Goal: Task Accomplishment & Management: Use online tool/utility

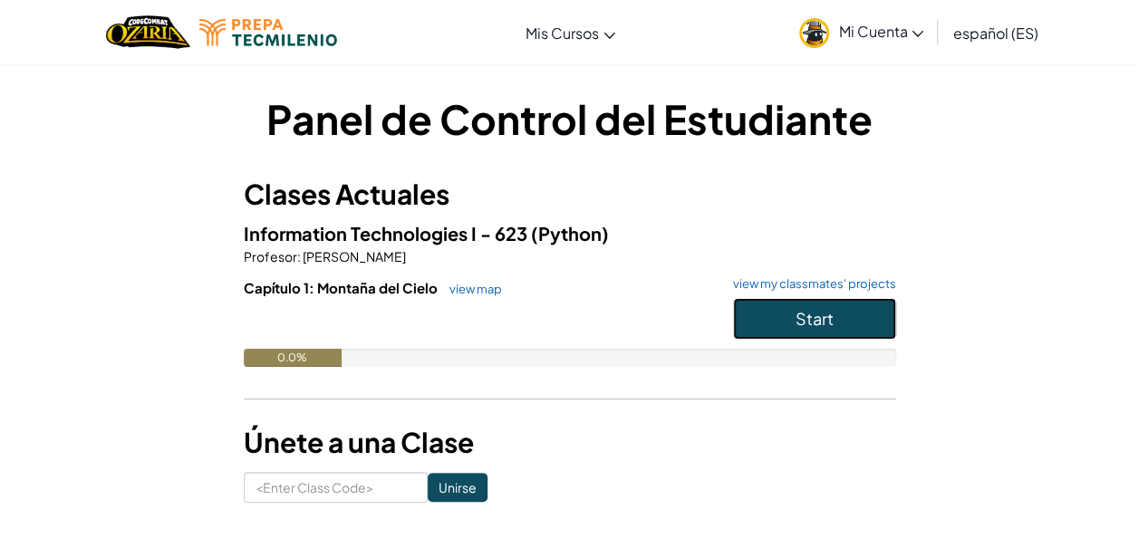
click at [798, 313] on span "Start" at bounding box center [814, 318] width 38 height 21
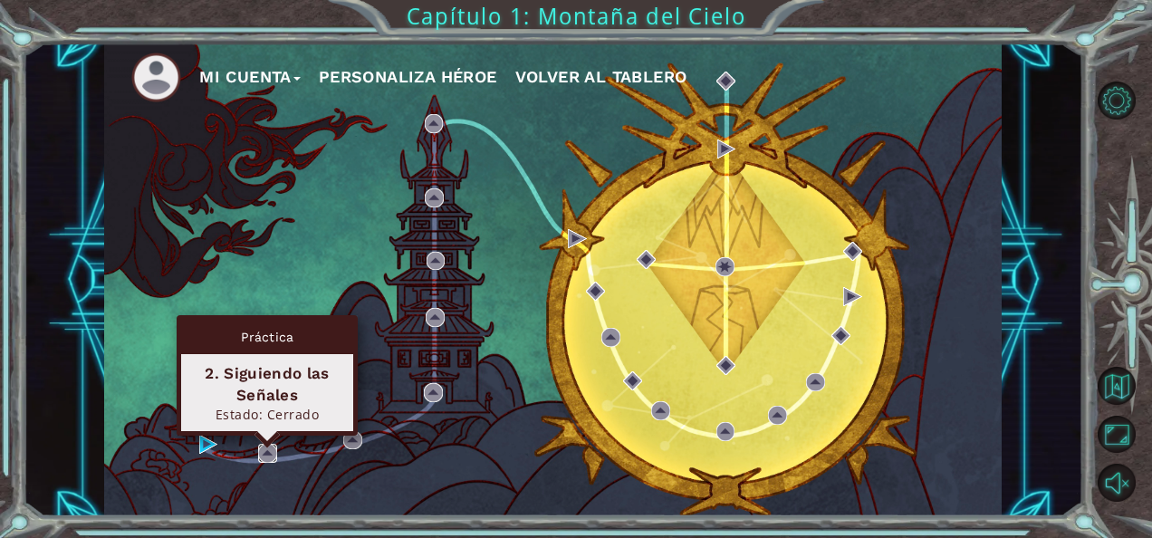
click at [272, 449] on img at bounding box center [267, 453] width 19 height 19
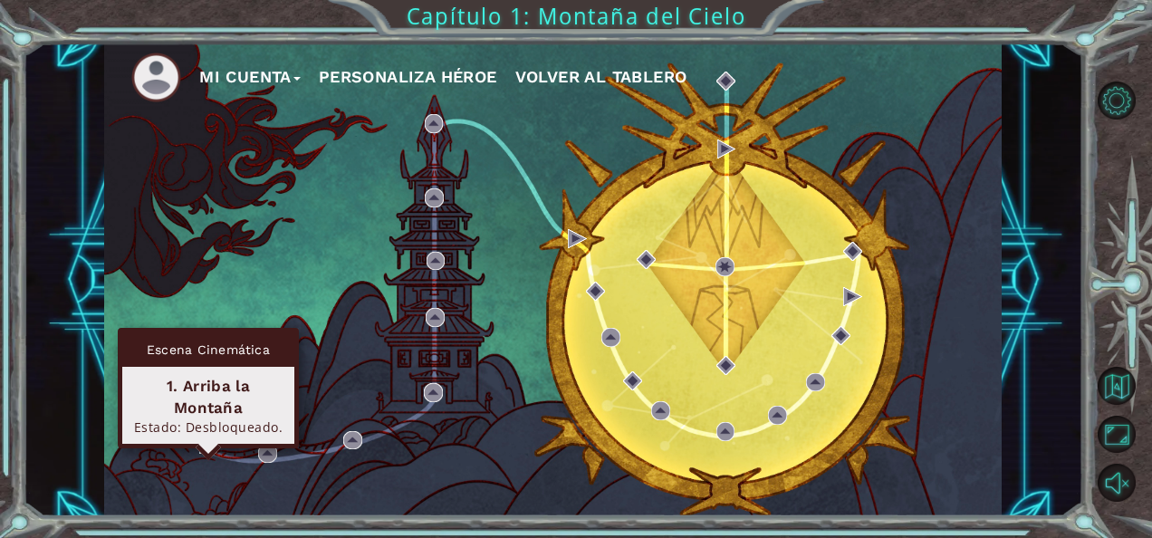
click at [206, 440] on img at bounding box center [208, 444] width 19 height 19
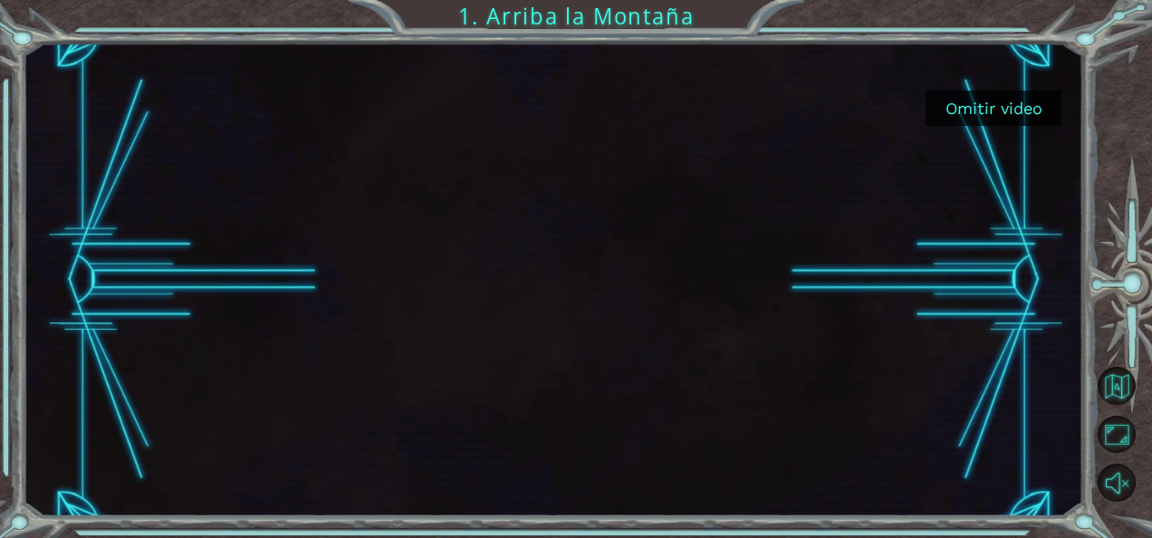
click at [979, 113] on button "Omitir video" at bounding box center [994, 108] width 136 height 35
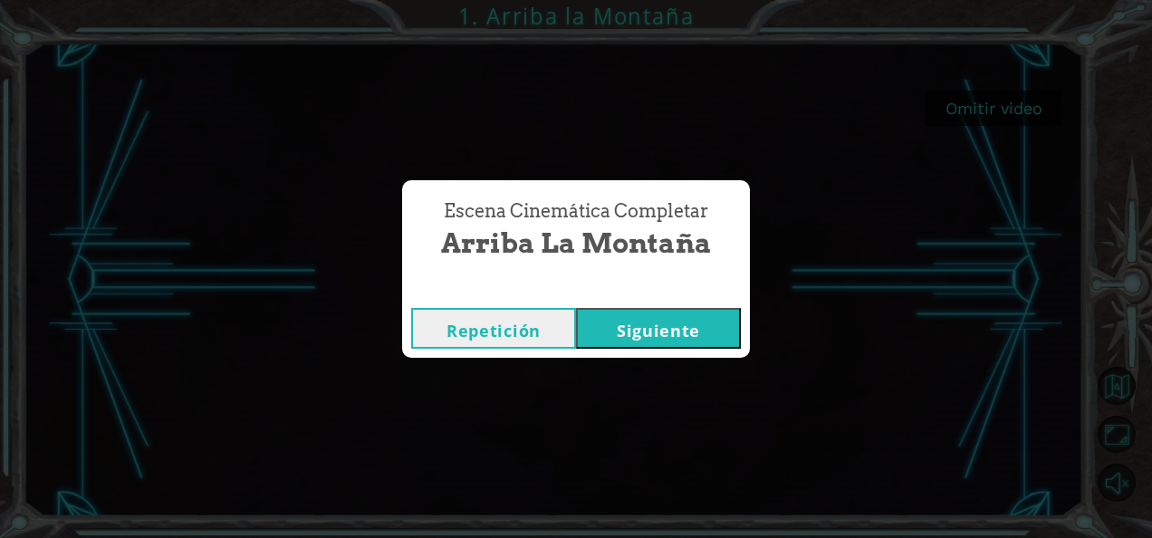
click at [670, 332] on button "Siguiente" at bounding box center [658, 328] width 165 height 41
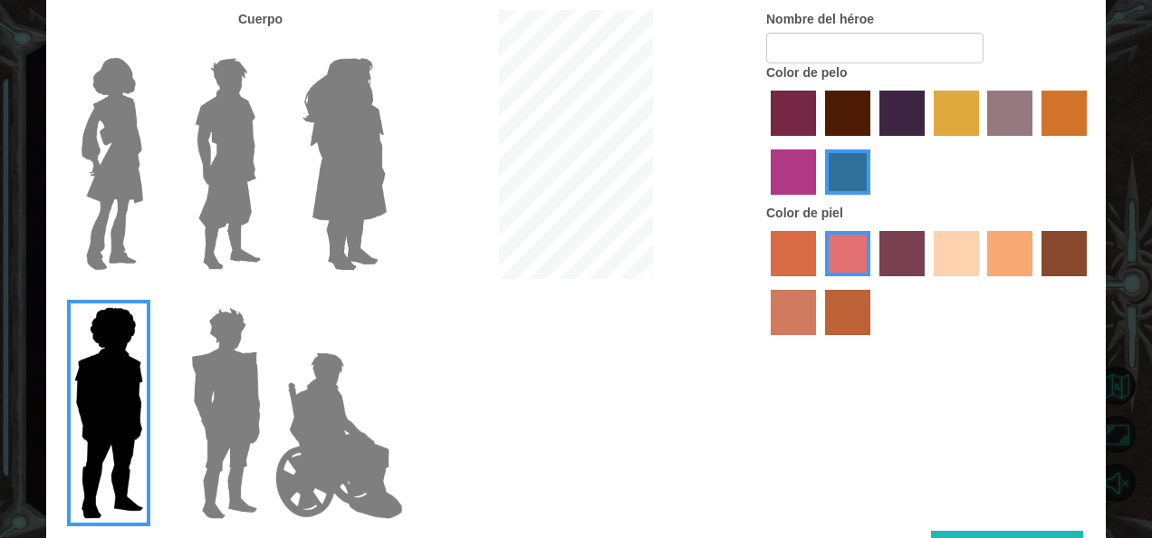
click at [953, 261] on label "sandy beach skin color" at bounding box center [956, 253] width 45 height 45
click at [928, 283] on input "sandy beach skin color" at bounding box center [928, 283] width 0 height 0
click at [188, 414] on img at bounding box center [226, 413] width 84 height 226
click at [268, 295] on input "Hero Garnet" at bounding box center [268, 295] width 0 height 0
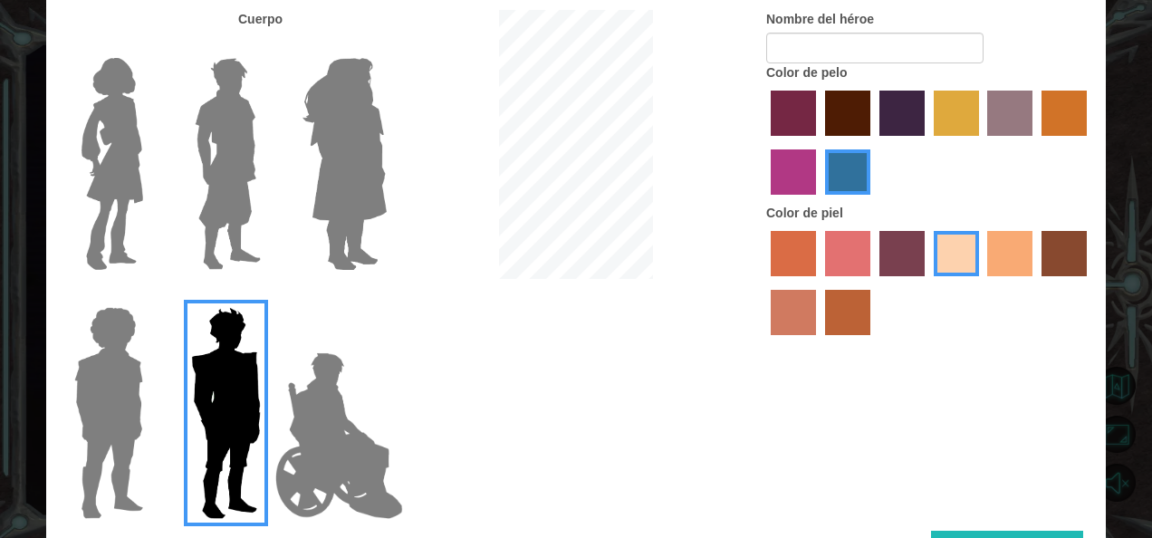
click at [226, 190] on img at bounding box center [228, 164] width 81 height 226
click at [268, 46] on input "Hero Lars" at bounding box center [268, 46] width 0 height 0
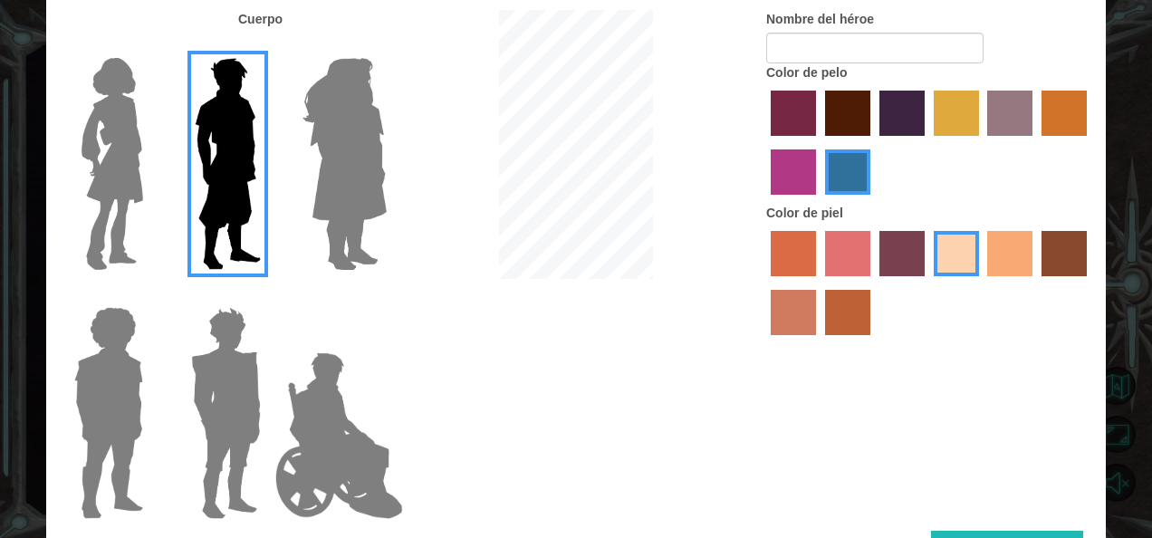
click at [1024, 254] on label "tacao skin color" at bounding box center [1009, 253] width 45 height 45
click at [982, 283] on input "tacao skin color" at bounding box center [982, 283] width 0 height 0
click at [985, 262] on div at bounding box center [929, 285] width 326 height 118
click at [941, 255] on label "sandy beach skin color" at bounding box center [956, 253] width 45 height 45
click at [928, 283] on input "sandy beach skin color" at bounding box center [928, 283] width 0 height 0
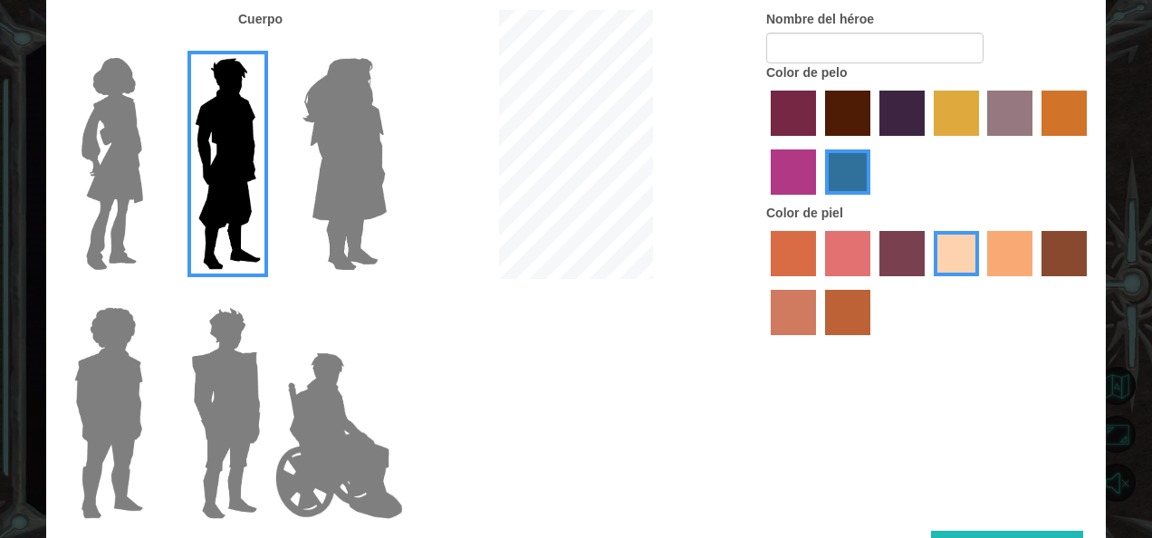
click at [828, 109] on label "maroon hair color" at bounding box center [847, 113] width 45 height 45
click at [819, 142] on input "maroon hair color" at bounding box center [819, 142] width 0 height 0
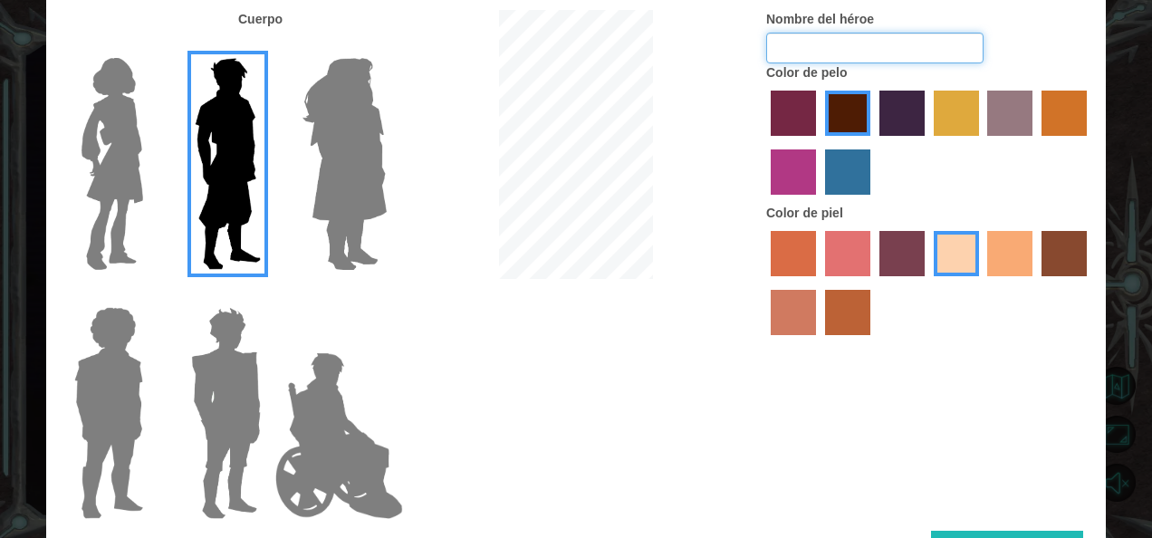
click at [856, 53] on input "Nombre del héroe" at bounding box center [874, 48] width 217 height 31
type input "N"
type input "nose"
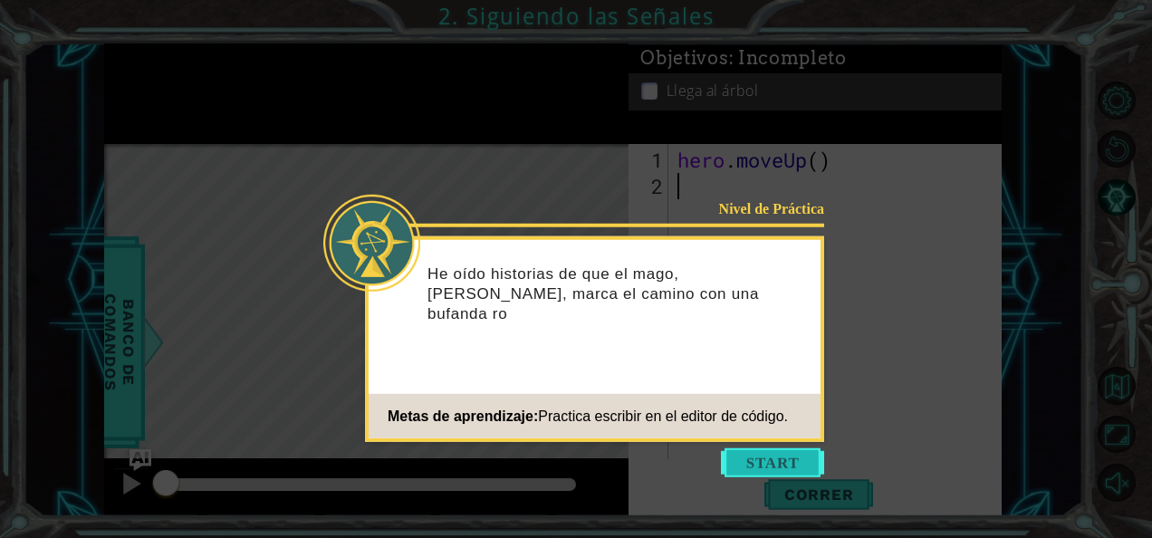
click at [768, 460] on button "Start" at bounding box center [772, 462] width 103 height 29
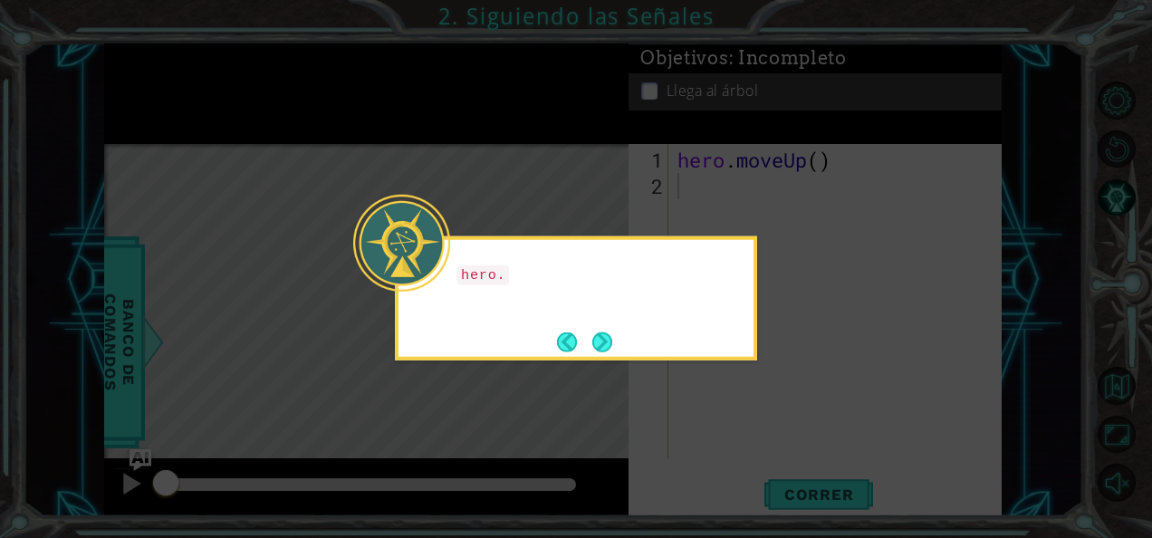
click at [773, 425] on icon at bounding box center [576, 269] width 1152 height 538
click at [605, 348] on button "Next" at bounding box center [602, 342] width 20 height 20
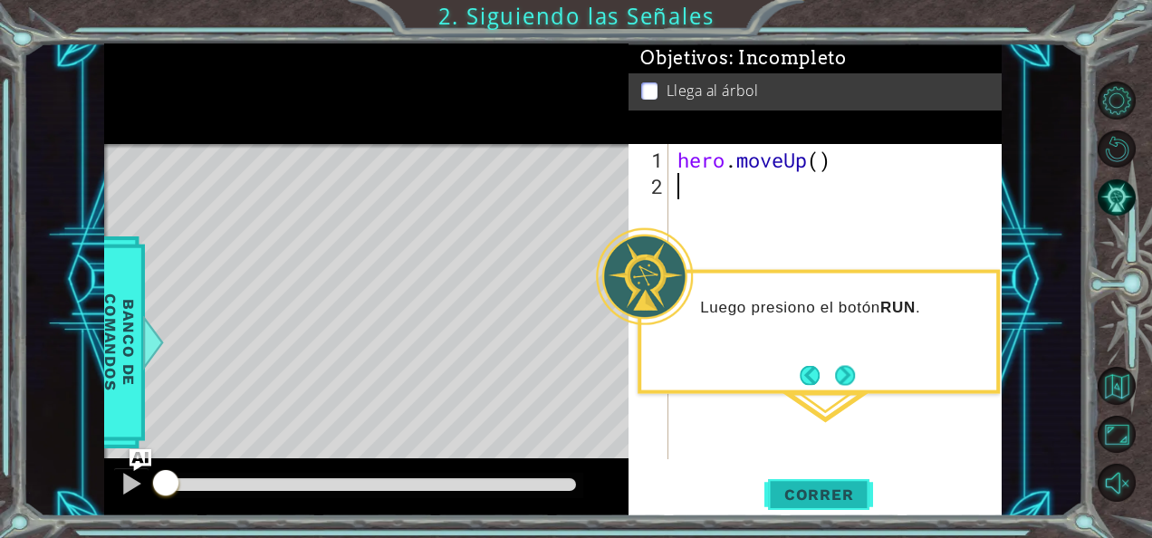
click at [795, 489] on span "Correr" at bounding box center [819, 495] width 106 height 18
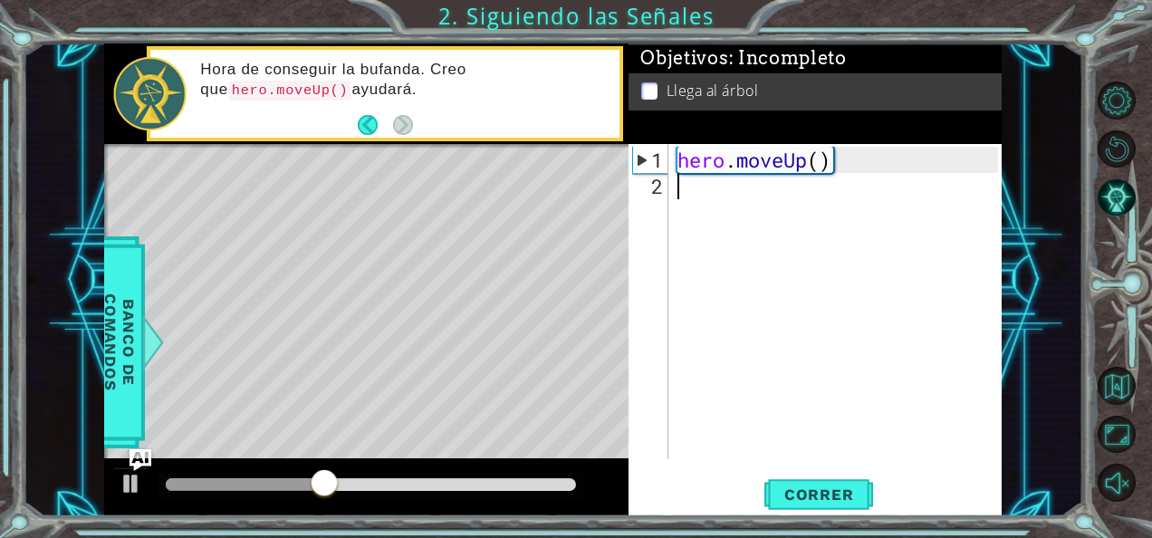
click at [443, 173] on div "Level Map" at bounding box center [522, 411] width 837 height 534
click at [686, 190] on div "hero . moveUp ( )" at bounding box center [840, 331] width 333 height 368
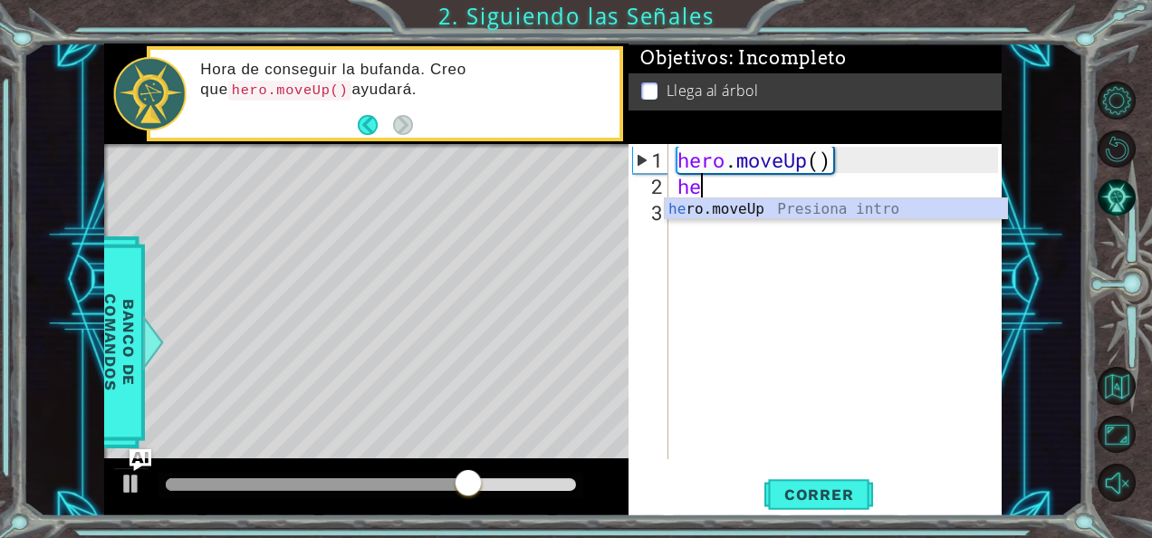
type textarea "hero"
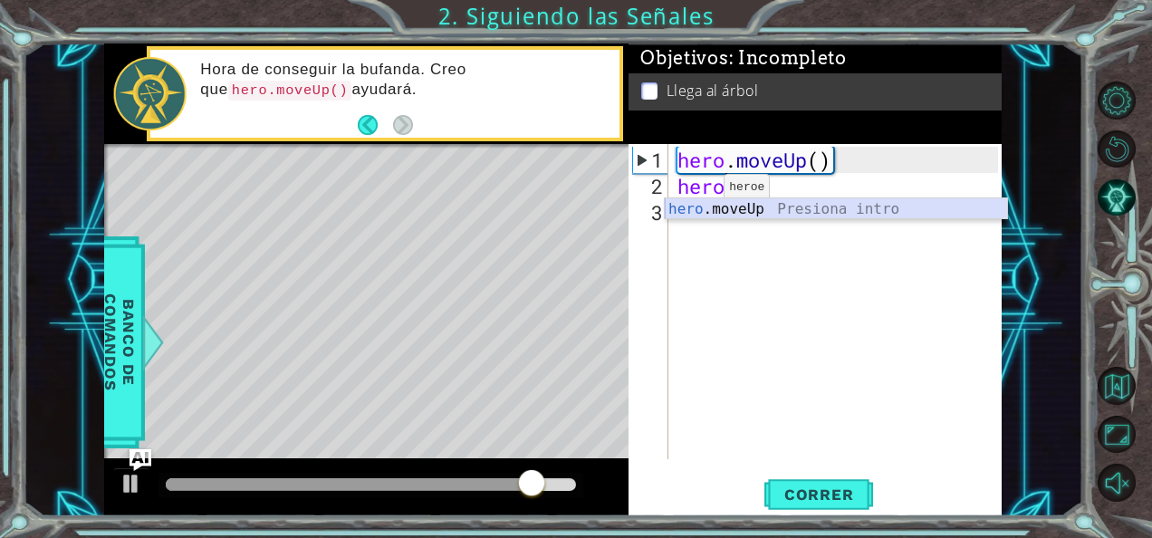
click at [714, 210] on div "hero .moveUp Presiona intro" at bounding box center [836, 230] width 343 height 65
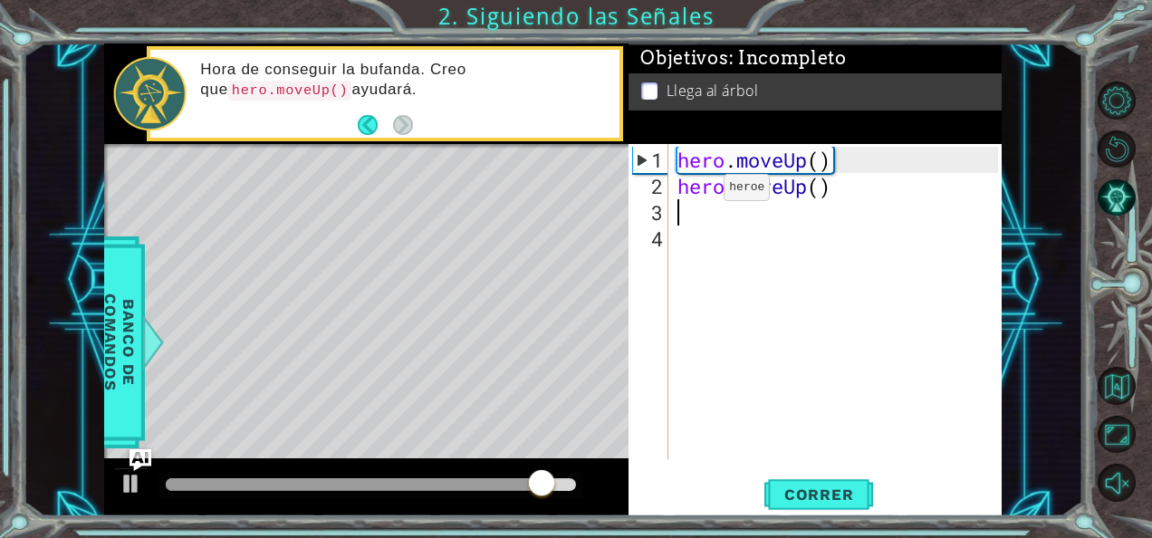
scroll to position [0, 0]
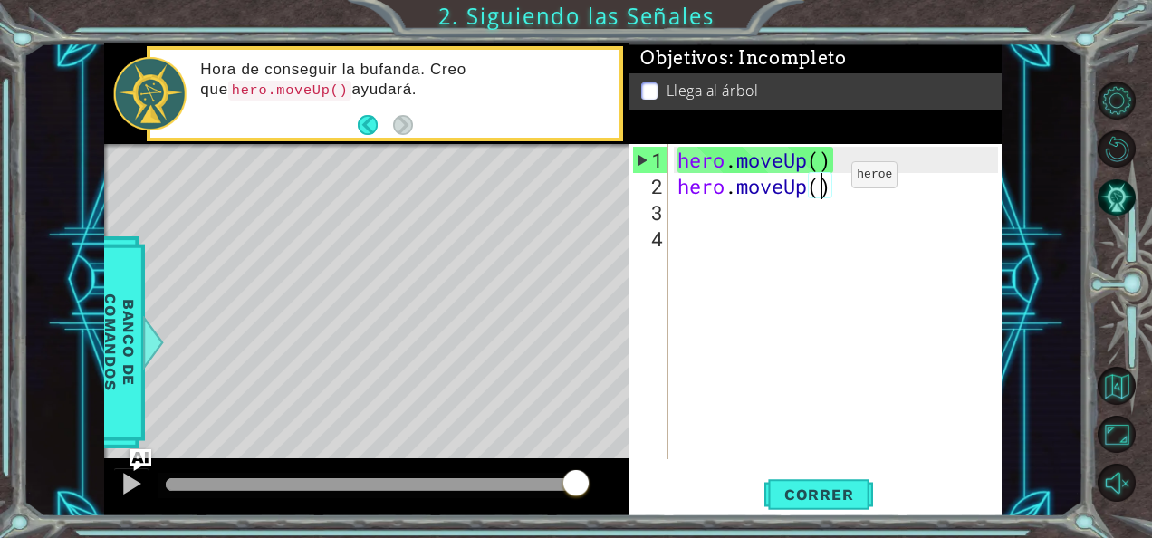
click at [824, 182] on div "hero . moveUp ( ) hero . moveUp ( )" at bounding box center [840, 331] width 333 height 368
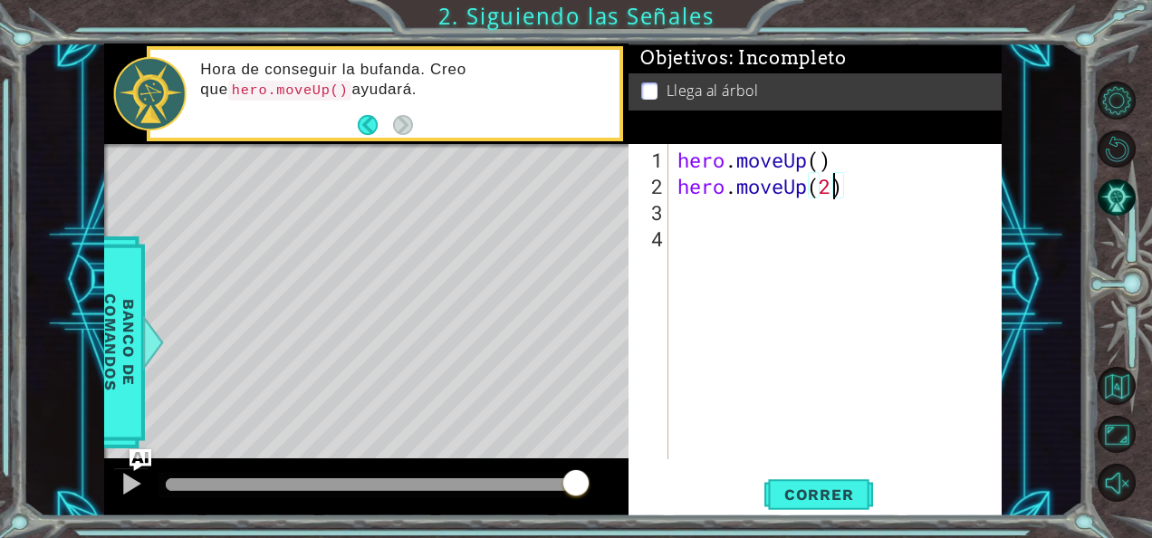
scroll to position [0, 6]
type textarea "hero.moveUp(2)"
click at [842, 496] on span "Correr" at bounding box center [819, 495] width 106 height 18
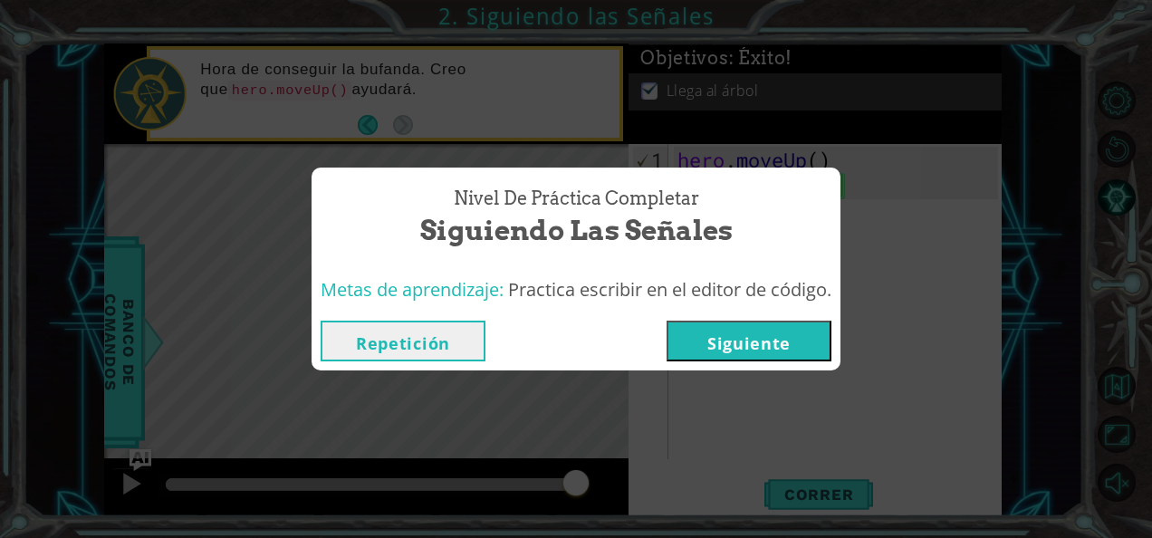
click at [719, 319] on div "Repetición [GEOGRAPHIC_DATA]" at bounding box center [576, 341] width 529 height 59
click at [716, 346] on button "Siguiente" at bounding box center [749, 341] width 165 height 41
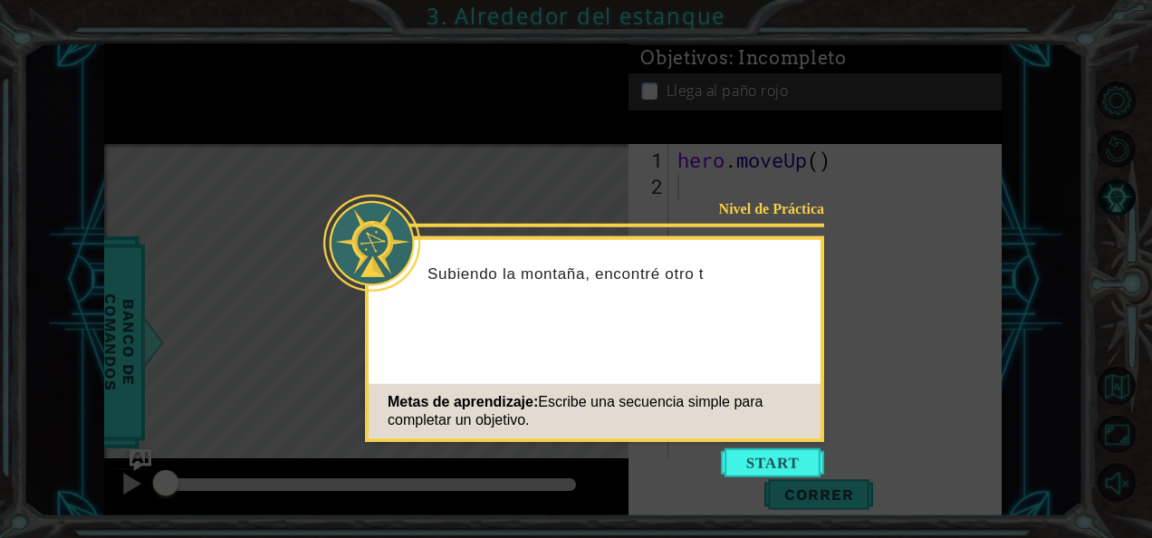
click at [761, 444] on icon at bounding box center [576, 269] width 1152 height 538
click at [761, 457] on button "Start" at bounding box center [772, 462] width 103 height 29
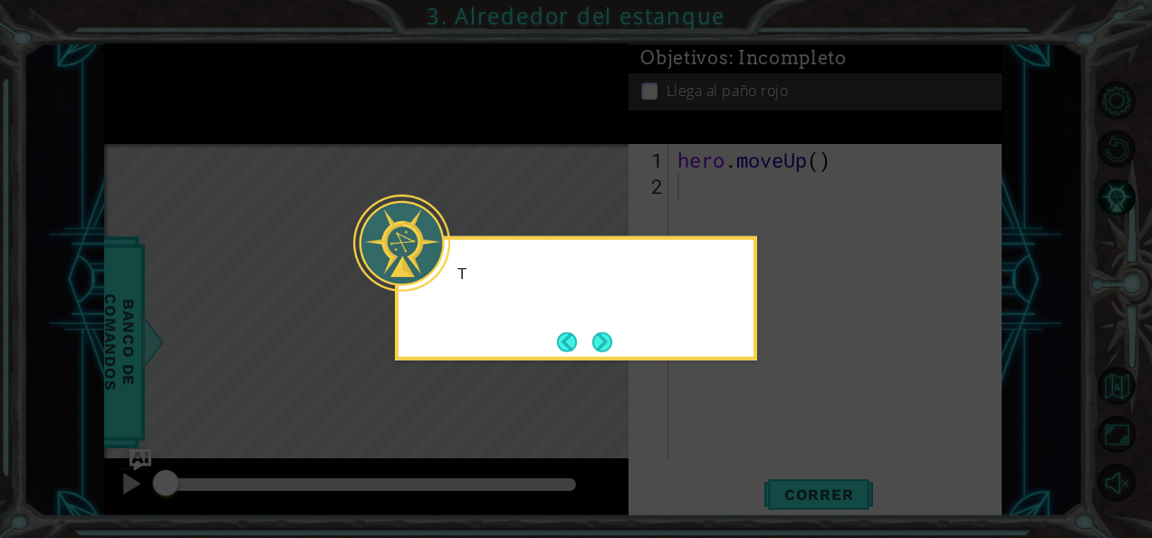
click at [770, 219] on icon at bounding box center [576, 269] width 1152 height 538
click at [598, 332] on button "Next" at bounding box center [602, 342] width 20 height 20
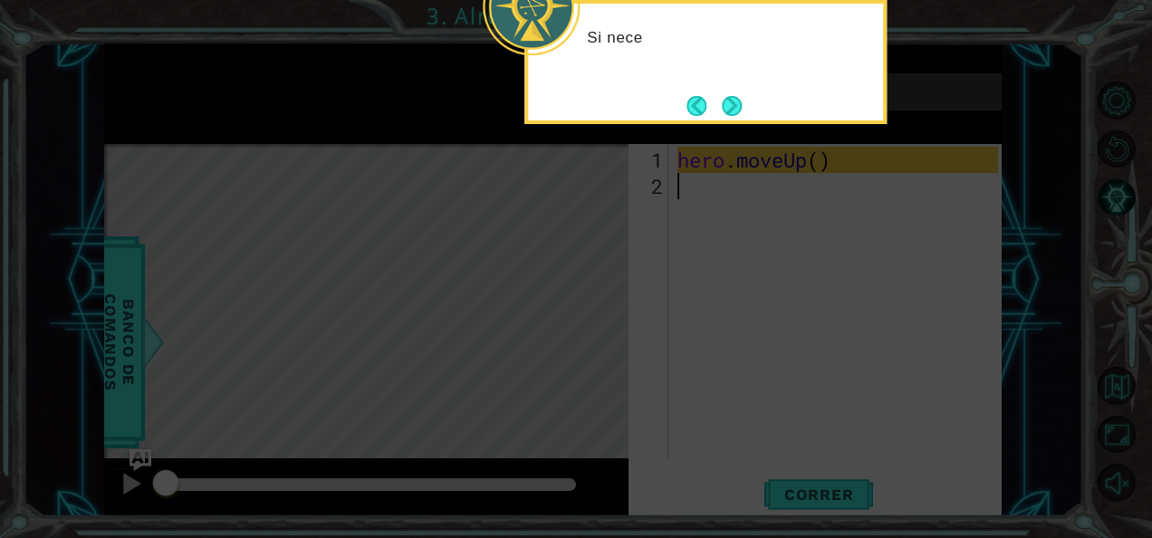
click at [716, 284] on icon at bounding box center [576, 80] width 1152 height 915
click at [723, 87] on div "Si necesito moverme hacia" at bounding box center [705, 62] width 362 height 124
click at [734, 110] on button "Next" at bounding box center [732, 105] width 21 height 21
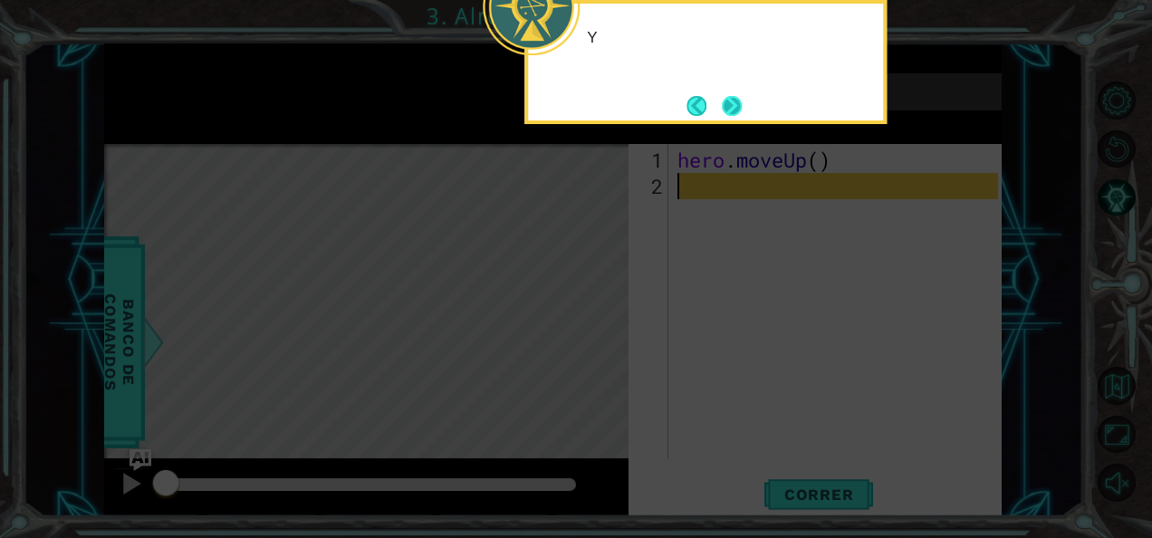
click at [728, 112] on button "Next" at bounding box center [732, 106] width 20 height 20
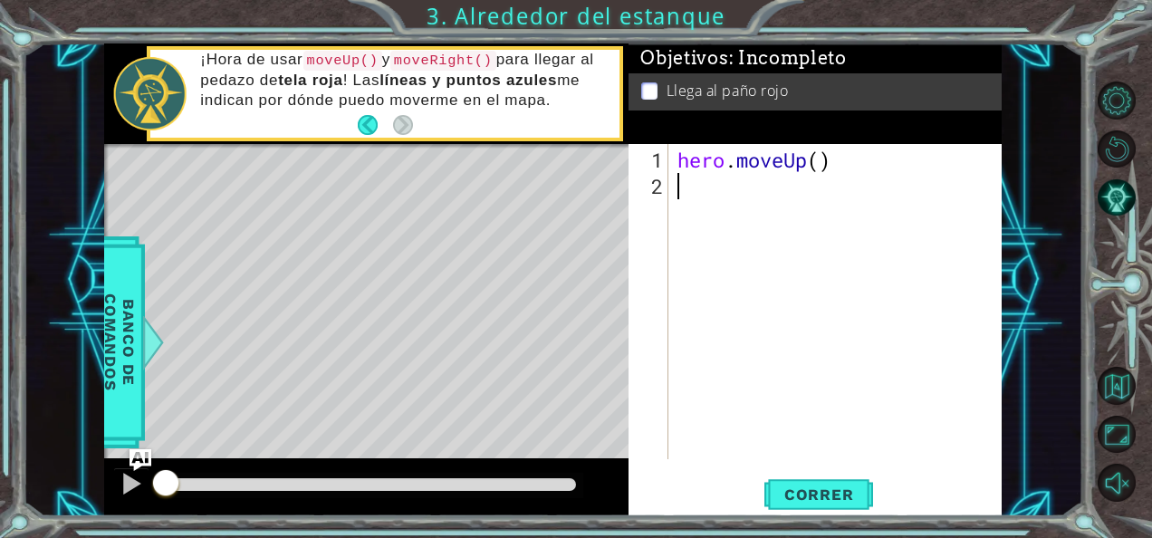
click at [686, 192] on div "hero . moveUp ( )" at bounding box center [840, 331] width 333 height 368
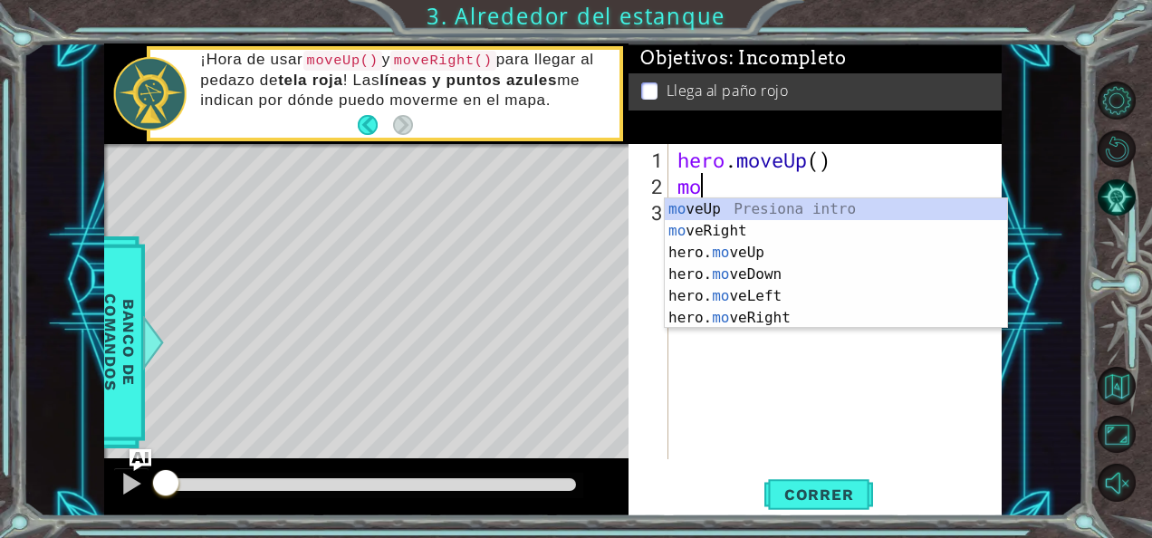
type textarea "mov"
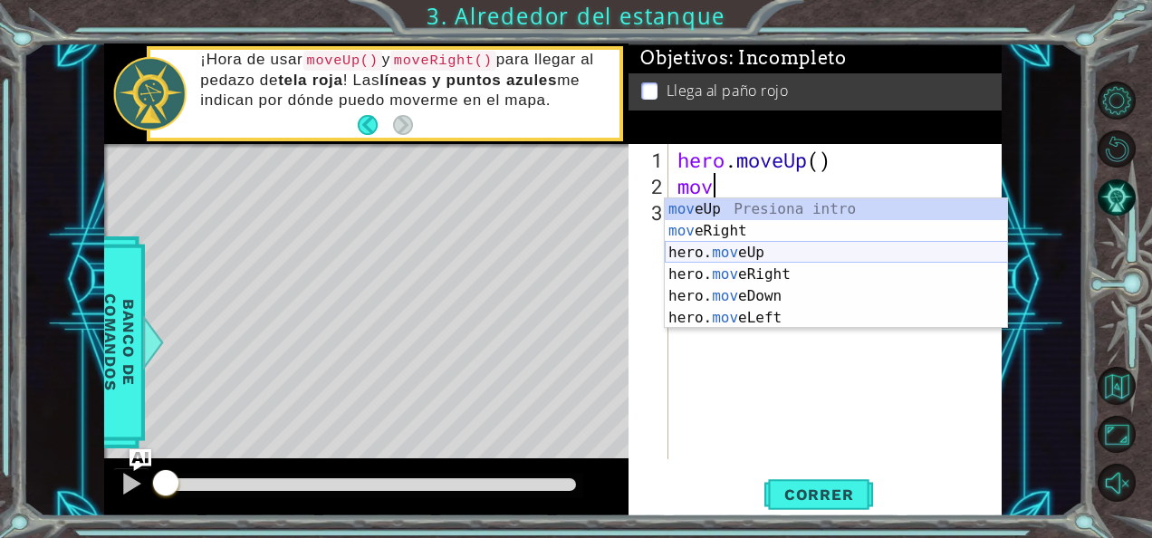
click at [734, 247] on div "mov eUp Presiona intro mov eRight Presiona intro hero. mov eUp Presiona intro h…" at bounding box center [836, 285] width 343 height 174
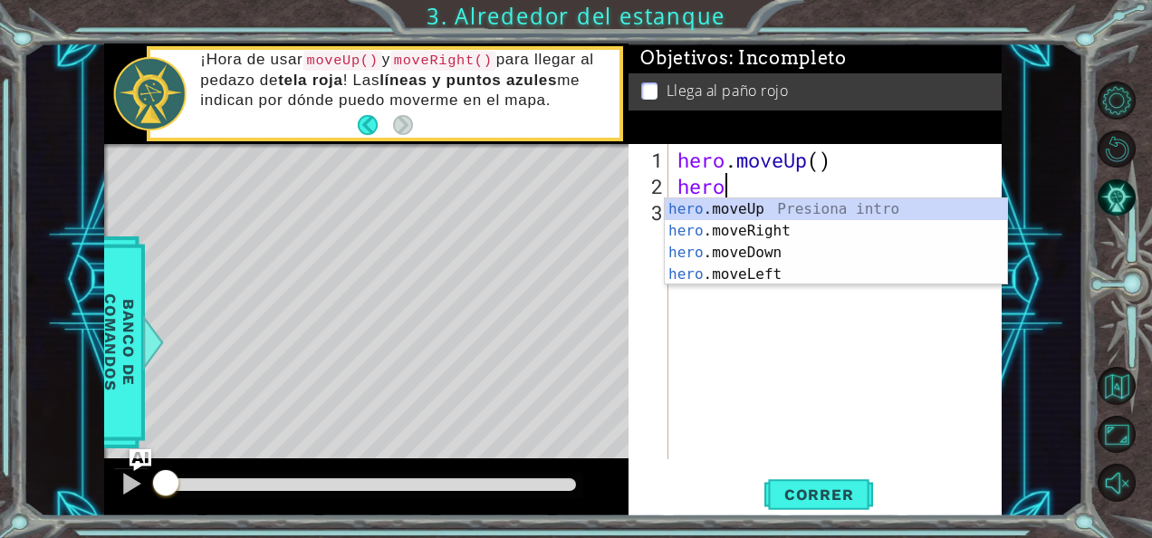
type textarea "h"
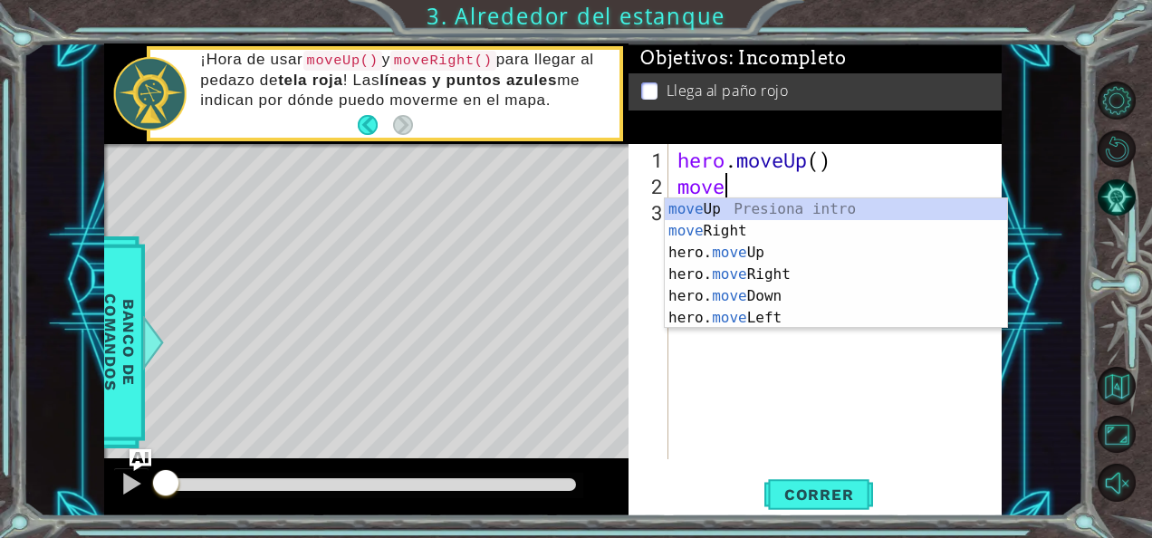
type textarea "move"
click at [734, 236] on div "move Up Presiona intro move Right Presiona intro hero. move Up Presiona intro h…" at bounding box center [836, 285] width 343 height 174
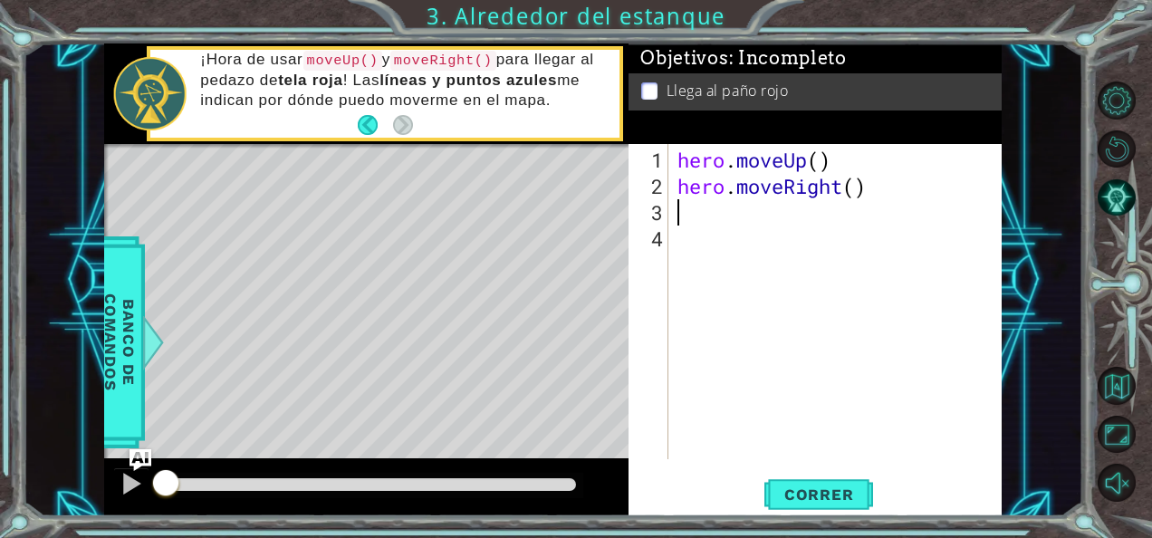
scroll to position [0, 0]
click at [788, 489] on span "Correr" at bounding box center [819, 495] width 106 height 18
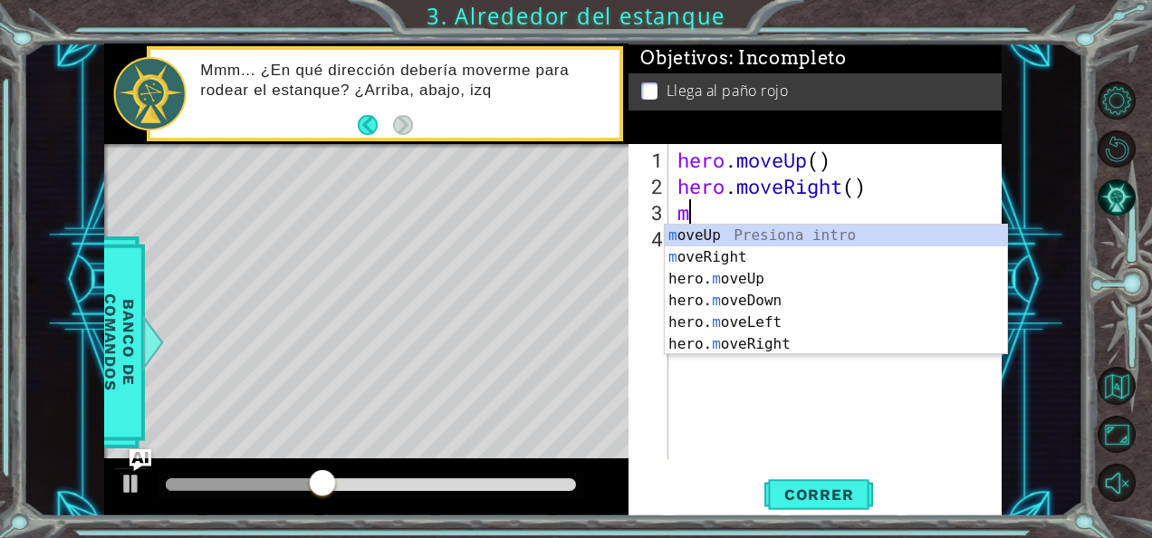
type textarea "mo"
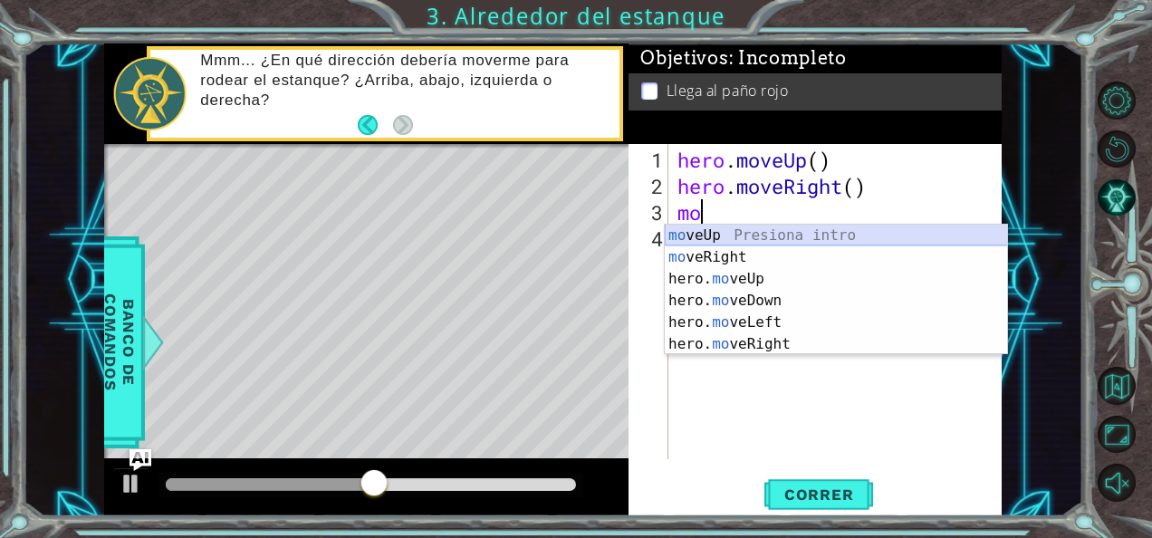
click at [728, 226] on div "mo veUp Presiona intro mo veRight Presiona intro hero. mo veUp Presiona intro h…" at bounding box center [836, 312] width 343 height 174
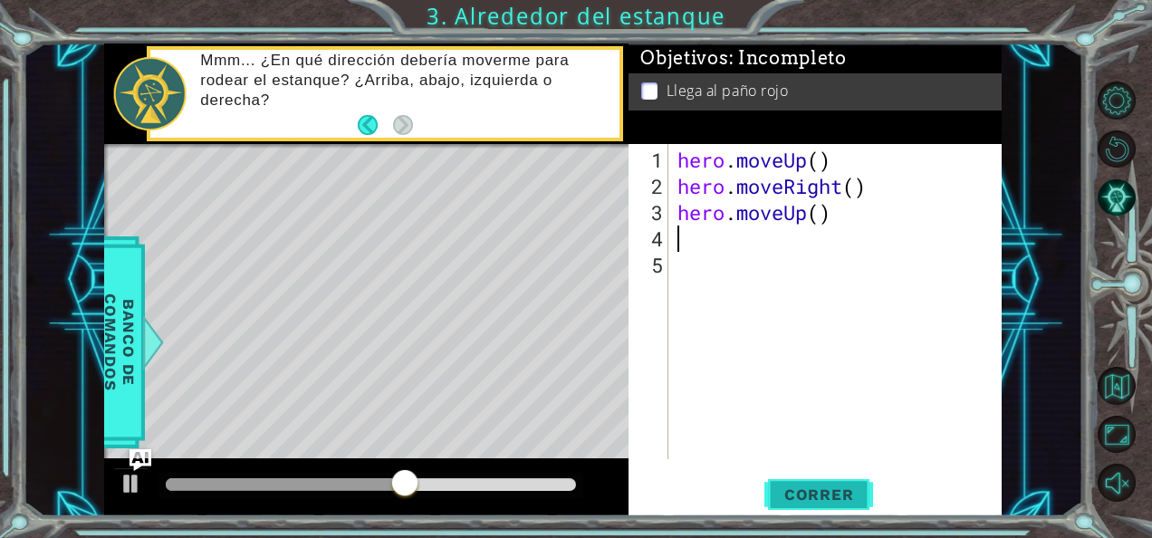
click at [803, 490] on span "Correr" at bounding box center [819, 495] width 106 height 18
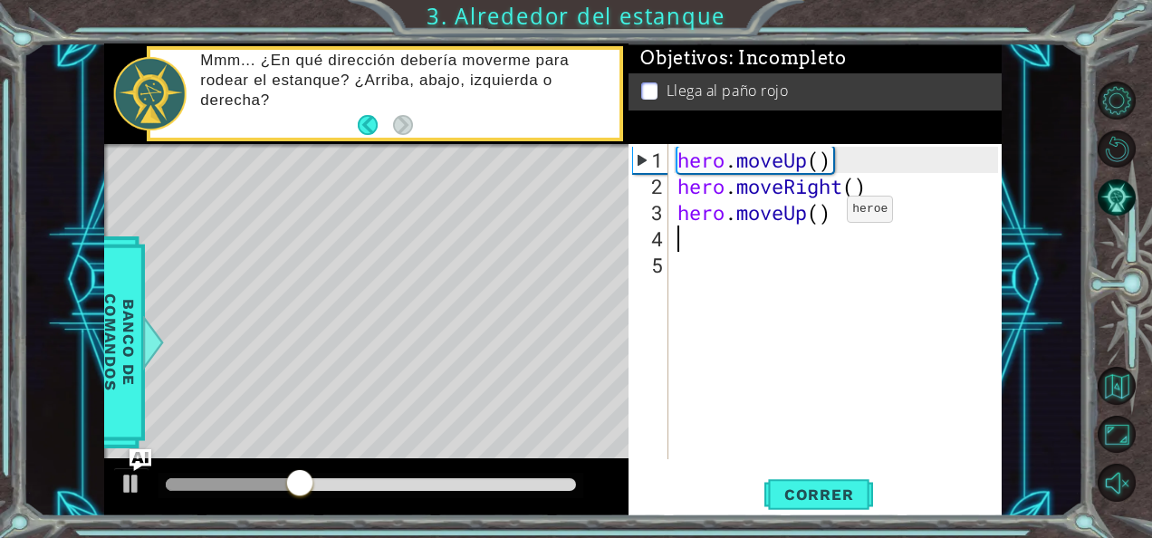
click at [820, 215] on div "hero . moveUp ( ) hero . moveRight ( ) hero . moveUp ( )" at bounding box center [840, 331] width 333 height 368
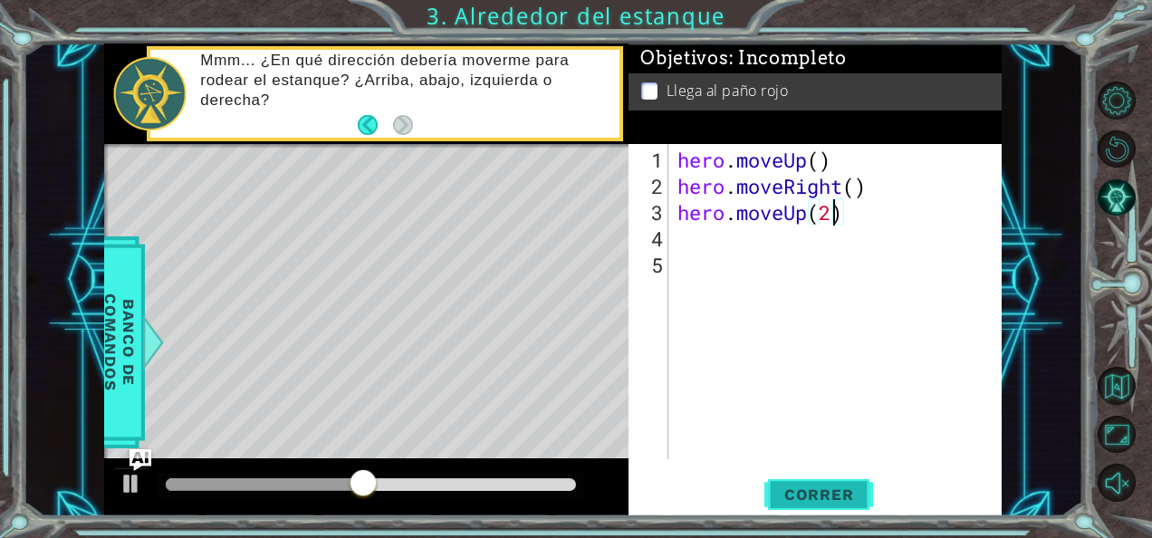
type textarea "hero.moveUp(2)"
click at [819, 497] on span "Correr" at bounding box center [819, 495] width 106 height 18
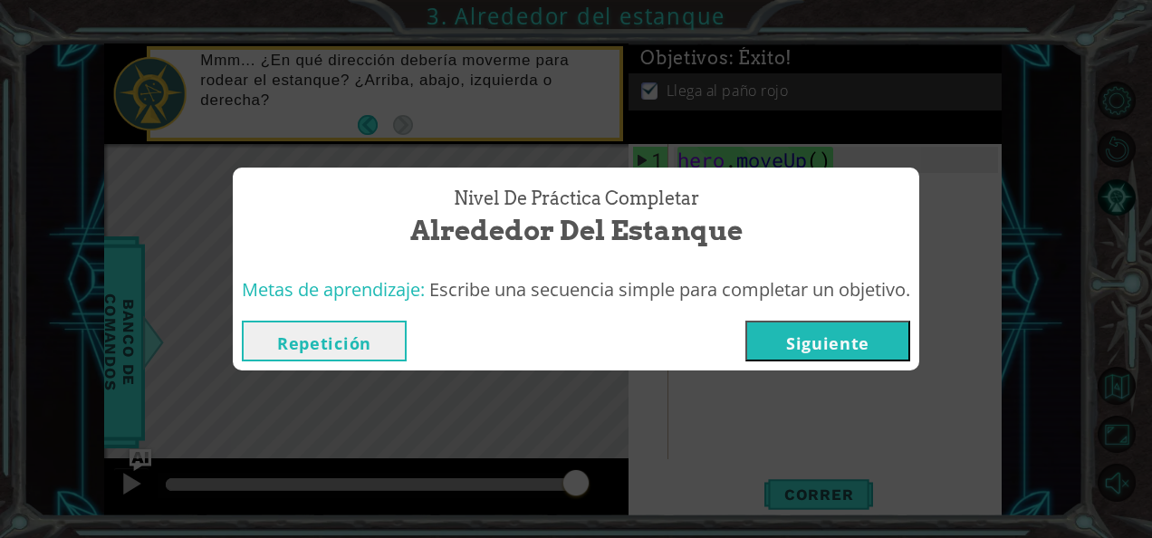
click at [861, 341] on button "Siguiente" at bounding box center [828, 341] width 165 height 41
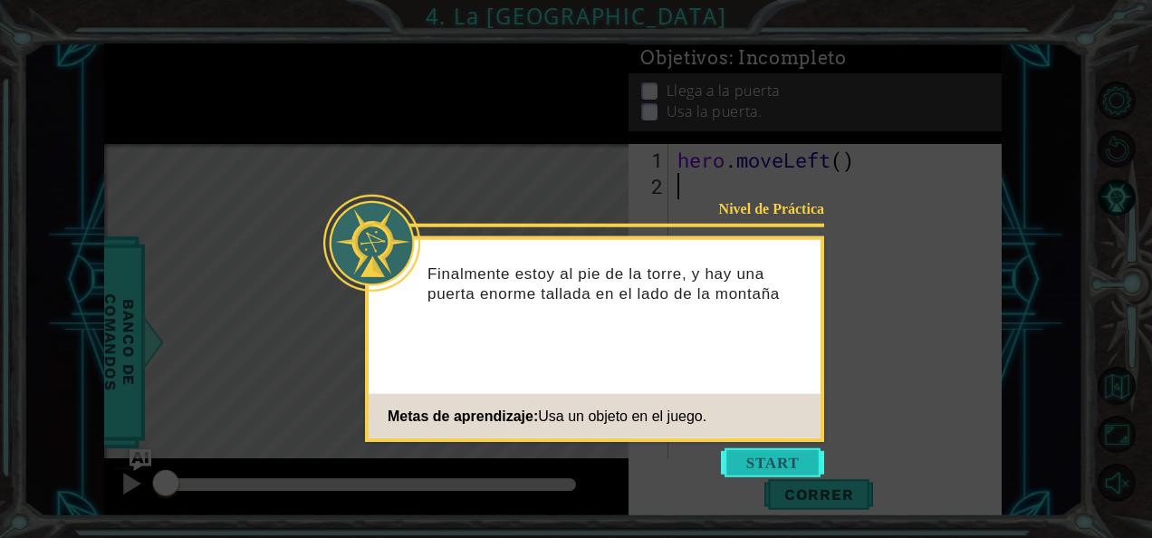
click at [734, 466] on button "Start" at bounding box center [772, 462] width 103 height 29
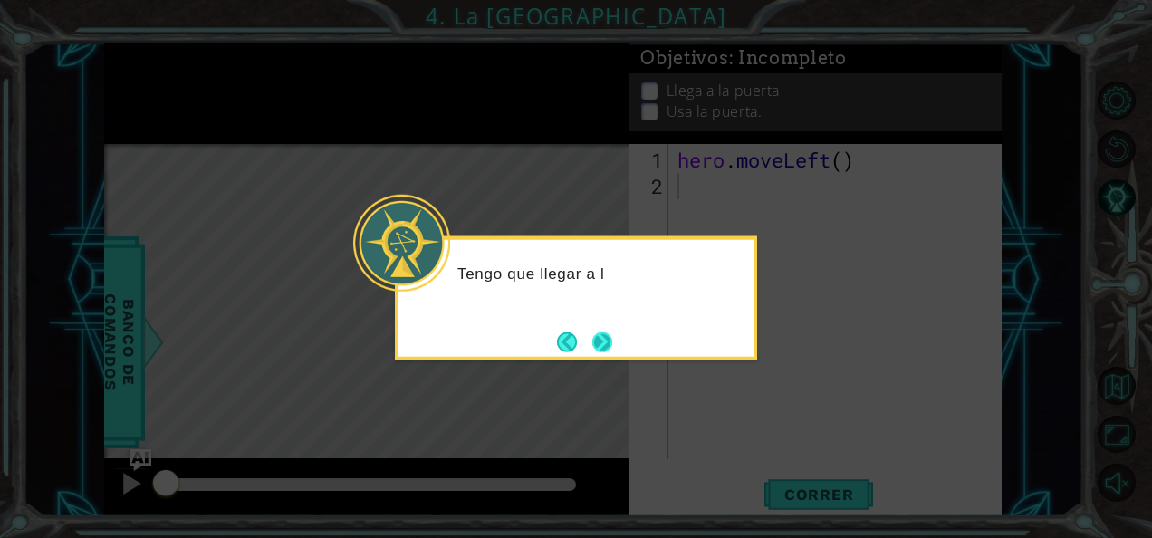
click at [596, 332] on button "Next" at bounding box center [602, 342] width 20 height 20
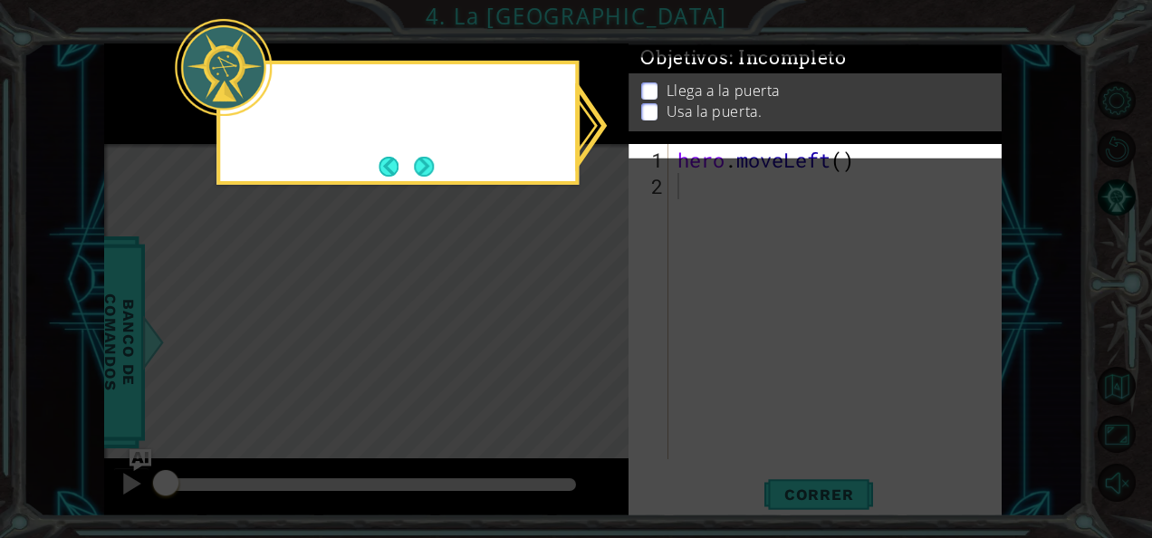
click at [596, 332] on icon at bounding box center [576, 269] width 1152 height 538
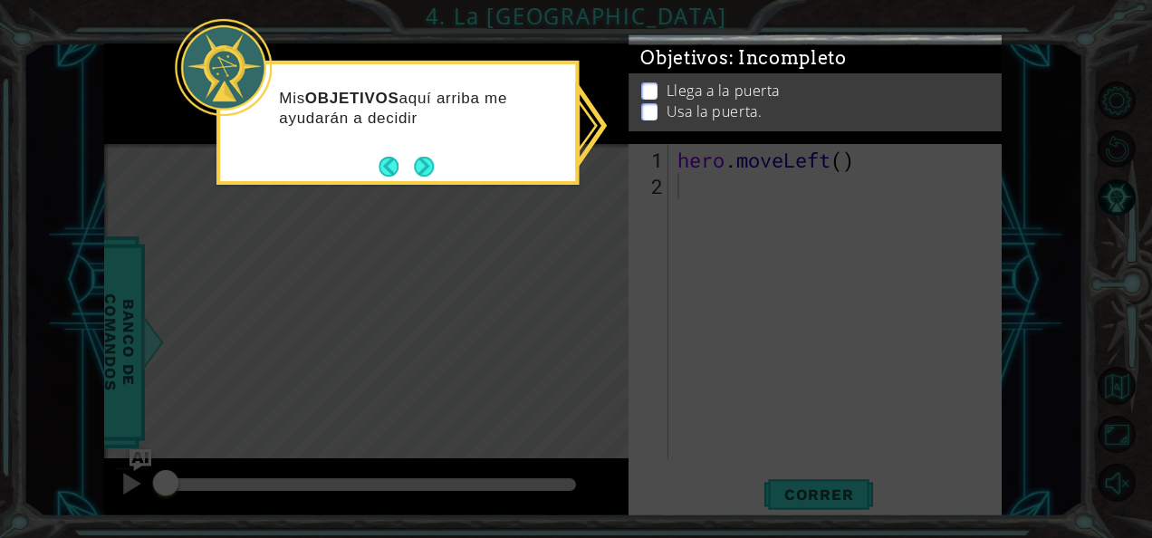
click at [415, 149] on div "Mis OBJETIVOS aquí arriba me ayudarán a decidir" at bounding box center [397, 116] width 355 height 91
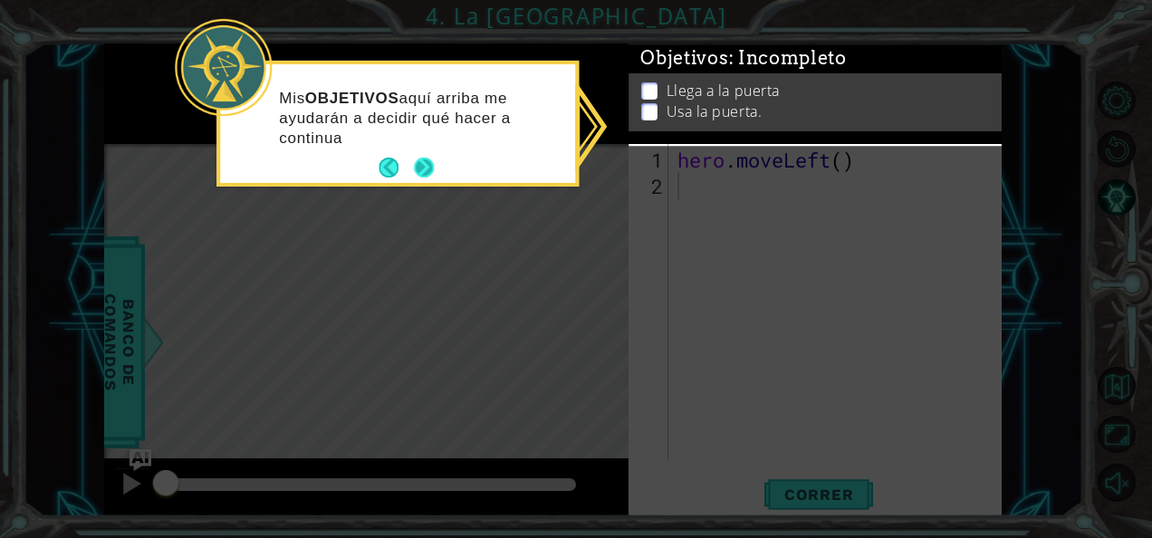
click at [426, 156] on footer at bounding box center [406, 167] width 55 height 27
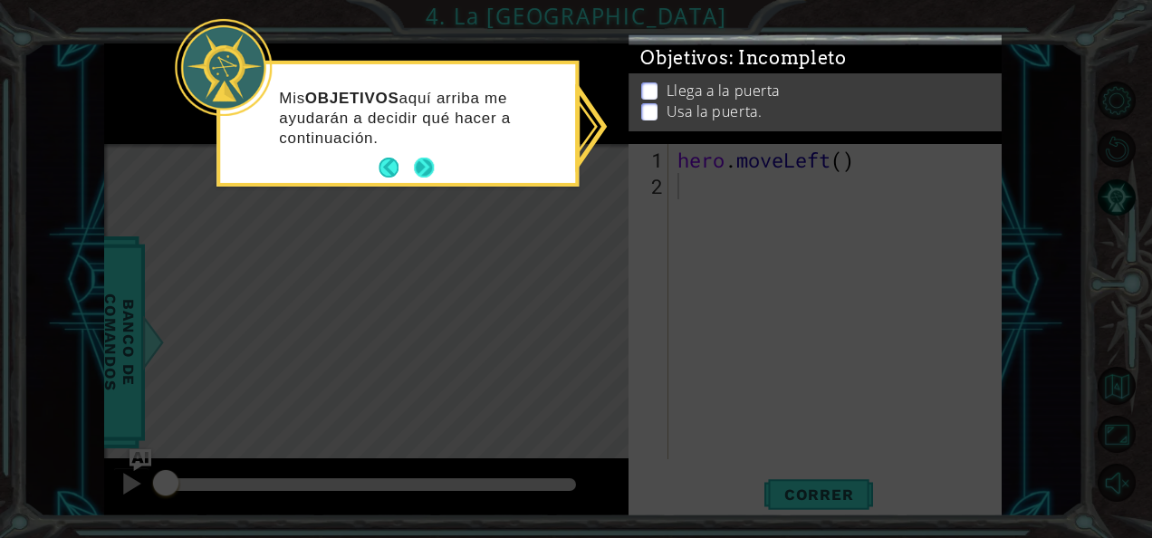
click at [426, 165] on button "Next" at bounding box center [424, 168] width 20 height 20
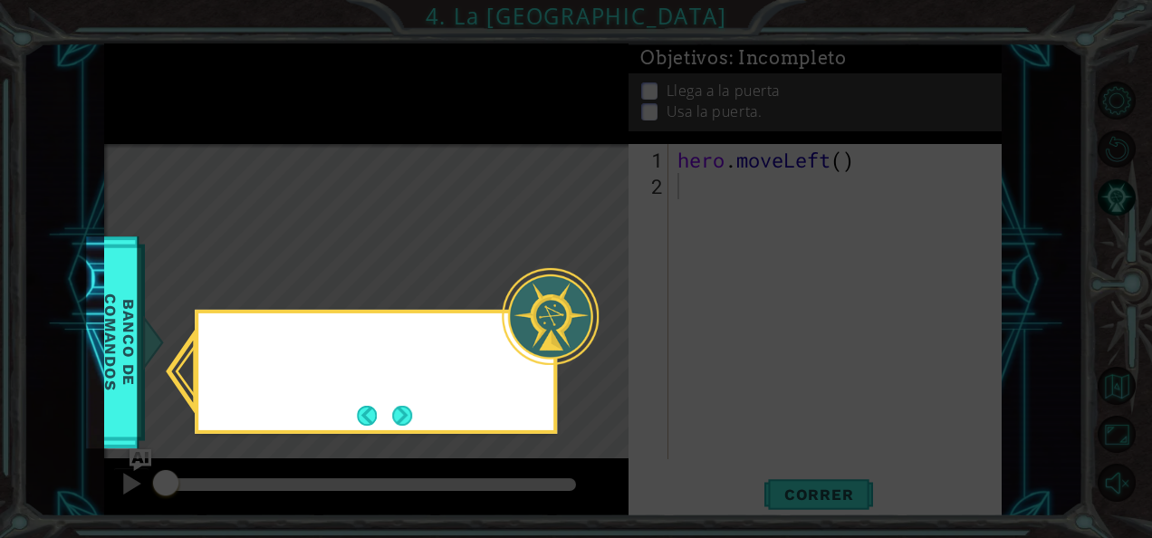
click at [426, 165] on icon at bounding box center [576, 269] width 1152 height 538
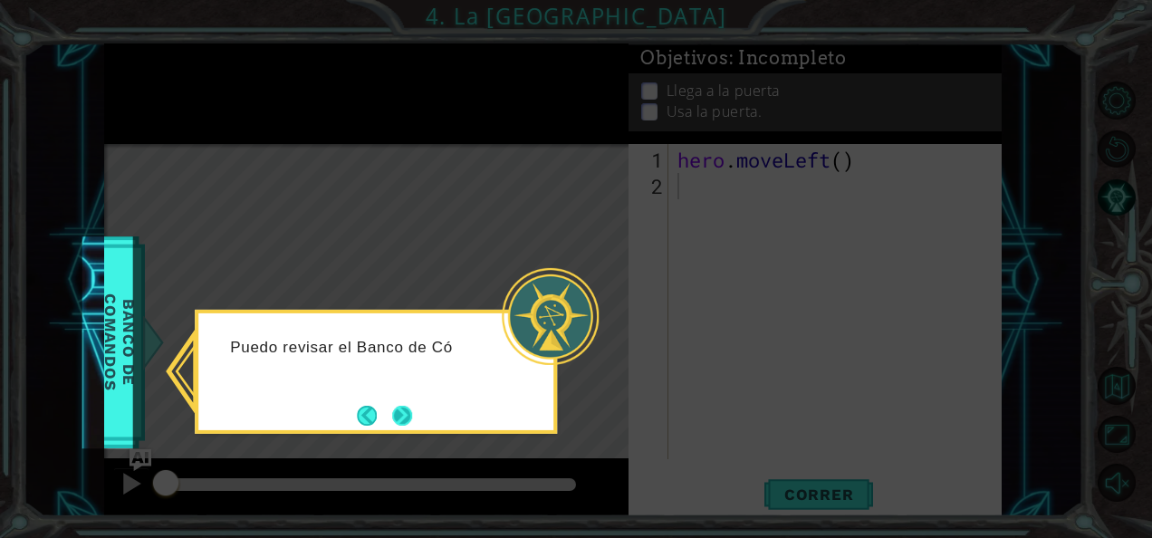
click at [401, 412] on button "Next" at bounding box center [402, 416] width 20 height 20
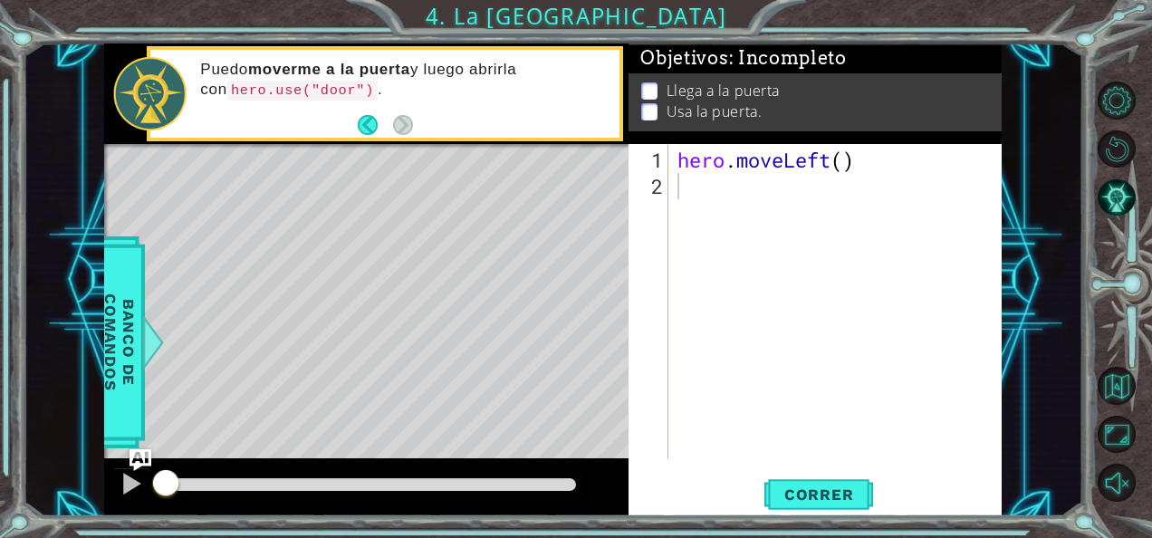
click at [723, 185] on div "hero . moveLeft ( )" at bounding box center [840, 331] width 333 height 368
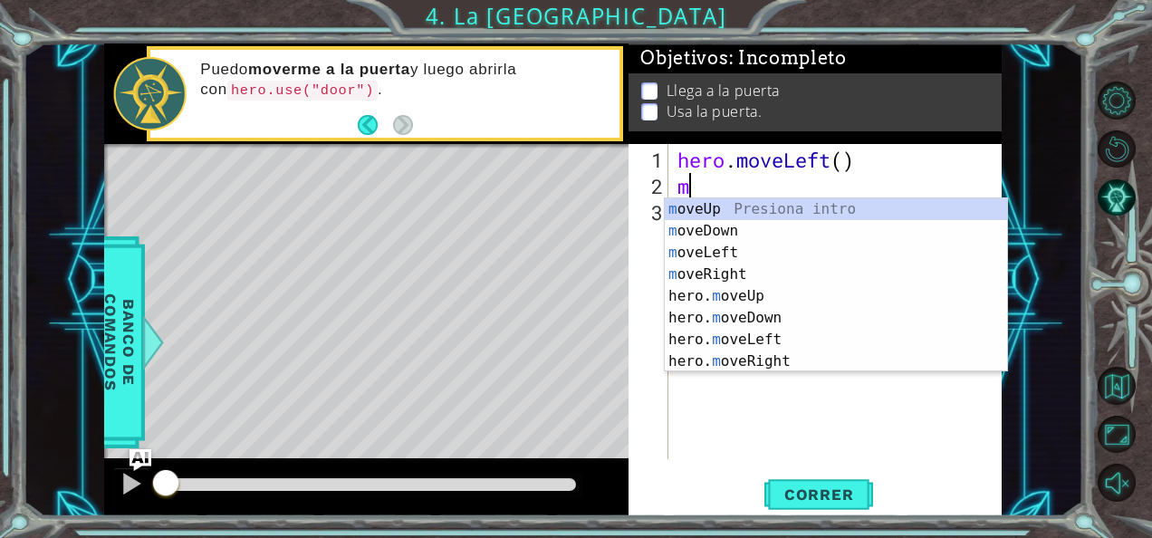
type textarea "mo"
click at [730, 207] on div "mo veUp Presiona intro mo veDown Presiona intro mo veLeft Presiona intro mo veR…" at bounding box center [836, 306] width 343 height 217
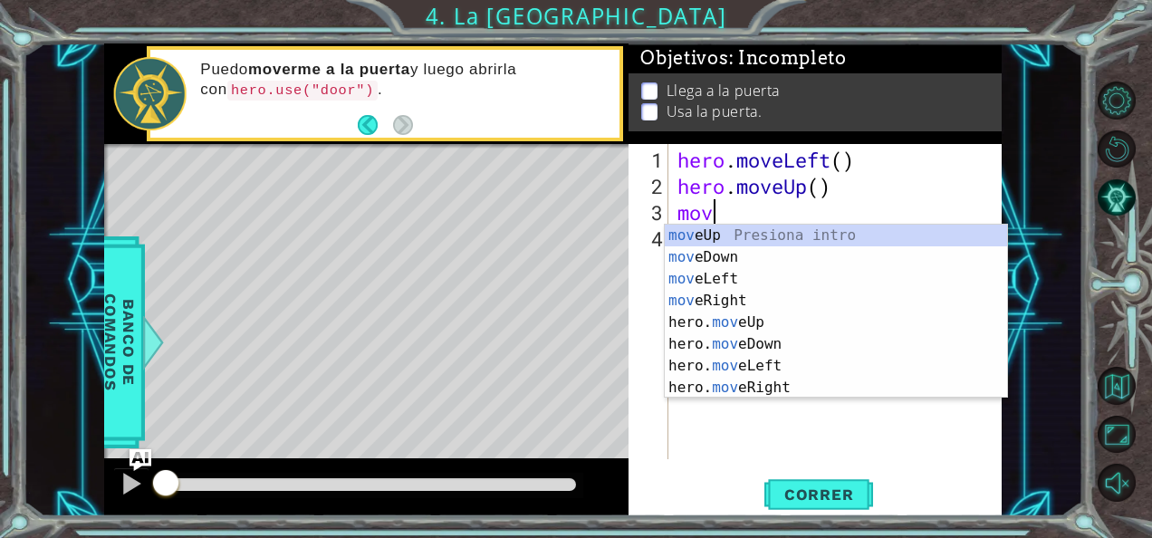
type textarea "mover"
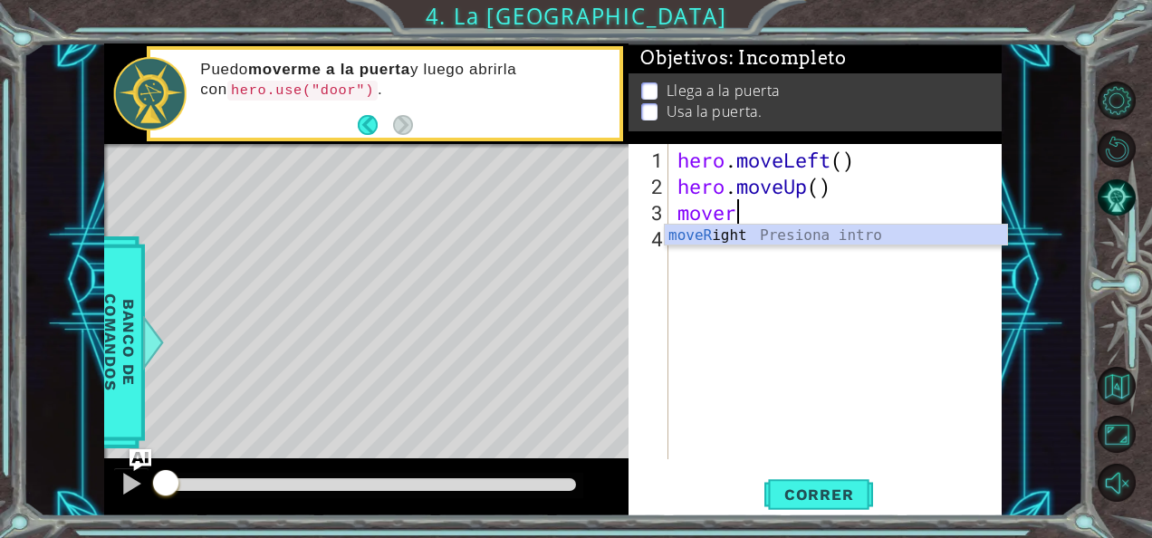
scroll to position [0, 2]
click at [736, 234] on div "moveR ight Presiona intro" at bounding box center [836, 257] width 343 height 65
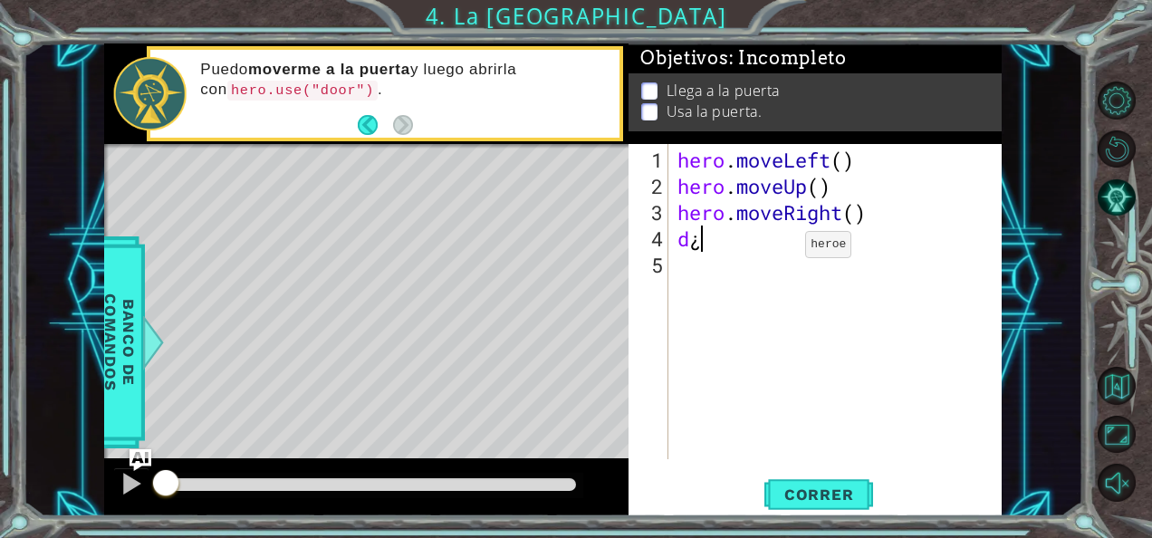
type textarea "d"
click at [819, 495] on span "Correr" at bounding box center [819, 495] width 106 height 18
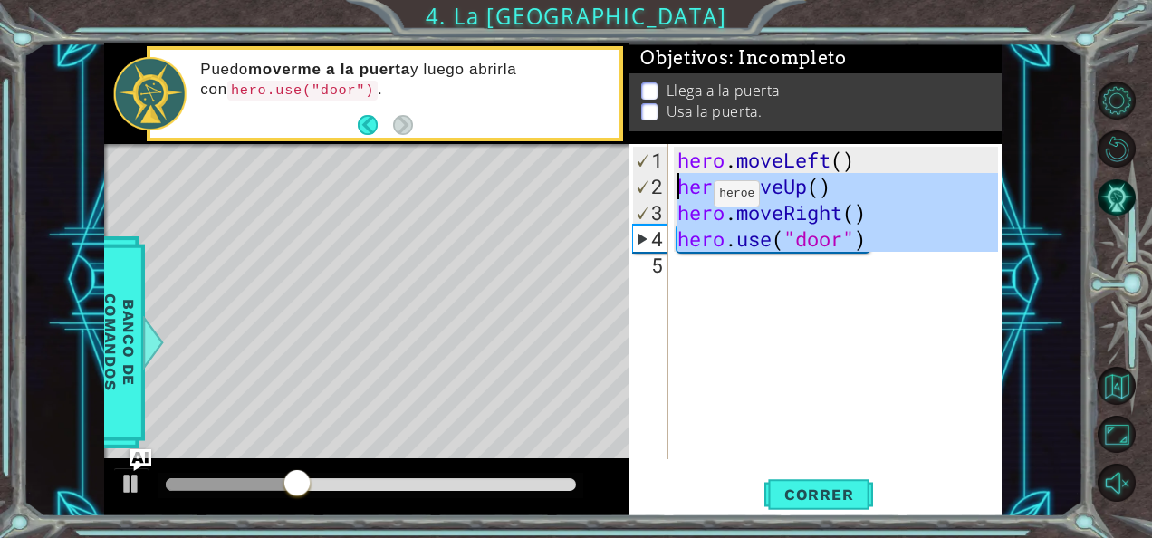
drag, startPoint x: 844, startPoint y: 253, endPoint x: 645, endPoint y: 196, distance: 207.3
click at [645, 196] on div "hero.use("door") 1 2 3 4 5 hero . moveLeft ( ) hero . moveUp ( ) hero . moveRig…" at bounding box center [814, 301] width 370 height 315
type textarea "hero.moveUp() hero.moveRight()"
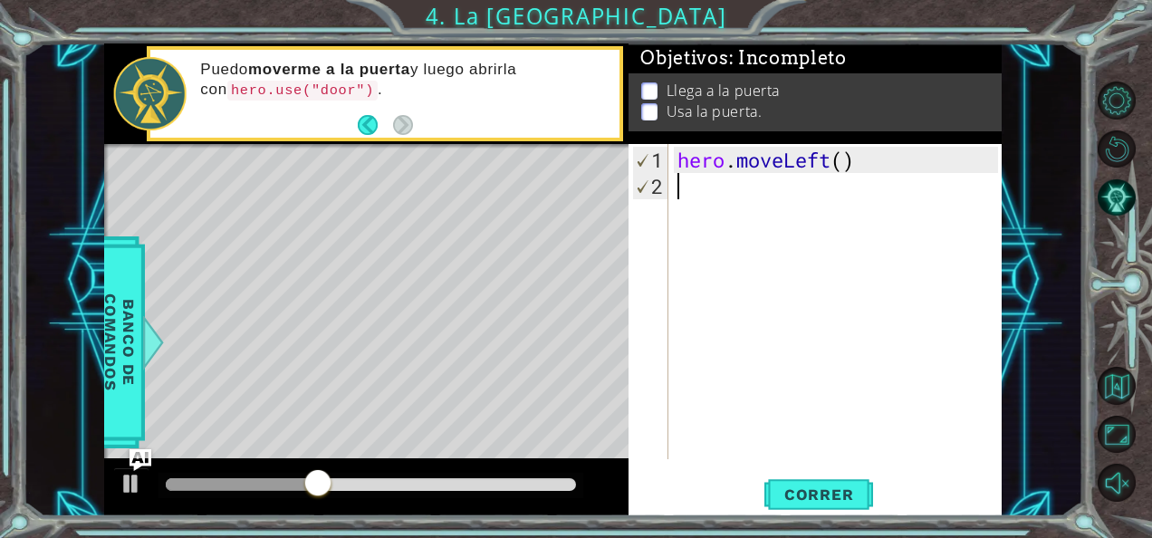
scroll to position [0, 0]
click at [830, 495] on span "Correr" at bounding box center [819, 495] width 106 height 18
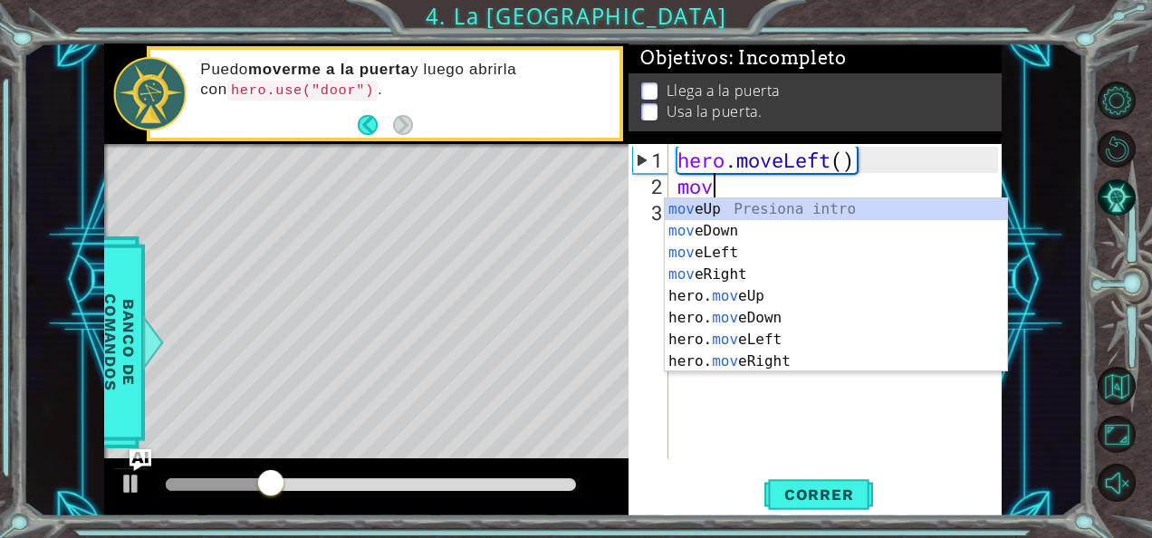
scroll to position [0, 1]
type textarea "move"
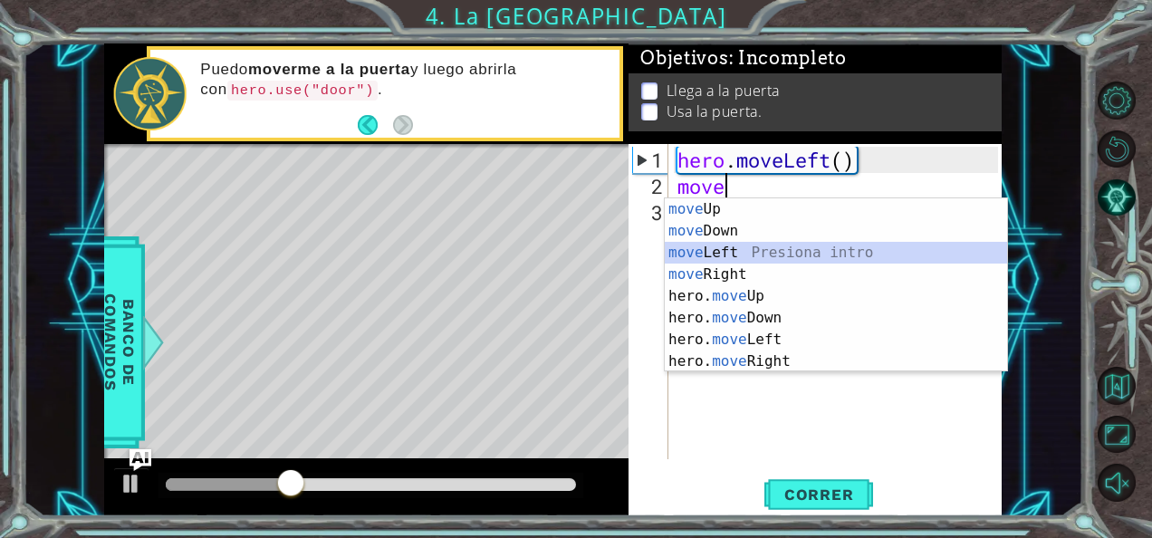
click at [758, 249] on div "move Up Presiona intro move Down Presiona intro move Left Presiona intro move R…" at bounding box center [836, 306] width 343 height 217
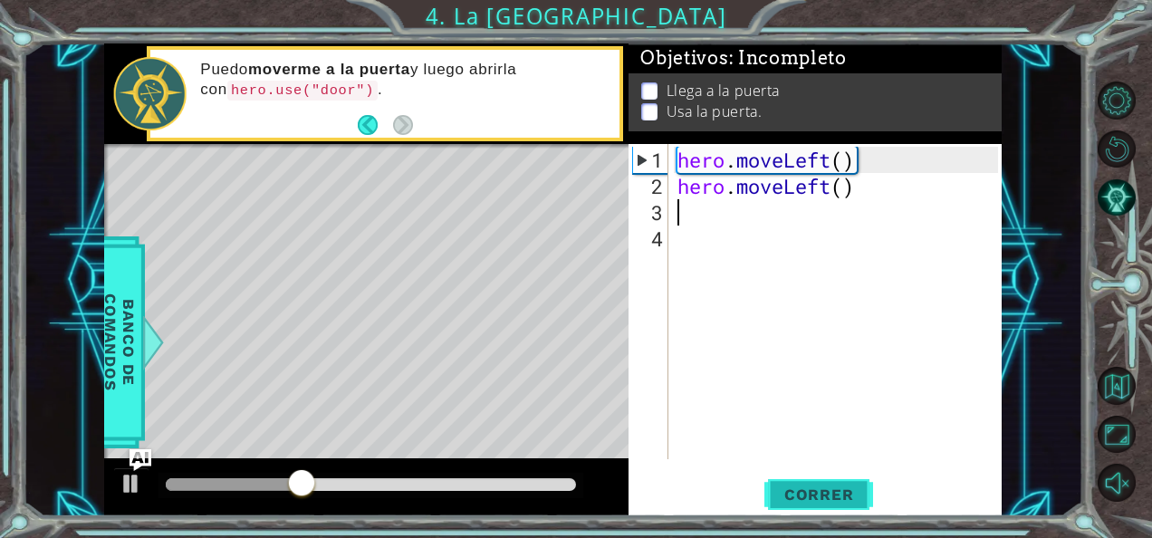
click at [823, 491] on span "Correr" at bounding box center [819, 495] width 106 height 18
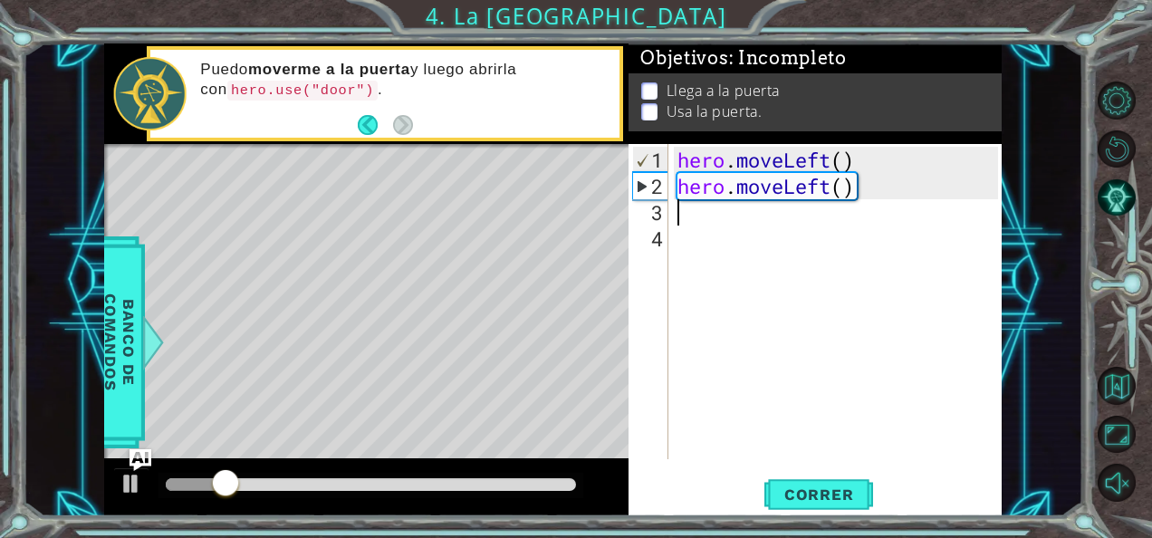
click at [702, 217] on div "hero . moveLeft ( ) hero . moveLeft ( )" at bounding box center [840, 331] width 333 height 368
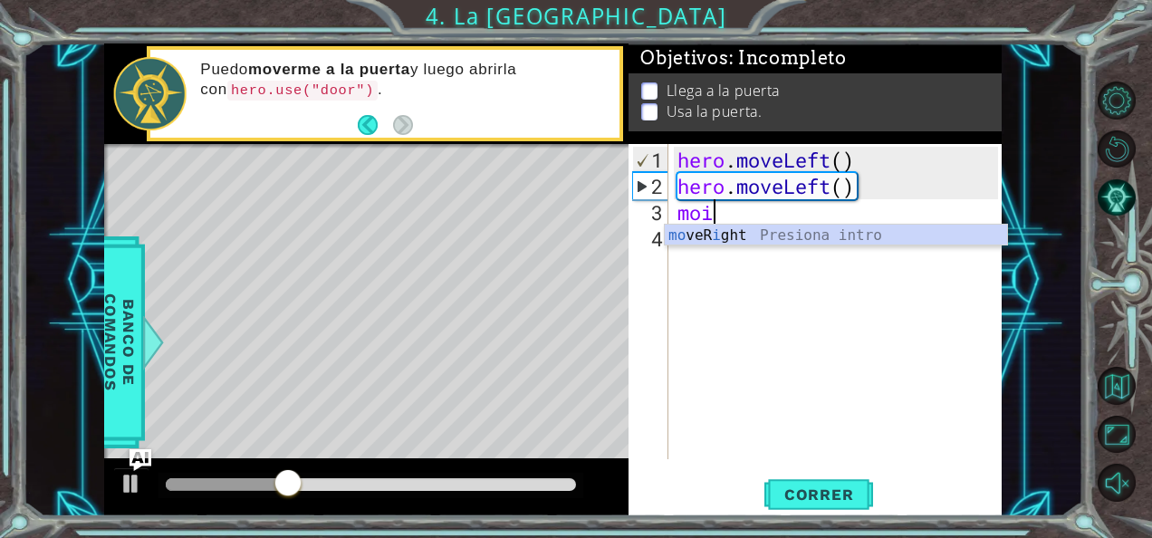
type textarea "mo"
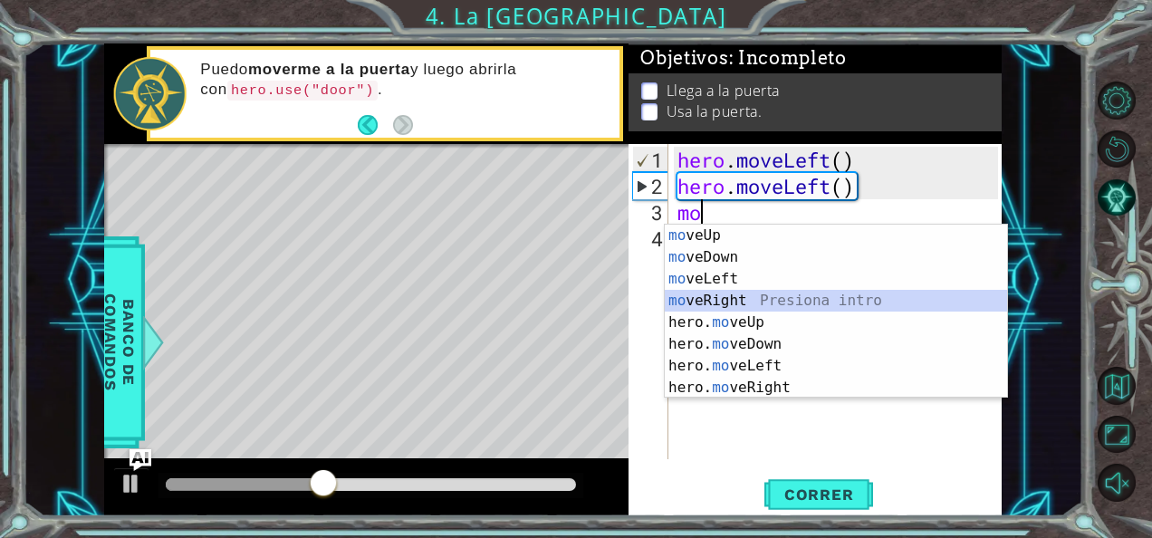
click at [730, 299] on div "mo veUp Presiona intro mo veDown Presiona intro mo veLeft Presiona intro mo veR…" at bounding box center [836, 333] width 343 height 217
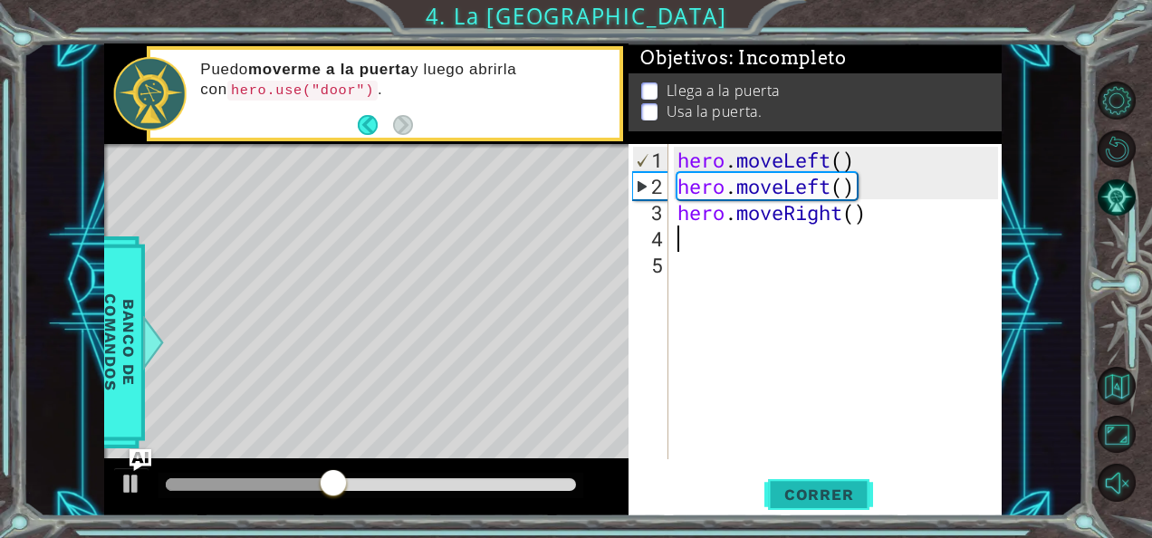
click at [781, 500] on span "Correr" at bounding box center [819, 495] width 106 height 18
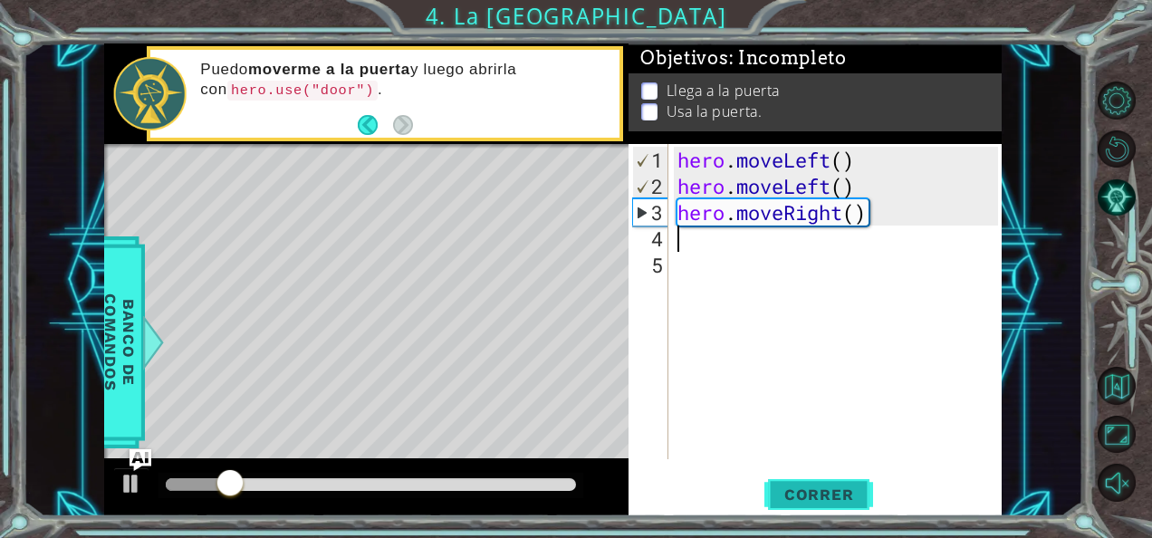
click at [781, 500] on span "Correr" at bounding box center [819, 495] width 106 height 18
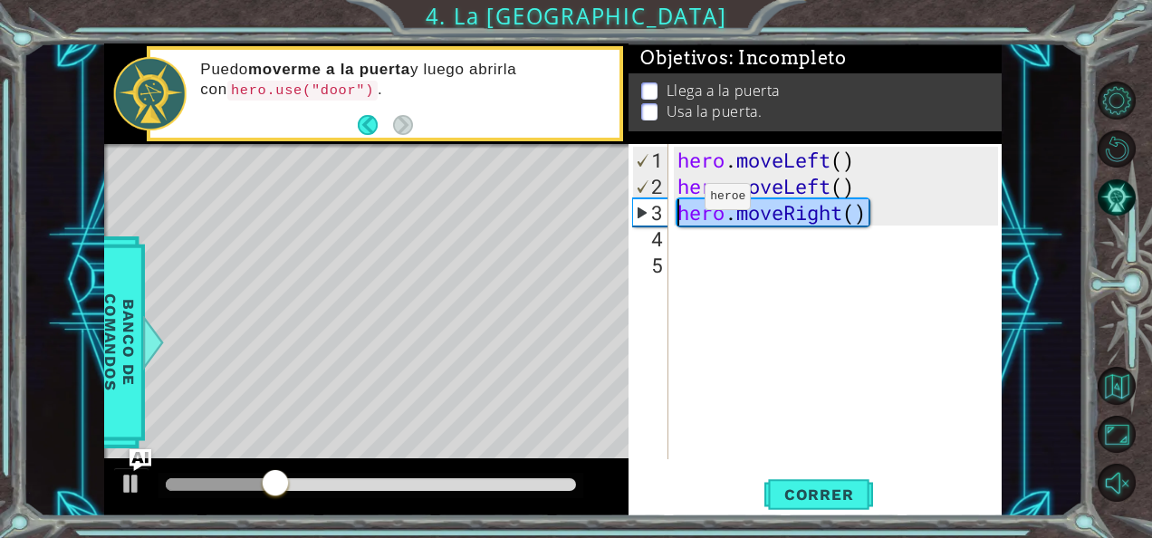
drag, startPoint x: 870, startPoint y: 210, endPoint x: 678, endPoint y: 204, distance: 192.1
click at [678, 204] on div "hero . moveLeft ( ) hero . moveLeft ( ) hero . moveRight ( )" at bounding box center [840, 331] width 333 height 368
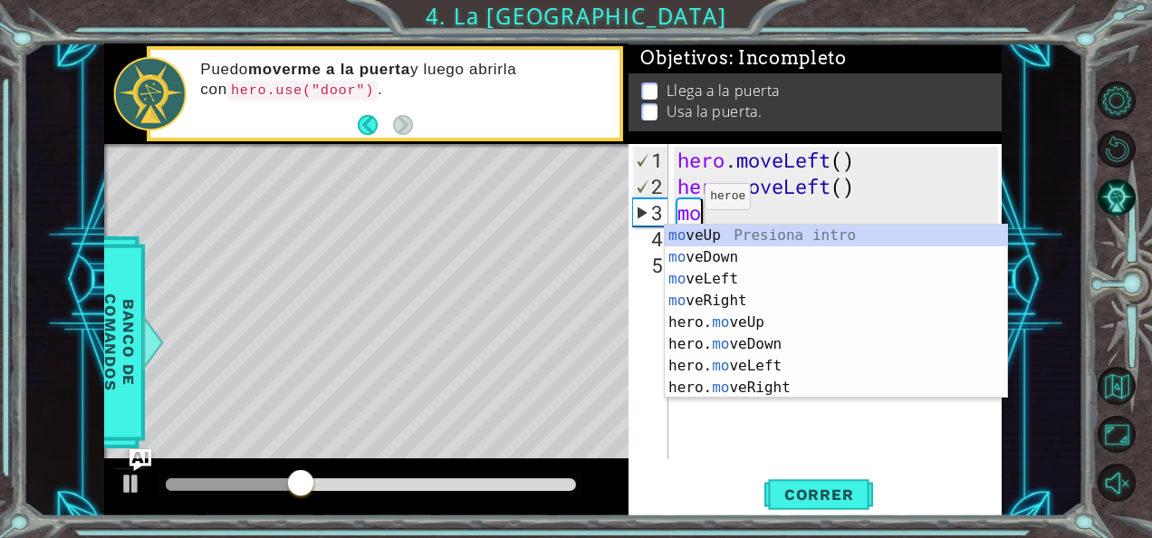
type textarea "mov"
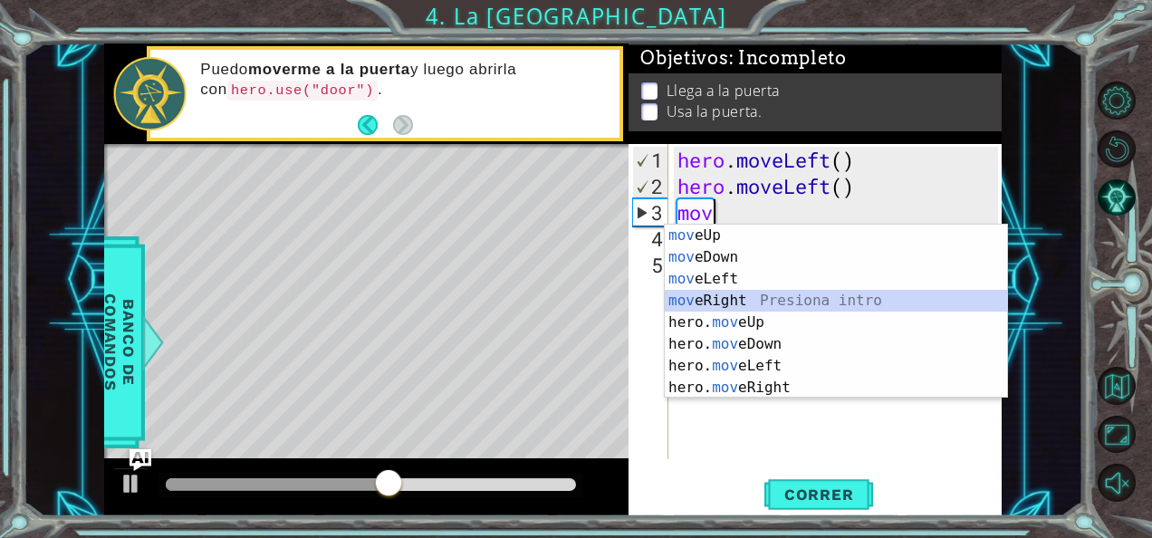
click at [759, 310] on div "mov eUp Presiona intro mov eDown Presiona intro mov eLeft Presiona intro mov eR…" at bounding box center [836, 333] width 343 height 217
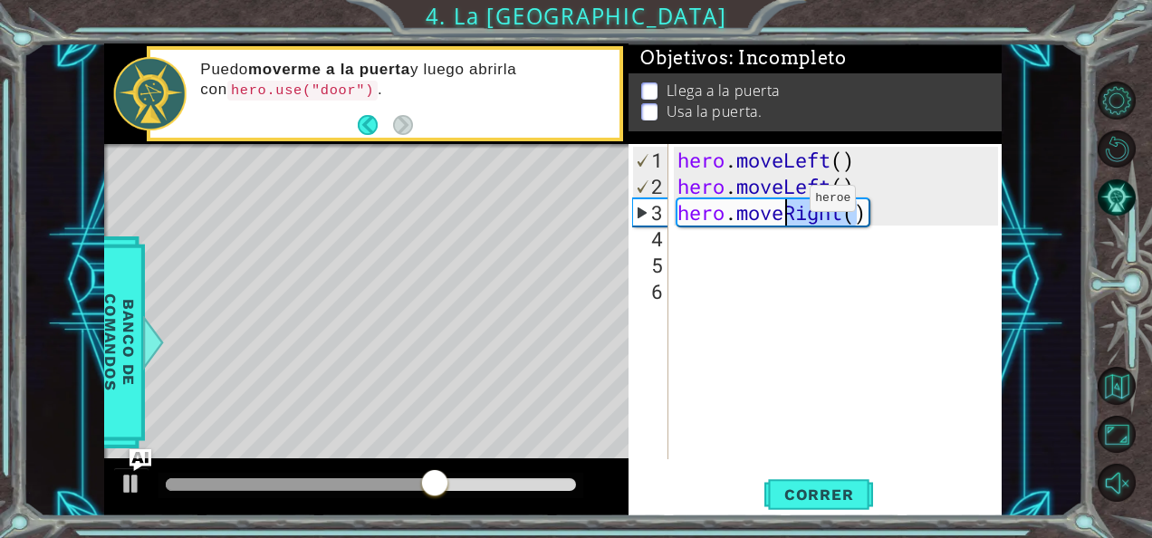
drag, startPoint x: 858, startPoint y: 210, endPoint x: 784, endPoint y: 206, distance: 73.5
click at [784, 206] on div "hero . moveLeft ( ) hero . moveLeft ( ) hero . moveRight ( )" at bounding box center [840, 331] width 333 height 368
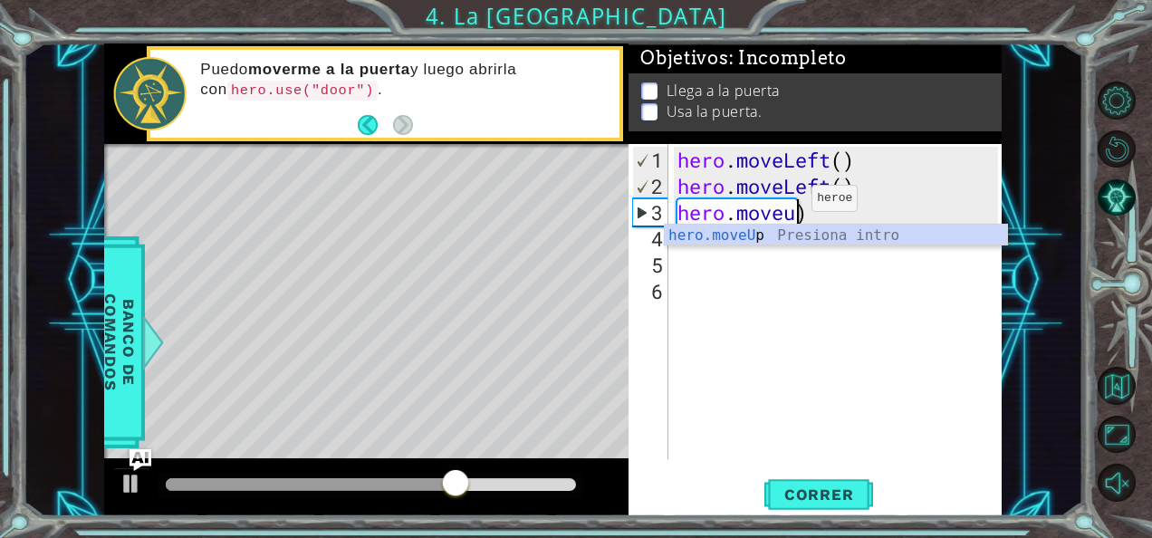
scroll to position [0, 5]
click at [784, 235] on div "hero.moveU p Presiona intro" at bounding box center [836, 257] width 343 height 65
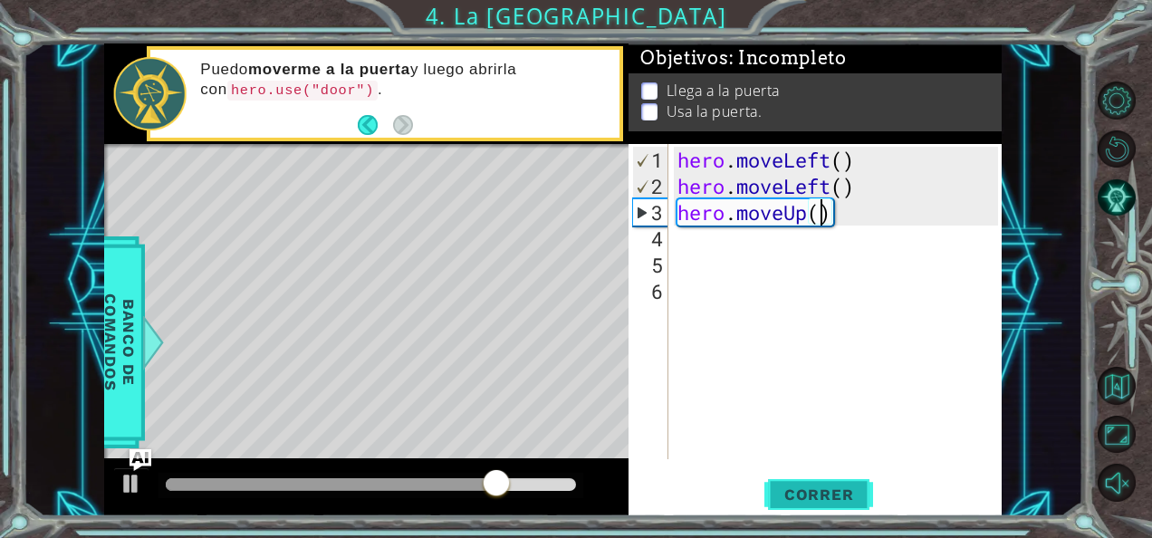
click at [817, 491] on span "Correr" at bounding box center [819, 495] width 106 height 18
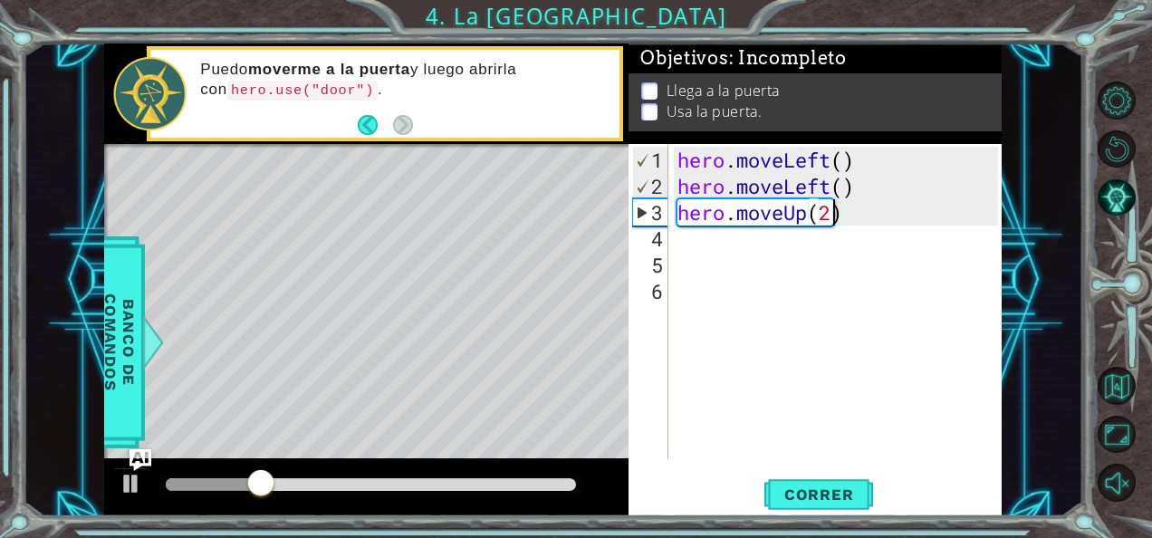
scroll to position [0, 6]
type textarea "hero.moveUp(2)"
click at [789, 489] on span "Correr" at bounding box center [819, 495] width 106 height 18
click at [774, 285] on div "hero . moveLeft ( ) hero . moveLeft ( ) hero . moveUp ( 2 )" at bounding box center [840, 331] width 333 height 368
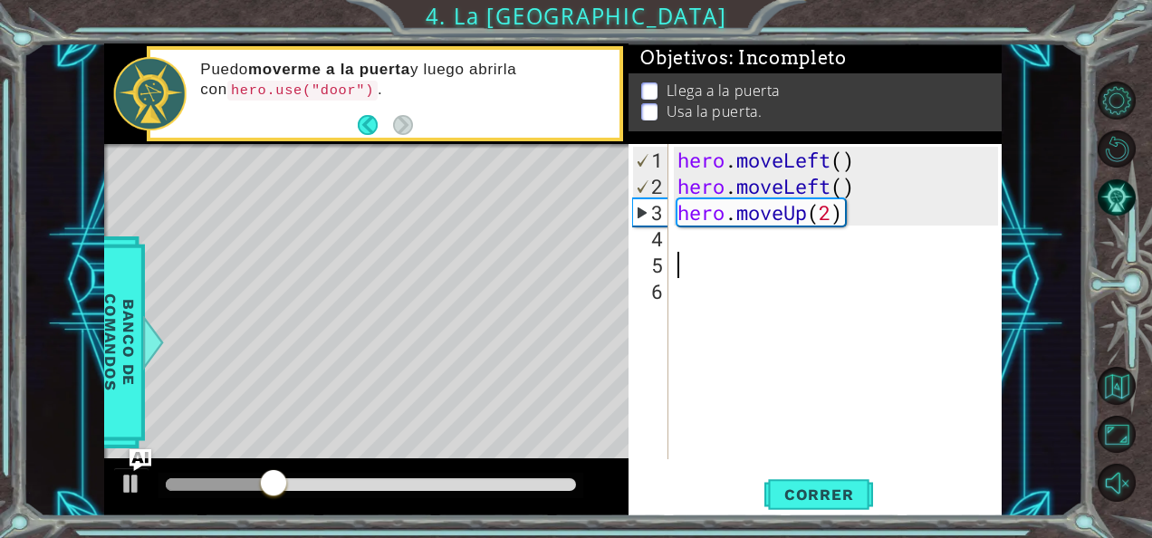
click at [766, 259] on div "hero . moveLeft ( ) hero . moveLeft ( ) hero . moveUp ( 2 )" at bounding box center [840, 331] width 333 height 368
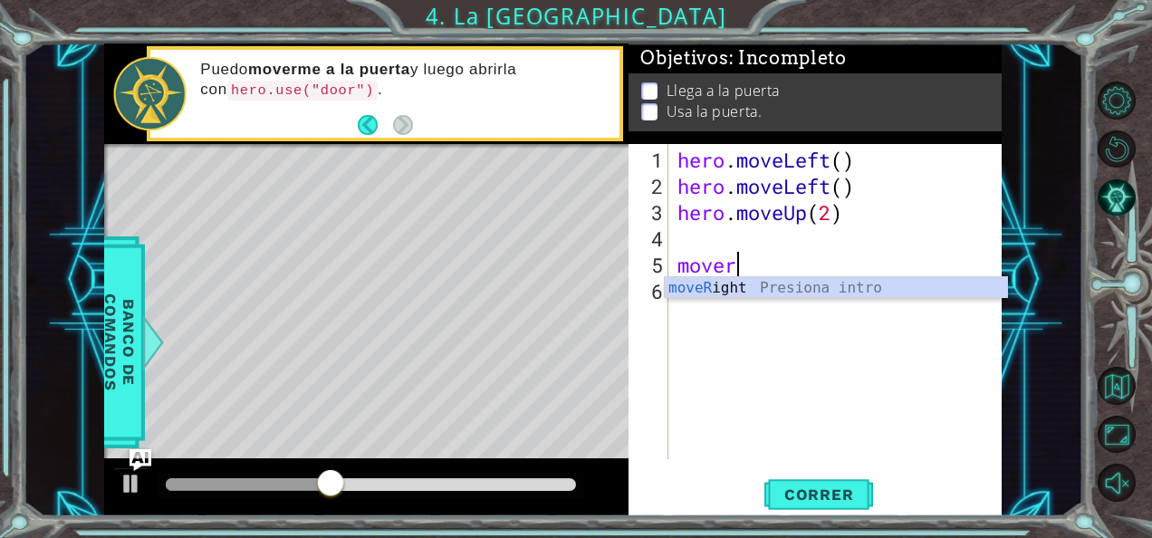
scroll to position [0, 2]
type textarea "moveri"
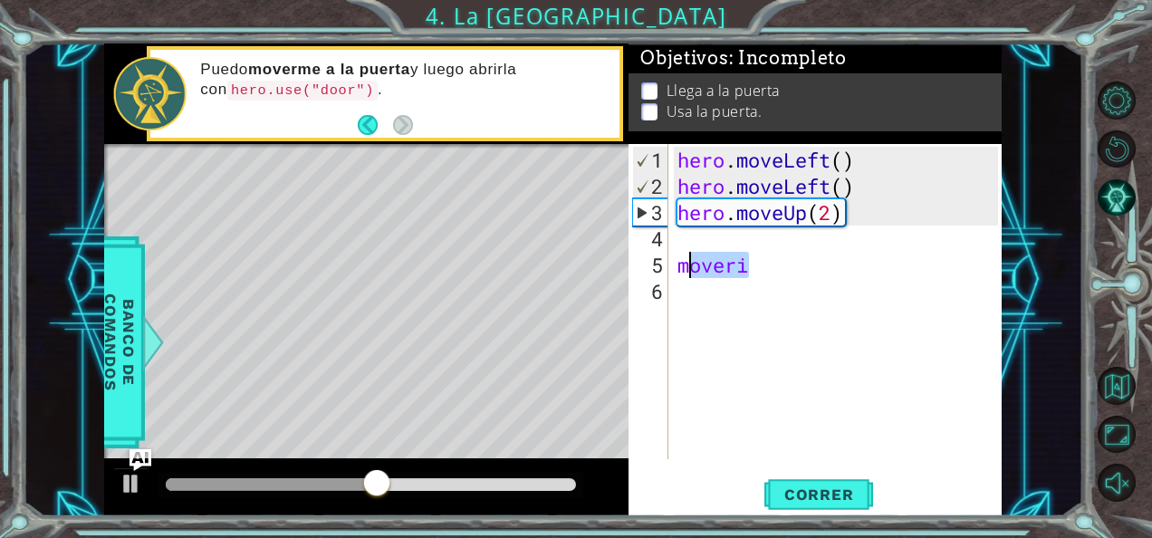
drag, startPoint x: 761, startPoint y: 260, endPoint x: 682, endPoint y: 265, distance: 78.9
click at [682, 265] on div "hero . moveLeft ( ) hero . moveLeft ( ) hero . moveUp ( 2 ) moveri" at bounding box center [840, 331] width 333 height 368
click at [683, 245] on div "hero . moveLeft ( ) hero . moveLeft ( ) hero . moveUp ( 2 )" at bounding box center [840, 331] width 333 height 368
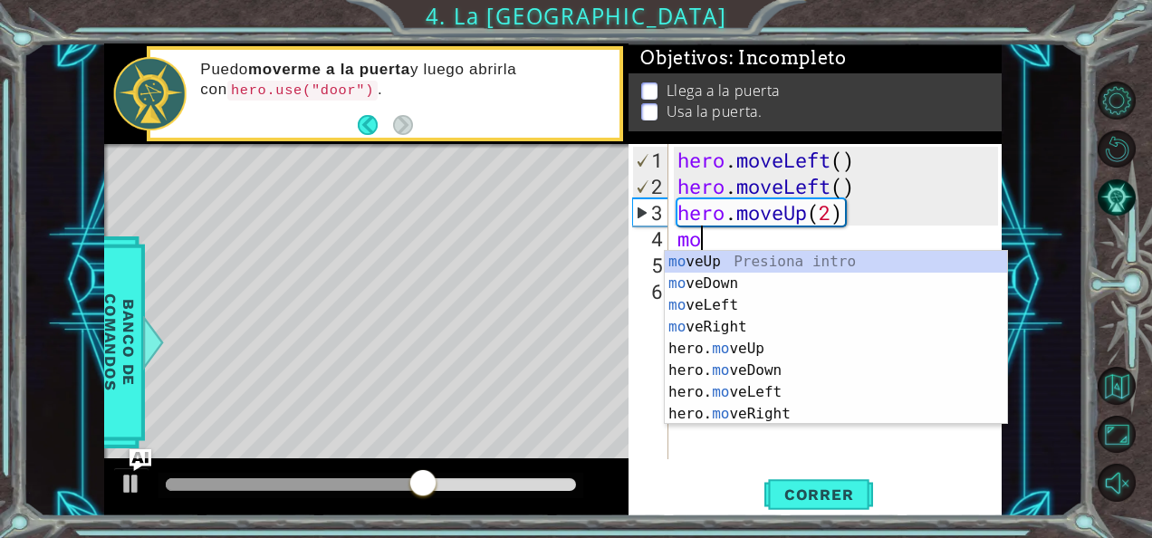
type textarea "mov"
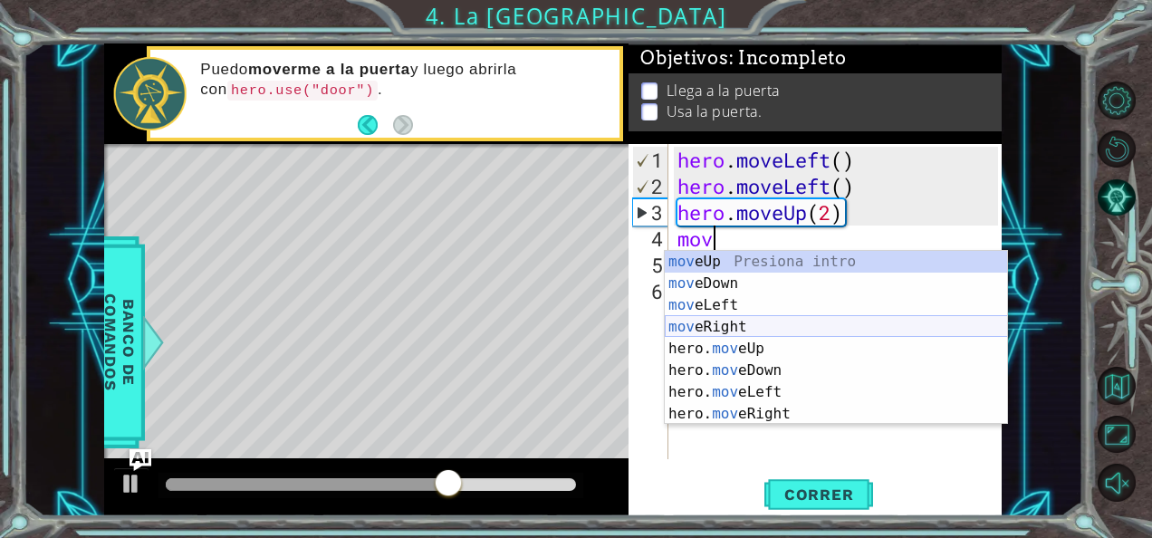
click at [759, 326] on div "mov eUp Presiona intro mov eDown Presiona intro mov eLeft Presiona intro mov eR…" at bounding box center [836, 359] width 343 height 217
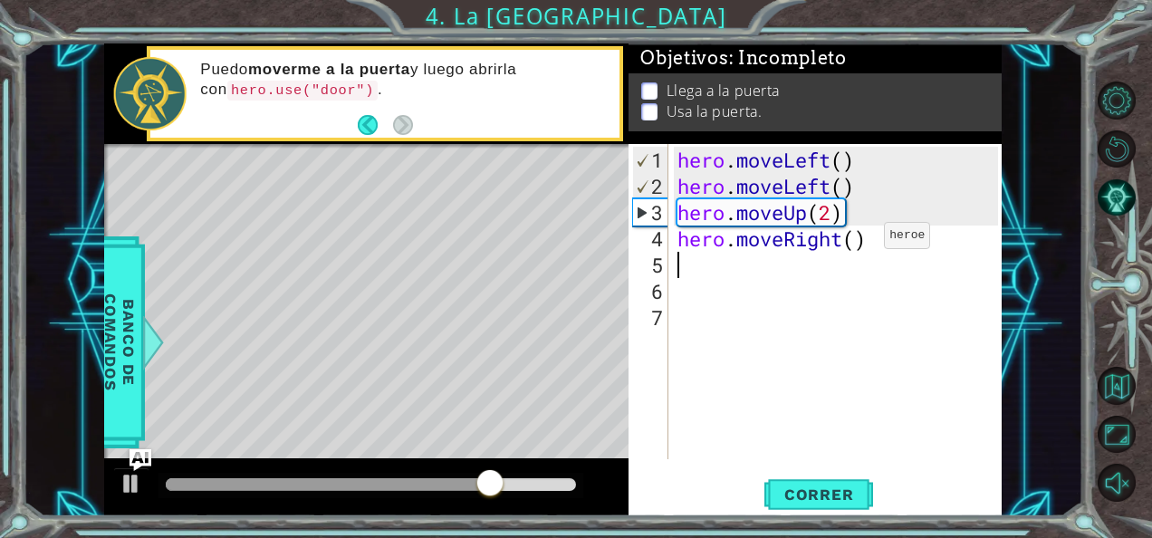
click at [856, 243] on div "hero . moveLeft ( ) hero . moveLeft ( ) hero . moveUp ( 2 ) hero . moveRight ( )" at bounding box center [840, 331] width 333 height 368
type textarea "hero.moveRight(2)"
click at [810, 489] on span "Correr" at bounding box center [819, 495] width 106 height 18
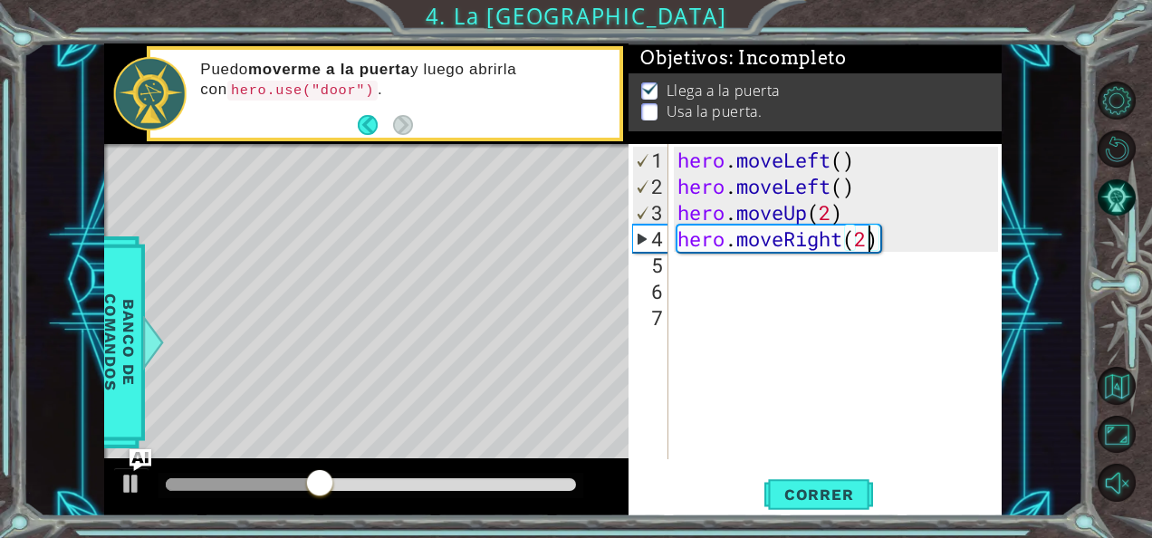
click at [704, 278] on div "hero . moveLeft ( ) hero . moveLeft ( ) hero . moveUp ( 2 ) hero . moveRight ( …" at bounding box center [840, 331] width 333 height 368
click at [690, 254] on div "hero . moveLeft ( ) hero . moveLeft ( ) hero . moveUp ( 2 ) hero . moveRight ( …" at bounding box center [840, 331] width 333 height 368
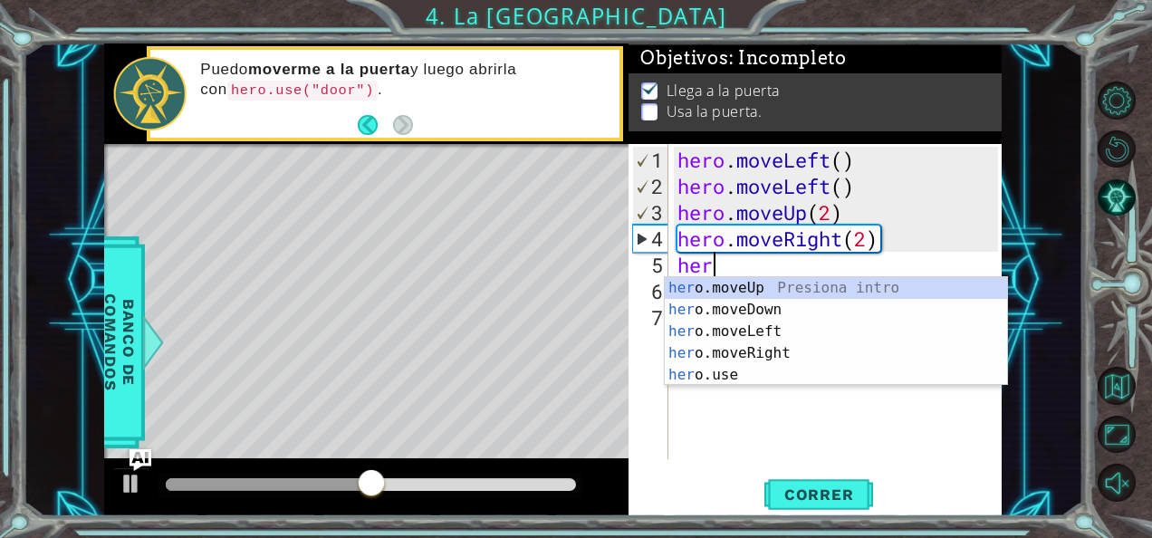
scroll to position [0, 1]
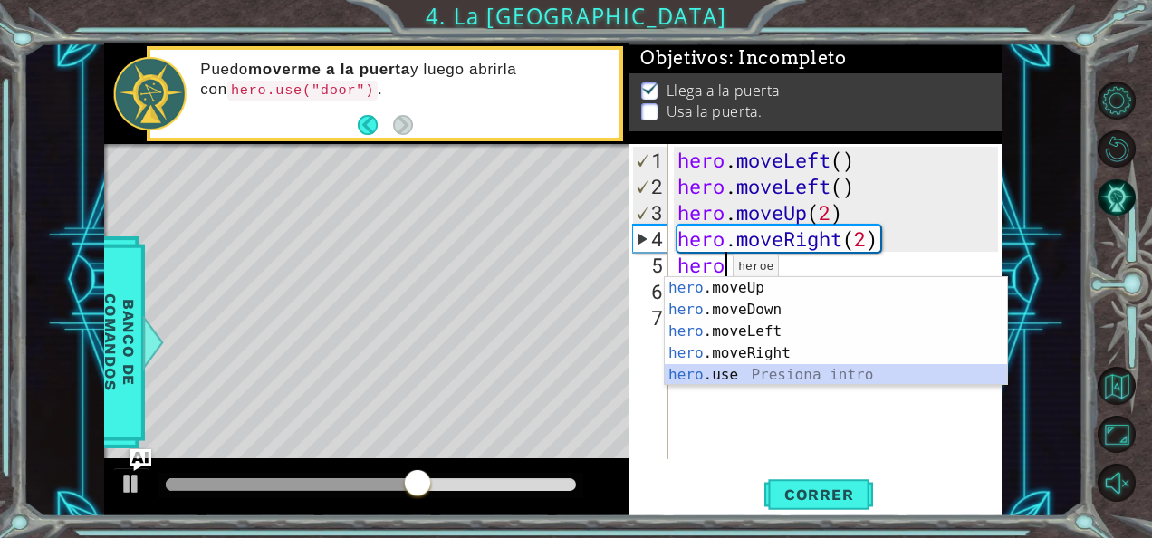
click at [715, 370] on div "hero .moveUp Presiona intro hero .moveDown Presiona intro hero .moveLeft Presio…" at bounding box center [836, 353] width 343 height 152
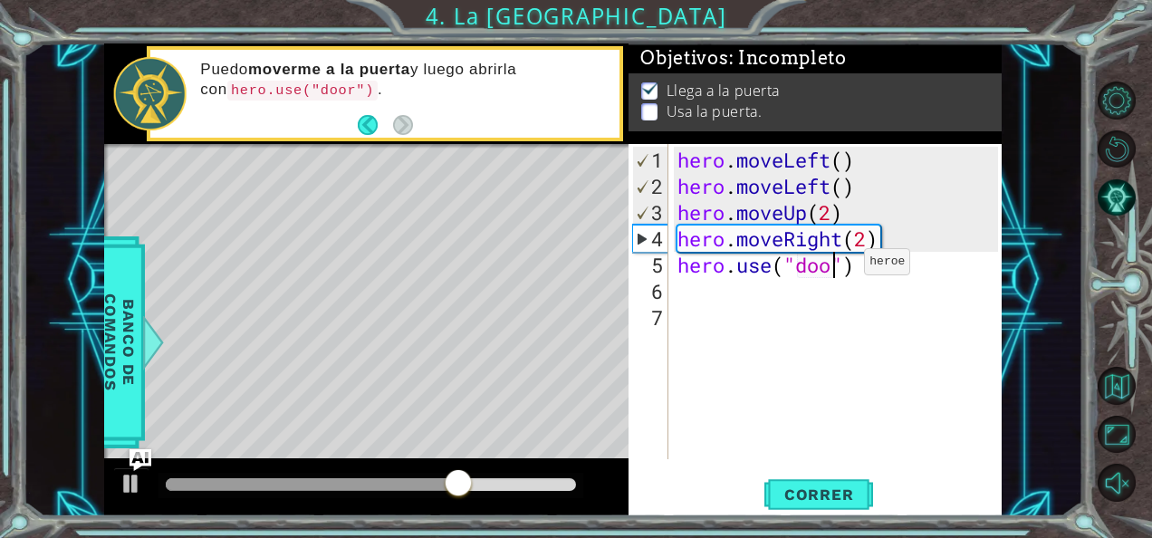
scroll to position [0, 7]
type textarea "hero.use("door")"
click at [808, 505] on button "Correr" at bounding box center [819, 494] width 109 height 37
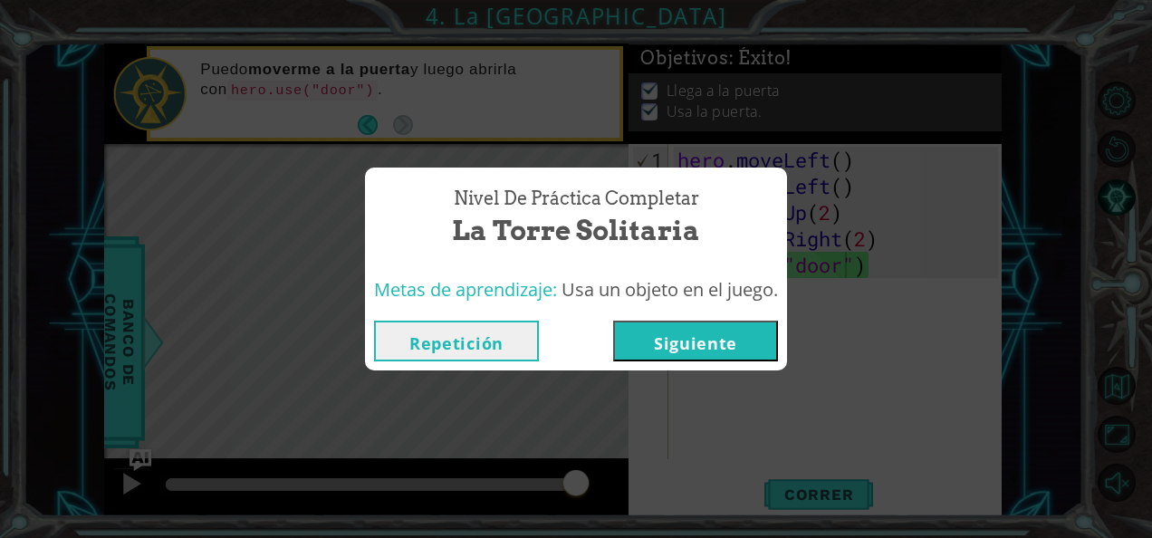
click at [726, 353] on button "Siguiente" at bounding box center [695, 341] width 165 height 41
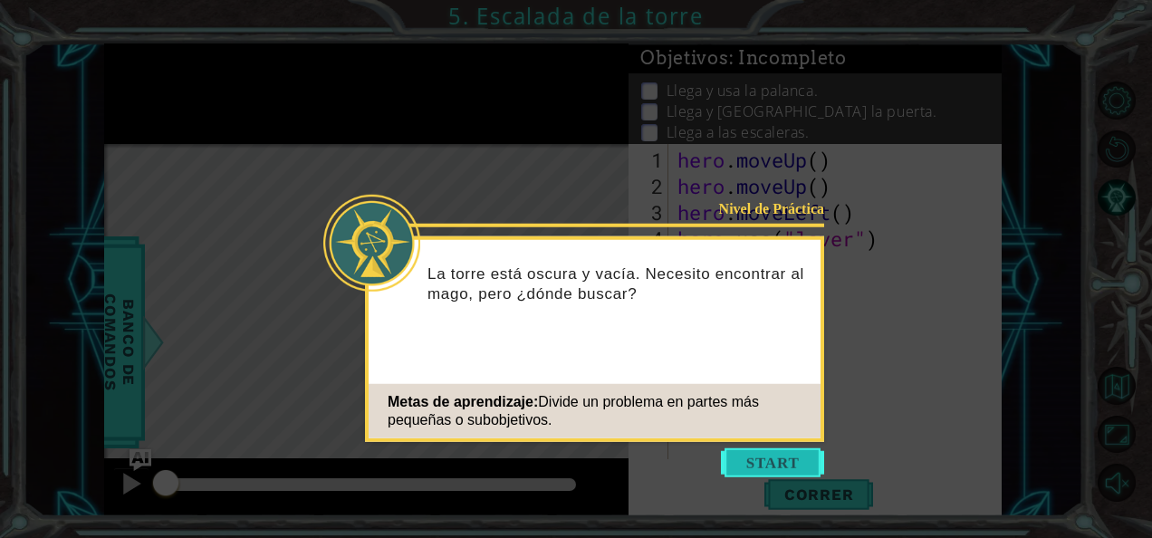
click at [768, 464] on button "Start" at bounding box center [772, 462] width 103 height 29
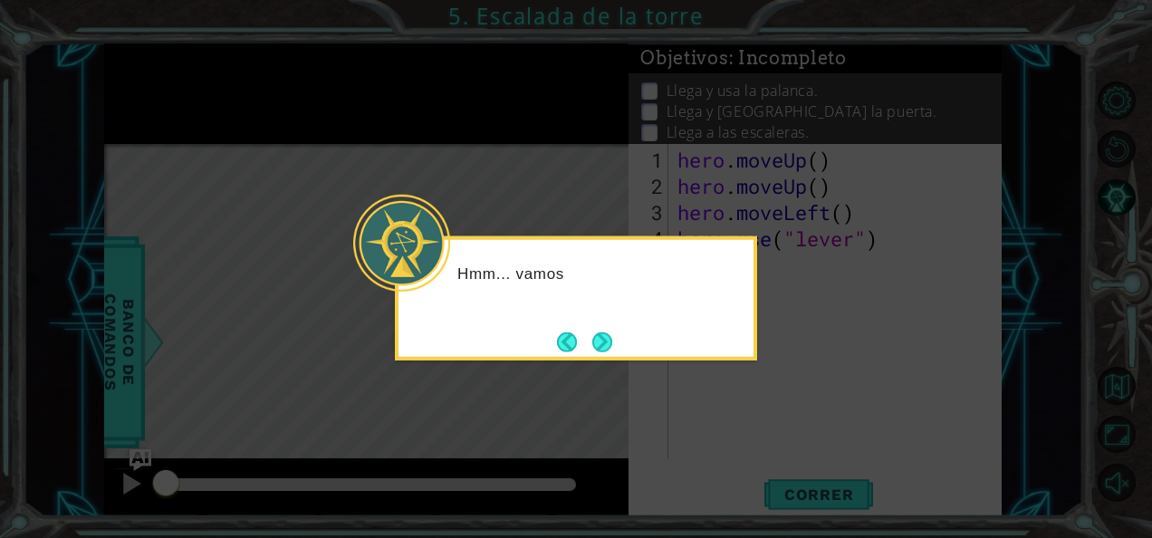
click at [727, 438] on icon at bounding box center [576, 269] width 1152 height 538
click at [587, 335] on button "Back" at bounding box center [574, 342] width 35 height 20
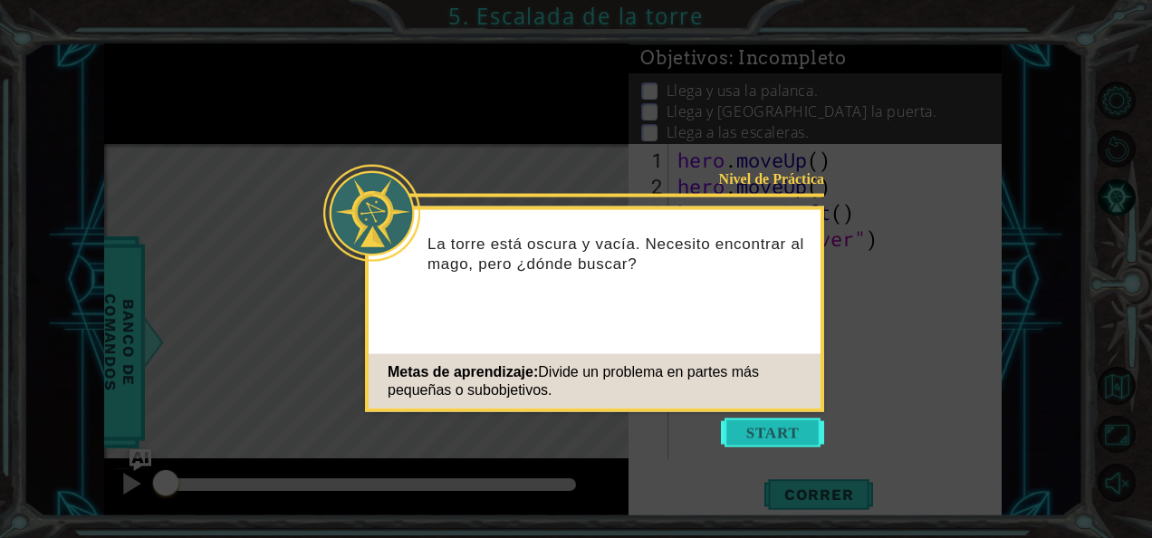
click at [761, 435] on button "Start" at bounding box center [772, 432] width 103 height 29
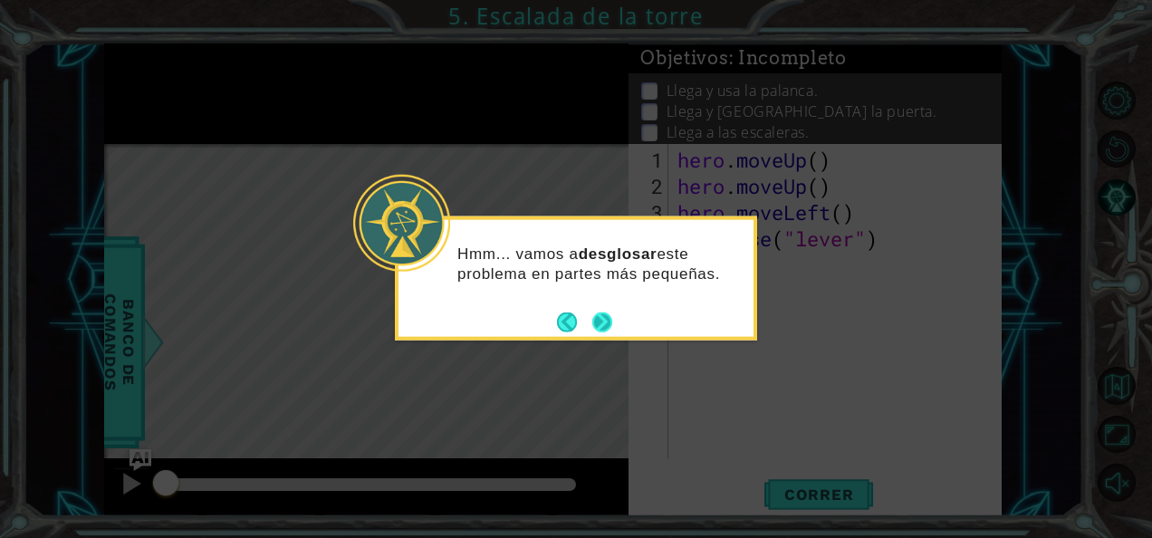
click at [598, 321] on button "Next" at bounding box center [602, 322] width 20 height 20
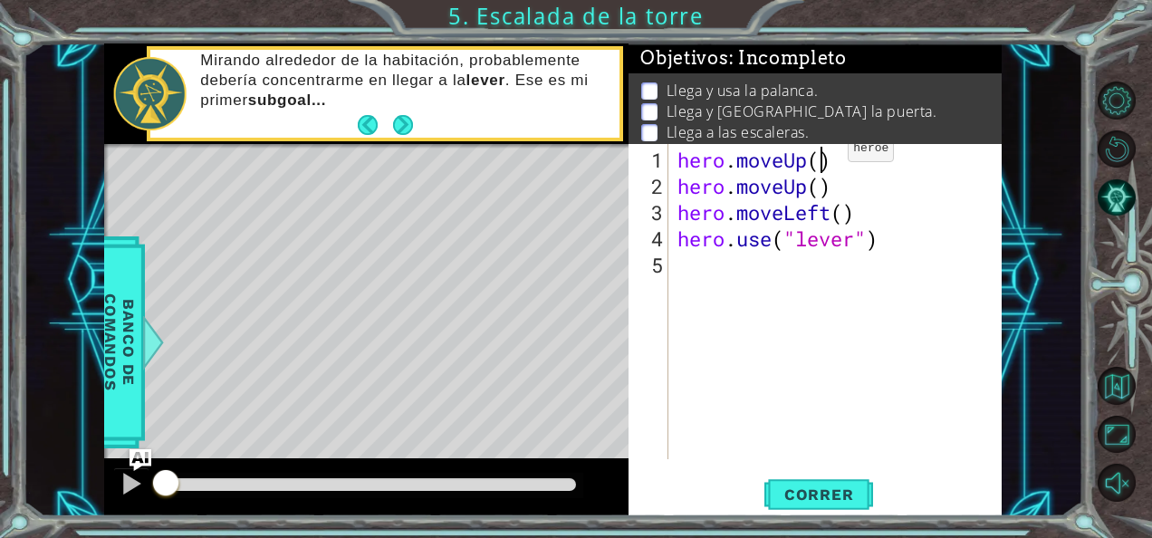
click at [821, 156] on div "hero . moveUp ( ) hero . moveUp ( ) hero . moveLeft ( ) hero . use ( "lever" )" at bounding box center [840, 331] width 333 height 368
type textarea "hero.moveUp()"
click at [792, 489] on span "Correr" at bounding box center [819, 495] width 106 height 18
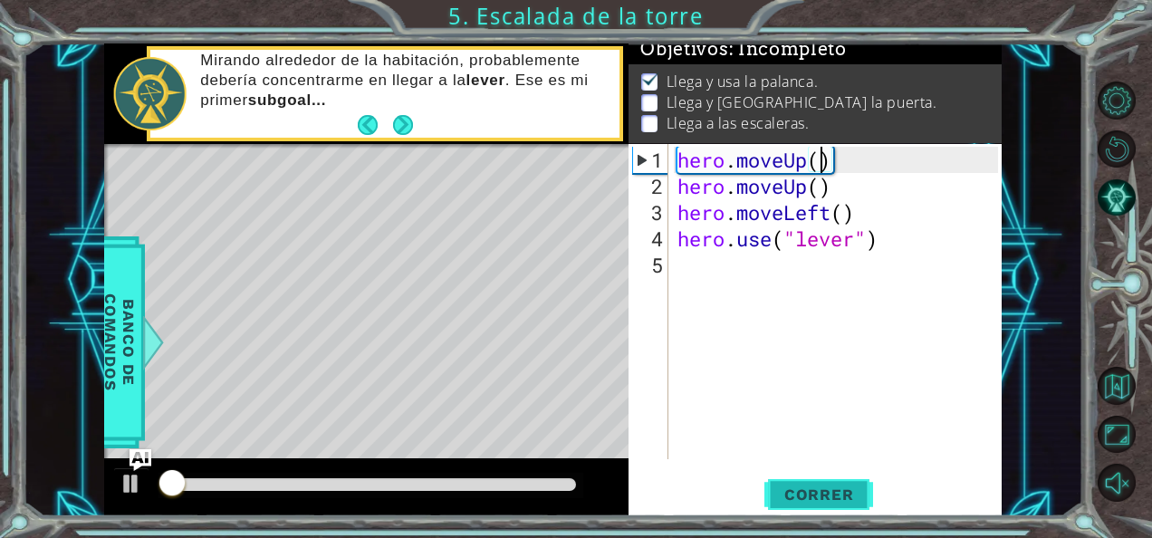
scroll to position [15, 0]
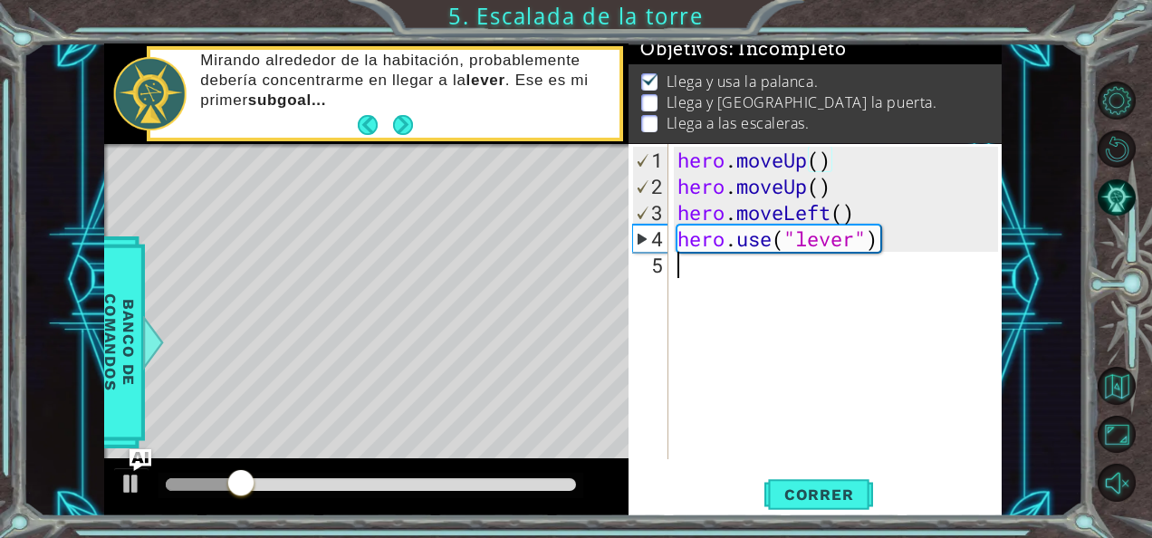
click at [753, 286] on div "hero . moveUp ( ) hero . moveUp ( ) hero . moveLeft ( ) hero . use ( "lever" )" at bounding box center [840, 331] width 333 height 368
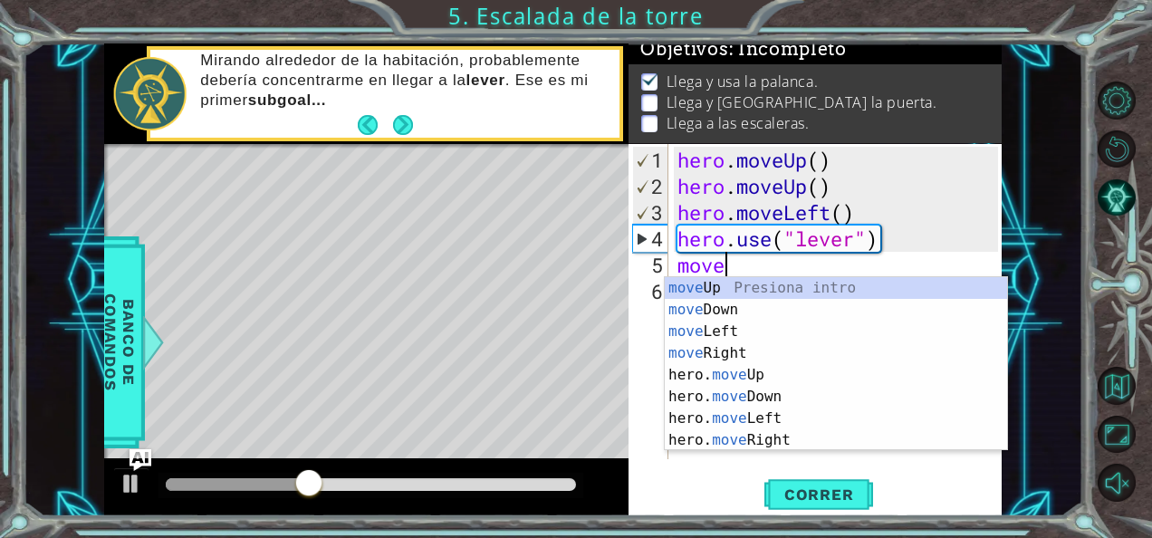
scroll to position [0, 2]
type textarea "moveri"
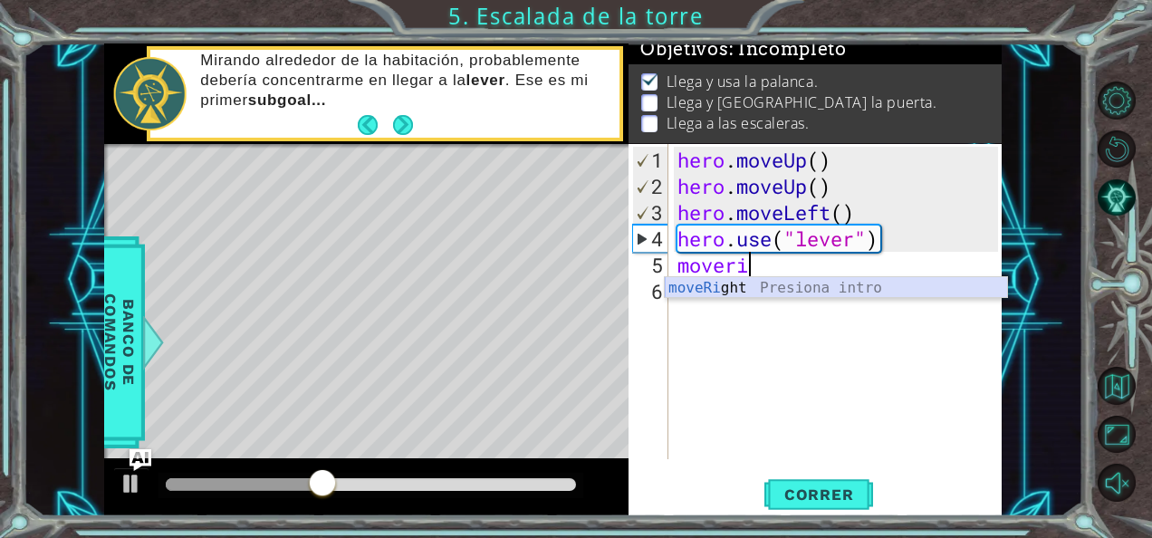
click at [755, 286] on div "moveRi ght Presiona intro" at bounding box center [836, 309] width 343 height 65
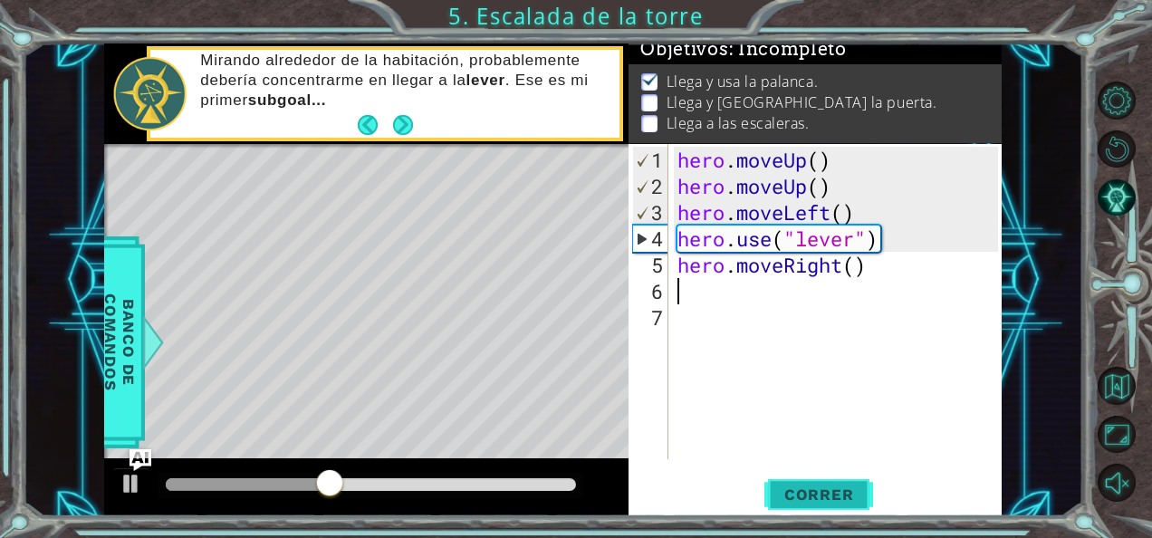
click at [814, 495] on span "Correr" at bounding box center [819, 495] width 106 height 18
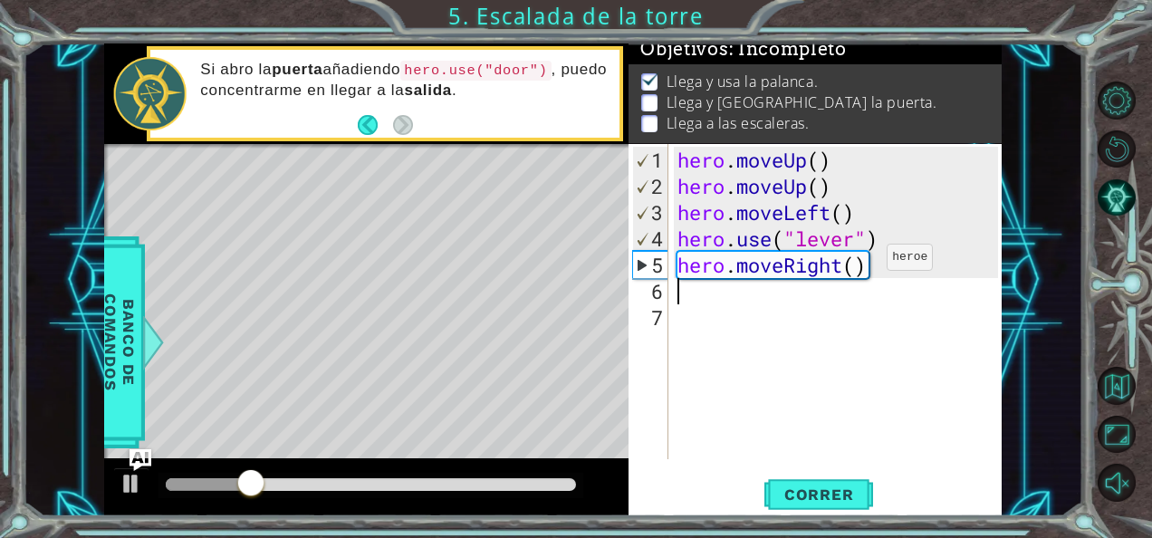
click at [861, 261] on div "hero . moveUp ( ) hero . moveUp ( ) hero . moveLeft ( ) hero . use ( "lever" ) …" at bounding box center [840, 331] width 333 height 368
type textarea "hero.moveRight(3)"
click at [812, 503] on span "Correr" at bounding box center [819, 495] width 106 height 18
click at [756, 291] on div "hero . moveUp ( ) hero . moveUp ( ) hero . moveLeft ( ) hero . use ( "lever" ) …" at bounding box center [840, 331] width 333 height 368
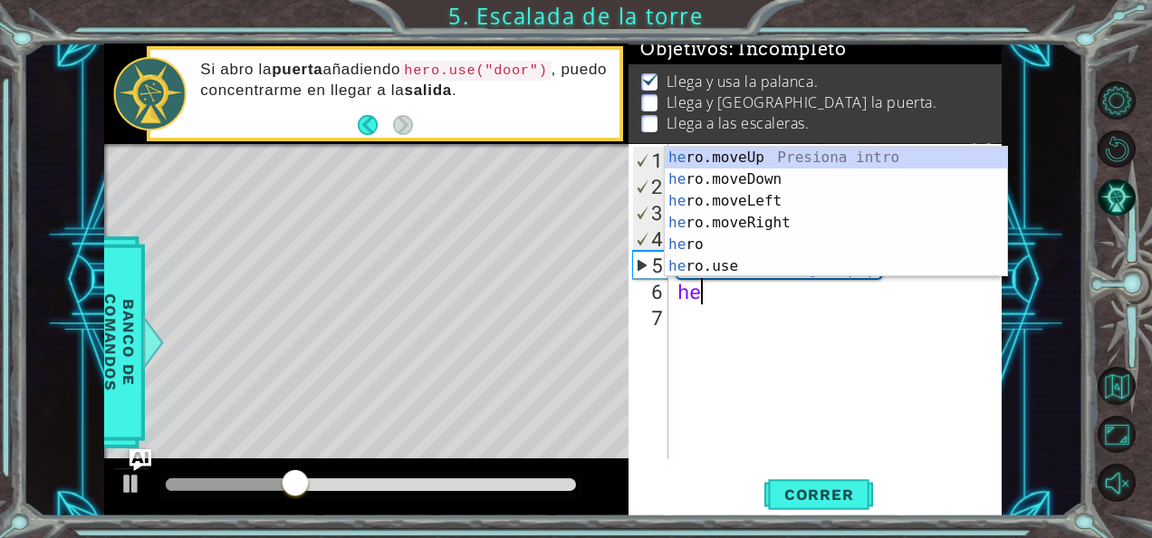
scroll to position [0, 0]
click at [739, 266] on div "her o.moveUp Presiona intro her o.moveDown Presiona intro her o.moveLeft Presio…" at bounding box center [836, 234] width 343 height 174
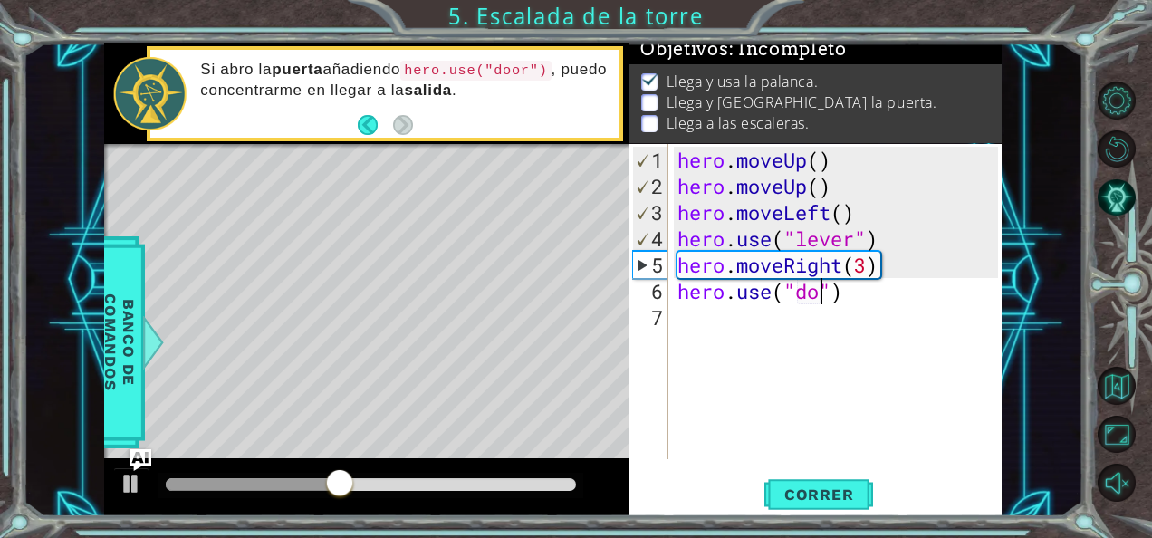
scroll to position [0, 7]
type textarea "hero.use("door")"
click at [812, 489] on span "Correr" at bounding box center [819, 495] width 106 height 18
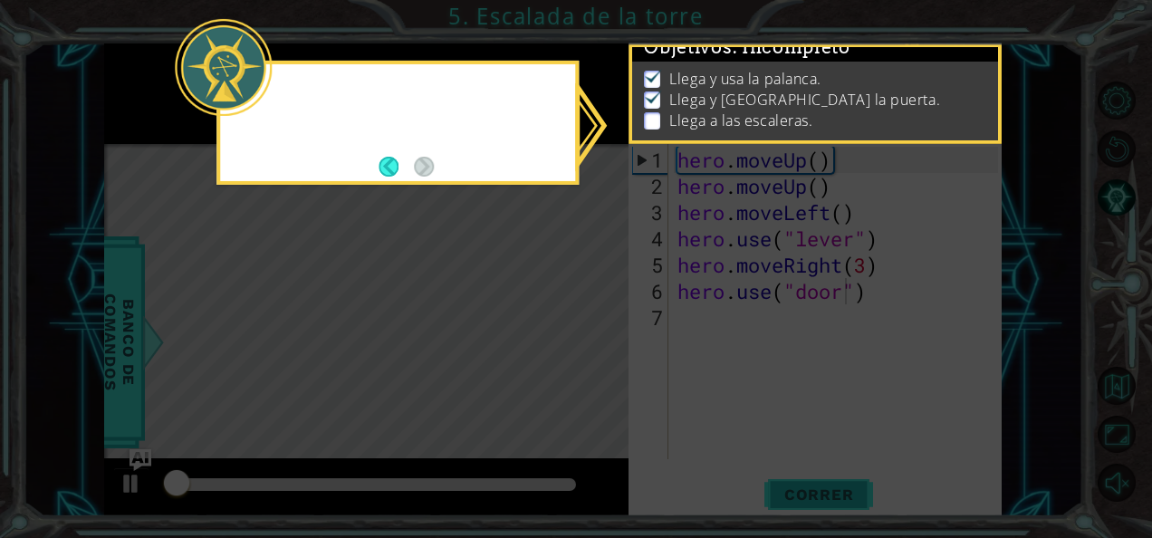
scroll to position [15, 0]
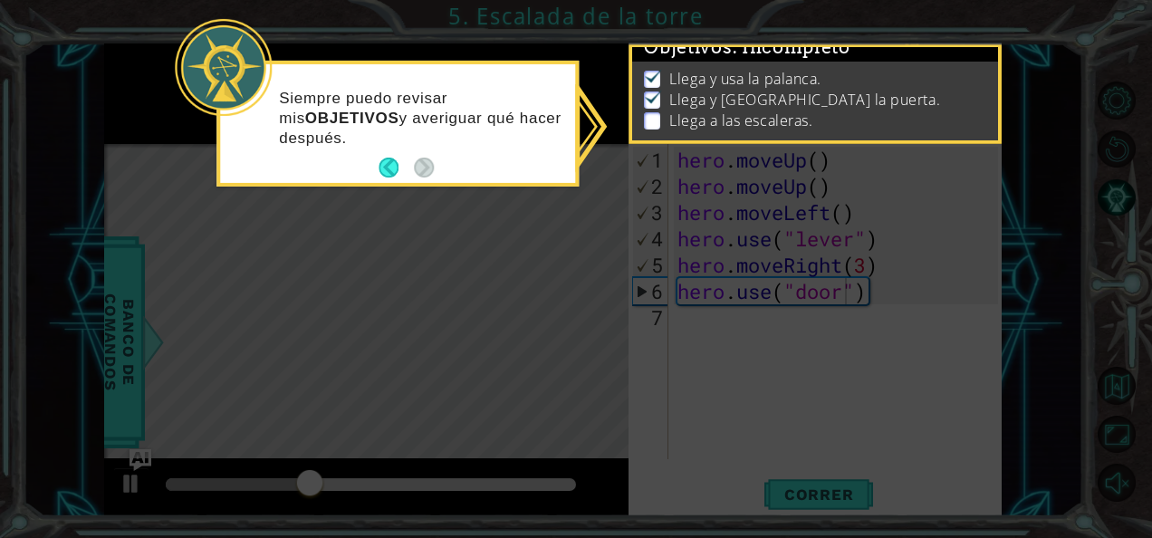
click at [536, 218] on icon at bounding box center [576, 269] width 1152 height 538
click at [641, 242] on icon at bounding box center [576, 269] width 1152 height 538
click at [768, 334] on icon at bounding box center [576, 269] width 1152 height 538
click at [917, 118] on li "Llega a las escaleras." at bounding box center [817, 121] width 347 height 21
click at [652, 112] on p at bounding box center [652, 120] width 16 height 17
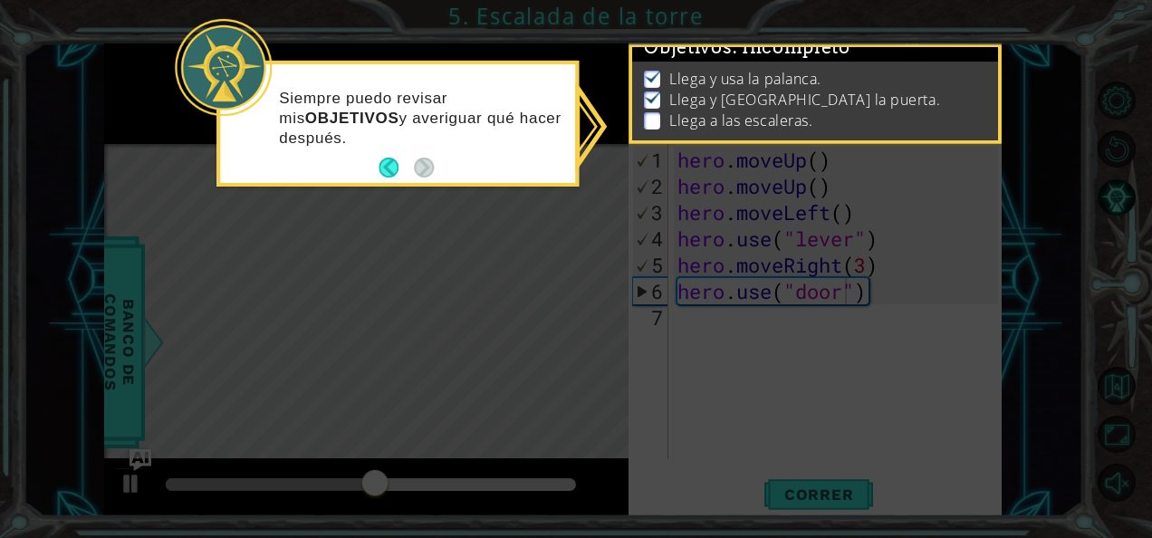
click at [572, 174] on div "Siempre puedo revisar mis OBJETIVOS y averiguar qué hacer después." at bounding box center [397, 126] width 355 height 111
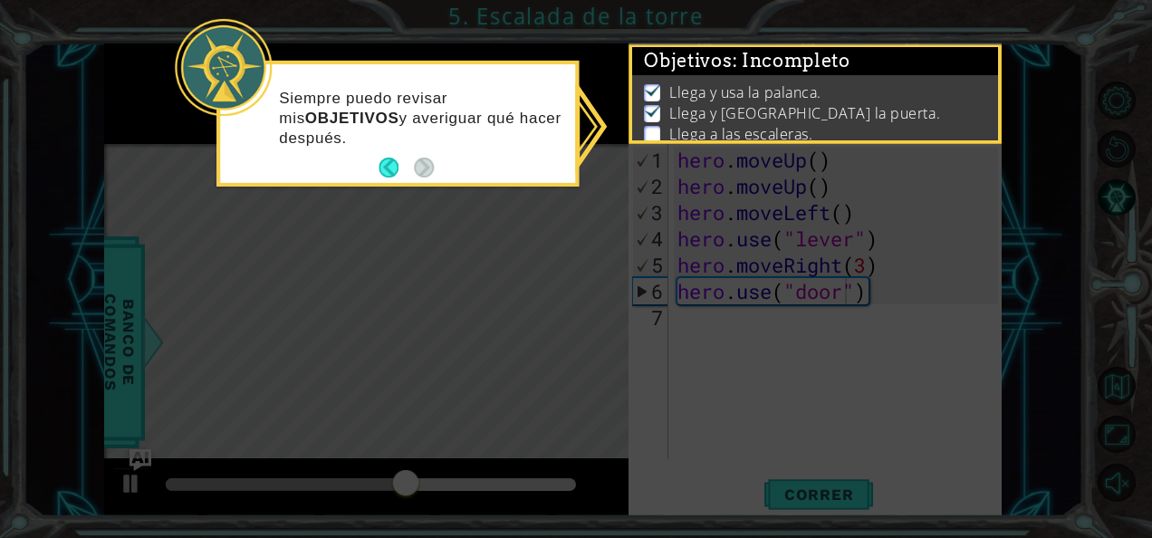
click at [893, 226] on icon at bounding box center [576, 269] width 1152 height 538
click at [748, 415] on icon at bounding box center [576, 269] width 1152 height 538
click at [791, 491] on icon at bounding box center [576, 269] width 1152 height 538
click at [771, 306] on icon at bounding box center [576, 269] width 1152 height 538
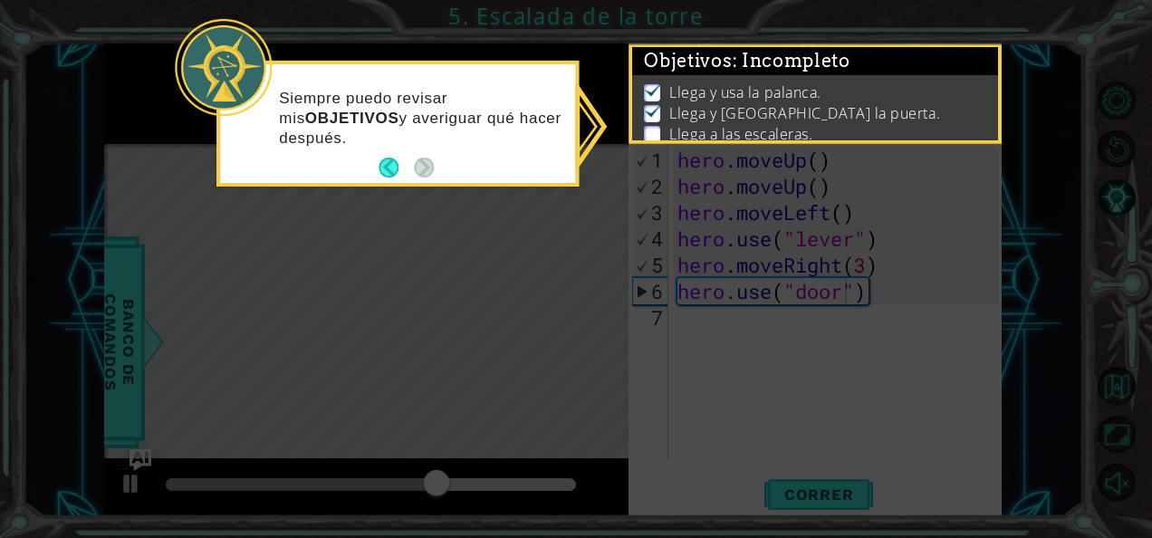
click at [771, 304] on icon at bounding box center [576, 269] width 1152 height 538
click at [243, 84] on div at bounding box center [223, 67] width 97 height 97
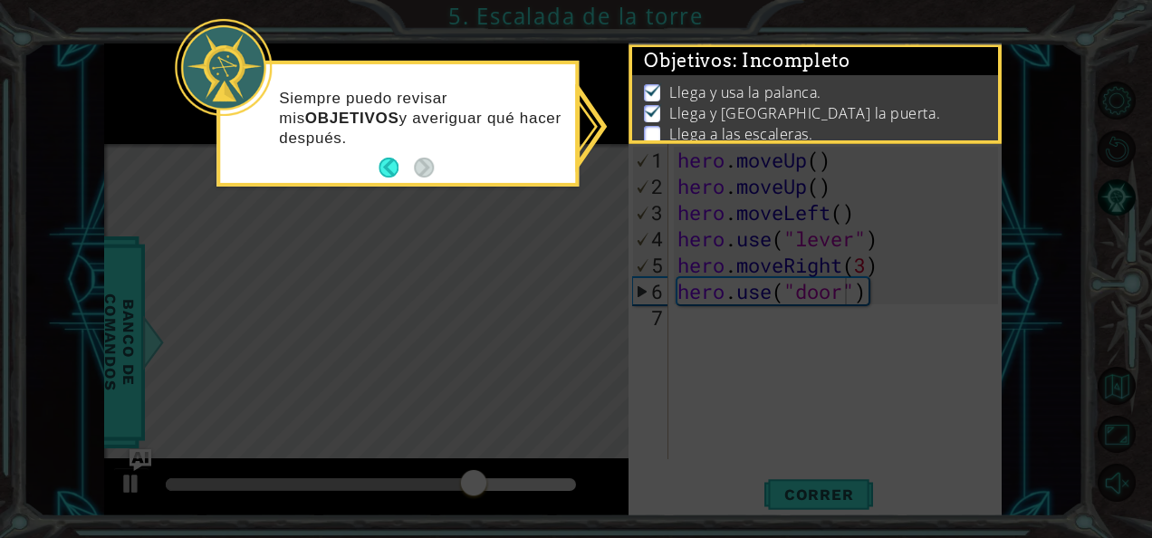
click at [243, 84] on div at bounding box center [223, 67] width 97 height 97
click at [640, 82] on ul "Llega y usa la palanca. Llega y usa la puerta. Llega a las escaleras." at bounding box center [815, 113] width 351 height 63
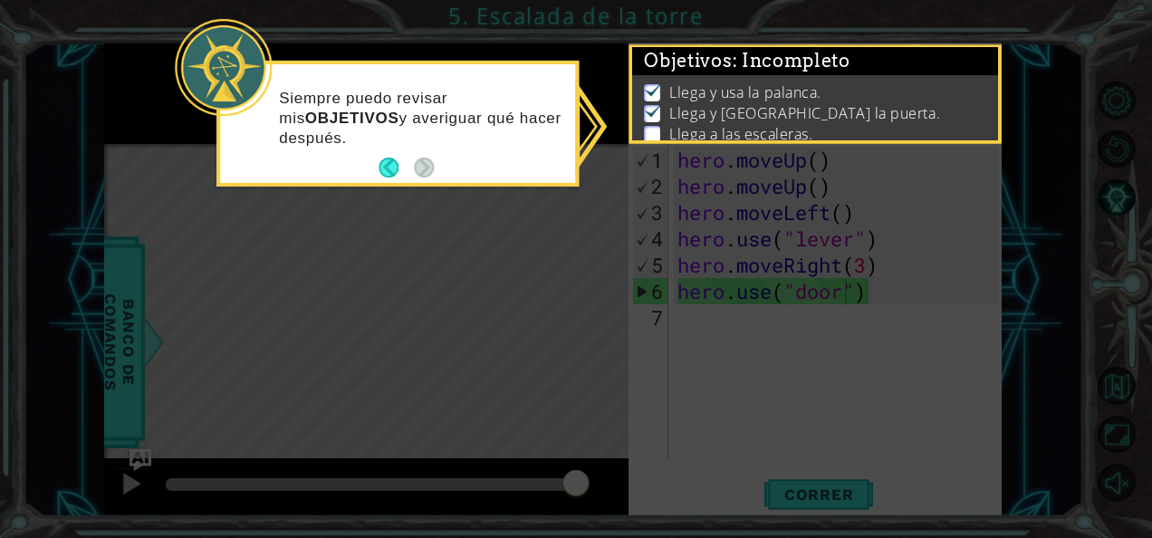
scroll to position [36, 0]
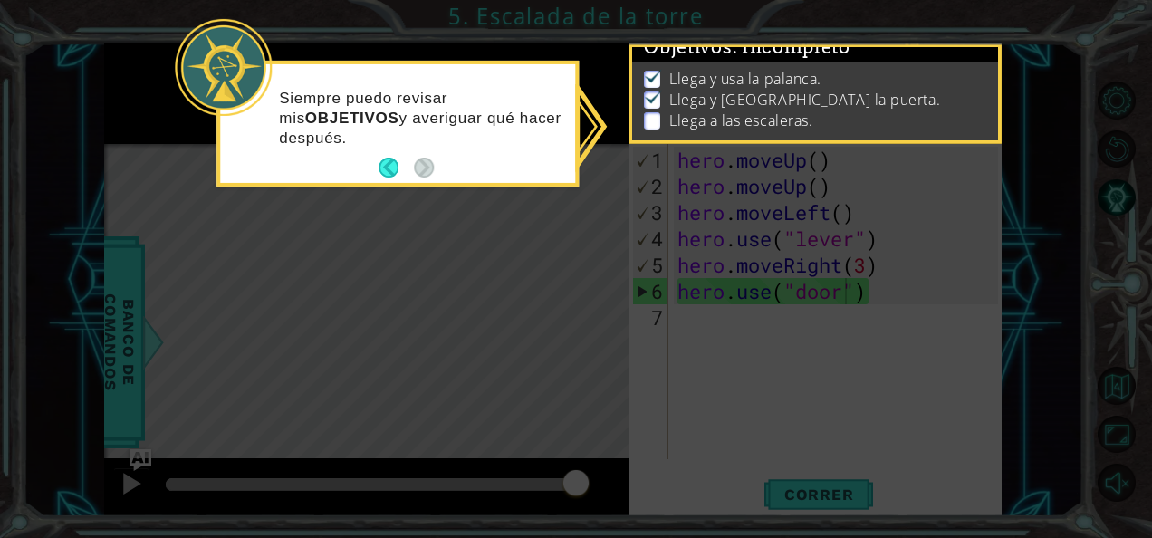
click at [875, 311] on icon at bounding box center [576, 269] width 1152 height 538
click at [391, 161] on button "Back" at bounding box center [396, 168] width 35 height 20
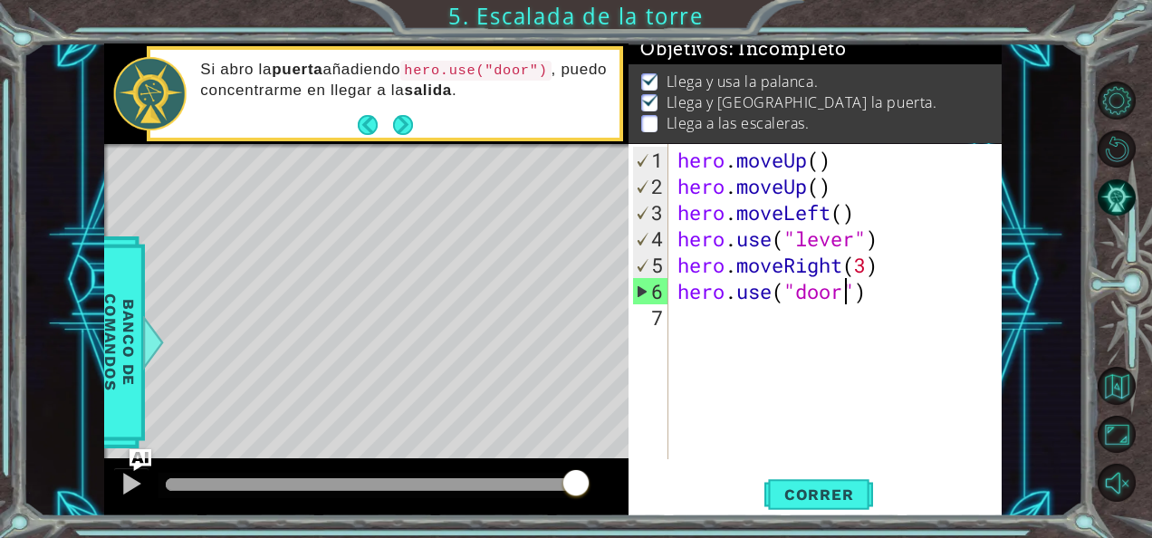
click at [777, 328] on div "hero . moveUp ( ) hero . moveUp ( ) hero . moveLeft ( ) hero . use ( "lever" ) …" at bounding box center [840, 331] width 333 height 368
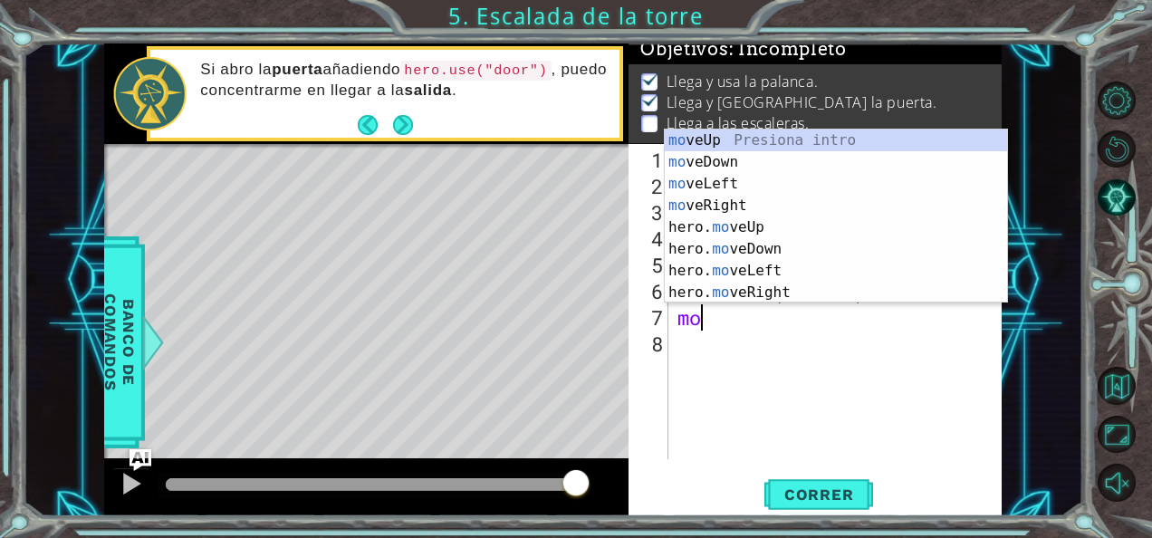
scroll to position [0, 1]
type textarea "move"
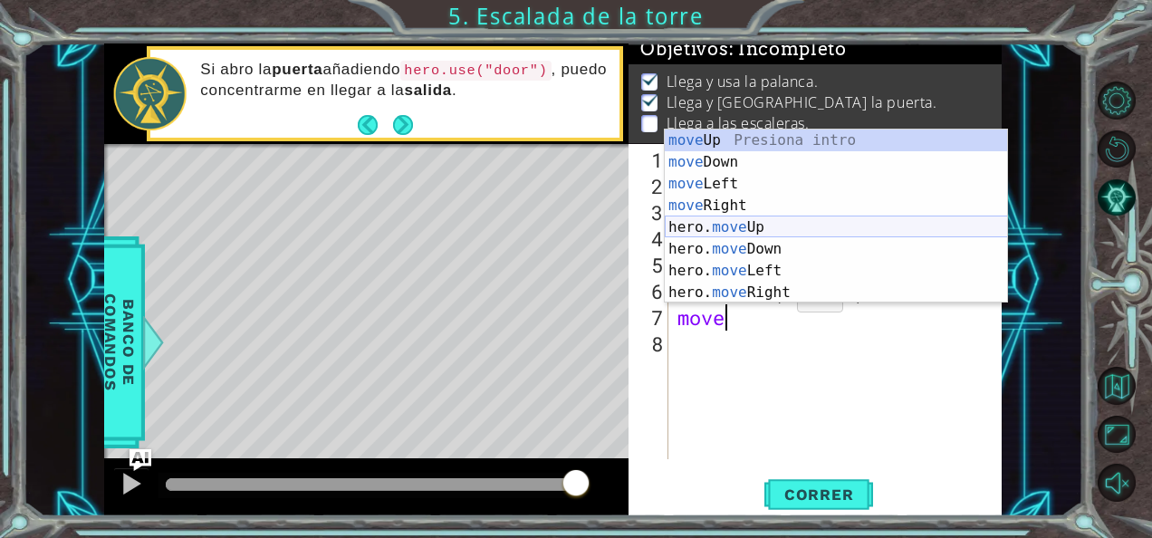
click at [749, 224] on div "move Up Presiona intro move Down Presiona intro move Left Presiona intro move R…" at bounding box center [836, 238] width 343 height 217
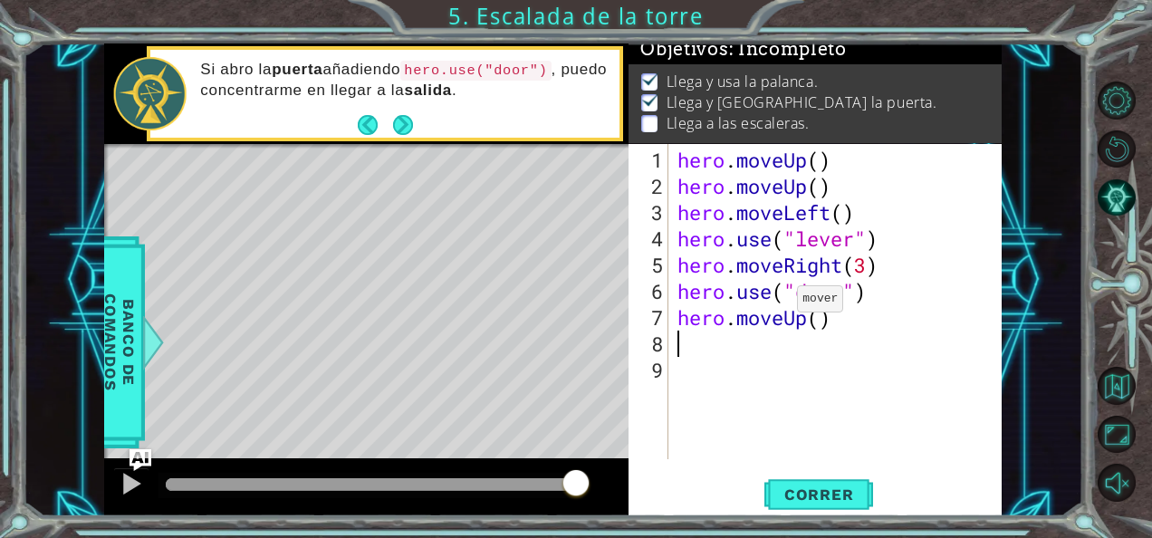
scroll to position [0, 0]
click at [825, 317] on div "hero . moveUp ( ) hero . moveUp ( ) hero . moveLeft ( ) hero . use ( "lever" ) …" at bounding box center [840, 331] width 333 height 368
type textarea "hero.moveUp(2)"
click at [794, 343] on div "hero . moveUp ( ) hero . moveUp ( ) hero . moveLeft ( ) hero . use ( "lever" ) …" at bounding box center [840, 331] width 333 height 368
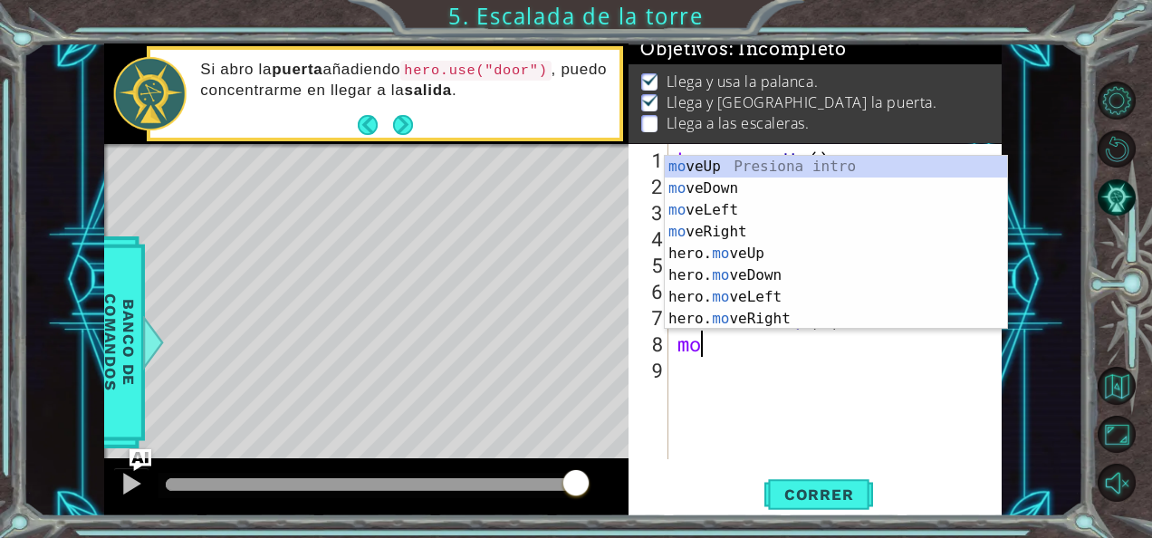
scroll to position [0, 0]
type textarea "move"
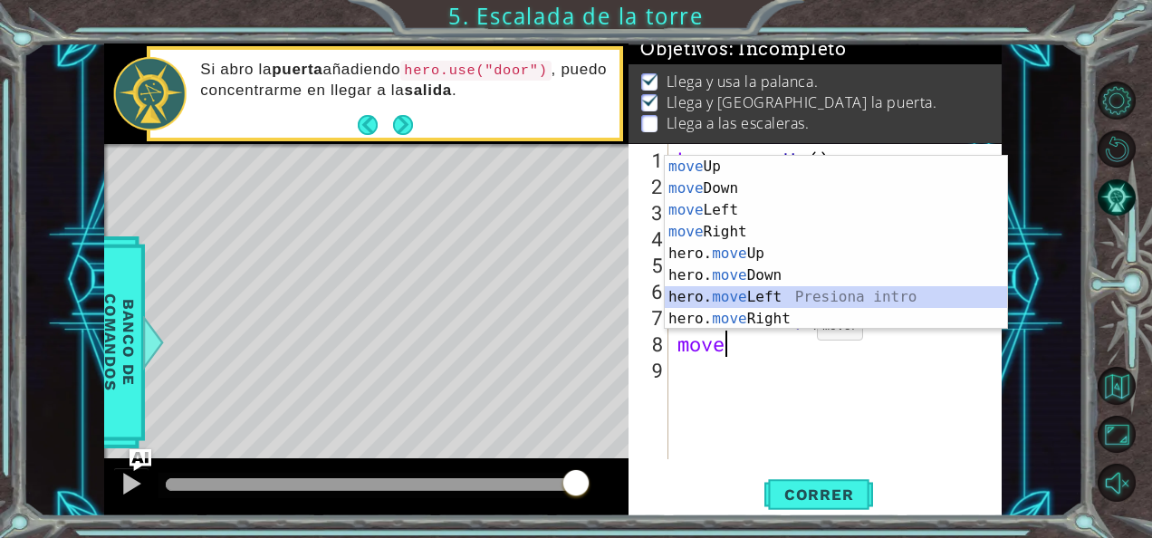
click at [772, 288] on div "move Up Presiona intro move Down Presiona intro move Left Presiona intro move R…" at bounding box center [836, 264] width 343 height 217
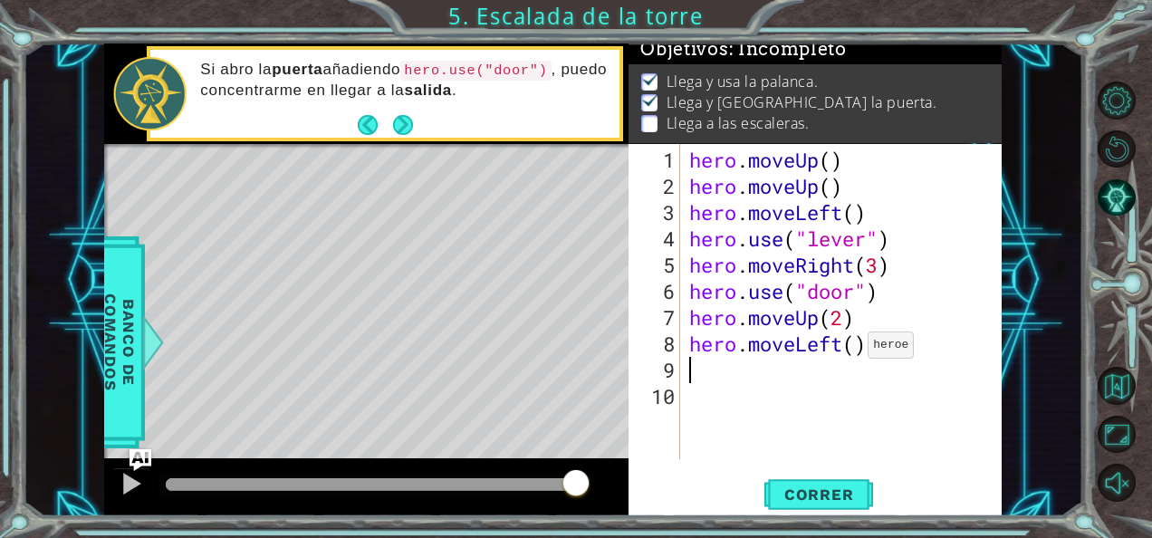
click at [850, 352] on div "hero . moveUp ( ) hero . moveUp ( ) hero . moveLeft ( ) hero . use ( "lever" ) …" at bounding box center [847, 331] width 322 height 368
click at [862, 342] on div "hero . moveUp ( ) hero . moveUp ( ) hero . moveLeft ( ) hero . use ( "lever" ) …" at bounding box center [847, 331] width 322 height 368
type textarea "hero.moveLeft(3)"
click at [803, 491] on span "Correr" at bounding box center [819, 495] width 106 height 18
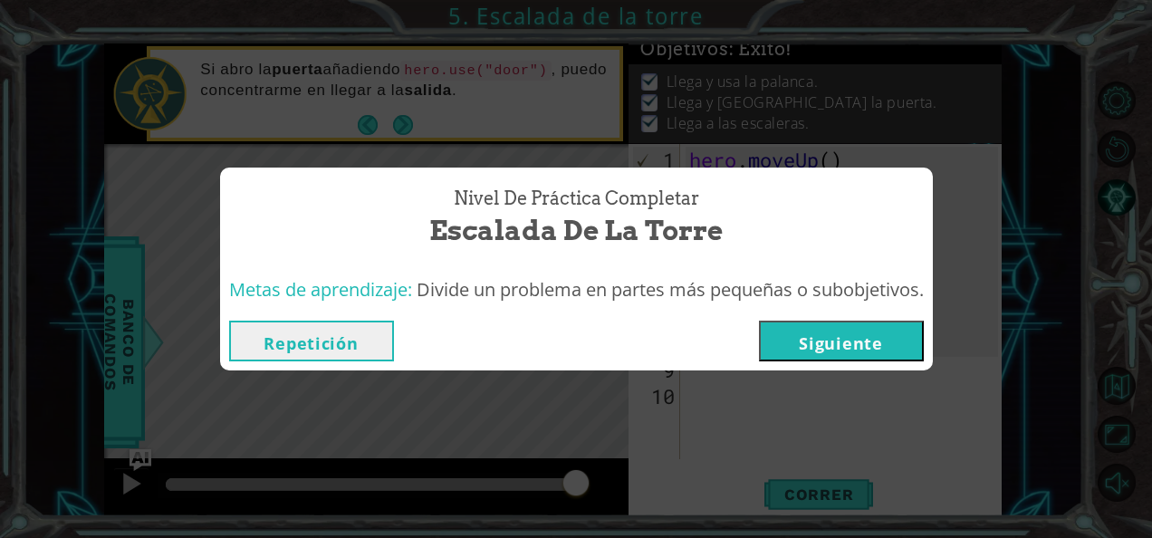
click at [866, 331] on button "Siguiente" at bounding box center [841, 341] width 165 height 41
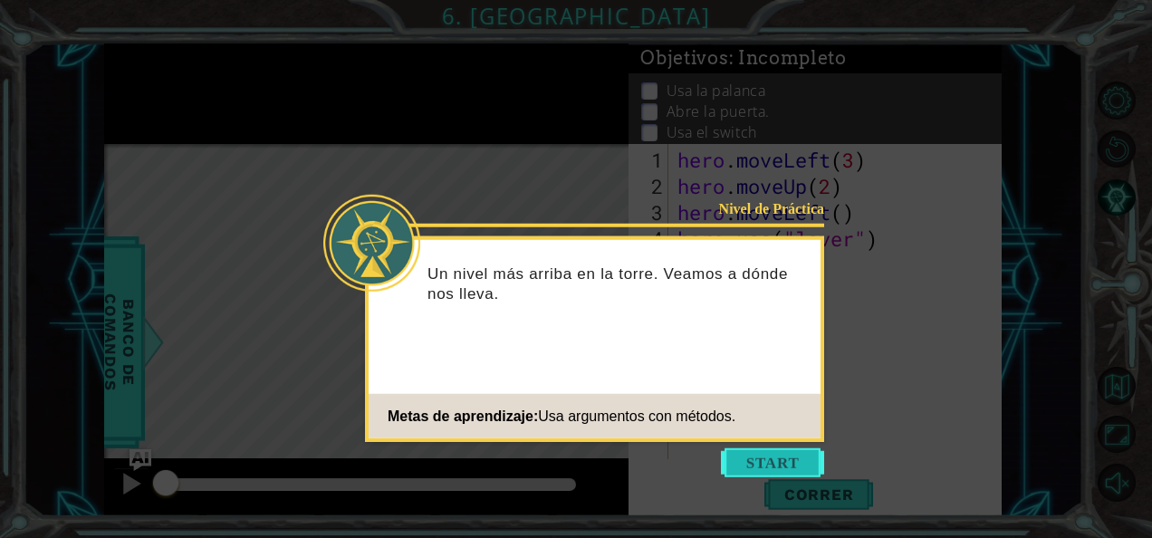
click at [750, 461] on button "Start" at bounding box center [772, 462] width 103 height 29
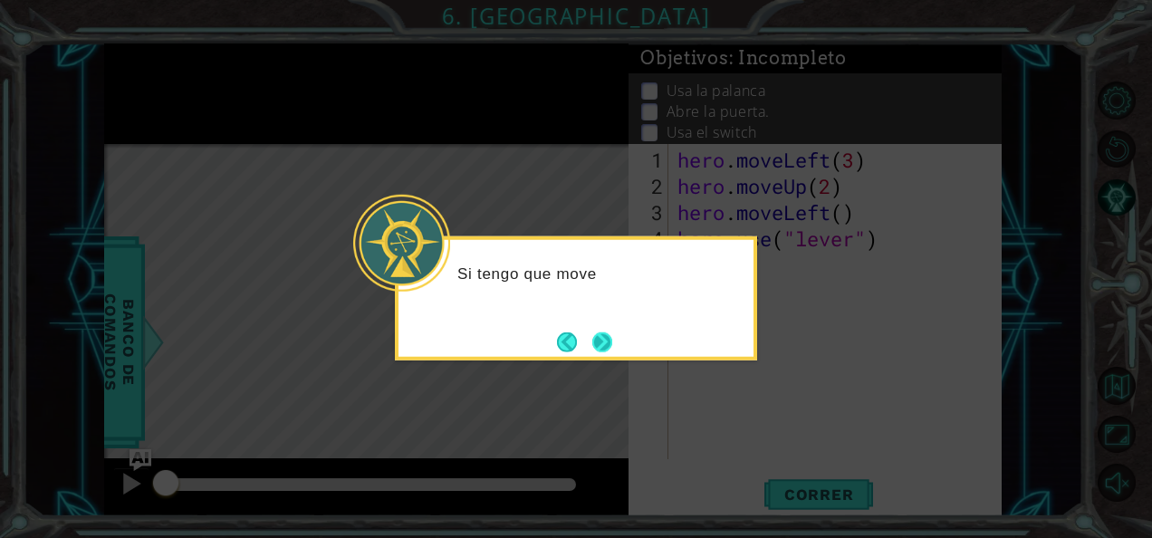
click at [601, 335] on button "Next" at bounding box center [602, 342] width 23 height 23
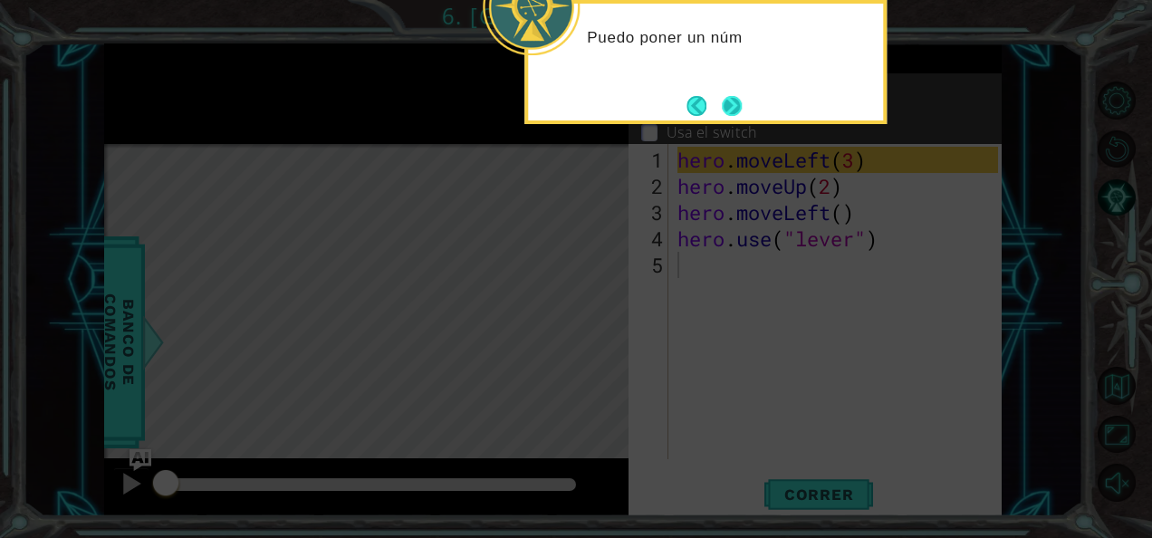
click at [736, 108] on button "Next" at bounding box center [732, 106] width 22 height 22
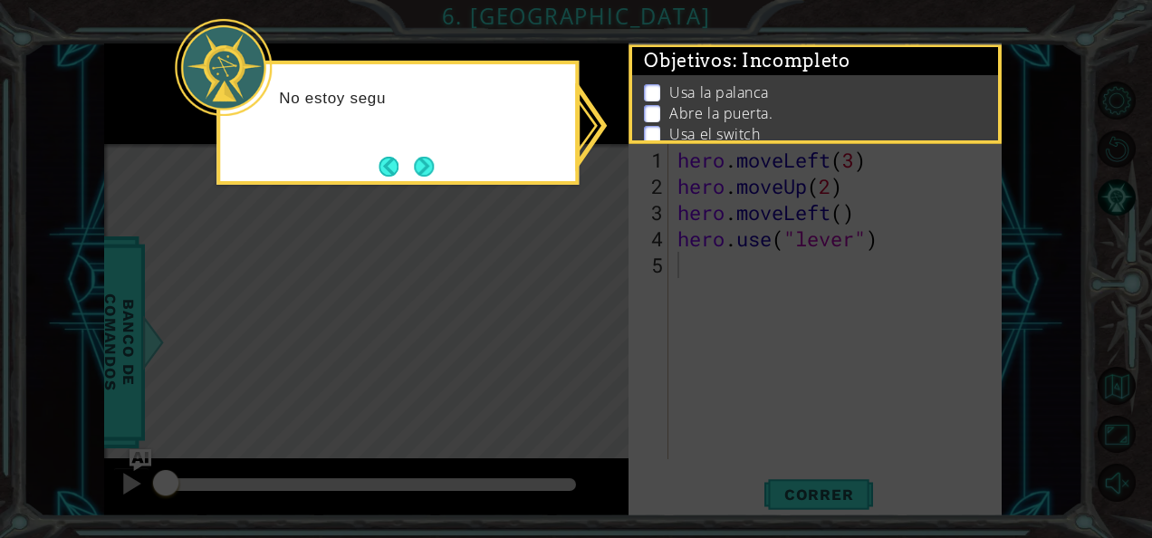
click at [808, 148] on icon at bounding box center [576, 269] width 1152 height 538
click at [409, 149] on div "No estoy seguro de dónde está la s" at bounding box center [397, 123] width 362 height 124
click at [411, 153] on footer at bounding box center [406, 166] width 55 height 27
click at [415, 157] on button "Next" at bounding box center [424, 166] width 21 height 21
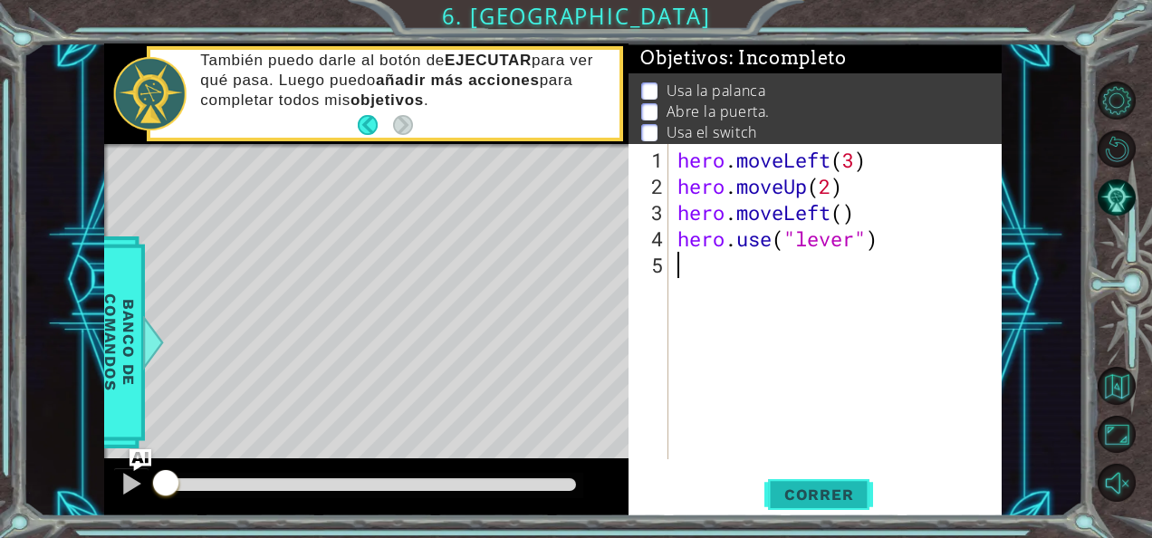
click at [804, 501] on span "Correr" at bounding box center [819, 495] width 106 height 18
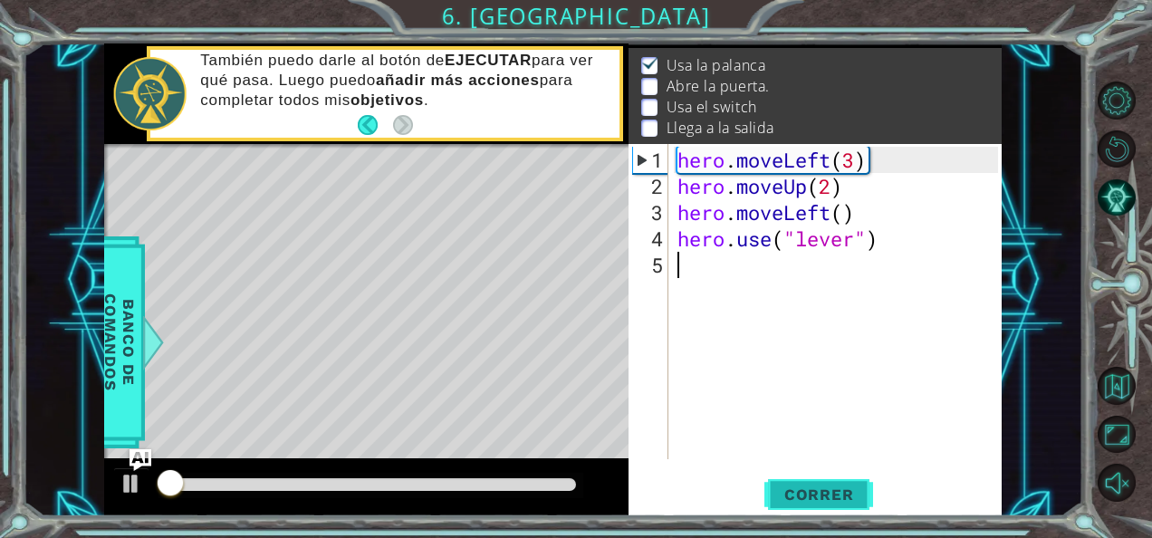
scroll to position [26, 0]
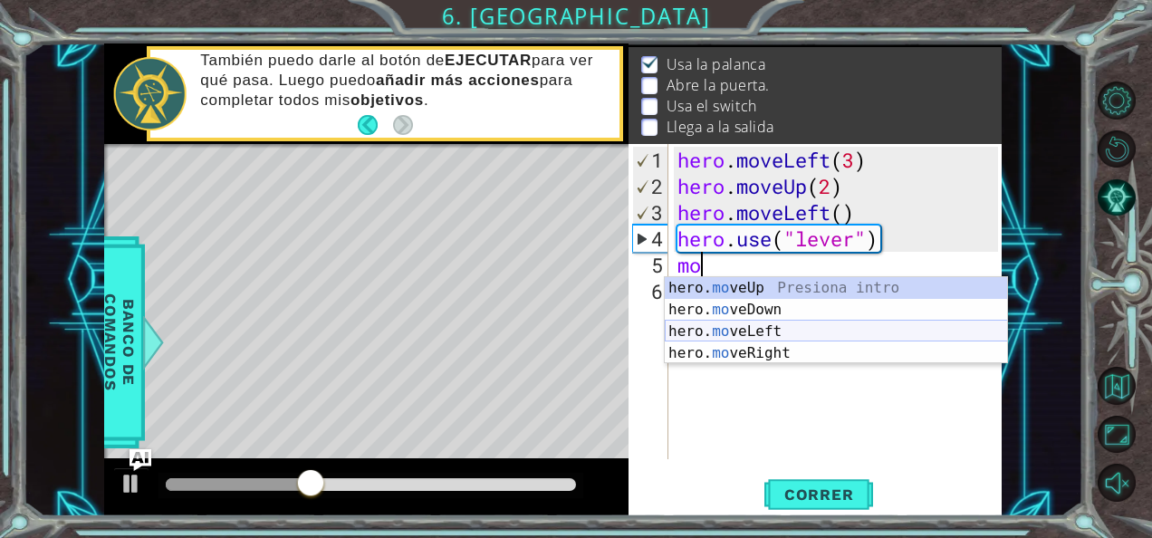
click at [763, 327] on div "hero. mo veUp Presiona intro hero. mo veDown Presiona intro hero. mo veLeft Pre…" at bounding box center [836, 342] width 343 height 130
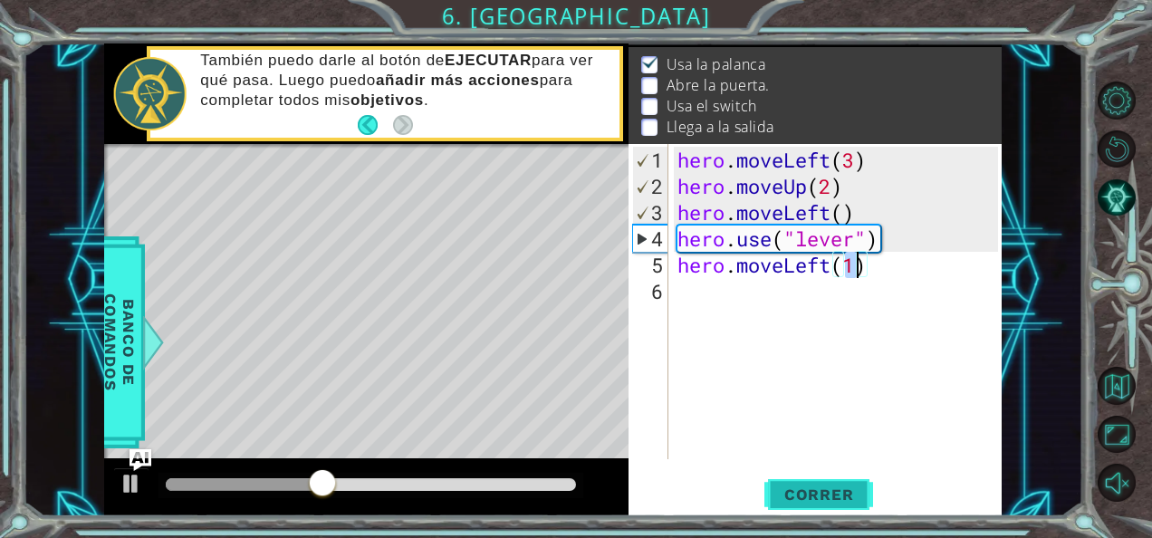
type textarea "hero.moveLeft(1)"
click at [801, 498] on span "Correr" at bounding box center [819, 495] width 106 height 18
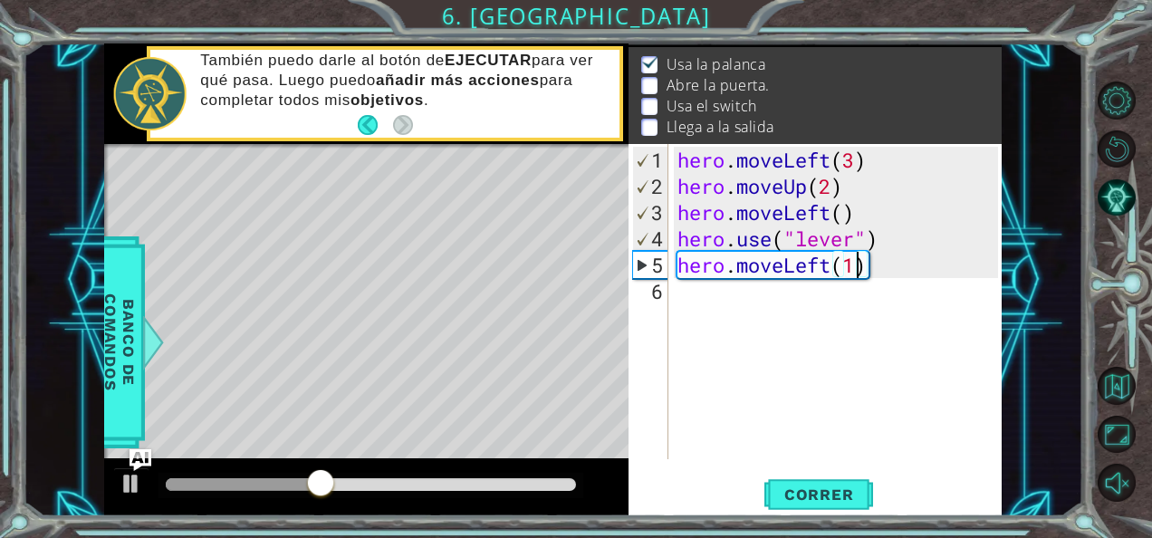
click at [736, 293] on div "hero . moveLeft ( 3 ) hero . moveUp ( 2 ) hero . moveLeft ( ) hero . use ( "lev…" at bounding box center [840, 331] width 333 height 368
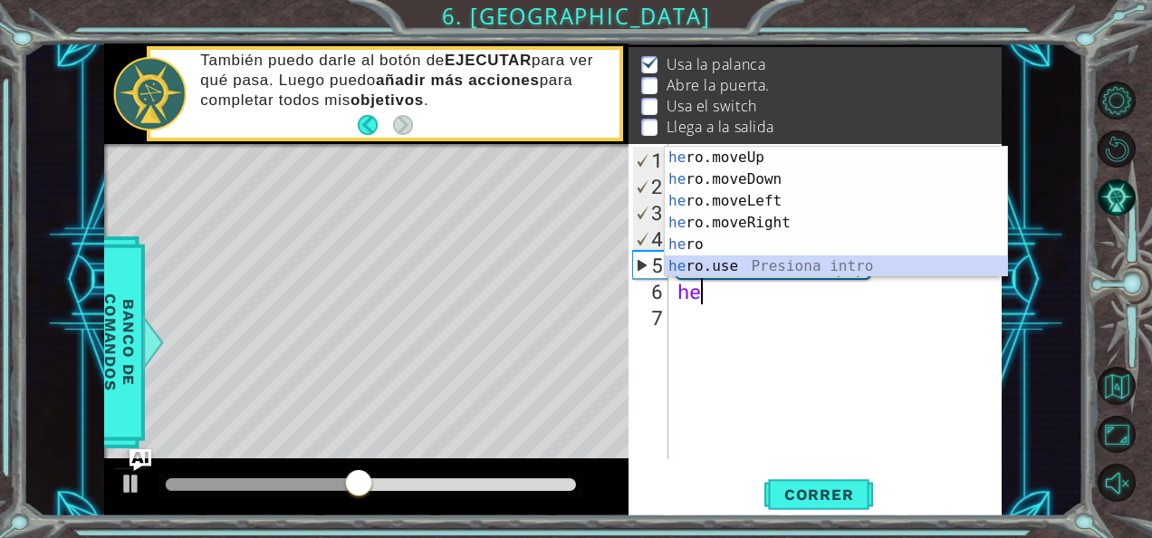
click at [730, 274] on div "he ro.moveUp Presiona intro he ro.moveDown Presiona intro he ro.moveLeft Presio…" at bounding box center [836, 234] width 343 height 174
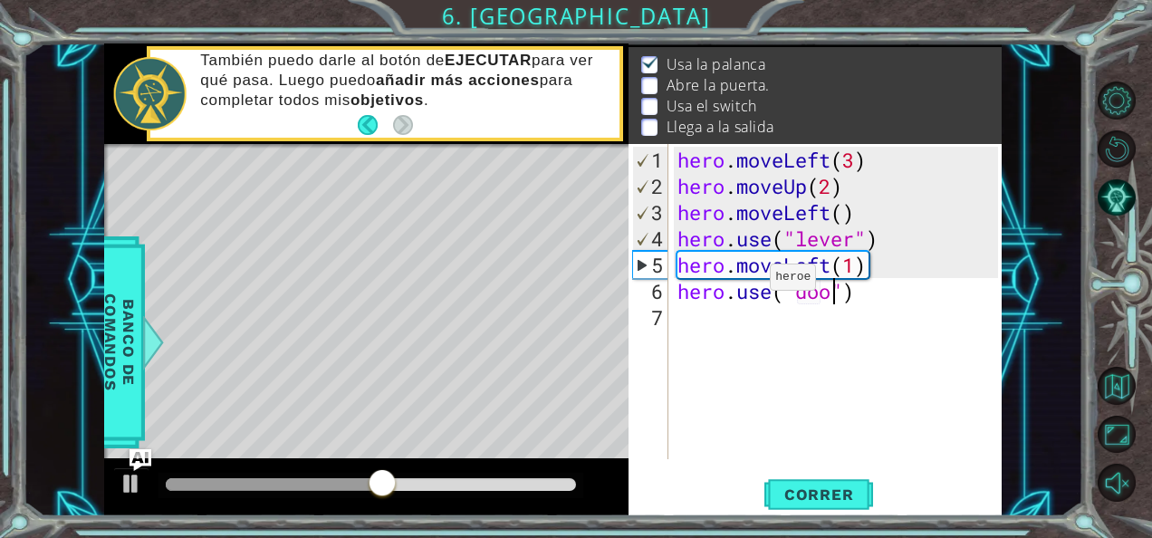
scroll to position [0, 7]
type textarea "hero.use("door")"
click at [792, 480] on button "Correr" at bounding box center [819, 494] width 109 height 37
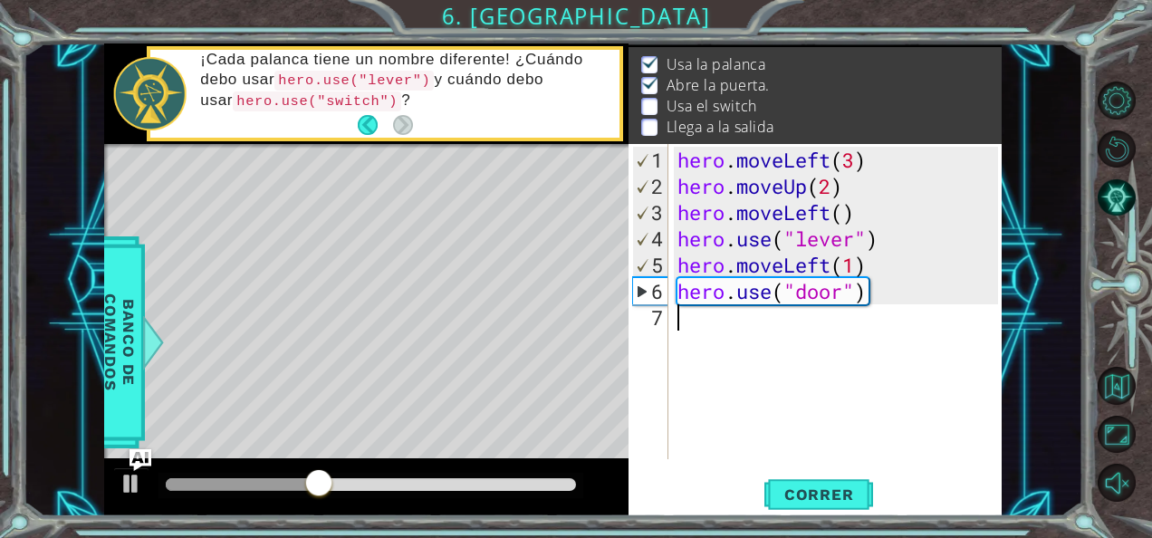
click at [751, 348] on div "hero . moveLeft ( 3 ) hero . moveUp ( 2 ) hero . moveLeft ( ) hero . use ( "lev…" at bounding box center [840, 331] width 333 height 368
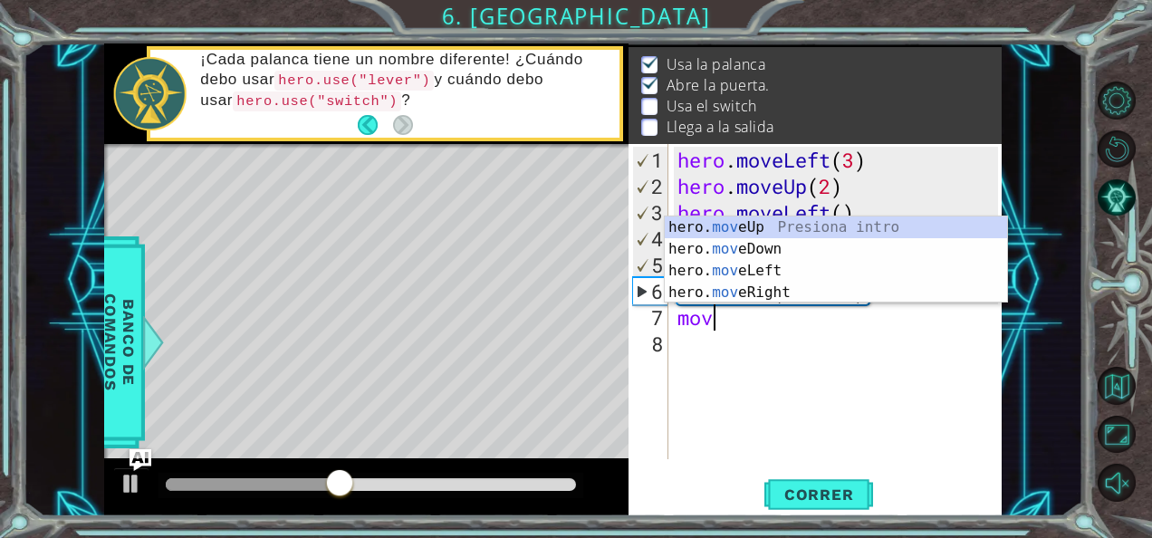
scroll to position [0, 0]
click at [783, 224] on div "hero. mov eUp Presiona intro hero. mov eDown Presiona intro hero. mov eLeft Pre…" at bounding box center [836, 281] width 343 height 130
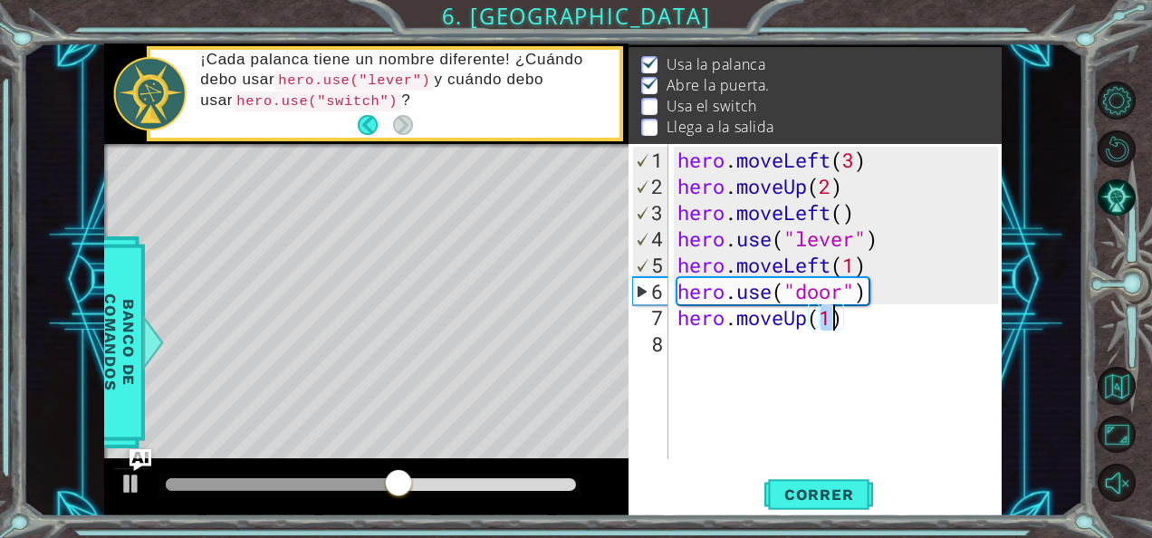
type textarea "hero.moveUp(2)"
click at [840, 373] on div "hero . moveLeft ( 3 ) hero . moveUp ( 2 ) hero . moveLeft ( ) hero . use ( "lev…" at bounding box center [840, 331] width 333 height 368
type textarea "h"
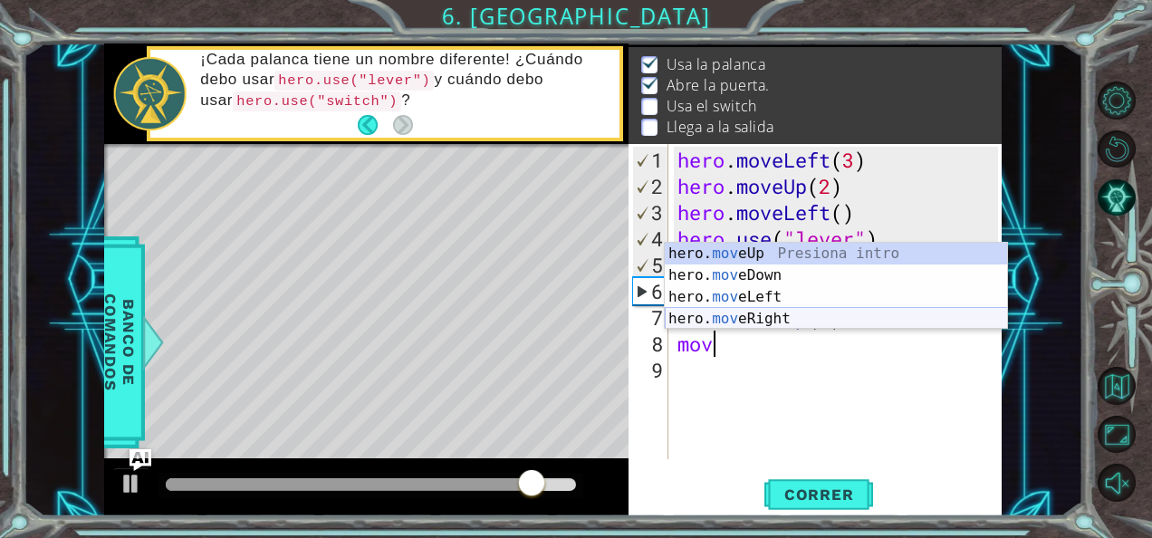
click at [774, 314] on div "hero. mov eUp Presiona intro hero. mov eDown Presiona intro hero. mov eLeft Pre…" at bounding box center [836, 308] width 343 height 130
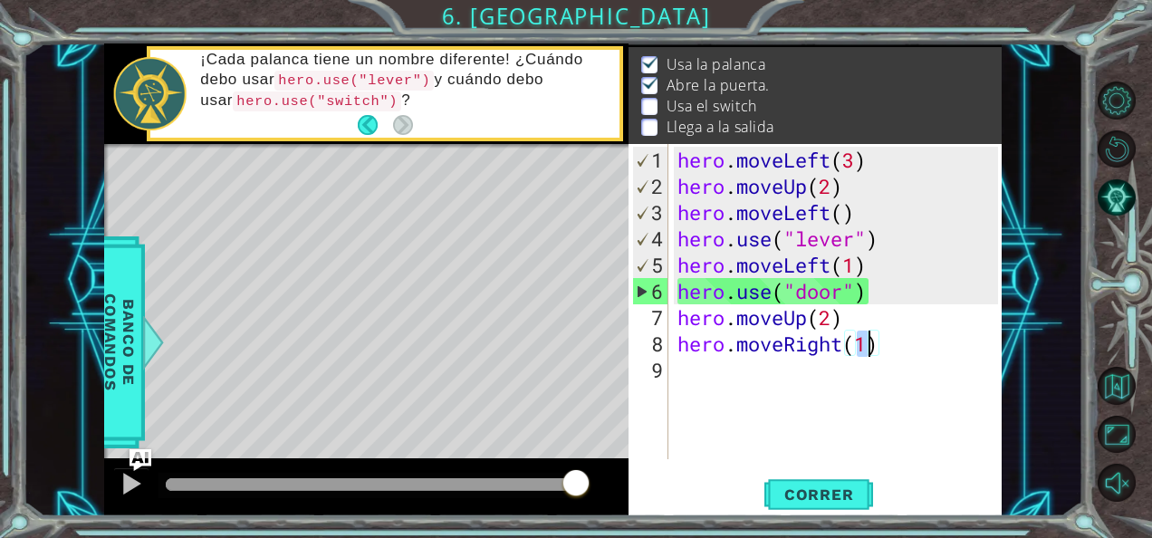
scroll to position [0, 8]
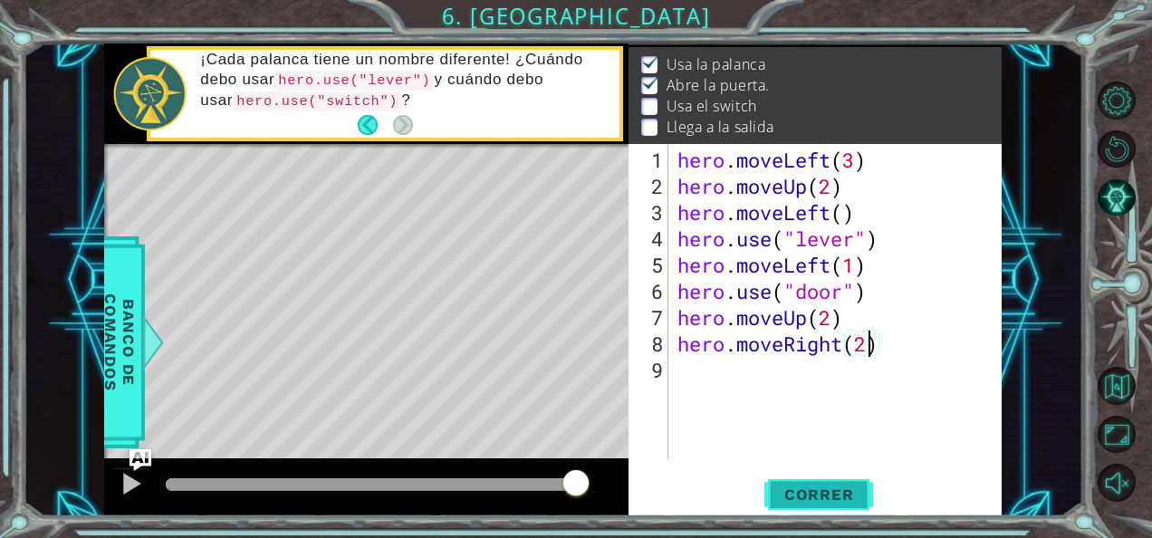
type textarea "hero.moveRight(2)"
click at [818, 494] on span "Correr" at bounding box center [819, 495] width 106 height 18
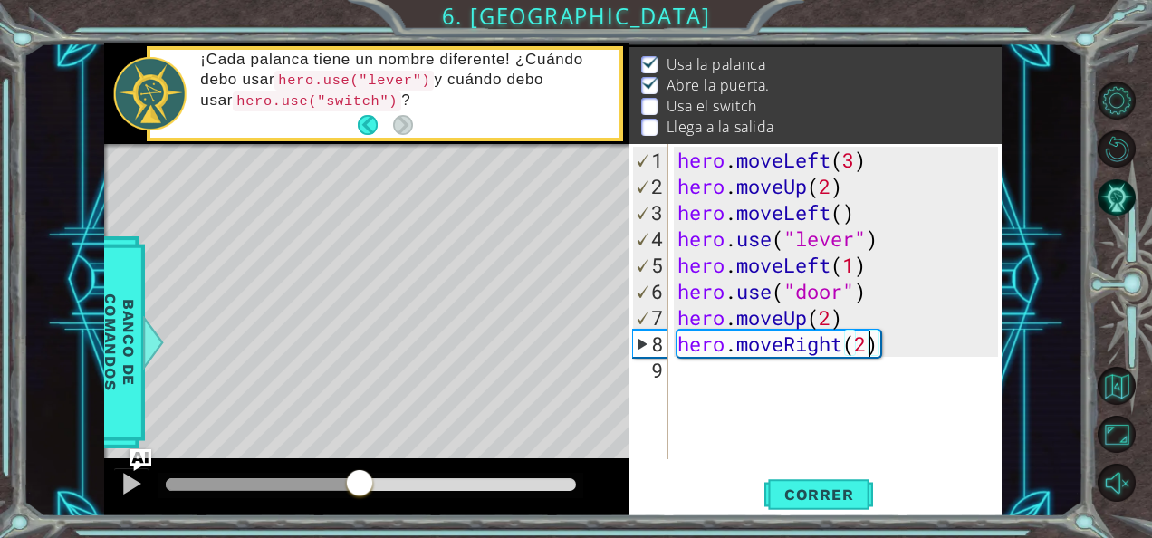
drag, startPoint x: 194, startPoint y: 487, endPoint x: 359, endPoint y: 502, distance: 165.5
click at [359, 502] on div at bounding box center [366, 487] width 524 height 58
click at [873, 370] on div "hero . moveLeft ( 3 ) hero . moveUp ( 2 ) hero . moveLeft ( ) hero . use ( "lev…" at bounding box center [840, 331] width 333 height 368
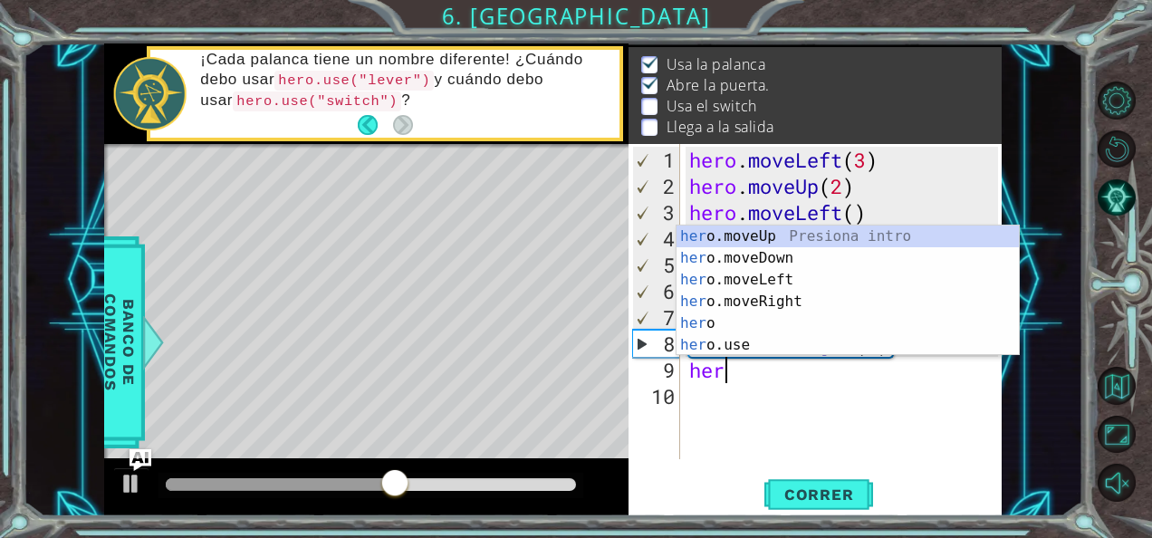
scroll to position [0, 1]
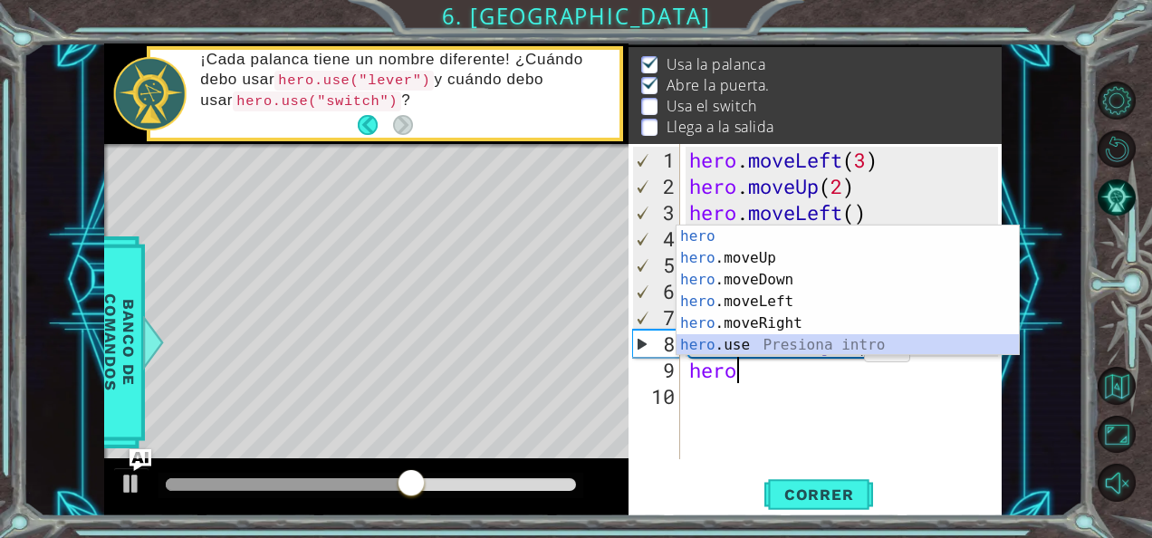
click at [841, 340] on div "hero Presiona intro hero .moveUp Presiona intro hero .moveDown Presiona intro h…" at bounding box center [848, 313] width 343 height 174
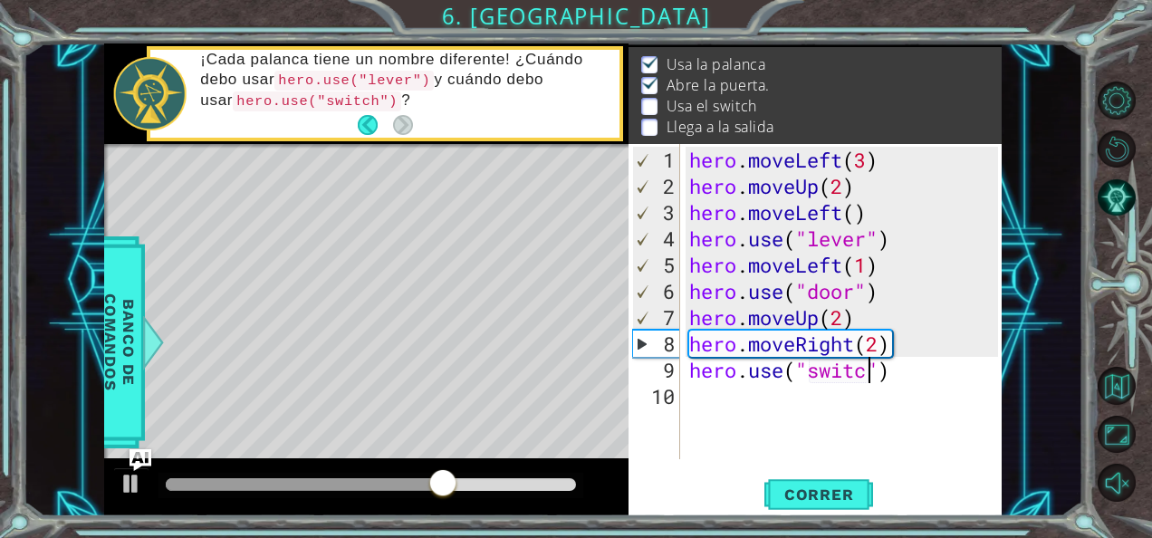
scroll to position [0, 8]
type textarea "hero.use("switch")"
click at [810, 484] on button "Correr" at bounding box center [819, 494] width 109 height 37
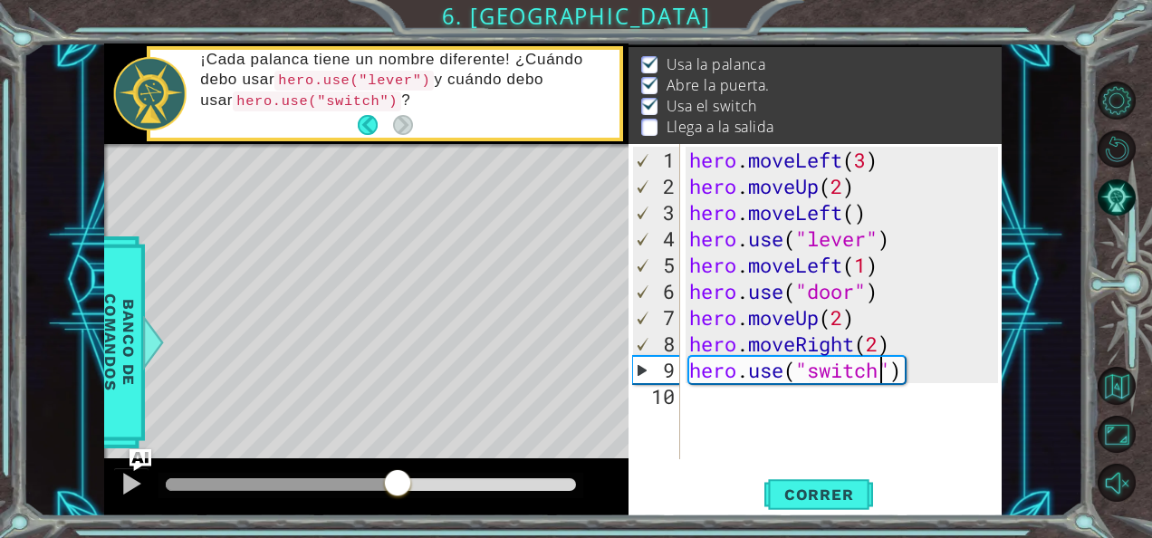
drag, startPoint x: 191, startPoint y: 475, endPoint x: 400, endPoint y: 493, distance: 210.0
click at [400, 493] on div at bounding box center [397, 484] width 33 height 33
click at [774, 408] on div "hero . moveLeft ( 3 ) hero . moveUp ( 2 ) hero . moveLeft ( ) hero . use ( "lev…" at bounding box center [847, 331] width 322 height 368
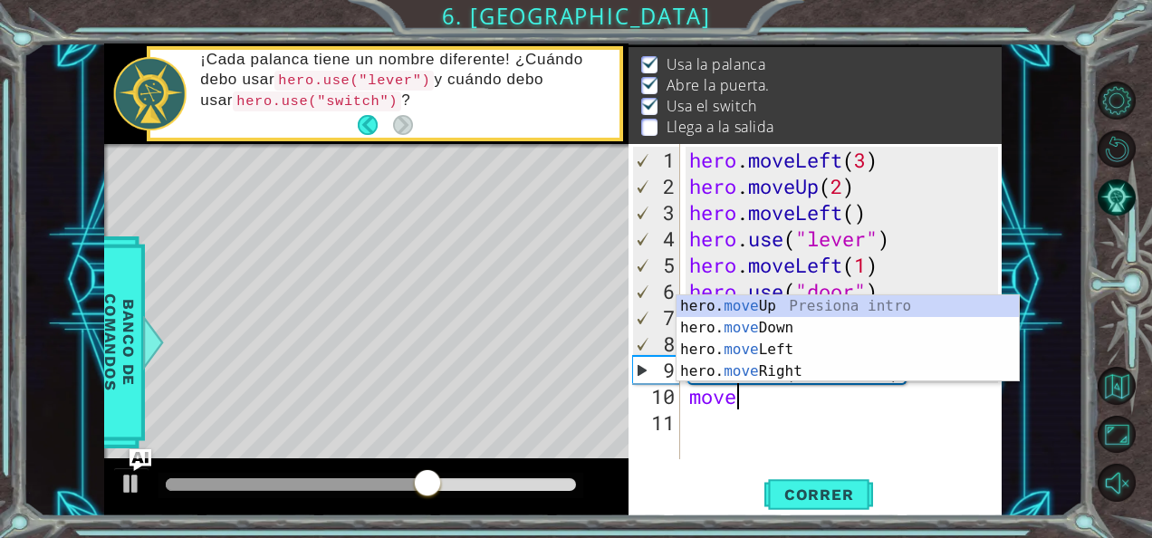
scroll to position [0, 2]
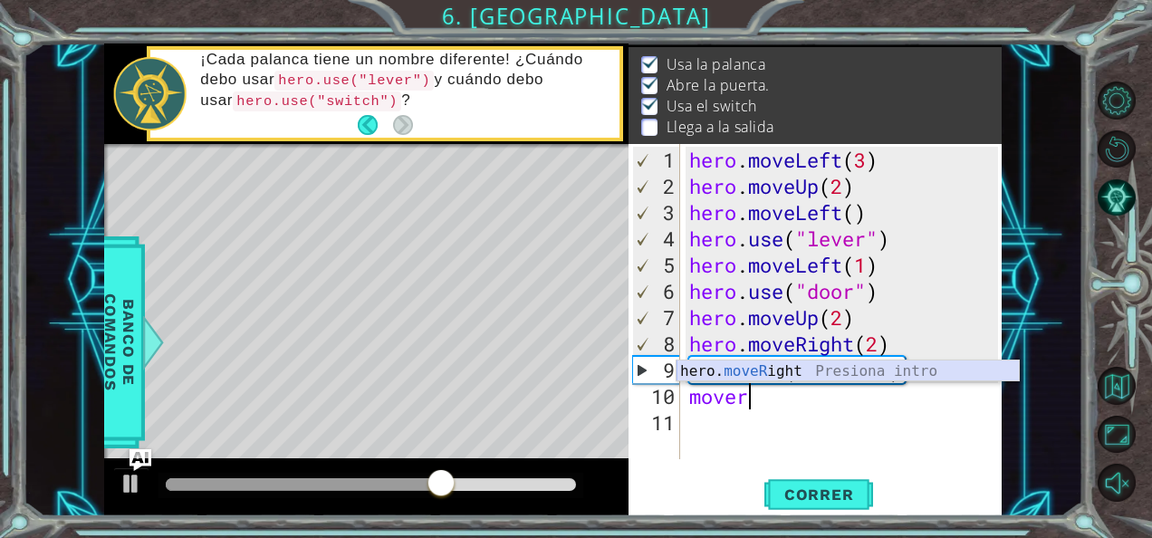
click at [776, 371] on div "hero. moveR ight Presiona intro" at bounding box center [848, 393] width 343 height 65
type textarea "hero.moveRight(1)"
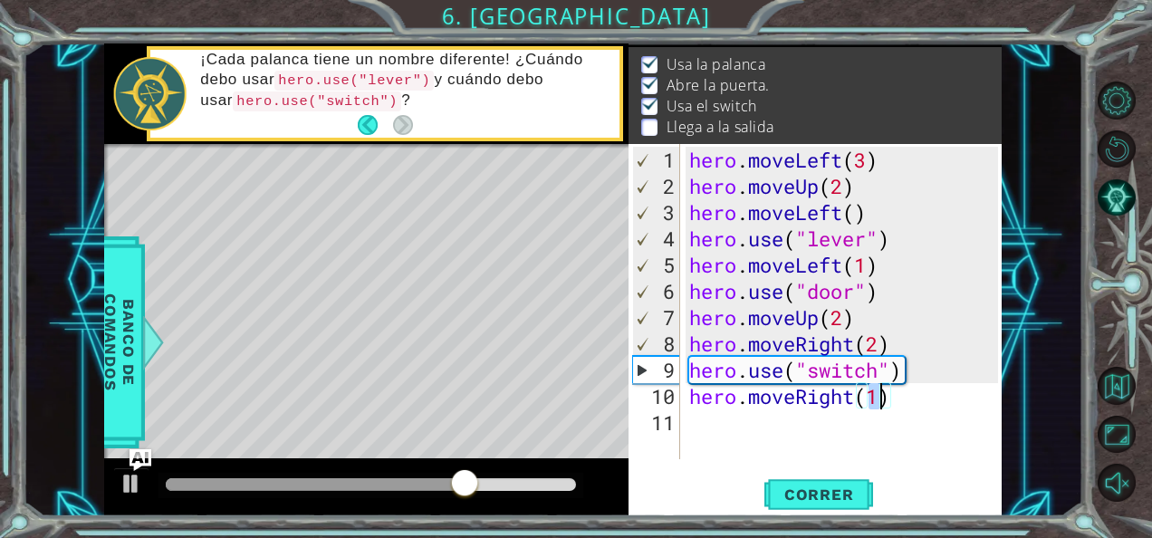
click at [792, 427] on div "hero . moveLeft ( 3 ) hero . moveUp ( 2 ) hero . moveLeft ( ) hero . use ( "lev…" at bounding box center [847, 331] width 322 height 368
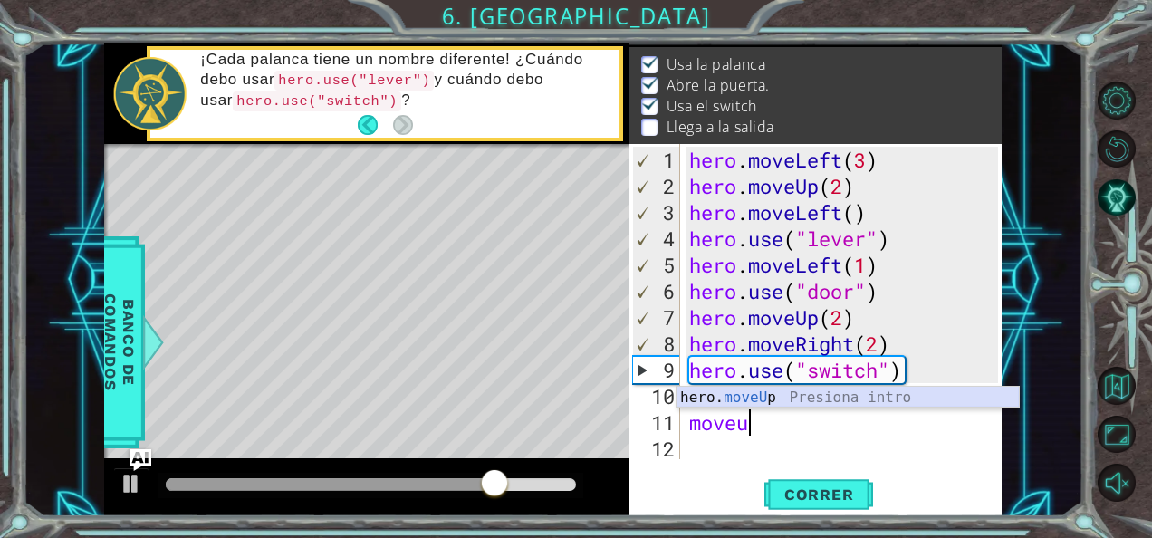
click at [791, 402] on div "hero. moveU p Presiona intro" at bounding box center [848, 419] width 343 height 65
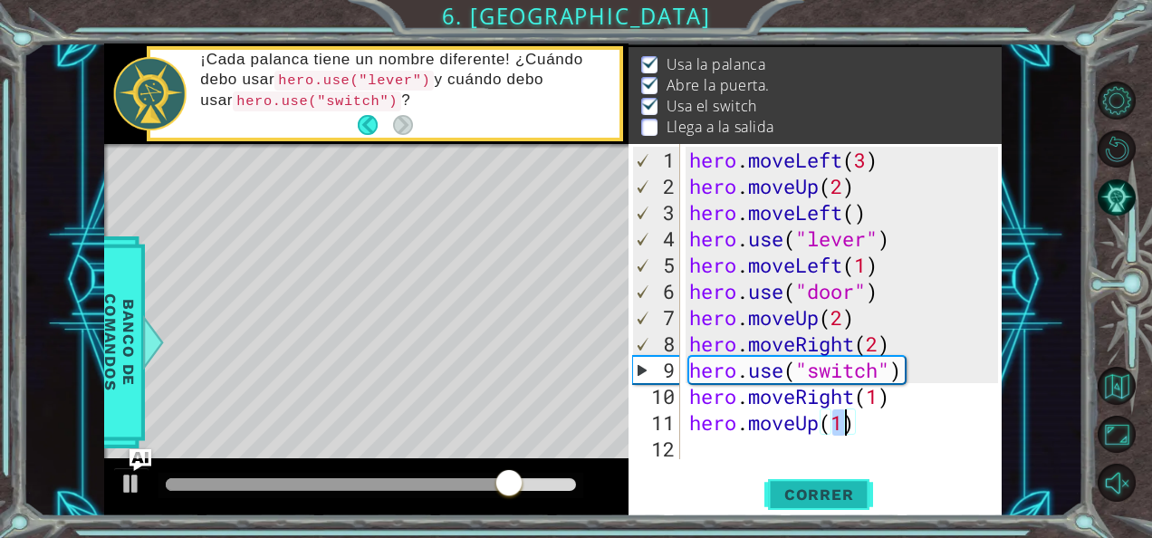
type textarea "hero.moveUp(1)"
click at [826, 488] on span "Correr" at bounding box center [819, 495] width 106 height 18
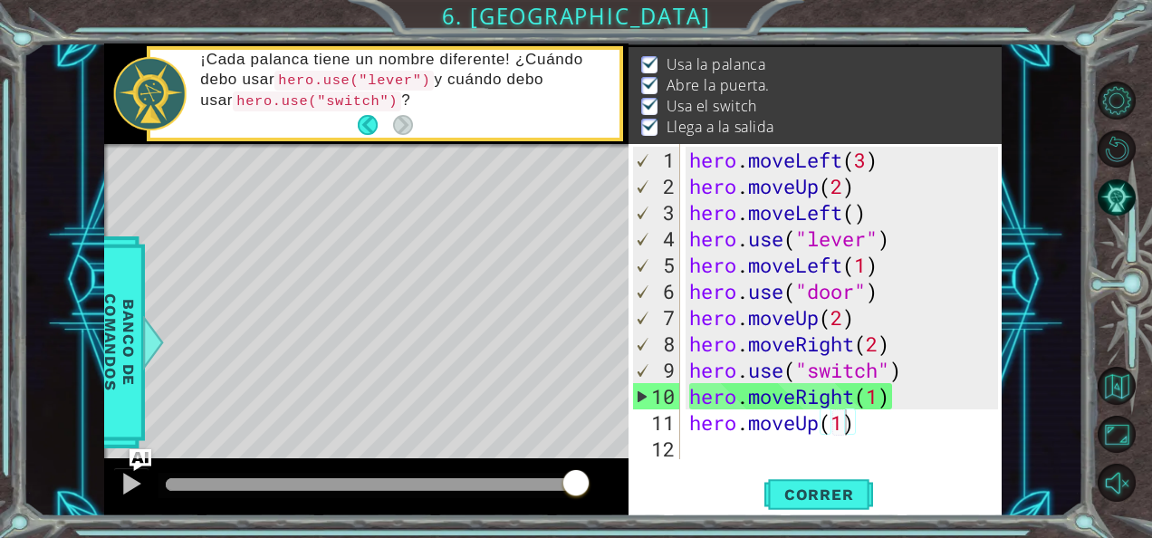
drag, startPoint x: 206, startPoint y: 478, endPoint x: 620, endPoint y: 550, distance: 421.0
click at [620, 537] on html "1 ההההההההההההההההההההההההההההההההההההההההההההההההההההההההההההההההההההההההההההה…" at bounding box center [576, 269] width 1152 height 538
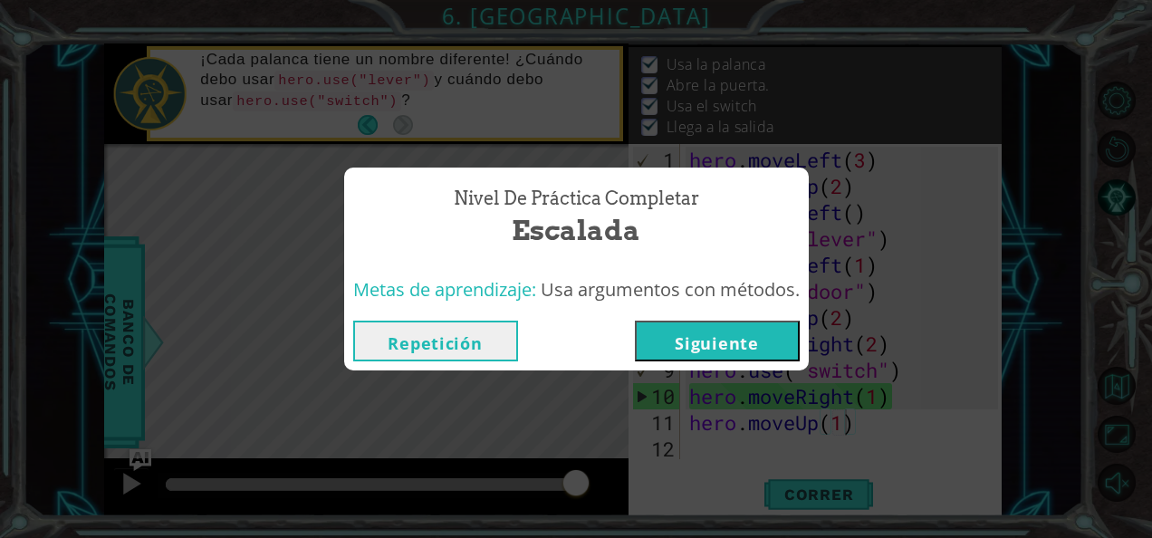
click at [742, 331] on button "Siguiente" at bounding box center [717, 341] width 165 height 41
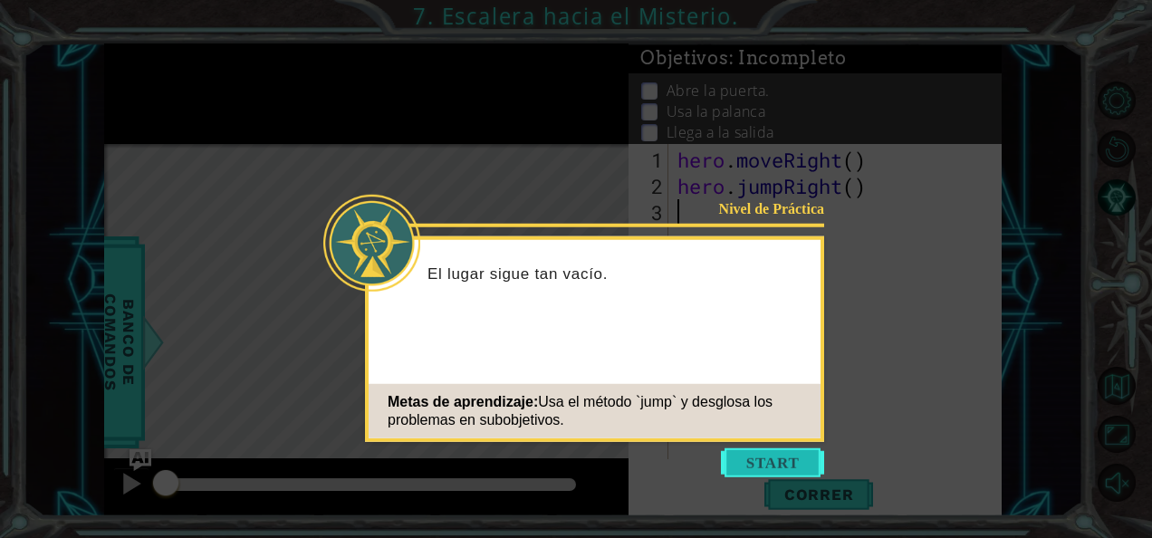
click at [743, 467] on button "Start" at bounding box center [772, 462] width 103 height 29
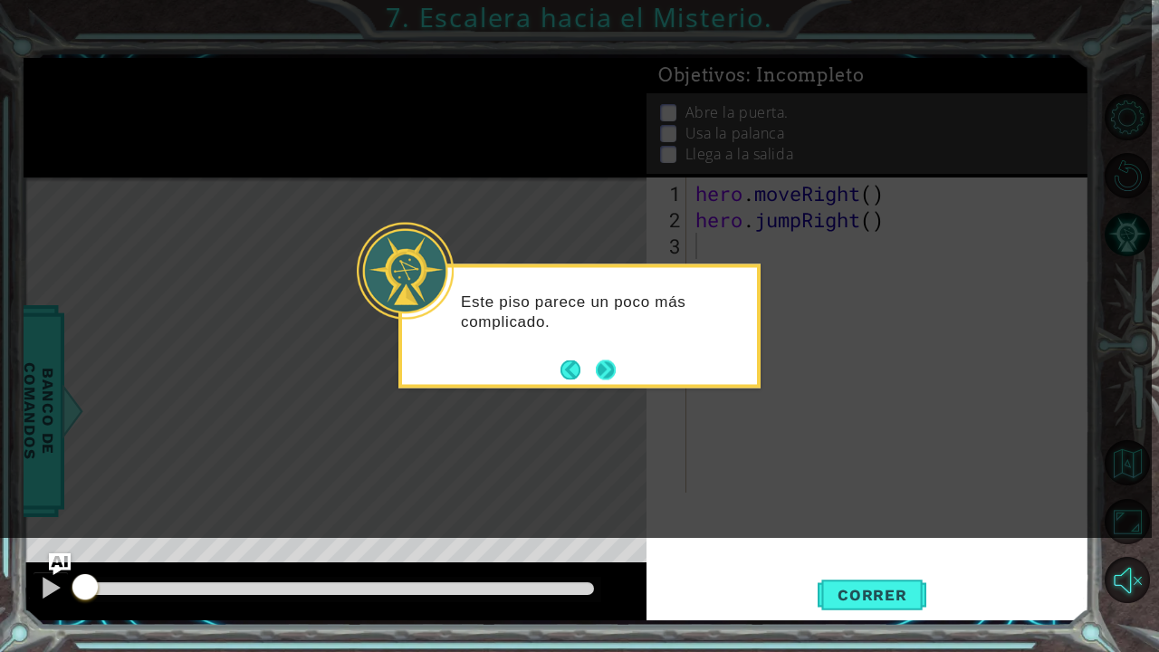
click at [606, 370] on button "Next" at bounding box center [606, 370] width 20 height 20
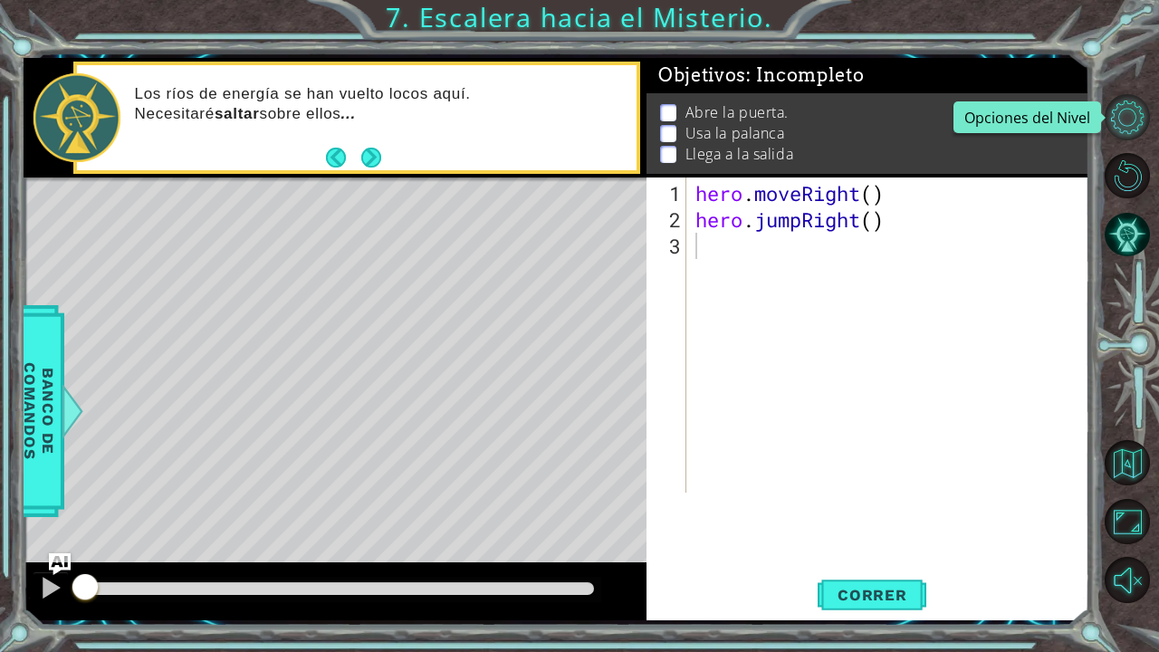
click at [1132, 115] on button "Opciones del Nivel" at bounding box center [1127, 116] width 45 height 45
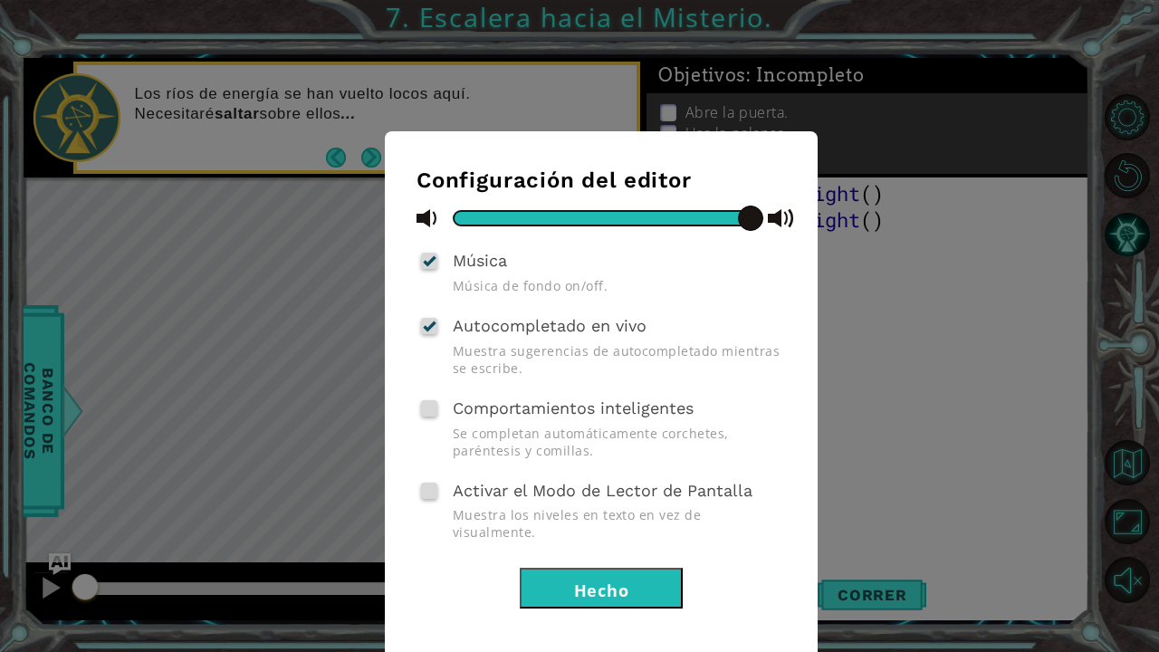
click at [863, 301] on div "Configuración del editor Música Música de fondo on/off. Autocompletado en vivo …" at bounding box center [579, 326] width 1159 height 652
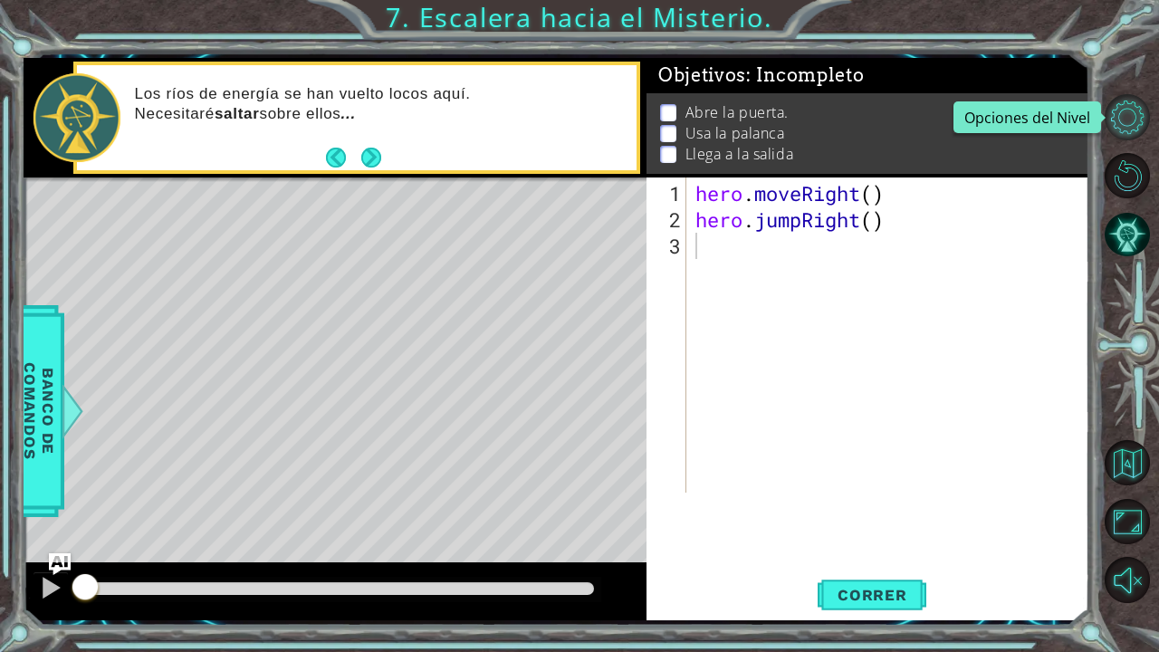
click at [1134, 117] on button "Opciones del Nivel" at bounding box center [1127, 116] width 45 height 45
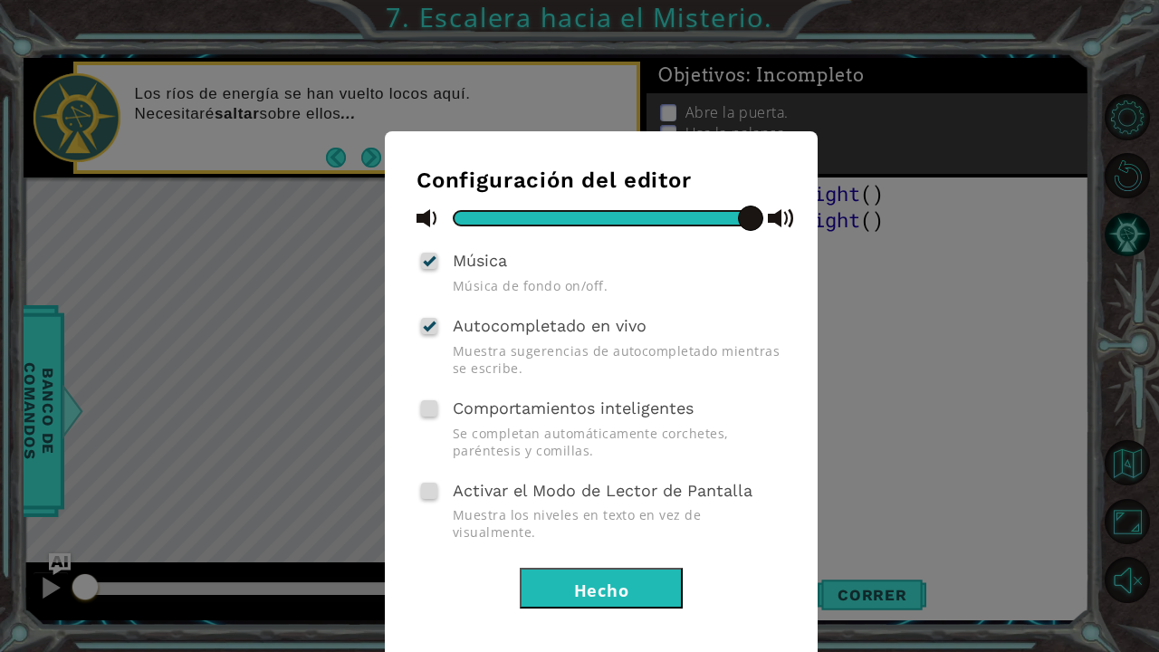
click at [1102, 196] on div "Configuración del editor Música Música de fondo on/off. Autocompletado en vivo …" at bounding box center [579, 326] width 1159 height 652
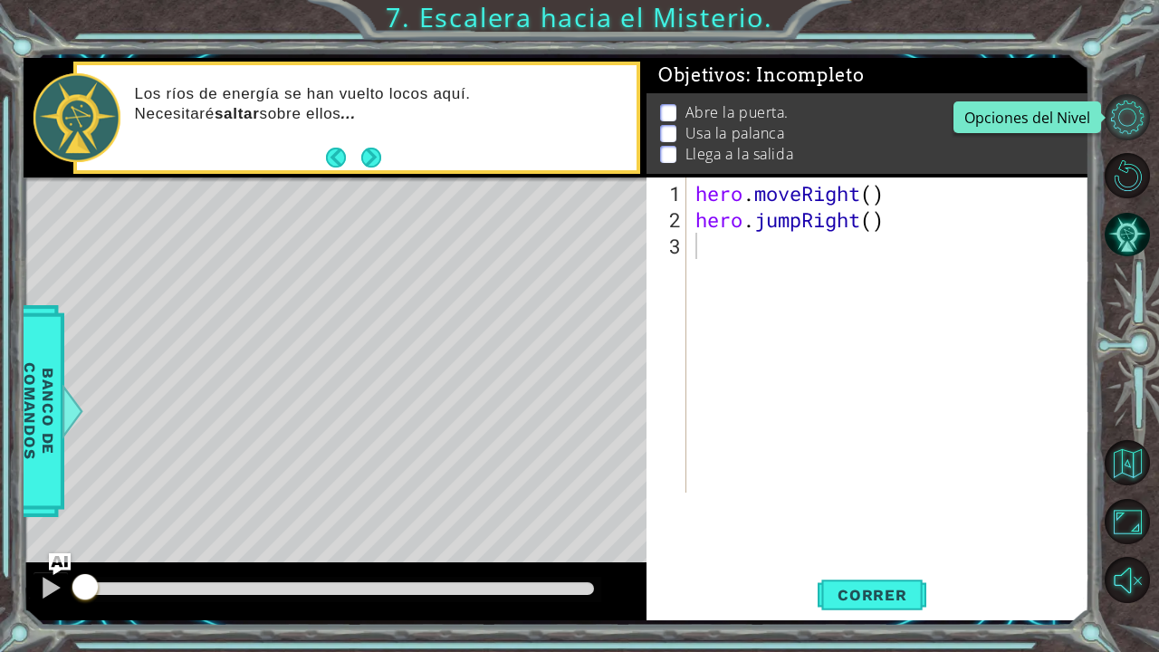
click at [1133, 129] on button "Opciones del Nivel" at bounding box center [1127, 116] width 45 height 45
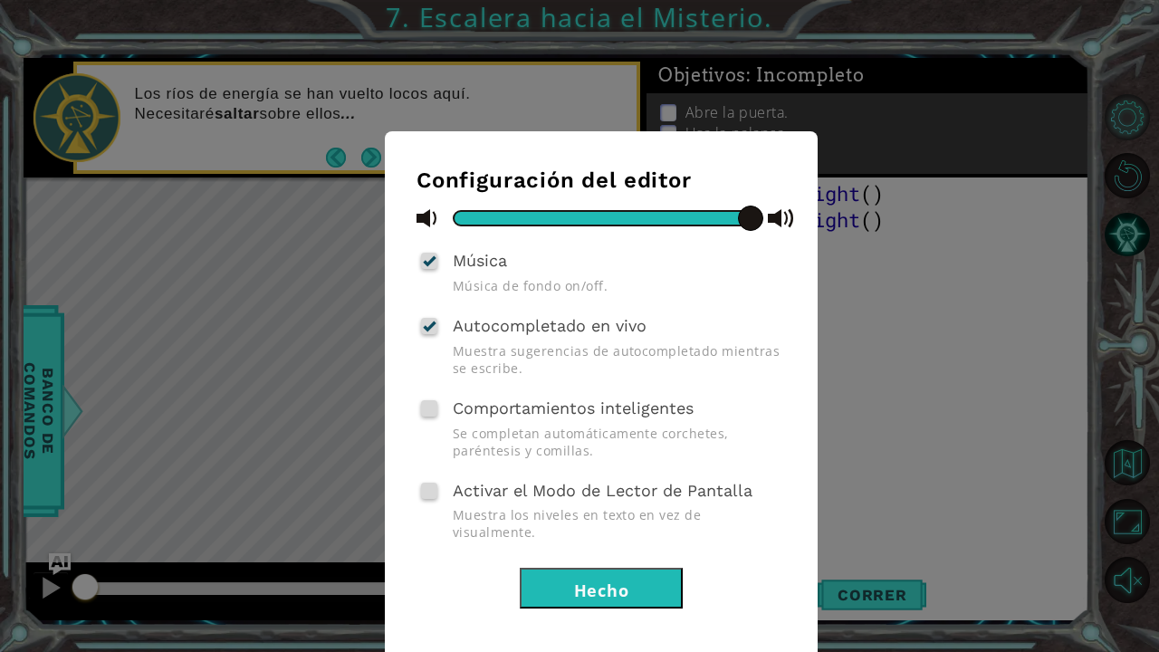
click at [1133, 129] on div "Configuración del editor Música Música de fondo on/off. Autocompletado en vivo …" at bounding box center [579, 326] width 1159 height 652
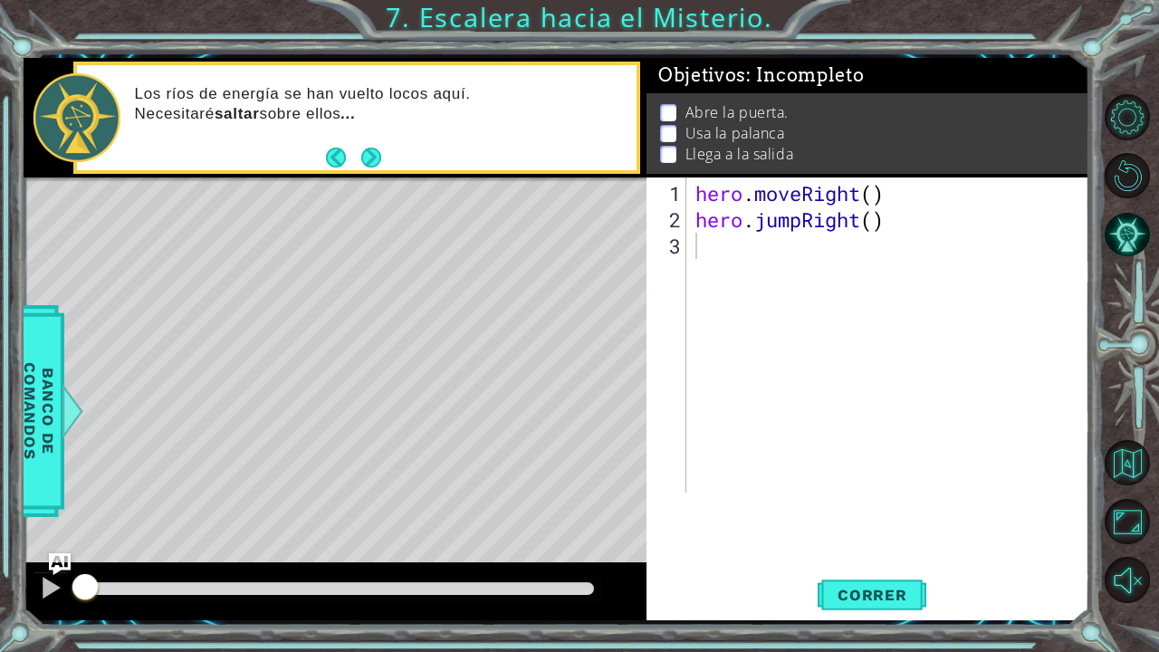
click at [1123, 424] on div at bounding box center [1133, 348] width 53 height 169
click at [1123, 446] on button "Volver al Mapa" at bounding box center [1127, 462] width 45 height 45
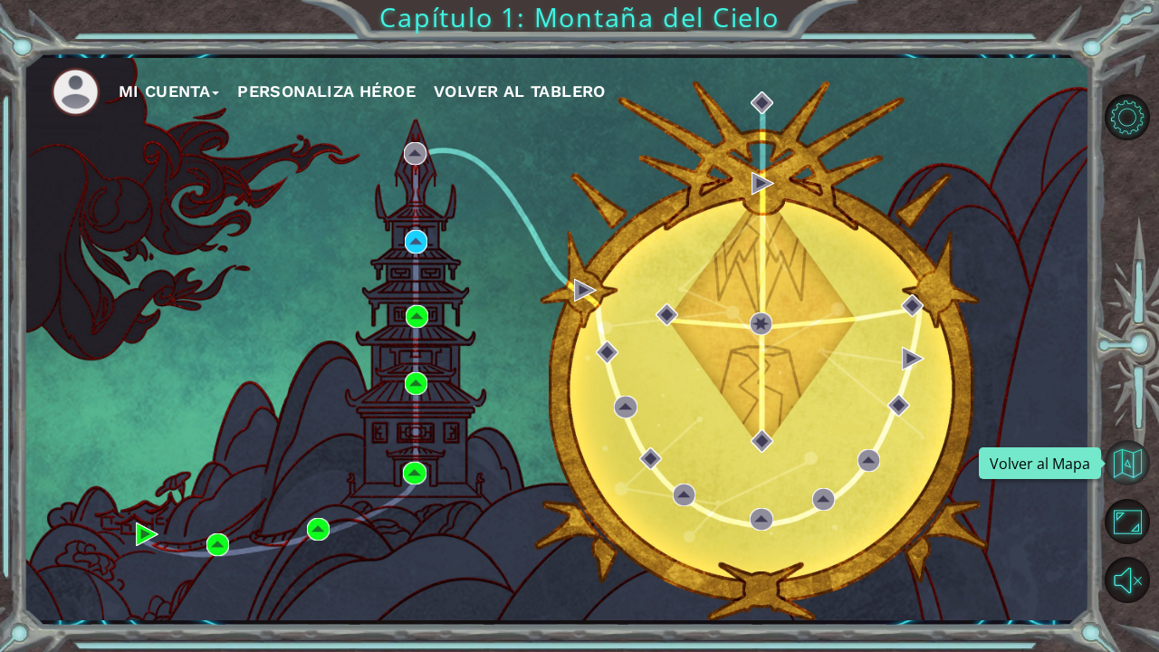
click at [1121, 452] on button "Volver al Mapa" at bounding box center [1127, 462] width 45 height 45
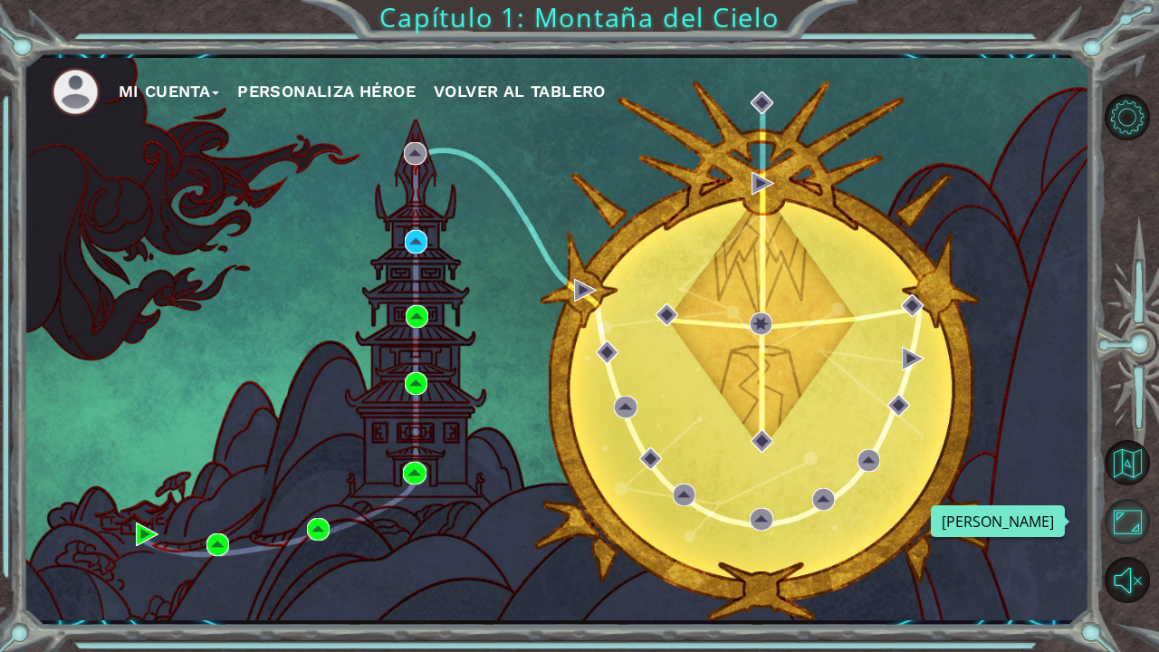
click at [1126, 519] on button "Maximizar Navegador" at bounding box center [1127, 521] width 45 height 45
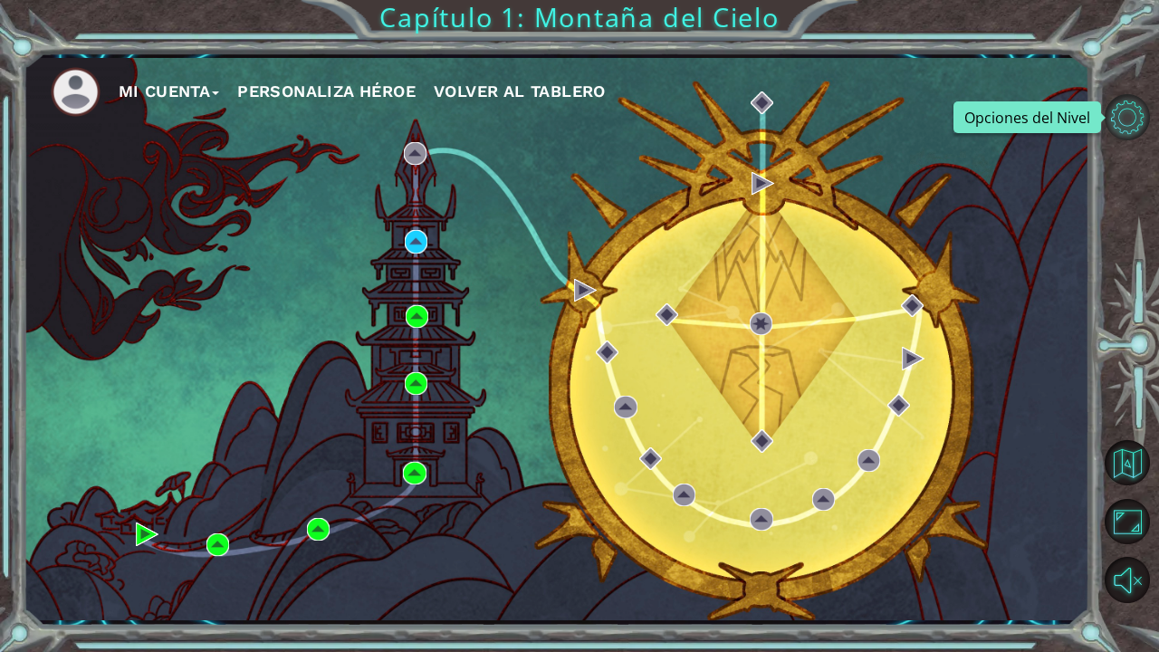
click at [1130, 115] on button "Opciones del Nivel" at bounding box center [1127, 116] width 45 height 45
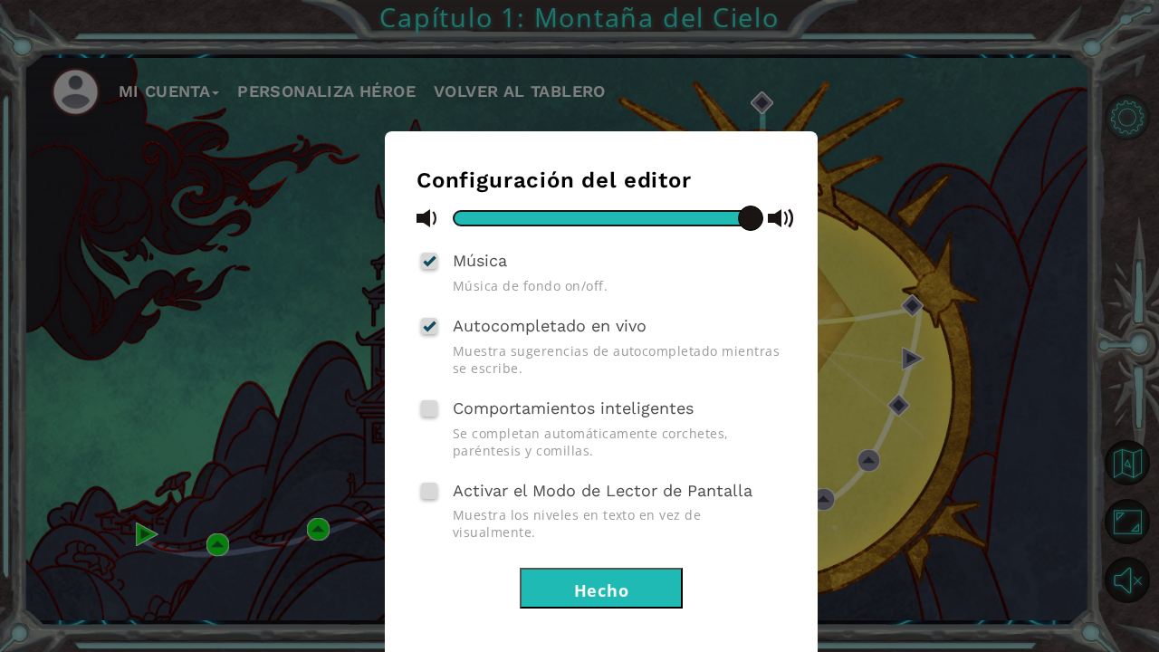
click at [1130, 115] on div "Configuración del editor Música Música de fondo on/off. Autocompletado en vivo …" at bounding box center [579, 326] width 1159 height 652
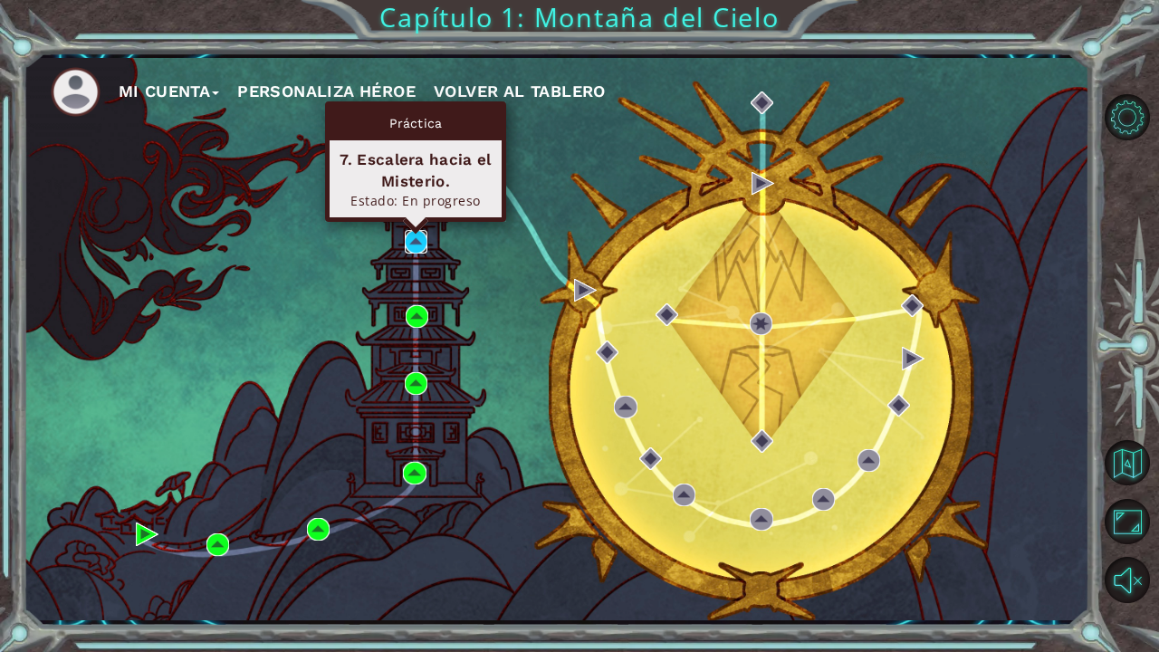
click at [421, 250] on img at bounding box center [416, 241] width 23 height 23
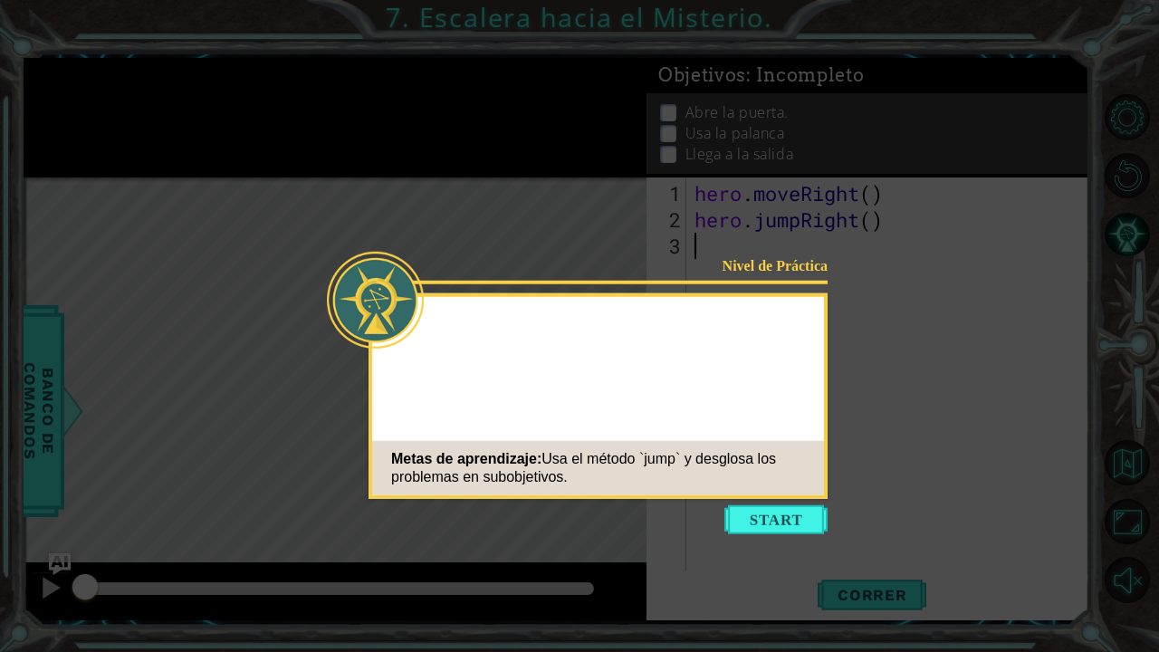
click at [721, 512] on icon at bounding box center [579, 326] width 1159 height 652
click at [738, 514] on button "Start" at bounding box center [776, 519] width 103 height 29
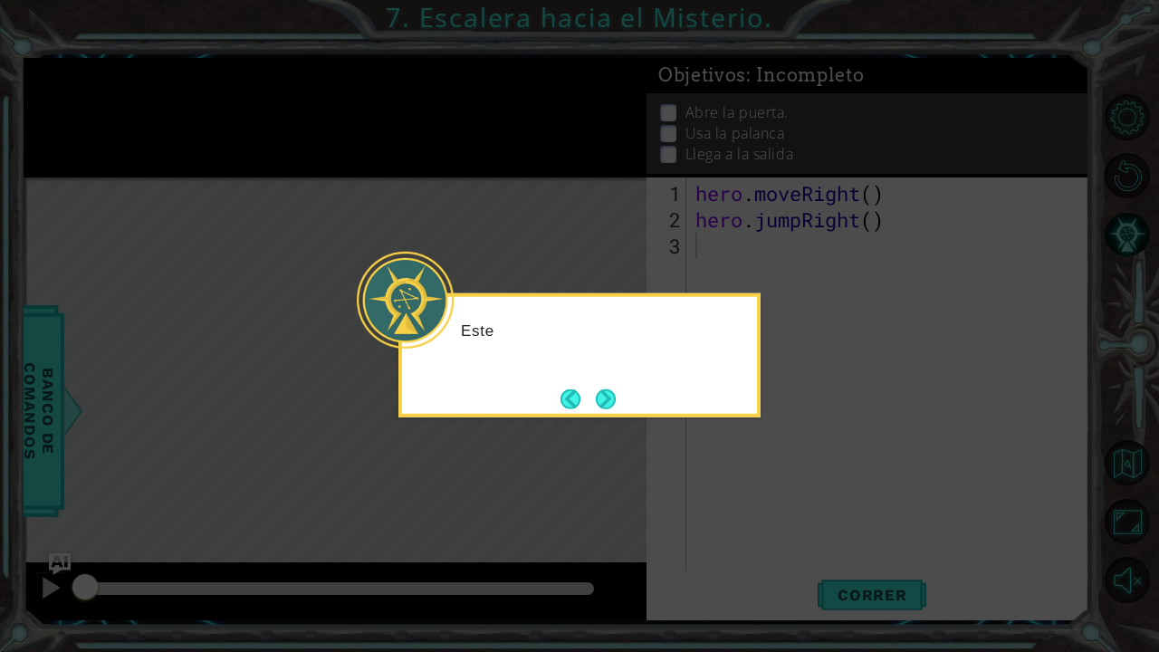
click at [732, 457] on icon at bounding box center [579, 326] width 1159 height 652
click at [669, 454] on icon at bounding box center [579, 326] width 1159 height 652
click at [611, 401] on button "Next" at bounding box center [606, 399] width 20 height 20
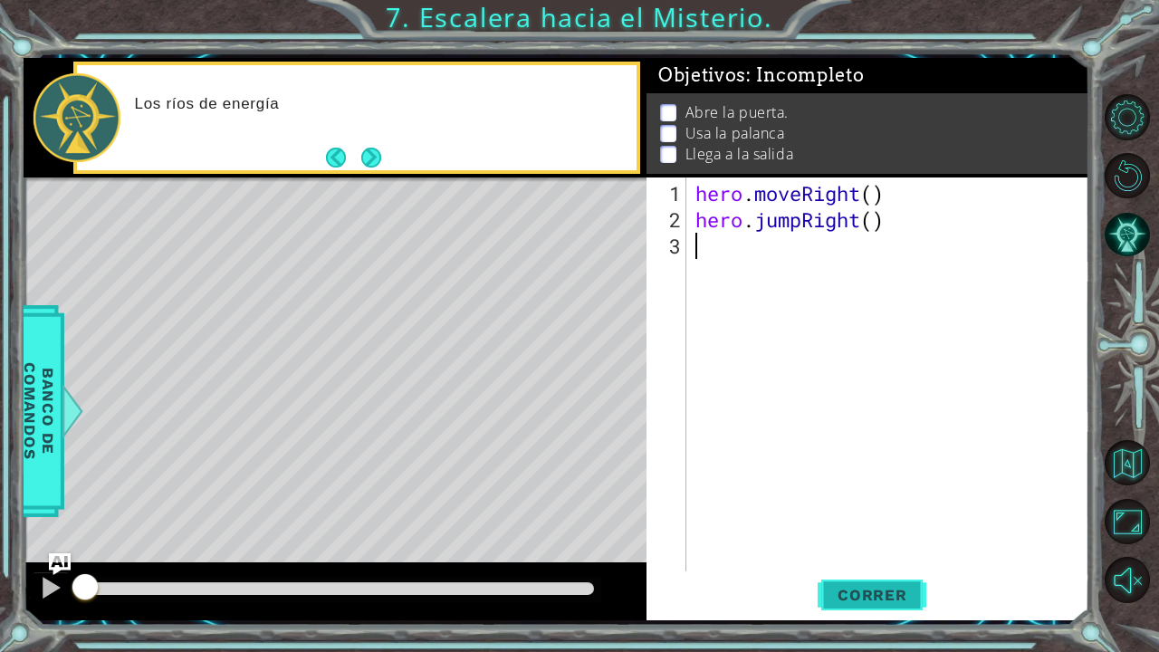
click at [877, 537] on button "Correr" at bounding box center [872, 594] width 109 height 44
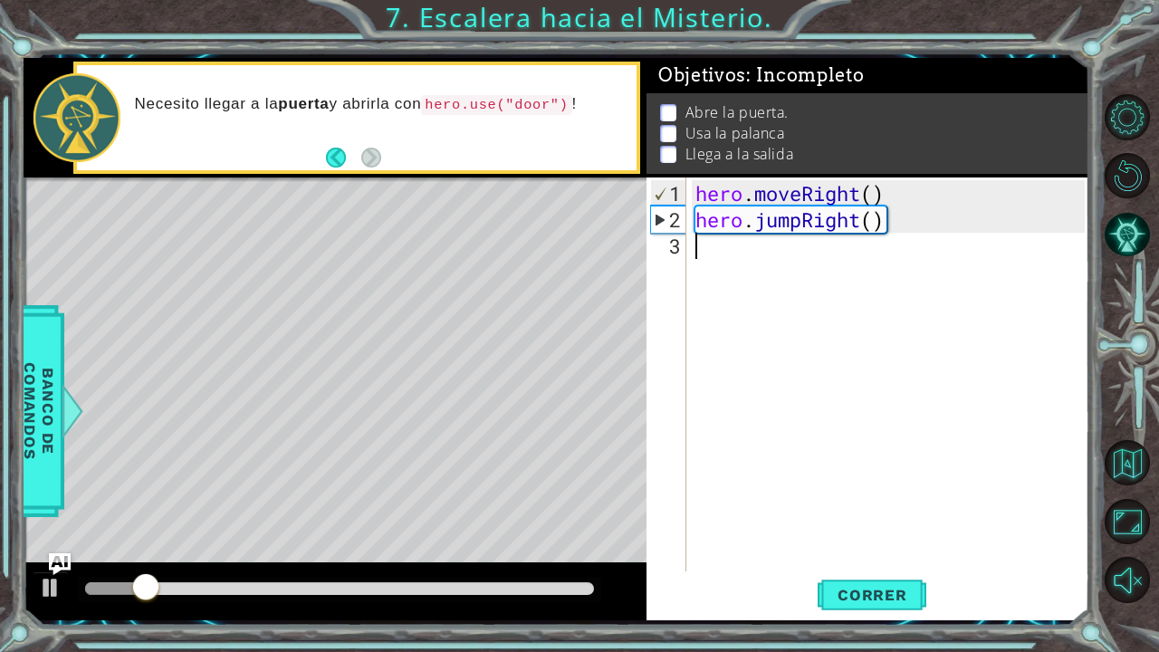
click at [770, 288] on div "hero . moveRight ( ) hero . jumpRight ( )" at bounding box center [893, 403] width 402 height 447
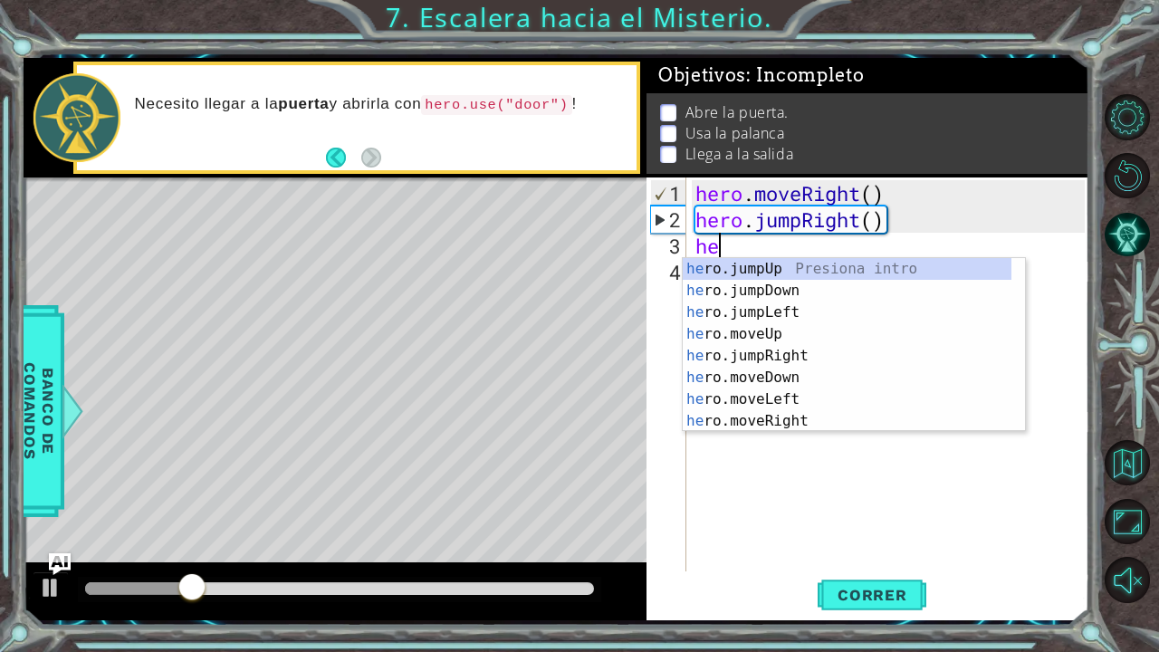
type textarea "h"
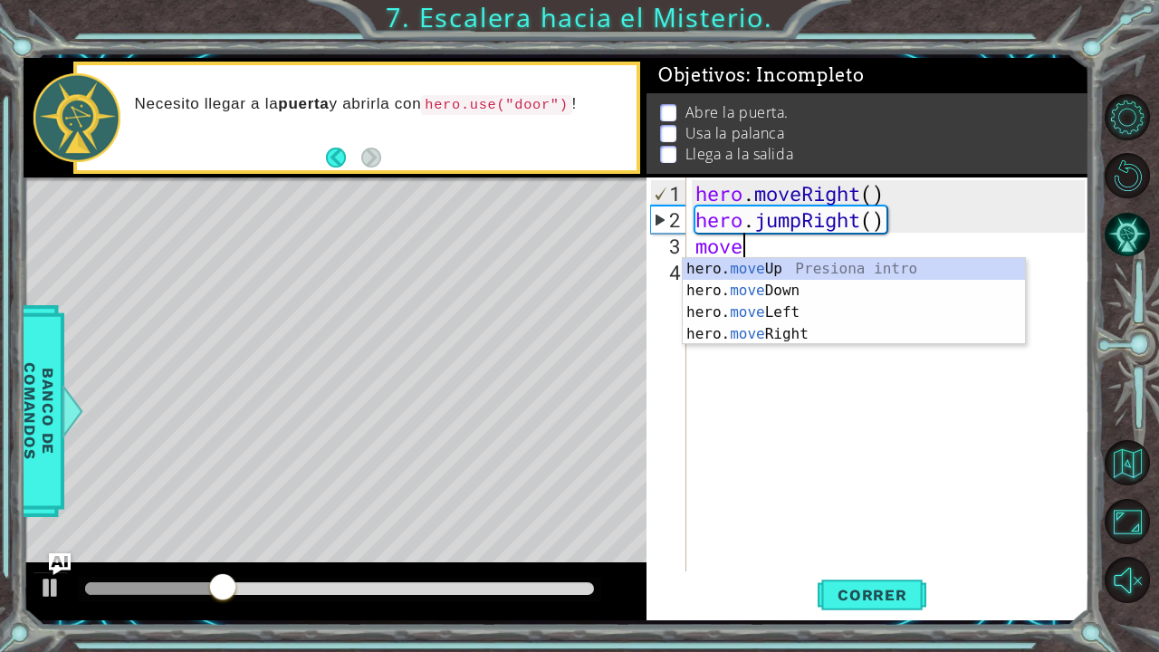
scroll to position [0, 1]
click at [777, 313] on div "hero. move Up Presiona intro hero. move Down Presiona intro hero. move Left Pre…" at bounding box center [854, 323] width 343 height 130
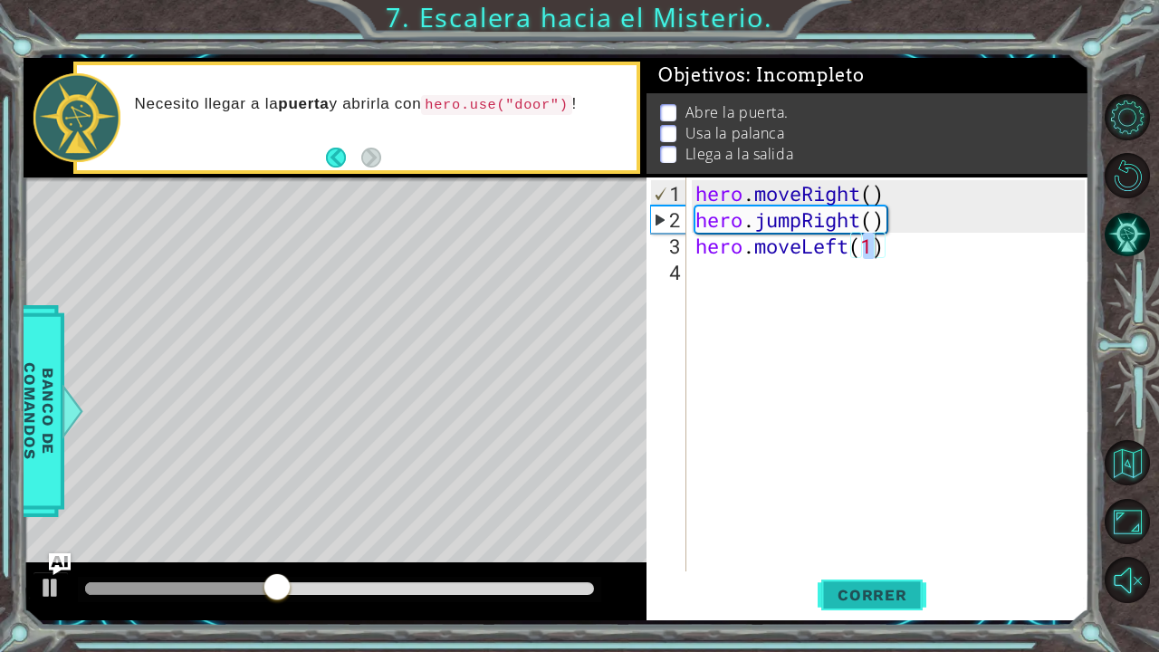
click at [882, 537] on span "Correr" at bounding box center [873, 595] width 106 height 18
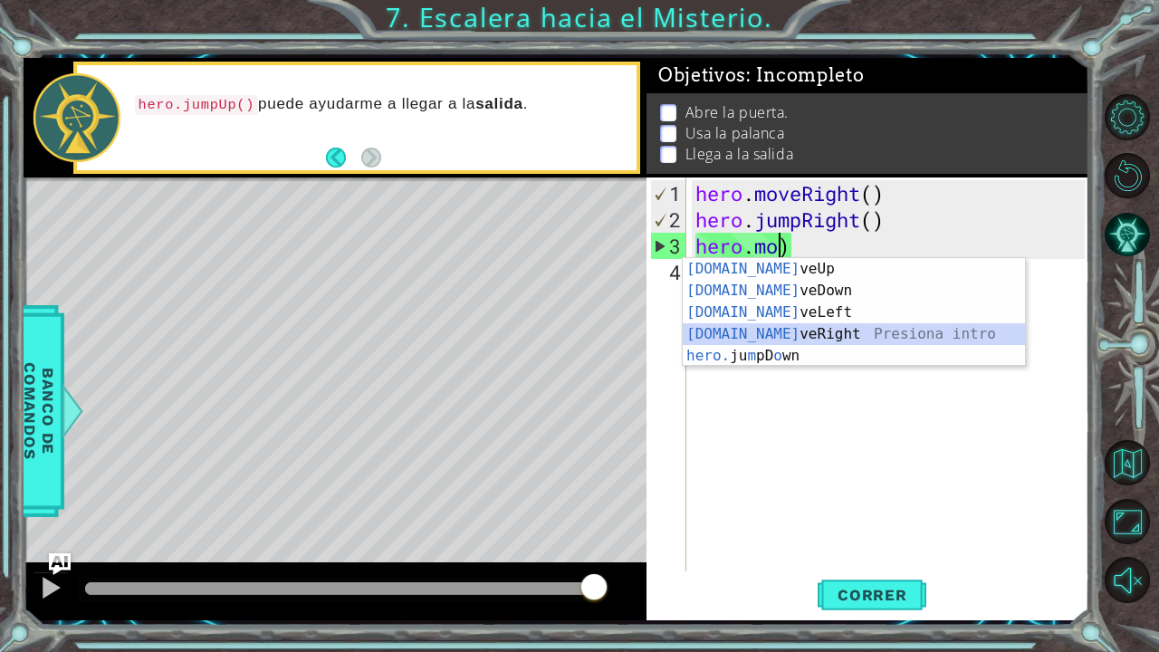
click at [805, 339] on div "[DOMAIN_NAME] veUp Presiona intro [DOMAIN_NAME] veDown Presiona intro [DOMAIN_N…" at bounding box center [854, 334] width 343 height 152
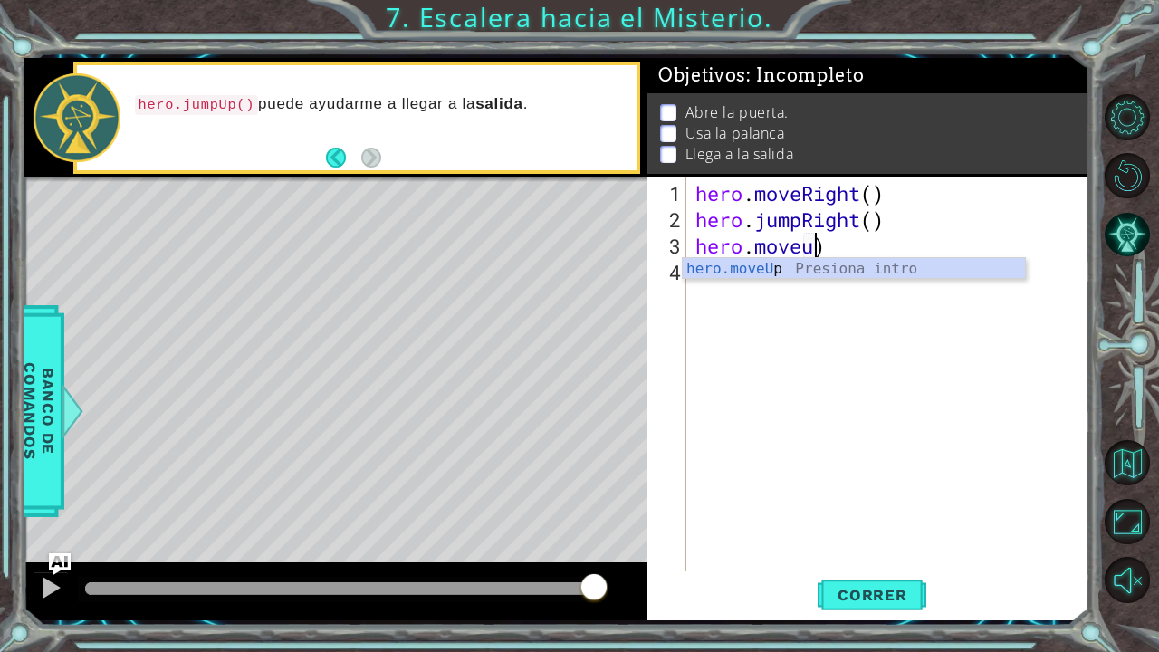
scroll to position [0, 5]
click at [900, 258] on div "hero.moveU p Presiona intro" at bounding box center [854, 290] width 343 height 65
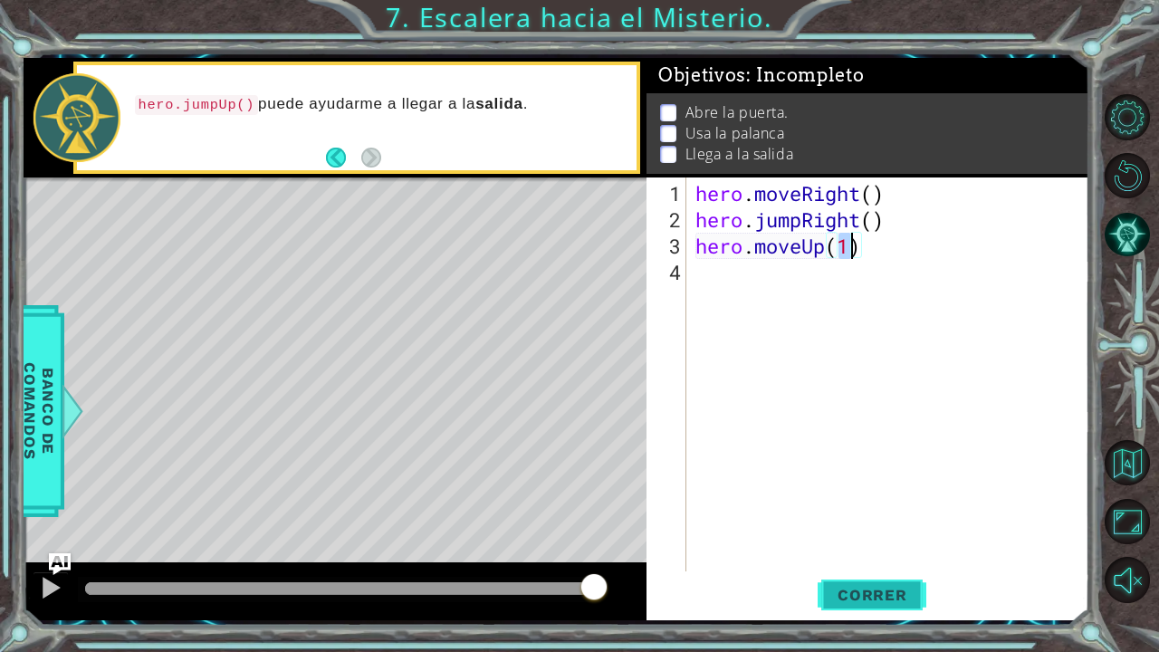
type textarea "hero.moveUp(1)"
click at [841, 537] on span "Correr" at bounding box center [873, 595] width 106 height 18
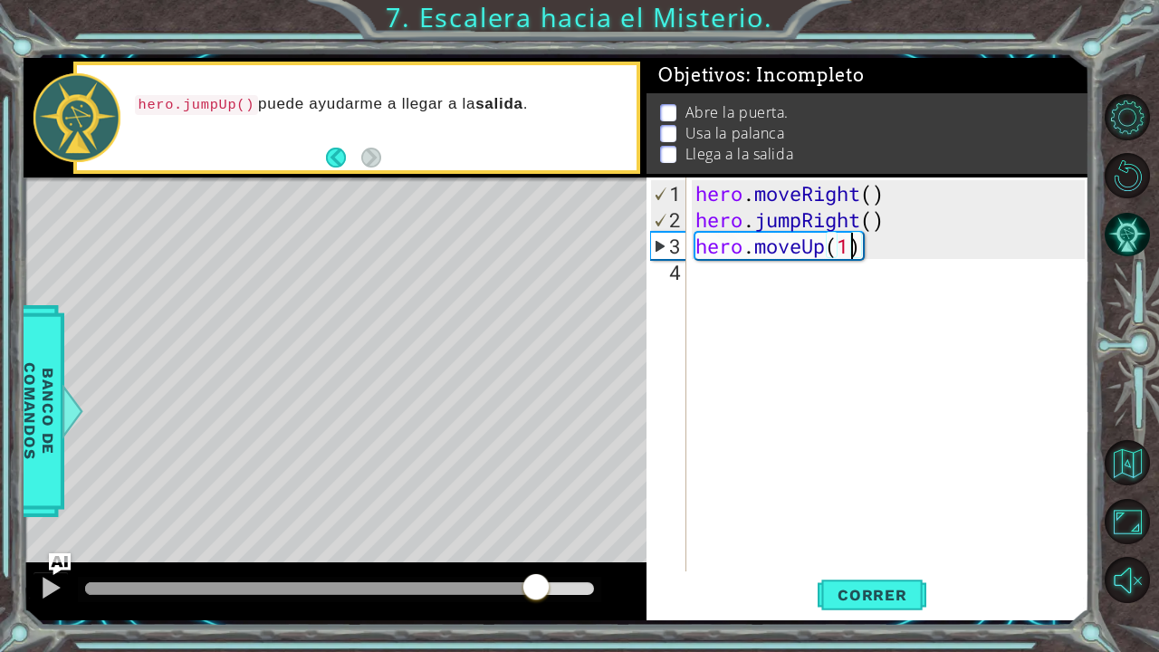
drag, startPoint x: 426, startPoint y: 588, endPoint x: 536, endPoint y: 596, distance: 110.8
click at [536, 537] on div at bounding box center [339, 588] width 509 height 13
click at [970, 293] on div "hero . moveRight ( ) hero . jumpRight ( ) hero . moveUp ( 1 )" at bounding box center [893, 403] width 402 height 447
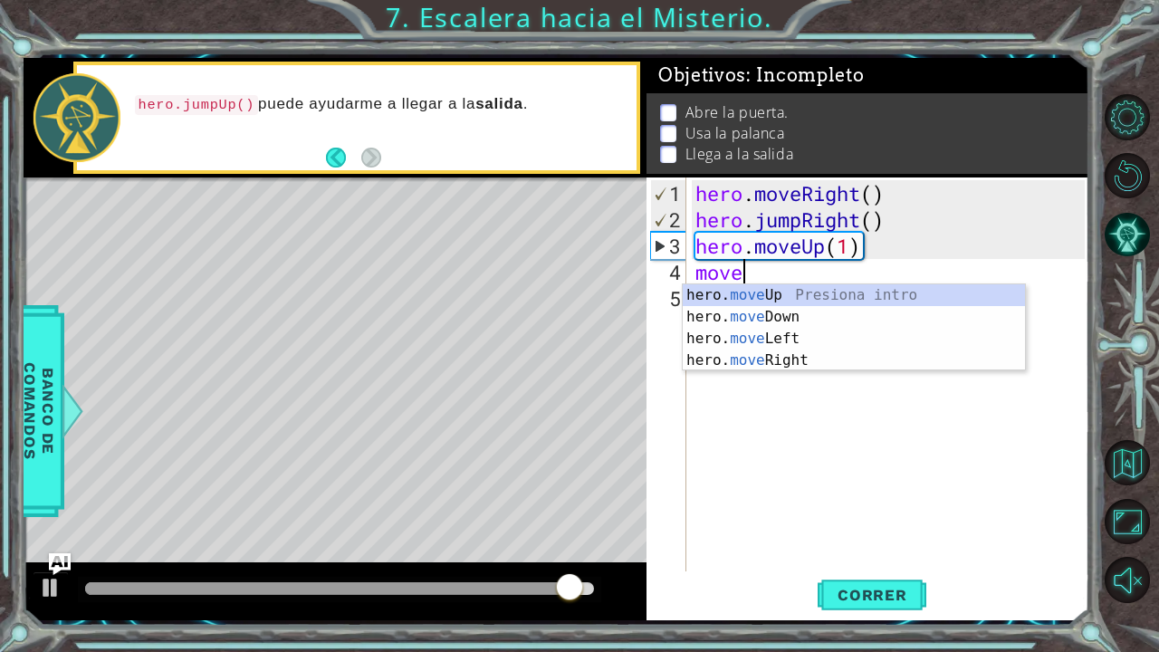
scroll to position [0, 2]
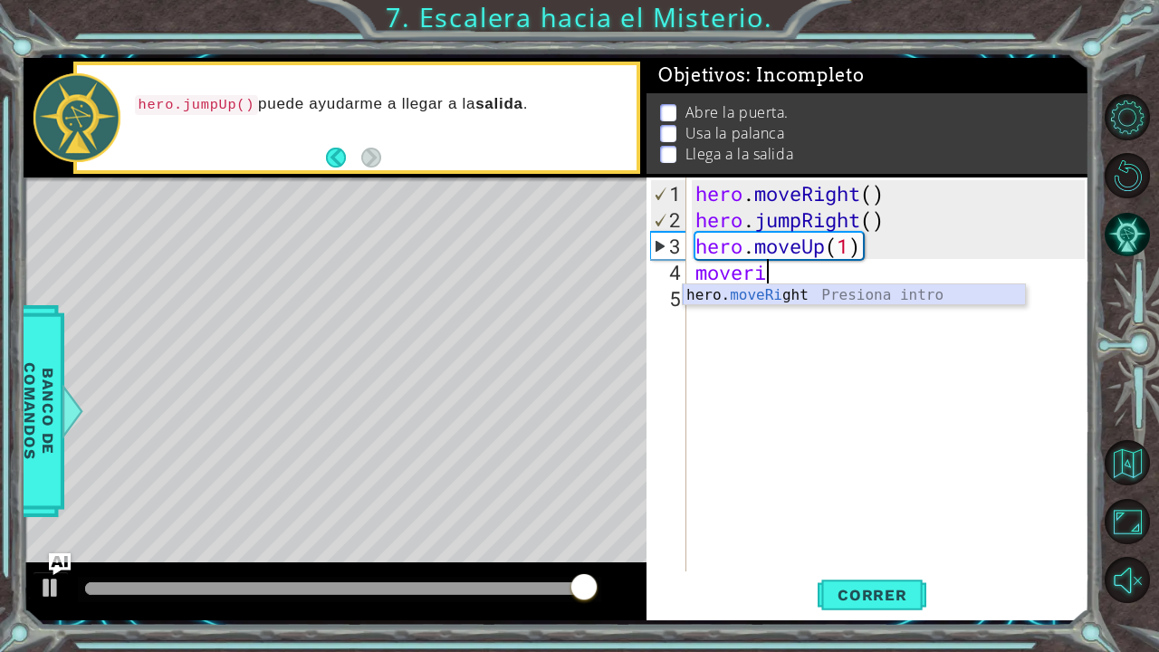
click at [969, 292] on div "hero. moveRi ght Presiona intro" at bounding box center [854, 316] width 343 height 65
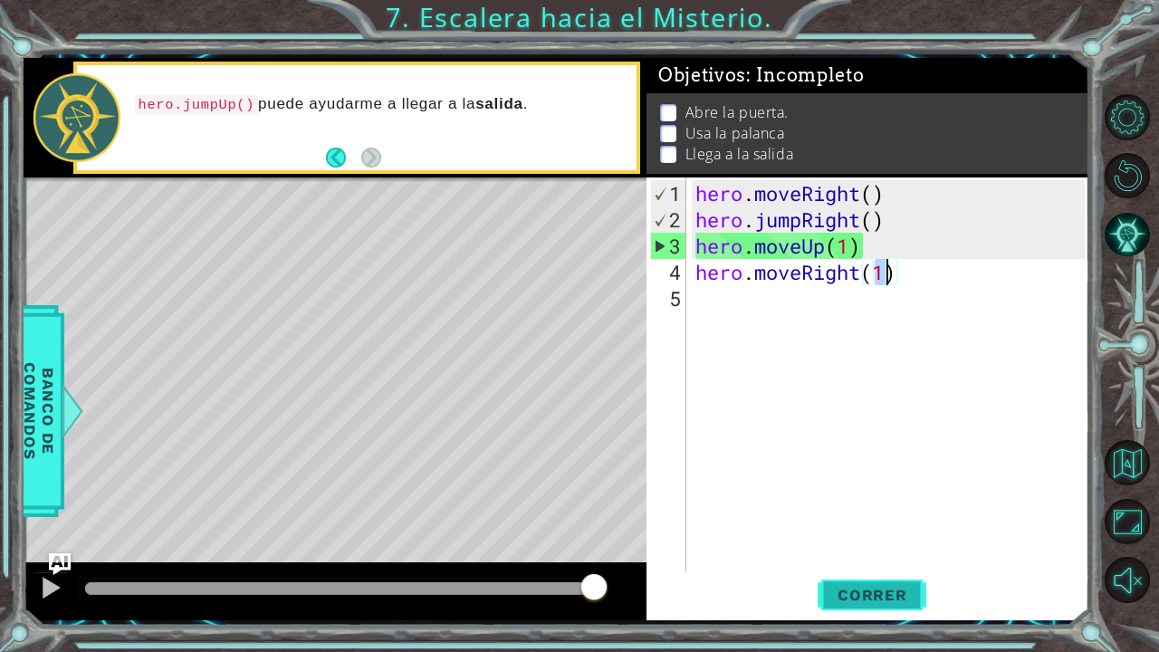
type textarea "hero.moveRight(1)"
click at [843, 537] on button "Correr" at bounding box center [872, 594] width 109 height 44
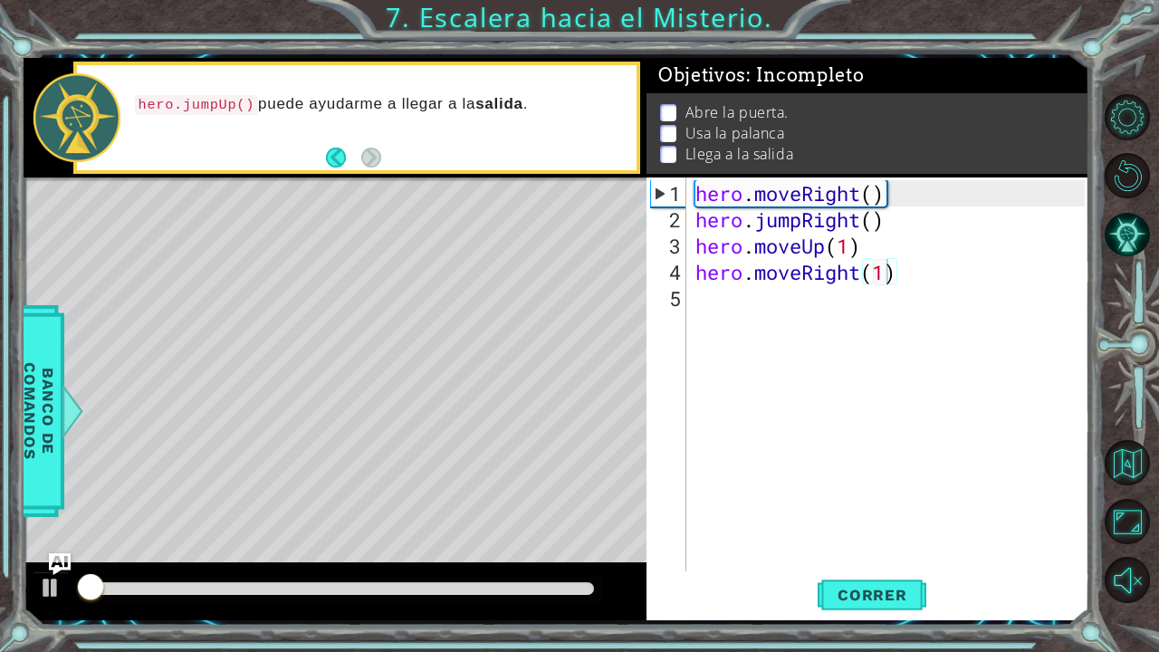
click at [562, 537] on div at bounding box center [340, 589] width 524 height 25
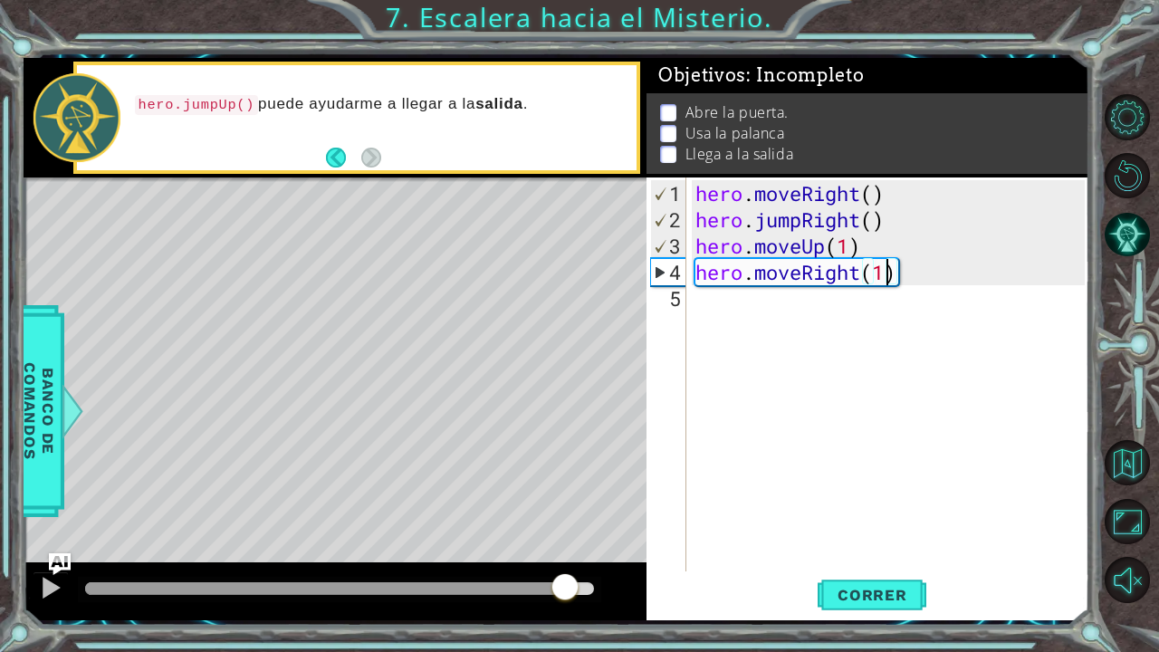
click at [564, 537] on div at bounding box center [339, 588] width 509 height 13
click at [755, 293] on div "hero . moveRight ( ) hero . jumpRight ( ) hero . moveUp ( 1 ) hero . moveRight …" at bounding box center [893, 403] width 402 height 447
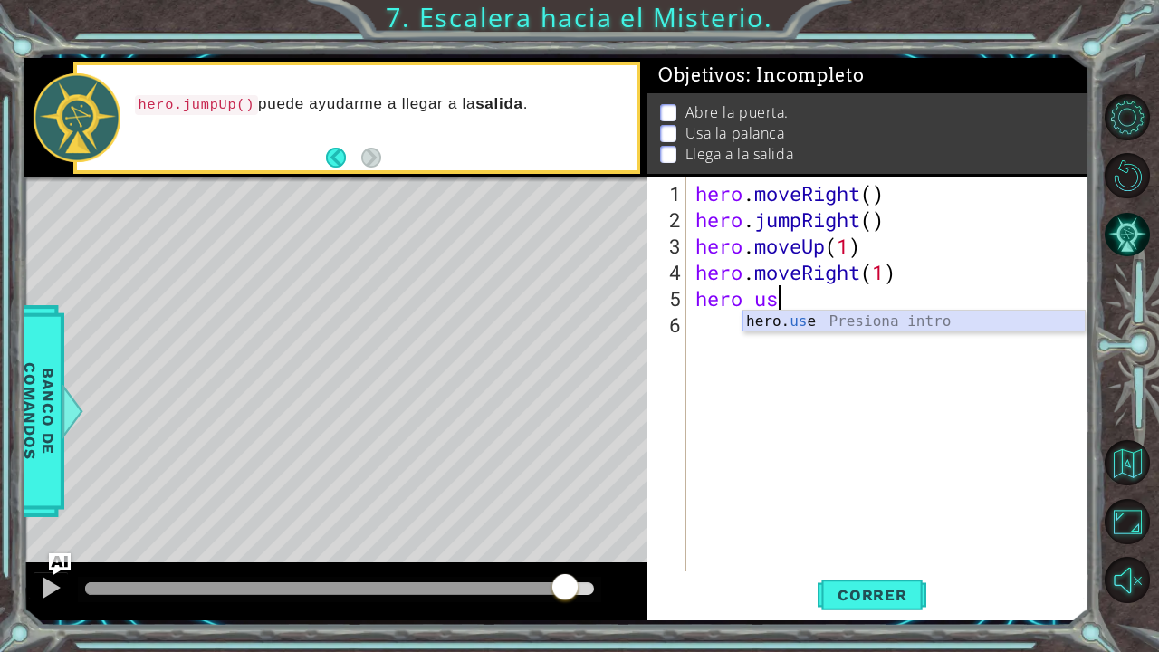
click at [870, 321] on div "hero. us e Presiona intro" at bounding box center [914, 343] width 343 height 65
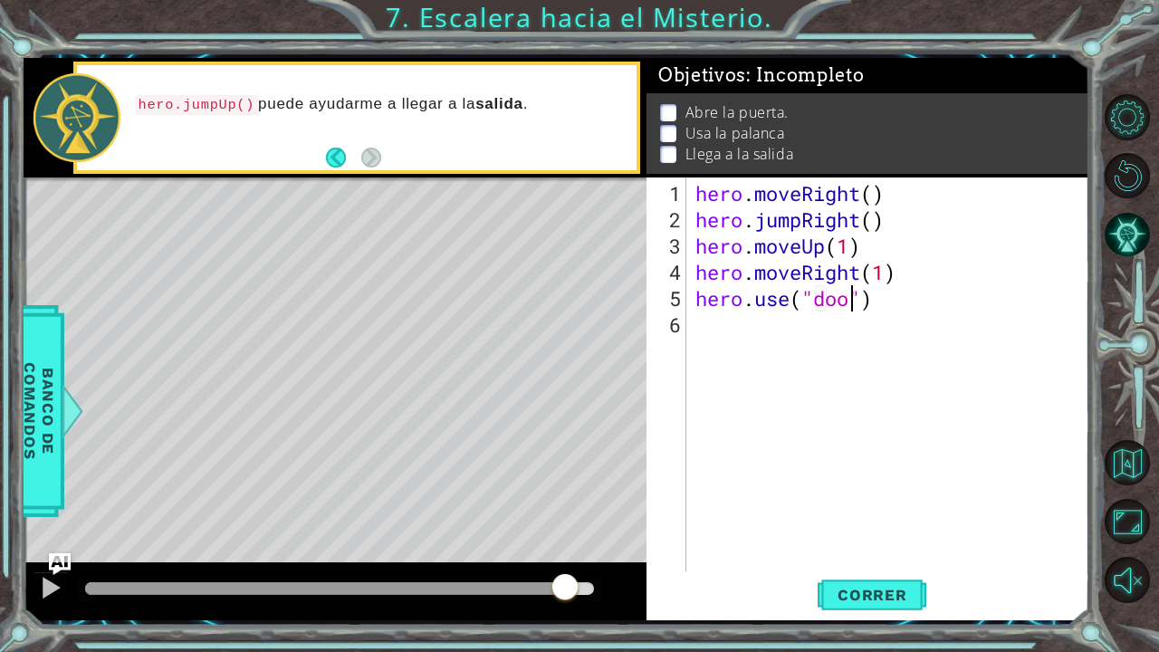
type textarea "hero.use("door")"
click at [859, 537] on span "Correr" at bounding box center [873, 595] width 106 height 18
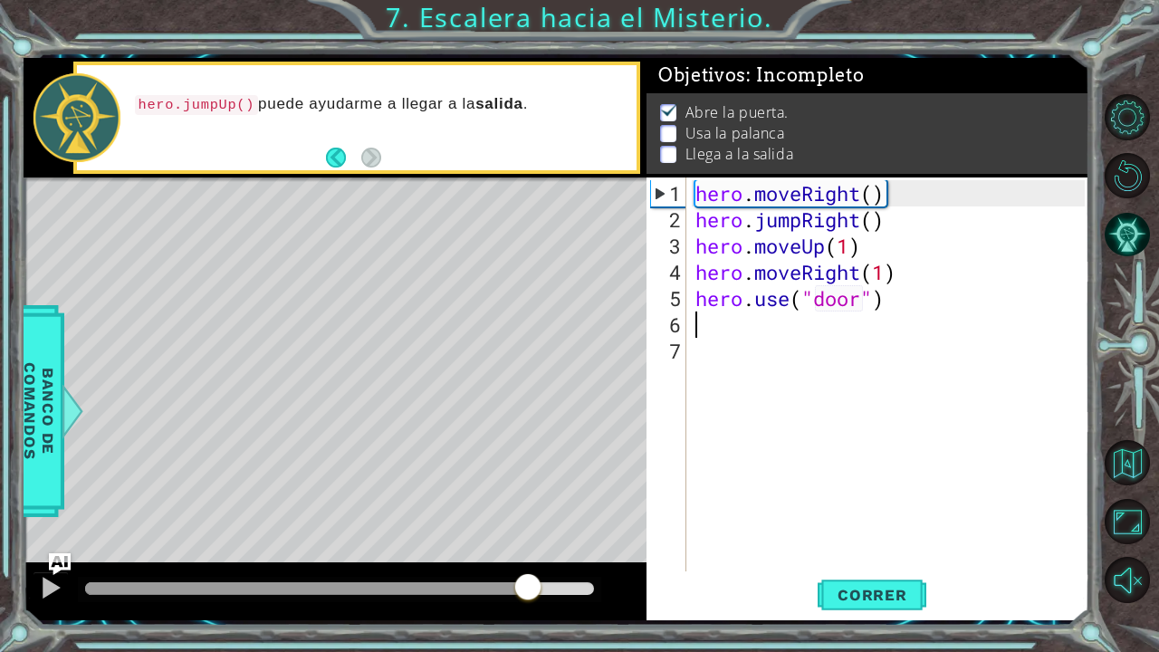
scroll to position [10, 0]
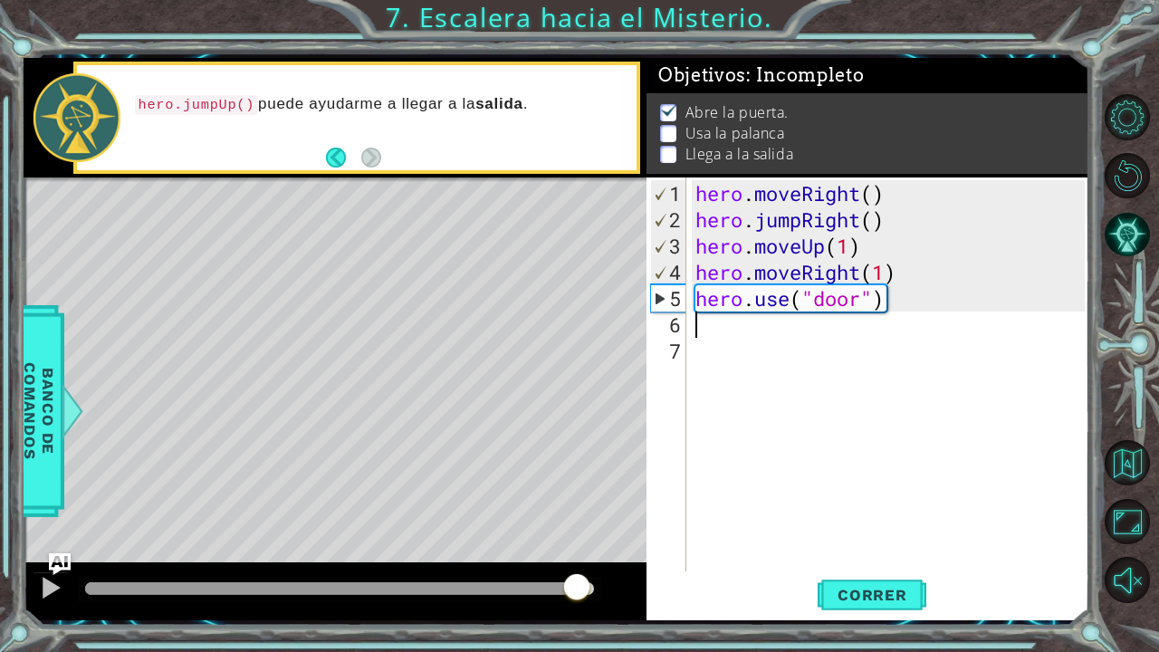
drag, startPoint x: 527, startPoint y: 591, endPoint x: 576, endPoint y: 597, distance: 49.3
click at [576, 537] on div at bounding box center [339, 588] width 509 height 13
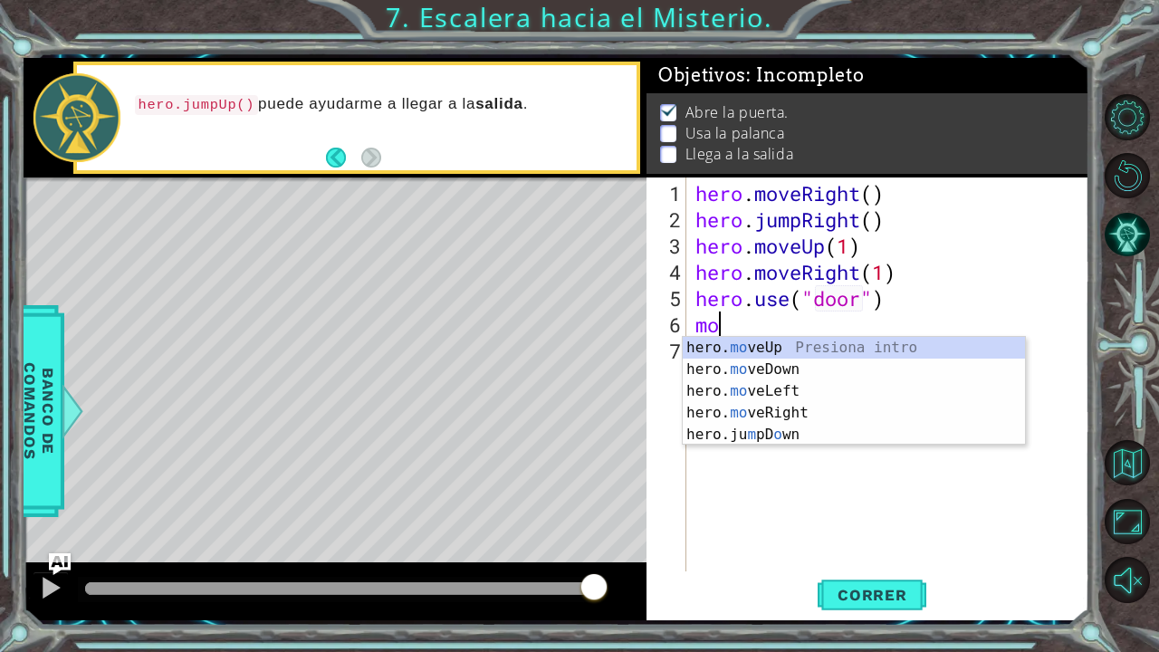
scroll to position [0, 1]
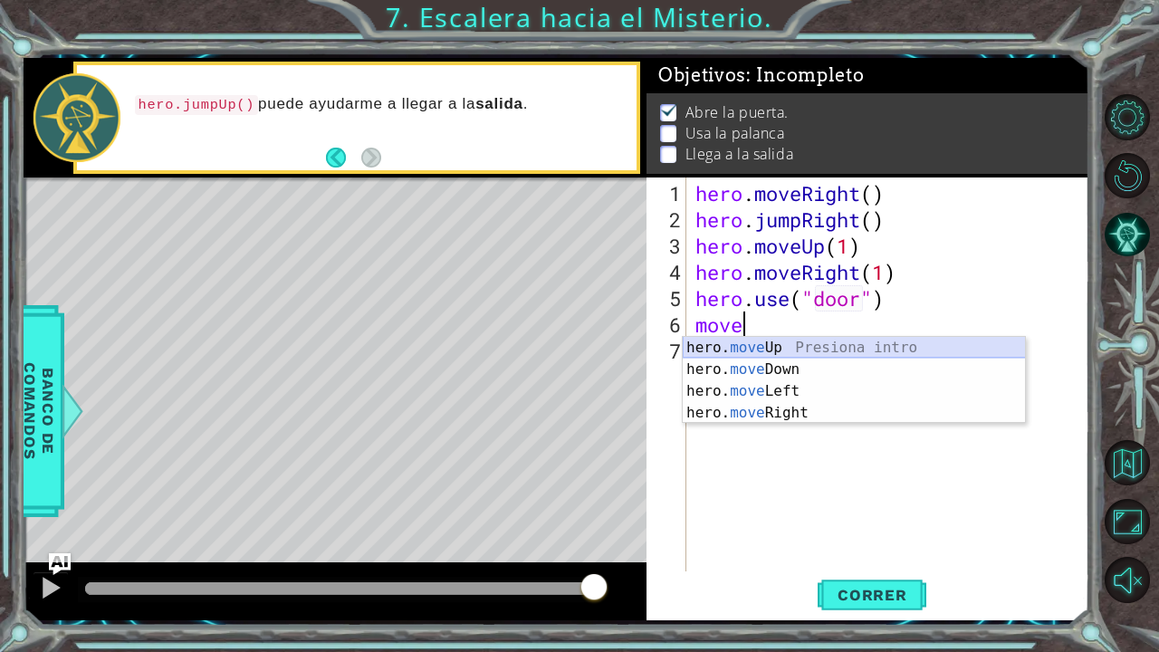
click at [794, 346] on div "hero. move Up Presiona intro hero. move Down Presiona intro hero. move Left Pre…" at bounding box center [854, 402] width 343 height 130
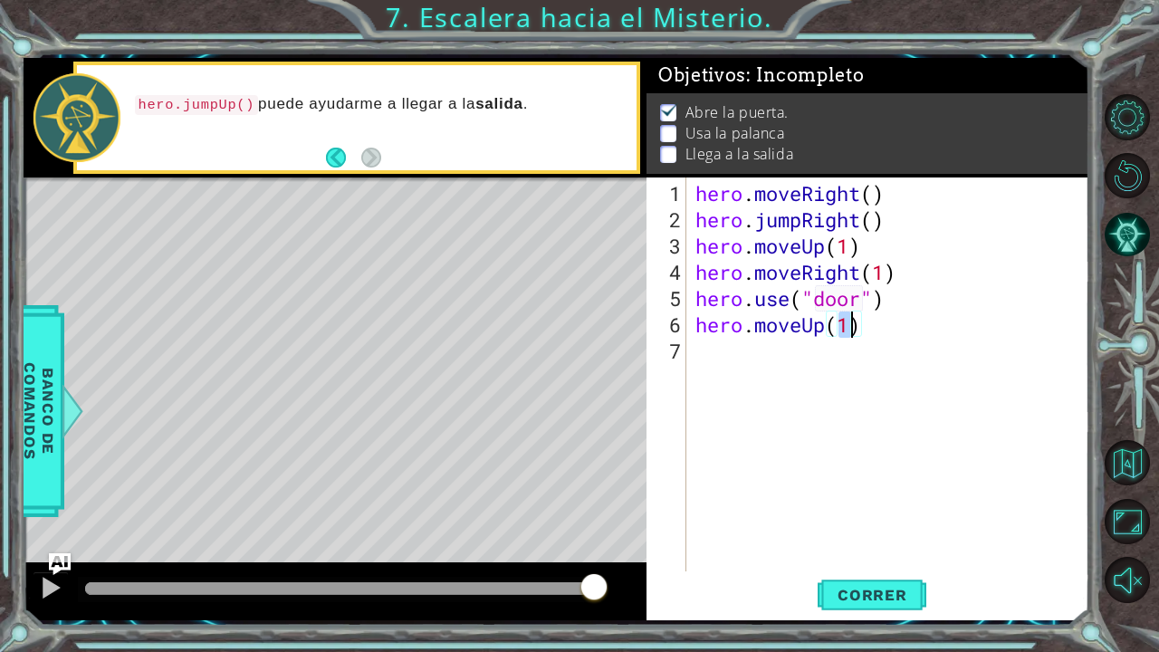
scroll to position [0, 6]
type textarea "hero.moveUp(2)"
click at [865, 537] on span "Correr" at bounding box center [873, 595] width 106 height 18
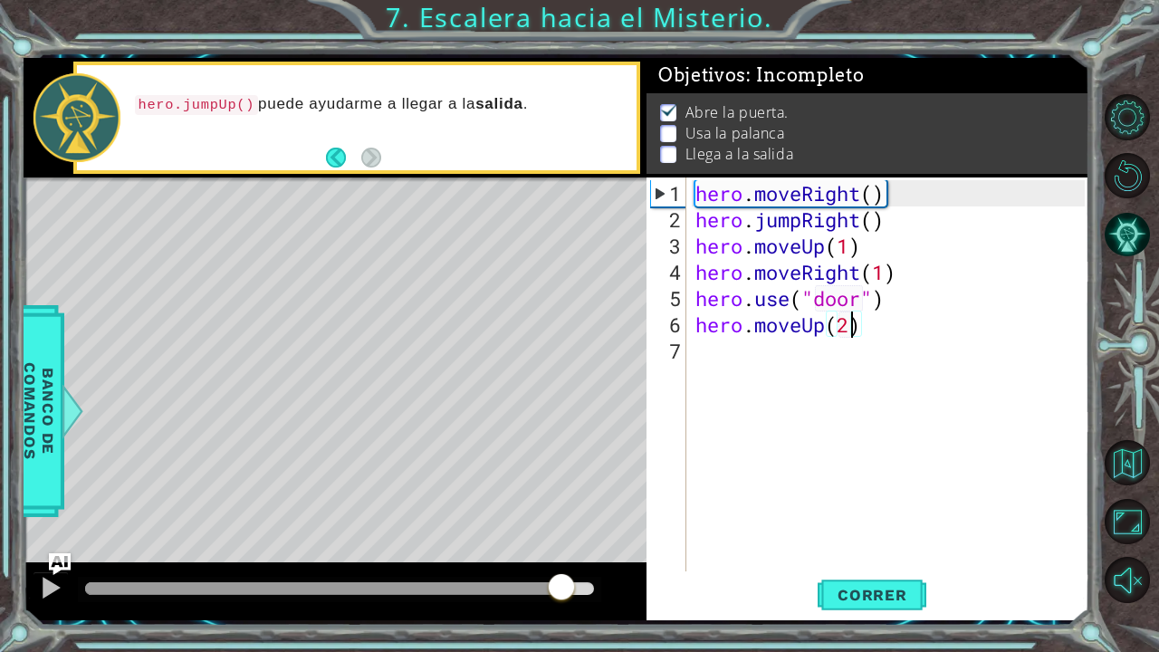
click at [563, 537] on div at bounding box center [339, 588] width 509 height 13
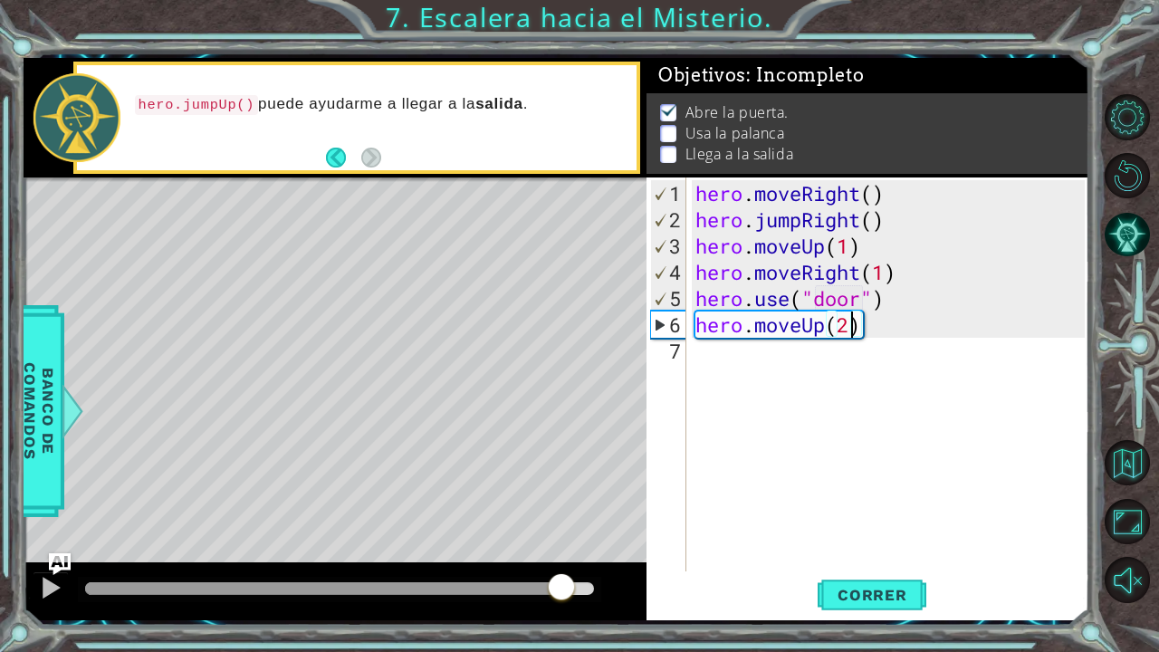
click at [861, 361] on div "hero . moveRight ( ) hero . jumpRight ( ) hero . moveUp ( 1 ) hero . moveRight …" at bounding box center [893, 403] width 402 height 447
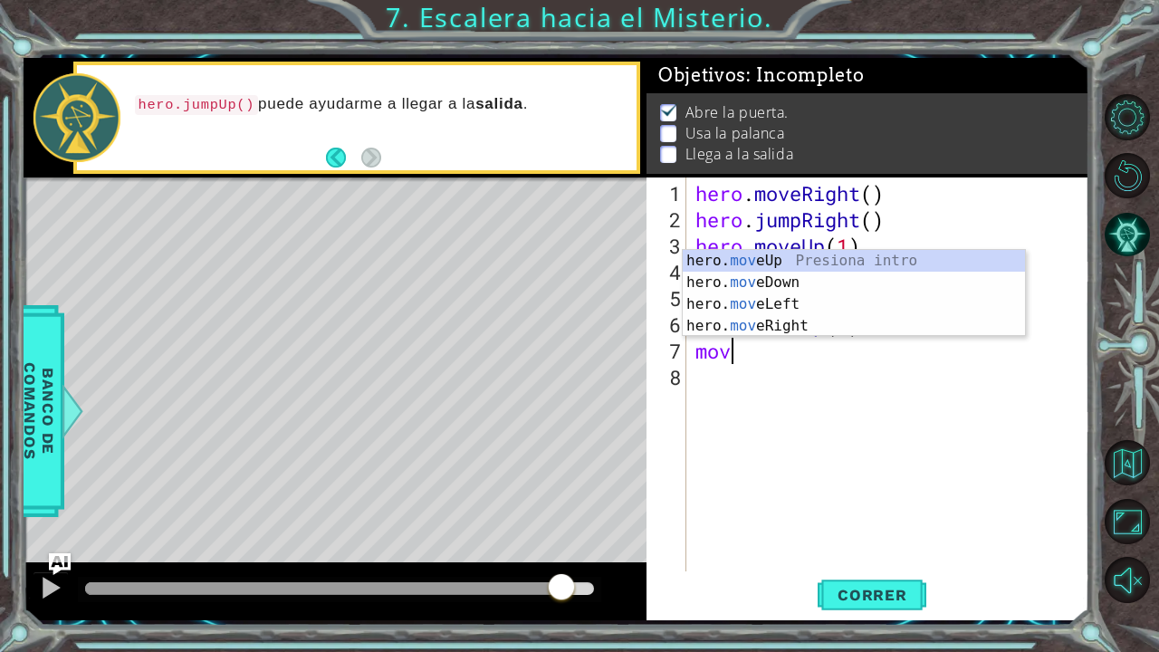
scroll to position [0, 0]
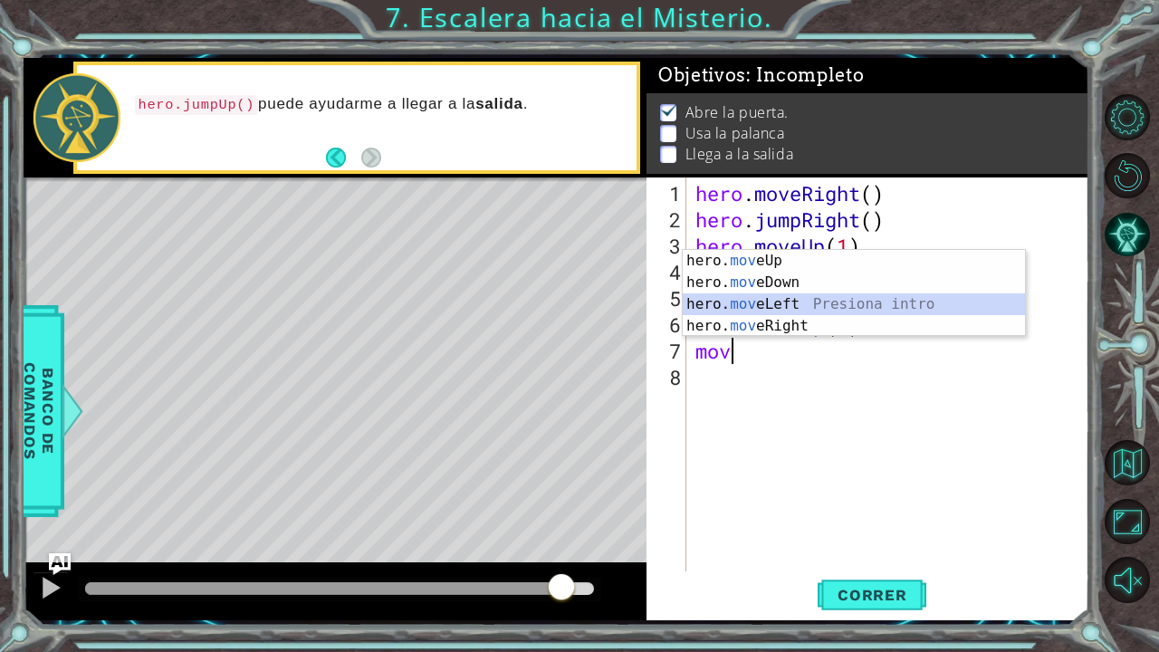
click at [786, 301] on div "hero. mov eUp Presiona intro hero. mov eDown Presiona intro hero. mov eLeft Pre…" at bounding box center [854, 315] width 343 height 130
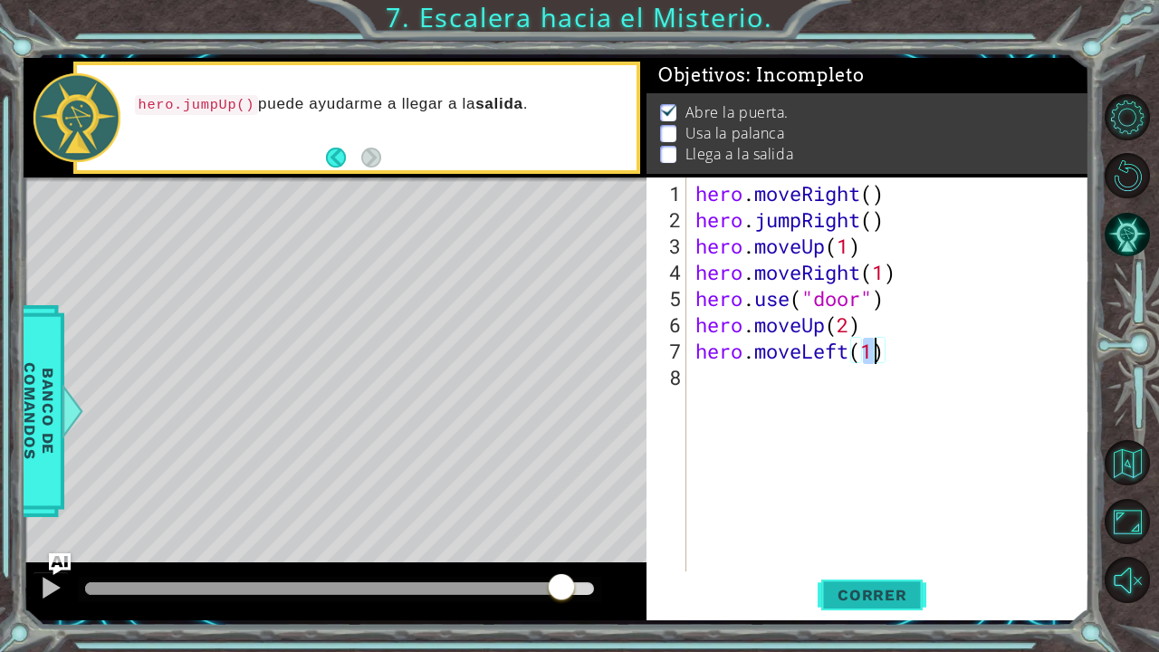
type textarea "hero.moveLeft(1)"
click at [855, 537] on span "Correr" at bounding box center [873, 595] width 106 height 18
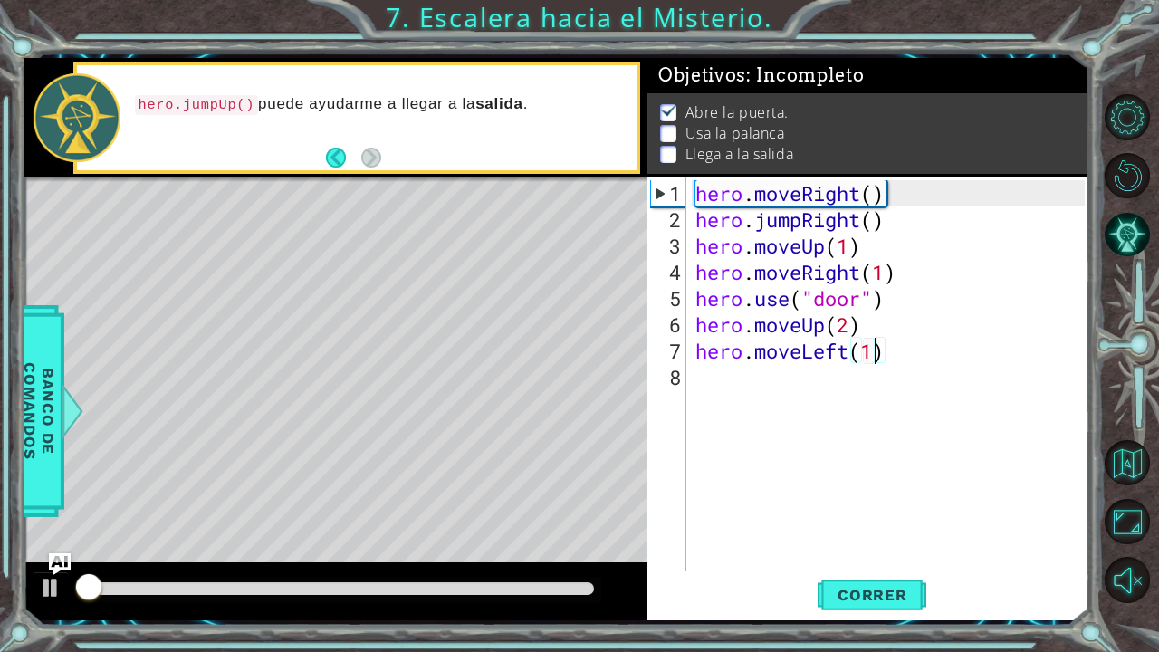
click at [582, 537] on div at bounding box center [339, 588] width 509 height 13
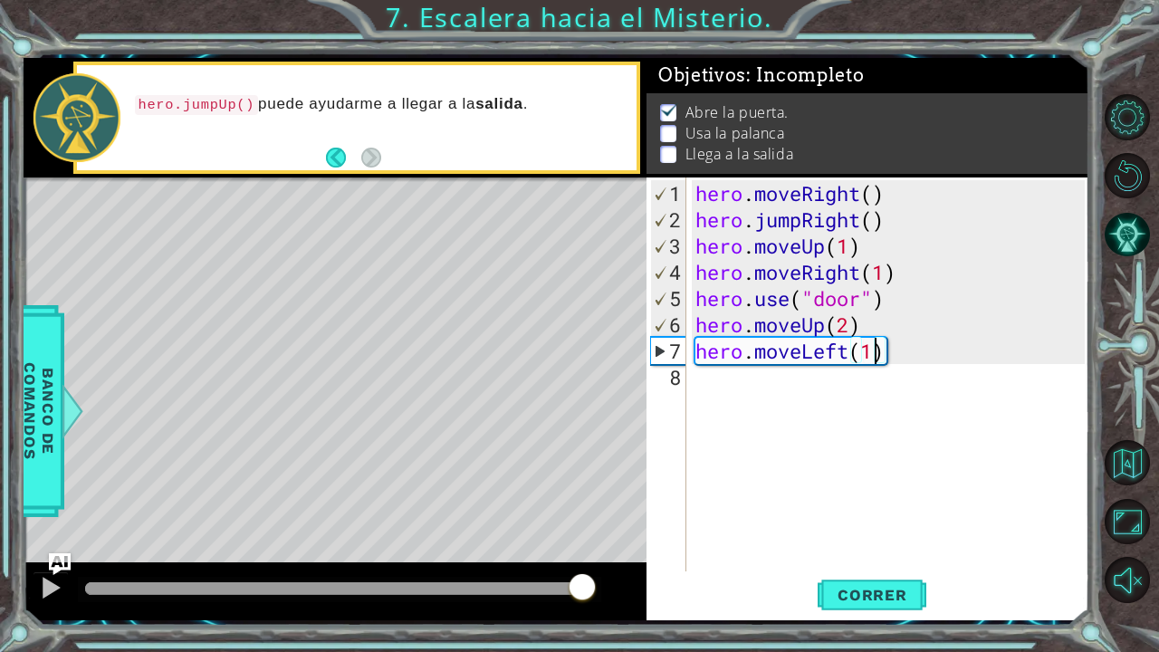
click at [846, 397] on div "hero . moveRight ( ) hero . jumpRight ( ) hero . moveUp ( 1 ) hero . moveRight …" at bounding box center [893, 403] width 402 height 447
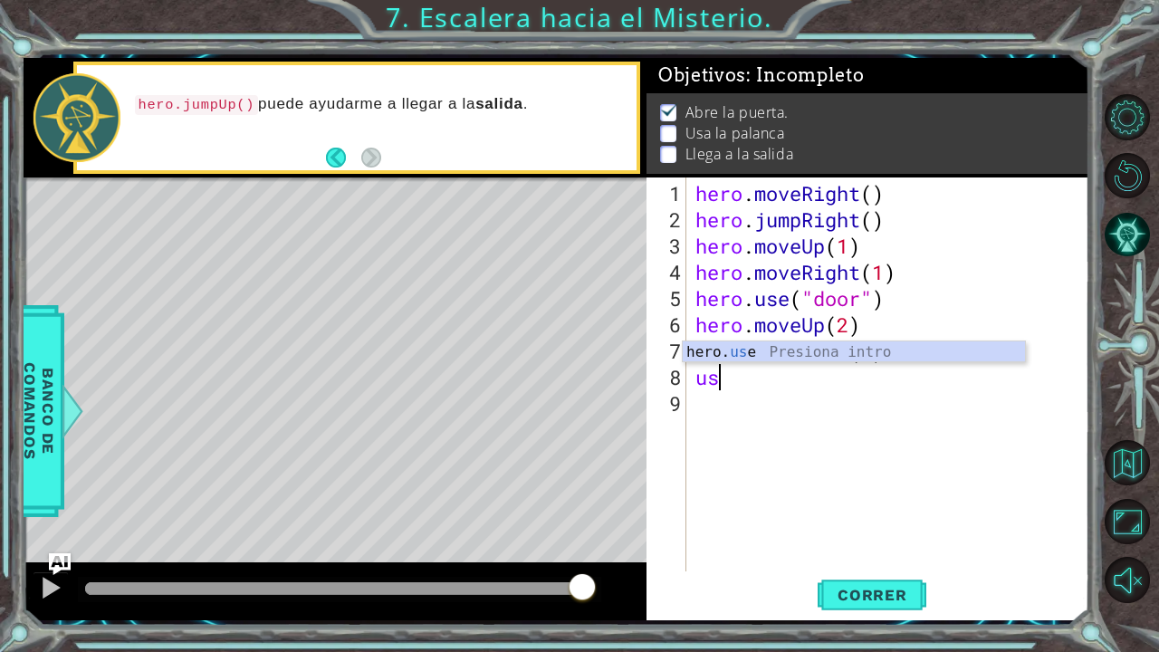
click at [847, 359] on div "hero. us e Presiona intro" at bounding box center [854, 374] width 343 height 65
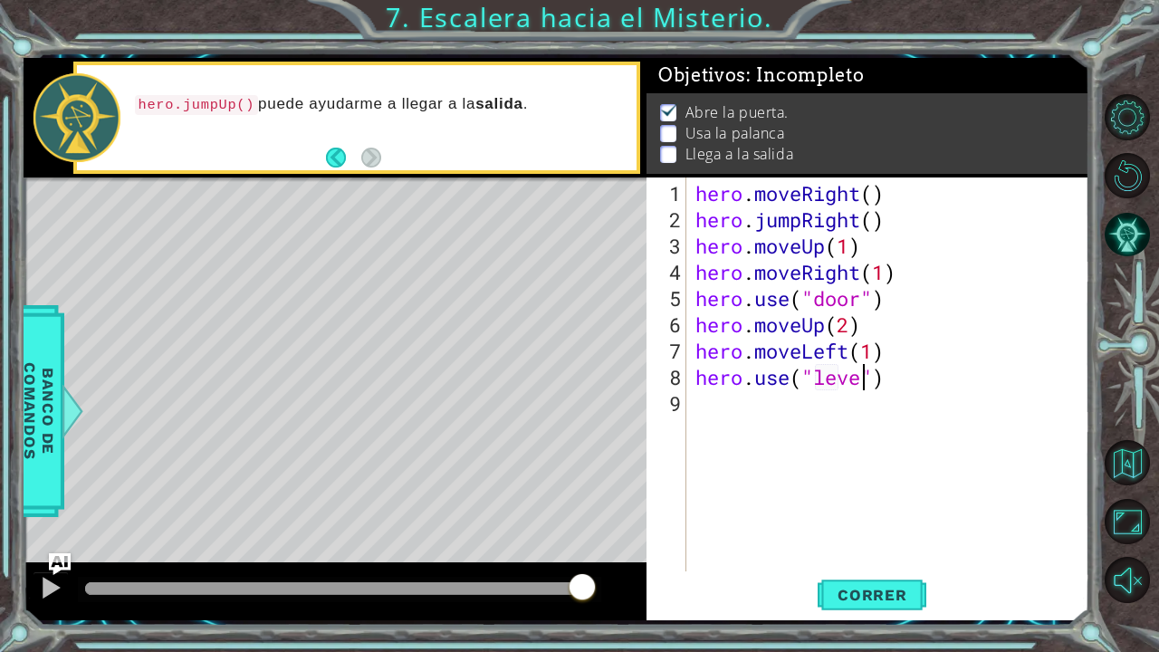
scroll to position [0, 7]
type textarea "hero.use("lever")"
click at [858, 537] on button "Correr" at bounding box center [872, 594] width 109 height 44
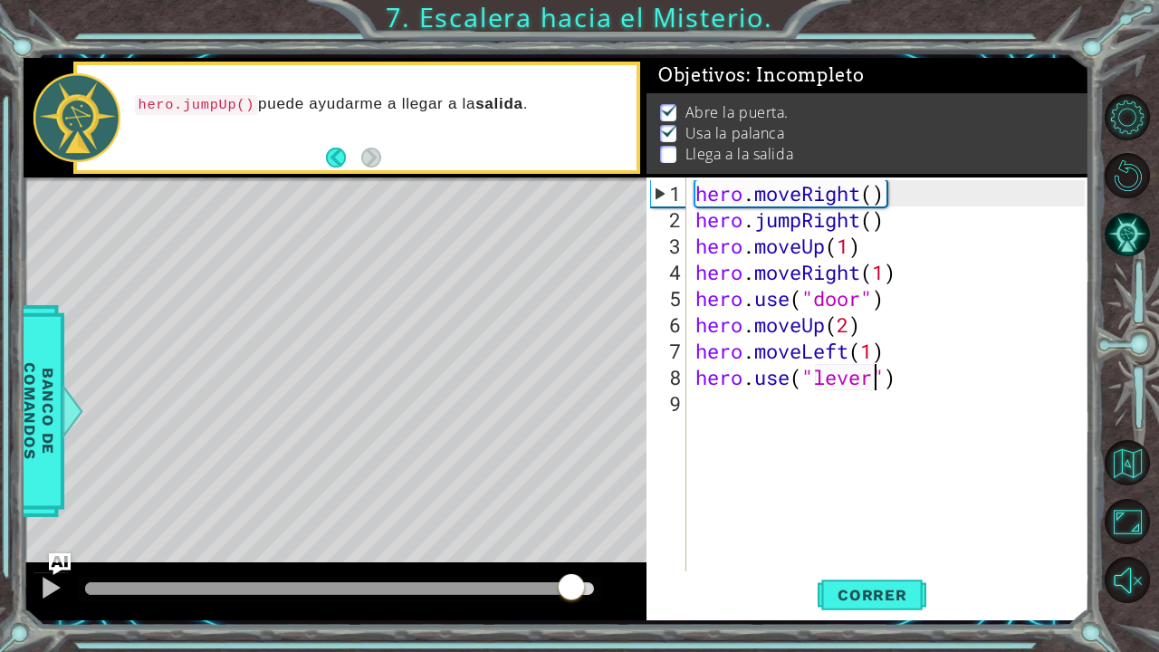
click at [572, 537] on div at bounding box center [339, 588] width 509 height 13
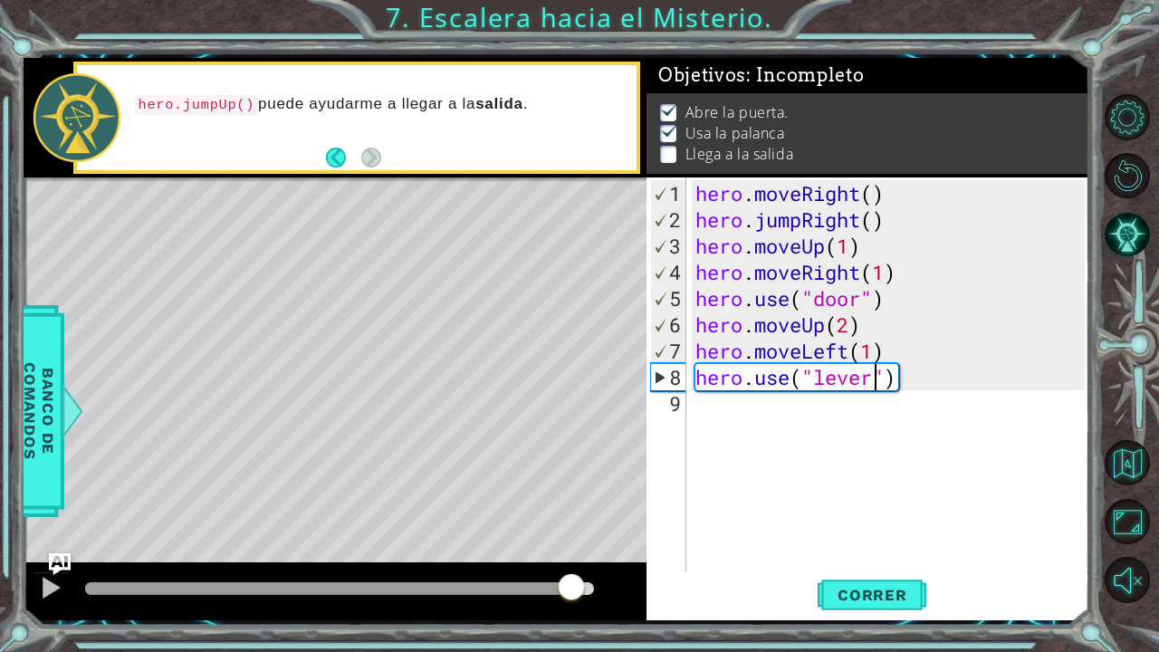
click at [803, 406] on div "hero . moveRight ( ) hero . jumpRight ( ) hero . moveUp ( 1 ) hero . moveRight …" at bounding box center [893, 403] width 402 height 447
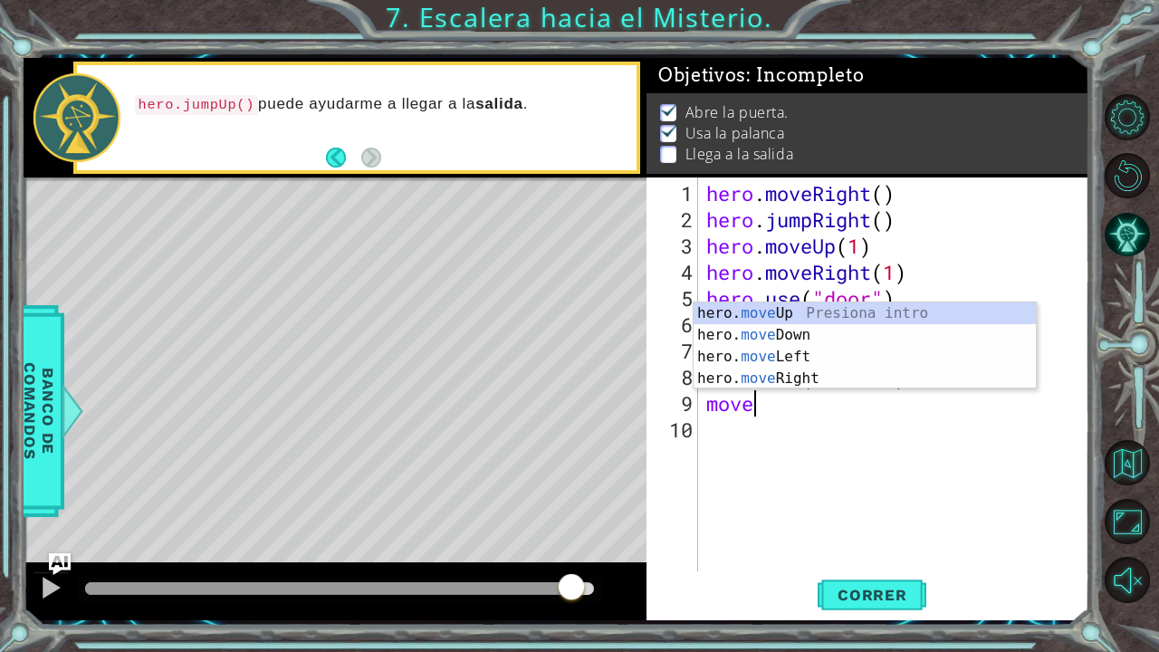
scroll to position [0, 1]
click at [818, 364] on div "hero. move Up Presiona intro hero. move Down Presiona intro hero. move Left Pre…" at bounding box center [865, 368] width 343 height 130
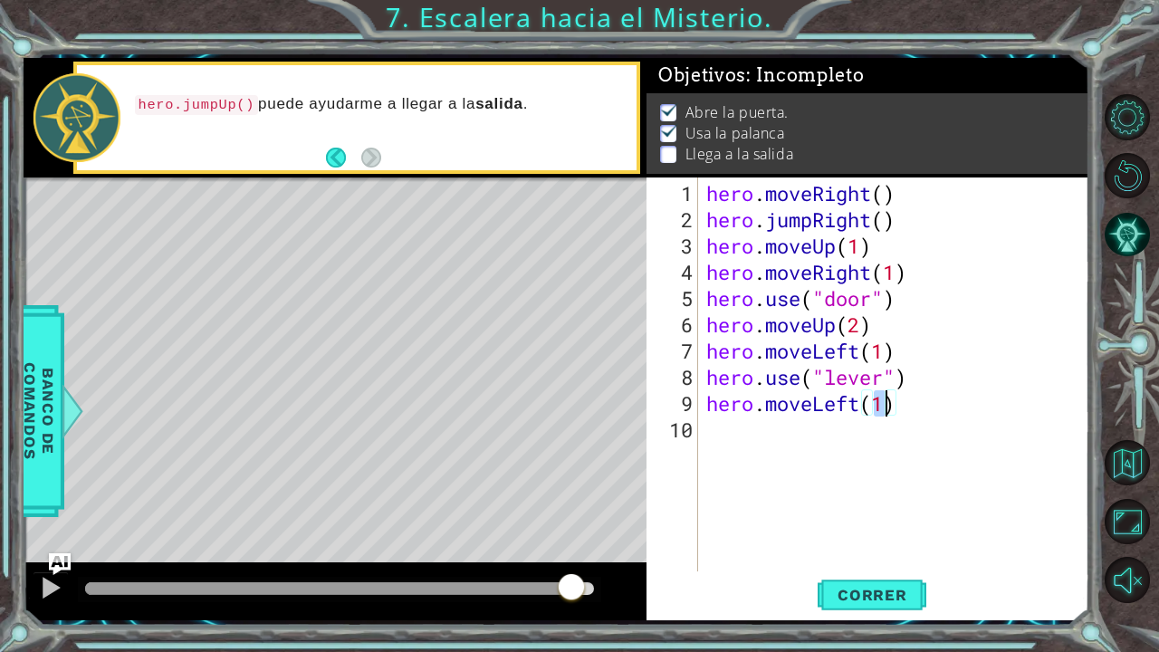
type textarea "hero.moveLeft(2)"
click at [810, 451] on div "hero . moveRight ( ) hero . jumpRight ( ) hero . moveUp ( 1 ) hero . moveRight …" at bounding box center [898, 403] width 391 height 447
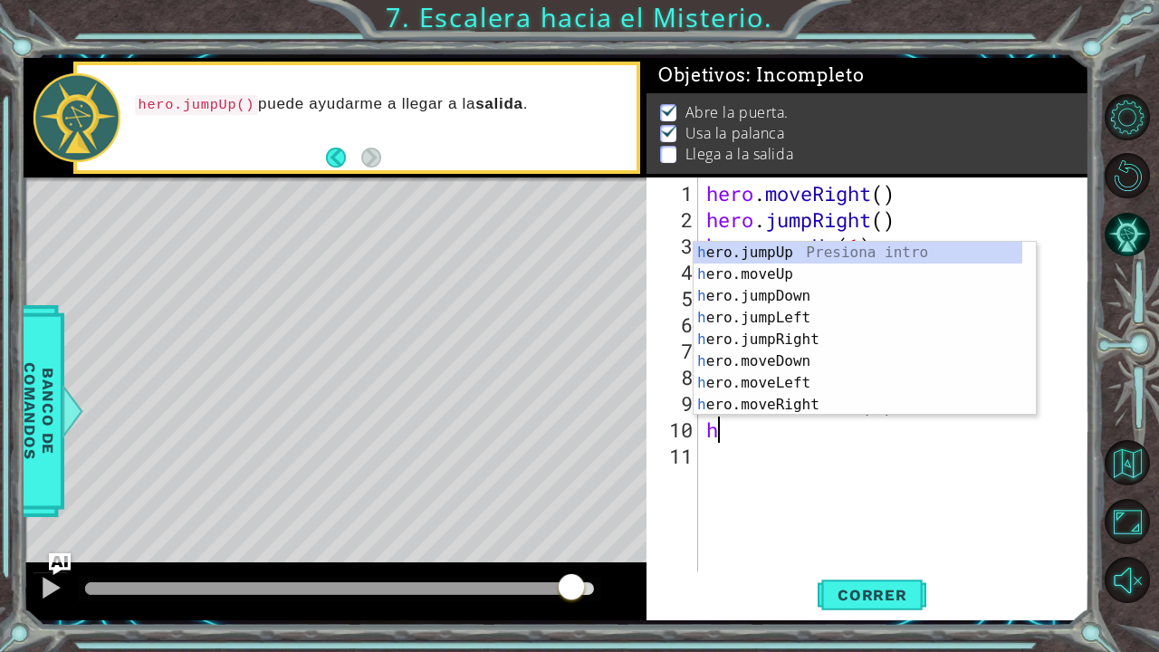
type textarea "her"
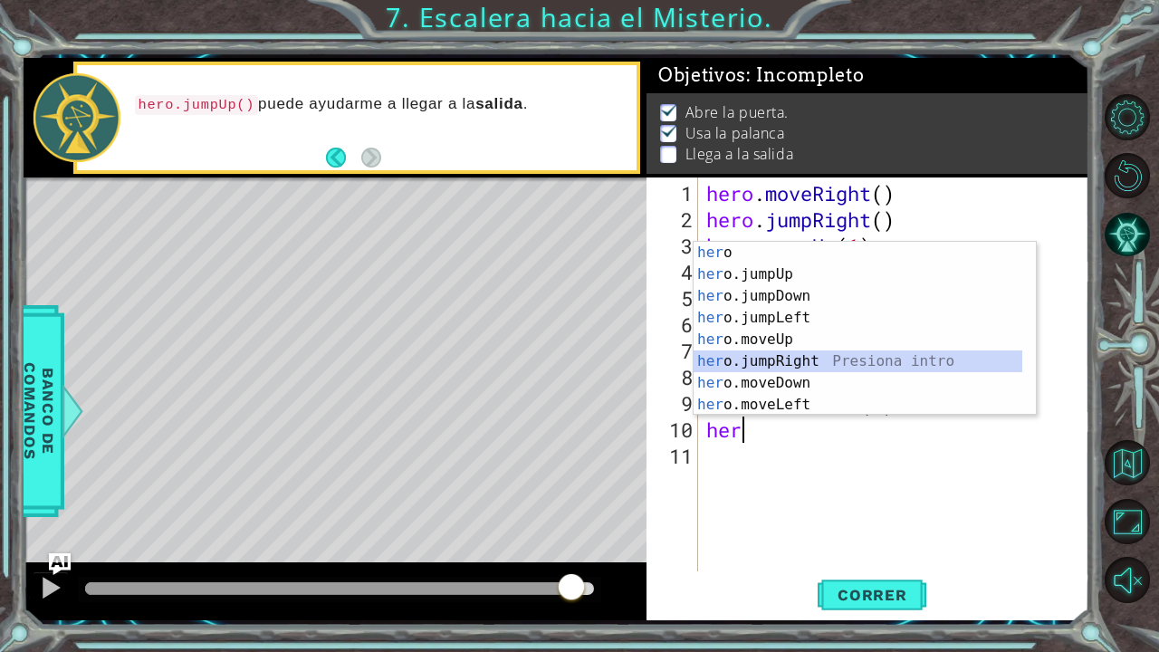
click at [806, 362] on div "her o Presiona intro her o.jumpUp Presiona intro her o.jumpDown Presiona intro …" at bounding box center [859, 350] width 330 height 217
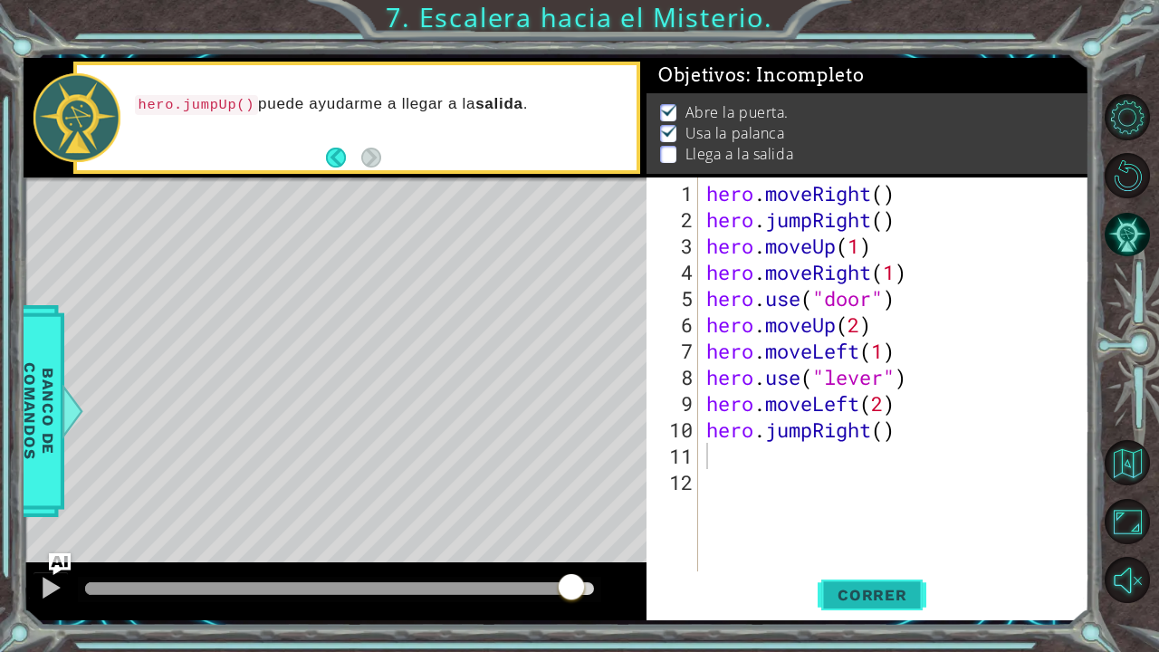
click at [895, 537] on span "Correr" at bounding box center [873, 595] width 106 height 18
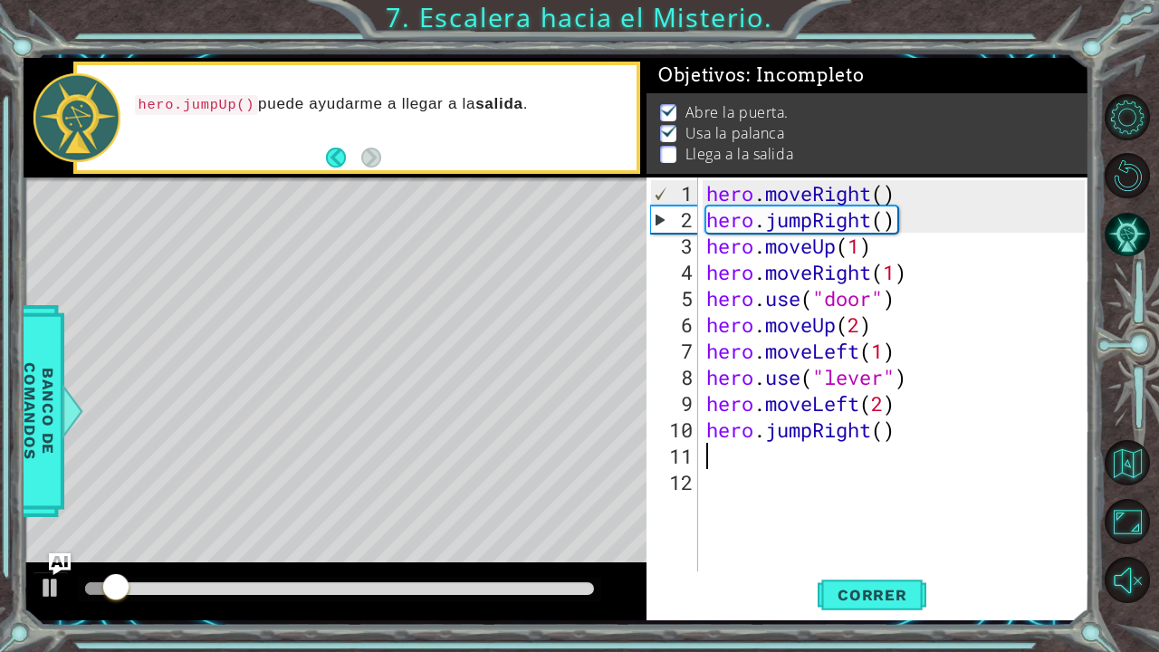
click at [546, 537] on div at bounding box center [339, 588] width 509 height 13
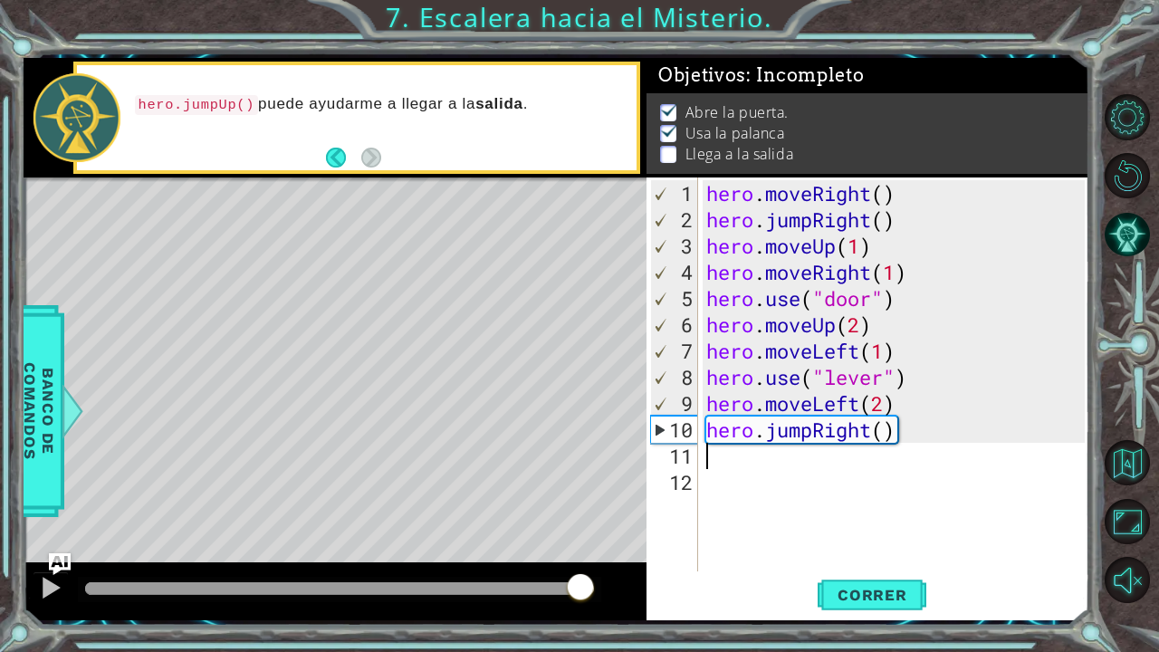
drag, startPoint x: 555, startPoint y: 583, endPoint x: 574, endPoint y: 579, distance: 19.6
click at [574, 537] on div at bounding box center [580, 588] width 33 height 33
click at [864, 537] on span "Correr" at bounding box center [873, 595] width 106 height 18
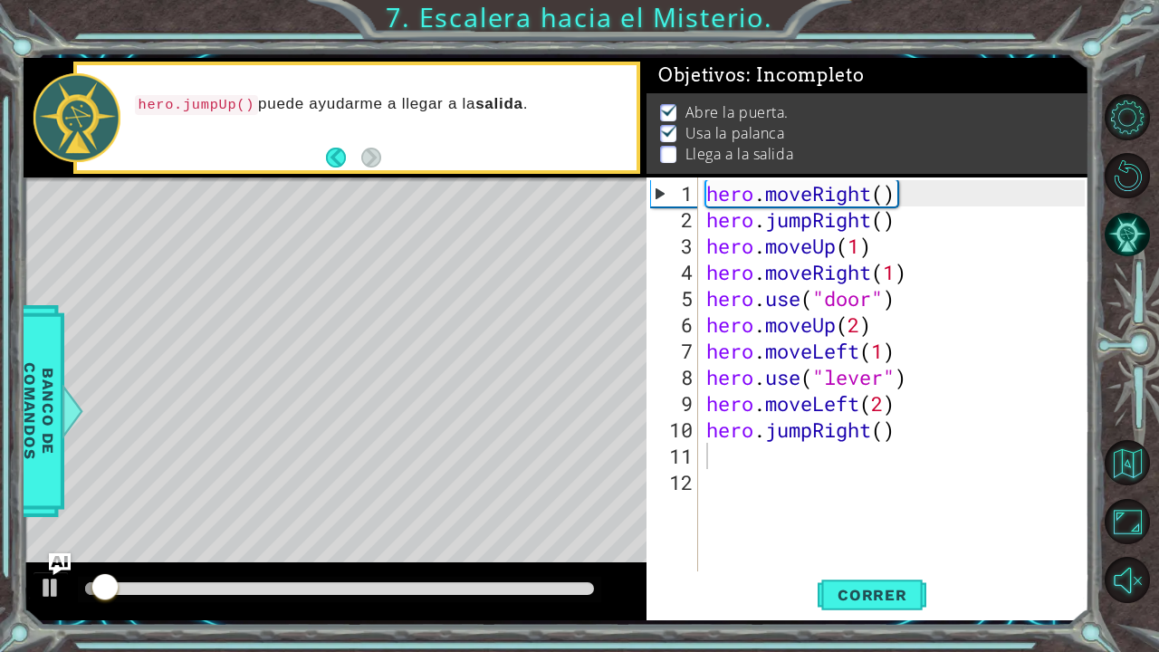
click at [538, 537] on div at bounding box center [335, 592] width 623 height 58
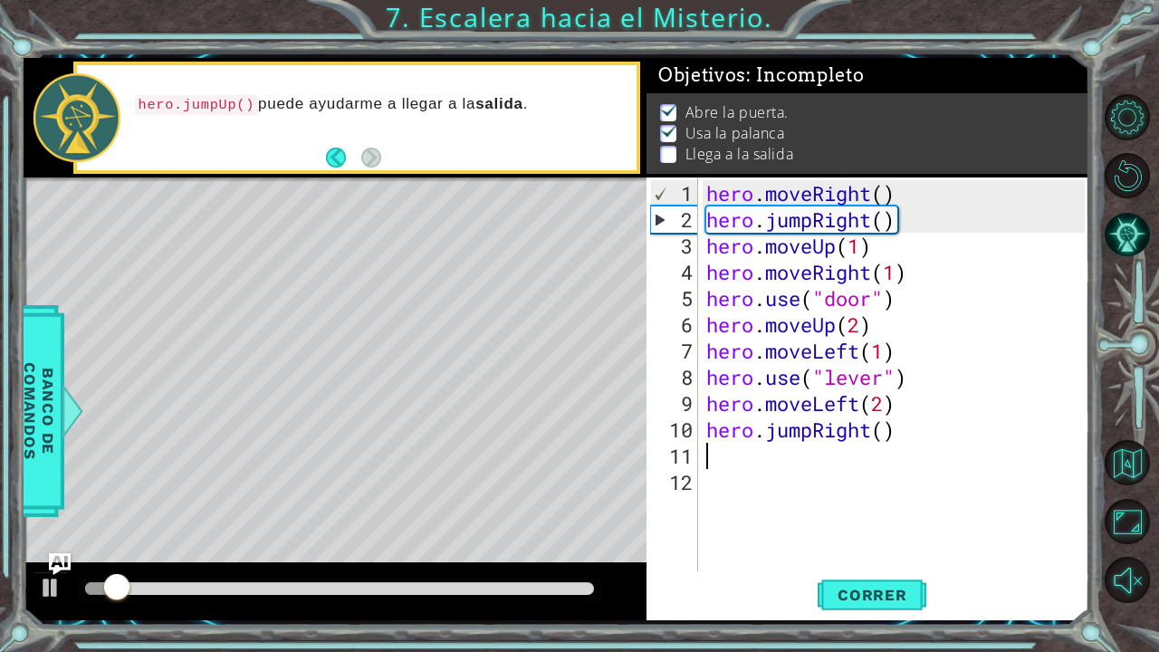
click at [541, 537] on div at bounding box center [339, 588] width 509 height 13
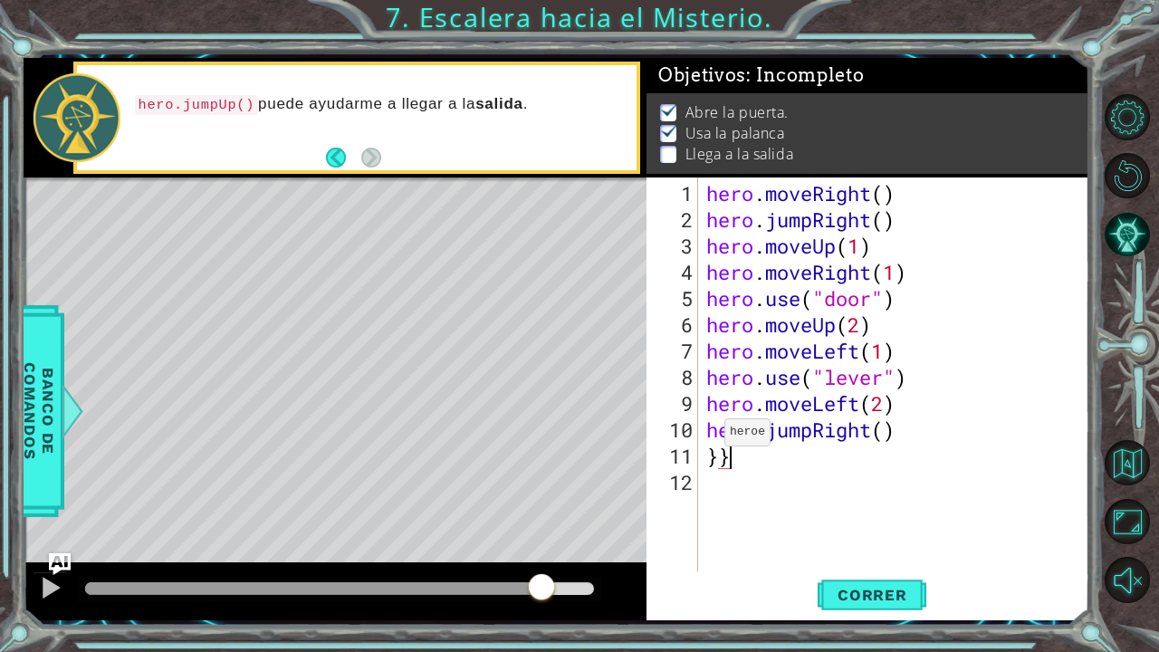
type textarea "}"
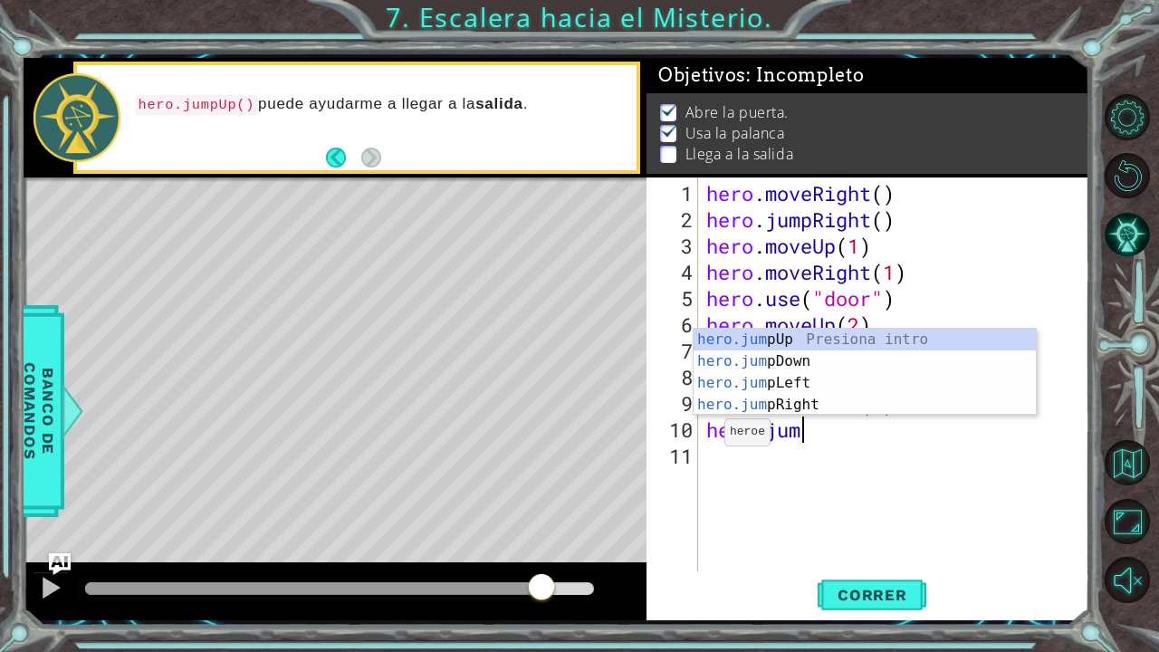
type textarea "h"
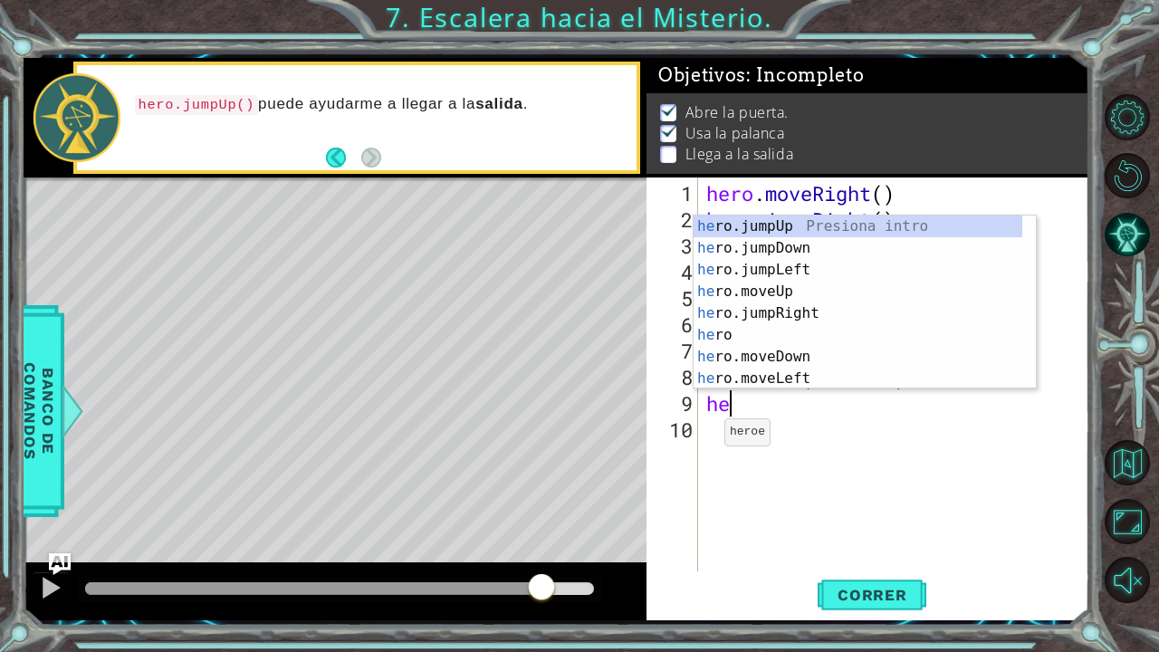
type textarea "h"
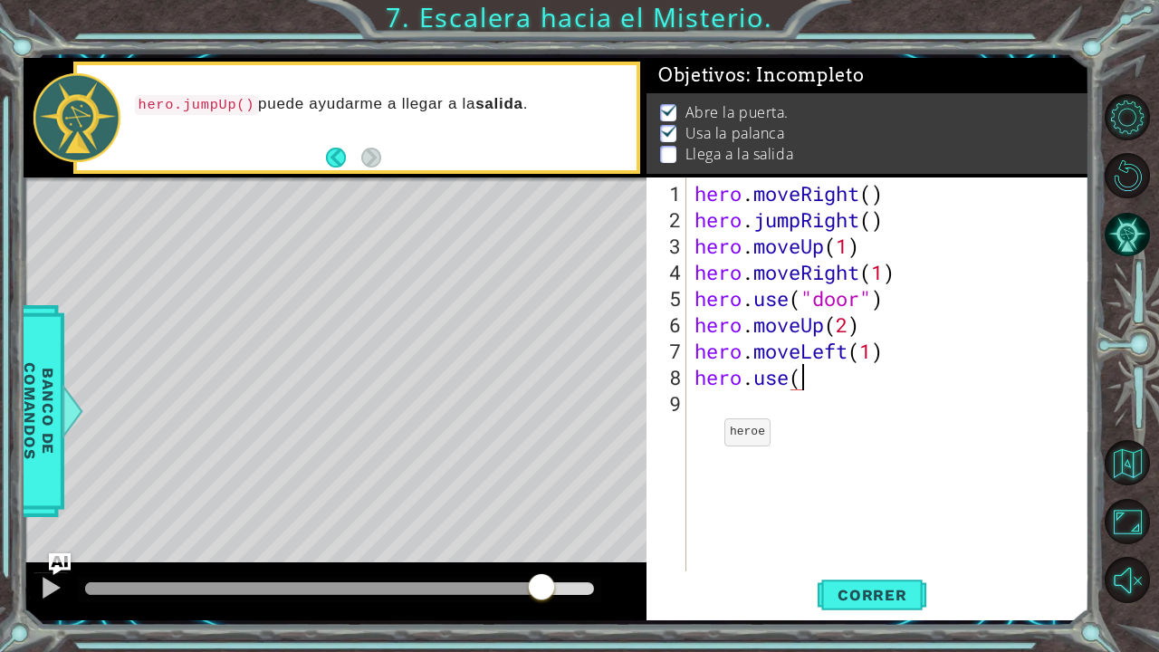
type textarea "hero.use("lever") hero.moveLeft(2"
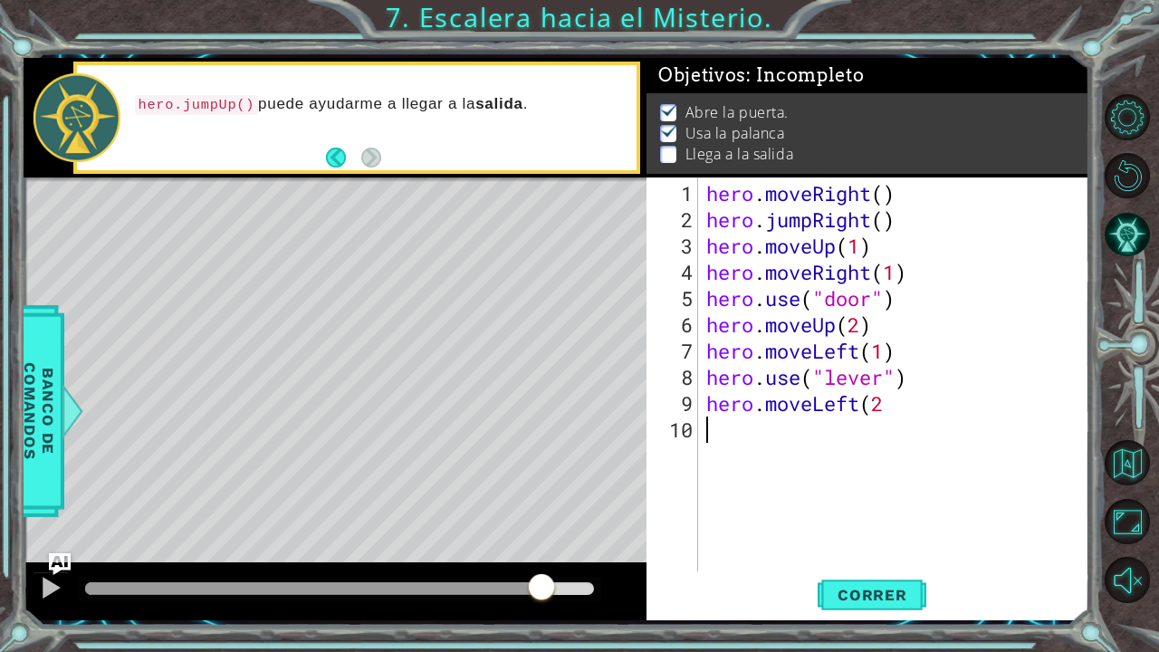
click at [880, 415] on div "hero . moveRight ( ) hero . jumpRight ( ) hero . moveUp ( 1 ) hero . moveRight …" at bounding box center [898, 403] width 391 height 447
click at [891, 406] on div "hero . moveRight ( ) hero . jumpRight ( ) hero . moveUp ( 1 ) hero . moveRight …" at bounding box center [898, 403] width 391 height 447
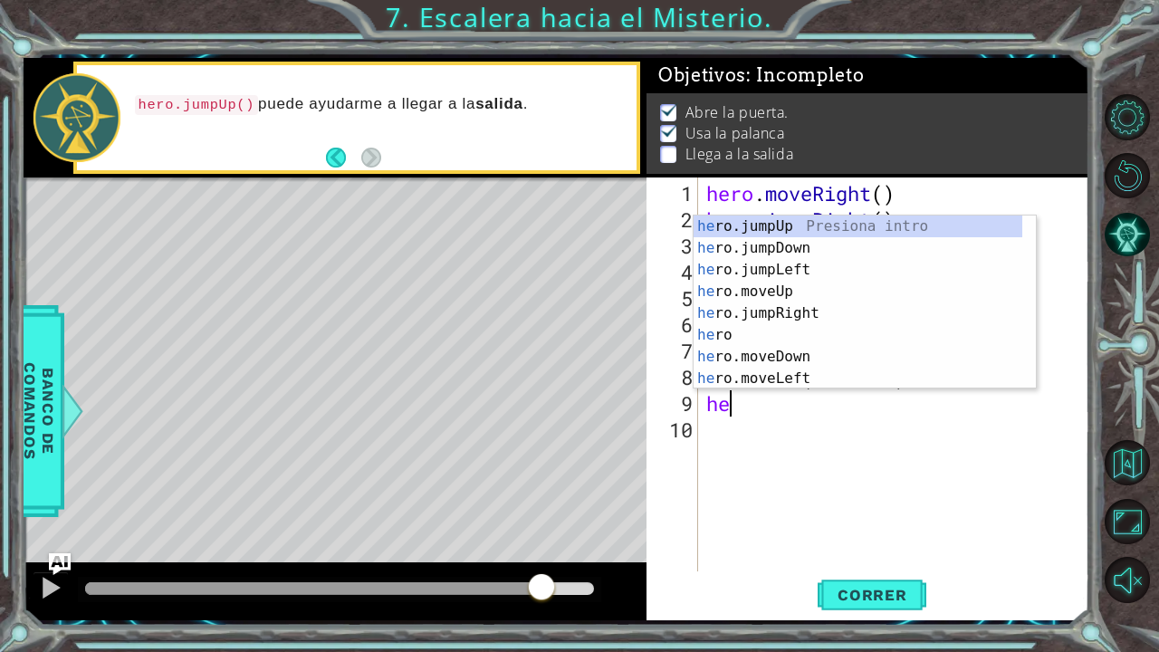
type textarea "h"
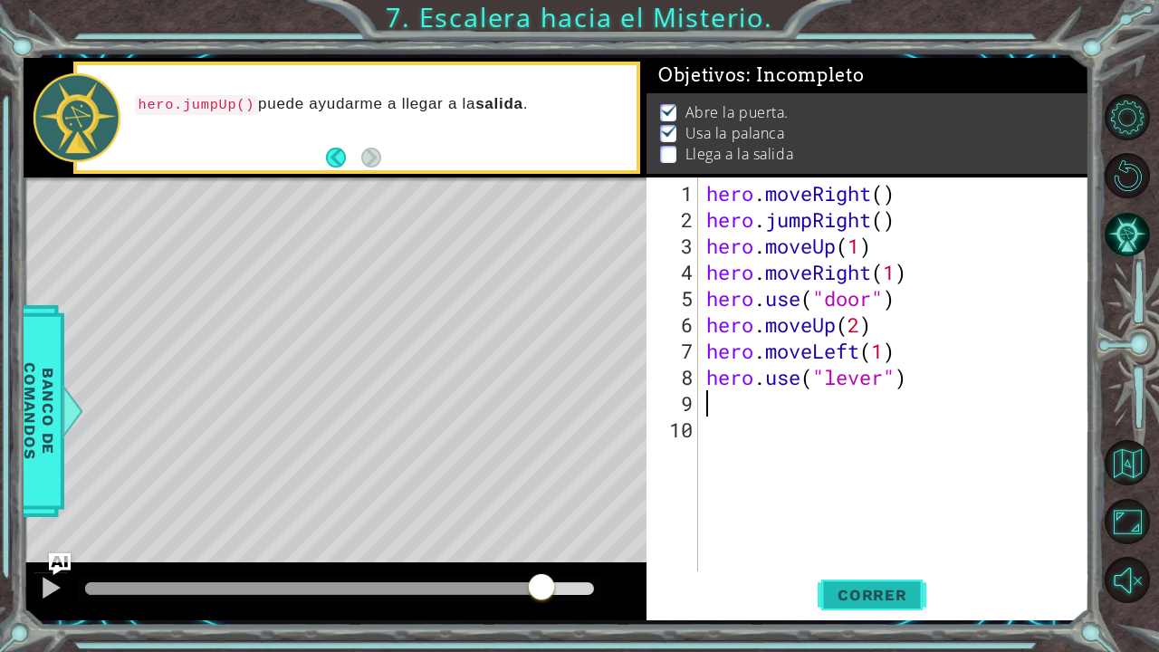
click at [855, 537] on button "Correr" at bounding box center [872, 594] width 109 height 44
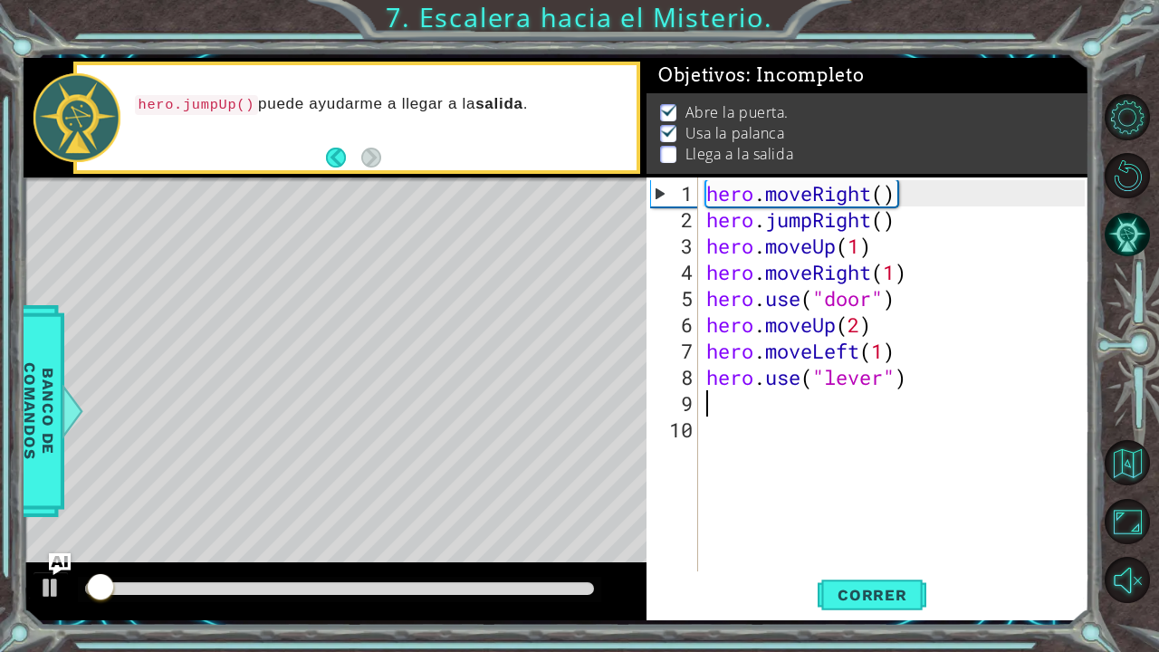
click at [547, 537] on div at bounding box center [339, 588] width 509 height 13
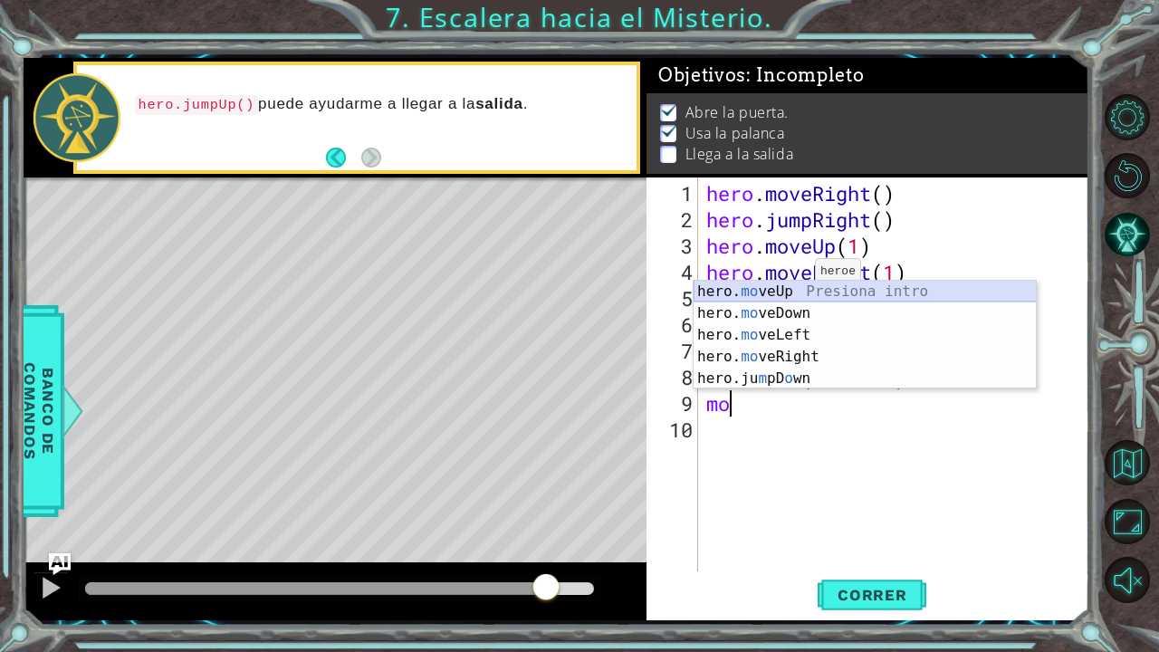
click at [801, 288] on div "hero. mo veUp Presiona intro hero. mo veDown Presiona intro hero. mo veLeft Pre…" at bounding box center [865, 357] width 343 height 152
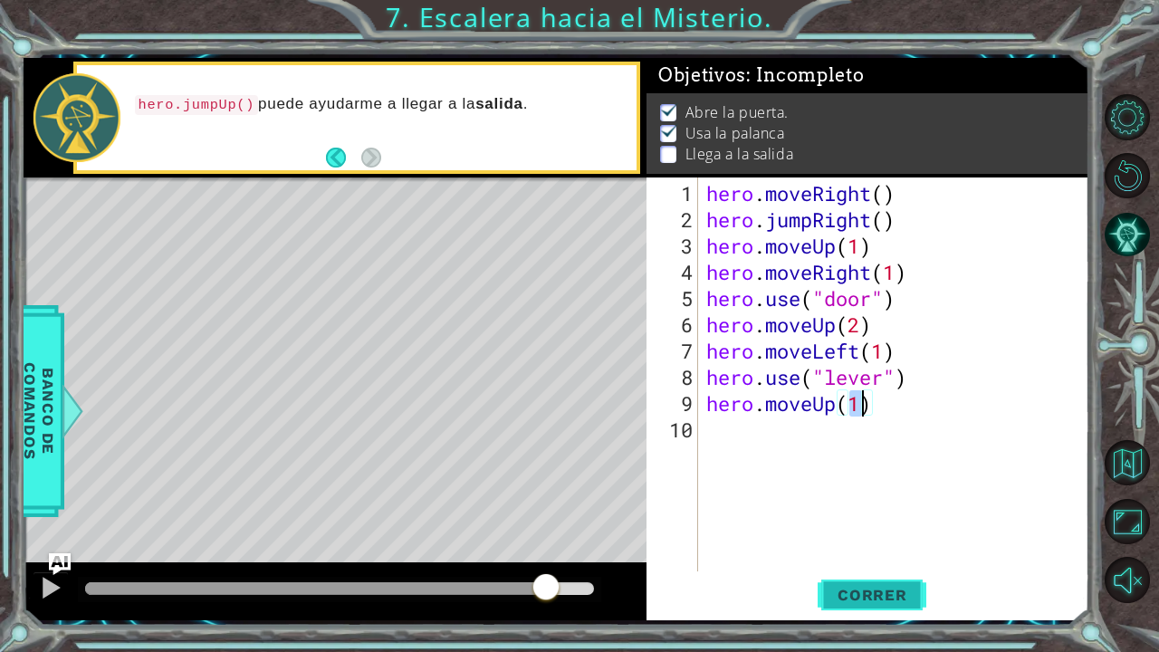
click at [878, 537] on span "Correr" at bounding box center [873, 595] width 106 height 18
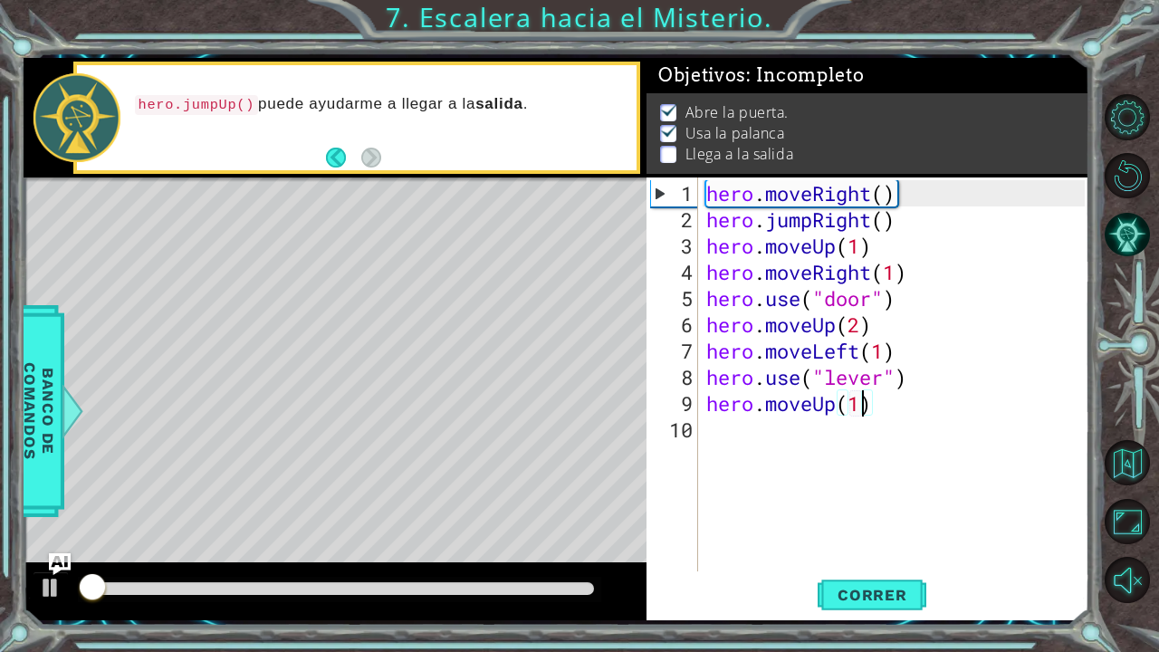
click at [551, 537] on div at bounding box center [339, 588] width 509 height 13
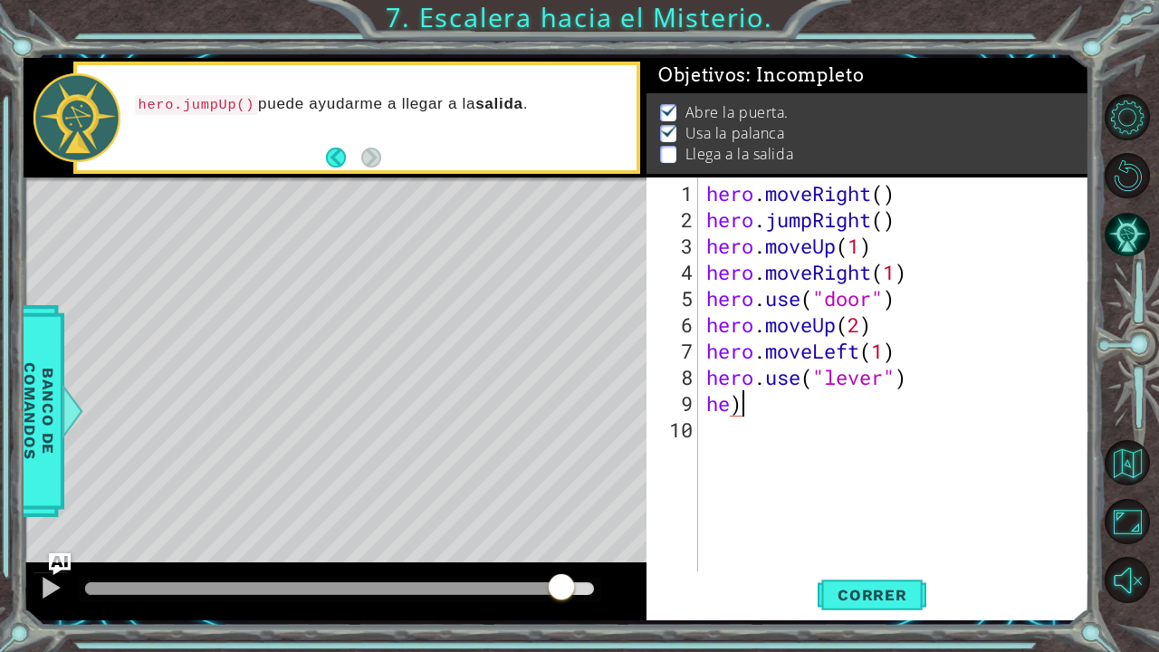
click at [949, 408] on div "hero . moveRight ( ) hero . jumpRight ( ) hero . moveUp ( 1 ) hero . moveRight …" at bounding box center [898, 403] width 391 height 447
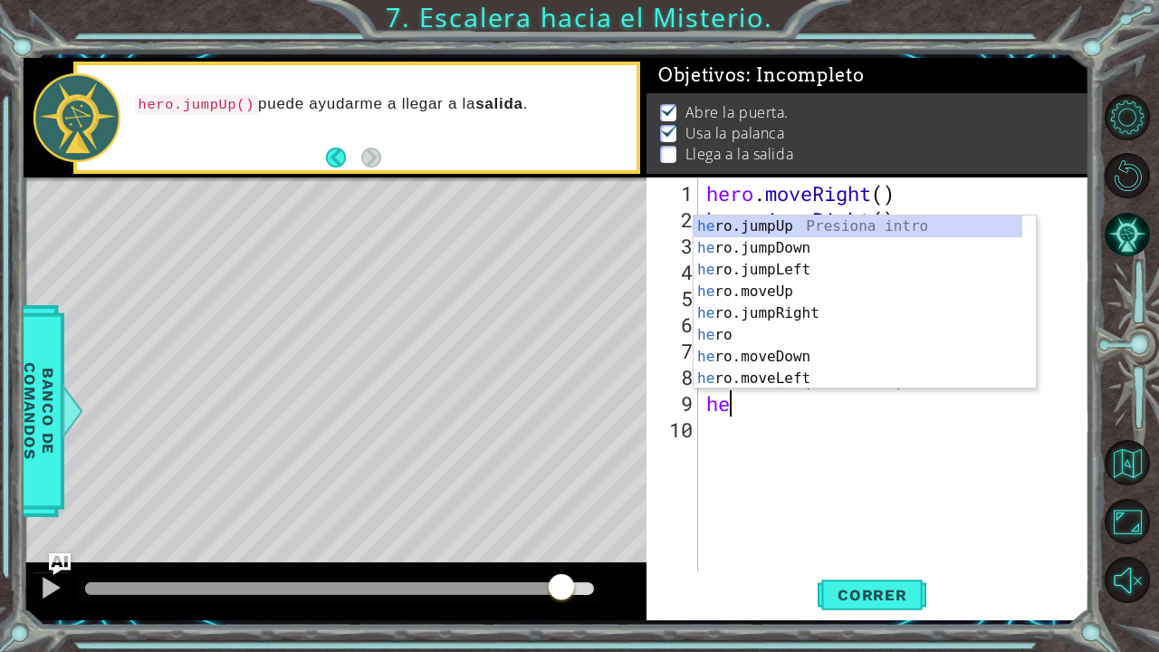
type textarea "h"
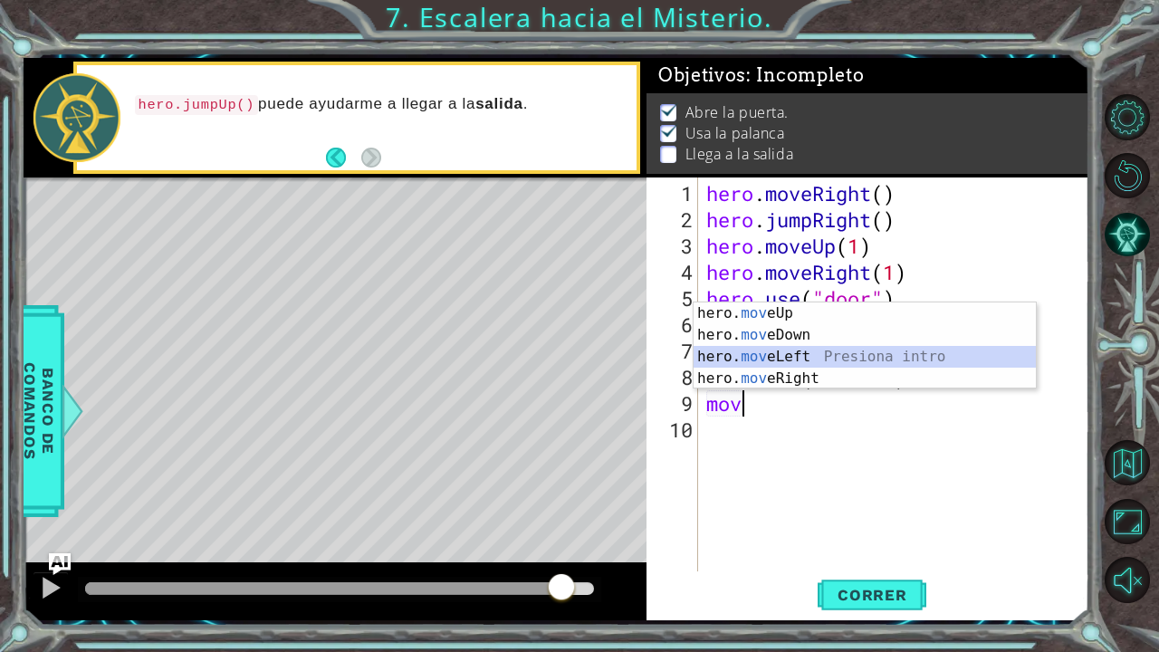
click at [890, 357] on div "hero. mov eUp Presiona intro hero. mov eDown Presiona intro hero. mov eLeft Pre…" at bounding box center [865, 368] width 343 height 130
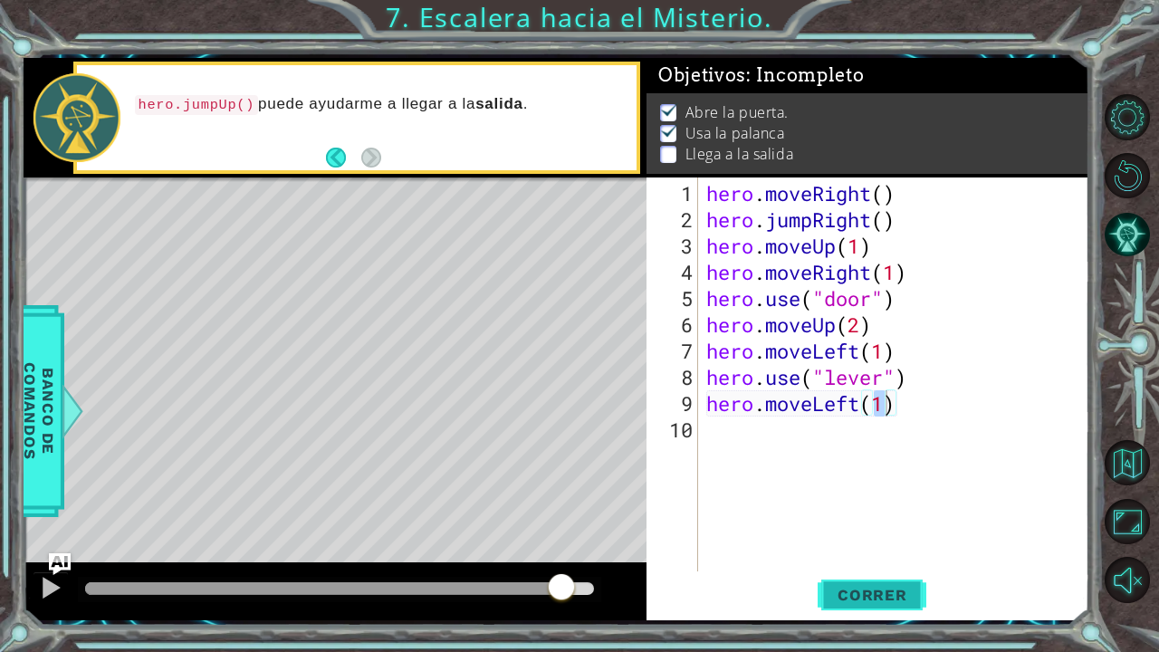
click at [868, 537] on button "Correr" at bounding box center [872, 594] width 109 height 44
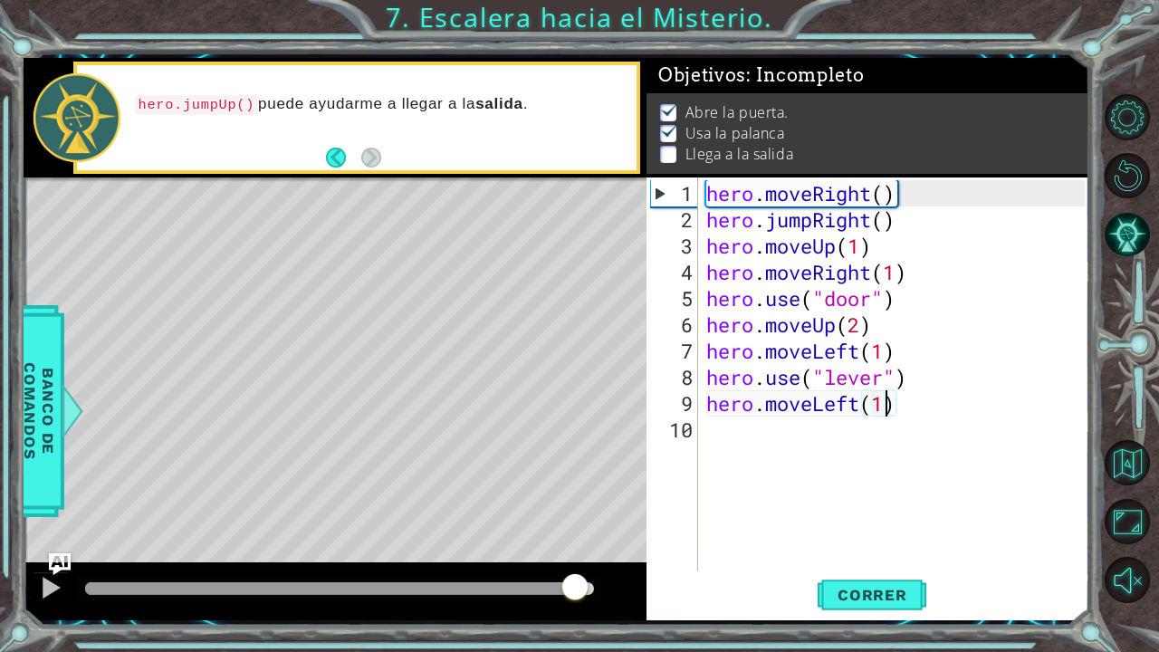
click at [574, 537] on div at bounding box center [339, 588] width 509 height 13
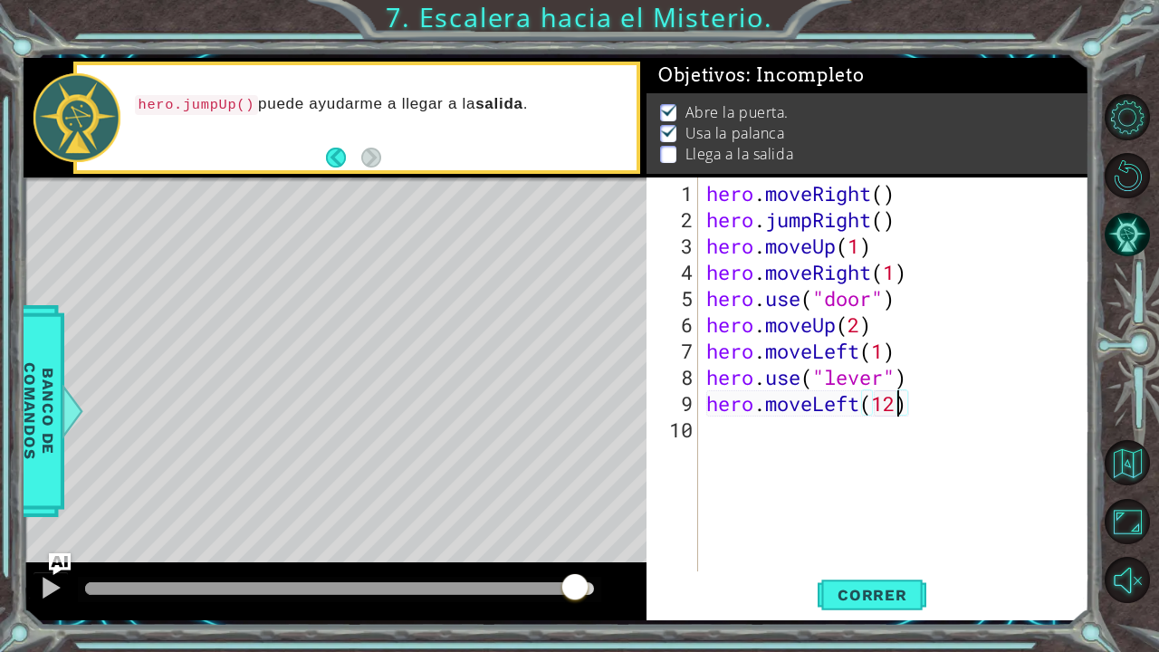
scroll to position [0, 7]
type textarea "hero.moveLeft(2)"
click at [892, 537] on span "Correr" at bounding box center [873, 595] width 106 height 18
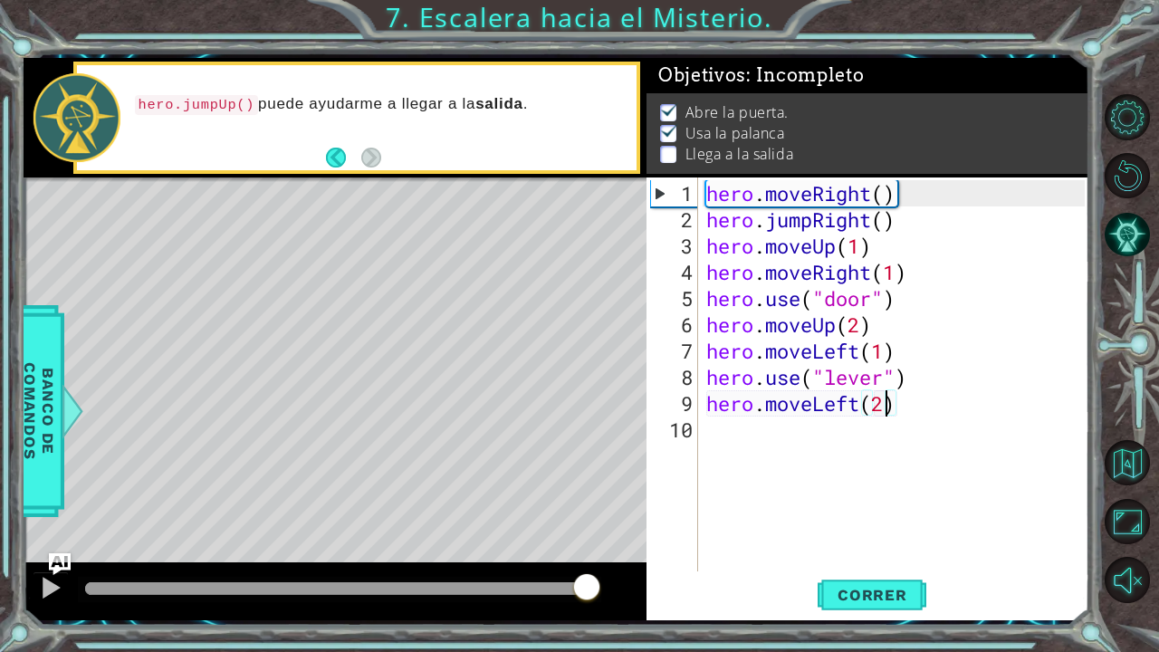
click at [587, 537] on div at bounding box center [339, 588] width 509 height 13
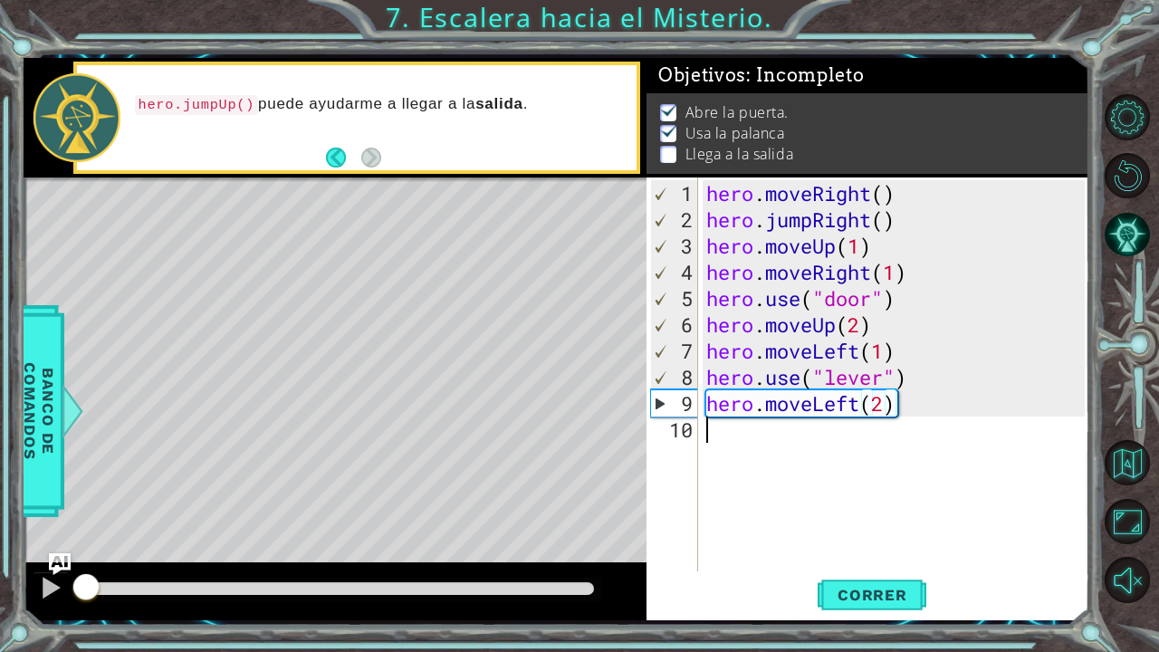
click at [739, 457] on div "hero . moveRight ( ) hero . jumpRight ( ) hero . moveUp ( 1 ) hero . moveRight …" at bounding box center [898, 403] width 391 height 447
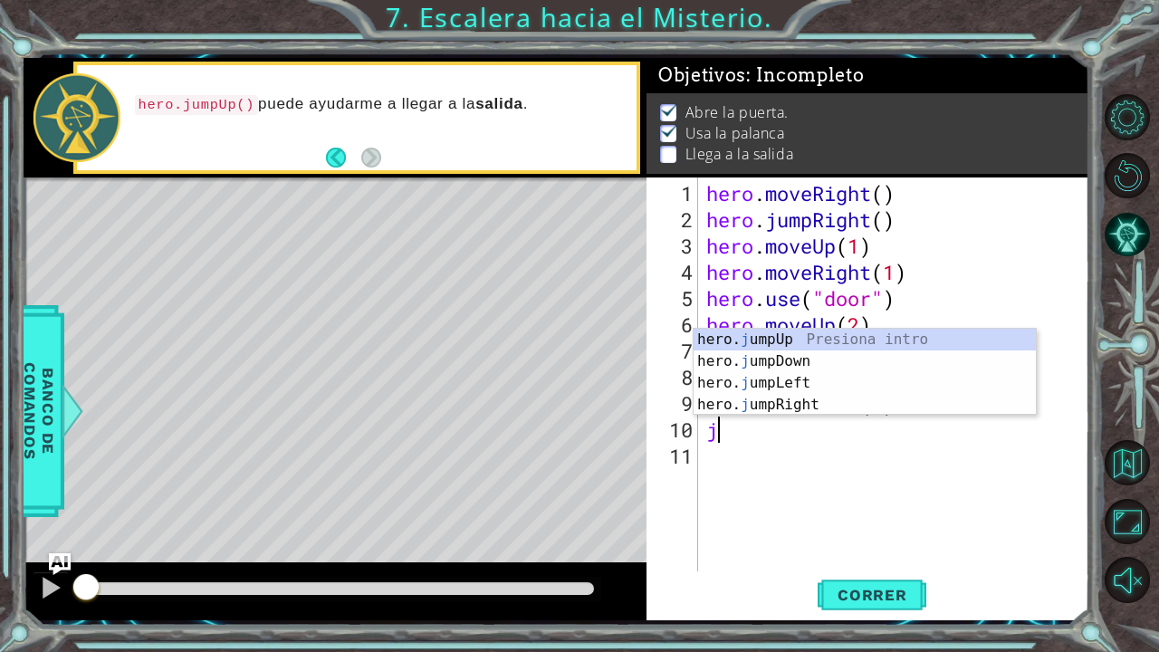
type textarea "ju"
click at [832, 408] on div "hero. ju mpUp Presiona intro hero. ju mpDown Presiona intro hero. ju mpLeft Pre…" at bounding box center [865, 394] width 343 height 130
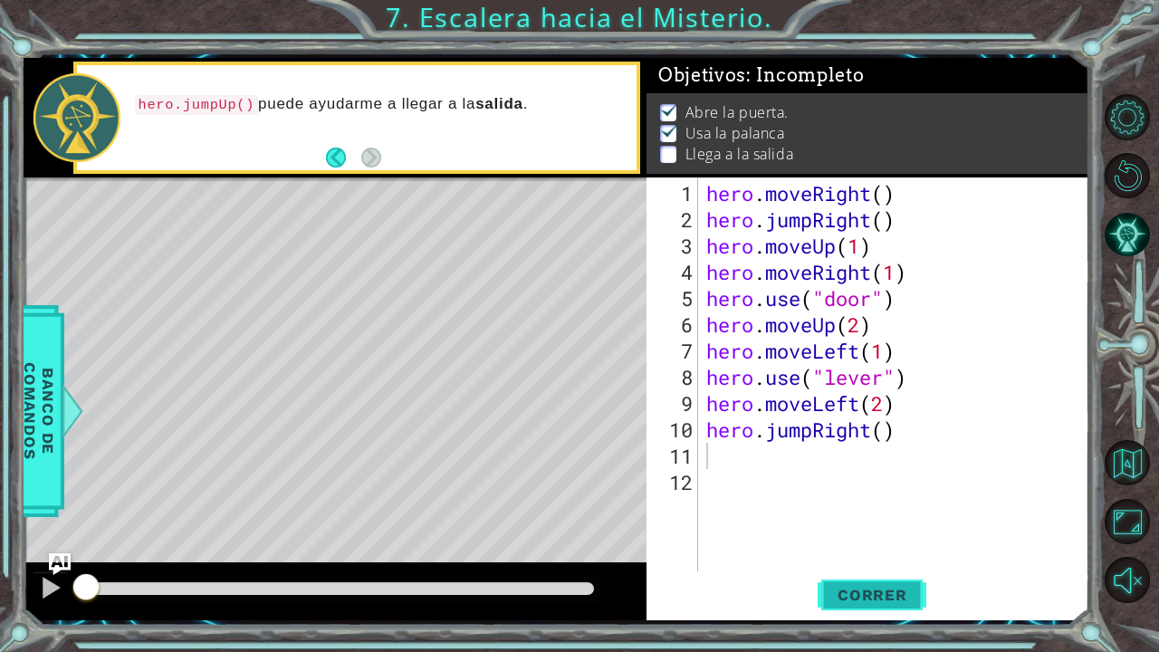
click at [873, 537] on span "Correr" at bounding box center [873, 595] width 106 height 18
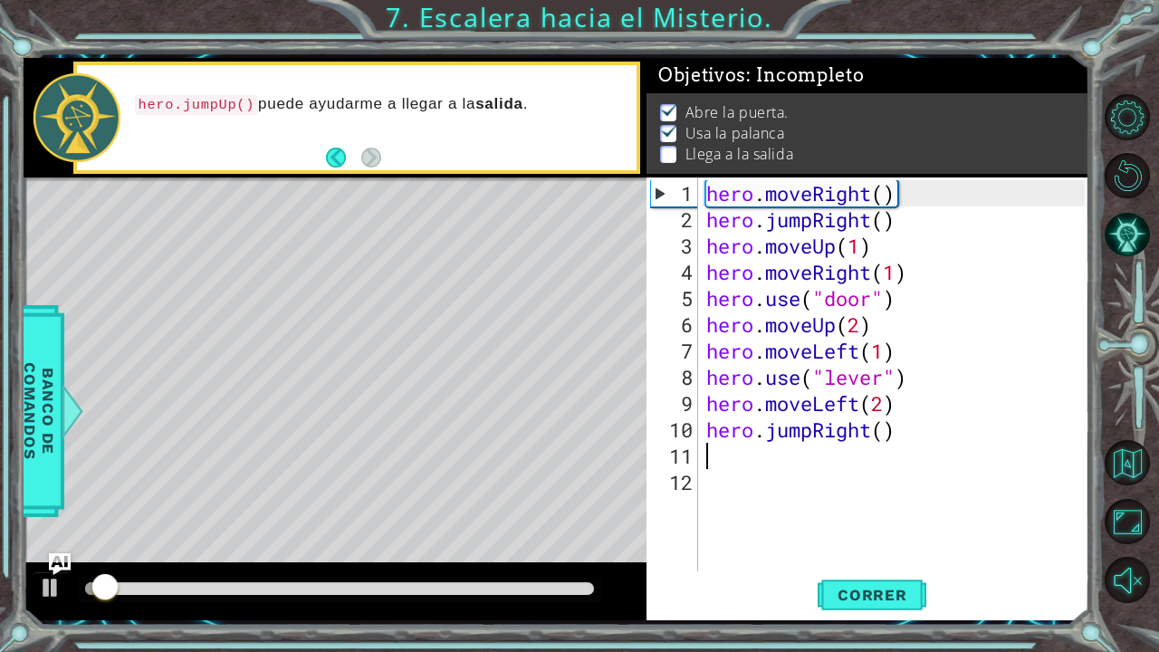
click at [576, 537] on div at bounding box center [339, 588] width 509 height 13
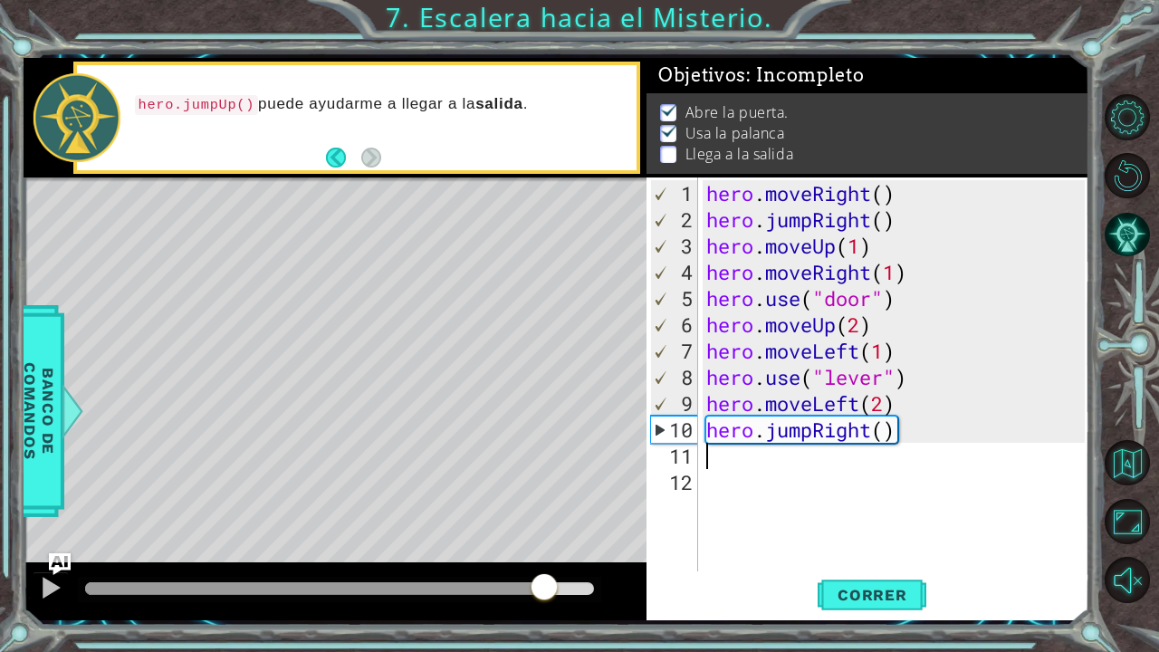
click at [545, 537] on div at bounding box center [315, 588] width 460 height 13
click at [513, 537] on div at bounding box center [315, 588] width 460 height 13
click at [909, 438] on div "hero . moveRight ( ) hero . jumpRight ( ) hero . moveUp ( 1 ) hero . moveRight …" at bounding box center [898, 403] width 391 height 447
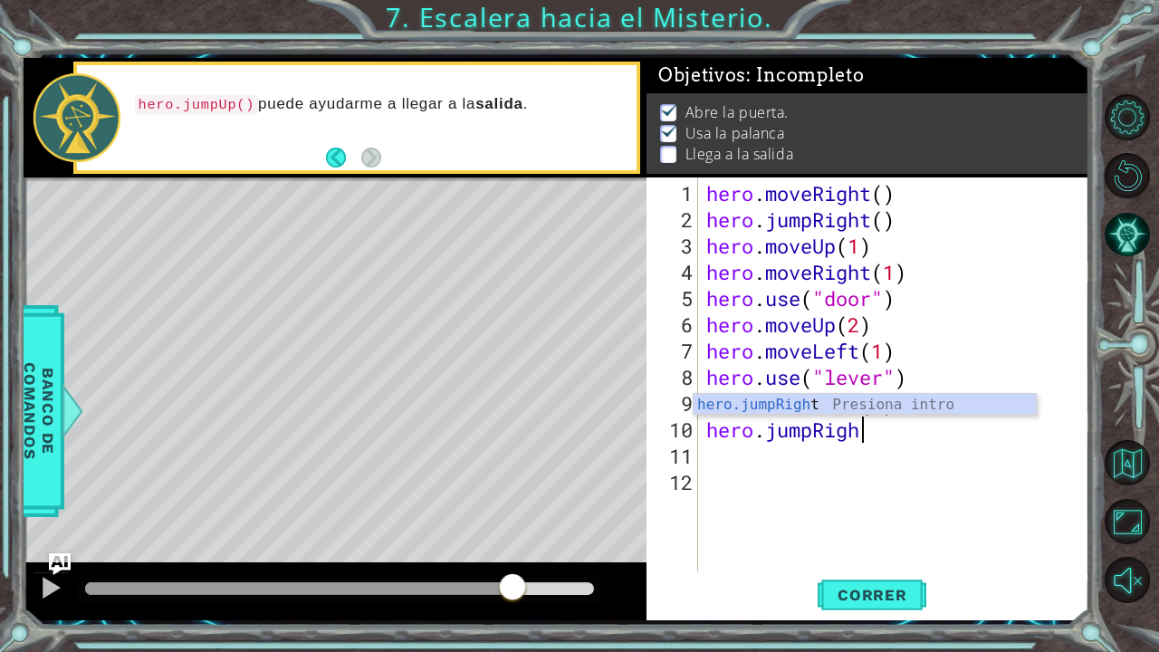
scroll to position [0, 3]
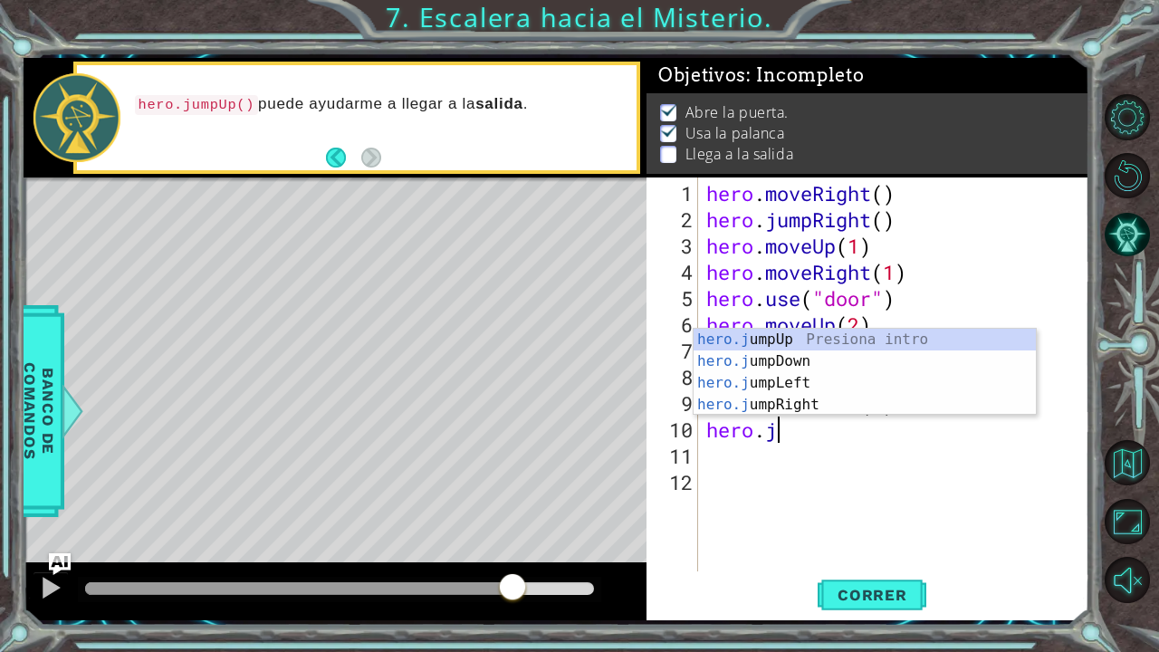
type textarea "h"
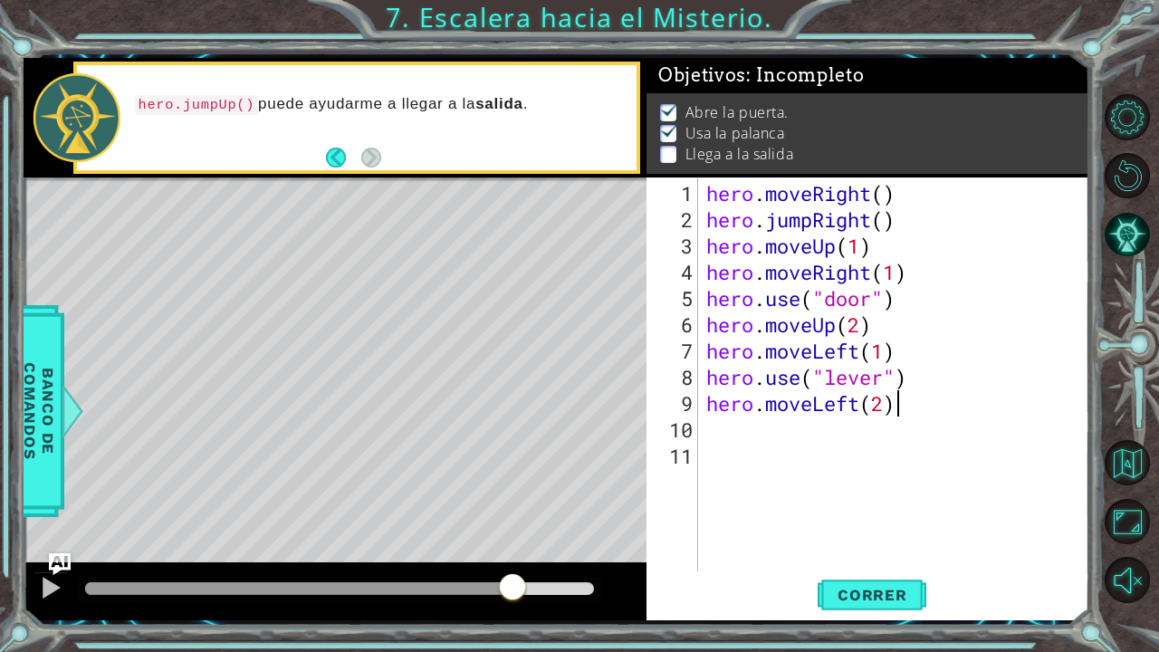
scroll to position [0, 0]
type textarea "hero.moveLeft(2)"
click at [886, 537] on span "Correr" at bounding box center [873, 595] width 106 height 18
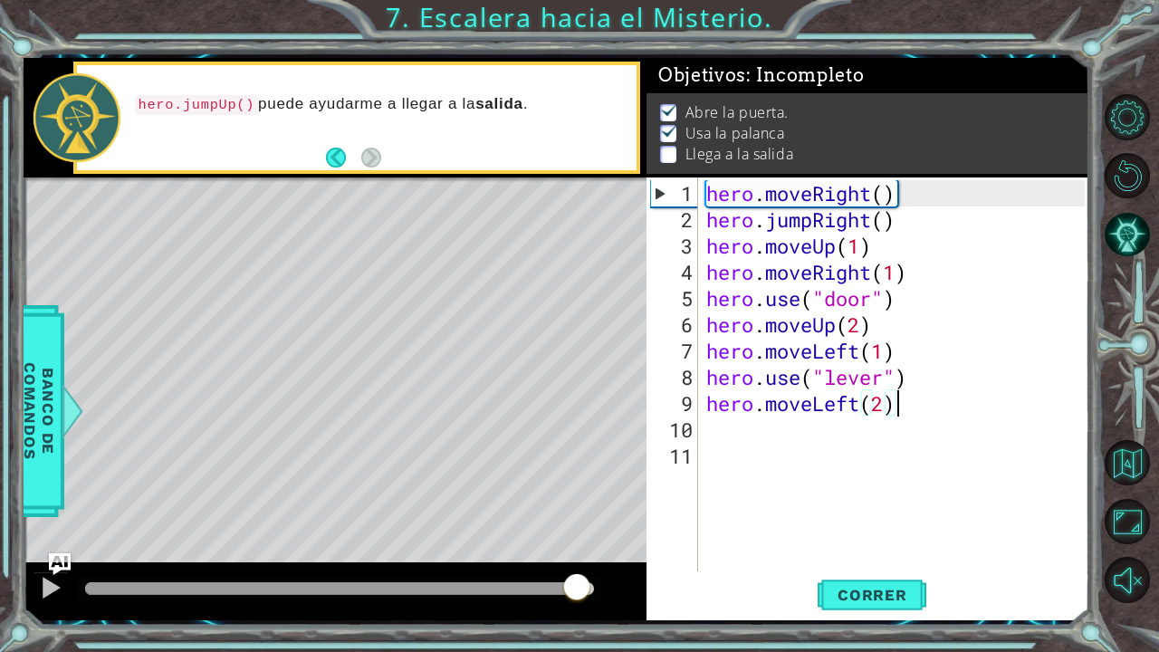
click at [576, 537] on div at bounding box center [339, 588] width 509 height 13
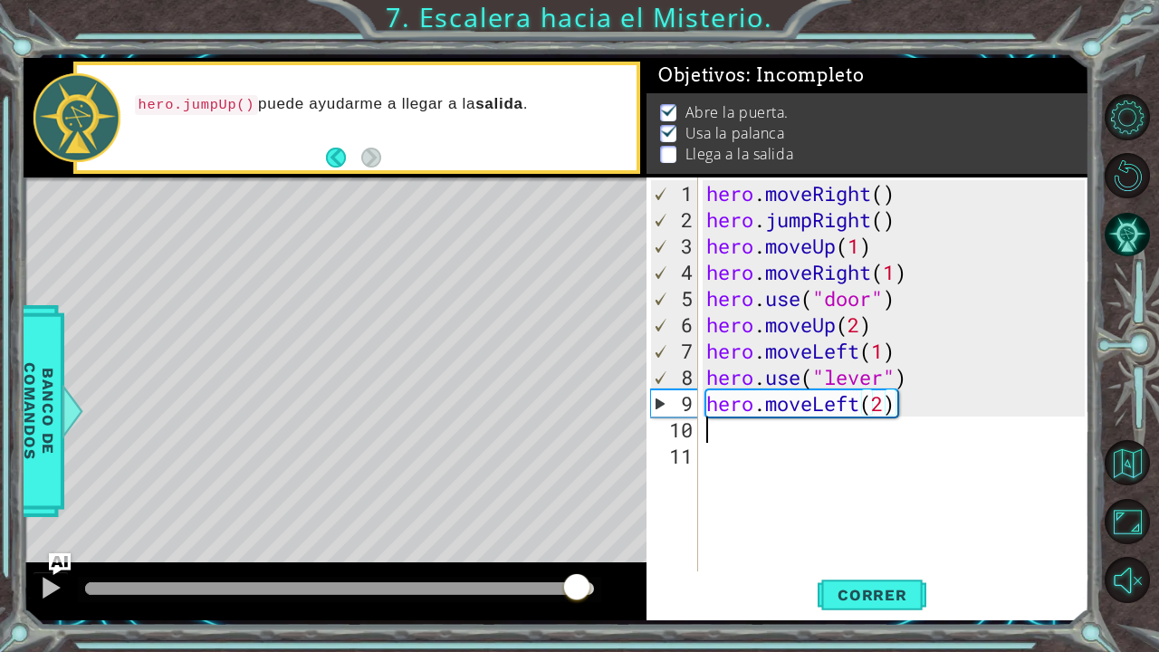
click at [723, 428] on div "hero . moveRight ( ) hero . jumpRight ( ) hero . moveUp ( 1 ) hero . moveRight …" at bounding box center [898, 403] width 391 height 447
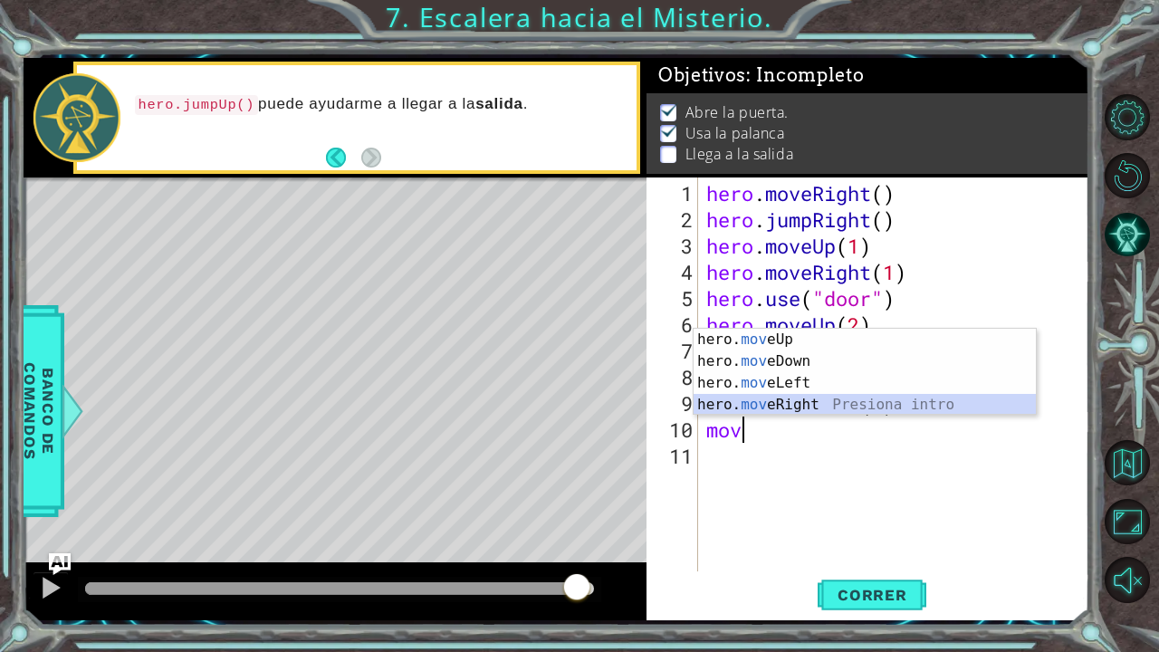
click at [827, 396] on div "hero. mov eUp Presiona intro hero. mov eDown Presiona intro hero. mov eLeft Pre…" at bounding box center [865, 394] width 343 height 130
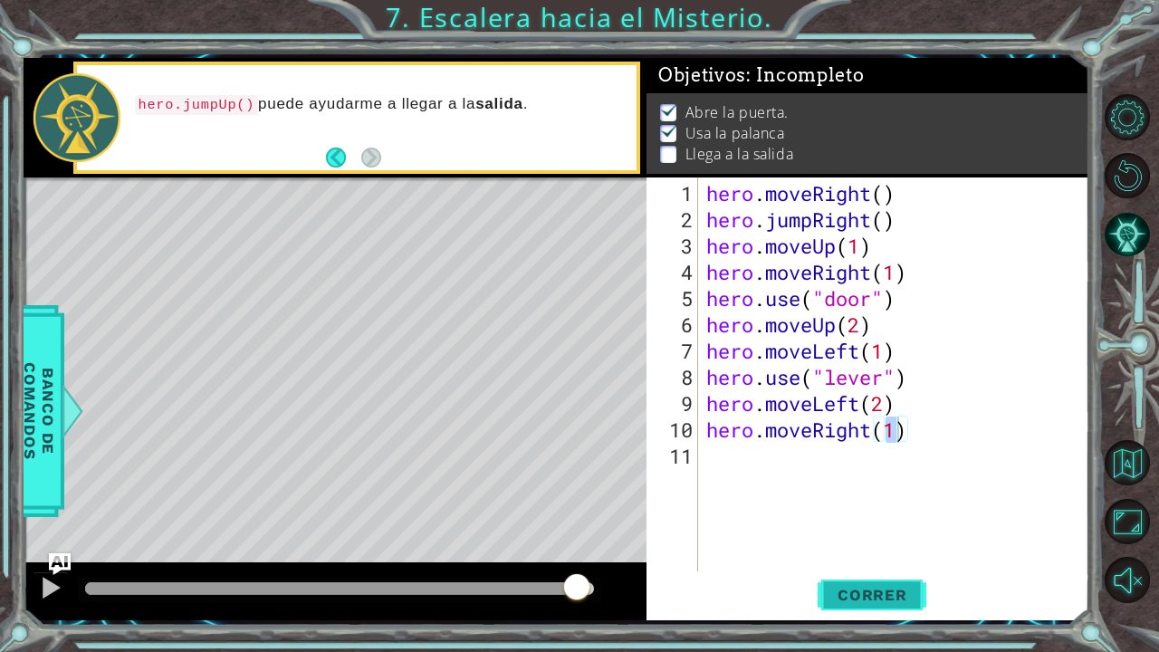
click at [861, 537] on span "Correr" at bounding box center [873, 595] width 106 height 18
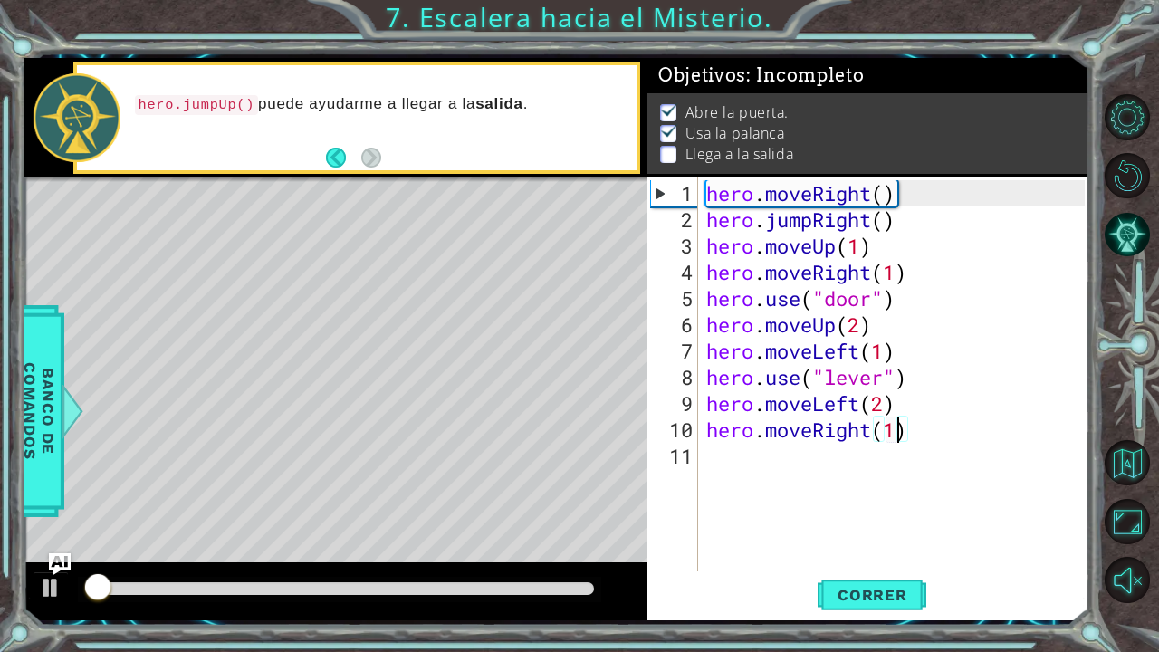
click at [562, 537] on div at bounding box center [339, 588] width 509 height 13
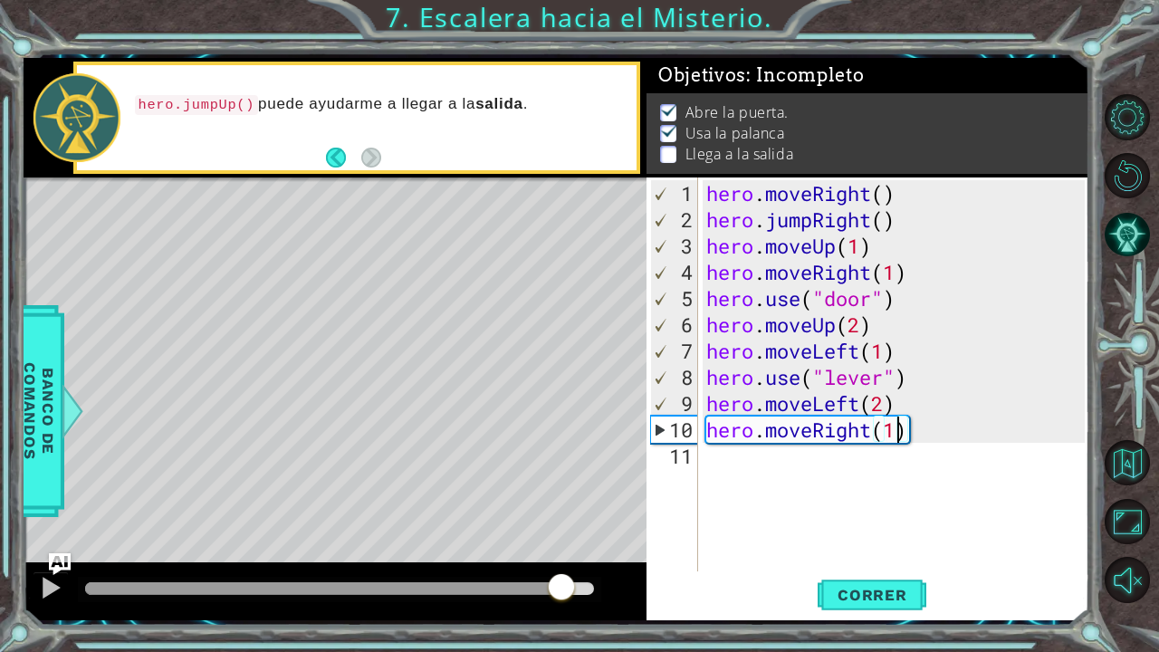
click at [578, 537] on div at bounding box center [340, 589] width 524 height 25
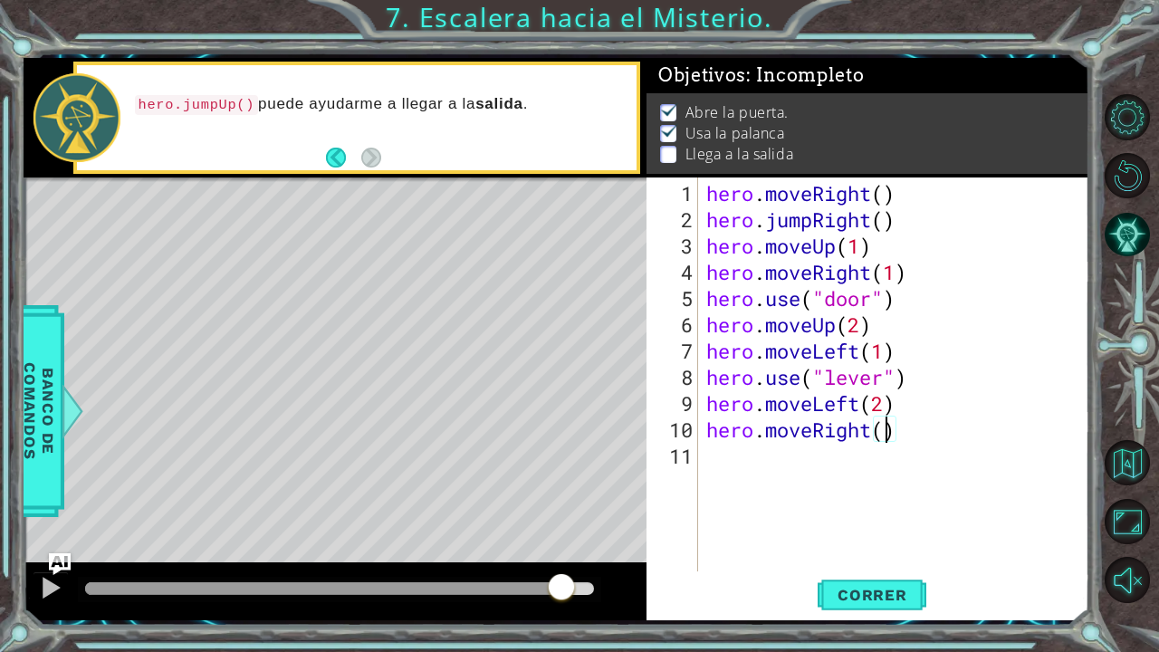
type textarea "hero.moveRi)"
click at [925, 445] on div "hero . moveRight ( ) hero . jumpRight ( ) hero . moveUp ( 1 ) hero . moveRight …" at bounding box center [898, 403] width 391 height 447
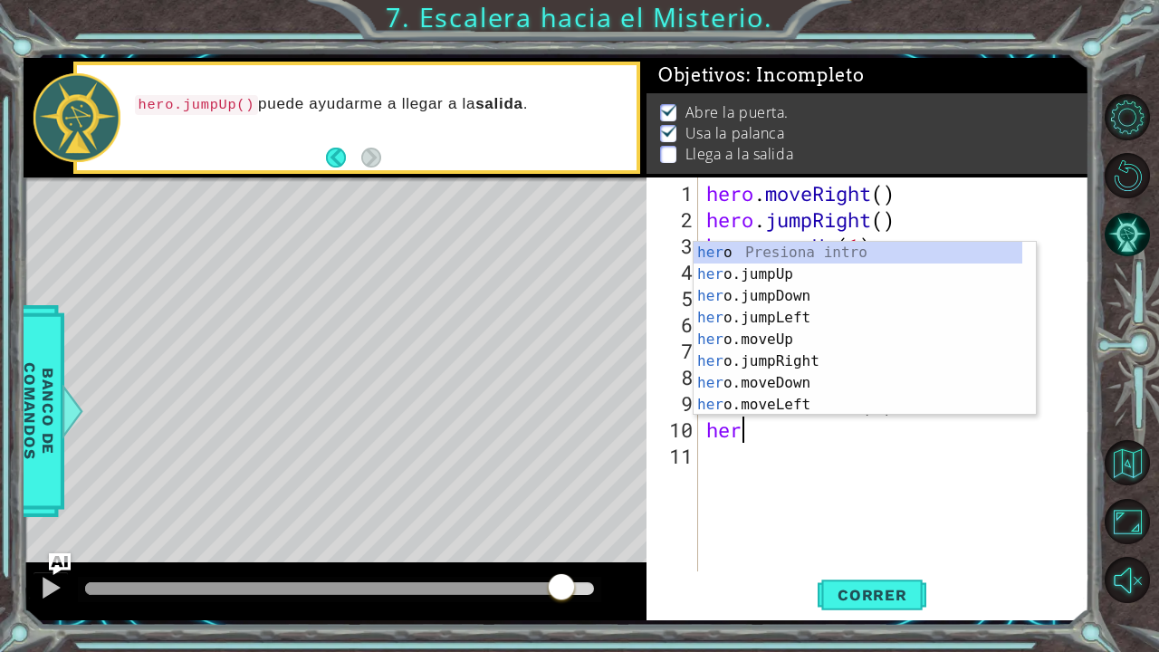
type textarea "h"
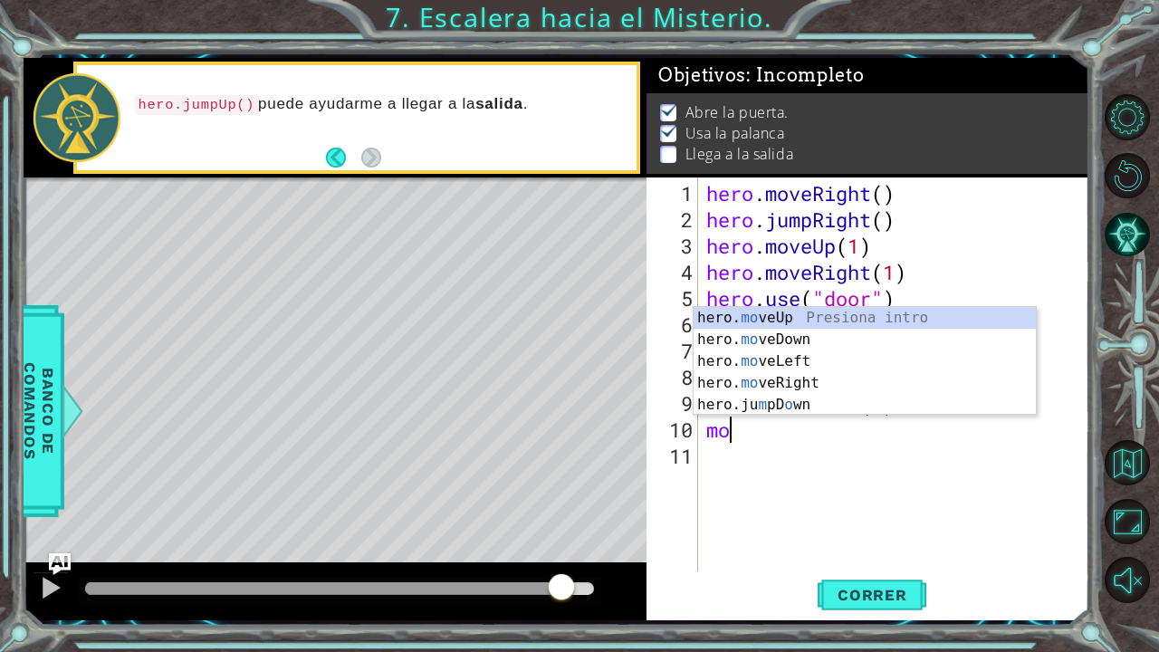
type textarea "m"
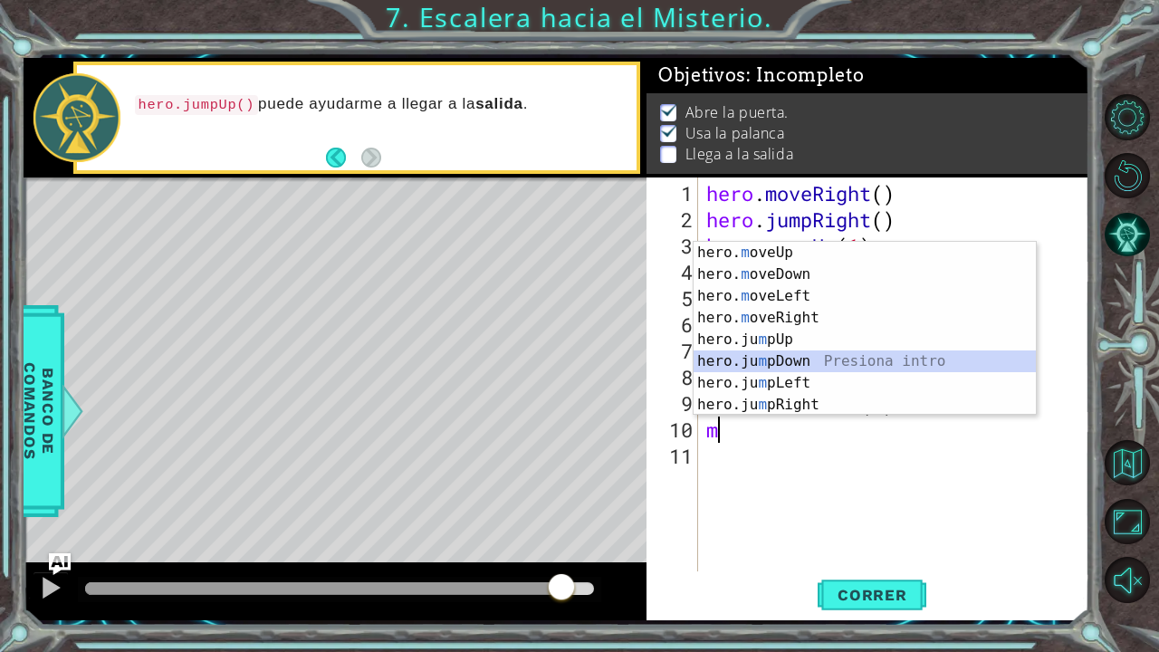
click at [821, 368] on div "hero. m oveUp Presiona intro hero. m oveDown Presiona intro hero. m oveLeft Pre…" at bounding box center [865, 350] width 343 height 217
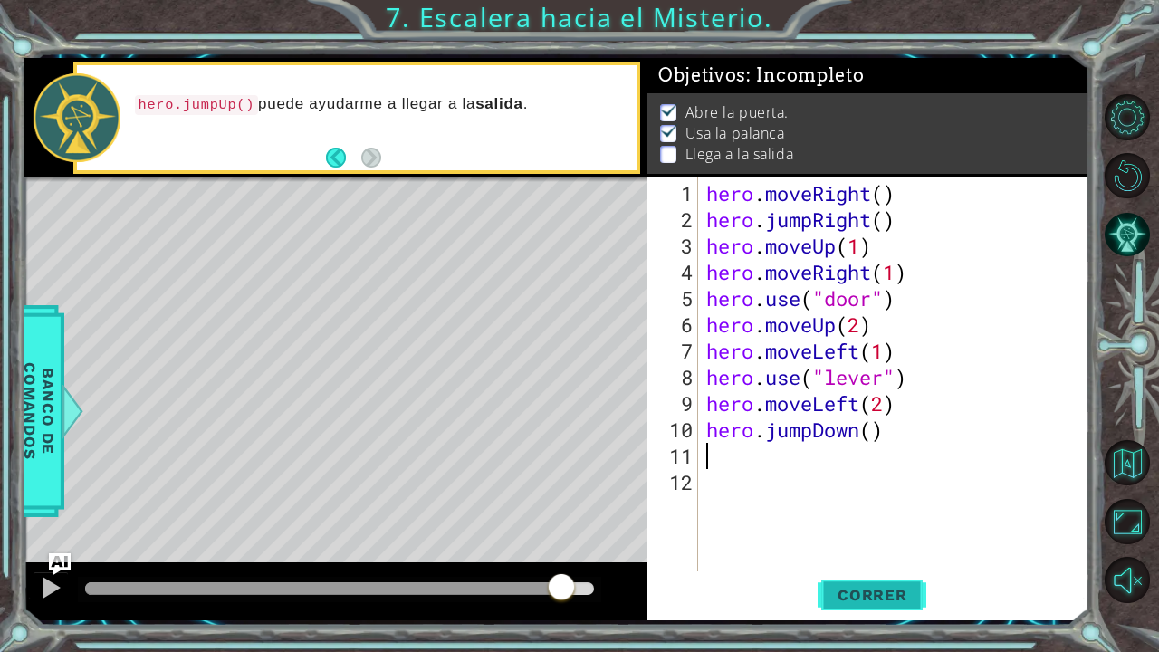
click at [880, 537] on span "Correr" at bounding box center [873, 595] width 106 height 18
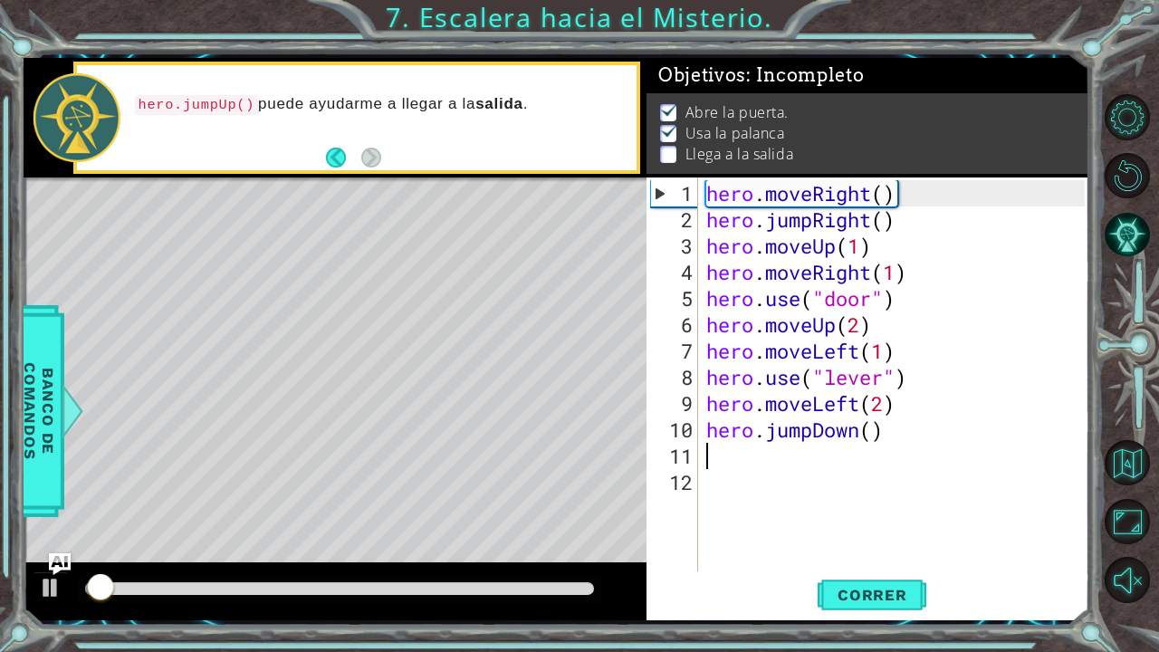
click at [571, 537] on div at bounding box center [339, 588] width 509 height 13
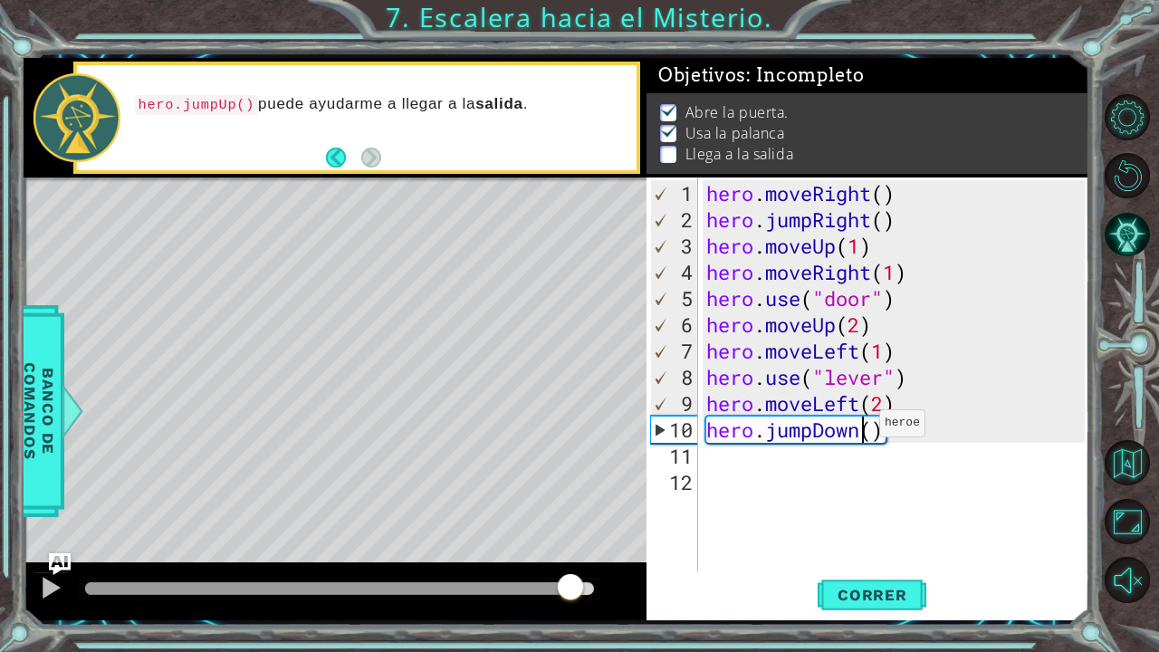
click at [863, 430] on div "hero . moveRight ( ) hero . jumpRight ( ) hero . moveUp ( 1 ) hero . moveRight …" at bounding box center [898, 403] width 391 height 447
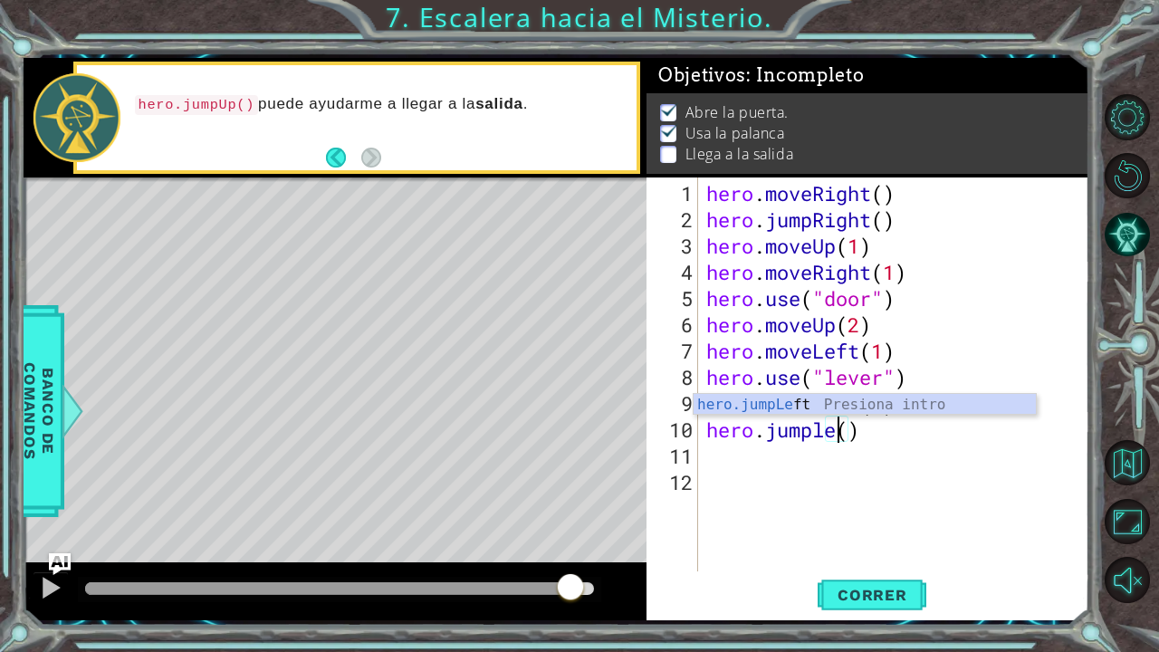
scroll to position [0, 6]
click at [845, 405] on div "hero.jumpLef t Presiona intro" at bounding box center [865, 426] width 343 height 65
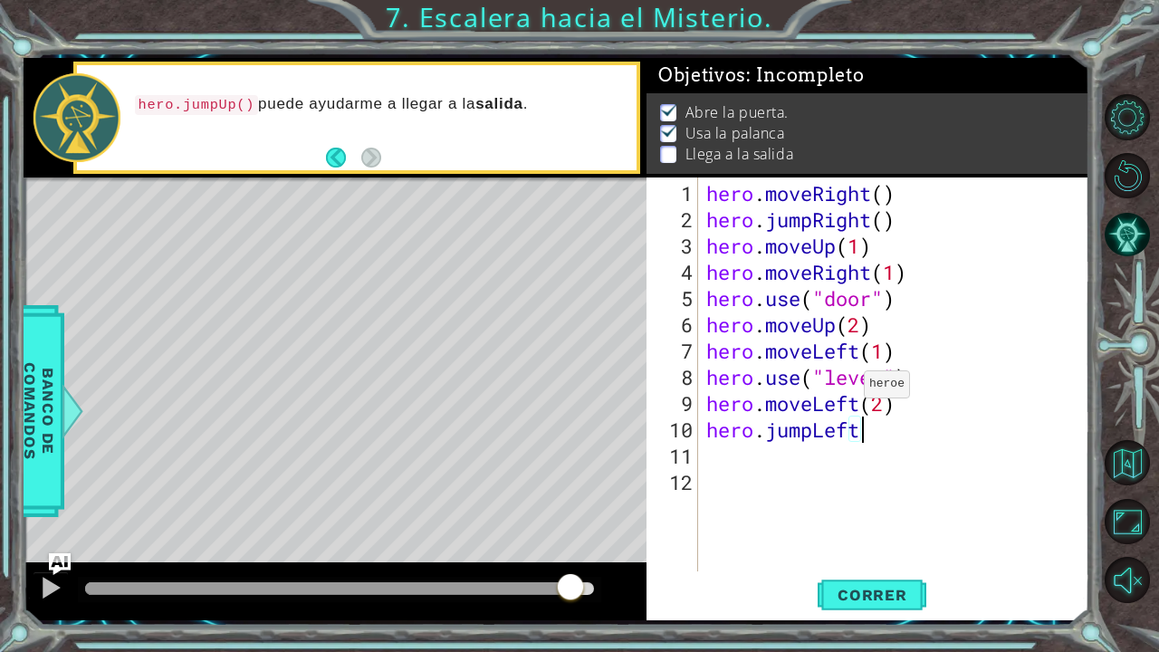
scroll to position [0, 5]
click at [899, 537] on span "Correr" at bounding box center [873, 595] width 106 height 18
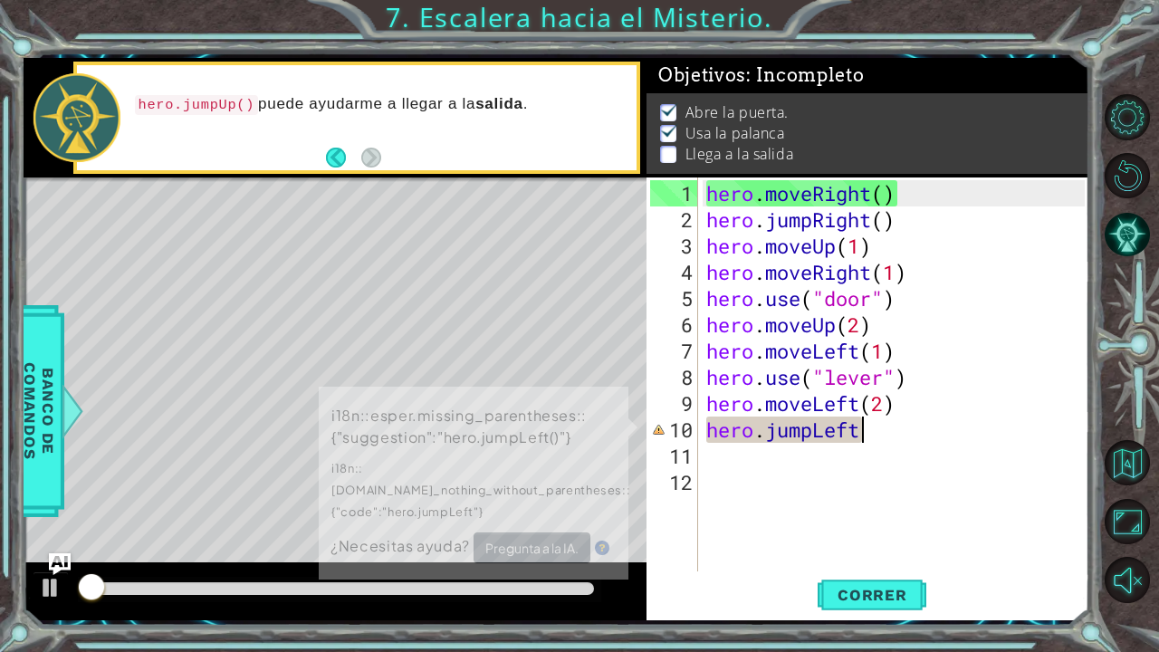
click at [574, 537] on div at bounding box center [339, 588] width 509 height 13
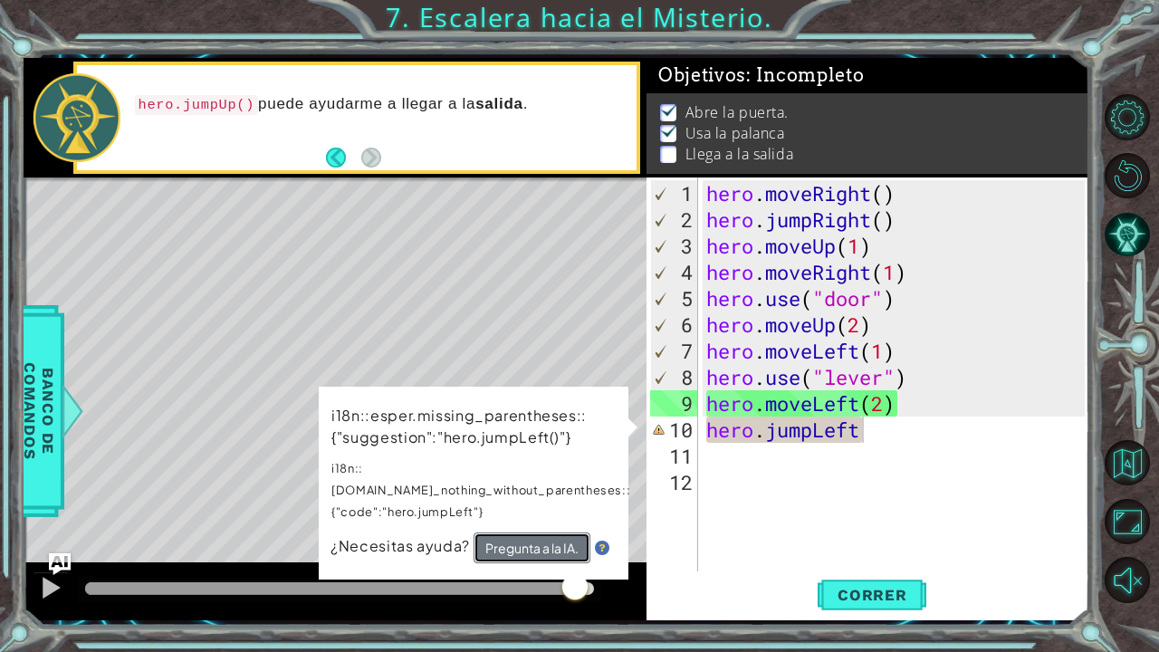
click at [551, 533] on button "Pregunta a la IA." at bounding box center [530, 549] width 117 height 33
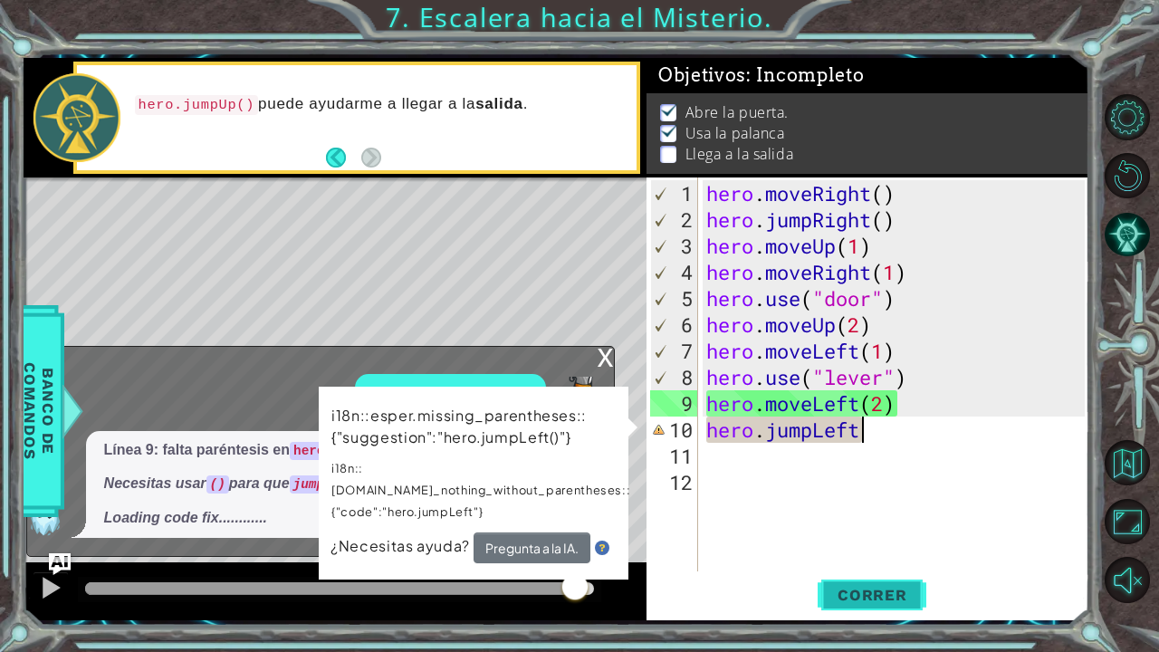
click at [845, 537] on span "Correr" at bounding box center [873, 595] width 106 height 18
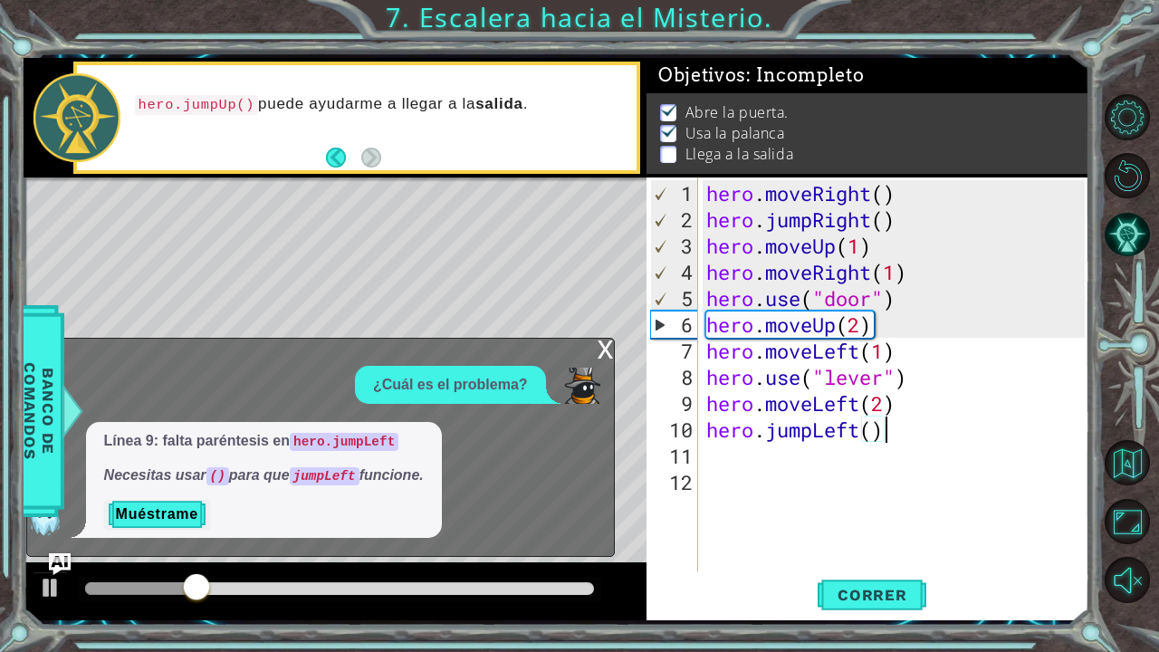
scroll to position [0, 7]
click at [845, 537] on span "Correr" at bounding box center [873, 595] width 106 height 18
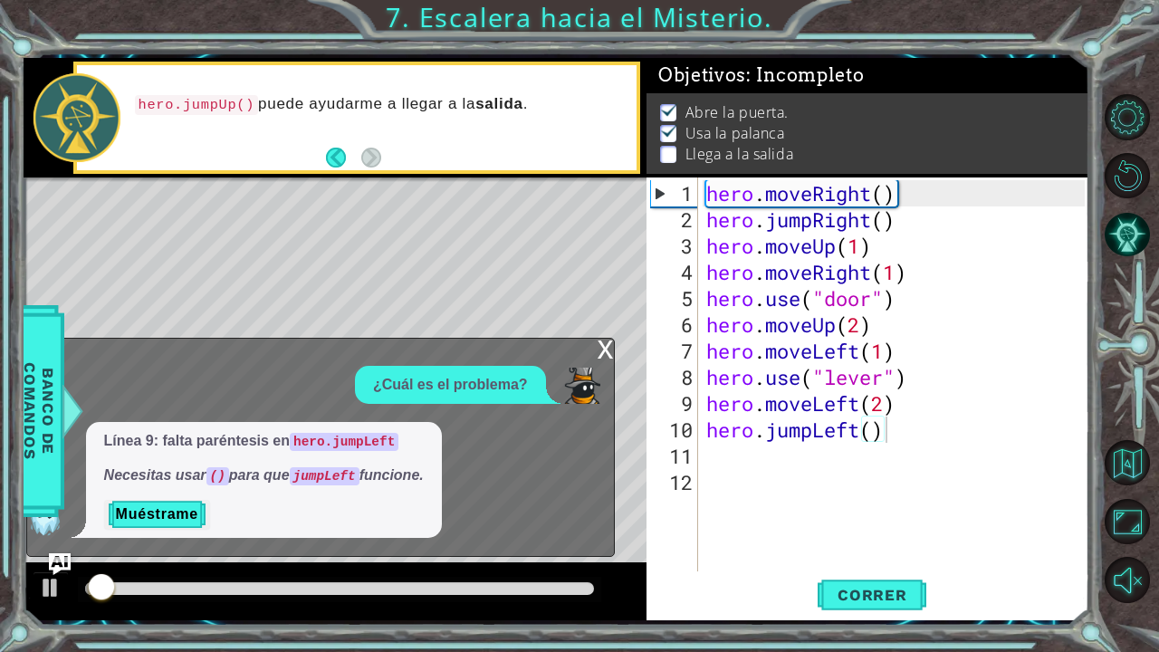
click at [609, 344] on div "x" at bounding box center [606, 348] width 16 height 18
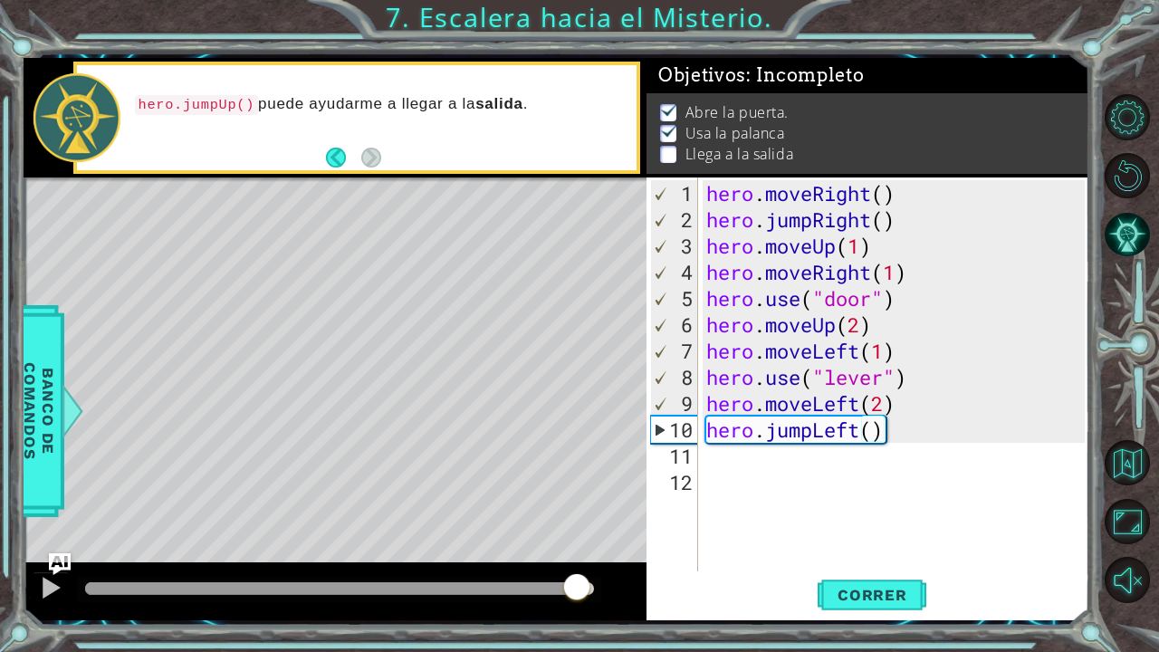
drag, startPoint x: 533, startPoint y: 588, endPoint x: 581, endPoint y: 583, distance: 48.2
click at [581, 537] on div at bounding box center [339, 588] width 509 height 13
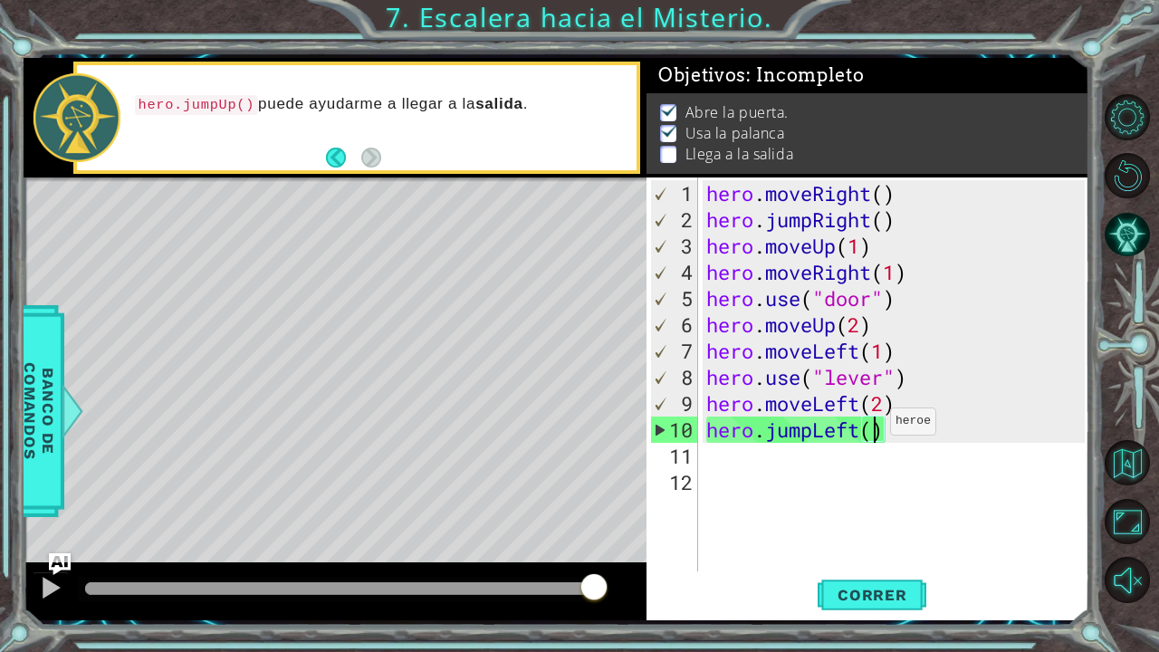
click at [874, 428] on div "hero . moveRight ( ) hero . jumpRight ( ) hero . moveUp ( 1 ) hero . moveRight …" at bounding box center [898, 403] width 391 height 447
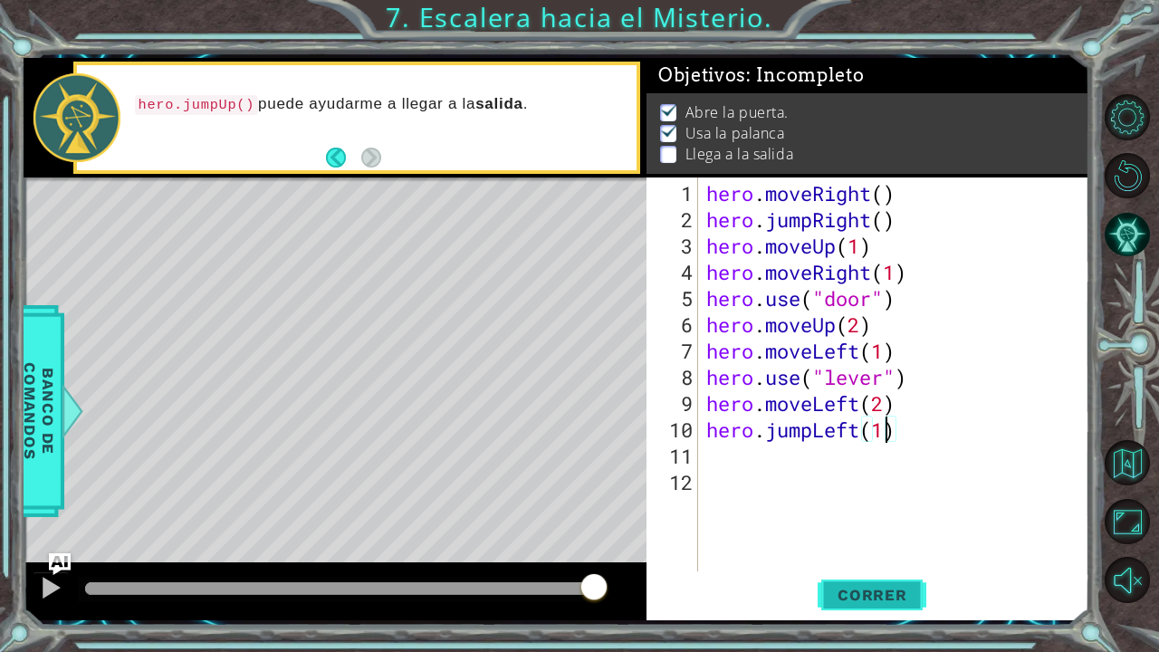
type textarea "hero.jumpLeft(1)"
click at [866, 537] on span "Correr" at bounding box center [873, 595] width 106 height 18
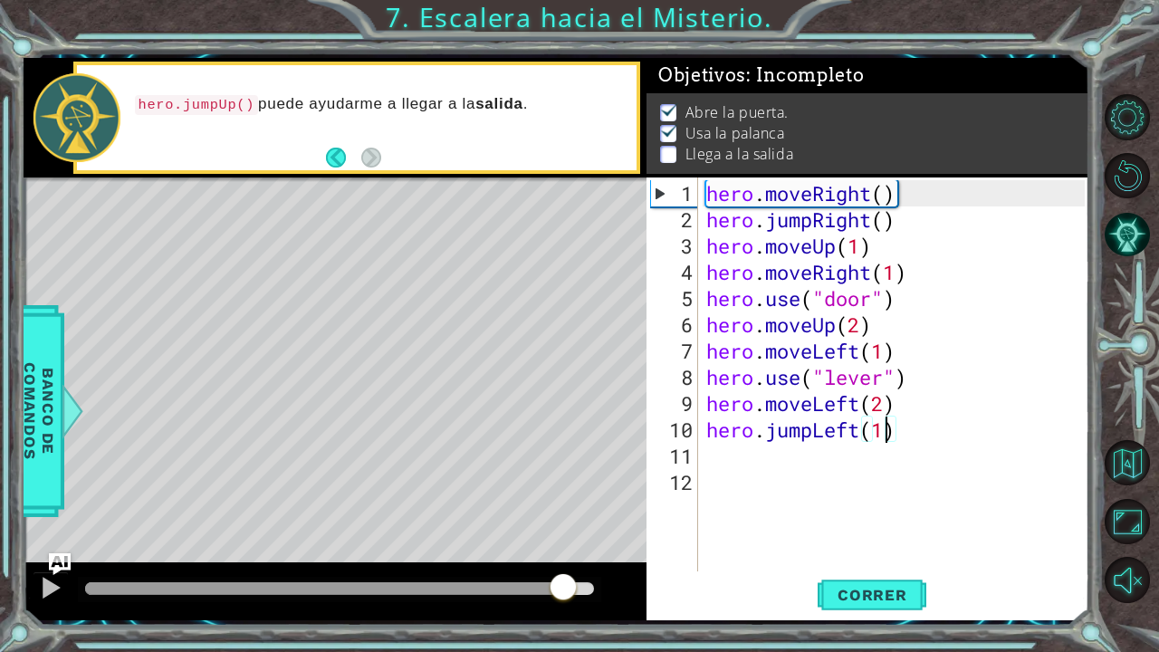
click at [563, 537] on div at bounding box center [339, 588] width 509 height 13
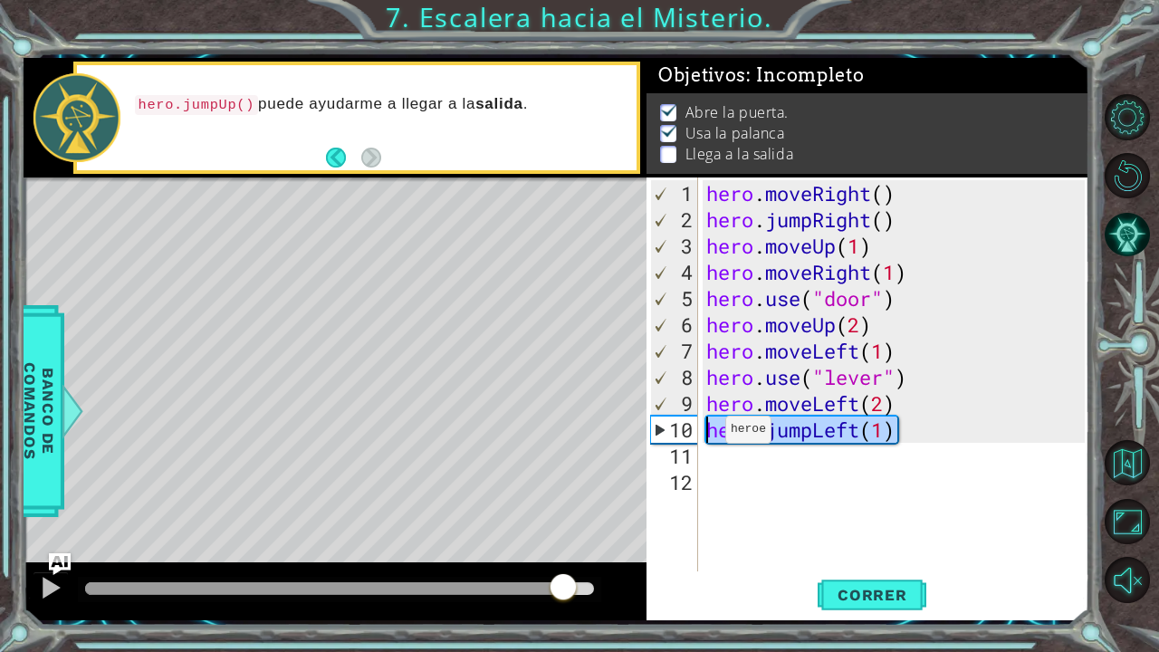
drag, startPoint x: 913, startPoint y: 431, endPoint x: 708, endPoint y: 437, distance: 204.8
click at [708, 437] on div "hero . moveRight ( ) hero . jumpRight ( ) hero . moveUp ( 1 ) hero . moveRight …" at bounding box center [898, 403] width 391 height 447
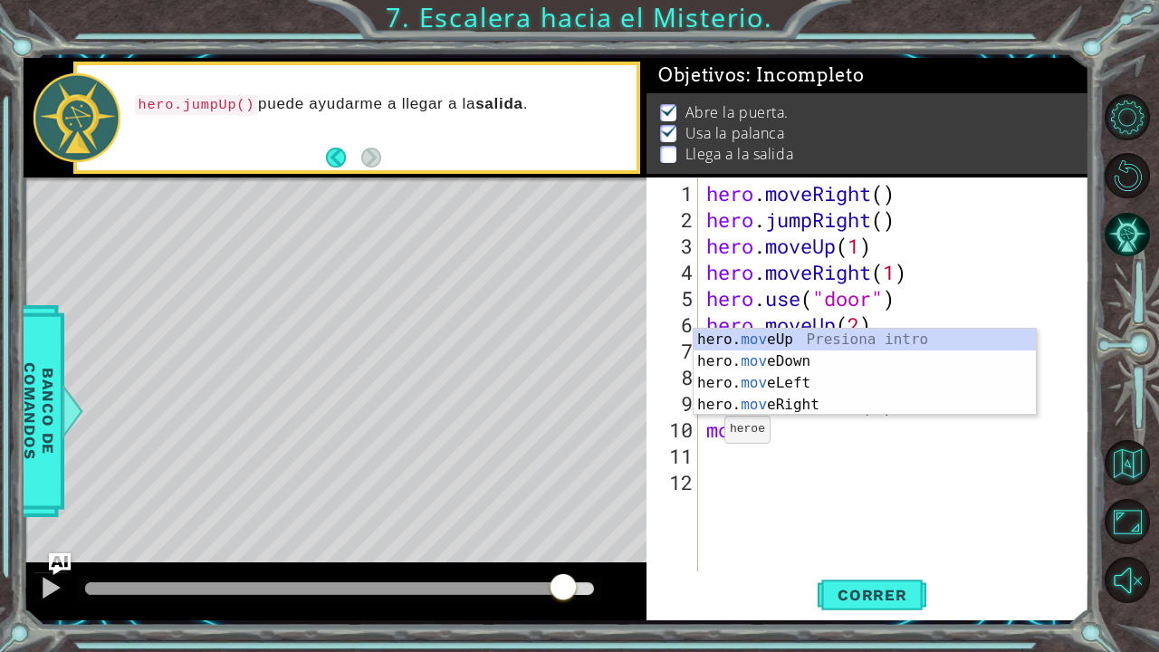
scroll to position [0, 1]
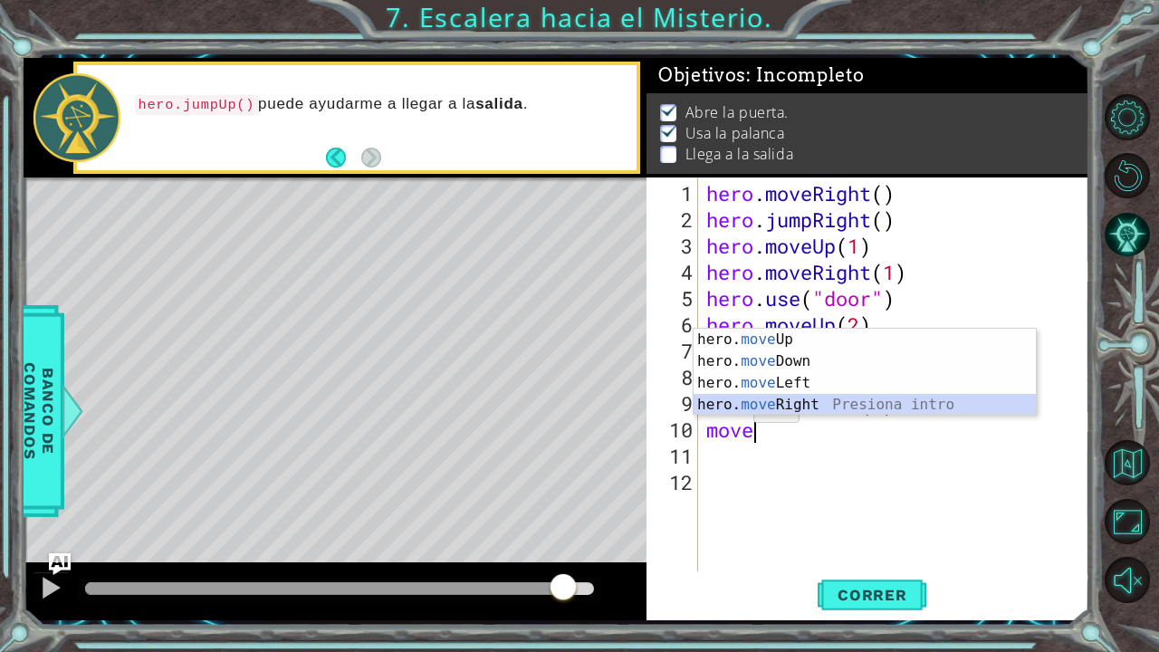
click at [770, 404] on div "hero. move Up Presiona intro hero. move Down Presiona intro hero. move Left Pre…" at bounding box center [865, 394] width 343 height 130
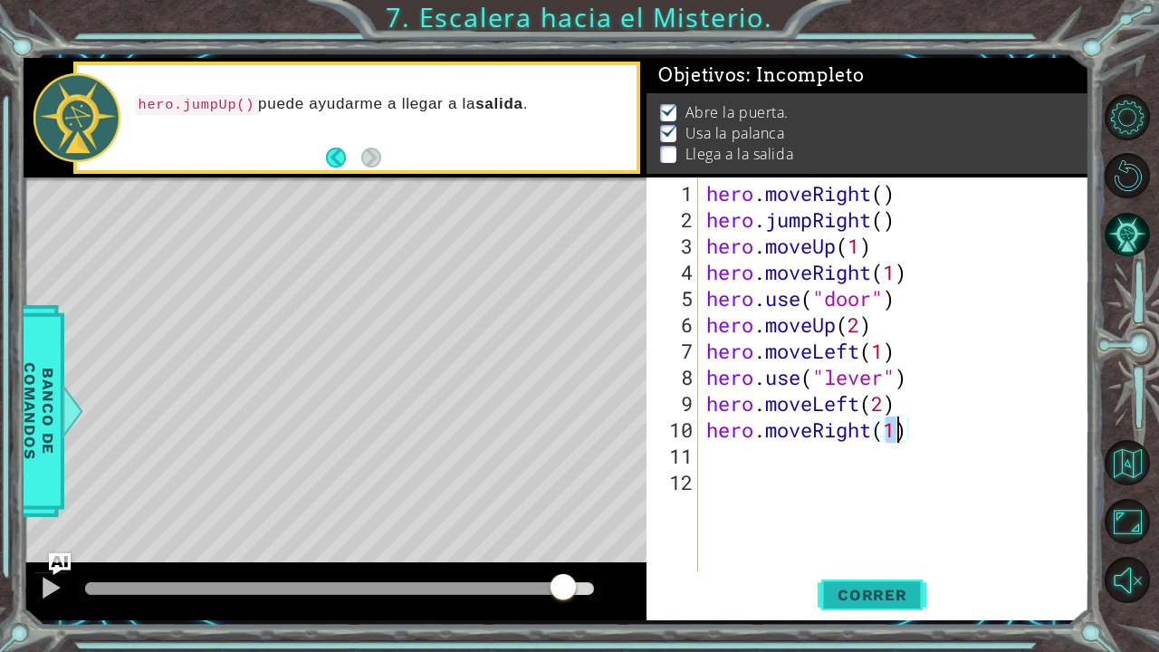
click at [842, 537] on span "Correr" at bounding box center [873, 595] width 106 height 18
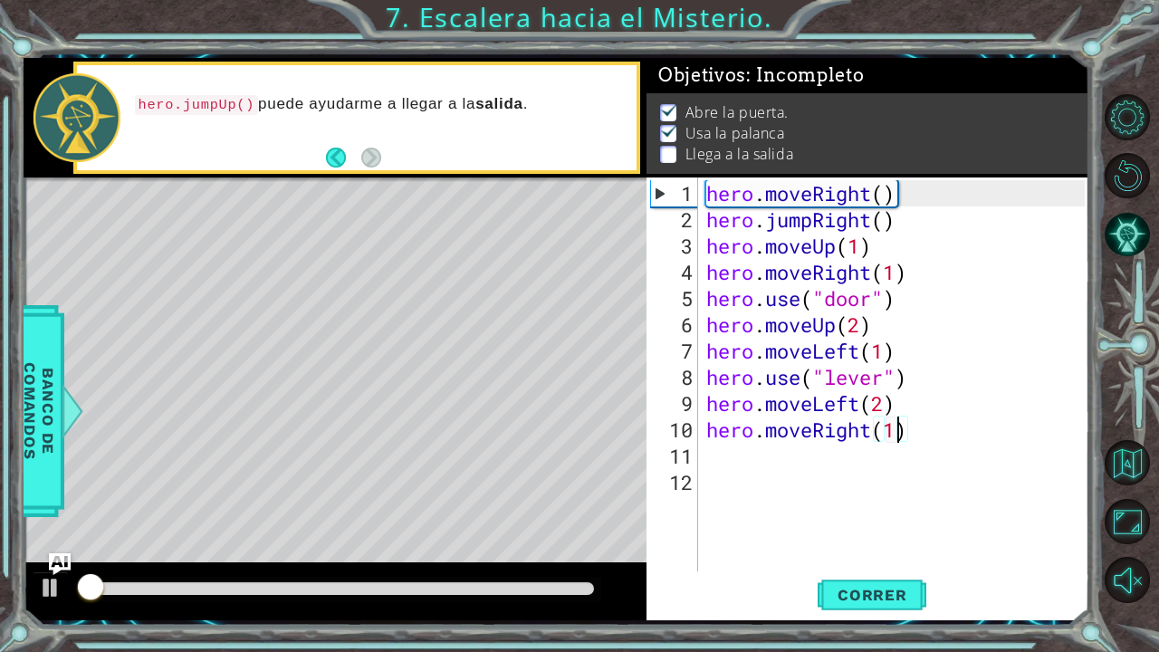
click at [574, 537] on div at bounding box center [339, 588] width 509 height 13
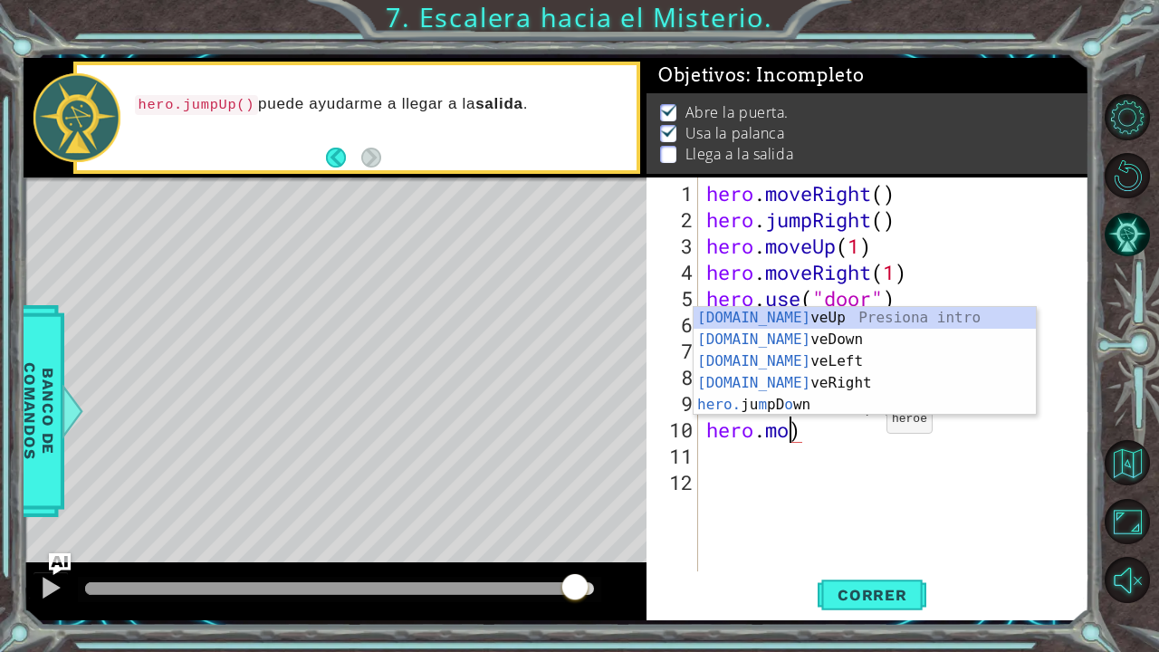
click at [871, 426] on div "hero . moveRight ( ) hero . jumpRight ( ) hero . moveUp ( 1 ) hero . moveRight …" at bounding box center [898, 403] width 391 height 447
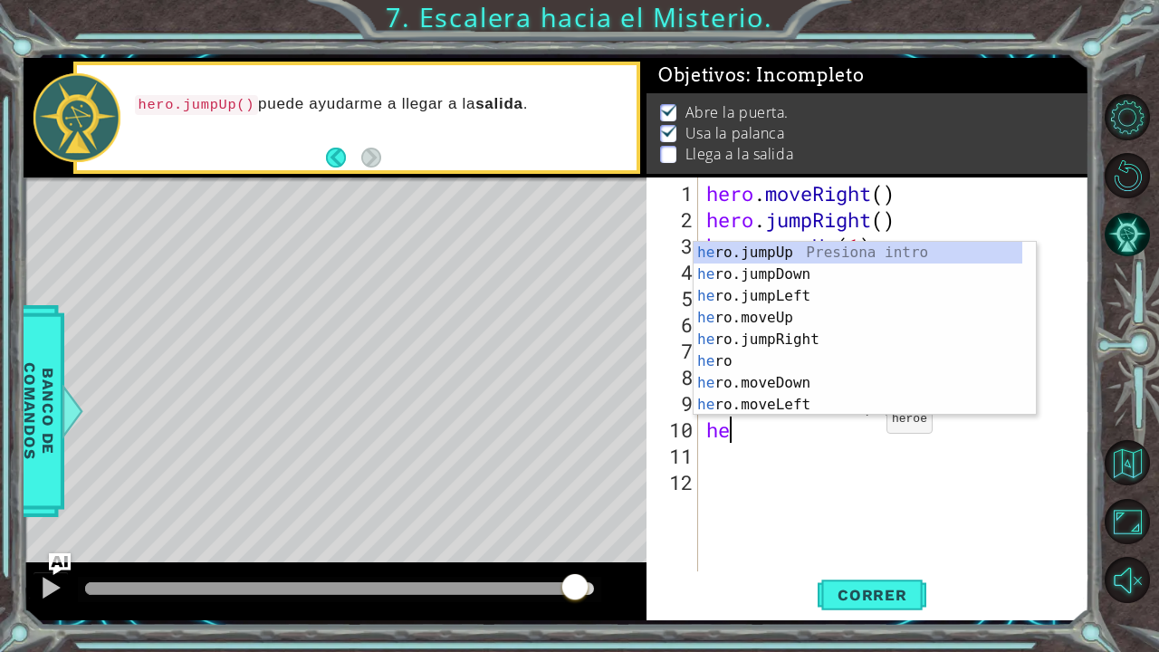
scroll to position [0, 0]
type textarea "h"
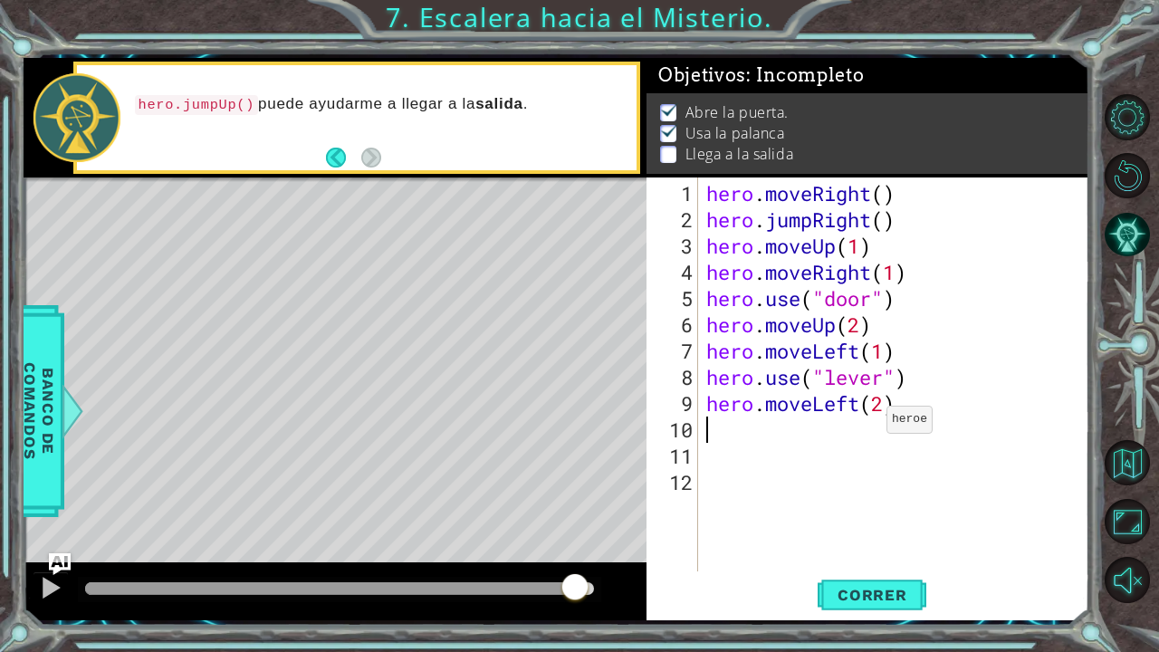
type textarea "hero.moveLeft(2)"
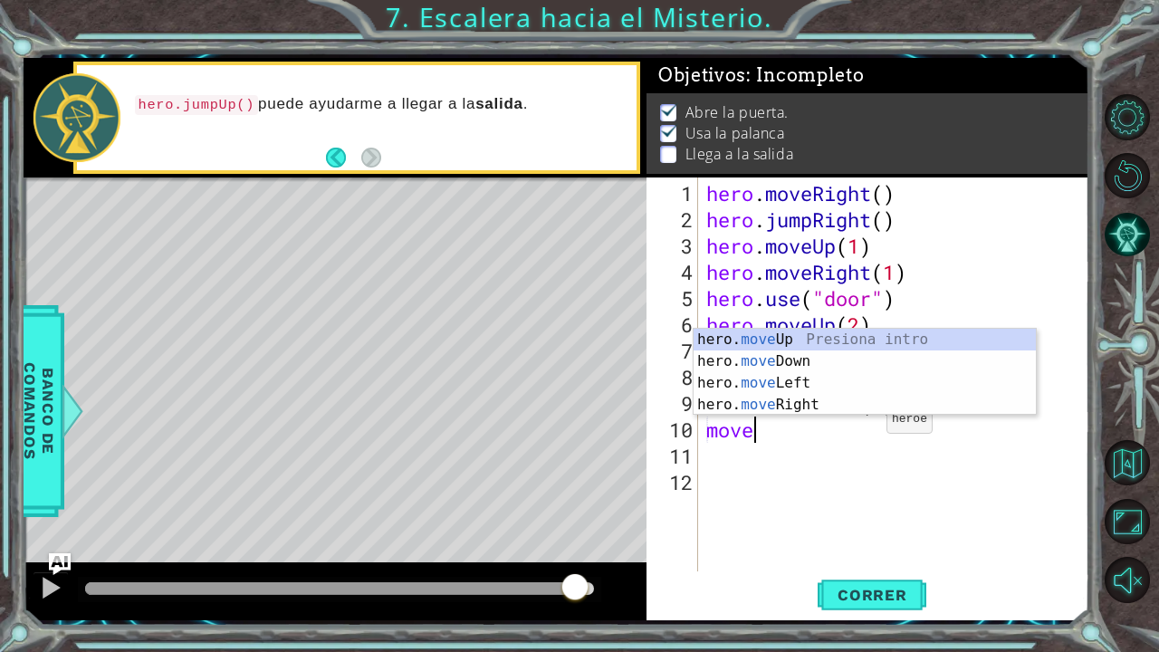
scroll to position [0, 2]
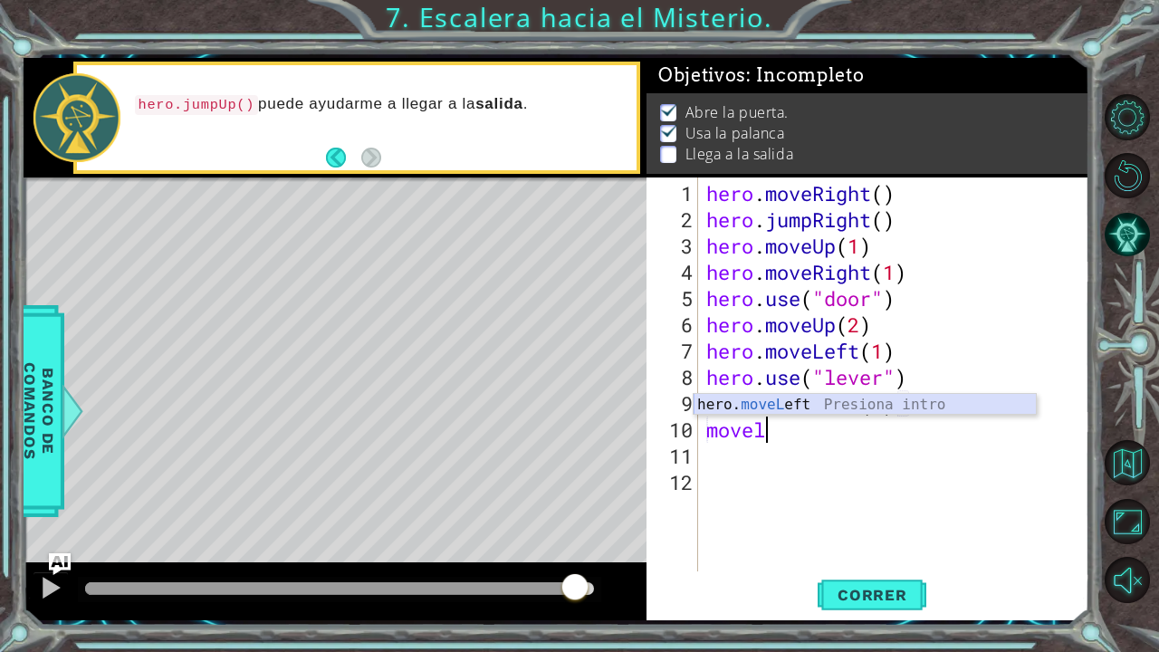
click at [875, 406] on div "hero. moveL eft Presiona intro" at bounding box center [865, 426] width 343 height 65
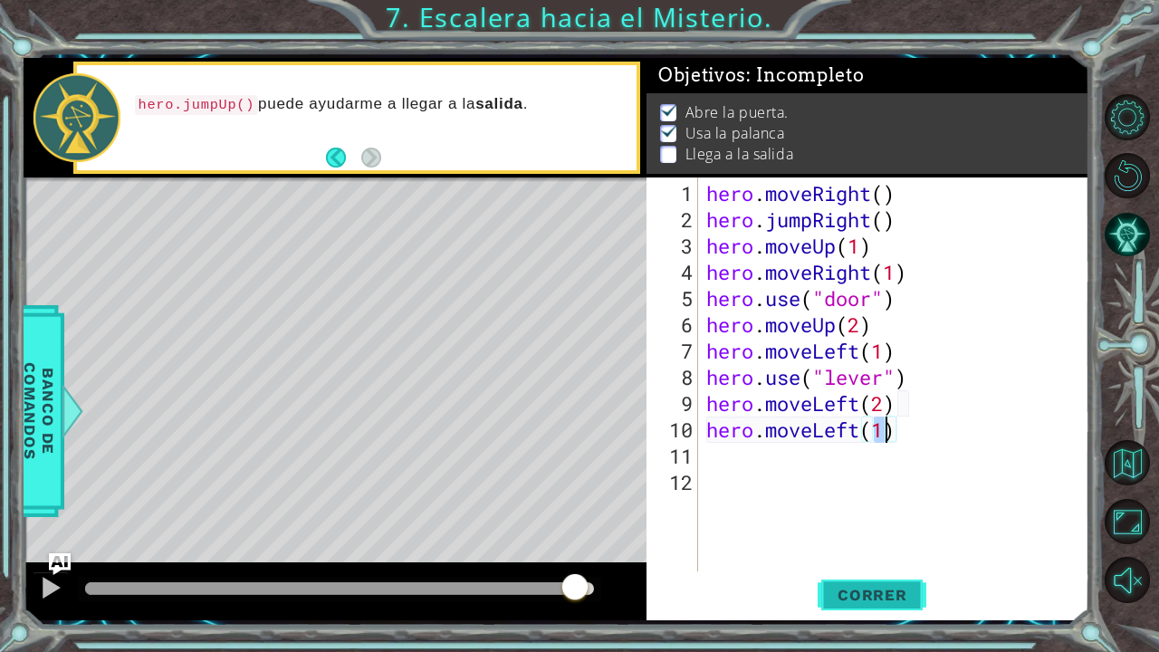
type textarea "hero.moveLeft(1)"
click at [861, 537] on button "Correr" at bounding box center [872, 594] width 109 height 44
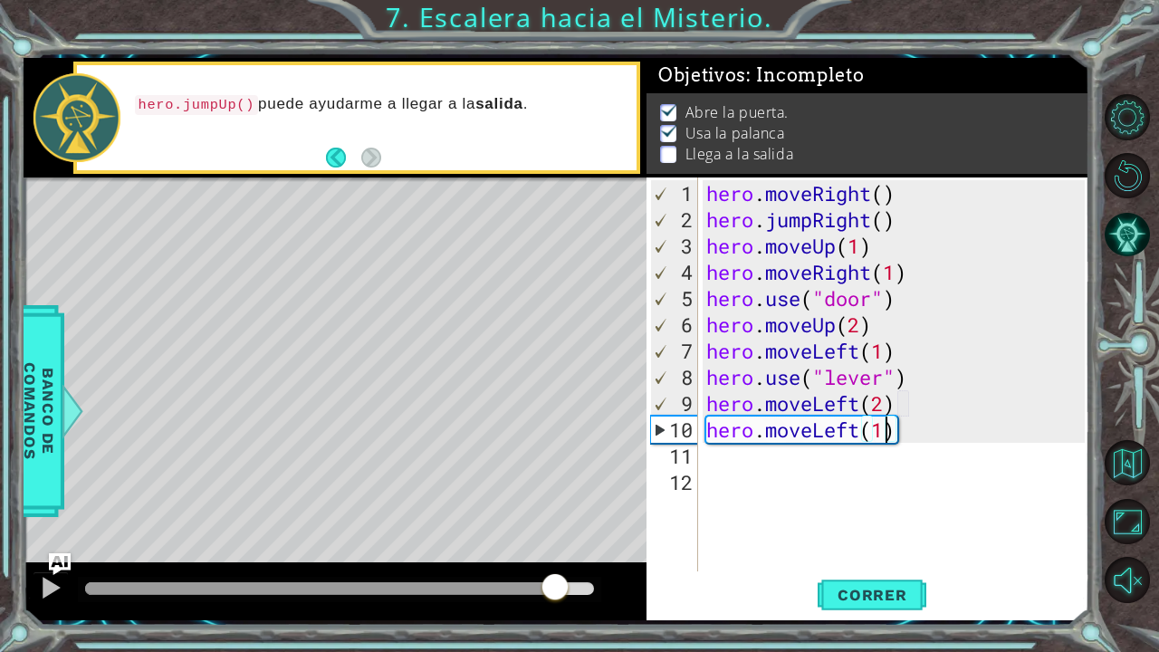
click at [554, 537] on div at bounding box center [339, 588] width 509 height 13
click at [813, 462] on div "hero . moveRight ( ) hero . jumpRight ( ) hero . moveUp ( 1 ) hero . moveRight …" at bounding box center [898, 403] width 391 height 447
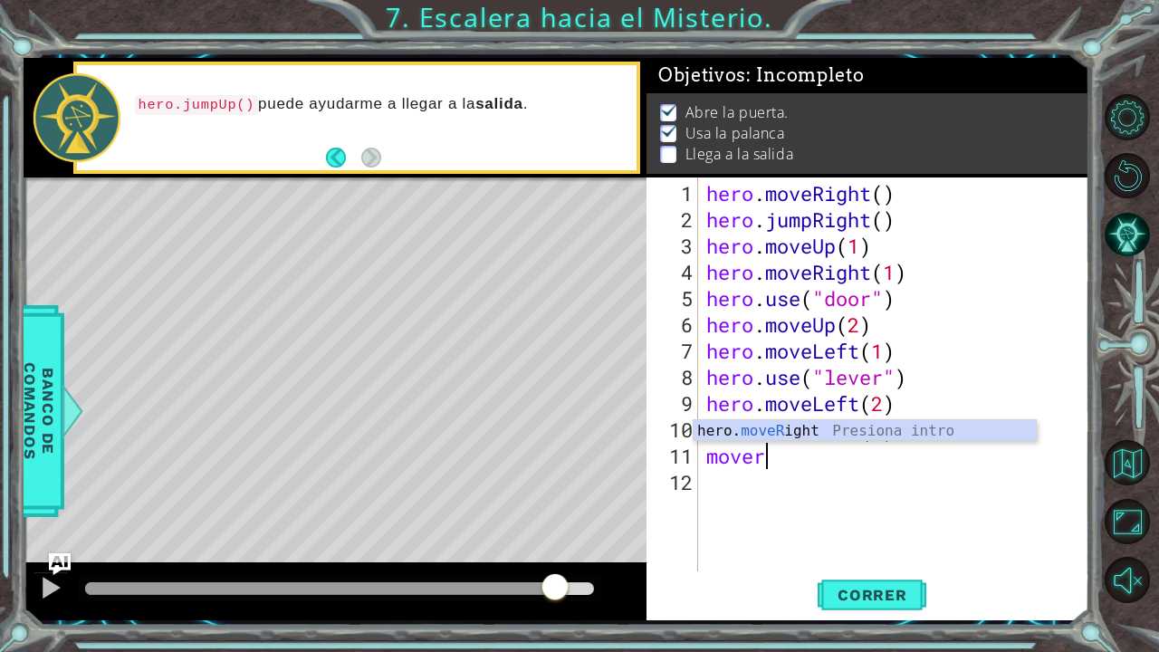
click at [821, 435] on div "hero. moveR ight Presiona intro" at bounding box center [865, 452] width 343 height 65
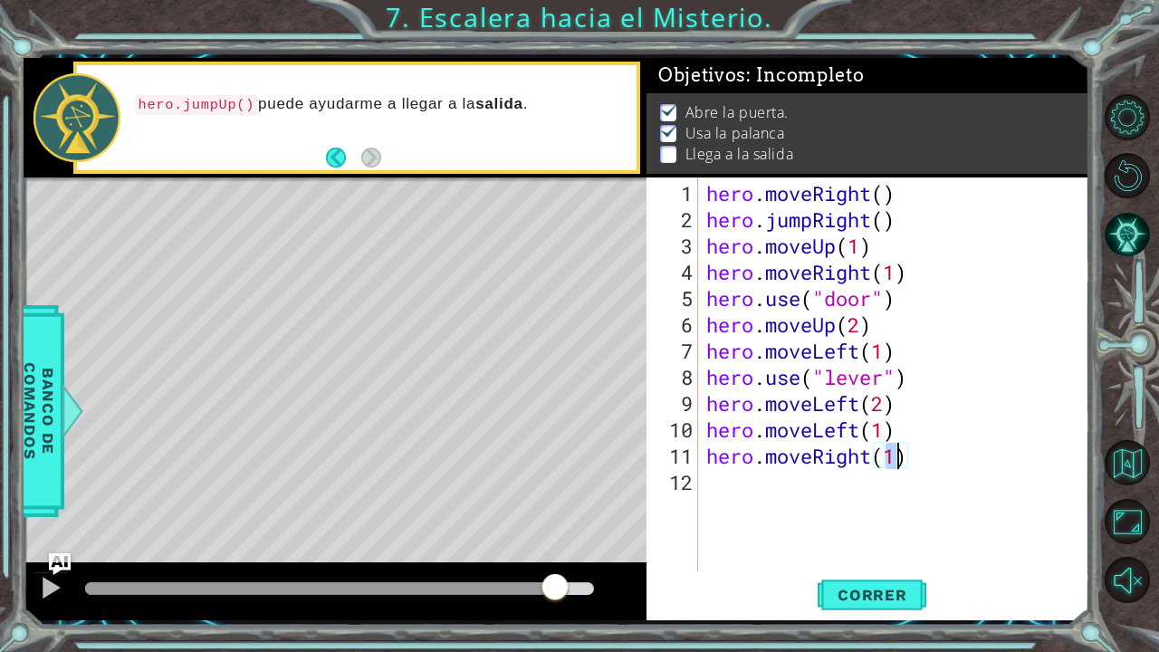
type textarea "hero.moveRight(1)"
click at [895, 537] on span "Correr" at bounding box center [873, 595] width 106 height 18
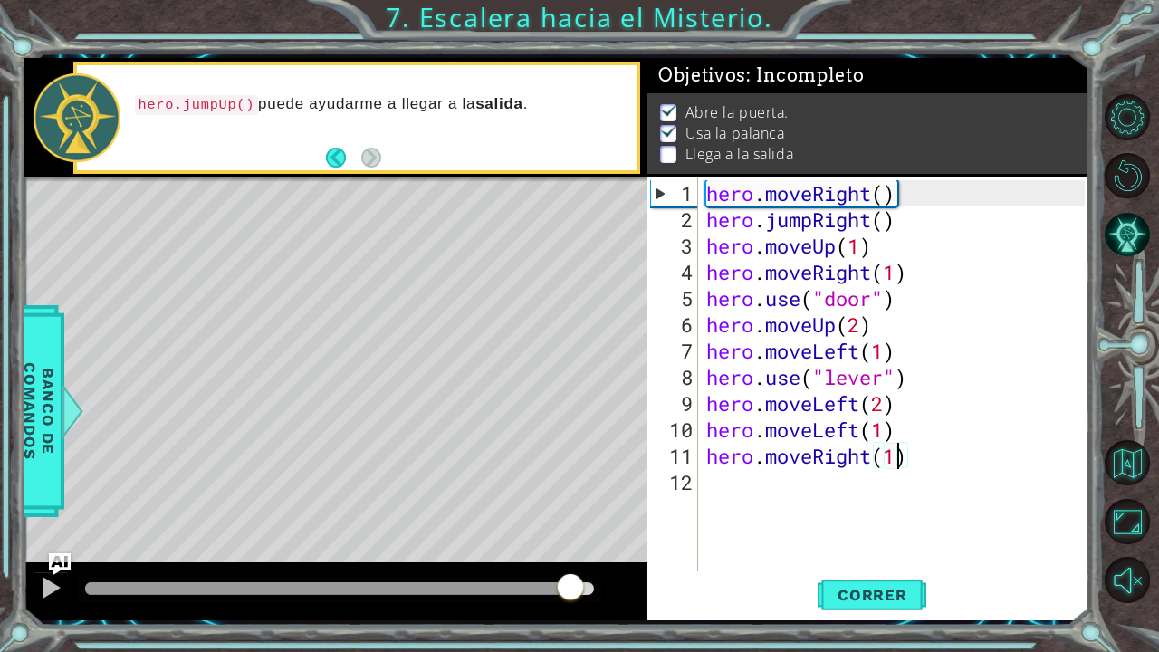
click at [571, 537] on div at bounding box center [339, 588] width 509 height 13
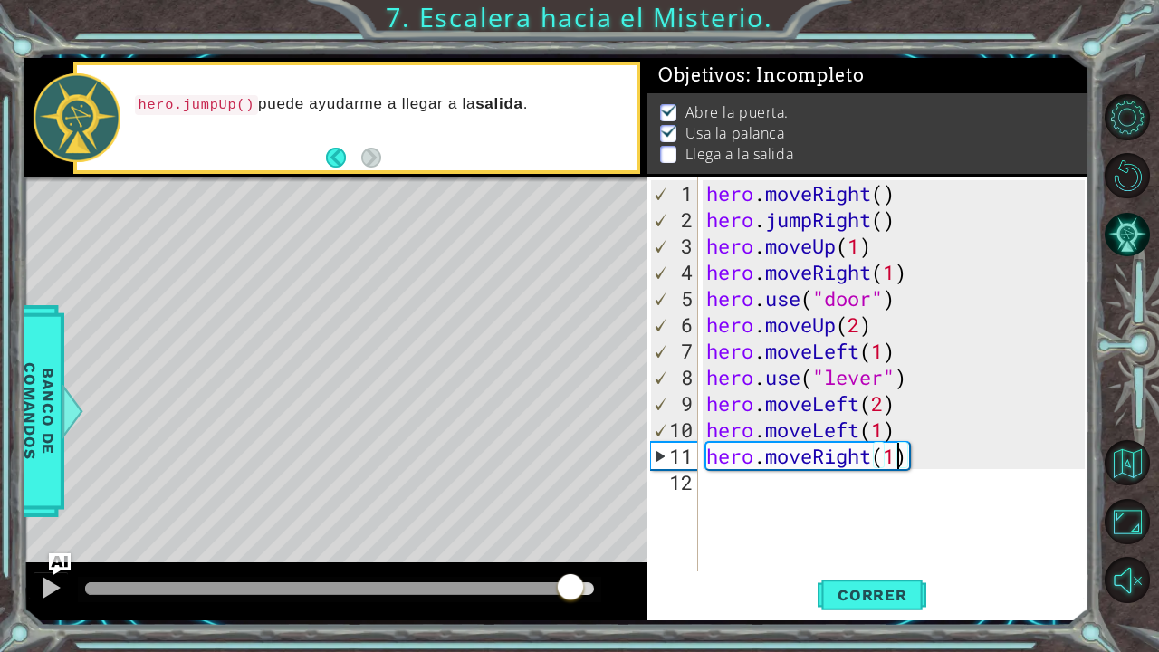
click at [734, 484] on div "hero . moveRight ( ) hero . jumpRight ( ) hero . moveUp ( 1 ) hero . moveRight …" at bounding box center [898, 403] width 391 height 447
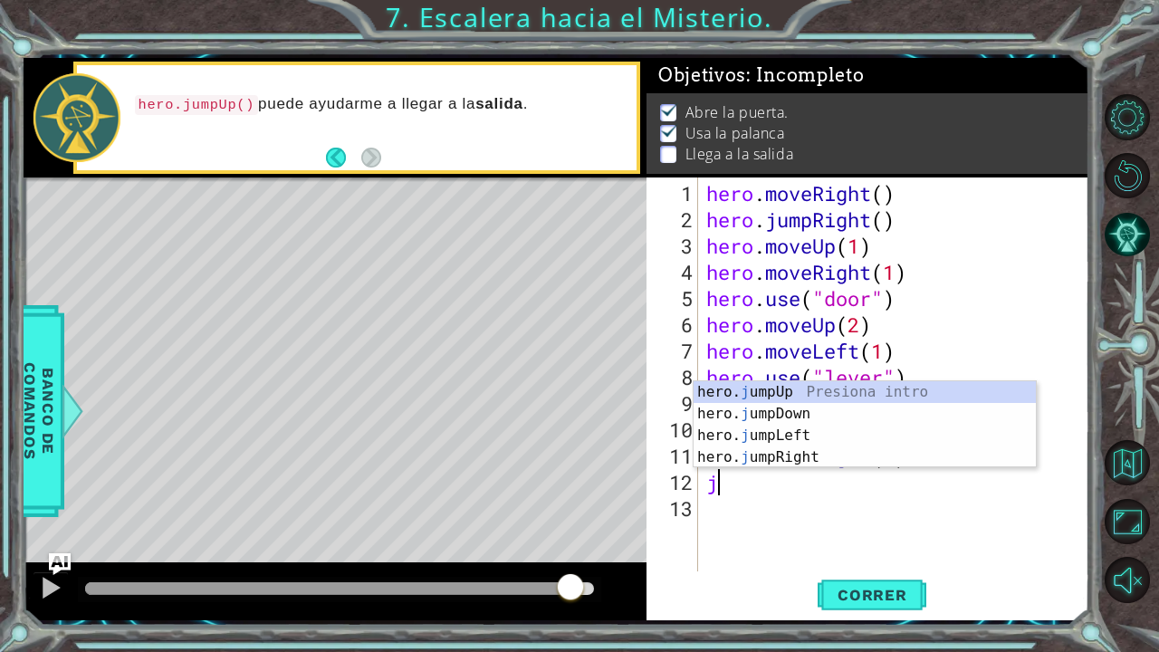
type textarea "jum"
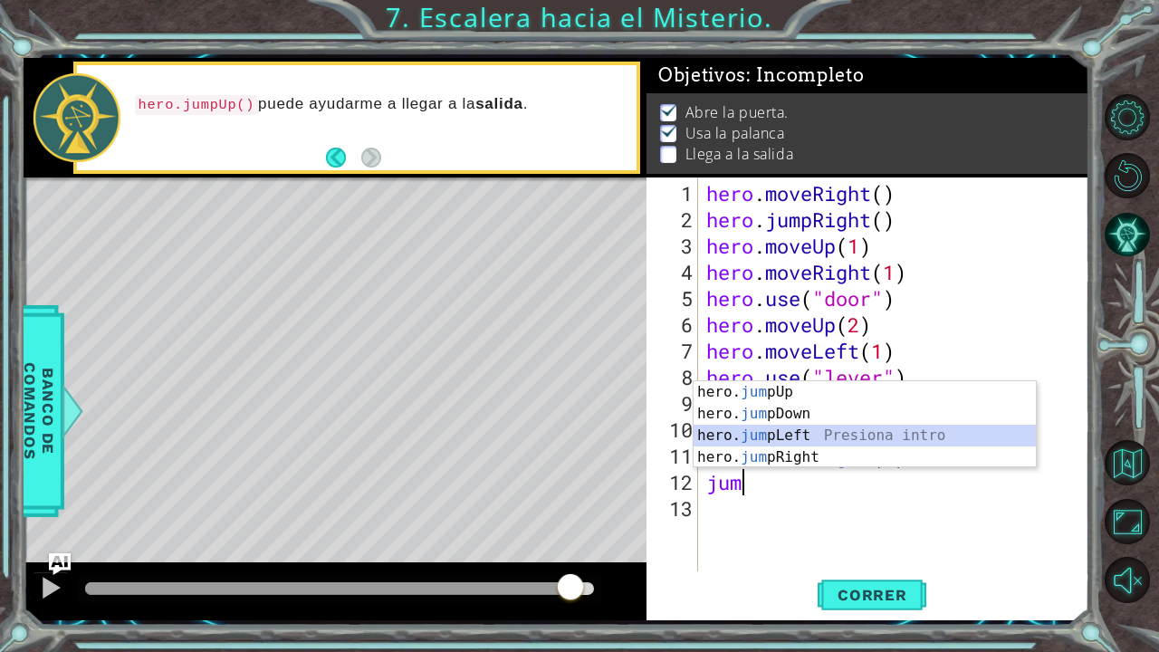
click at [779, 427] on div "hero. jum pUp Presiona intro hero. jum pDown Presiona intro hero. jum pLeft Pre…" at bounding box center [865, 446] width 343 height 130
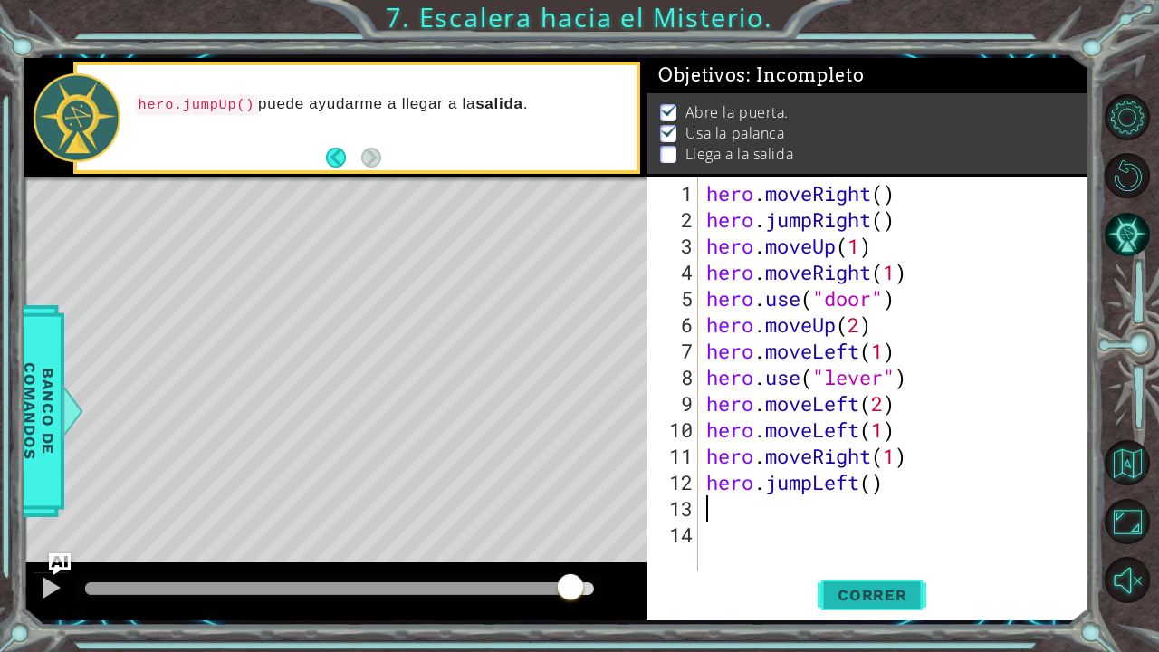
click at [868, 537] on button "Correr" at bounding box center [872, 594] width 109 height 44
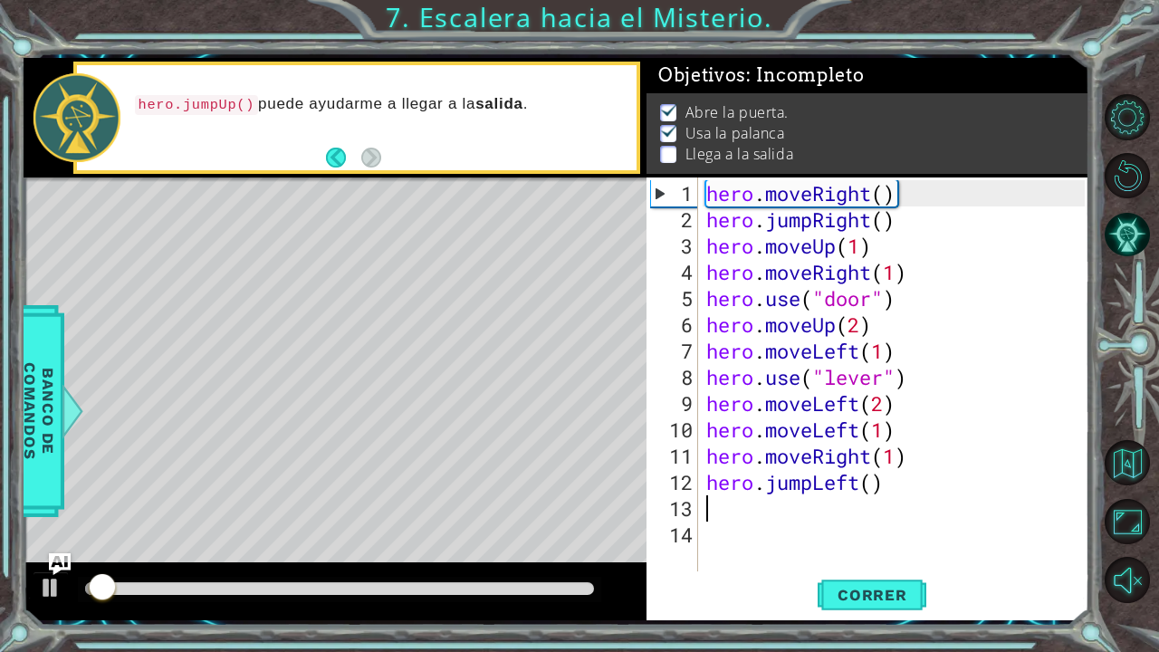
click at [551, 537] on div at bounding box center [339, 588] width 509 height 13
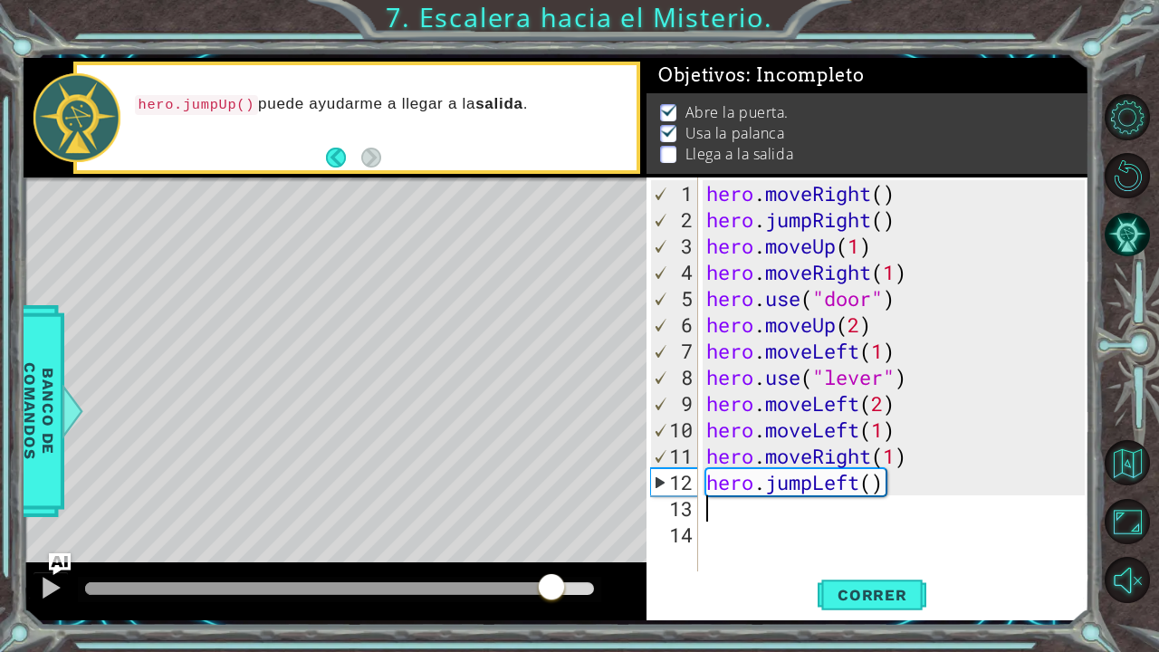
click at [301, 302] on div "Level Map" at bounding box center [442, 445] width 837 height 534
type textarea "hero.jumpLeft()"
drag, startPoint x: 895, startPoint y: 482, endPoint x: 708, endPoint y: 489, distance: 186.7
click at [708, 489] on div "hero . moveRight ( ) hero . jumpRight ( ) hero . moveUp ( 1 ) hero . moveRight …" at bounding box center [898, 403] width 391 height 447
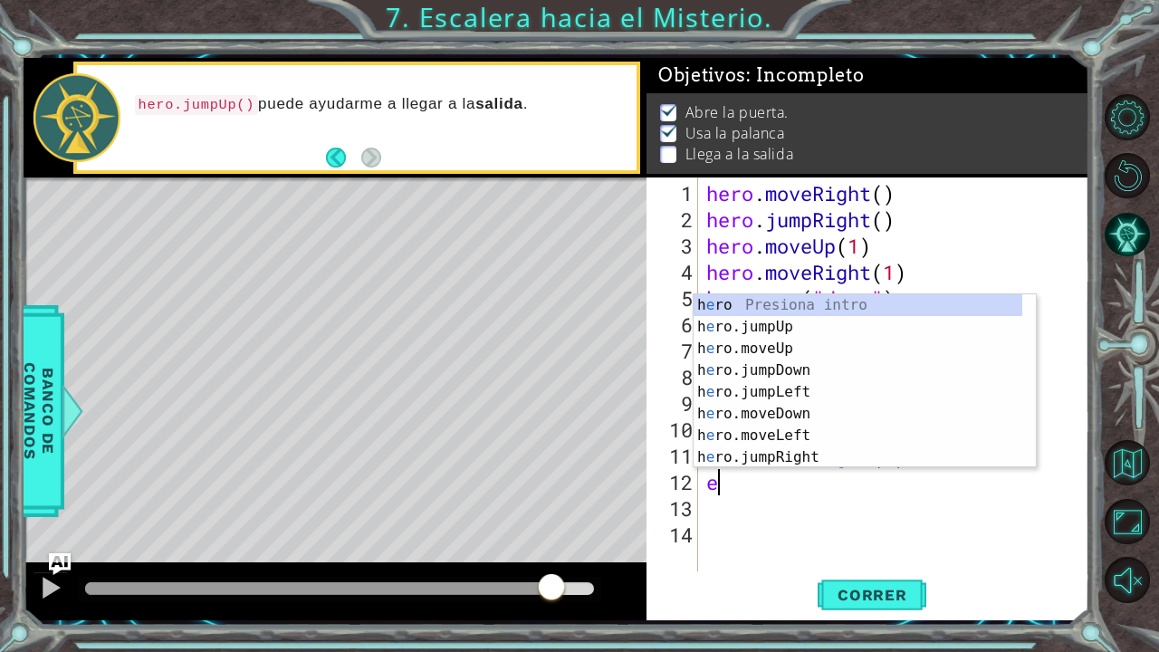
type textarea "e"
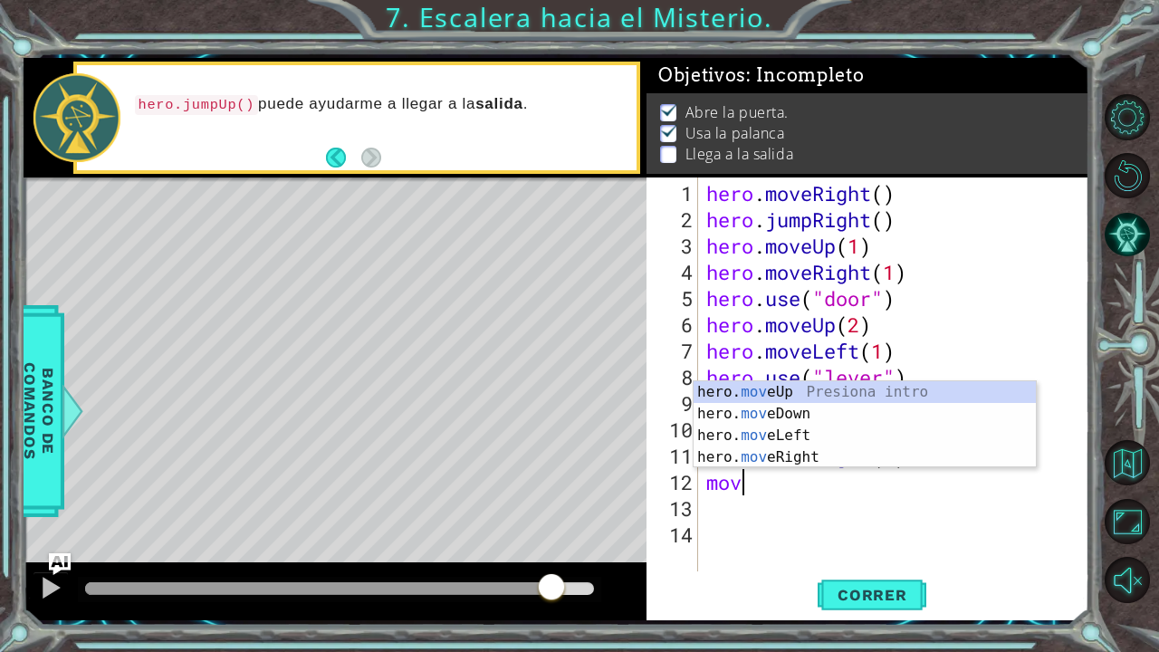
scroll to position [0, 1]
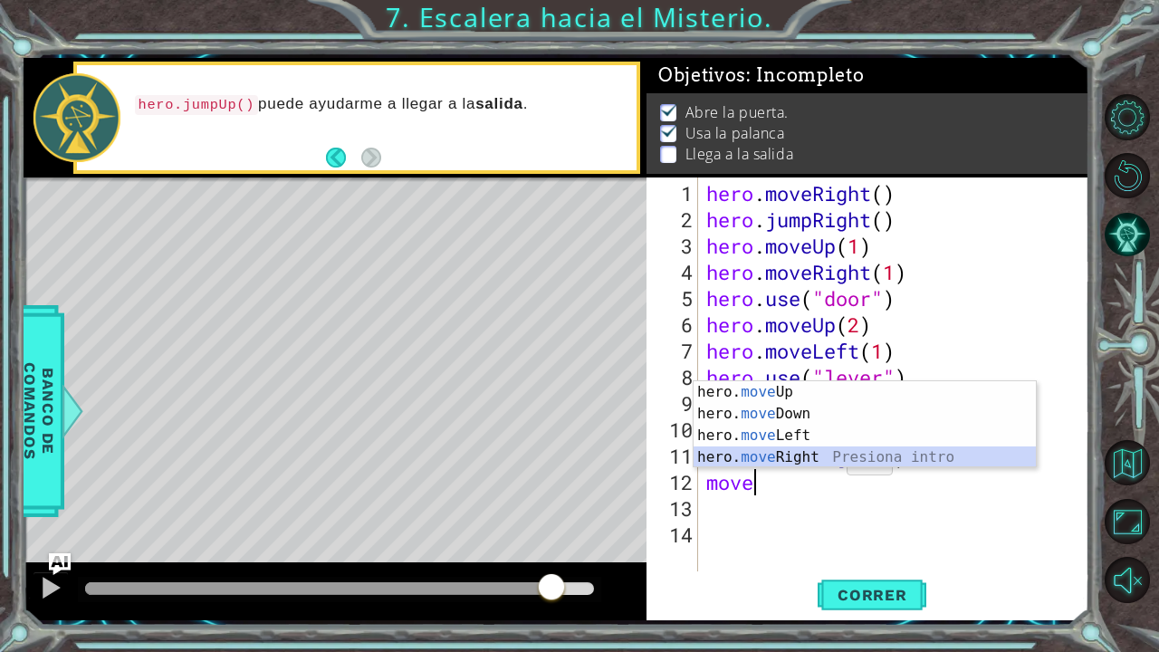
click at [820, 457] on div "hero. move Up Presiona intro hero. move Down Presiona intro hero. move Left Pre…" at bounding box center [865, 446] width 343 height 130
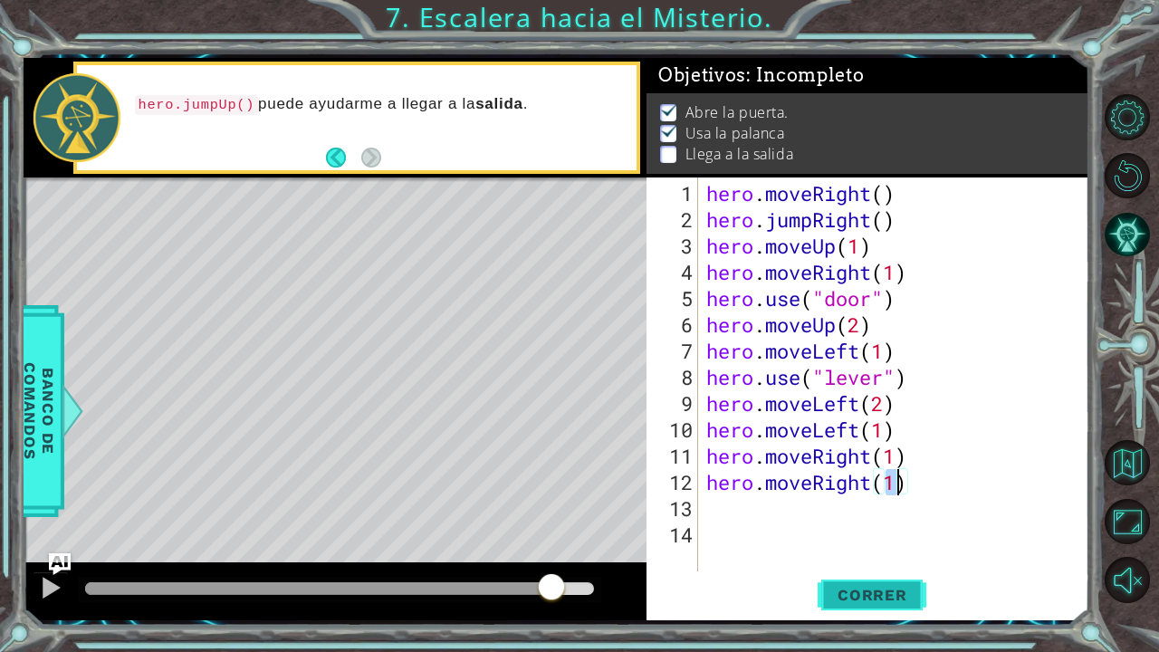
type textarea "hero.moveRight(1)"
click at [861, 537] on span "Correr" at bounding box center [873, 595] width 106 height 18
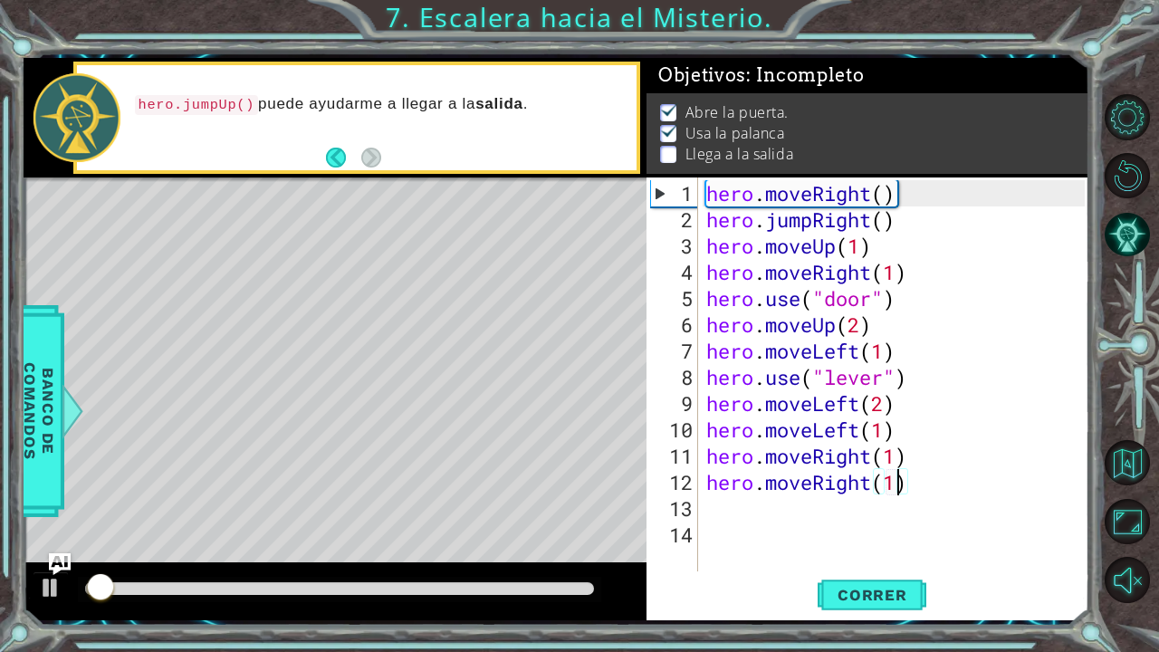
click at [562, 537] on div at bounding box center [339, 588] width 509 height 13
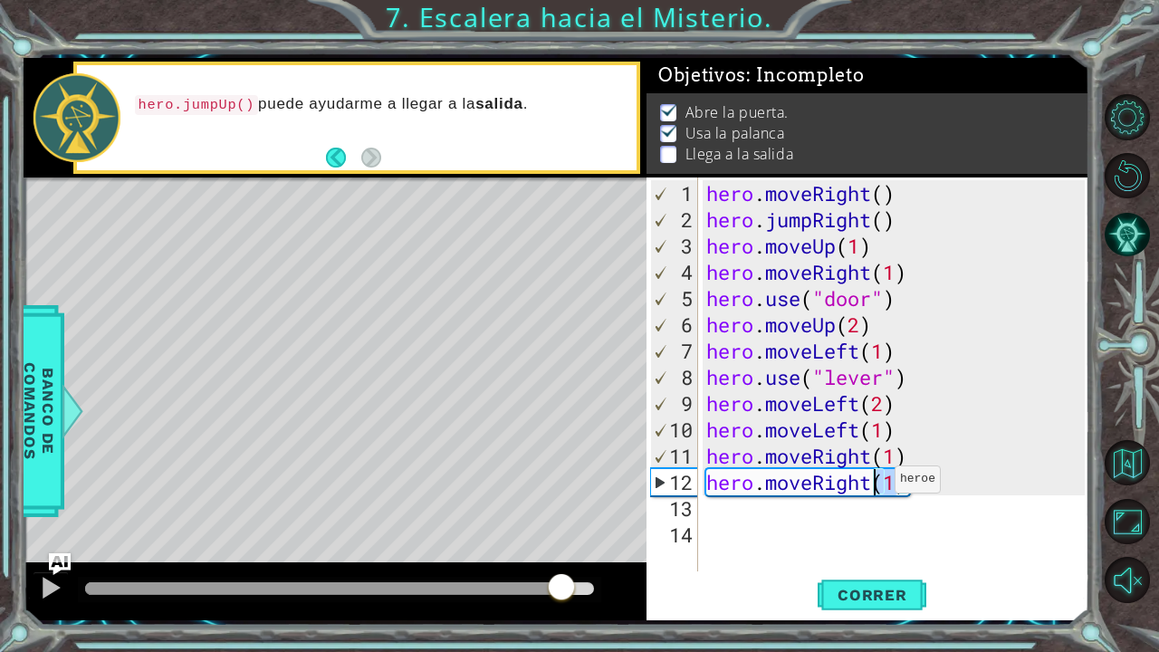
drag, startPoint x: 901, startPoint y: 480, endPoint x: 872, endPoint y: 488, distance: 30.1
click at [872, 488] on div "hero . moveRight ( ) hero . jumpRight ( ) hero . moveUp ( 1 ) hero . moveRight …" at bounding box center [898, 403] width 391 height 447
drag, startPoint x: 911, startPoint y: 483, endPoint x: 703, endPoint y: 486, distance: 208.4
click at [703, 486] on div "hero . moveRight ( ) hero . jumpRight ( ) hero . moveUp ( 1 ) hero . moveRight …" at bounding box center [898, 403] width 391 height 447
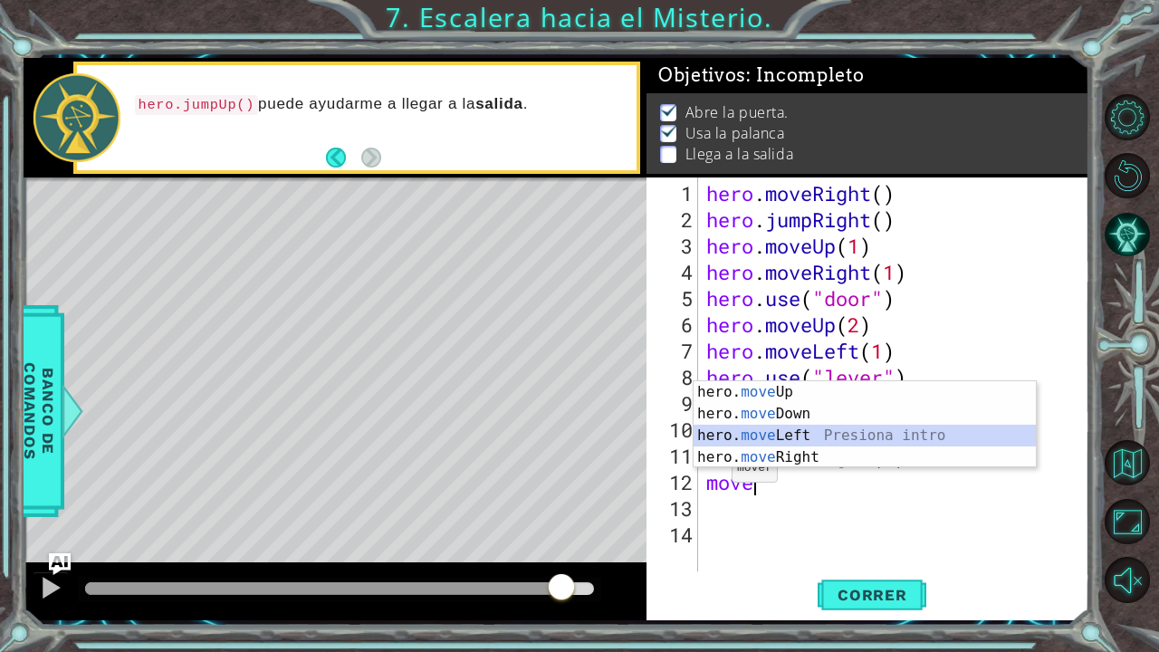
click at [762, 435] on div "hero. move Up Presiona intro hero. move Down Presiona intro hero. move Left Pre…" at bounding box center [865, 446] width 343 height 130
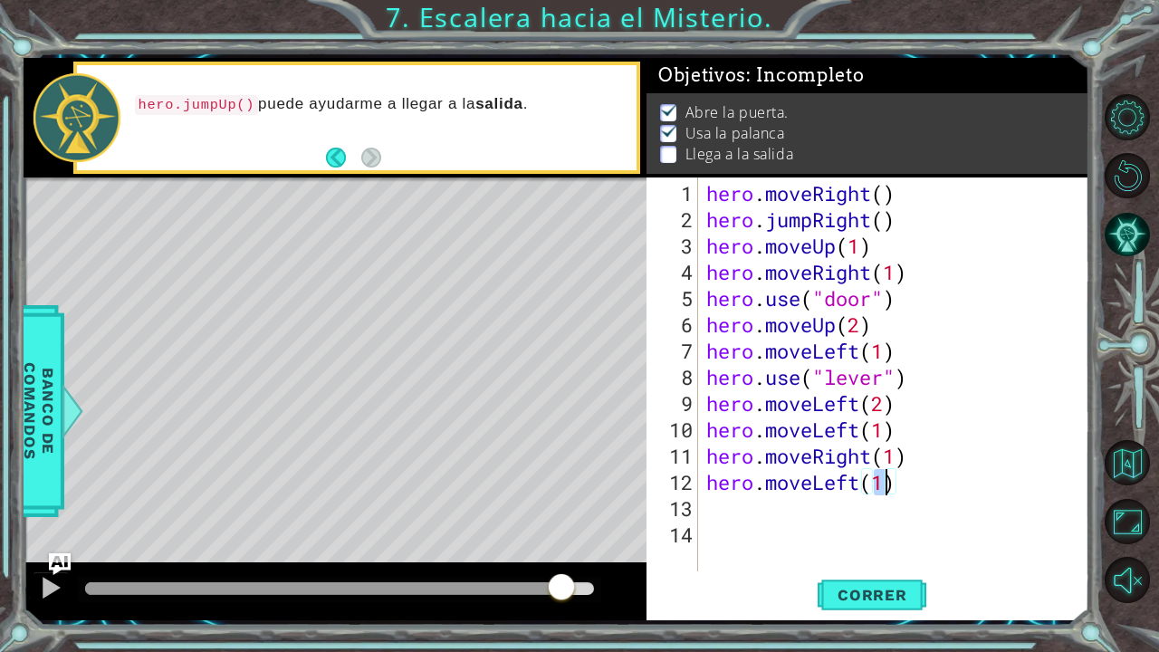
type textarea "hero.moveLeft(1)"
click at [862, 537] on div "1 2 3 4 5 6 7 8 9 10 11 hero . moveRight ( ) hero . jumpRight ( ) hero . moveUp…" at bounding box center [579, 326] width 1159 height 652
click at [865, 537] on span "Correr" at bounding box center [873, 595] width 106 height 18
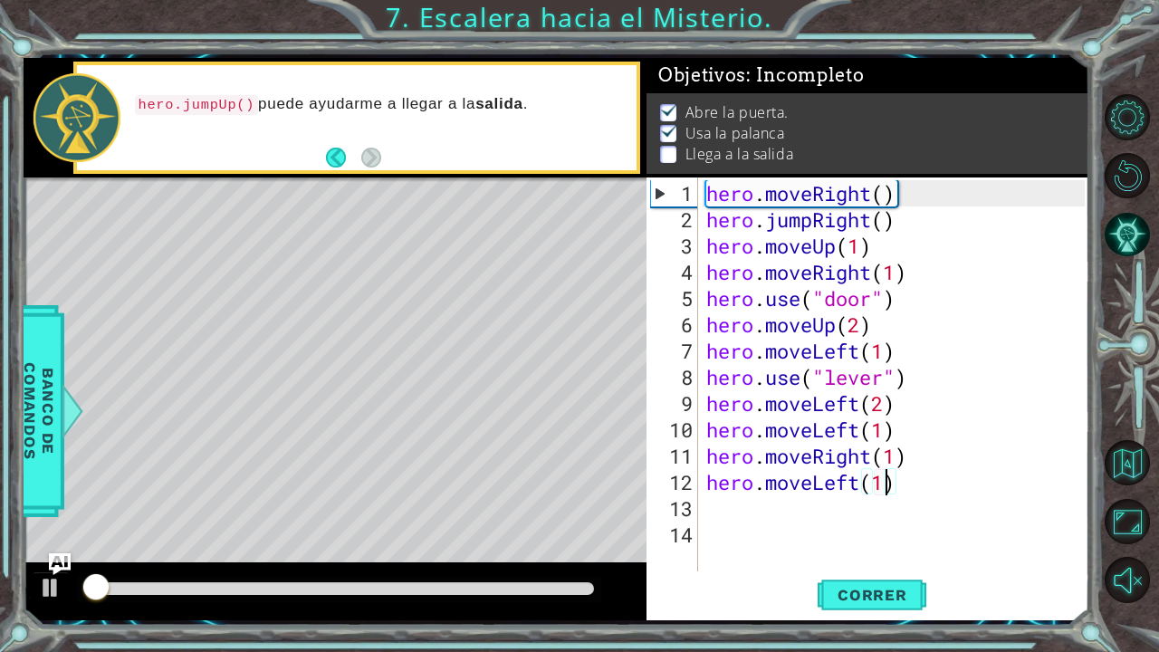
click at [561, 537] on div at bounding box center [339, 588] width 509 height 13
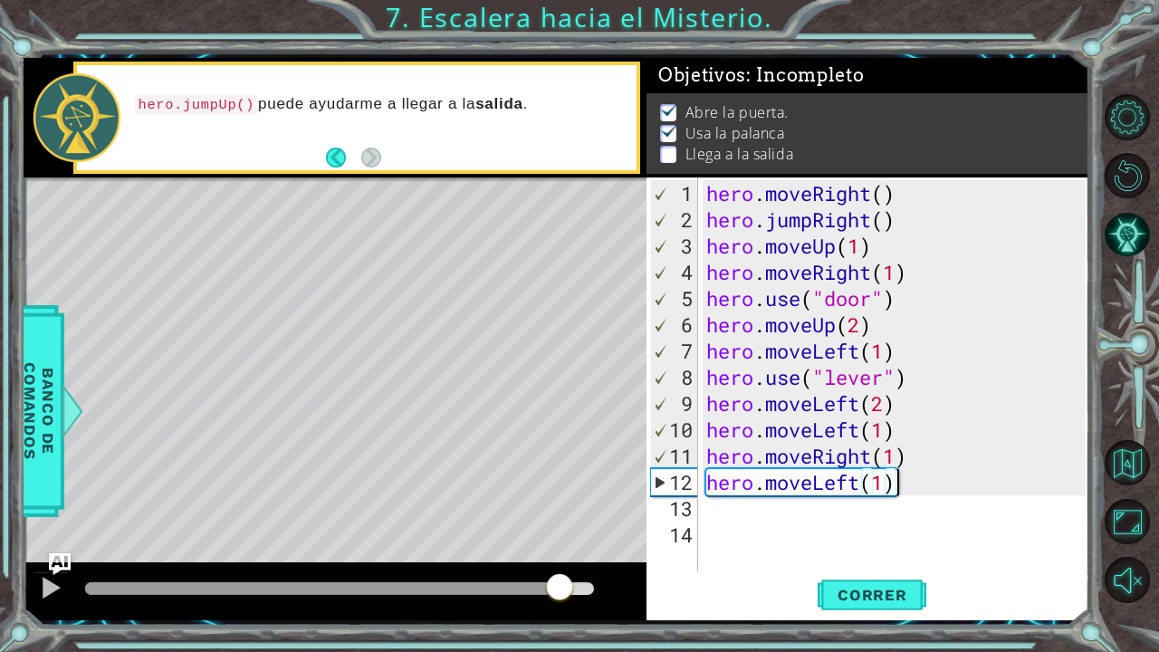
drag, startPoint x: 902, startPoint y: 484, endPoint x: 893, endPoint y: 486, distance: 9.2
click at [893, 486] on div "hero . moveRight ( ) hero . jumpRight ( ) hero . moveUp ( 1 ) hero . moveRight …" at bounding box center [898, 403] width 391 height 447
drag, startPoint x: 913, startPoint y: 488, endPoint x: 708, endPoint y: 488, distance: 204.7
click at [708, 488] on div "hero . moveRight ( ) hero . jumpRight ( ) hero . moveUp ( 1 ) hero . moveRight …" at bounding box center [898, 403] width 391 height 447
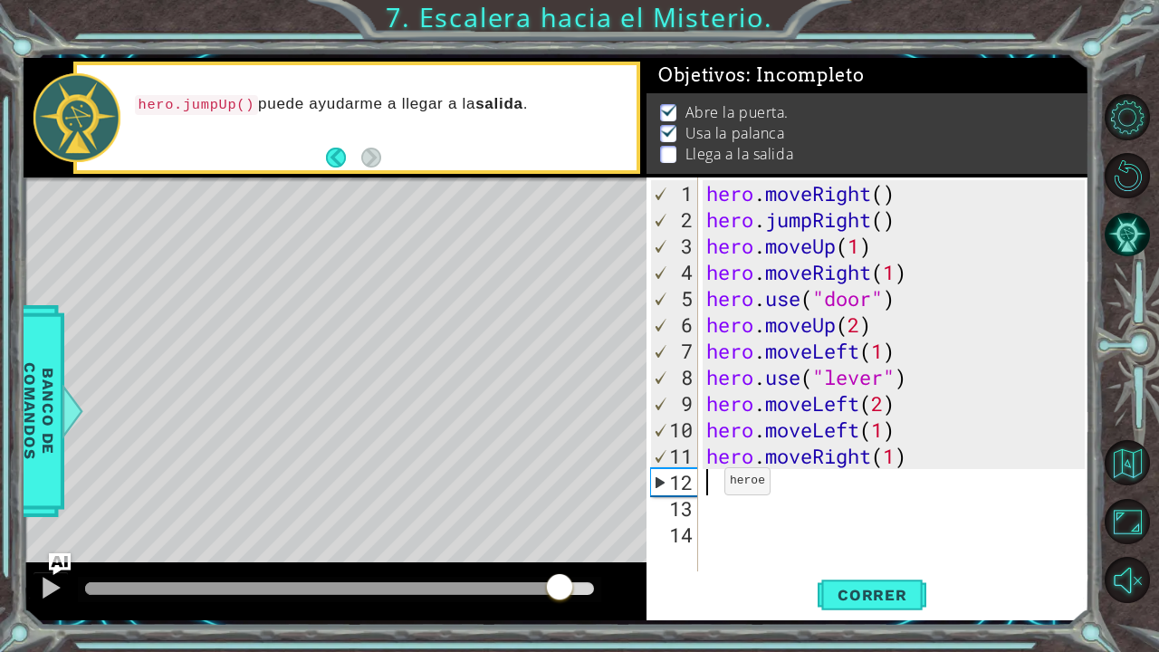
scroll to position [0, 0]
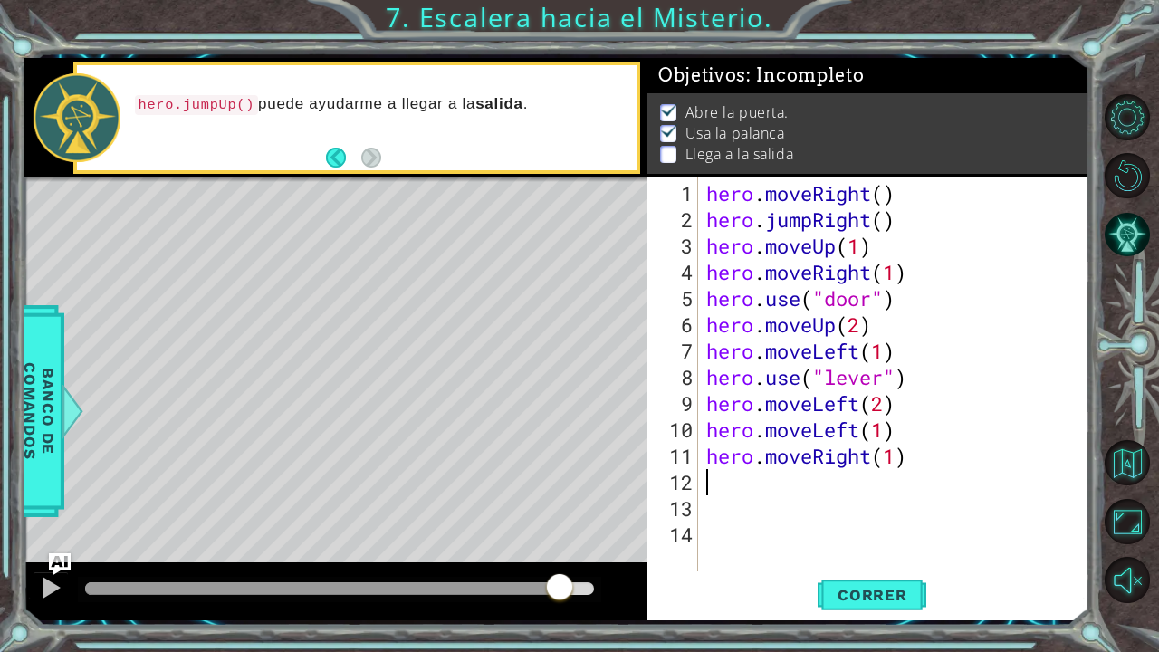
type textarea "e"
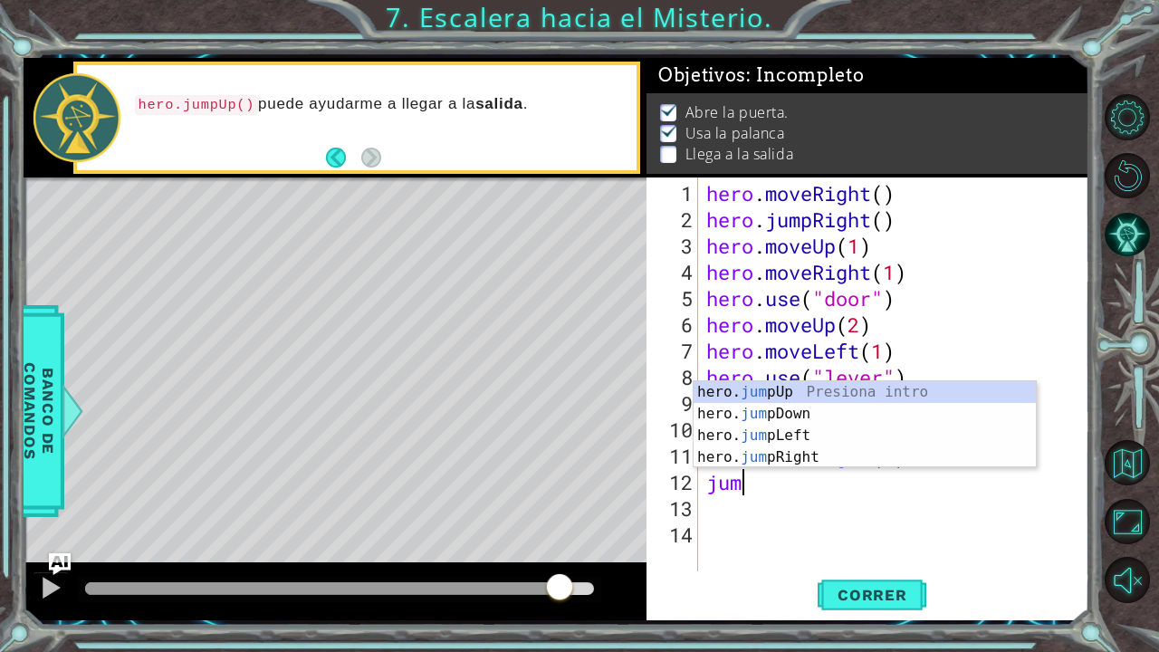
type textarea "jump"
click at [803, 429] on div "hero. jump Up Presiona intro hero. jump Down Presiona intro hero. jump Left Pre…" at bounding box center [865, 446] width 343 height 130
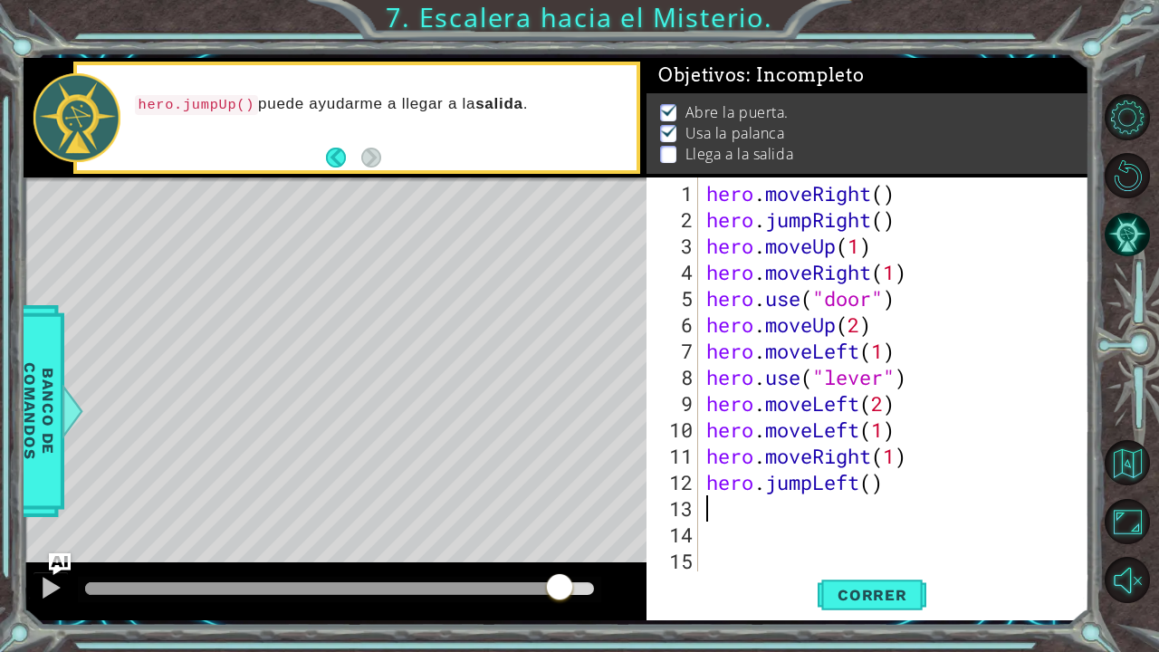
scroll to position [0, 0]
click at [877, 537] on span "Correr" at bounding box center [873, 595] width 106 height 18
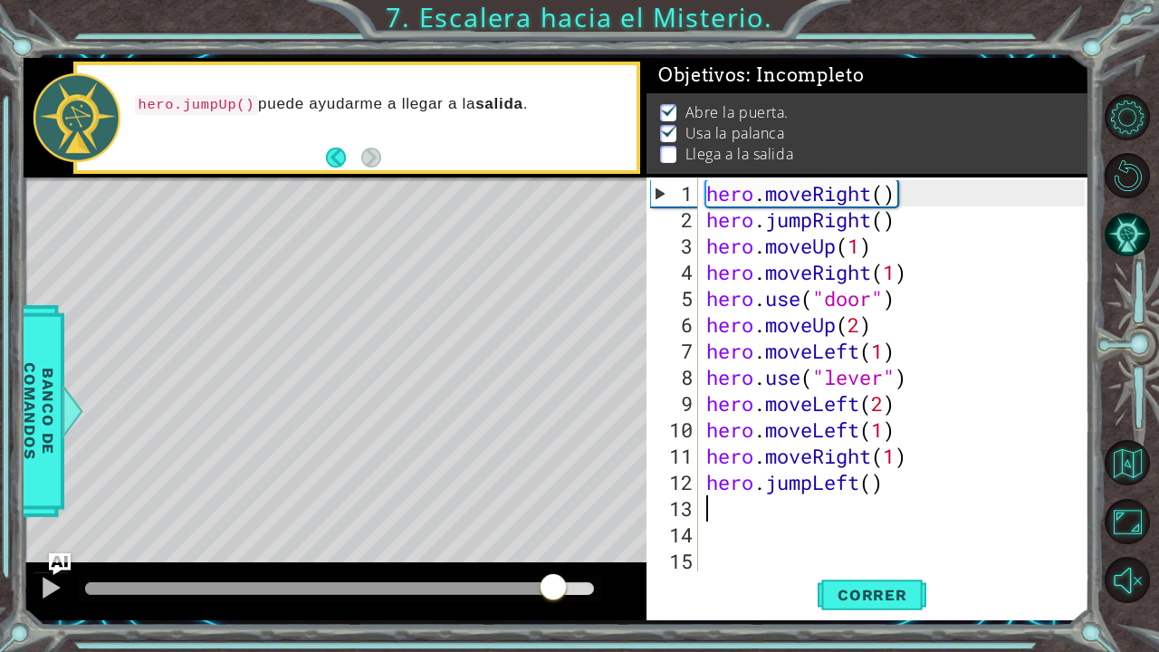
click at [553, 537] on div at bounding box center [339, 588] width 509 height 13
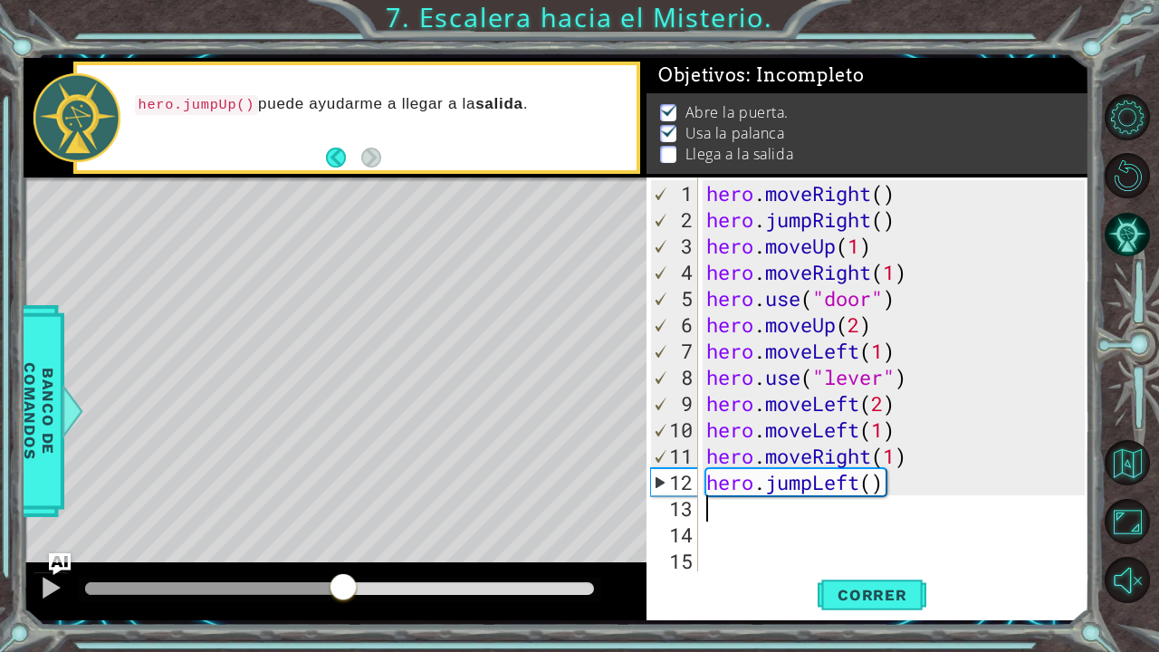
drag, startPoint x: 553, startPoint y: 585, endPoint x: 344, endPoint y: 552, distance: 211.9
drag, startPoint x: 900, startPoint y: 484, endPoint x: 707, endPoint y: 500, distance: 194.5
click at [707, 500] on div "hero . moveRight ( ) hero . jumpRight ( ) hero . moveUp ( 1 ) hero . moveRight …" at bounding box center [898, 403] width 391 height 447
click at [883, 482] on div "hero . moveRight ( ) hero . jumpRight ( ) hero . moveUp ( 1 ) hero . moveRight …" at bounding box center [894, 375] width 382 height 394
type textarea "hero.jumpLeft()"
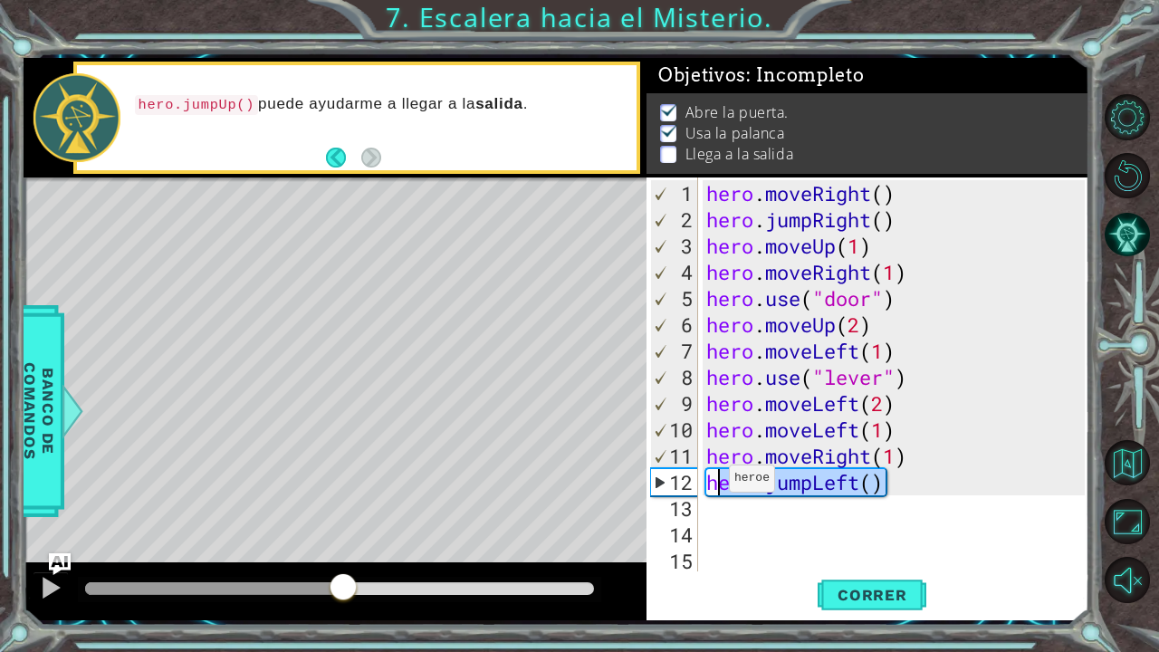
drag, startPoint x: 883, startPoint y: 482, endPoint x: 701, endPoint y: 485, distance: 182.1
click at [701, 485] on div "hero.jumpLeft() 1 2 3 4 5 6 7 8 9 10 11 12 13 14 15 hero . moveRight ( ) hero .…" at bounding box center [866, 375] width 438 height 394
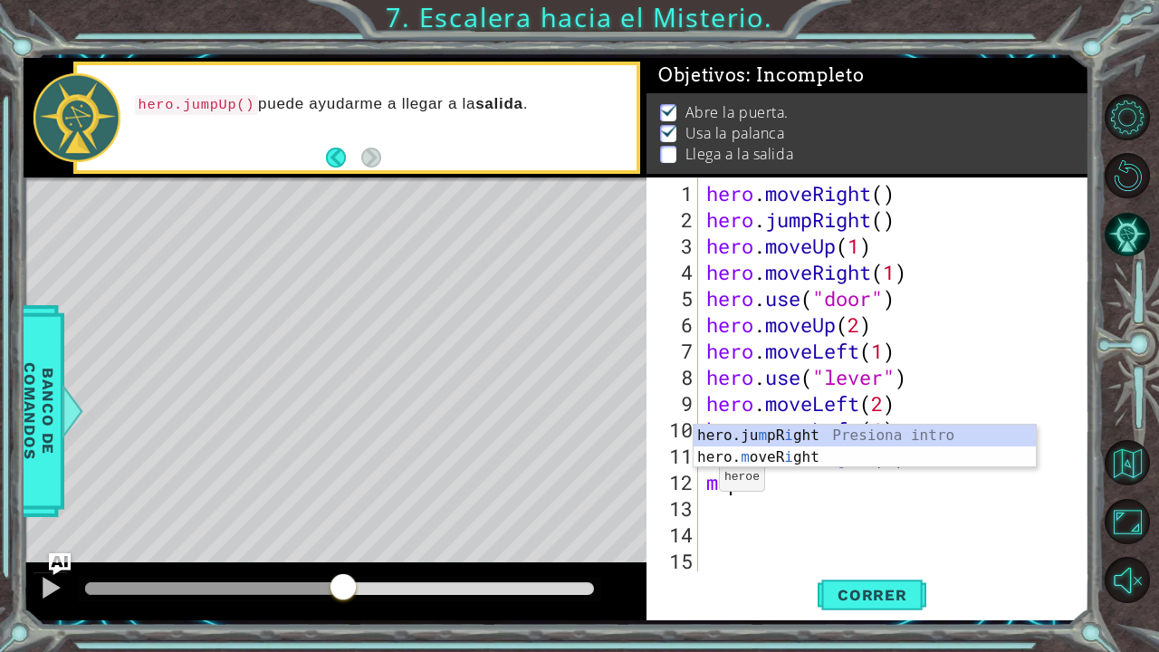
type textarea "m"
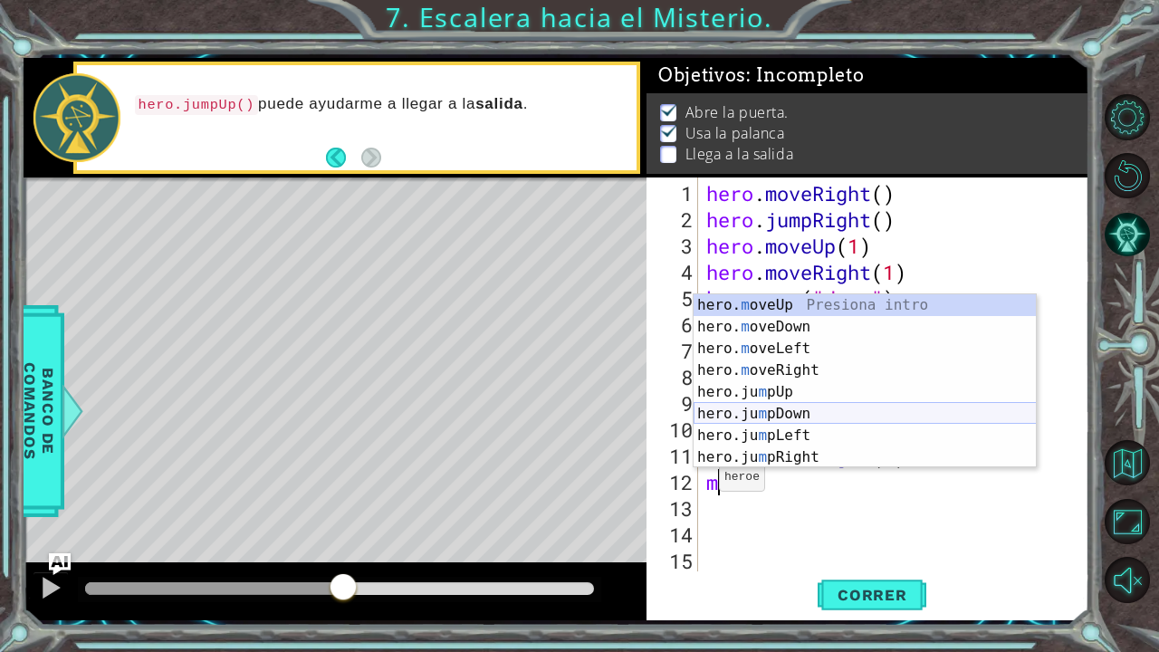
click at [801, 405] on div "hero. m oveUp Presiona intro hero. m oveDown Presiona intro hero. m oveLeft Pre…" at bounding box center [865, 402] width 343 height 217
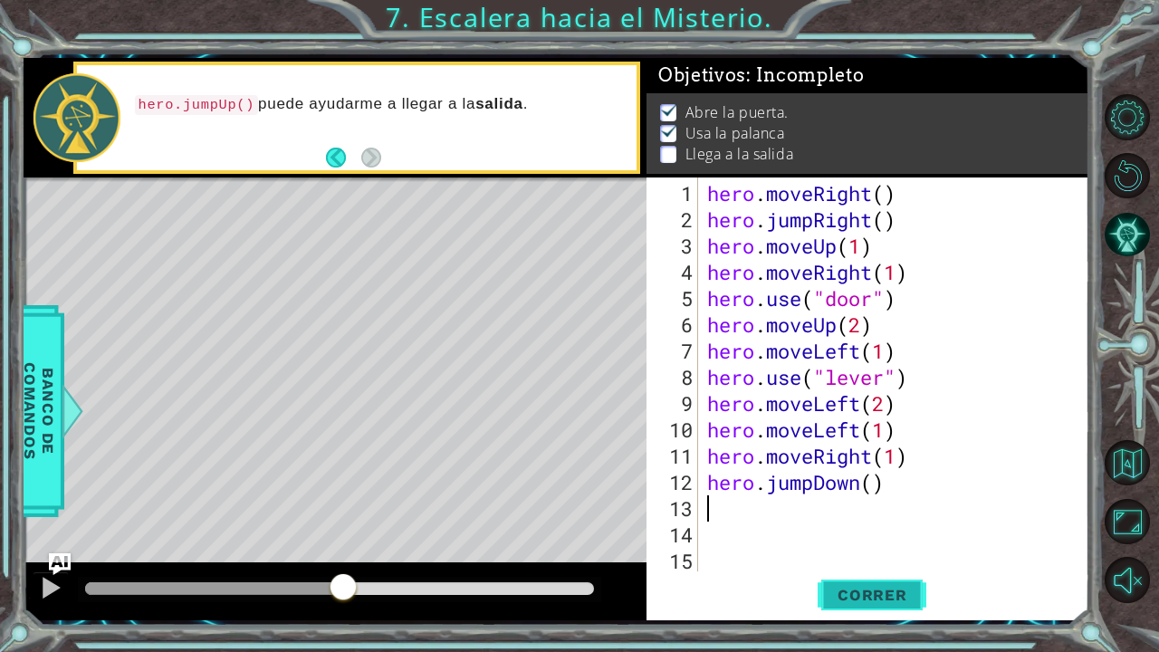
click at [841, 537] on span "Correr" at bounding box center [873, 595] width 106 height 18
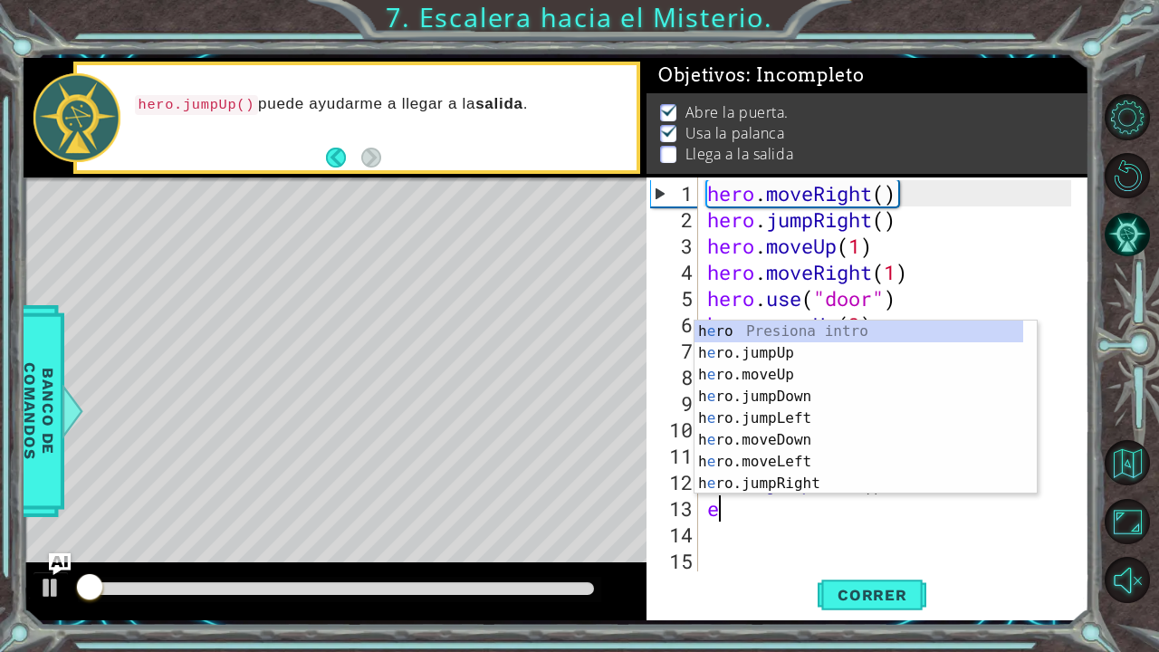
click at [572, 537] on div at bounding box center [339, 588] width 509 height 13
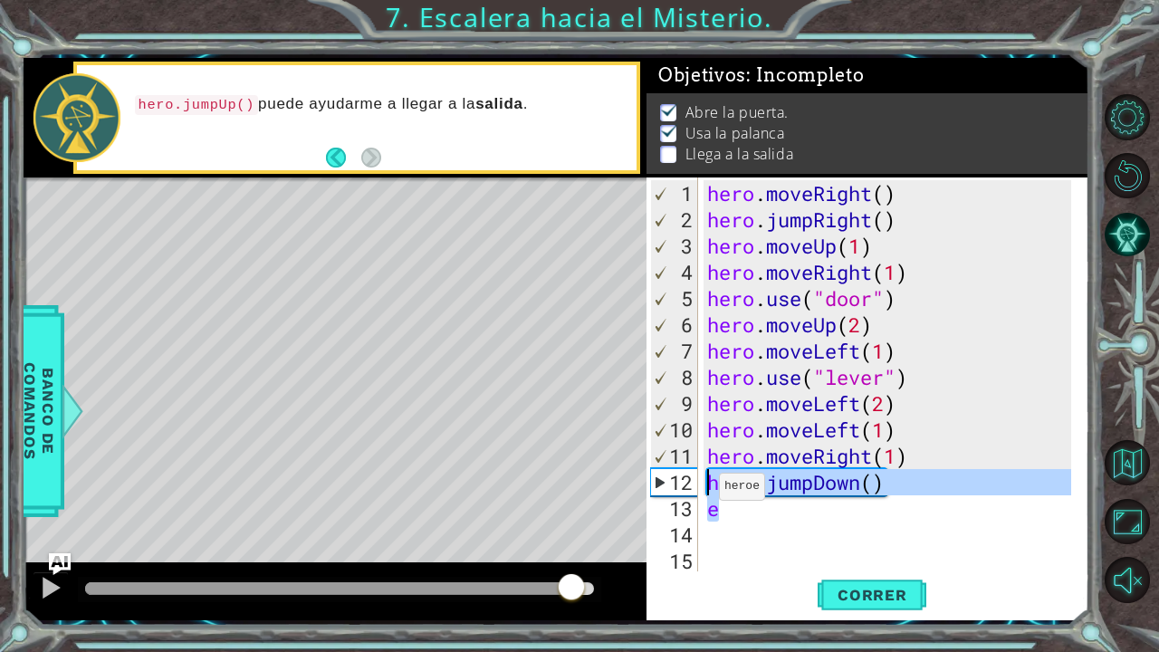
drag, startPoint x: 828, startPoint y: 504, endPoint x: 705, endPoint y: 482, distance: 125.1
click at [705, 482] on div "hero . moveRight ( ) hero . jumpRight ( ) hero . moveUp ( 1 ) hero . moveRight …" at bounding box center [892, 403] width 377 height 447
type textarea "hero.jumpDown() e"
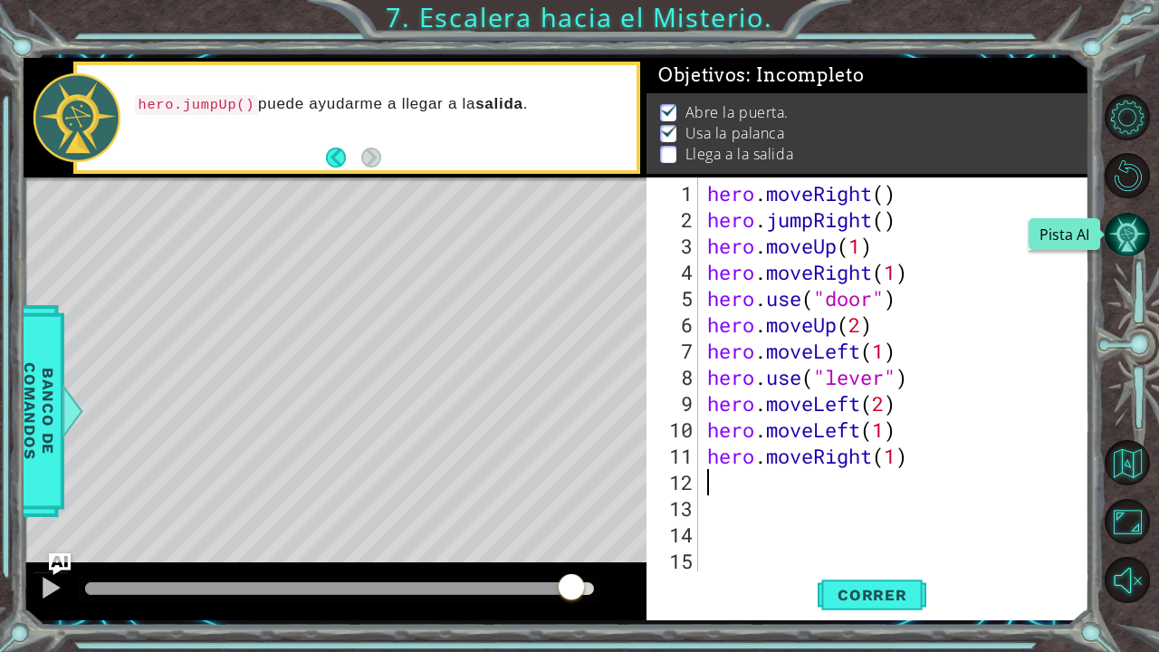
click at [1127, 223] on button "Pista AI" at bounding box center [1127, 234] width 45 height 45
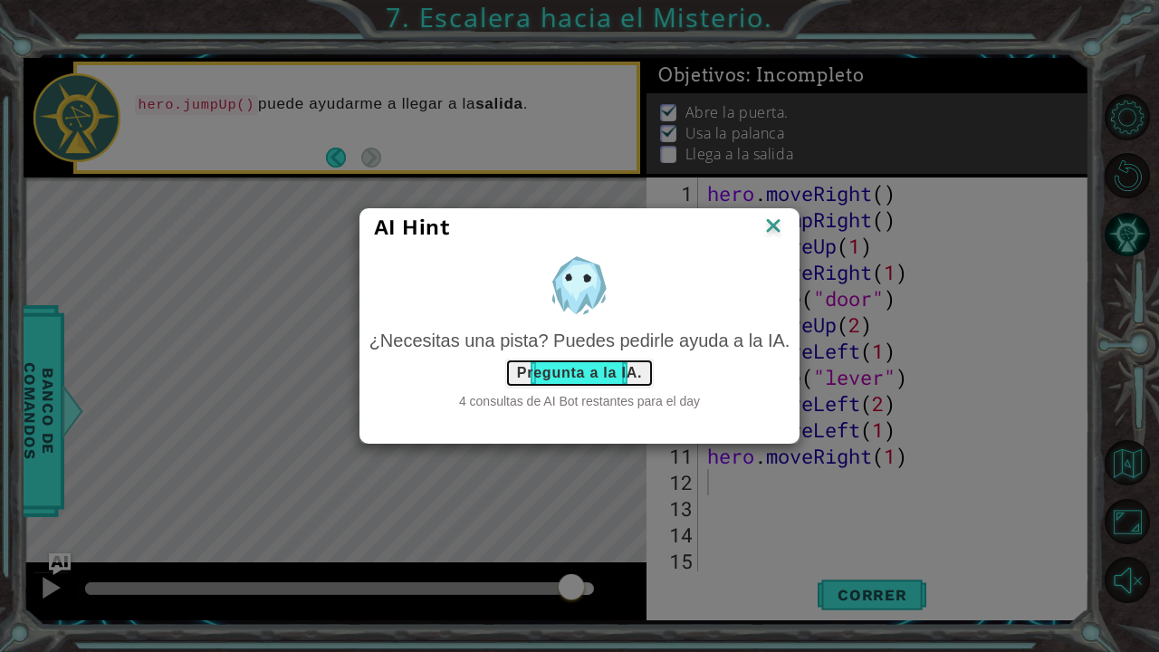
click at [605, 368] on button "Pregunta a la IA." at bounding box center [579, 373] width 149 height 29
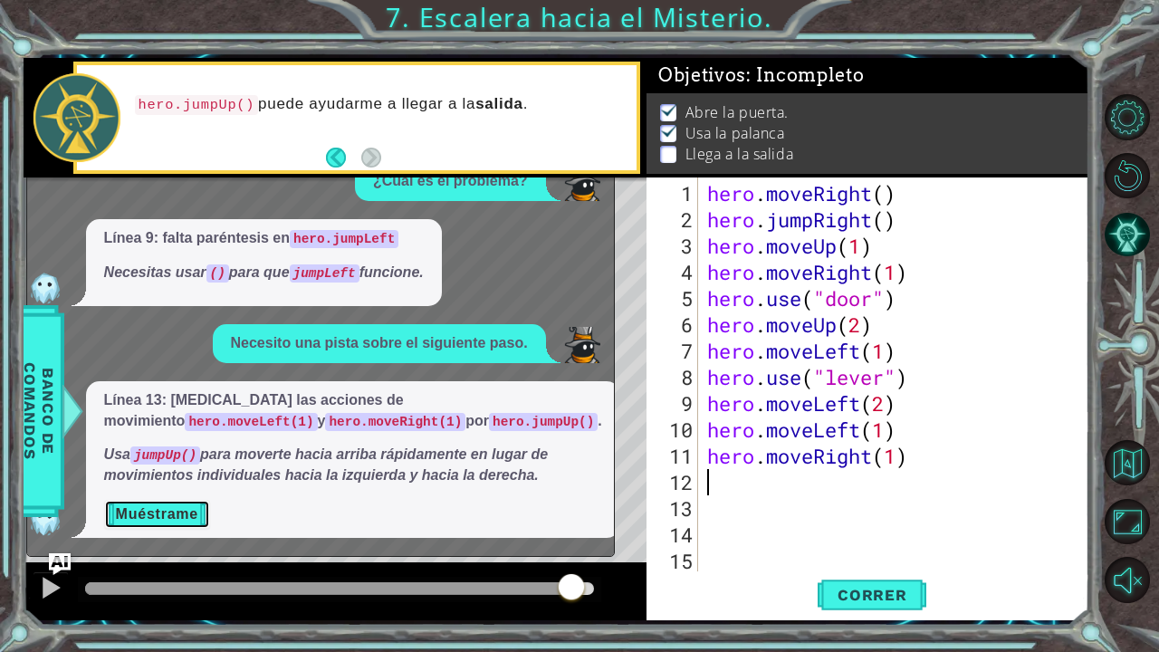
click at [179, 507] on button "Muéstrame" at bounding box center [157, 514] width 106 height 29
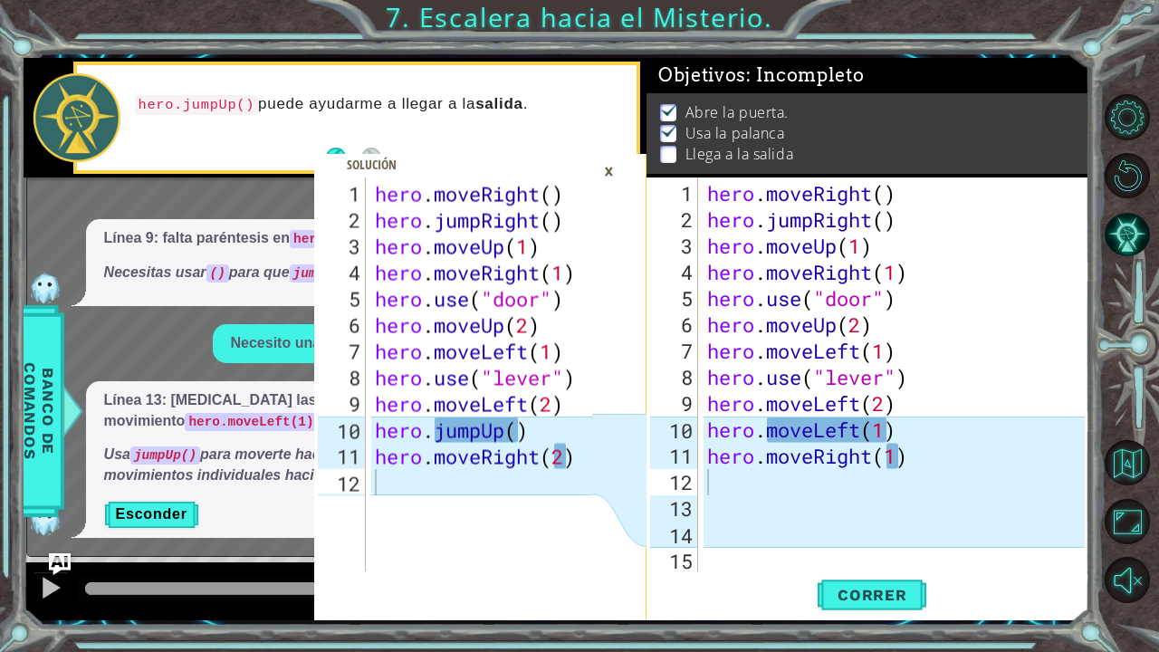
click at [612, 166] on div "×" at bounding box center [609, 171] width 28 height 31
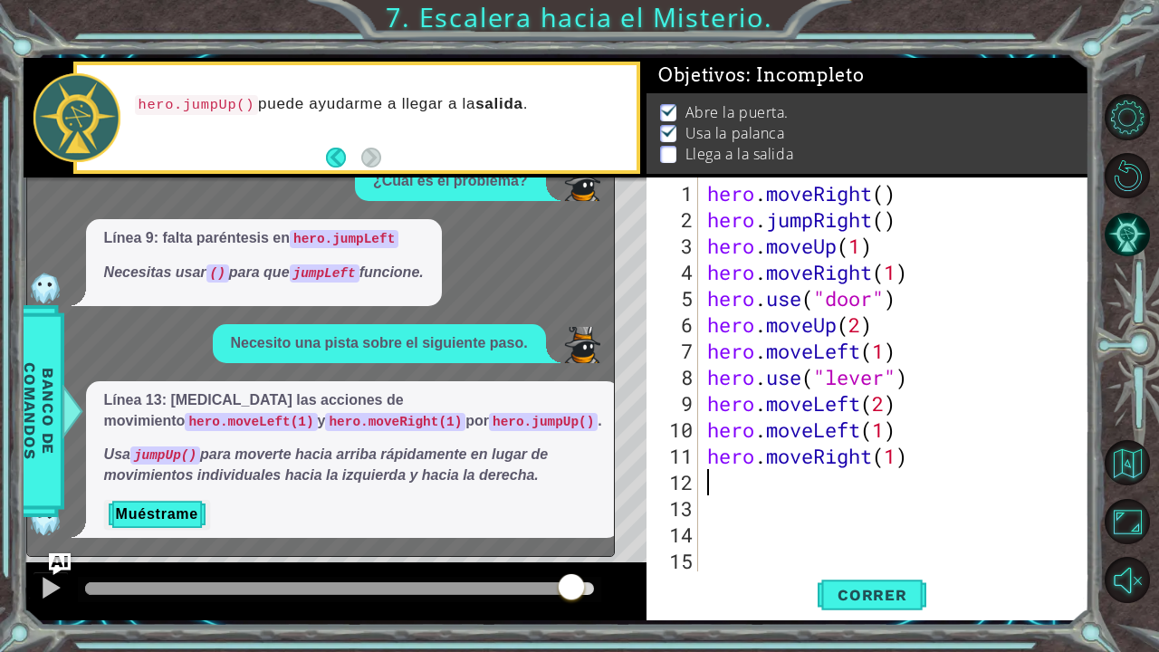
click at [850, 475] on div "hero . moveRight ( ) hero . jumpRight ( ) hero . moveUp ( 1 ) hero . moveRight …" at bounding box center [899, 403] width 390 height 447
click at [424, 259] on span "Línea 9: falta paréntesis en hero.jumpLeft Necesitas usar () para que jumpLeft …" at bounding box center [264, 255] width 320 height 55
click at [484, 228] on div "Línea 9: falta paréntesis en hero.jumpLeft Necesitas usar () para que jumpLeft …" at bounding box center [316, 262] width 578 height 87
click at [47, 537] on div at bounding box center [51, 588] width 24 height 24
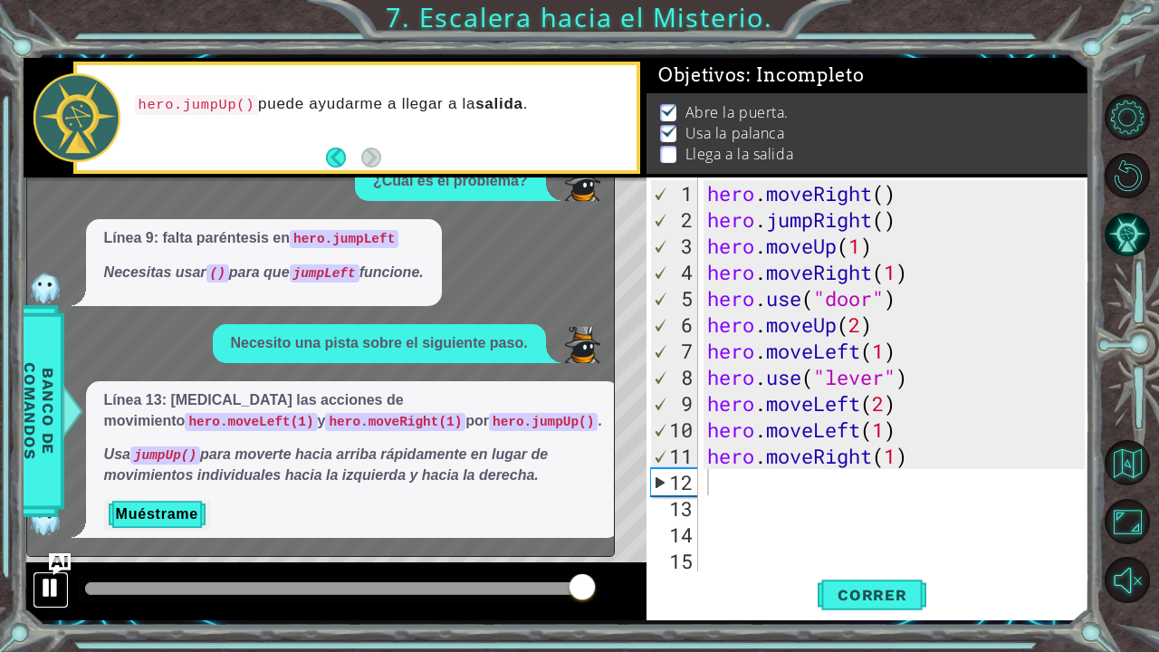
click at [47, 537] on div at bounding box center [51, 588] width 24 height 24
click at [1138, 245] on button "Pista AI" at bounding box center [1127, 234] width 45 height 45
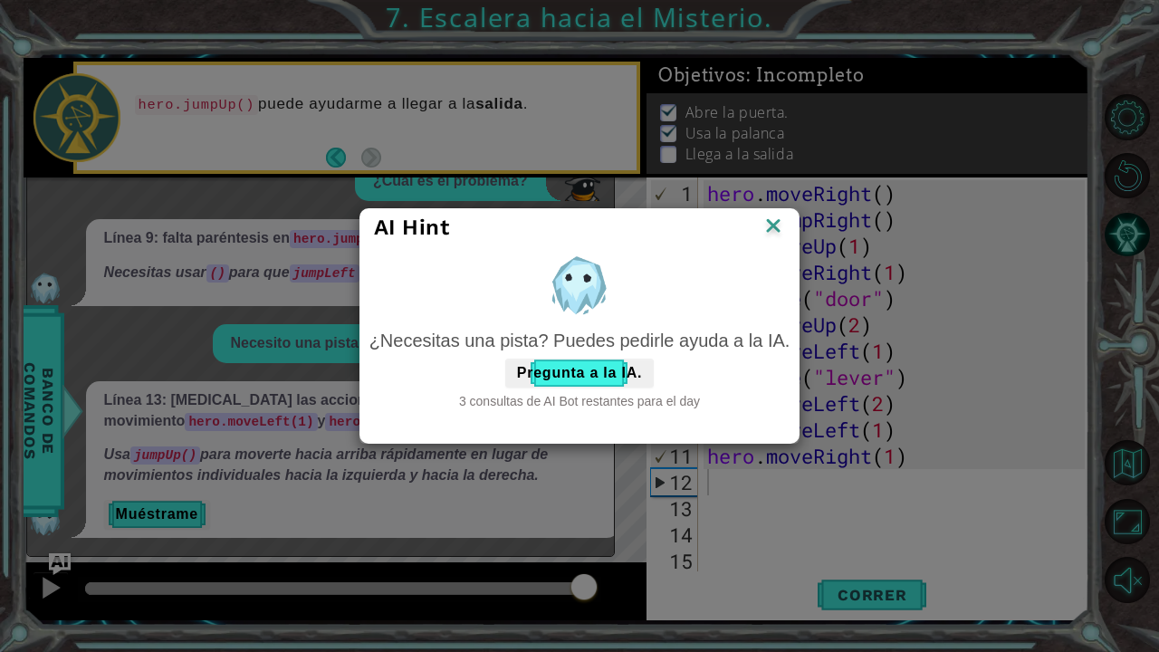
click at [771, 234] on img at bounding box center [774, 227] width 24 height 27
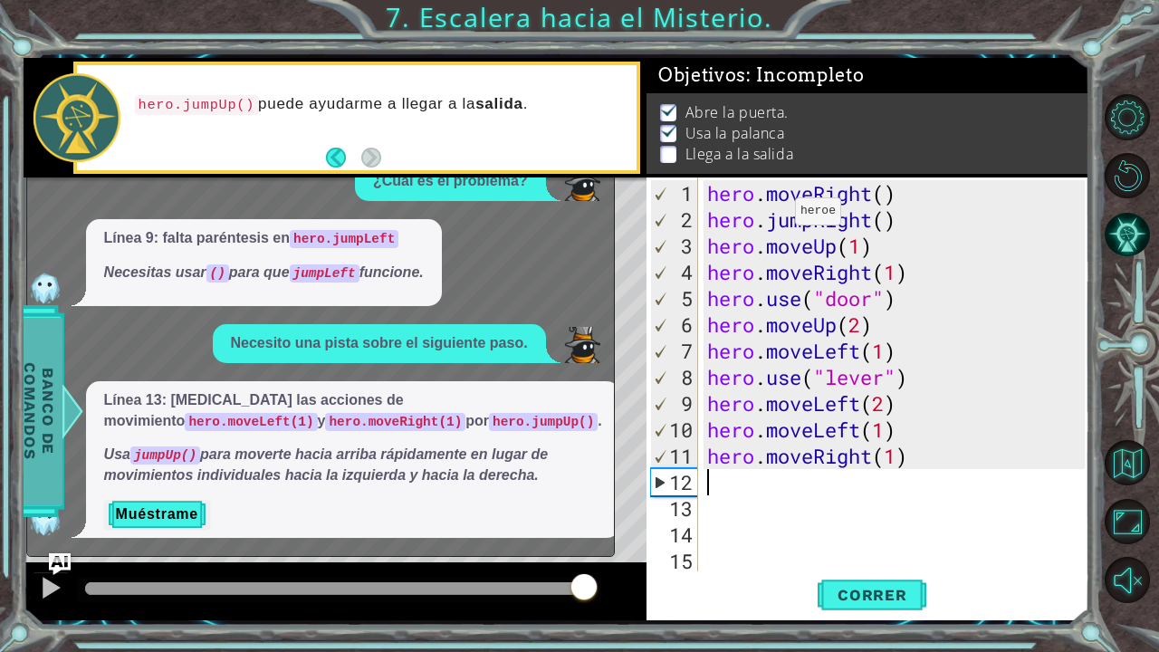
click at [35, 422] on span "Banco de comandos" at bounding box center [38, 411] width 47 height 188
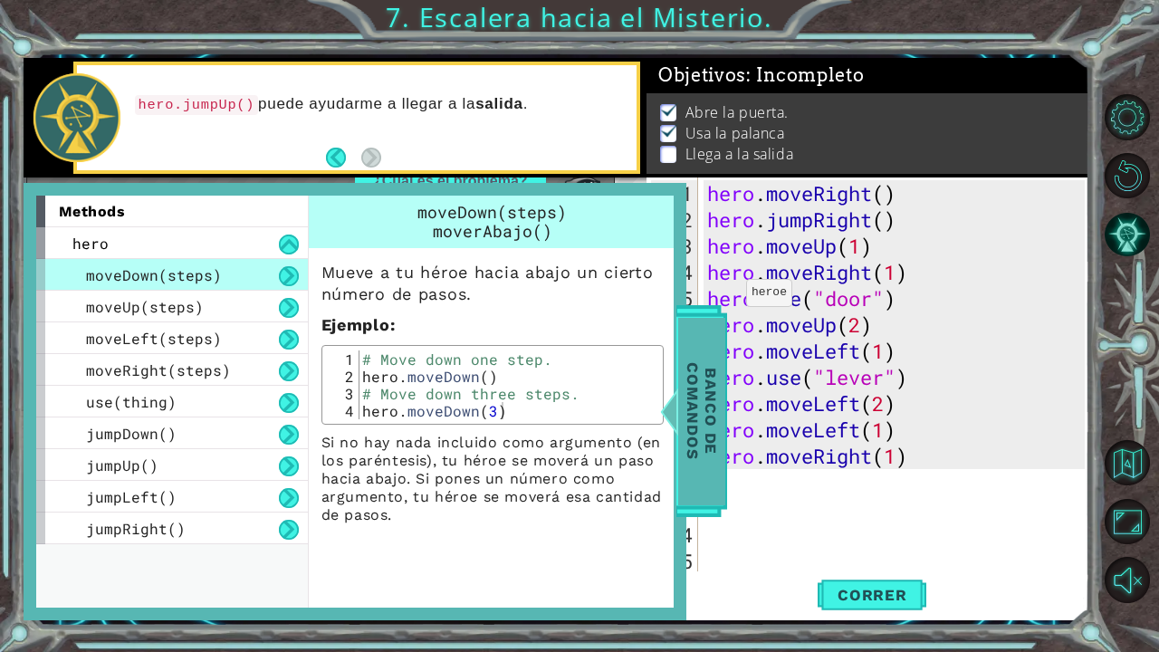
click at [688, 408] on span "Banco de comandos" at bounding box center [701, 411] width 47 height 188
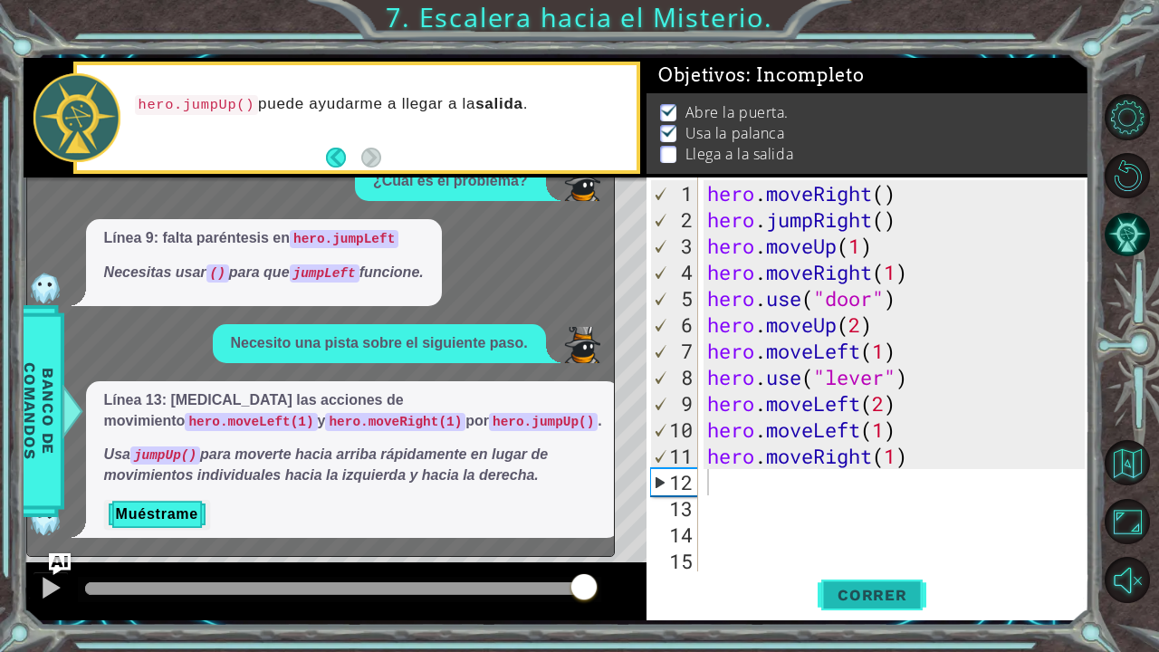
click at [873, 537] on button "Correr" at bounding box center [872, 594] width 109 height 44
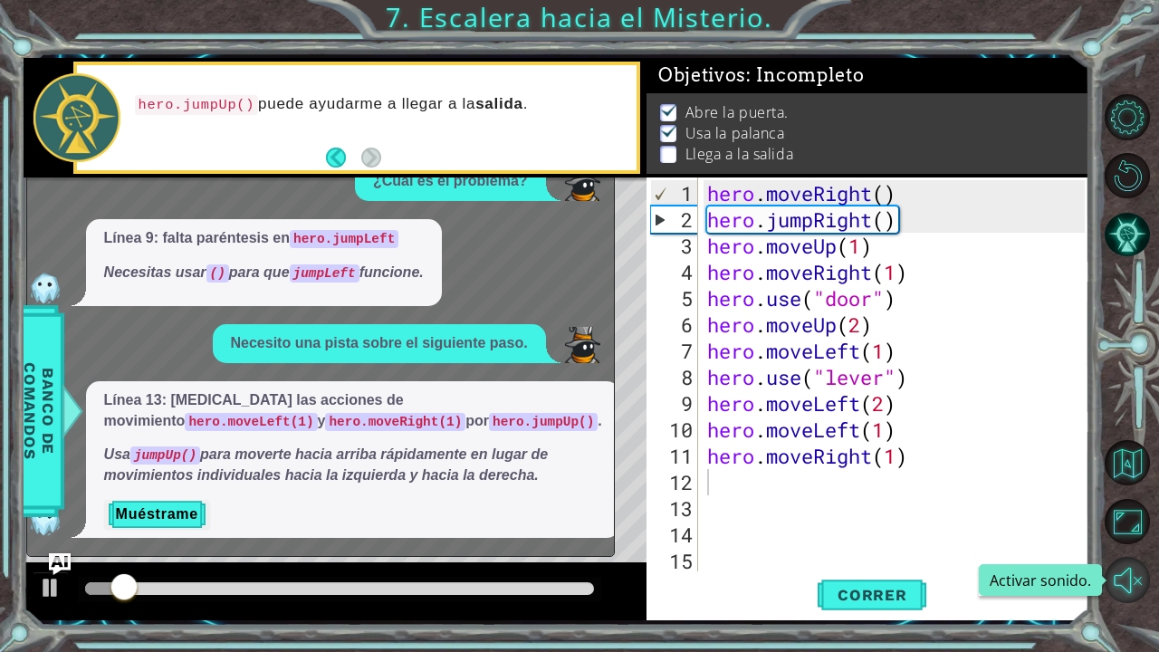
click at [1125, 537] on button "Activar sonido." at bounding box center [1127, 579] width 45 height 45
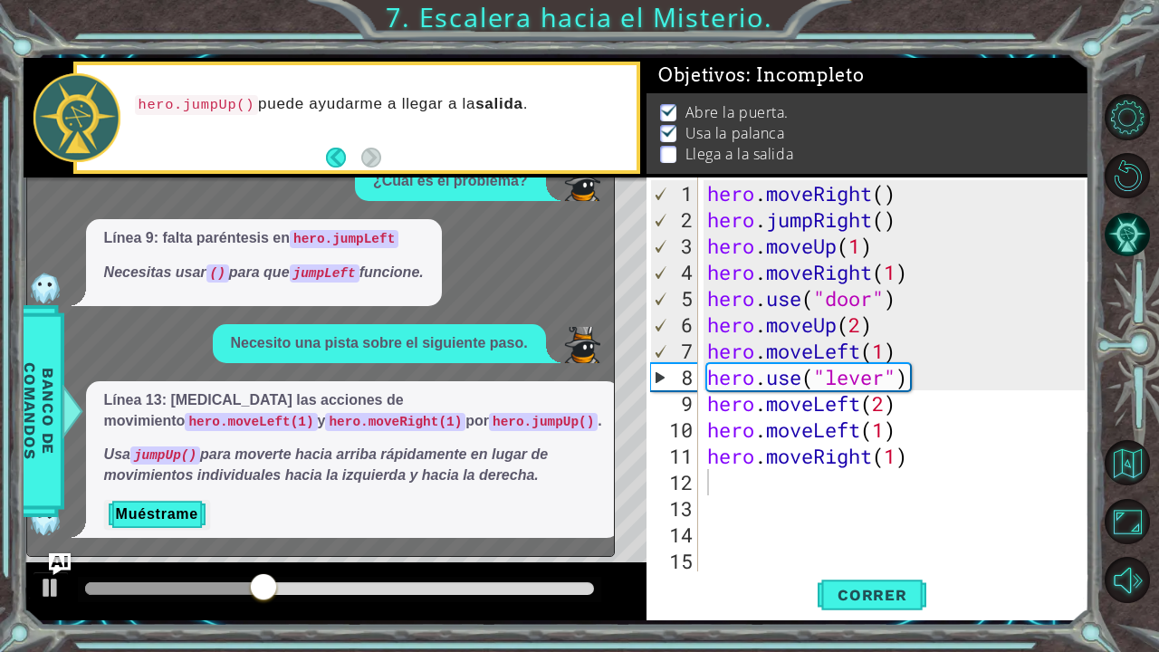
click at [391, 288] on div "Línea 9: falta paréntesis en hero.jumpLeft Necesitas usar () para que jumpLeft …" at bounding box center [264, 262] width 356 height 87
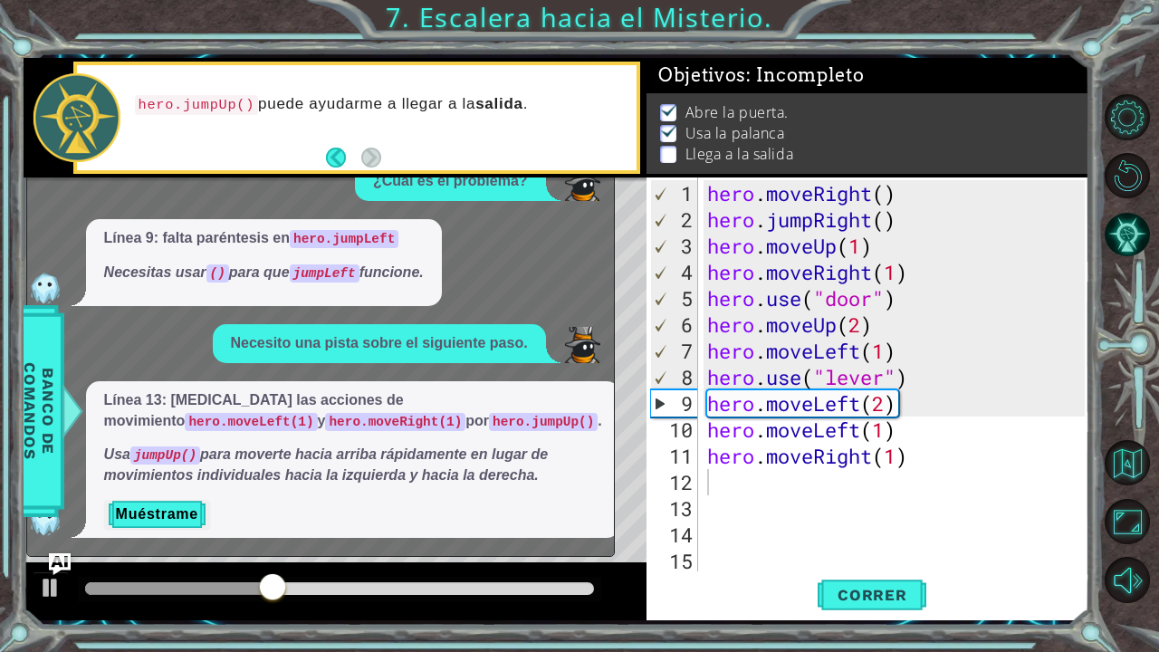
click at [391, 288] on div "Línea 9: falta paréntesis en hero.jumpLeft Necesitas usar () para que jumpLeft …" at bounding box center [264, 262] width 356 height 87
click at [343, 158] on button "Back" at bounding box center [343, 158] width 35 height 20
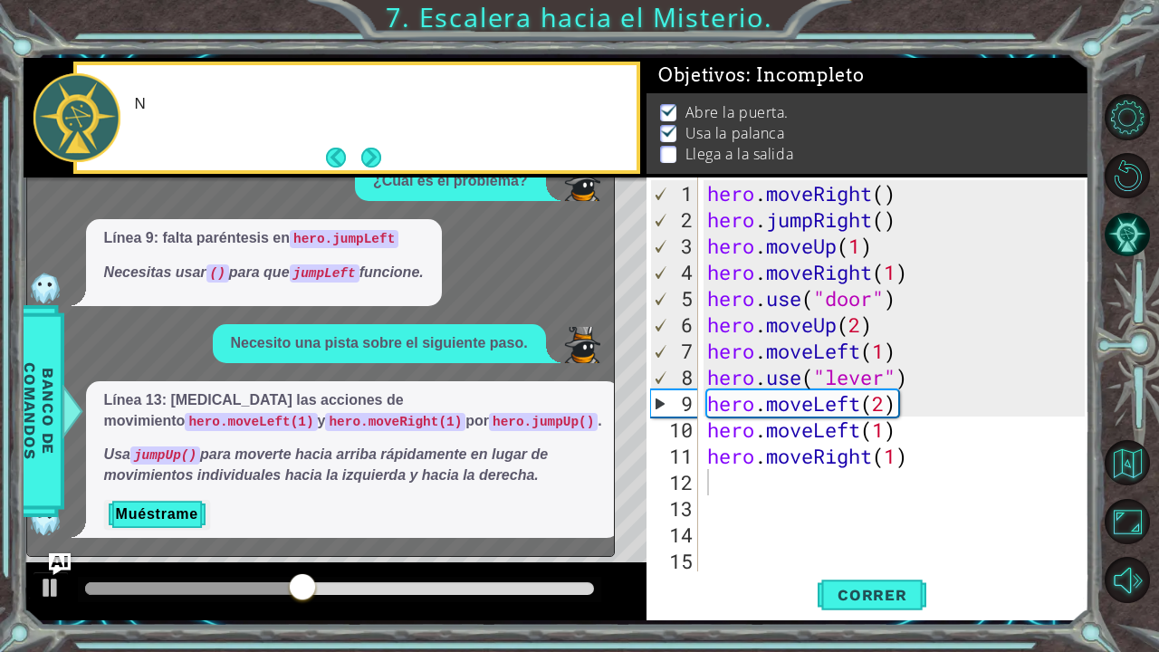
click at [343, 158] on button "Back" at bounding box center [343, 158] width 35 height 20
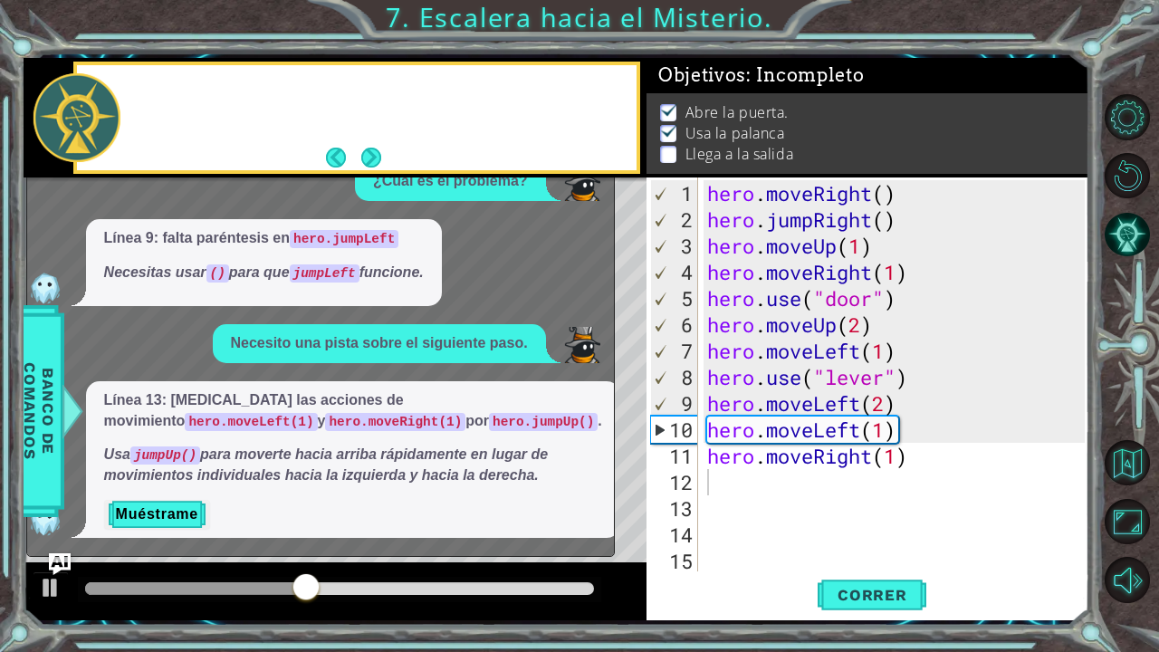
click at [343, 158] on button "Back" at bounding box center [343, 158] width 35 height 20
click at [0, 0] on icon at bounding box center [0, 0] width 0 height 0
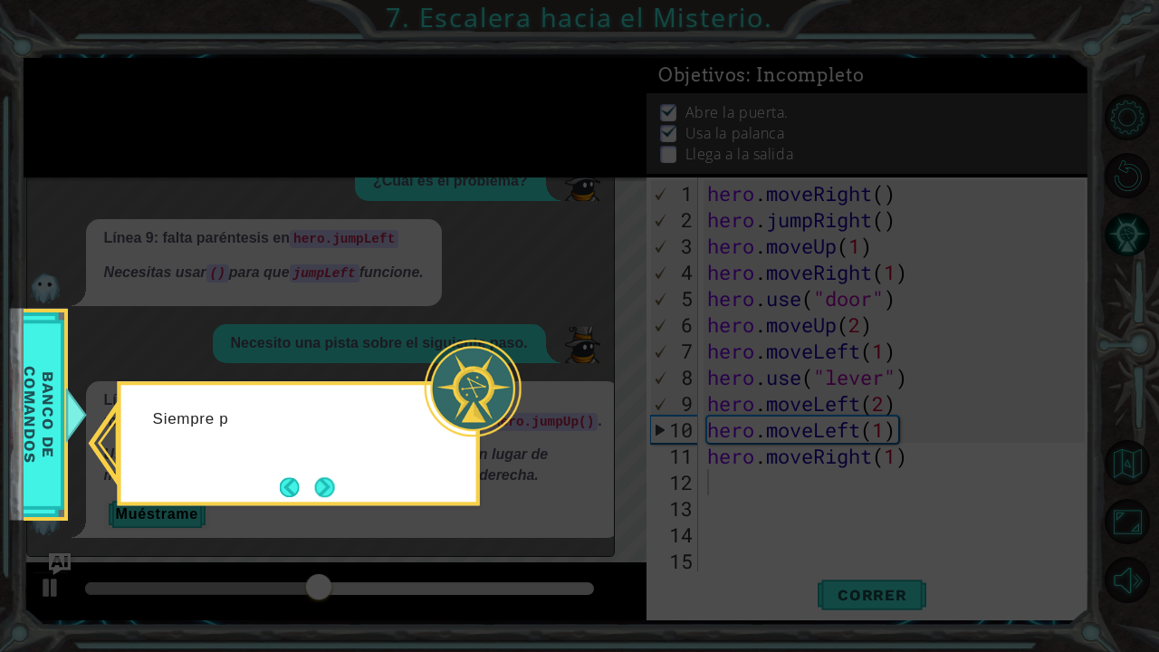
click at [471, 299] on icon at bounding box center [579, 326] width 1159 height 652
click at [334, 484] on button "Next" at bounding box center [325, 487] width 20 height 20
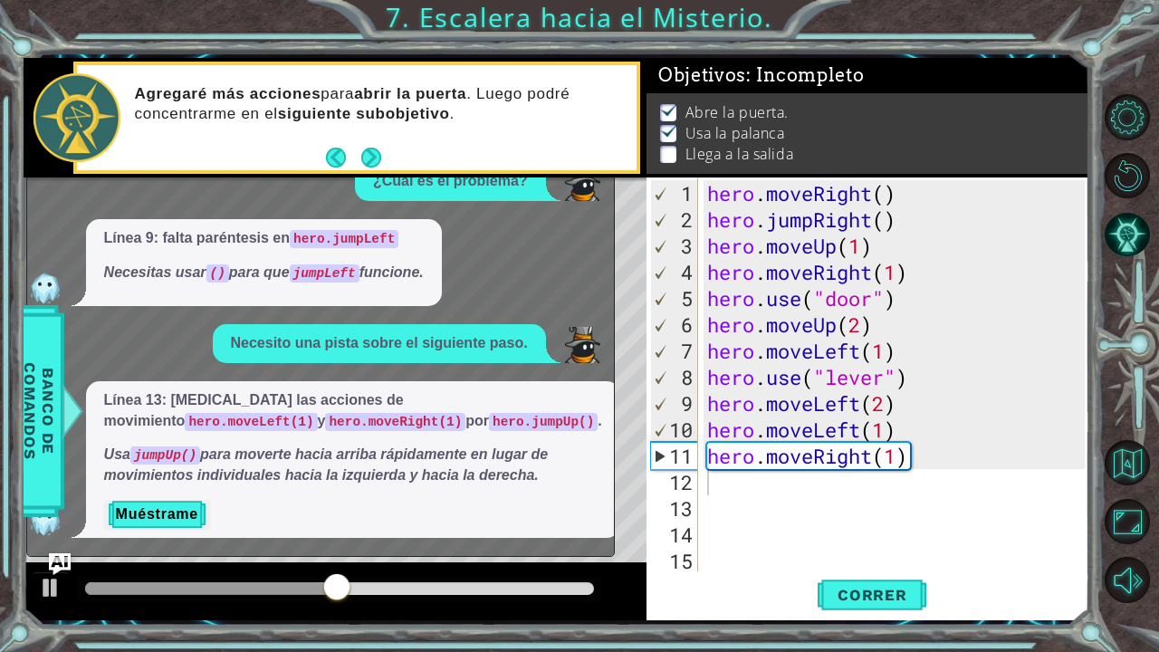
click at [334, 483] on em "Usa jumpUp() para moverte hacia arriba rápidamente en lugar de movimientos indi…" at bounding box center [326, 465] width 445 height 36
click at [381, 148] on button "Next" at bounding box center [371, 158] width 21 height 21
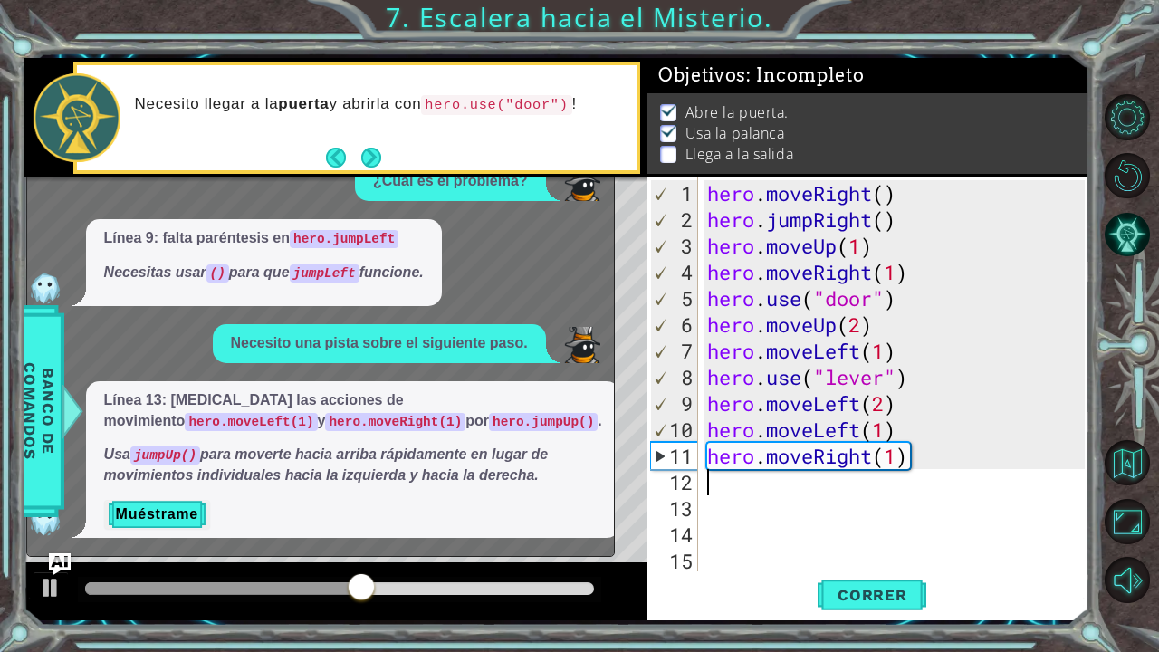
click at [380, 144] on footer at bounding box center [353, 157] width 55 height 27
click at [373, 153] on button "Next" at bounding box center [371, 157] width 29 height 29
drag, startPoint x: 324, startPoint y: 344, endPoint x: 506, endPoint y: 346, distance: 182.1
click at [506, 346] on p "Necesito una pista sobre el siguiente paso." at bounding box center [379, 343] width 297 height 21
click at [65, 537] on img "Ask AI" at bounding box center [59, 565] width 24 height 24
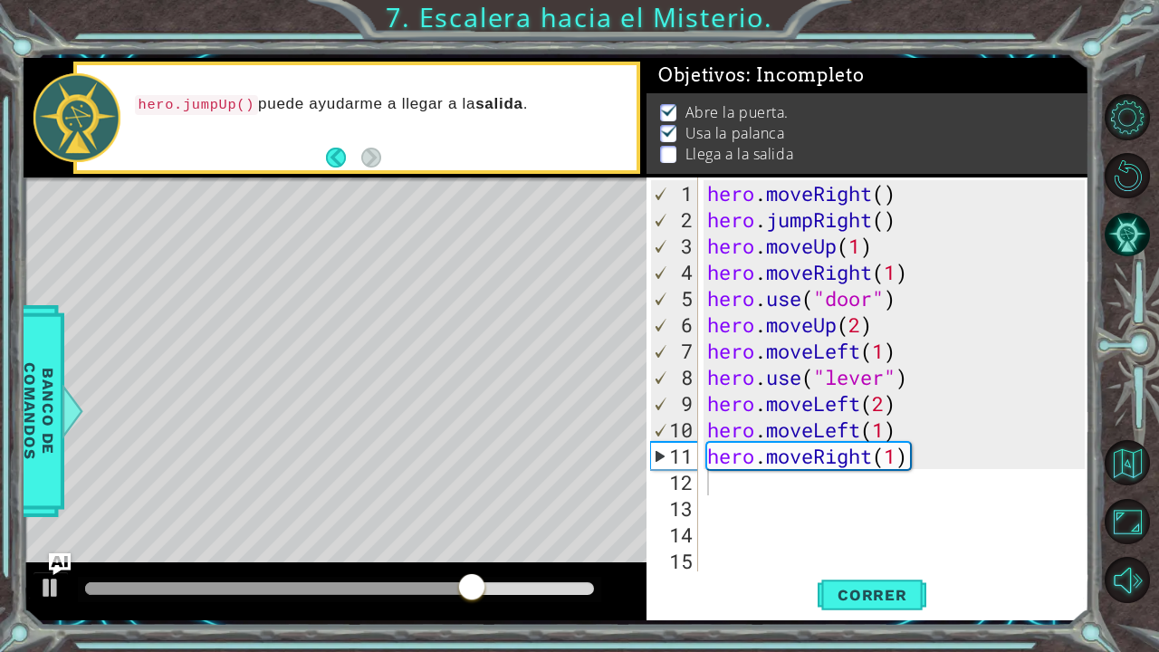
click at [803, 495] on div "hero . moveRight ( ) hero . jumpRight ( ) hero . moveUp ( 1 ) hero . moveRight …" at bounding box center [899, 403] width 390 height 447
click at [794, 487] on div "hero . moveRight ( ) hero . jumpRight ( ) hero . moveUp ( 1 ) hero . moveRight …" at bounding box center [899, 403] width 390 height 447
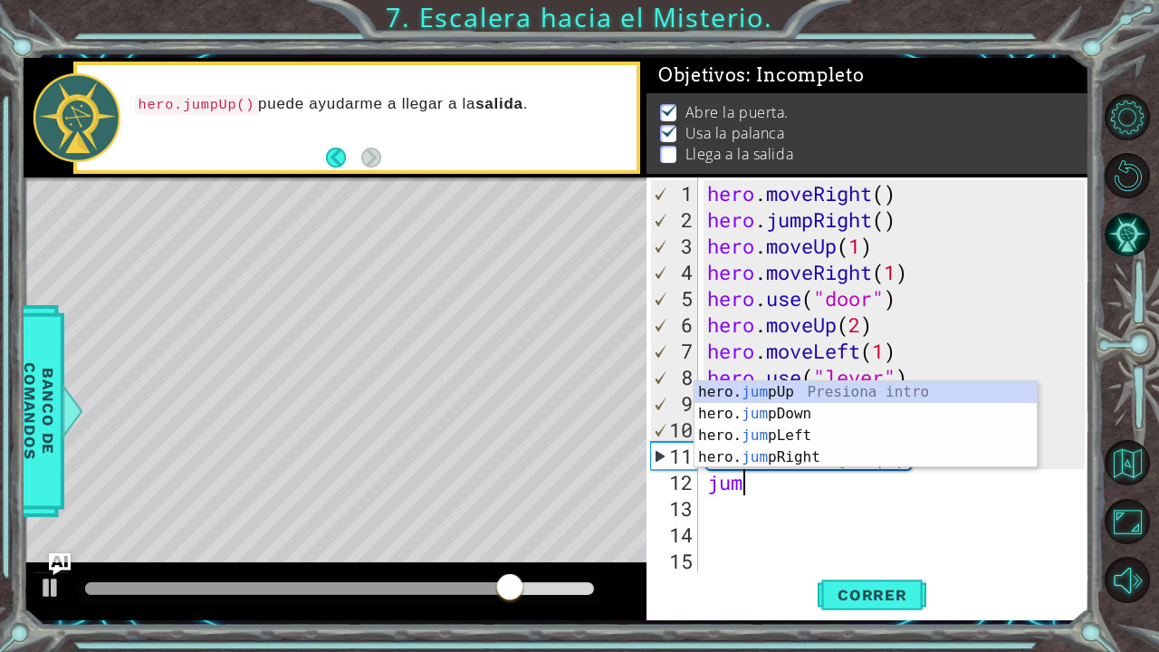
type textarea "jump"
click at [795, 388] on div "hero. jump Up Presiona intro hero. jump Down Presiona intro hero. jump Left Pre…" at bounding box center [866, 446] width 343 height 130
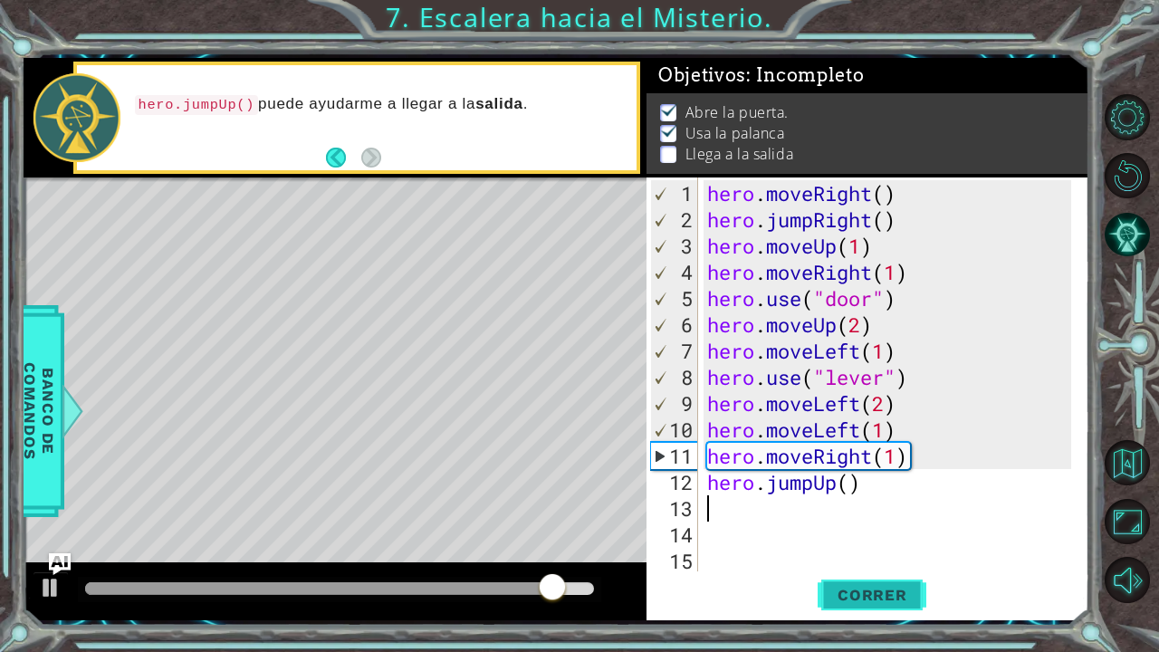
click at [853, 537] on span "Correr" at bounding box center [873, 595] width 106 height 18
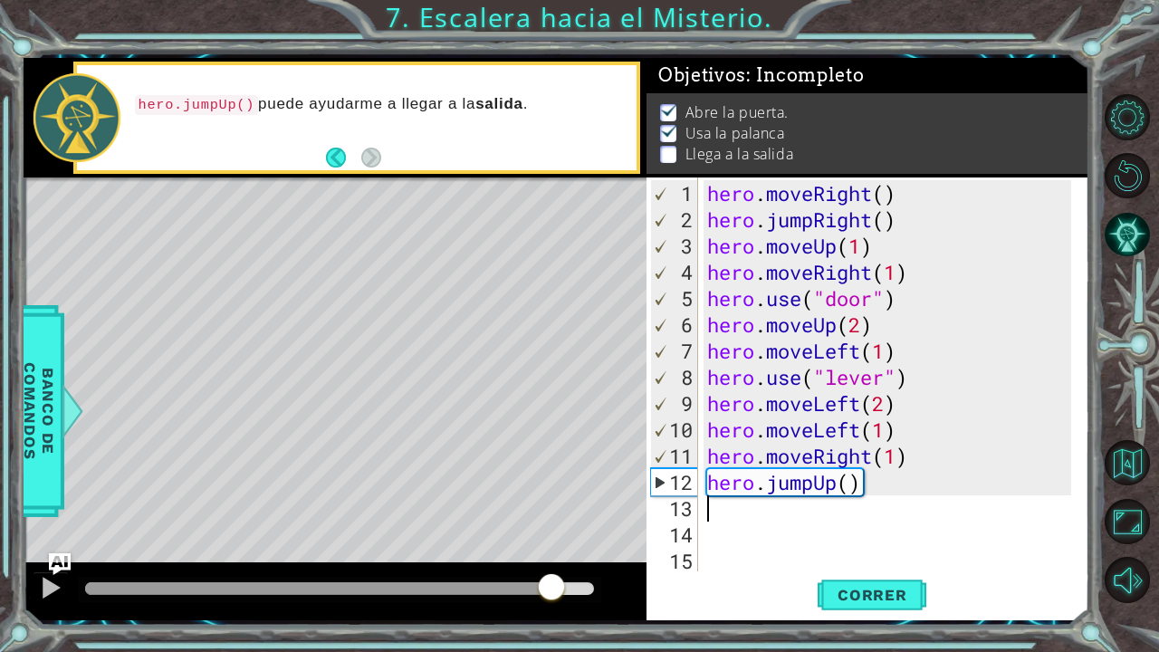
click at [553, 537] on div at bounding box center [339, 588] width 509 height 13
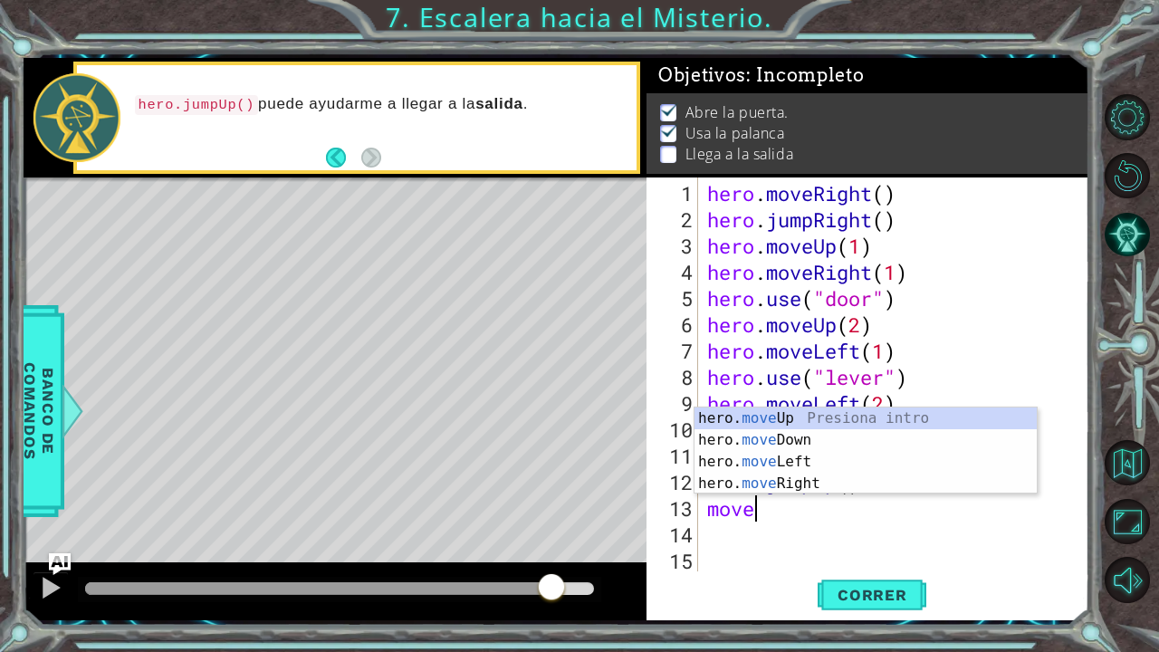
scroll to position [0, 1]
click at [784, 478] on div "hero. move Up Presiona intro hero. move Down Presiona intro hero. move Left Pre…" at bounding box center [866, 473] width 343 height 130
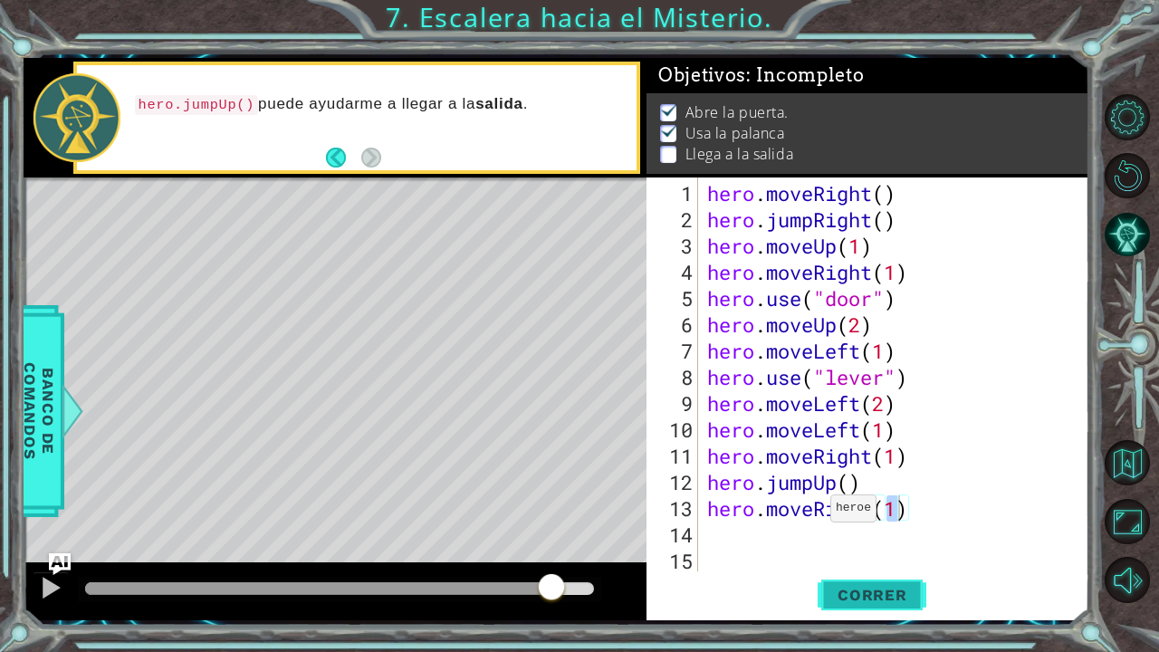
click at [901, 537] on span "Correr" at bounding box center [873, 595] width 106 height 18
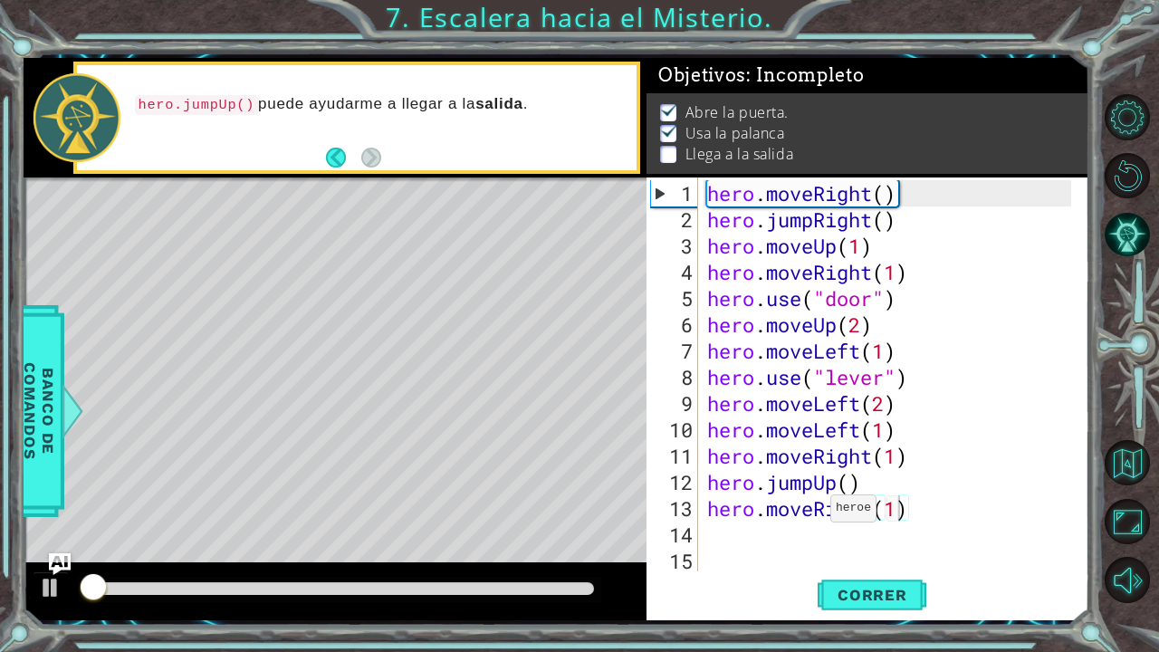
click at [574, 537] on div at bounding box center [340, 589] width 524 height 25
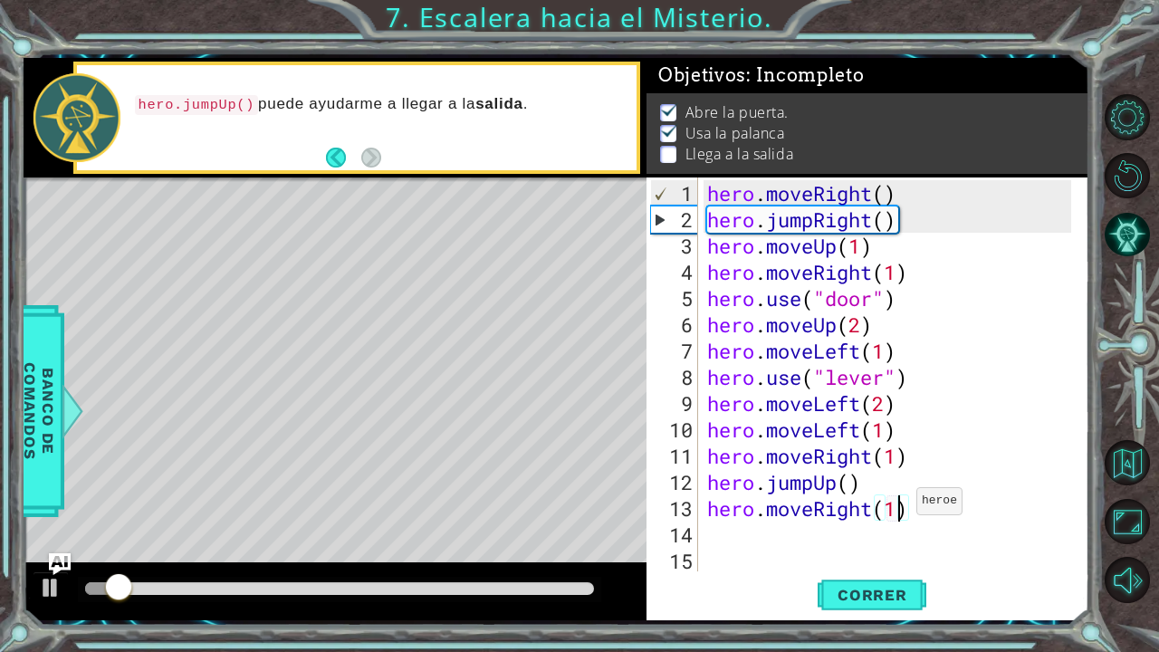
click at [899, 507] on div "hero . moveRight ( ) hero . jumpRight ( ) hero . moveUp ( 1 ) hero . moveRight …" at bounding box center [892, 403] width 377 height 447
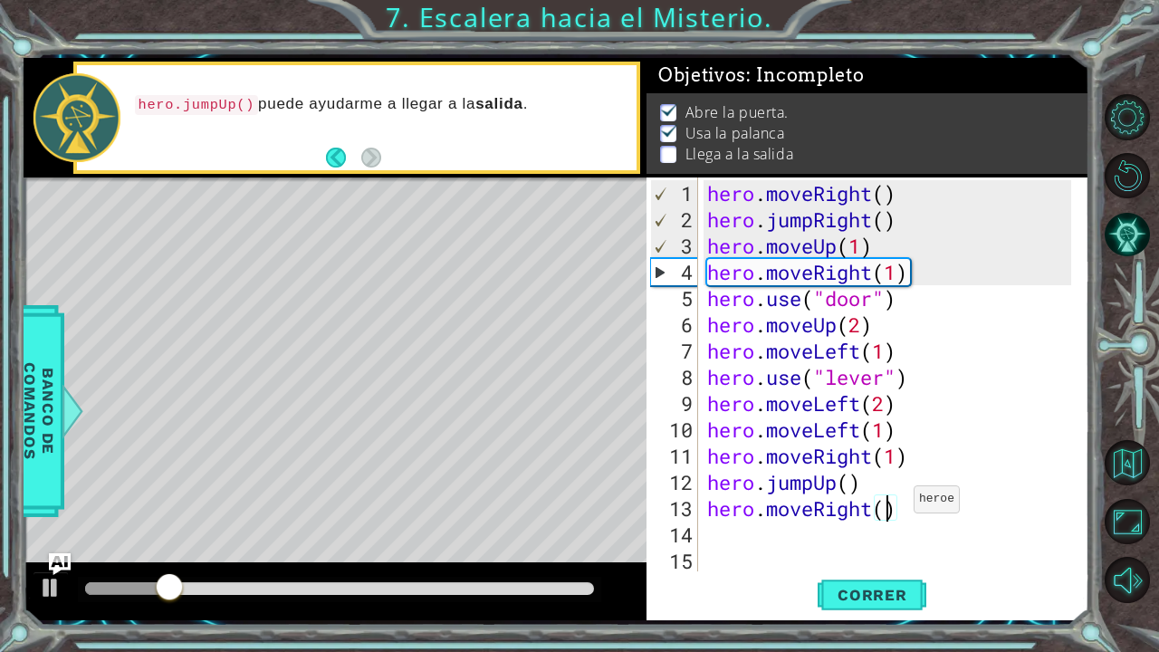
type textarea "hero.moveRight(4)"
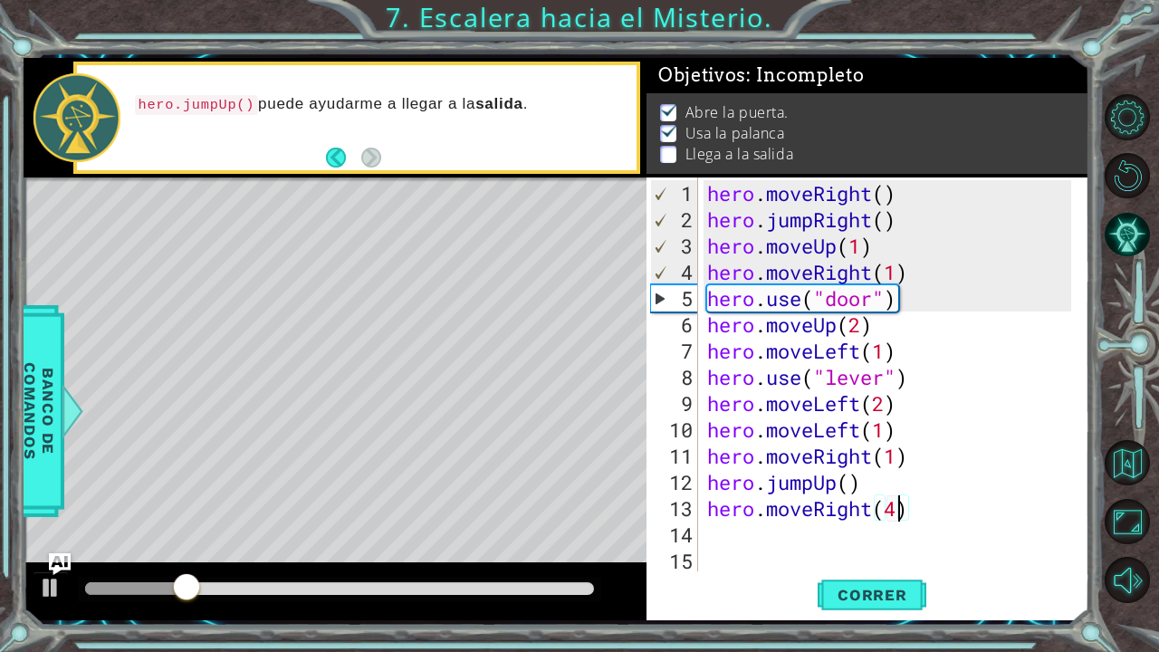
click at [823, 534] on div "hero . moveRight ( ) hero . jumpRight ( ) hero . moveUp ( 1 ) hero . moveRight …" at bounding box center [892, 403] width 377 height 447
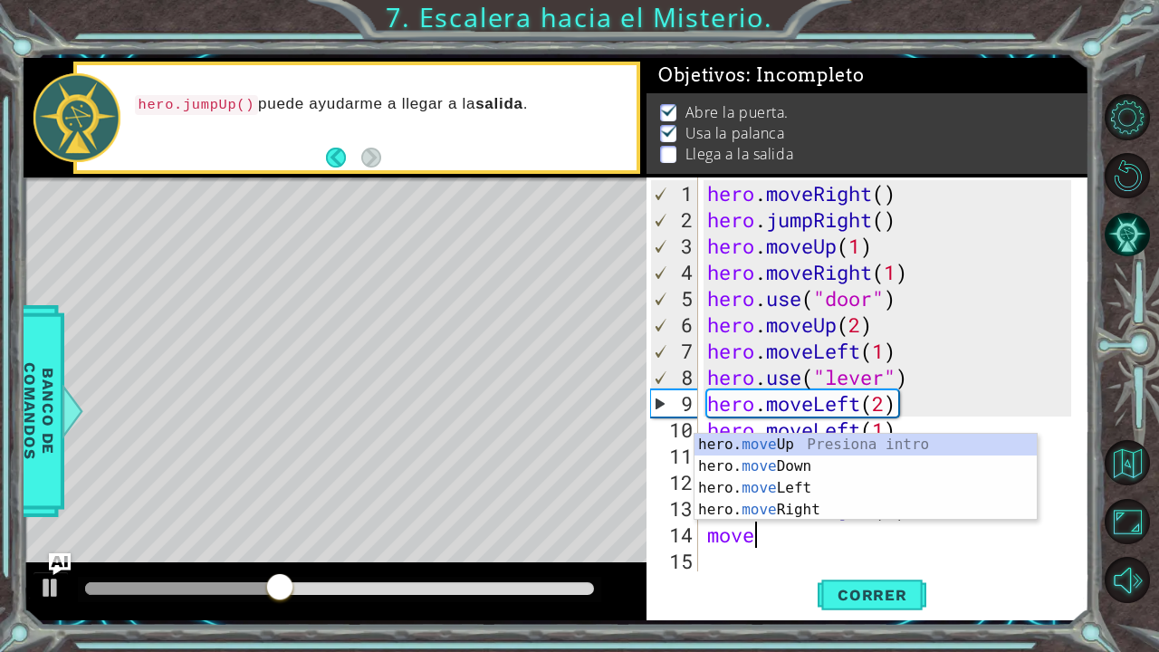
scroll to position [0, 1]
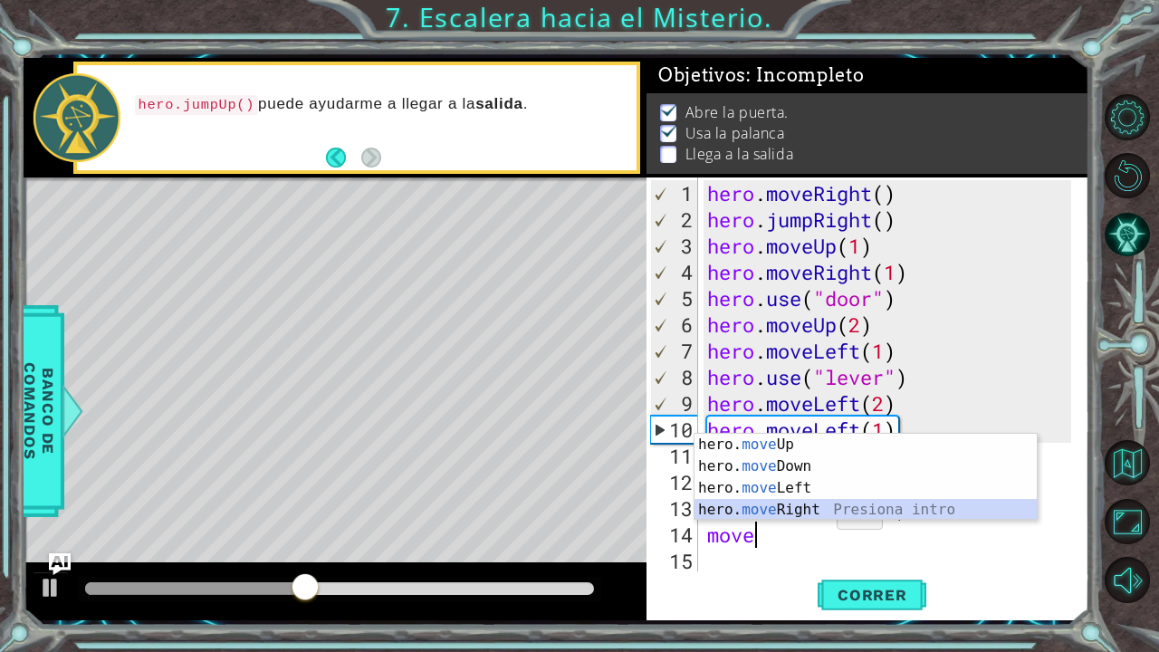
click at [810, 510] on div "hero. move Up Presiona intro hero. move Down Presiona intro hero. move Left Pre…" at bounding box center [866, 499] width 343 height 130
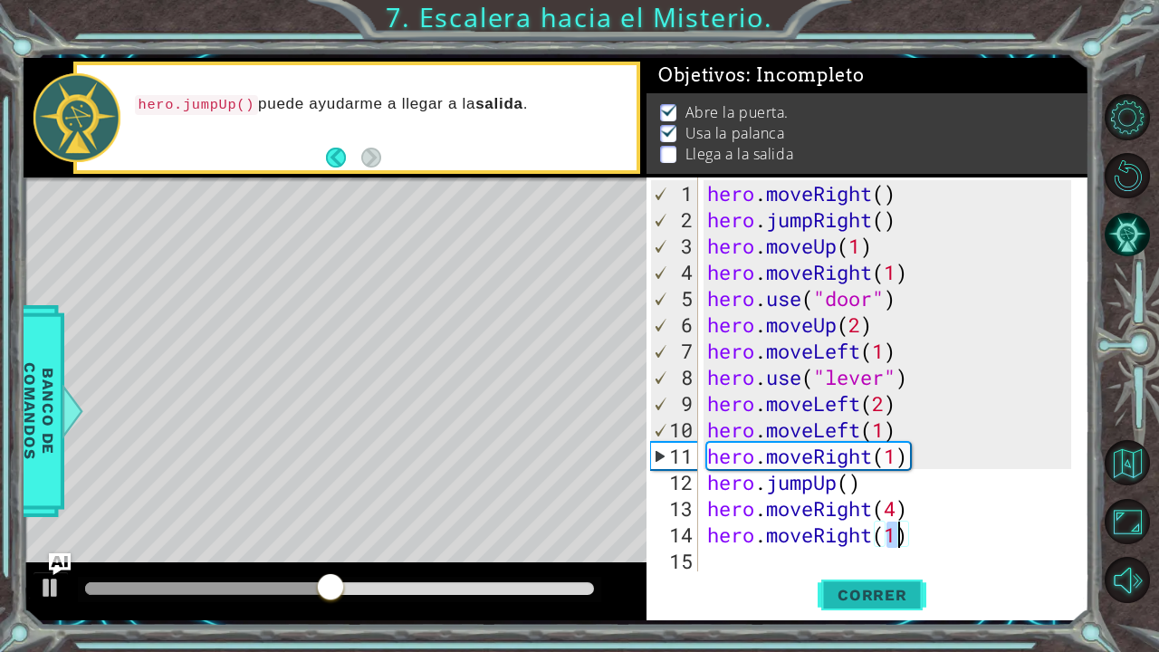
type textarea "hero.moveRight(1)"
click at [906, 537] on span "Correr" at bounding box center [873, 595] width 106 height 18
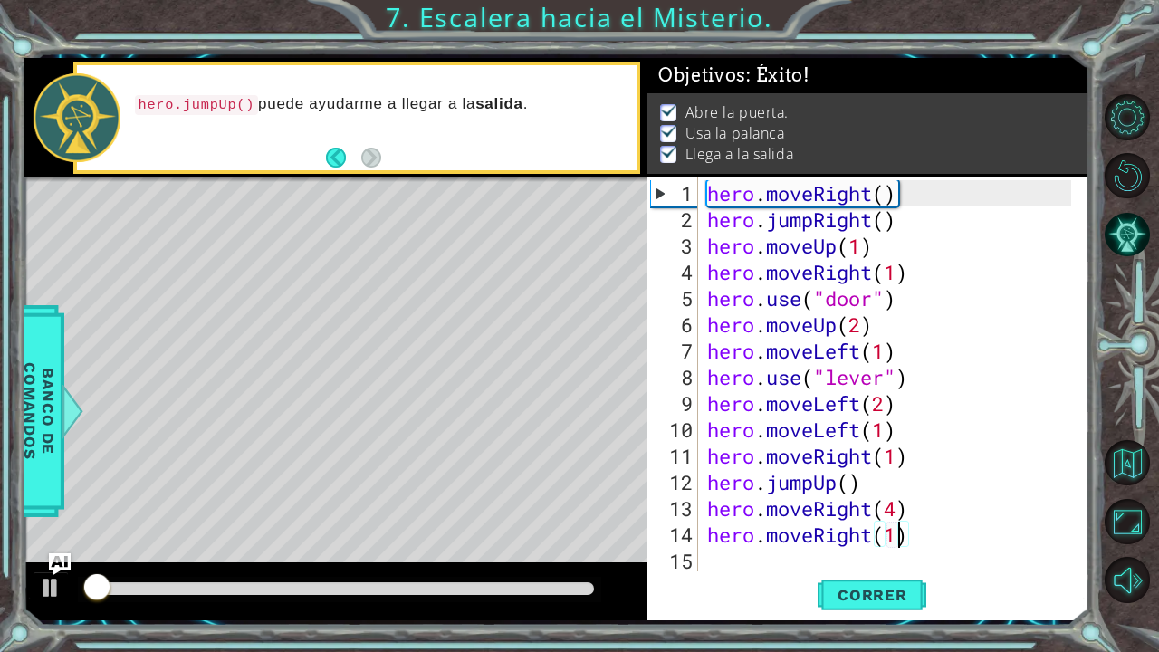
click at [571, 537] on div at bounding box center [339, 588] width 509 height 13
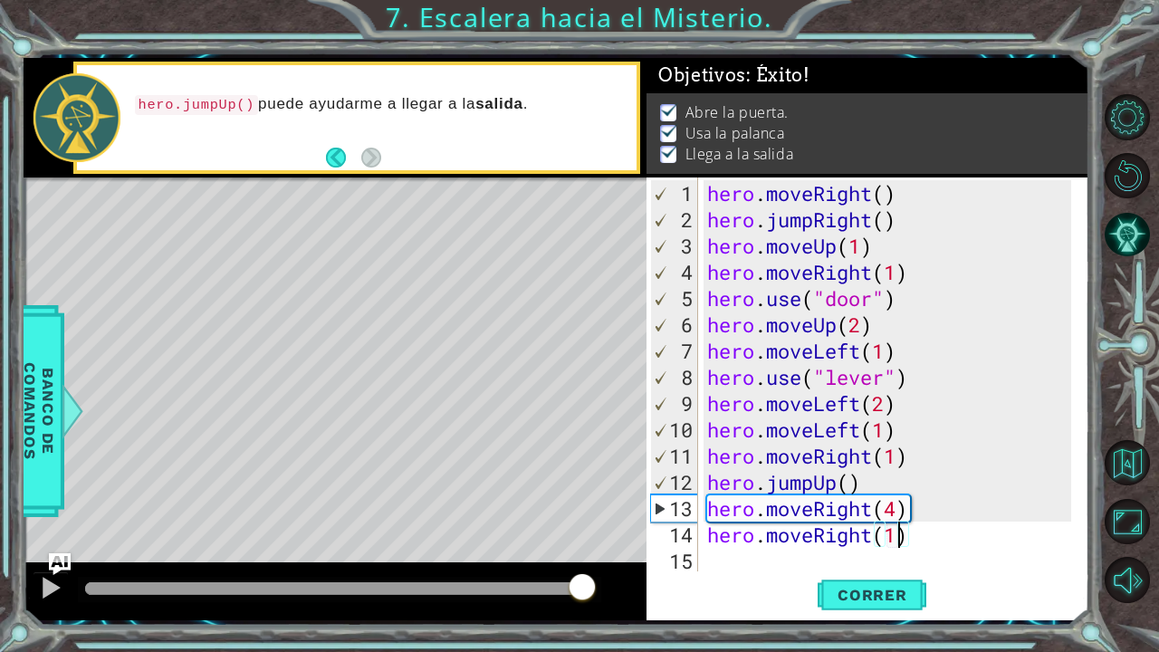
drag, startPoint x: 571, startPoint y: 589, endPoint x: 582, endPoint y: 596, distance: 13.8
click at [582, 537] on div at bounding box center [582, 588] width 33 height 33
click at [823, 537] on span "Correr" at bounding box center [873, 595] width 106 height 18
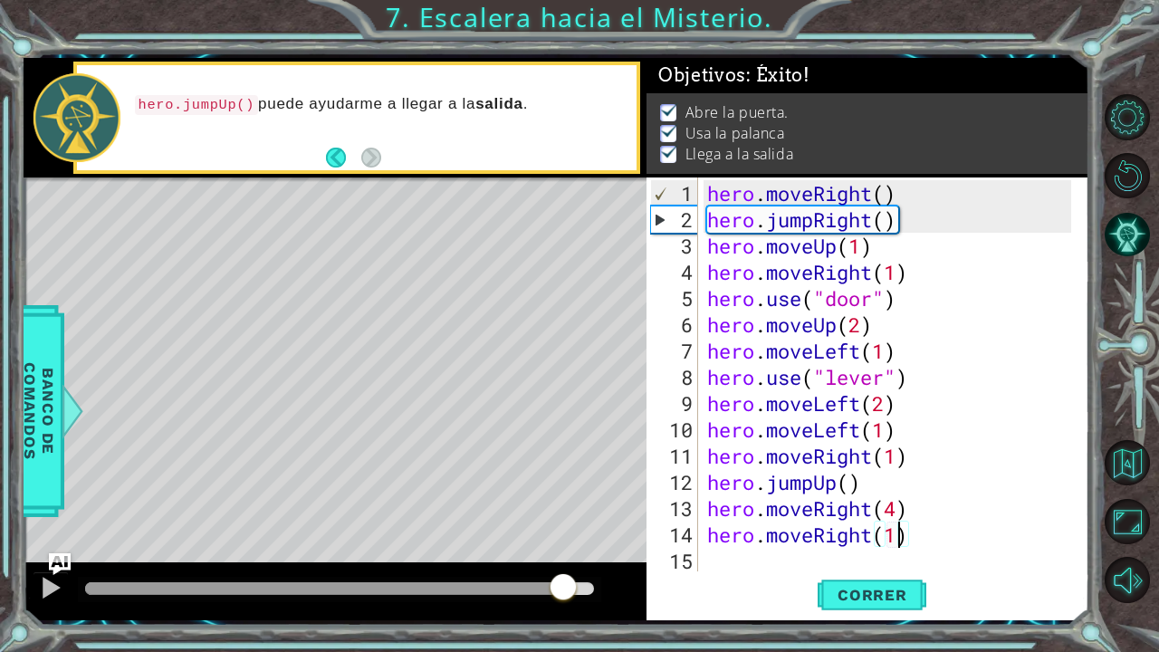
click at [563, 537] on div at bounding box center [339, 588] width 509 height 13
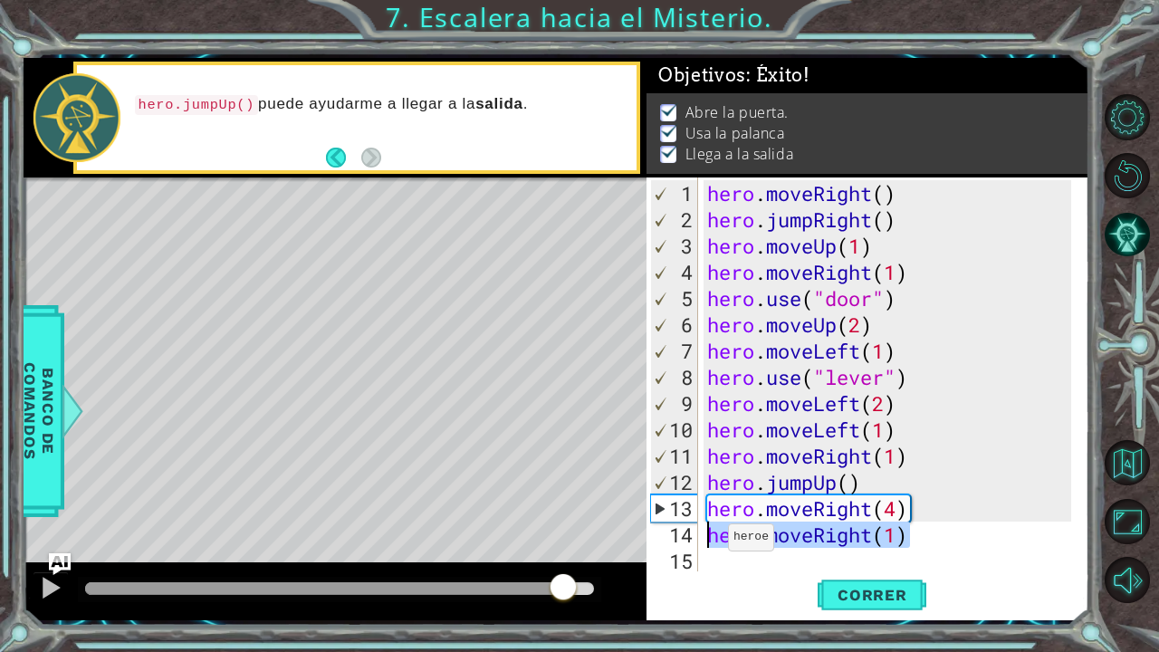
drag, startPoint x: 909, startPoint y: 538, endPoint x: 703, endPoint y: 540, distance: 206.5
click at [703, 537] on div "hero.moveRight(1) 1 2 3 4 5 6 7 8 9 10 11 12 13 14 15 16 hero . moveRight ( ) h…" at bounding box center [866, 375] width 438 height 394
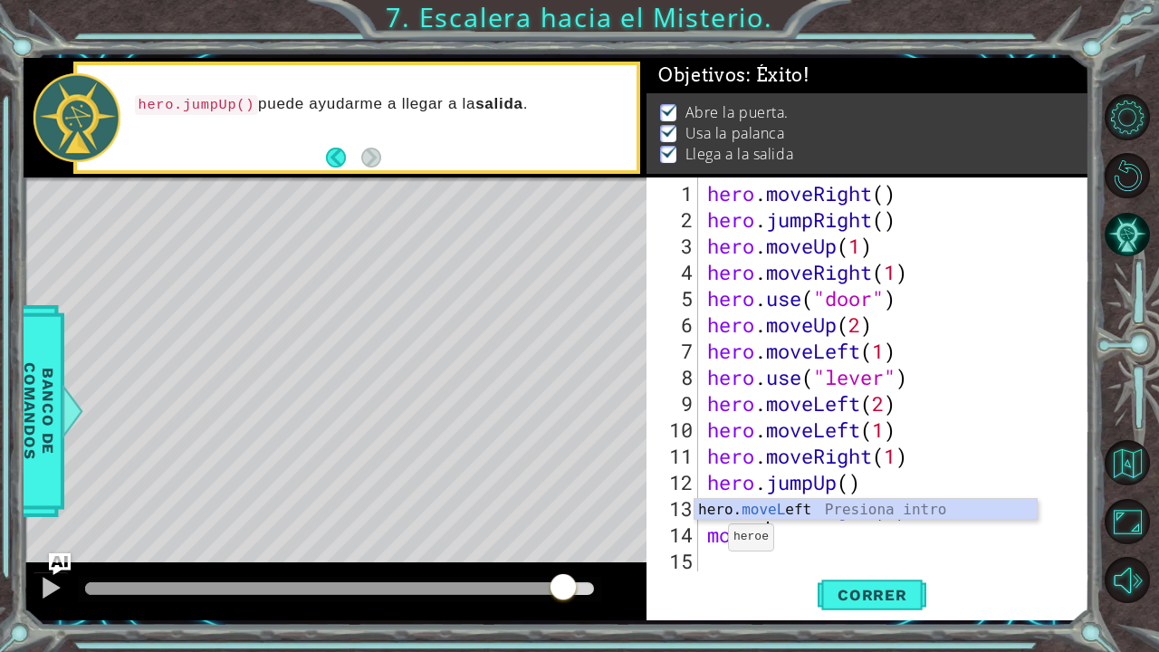
scroll to position [0, 2]
click at [772, 508] on div "hero. moveL eft Presiona intro" at bounding box center [866, 531] width 343 height 65
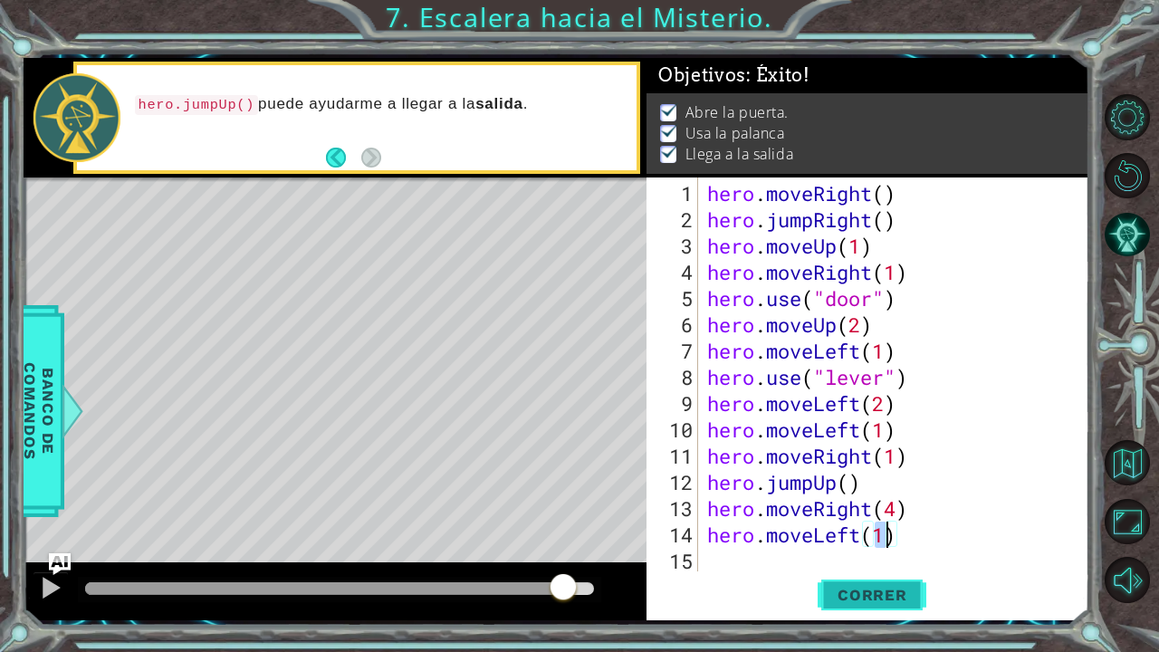
click at [841, 537] on button "Correr" at bounding box center [872, 594] width 109 height 44
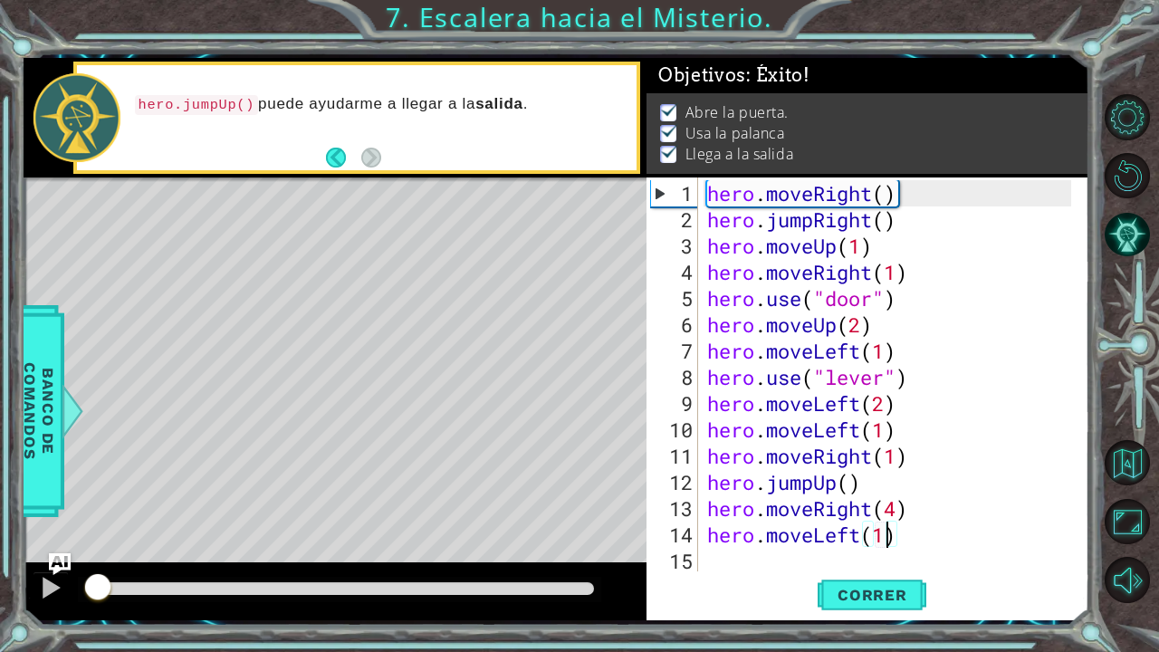
click at [563, 537] on div at bounding box center [339, 588] width 509 height 13
click at [569, 537] on div at bounding box center [340, 589] width 524 height 25
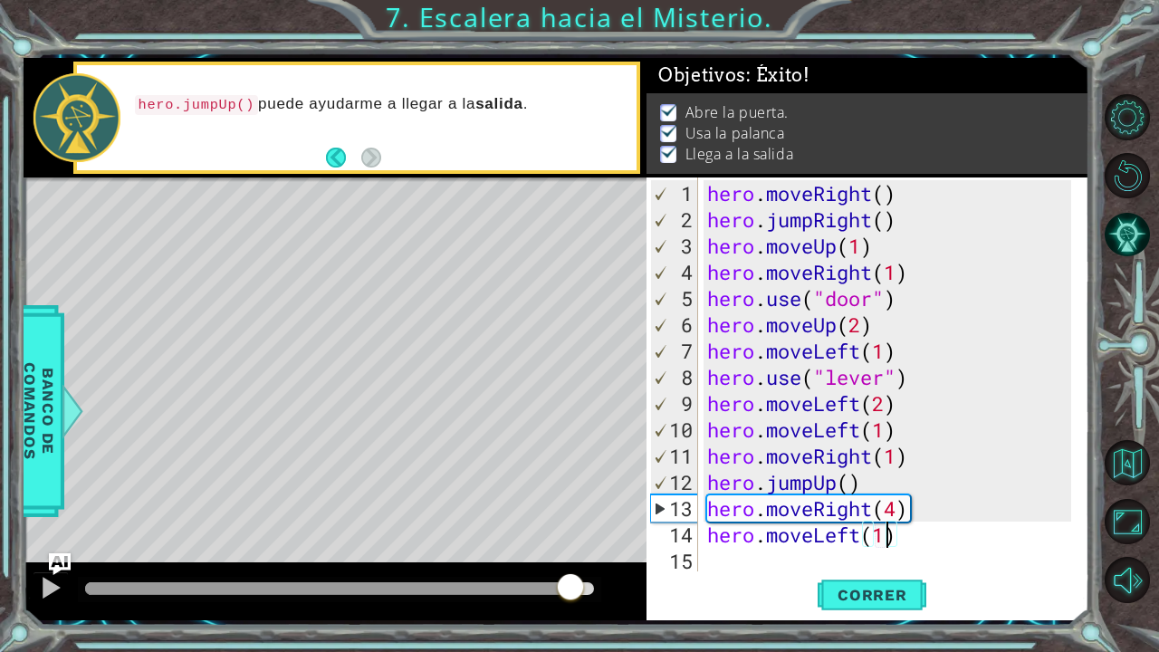
click at [571, 537] on div at bounding box center [339, 588] width 509 height 13
drag, startPoint x: 910, startPoint y: 542, endPoint x: 712, endPoint y: 542, distance: 198.4
click at [712, 537] on div "hero . moveRight ( ) hero . jumpRight ( ) hero . moveUp ( 1 ) hero . moveRight …" at bounding box center [892, 403] width 377 height 447
type textarea "ju"
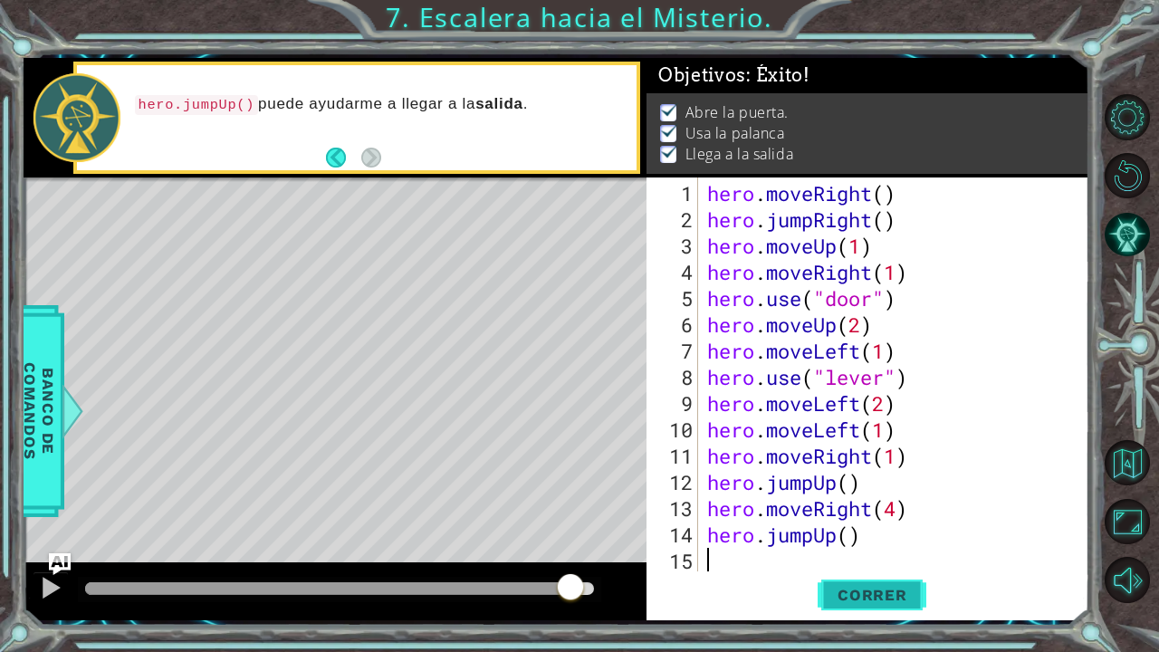
click at [838, 537] on button "Correr" at bounding box center [872, 594] width 109 height 44
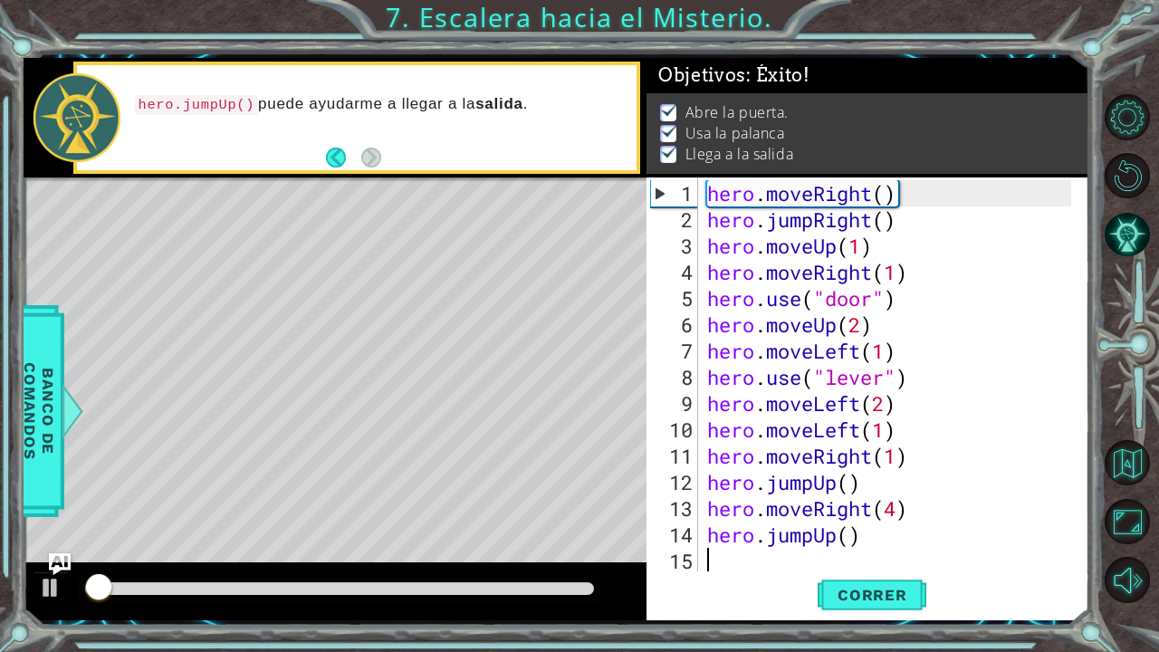
click at [562, 537] on div at bounding box center [339, 588] width 509 height 13
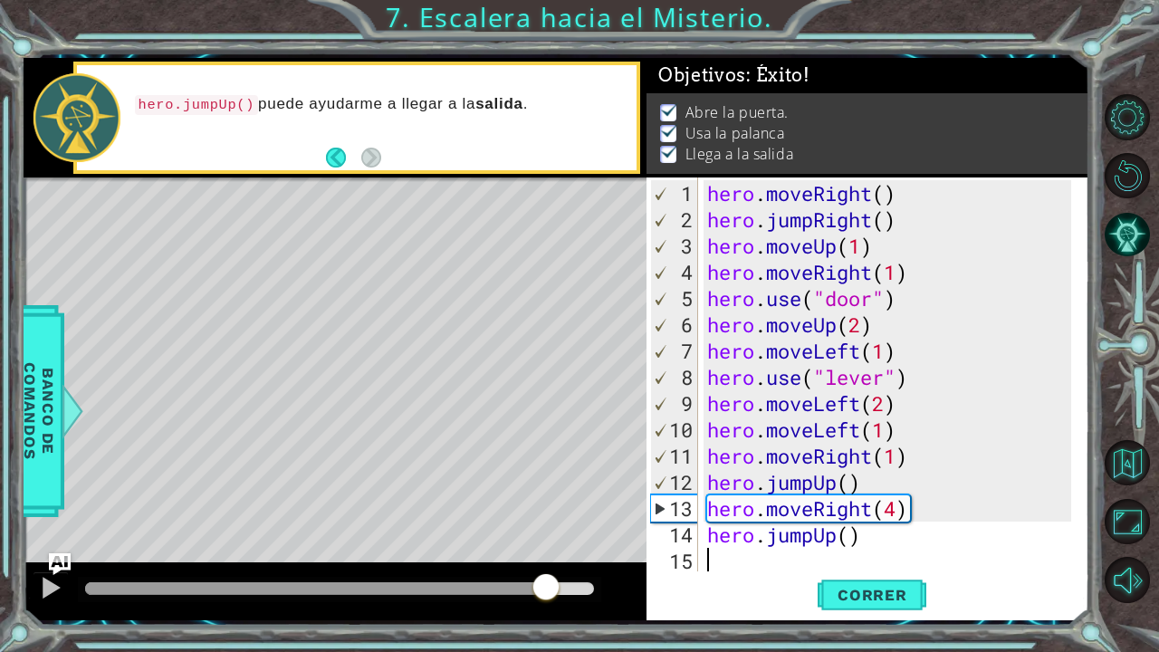
drag, startPoint x: 562, startPoint y: 582, endPoint x: 545, endPoint y: 604, distance: 27.9
click at [545, 537] on div at bounding box center [546, 588] width 33 height 33
click at [63, 537] on img "Ask AI" at bounding box center [59, 565] width 24 height 24
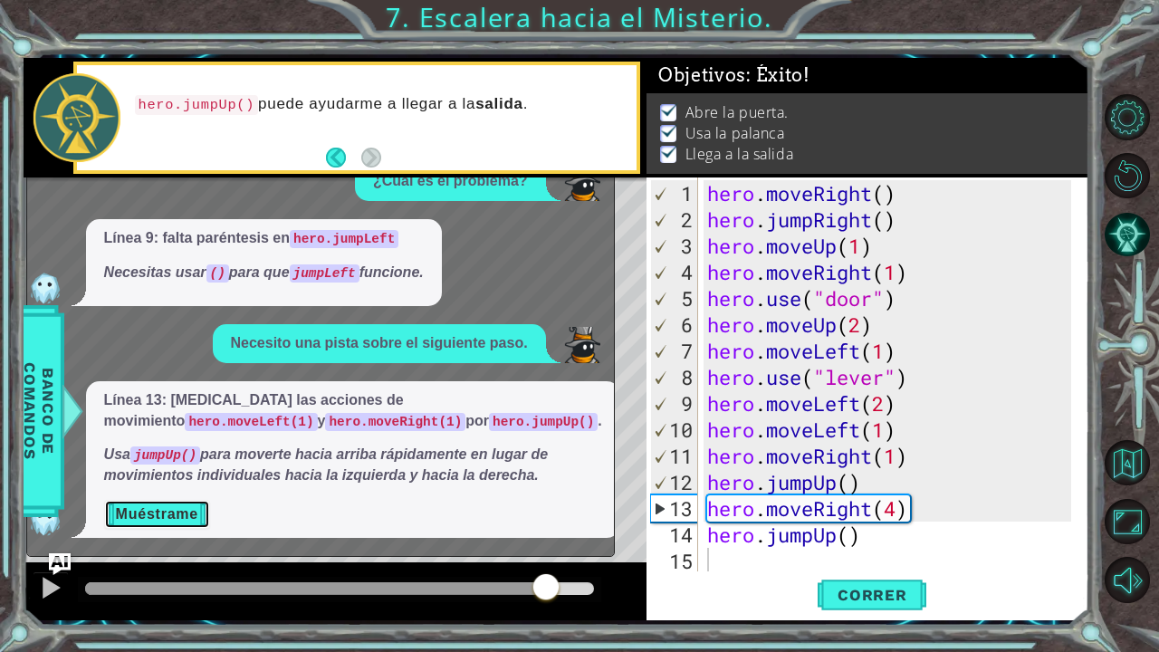
click at [145, 522] on button "Muéstrame" at bounding box center [157, 514] width 106 height 29
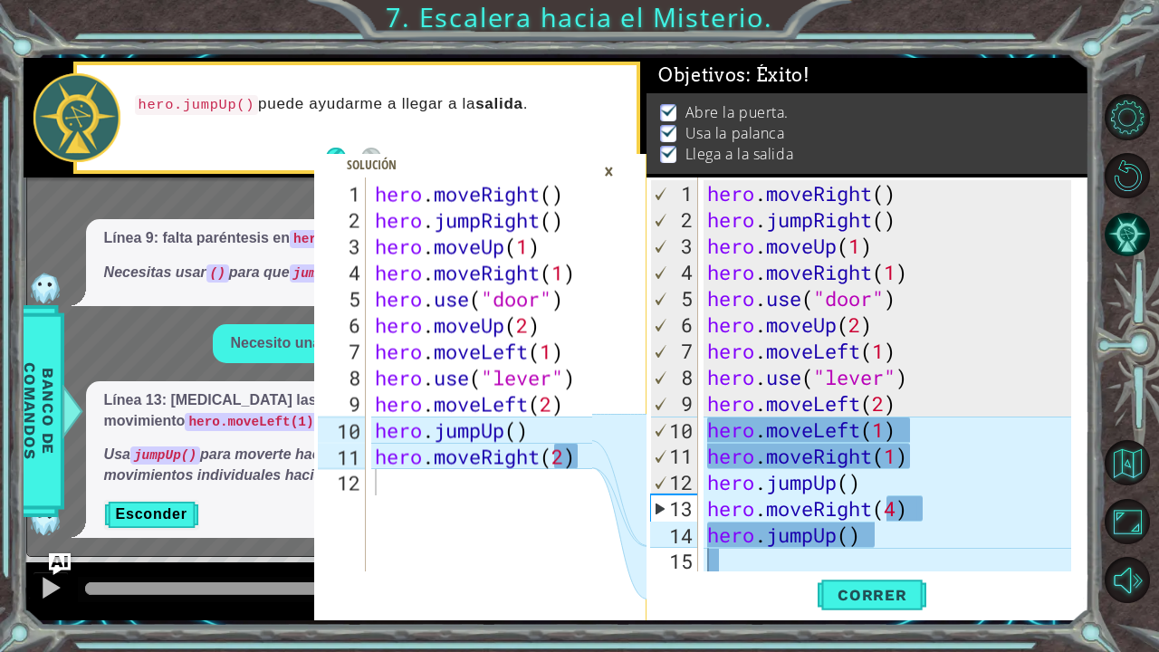
click at [612, 168] on div "×" at bounding box center [609, 171] width 28 height 31
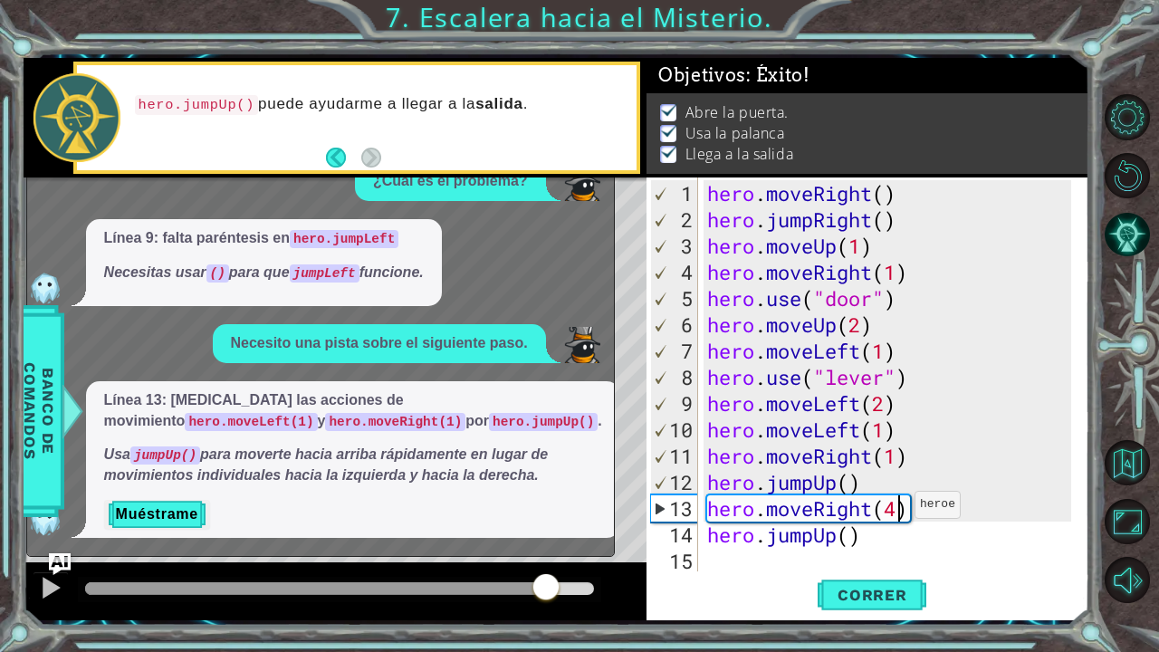
click at [899, 511] on div "hero . moveRight ( ) hero . jumpRight ( ) hero . moveUp ( 1 ) hero . moveRight …" at bounding box center [892, 403] width 377 height 447
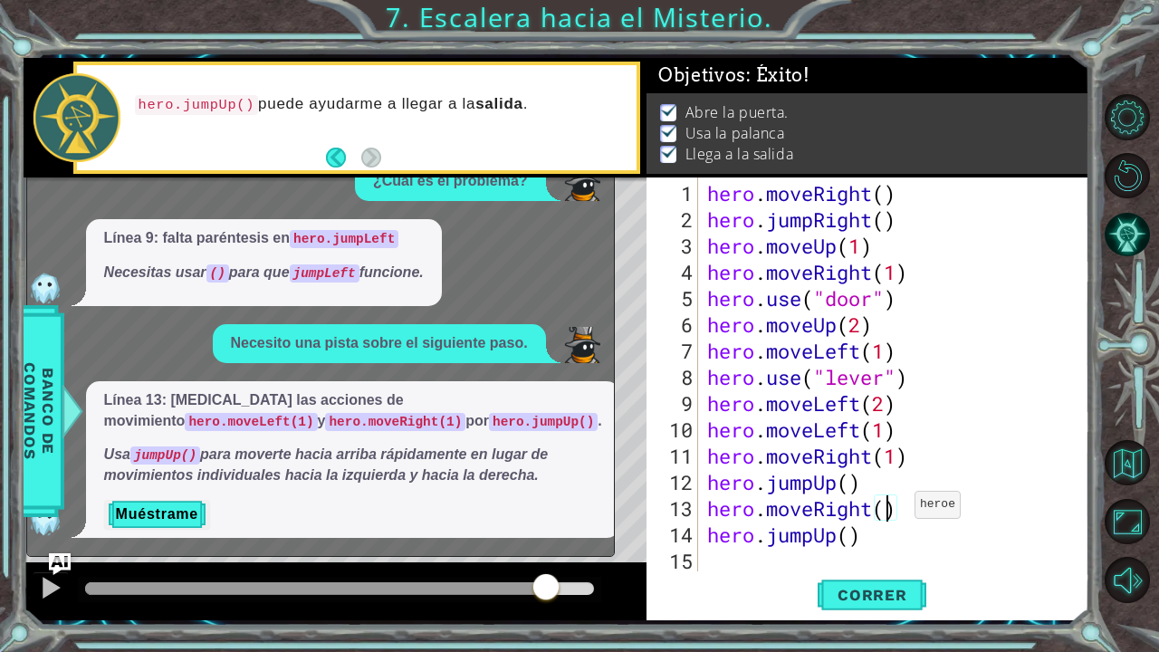
scroll to position [0, 7]
type textarea "hero.moveRight(2)"
click at [53, 537] on img "Ask AI" at bounding box center [59, 565] width 24 height 24
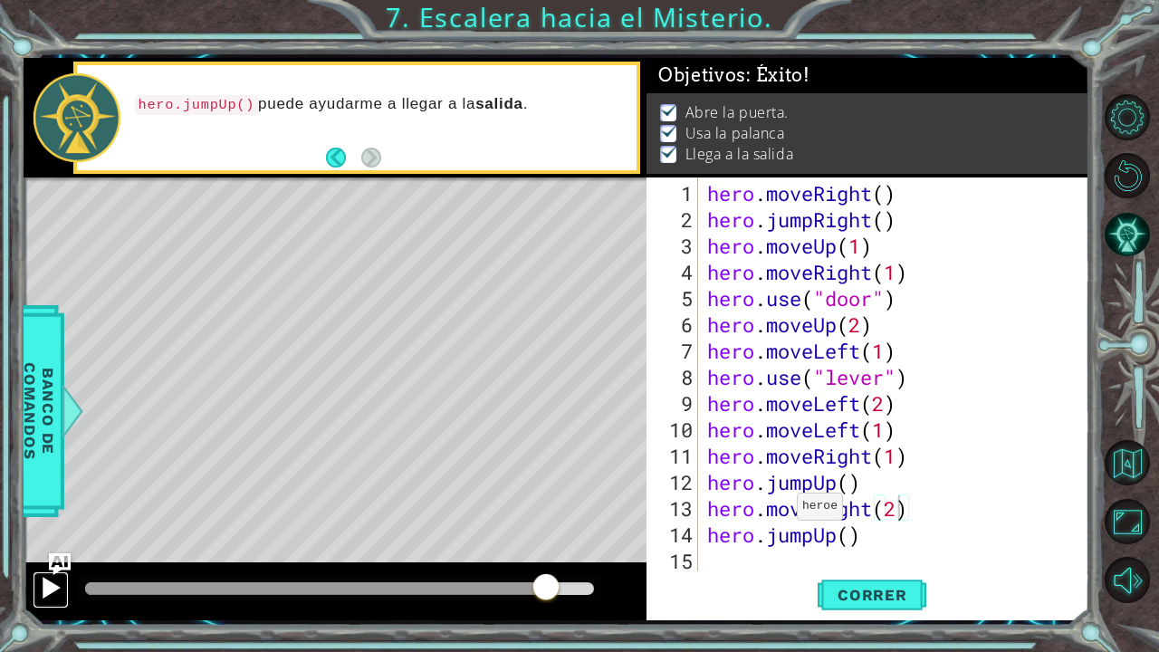
click at [42, 537] on div at bounding box center [51, 588] width 24 height 24
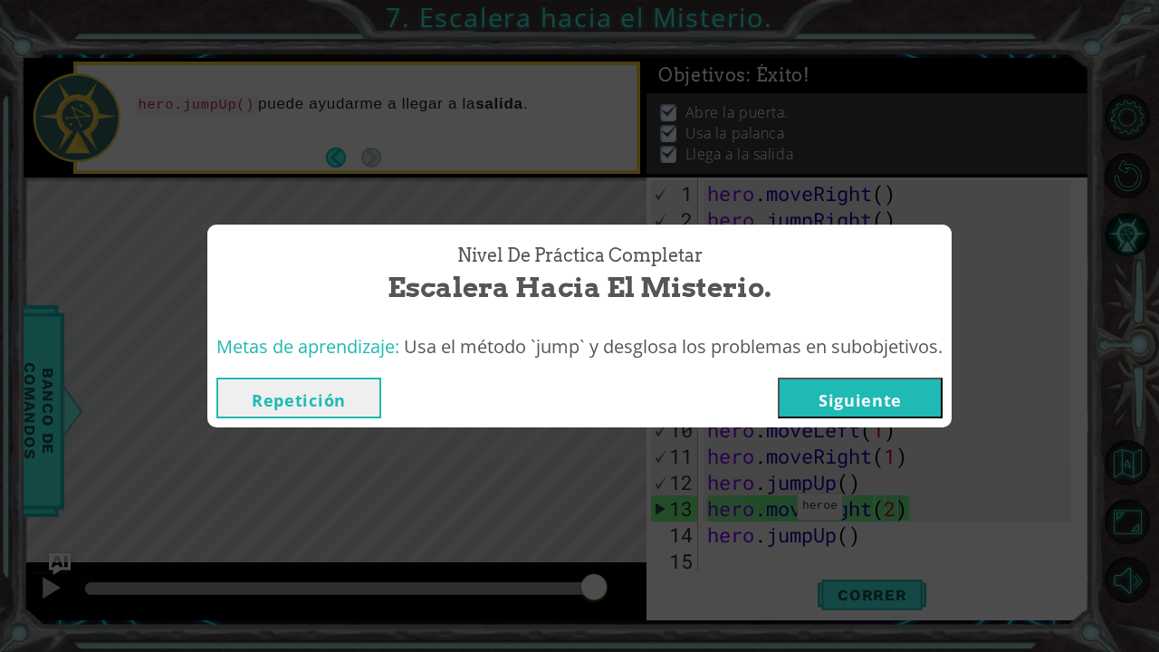
click at [814, 388] on button "Siguiente" at bounding box center [860, 398] width 165 height 41
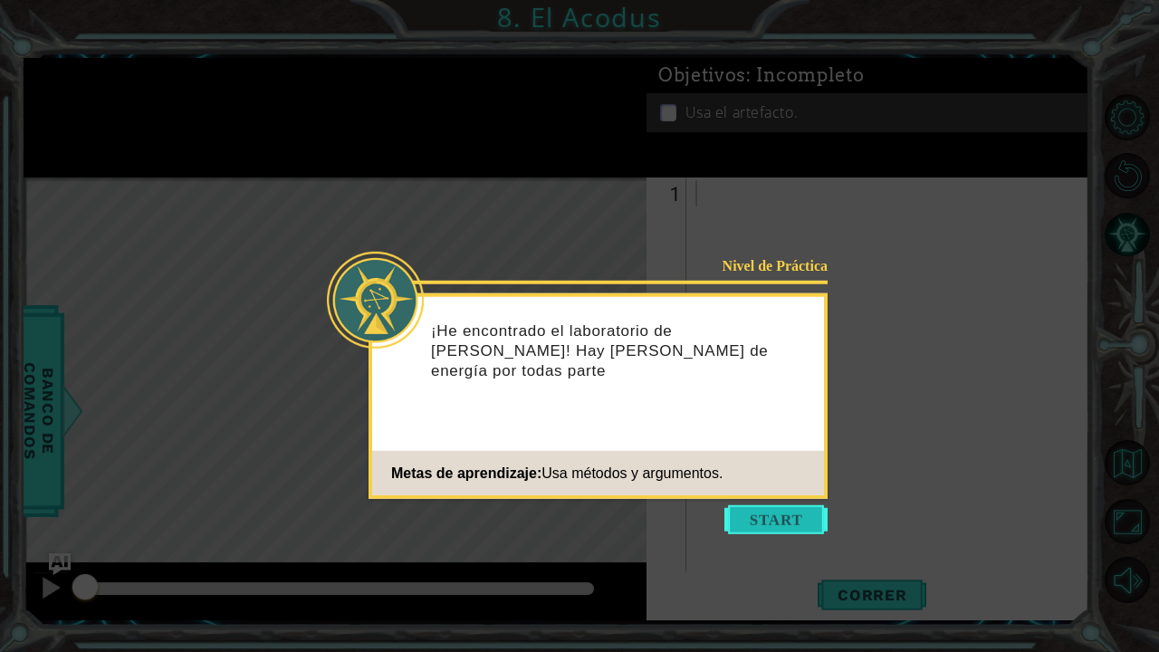
click at [775, 516] on button "Start" at bounding box center [776, 519] width 103 height 29
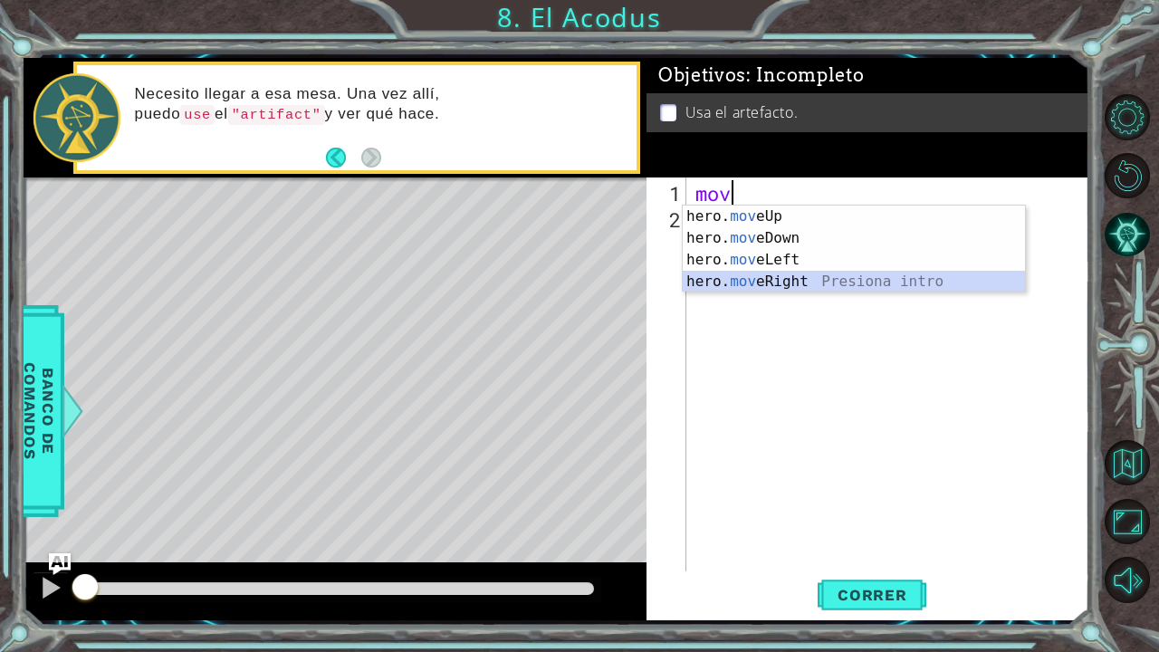
click at [732, 286] on div "hero. mov eUp Presiona intro hero. mov eDown Presiona intro hero. mov eLeft Pre…" at bounding box center [854, 271] width 343 height 130
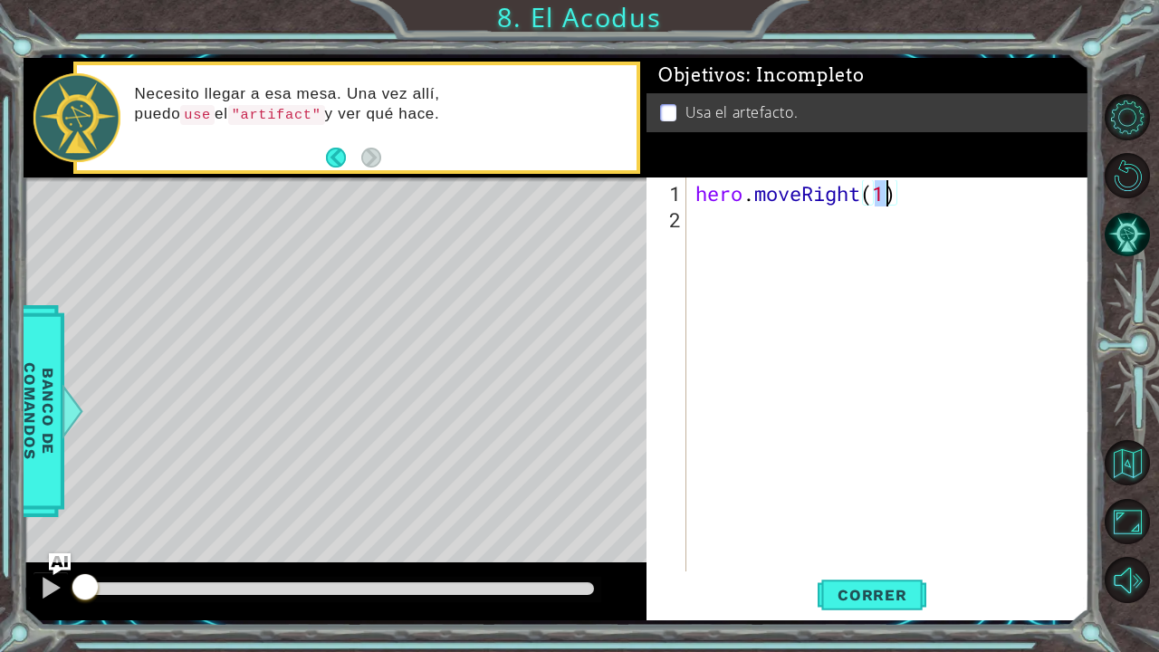
scroll to position [0, 7]
click at [846, 537] on span "Correr" at bounding box center [873, 595] width 106 height 18
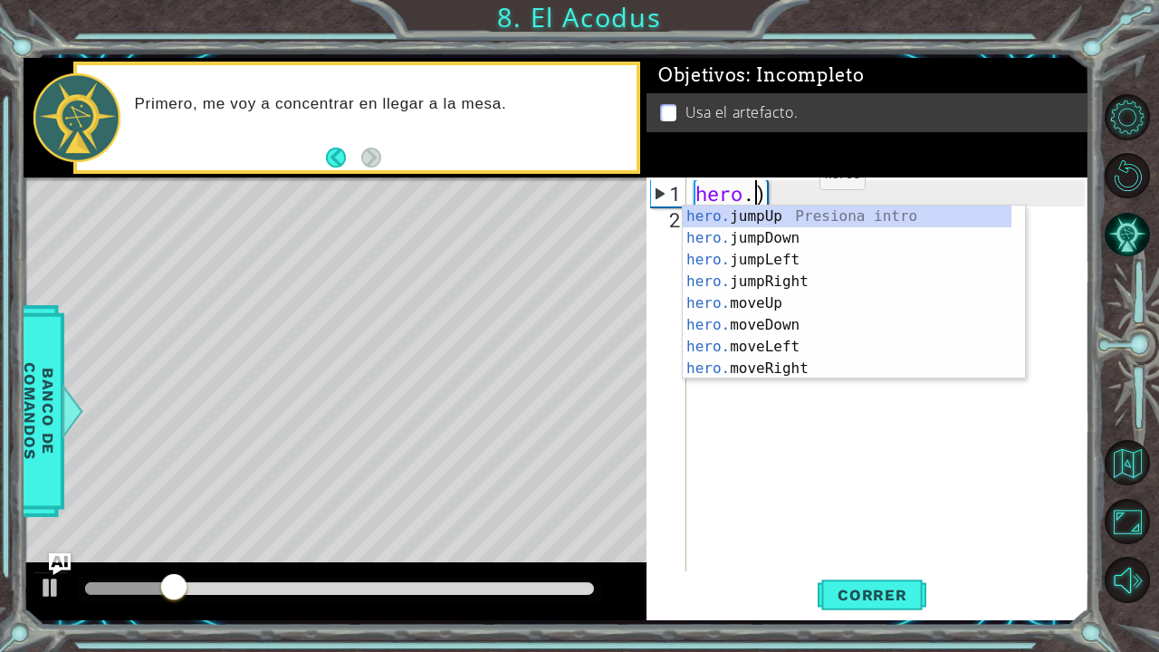
scroll to position [0, 2]
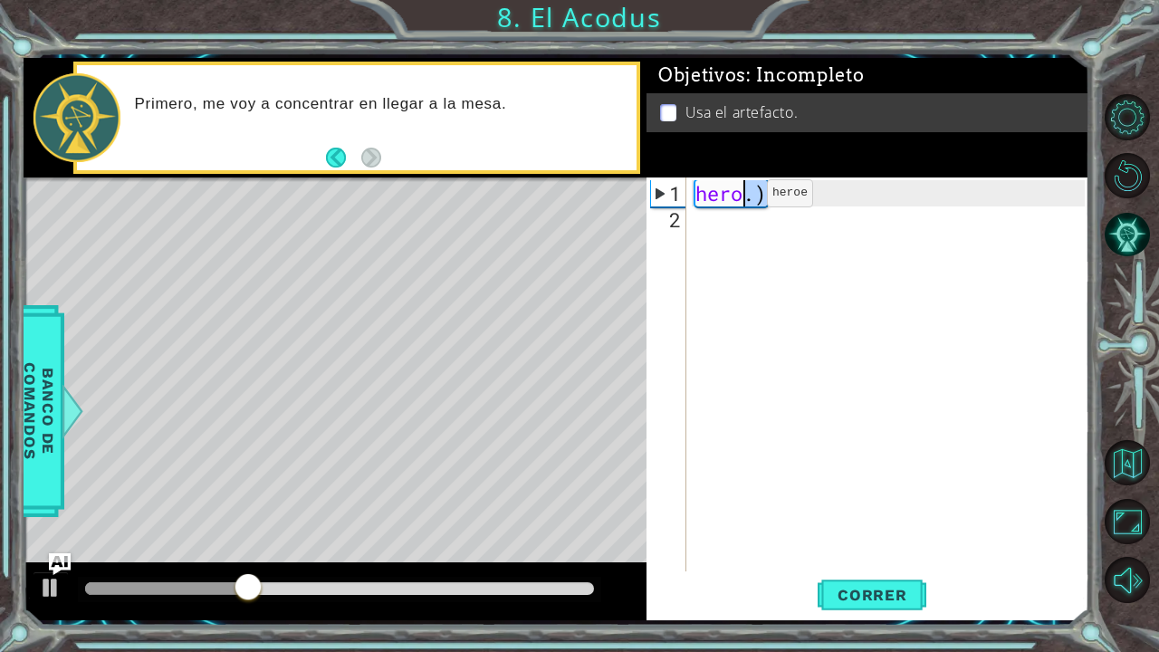
drag, startPoint x: 806, startPoint y: 201, endPoint x: 660, endPoint y: 210, distance: 146.1
click at [660, 210] on div "hero.) 1 2 hero . ) ההההההההההההההההההההההההההההההההההההההההההההההההההההההההההה…" at bounding box center [866, 375] width 438 height 394
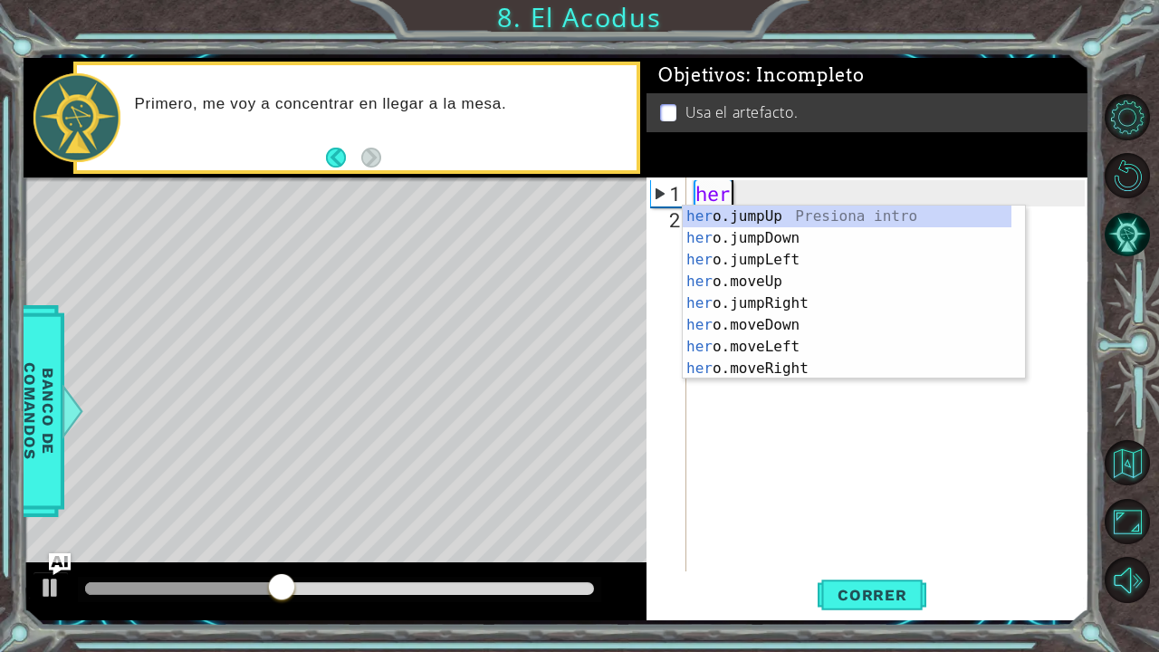
type textarea "h"
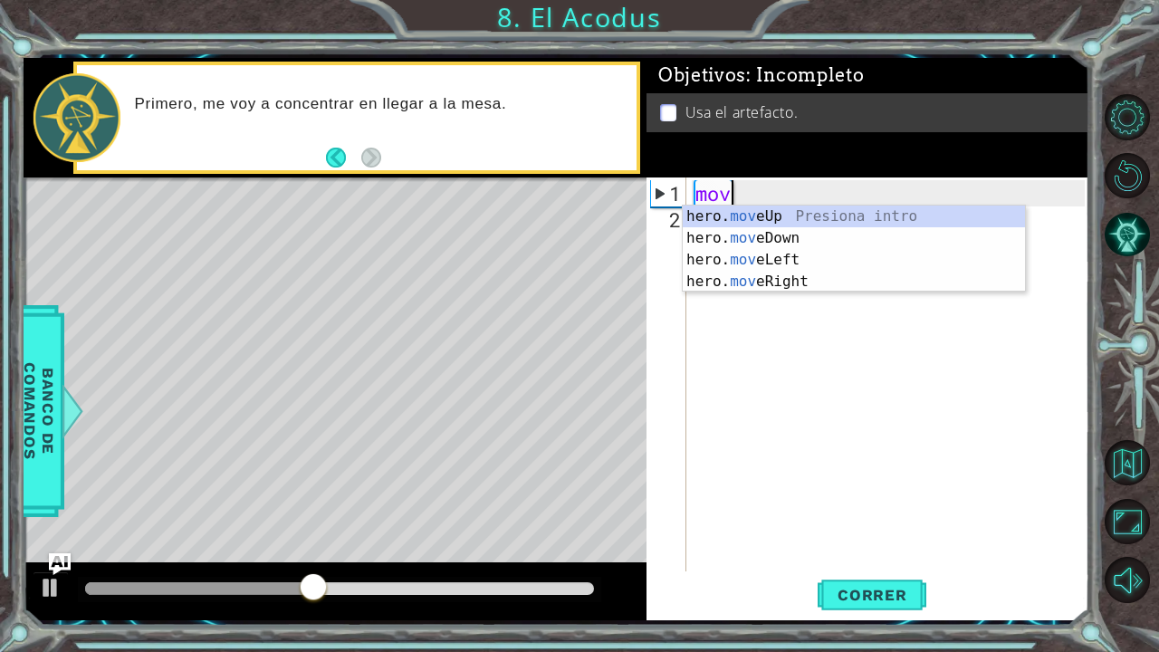
scroll to position [0, 1]
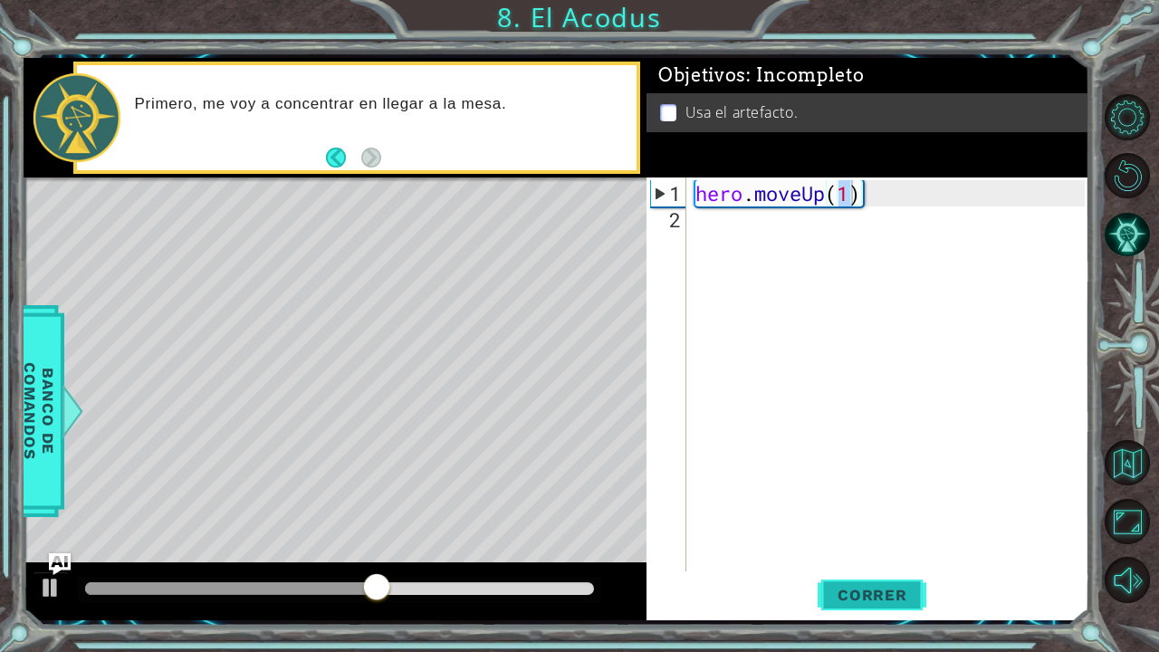
click at [877, 537] on button "Correr" at bounding box center [872, 594] width 109 height 44
click at [911, 537] on span "Correr" at bounding box center [873, 595] width 106 height 18
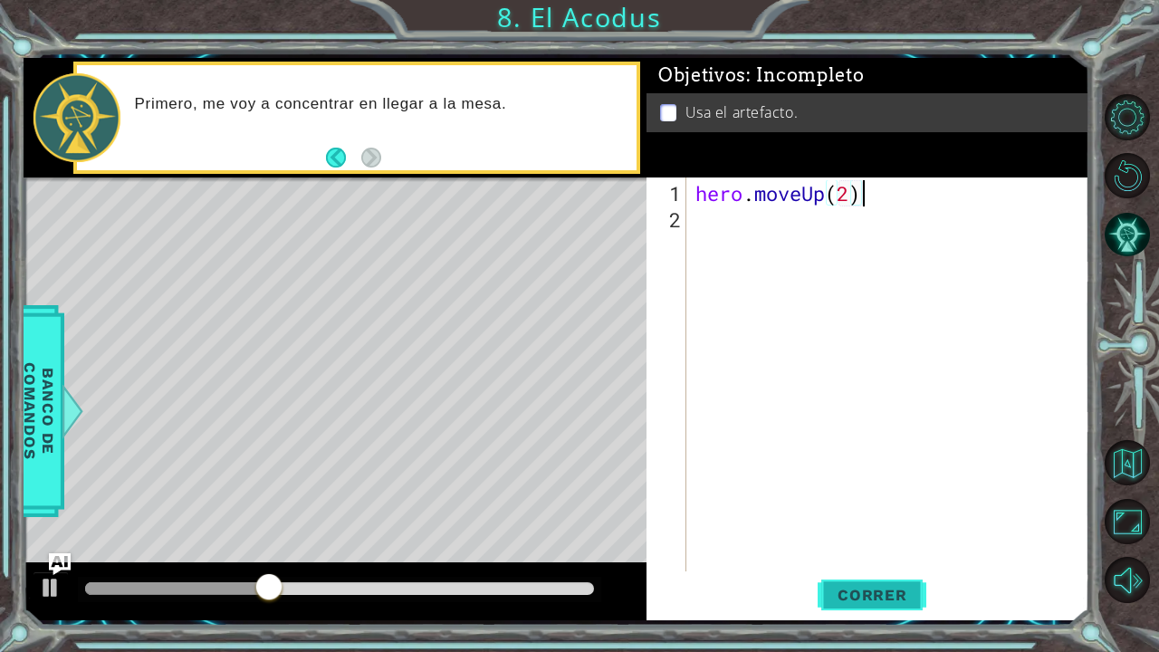
type textarea "hero.moveUp(2)"
click at [869, 537] on button "Correr" at bounding box center [872, 594] width 109 height 44
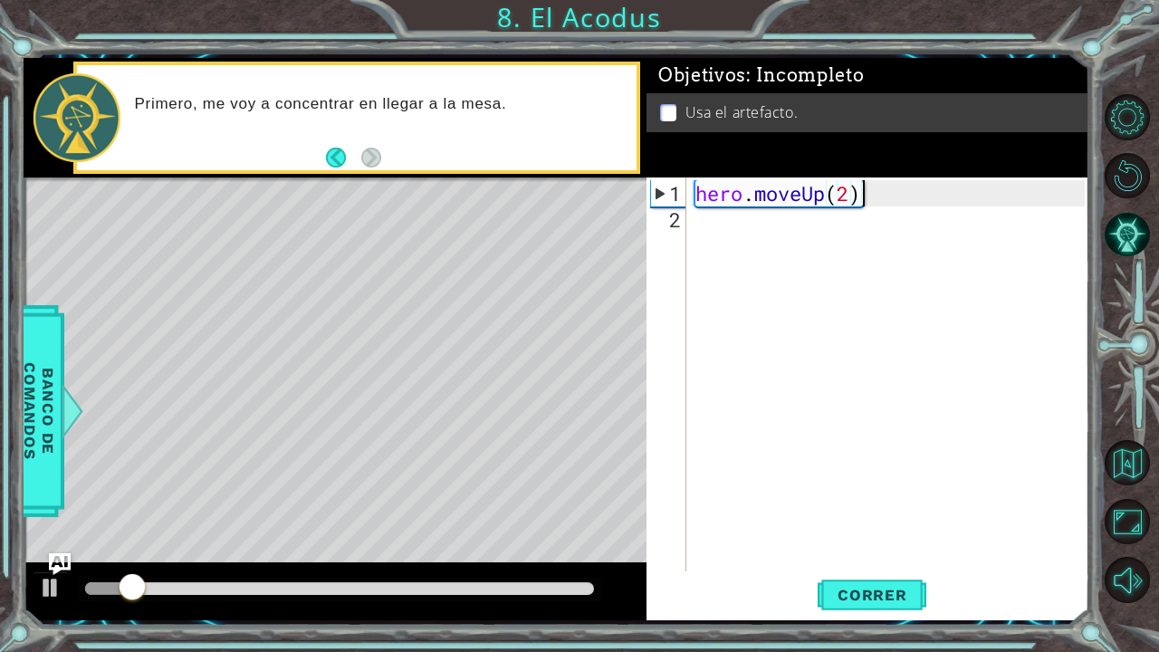
click at [799, 242] on div "hero . moveUp ( 2 )" at bounding box center [893, 403] width 402 height 447
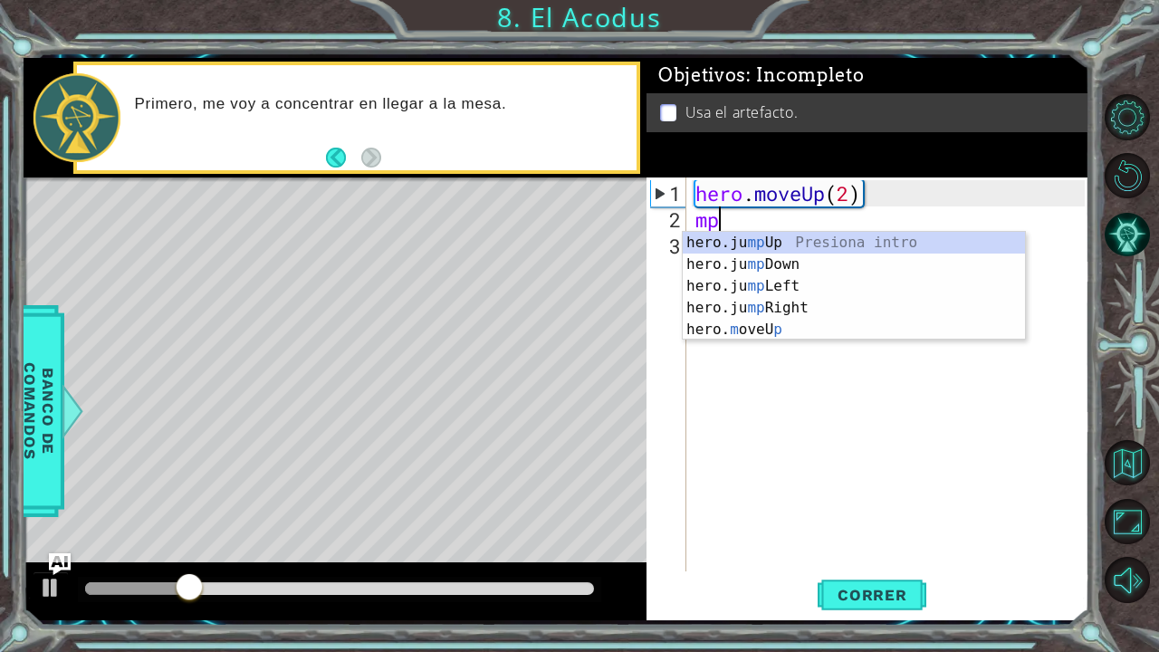
scroll to position [0, 0]
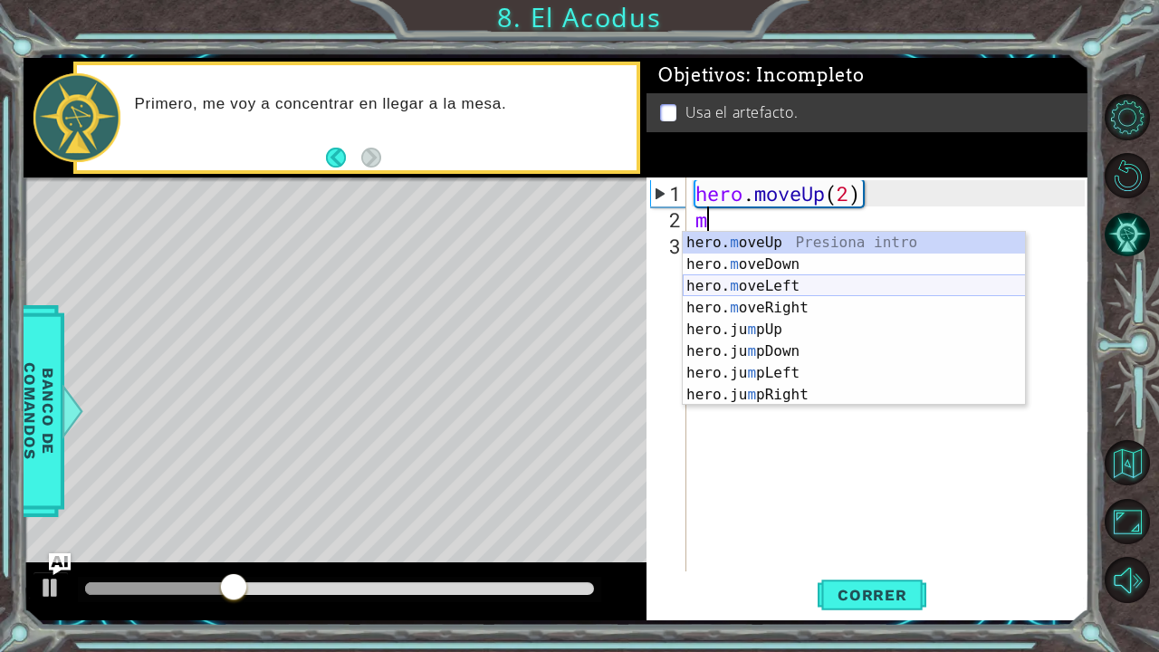
click at [797, 287] on div "hero. m oveUp Presiona intro hero. m oveDown Presiona intro hero. m oveLeft Pre…" at bounding box center [854, 340] width 343 height 217
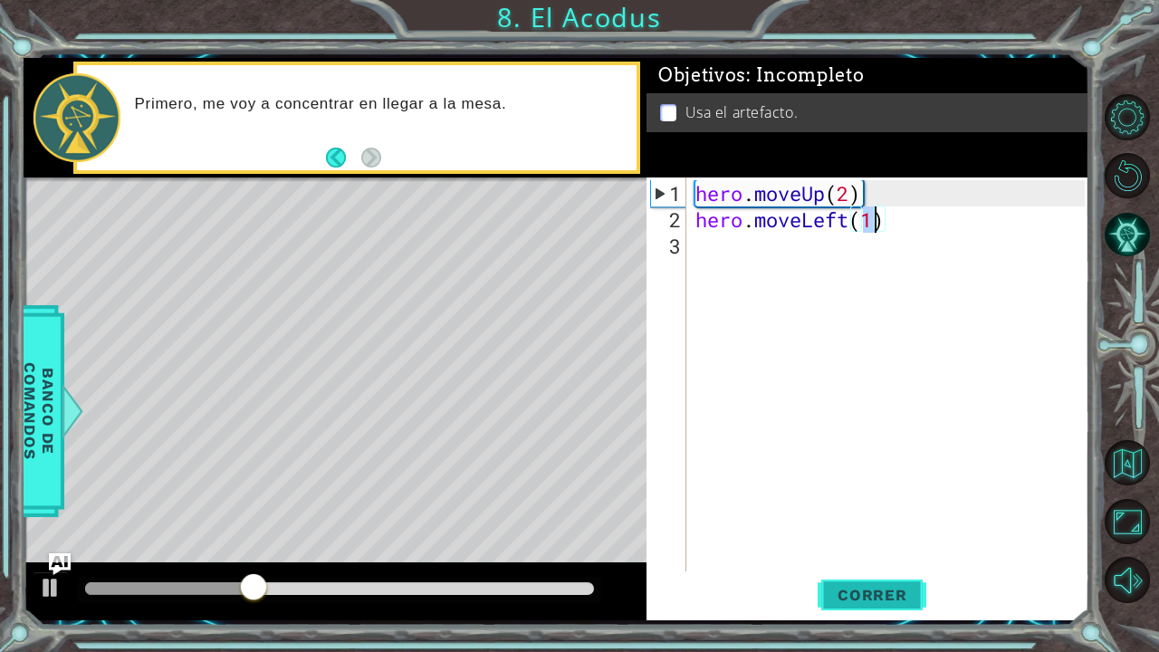
type textarea "hero.moveLeft(1)"
click at [870, 537] on span "Correr" at bounding box center [873, 595] width 106 height 18
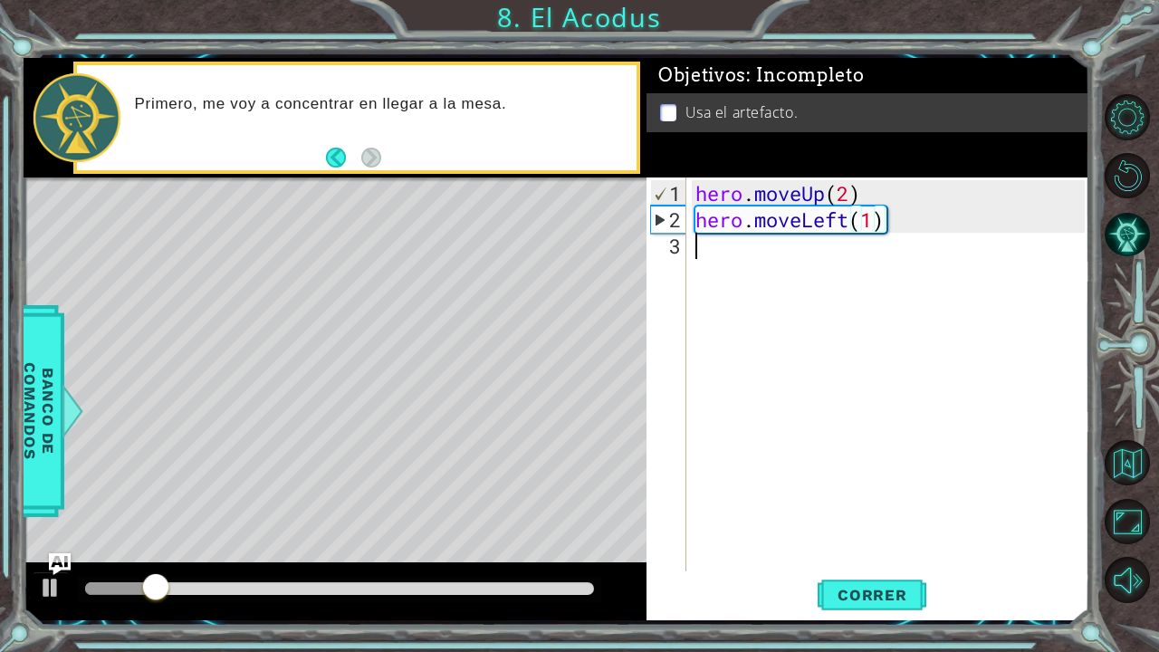
click at [772, 252] on div "hero . moveUp ( 2 ) hero . moveLeft ( 1 )" at bounding box center [893, 403] width 402 height 447
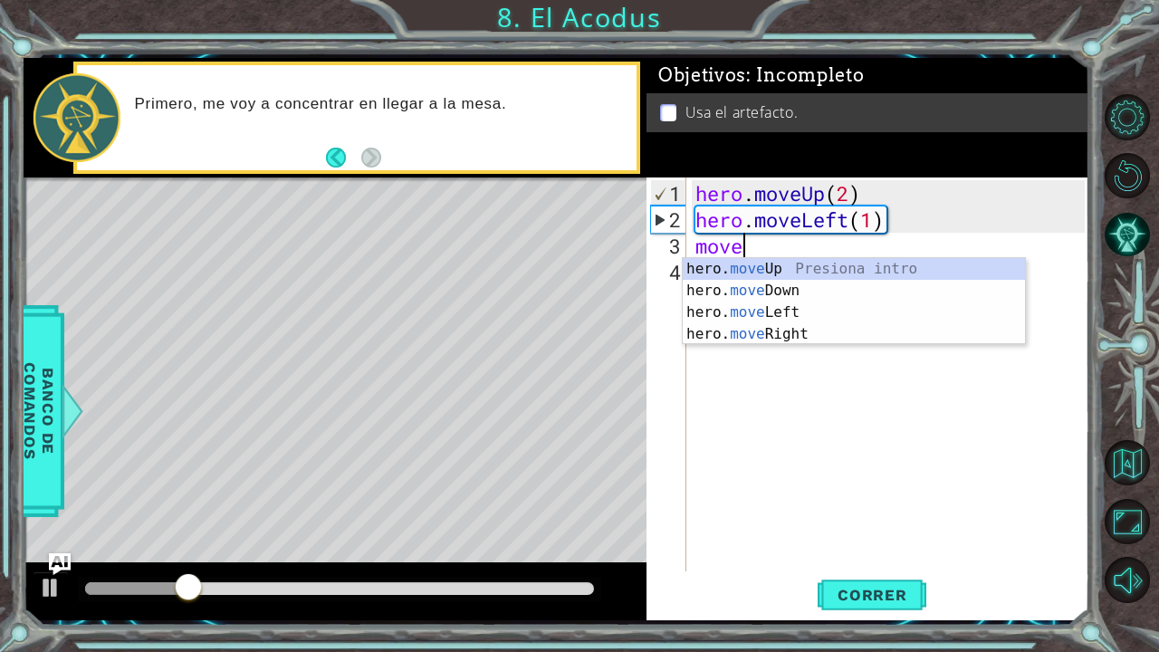
scroll to position [0, 1]
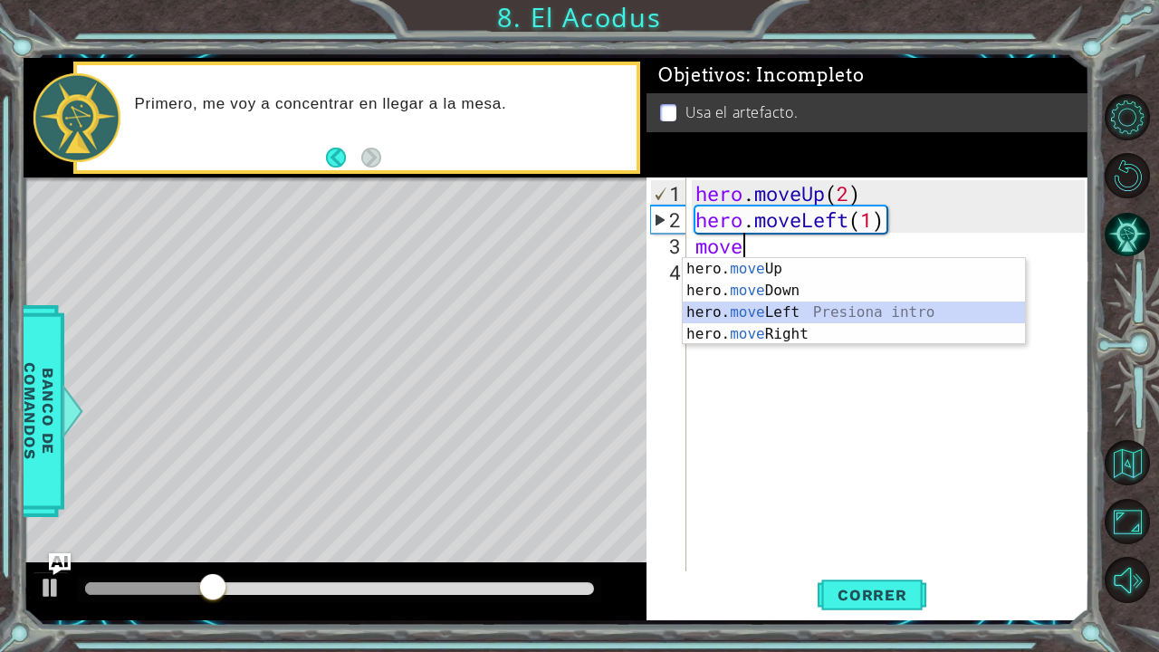
click at [773, 302] on div "hero. move Up Presiona intro hero. move Down Presiona intro hero. move Left Pre…" at bounding box center [854, 323] width 343 height 130
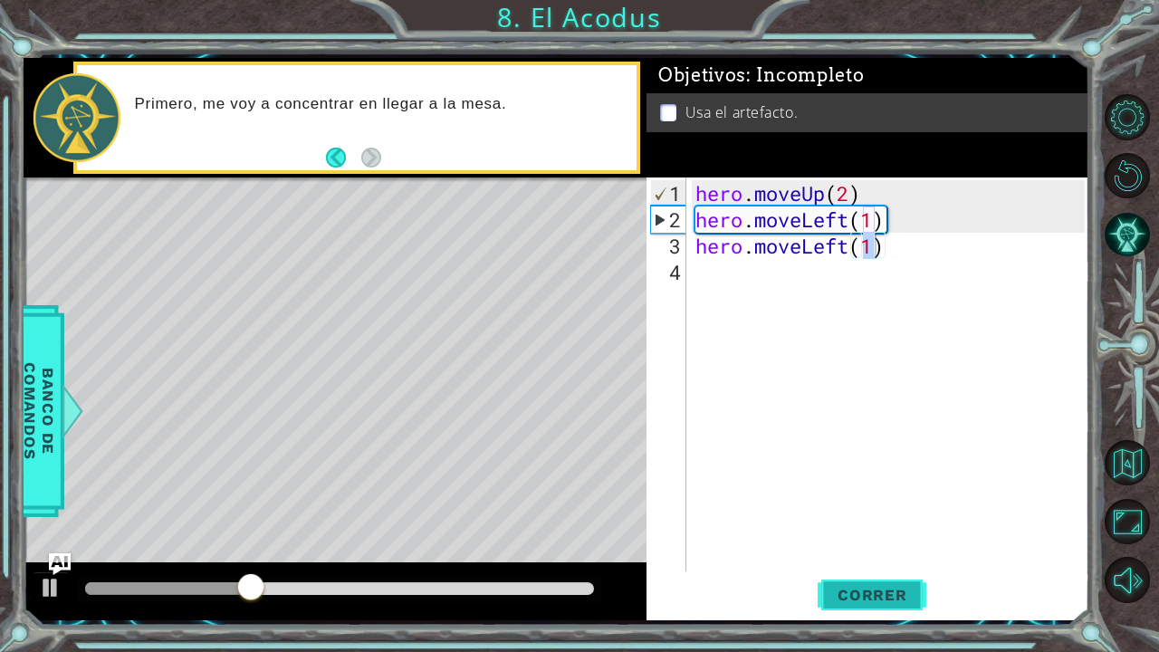
click at [882, 537] on button "Correr" at bounding box center [872, 594] width 109 height 44
click at [899, 238] on div "hero . moveUp ( 2 ) hero . moveLeft ( 1 ) hero . moveLe )" at bounding box center [893, 403] width 402 height 447
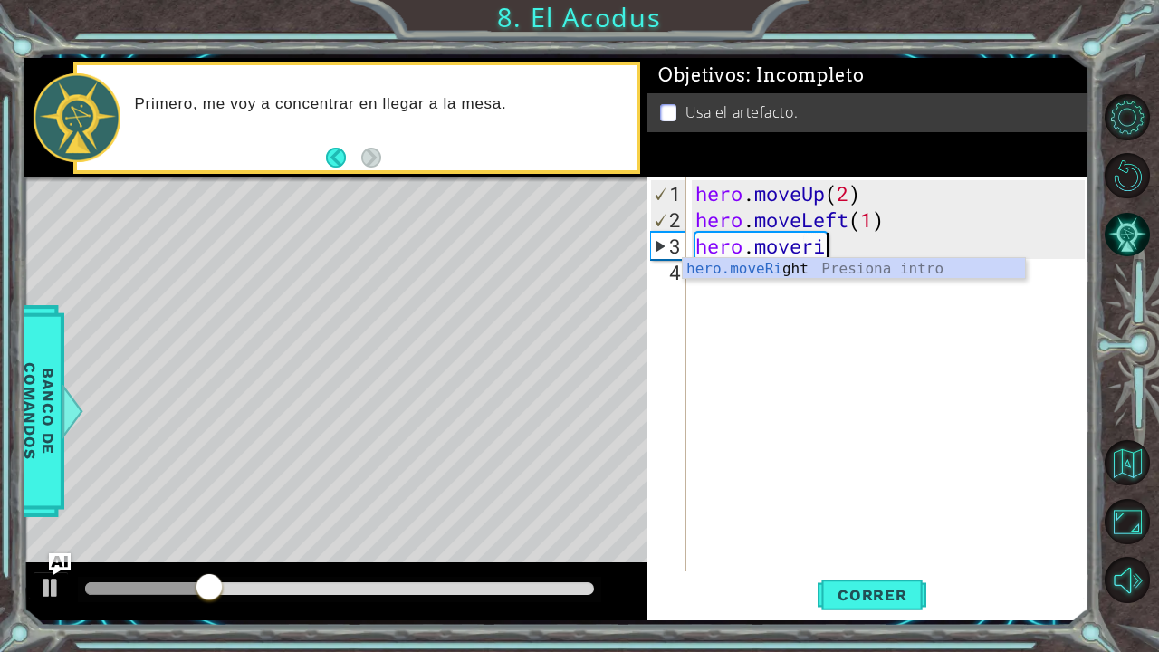
scroll to position [0, 5]
click at [871, 273] on div "hero.moveRi ght Presiona intro" at bounding box center [854, 290] width 343 height 65
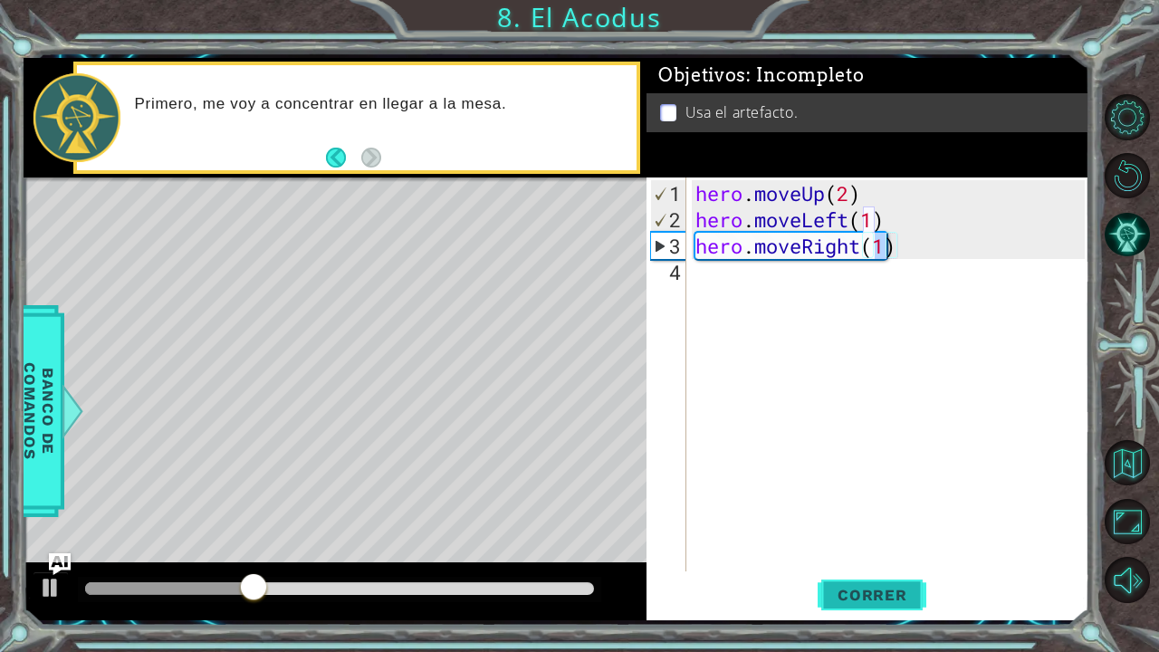
click at [879, 537] on span "Correr" at bounding box center [873, 595] width 106 height 18
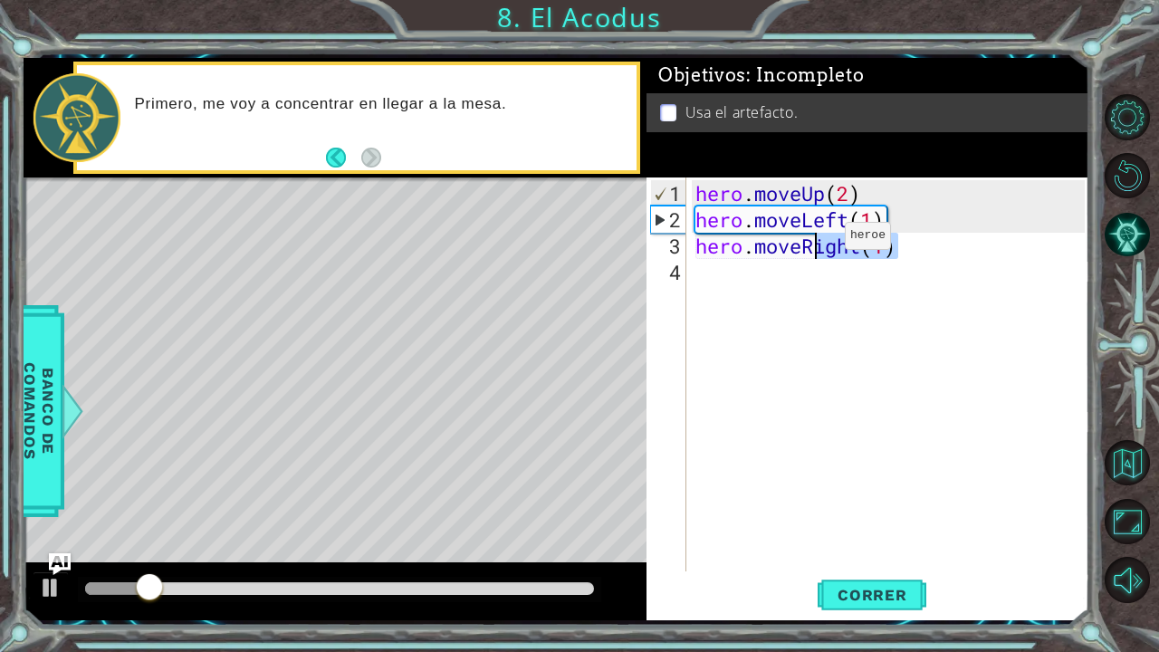
drag, startPoint x: 905, startPoint y: 243, endPoint x: 817, endPoint y: 243, distance: 87.9
click at [817, 243] on div "hero . moveUp ( 2 ) hero . moveLeft ( 1 ) hero . moveRight ( 1 )" at bounding box center [893, 403] width 402 height 447
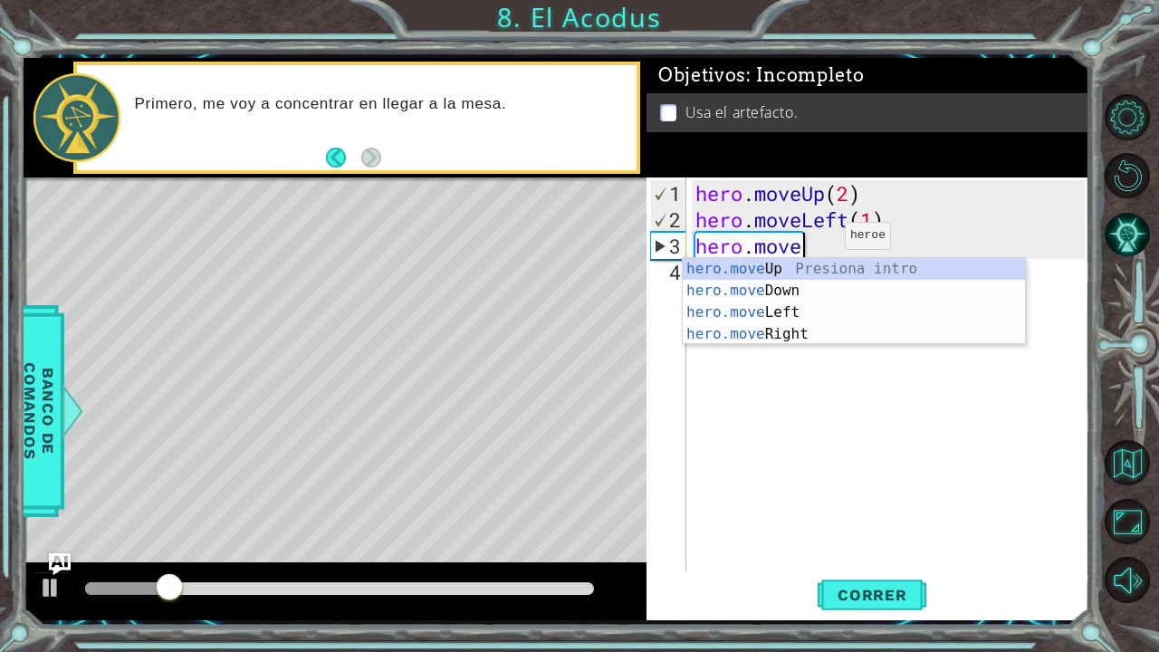
scroll to position [0, 4]
click at [812, 263] on div "hero.move Up Presiona intro hero.move Down Presiona intro hero.move Left Presio…" at bounding box center [854, 323] width 343 height 130
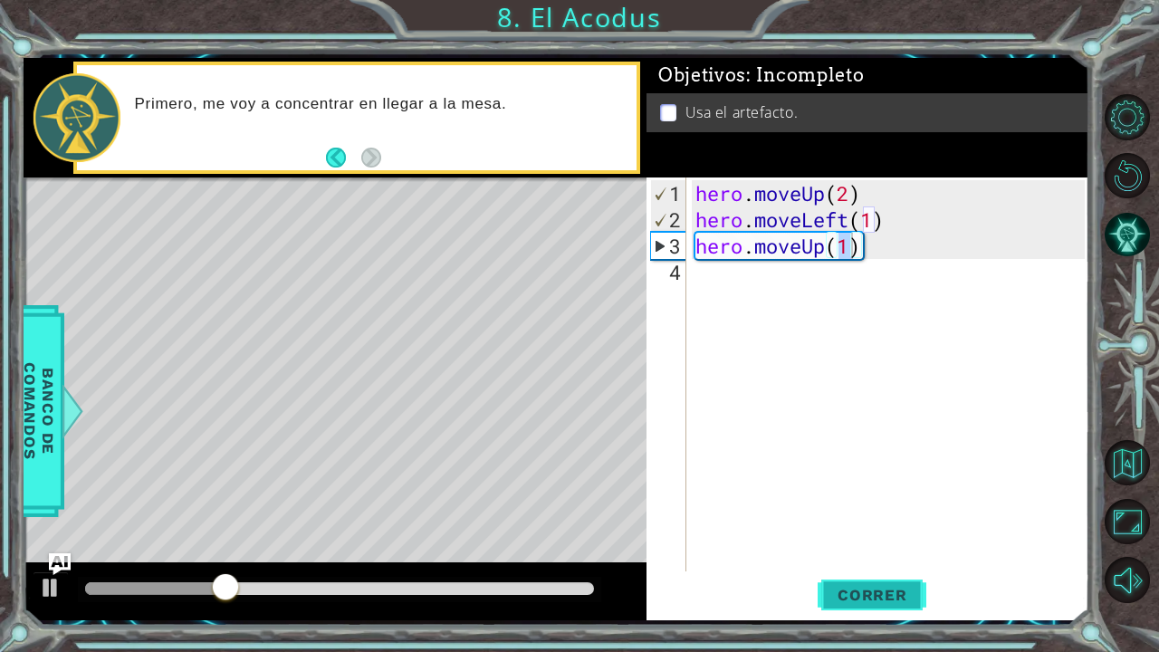
click at [875, 537] on span "Correr" at bounding box center [873, 595] width 106 height 18
drag, startPoint x: 871, startPoint y: 246, endPoint x: 807, endPoint y: 252, distance: 63.6
click at [807, 252] on div "hero . moveUp ( 2 ) hero . moveLeft ( 1 ) hero . moveUp ( 1 )" at bounding box center [893, 403] width 402 height 447
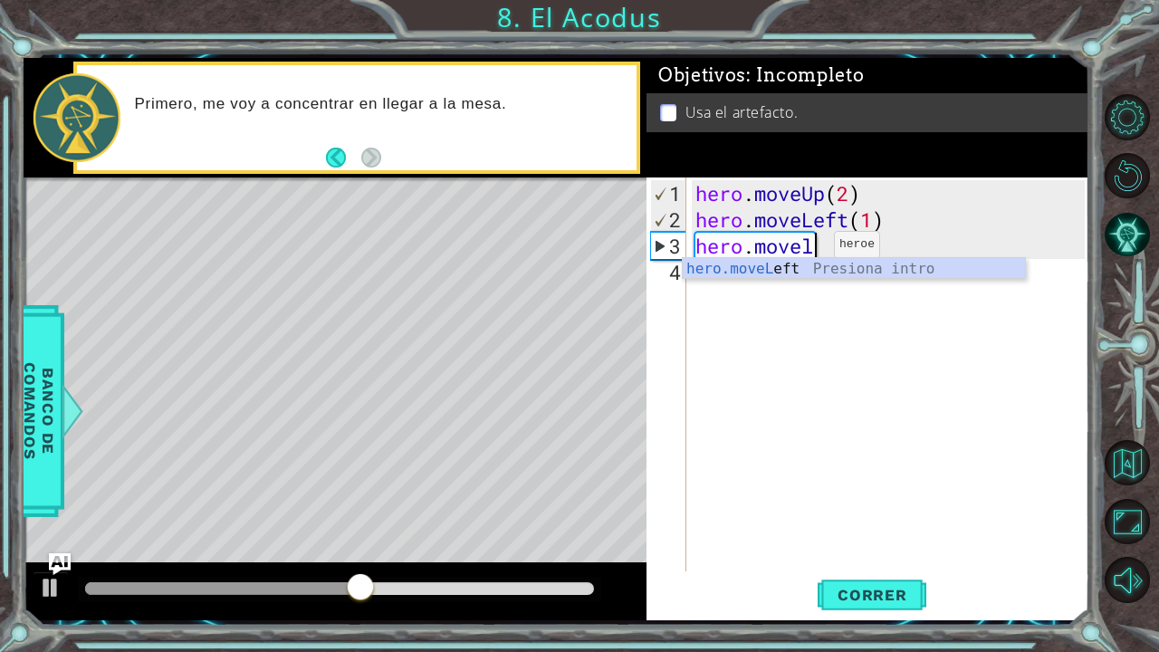
scroll to position [0, 5]
click at [869, 265] on div "hero.moveLe ft Presiona intro" at bounding box center [854, 290] width 343 height 65
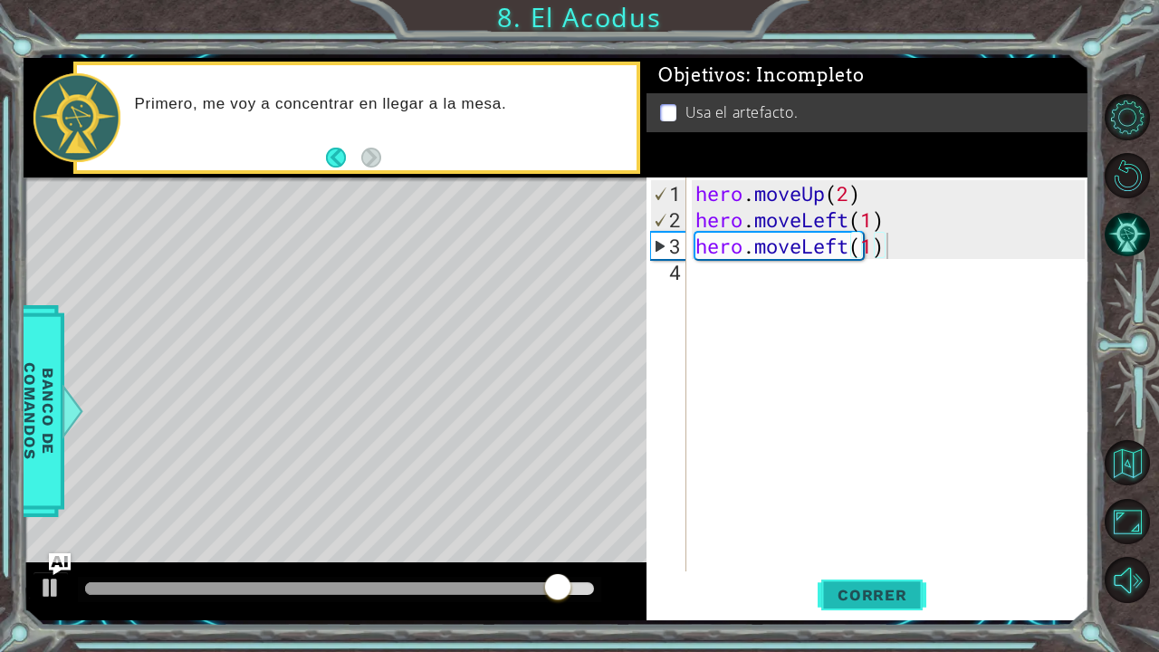
click at [856, 537] on span "Correr" at bounding box center [873, 595] width 106 height 18
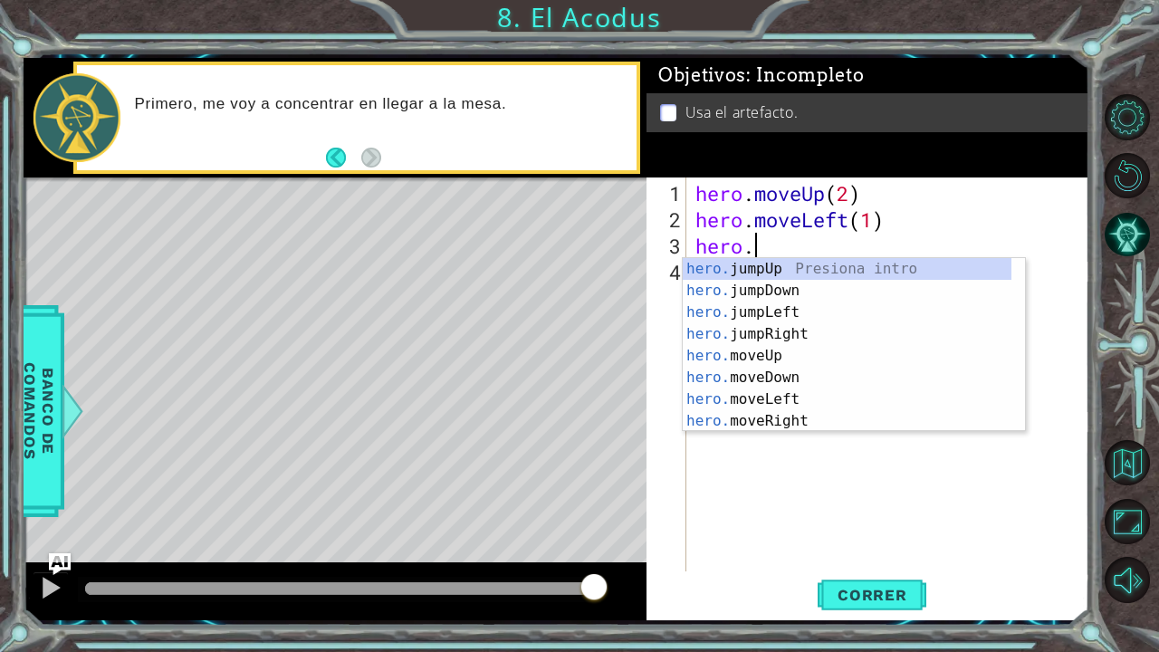
scroll to position [0, 2]
click at [798, 417] on div "hero. jumpUp Presiona intro hero. jumpDown Presiona intro hero. jumpLeft Presio…" at bounding box center [848, 366] width 330 height 217
type textarea "hero.moveRight(1)"
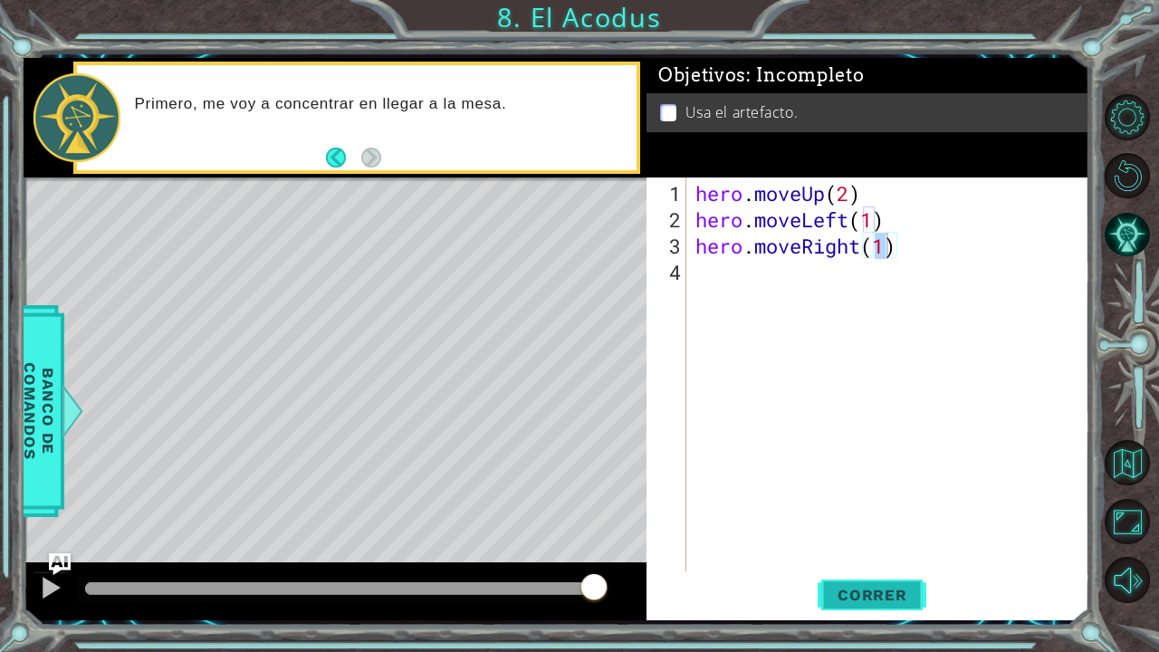
click at [864, 537] on span "Correr" at bounding box center [873, 595] width 106 height 18
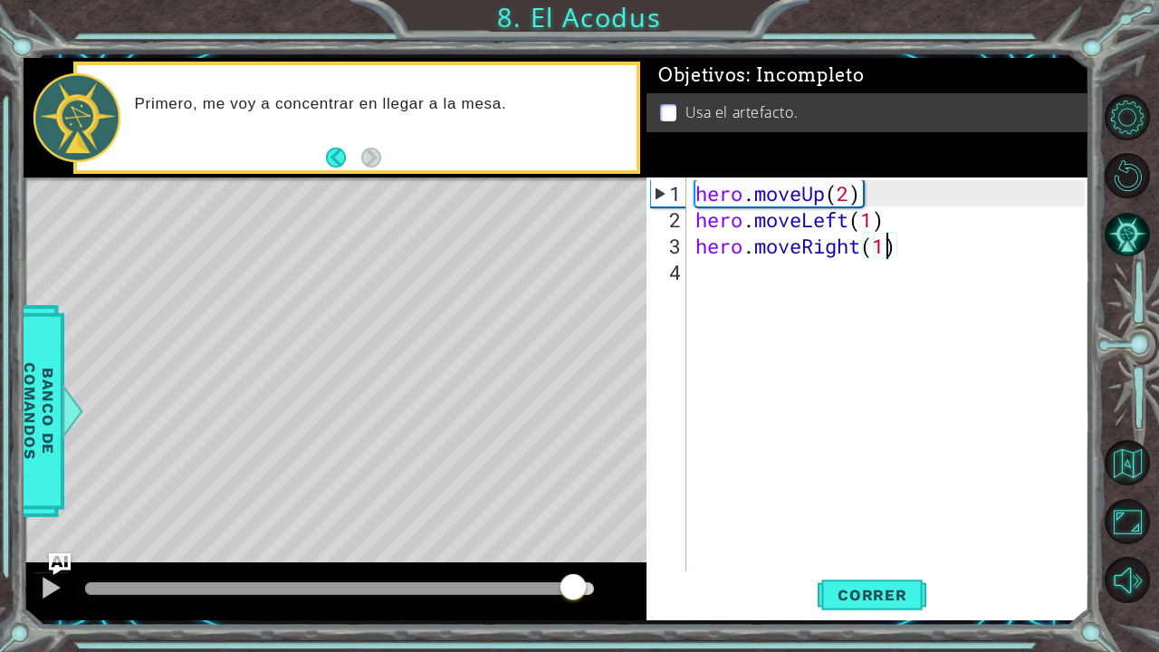
click at [572, 537] on div at bounding box center [339, 588] width 509 height 13
drag, startPoint x: 910, startPoint y: 252, endPoint x: 688, endPoint y: 253, distance: 222.8
click at [688, 253] on div "hero.moveRight(1) 1 2 3 4 hero . moveUp ( 2 ) hero . moveLeft ( 1 ) hero . move…" at bounding box center [866, 375] width 438 height 394
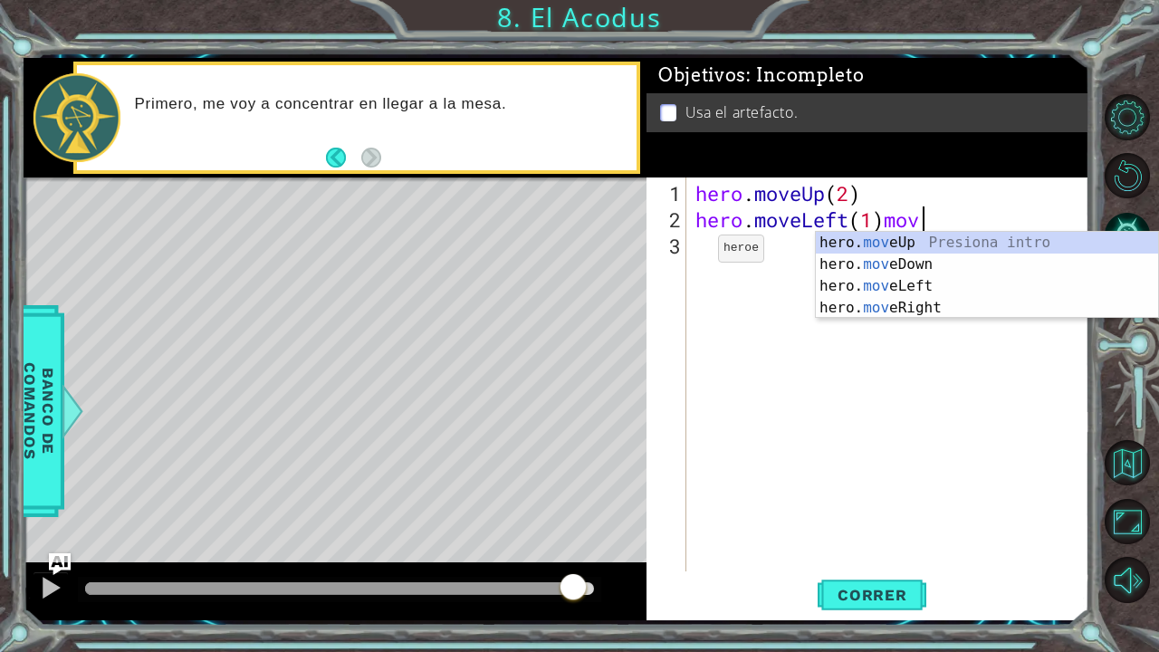
scroll to position [0, 10]
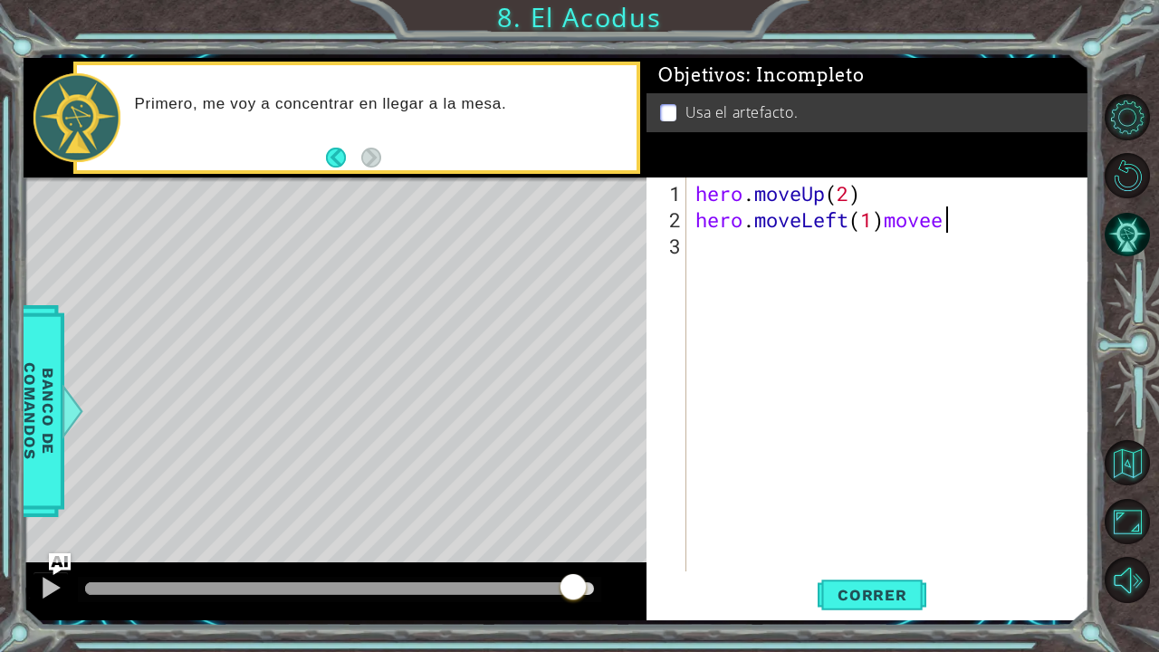
click at [962, 214] on div "hero . moveUp ( 2 ) hero . moveLeft ( 1 ) movee" at bounding box center [893, 403] width 402 height 447
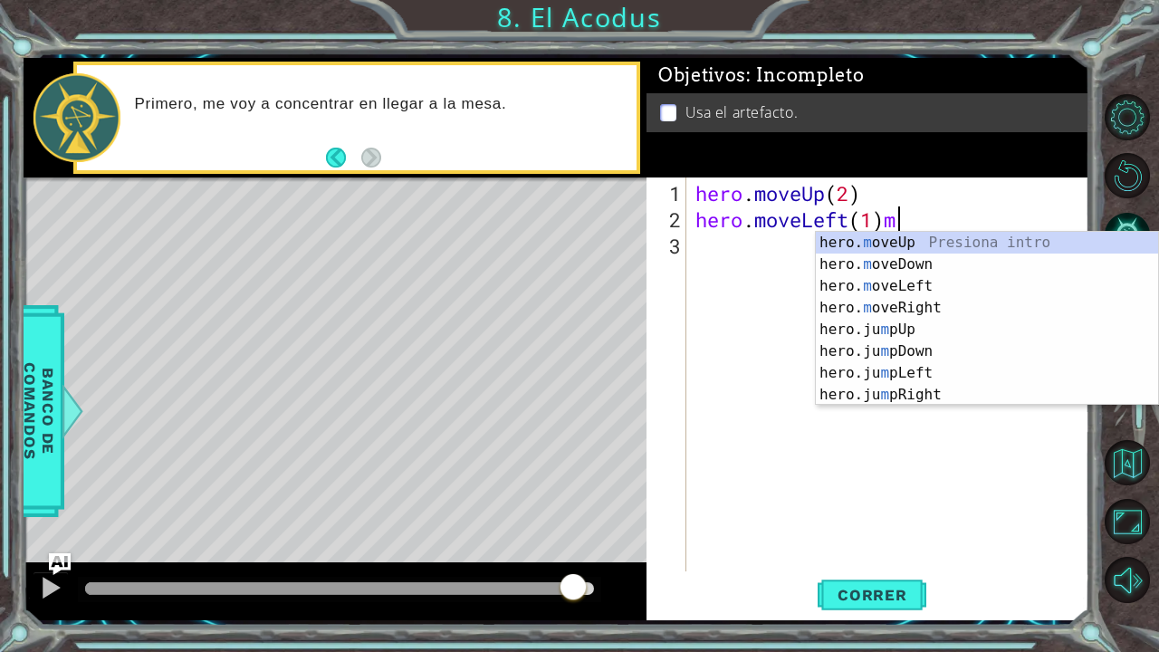
type textarea "hero.moveLeft(1)"
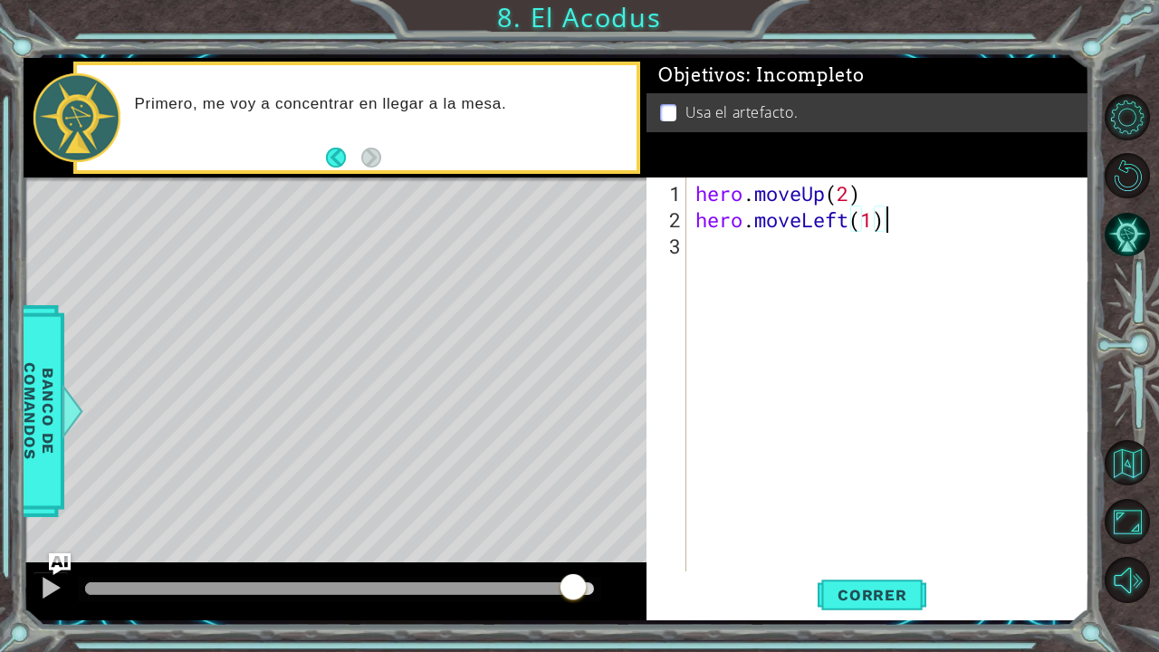
scroll to position [0, 7]
click at [803, 245] on div "hero . moveUp ( 2 ) hero . moveLeft ( 1 )" at bounding box center [893, 403] width 402 height 447
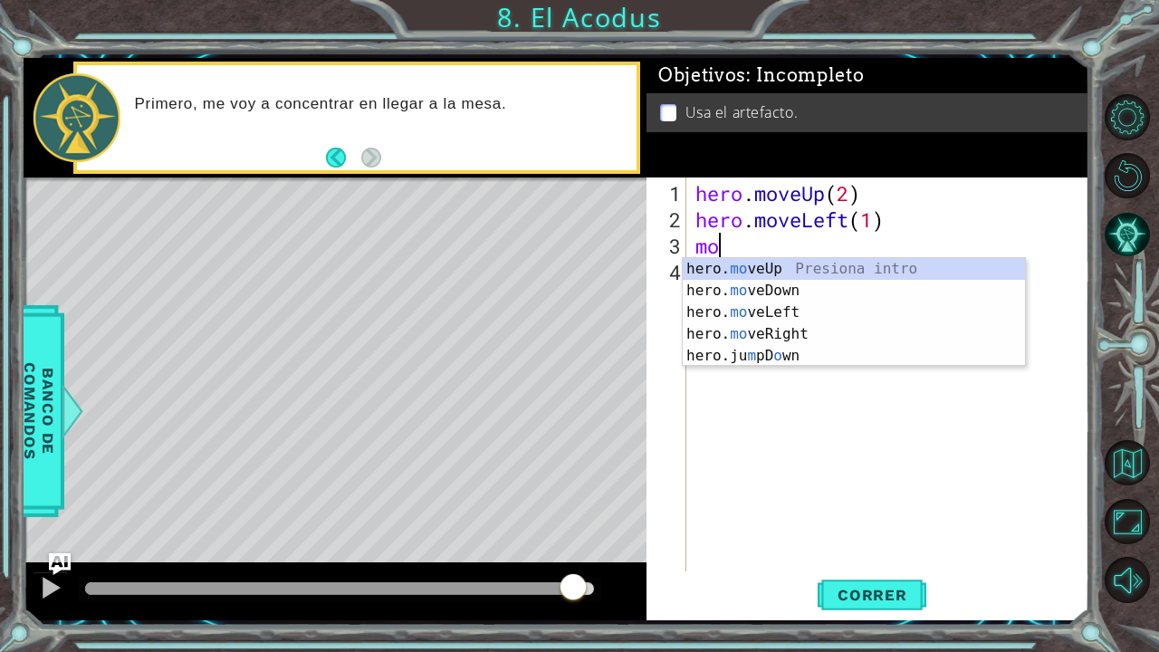
scroll to position [0, 0]
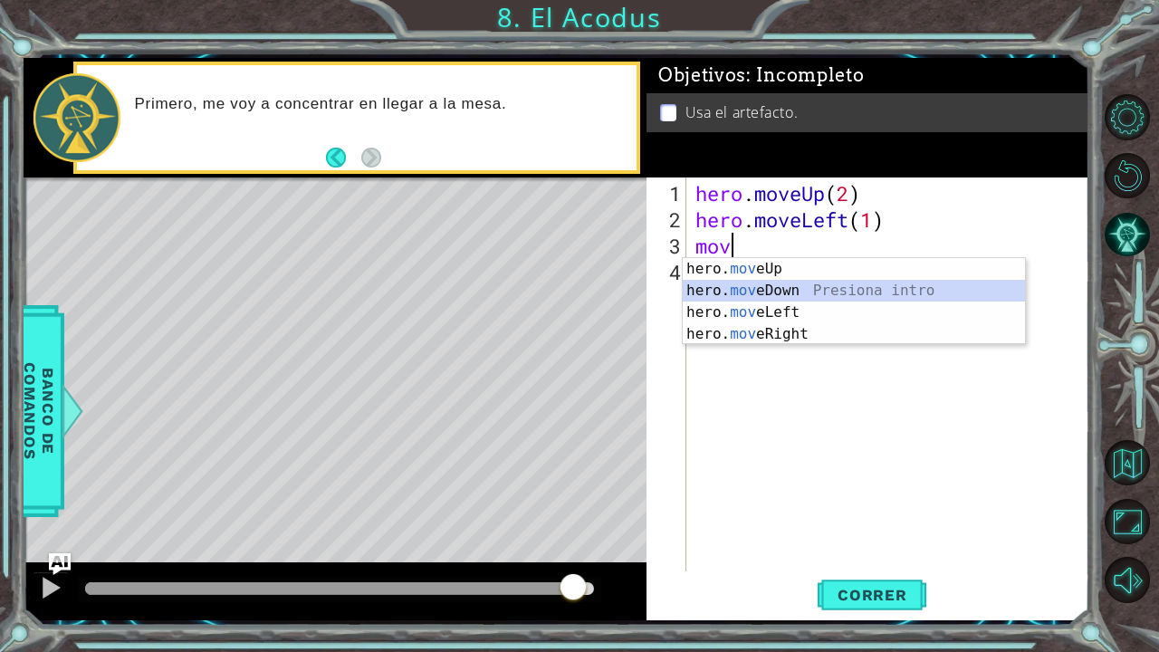
click at [819, 293] on div "hero. mov eUp Presiona intro hero. mov eDown Presiona intro hero. mov eLeft Pre…" at bounding box center [854, 323] width 343 height 130
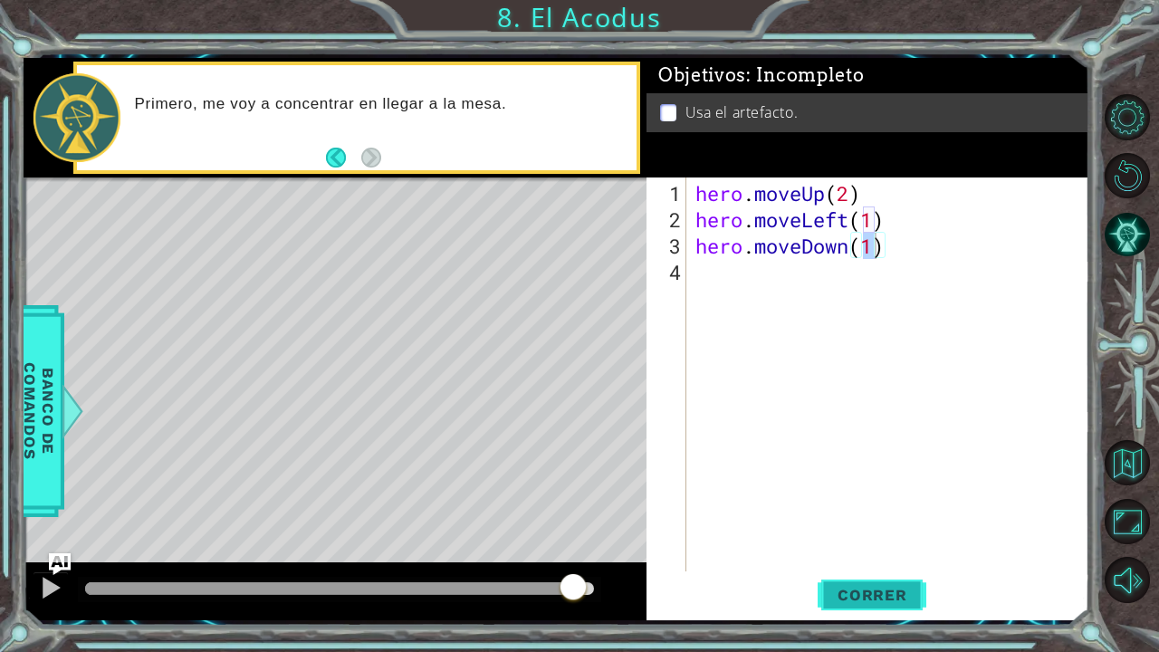
click at [863, 537] on button "Correr" at bounding box center [872, 594] width 109 height 44
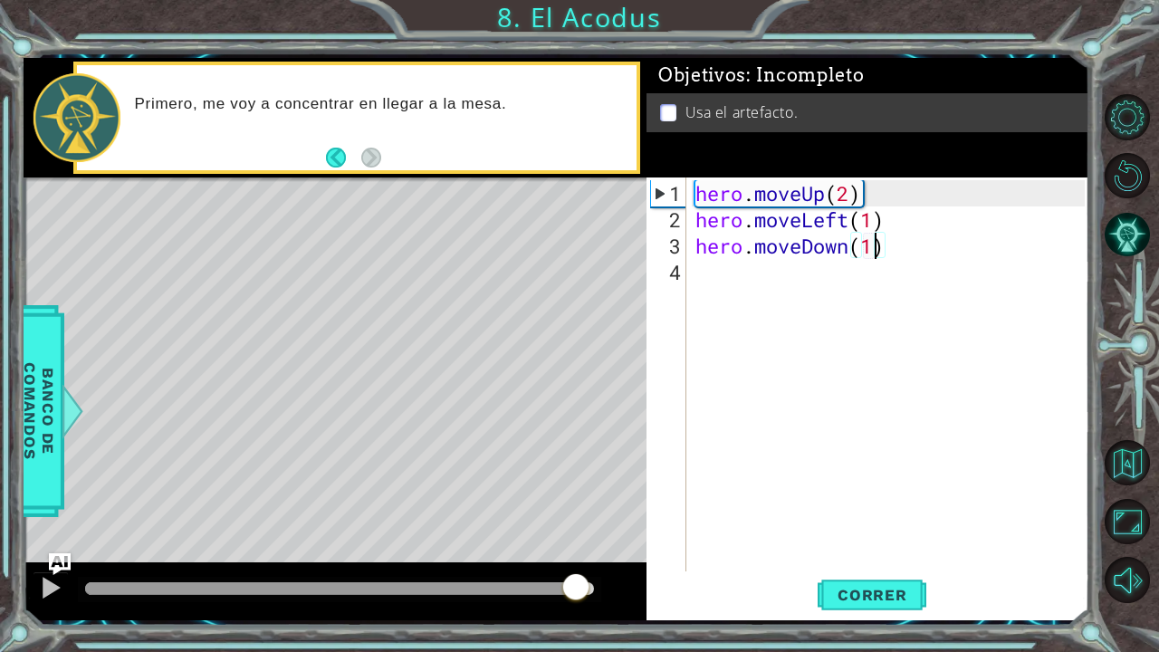
click at [576, 537] on div at bounding box center [339, 588] width 509 height 13
drag, startPoint x: 568, startPoint y: 583, endPoint x: 476, endPoint y: 603, distance: 94.5
click at [476, 537] on div at bounding box center [476, 588] width 33 height 33
click at [47, 537] on div at bounding box center [51, 588] width 24 height 24
click at [467, 537] on div at bounding box center [277, 588] width 384 height 13
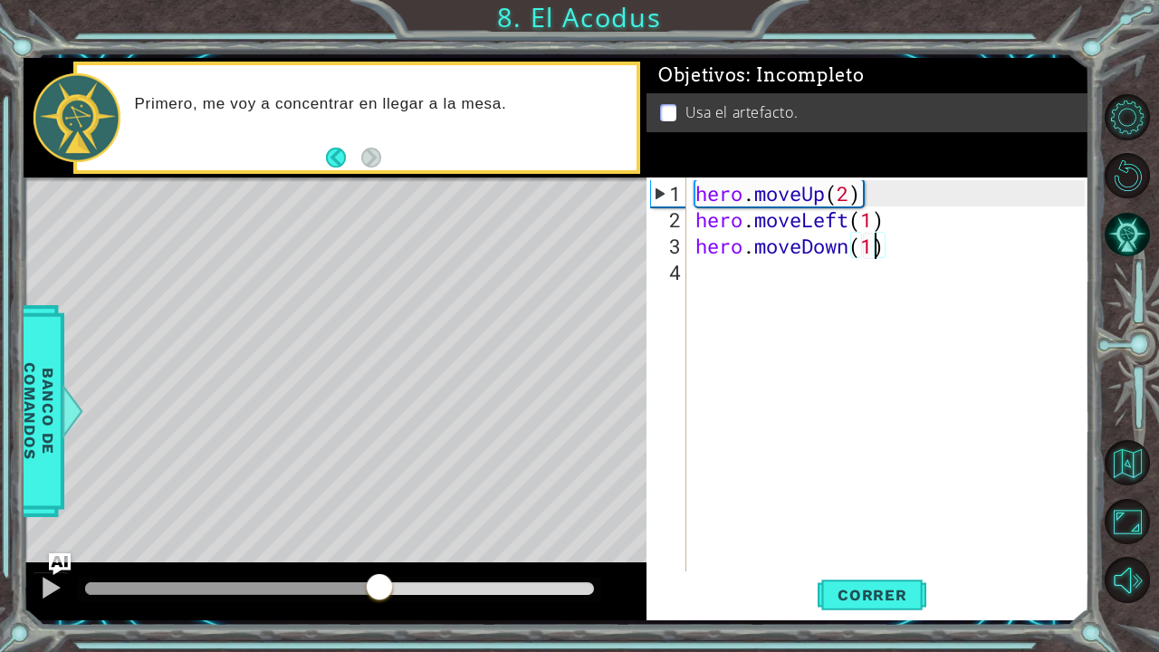
drag, startPoint x: 463, startPoint y: 586, endPoint x: 373, endPoint y: 600, distance: 90.7
drag, startPoint x: 301, startPoint y: 598, endPoint x: 269, endPoint y: 587, distance: 33.5
click at [269, 537] on div at bounding box center [340, 589] width 524 height 25
click at [269, 537] on div at bounding box center [177, 588] width 184 height 13
click at [37, 537] on button at bounding box center [51, 590] width 36 height 37
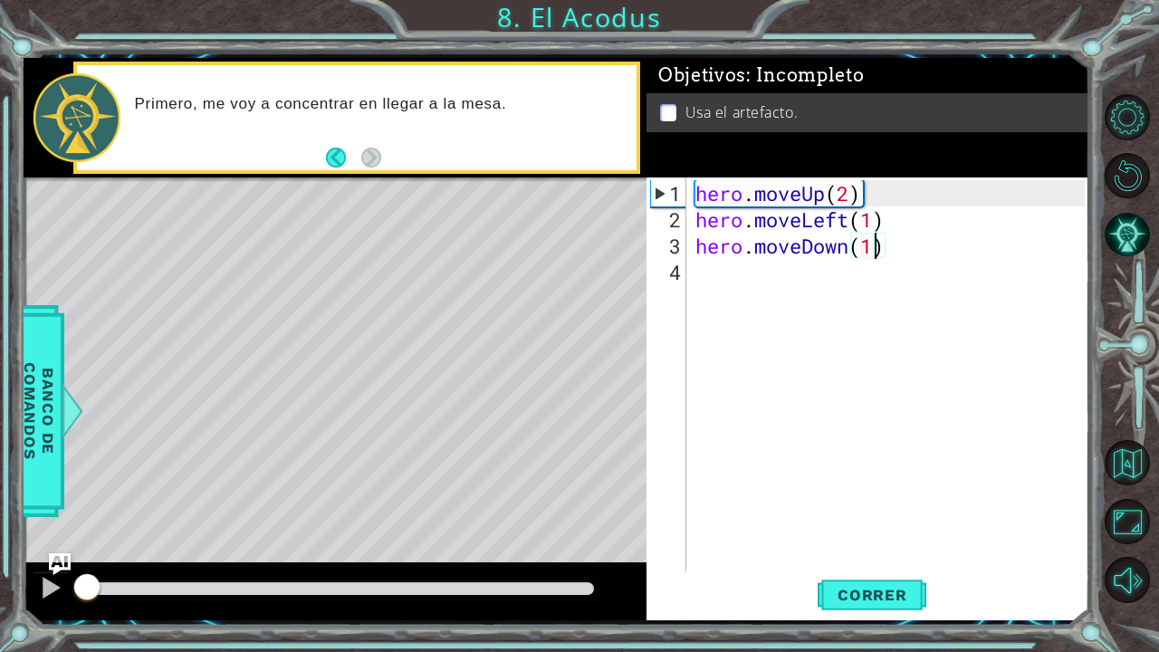
drag, startPoint x: 248, startPoint y: 583, endPoint x: 0, endPoint y: 593, distance: 248.4
click at [0, 537] on div "1 ההההההההההההההההההההההההההההההההההההההההההההההההההההההההההההההההההההההההההההה…" at bounding box center [579, 326] width 1159 height 652
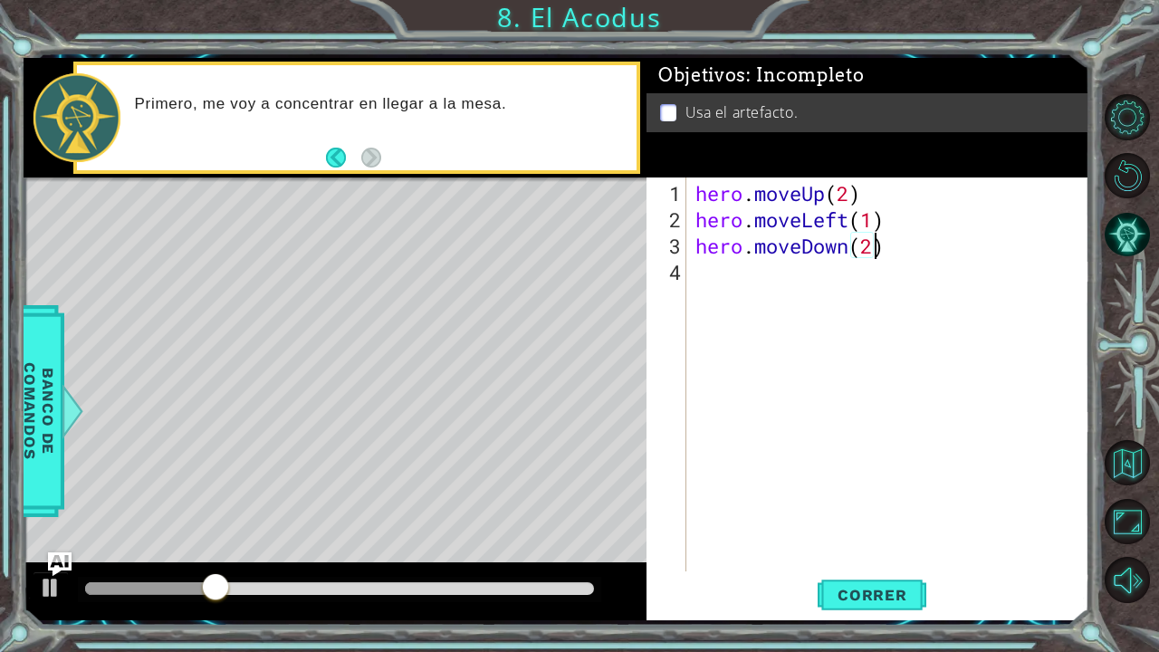
scroll to position [0, 7]
type textarea "hero.moveDown(2)"
click at [898, 537] on button "Correr" at bounding box center [872, 594] width 109 height 44
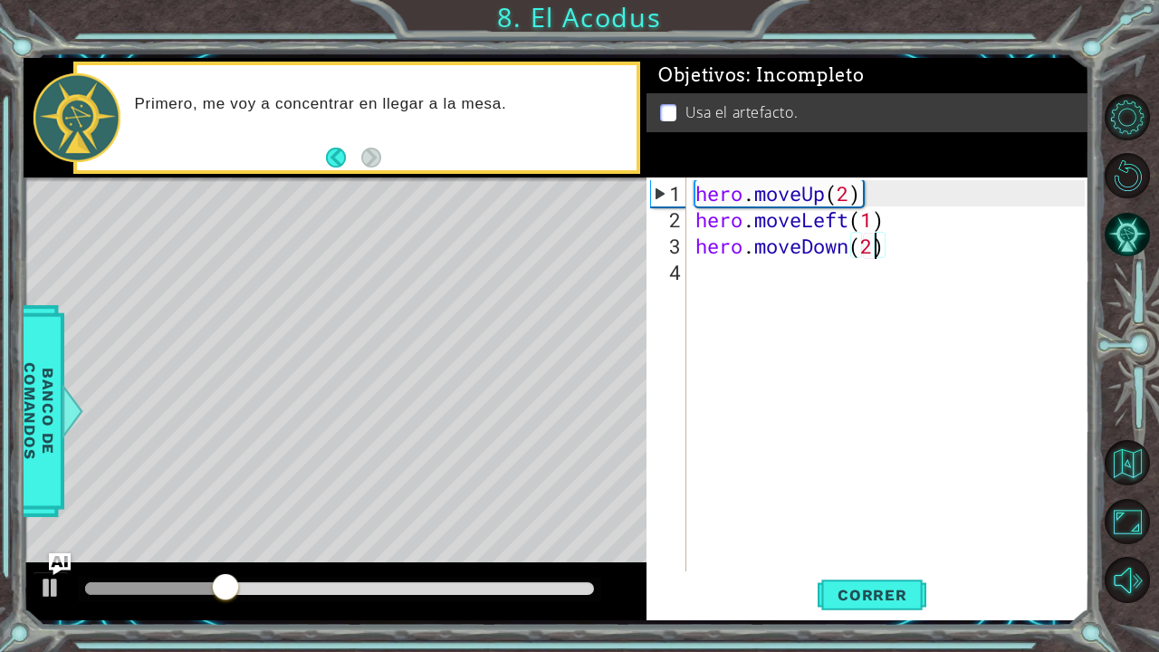
click at [766, 307] on div "hero . moveUp ( 2 ) hero . moveLeft ( 1 ) hero . moveDown ( 2 )" at bounding box center [893, 403] width 402 height 447
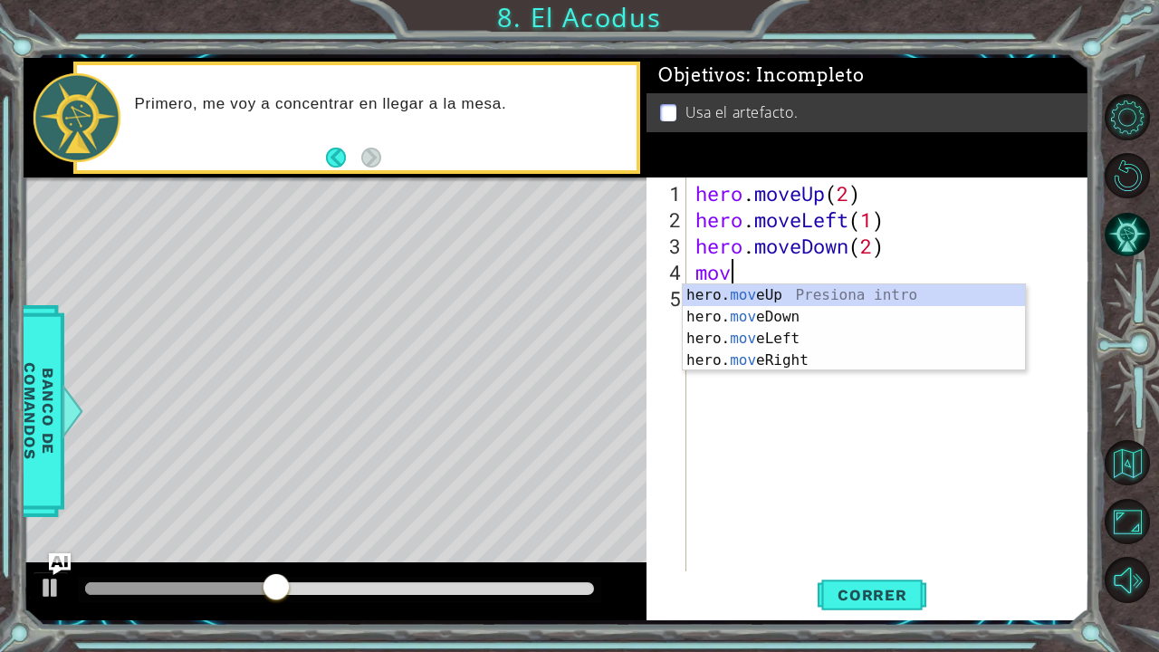
scroll to position [0, 1]
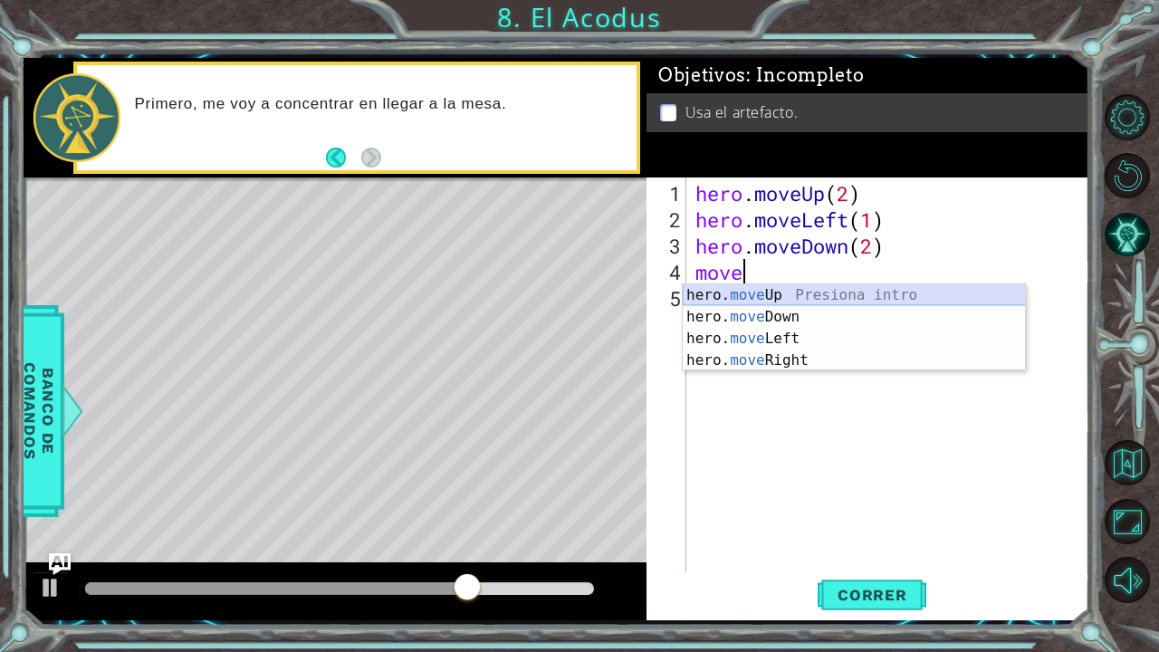
click at [739, 294] on div "hero. move Up Presiona intro hero. move Down Presiona intro hero. move Left Pre…" at bounding box center [854, 349] width 343 height 130
type textarea "hero.moveUp(1)"
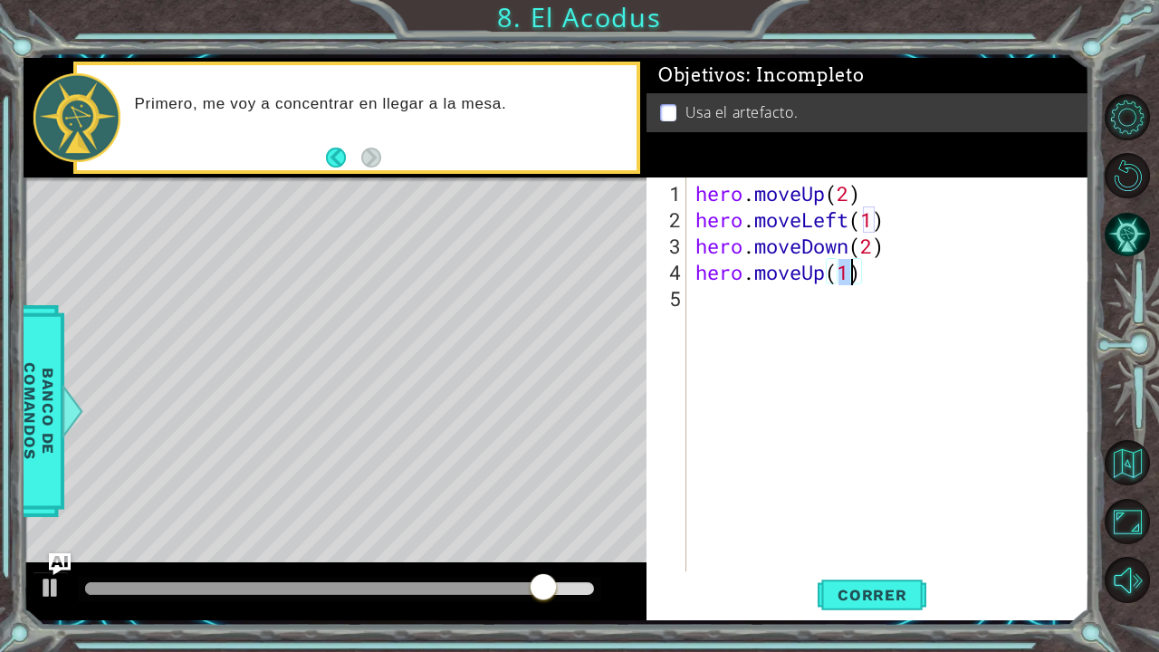
click at [730, 302] on div "hero . moveUp ( 2 ) hero . moveLeft ( 1 ) hero . moveDown ( 2 ) hero . moveUp (…" at bounding box center [893, 403] width 402 height 447
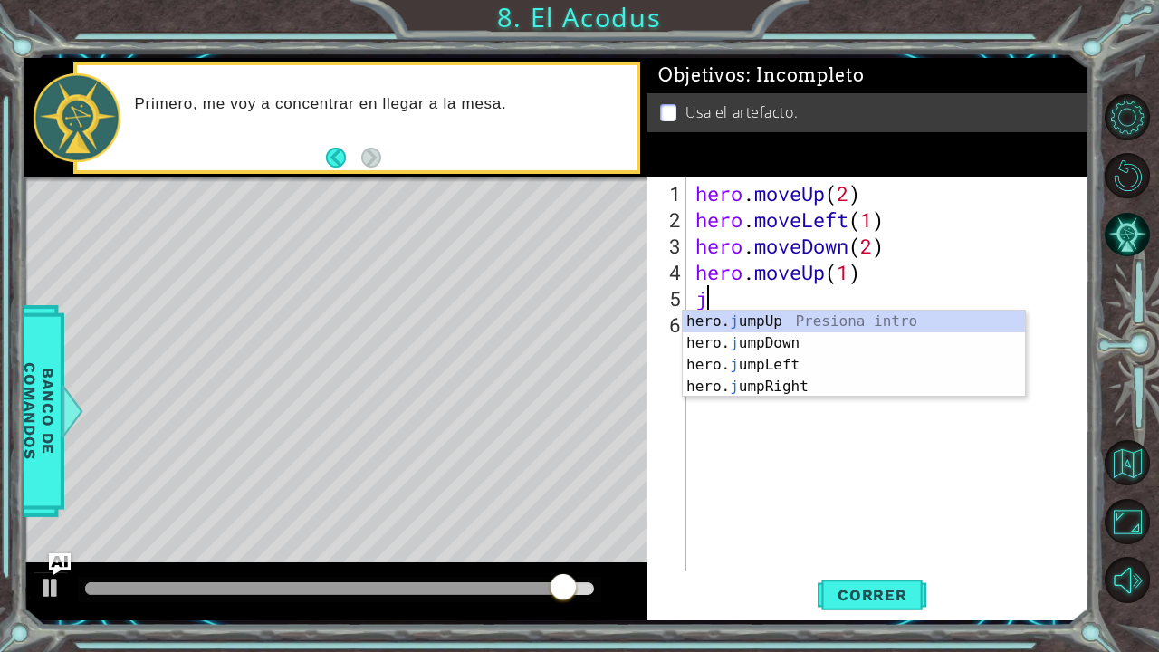
type textarea "ju"
click at [777, 326] on div "hero. ju mpUp Presiona intro hero. ju mpDown Presiona intro hero. ju mpLeft Pre…" at bounding box center [854, 376] width 343 height 130
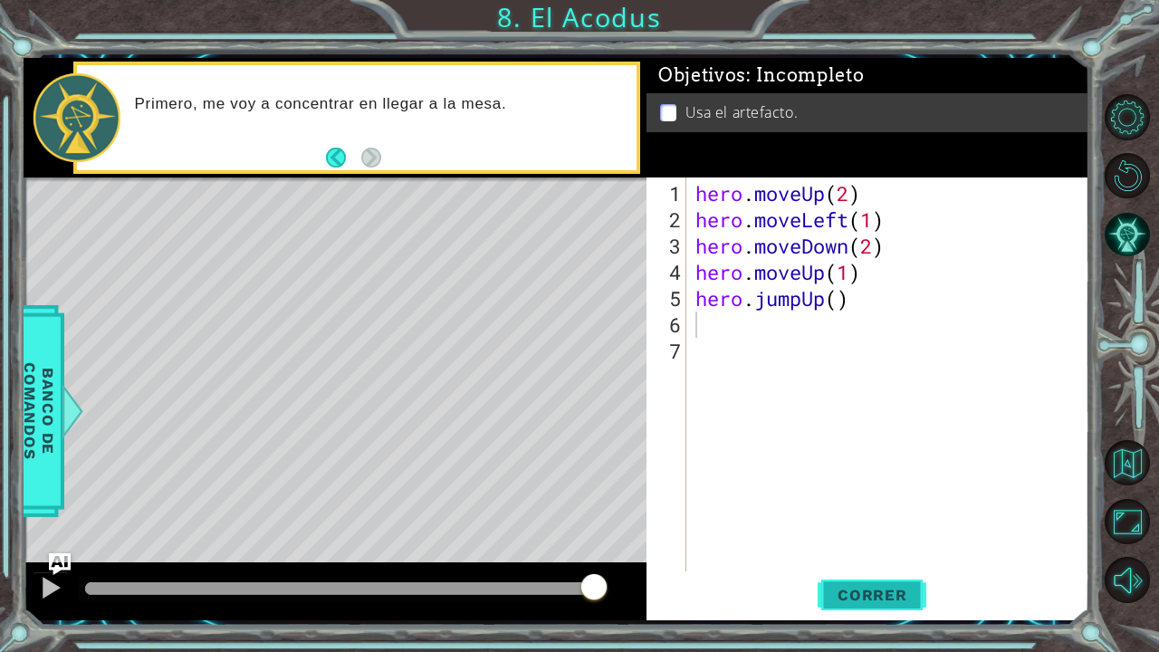
click at [865, 537] on span "Correr" at bounding box center [873, 595] width 106 height 18
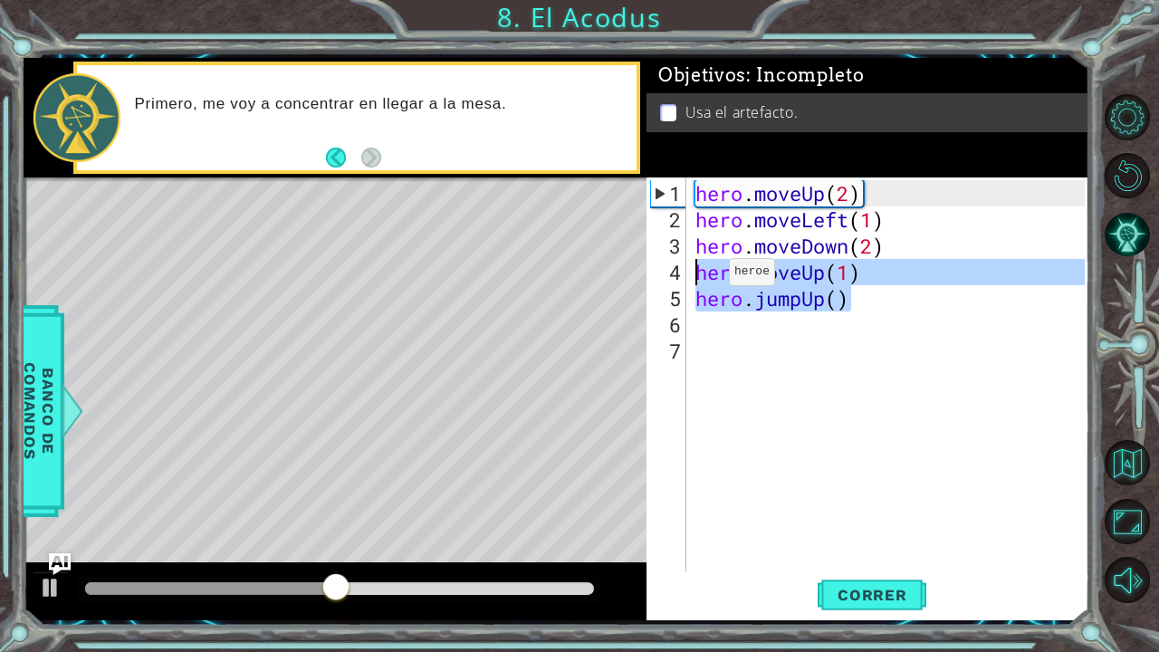
drag, startPoint x: 854, startPoint y: 303, endPoint x: 657, endPoint y: 268, distance: 200.5
click at [657, 268] on div "1 2 3 4 5 6 7 hero . moveUp ( 2 ) hero . moveLeft ( 1 ) hero . moveDown ( 2 ) h…" at bounding box center [866, 375] width 438 height 394
type textarea "hero.moveUp(1) hero.jumpUp()"
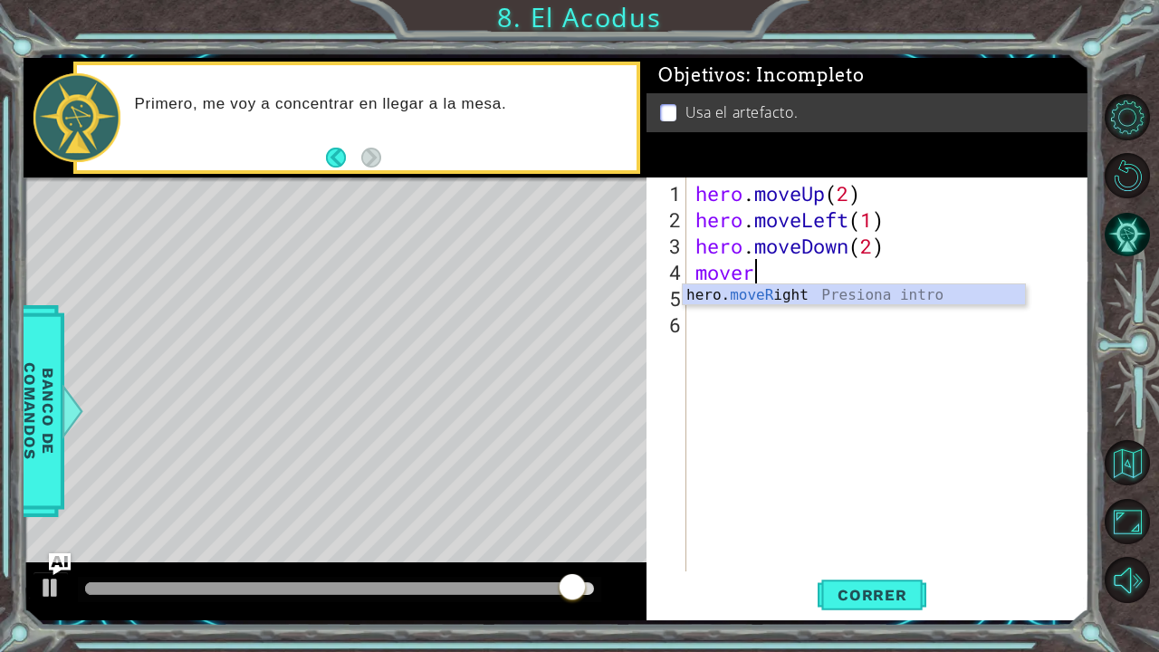
scroll to position [0, 2]
click at [832, 296] on div "hero. moveR ight Presiona intro" at bounding box center [854, 316] width 343 height 65
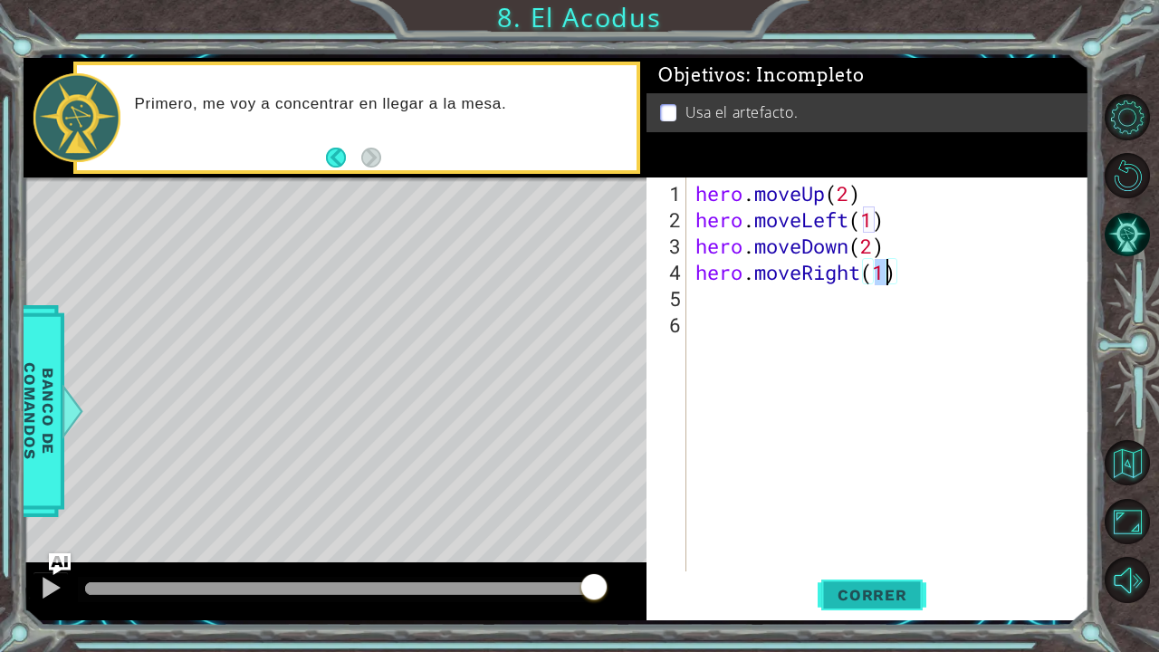
type textarea "hero.moveRight(1)"
click at [875, 537] on button "Correr" at bounding box center [872, 594] width 109 height 44
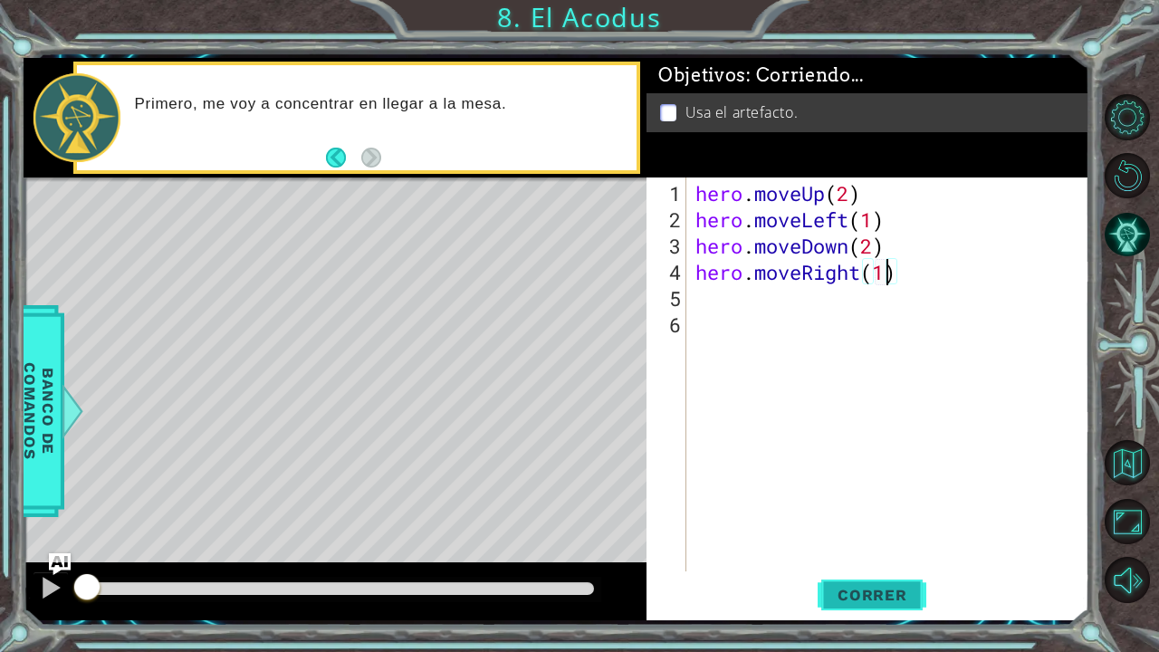
click at [875, 537] on button "Correr" at bounding box center [872, 594] width 109 height 44
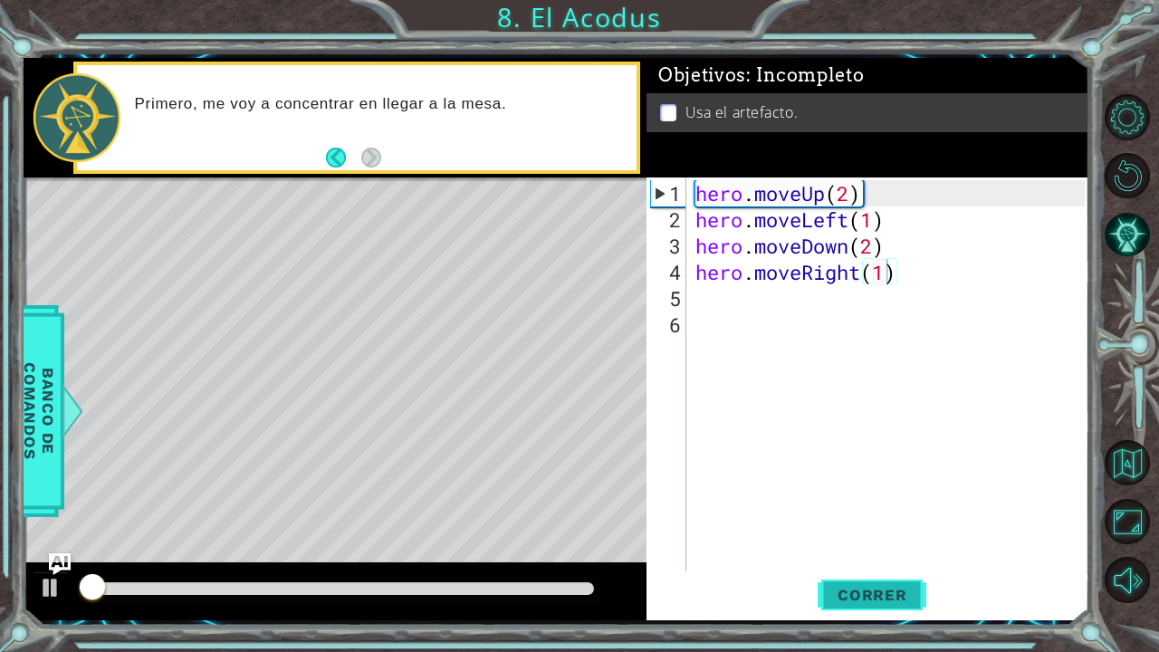
click at [875, 537] on button "Correr" at bounding box center [872, 594] width 109 height 44
click at [551, 537] on div at bounding box center [340, 589] width 524 height 25
click at [553, 537] on div at bounding box center [339, 588] width 509 height 13
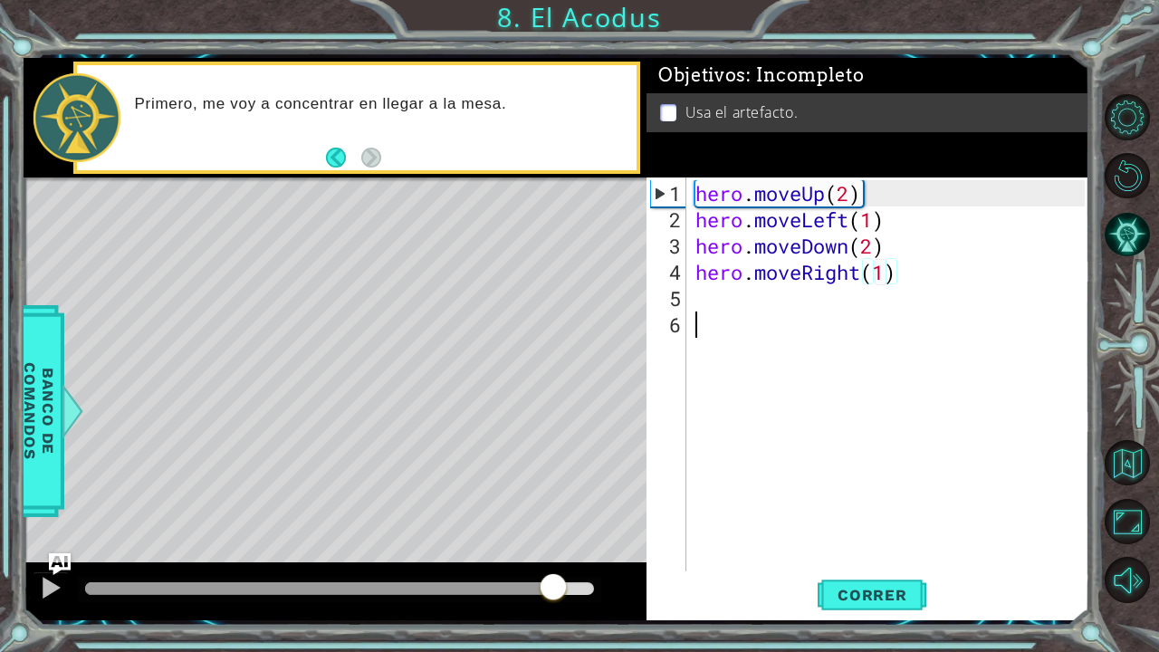
click at [730, 310] on div "hero . moveUp ( 2 ) hero . moveLeft ( 1 ) hero . moveDown ( 2 ) hero . moveRigh…" at bounding box center [893, 403] width 402 height 447
click at [729, 297] on div "hero . moveUp ( 2 ) hero . moveLeft ( 1 ) hero . moveDown ( 2 ) hero . moveRigh…" at bounding box center [893, 403] width 402 height 447
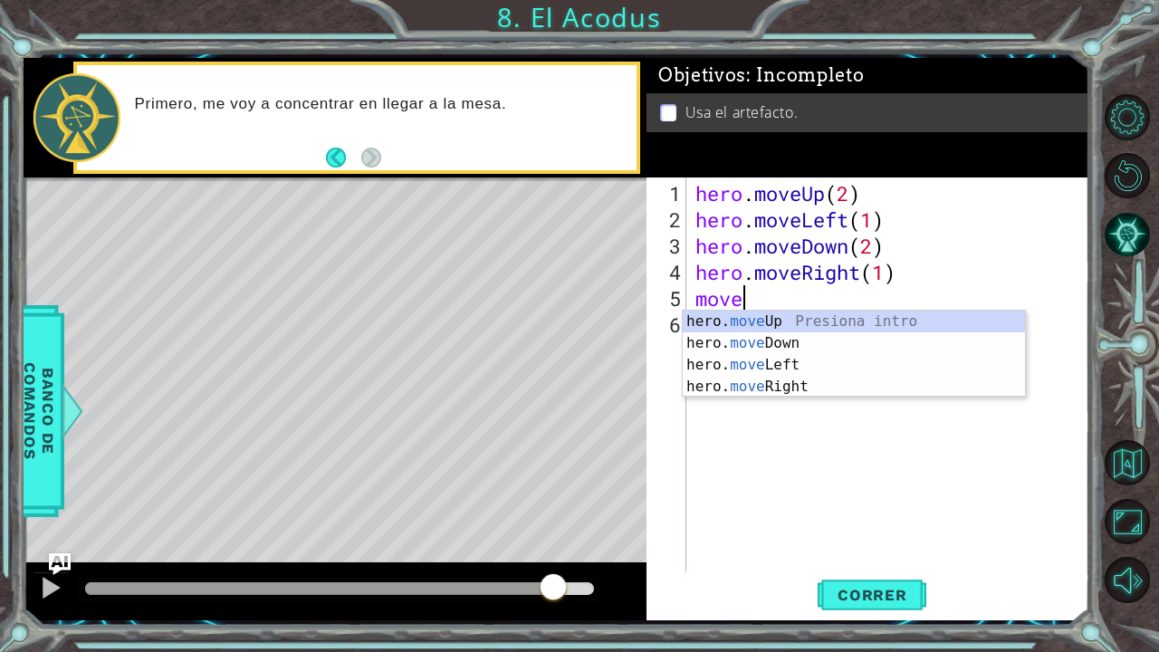
scroll to position [0, 1]
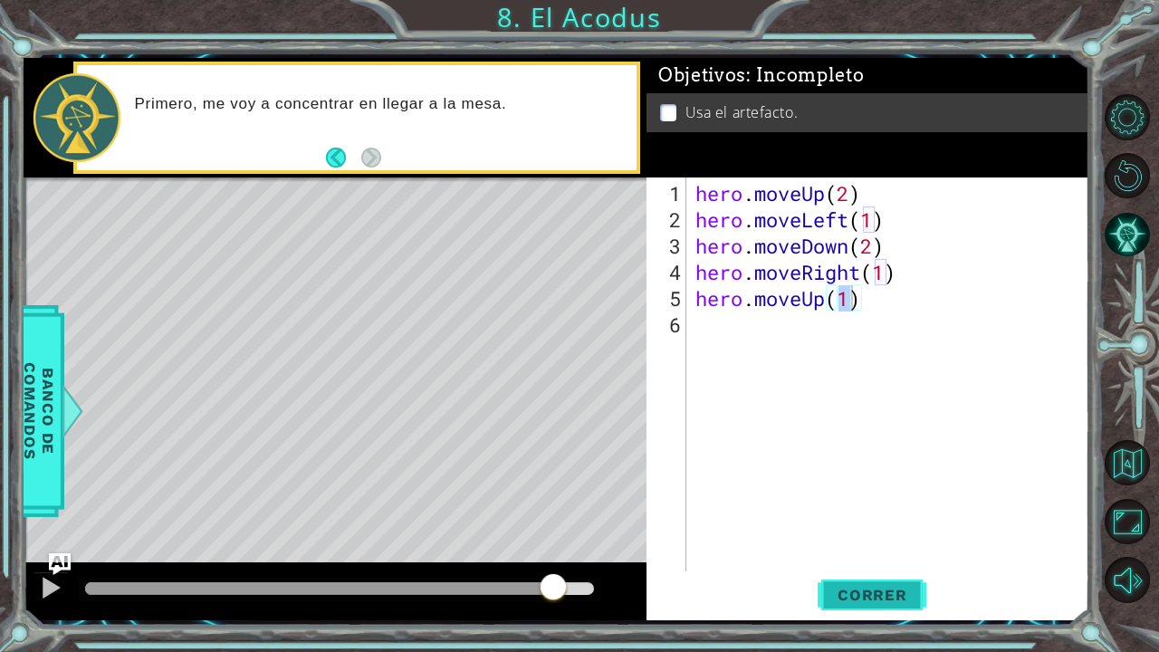
click at [884, 537] on button "Correr" at bounding box center [872, 594] width 109 height 44
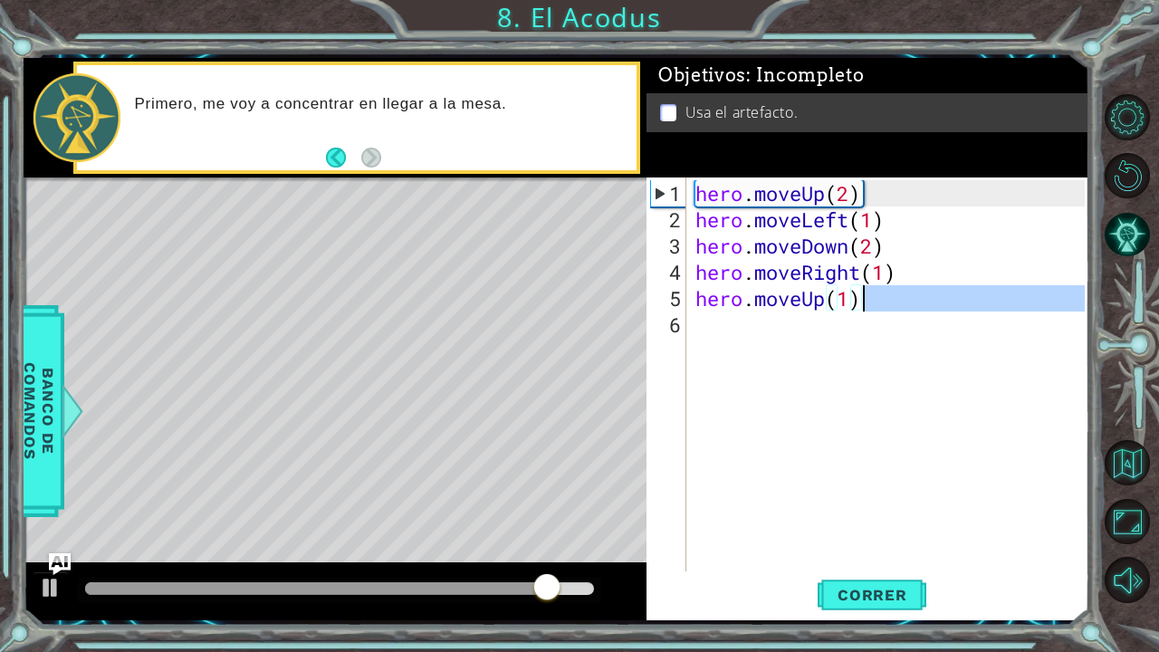
drag, startPoint x: 897, startPoint y: 313, endPoint x: 868, endPoint y: 293, distance: 35.2
click at [868, 293] on div "hero . moveUp ( 2 ) hero . moveLeft ( 1 ) hero . moveDown ( 2 ) hero . moveRigh…" at bounding box center [893, 403] width 402 height 447
click at [868, 293] on div "hero . moveUp ( 2 ) hero . moveLeft ( 1 ) hero . moveDown ( 2 ) hero . moveRigh…" at bounding box center [888, 375] width 393 height 394
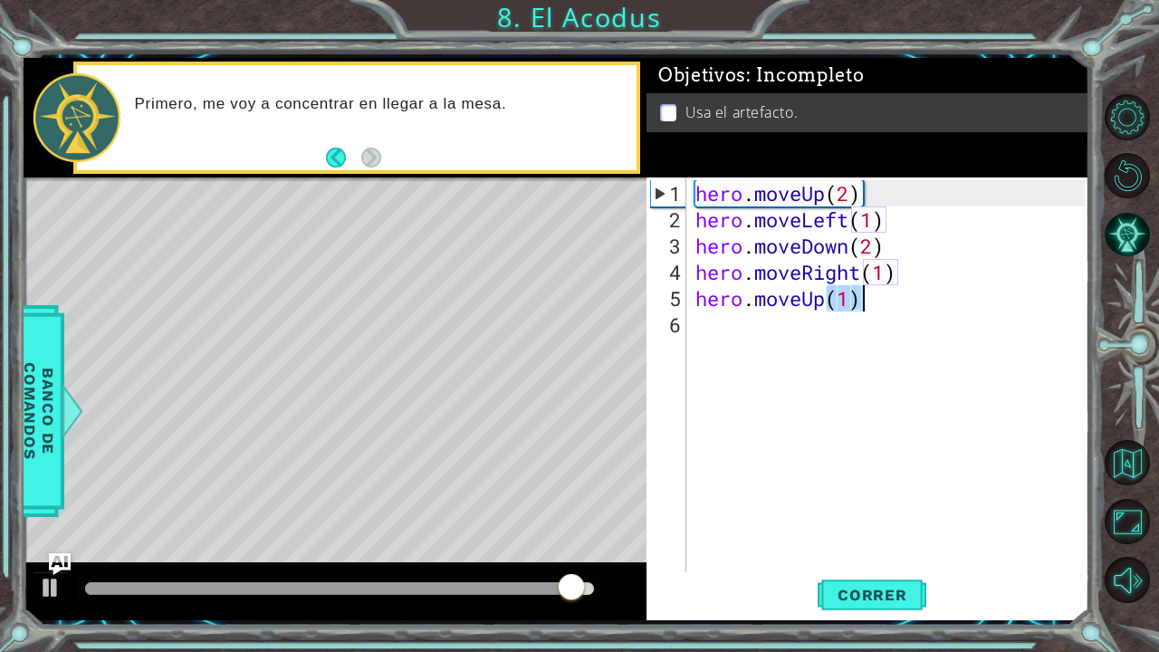
click at [868, 293] on div "hero . moveUp ( 2 ) hero . moveLeft ( 1 ) hero . moveDown ( 2 ) hero . moveRigh…" at bounding box center [893, 403] width 402 height 447
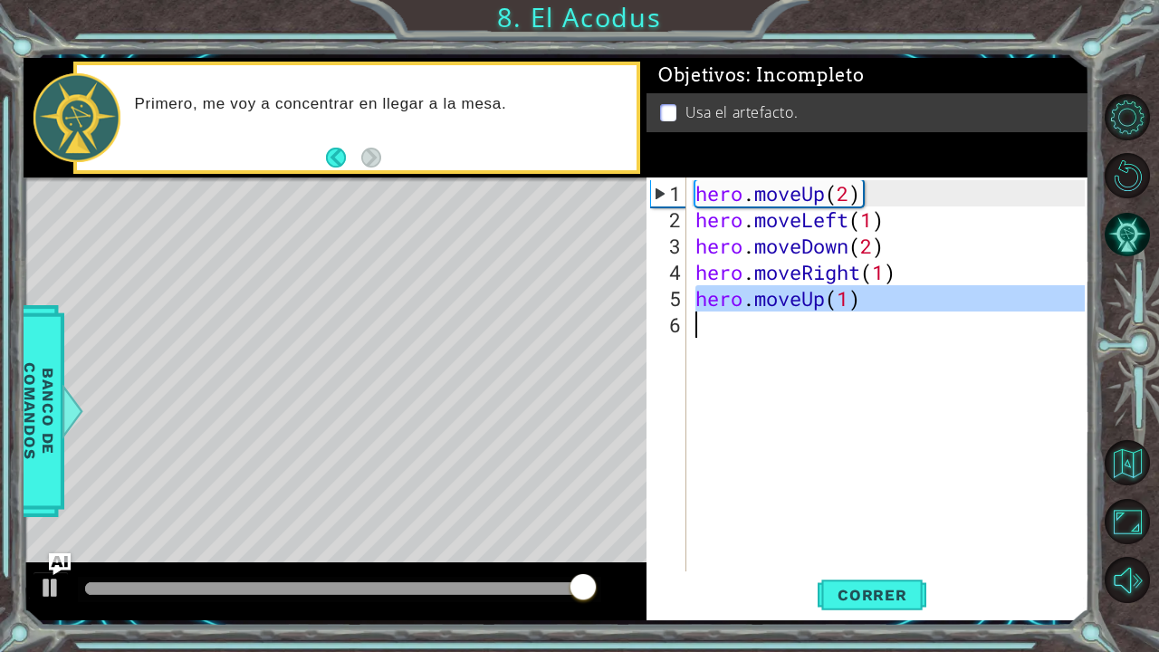
click at [866, 294] on div "hero . moveUp ( 2 ) hero . moveLeft ( 1 ) hero . moveDown ( 2 ) hero . moveRigh…" at bounding box center [893, 403] width 402 height 447
type textarea "hero.moveUp(1)"
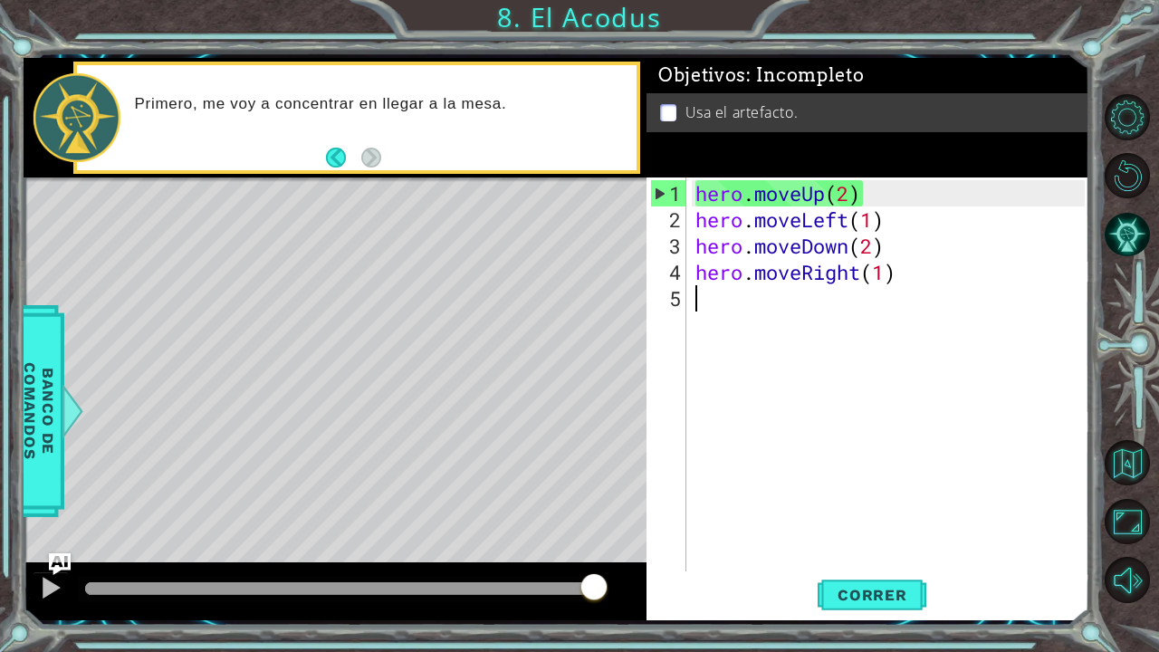
scroll to position [0, 0]
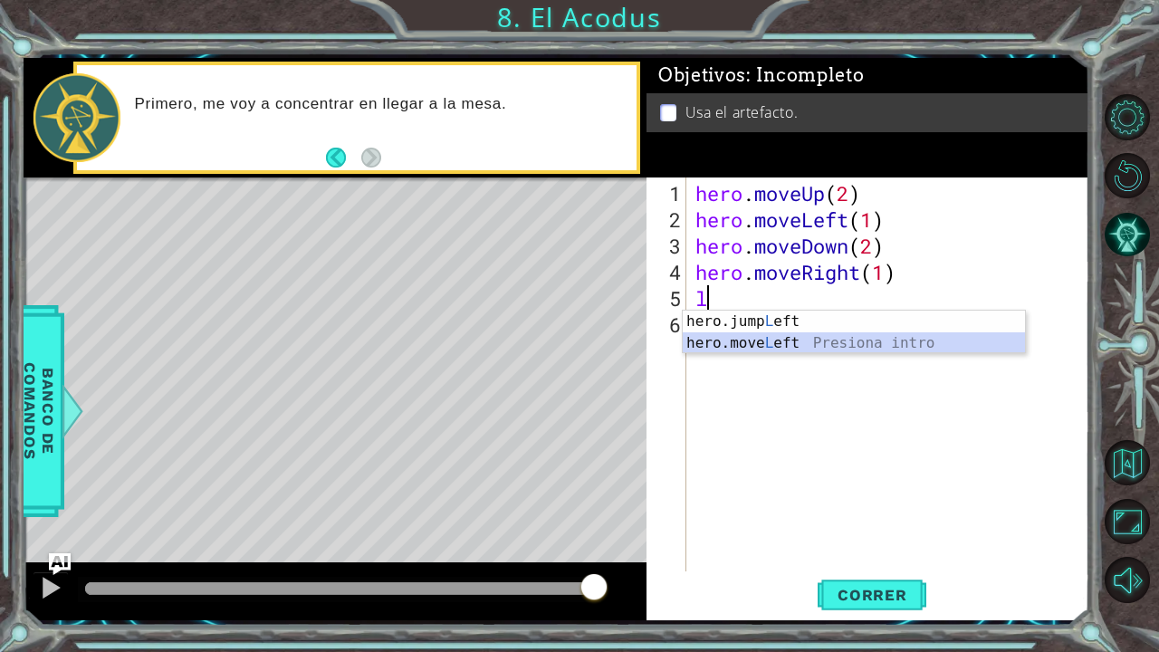
click at [817, 341] on div "hero.jump L eft Presiona intro hero.move L eft Presiona intro" at bounding box center [854, 354] width 343 height 87
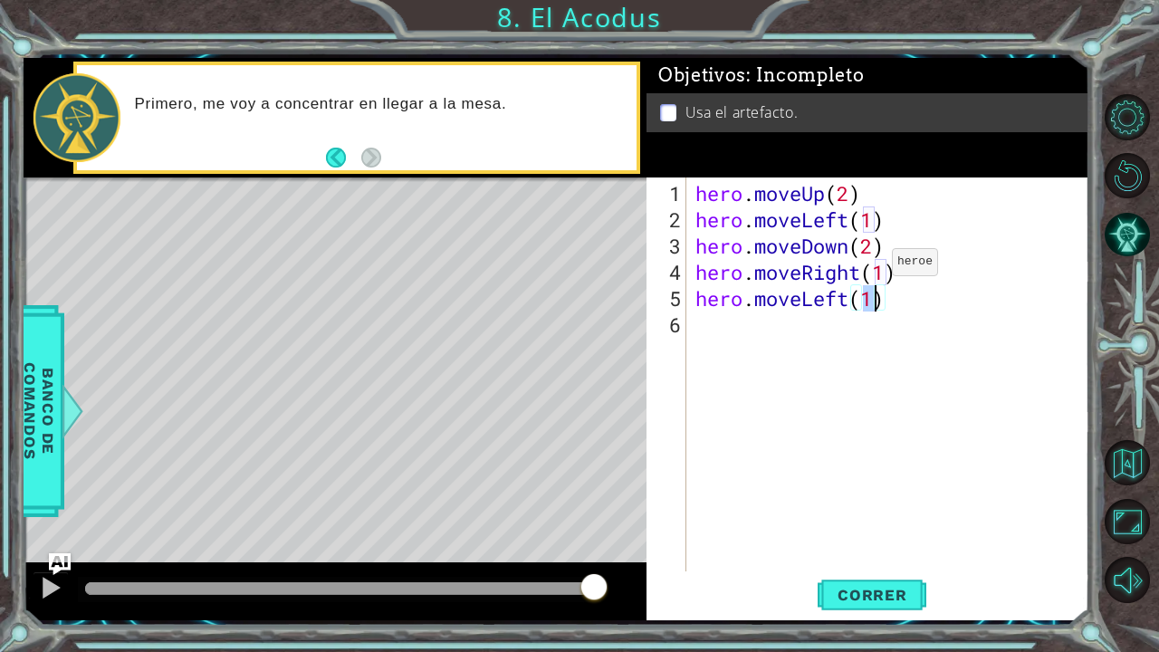
click at [864, 269] on div "hero . moveUp ( 2 ) hero . moveLeft ( 1 ) hero . moveDown ( 2 ) hero . moveRigh…" at bounding box center [893, 403] width 402 height 447
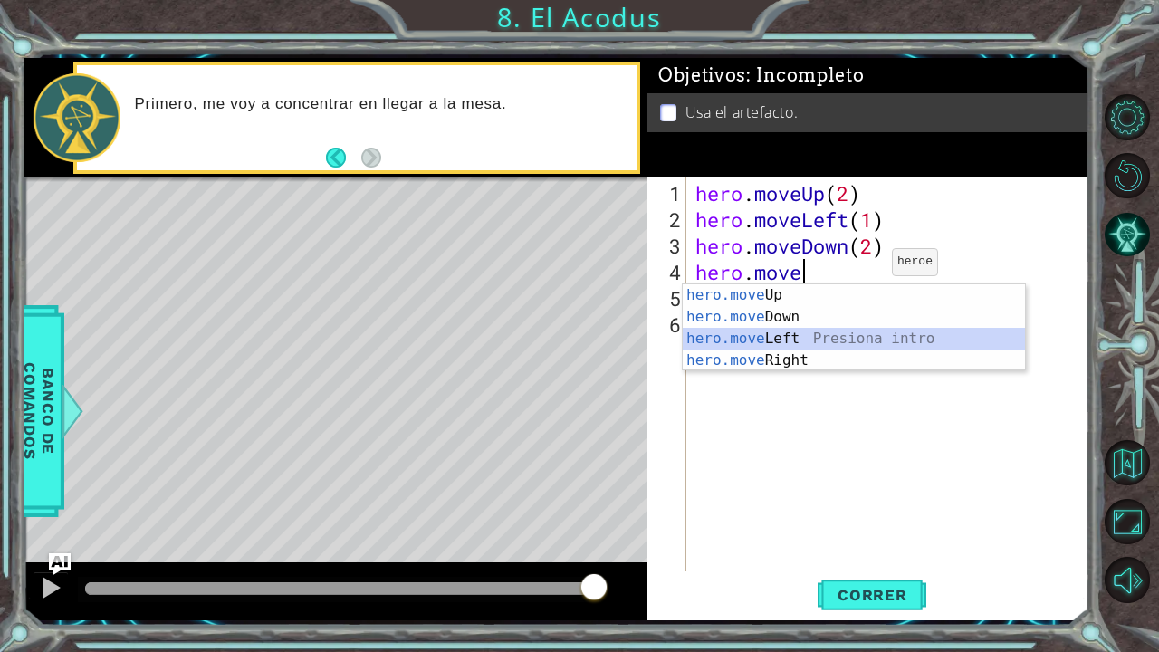
click at [839, 341] on div "hero.move Up Presiona intro hero.move Down Presiona intro hero.move Left Presio…" at bounding box center [854, 349] width 343 height 130
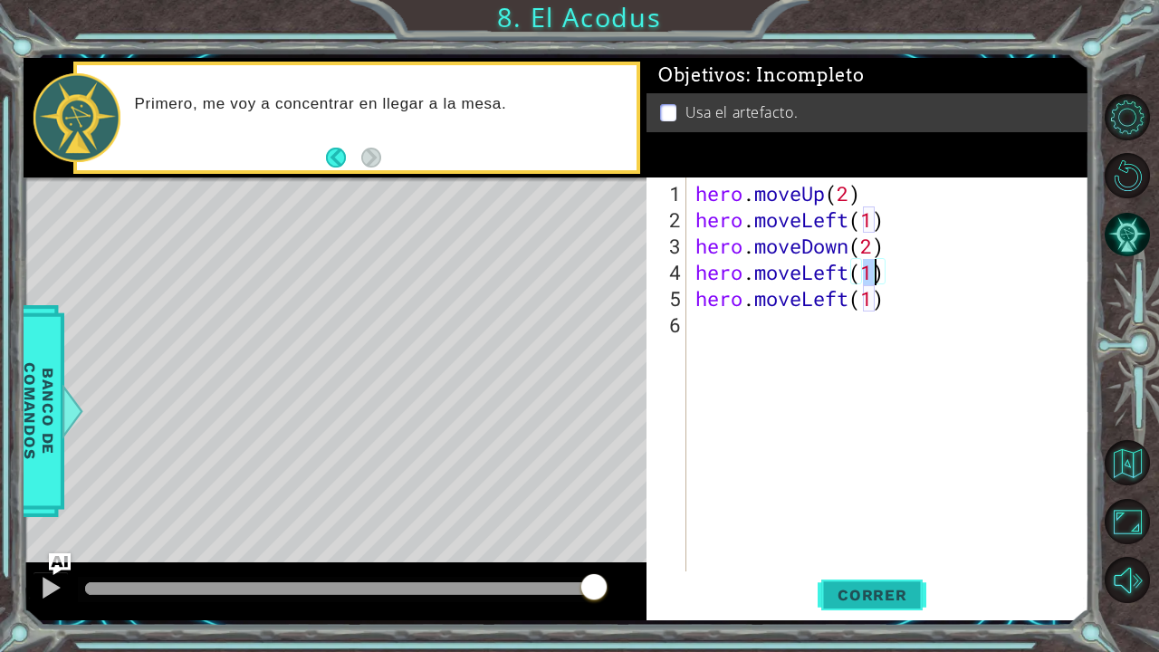
click at [869, 537] on button "Correr" at bounding box center [872, 594] width 109 height 44
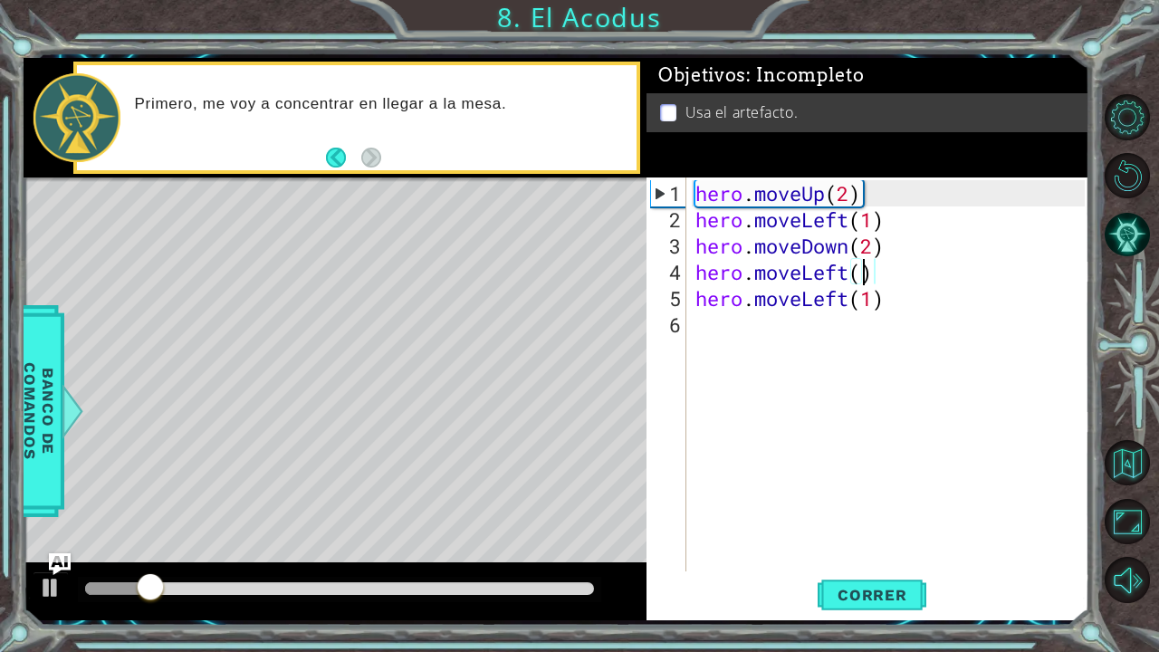
scroll to position [0, 7]
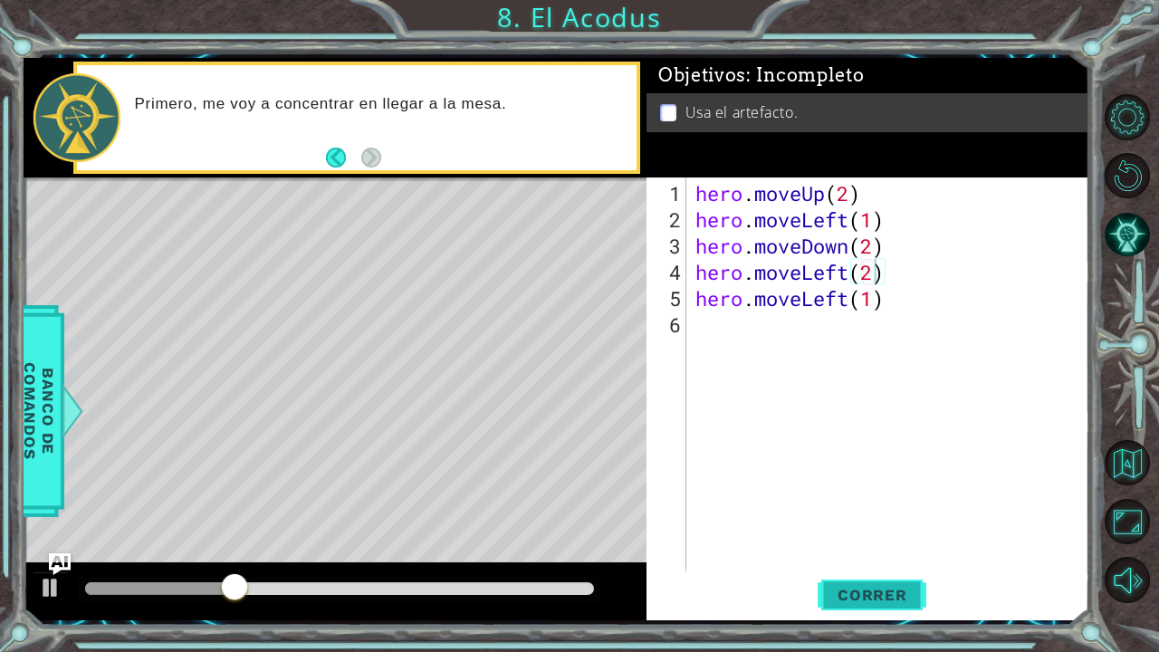
click at [899, 537] on span "Correr" at bounding box center [873, 595] width 106 height 18
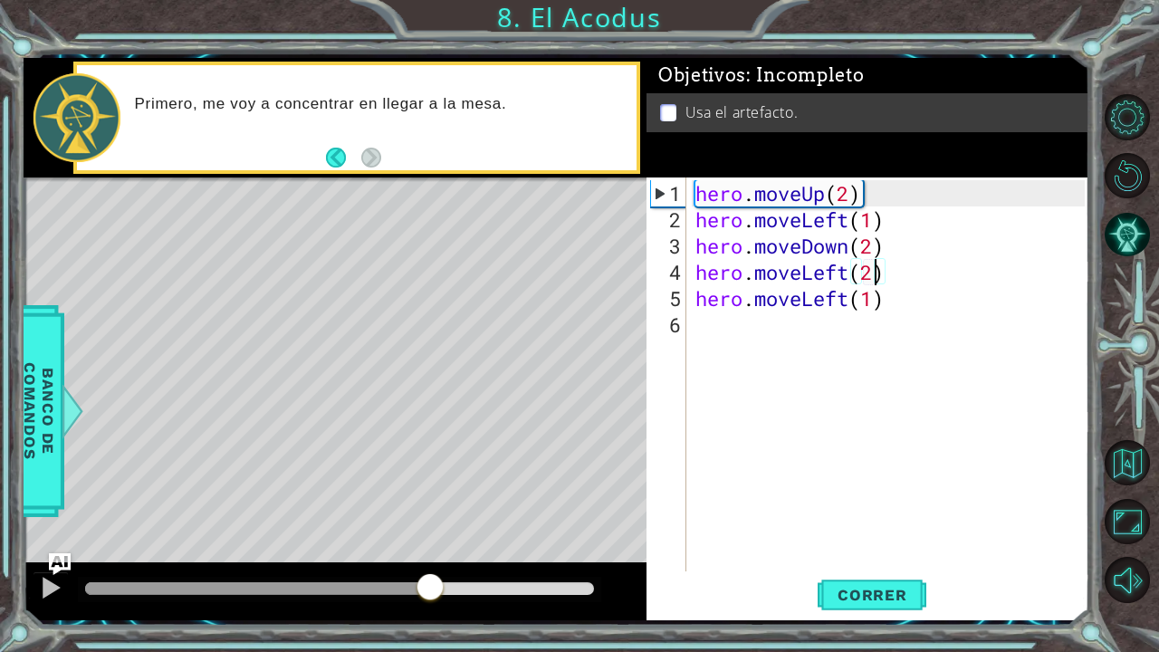
drag, startPoint x: 532, startPoint y: 587, endPoint x: 432, endPoint y: 614, distance: 103.3
click at [432, 537] on div at bounding box center [335, 592] width 623 height 58
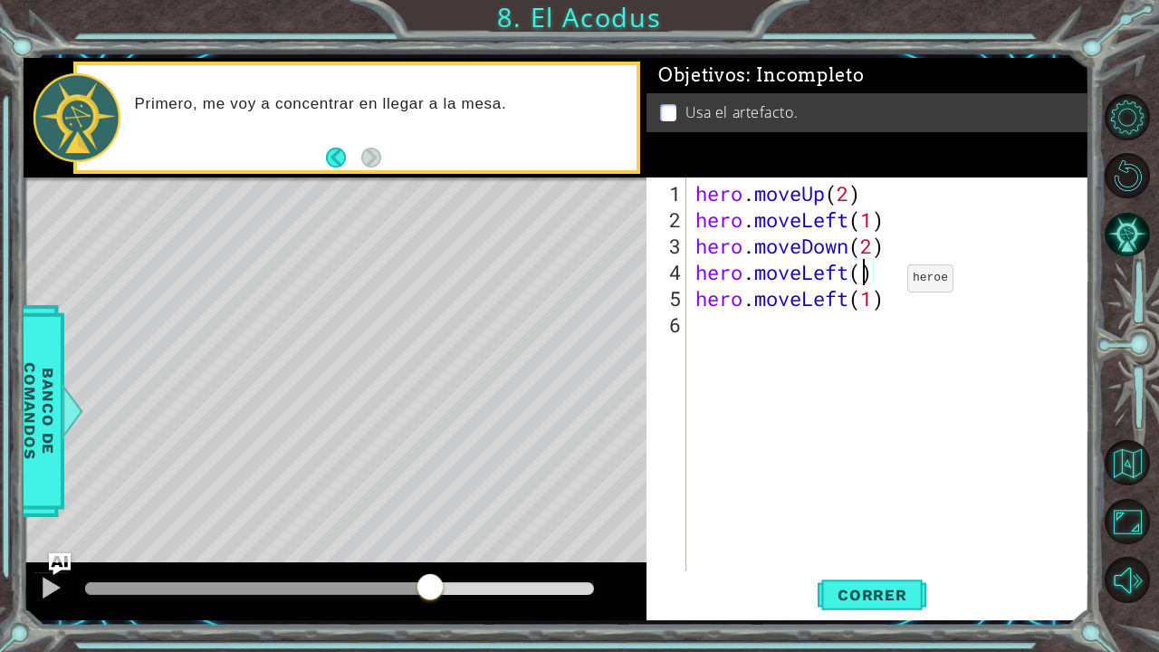
type textarea "hero.moveLeft(1)"
click at [829, 343] on div "hero . moveUp ( 2 ) hero . moveLeft ( 1 ) hero . moveDown ( 2 ) hero . moveLeft…" at bounding box center [893, 403] width 402 height 447
type textarea "ju"
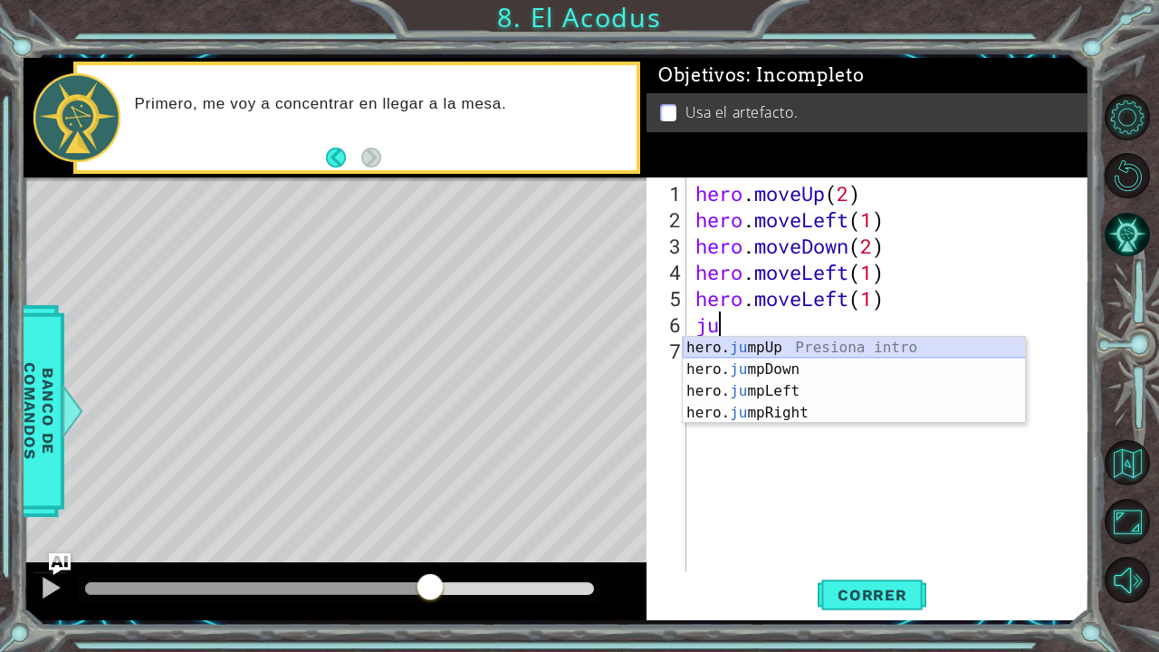
click at [794, 343] on div "hero. ju mpUp Presiona intro hero. ju mpDown Presiona intro hero. ju mpLeft Pre…" at bounding box center [854, 402] width 343 height 130
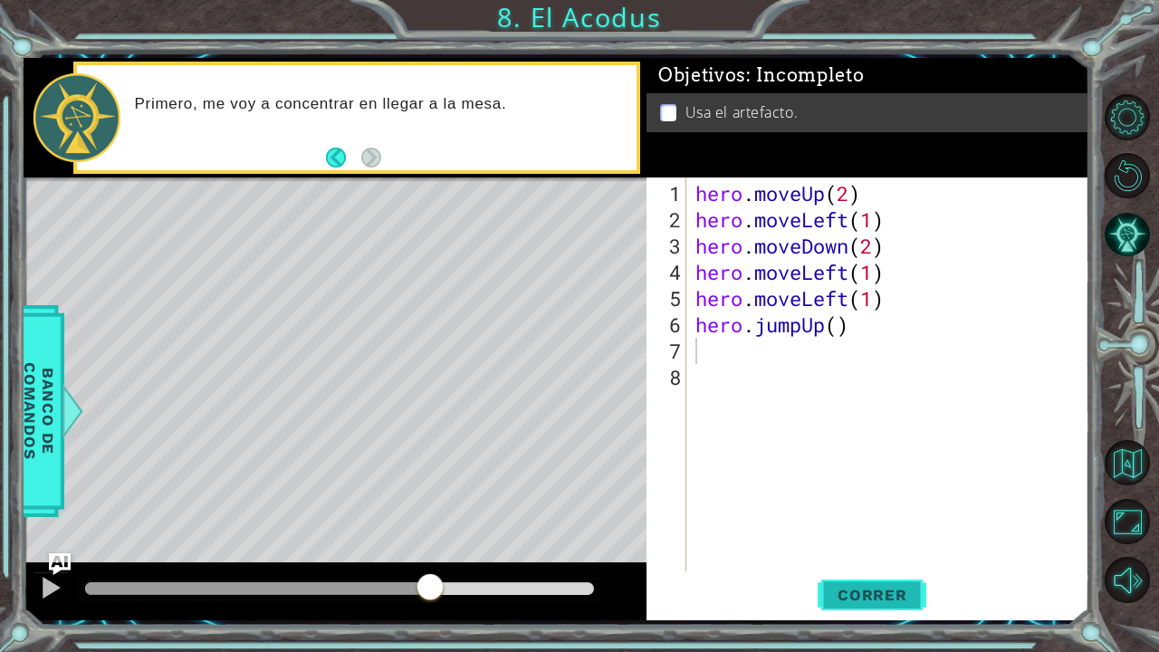
click at [889, 537] on button "Correr" at bounding box center [872, 594] width 109 height 44
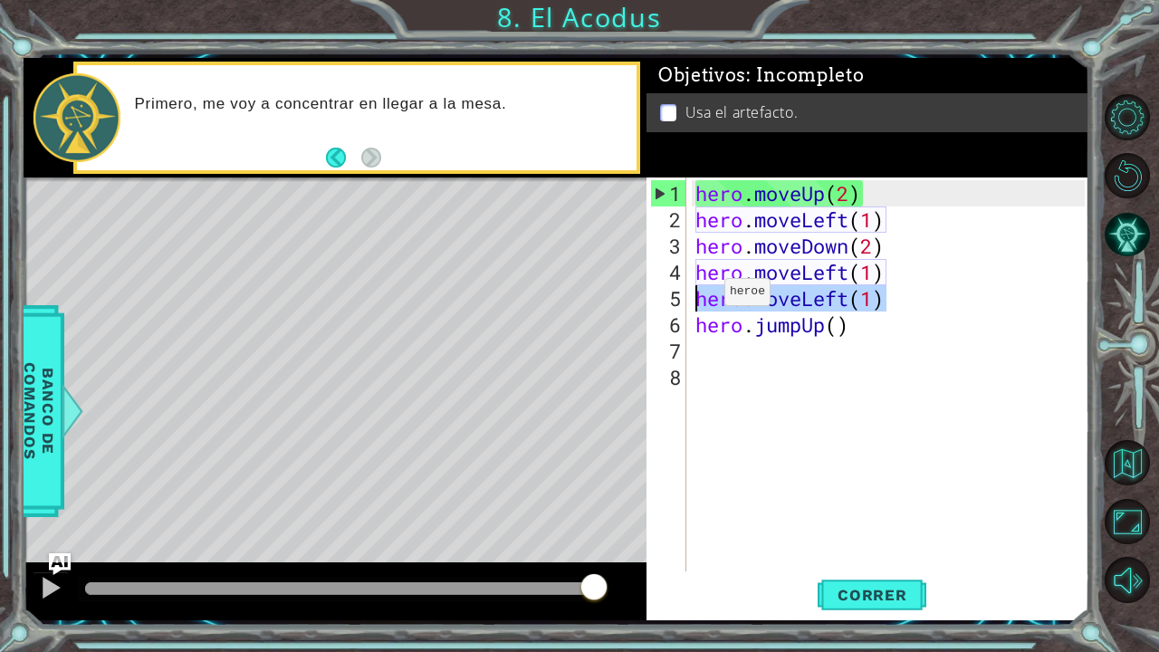
drag, startPoint x: 890, startPoint y: 303, endPoint x: 697, endPoint y: 299, distance: 192.1
click at [697, 299] on div "hero . moveUp ( 2 ) hero . moveLeft ( 1 ) hero . moveDown ( 2 ) hero . moveLeft…" at bounding box center [893, 403] width 402 height 447
type textarea "hero.moveLeft(1)"
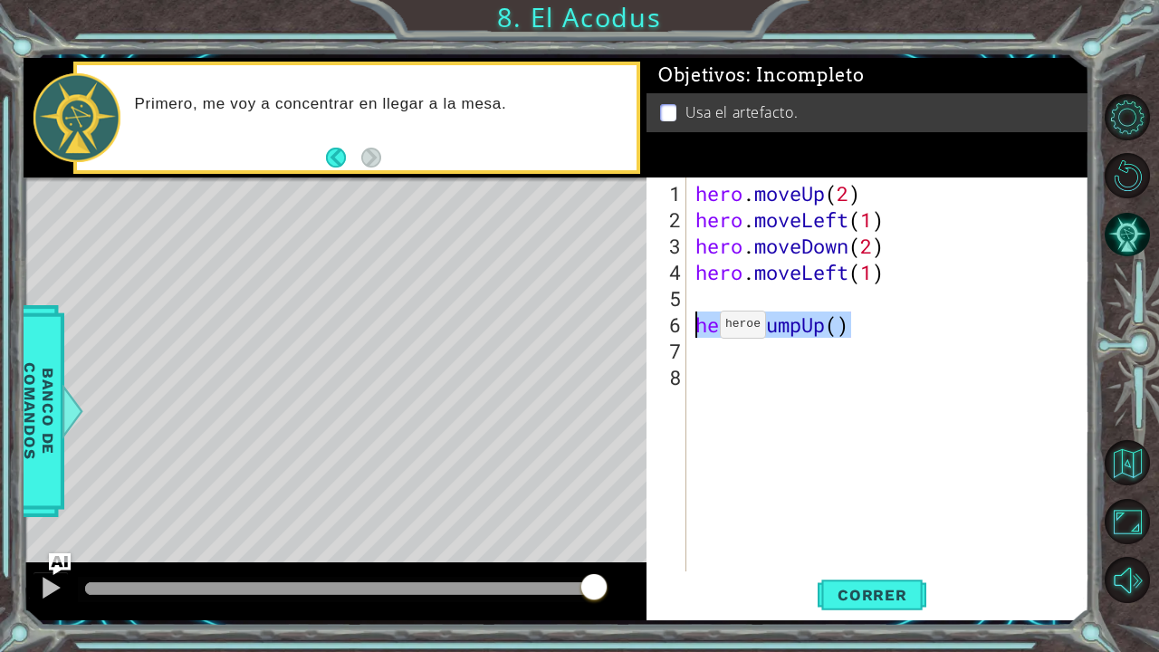
drag, startPoint x: 849, startPoint y: 322, endPoint x: 692, endPoint y: 332, distance: 157.0
click at [692, 332] on div "hero . moveUp ( 2 ) hero . moveLeft ( 1 ) hero . moveDown ( 2 ) hero . moveLeft…" at bounding box center [893, 403] width 402 height 447
type textarea "hero.jumpUp()"
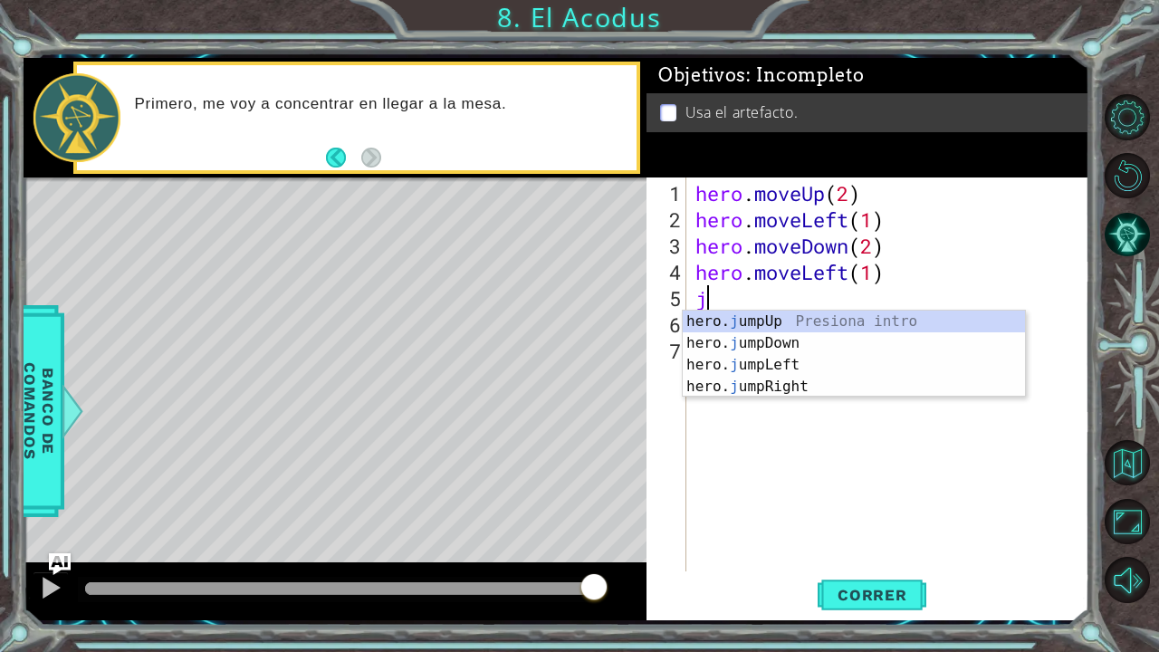
type textarea "ju"
click at [746, 322] on div "hero. ju mpUp Presiona intro hero. ju mpDown Presiona intro hero. ju mpLeft Pre…" at bounding box center [854, 376] width 343 height 130
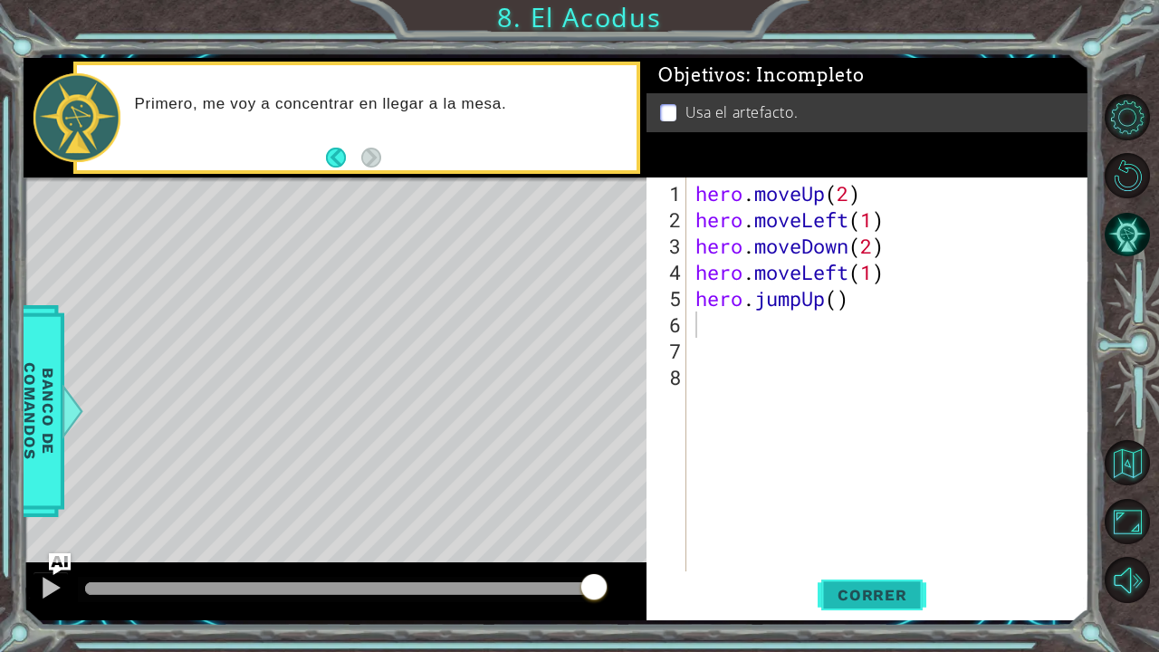
click at [902, 537] on span "Correr" at bounding box center [873, 595] width 106 height 18
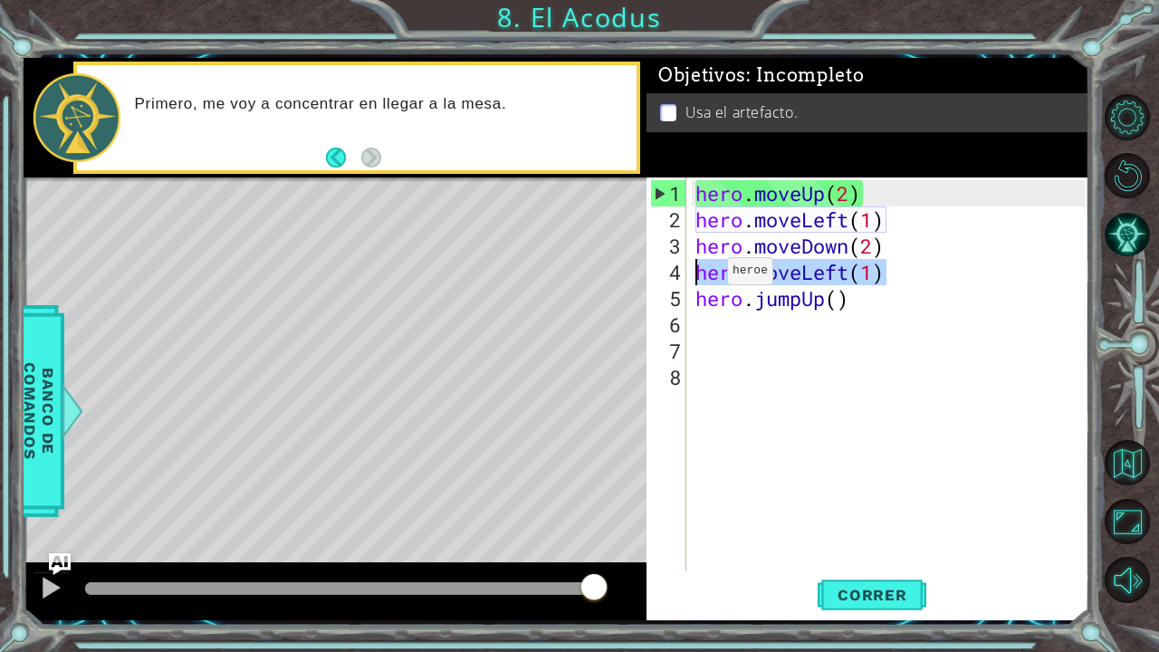
drag, startPoint x: 890, startPoint y: 268, endPoint x: 697, endPoint y: 278, distance: 193.2
click at [697, 278] on div "hero . moveUp ( 2 ) hero . moveLeft ( 1 ) hero . moveDown ( 2 ) hero . moveLeft…" at bounding box center [893, 403] width 402 height 447
type textarea "hero.moveLeft(1)"
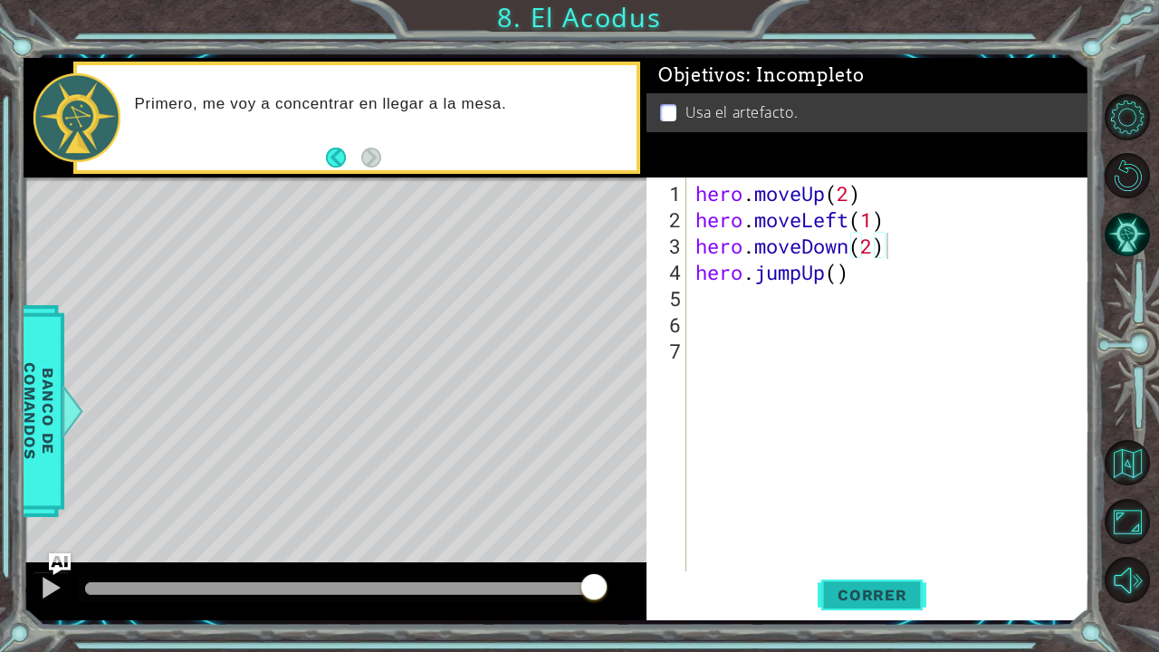
click at [871, 537] on span "Correr" at bounding box center [873, 595] width 106 height 18
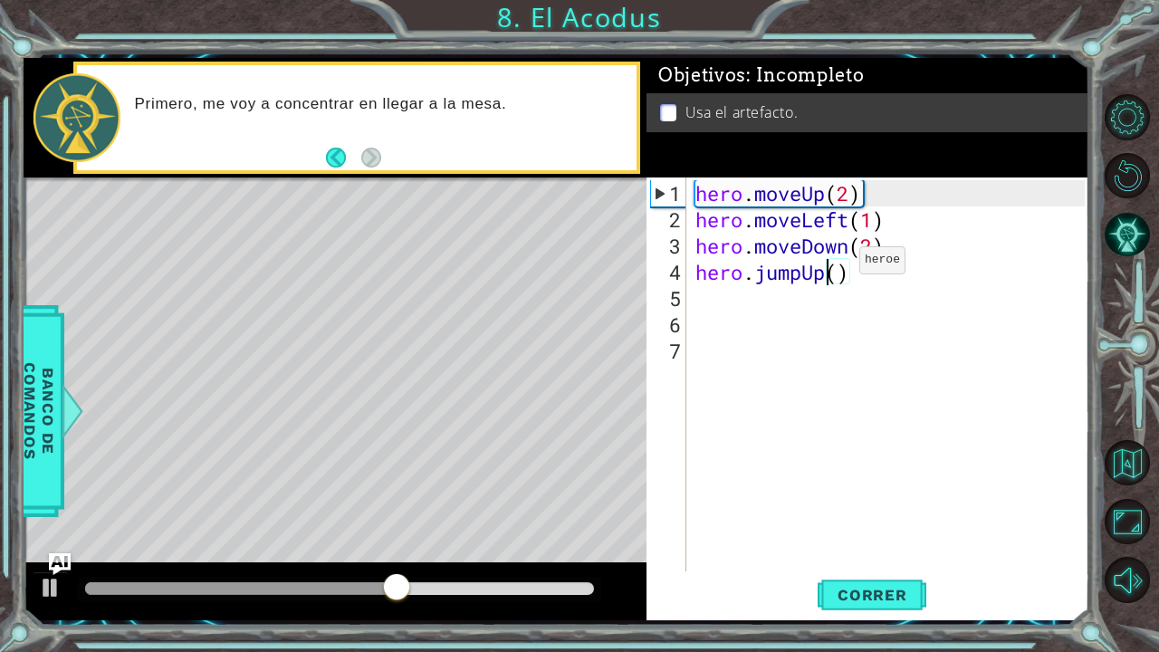
click at [832, 266] on div "hero . moveUp ( 2 ) hero . moveLeft ( 1 ) hero . moveDown ( 2 ) hero . jumpUp (…" at bounding box center [893, 403] width 402 height 447
click at [841, 274] on div "hero . moveUp ( 2 ) hero . moveLeft ( 1 ) hero . moveDown ( 2 ) hero . jumpUp (…" at bounding box center [893, 403] width 402 height 447
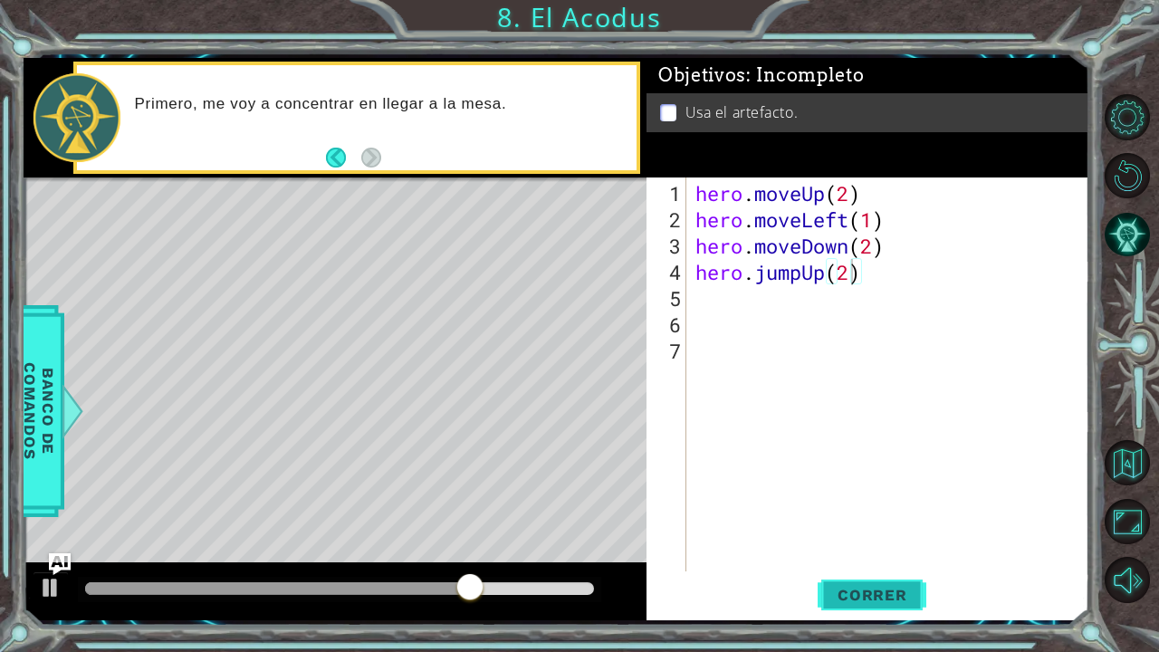
click at [879, 537] on span "Correr" at bounding box center [873, 595] width 106 height 18
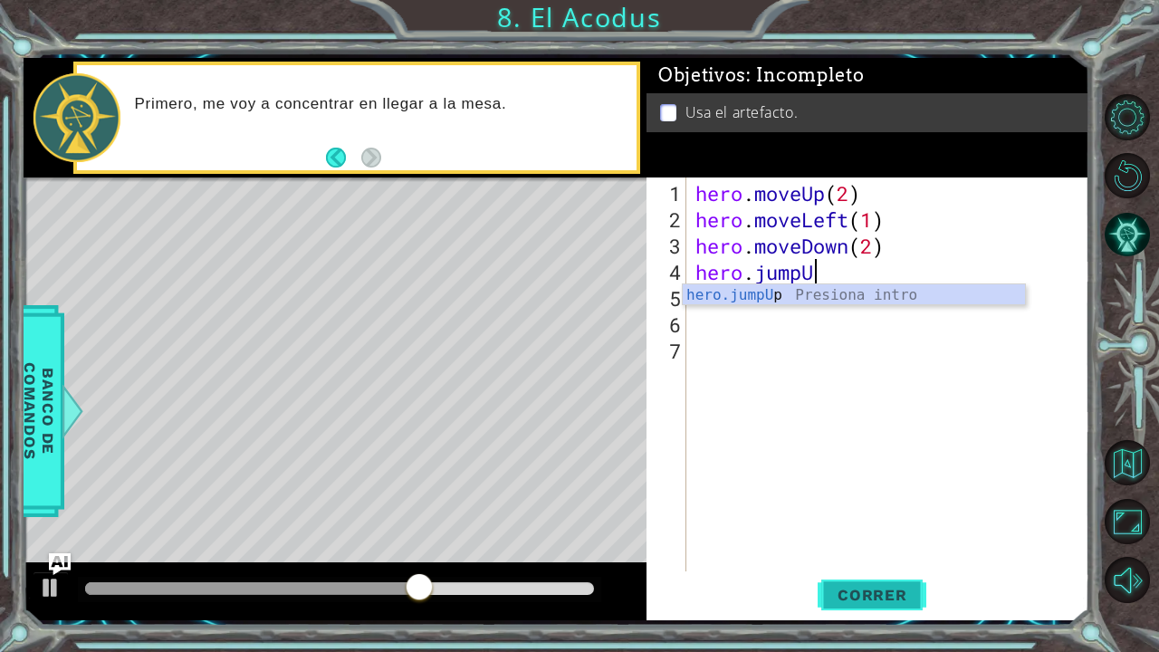
type textarea "hero.jump"
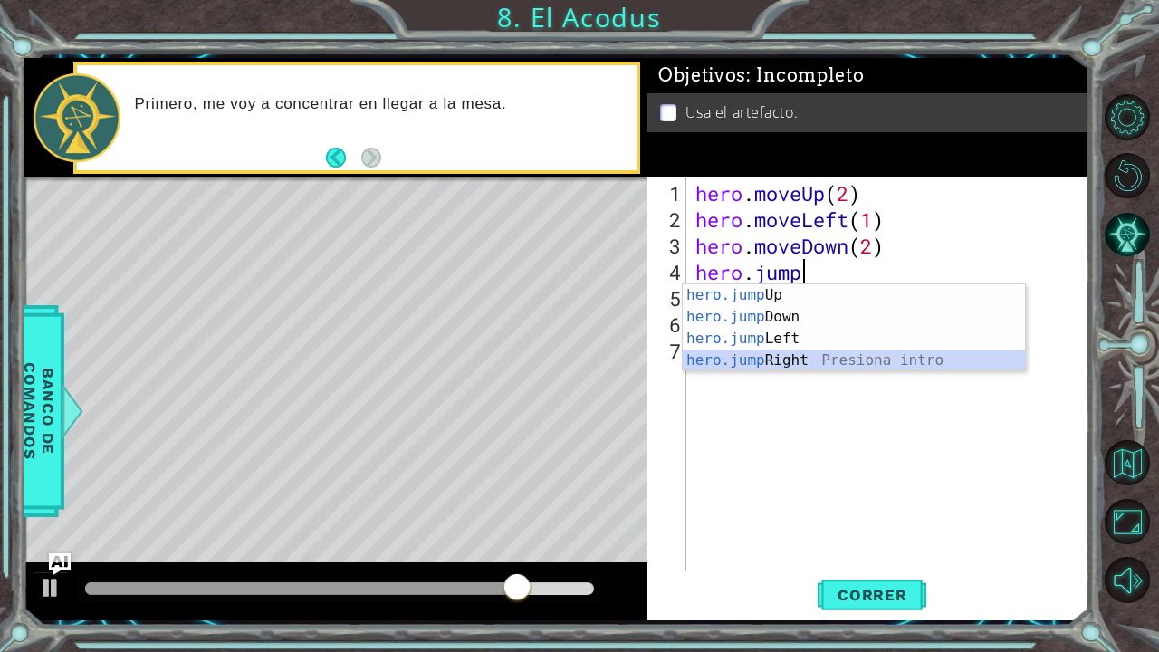
click at [816, 353] on div "hero.jump Up Presiona intro hero.jump Down Presiona intro hero.jump Left Presio…" at bounding box center [854, 349] width 343 height 130
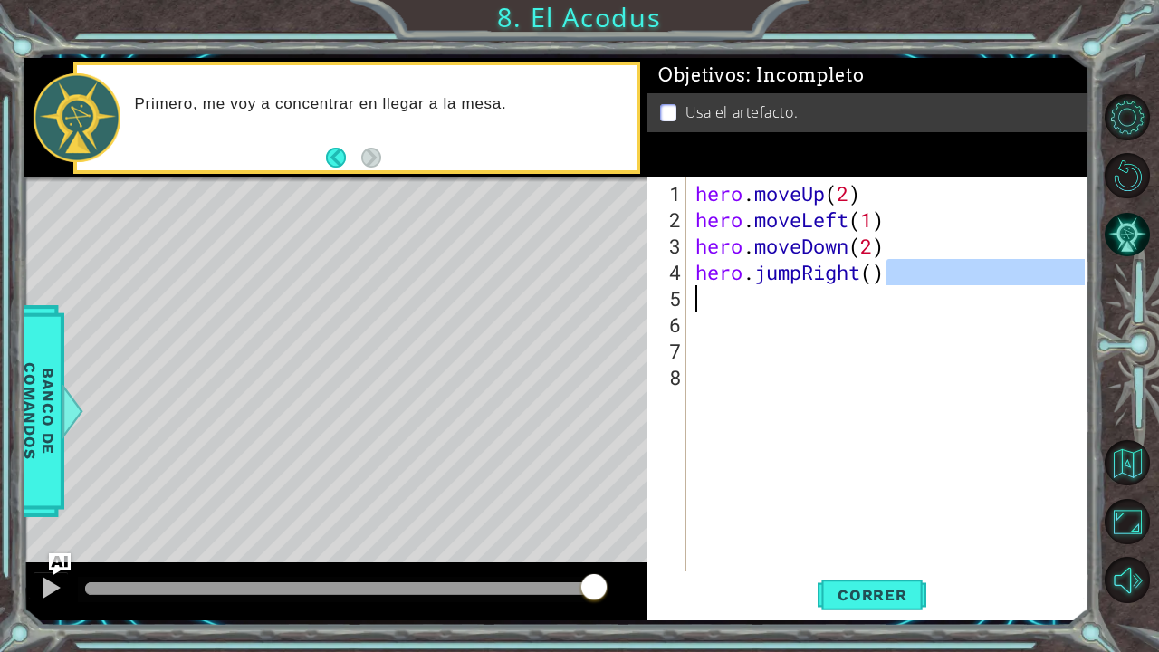
drag, startPoint x: 908, startPoint y: 266, endPoint x: 750, endPoint y: 294, distance: 160.1
click at [750, 294] on div "hero . moveUp ( 2 ) hero . moveLeft ( 1 ) hero . moveDown ( 2 ) hero . jumpRigh…" at bounding box center [893, 403] width 402 height 447
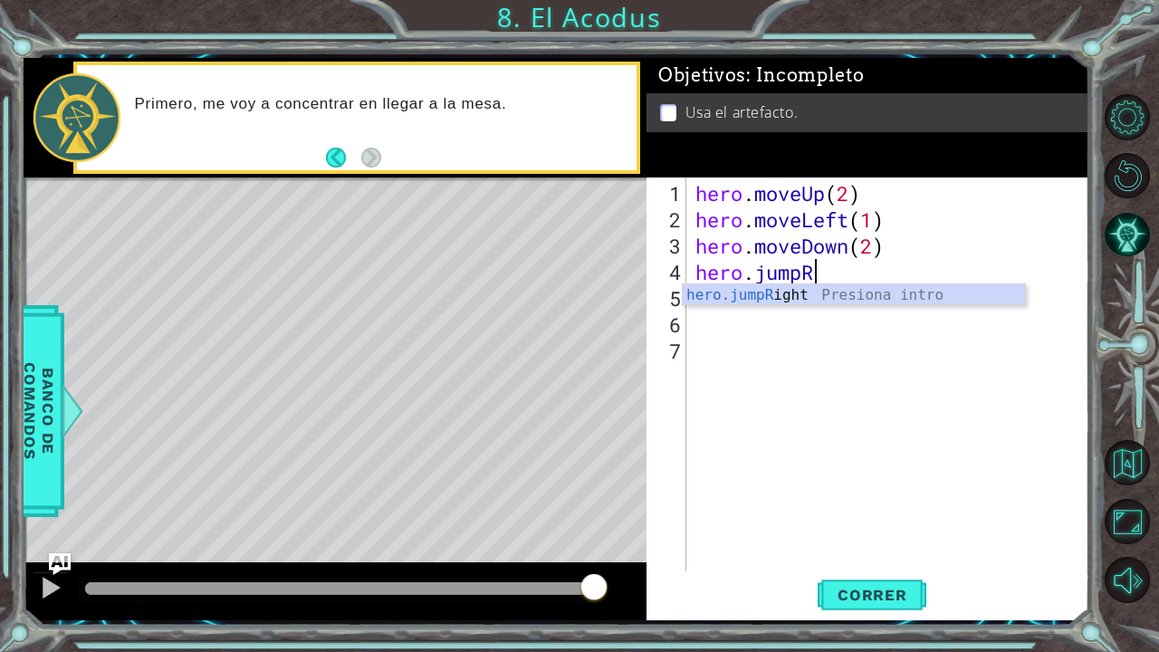
type textarea "hero.jump"
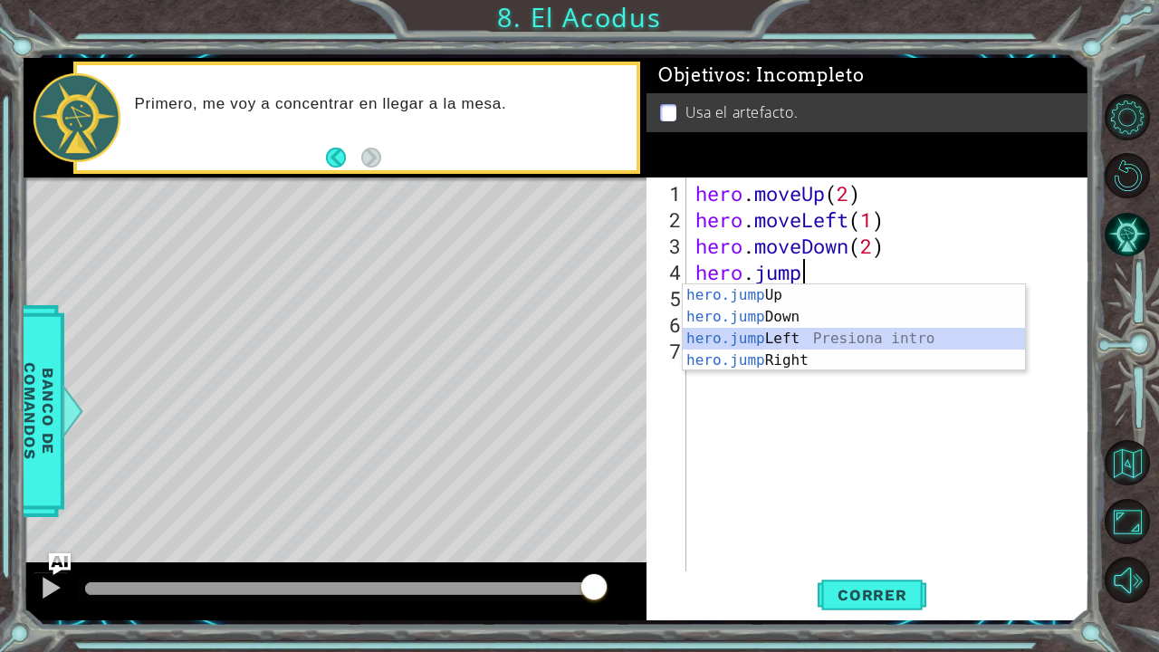
click at [765, 330] on div "hero.jump Up Presiona intro hero.jump Down Presiona intro hero.jump Left Presio…" at bounding box center [854, 349] width 343 height 130
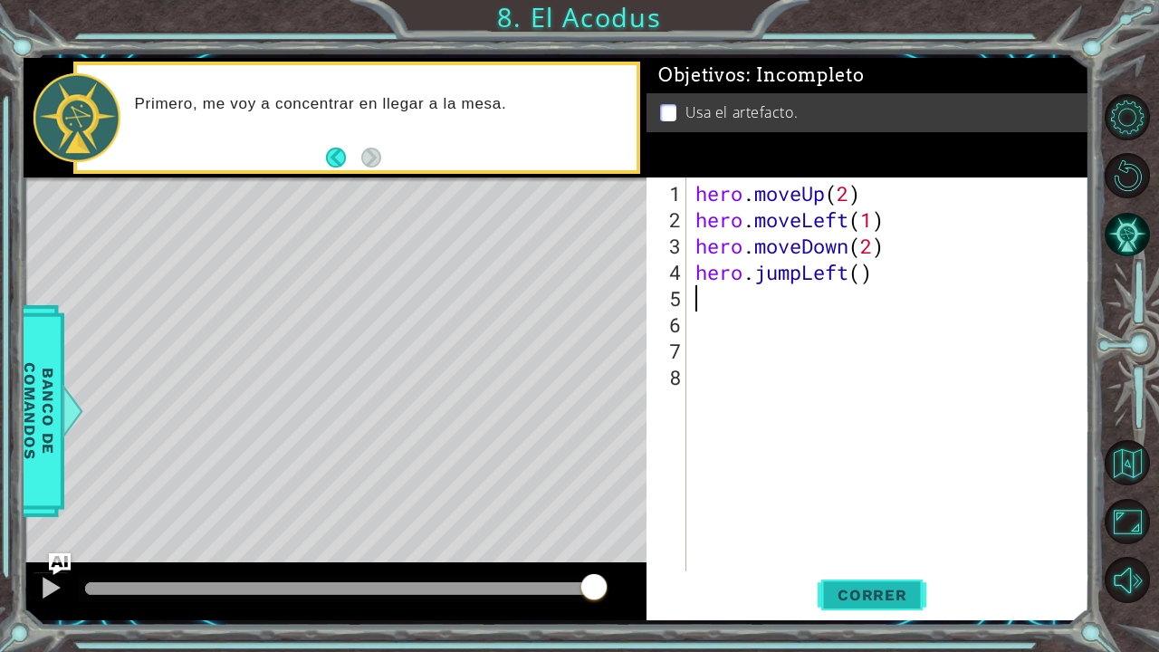
click at [903, 537] on span "Correr" at bounding box center [873, 595] width 106 height 18
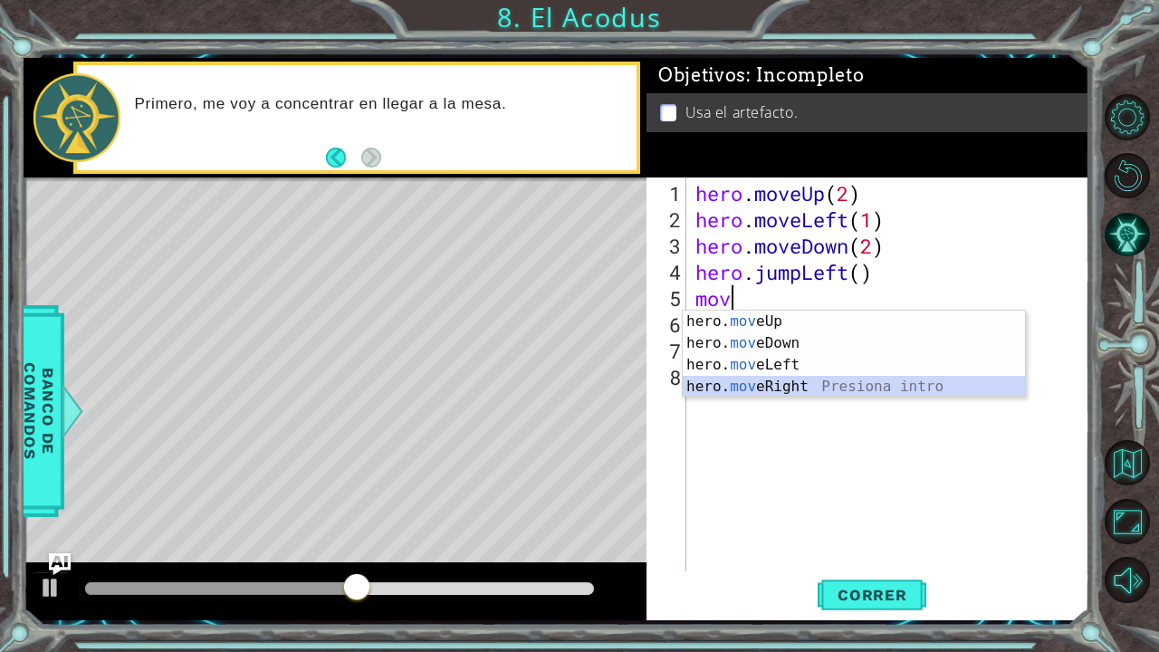
click at [807, 382] on div "hero. mov eUp Presiona intro hero. mov eDown Presiona intro hero. mov eLeft Pre…" at bounding box center [854, 376] width 343 height 130
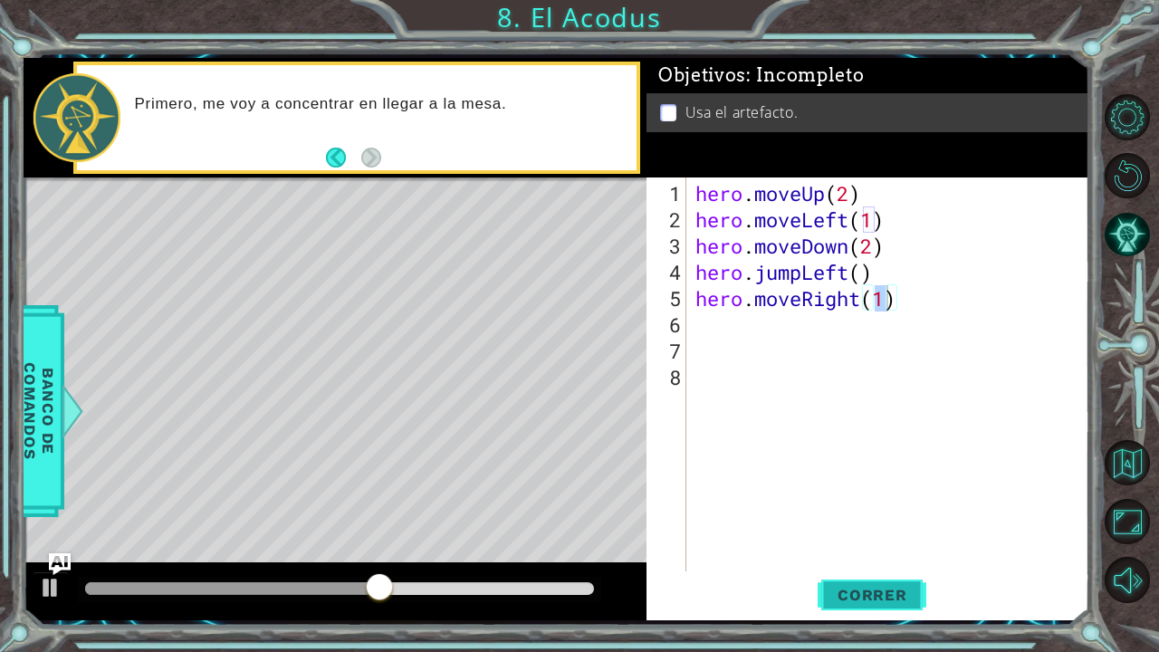
click at [860, 537] on span "Correr" at bounding box center [873, 595] width 106 height 18
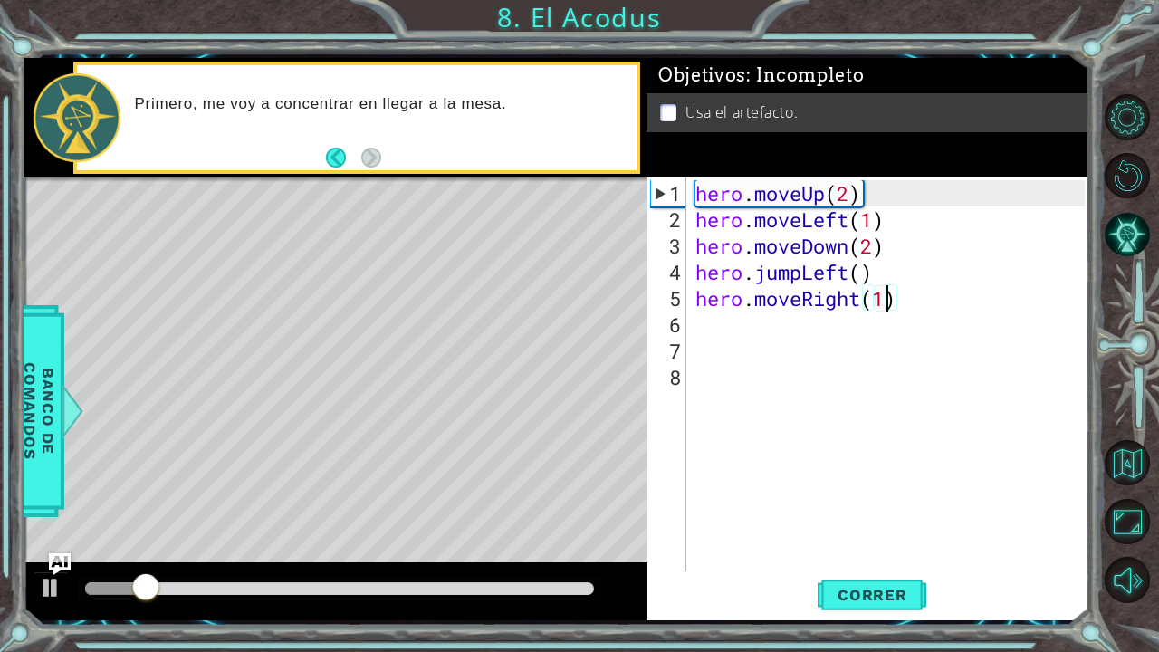
click at [574, 537] on div at bounding box center [340, 589] width 524 height 25
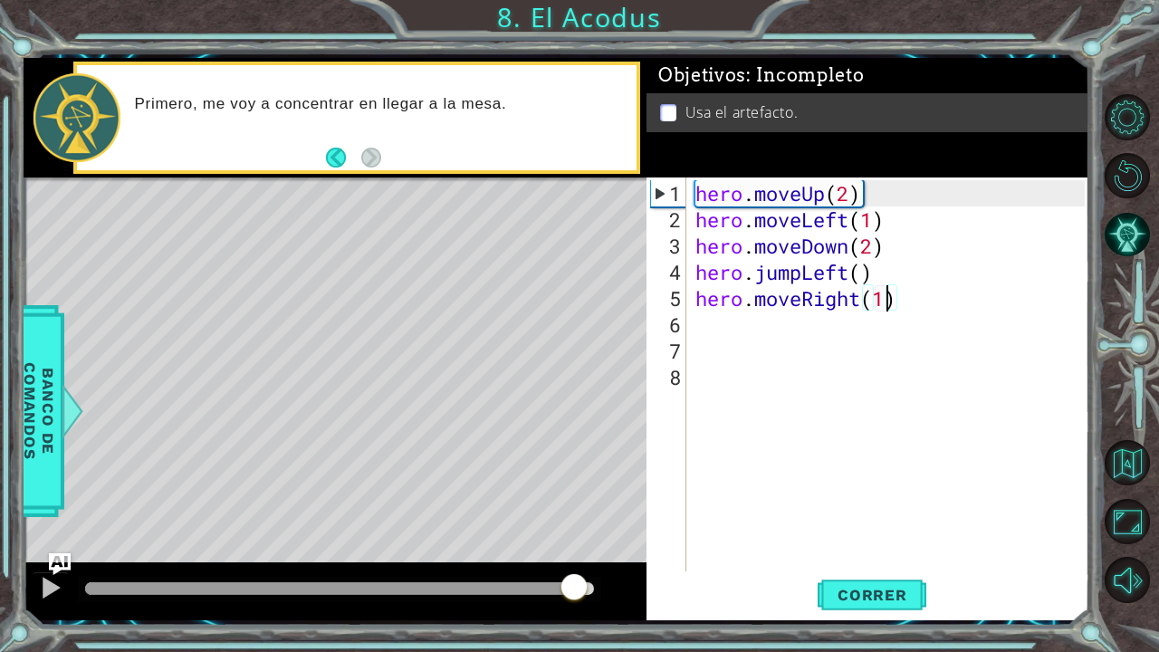
click at [575, 537] on div at bounding box center [339, 588] width 509 height 13
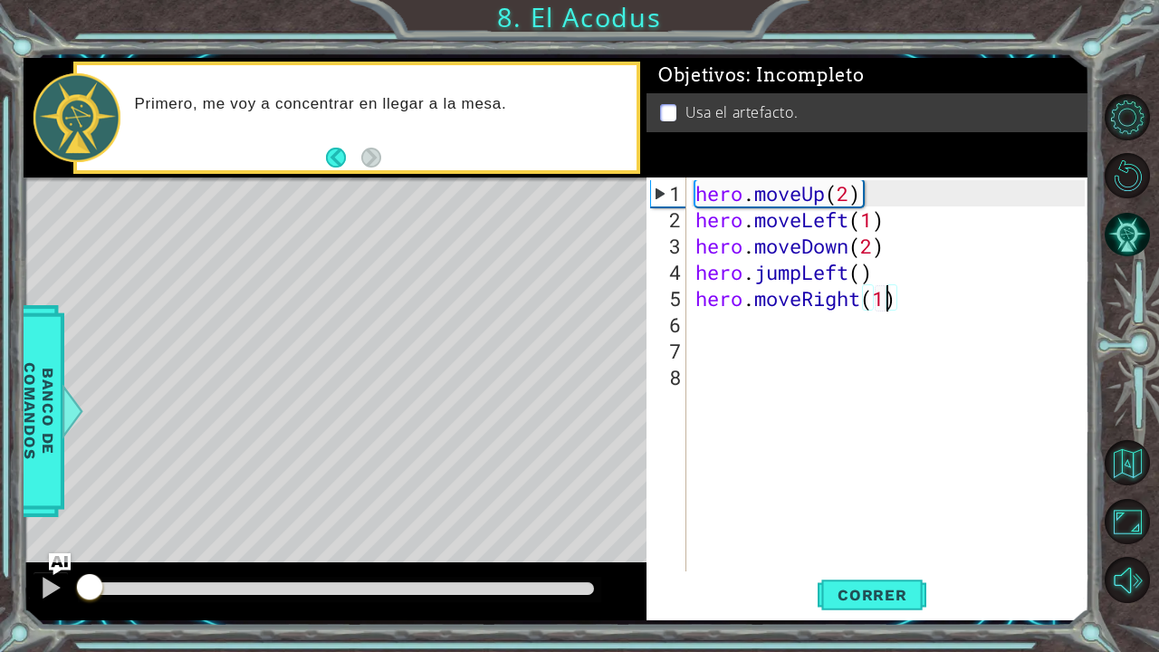
drag, startPoint x: 575, startPoint y: 589, endPoint x: 515, endPoint y: 578, distance: 61.7
click at [515, 537] on div at bounding box center [339, 588] width 509 height 13
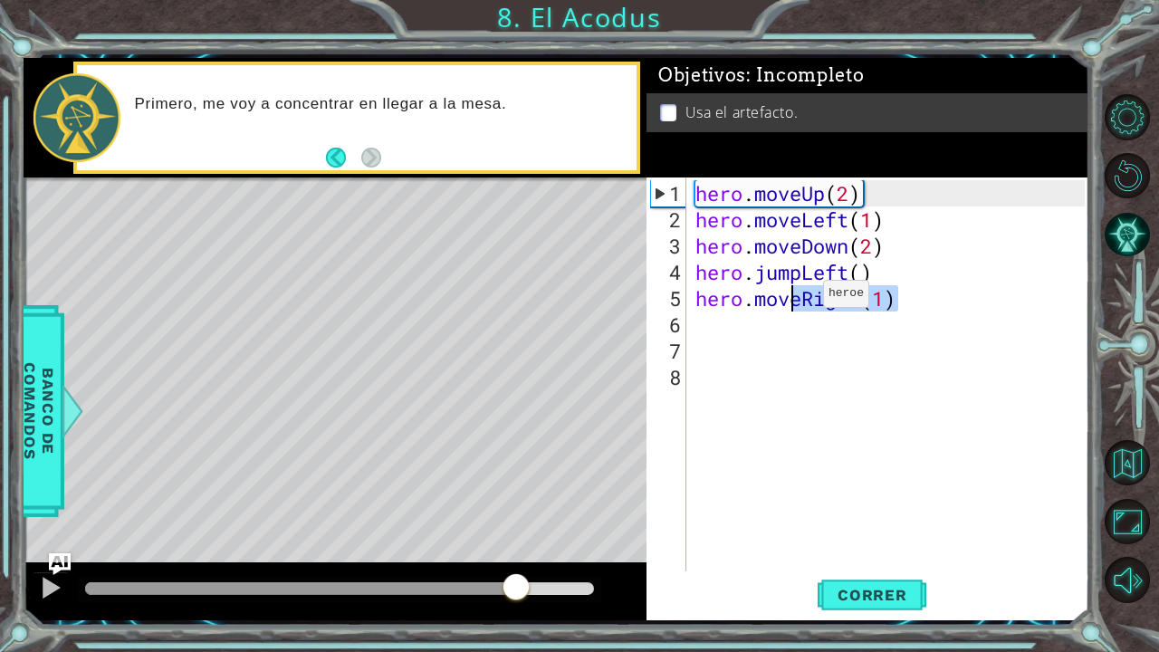
drag, startPoint x: 911, startPoint y: 293, endPoint x: 796, endPoint y: 301, distance: 115.3
click at [796, 301] on div "hero . moveUp ( 2 ) hero . moveLeft ( 1 ) hero . moveDown ( 2 ) hero . jumpLeft…" at bounding box center [893, 403] width 402 height 447
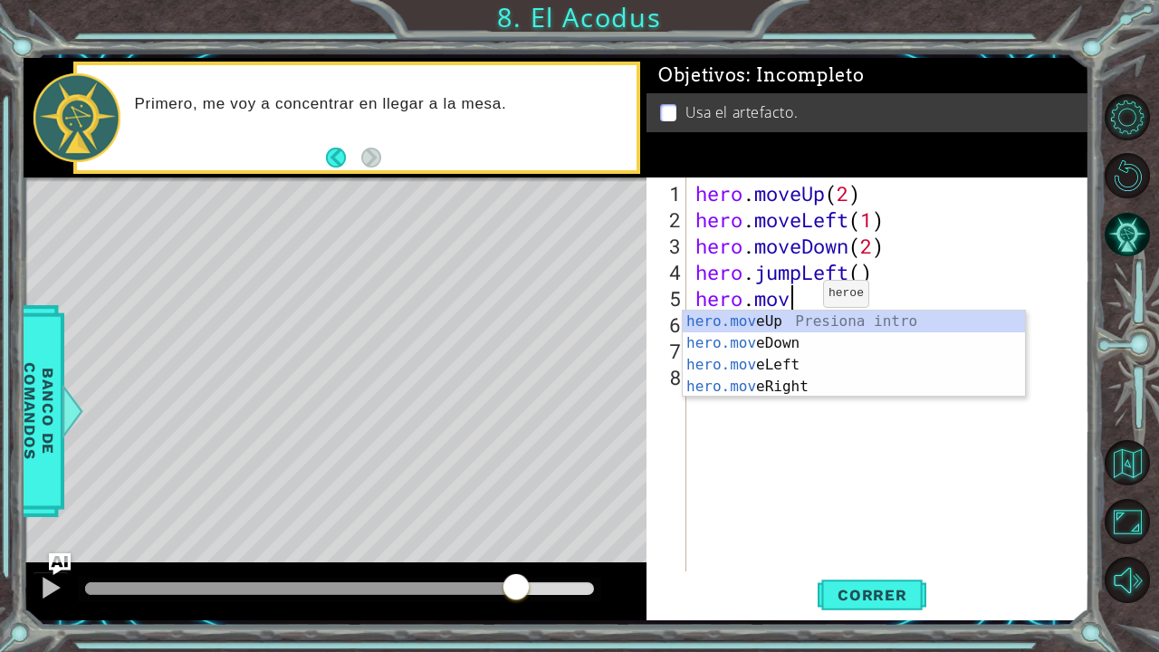
scroll to position [0, 4]
click at [793, 322] on div "hero.move Up Presiona intro hero.move Down Presiona intro hero.move Left Presio…" at bounding box center [854, 376] width 343 height 130
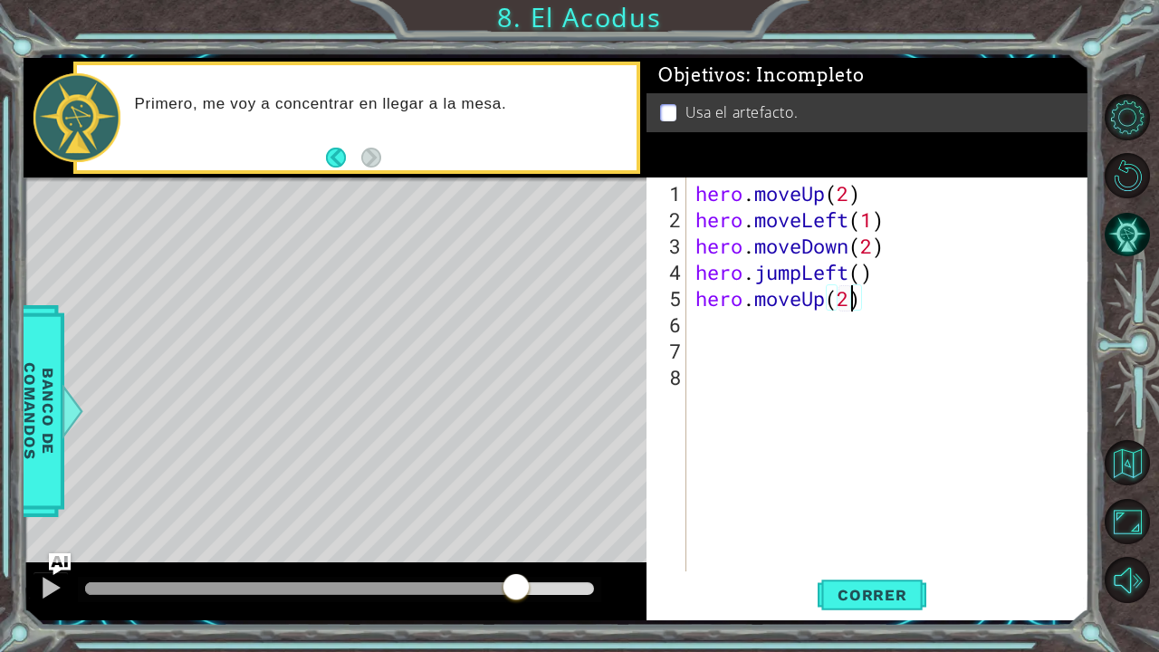
scroll to position [0, 6]
type textarea "hero.moveUp(2)"
click at [876, 537] on button "Correr" at bounding box center [872, 594] width 109 height 44
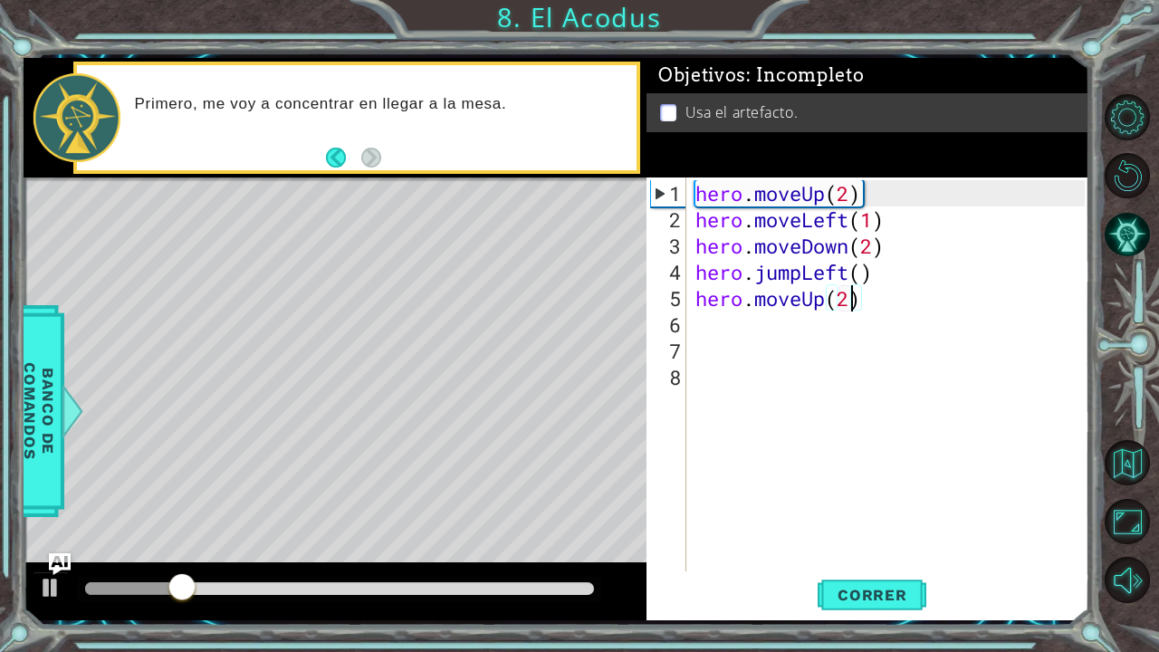
click at [799, 315] on div "hero . moveUp ( 2 ) hero . moveLeft ( 1 ) hero . moveDown ( 2 ) hero . jumpLeft…" at bounding box center [893, 403] width 402 height 447
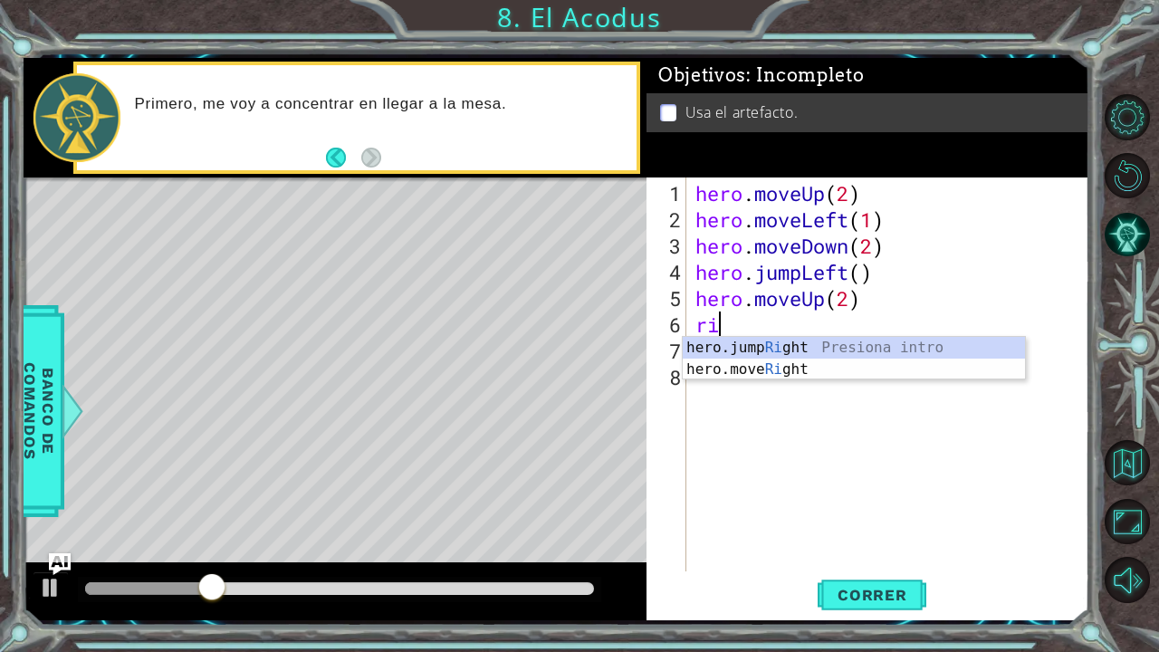
scroll to position [0, 0]
click at [778, 371] on div "hero.jump Rig ht Presiona intro hero.move Rig ht Presiona intro" at bounding box center [854, 380] width 343 height 87
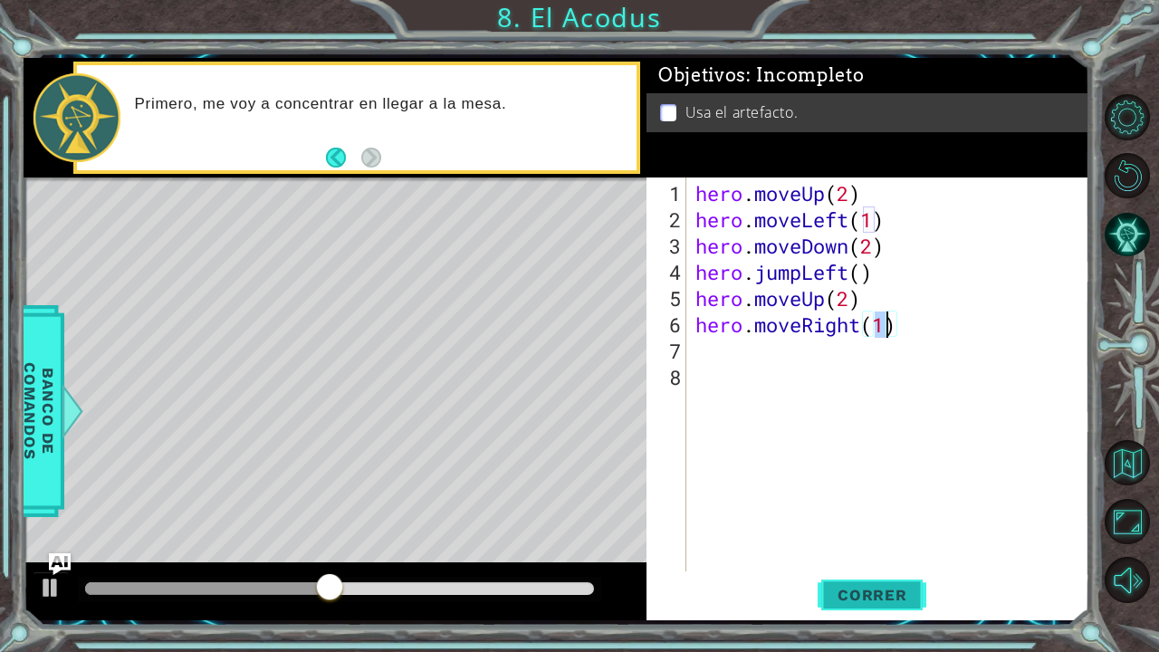
type textarea "hero.moveRight(1)"
click at [851, 537] on span "Correr" at bounding box center [873, 595] width 106 height 18
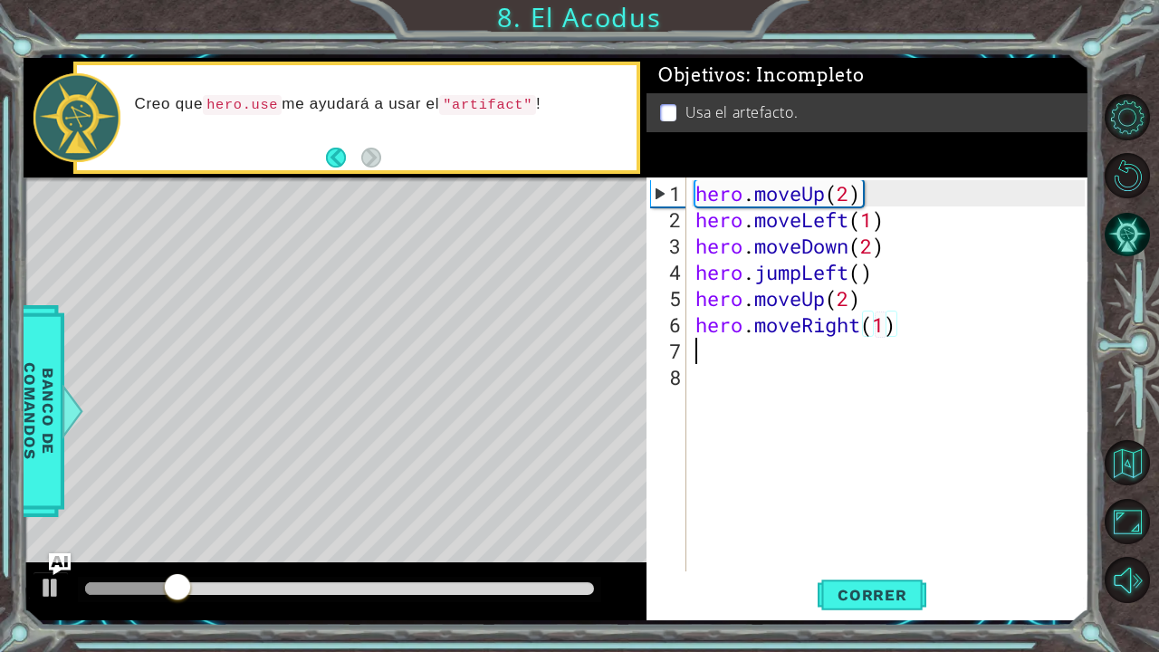
click at [739, 360] on div "hero . moveUp ( 2 ) hero . moveLeft ( 1 ) hero . moveDown ( 2 ) hero . jumpLeft…" at bounding box center [893, 403] width 402 height 447
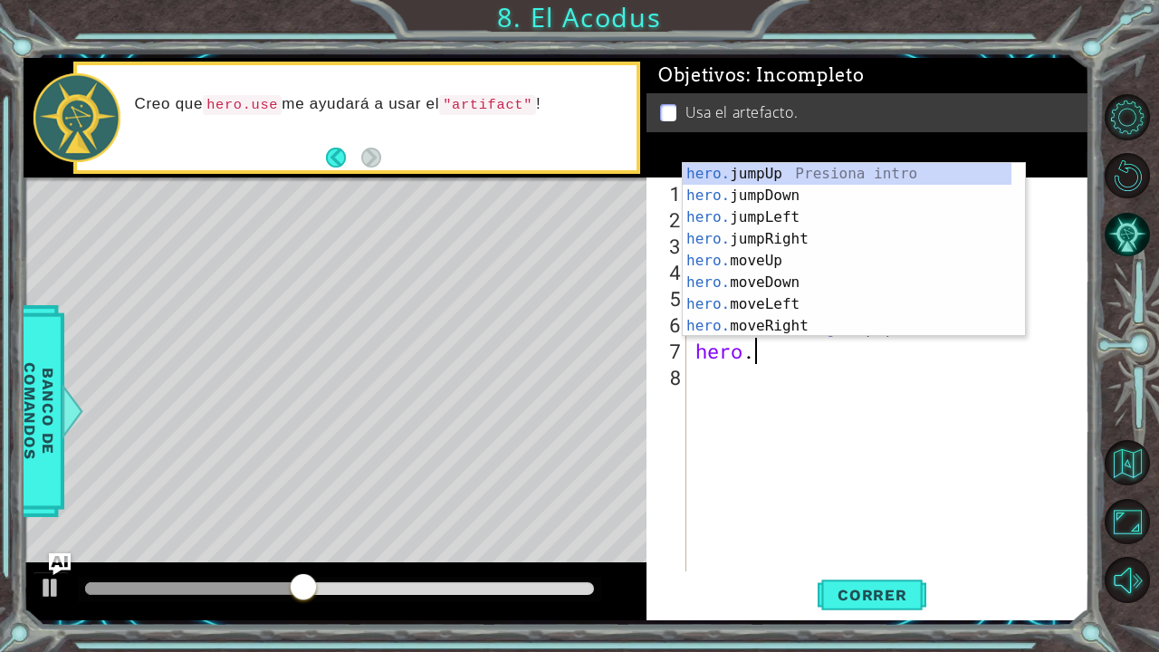
scroll to position [0, 2]
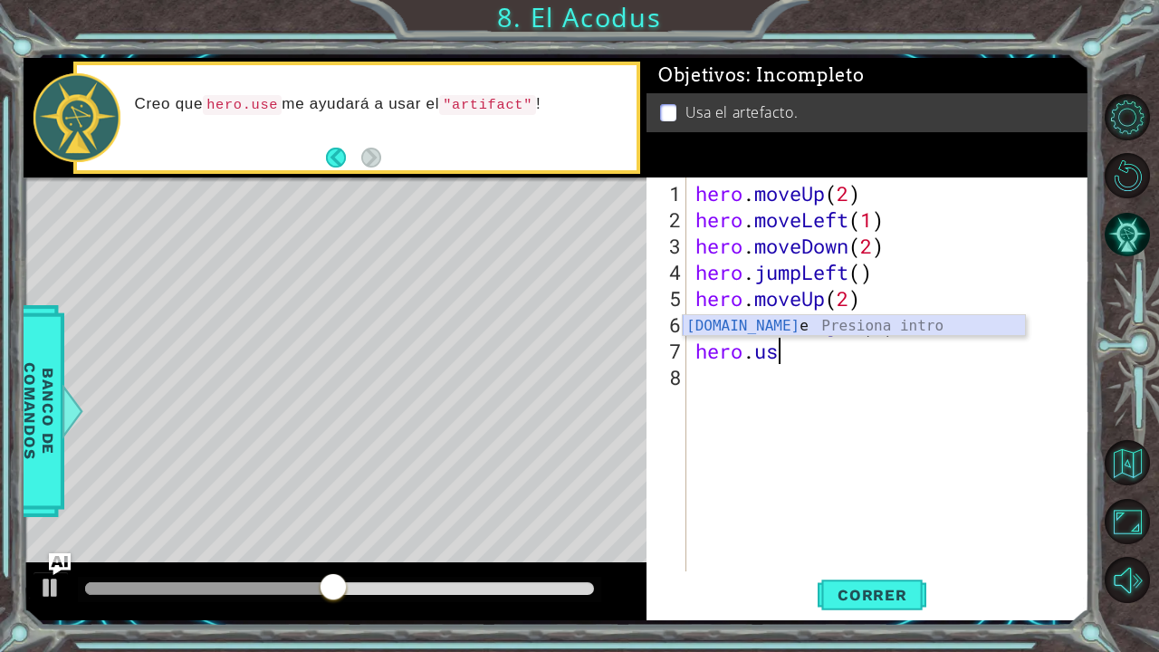
click at [792, 326] on div "[DOMAIN_NAME] e Presiona intro" at bounding box center [854, 347] width 343 height 65
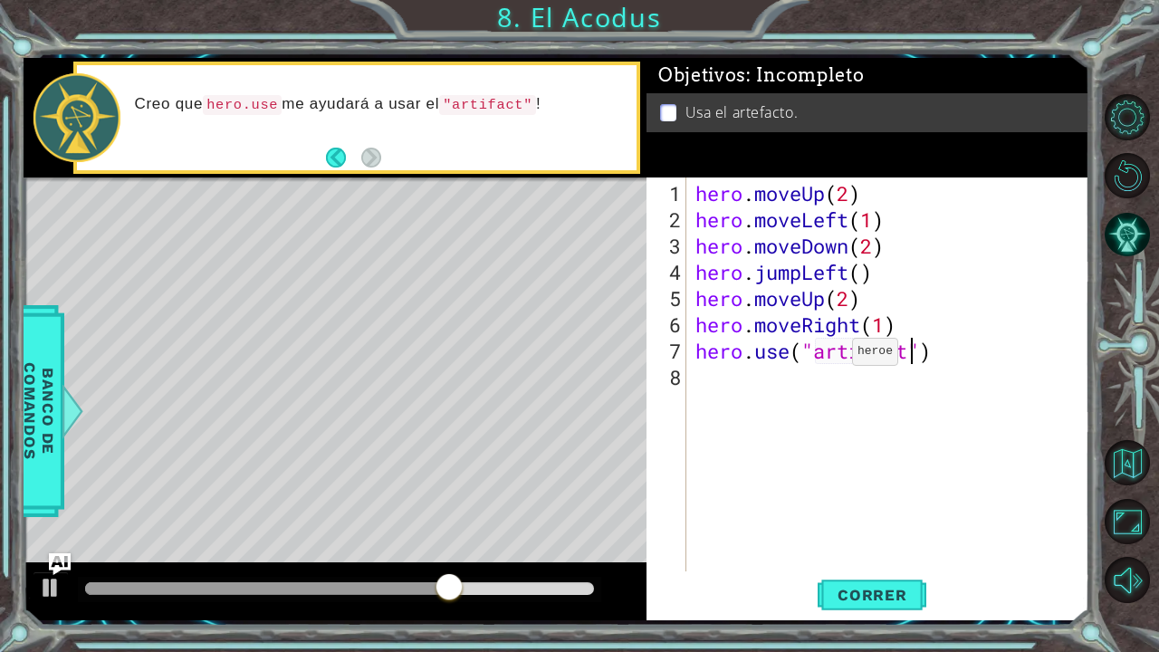
scroll to position [0, 9]
type textarea "hero.use("artifact")"
click at [848, 537] on button "Correr" at bounding box center [872, 594] width 109 height 44
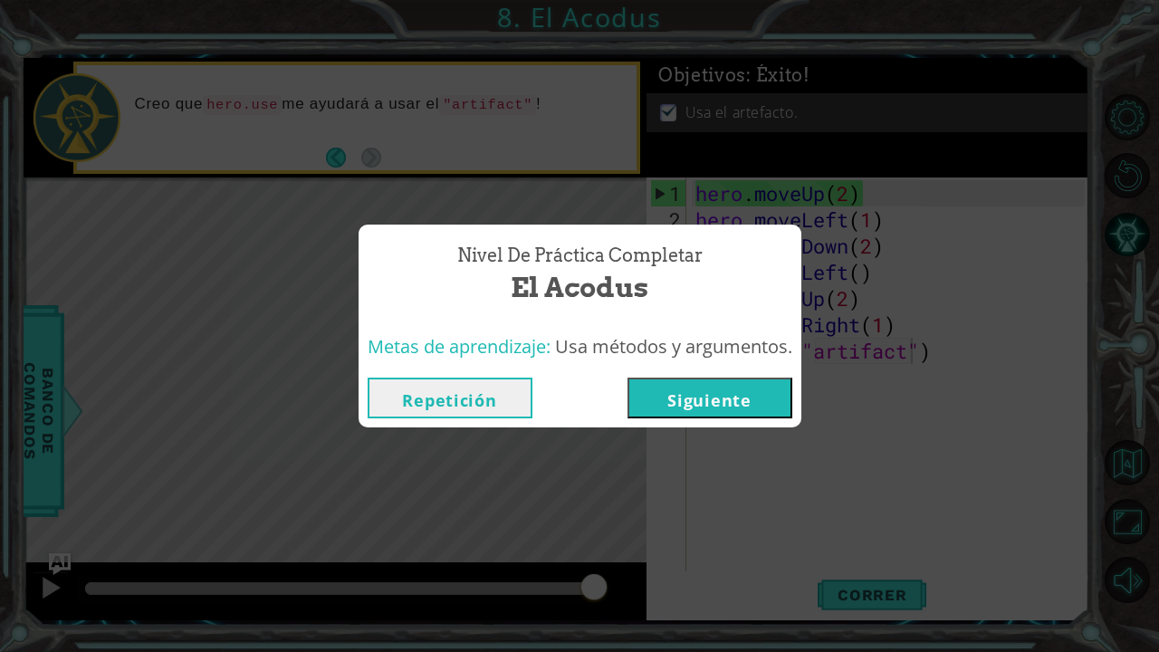
click at [736, 394] on button "Siguiente" at bounding box center [710, 398] width 165 height 41
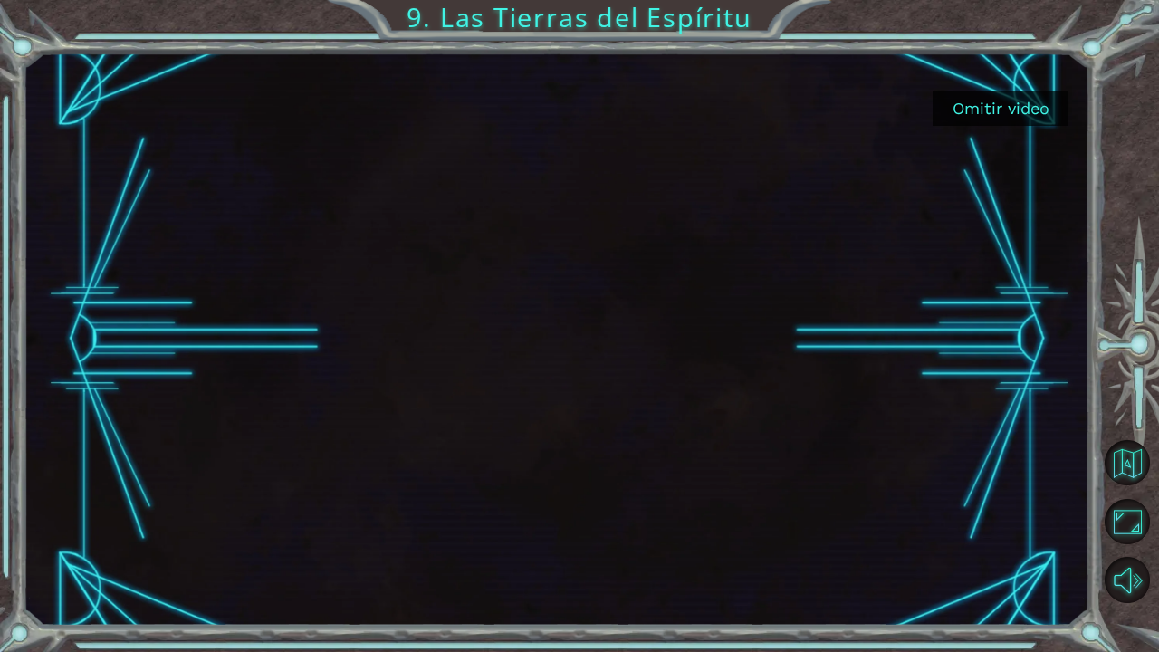
click at [993, 111] on button "Omitir video" at bounding box center [1001, 108] width 136 height 35
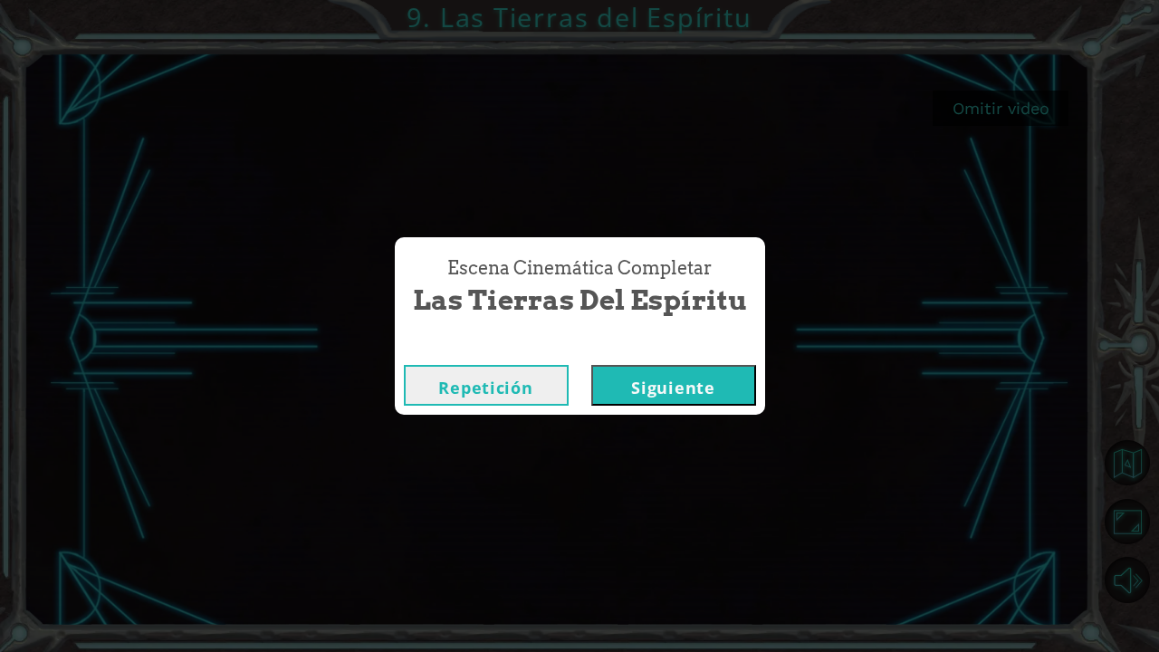
click at [717, 380] on button "Siguiente" at bounding box center [674, 385] width 165 height 41
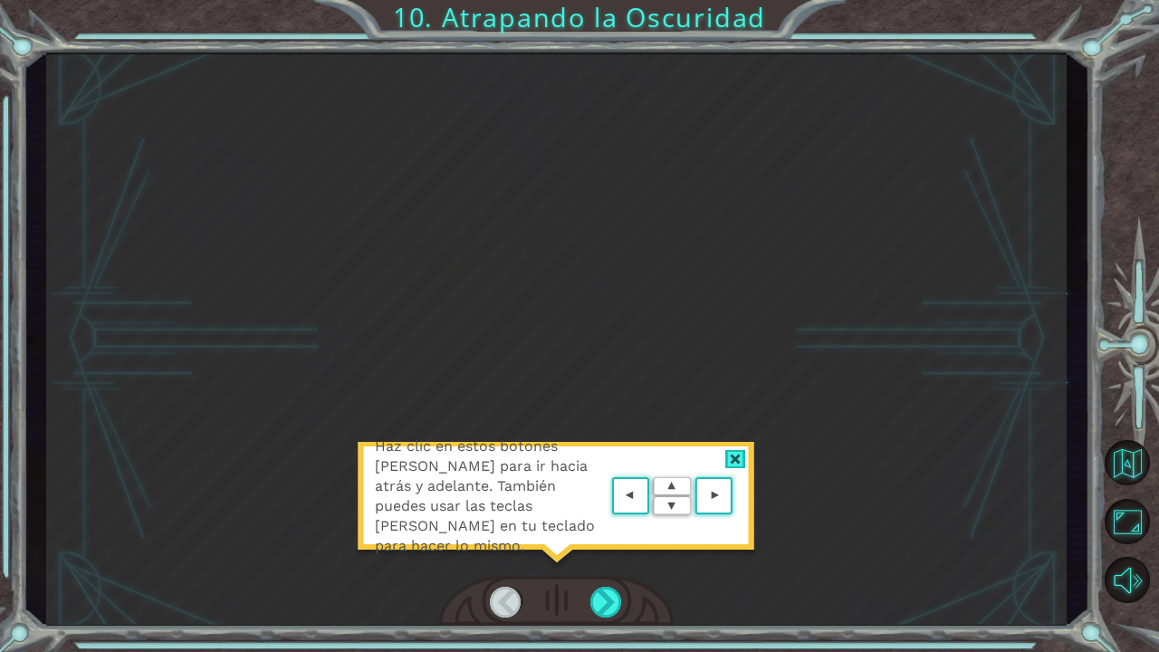
click at [722, 460] on div "Haz clic en estos botones [PERSON_NAME] para ir hacia atrás y adelante. También…" at bounding box center [556, 505] width 399 height 127
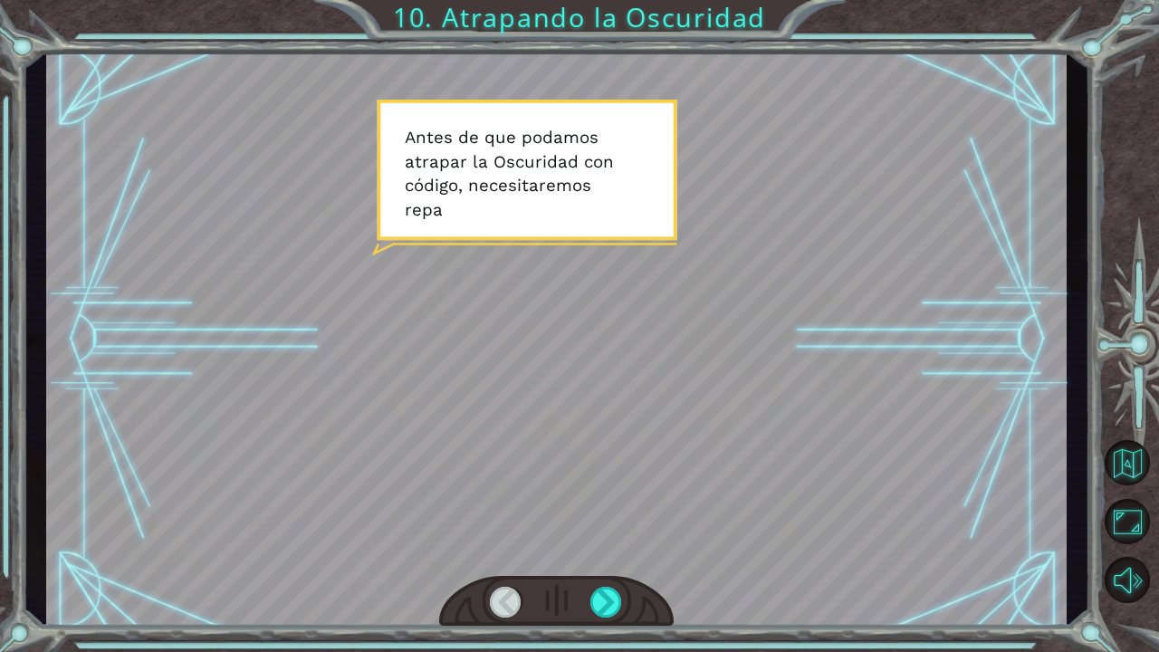
click at [736, 456] on div at bounding box center [556, 340] width 1021 height 574
drag, startPoint x: 736, startPoint y: 456, endPoint x: 569, endPoint y: 263, distance: 255.6
click at [569, 263] on div at bounding box center [556, 340] width 1021 height 574
click at [577, 234] on div at bounding box center [556, 340] width 1021 height 574
click at [600, 537] on div at bounding box center [607, 602] width 33 height 31
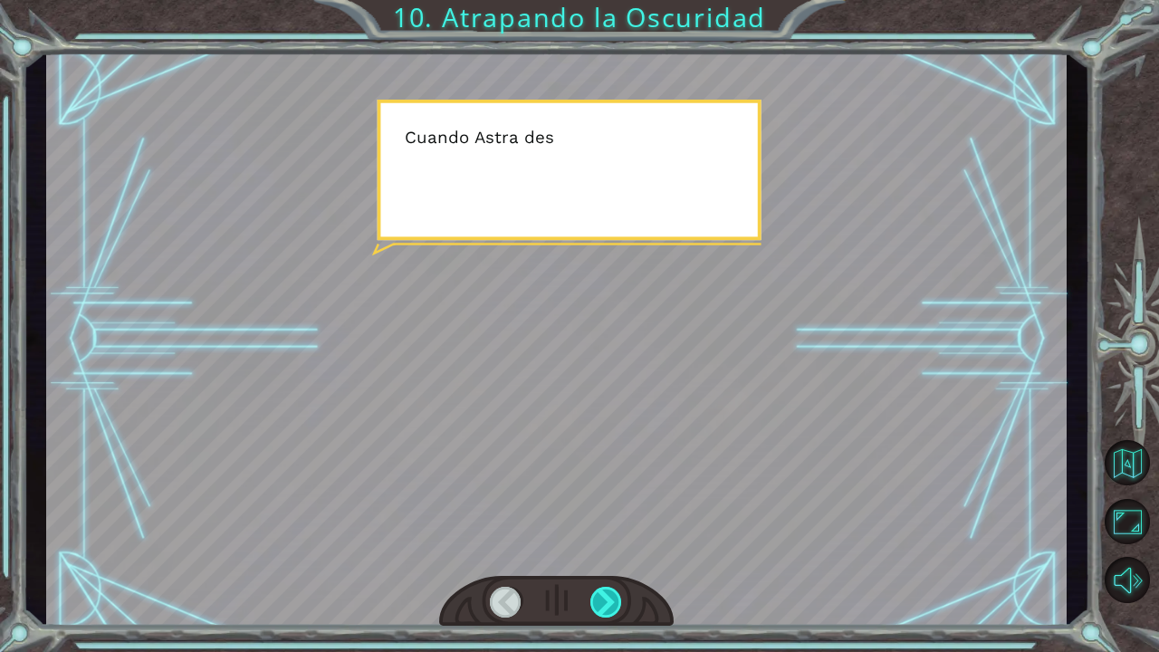
click at [600, 537] on div at bounding box center [607, 602] width 33 height 31
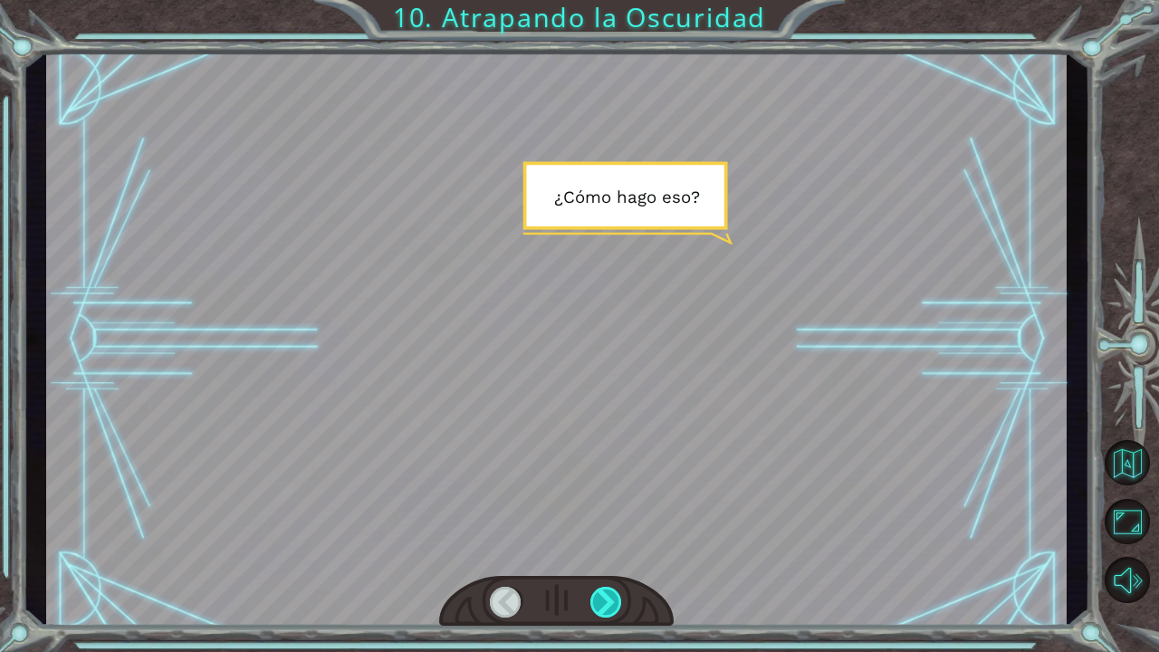
click at [600, 537] on div at bounding box center [607, 602] width 33 height 31
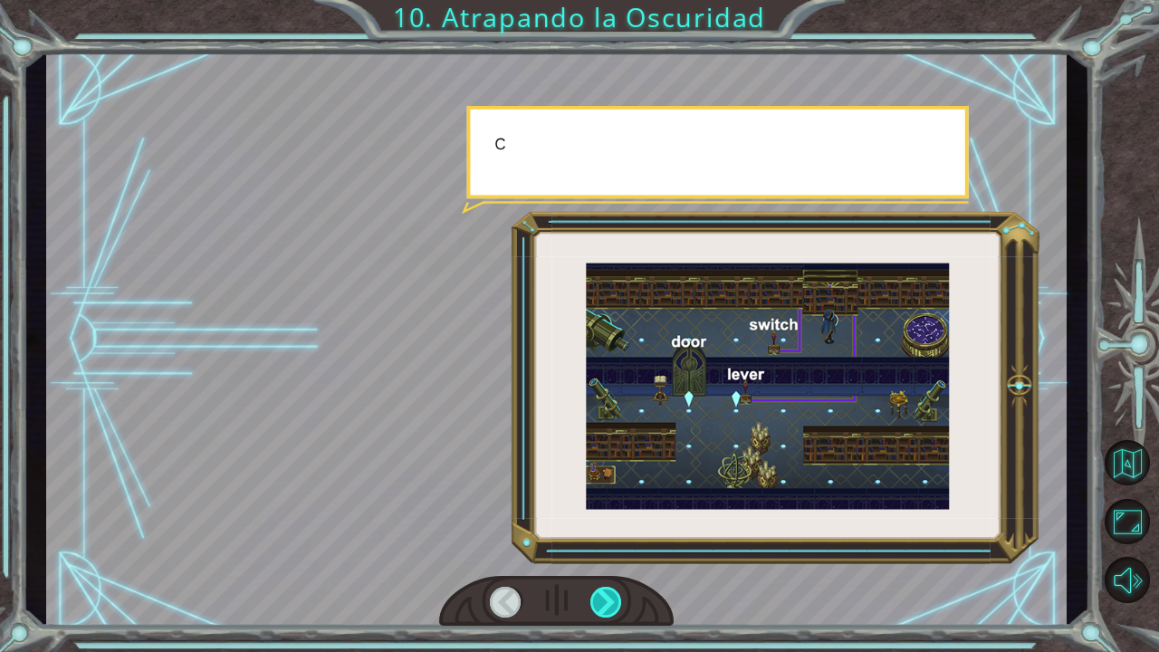
click at [600, 537] on div at bounding box center [607, 602] width 33 height 31
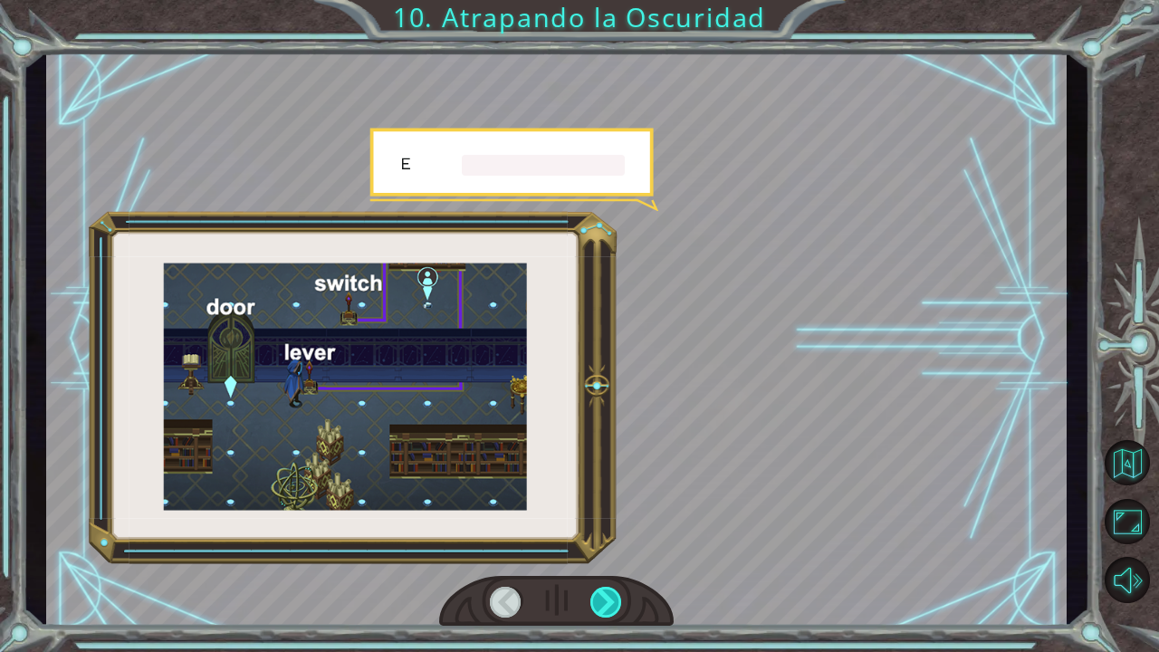
click at [600, 537] on div at bounding box center [607, 602] width 33 height 31
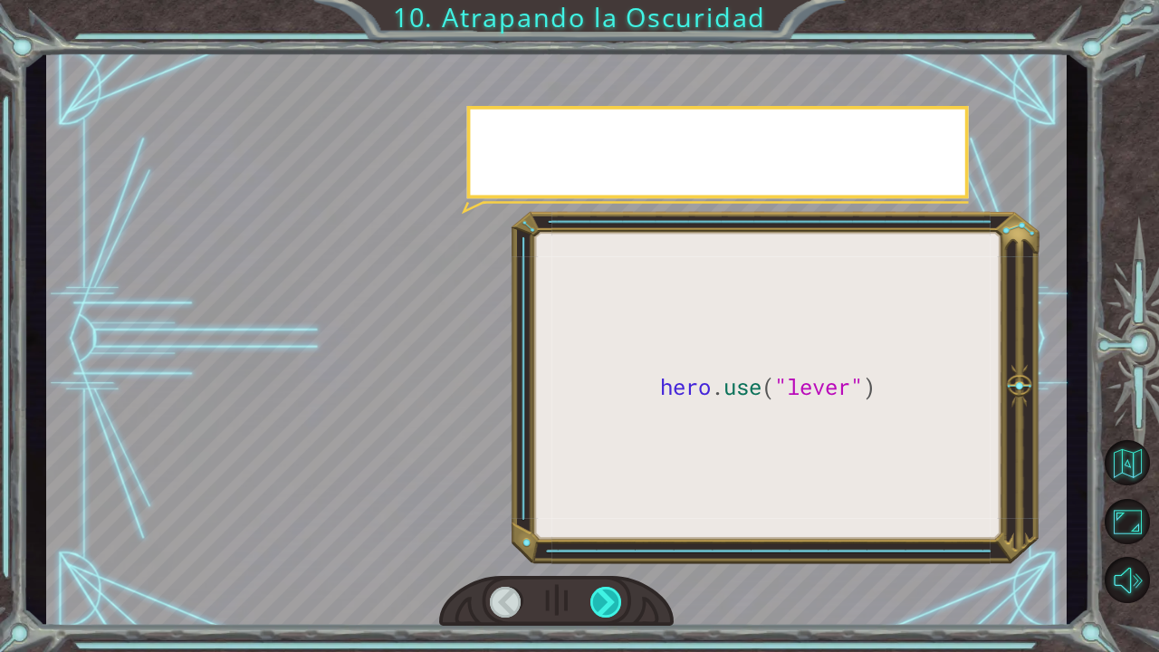
click at [600, 537] on div at bounding box center [607, 602] width 33 height 31
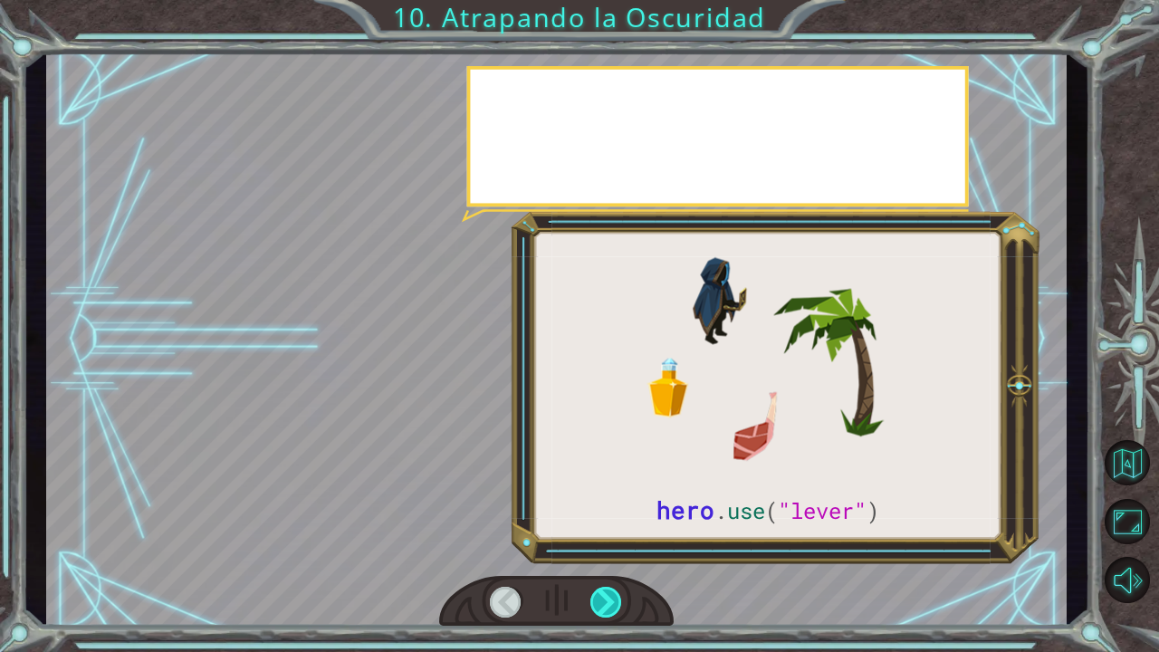
click at [600, 537] on div at bounding box center [607, 602] width 33 height 31
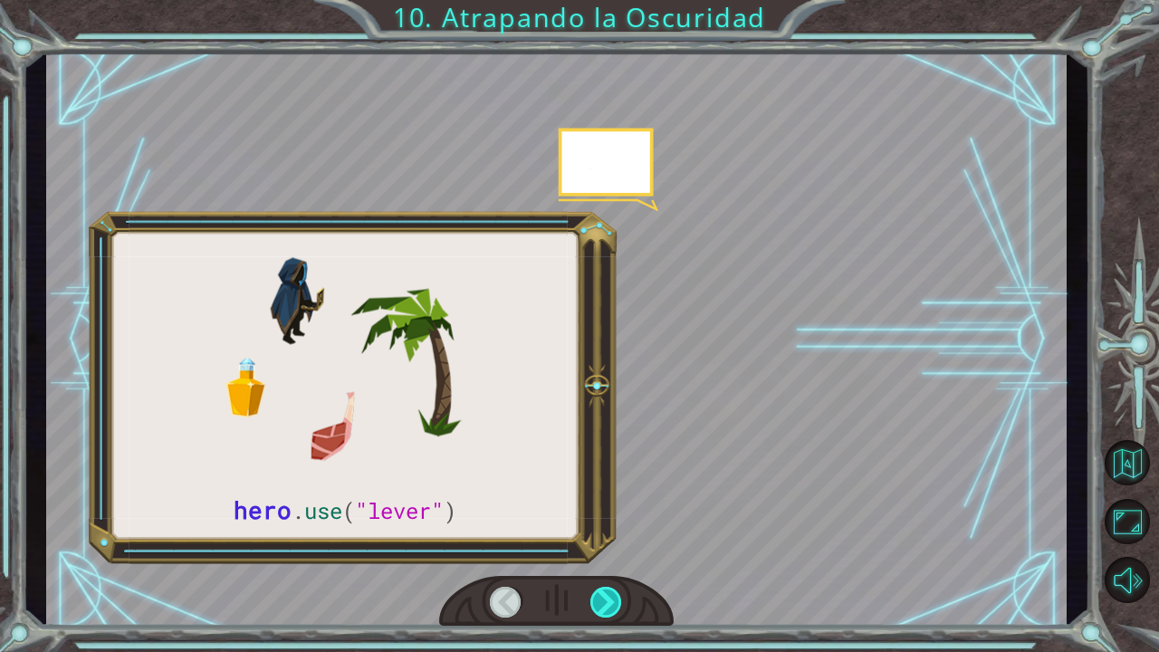
click at [600, 537] on div at bounding box center [607, 602] width 33 height 31
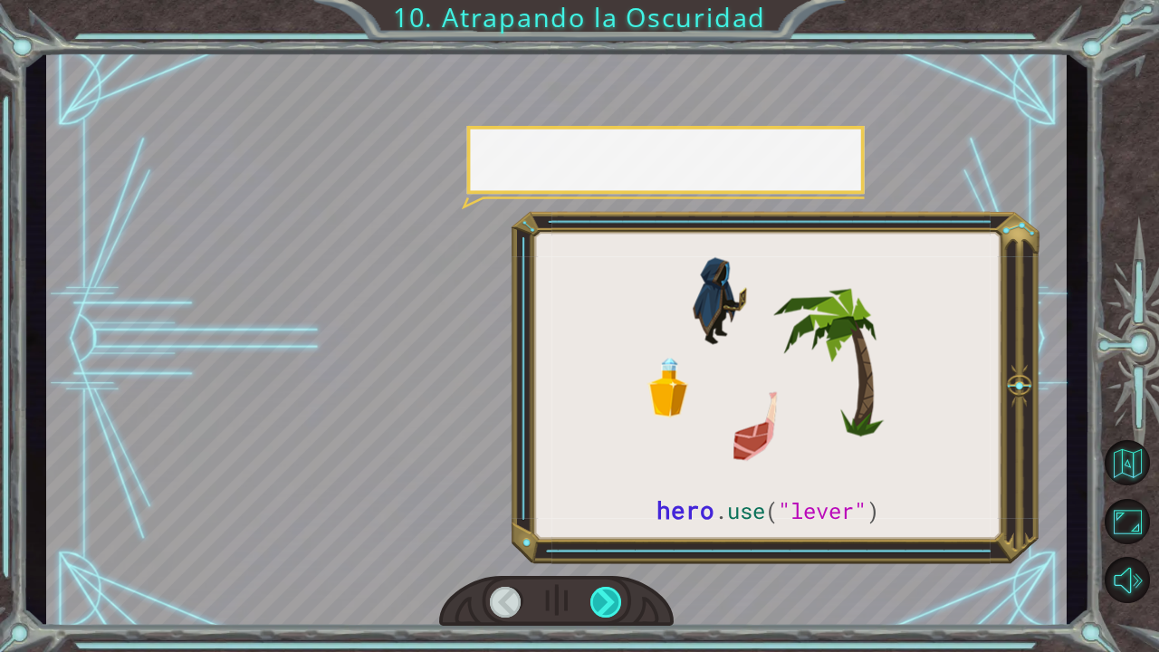
click at [600, 537] on div at bounding box center [607, 602] width 33 height 31
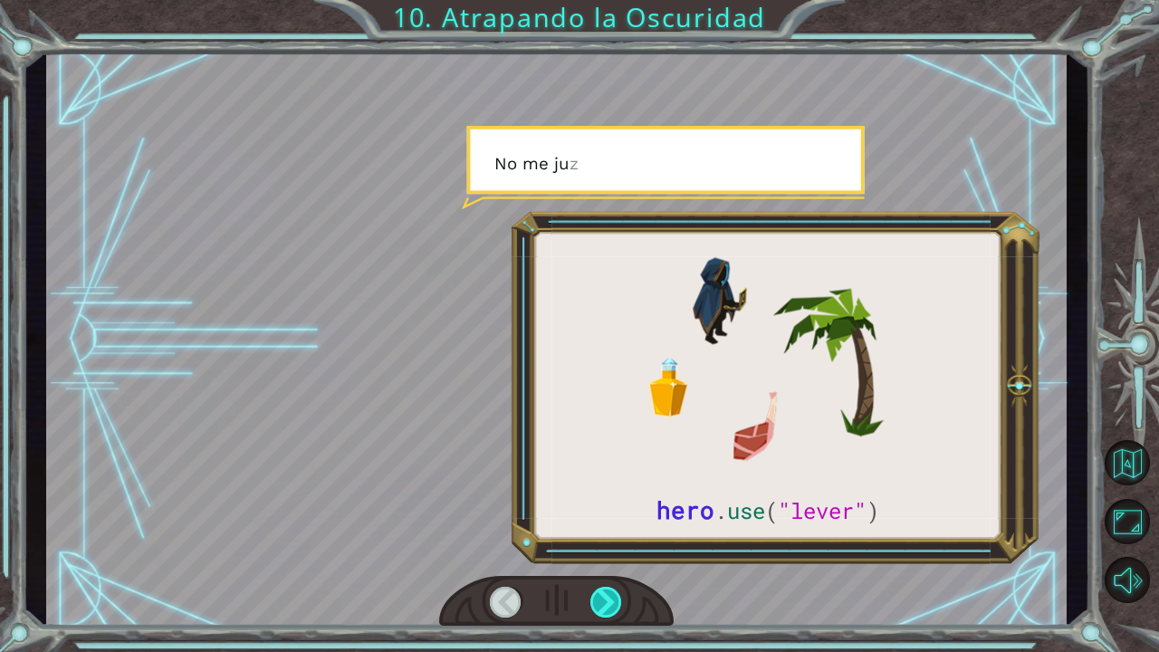
click at [600, 537] on div at bounding box center [607, 602] width 33 height 31
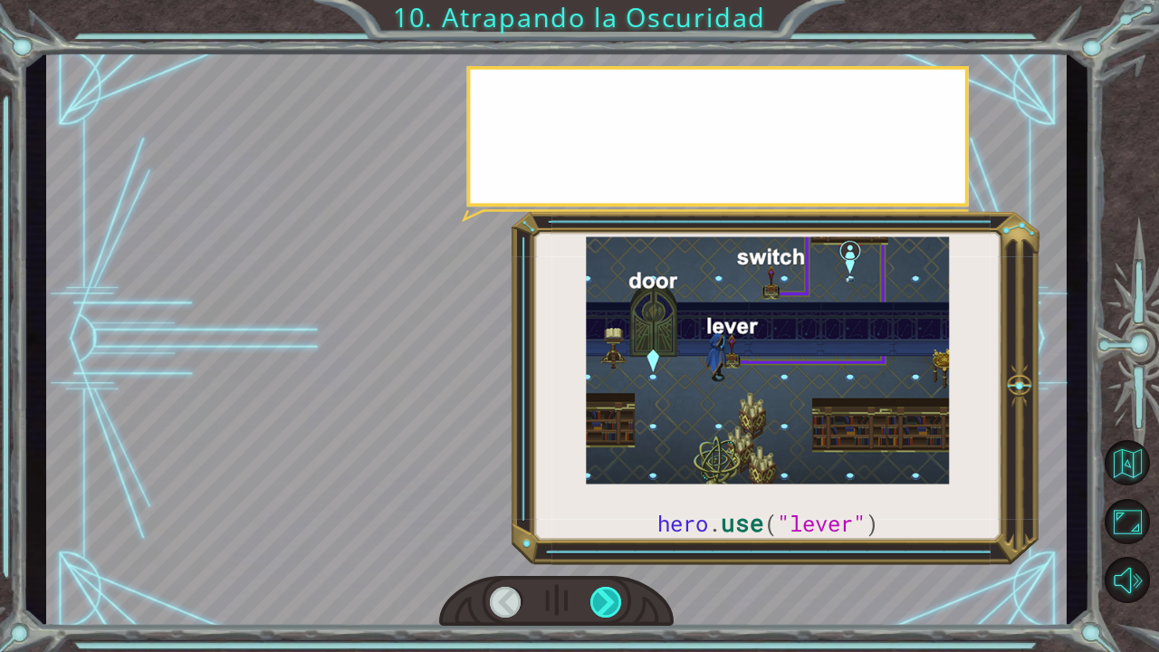
click at [600, 537] on div at bounding box center [607, 602] width 33 height 31
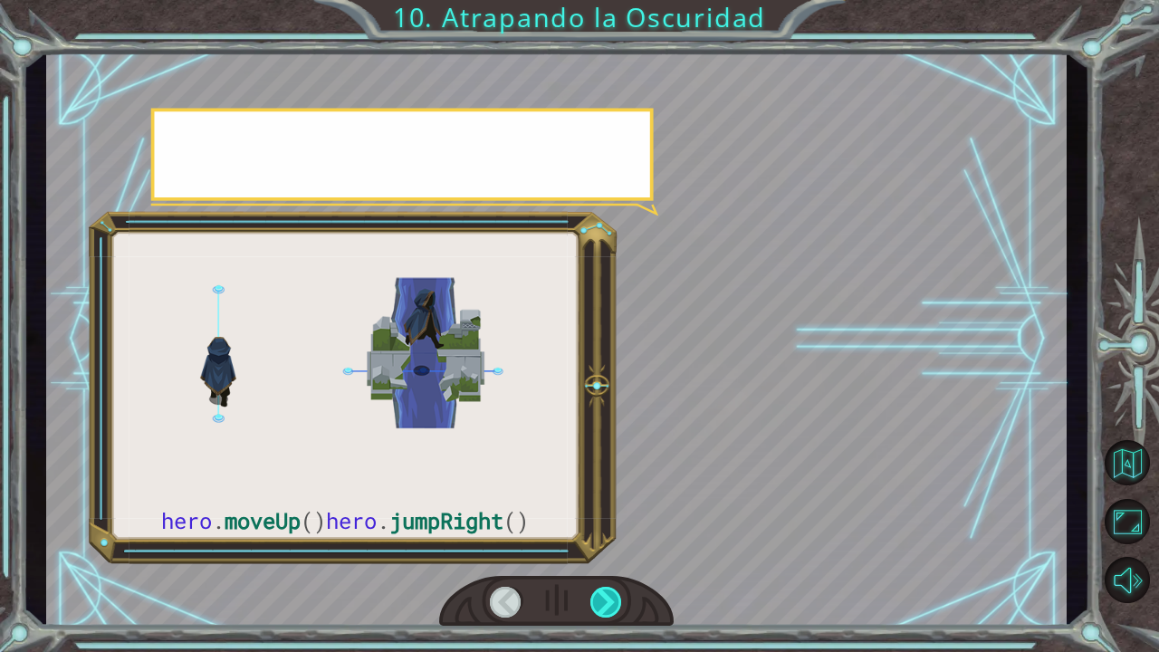
click at [600, 537] on div at bounding box center [607, 602] width 33 height 31
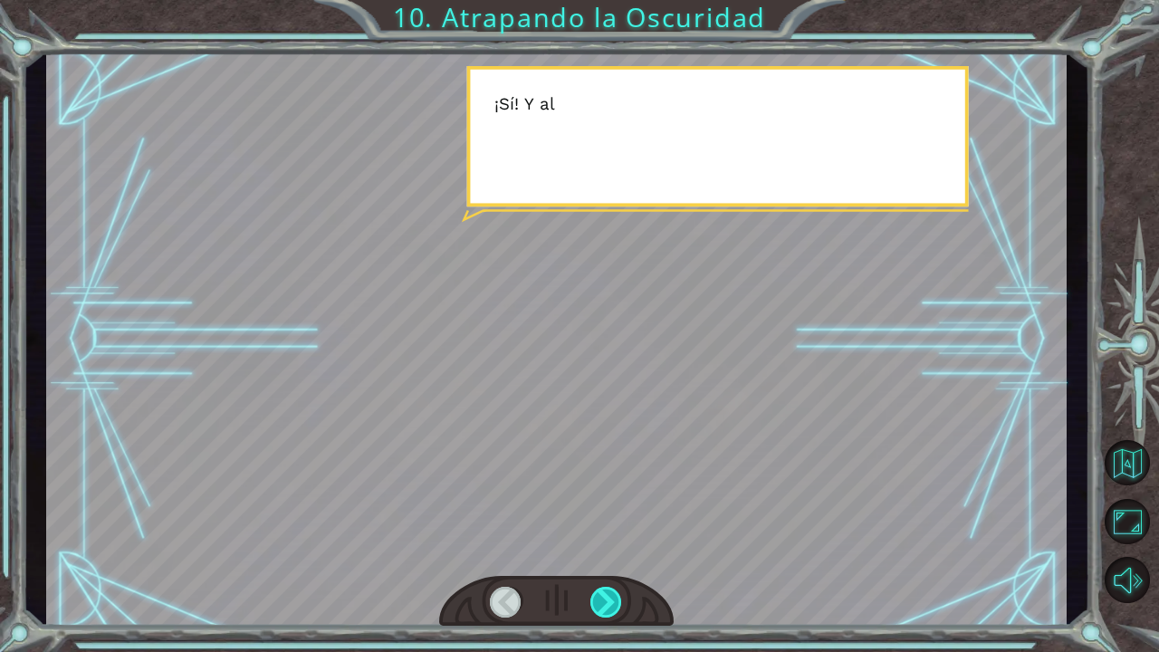
click at [600, 537] on div at bounding box center [607, 602] width 33 height 31
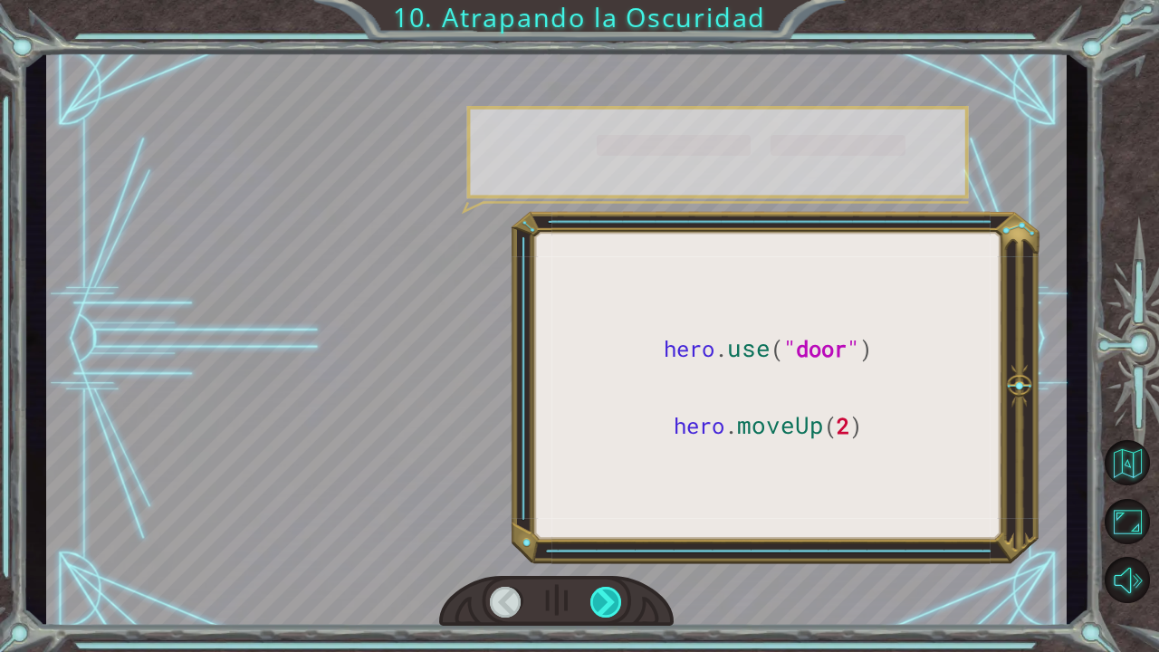
click at [600, 537] on div at bounding box center [607, 602] width 33 height 31
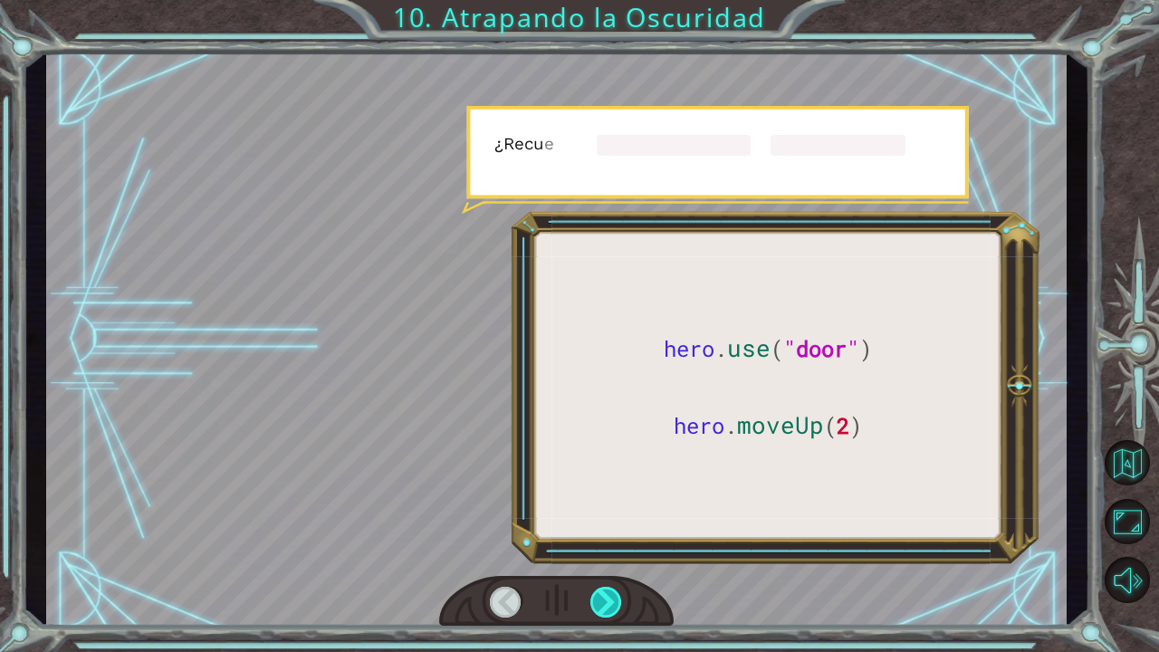
click at [600, 537] on div at bounding box center [607, 602] width 33 height 31
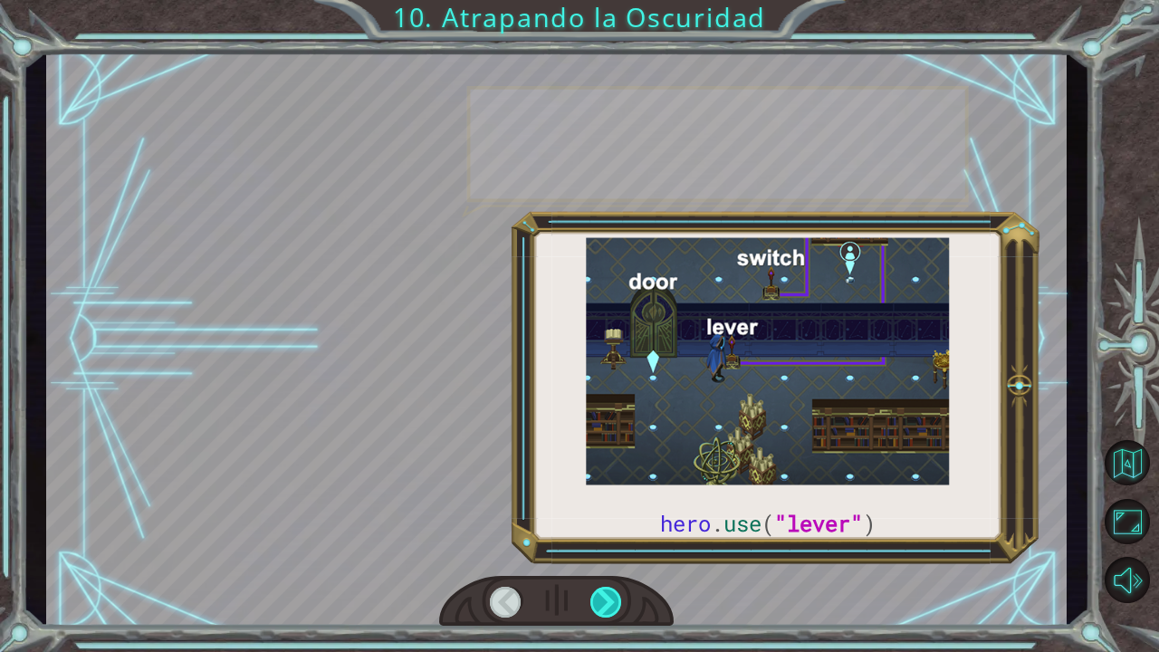
click at [600, 537] on div at bounding box center [607, 602] width 33 height 31
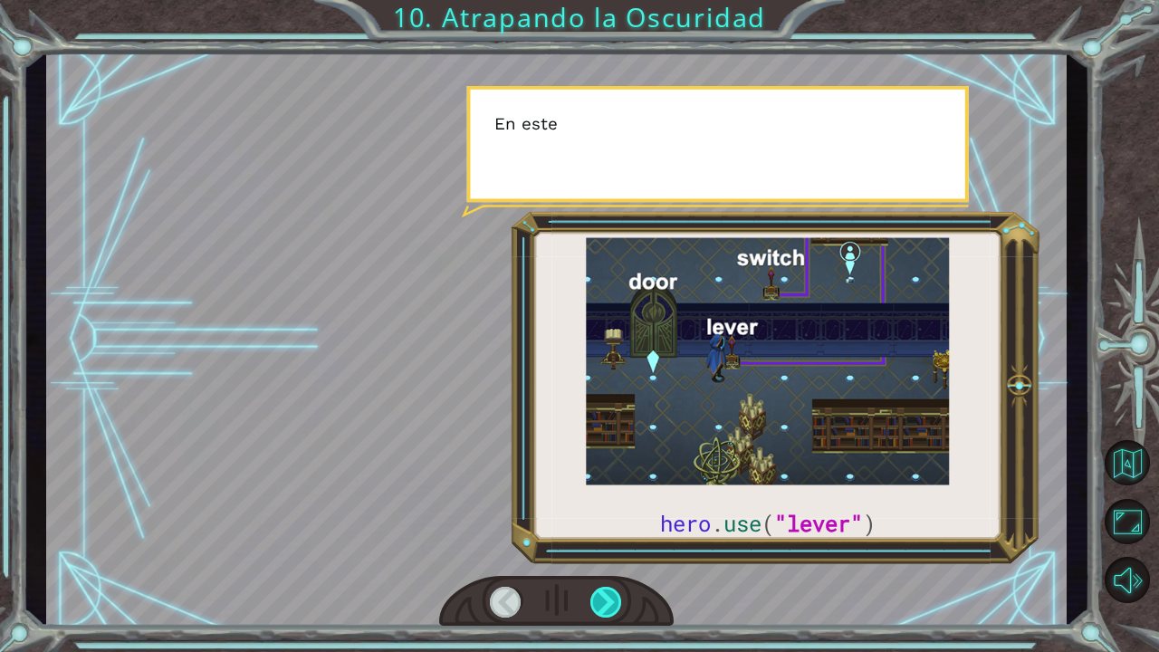
click at [600, 537] on div at bounding box center [607, 602] width 33 height 31
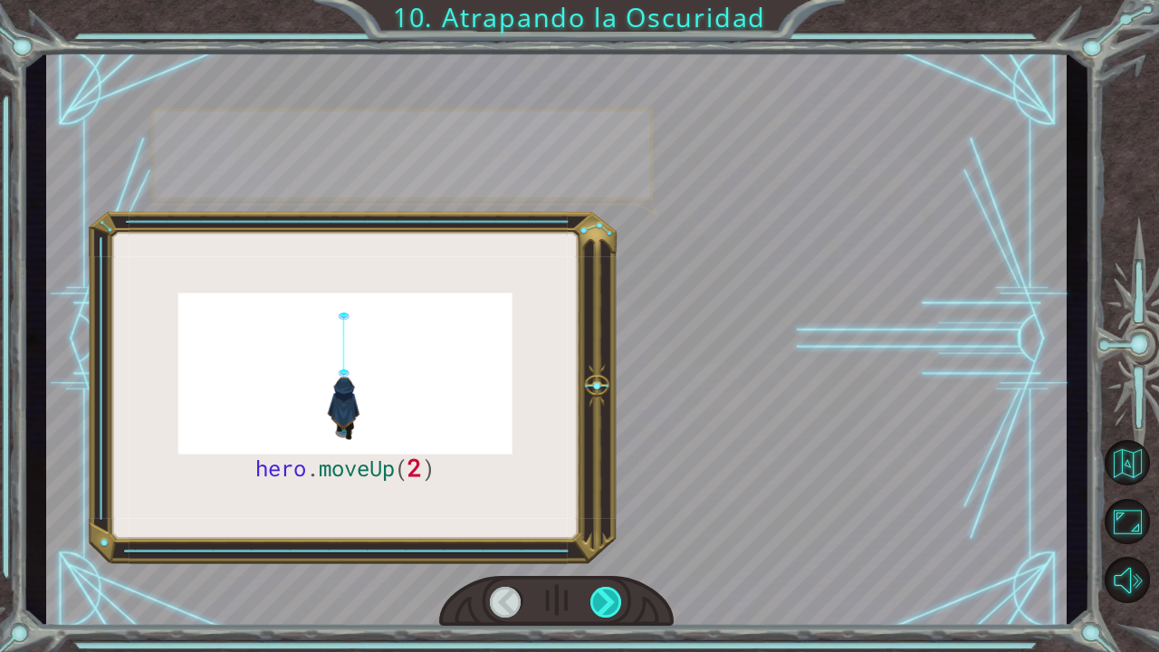
click at [600, 537] on div at bounding box center [607, 602] width 33 height 31
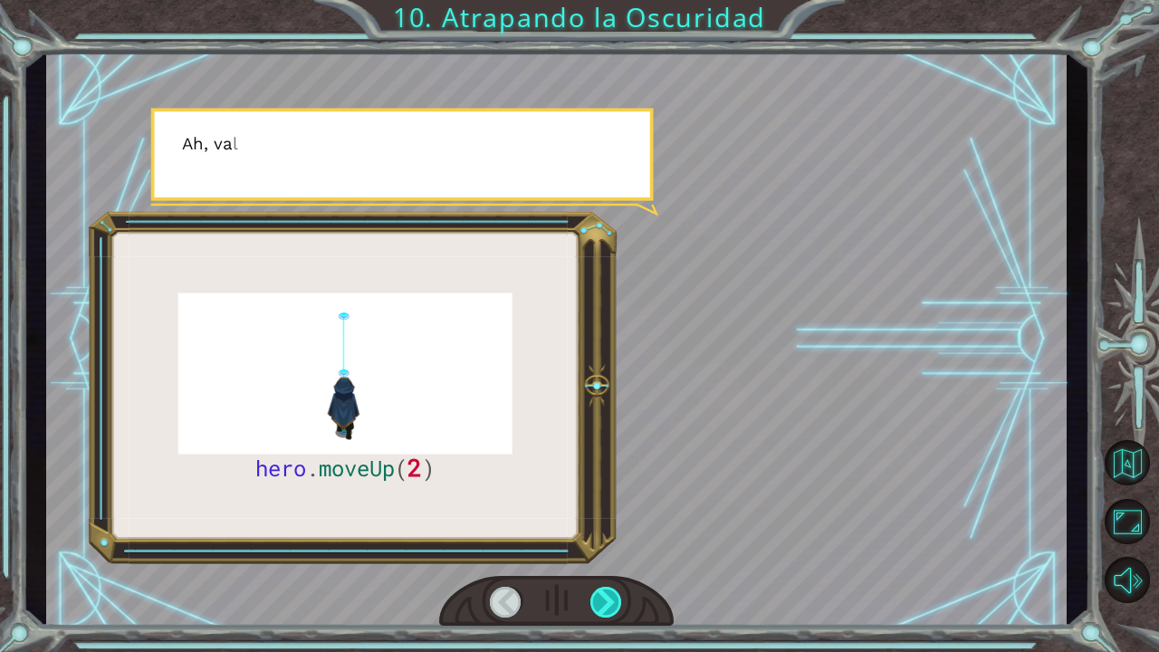
click at [600, 537] on div at bounding box center [607, 602] width 33 height 31
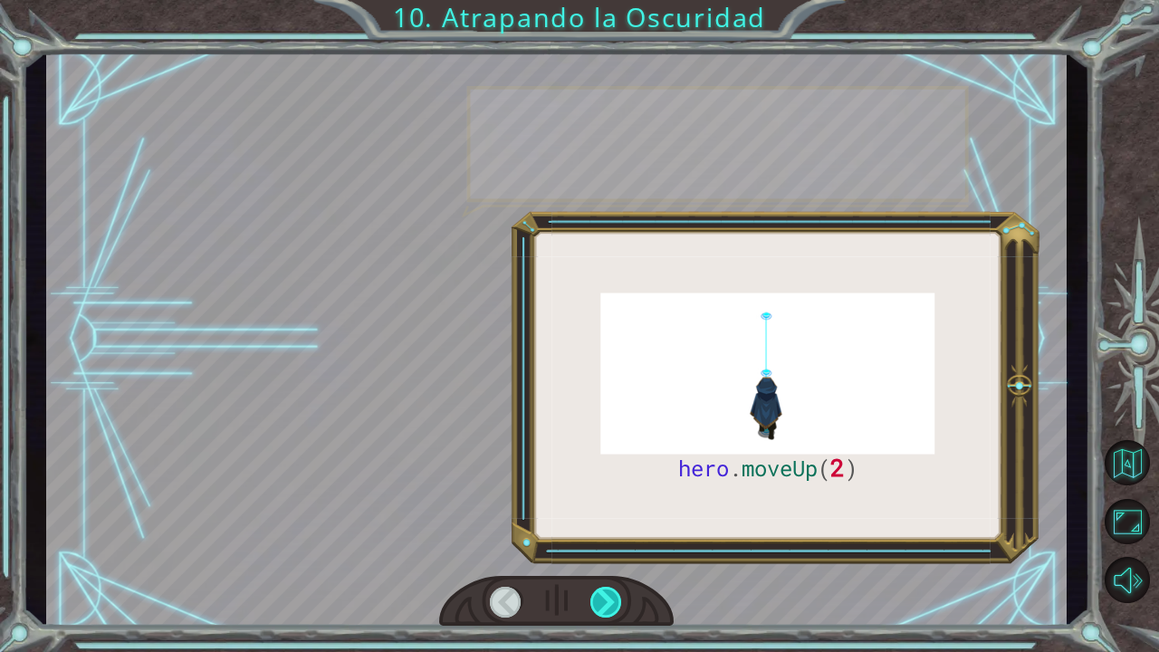
click at [600, 537] on div at bounding box center [607, 602] width 33 height 31
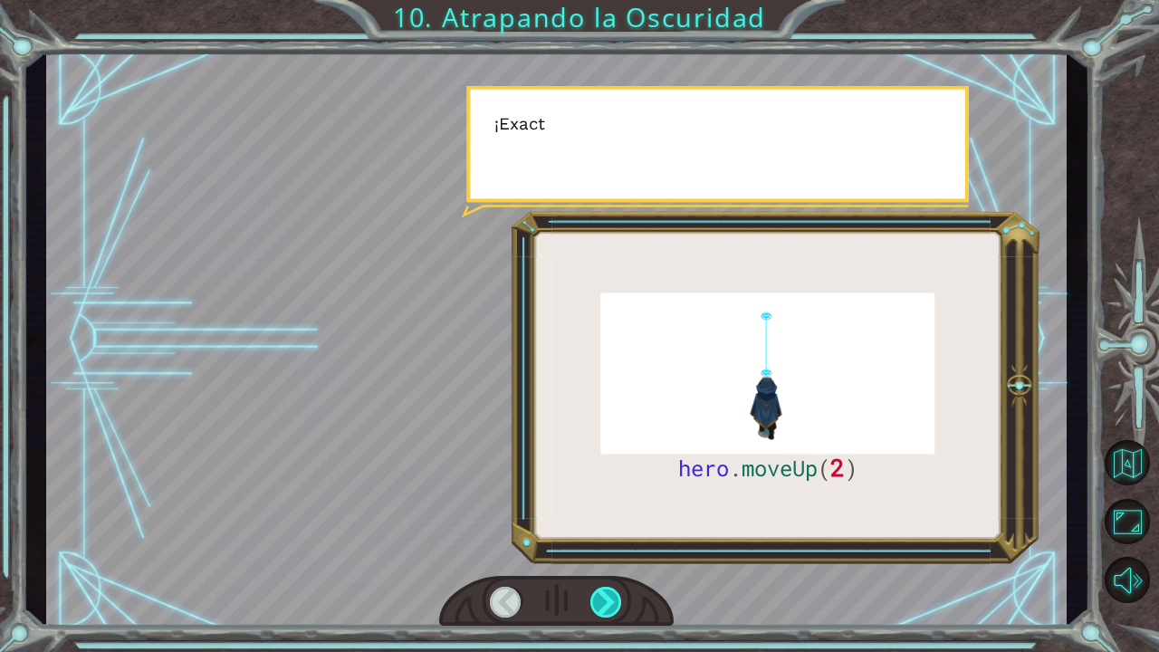
click at [600, 537] on div at bounding box center [607, 602] width 33 height 31
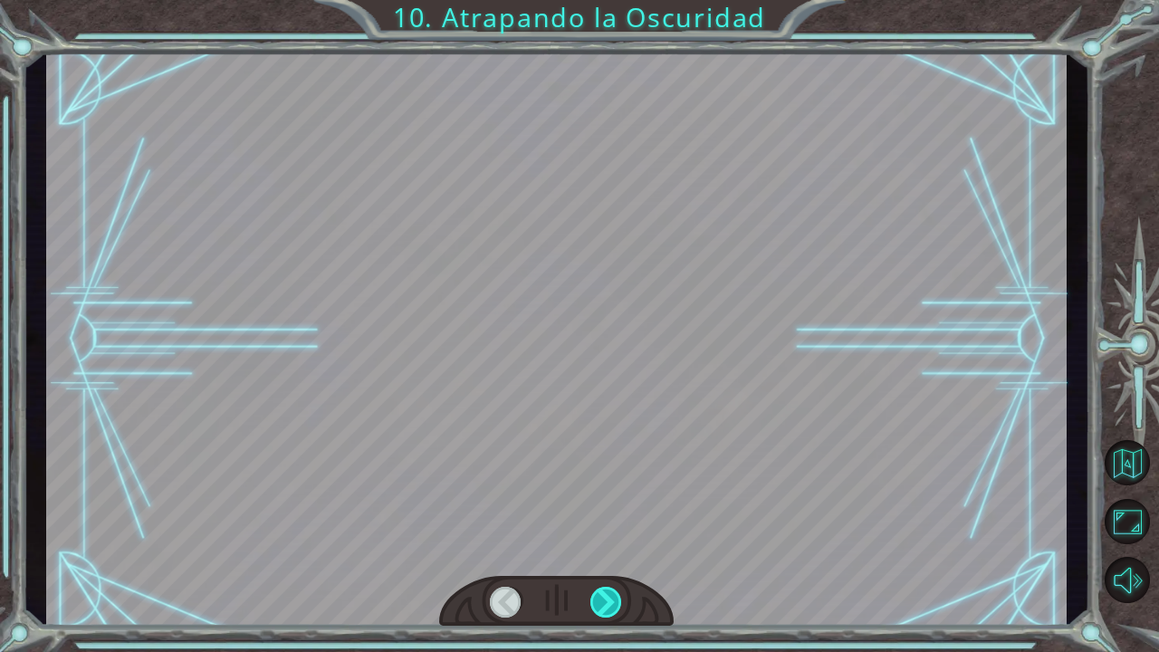
click at [600, 537] on div at bounding box center [607, 602] width 33 height 31
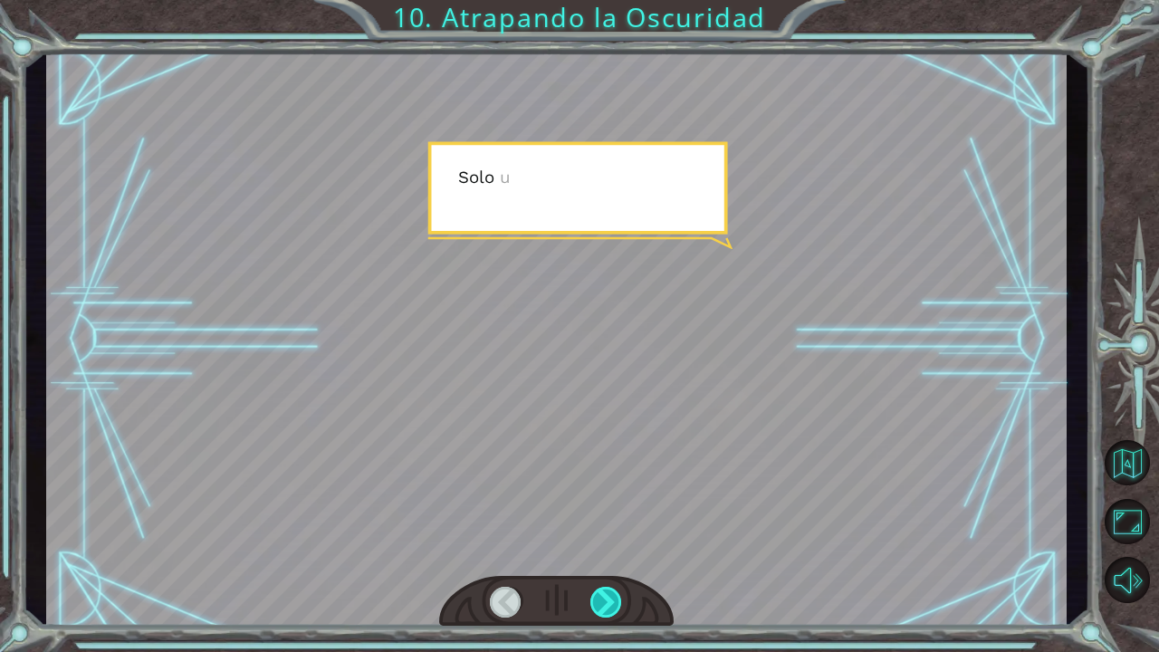
click at [600, 537] on div at bounding box center [607, 602] width 33 height 31
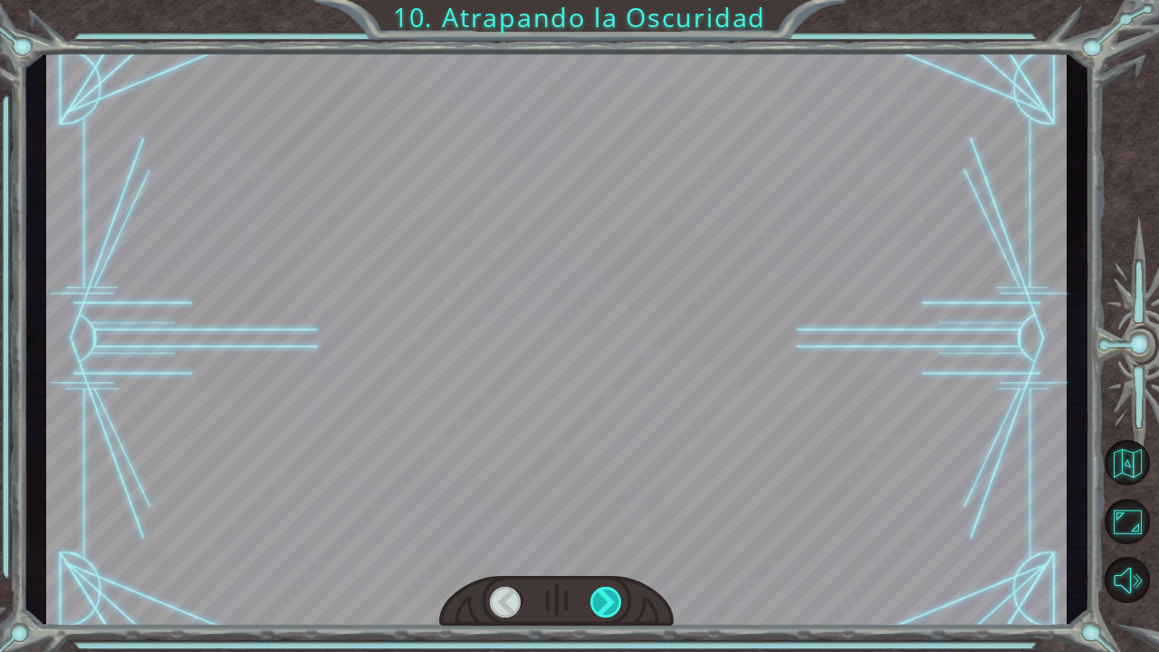
click at [600, 537] on div at bounding box center [607, 602] width 33 height 31
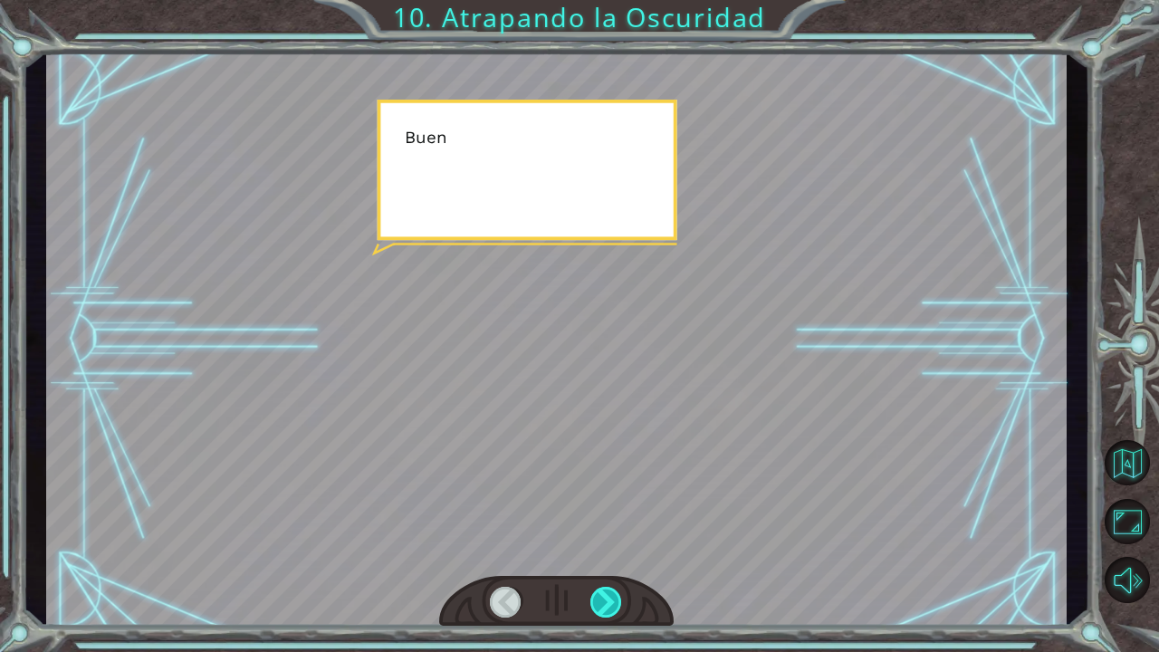
click at [600, 537] on div at bounding box center [607, 602] width 33 height 31
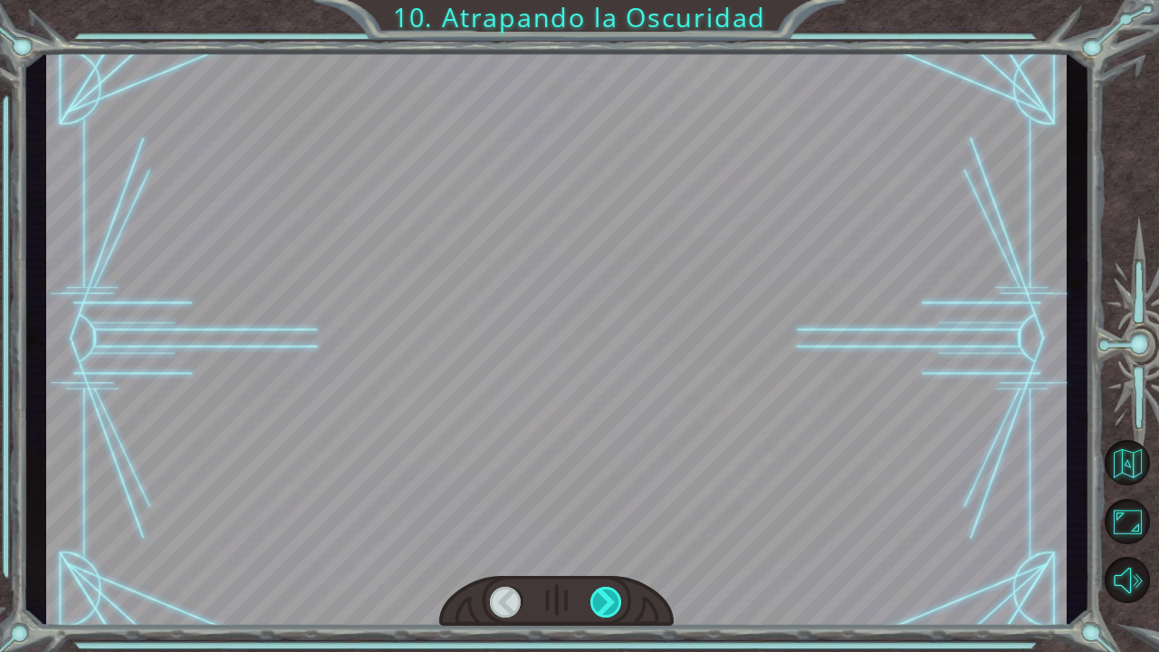
click at [600, 537] on div at bounding box center [607, 602] width 33 height 31
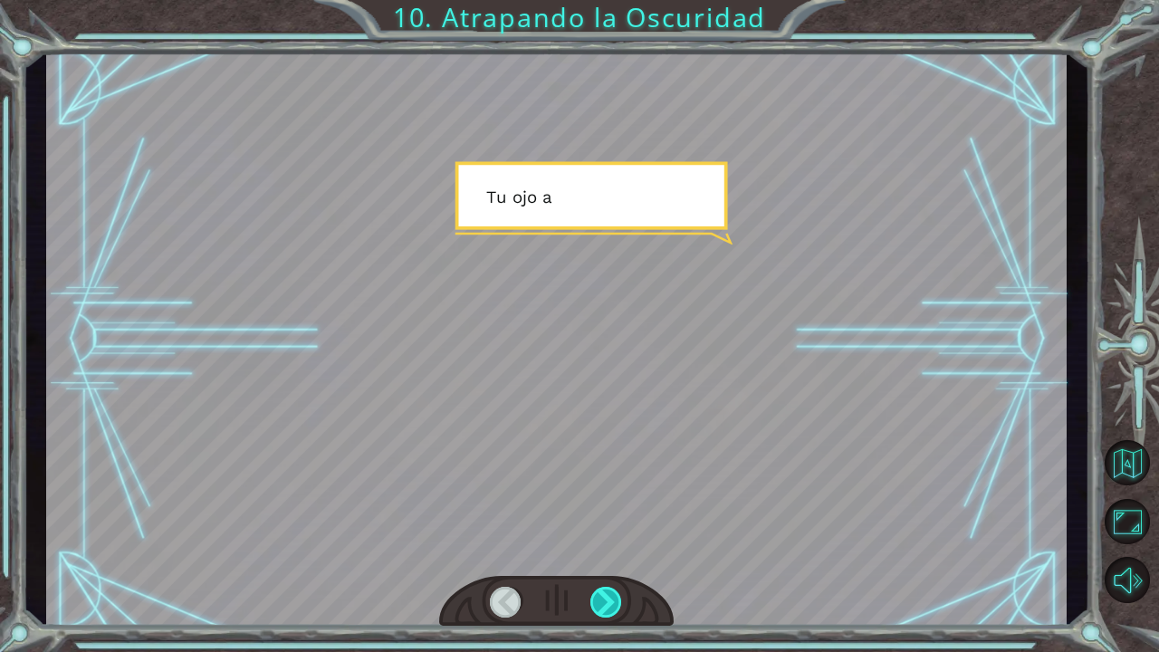
click at [600, 537] on div at bounding box center [607, 602] width 33 height 31
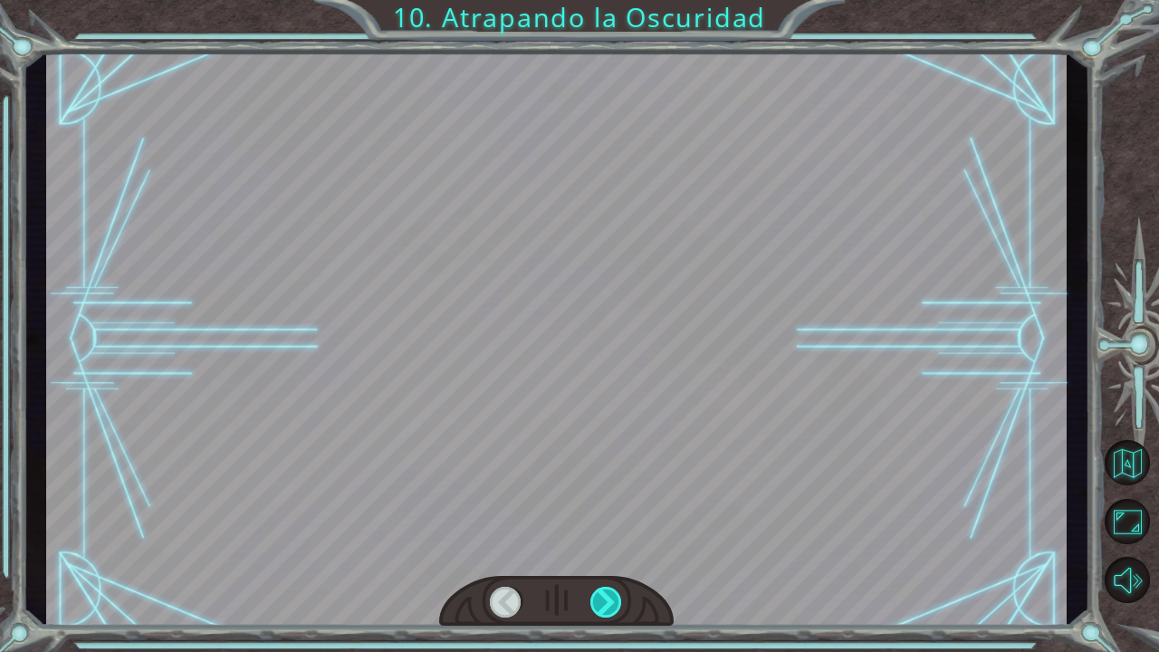
click at [600, 537] on div at bounding box center [607, 602] width 33 height 31
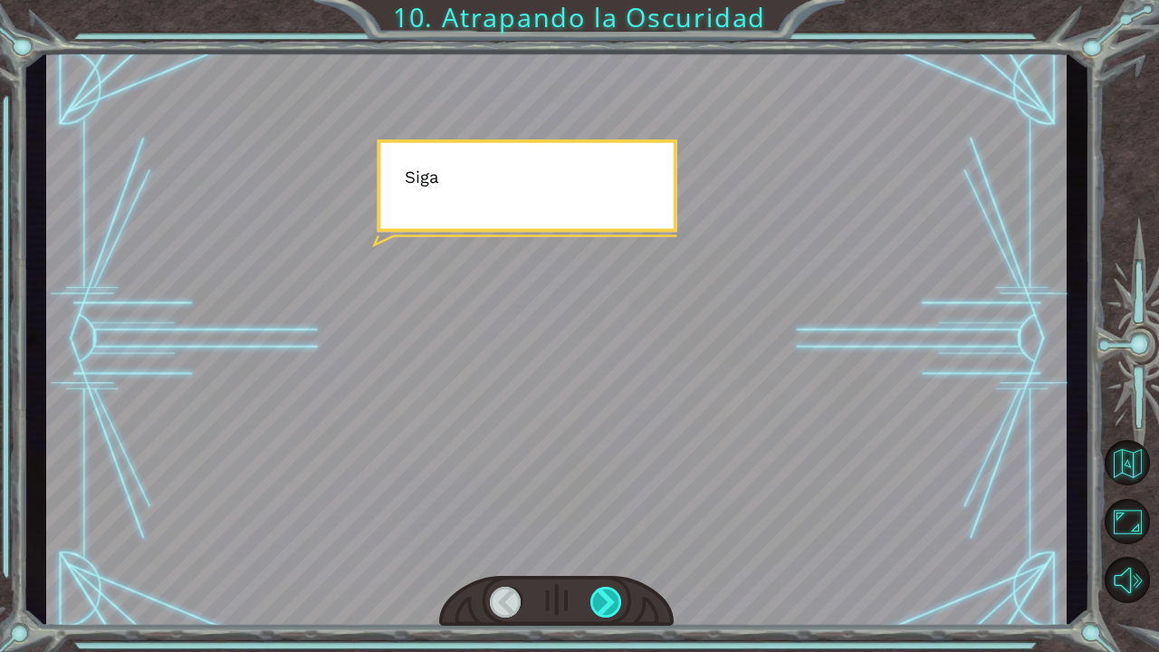
click at [600, 537] on div at bounding box center [607, 602] width 33 height 31
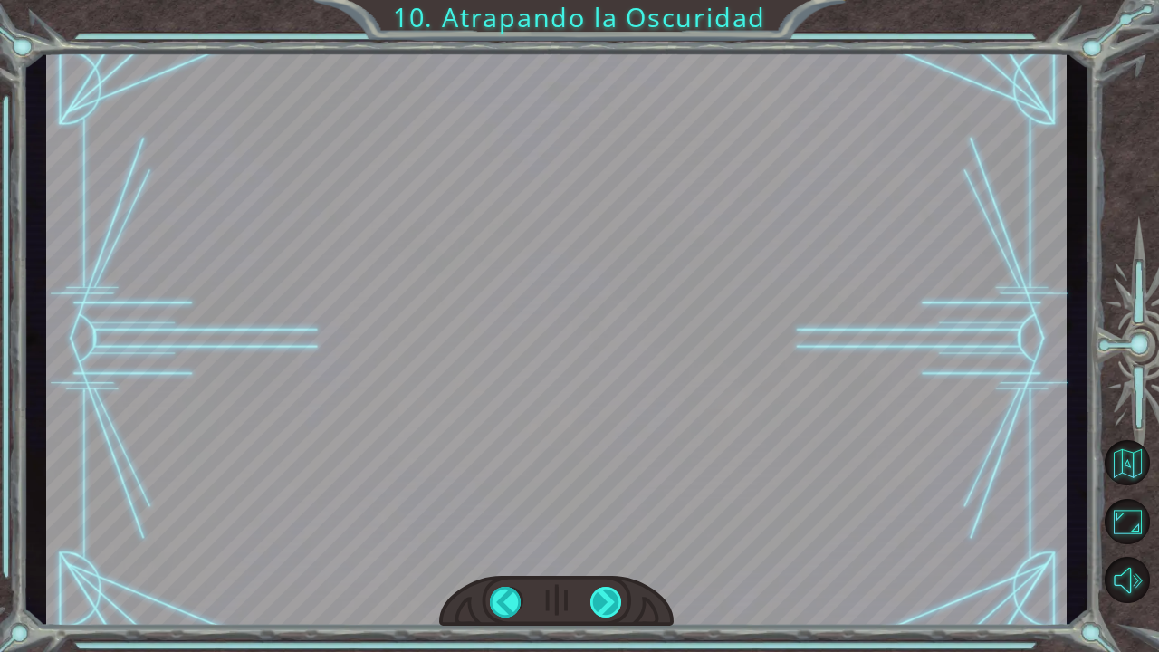
click at [600, 0] on div "hero . moveUp ( 2 ) A n t e s d e q u e p o d a m o s a t r a p a r l a O s c u…" at bounding box center [579, 0] width 1159 height 0
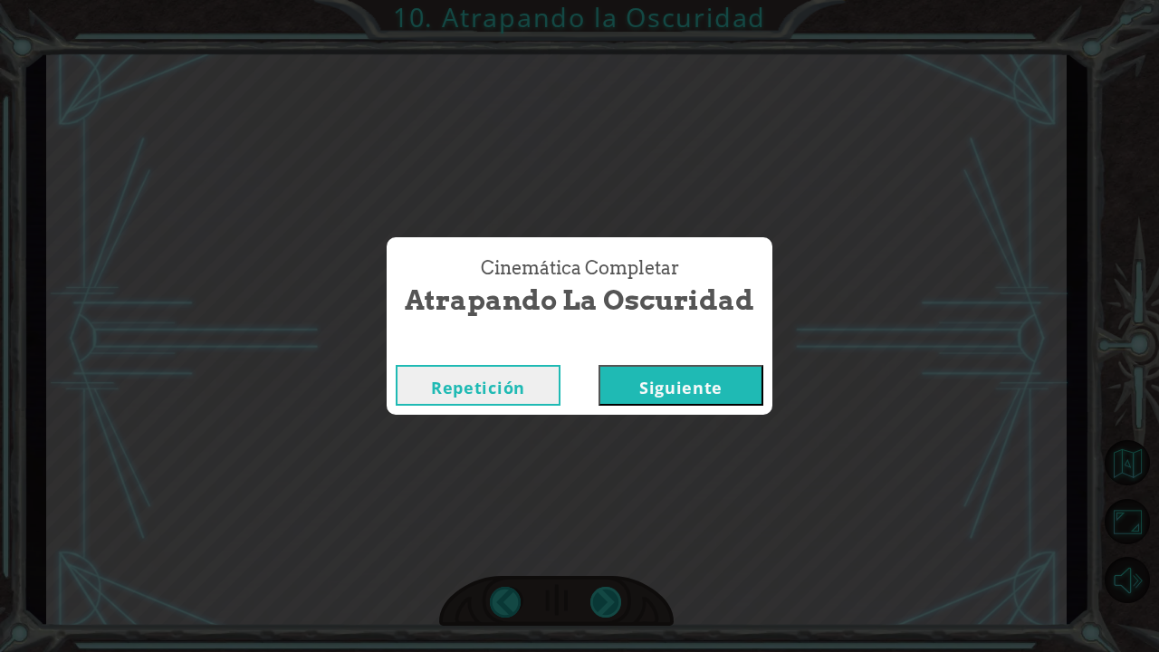
click at [600, 537] on div "Cinemática Completar Atrapando la Oscuridad Repetición [GEOGRAPHIC_DATA]" at bounding box center [579, 326] width 1159 height 652
drag, startPoint x: 600, startPoint y: 600, endPoint x: 690, endPoint y: 395, distance: 223.9
click at [690, 395] on button "Siguiente" at bounding box center [681, 385] width 165 height 41
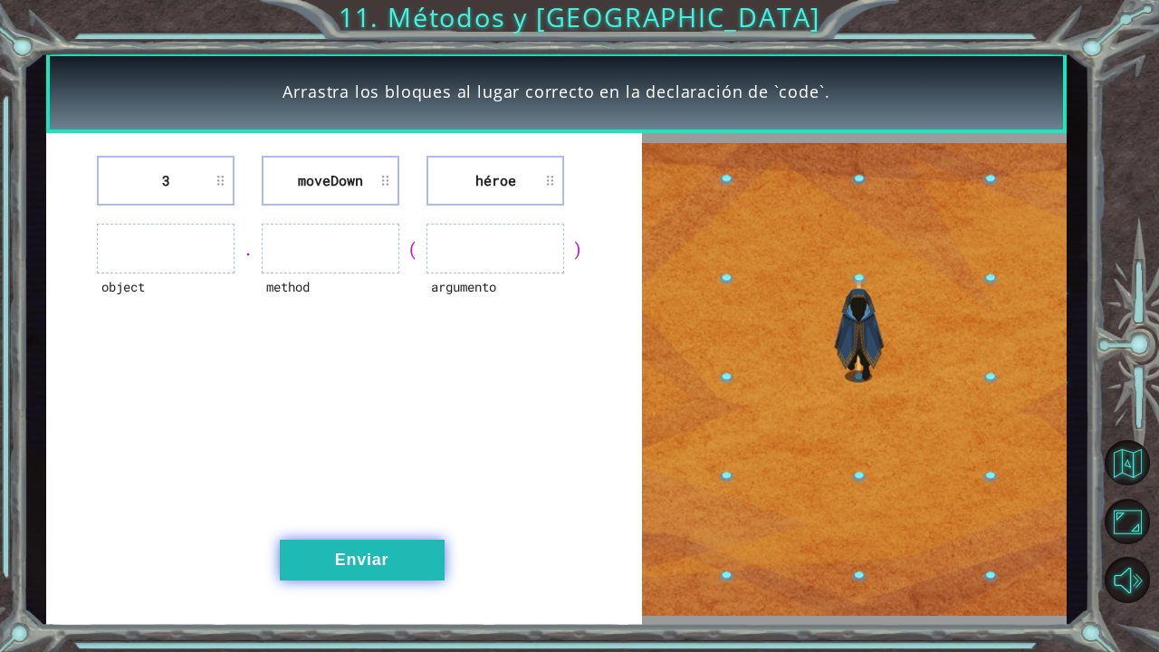
click at [421, 537] on button "Enviar" at bounding box center [362, 560] width 165 height 41
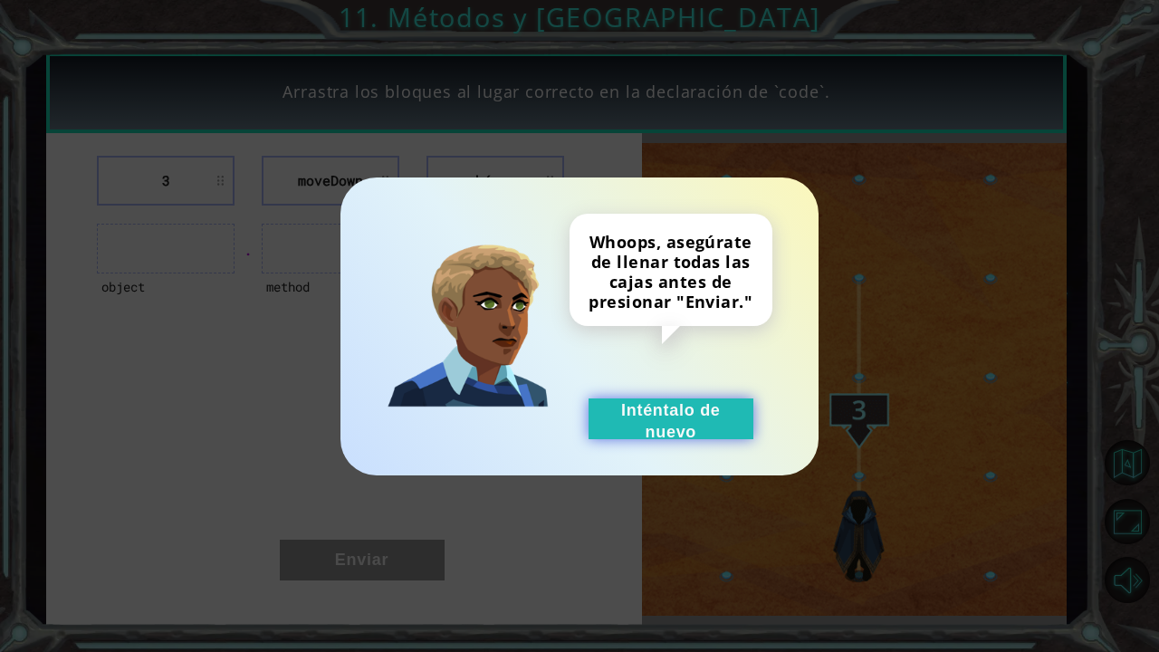
click at [650, 428] on button "Inténtalo de nuevo" at bounding box center [671, 419] width 165 height 41
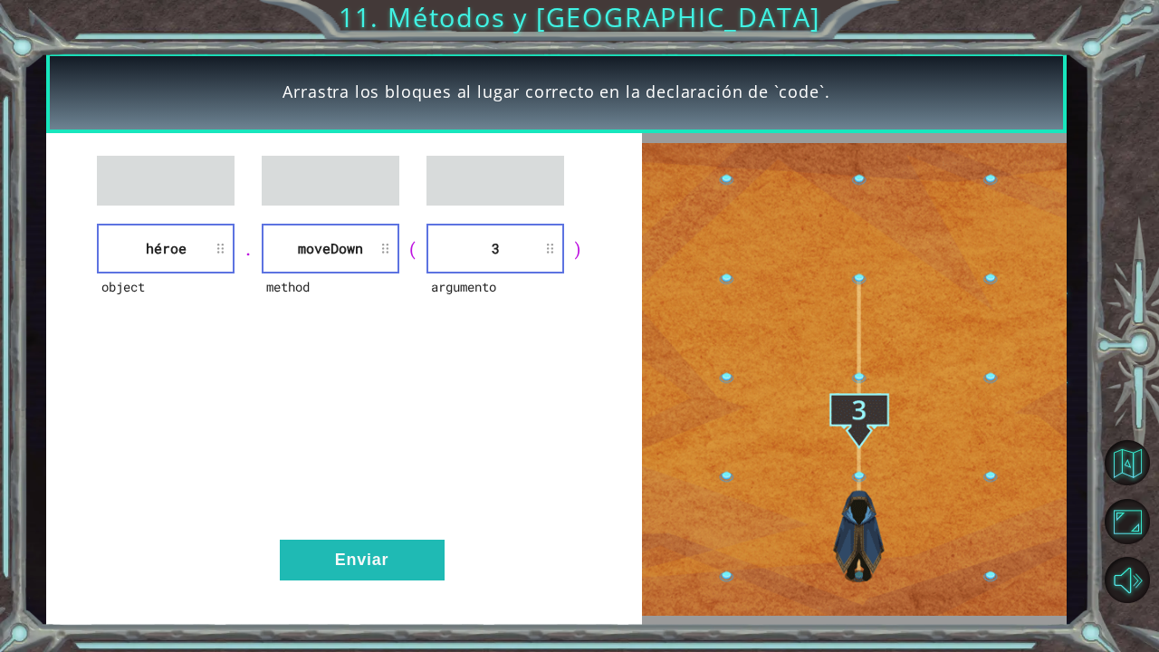
click at [398, 526] on div "object héroe . method [GEOGRAPHIC_DATA] ( argumento 3 ) Enviar" at bounding box center [344, 379] width 596 height 493
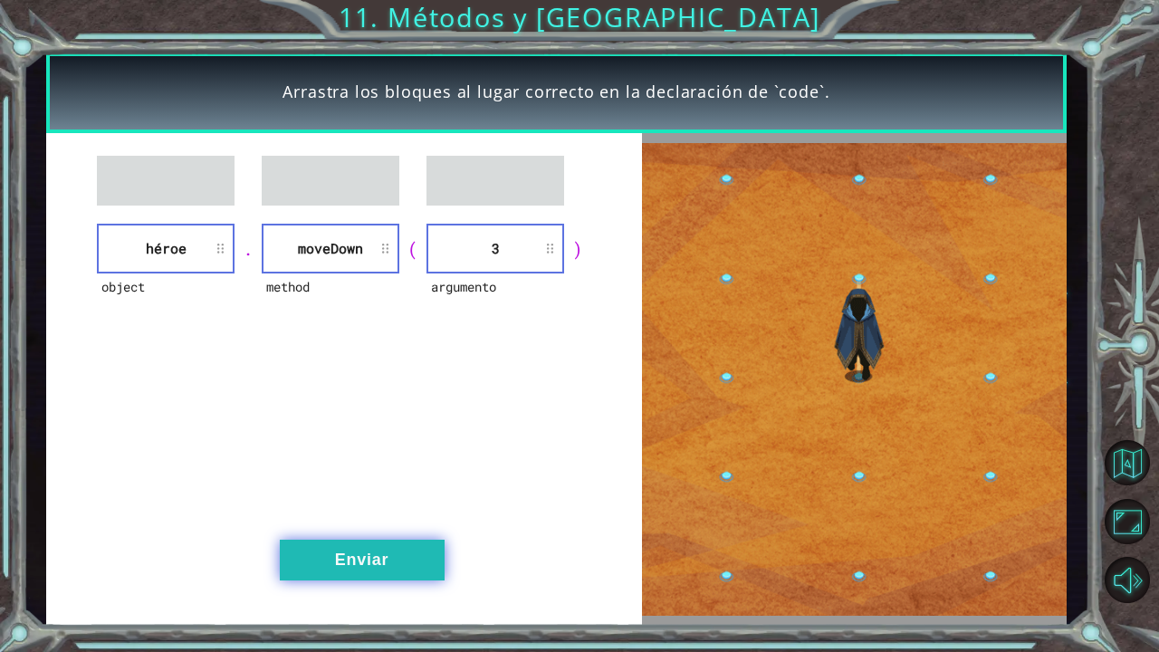
click at [395, 537] on button "Enviar" at bounding box center [362, 560] width 165 height 41
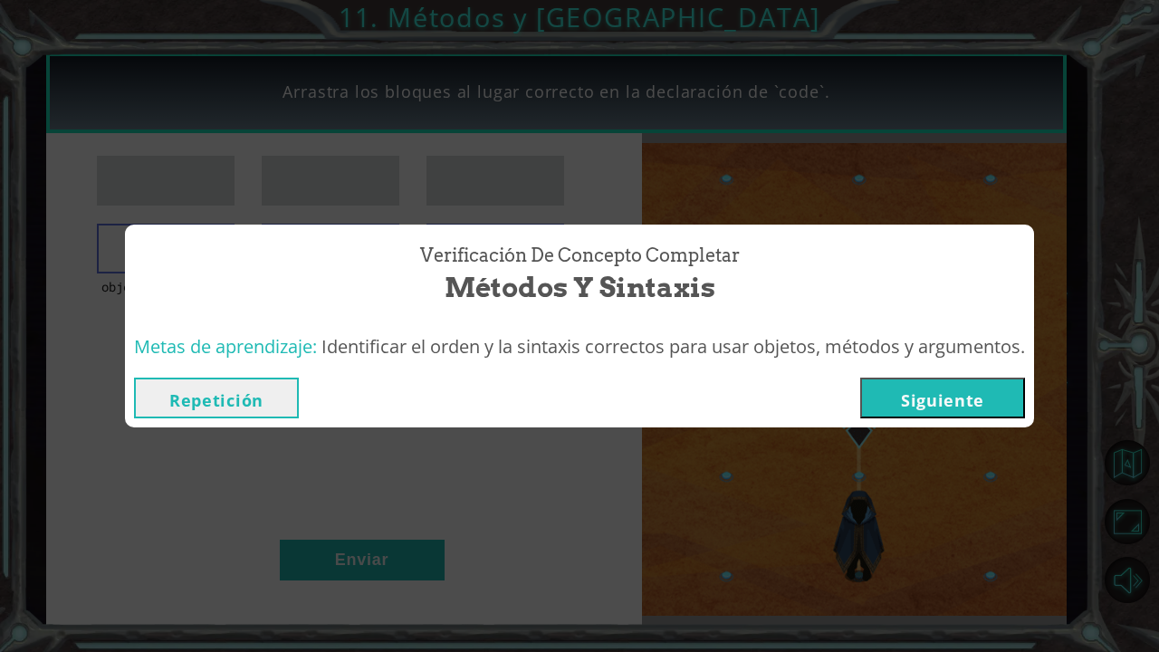
click at [917, 389] on button "Siguiente" at bounding box center [943, 398] width 165 height 41
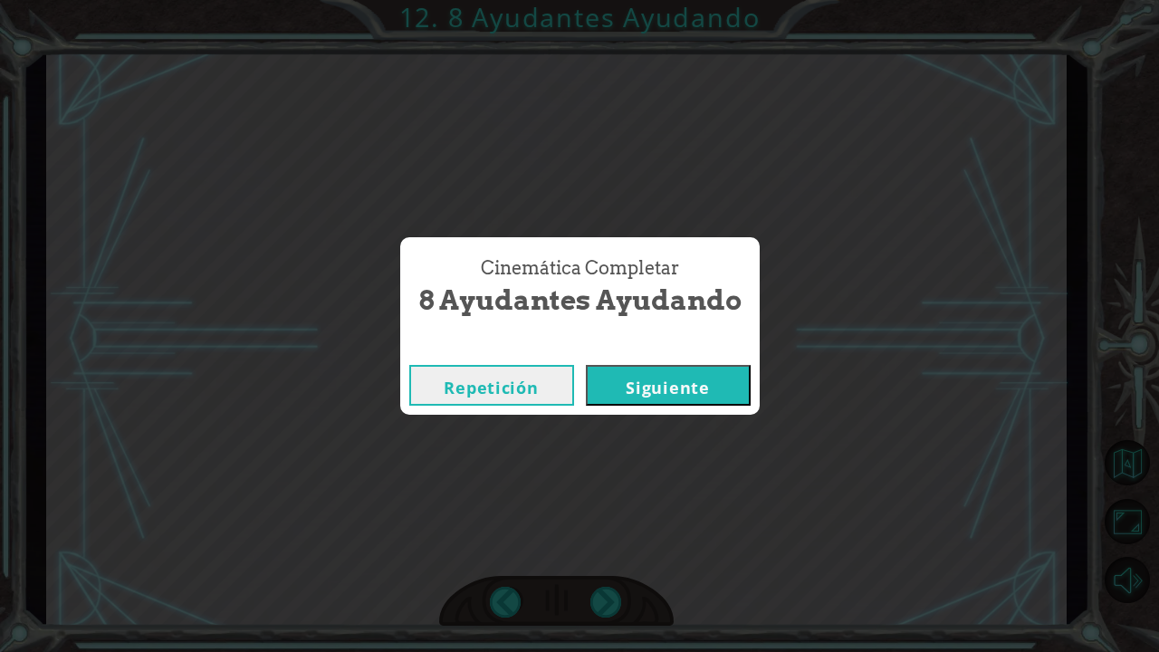
click at [703, 390] on button "Siguiente" at bounding box center [668, 385] width 165 height 41
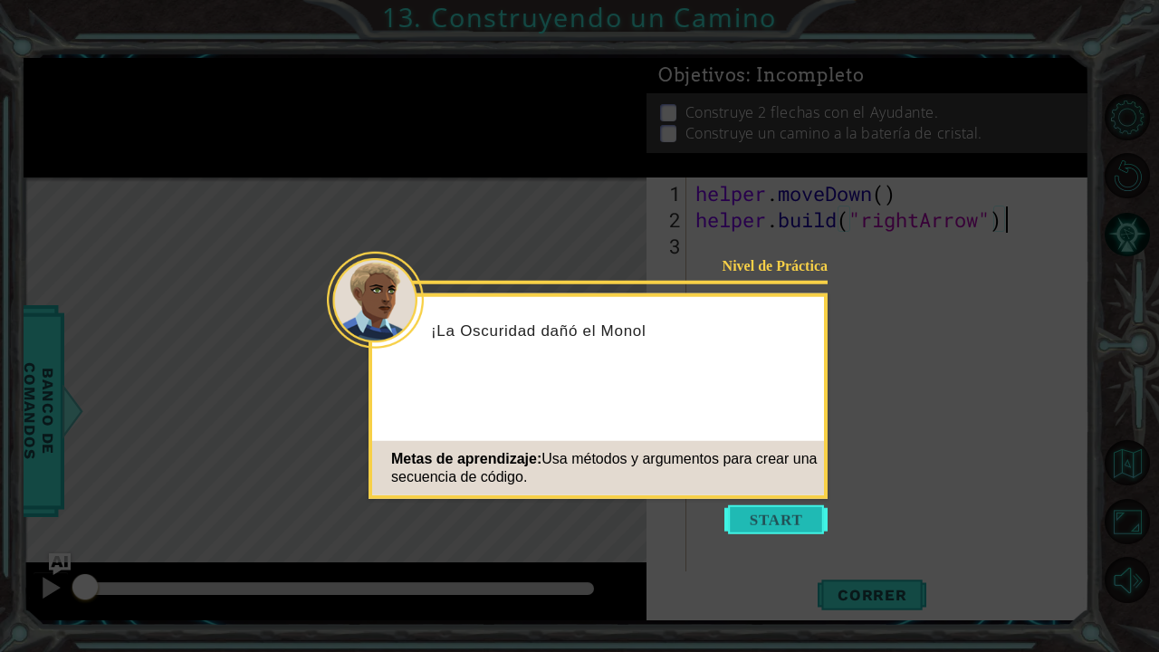
click at [774, 513] on button "Start" at bounding box center [776, 519] width 103 height 29
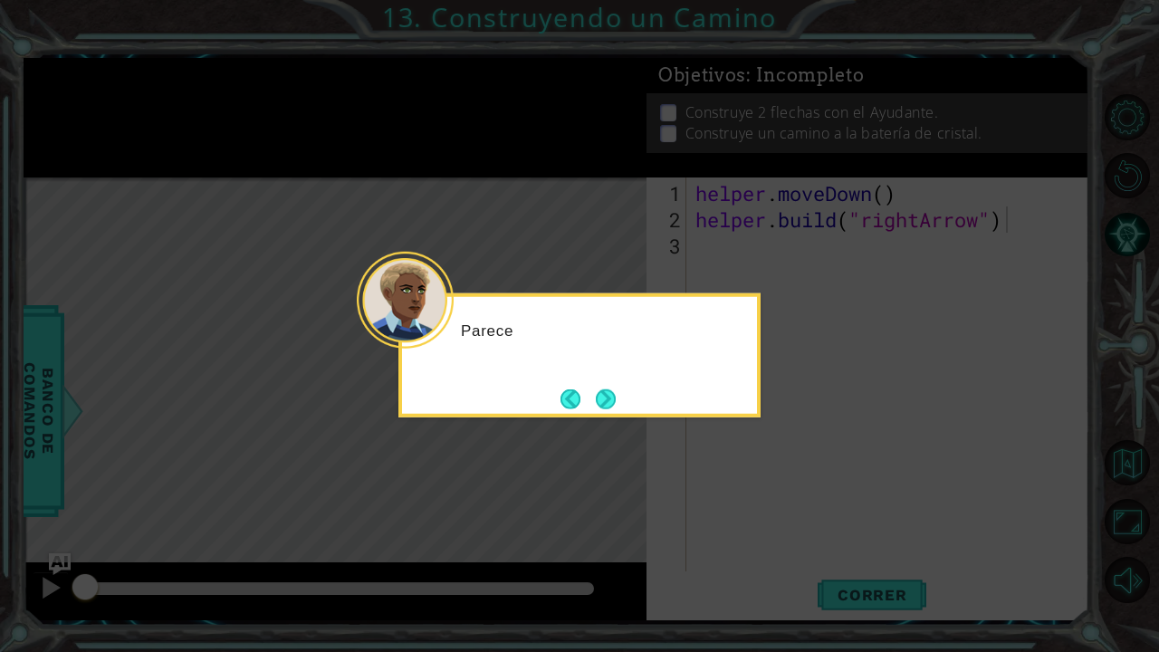
click at [774, 513] on icon at bounding box center [579, 326] width 1159 height 652
click at [602, 406] on button "Next" at bounding box center [606, 399] width 20 height 20
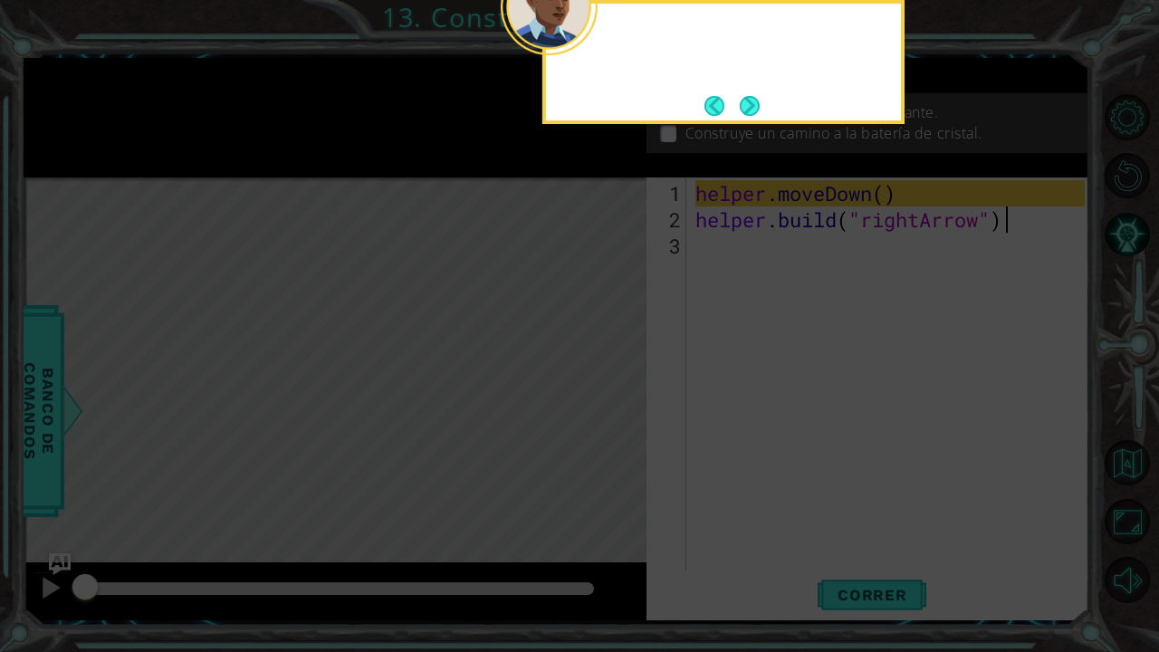
click at [602, 406] on icon at bounding box center [579, 105] width 1159 height 1093
click at [760, 102] on button "Next" at bounding box center [750, 106] width 20 height 20
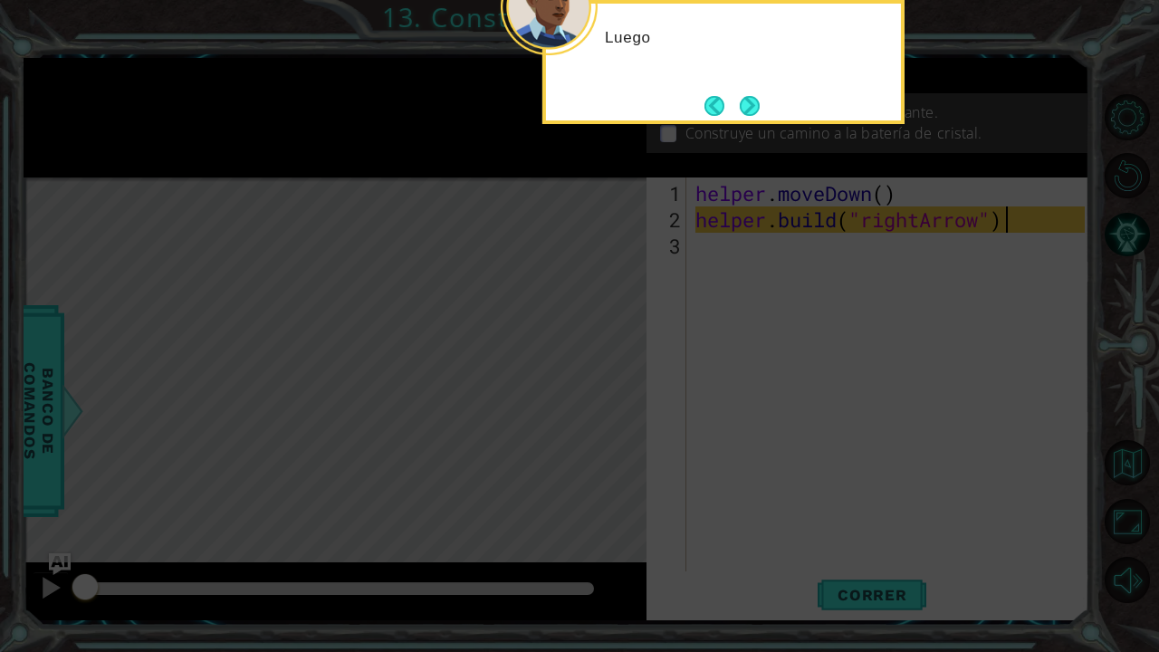
click at [760, 102] on button "Next" at bounding box center [750, 106] width 20 height 20
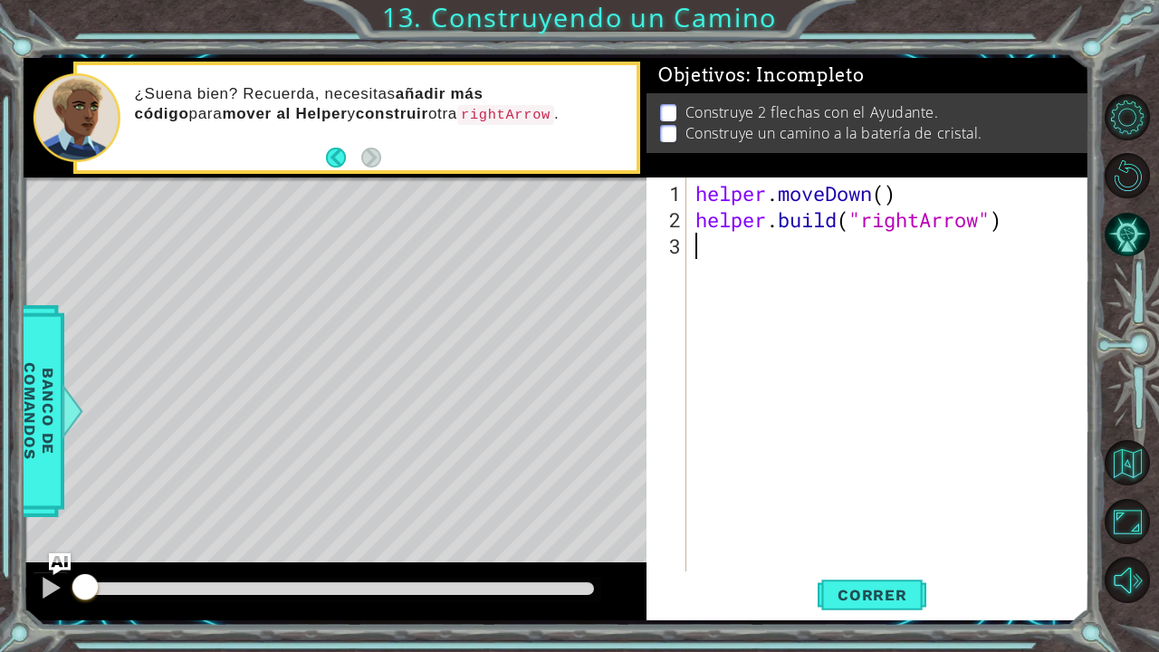
click at [703, 259] on div "helper . moveDown ( ) helper . build ( "rightArrow" )" at bounding box center [893, 403] width 402 height 447
click at [879, 537] on button "Correr" at bounding box center [872, 594] width 109 height 44
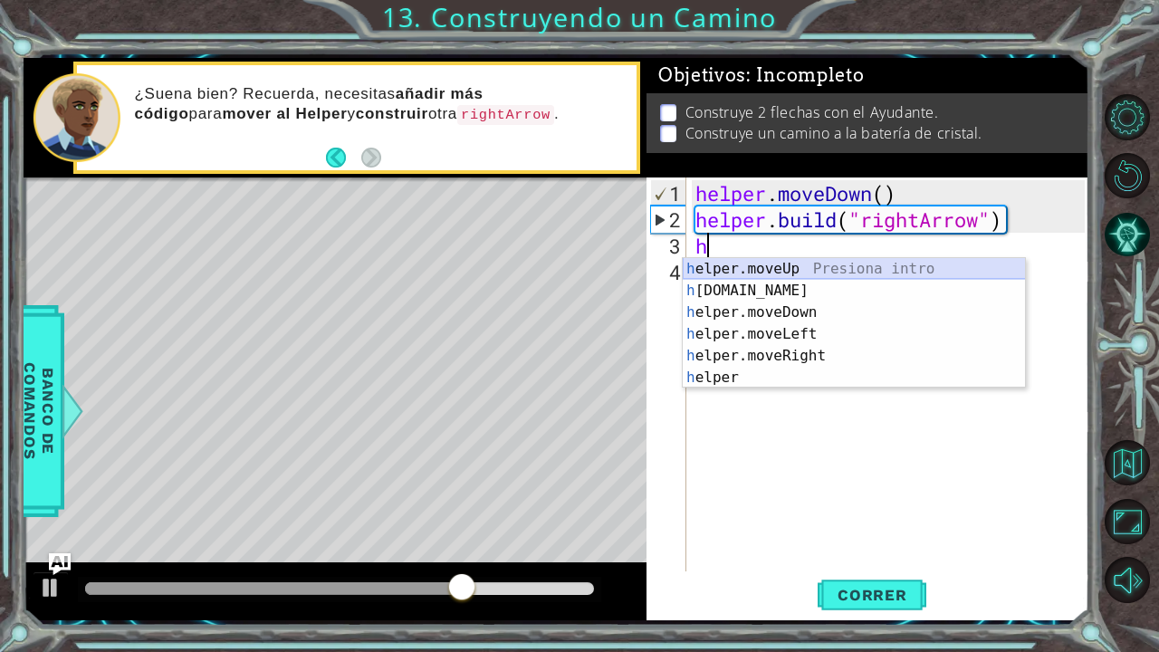
click at [765, 274] on div "h elper.moveUp Presiona intro h [DOMAIN_NAME] Presiona intro h elper.moveDown P…" at bounding box center [854, 345] width 343 height 174
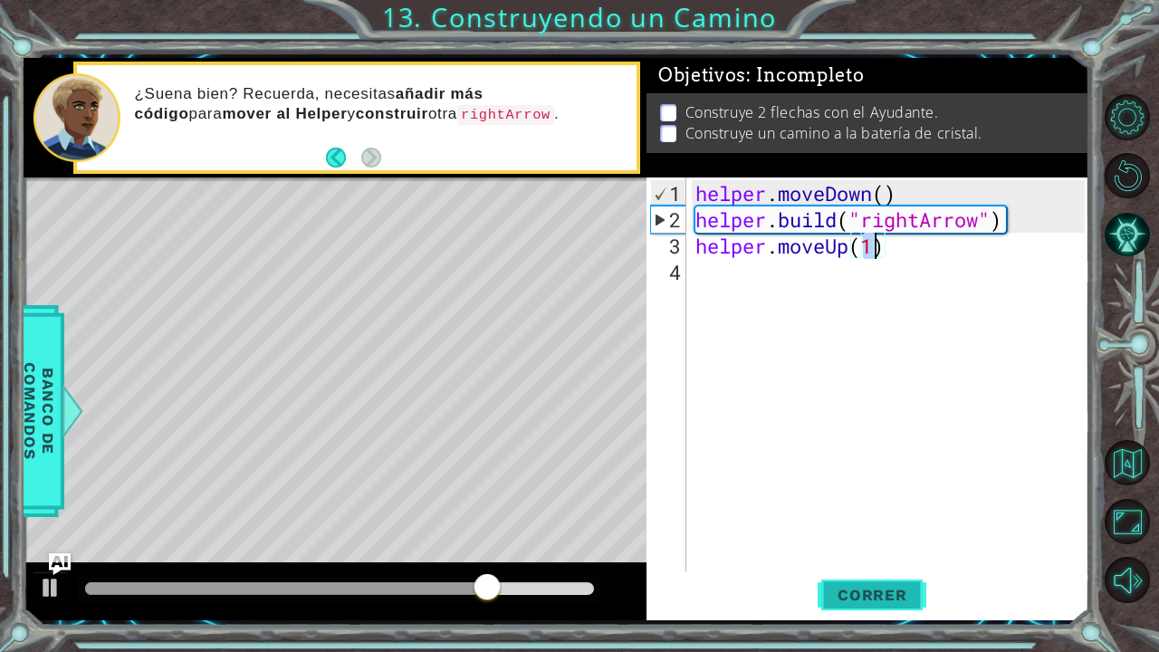
click at [886, 537] on span "Correr" at bounding box center [873, 595] width 106 height 18
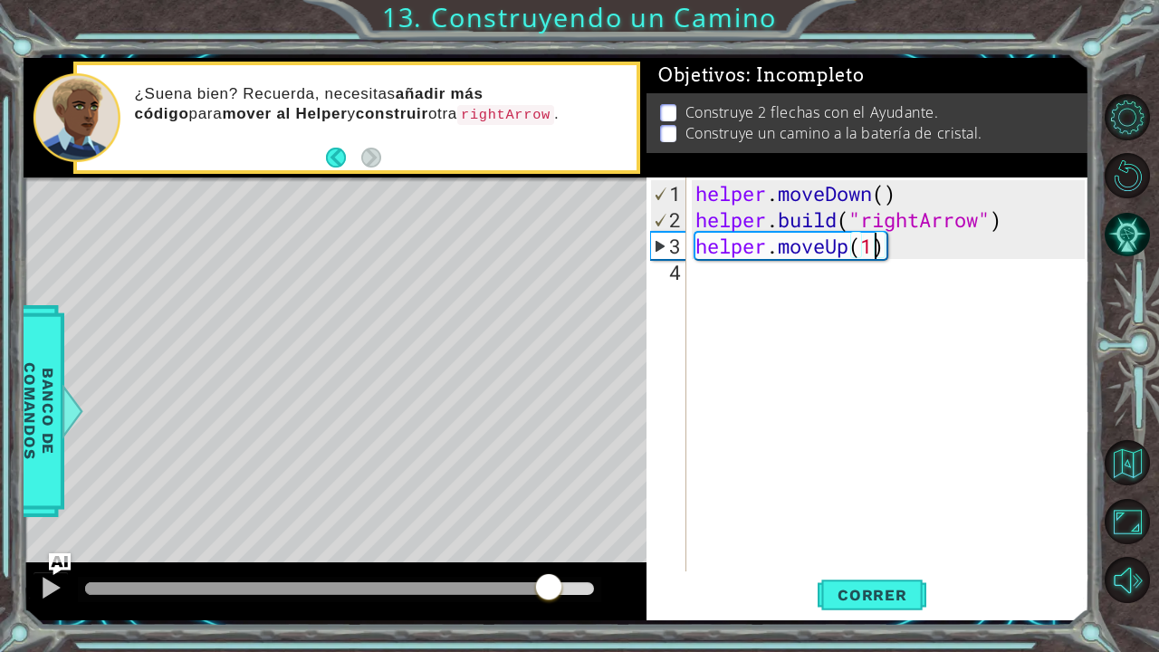
click at [550, 537] on div at bounding box center [339, 588] width 509 height 13
drag, startPoint x: 549, startPoint y: 592, endPoint x: 585, endPoint y: 589, distance: 36.3
drag, startPoint x: 587, startPoint y: 589, endPoint x: 605, endPoint y: 586, distance: 18.3
click at [604, 537] on div at bounding box center [588, 588] width 33 height 33
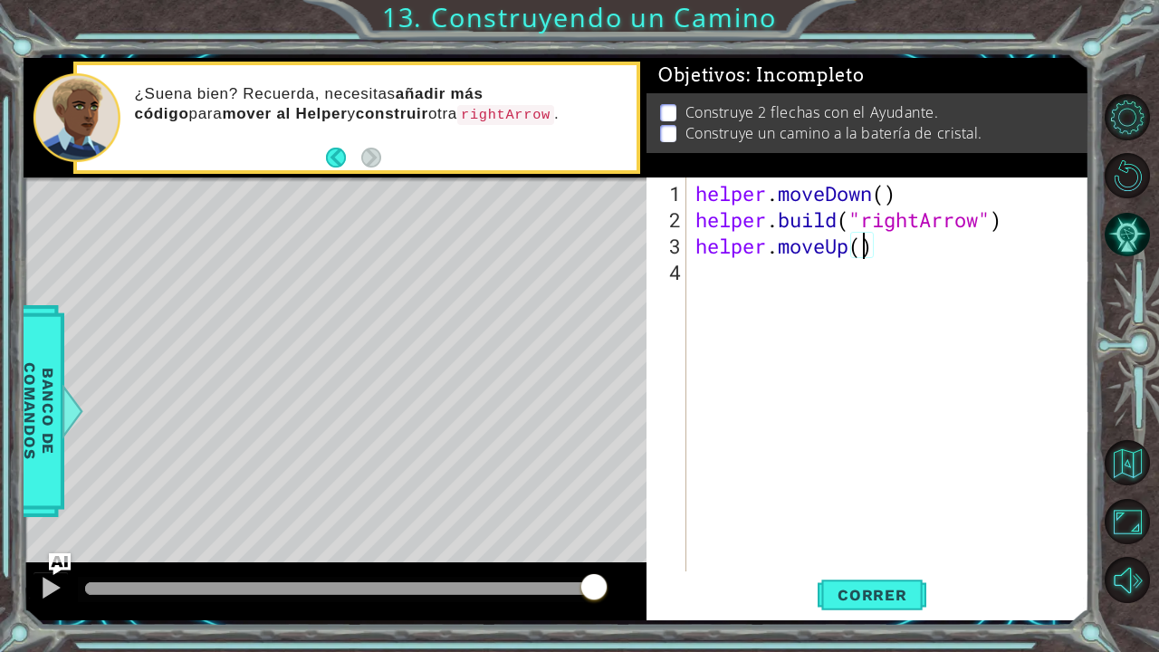
scroll to position [0, 7]
click at [836, 537] on button "Correr" at bounding box center [872, 594] width 109 height 44
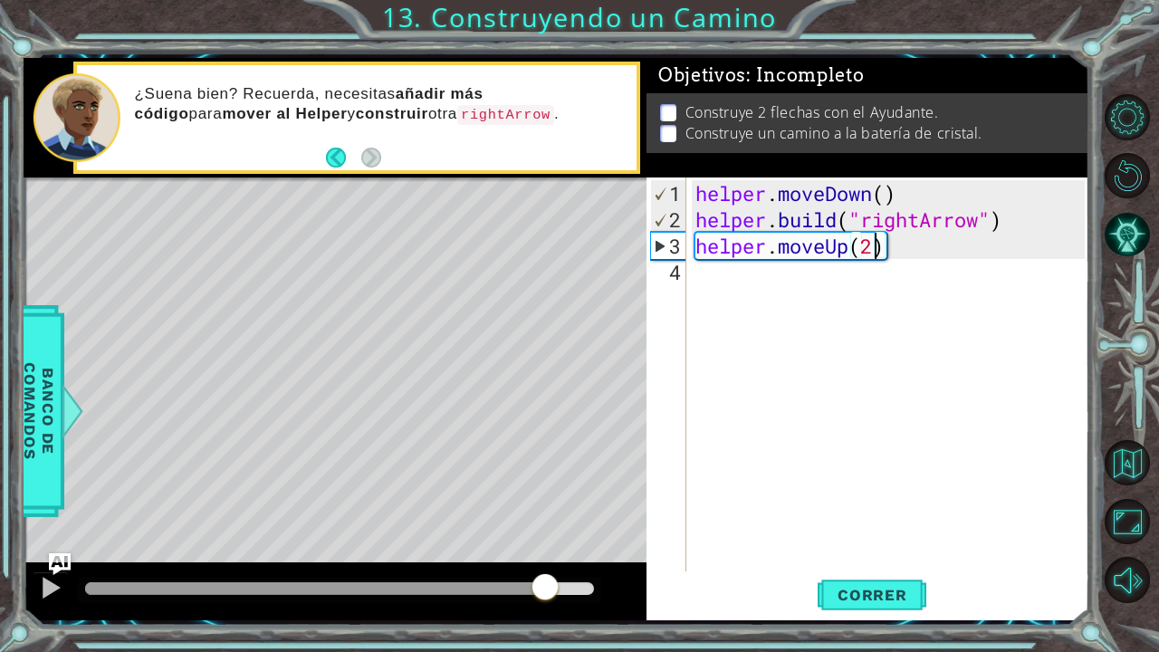
drag, startPoint x: 574, startPoint y: 582, endPoint x: 587, endPoint y: 594, distance: 17.9
click at [587, 537] on div at bounding box center [339, 588] width 509 height 13
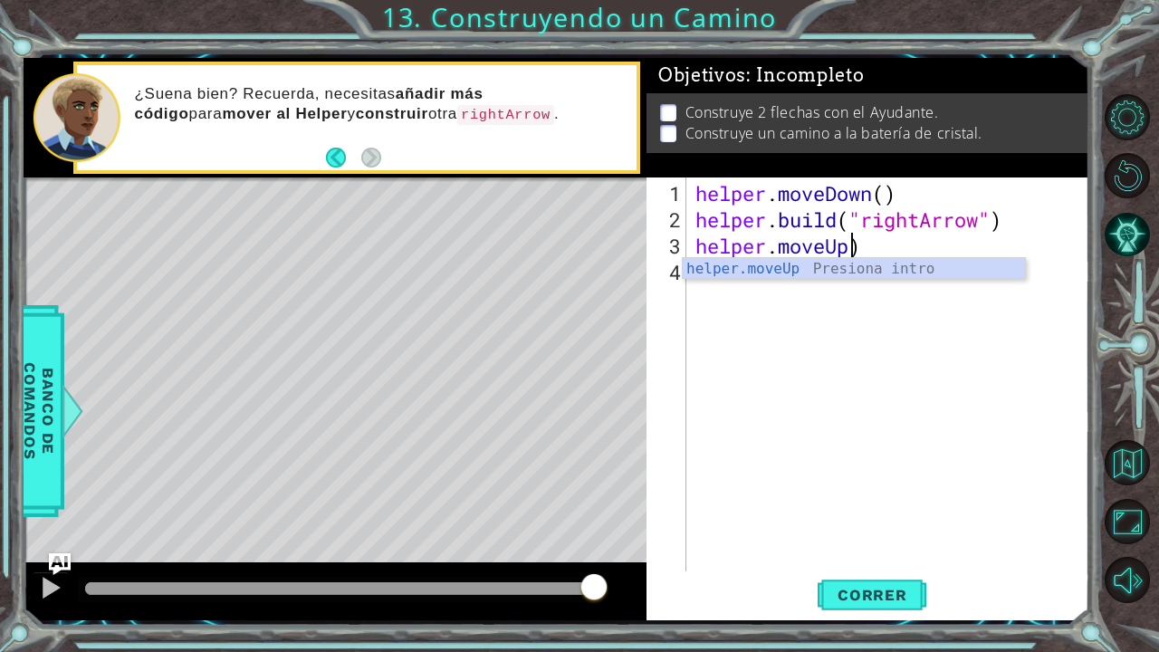
scroll to position [0, 5]
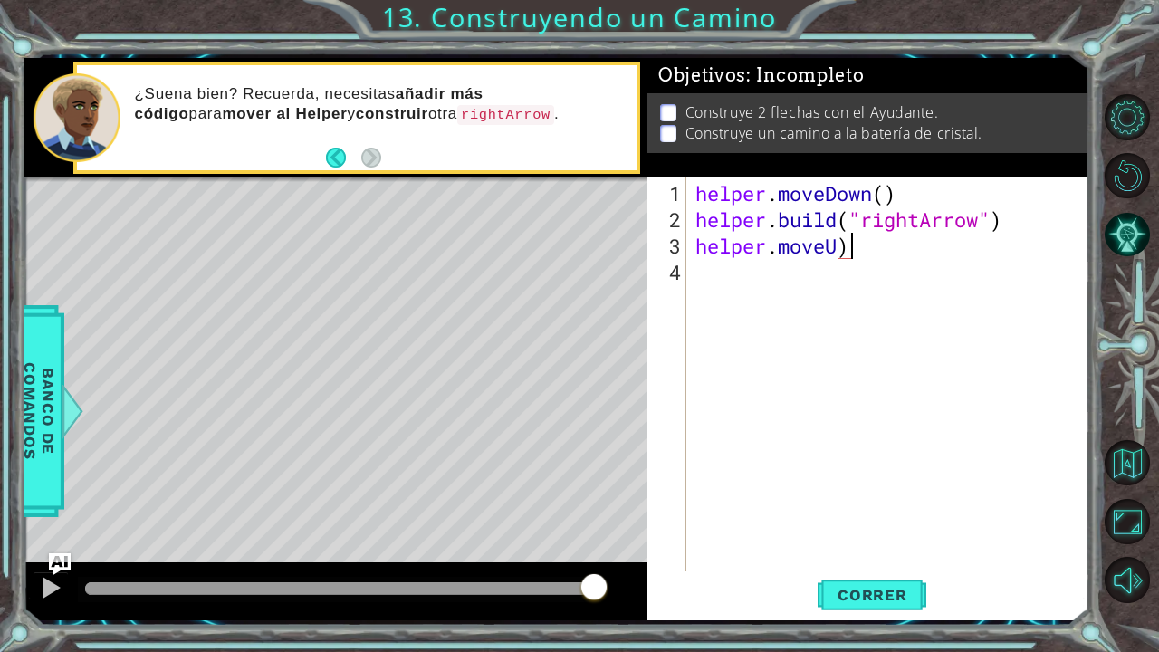
click at [905, 245] on div "helper . moveDown ( ) helper . build ( "rightArrow" ) helper . moveU )" at bounding box center [893, 403] width 402 height 447
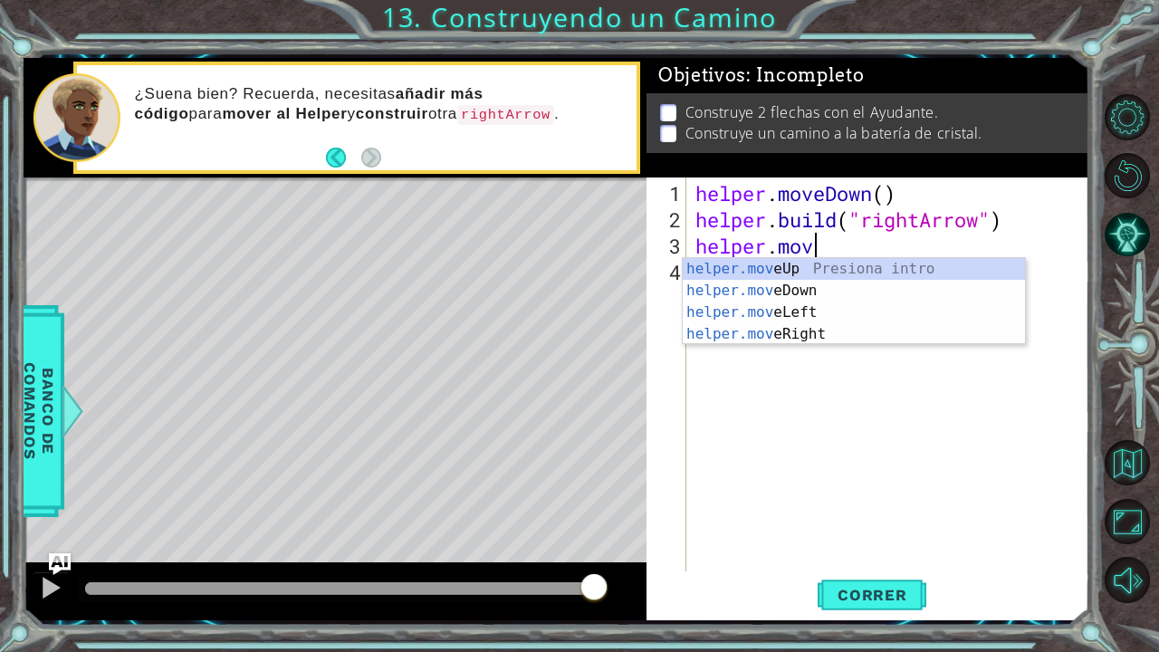
scroll to position [0, 4]
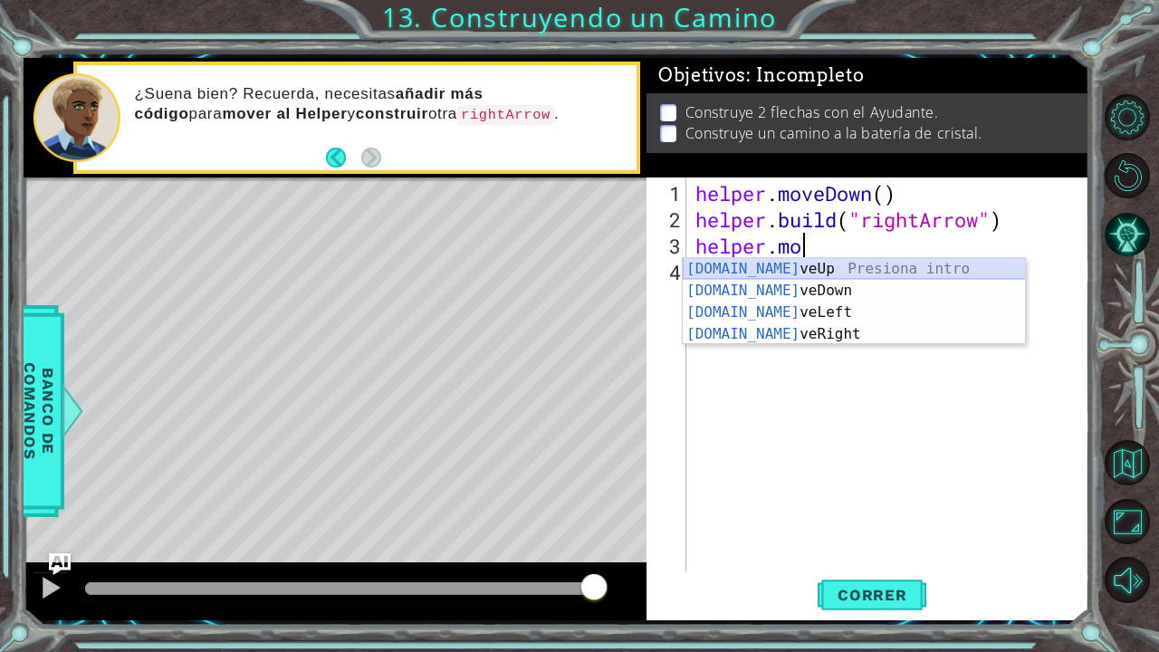
click at [894, 261] on div "[DOMAIN_NAME] veUp Presiona intro [DOMAIN_NAME] veDown Presiona intro [DOMAIN_N…" at bounding box center [854, 323] width 343 height 130
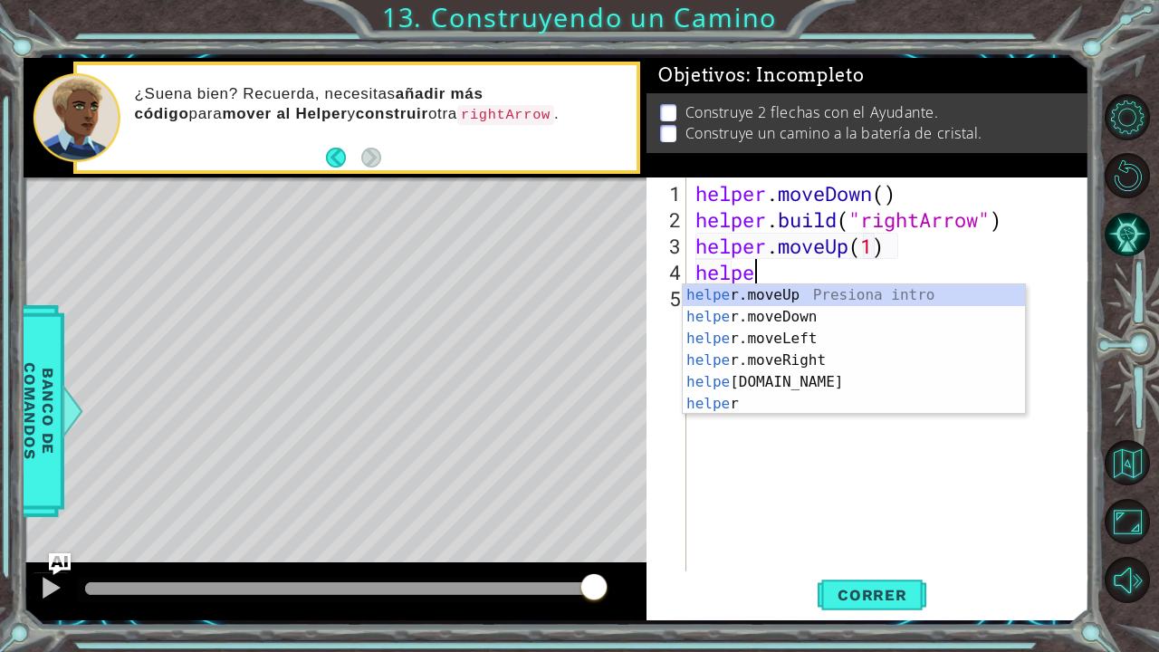
scroll to position [0, 2]
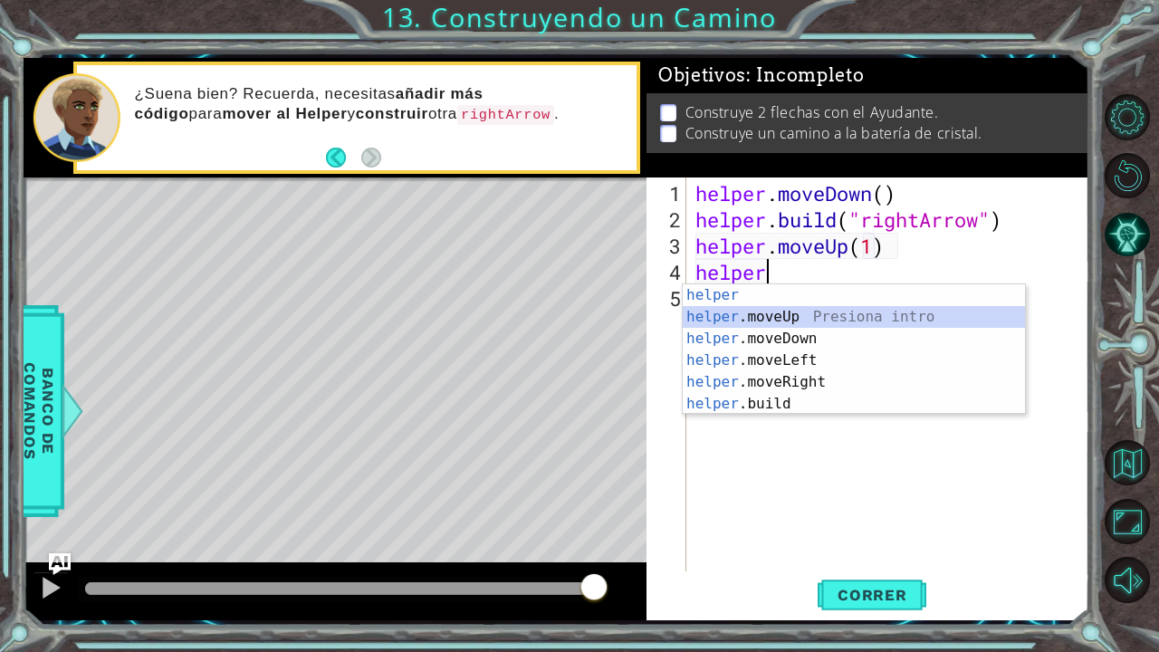
click at [813, 310] on div "helper Presiona intro helper .moveUp Presiona intro helper .moveDown Presiona i…" at bounding box center [854, 371] width 343 height 174
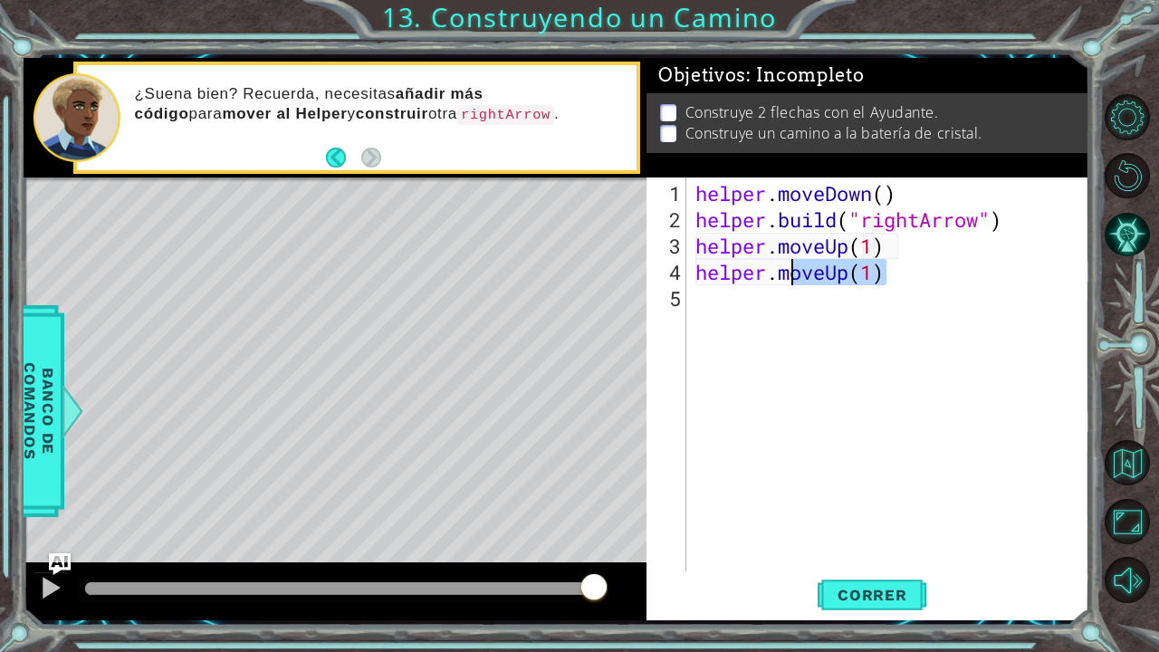
drag, startPoint x: 894, startPoint y: 276, endPoint x: 784, endPoint y: 281, distance: 109.7
click at [784, 281] on div "helper . moveDown ( ) helper . build ( "rightArrow" ) helper . moveUp ( 1 ) hel…" at bounding box center [893, 403] width 402 height 447
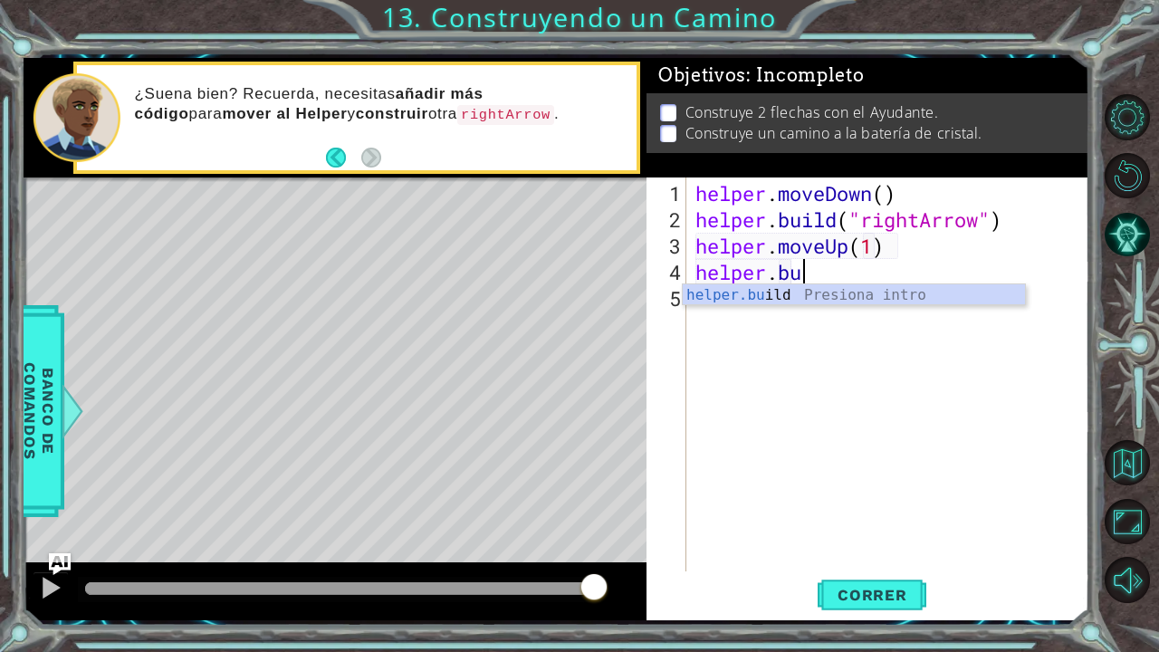
scroll to position [0, 4]
click at [783, 291] on div "helper.bu ild Presiona intro" at bounding box center [854, 316] width 343 height 65
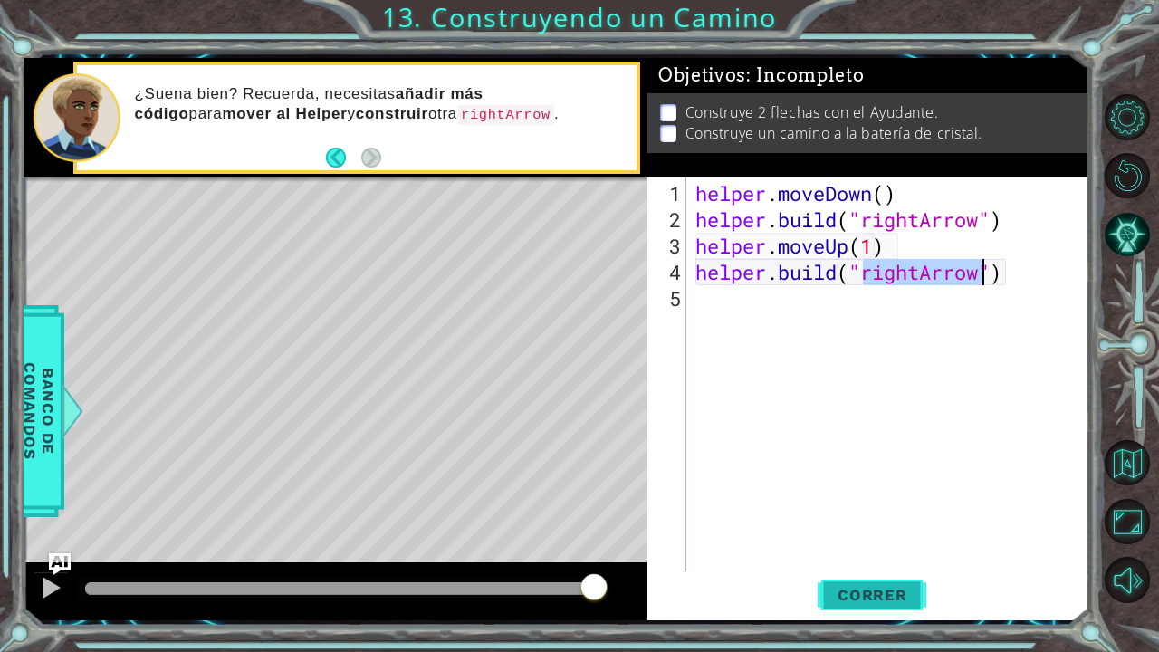
click at [877, 537] on button "Correr" at bounding box center [872, 594] width 109 height 44
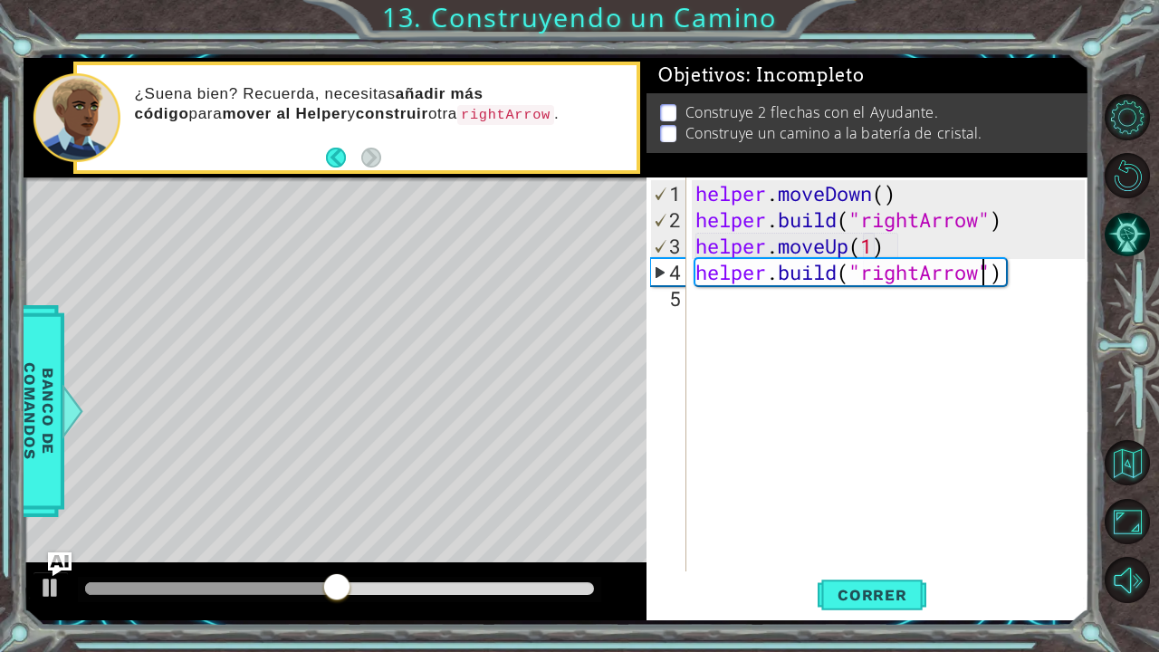
click at [67, 537] on img "Ask AI" at bounding box center [59, 565] width 24 height 24
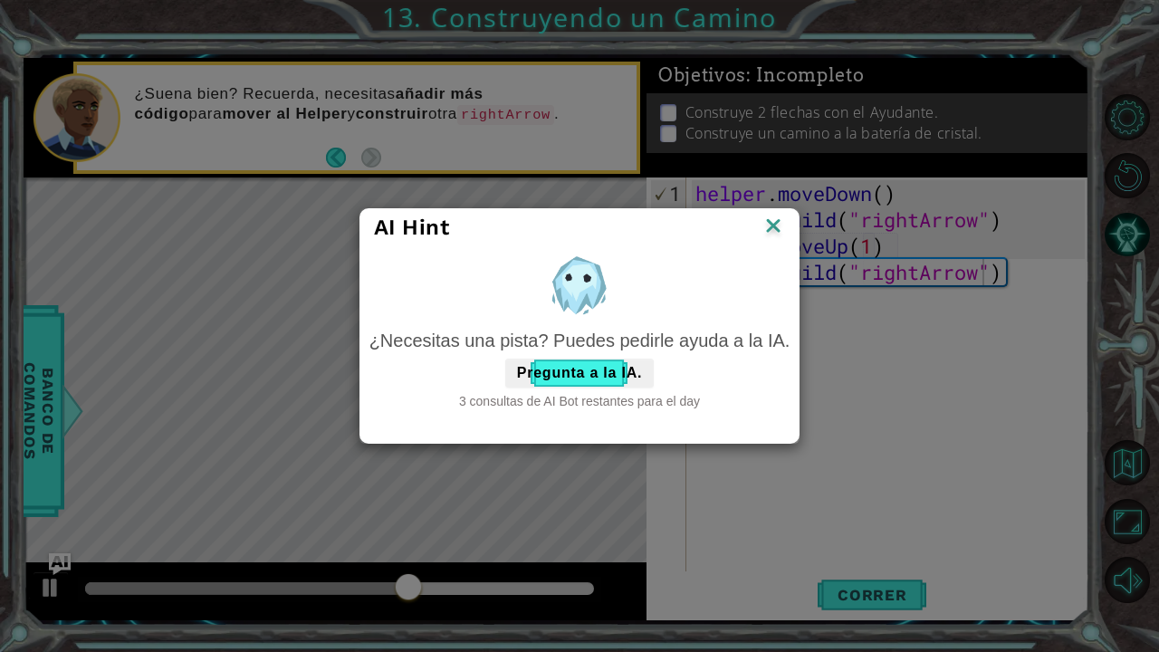
click at [780, 229] on img at bounding box center [774, 227] width 24 height 27
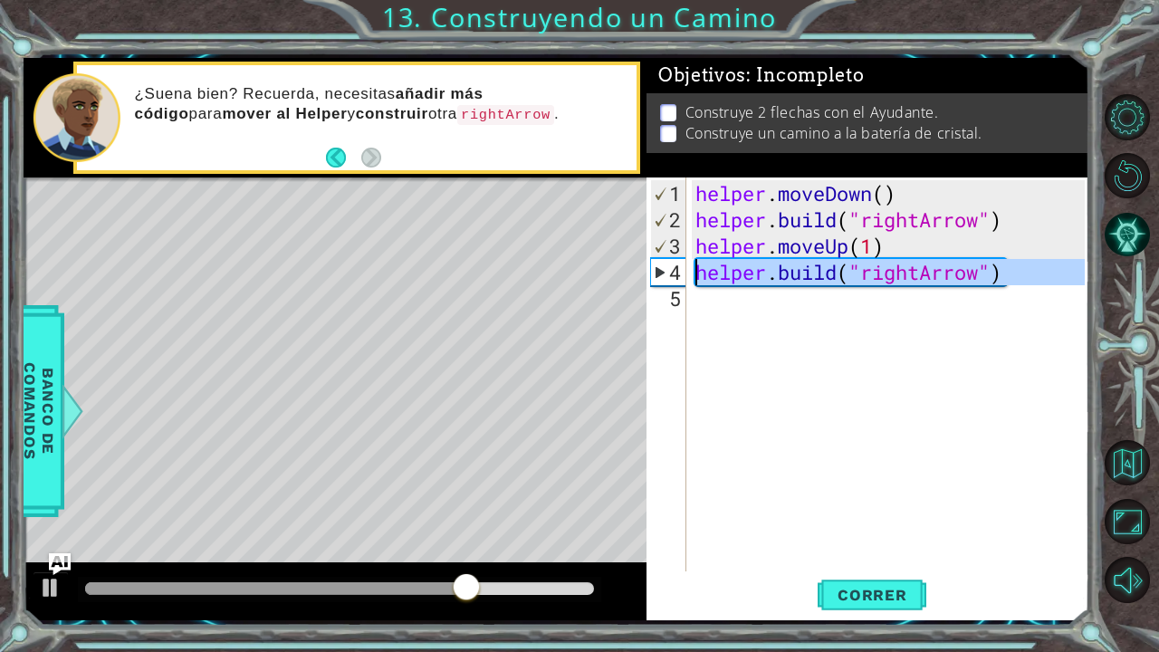
drag, startPoint x: 1011, startPoint y: 284, endPoint x: 682, endPoint y: 272, distance: 329.0
click at [682, 272] on div "[DOMAIN_NAME]("rightArrow") 1 2 3 4 5 helper . moveDown ( ) helper . build ( "r…" at bounding box center [866, 375] width 438 height 394
type textarea "[DOMAIN_NAME]("rightArrow")"
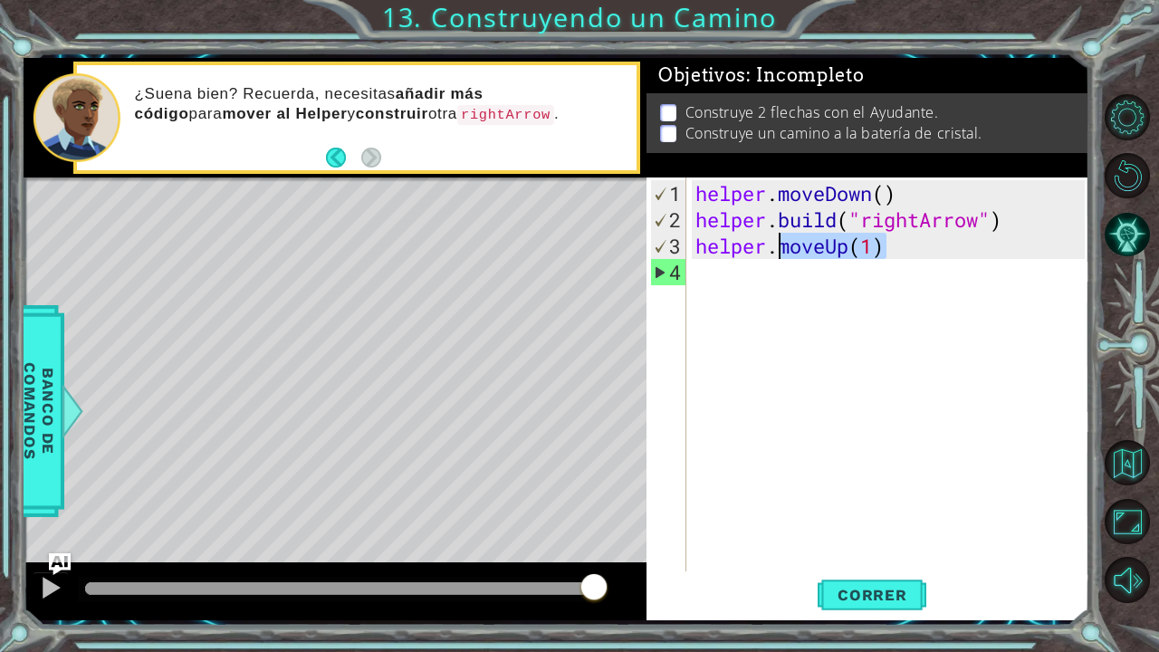
drag, startPoint x: 912, startPoint y: 246, endPoint x: 783, endPoint y: 255, distance: 129.9
click at [783, 255] on div "helper . moveDown ( ) helper . build ( "rightArrow" ) helper . moveUp ( 1 )" at bounding box center [893, 403] width 402 height 447
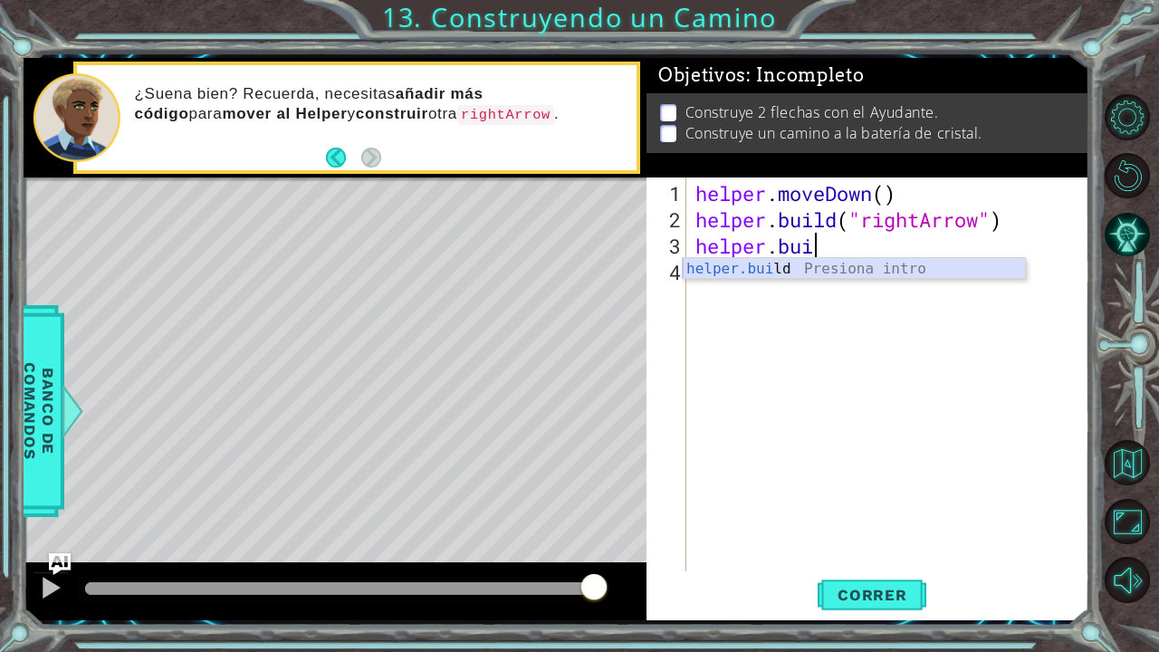
click at [786, 266] on div "helper.[PERSON_NAME] ld Presiona intro" at bounding box center [854, 290] width 343 height 65
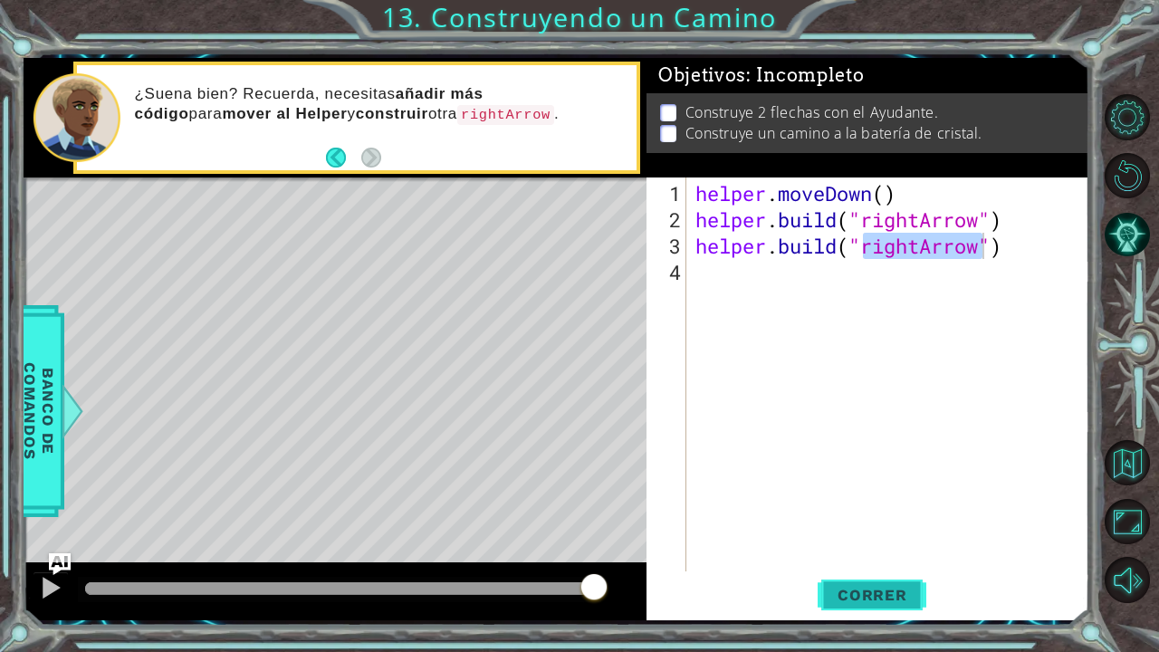
click at [901, 537] on span "Correr" at bounding box center [873, 595] width 106 height 18
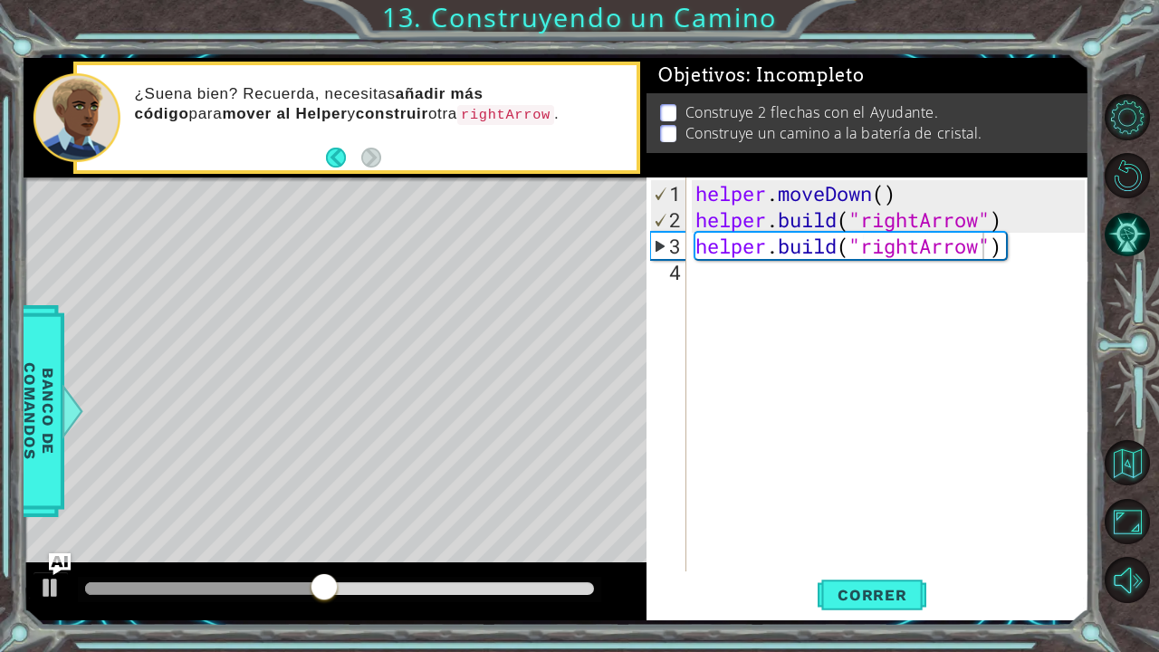
click at [499, 537] on div at bounding box center [335, 592] width 623 height 58
click at [511, 537] on div at bounding box center [340, 589] width 524 height 25
click at [524, 537] on div at bounding box center [340, 589] width 524 height 25
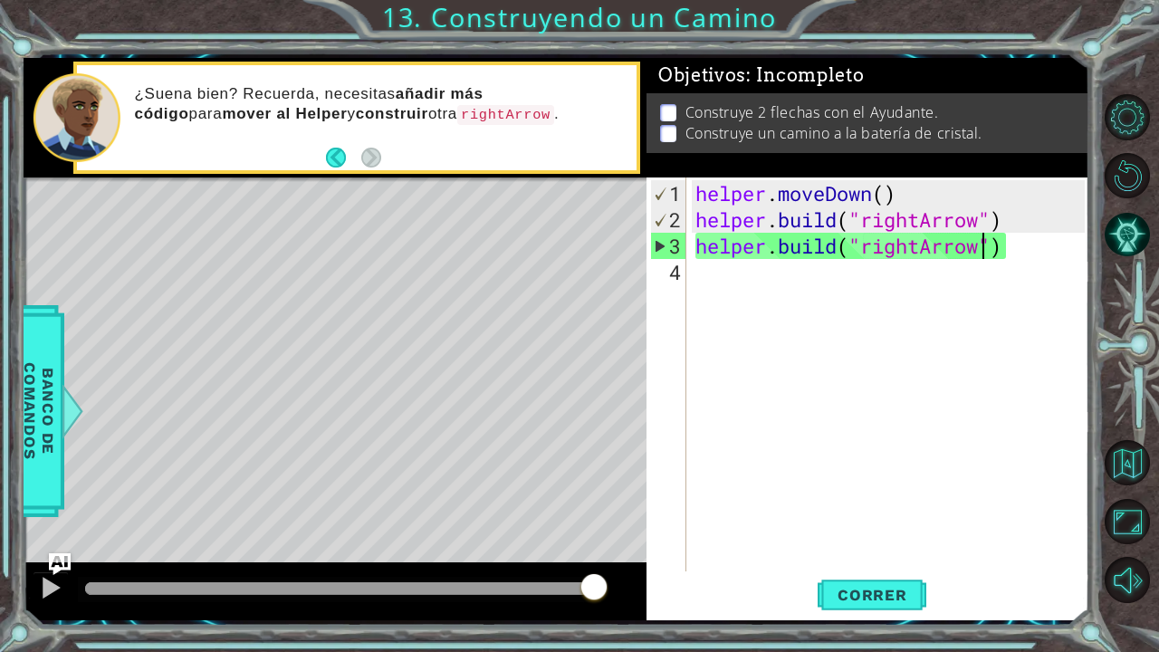
drag, startPoint x: 524, startPoint y: 582, endPoint x: 719, endPoint y: 471, distance: 224.7
click at [630, 537] on div at bounding box center [335, 592] width 623 height 58
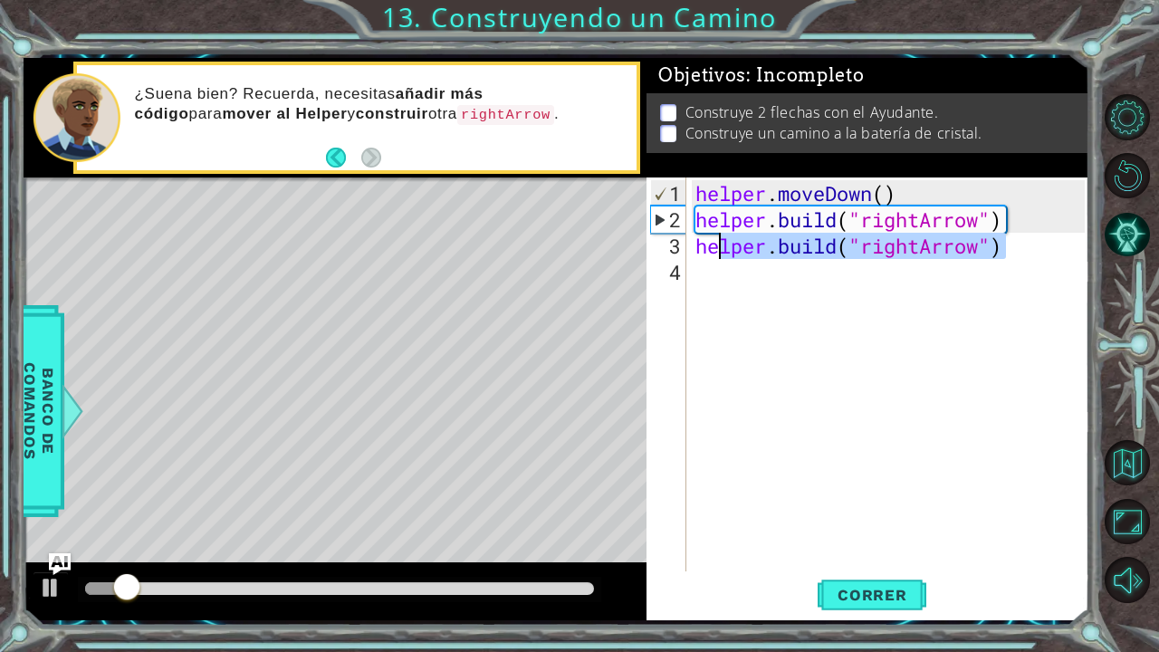
drag, startPoint x: 1060, startPoint y: 239, endPoint x: 697, endPoint y: 257, distance: 363.7
click at [697, 257] on div "helper . moveDown ( ) helper . build ( "rightArrow" ) helper . build ( "rightAr…" at bounding box center [893, 403] width 402 height 447
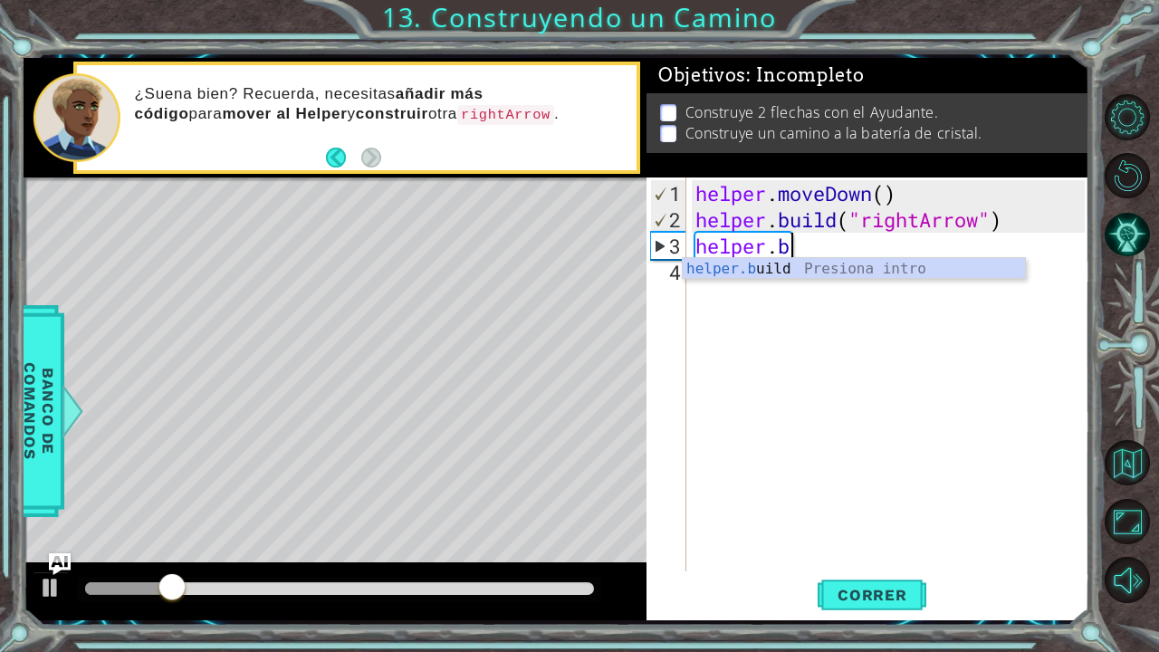
scroll to position [0, 0]
type textarea "h"
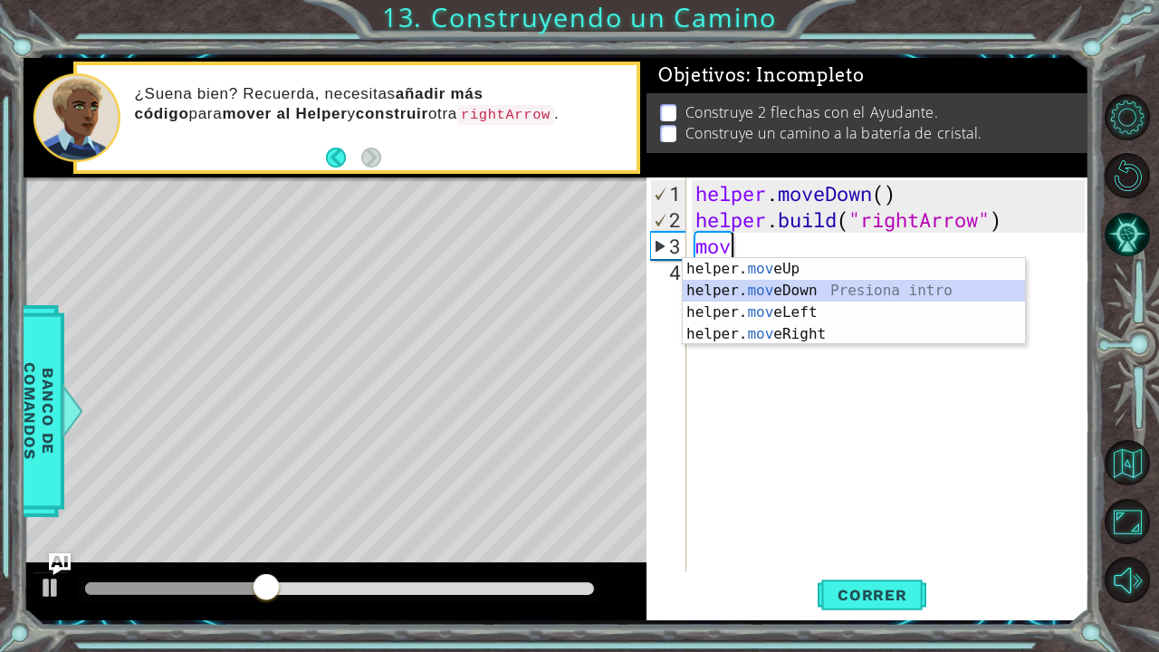
click at [792, 292] on div "helper. mov eUp Presiona intro helper. mov eDown Presiona intro helper. mov eLe…" at bounding box center [854, 323] width 343 height 130
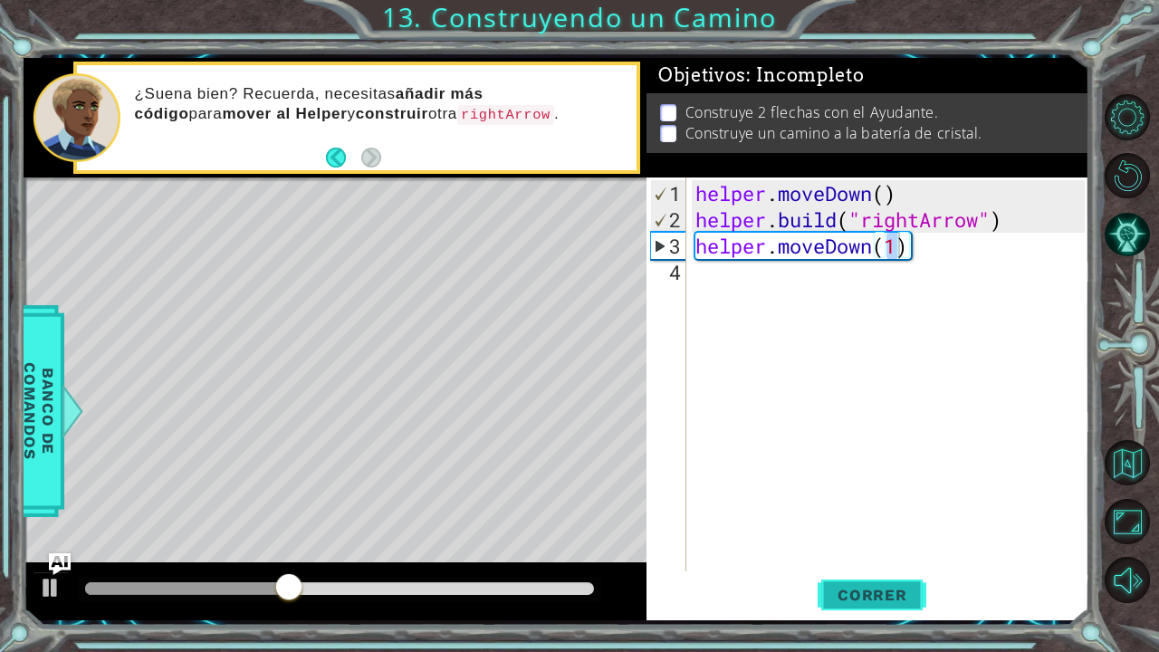
click at [834, 537] on span "Correr" at bounding box center [873, 595] width 106 height 18
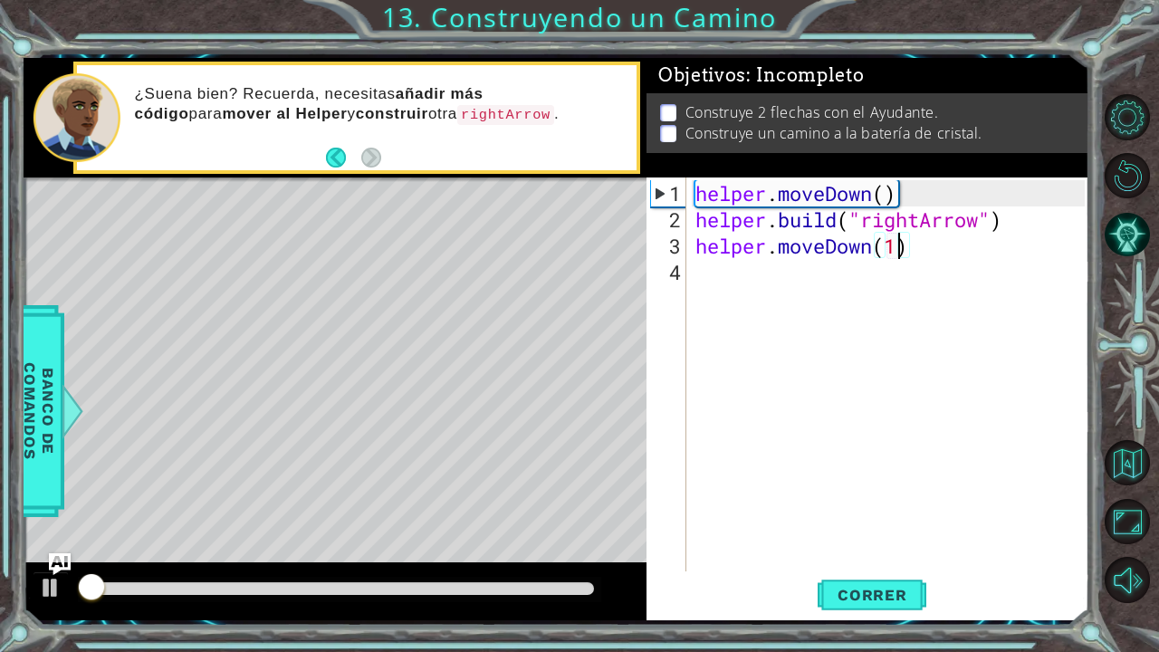
type textarea "helper.moveDown(1d)"
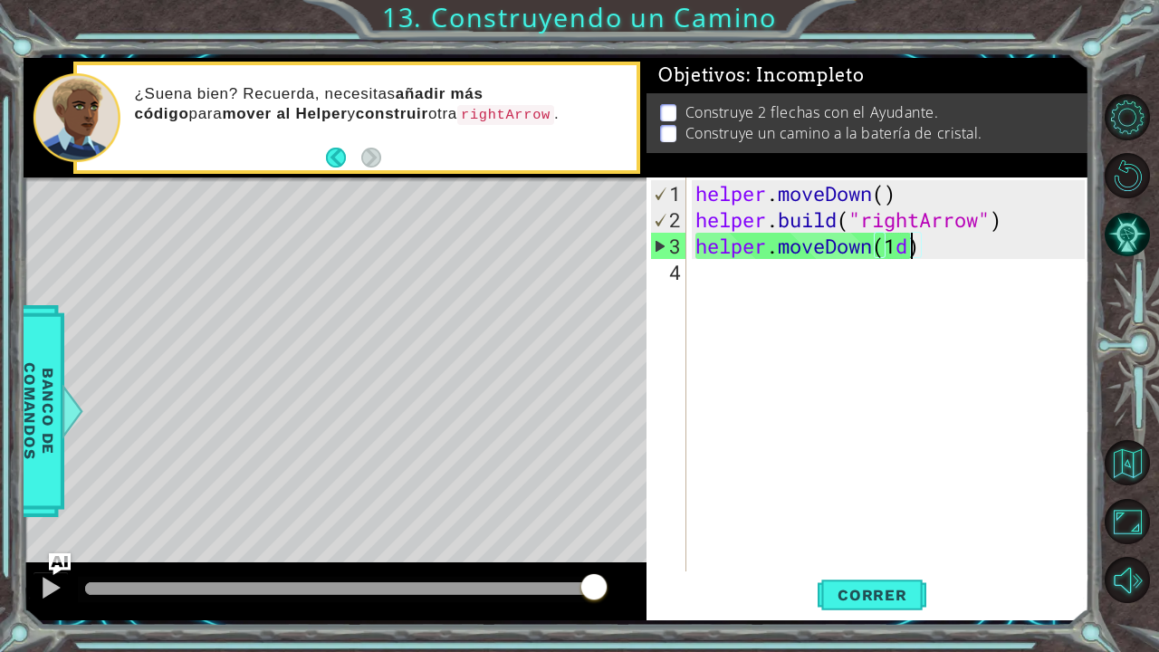
drag, startPoint x: 585, startPoint y: 589, endPoint x: 671, endPoint y: 584, distance: 86.2
click at [671, 537] on div "1 ההההההההההההההההההההההההההההההההההההההההההההההההההההההההההההההההההההההההההההה…" at bounding box center [557, 339] width 1067 height 563
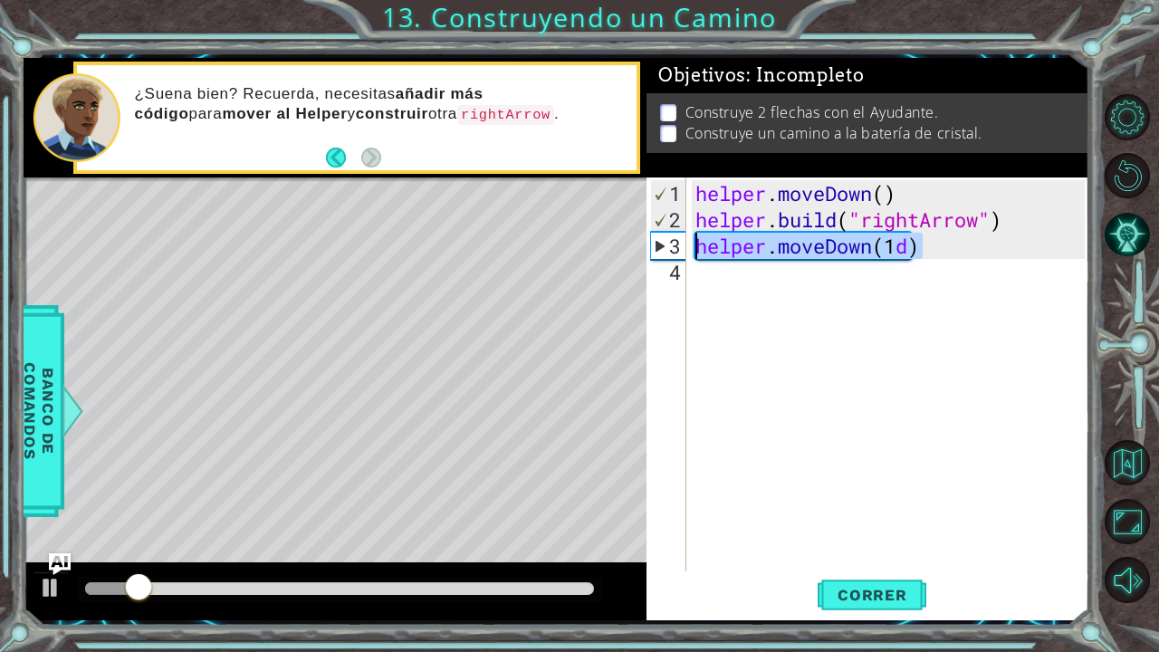
drag, startPoint x: 991, startPoint y: 252, endPoint x: 697, endPoint y: 248, distance: 294.4
click at [697, 248] on div "helper . moveDown ( ) helper . build ( "rightArrow" ) helper . moveDown ( 1 d )" at bounding box center [893, 403] width 402 height 447
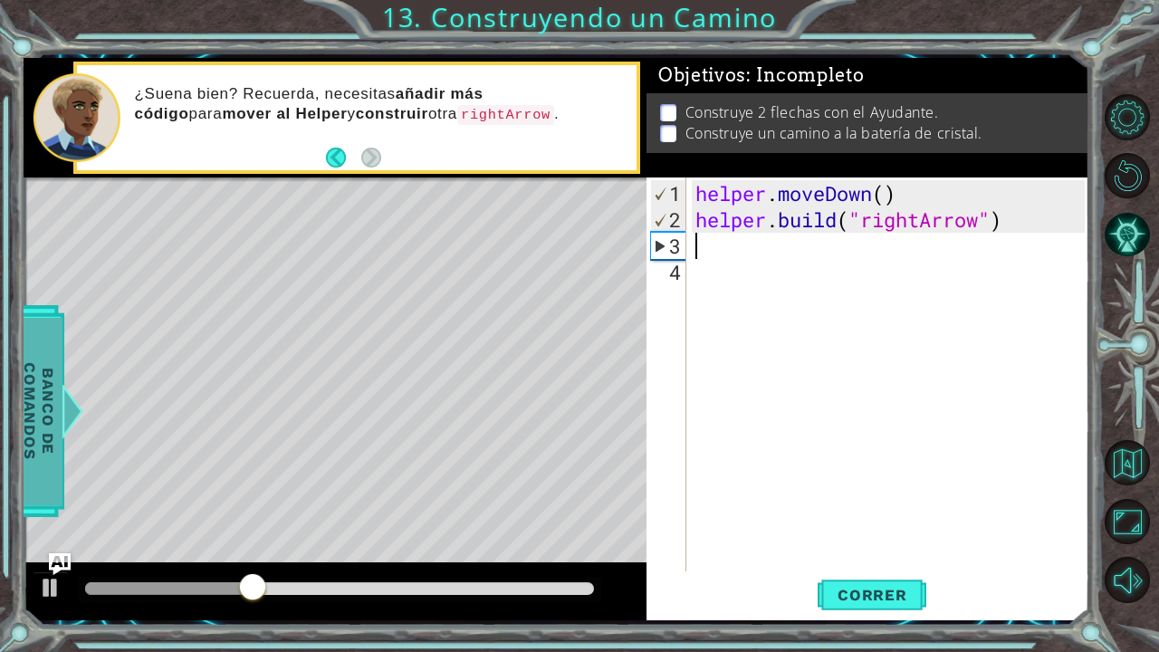
click at [24, 339] on span "Banco de comandos" at bounding box center [38, 411] width 47 height 188
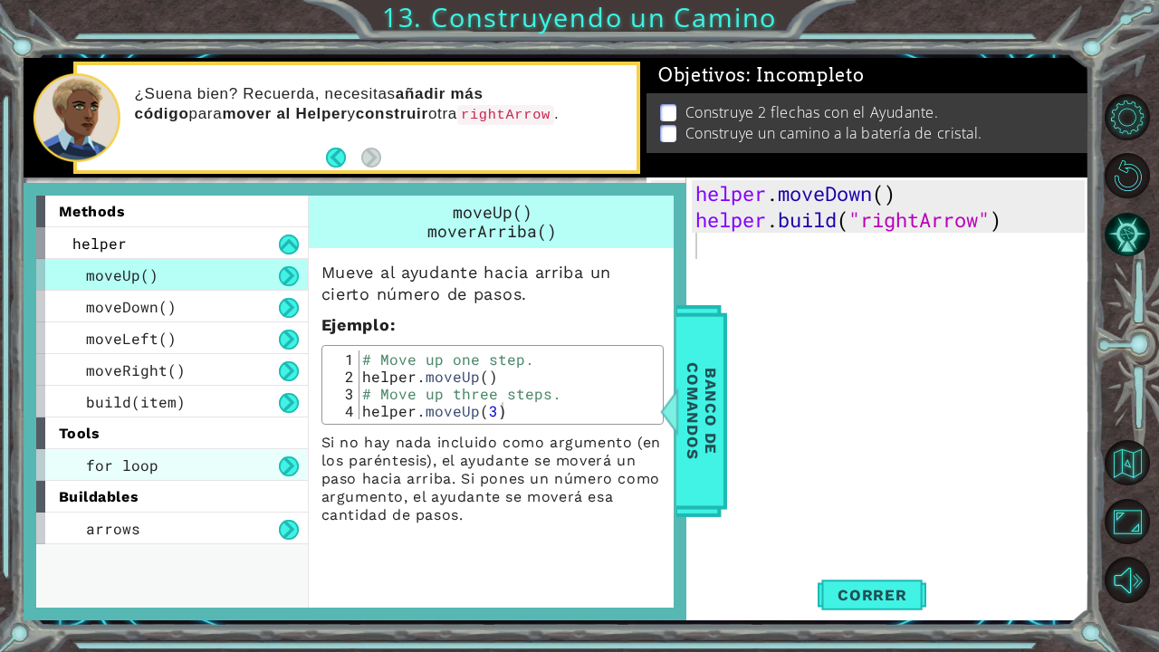
click at [245, 458] on div "for loop" at bounding box center [172, 465] width 272 height 32
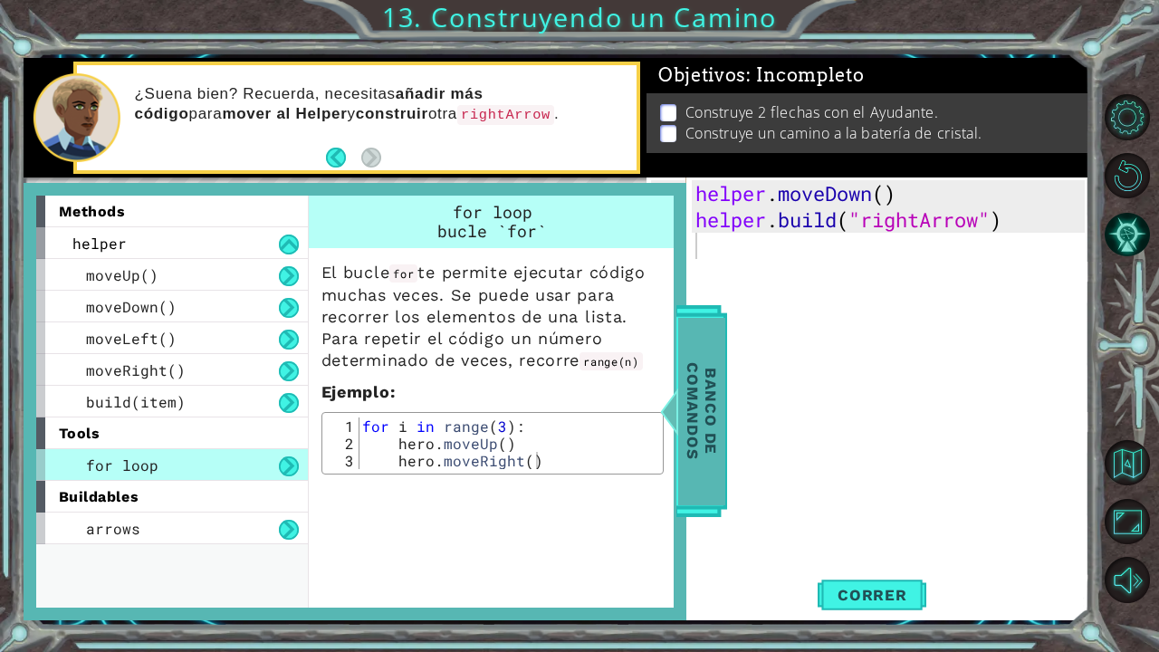
click at [695, 457] on span "Banco de comandos" at bounding box center [701, 411] width 47 height 188
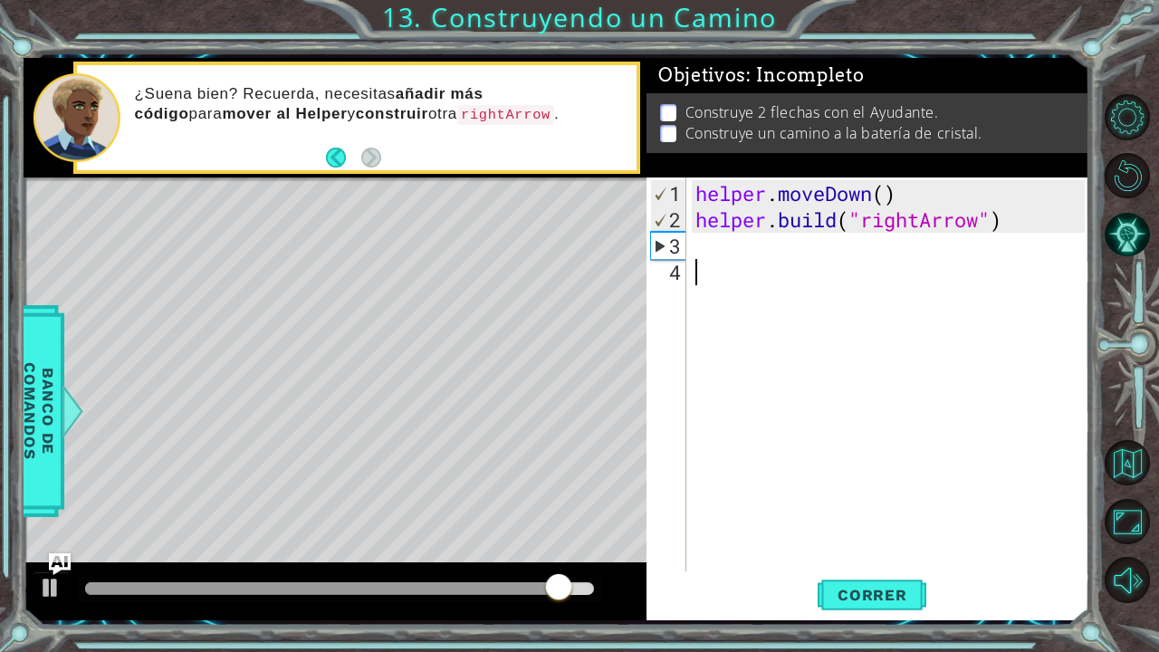
click at [781, 264] on div "helper . moveDown ( ) helper . build ( "rightArrow" )" at bounding box center [893, 403] width 402 height 447
click at [776, 257] on div "helper . moveDown ( ) helper . build ( "rightArrow" )" at bounding box center [893, 403] width 402 height 447
click at [774, 248] on div "helper . moveDown ( ) helper . build ( "rightArrow" )" at bounding box center [893, 403] width 402 height 447
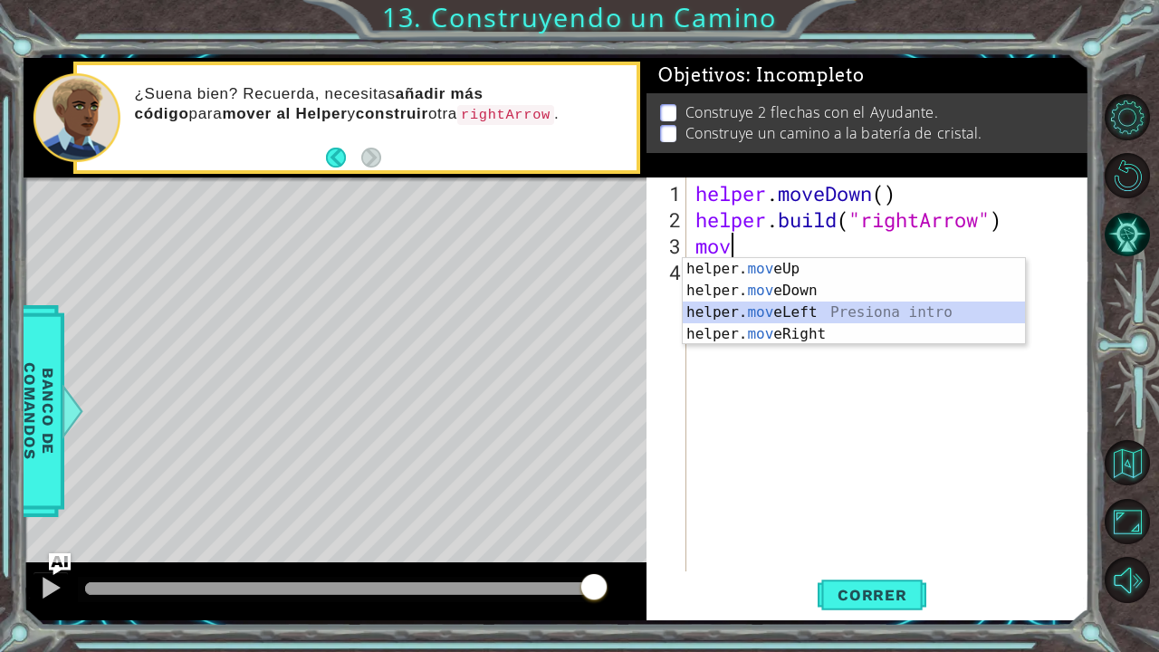
click at [784, 312] on div "helper. mov eUp Presiona intro helper. mov eDown Presiona intro helper. mov eLe…" at bounding box center [854, 323] width 343 height 130
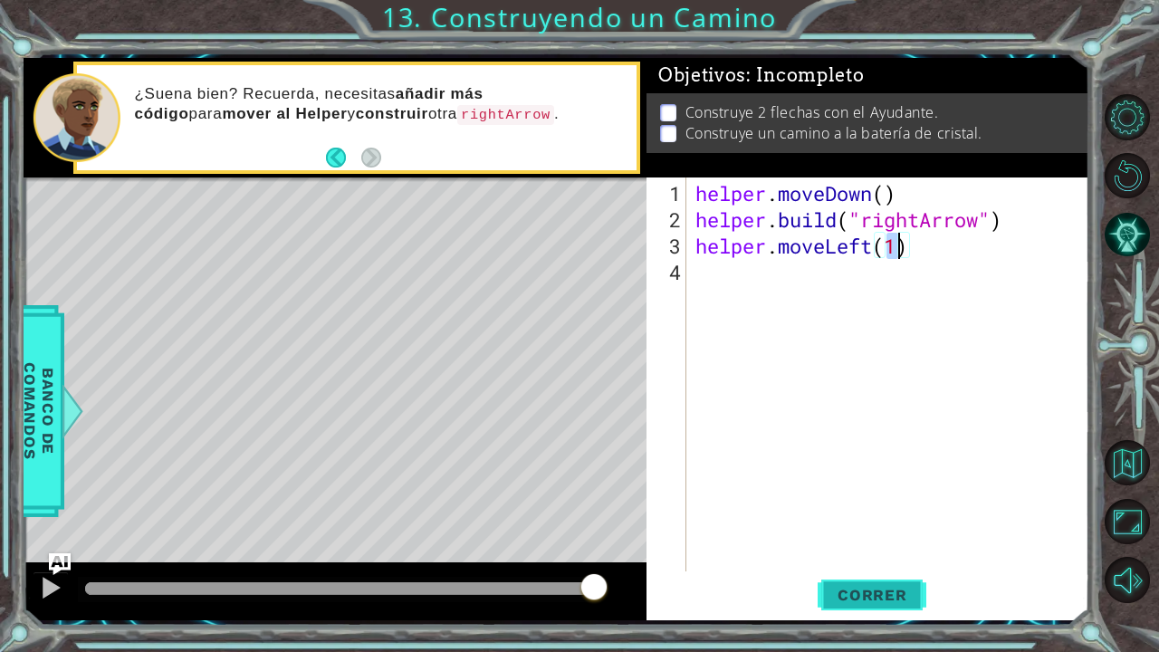
click at [861, 537] on span "Correr" at bounding box center [873, 595] width 106 height 18
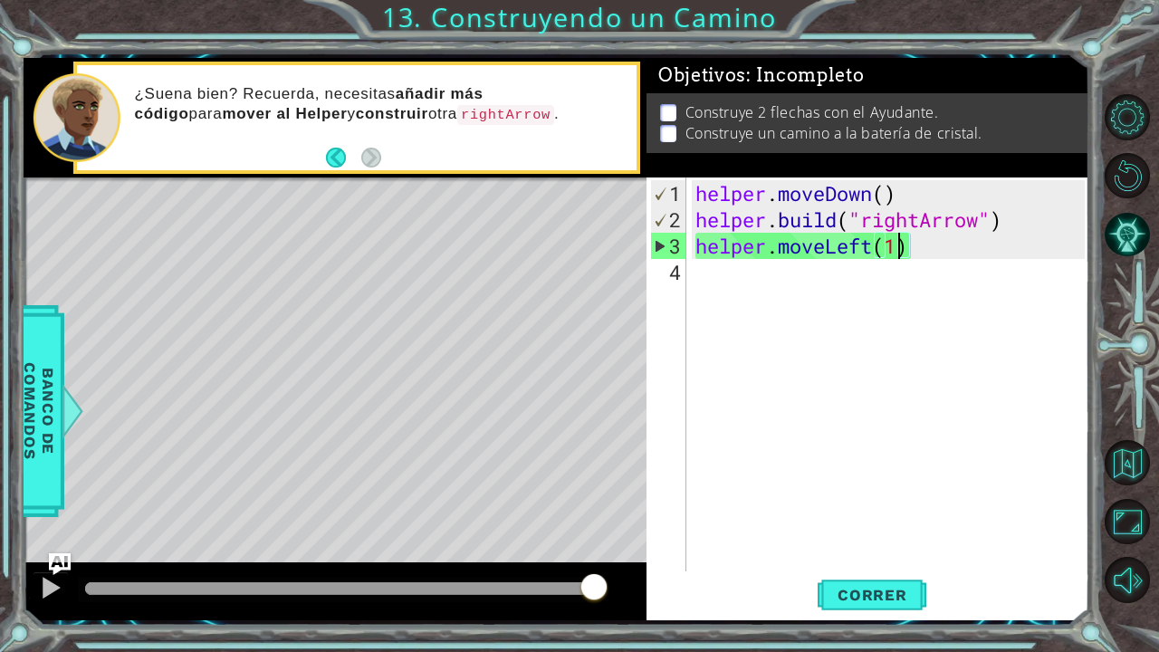
drag, startPoint x: 576, startPoint y: 592, endPoint x: 685, endPoint y: 589, distance: 108.8
click at [685, 537] on div "1 ההההההההההההההההההההההההההההההההההההההההההההההההההההההההההההההההההההההההההההה…" at bounding box center [557, 339] width 1067 height 563
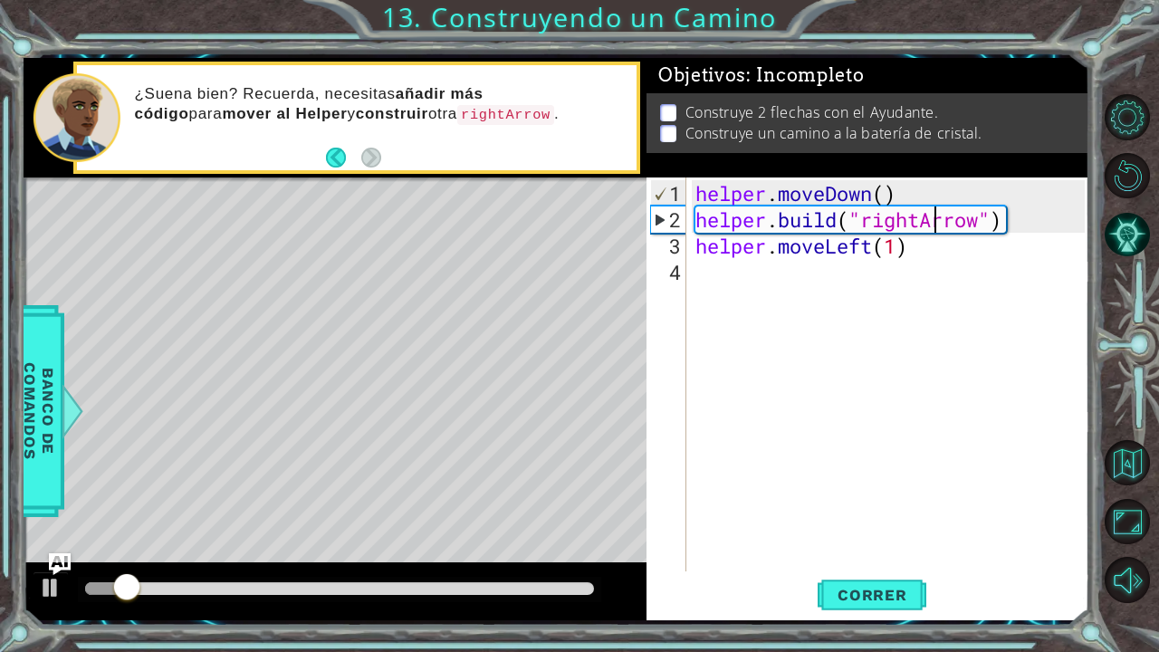
drag, startPoint x: 936, startPoint y: 229, endPoint x: 899, endPoint y: 239, distance: 37.6
click at [899, 239] on div "helper . moveDown ( ) helper . build ( "rightArrow" ) helper . moveLeft ( 1 )" at bounding box center [893, 403] width 402 height 447
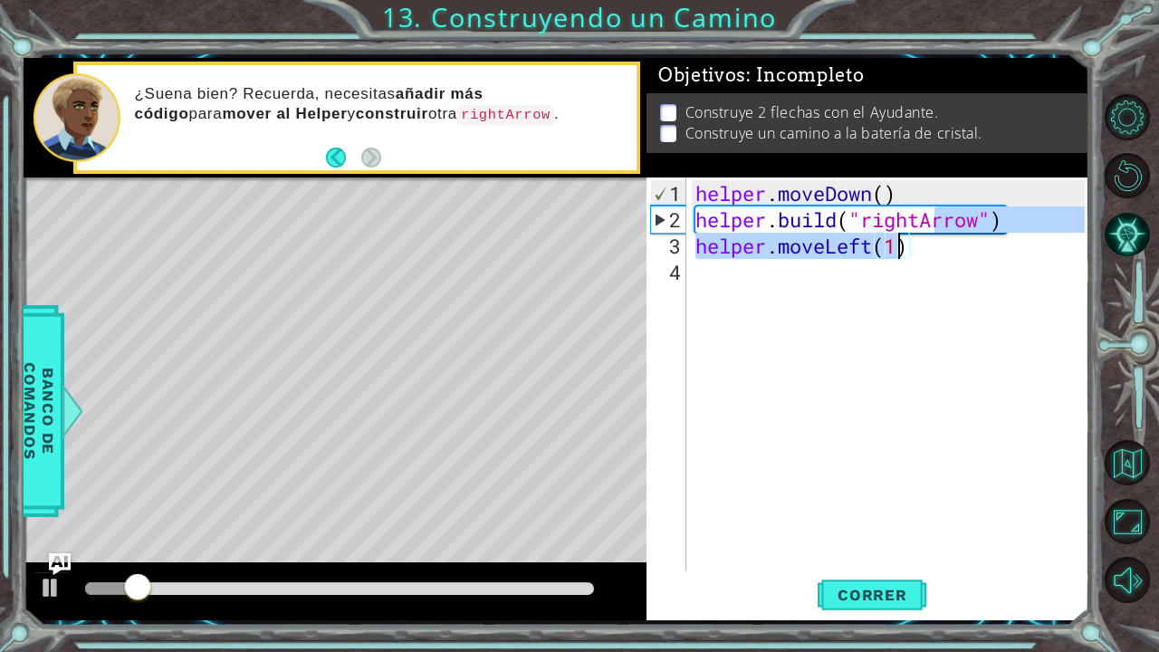
click at [915, 241] on div "helper . moveDown ( ) helper . build ( "rightArrow" ) helper . moveLeft ( 1 )" at bounding box center [893, 403] width 402 height 447
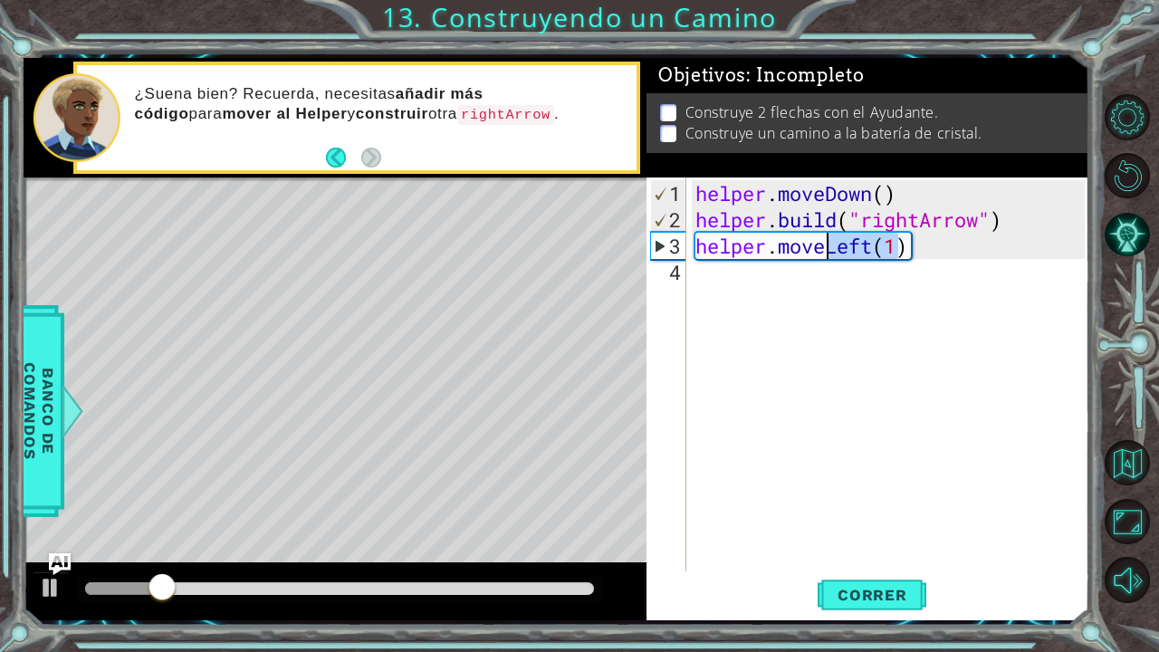
drag, startPoint x: 893, startPoint y: 245, endPoint x: 826, endPoint y: 250, distance: 67.2
click at [826, 250] on div "helper . moveDown ( ) helper . build ( "rightArrow" ) helper . moveLeft ( 1 )" at bounding box center [893, 403] width 402 height 447
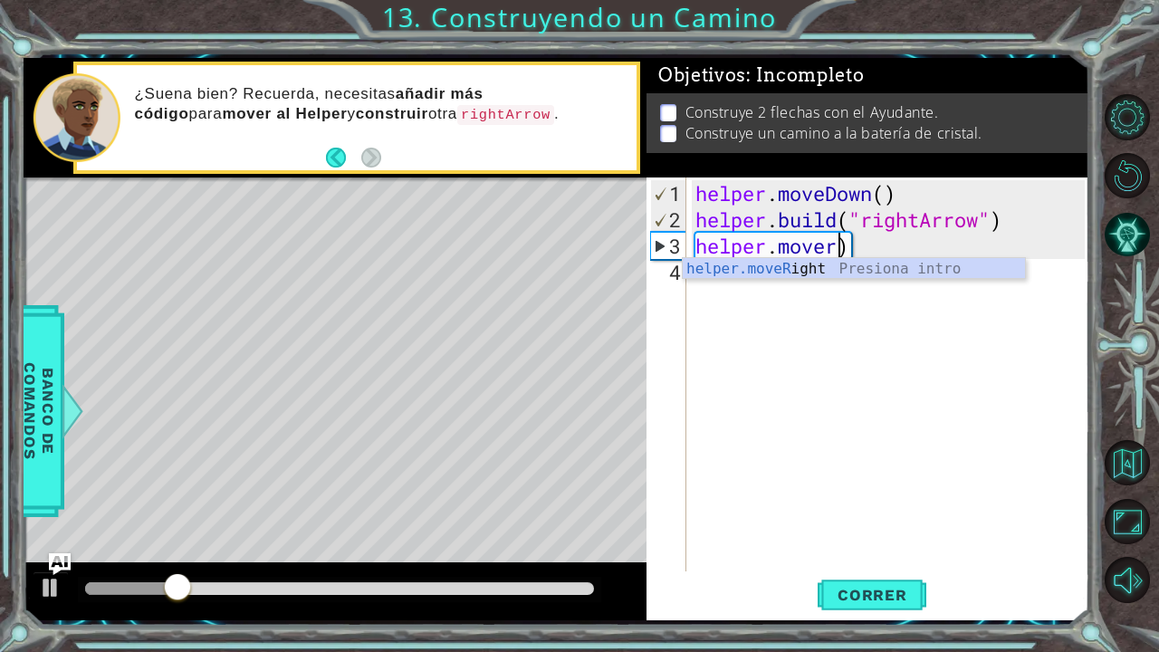
scroll to position [0, 6]
click at [829, 265] on div "helper.moveRi ght Presiona intro" at bounding box center [854, 290] width 343 height 65
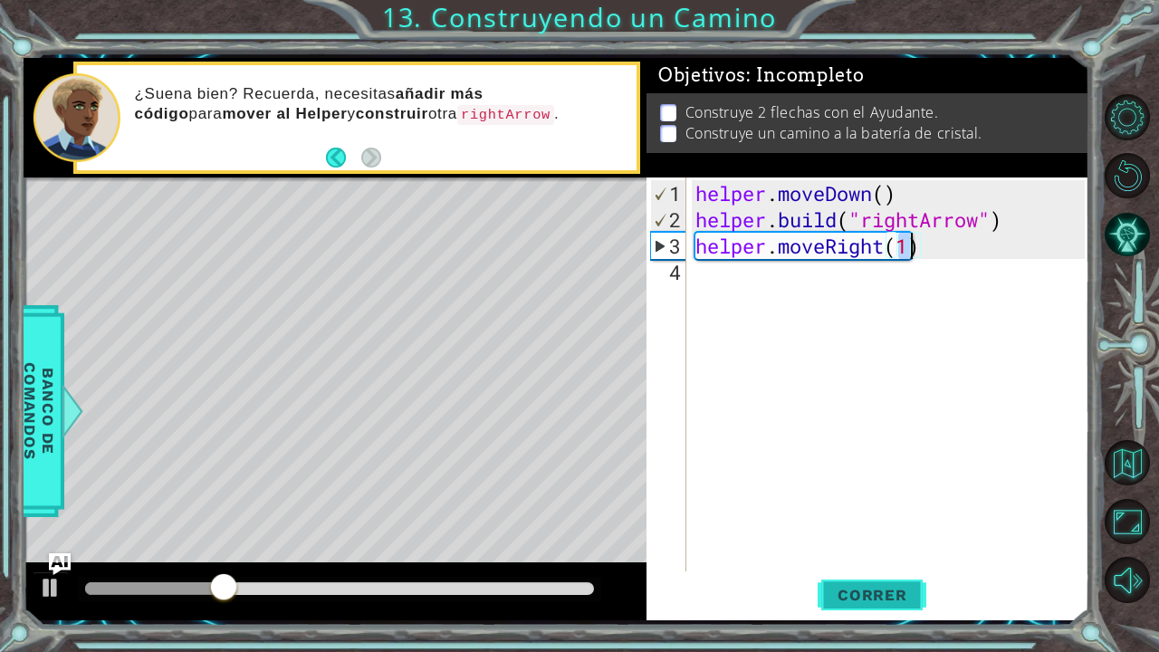
type textarea "helper.moveRight(1)"
click at [853, 537] on span "Correr" at bounding box center [873, 595] width 106 height 18
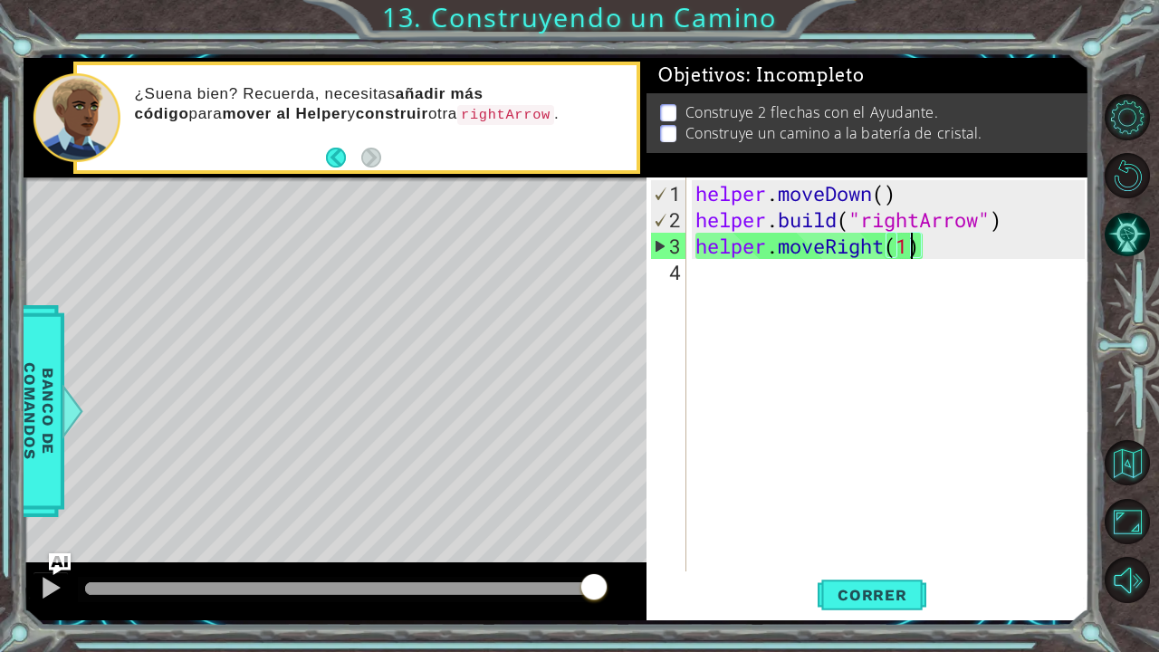
drag, startPoint x: 564, startPoint y: 583, endPoint x: 692, endPoint y: 601, distance: 128.9
click at [692, 537] on div "1 ההההההההההההההההההההההההההההההההההההההההההההההההההההההההההההההההההההההההההההה…" at bounding box center [557, 339] width 1067 height 563
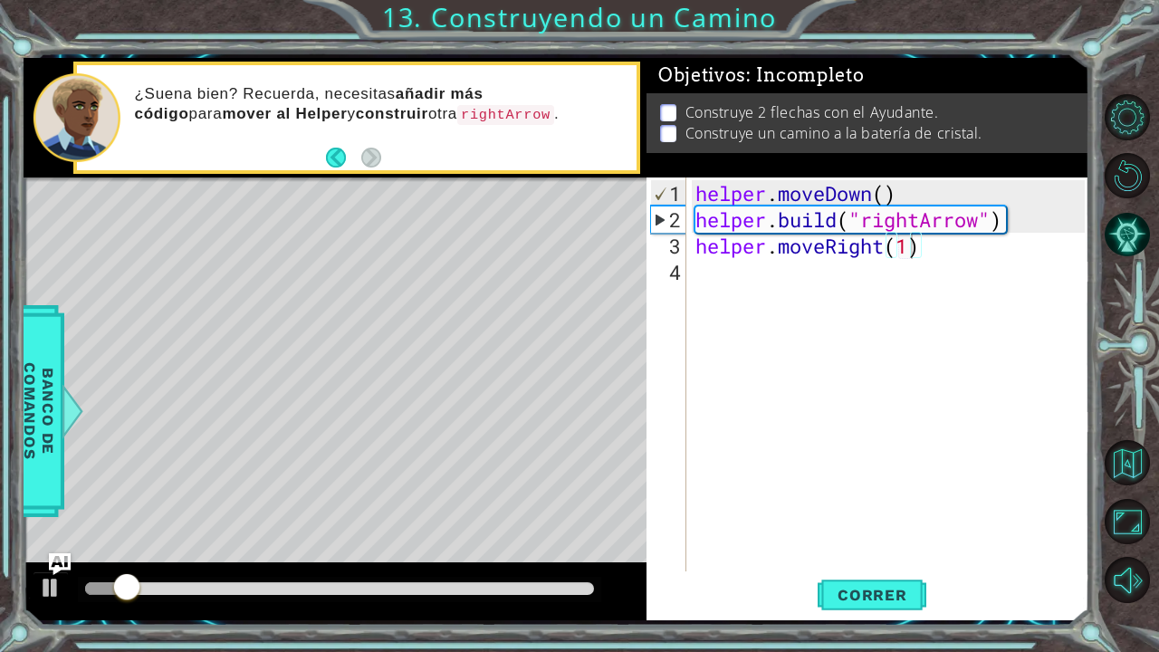
click at [330, 537] on div at bounding box center [340, 589] width 524 height 25
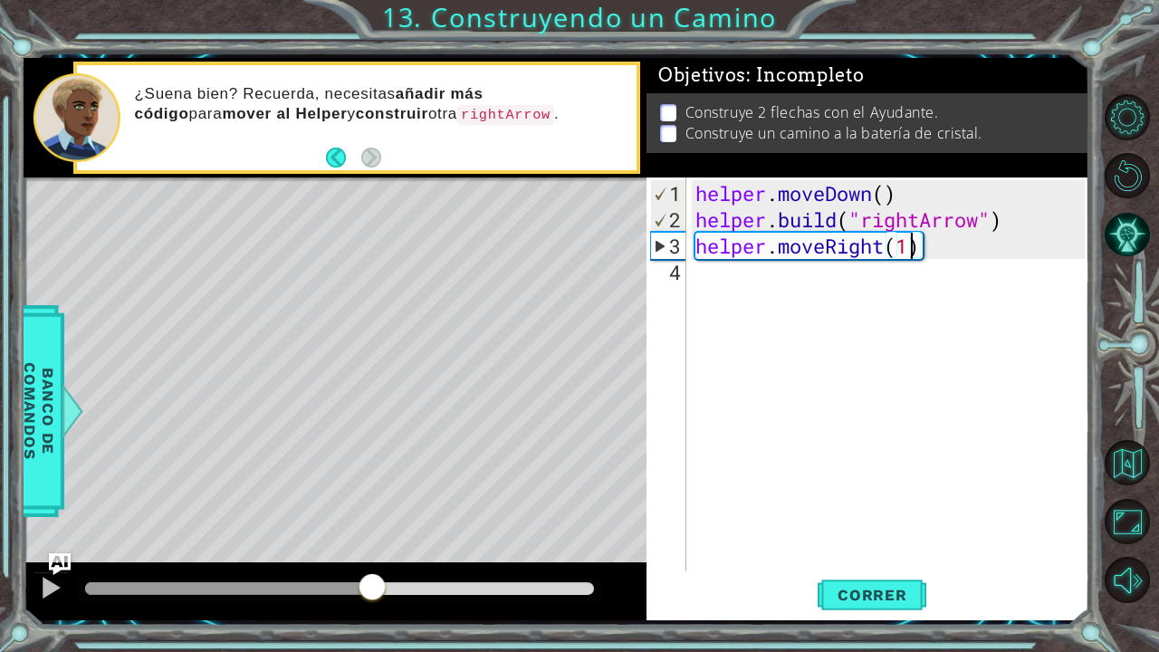
click at [372, 537] on div at bounding box center [339, 588] width 509 height 13
drag, startPoint x: 944, startPoint y: 243, endPoint x: 697, endPoint y: 248, distance: 247.4
click at [697, 248] on div "helper . moveDown ( ) helper . build ( "rightArrow" ) helper . moveRight ( 1 )" at bounding box center [893, 403] width 402 height 447
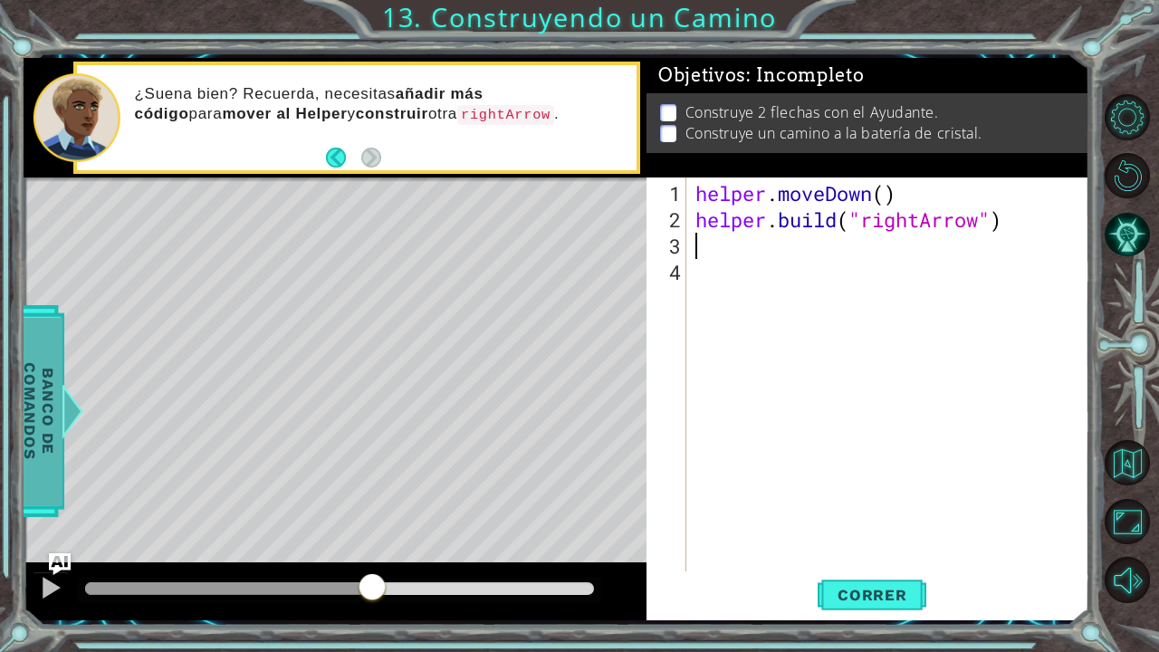
click at [49, 372] on span "Banco de comandos" at bounding box center [38, 411] width 47 height 188
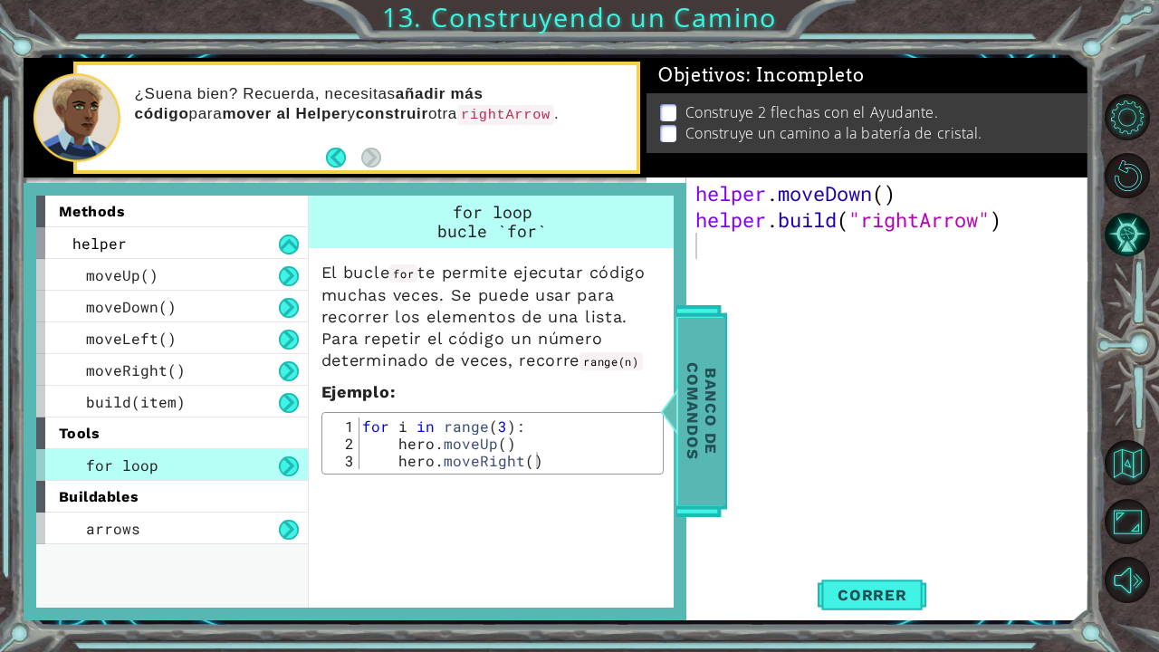
click at [676, 431] on div at bounding box center [669, 411] width 23 height 54
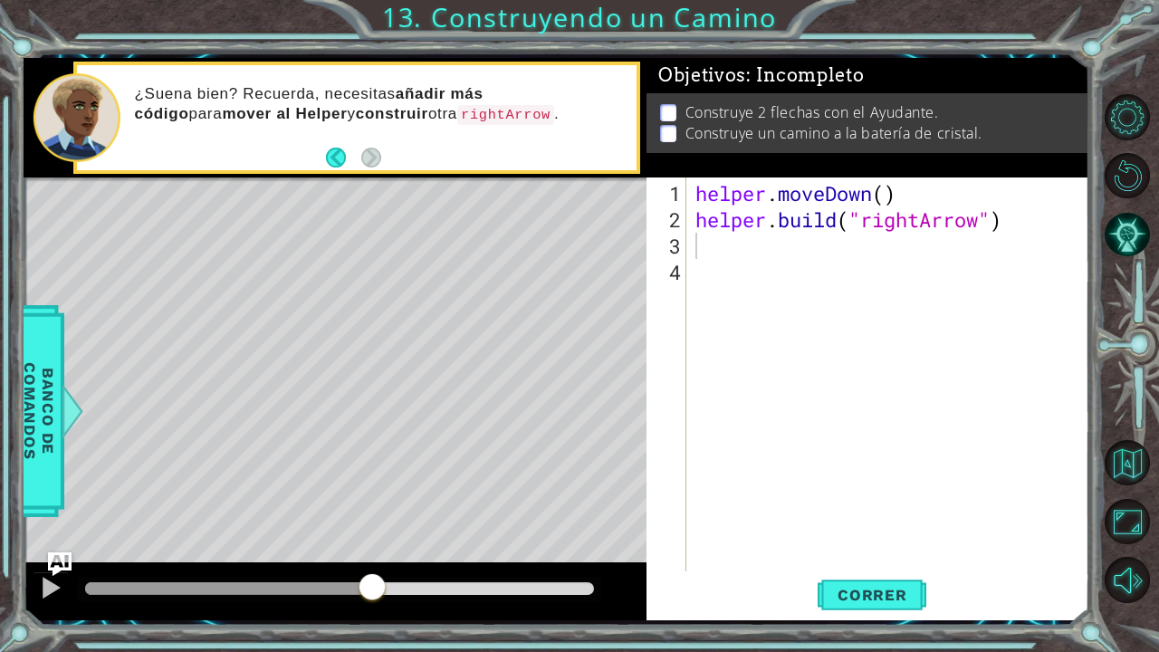
click at [53, 537] on img "Ask AI" at bounding box center [59, 565] width 24 height 24
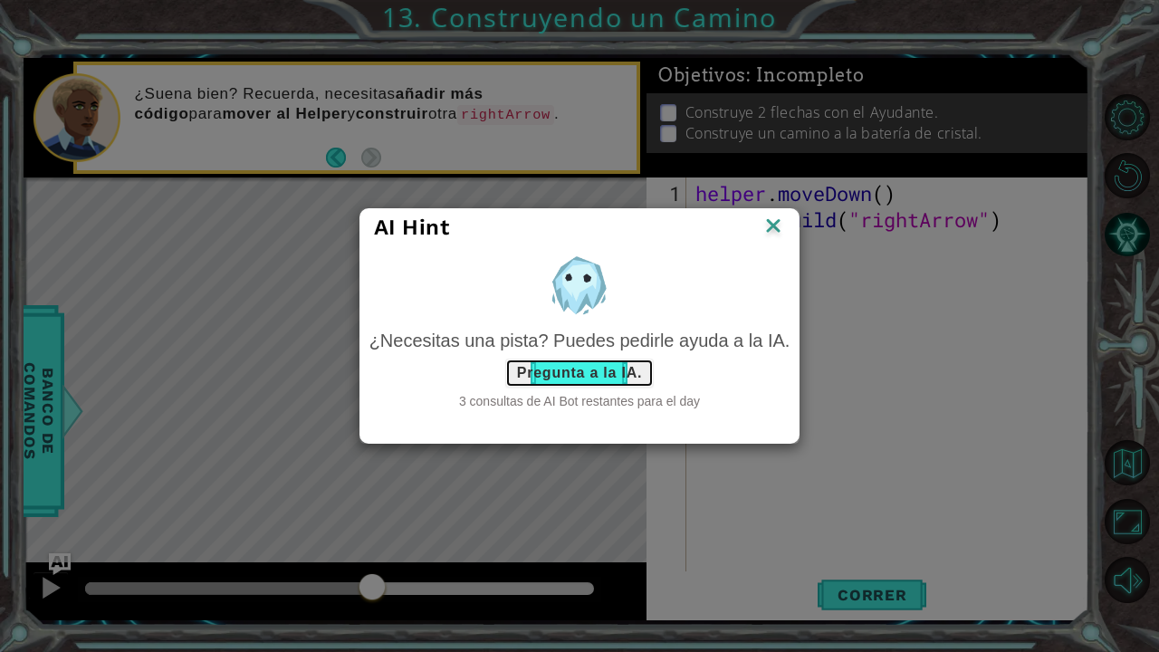
click at [583, 370] on button "Pregunta a la IA." at bounding box center [579, 373] width 149 height 29
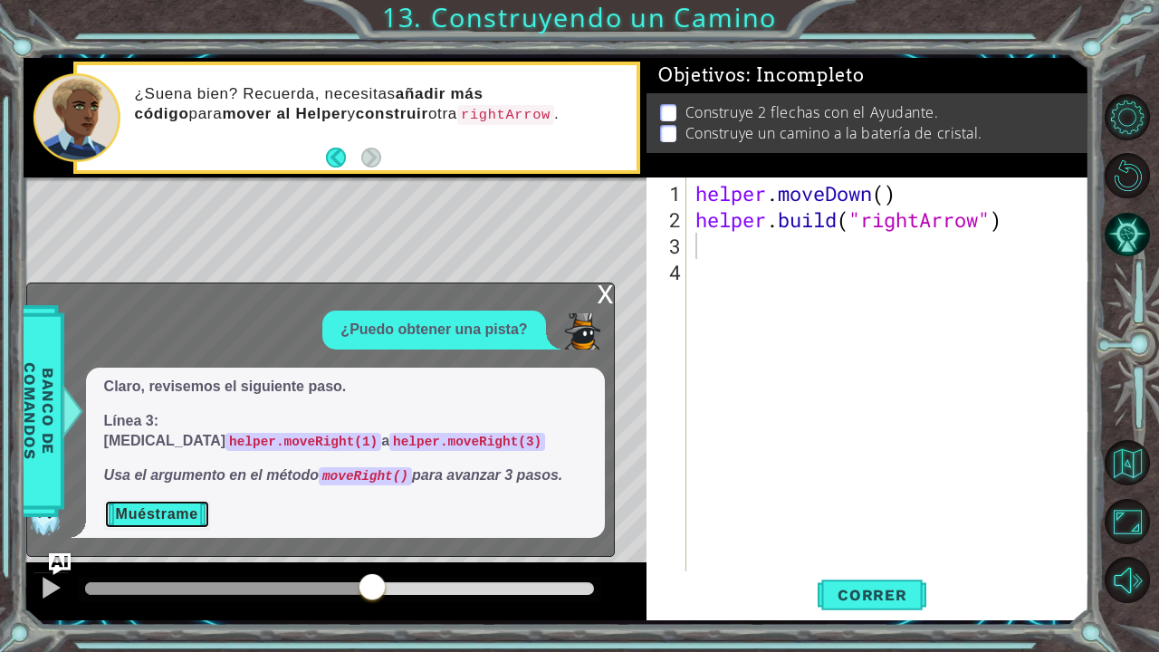
click at [194, 515] on button "Muéstrame" at bounding box center [157, 514] width 106 height 29
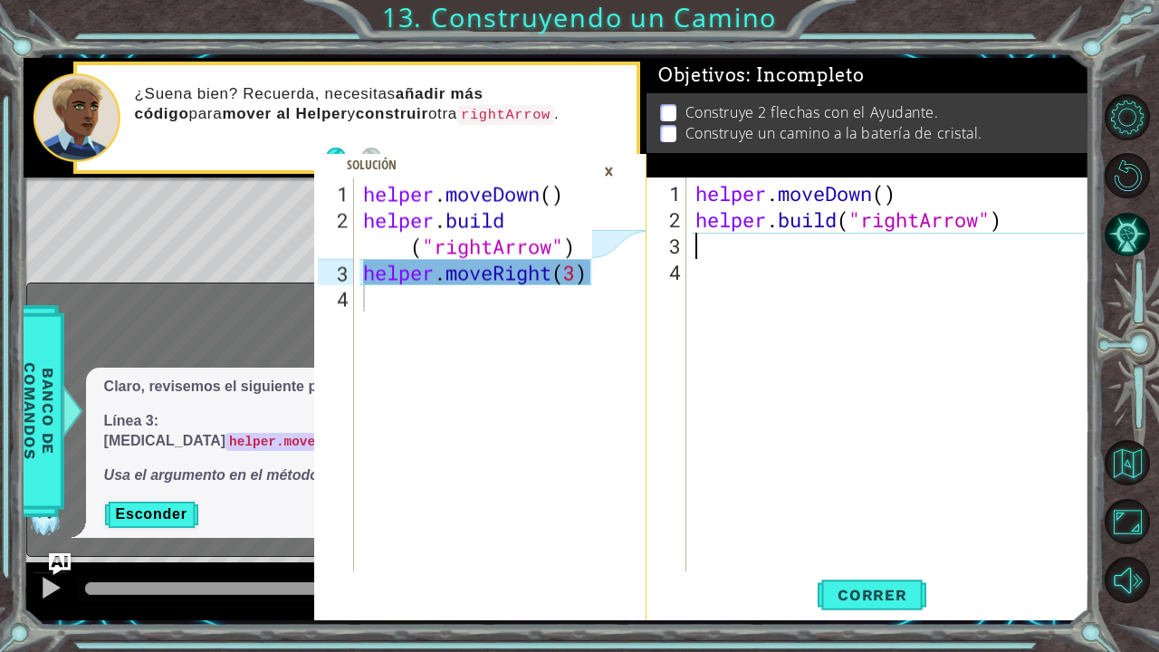
click at [708, 238] on div "helper . moveDown ( ) helper . build ( "rightArrow" )" at bounding box center [893, 403] width 402 height 447
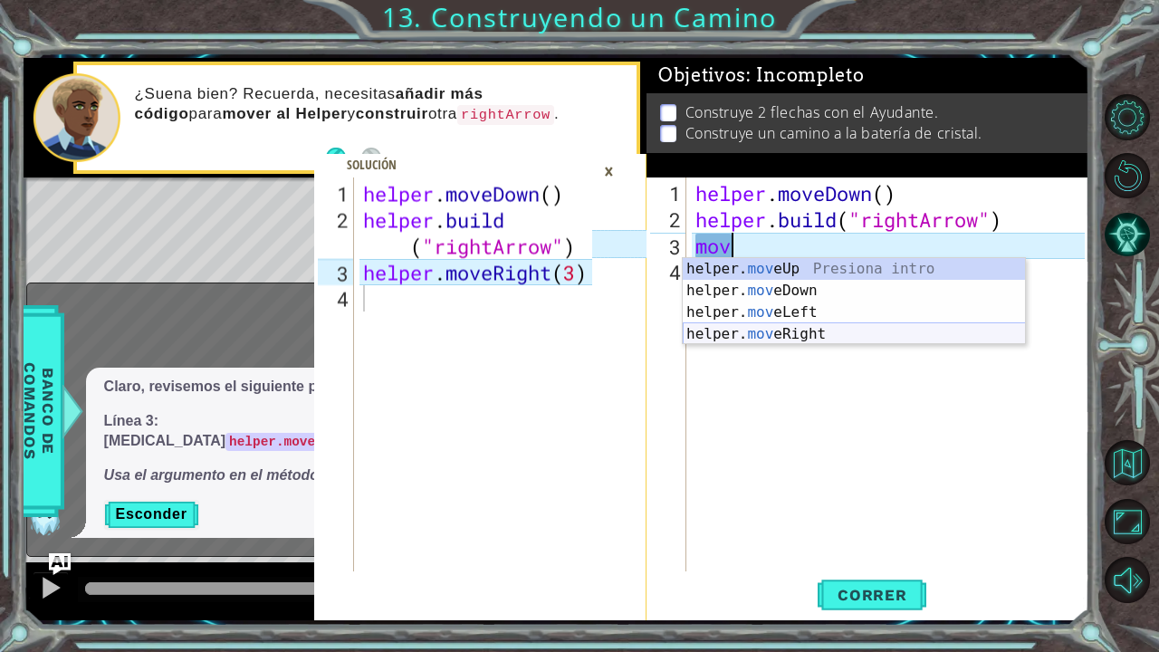
click at [774, 330] on div "helper. mov eUp Presiona intro helper. mov eDown Presiona intro helper. mov eLe…" at bounding box center [854, 323] width 343 height 130
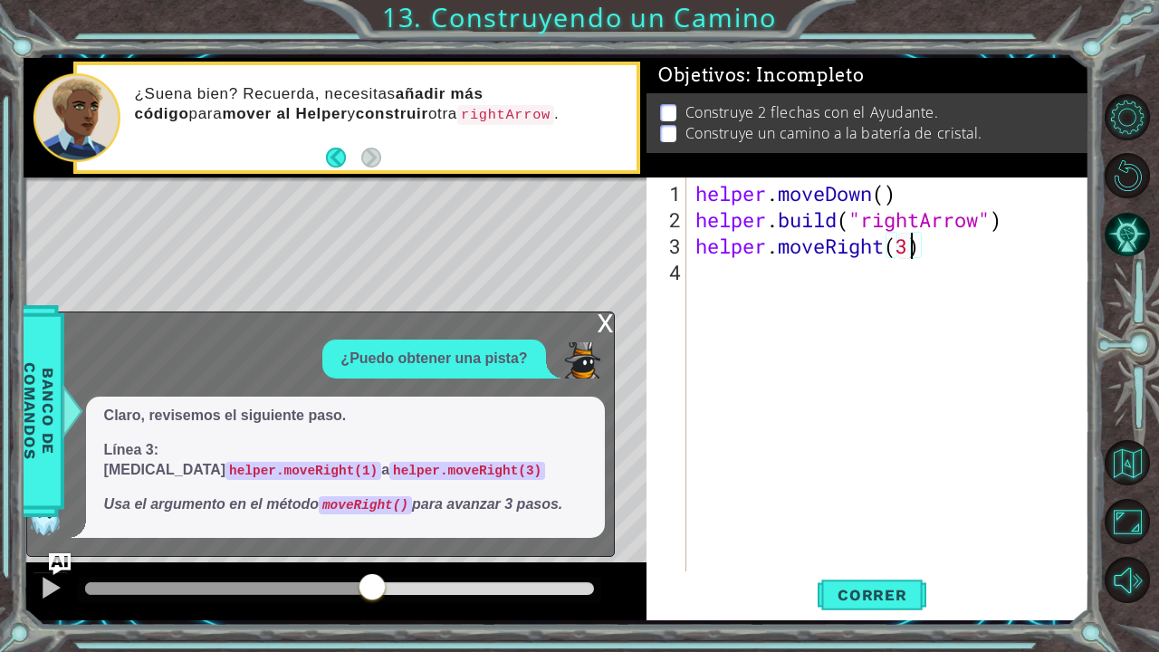
scroll to position [0, 9]
type textarea "helper.moveRight(3)"
click at [63, 537] on img "Ask AI" at bounding box center [59, 565] width 24 height 24
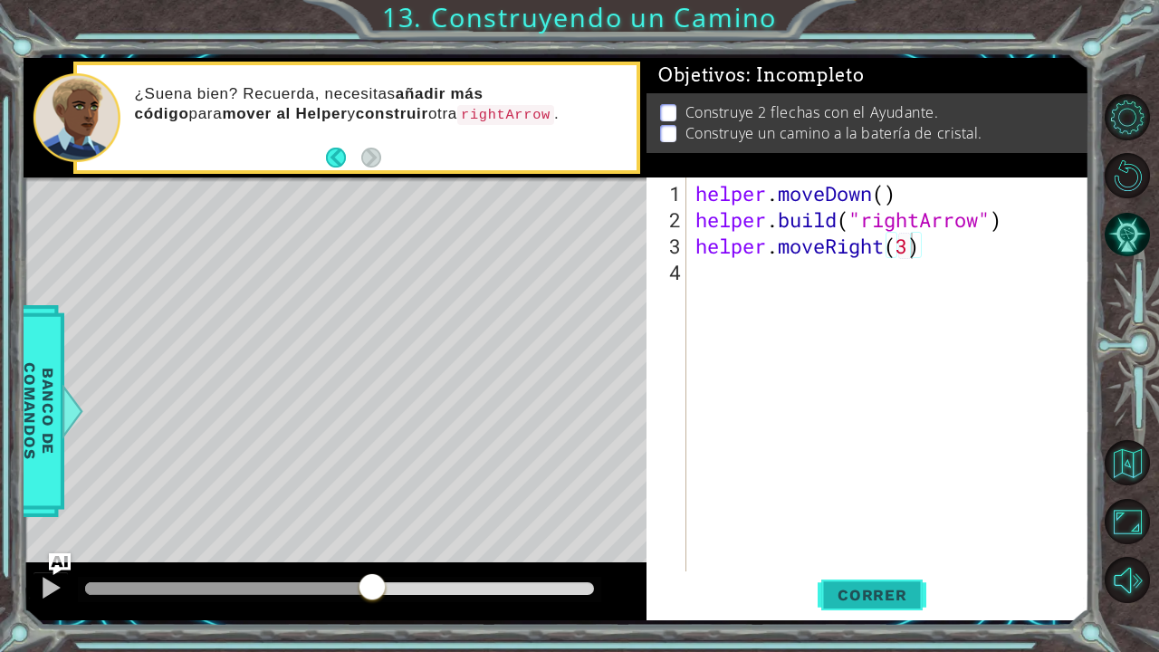
click at [851, 537] on button "Correr" at bounding box center [872, 594] width 109 height 44
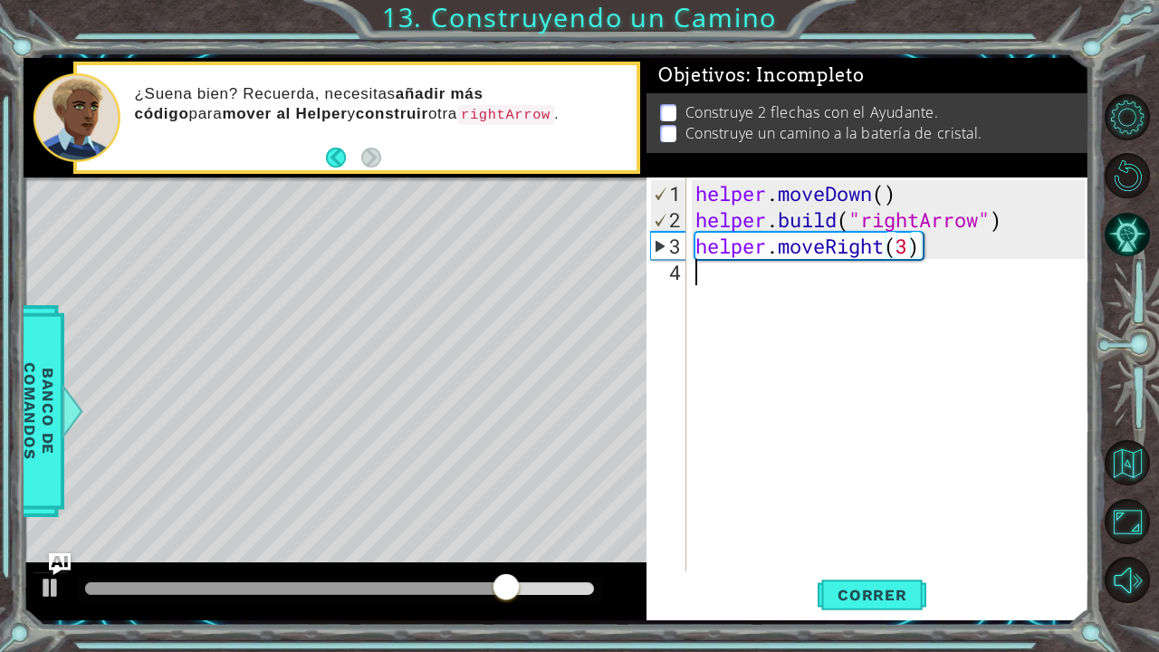
click at [813, 297] on div "helper . moveDown ( ) helper . build ( "rightArrow" ) helper . moveRight ( 3 )" at bounding box center [893, 403] width 402 height 447
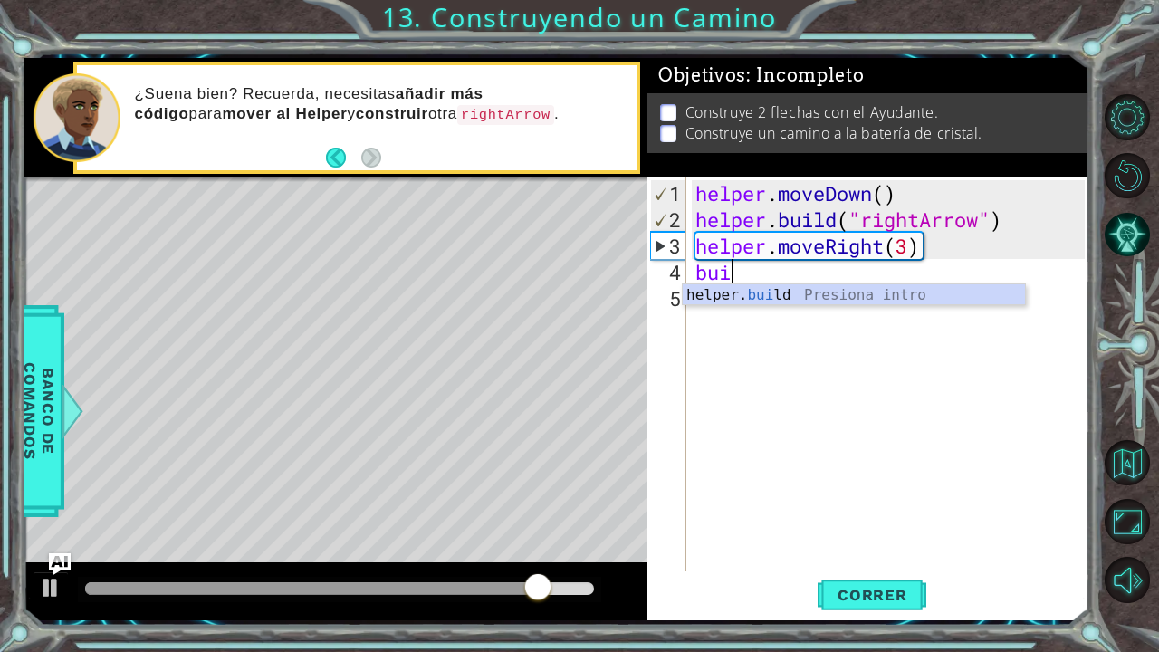
scroll to position [0, 0]
click at [813, 297] on div "helper. [PERSON_NAME] ld Presiona intro" at bounding box center [854, 316] width 343 height 65
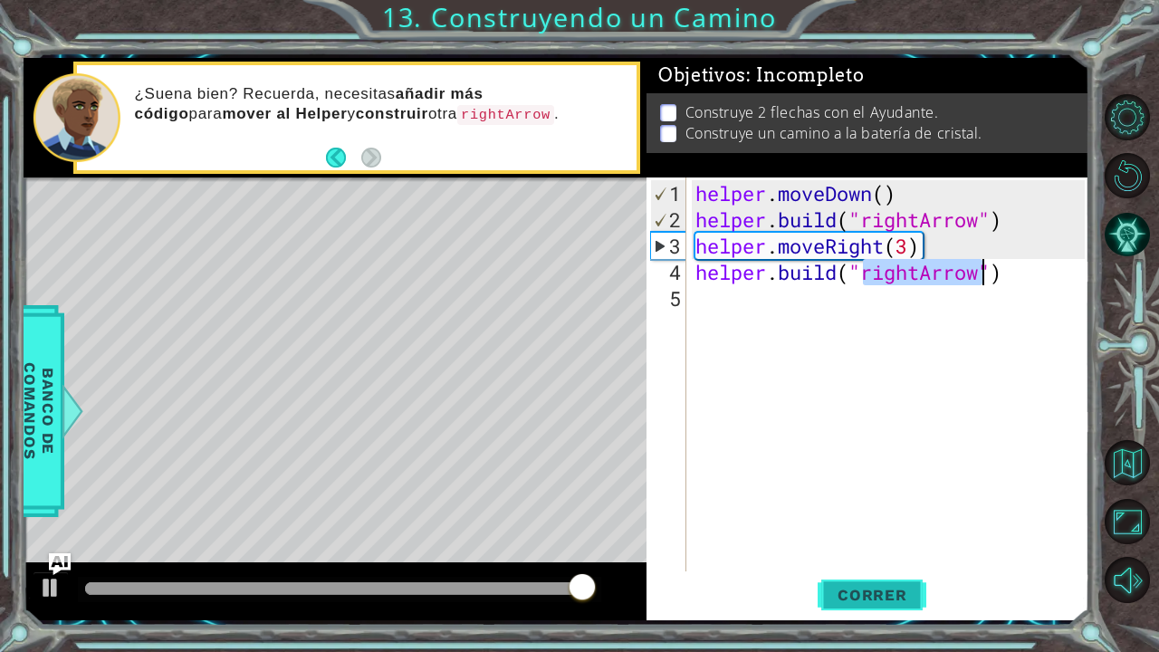
type textarea "[DOMAIN_NAME]("rightArrow")"
click at [856, 537] on span "Correr" at bounding box center [873, 595] width 106 height 18
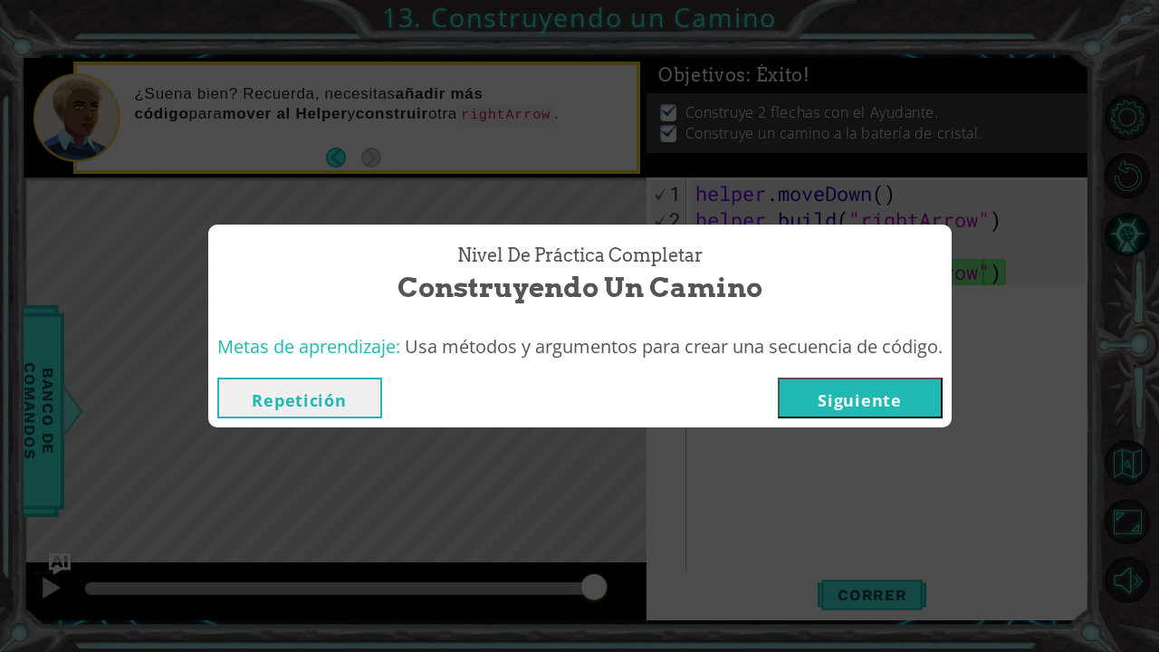
click at [879, 396] on button "Siguiente" at bounding box center [860, 398] width 165 height 41
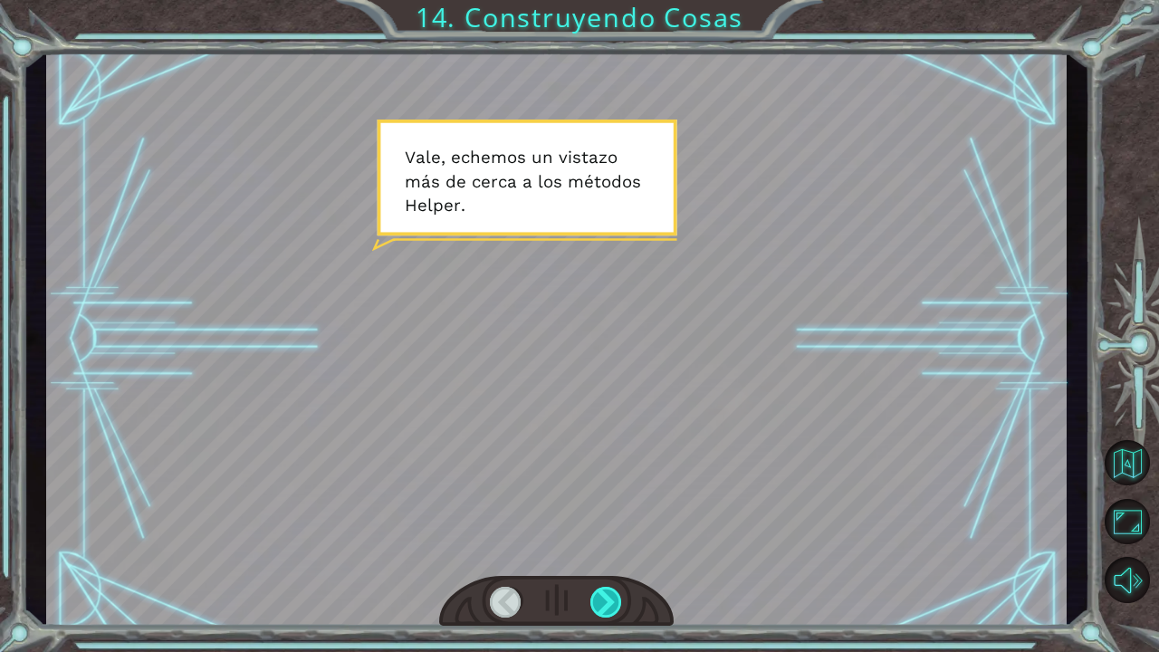
click at [620, 537] on div at bounding box center [607, 602] width 33 height 31
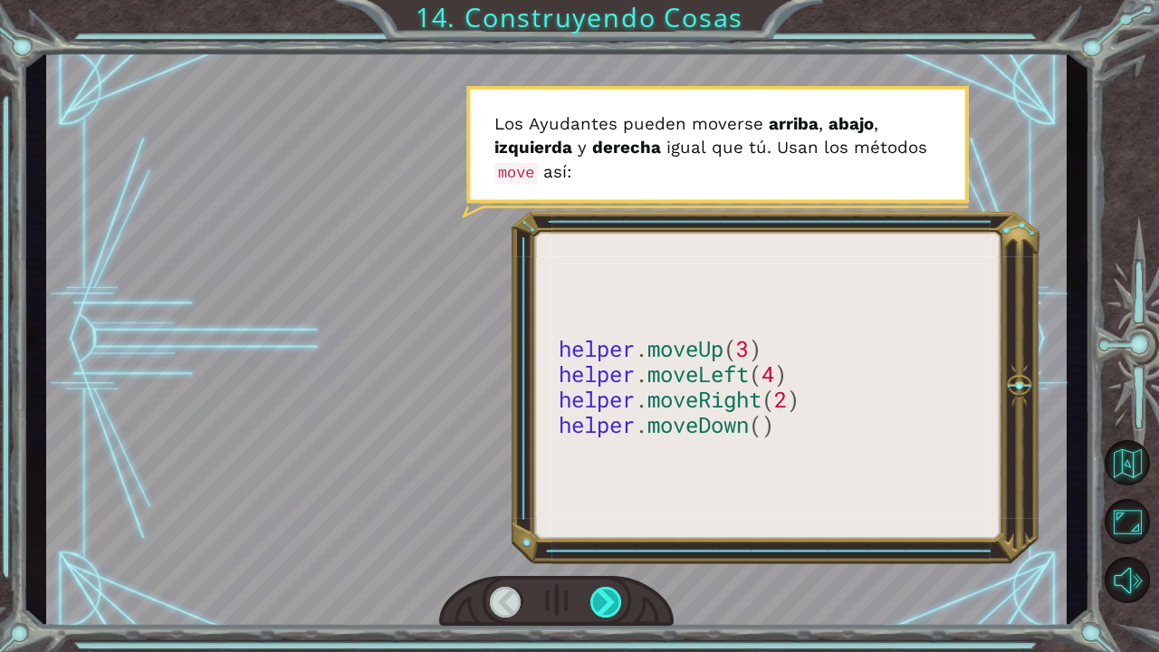
click at [620, 537] on div at bounding box center [607, 602] width 33 height 31
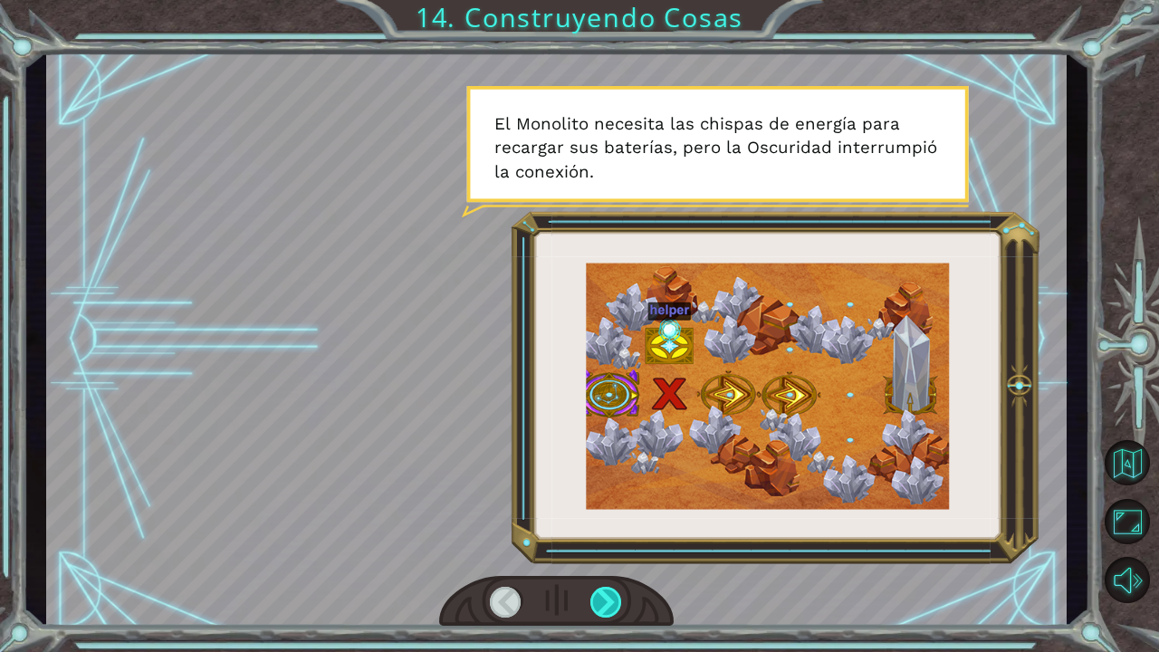
click at [620, 537] on div at bounding box center [607, 602] width 33 height 31
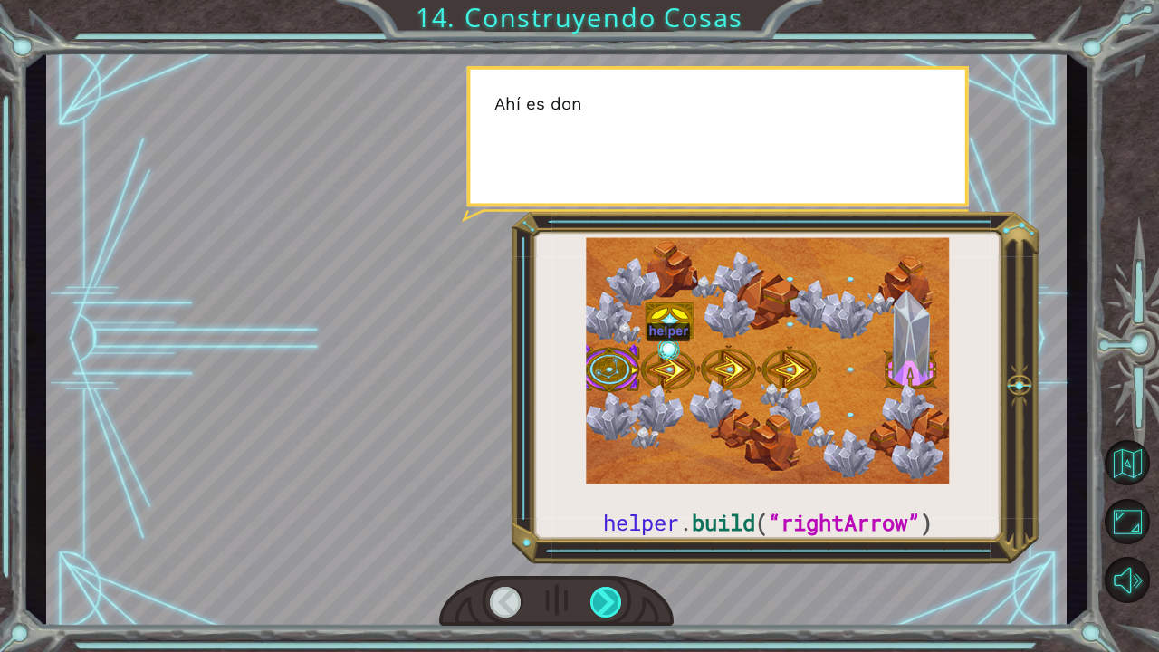
click at [620, 537] on div at bounding box center [607, 602] width 33 height 31
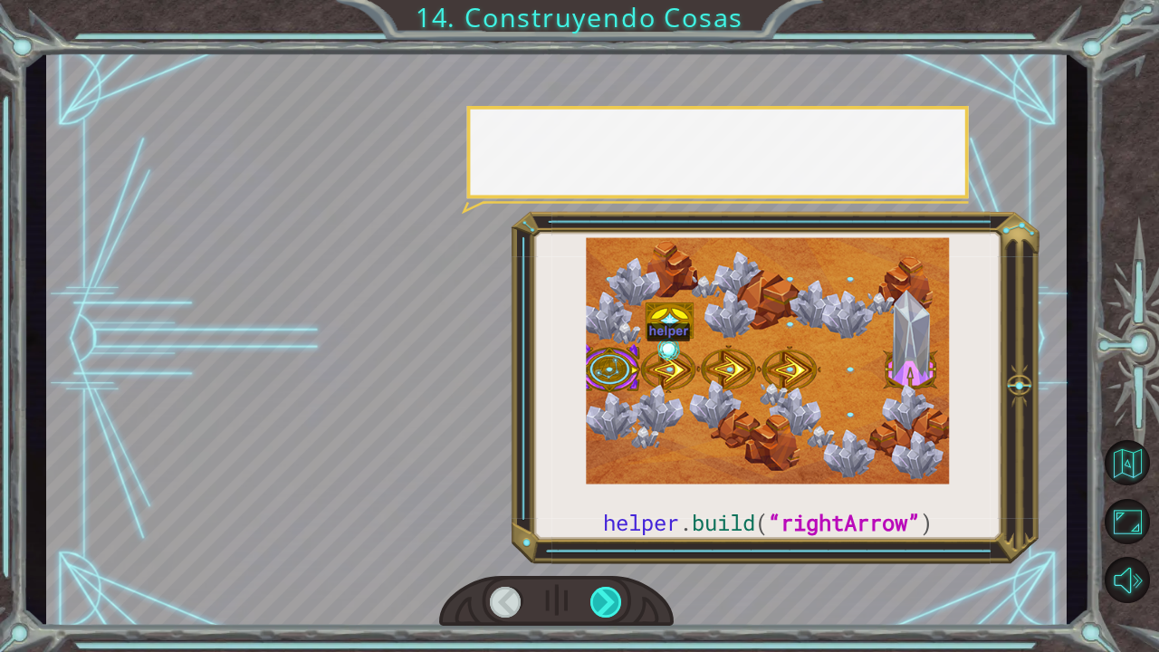
click at [620, 537] on div at bounding box center [607, 602] width 33 height 31
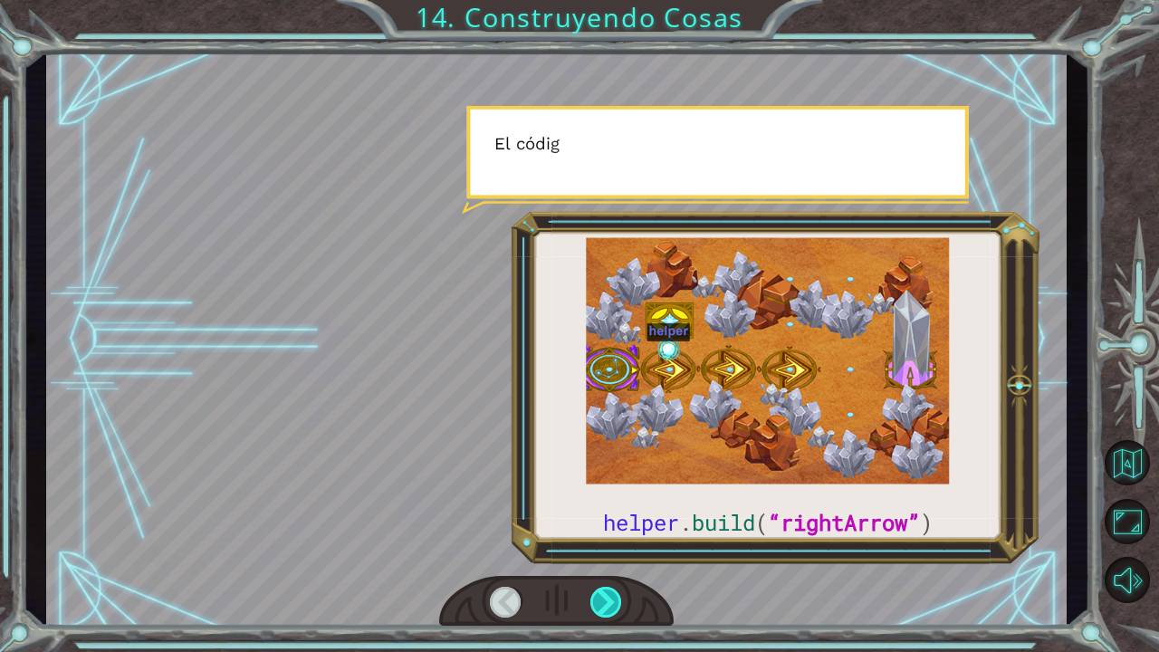
click at [620, 537] on div at bounding box center [607, 602] width 33 height 31
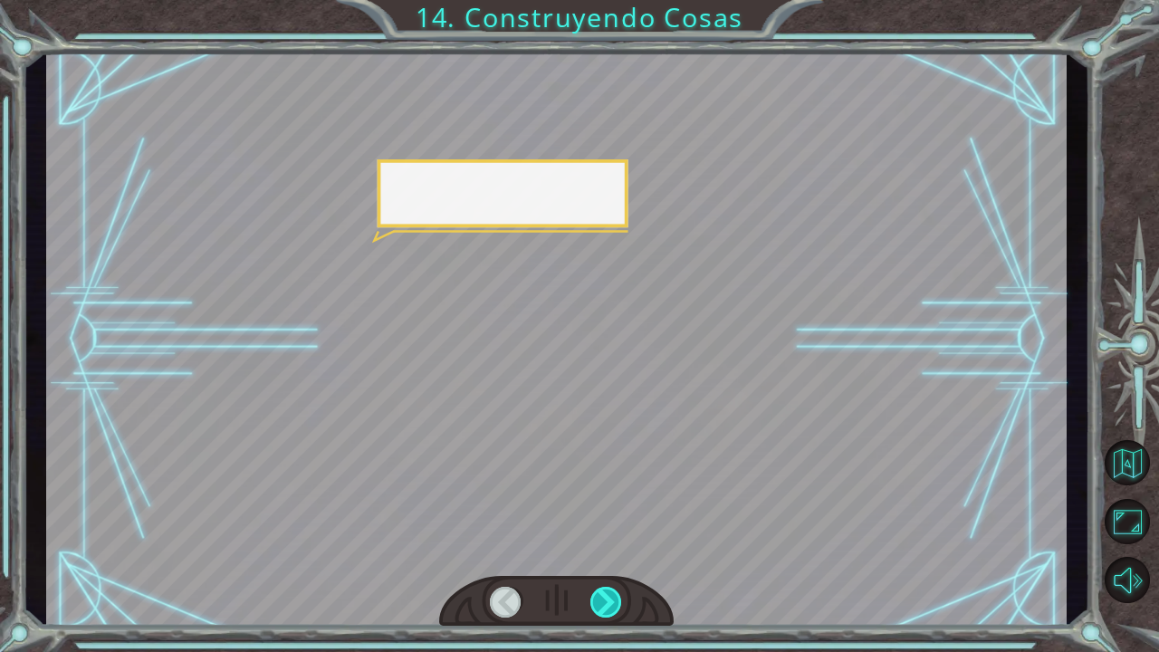
click at [620, 537] on div at bounding box center [607, 602] width 33 height 31
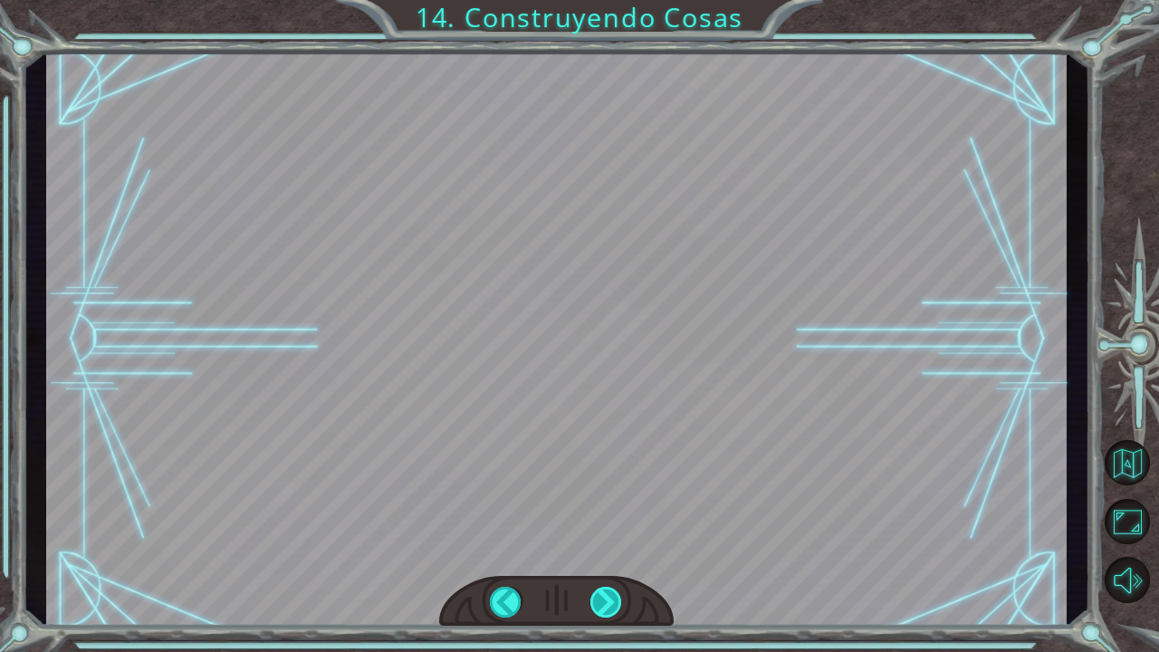
click at [620, 537] on div at bounding box center [607, 602] width 33 height 31
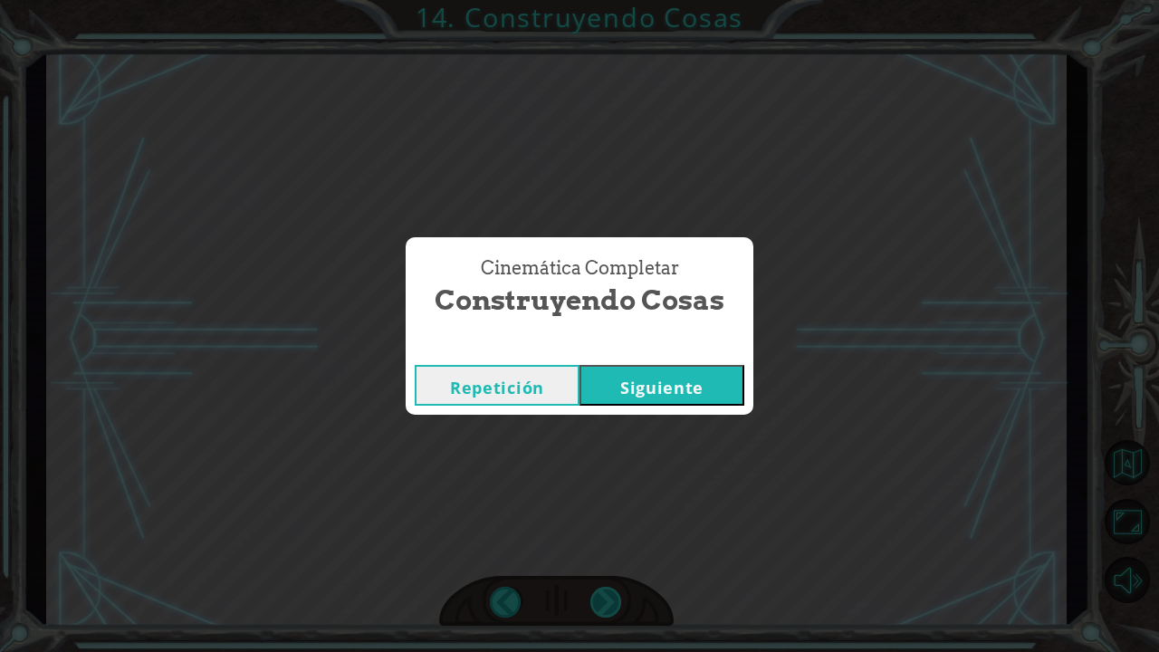
click at [620, 537] on div "Cinemática Completar Construyendo Cosas Repetición [GEOGRAPHIC_DATA]" at bounding box center [579, 326] width 1159 height 652
drag, startPoint x: 620, startPoint y: 600, endPoint x: 679, endPoint y: 380, distance: 228.1
click at [679, 380] on button "Siguiente" at bounding box center [662, 385] width 165 height 41
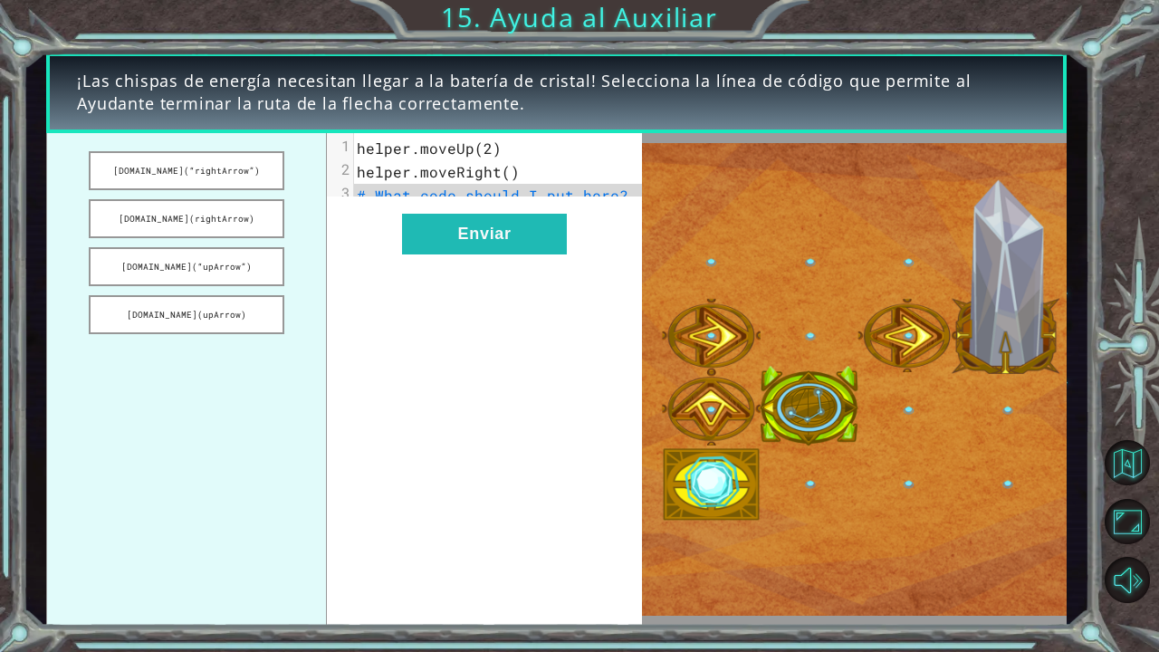
drag, startPoint x: 240, startPoint y: 259, endPoint x: 325, endPoint y: 234, distance: 88.8
click at [325, 234] on ul "[DOMAIN_NAME](“rightArrow”) [DOMAIN_NAME](rightArrow) [DOMAIN_NAME](“upArrow”) …" at bounding box center [186, 379] width 281 height 493
click at [380, 147] on span "helper.moveUp(2)" at bounding box center [429, 148] width 145 height 19
click at [452, 227] on button "Enviar" at bounding box center [484, 234] width 165 height 41
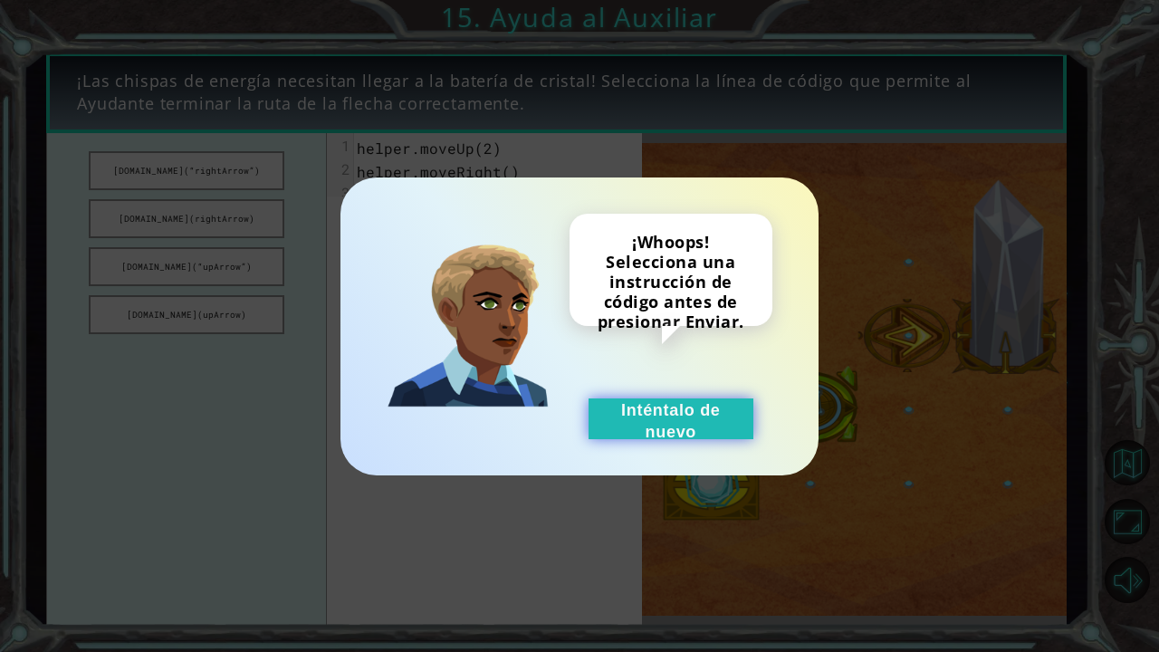
click at [712, 415] on button "Inténtalo de nuevo" at bounding box center [671, 419] width 165 height 41
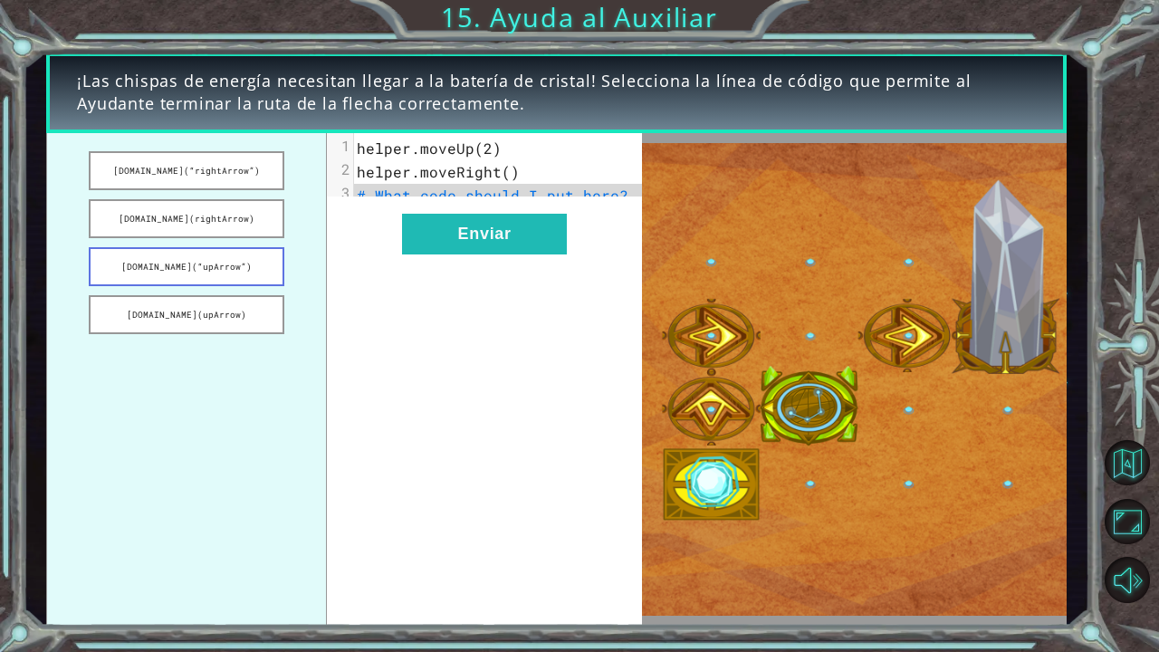
click at [232, 270] on button "[DOMAIN_NAME](“upArrow”)" at bounding box center [187, 266] width 196 height 39
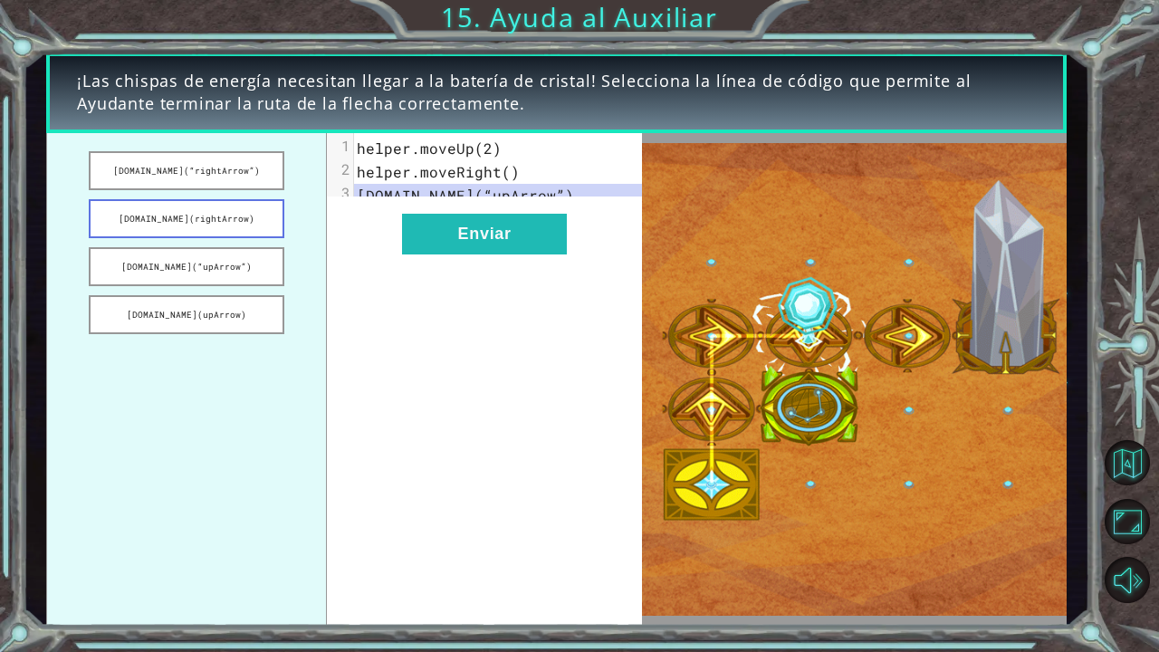
click at [252, 214] on button "[DOMAIN_NAME](rightArrow)" at bounding box center [187, 218] width 196 height 39
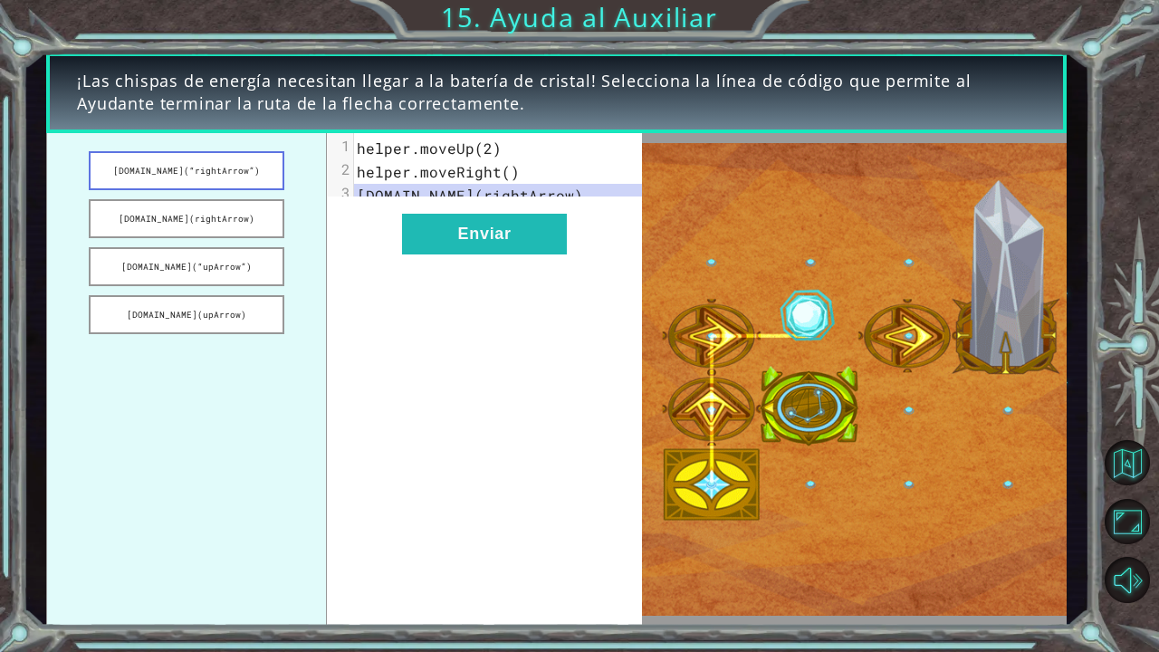
click at [244, 173] on button "[DOMAIN_NAME](“rightArrow”)" at bounding box center [187, 170] width 196 height 39
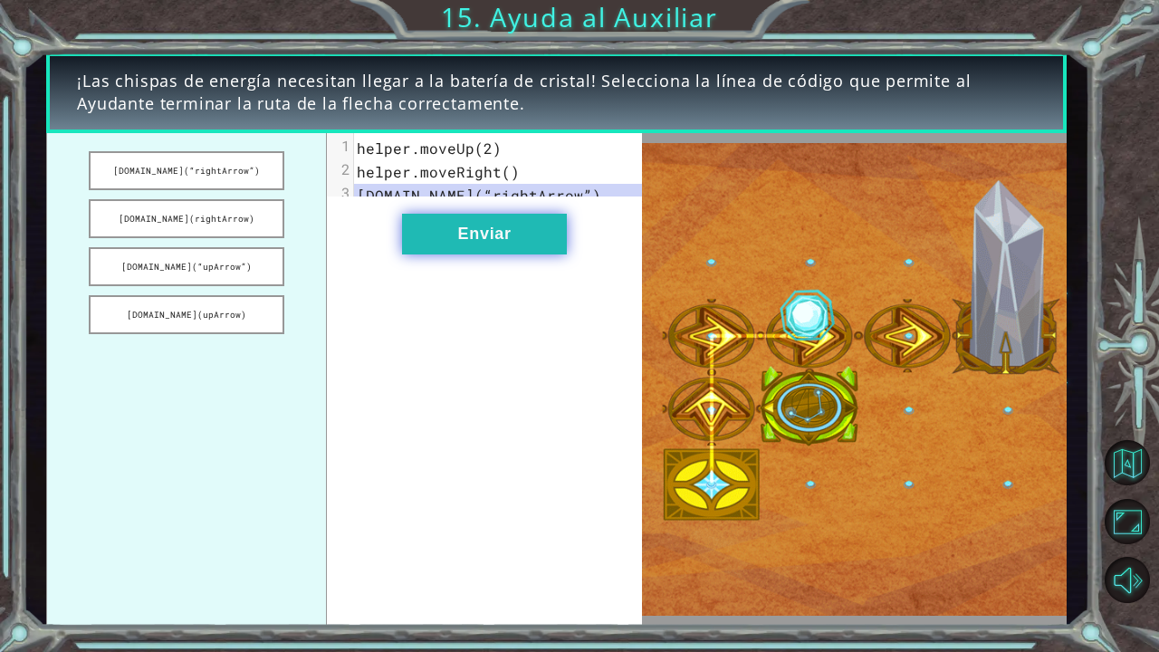
click at [455, 243] on button "Enviar" at bounding box center [484, 234] width 165 height 41
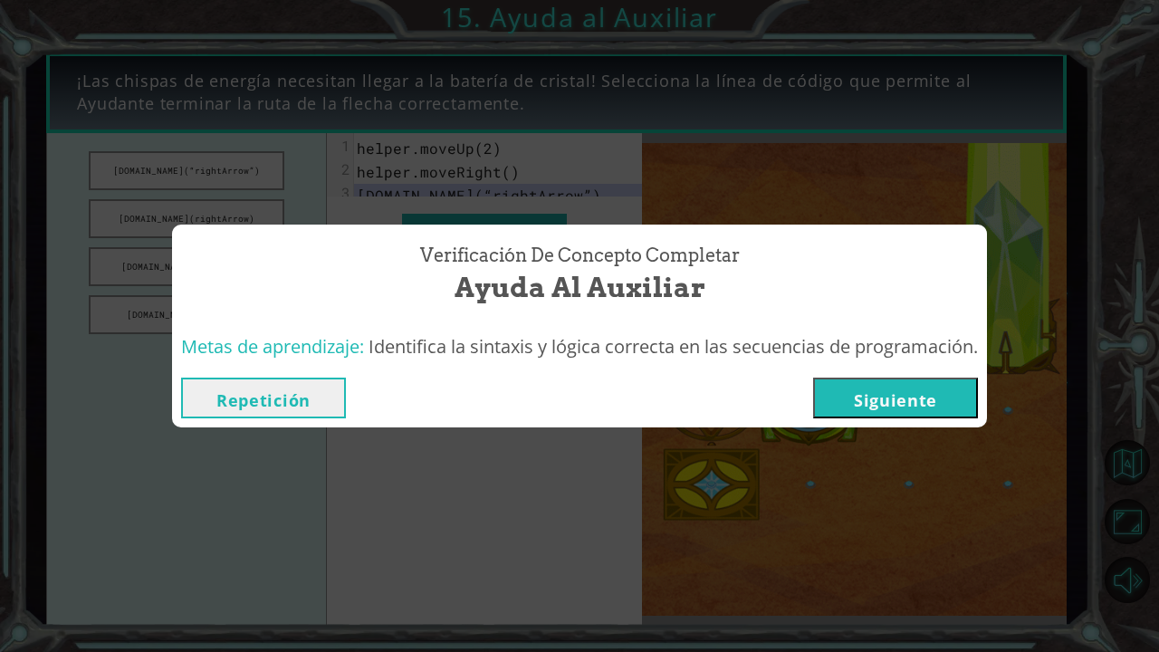
click at [909, 406] on button "Siguiente" at bounding box center [895, 398] width 165 height 41
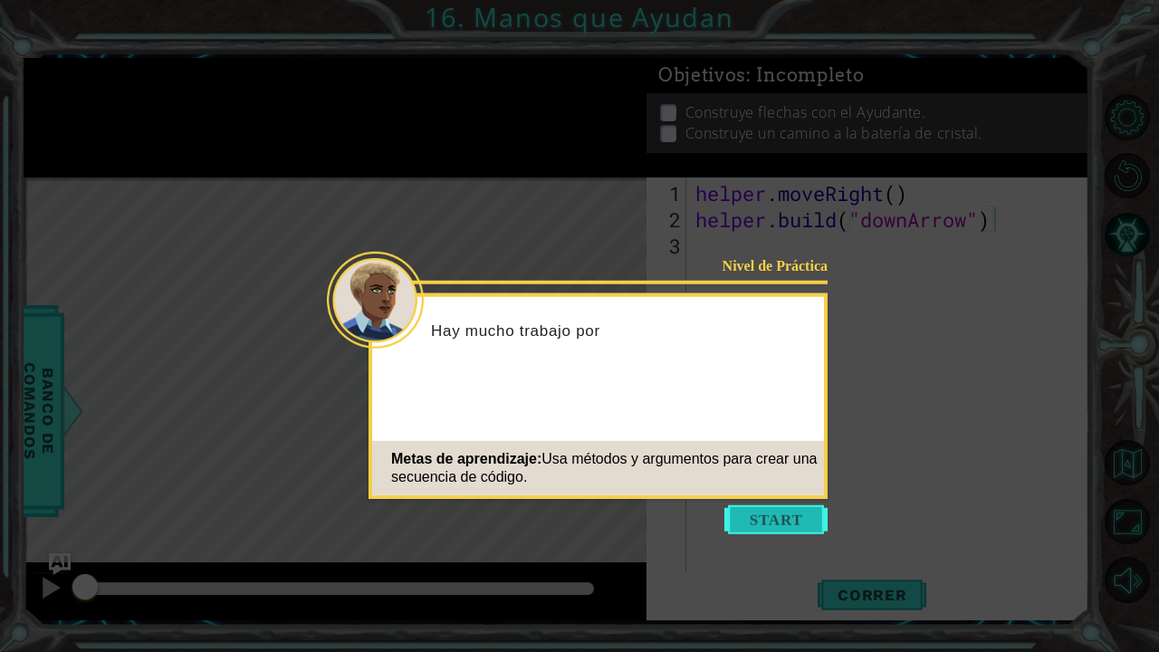
click at [787, 524] on button "Start" at bounding box center [776, 519] width 103 height 29
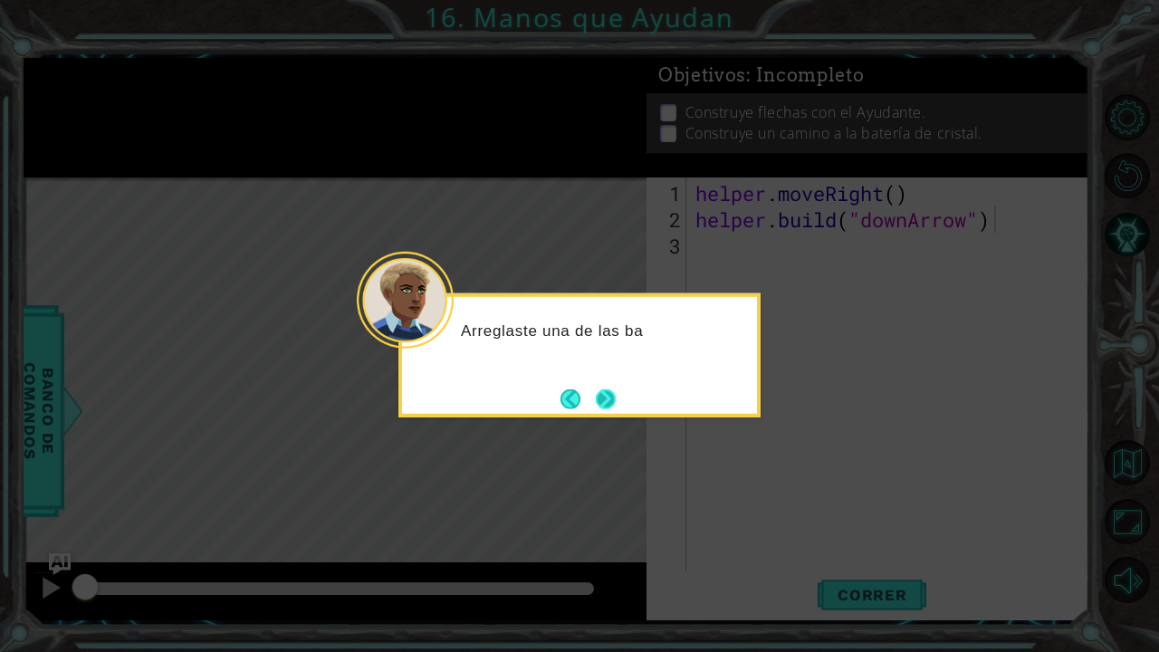
click at [616, 408] on button "Next" at bounding box center [606, 399] width 20 height 20
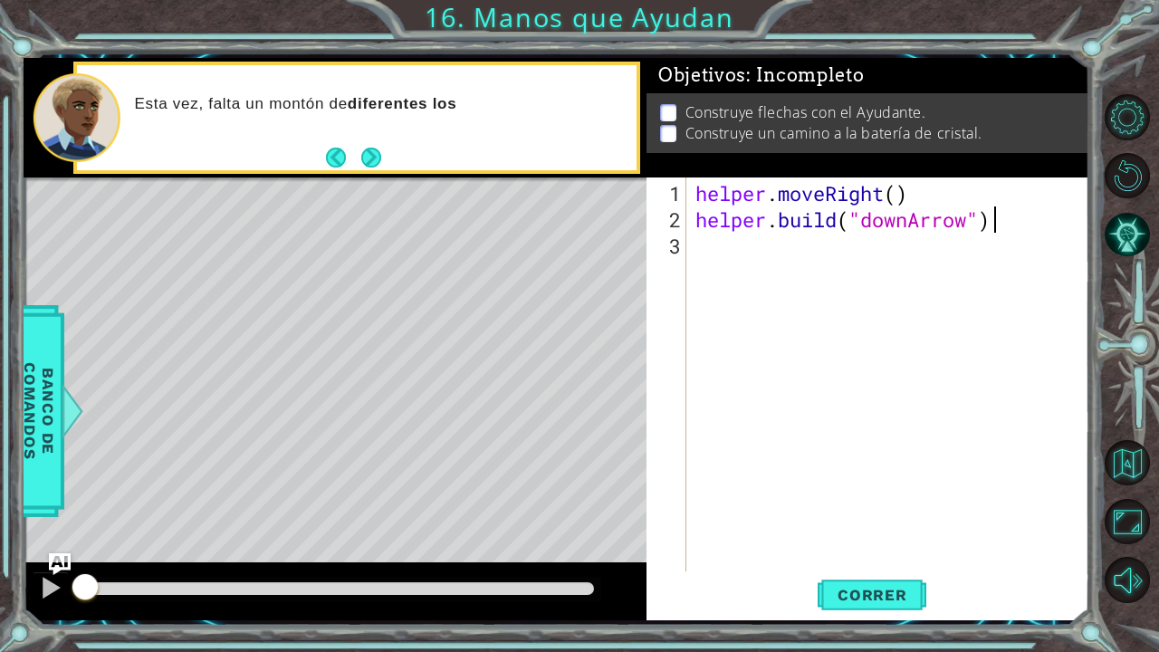
click at [788, 286] on div "helper . moveRight ( ) helper . build ( "downArrow" )" at bounding box center [893, 403] width 402 height 447
click at [851, 537] on span "Correr" at bounding box center [873, 595] width 106 height 18
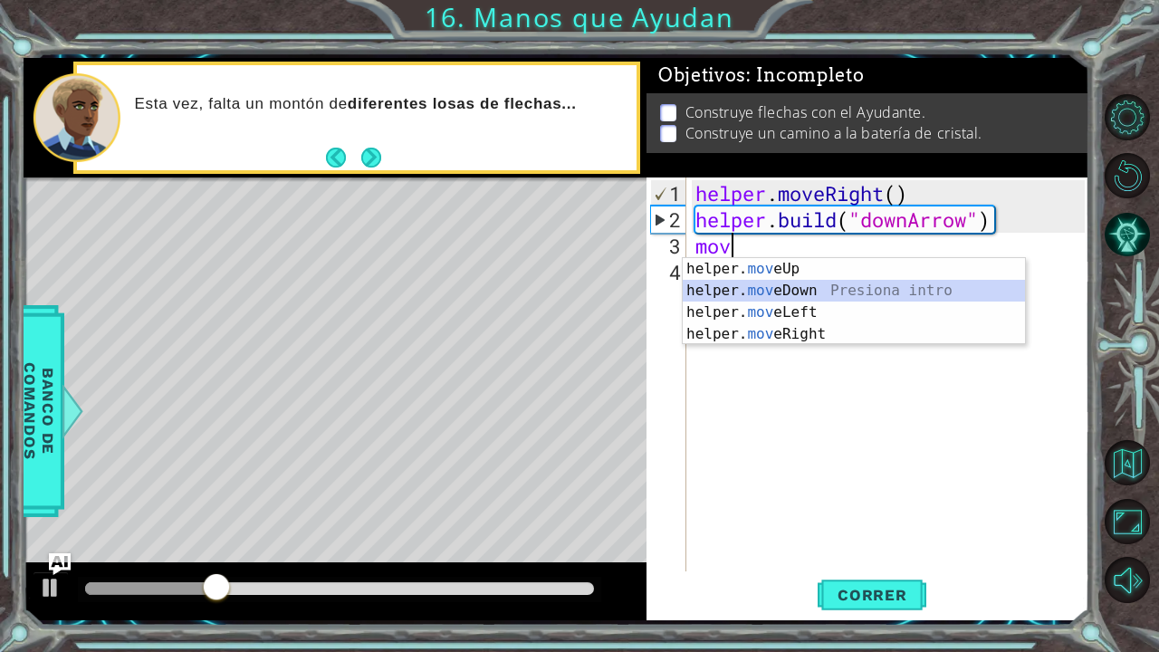
click at [857, 294] on div "helper. mov eUp Presiona intro helper. mov eDown Presiona intro helper. mov eLe…" at bounding box center [854, 323] width 343 height 130
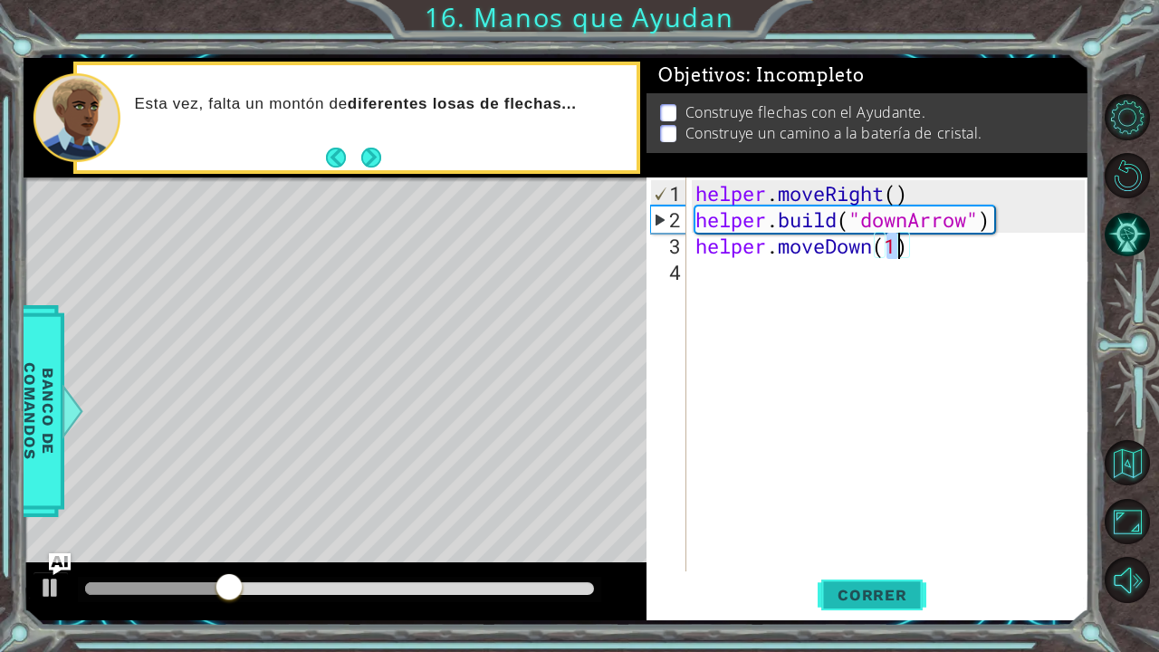
type textarea "helper.moveDown(1)"
click at [843, 537] on span "Correr" at bounding box center [873, 595] width 106 height 18
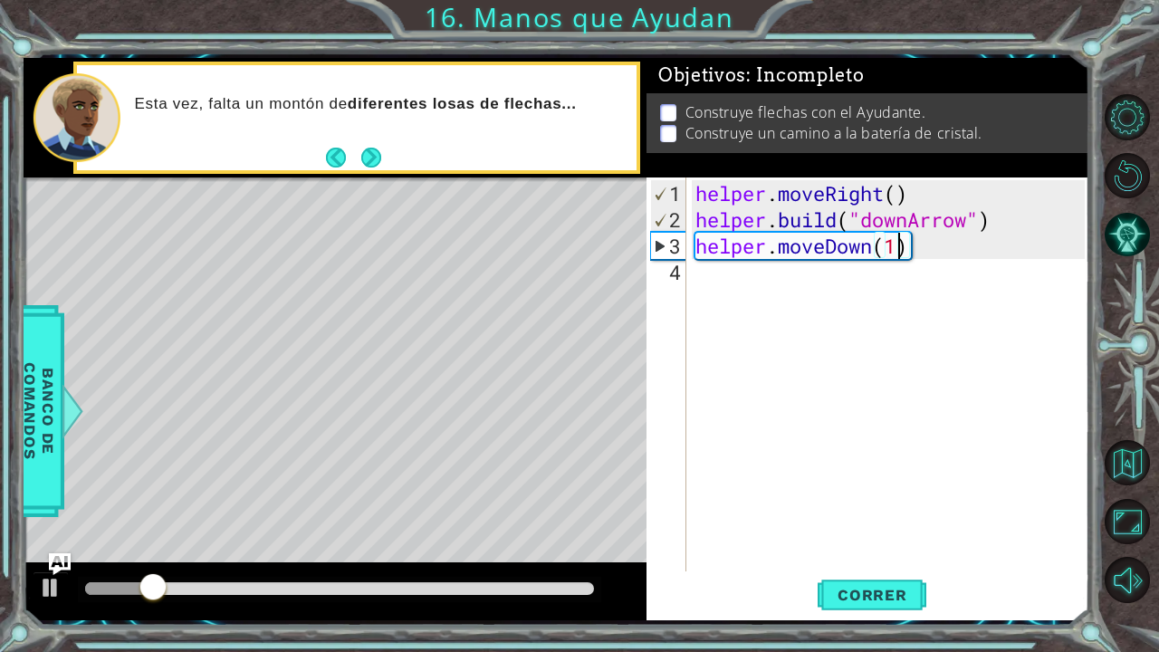
click at [880, 294] on div "helper . moveRight ( ) helper . build ( "downArrow" ) helper . moveDown ( 1 )" at bounding box center [893, 403] width 402 height 447
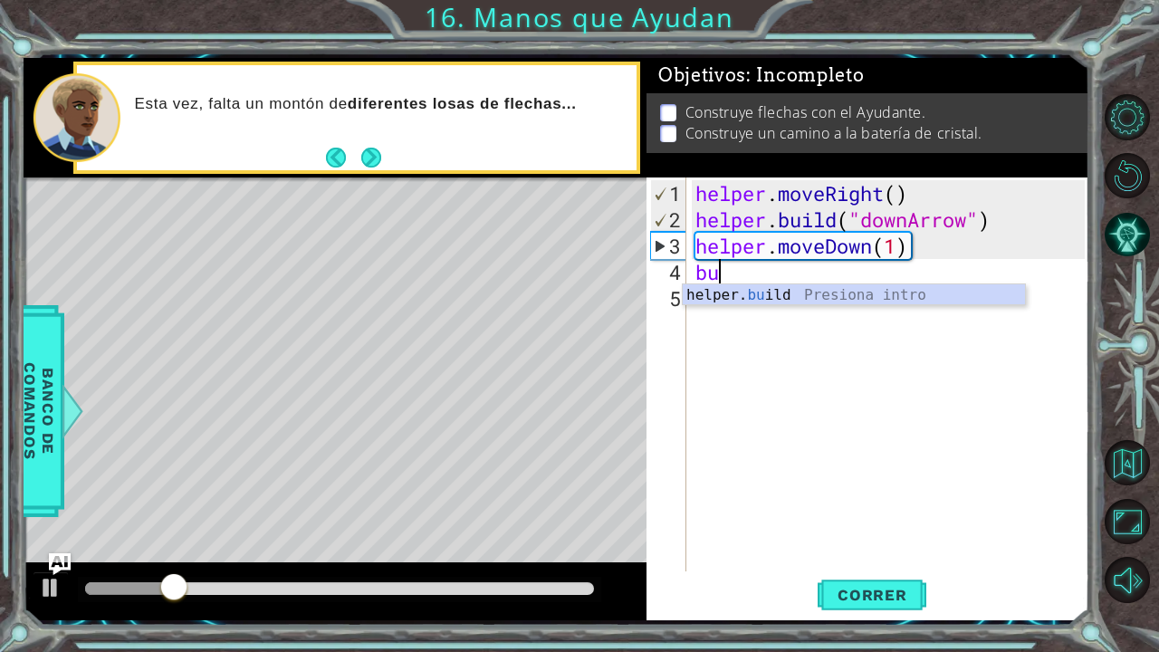
click at [880, 294] on div "helper. bu ild Presiona intro" at bounding box center [854, 316] width 343 height 65
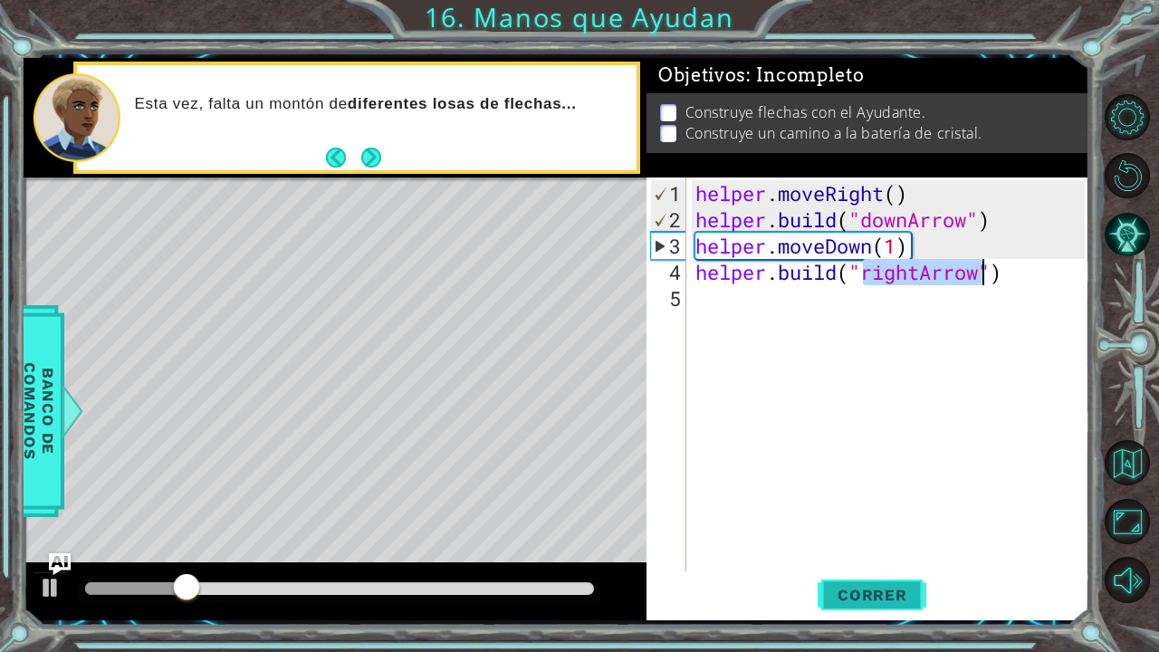
type textarea "[DOMAIN_NAME]("rightArrow")"
click at [850, 537] on span "Correr" at bounding box center [873, 595] width 106 height 18
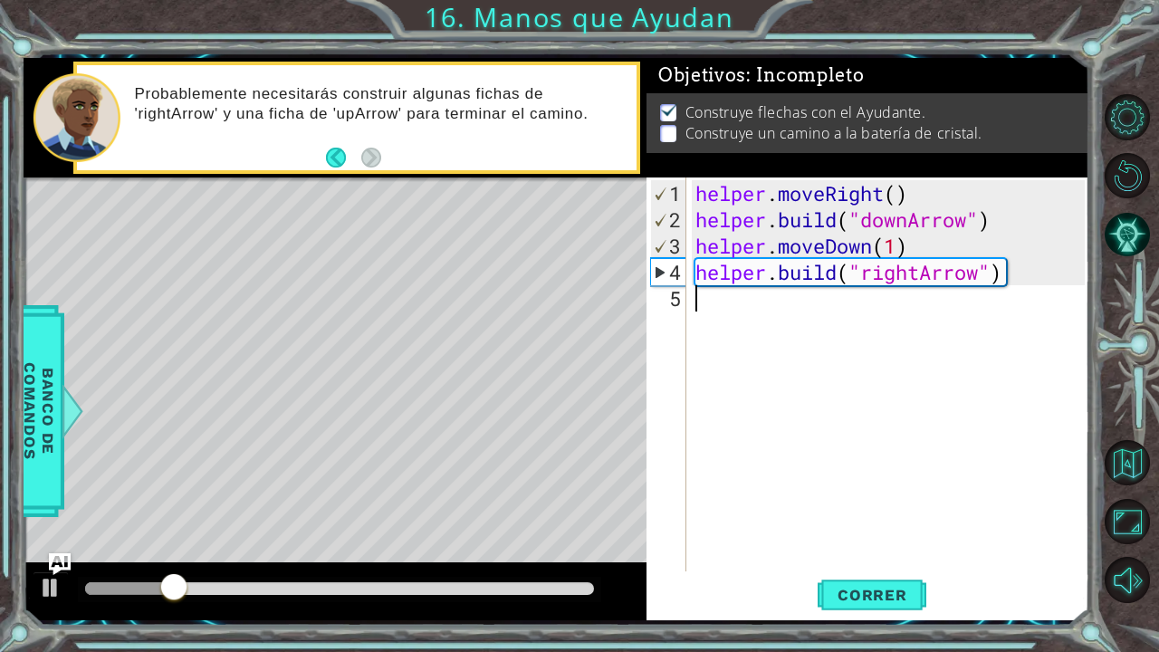
click at [734, 342] on div "helper . moveRight ( ) helper . build ( "downArrow" ) helper . moveDown ( 1 ) h…" at bounding box center [893, 403] width 402 height 447
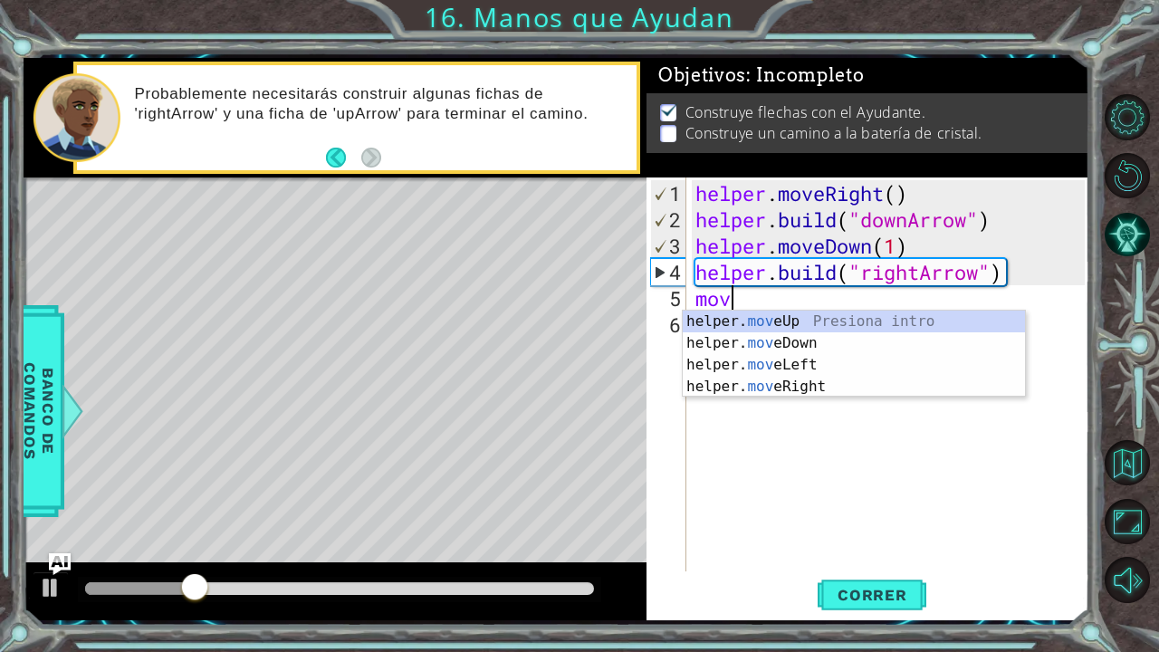
scroll to position [0, 1]
click at [750, 387] on div "helper. move Up Presiona intro helper. move Down Presiona intro helper. move Le…" at bounding box center [854, 376] width 343 height 130
type textarea "helper.moveRight(1)"
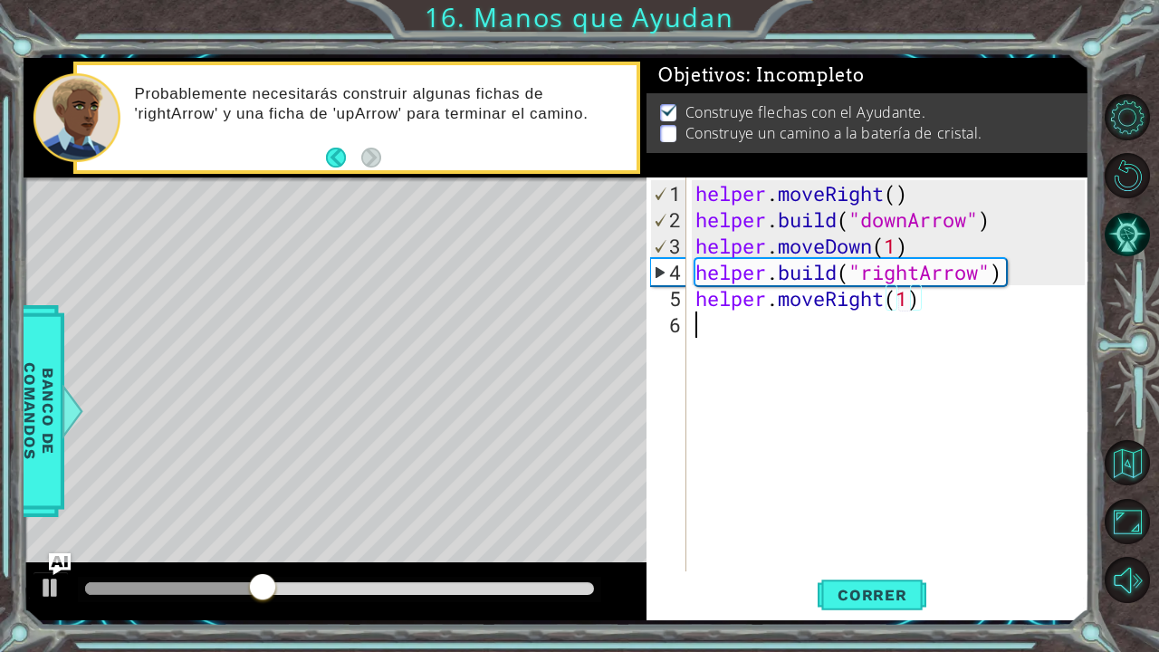
click at [909, 346] on div "helper . moveRight ( ) helper . build ( "downArrow" ) helper . moveDown ( 1 ) h…" at bounding box center [893, 403] width 402 height 447
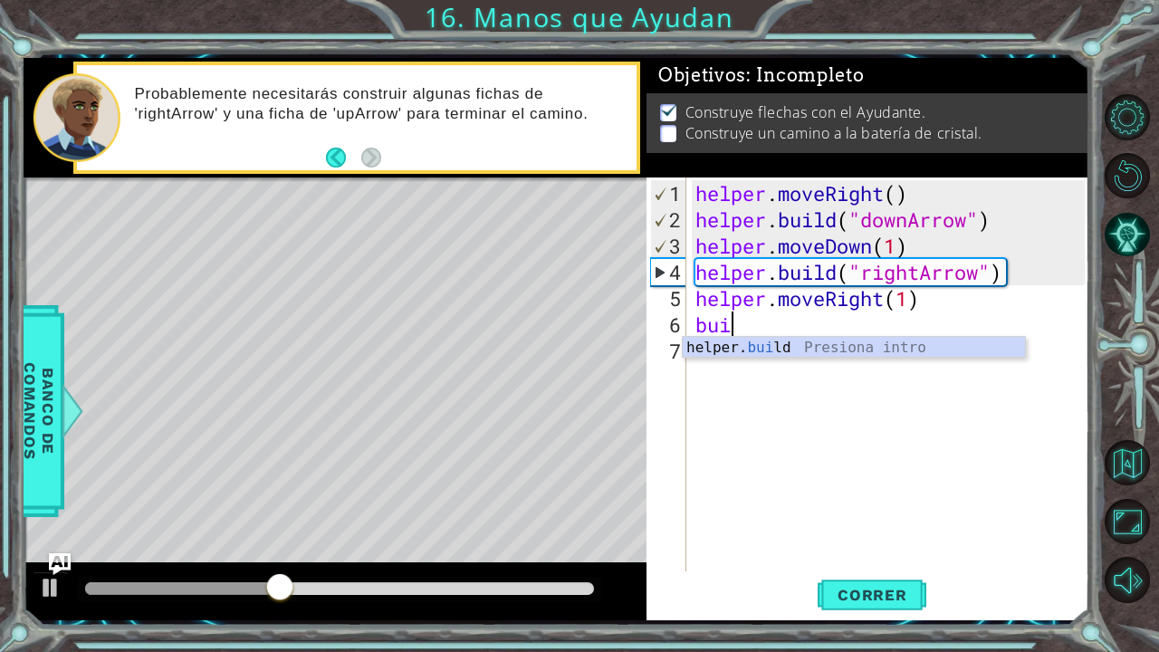
scroll to position [0, 0]
type textarea "[DOMAIN_NAME]("rightArrow")"
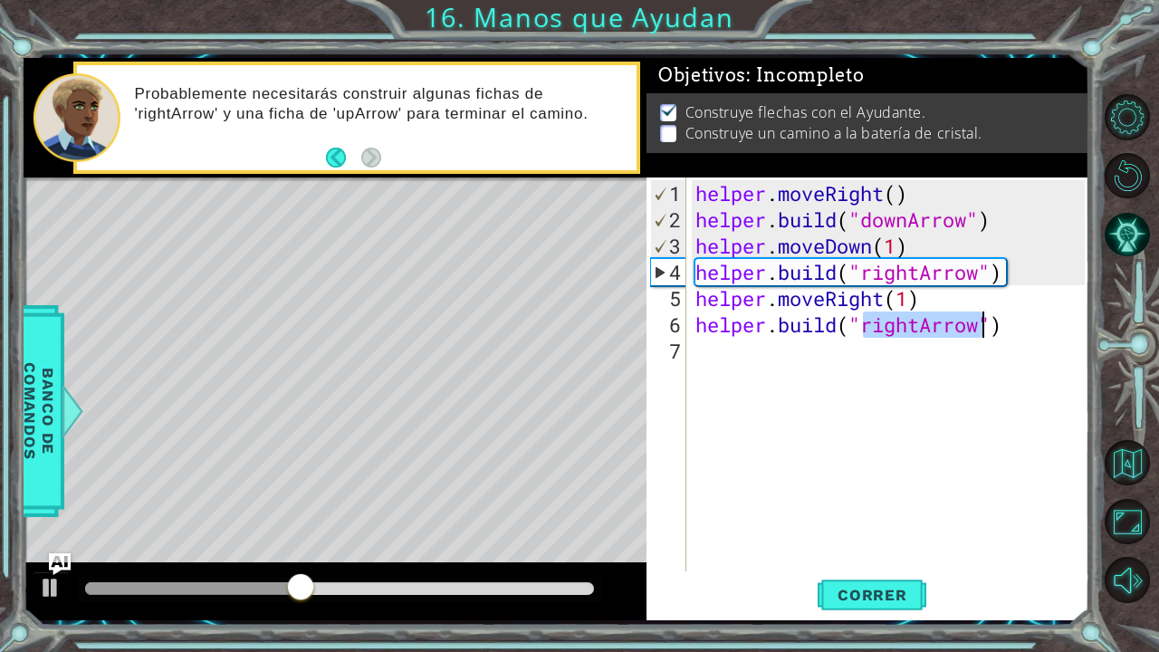
click at [884, 362] on div "helper . moveRight ( ) helper . build ( "downArrow" ) helper . moveDown ( 1 ) h…" at bounding box center [893, 403] width 402 height 447
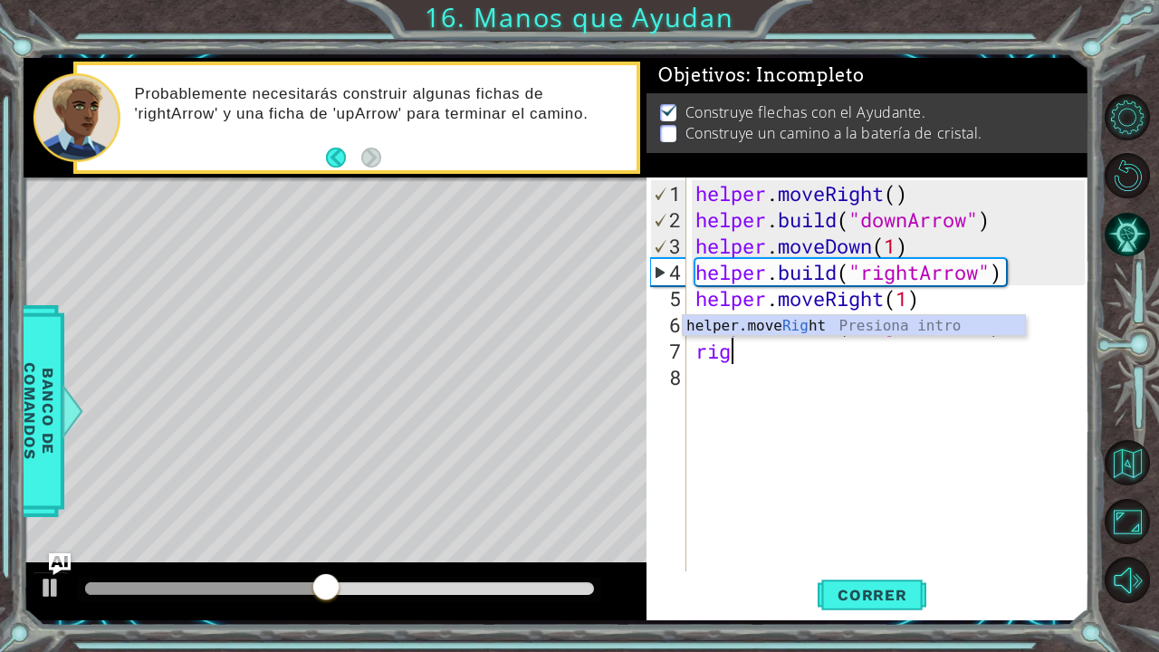
type textarea "helper.moveRight(1)"
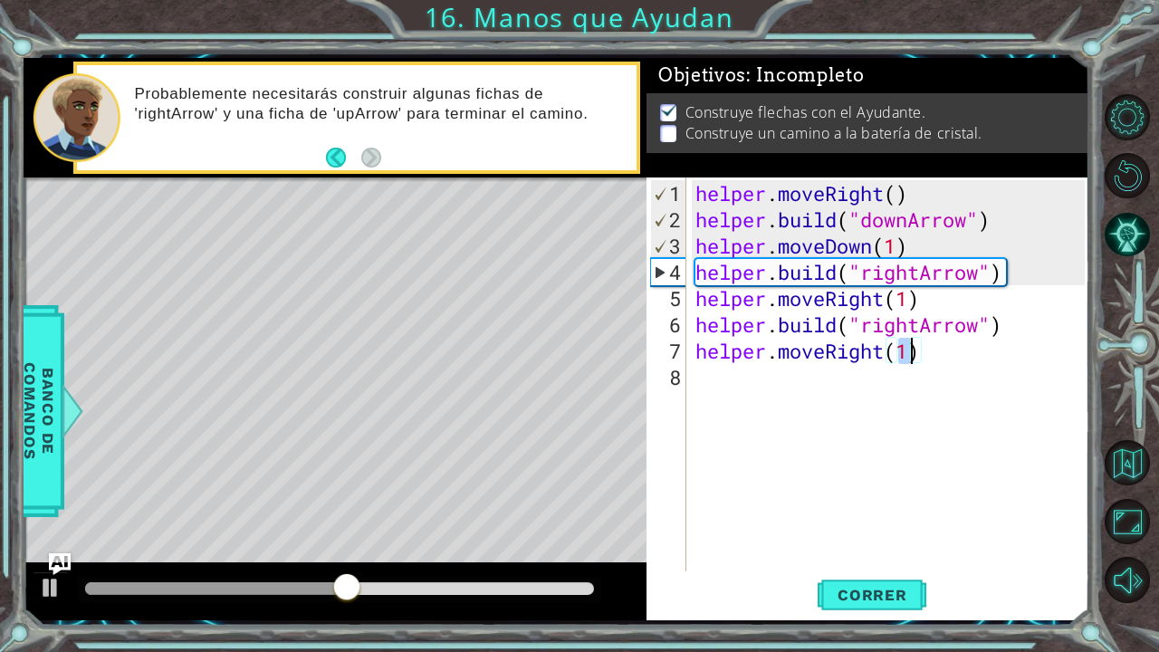
click at [882, 362] on div "helper . moveRight ( ) helper . build ( "downArrow" ) helper . moveDown ( 1 ) h…" at bounding box center [893, 403] width 402 height 447
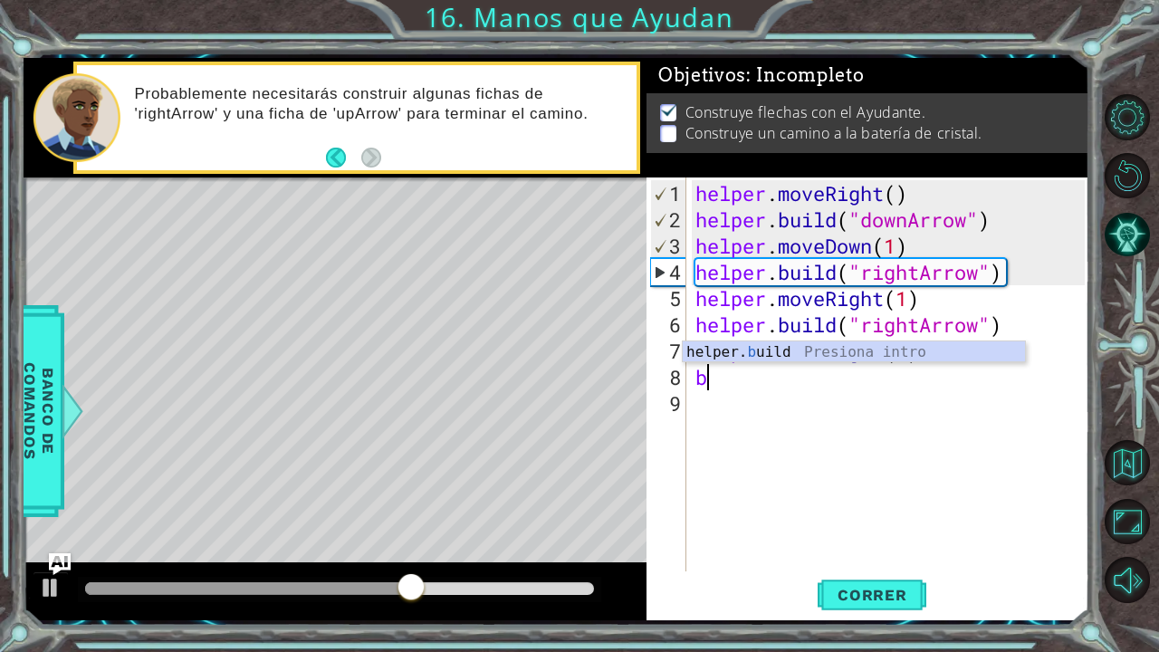
type textarea "[DOMAIN_NAME]("rightArrow")"
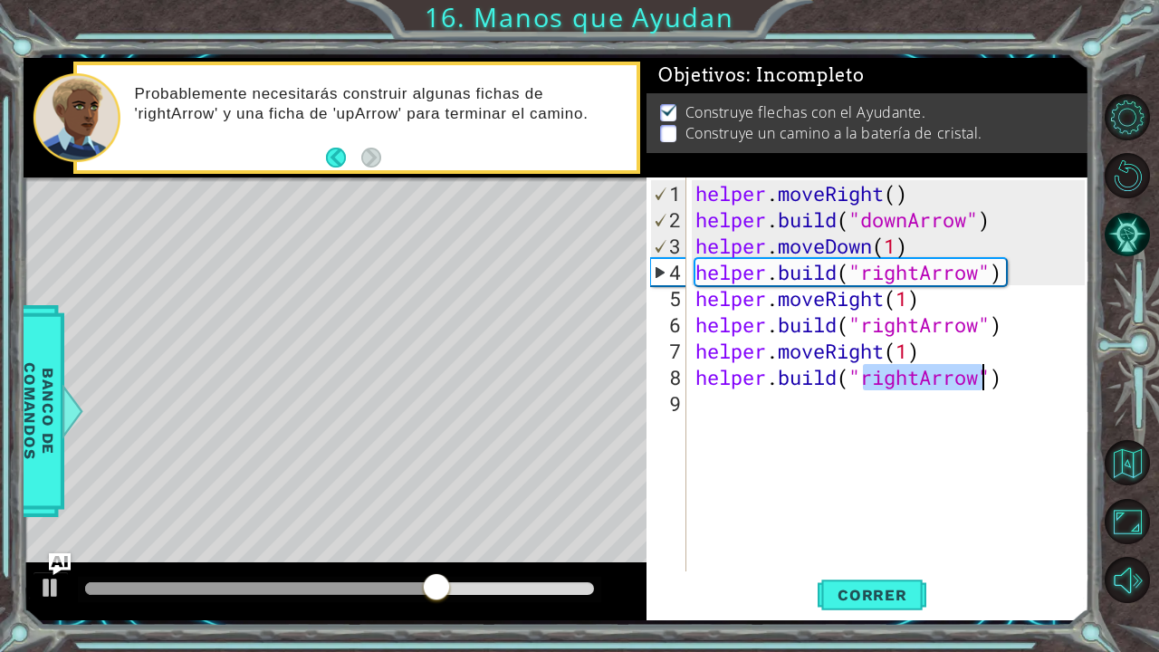
click at [816, 411] on div "helper . moveRight ( ) helper . build ( "downArrow" ) helper . moveDown ( 1 ) h…" at bounding box center [893, 403] width 402 height 447
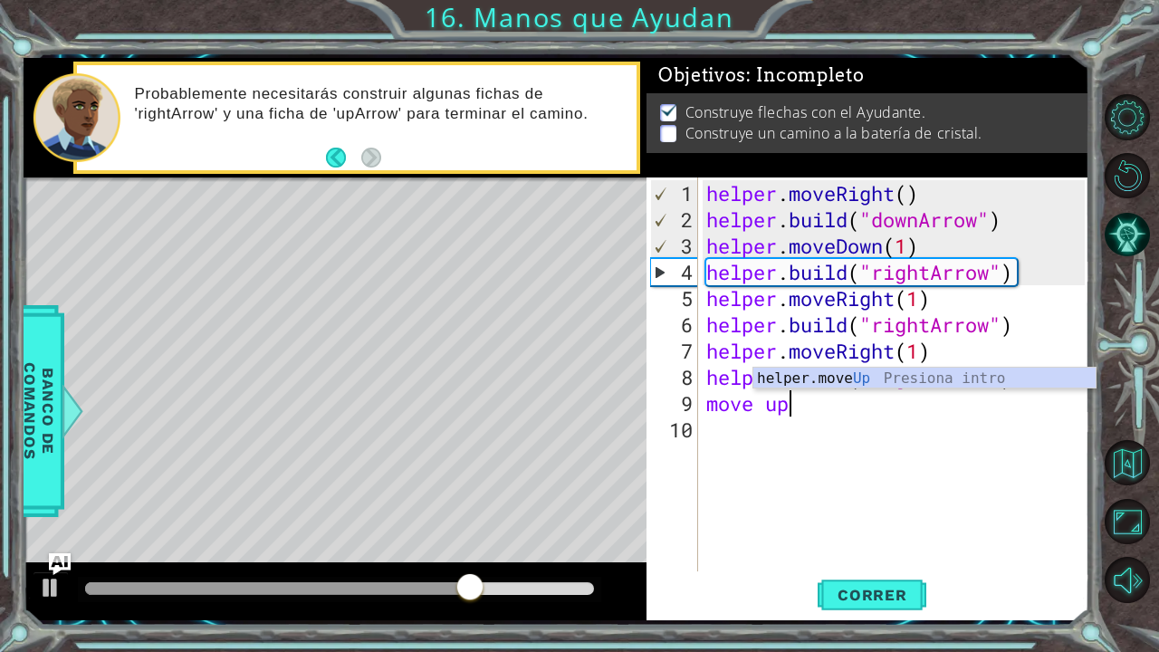
scroll to position [0, 3]
click at [825, 381] on div "helper.move Up Presiona intro" at bounding box center [925, 400] width 343 height 65
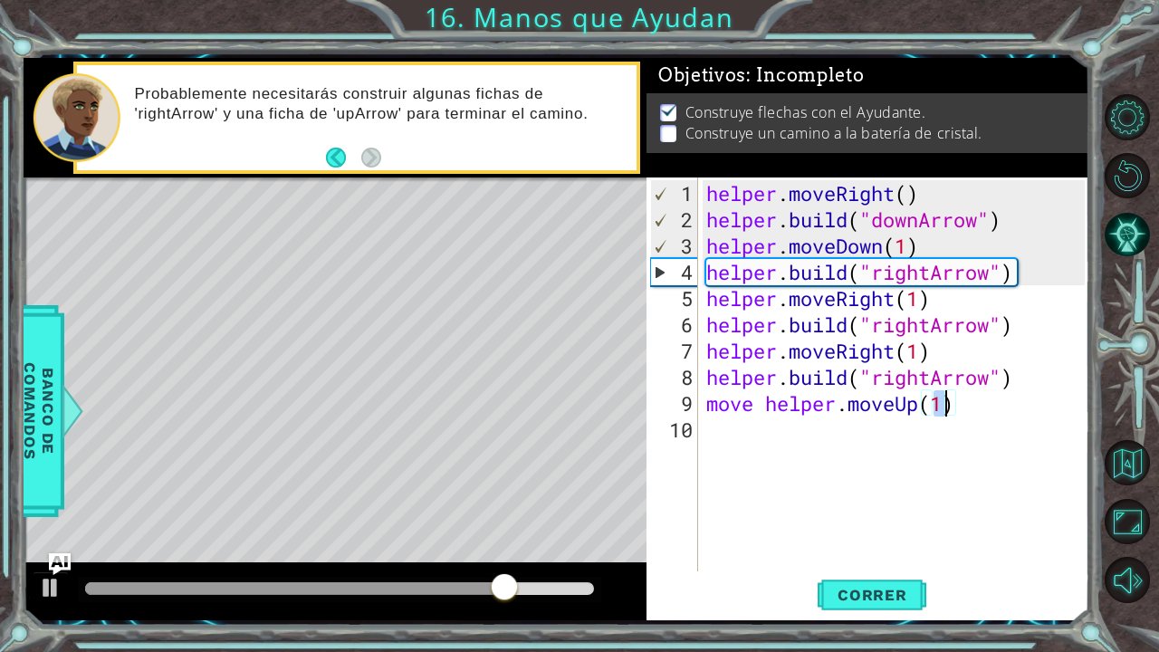
scroll to position [0, 10]
type textarea "move helper.moveUp(2)"
click at [885, 537] on span "Correr" at bounding box center [873, 595] width 106 height 18
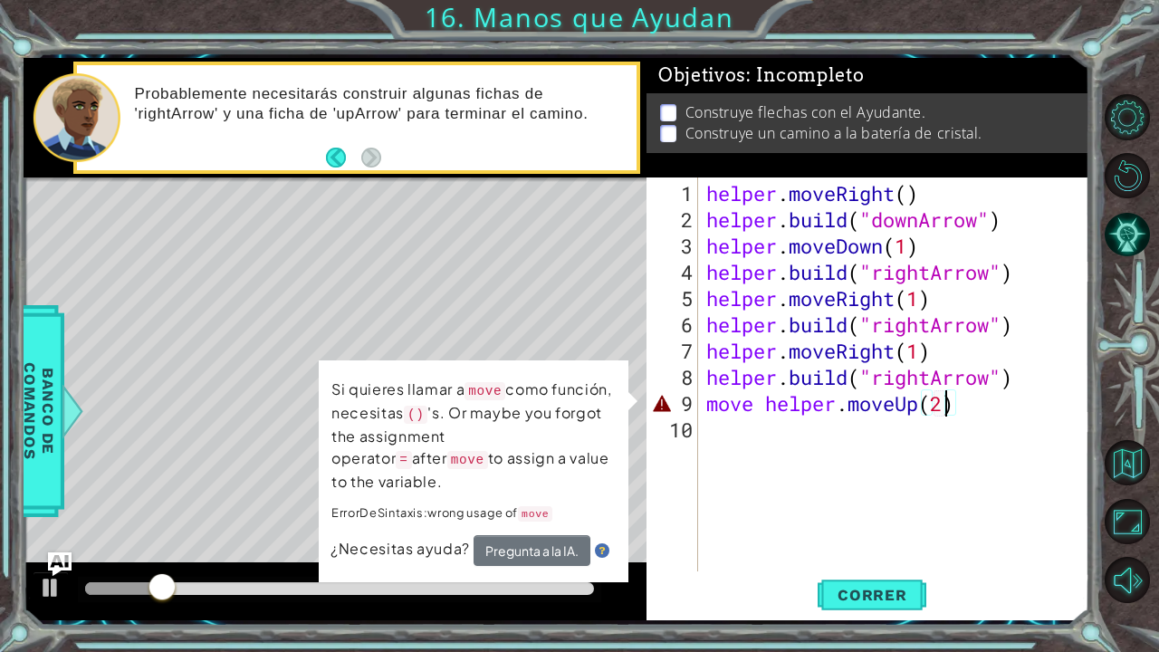
click at [62, 537] on img "Ask AI" at bounding box center [59, 565] width 24 height 24
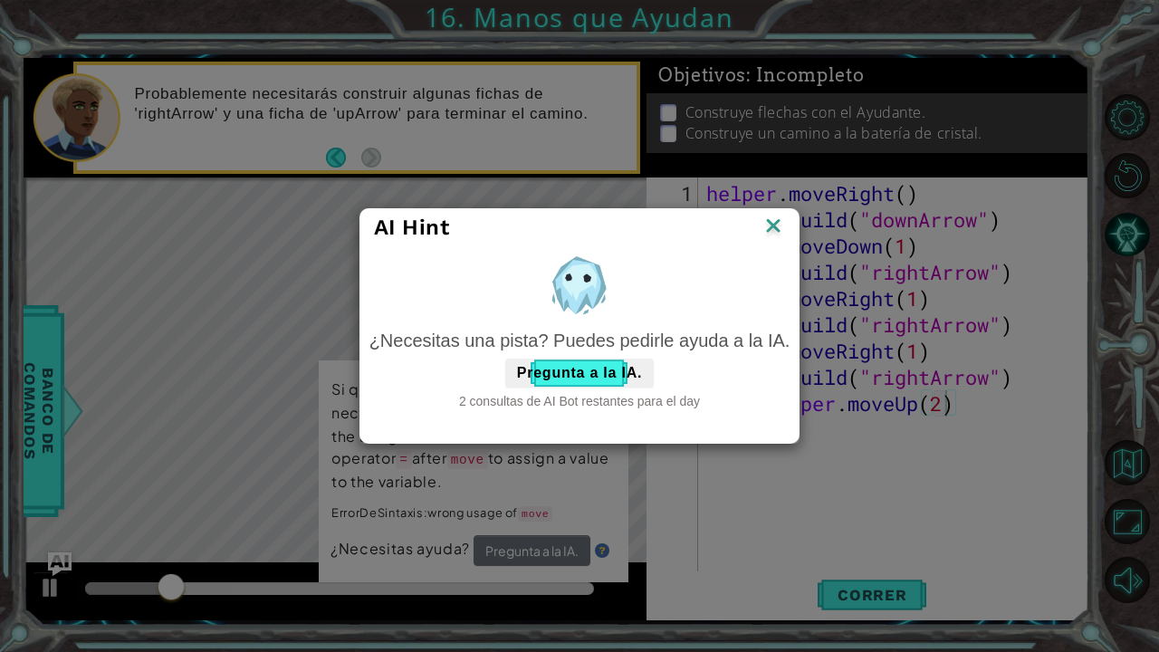
click at [62, 537] on div "AI Hint ¿Necesitas una pista? Puedes pedirle ayuda a la IA. Pregunta a la IA. 2…" at bounding box center [579, 326] width 1159 height 652
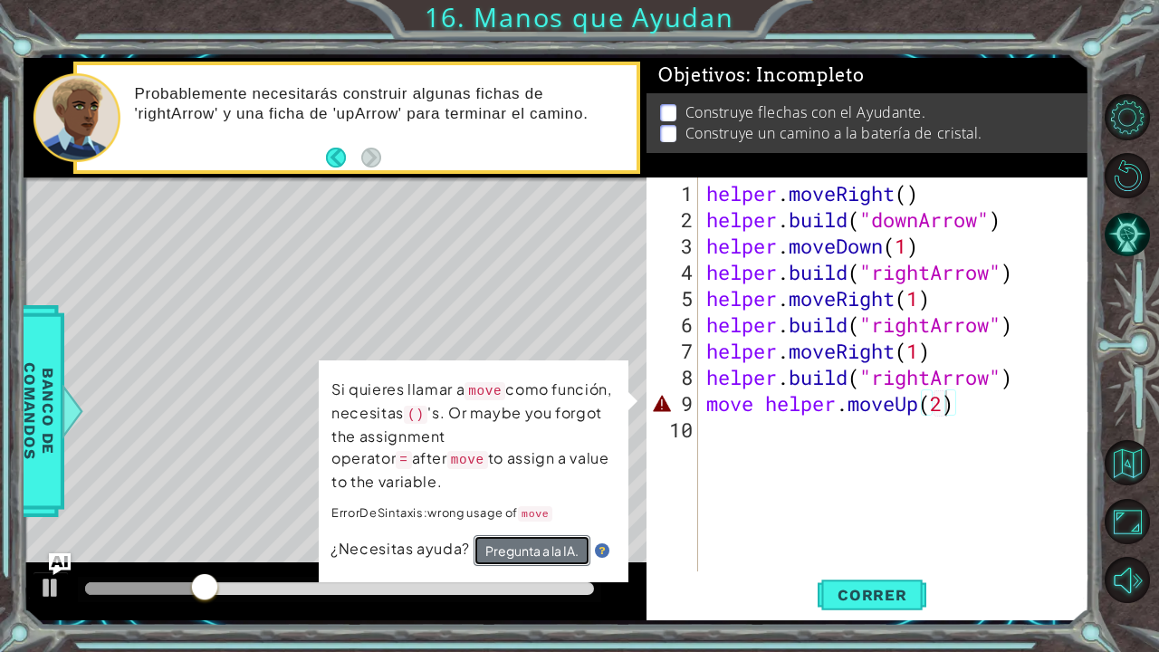
click at [522, 535] on button "Pregunta a la IA." at bounding box center [532, 550] width 117 height 31
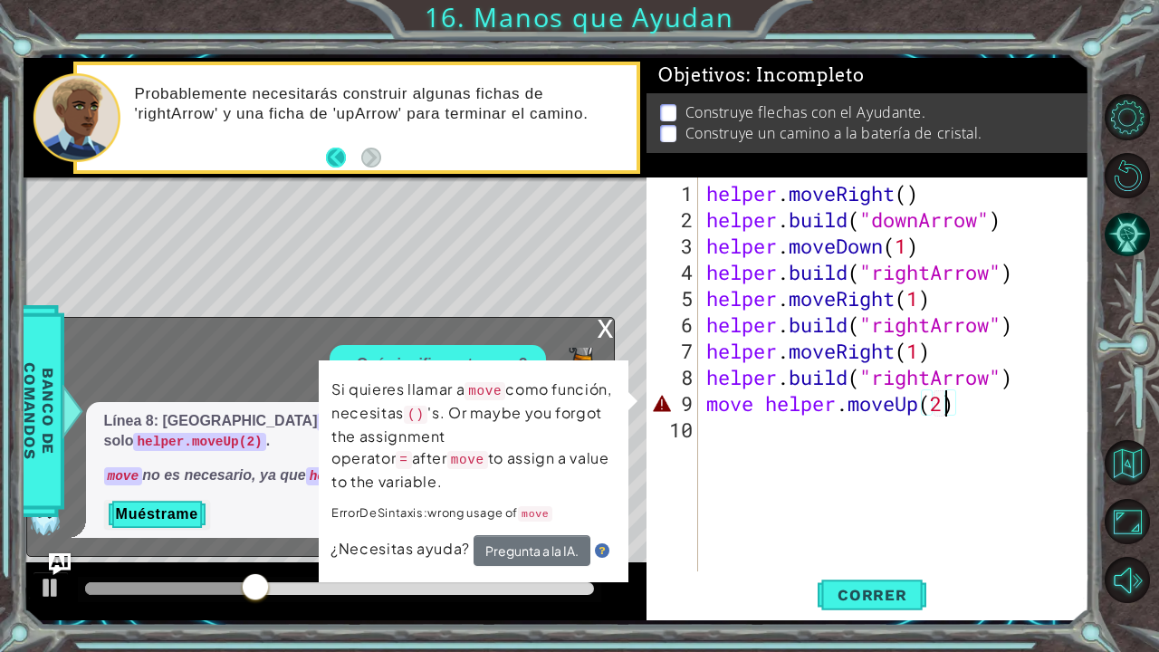
click at [343, 156] on button "Back" at bounding box center [343, 158] width 35 height 20
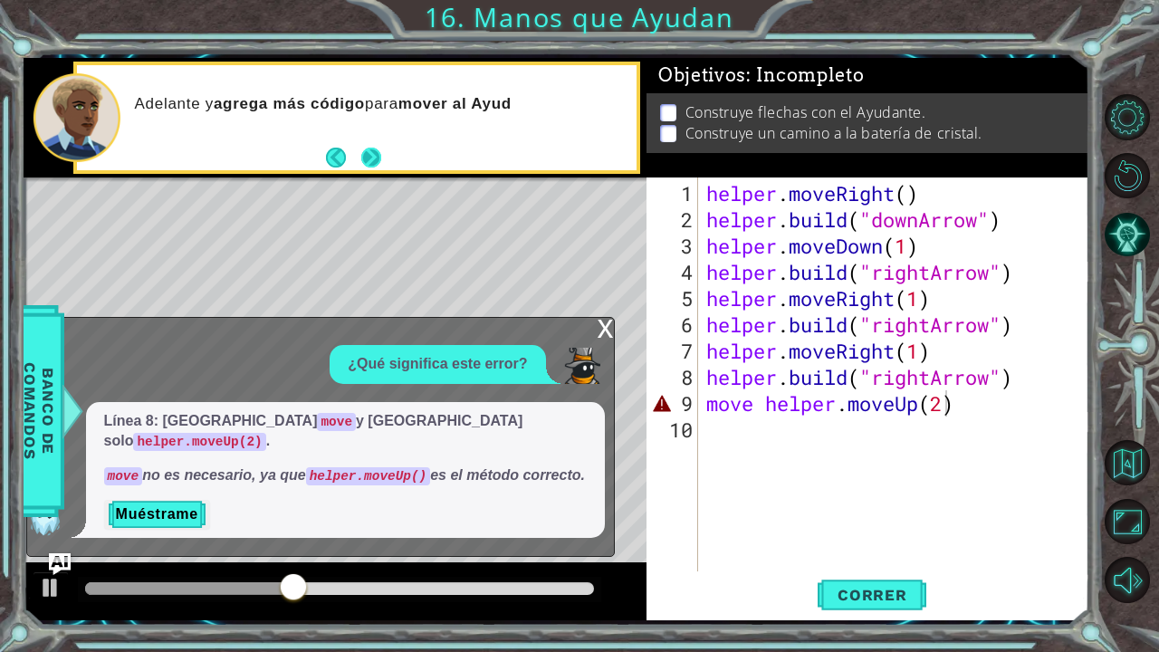
click at [379, 159] on button "Next" at bounding box center [371, 158] width 20 height 20
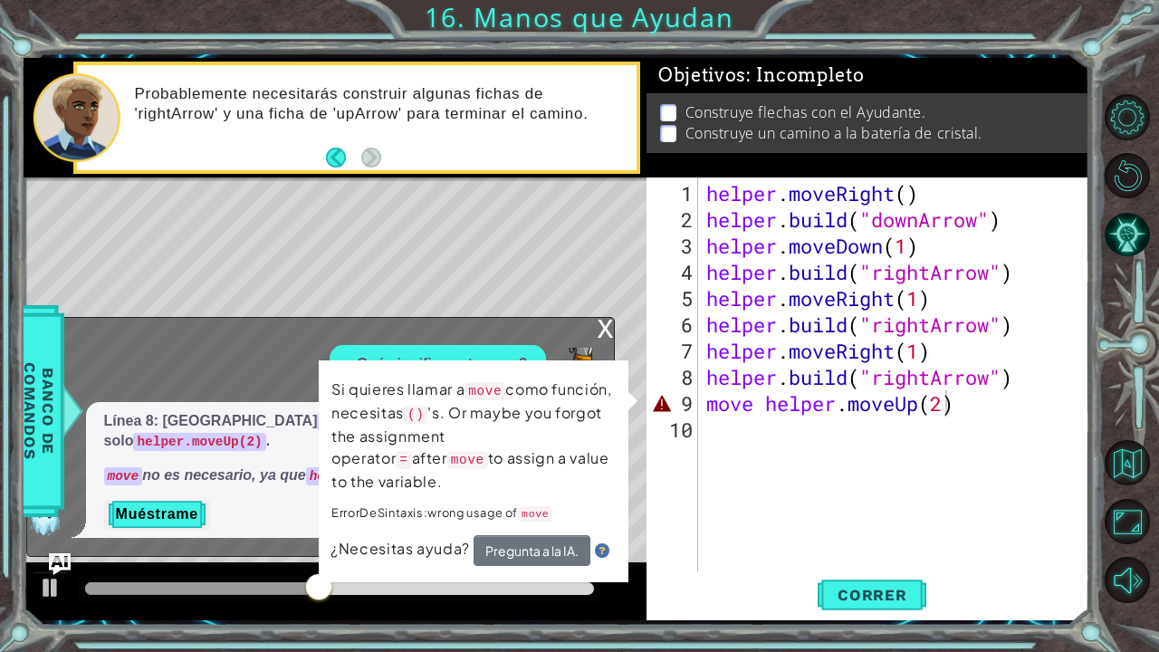
click at [605, 336] on div "x" at bounding box center [606, 327] width 16 height 18
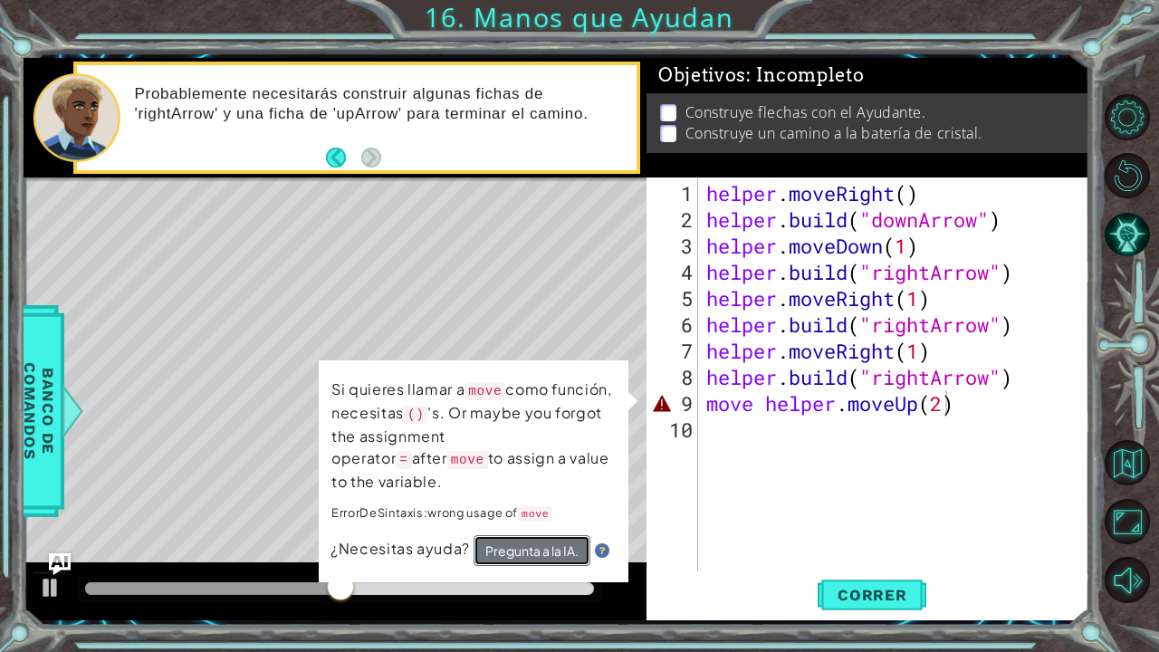
click at [565, 535] on button "Pregunta a la IA." at bounding box center [532, 550] width 117 height 31
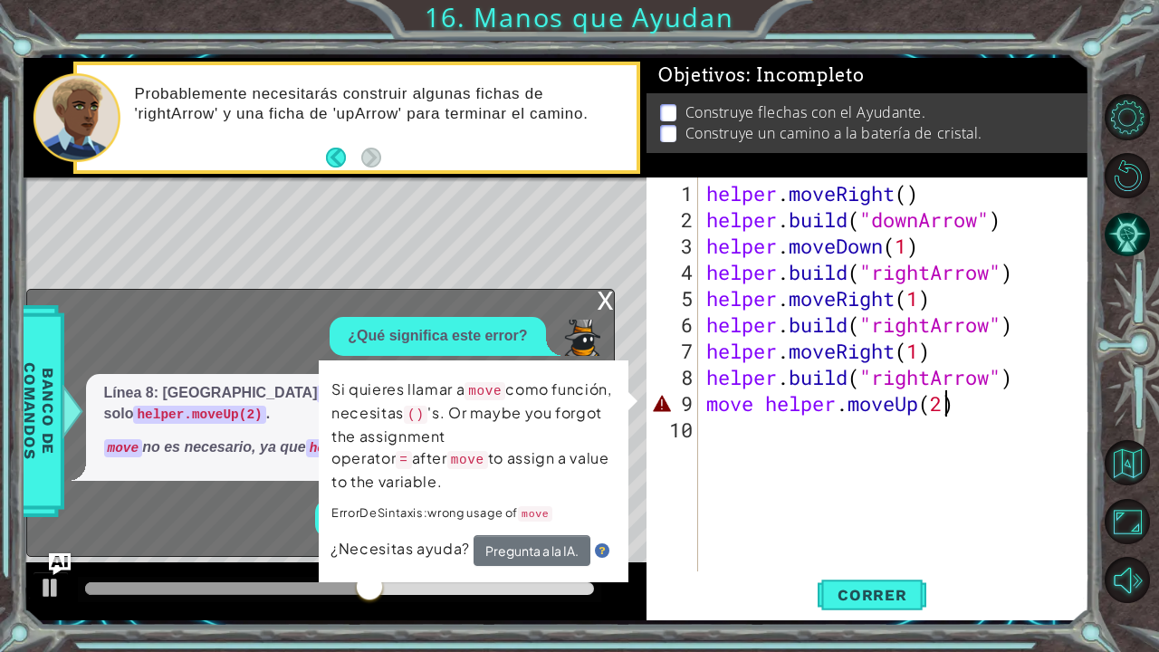
click at [601, 325] on div "x ¿Qué significa este error? Línea 8: Remueve move y [GEOGRAPHIC_DATA] solo hel…" at bounding box center [320, 423] width 589 height 268
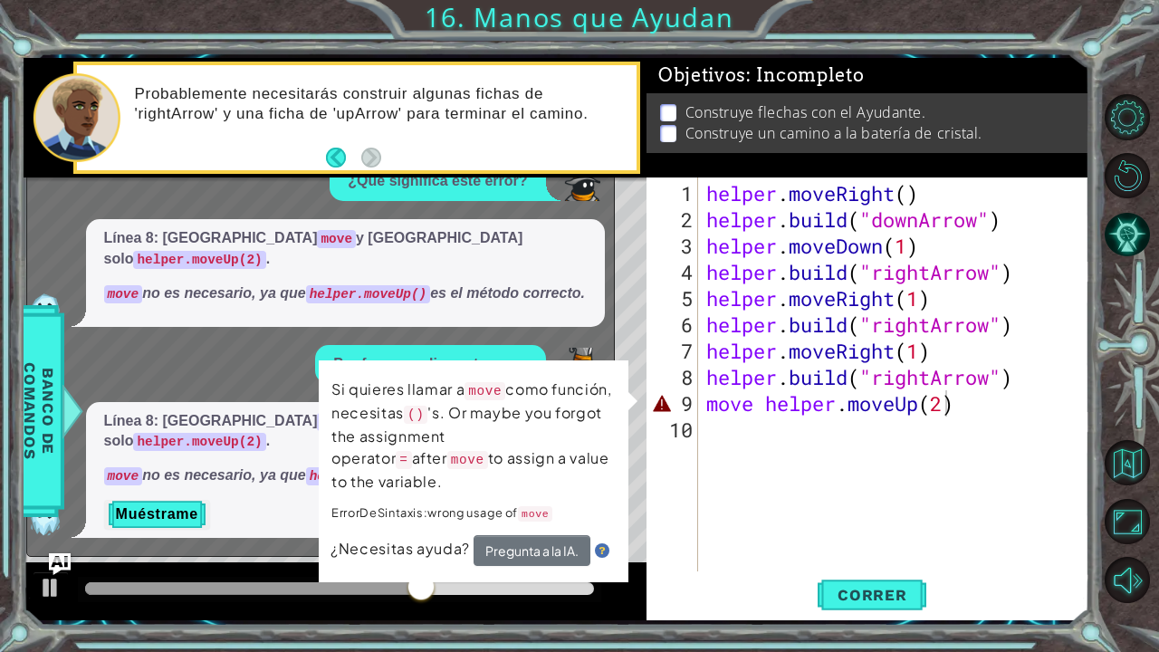
scroll to position [0, 0]
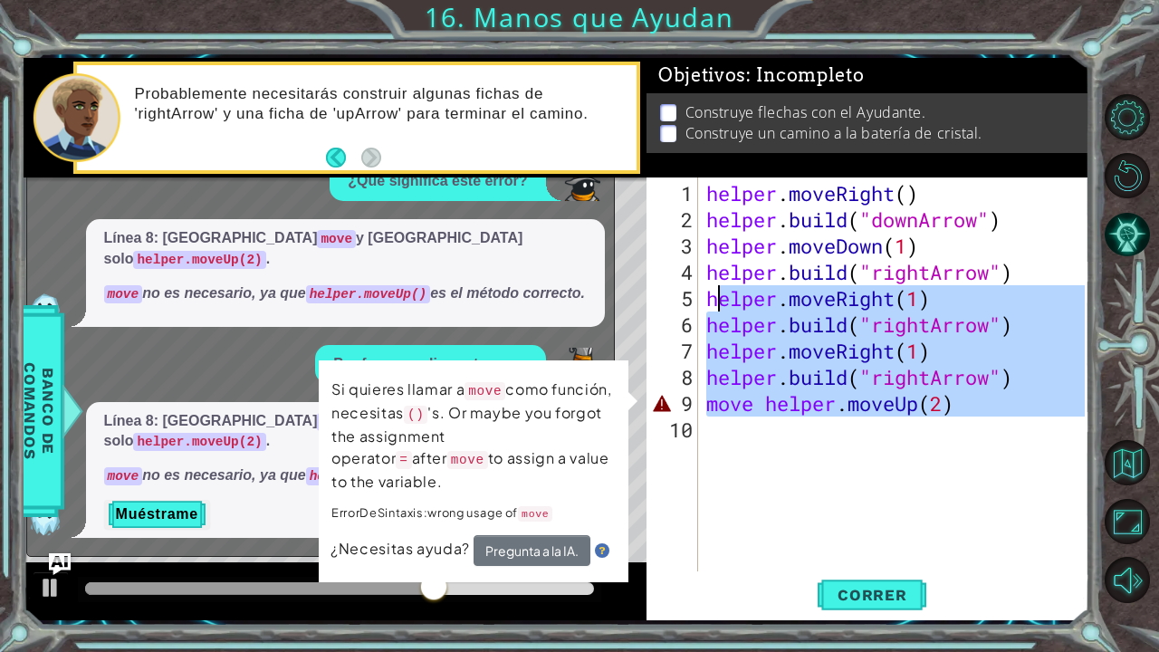
drag, startPoint x: 971, startPoint y: 417, endPoint x: 714, endPoint y: 289, distance: 287.2
click at [714, 289] on div "helper . moveRight ( ) helper . build ( "downArrow" ) helper . moveDown ( 1 ) h…" at bounding box center [898, 403] width 391 height 447
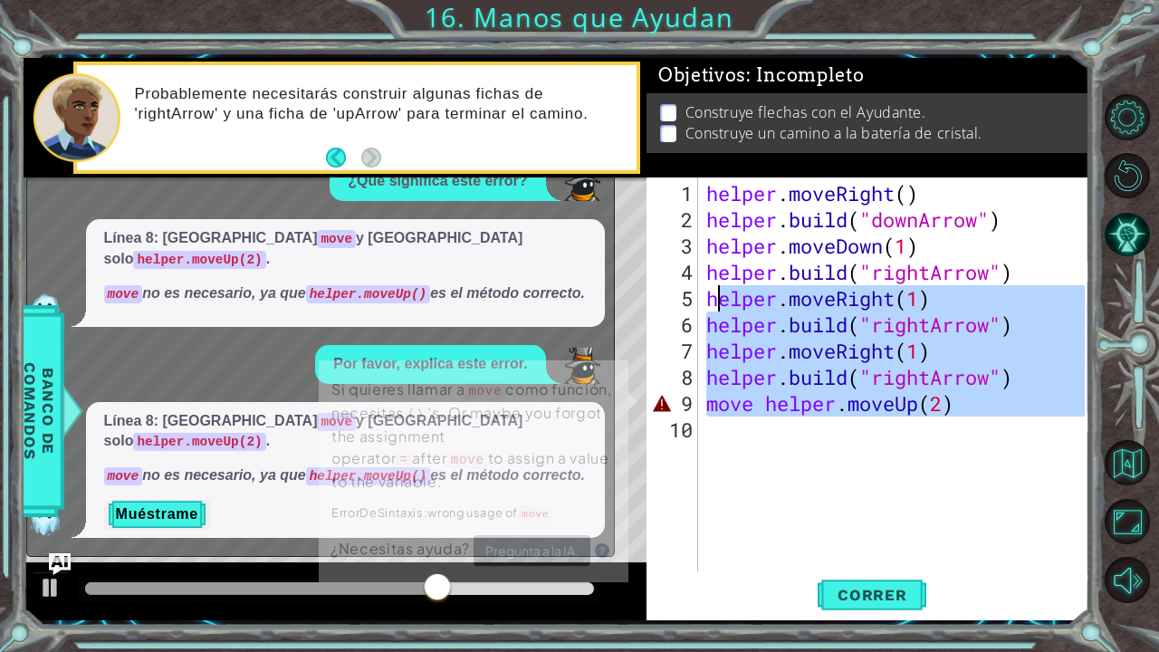
type textarea "h"
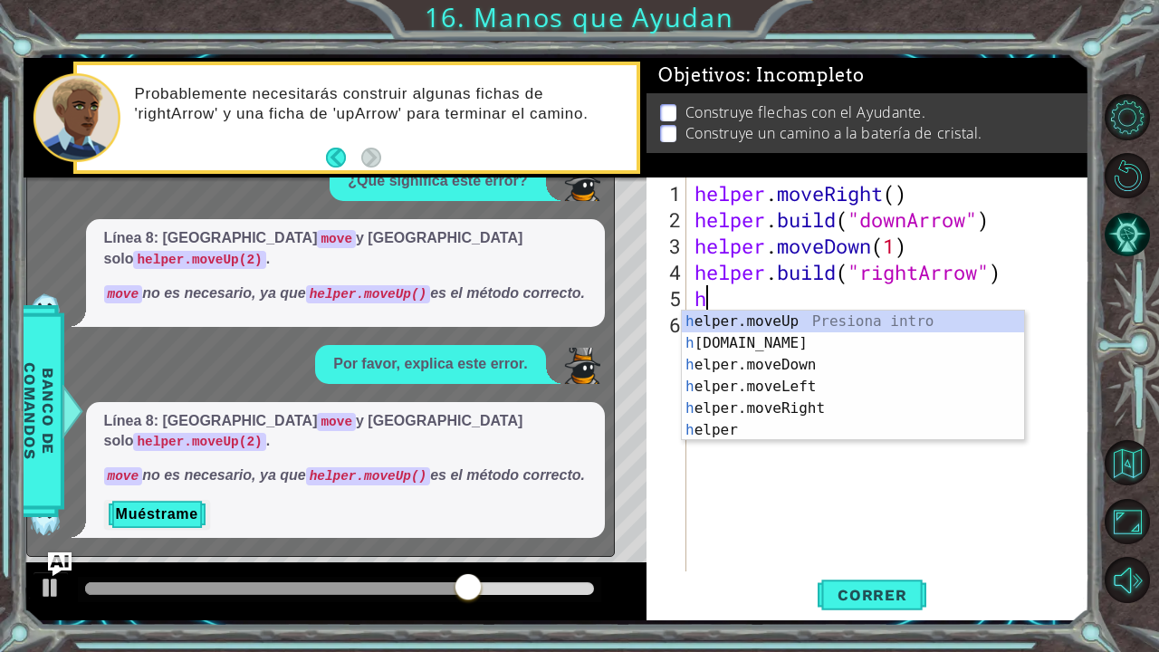
click at [53, 537] on img "Ask AI" at bounding box center [59, 565] width 24 height 24
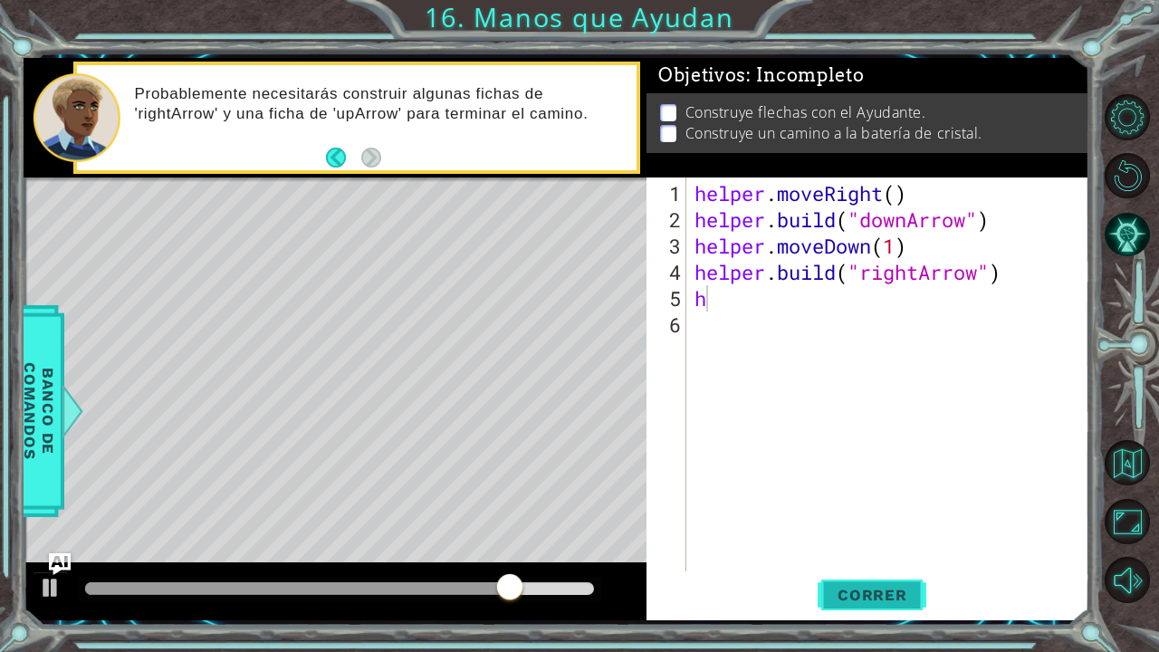
click at [879, 537] on button "Correr" at bounding box center [872, 594] width 109 height 44
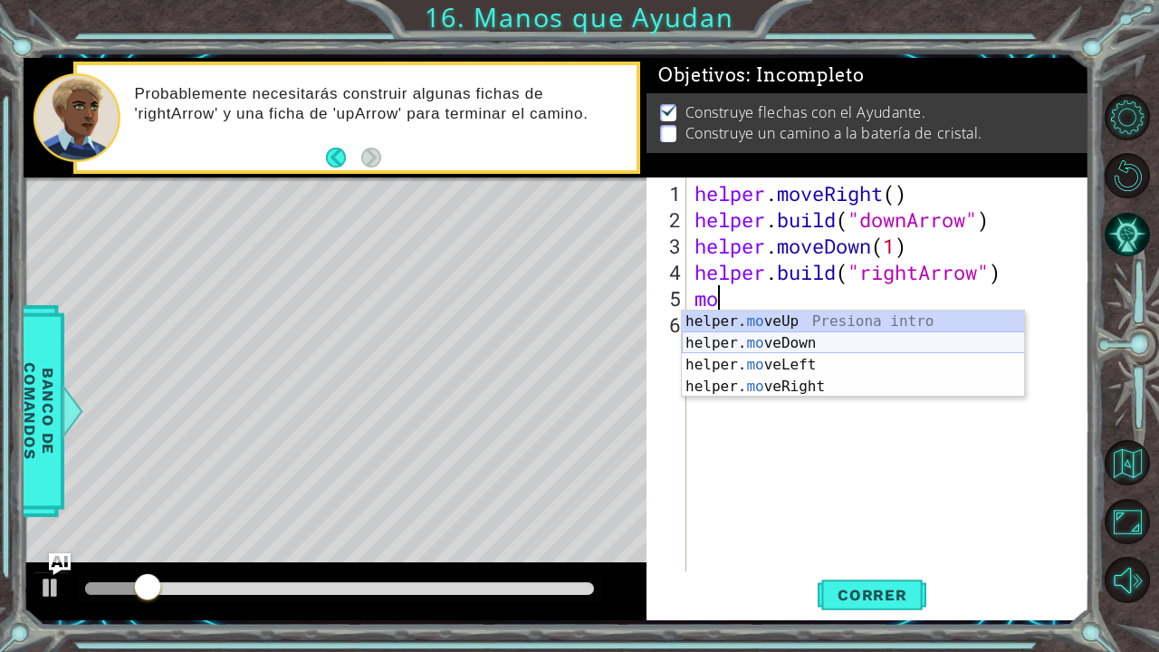
click at [812, 339] on div "helper. mo veUp Presiona intro helper. mo veDown Presiona intro helper. mo veLe…" at bounding box center [853, 376] width 343 height 130
type textarea "helper.moveDown(1)"
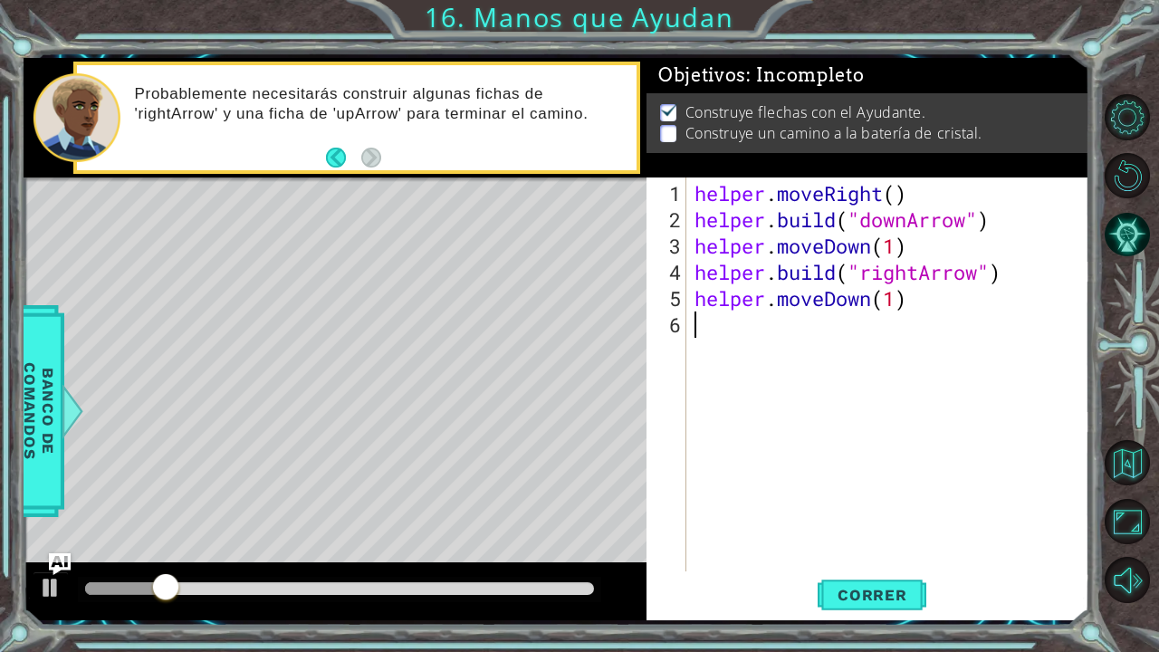
click at [803, 337] on div "helper . moveRight ( ) helper . build ( "downArrow" ) helper . moveDown ( 1 ) h…" at bounding box center [892, 403] width 403 height 447
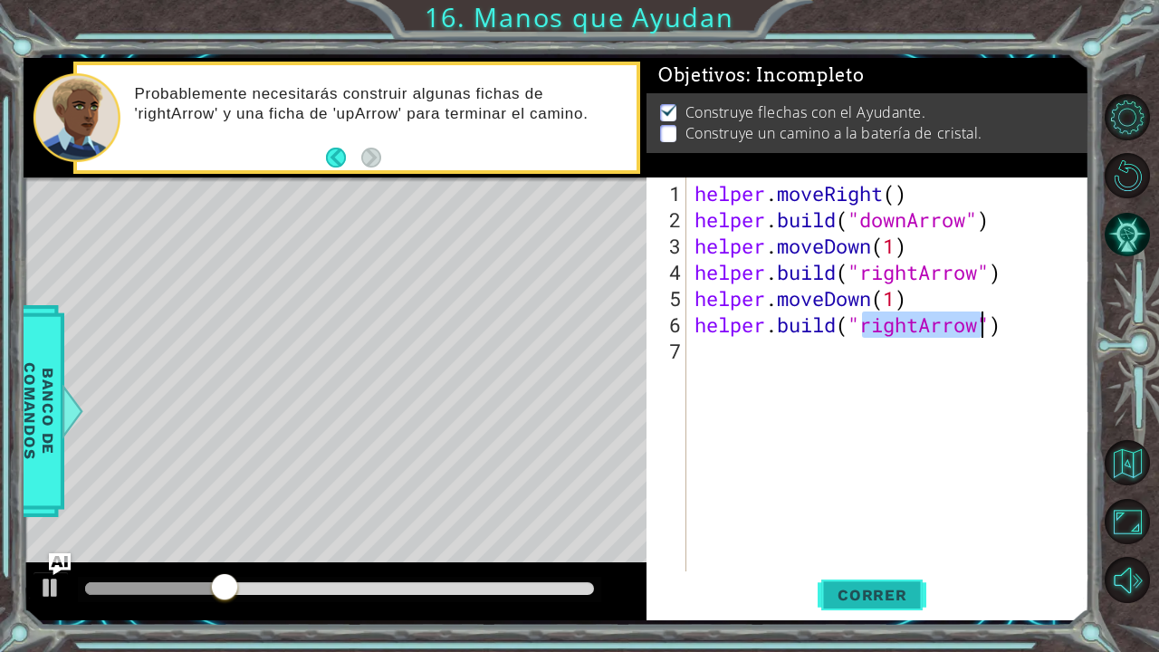
type textarea "[DOMAIN_NAME]("rightArrow")"
click at [870, 537] on button "Correr" at bounding box center [872, 594] width 109 height 44
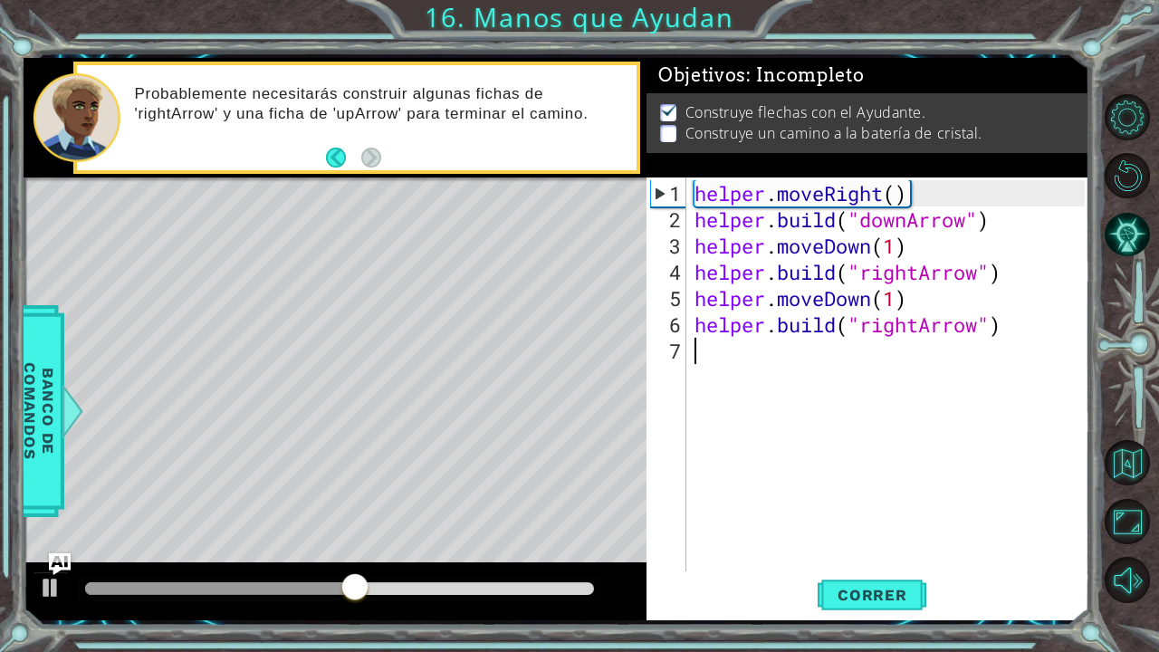
click at [712, 388] on div "helper . moveRight ( ) helper . build ( "downArrow" ) helper . moveDown ( 1 ) h…" at bounding box center [892, 403] width 403 height 447
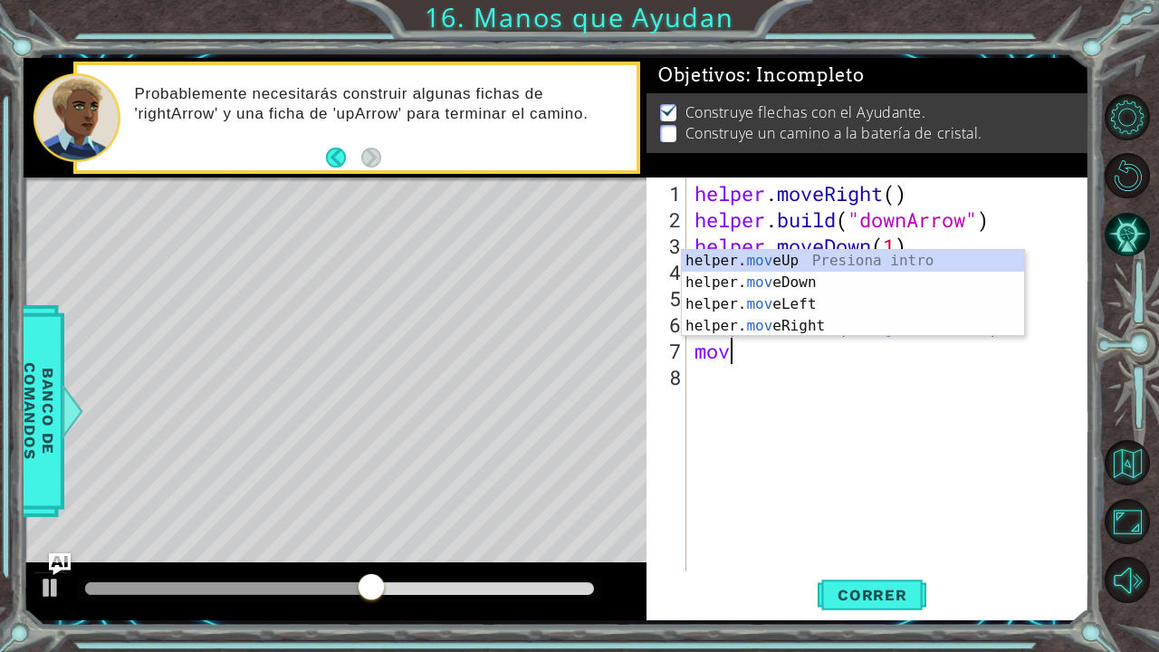
scroll to position [0, 1]
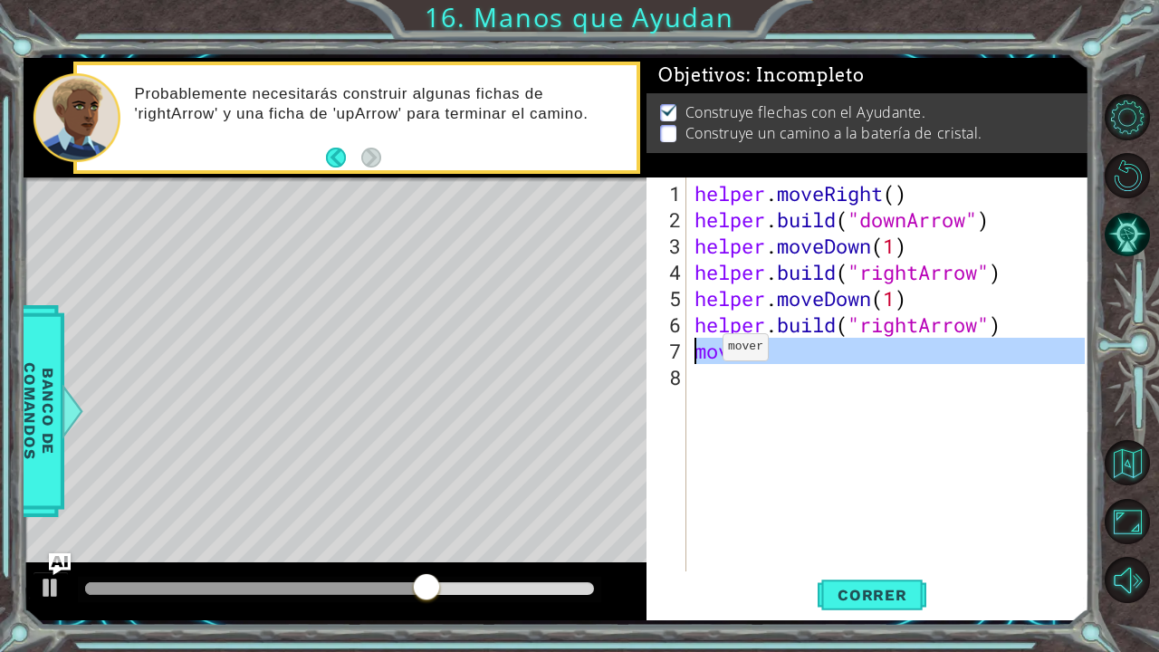
drag, startPoint x: 777, startPoint y: 370, endPoint x: 694, endPoint y: 355, distance: 84.6
click at [694, 355] on div "helper . moveRight ( ) helper . build ( "downArrow" ) helper . moveDown ( 1 ) h…" at bounding box center [892, 403] width 403 height 447
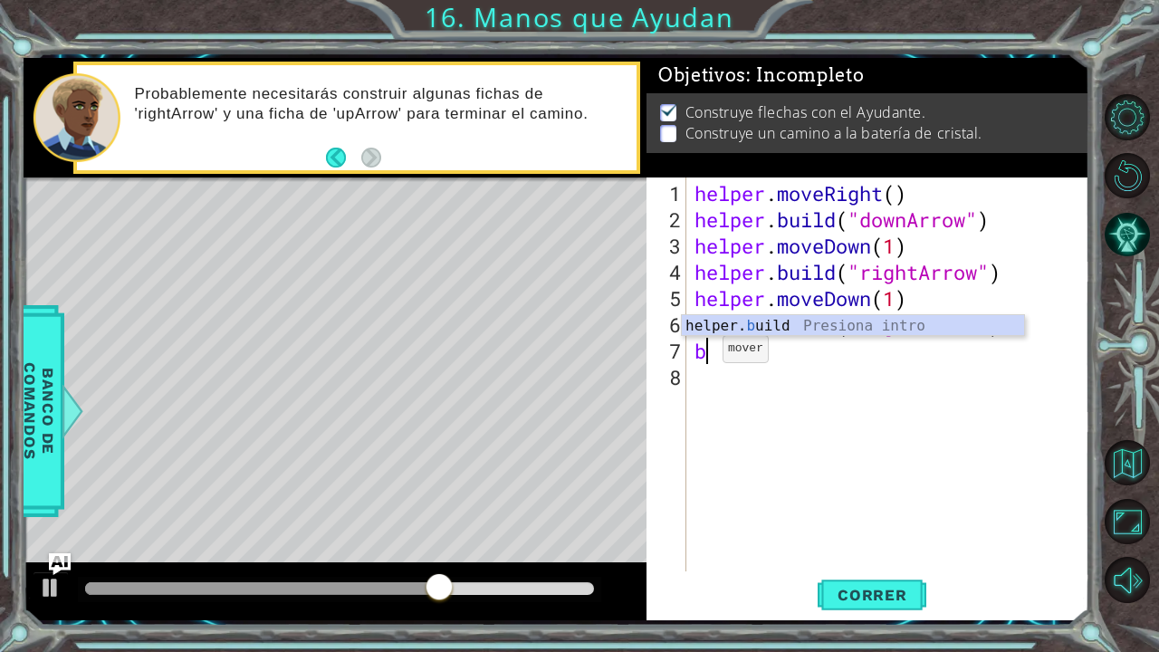
scroll to position [0, 0]
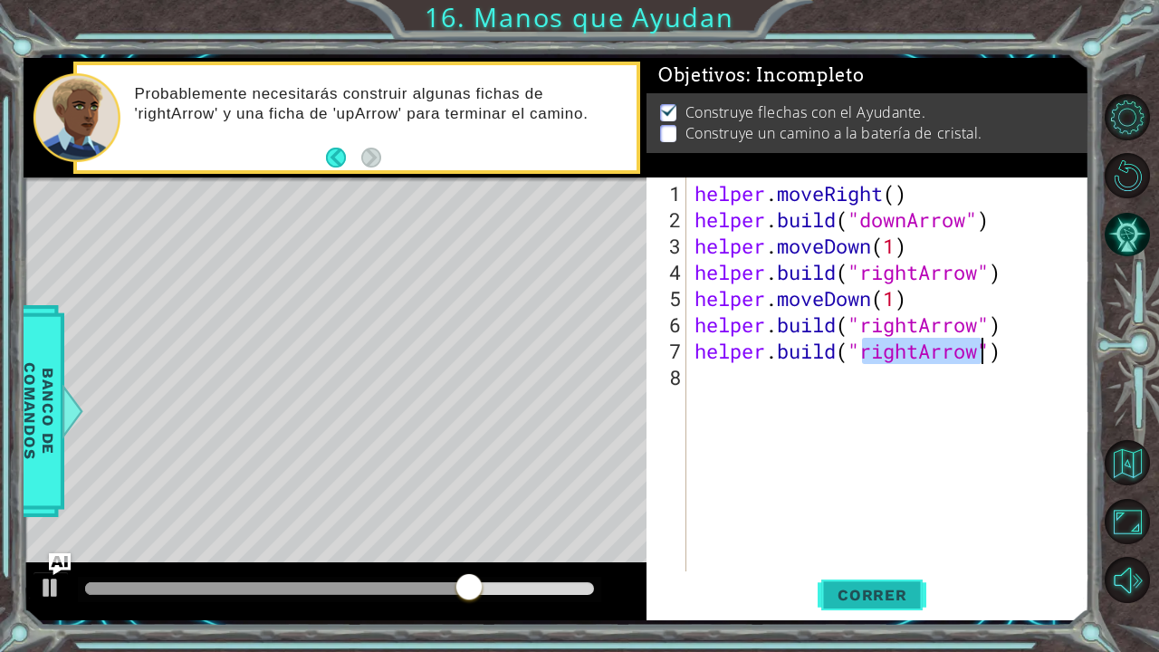
click at [839, 537] on span "Correr" at bounding box center [873, 595] width 106 height 18
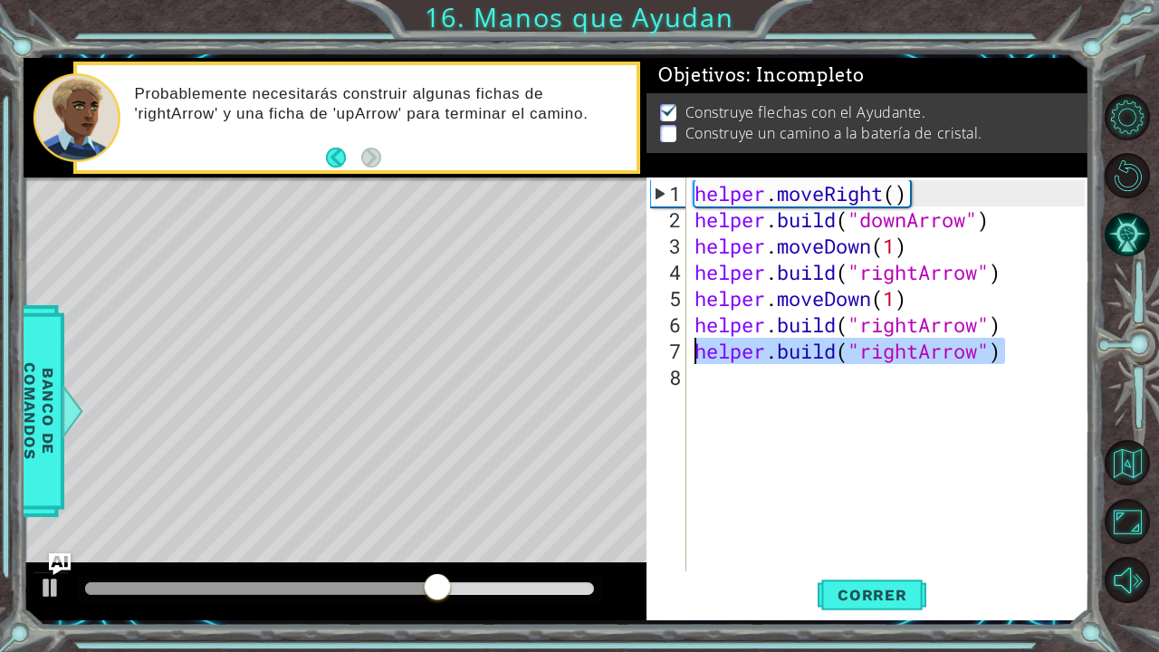
drag, startPoint x: 1016, startPoint y: 353, endPoint x: 692, endPoint y: 350, distance: 324.3
click at [692, 350] on div "helper . moveRight ( ) helper . build ( "downArrow" ) helper . moveDown ( 1 ) h…" at bounding box center [892, 403] width 403 height 447
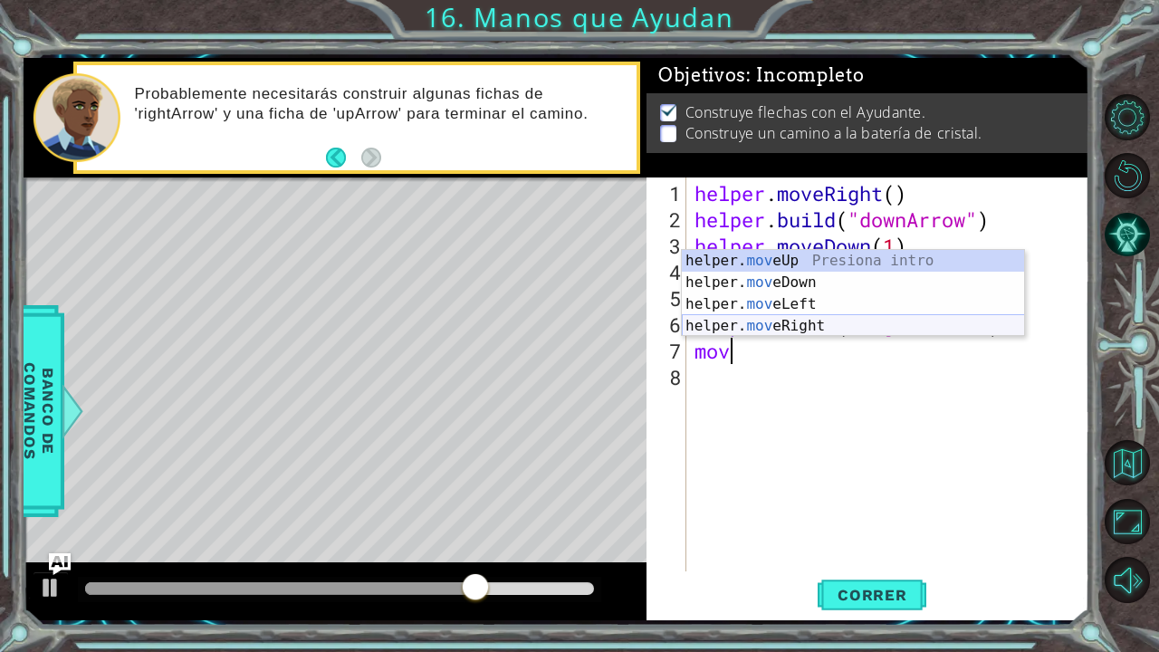
click at [784, 324] on div "helper. mov eUp Presiona intro helper. mov eDown Presiona intro helper. mov eLe…" at bounding box center [853, 315] width 343 height 130
type textarea "helper.moveRight(1)"
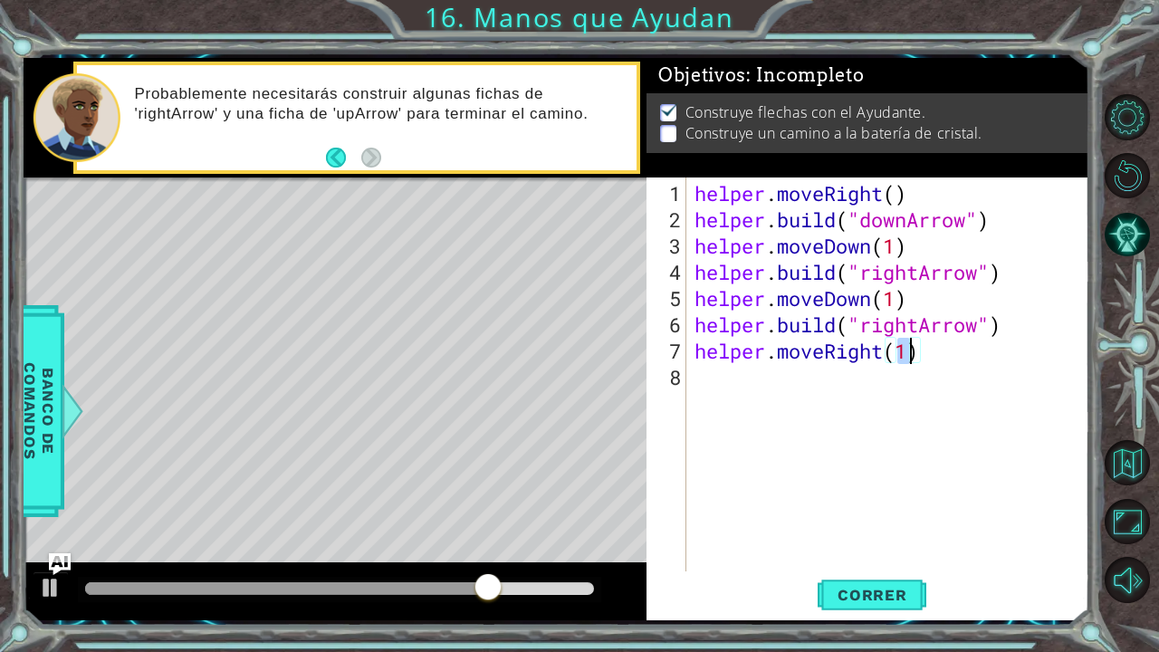
click at [757, 386] on div "helper . moveRight ( ) helper . build ( "downArrow" ) helper . moveDown ( 1 ) h…" at bounding box center [892, 403] width 403 height 447
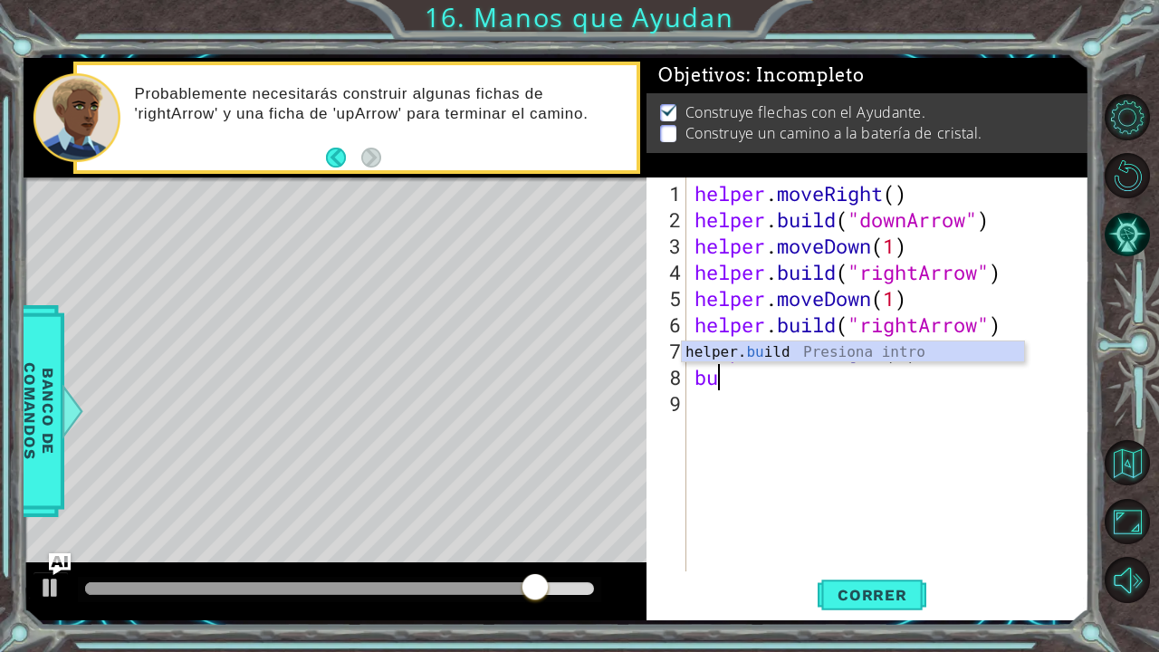
type textarea "[DOMAIN_NAME]("rightArrow")"
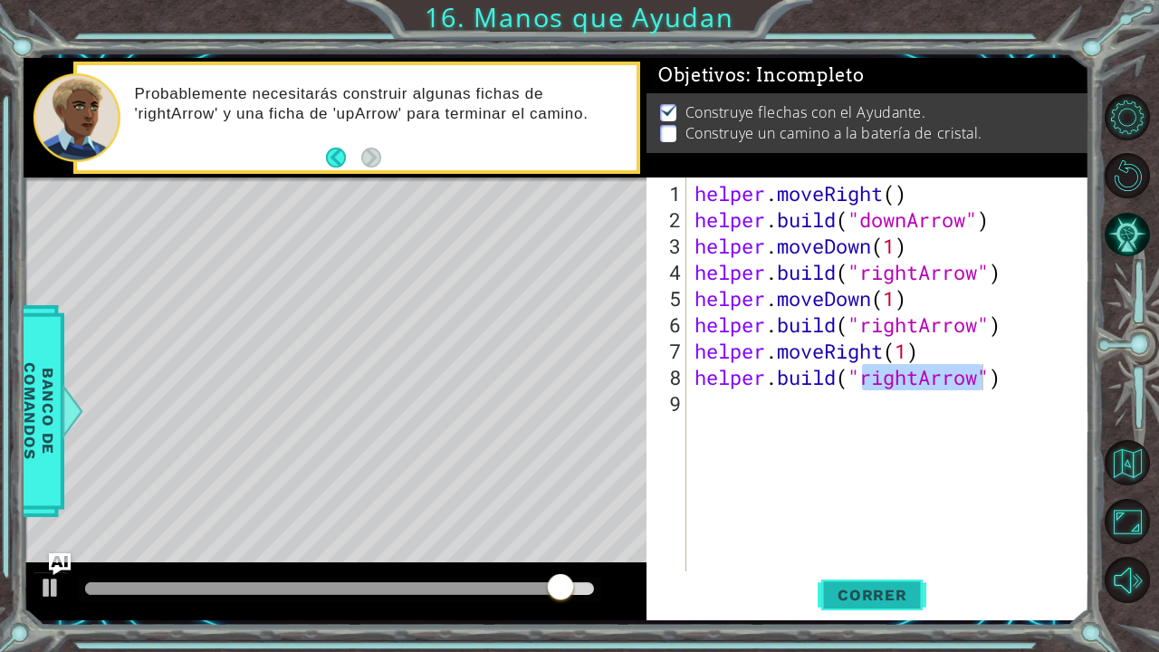
click at [864, 537] on span "Correr" at bounding box center [873, 595] width 106 height 18
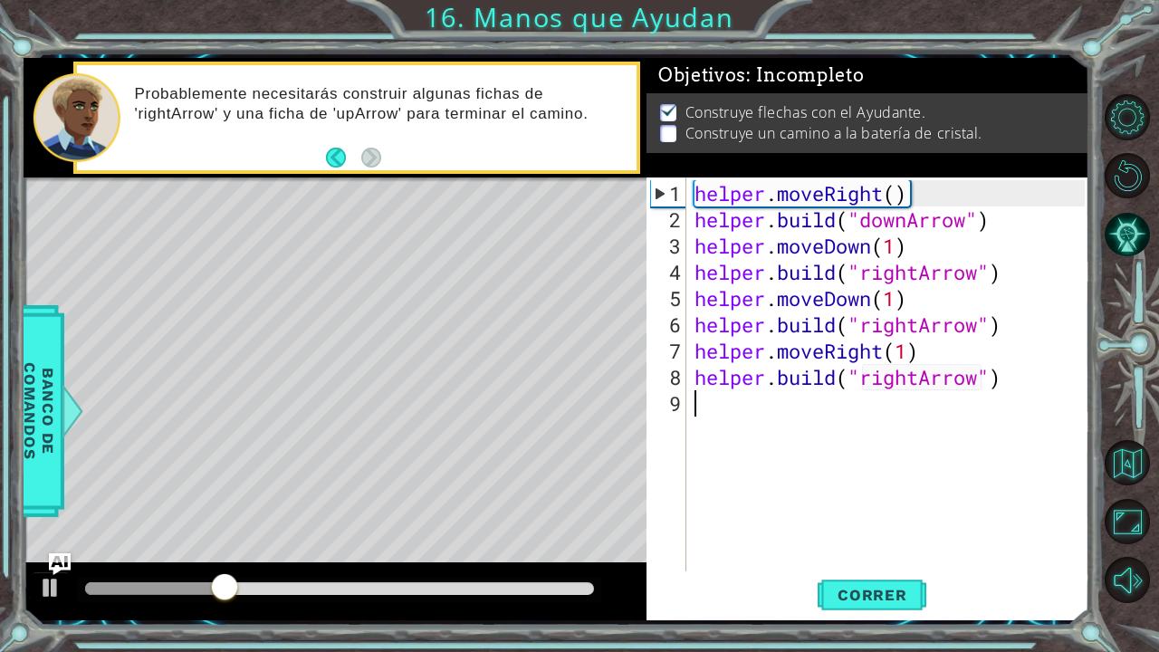
click at [825, 406] on div "helper . moveRight ( ) helper . build ( "downArrow" ) helper . moveDown ( 1 ) h…" at bounding box center [892, 403] width 403 height 447
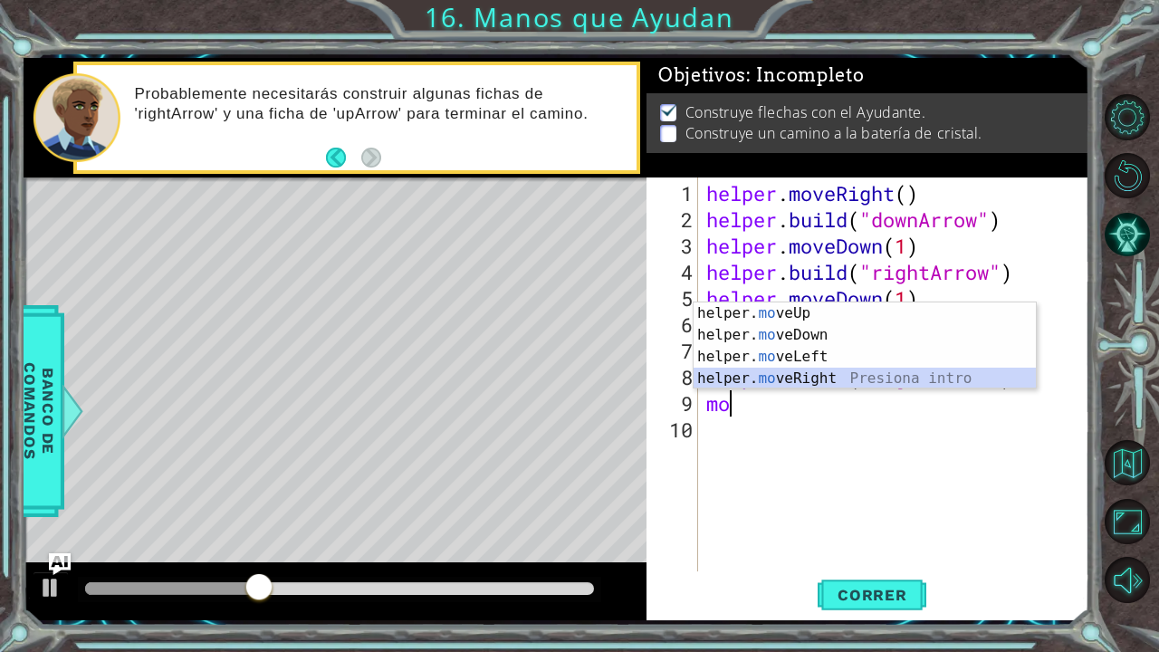
click at [823, 379] on div "helper. mo veUp Presiona intro helper. mo veDown Presiona intro helper. mo veLe…" at bounding box center [865, 368] width 343 height 130
type textarea "helper.moveRight(1)"
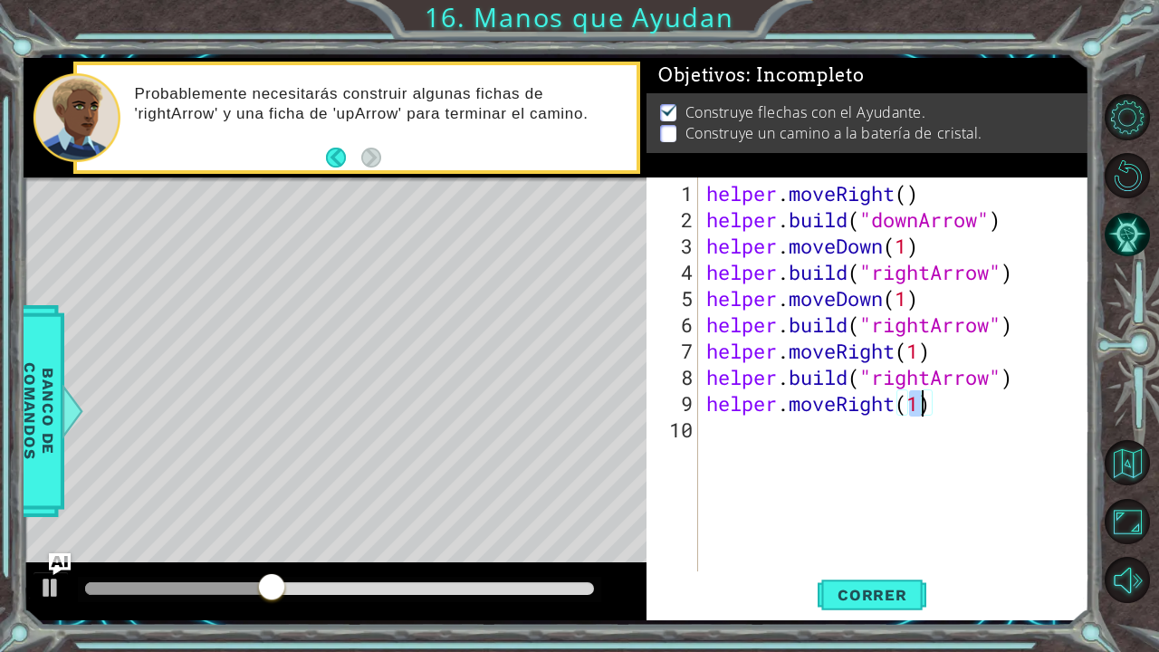
click at [790, 434] on div "helper . moveRight ( ) helper . build ( "downArrow" ) helper . moveDown ( 1 ) h…" at bounding box center [898, 403] width 391 height 447
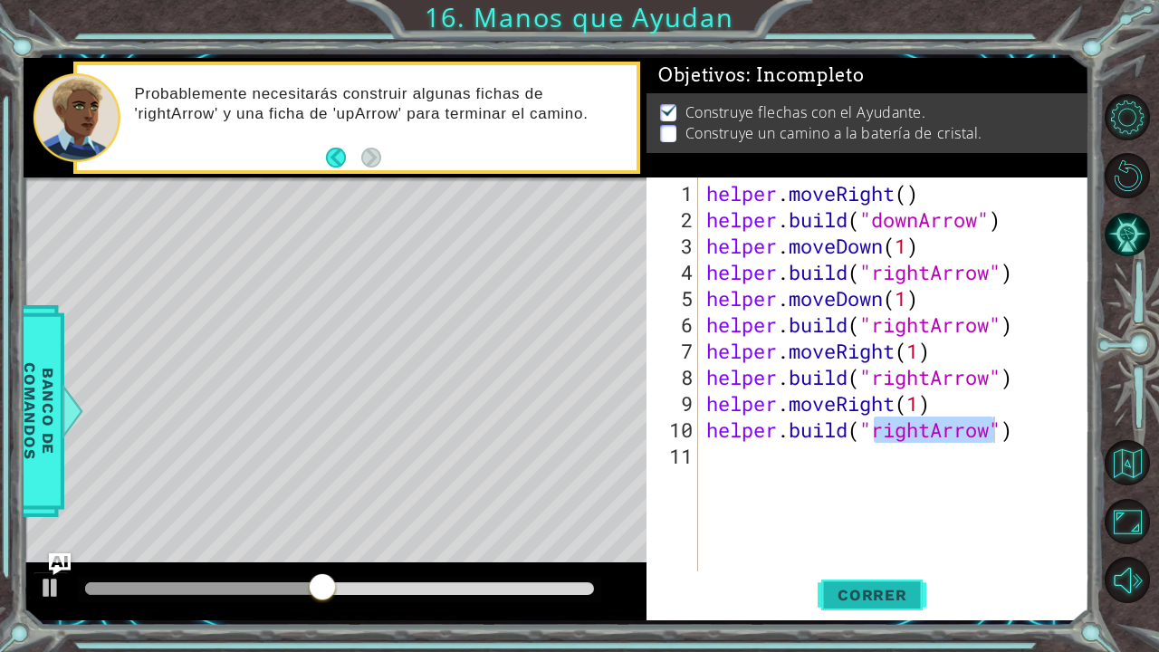
click at [872, 537] on button "Correr" at bounding box center [872, 594] width 109 height 44
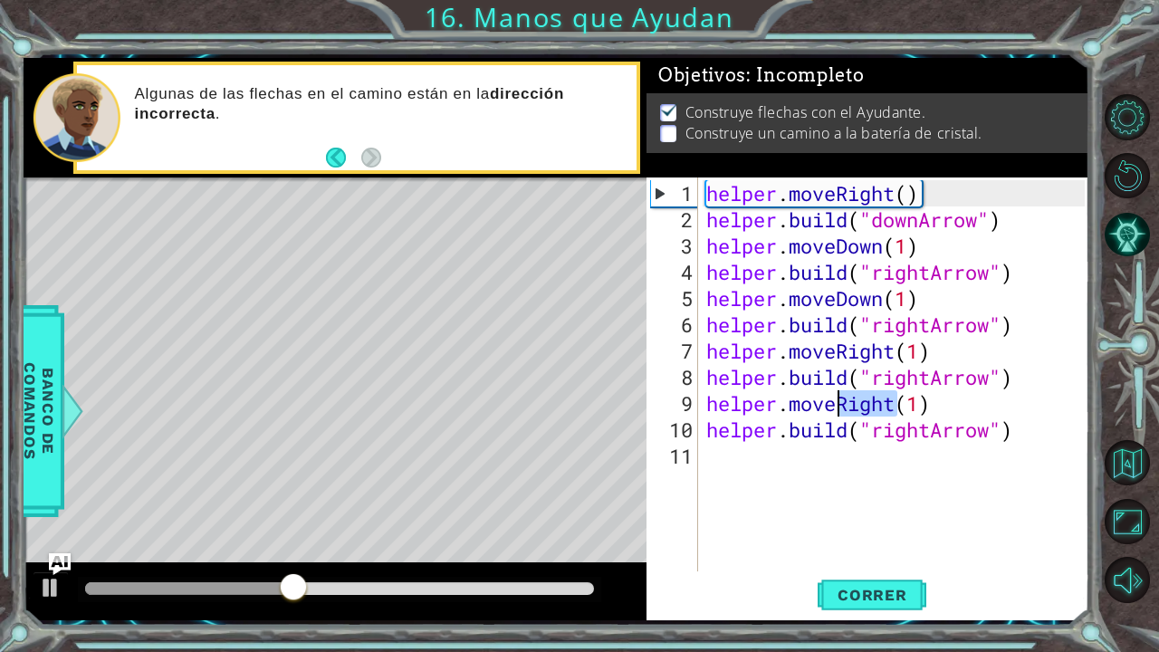
drag, startPoint x: 895, startPoint y: 402, endPoint x: 842, endPoint y: 401, distance: 52.5
click at [842, 401] on div "helper . moveRight ( ) helper . build ( "downArrow" ) helper . moveDown ( 1 ) h…" at bounding box center [898, 403] width 391 height 447
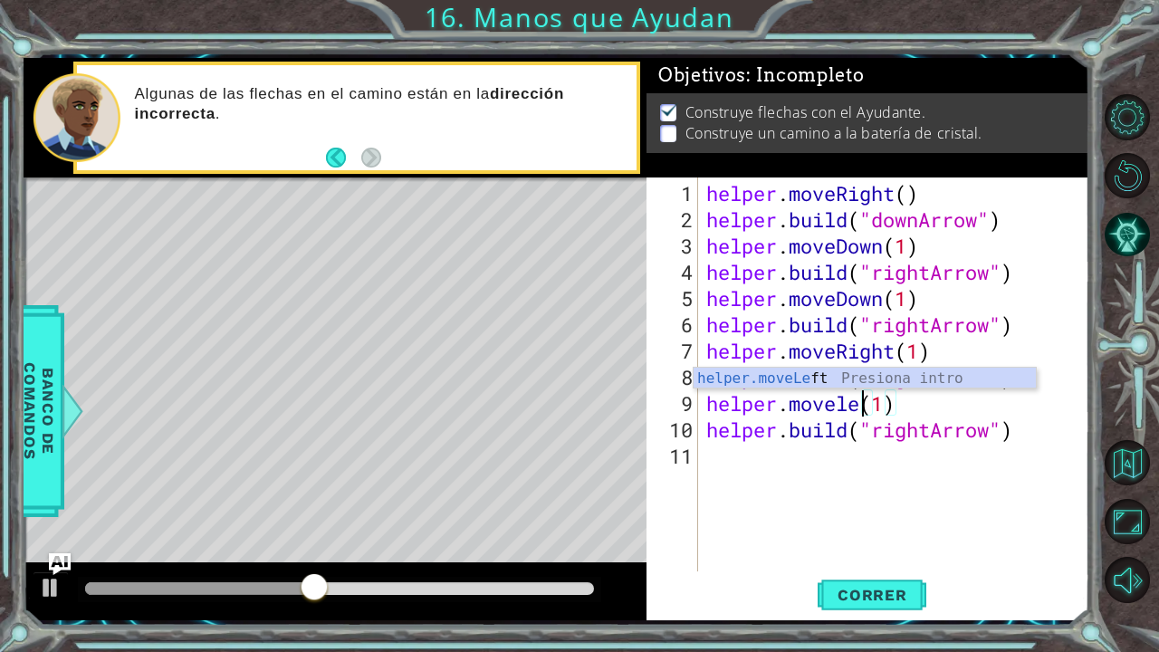
scroll to position [0, 7]
click at [859, 377] on div "helper.moveLeft Presiona intro" at bounding box center [865, 400] width 343 height 65
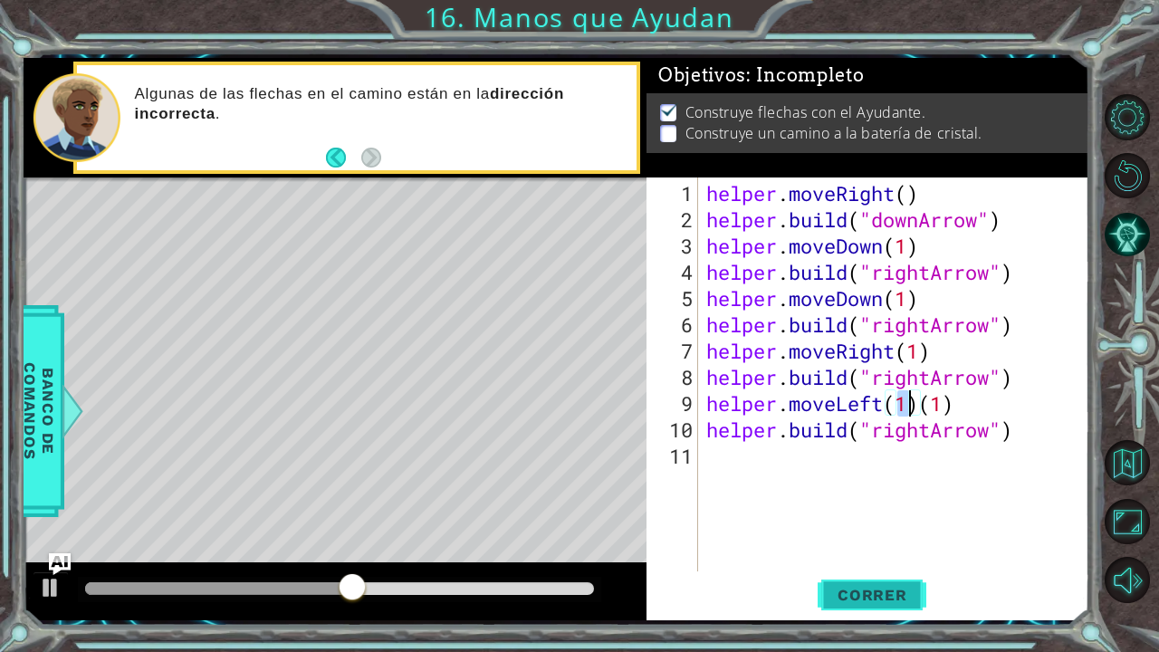
click at [886, 537] on span "Correr" at bounding box center [873, 595] width 106 height 18
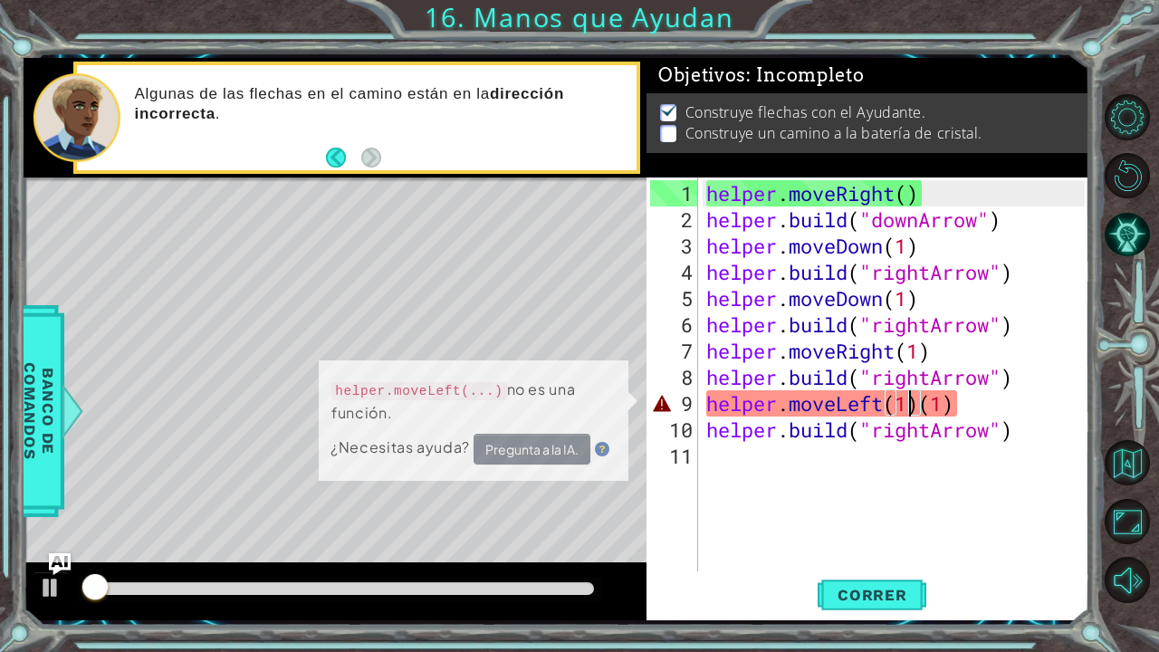
click at [524, 537] on div at bounding box center [339, 588] width 509 height 13
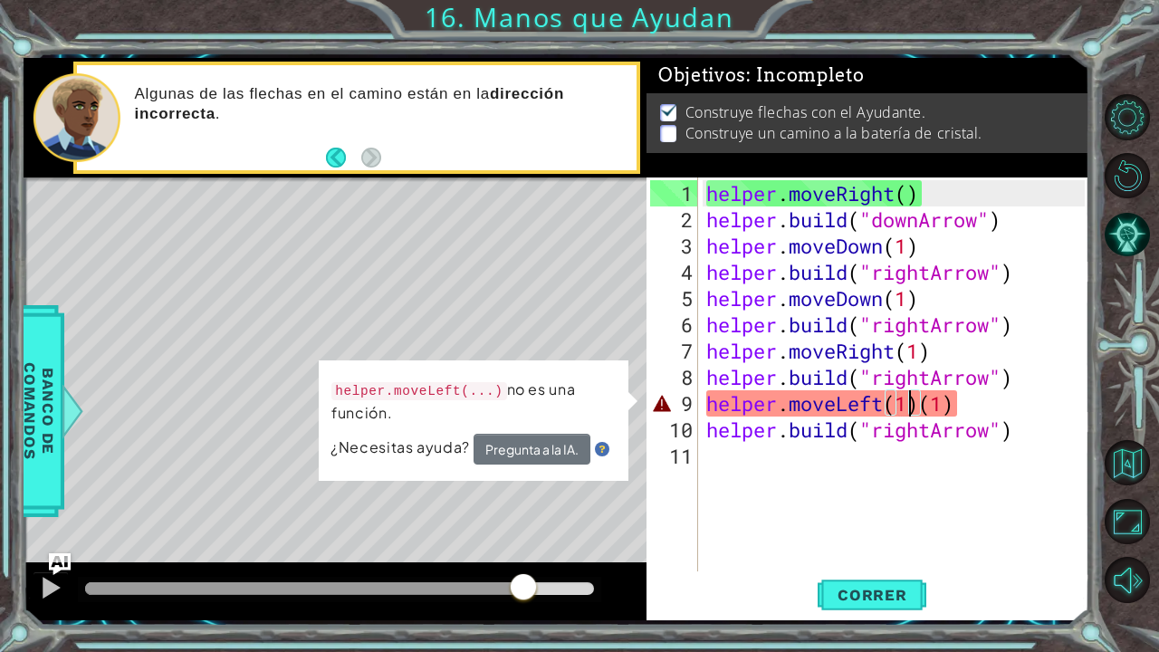
click at [601, 446] on img at bounding box center [601, 449] width 14 height 14
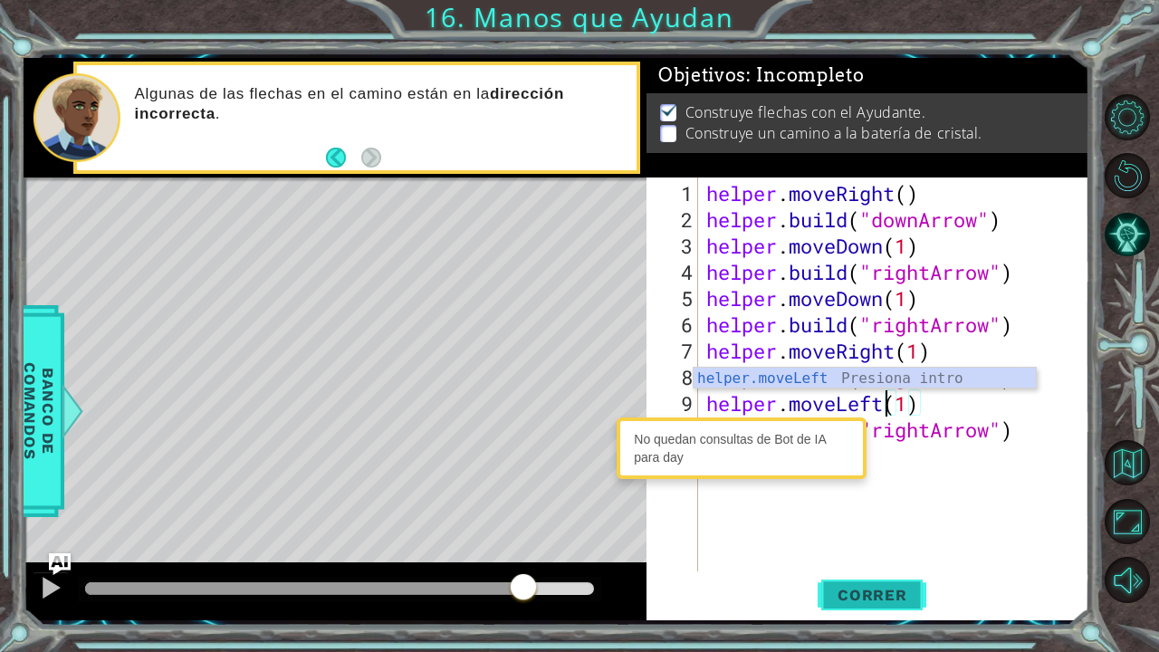
click at [865, 537] on span "Correr" at bounding box center [873, 595] width 106 height 18
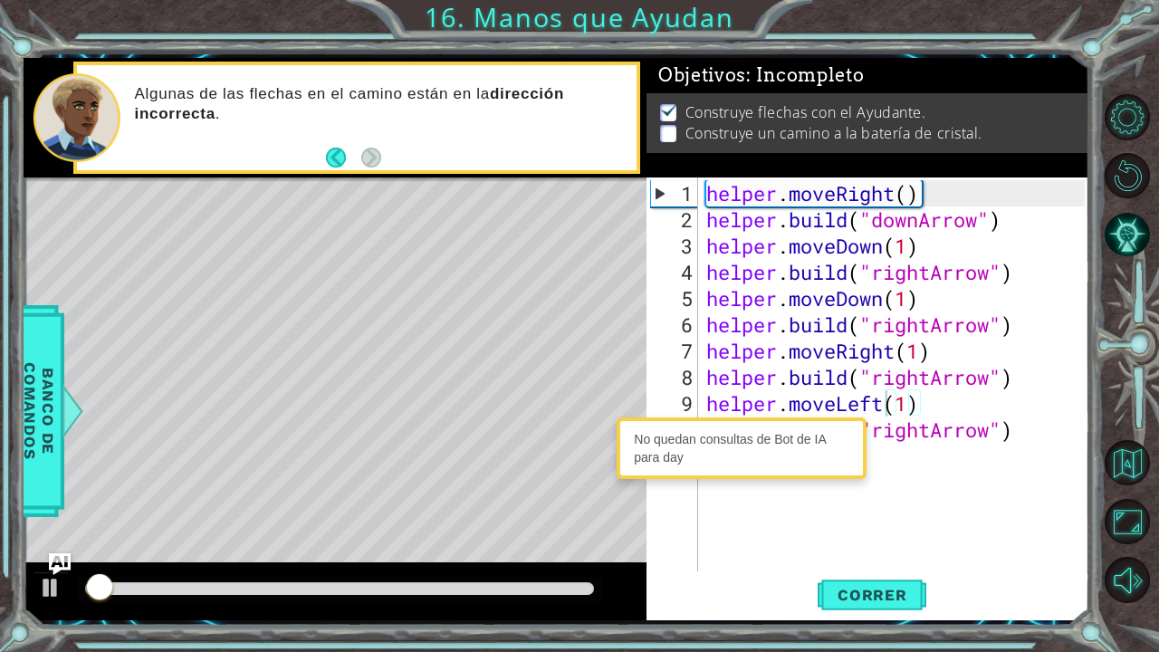
drag, startPoint x: 519, startPoint y: 600, endPoint x: 533, endPoint y: 598, distance: 13.7
click at [533, 537] on div at bounding box center [340, 589] width 524 height 25
click at [538, 537] on div at bounding box center [339, 588] width 509 height 13
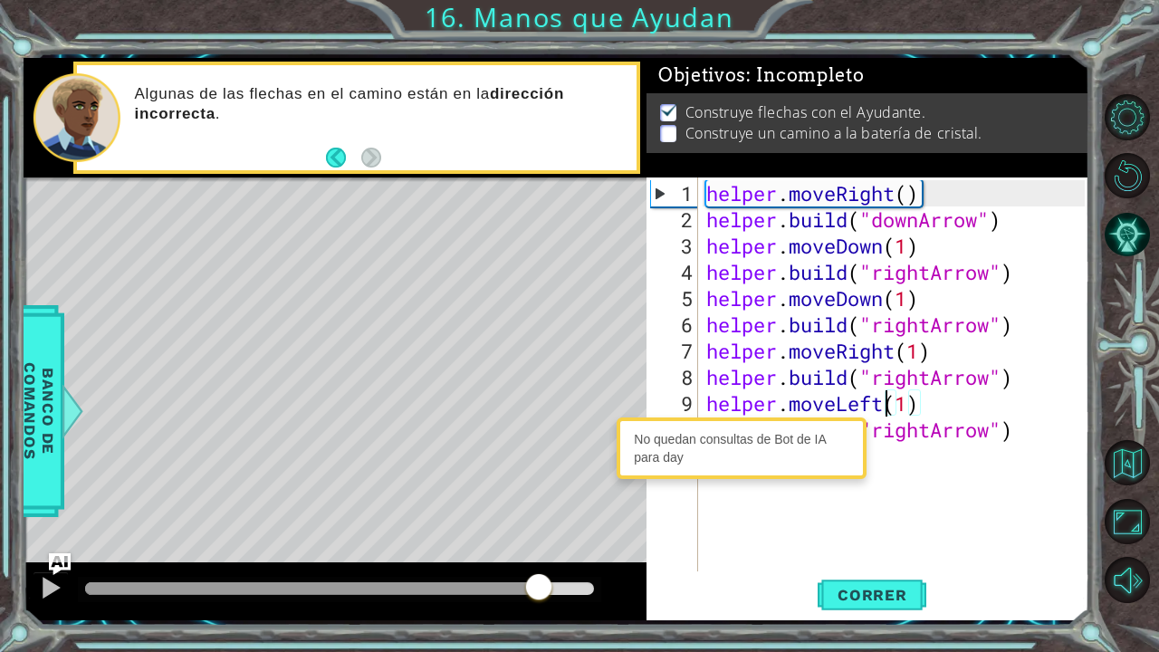
click at [555, 537] on div at bounding box center [340, 589] width 524 height 25
click at [563, 537] on div at bounding box center [340, 589] width 524 height 25
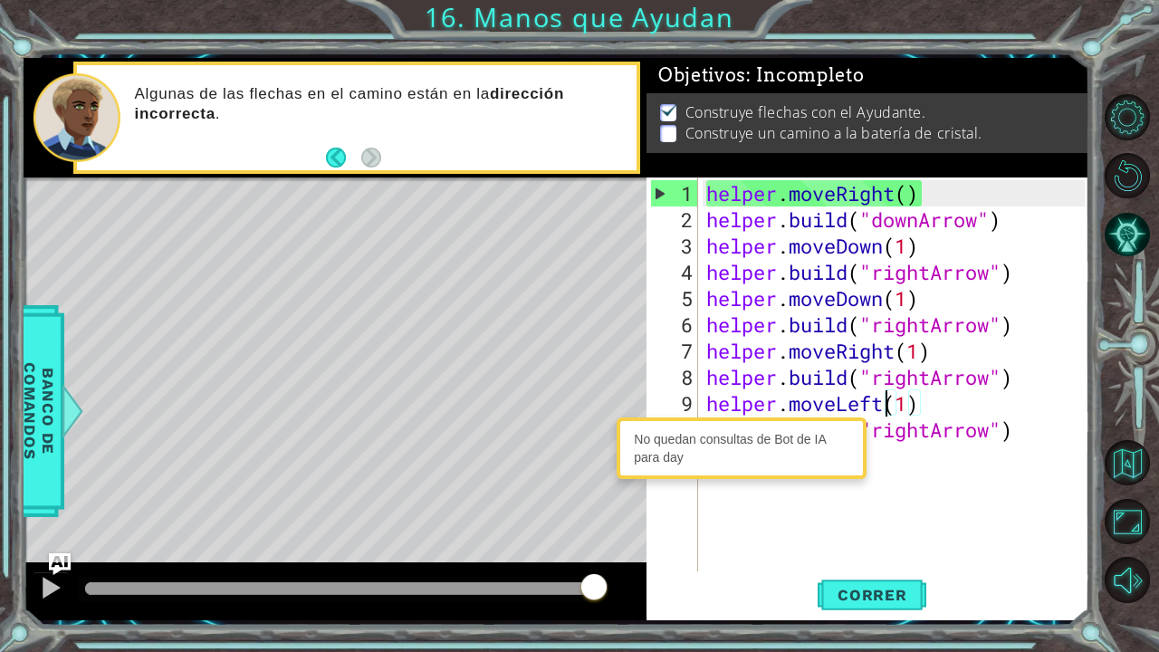
drag, startPoint x: 563, startPoint y: 585, endPoint x: 542, endPoint y: 591, distance: 21.5
click at [542, 537] on div at bounding box center [339, 588] width 509 height 13
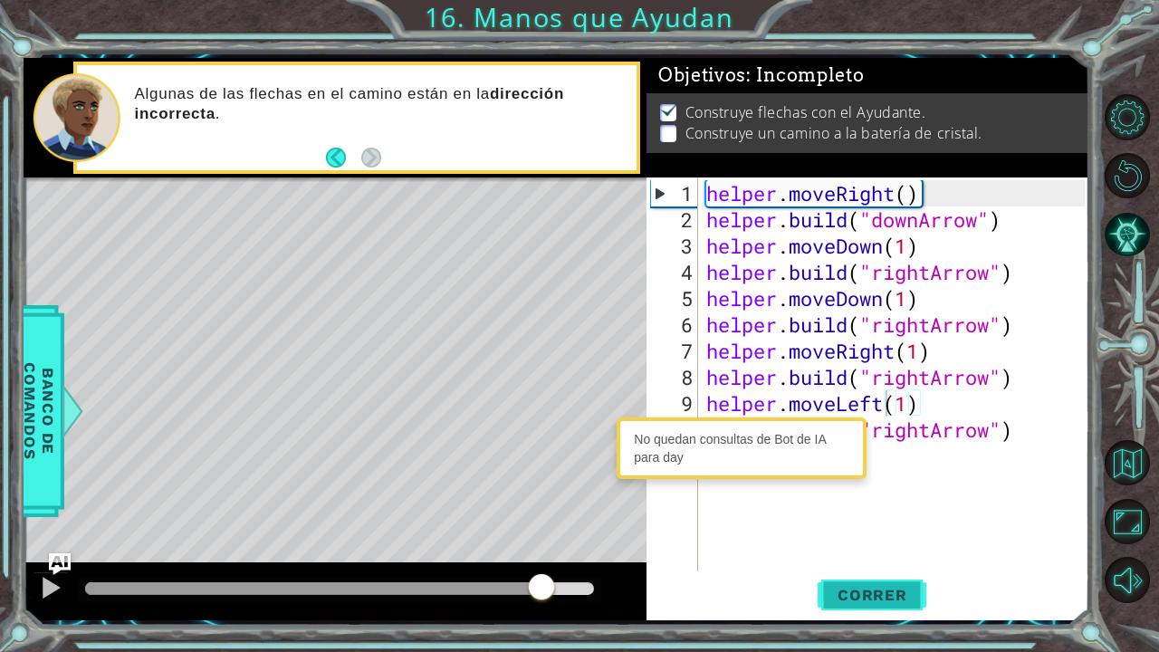
click at [897, 537] on span "Correr" at bounding box center [873, 595] width 106 height 18
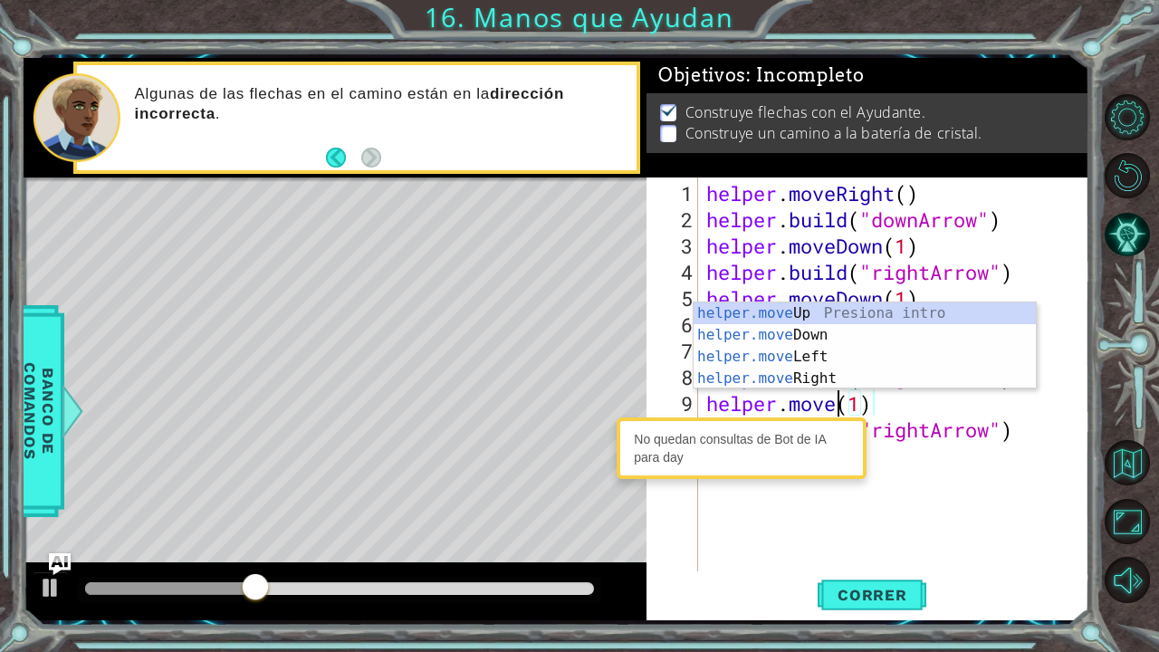
scroll to position [0, 6]
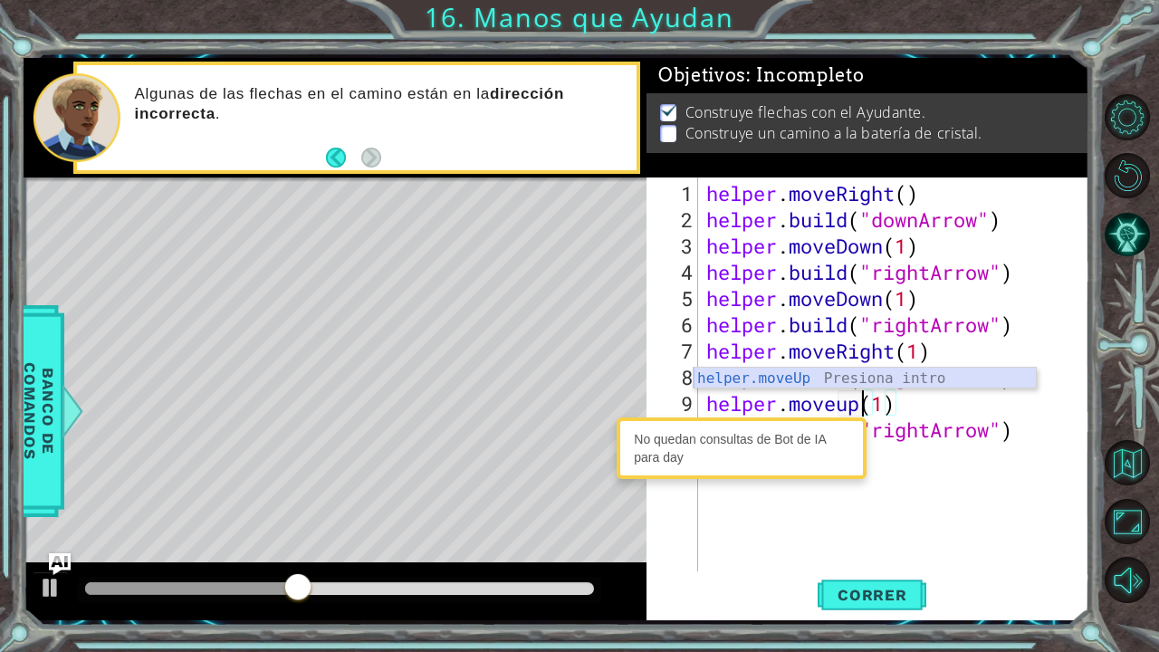
click at [880, 384] on div "helper.moveUp Presiona intro" at bounding box center [865, 400] width 343 height 65
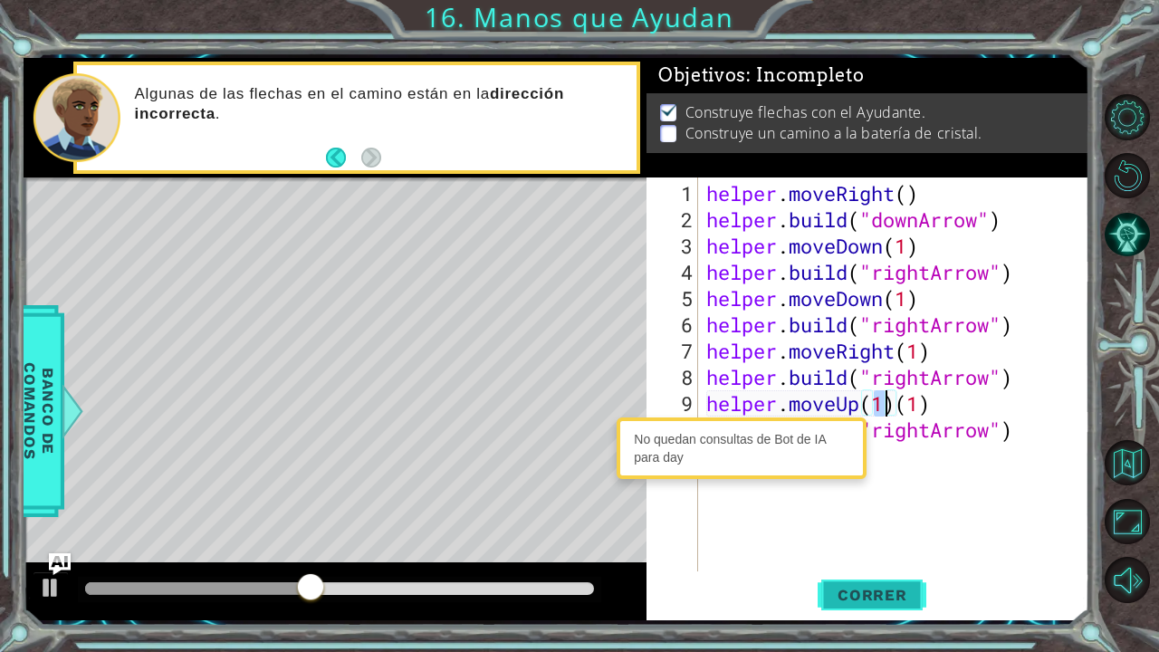
click at [866, 537] on span "Correr" at bounding box center [873, 595] width 106 height 18
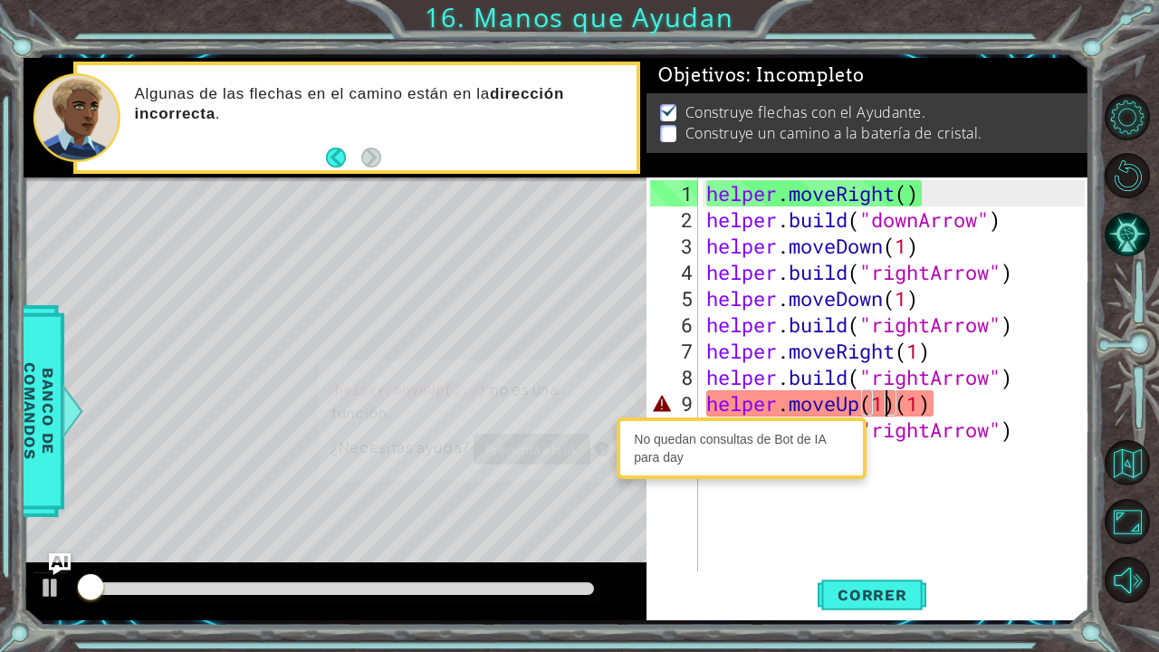
click at [564, 537] on div at bounding box center [339, 588] width 509 height 13
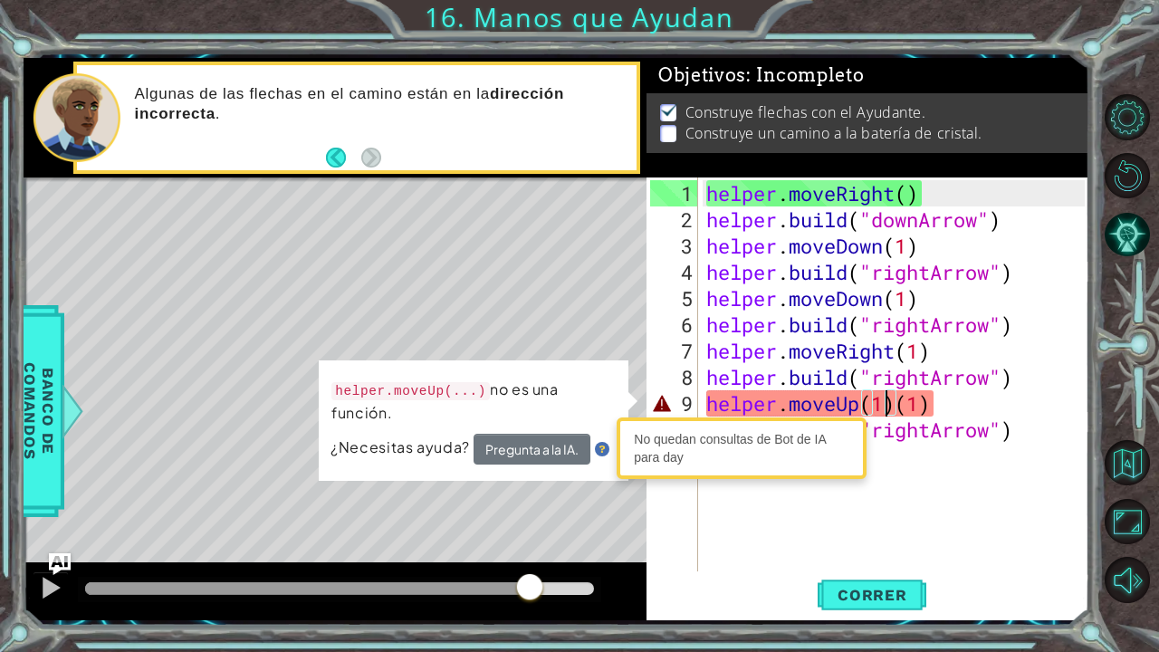
drag, startPoint x: 562, startPoint y: 584, endPoint x: 531, endPoint y: 587, distance: 30.9
click at [531, 537] on div at bounding box center [530, 588] width 33 height 33
drag, startPoint x: 531, startPoint y: 587, endPoint x: 720, endPoint y: 596, distance: 189.5
click at [720, 537] on div "1 2 3 4 5 6 7 helper . moveRight ( ) helper . build ( "downArrow" ) helper . mo…" at bounding box center [557, 339] width 1067 height 563
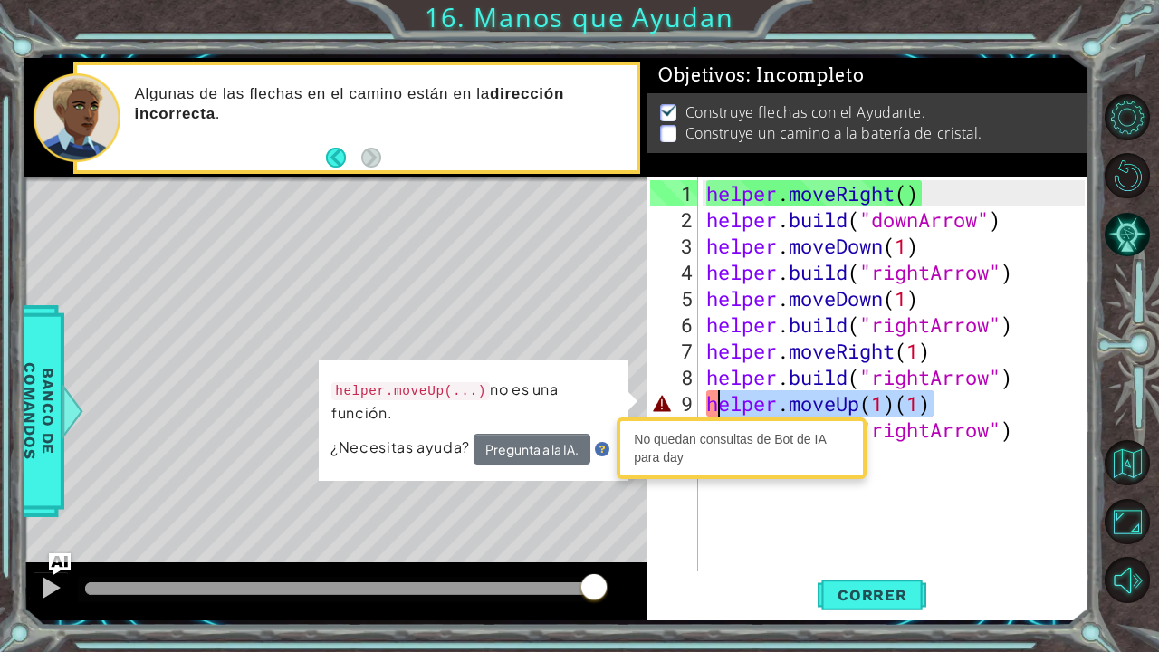
drag, startPoint x: 1011, startPoint y: 404, endPoint x: 718, endPoint y: 406, distance: 292.6
click at [718, 406] on div "helper . moveRight ( ) helper . build ( "downArrow" ) helper . moveDown ( 1 ) h…" at bounding box center [898, 403] width 391 height 447
click at [928, 397] on div "helper . moveRight ( ) helper . build ( "downArrow" ) helper . moveDown ( 1 ) h…" at bounding box center [894, 375] width 382 height 394
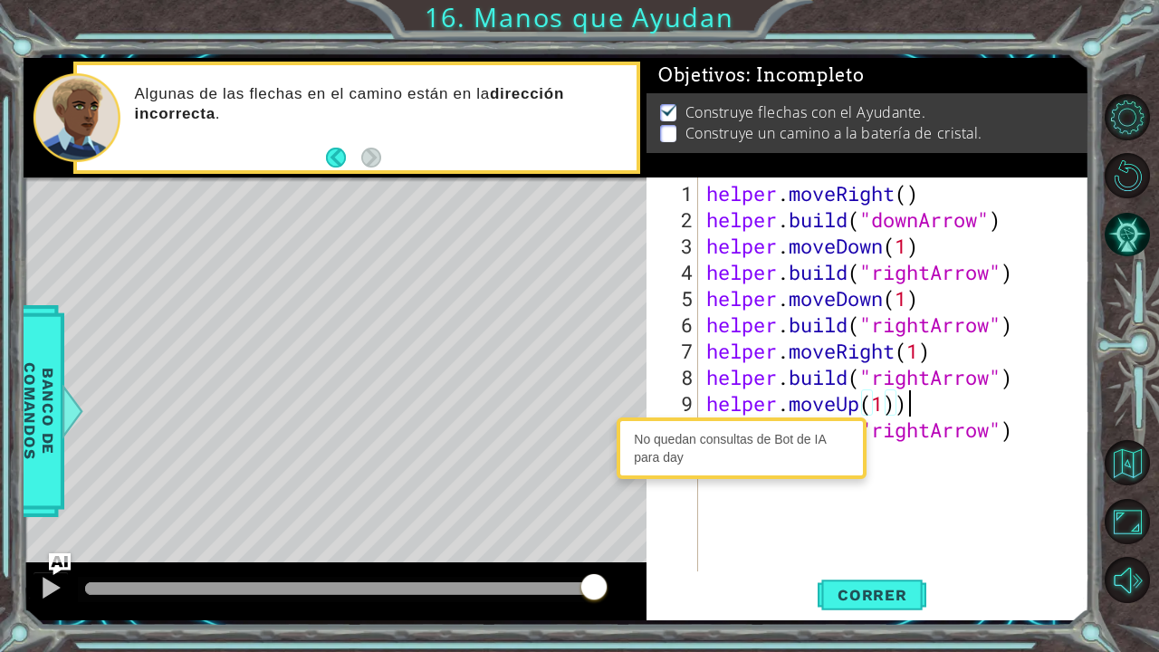
click at [928, 397] on div "helper . moveRight ( ) helper . build ( "downArrow" ) helper . moveDown ( 1 ) h…" at bounding box center [898, 403] width 391 height 447
click at [849, 537] on span "Correr" at bounding box center [873, 595] width 106 height 18
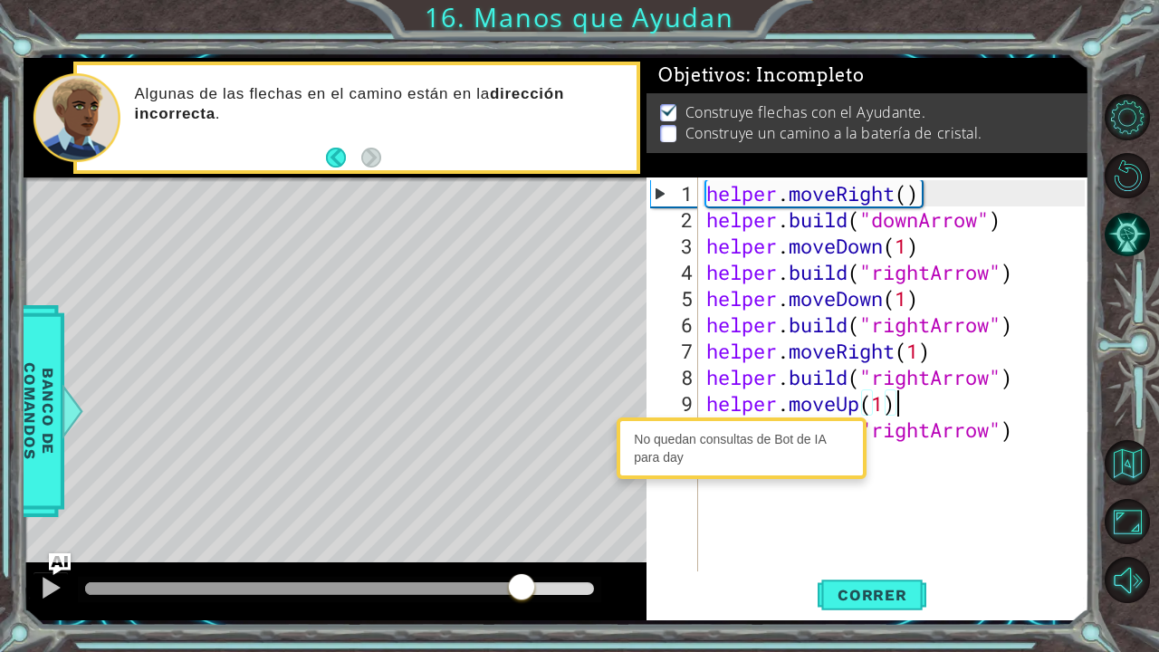
click at [522, 537] on div at bounding box center [339, 588] width 509 height 13
drag, startPoint x: 530, startPoint y: 582, endPoint x: 558, endPoint y: 589, distance: 29.0
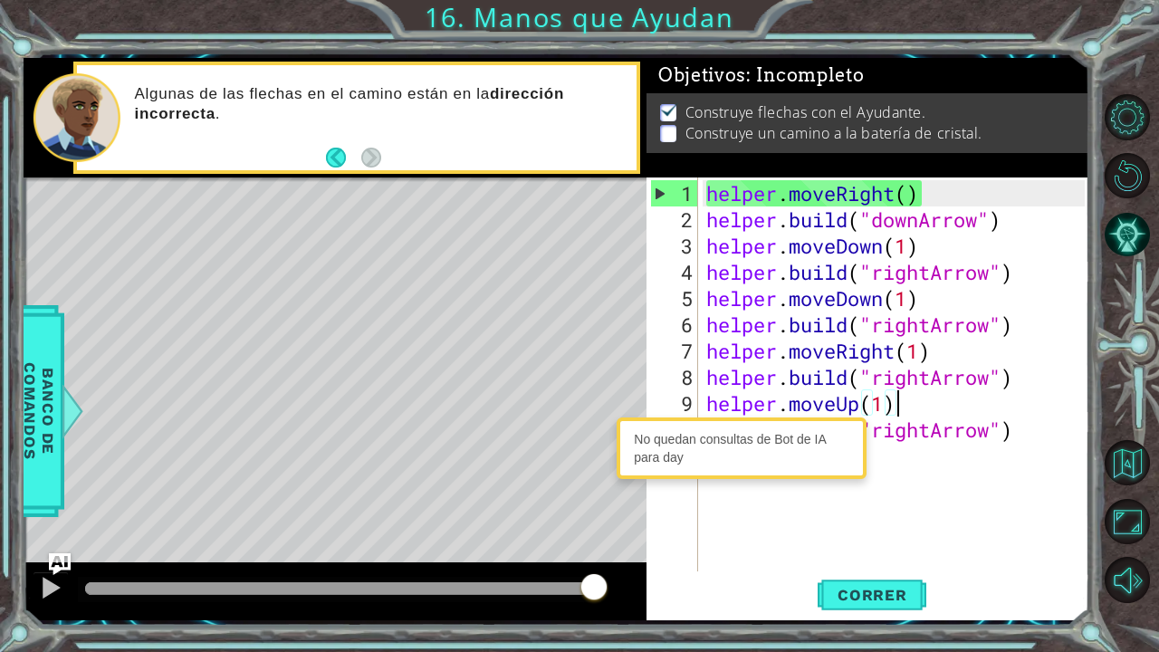
drag, startPoint x: 558, startPoint y: 592, endPoint x: 630, endPoint y: 592, distance: 72.5
click at [630, 537] on div at bounding box center [335, 592] width 623 height 58
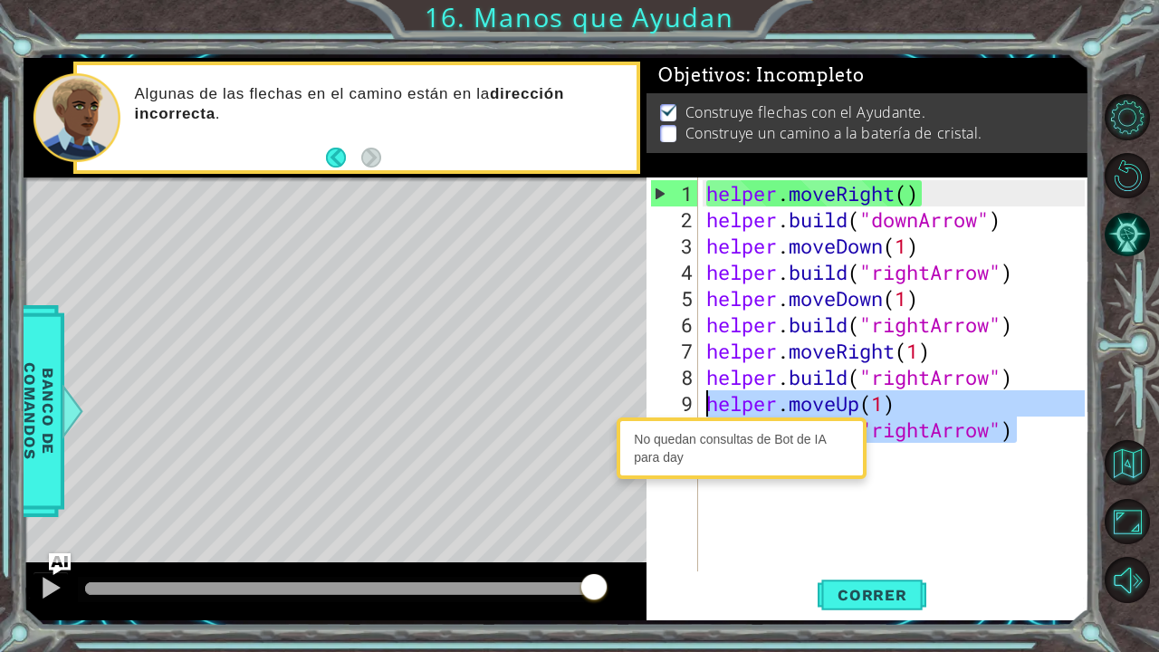
drag, startPoint x: 1027, startPoint y: 429, endPoint x: 707, endPoint y: 406, distance: 320.6
click at [707, 406] on div "helper . moveRight ( ) helper . build ( "downArrow" ) helper . moveDown ( 1 ) h…" at bounding box center [898, 403] width 391 height 447
type textarea "helper.moveUp(1) [DOMAIN_NAME]("rightArrow")"
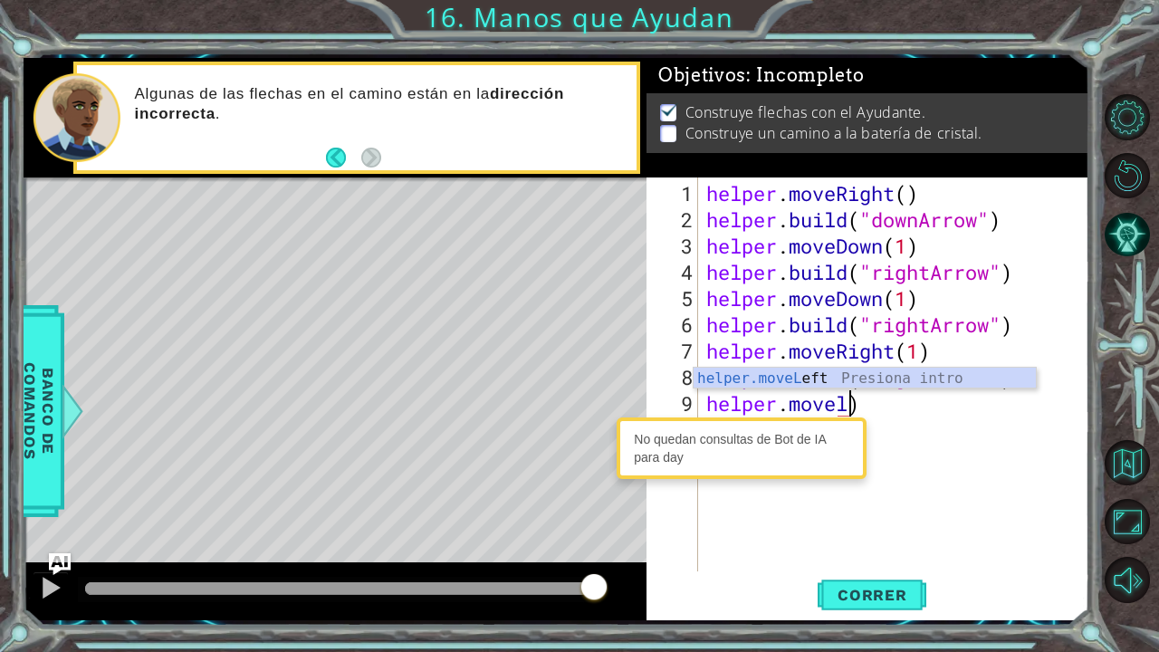
scroll to position [0, 5]
click at [931, 380] on div "helper.moveL eft Presiona intro" at bounding box center [865, 400] width 343 height 65
type textarea "helper.moveLeft(1)"
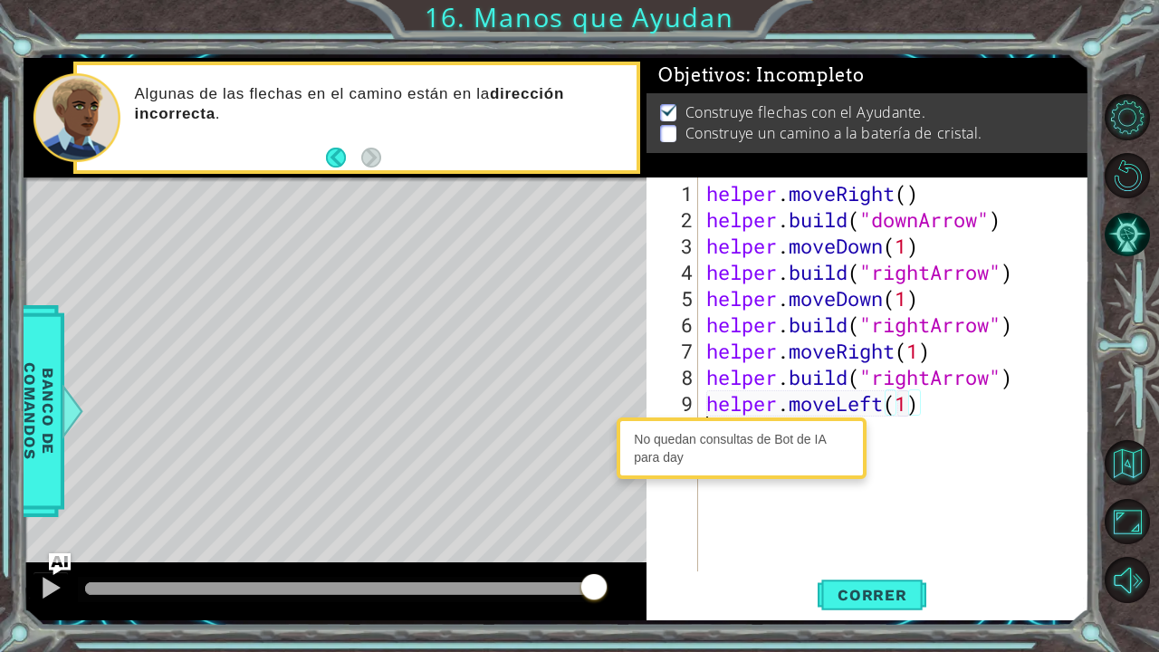
click at [899, 435] on div "helper . moveRight ( ) helper . build ( "downArrow" ) helper . moveDown ( 1 ) h…" at bounding box center [898, 403] width 391 height 447
click at [888, 537] on button "Correr" at bounding box center [872, 594] width 109 height 44
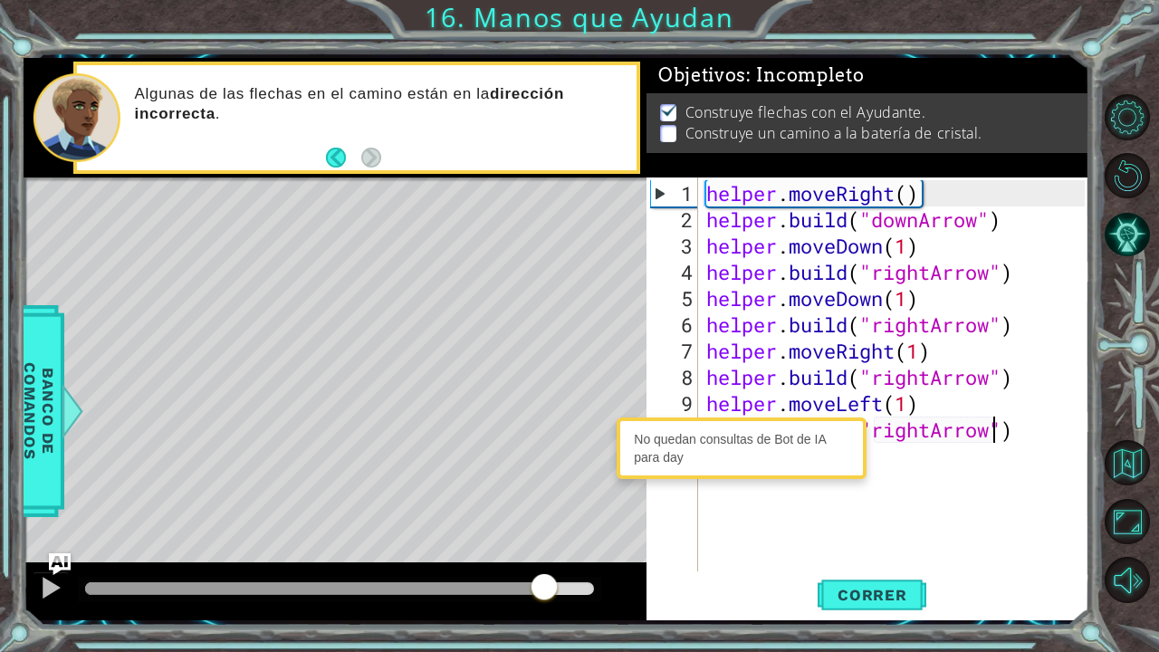
click at [544, 537] on div at bounding box center [339, 588] width 509 height 13
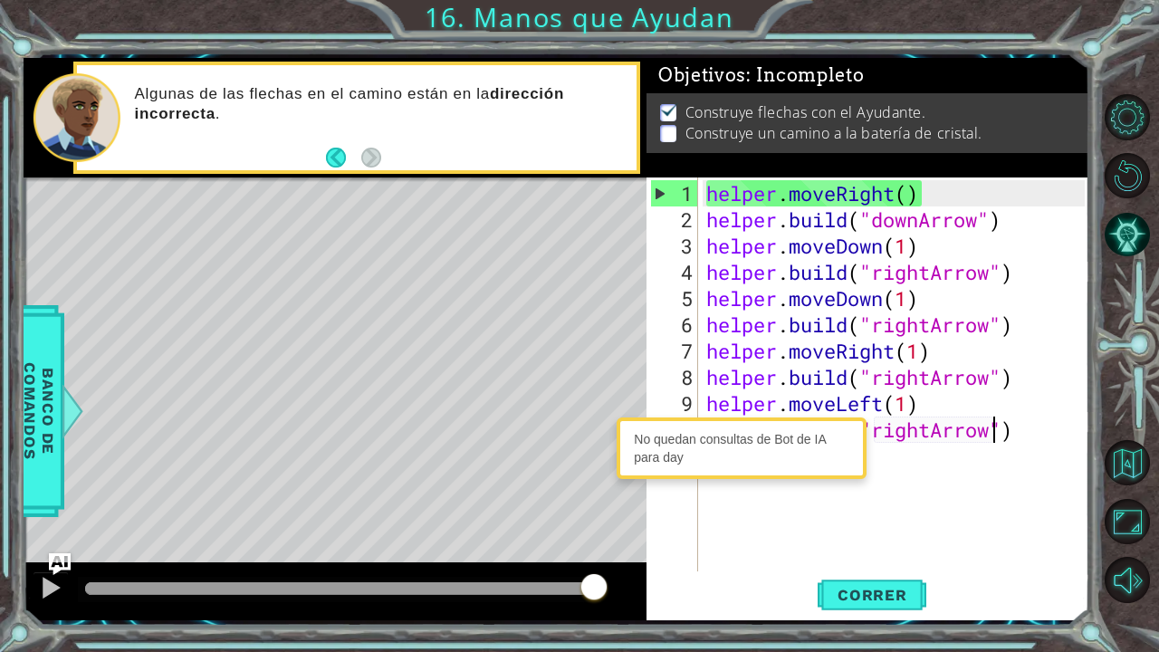
drag, startPoint x: 544, startPoint y: 586, endPoint x: 641, endPoint y: 604, distance: 99.5
click at [641, 537] on div at bounding box center [335, 592] width 623 height 58
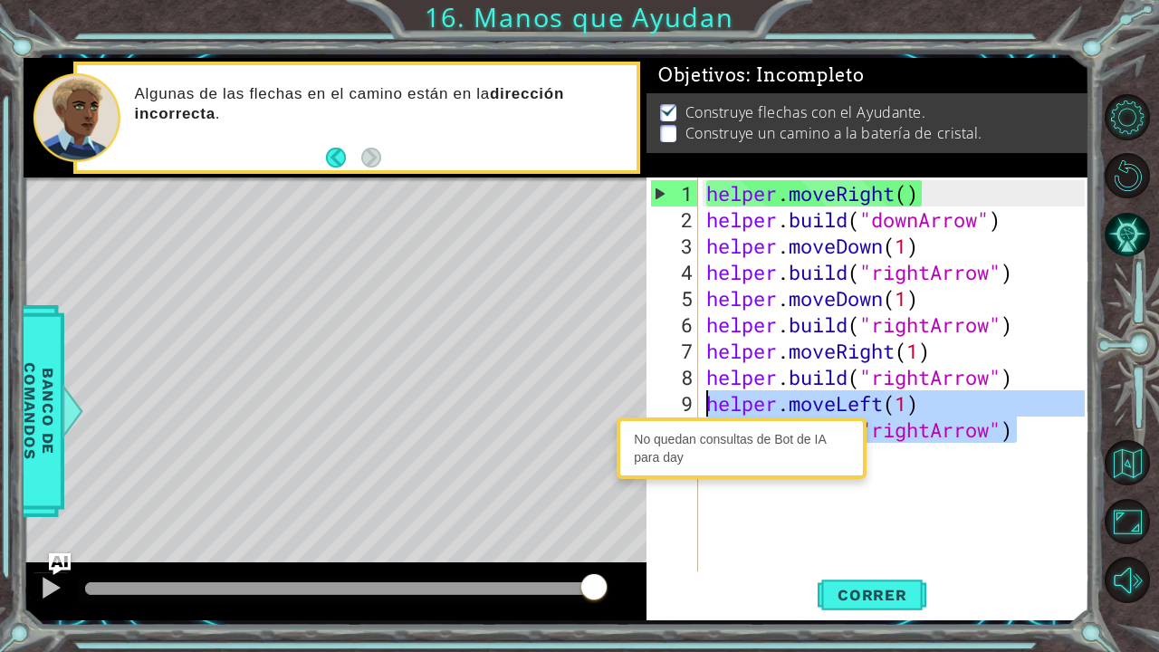
drag, startPoint x: 1034, startPoint y: 434, endPoint x: 703, endPoint y: 399, distance: 333.3
click at [703, 399] on div "helper . moveRight ( ) helper . build ( "downArrow" ) helper . moveDown ( 1 ) h…" at bounding box center [898, 403] width 391 height 447
type textarea "helper.moveLeft(1) [DOMAIN_NAME]("rightArrow")"
click at [707, 473] on div "No quedan consultas de Bot de IA para day" at bounding box center [741, 448] width 241 height 53
click at [716, 454] on div "No quedan consultas de Bot de IA para day" at bounding box center [741, 448] width 241 height 53
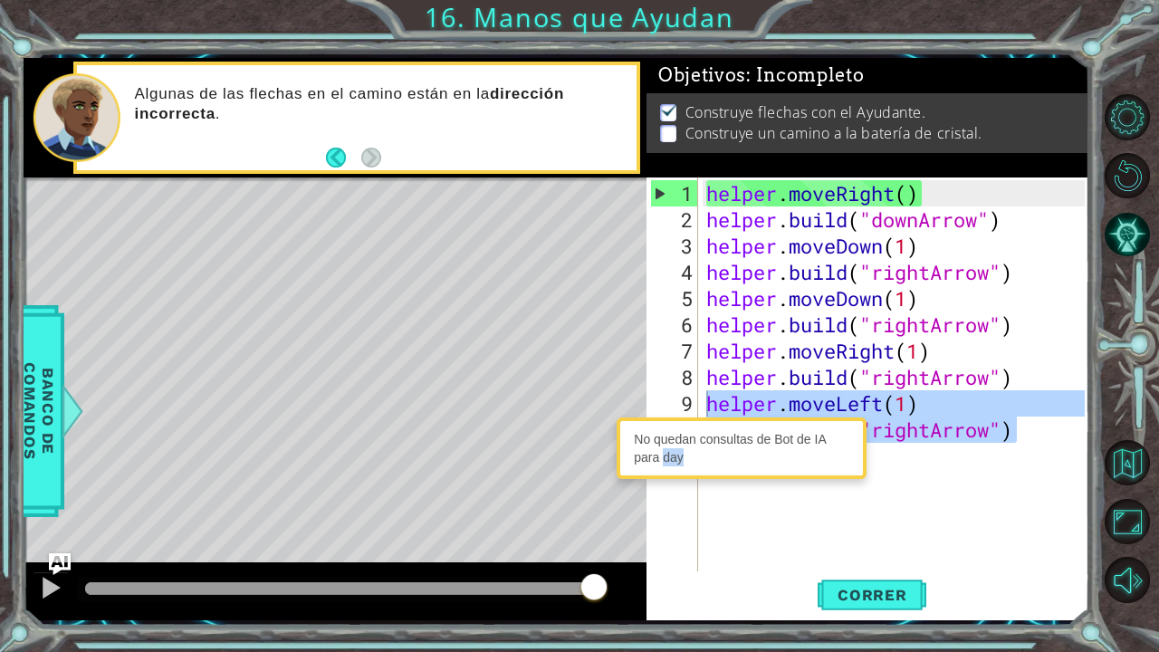
click at [716, 454] on div "No quedan consultas de Bot de IA para day" at bounding box center [741, 448] width 241 height 53
drag, startPoint x: 716, startPoint y: 454, endPoint x: 910, endPoint y: 474, distance: 195.8
click at [910, 474] on div "helper . moveRight ( ) helper . build ( "downArrow" ) helper . moveDown ( 1 ) h…" at bounding box center [898, 403] width 391 height 447
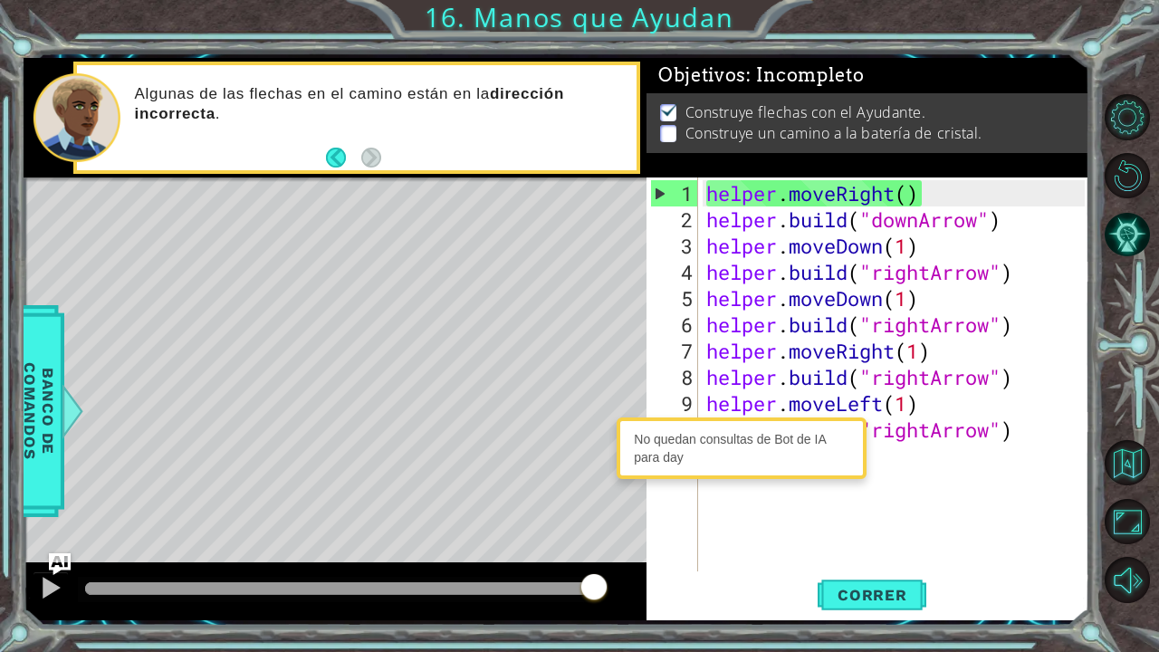
click at [794, 437] on div "No quedan consultas de Bot de IA para day" at bounding box center [741, 448] width 241 height 53
click at [655, 449] on div "No quedan consultas de Bot de IA para day" at bounding box center [741, 448] width 241 height 53
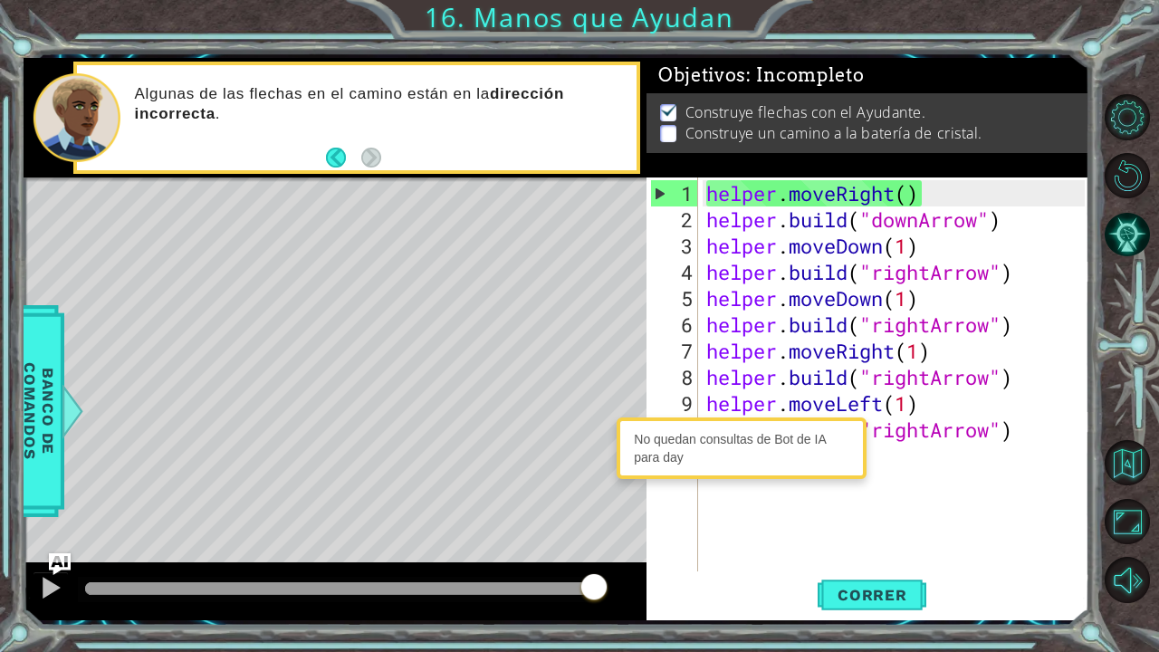
click at [946, 448] on div "helper . moveRight ( ) helper . build ( "downArrow" ) helper . moveDown ( 1 ) h…" at bounding box center [898, 403] width 391 height 447
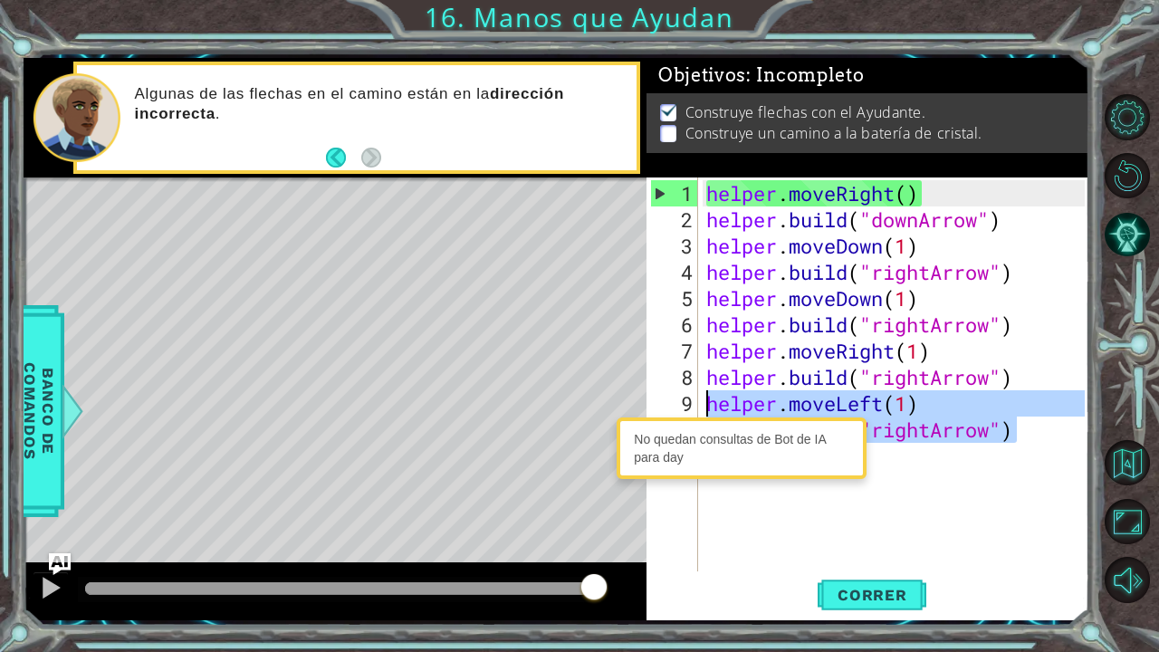
drag, startPoint x: 1016, startPoint y: 435, endPoint x: 708, endPoint y: 390, distance: 311.2
click at [708, 390] on div "helper . moveRight ( ) helper . build ( "downArrow" ) helper . moveDown ( 1 ) h…" at bounding box center [898, 403] width 391 height 447
type textarea "helper.moveLeft(1) [DOMAIN_NAME]("rightArrow")"
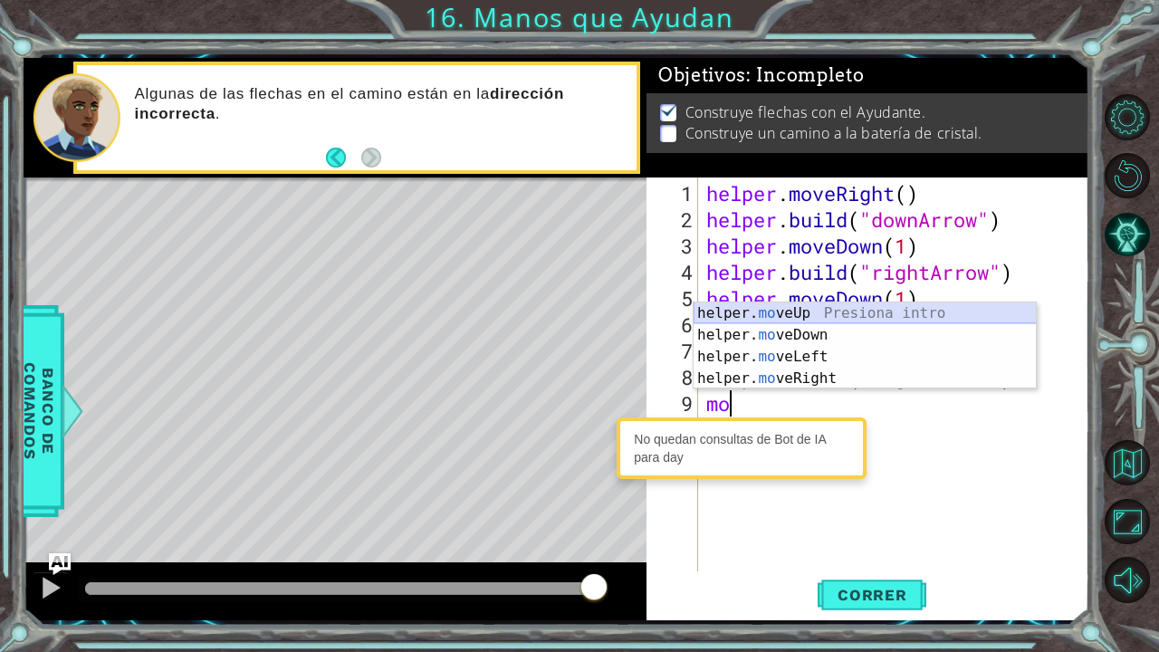
click at [813, 311] on div "helper. mo veUp Presiona intro helper. mo veDown Presiona intro helper. mo veLe…" at bounding box center [865, 368] width 343 height 130
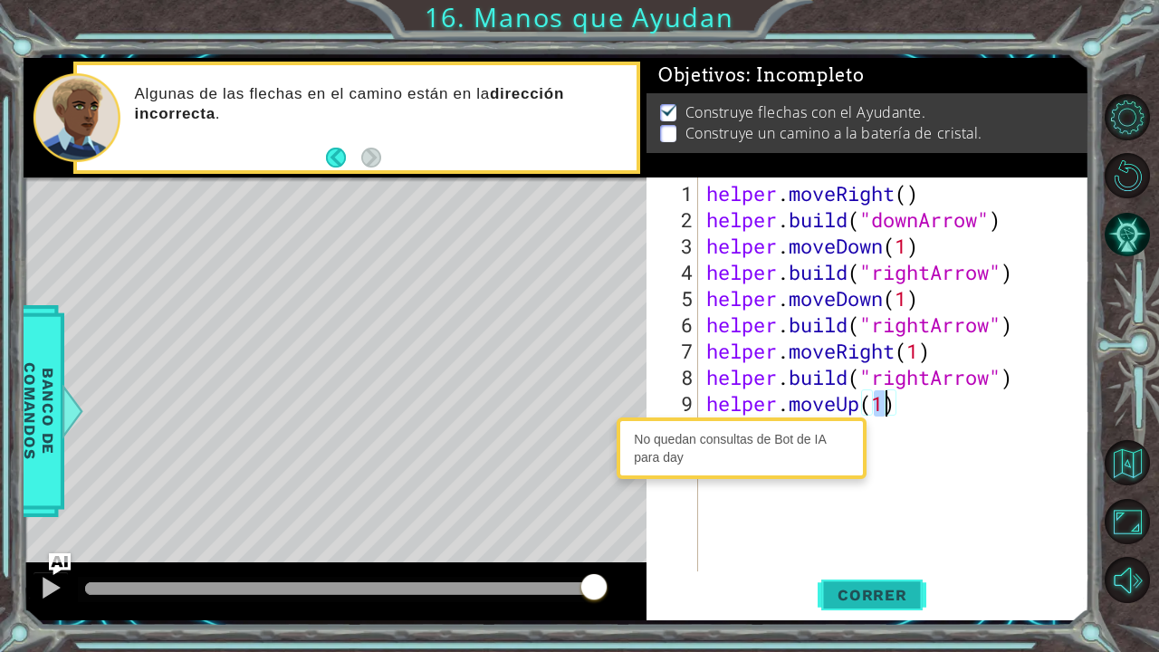
type textarea "helper.moveUp(1)"
click at [909, 537] on span "Correr" at bounding box center [873, 595] width 106 height 18
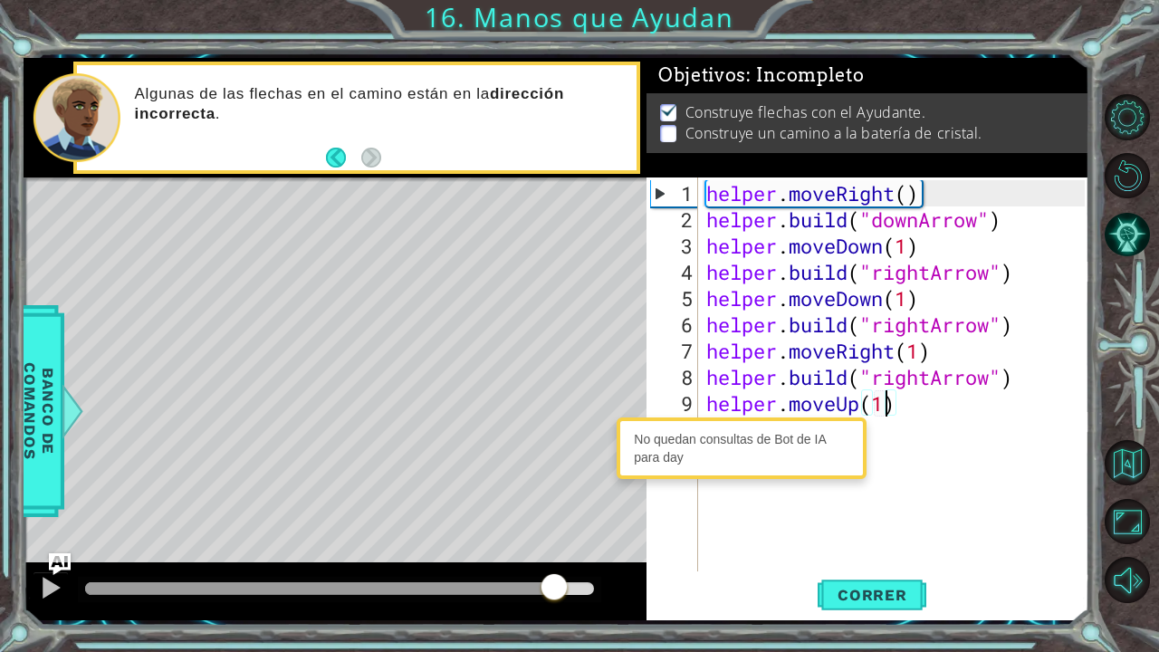
click at [554, 537] on div at bounding box center [339, 588] width 509 height 13
click at [880, 426] on div "helper . moveRight ( ) helper . build ( "downArrow" ) helper . moveDown ( 1 ) h…" at bounding box center [898, 403] width 391 height 447
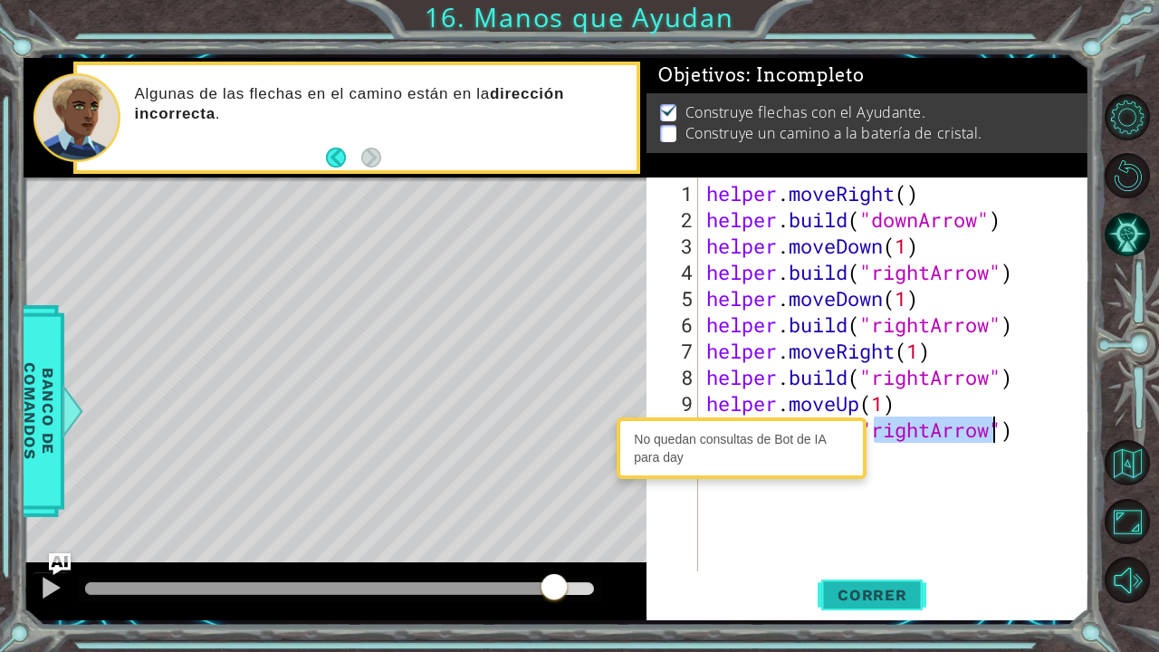
click at [874, 537] on button "Correr" at bounding box center [872, 594] width 109 height 44
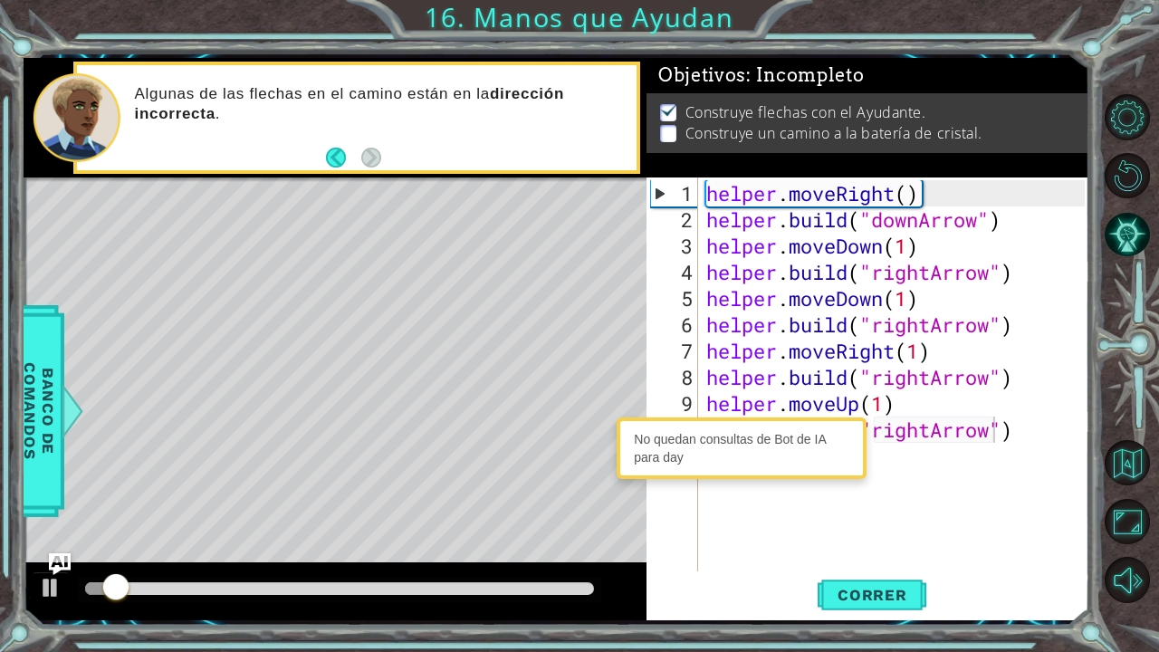
click at [457, 537] on div at bounding box center [335, 592] width 623 height 58
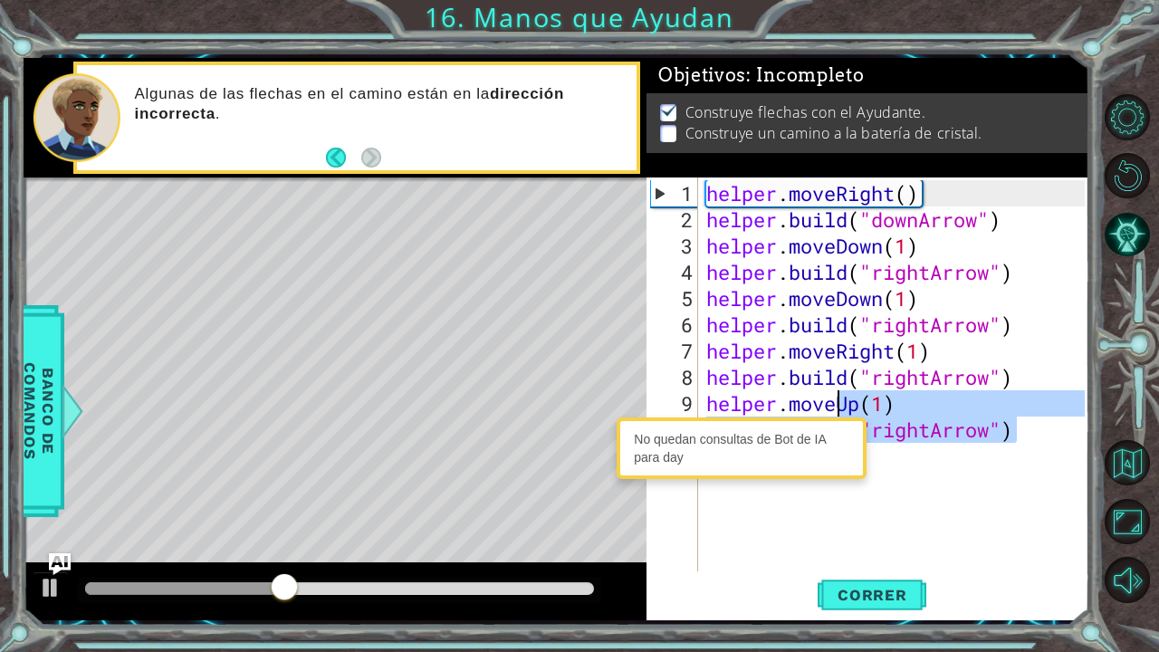
drag, startPoint x: 1051, startPoint y: 433, endPoint x: 841, endPoint y: 392, distance: 214.1
click at [841, 392] on div "helper . moveRight ( ) helper . build ( "downArrow" ) helper . moveDown ( 1 ) h…" at bounding box center [898, 403] width 391 height 447
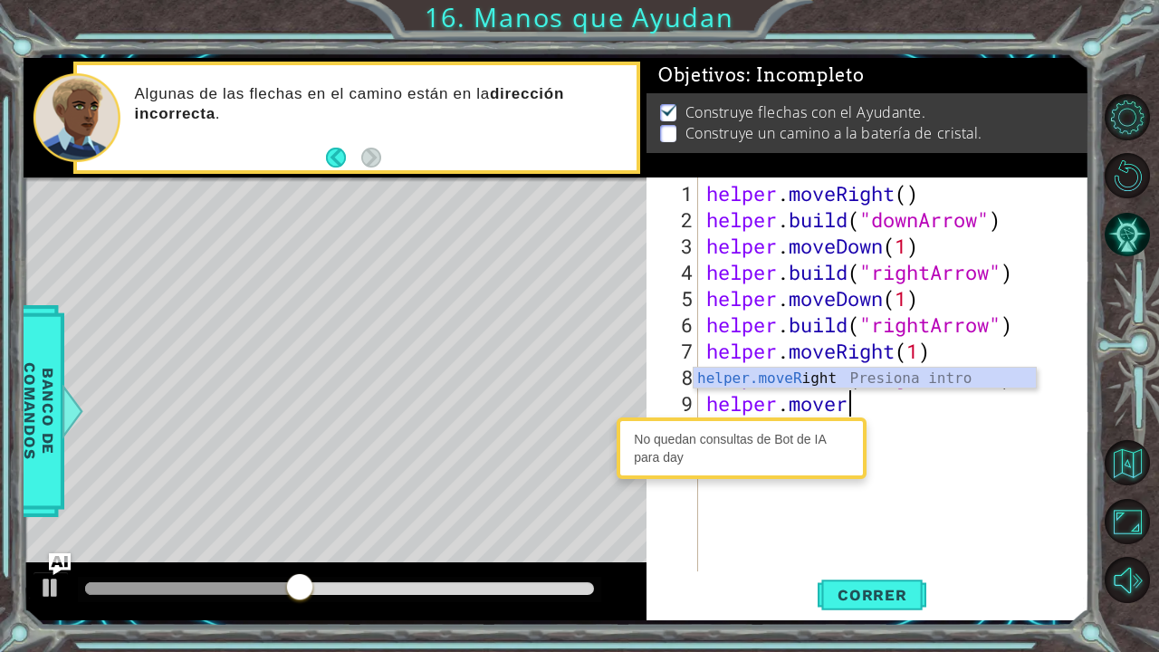
scroll to position [0, 5]
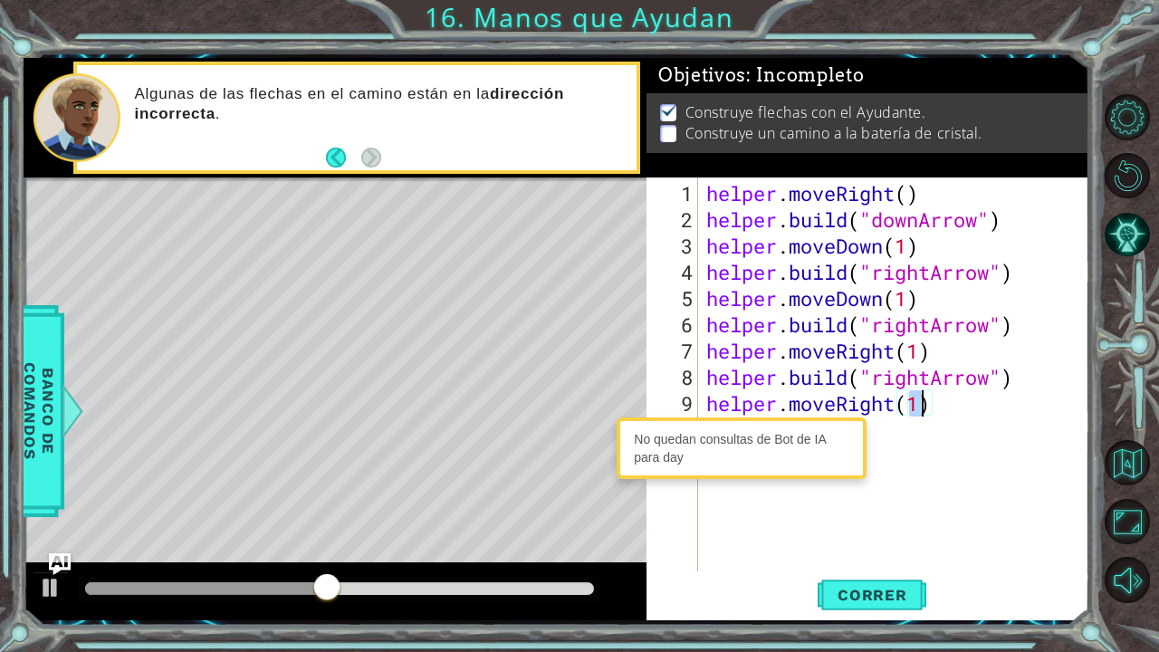
type textarea "helper.moveRight(1)"
click at [820, 420] on div "No quedan consultas de Bot de IA para day" at bounding box center [742, 449] width 250 height 62
click at [870, 422] on div "helper . moveRight ( ) helper . build ( "downArrow" ) helper . moveDown ( 1 ) h…" at bounding box center [898, 403] width 391 height 447
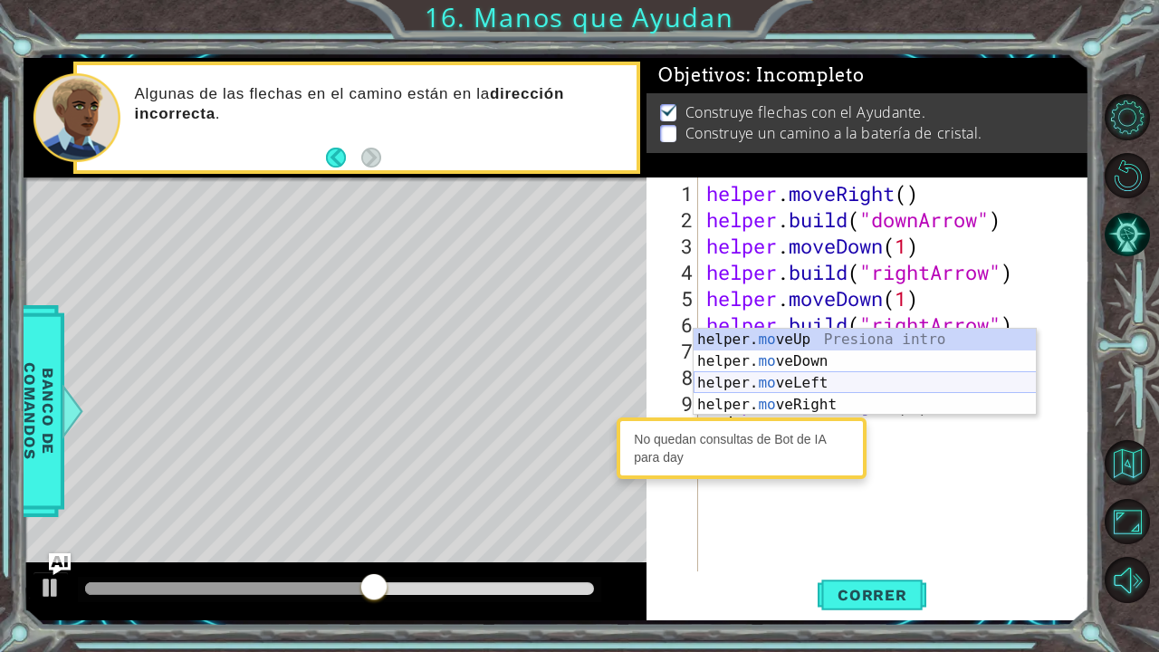
click at [844, 374] on div "helper. mo veUp Presiona intro helper. mo veDown Presiona intro helper. mo veLe…" at bounding box center [865, 394] width 343 height 130
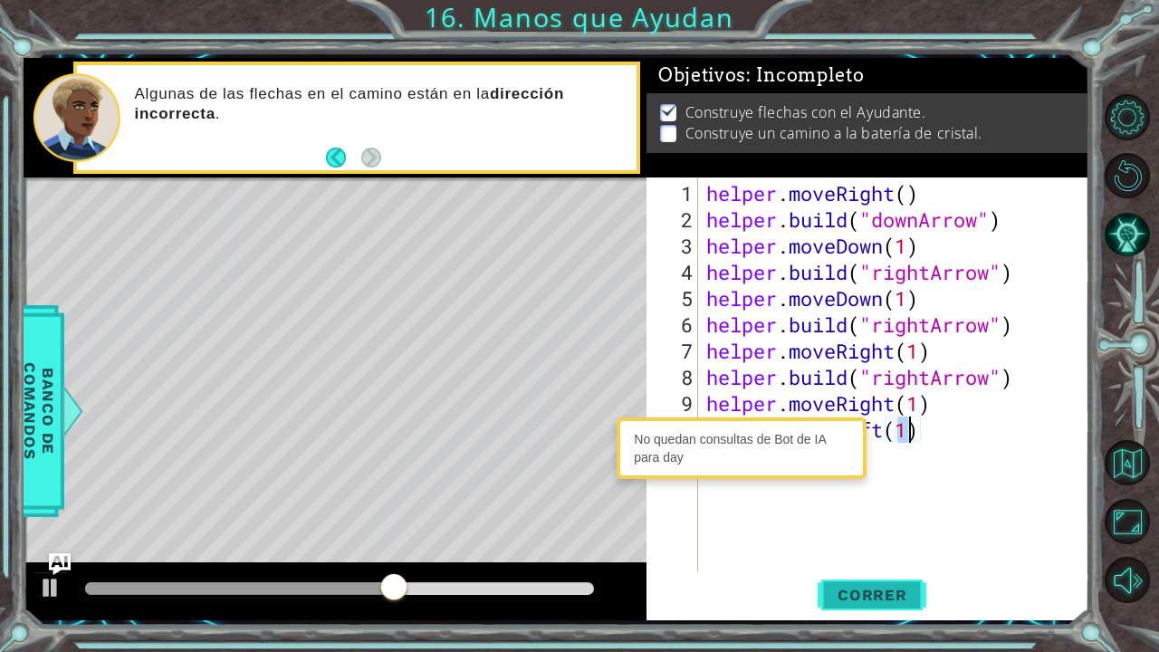
type textarea "helper.moveLeft(1)"
click at [886, 537] on span "Correr" at bounding box center [873, 595] width 106 height 18
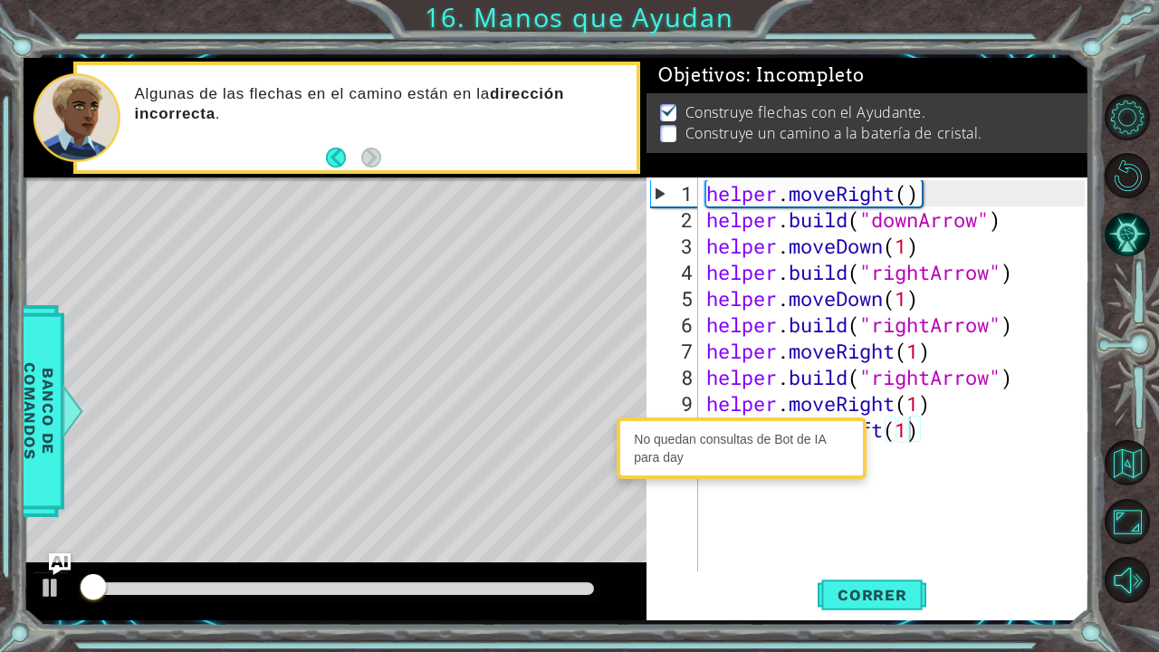
drag, startPoint x: 337, startPoint y: 562, endPoint x: 439, endPoint y: 584, distance: 104.8
click at [439, 537] on div at bounding box center [335, 592] width 623 height 58
click at [914, 472] on div "helper . moveRight ( ) helper . build ( "downArrow" ) helper . moveDown ( 1 ) h…" at bounding box center [898, 403] width 391 height 447
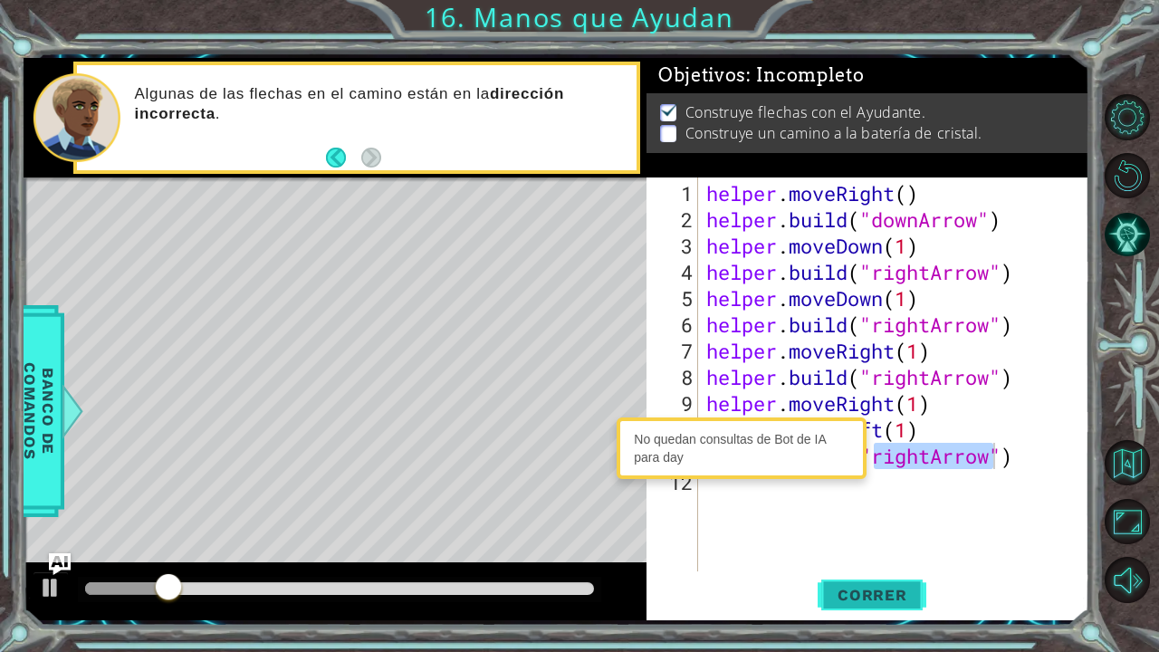
click at [859, 537] on span "Correr" at bounding box center [873, 595] width 106 height 18
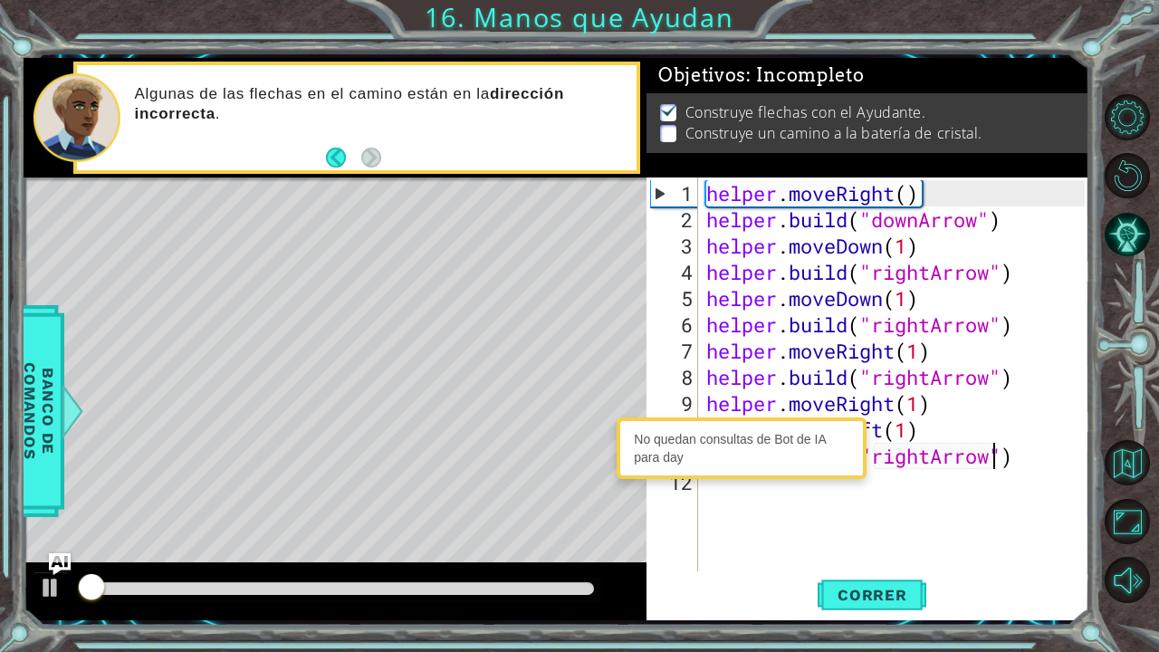
click at [533, 537] on div at bounding box center [339, 588] width 509 height 13
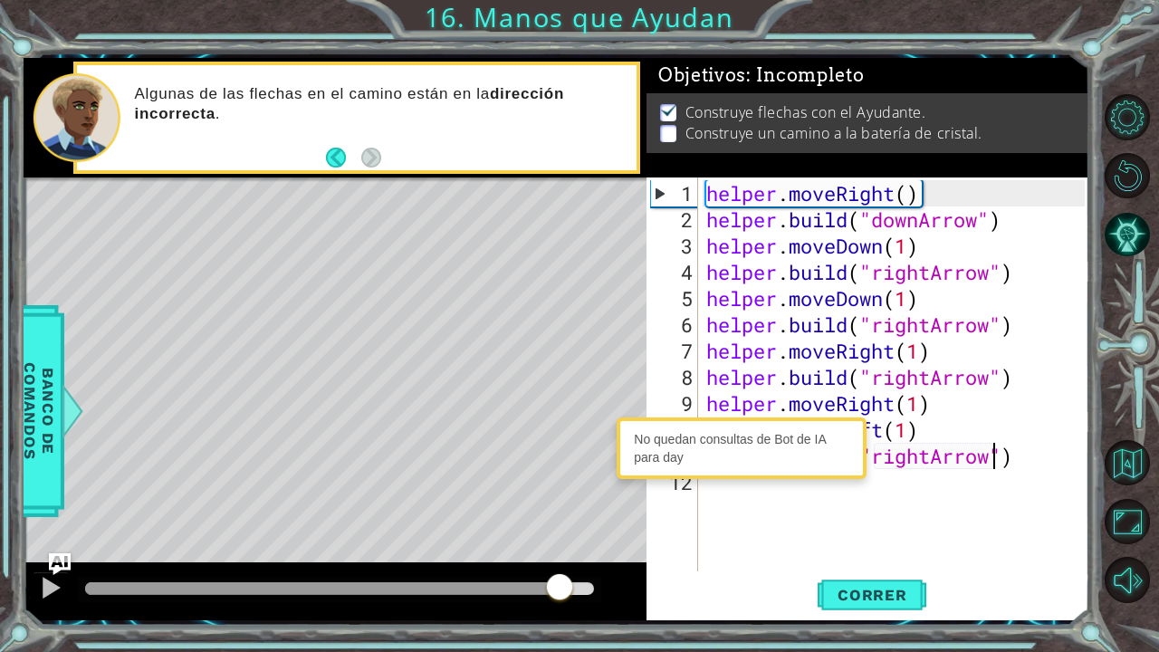
drag, startPoint x: 536, startPoint y: 582, endPoint x: 937, endPoint y: 455, distance: 420.3
click at [865, 487] on div "1 2 3 4 5 6 7 helper . moveRight ( ) helper . build ( "downArrow" ) helper . mo…" at bounding box center [557, 339] width 1067 height 563
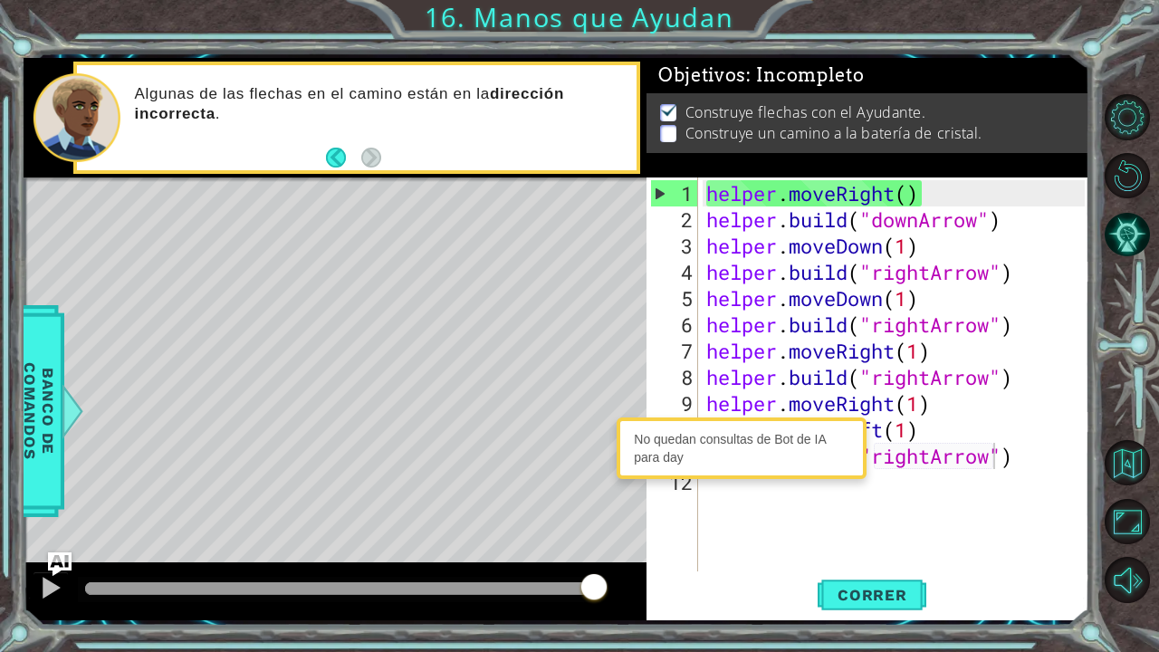
click at [53, 537] on img "Ask AI" at bounding box center [59, 565] width 24 height 24
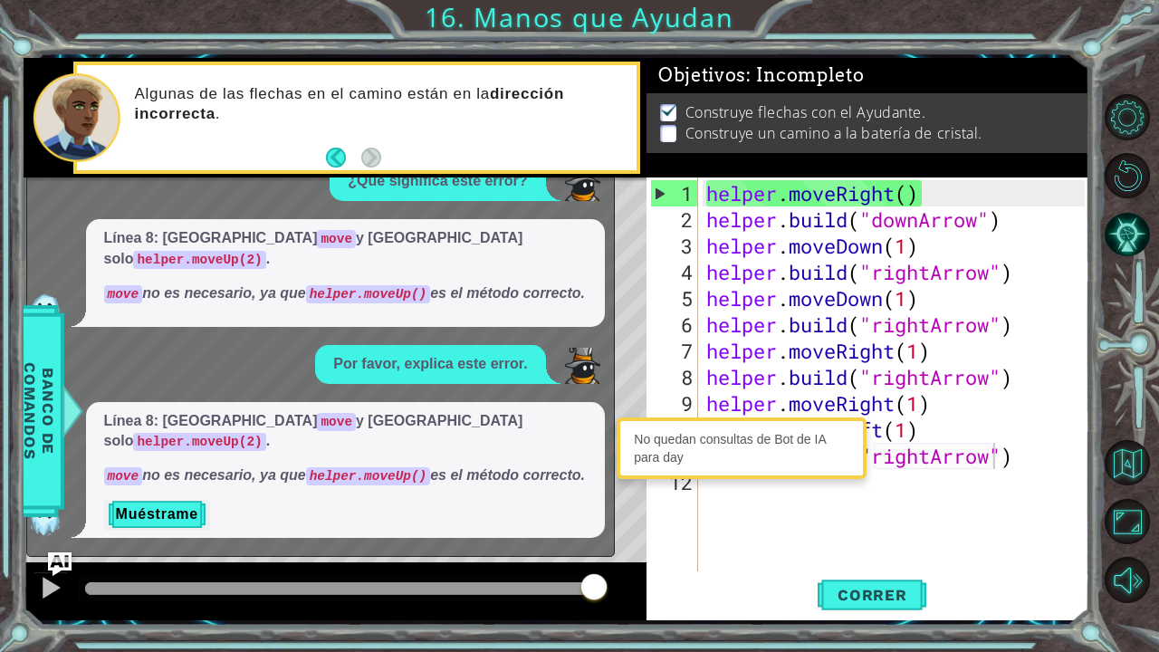
click at [53, 537] on img "Ask AI" at bounding box center [59, 565] width 24 height 24
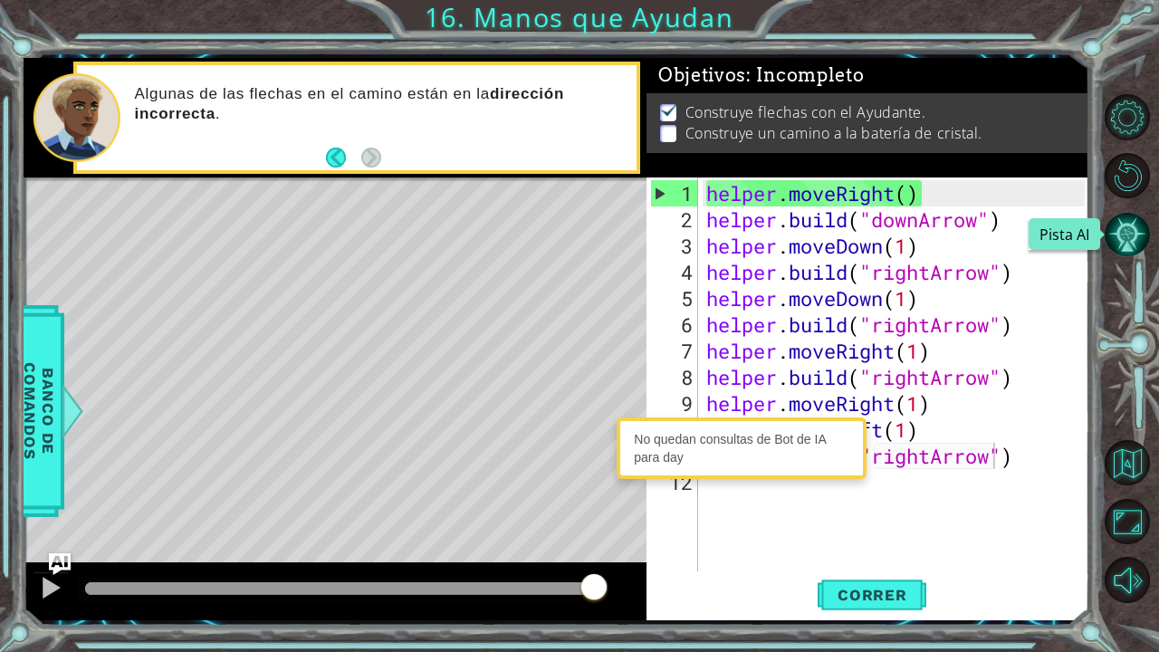
click at [1136, 241] on button "Pista AI" at bounding box center [1127, 234] width 45 height 45
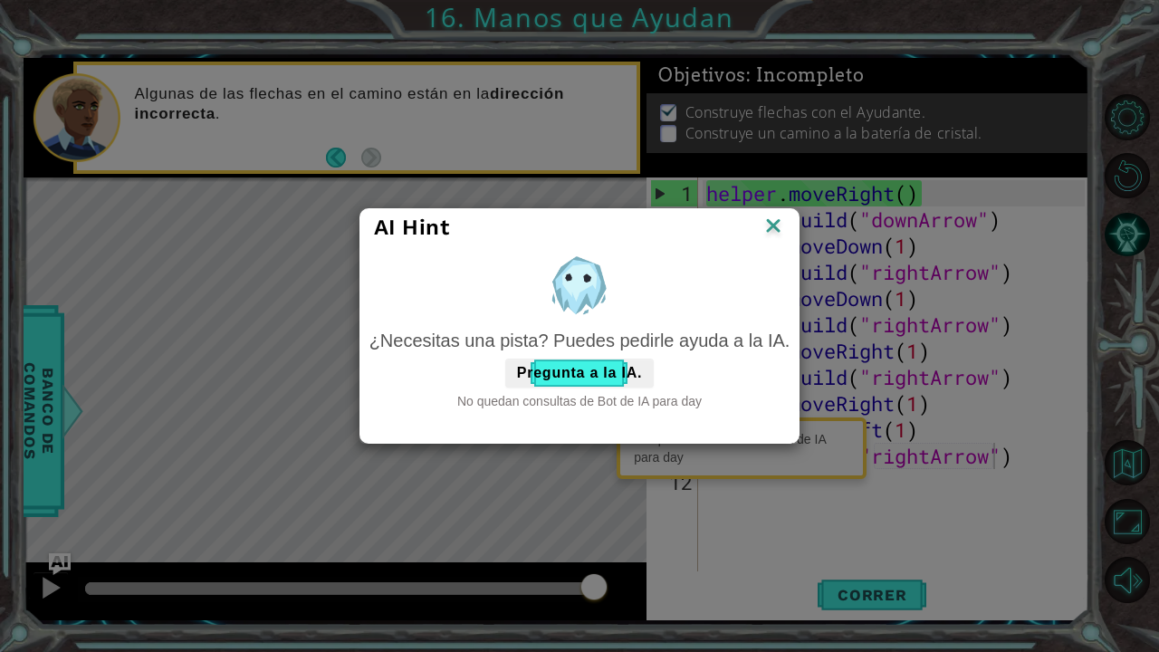
click at [1132, 236] on div "AI Hint ¿Necesitas una pista? Puedes pedirle ayuda a la IA. Pregunta a la IA. N…" at bounding box center [579, 326] width 1159 height 652
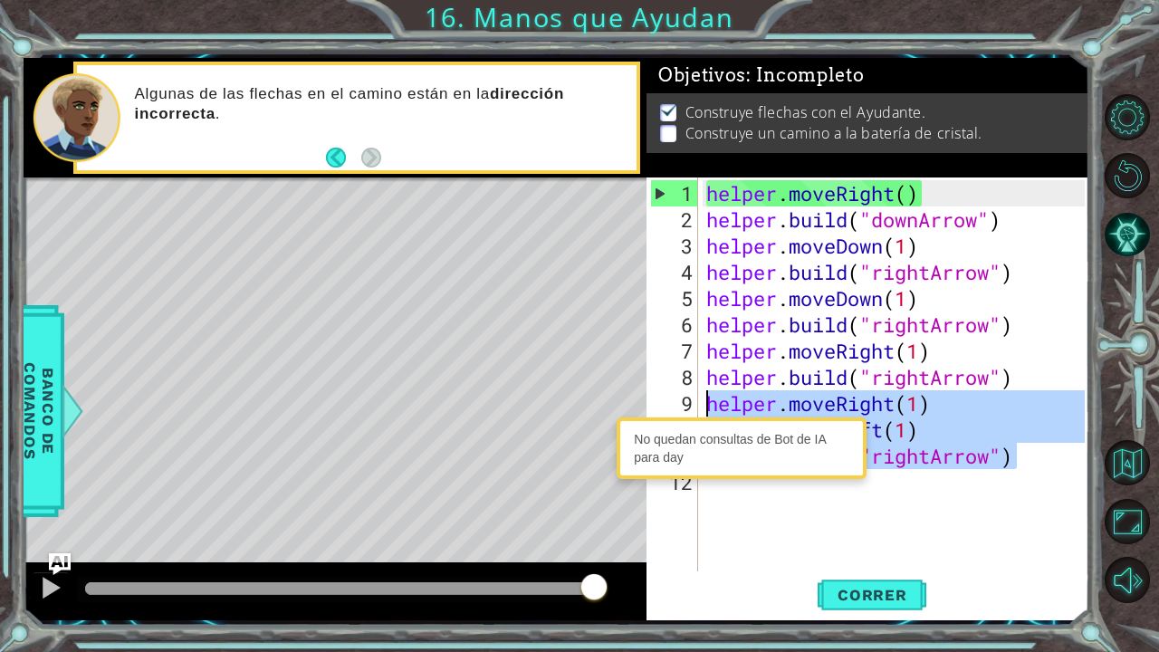
drag, startPoint x: 1027, startPoint y: 457, endPoint x: 707, endPoint y: 389, distance: 327.8
click at [707, 389] on div "helper . moveRight ( ) helper . build ( "downArrow" ) helper . moveDown ( 1 ) h…" at bounding box center [898, 403] width 391 height 447
type textarea "helper.moveRight(1) helper.moveLeft(1)"
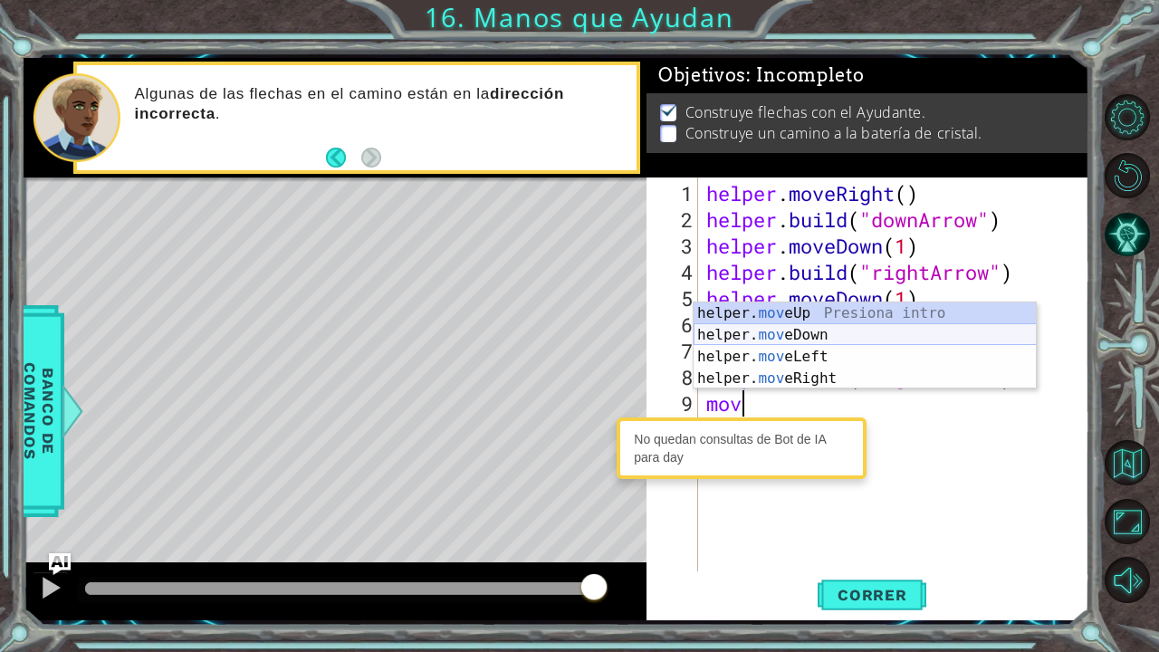
click at [792, 336] on div "helper. mov eUp Presiona intro helper. mov eDown Presiona intro helper. mov eLe…" at bounding box center [865, 368] width 343 height 130
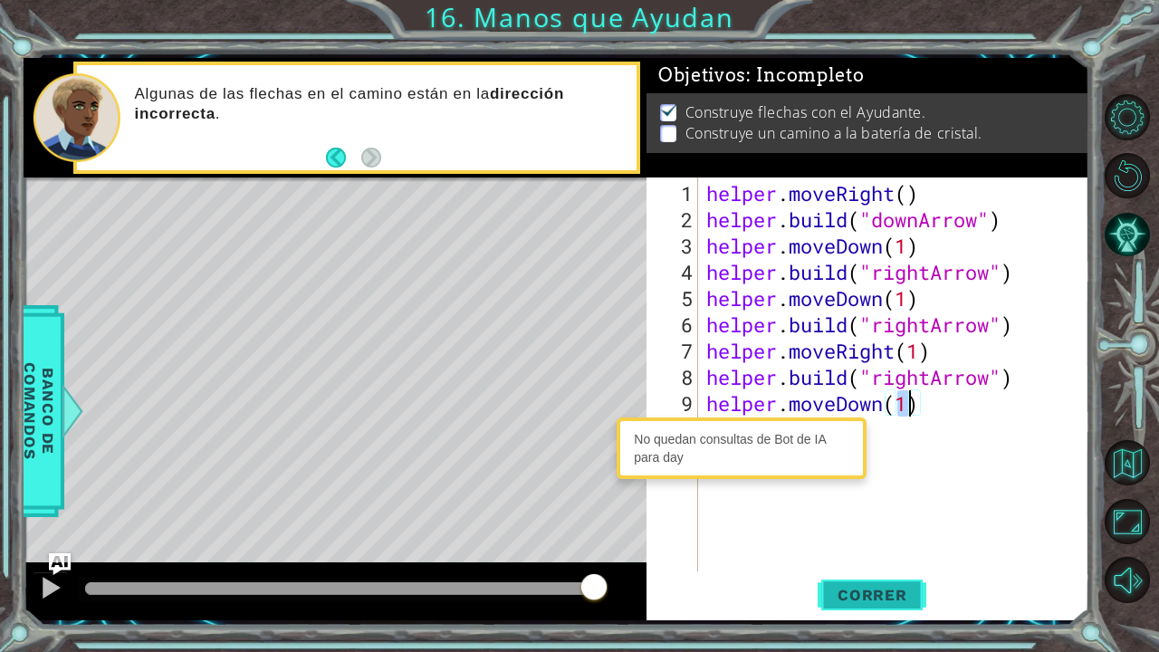
click at [824, 537] on span "Correr" at bounding box center [873, 595] width 106 height 18
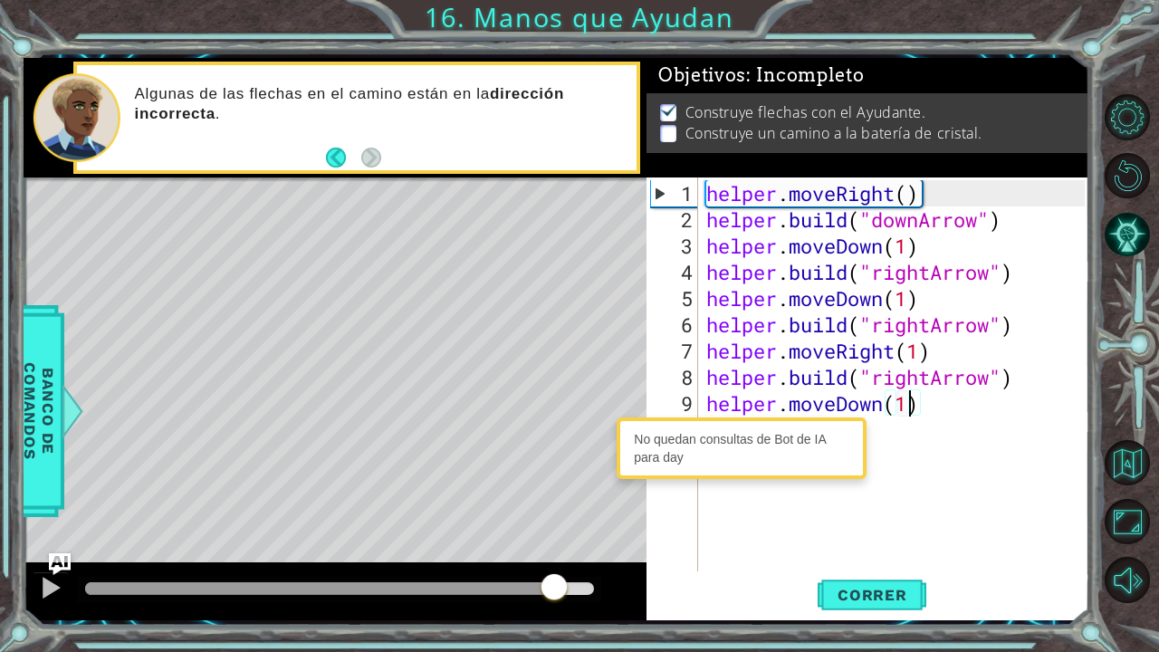
click at [554, 537] on div at bounding box center [339, 588] width 509 height 13
drag, startPoint x: 919, startPoint y: 399, endPoint x: 701, endPoint y: 404, distance: 217.5
click at [701, 404] on div "helper.moveDown(1) 1 2 3 4 5 6 7 8 9 10 helper . moveRight ( ) helper . build (…" at bounding box center [866, 375] width 438 height 394
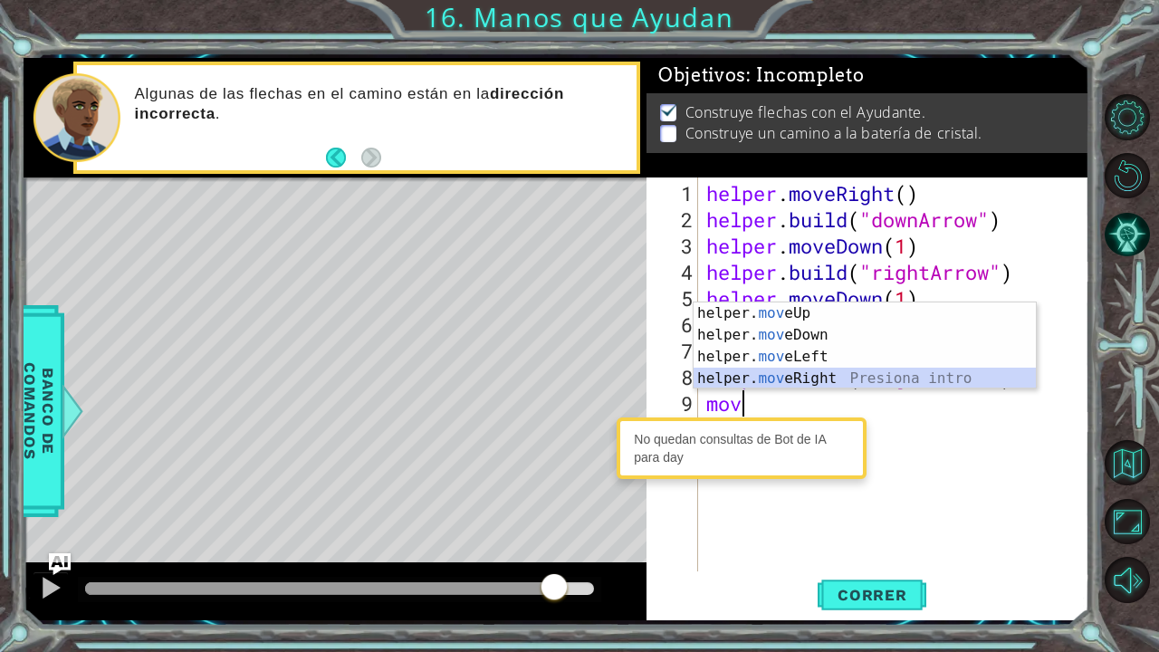
click at [794, 379] on div "helper. mov eUp Presiona intro helper. mov eDown Presiona intro helper. mov eLe…" at bounding box center [865, 368] width 343 height 130
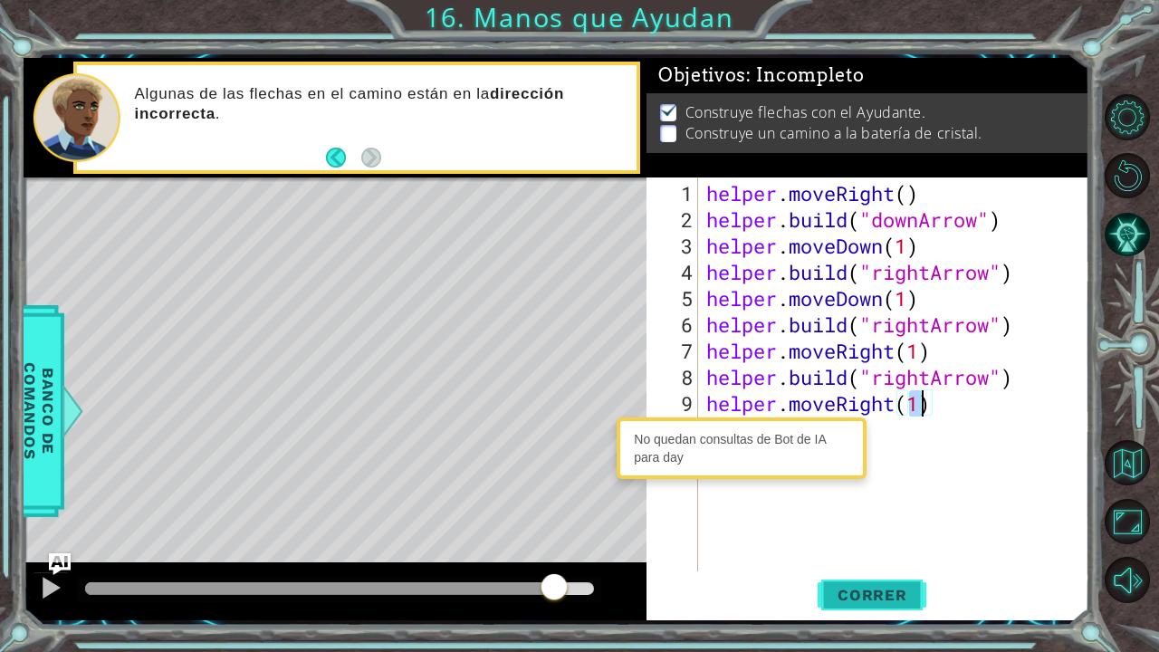
type textarea "helper.moveRight(1)"
click at [850, 537] on span "Correr" at bounding box center [873, 595] width 106 height 18
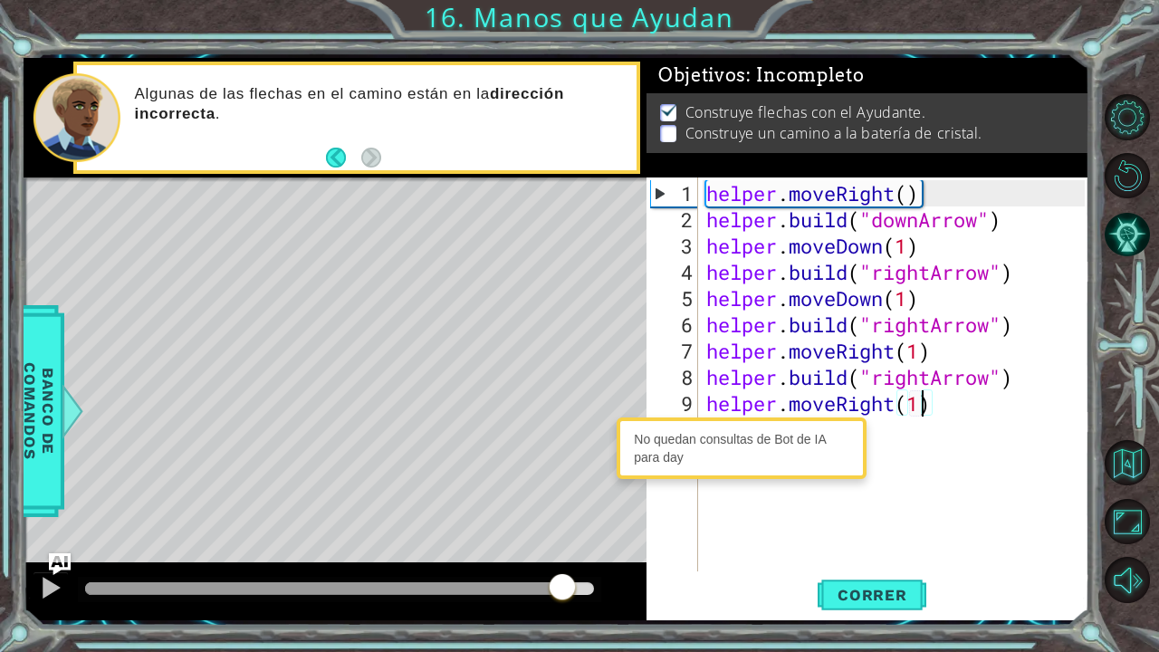
click at [563, 537] on div at bounding box center [339, 588] width 509 height 13
click at [880, 435] on div "helper . moveRight ( ) helper . build ( "downArrow" ) helper . moveDown ( 1 ) h…" at bounding box center [898, 403] width 391 height 447
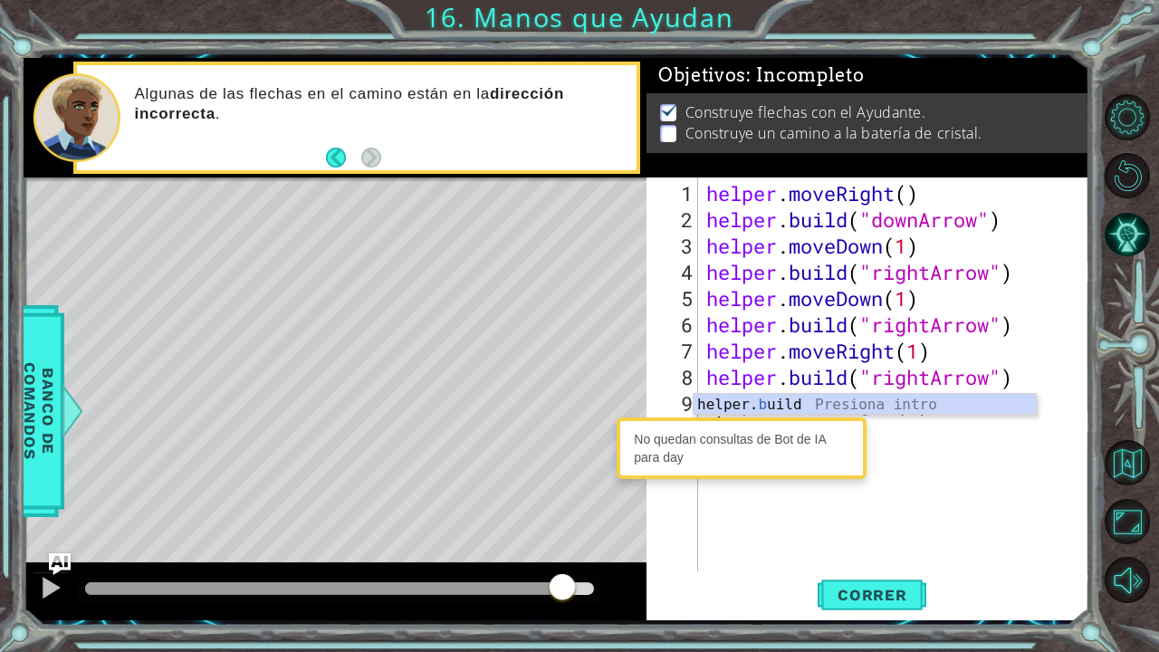
type textarea "buu"
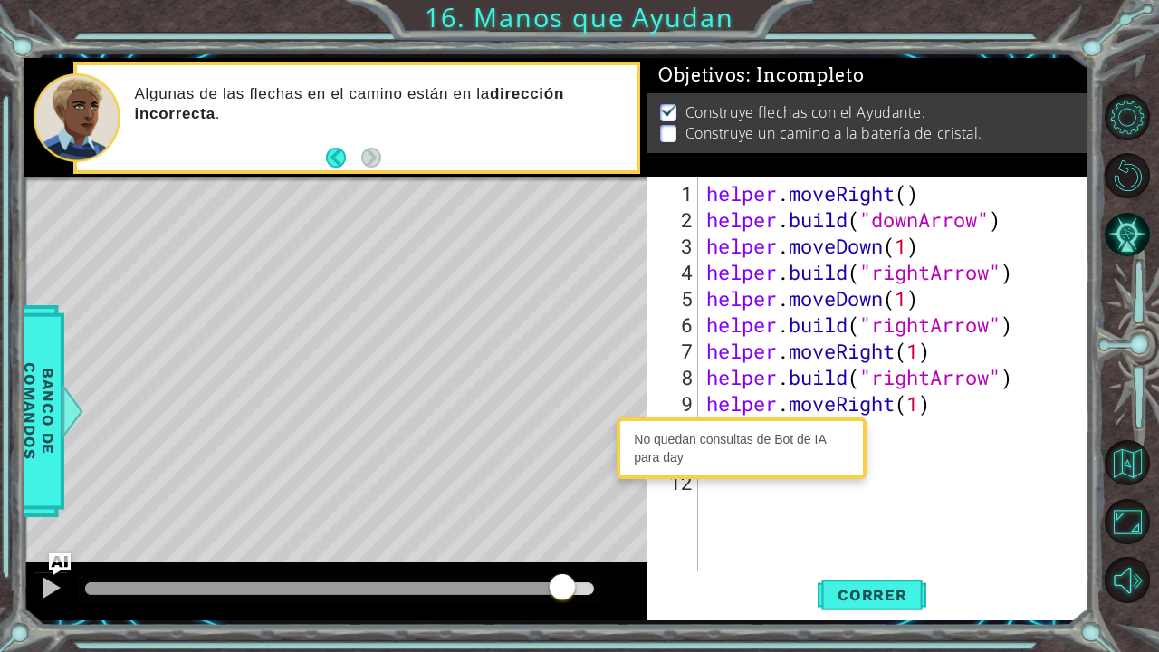
click at [924, 437] on div "helper . moveRight ( ) helper . build ( "downArrow" ) helper . moveDown ( 1 ) h…" at bounding box center [898, 403] width 391 height 447
type textarea "buu"
click at [882, 537] on span "Correr" at bounding box center [873, 595] width 106 height 18
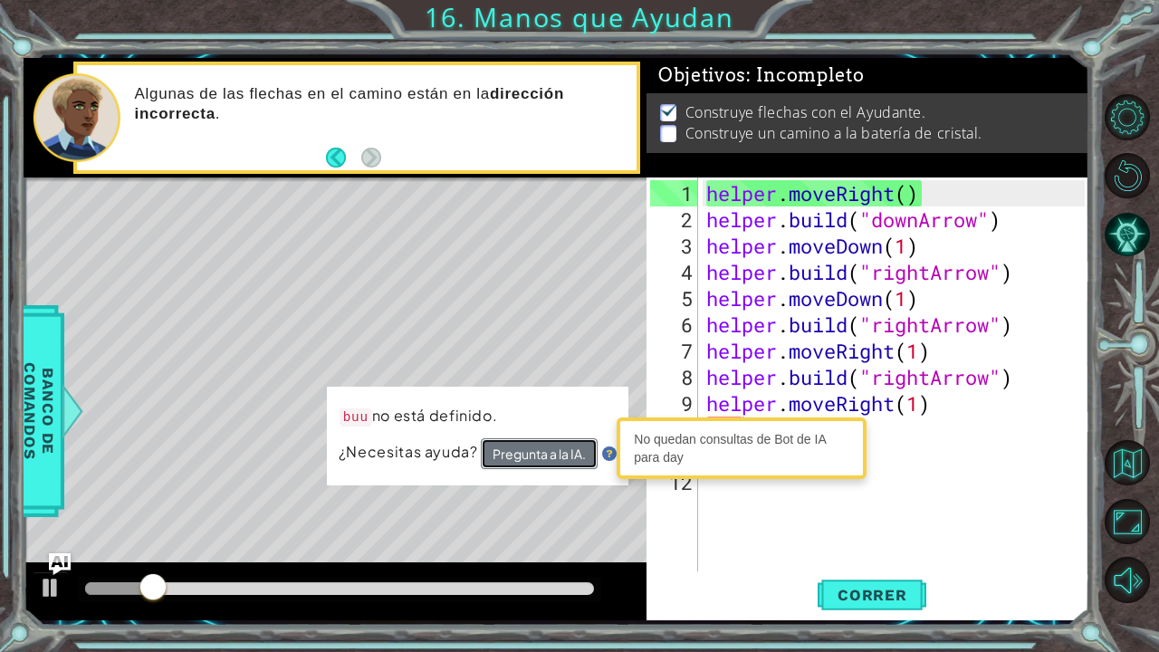
click at [583, 455] on button "Pregunta a la IA." at bounding box center [539, 454] width 117 height 32
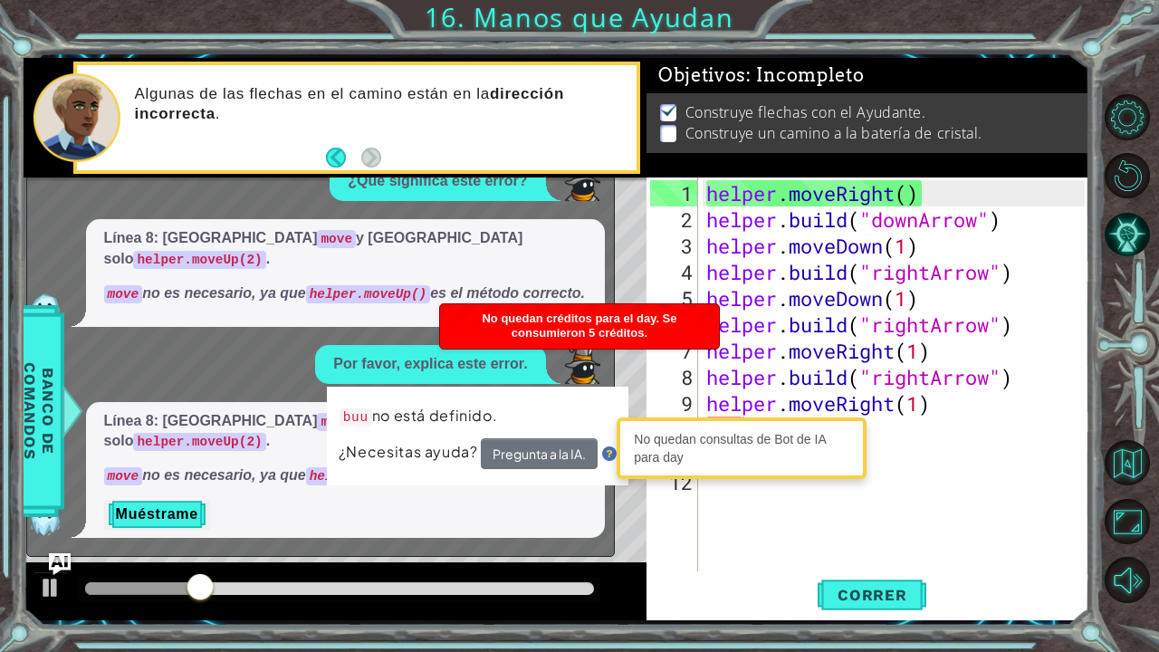
click at [610, 153] on div "x" at bounding box center [606, 144] width 16 height 18
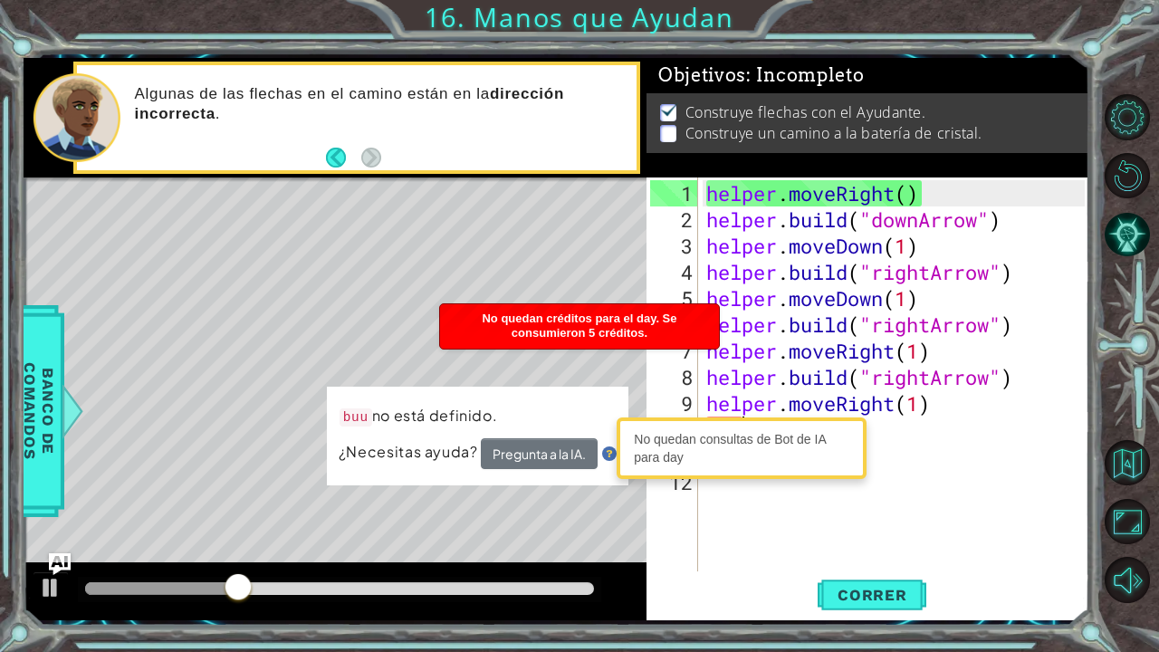
click at [737, 476] on div "No quedan consultas de Bot de IA para day" at bounding box center [742, 449] width 250 height 62
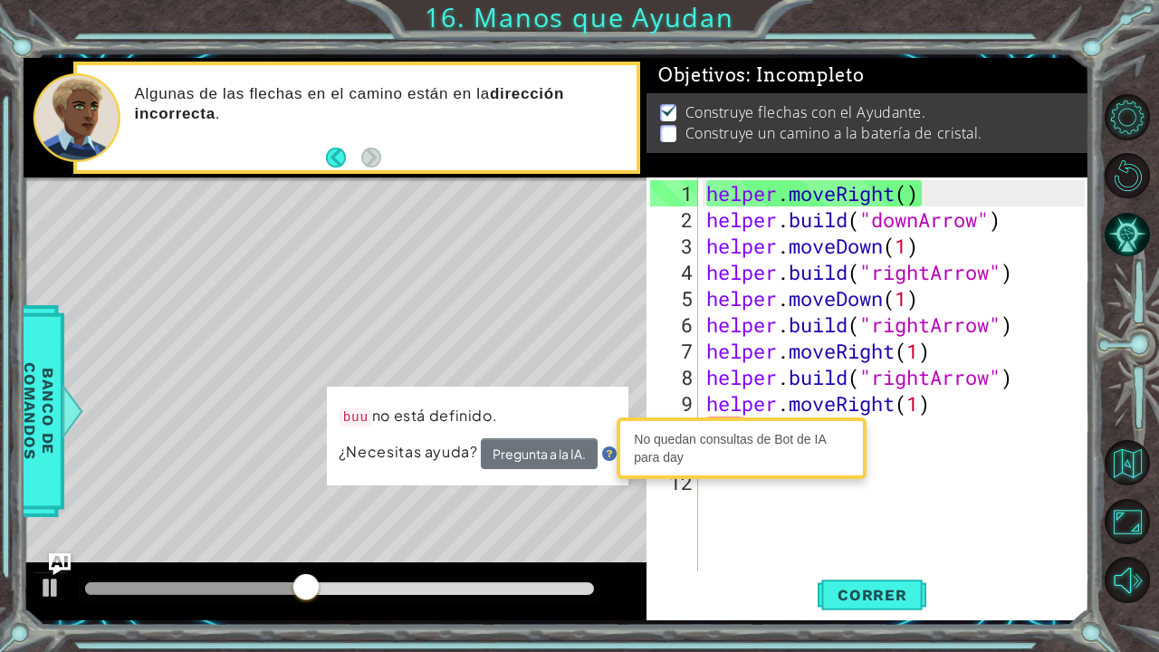
click at [928, 442] on div "helper . moveRight ( ) helper . build ( "downArrow" ) helper . moveDown ( 1 ) h…" at bounding box center [898, 403] width 391 height 447
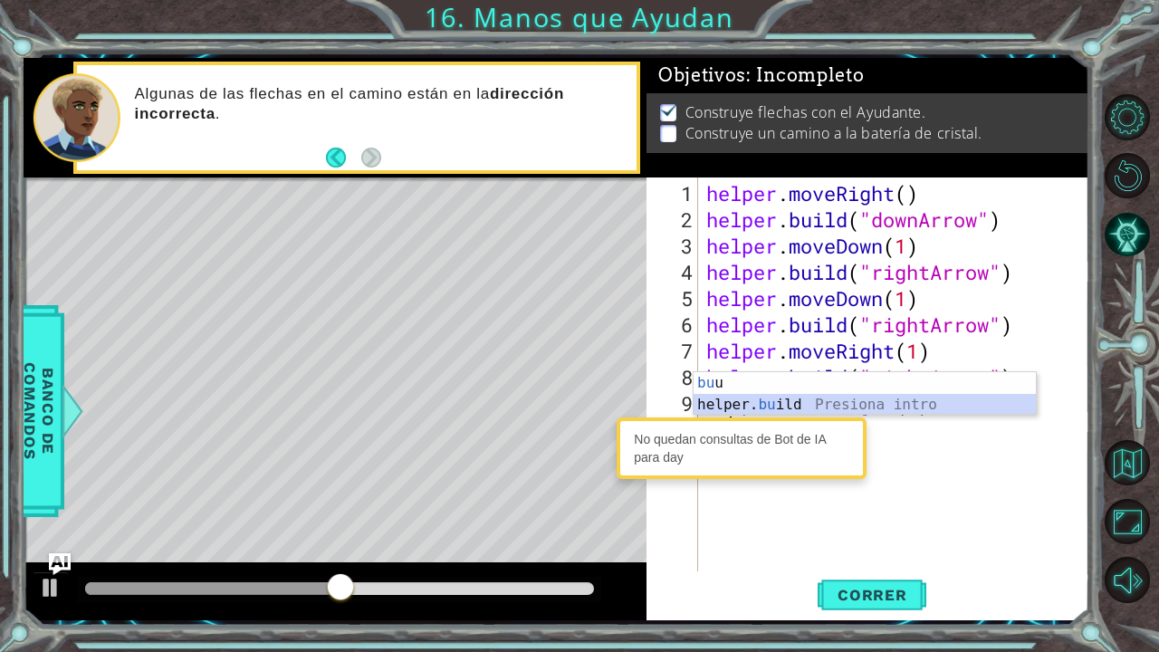
drag, startPoint x: 781, startPoint y: 395, endPoint x: 736, endPoint y: 341, distance: 70.2
click at [736, 341] on body "1 2 3 4 5 6 7 helper . moveRight ( ) helper . build ( "downArrow" ) helper . mo…" at bounding box center [579, 326] width 1159 height 652
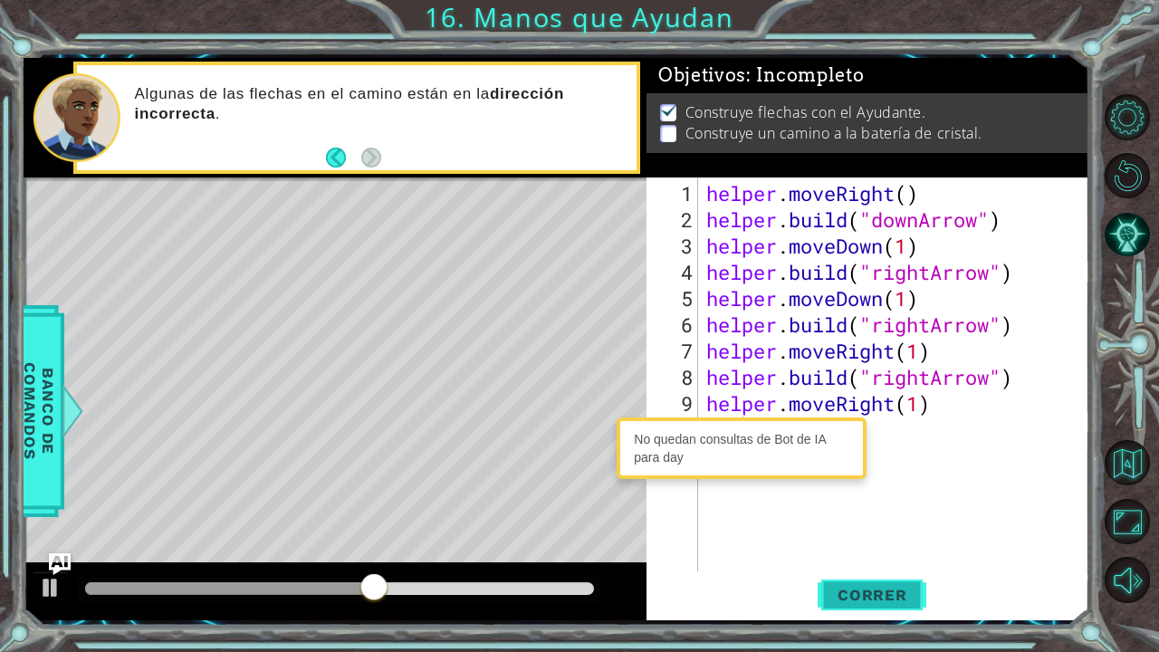
click at [880, 537] on button "Correr" at bounding box center [872, 594] width 109 height 44
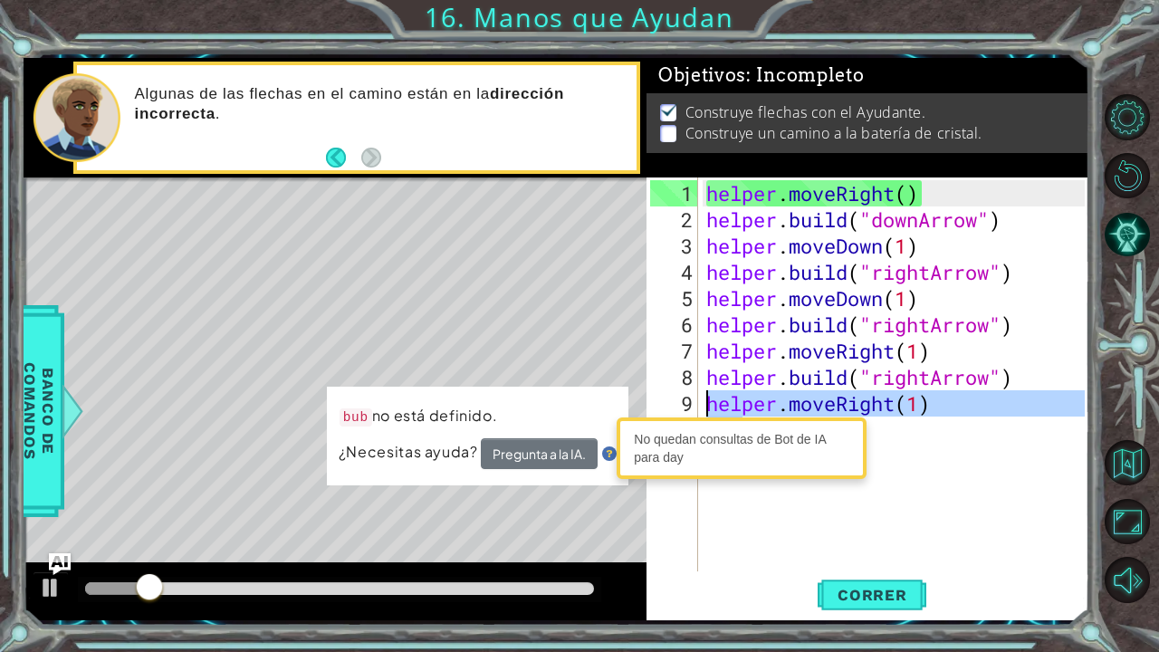
drag, startPoint x: 894, startPoint y: 438, endPoint x: 675, endPoint y: 411, distance: 220.9
click at [675, 411] on div "bub 1 2 3 4 5 6 7 8 9 10 11 helper . moveRight ( ) helper . build ( "downArrow"…" at bounding box center [866, 375] width 438 height 394
type textarea "helper.moveRight(1) bub"
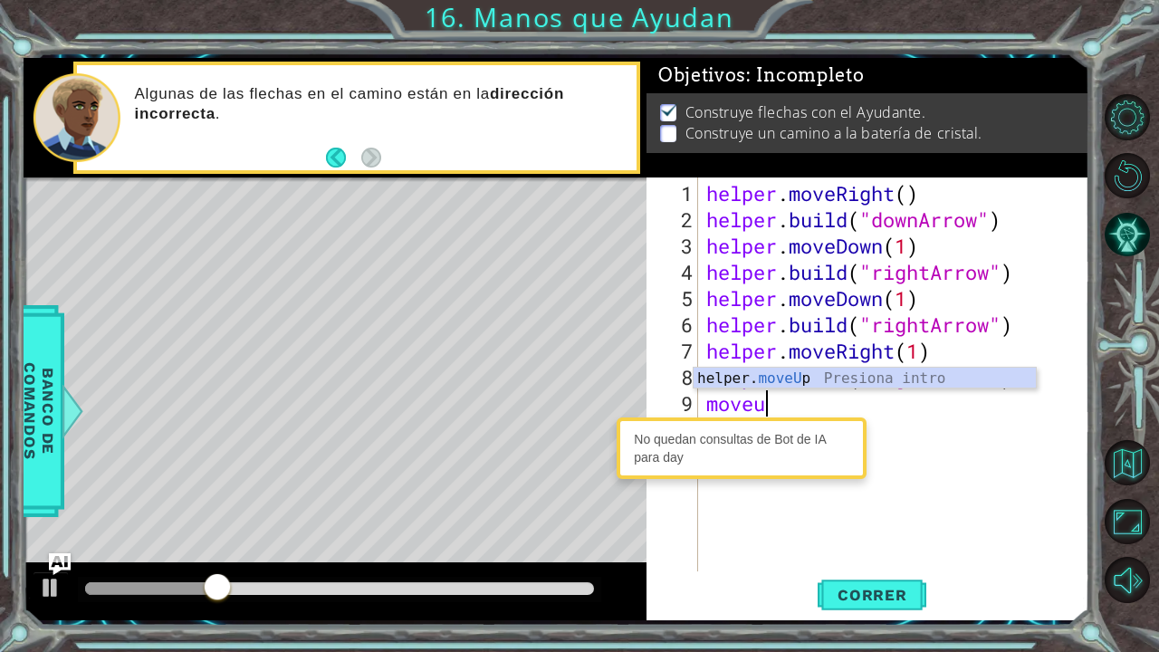
scroll to position [0, 1]
type textarea "move"
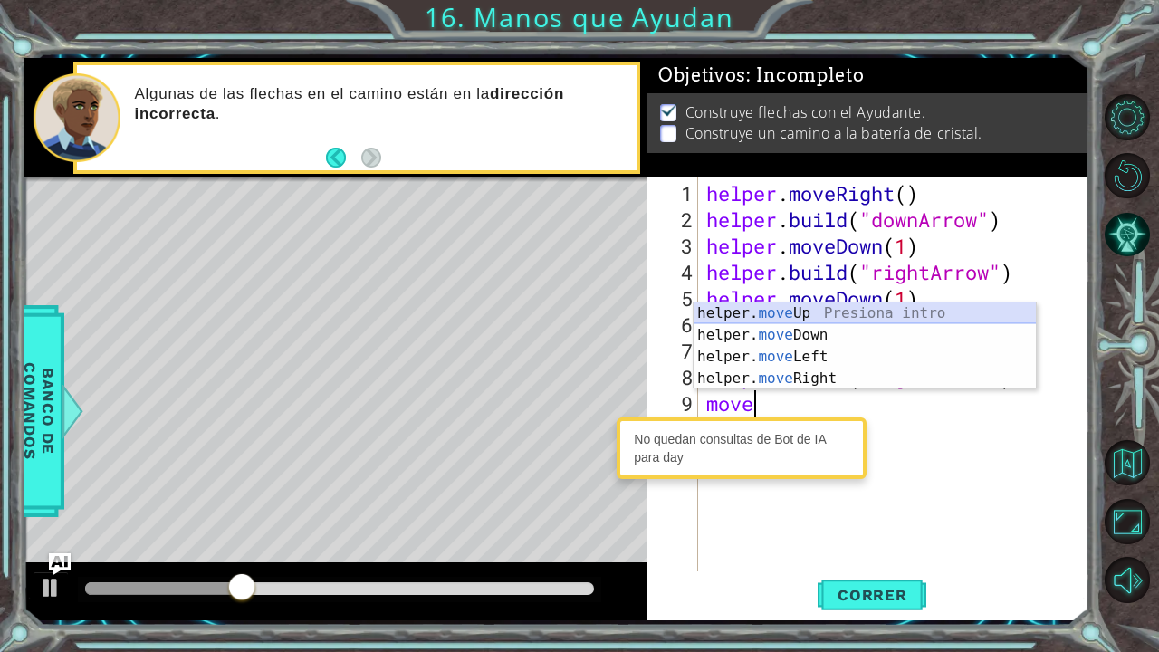
scroll to position [0, 0]
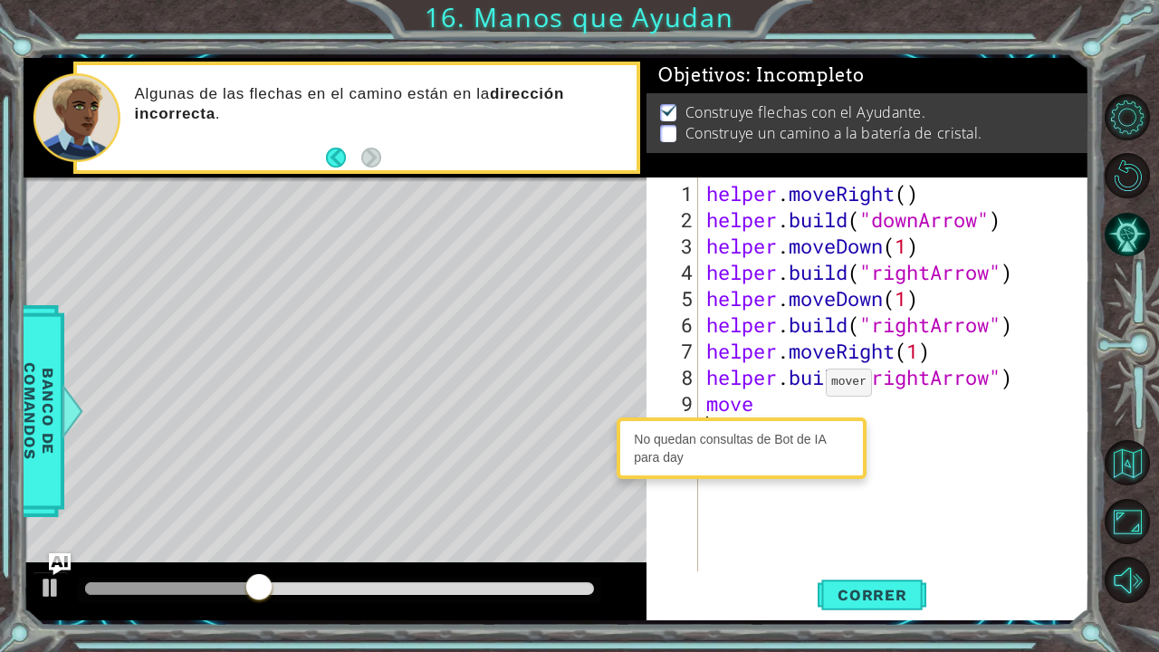
click at [807, 399] on div "helper . moveRight ( ) helper . build ( "downArrow" ) helper . moveDown ( 1 ) h…" at bounding box center [898, 403] width 391 height 447
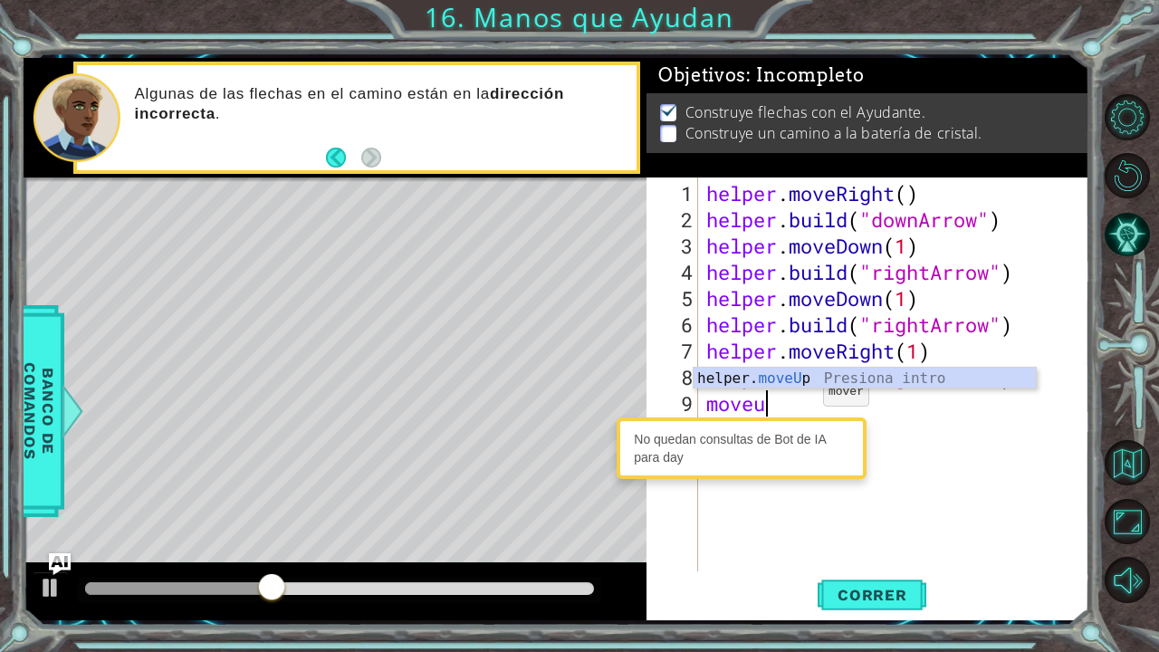
scroll to position [0, 2]
click at [817, 377] on div "helper. moveUp Presiona intro" at bounding box center [865, 400] width 343 height 65
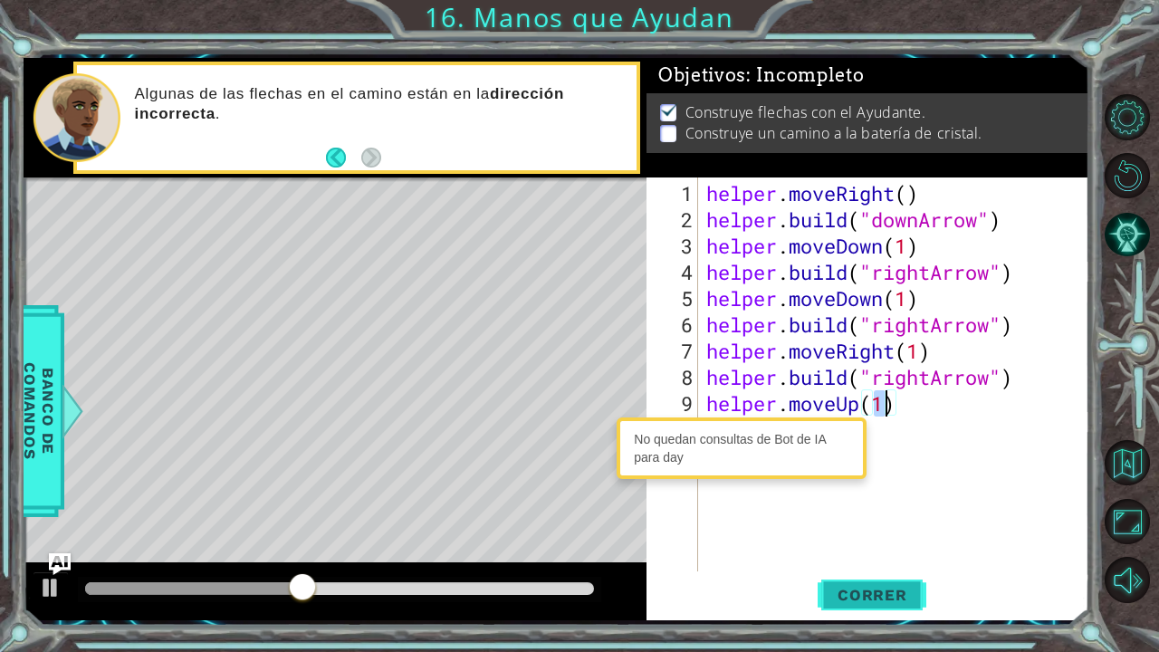
type textarea "helper.moveUp(1)"
click at [866, 537] on button "Correr" at bounding box center [872, 594] width 109 height 44
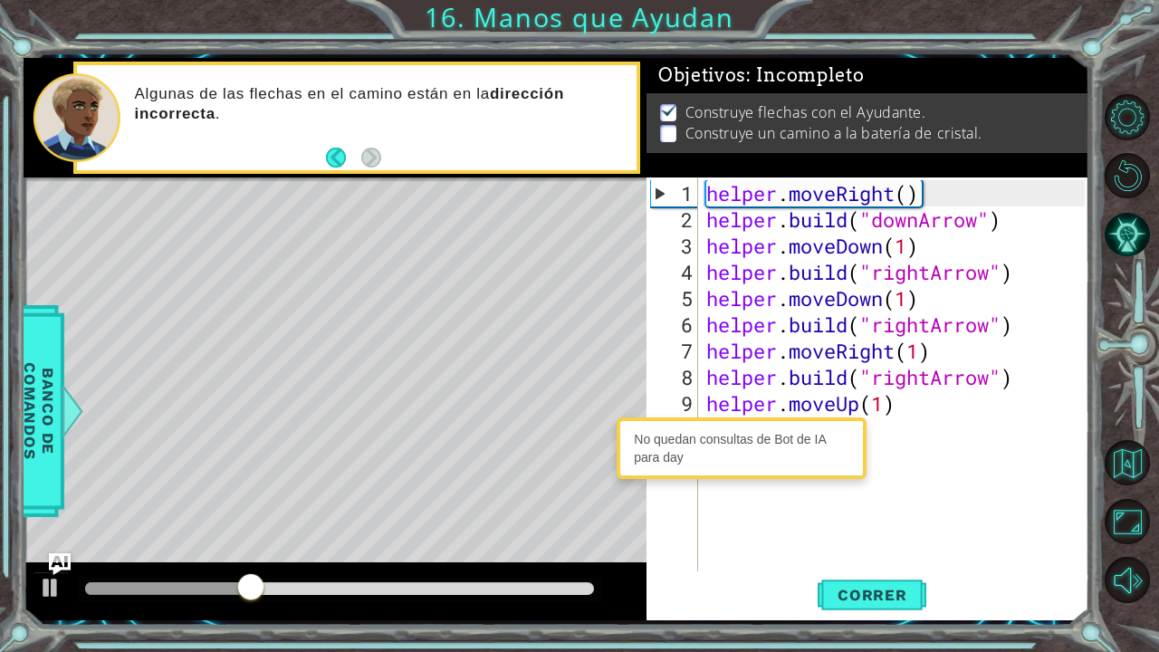
click at [934, 442] on div "helper . moveRight ( ) helper . build ( "downArrow" ) helper . moveDown ( 1 ) h…" at bounding box center [898, 403] width 391 height 447
click at [900, 430] on div "helper . moveRight ( ) helper . build ( "downArrow" ) helper . moveDown ( 1 ) h…" at bounding box center [898, 403] width 391 height 447
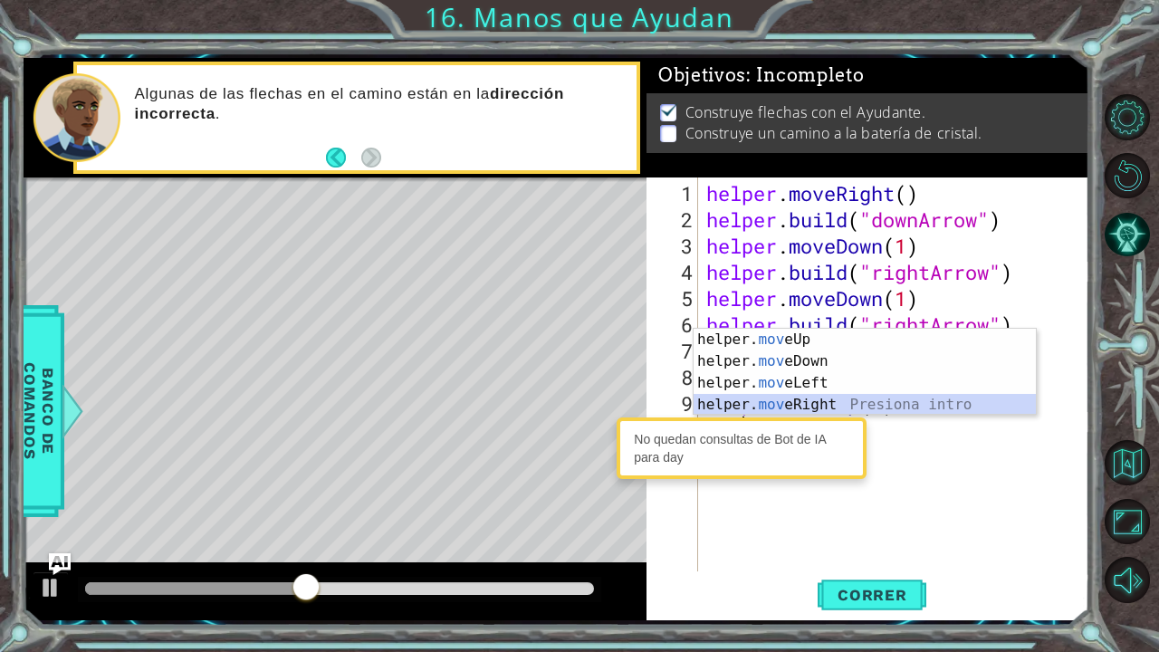
click at [863, 411] on div "helper. mov eUp Presiona intro helper. mov eDown Presiona intro helper. mov eLe…" at bounding box center [865, 394] width 343 height 130
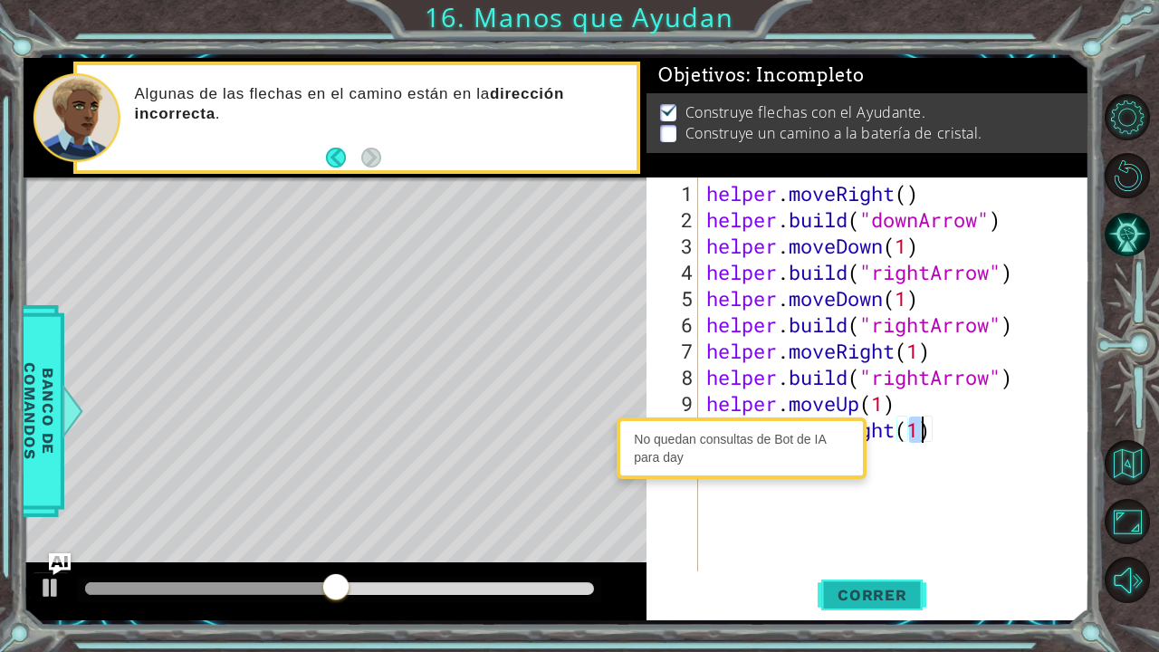
type textarea "helper.moveRight(1)"
click at [872, 537] on span "Correr" at bounding box center [873, 595] width 106 height 18
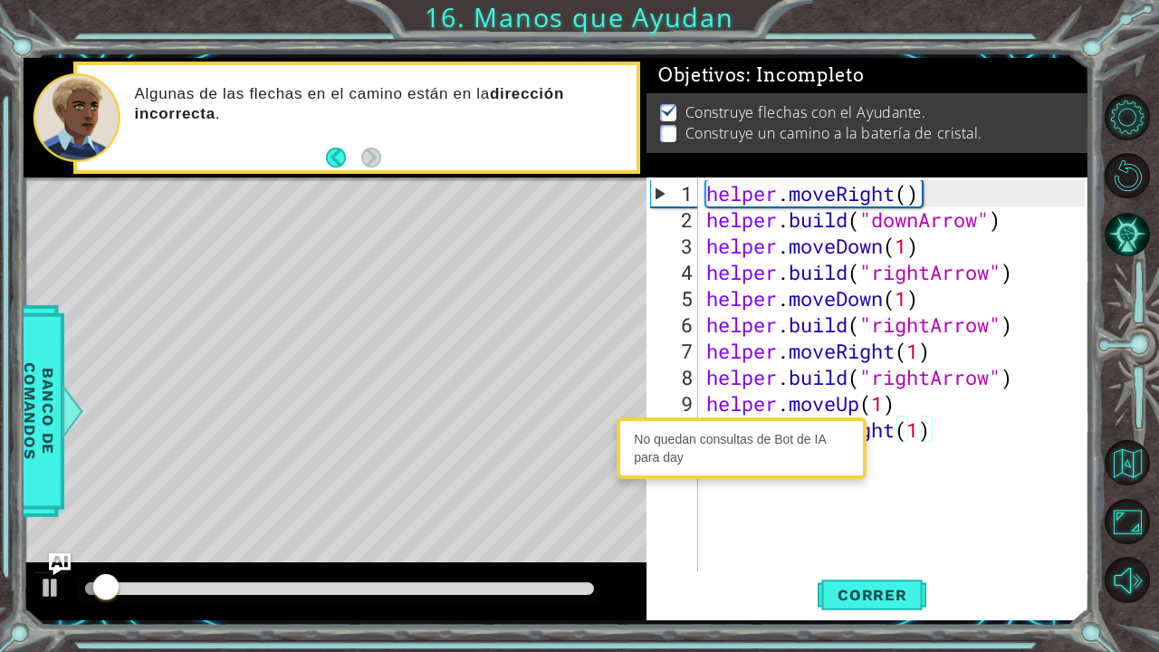
click at [881, 457] on div "helper . moveRight ( ) helper . build ( "downArrow" ) helper . moveDown ( 1 ) h…" at bounding box center [898, 403] width 391 height 447
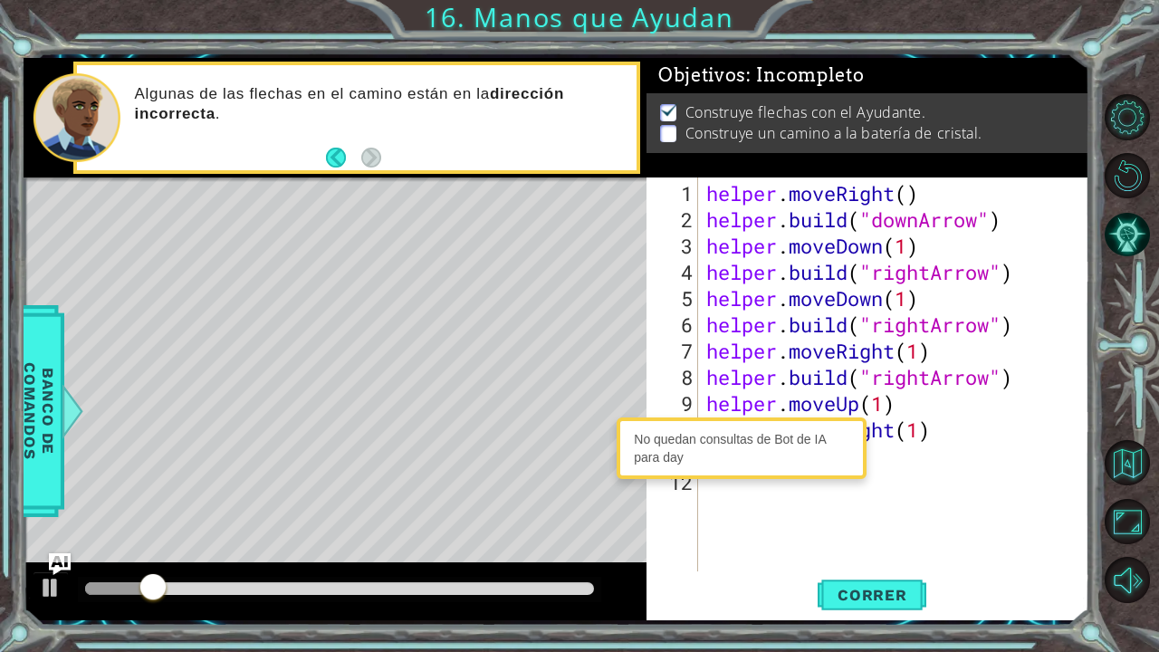
type textarea "b"
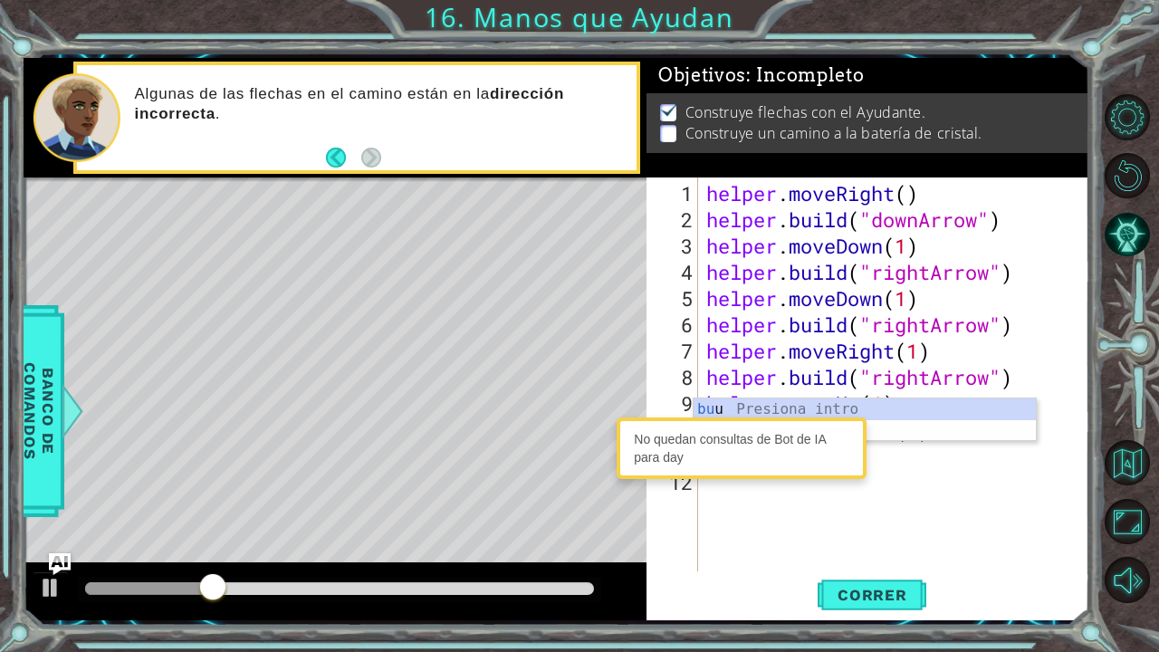
type textarea "b"
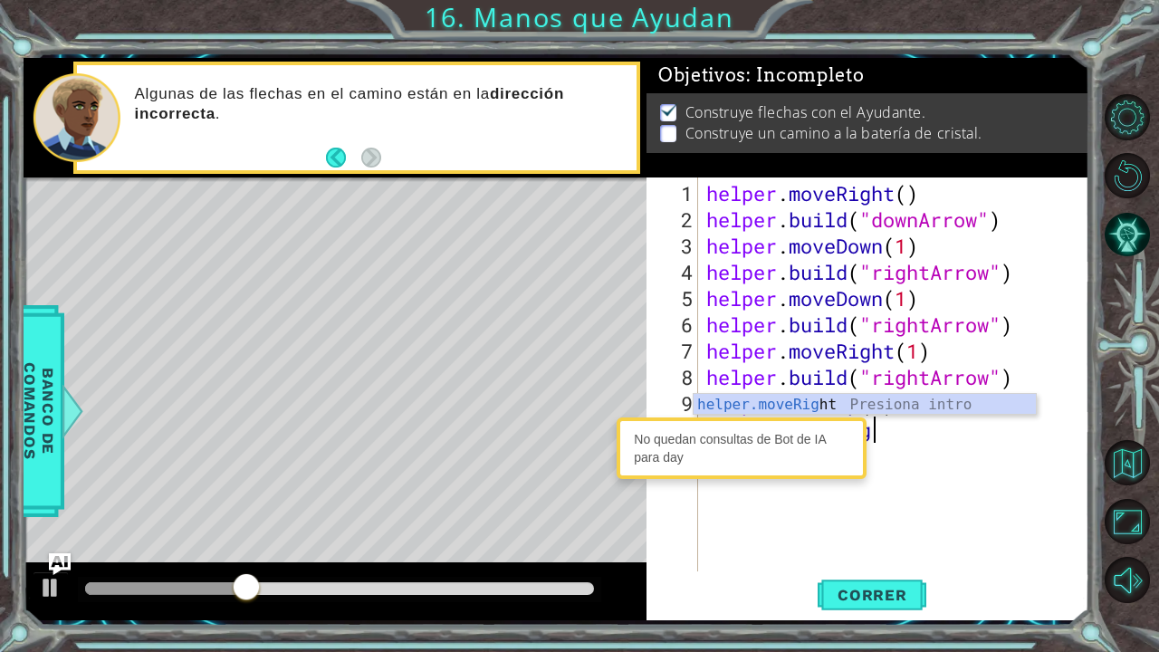
type textarea "helper.moveRight(1) [PERSON_NAME]"
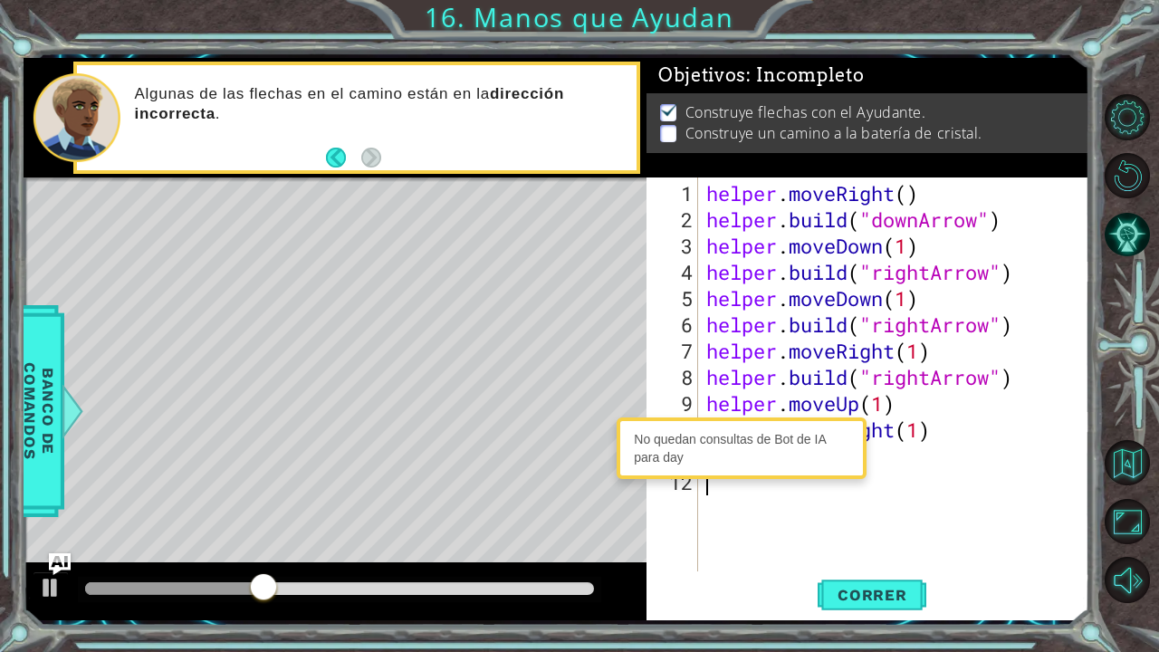
click at [891, 475] on div "helper . moveRight ( ) helper . build ( "downArrow" ) helper . moveDown ( 1 ) h…" at bounding box center [898, 403] width 391 height 447
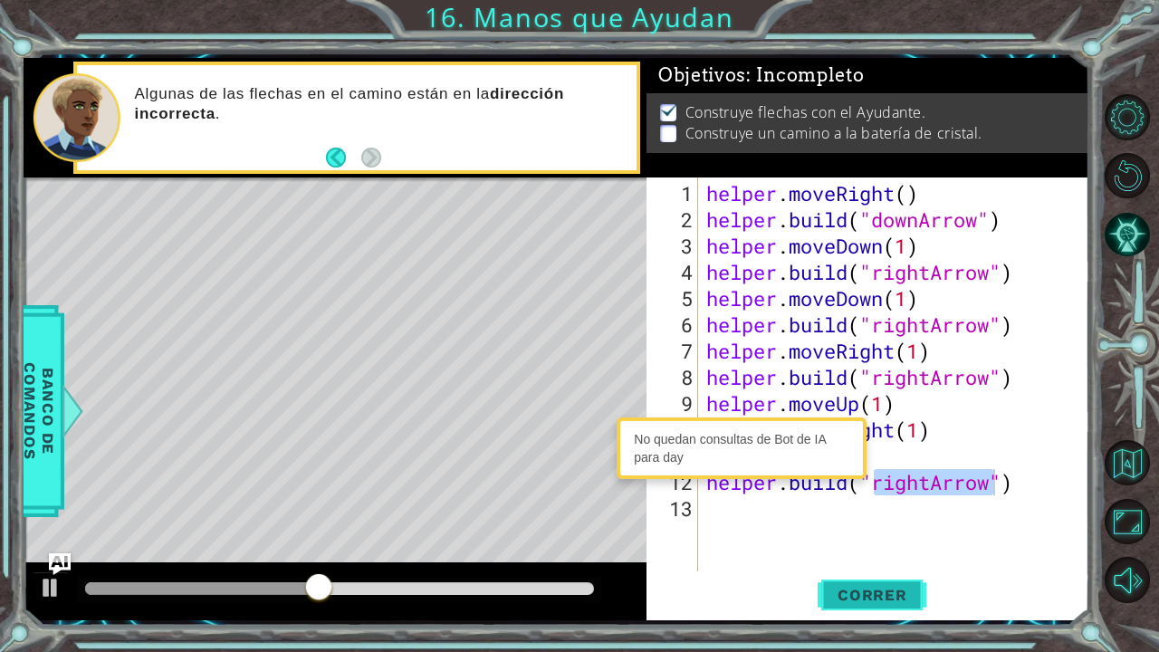
click at [884, 537] on span "Correr" at bounding box center [873, 595] width 106 height 18
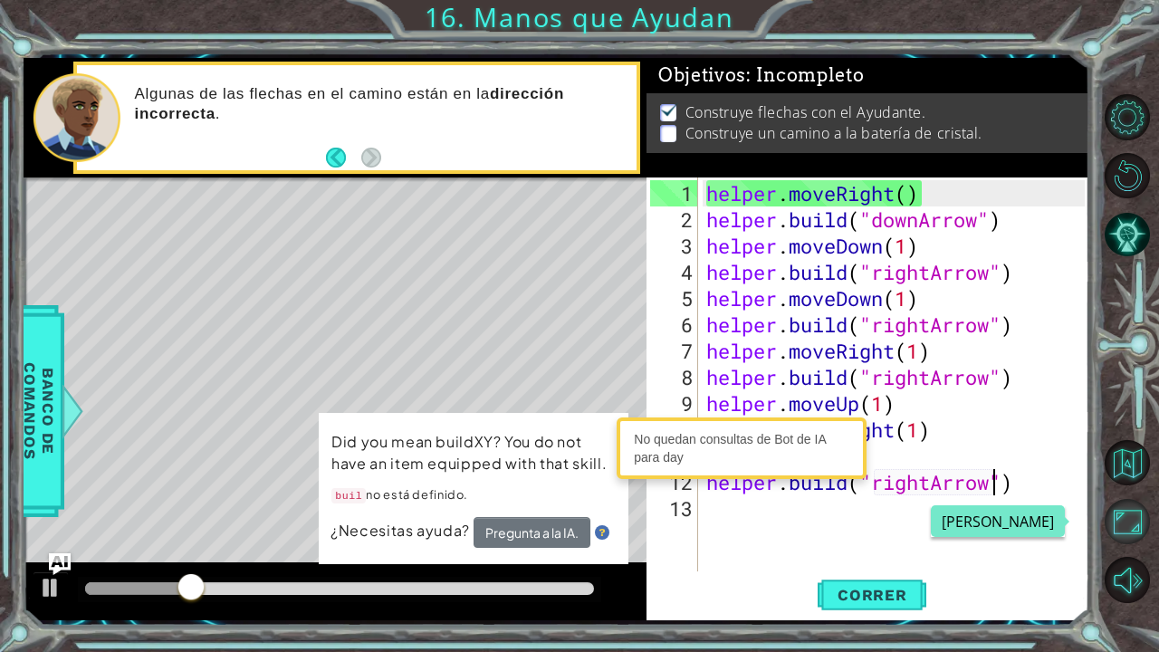
click at [1124, 524] on button "Maximizar Navegador" at bounding box center [1127, 521] width 45 height 45
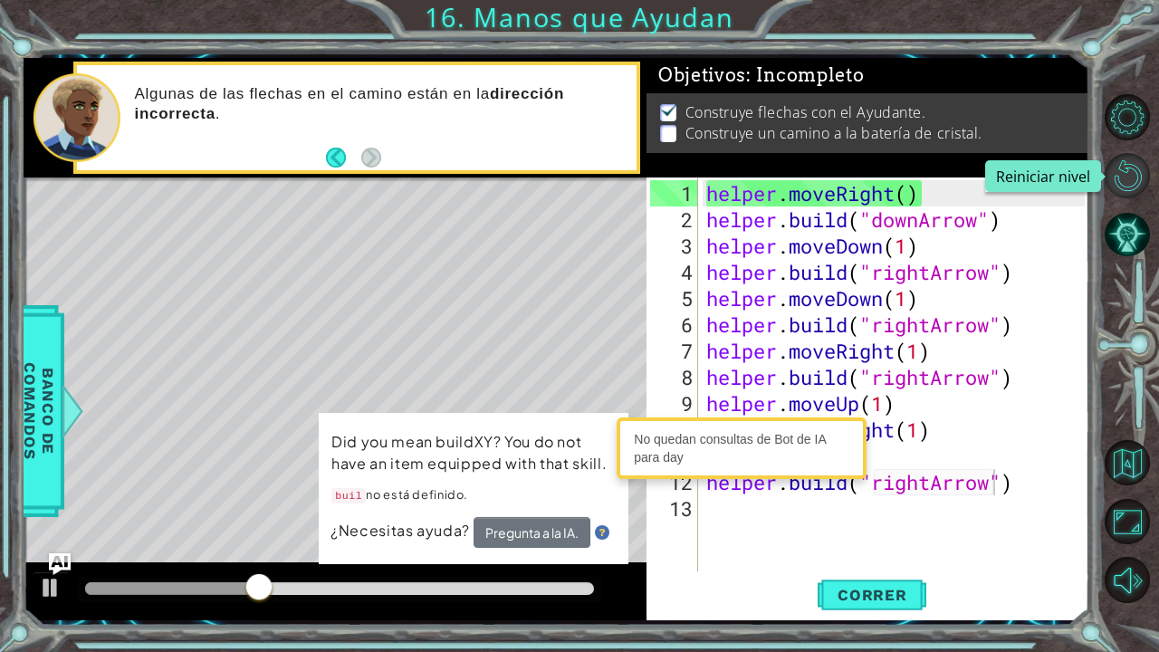
click at [1109, 168] on button "Reiniciar nivel\a" at bounding box center [1127, 175] width 45 height 45
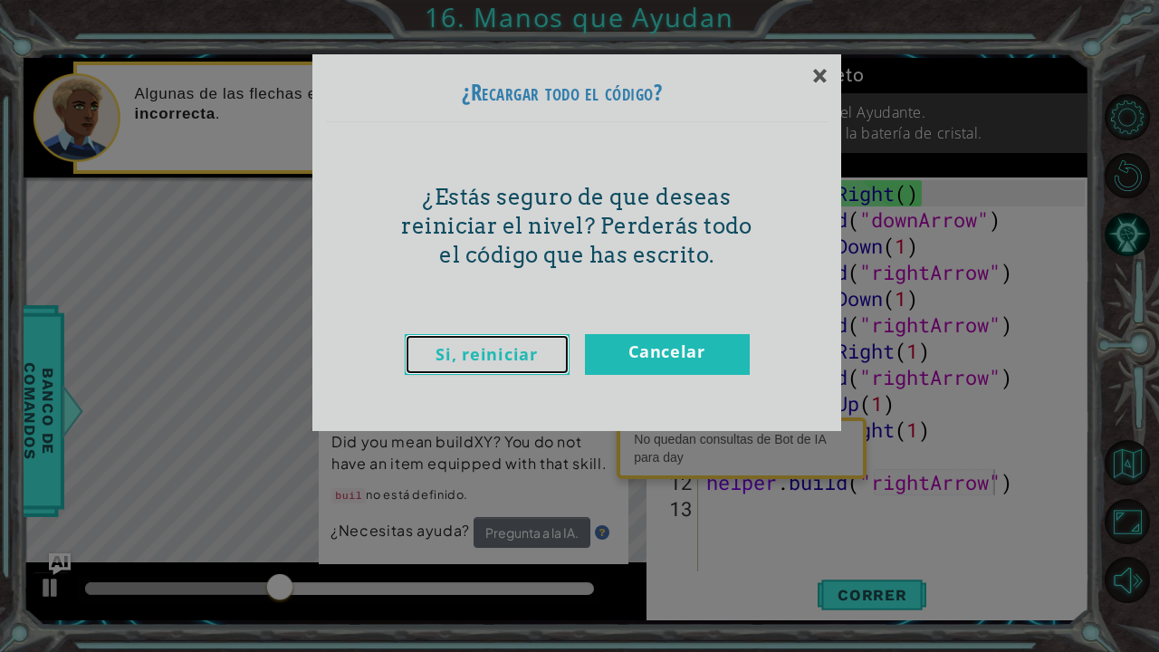
click at [495, 347] on link "Si, reiniciar" at bounding box center [487, 354] width 165 height 41
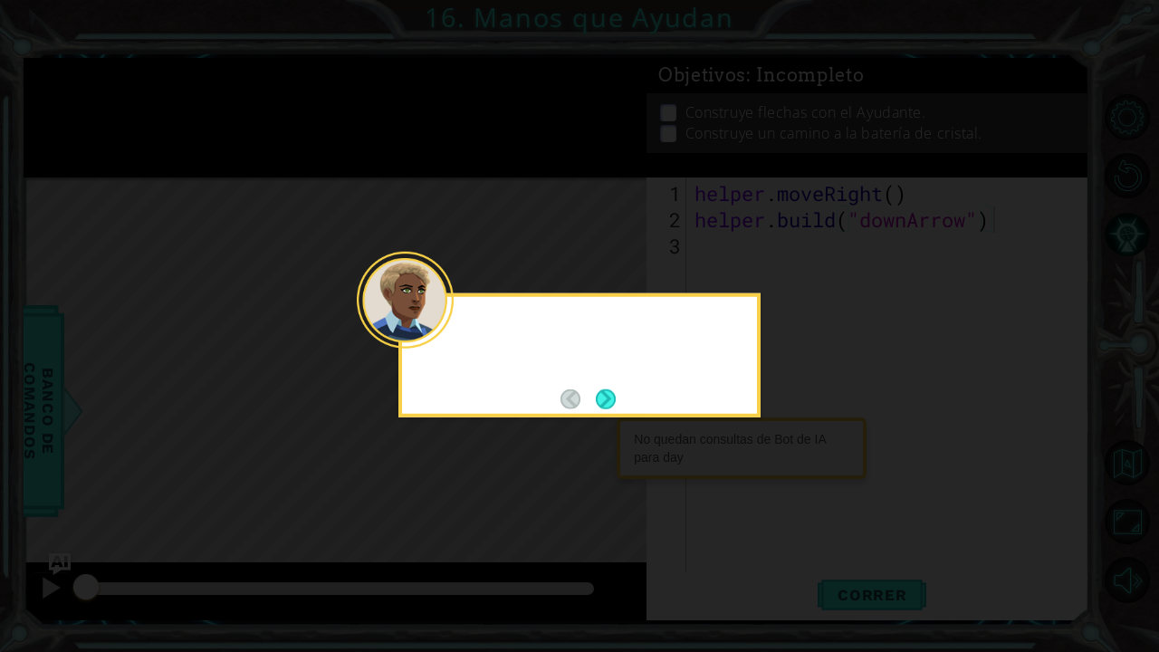
type textarea "[DOMAIN_NAME]("downArrow")"
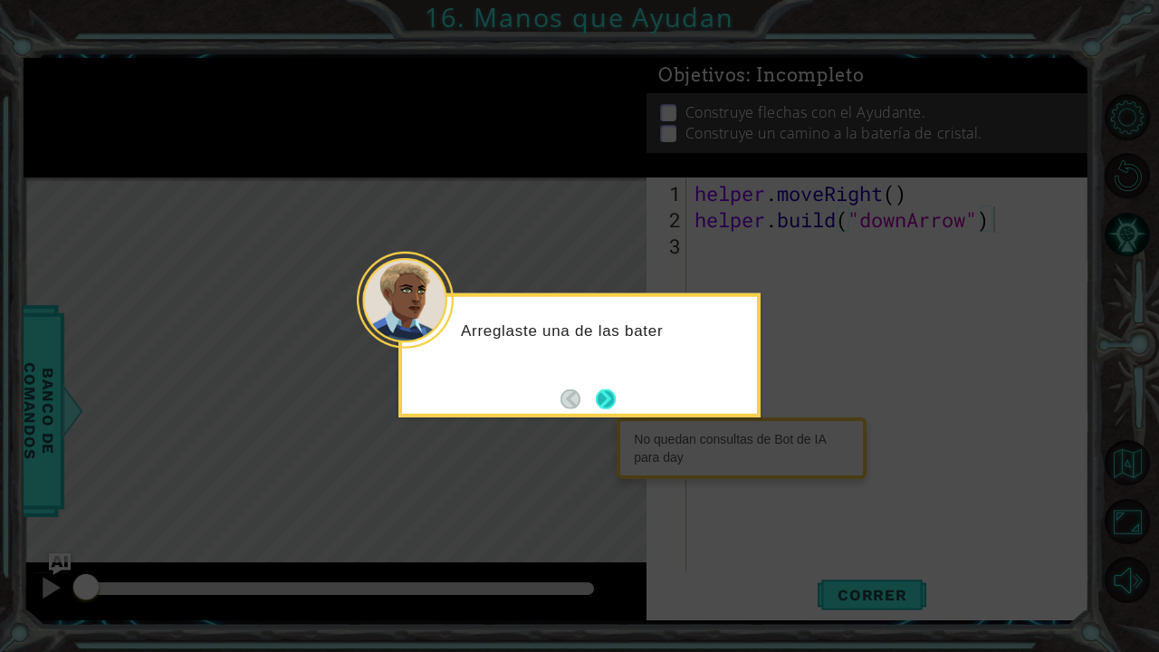
click at [609, 394] on button "Next" at bounding box center [606, 399] width 20 height 20
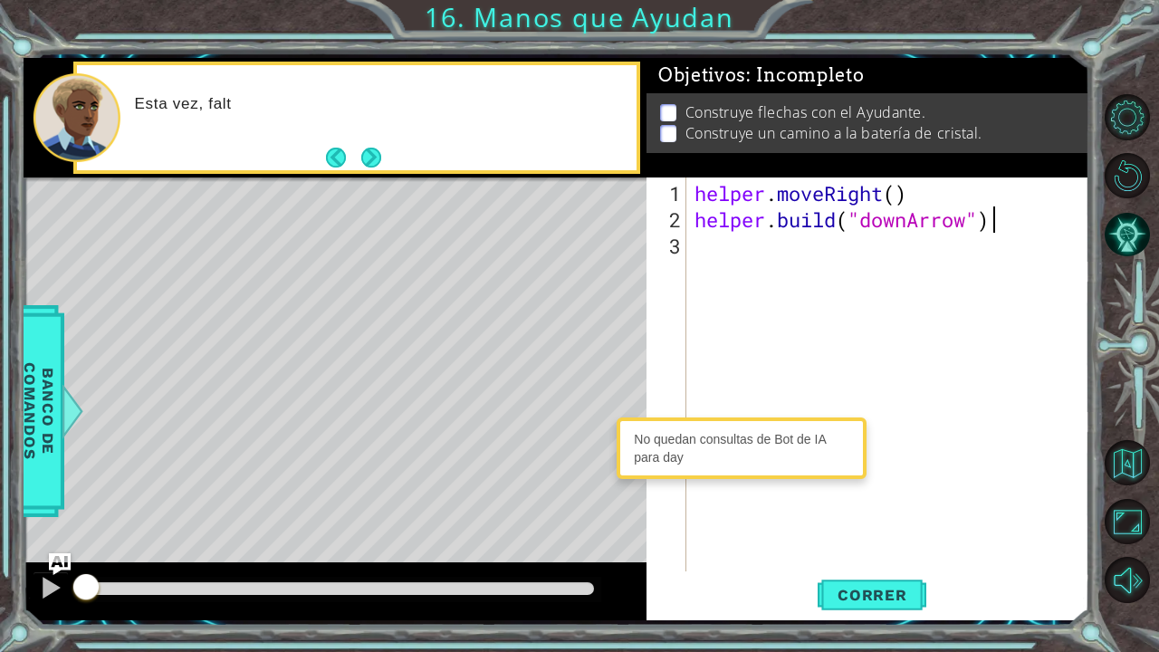
click at [765, 239] on div "helper . moveRight ( ) helper . build ( "downArrow" )" at bounding box center [892, 403] width 403 height 447
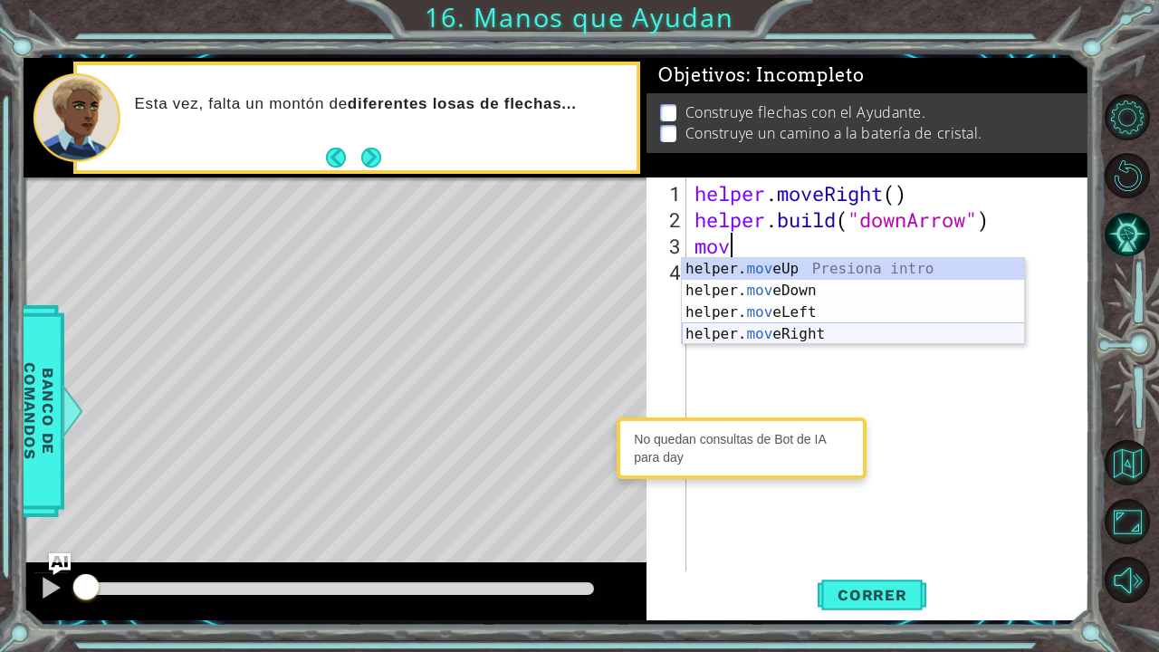
click at [816, 330] on div "helper. mov eUp Presiona intro helper. mov eDown Presiona intro helper. mov eLe…" at bounding box center [853, 323] width 343 height 130
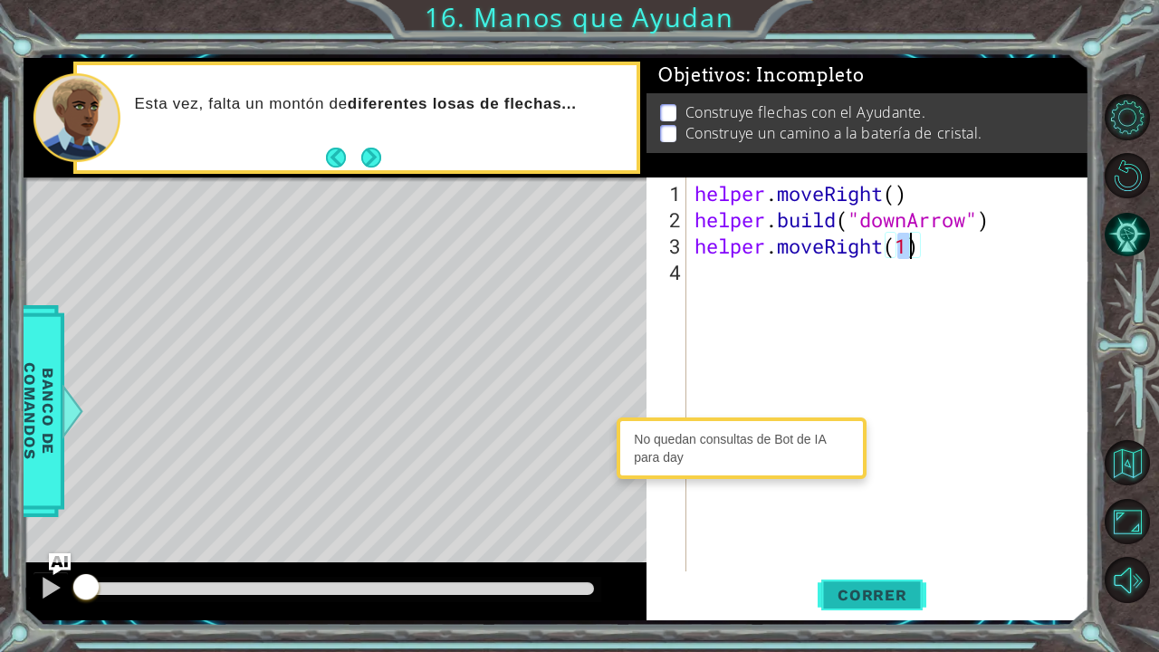
type textarea "helper.moveRight(1)"
click at [845, 537] on span "Correr" at bounding box center [873, 595] width 106 height 18
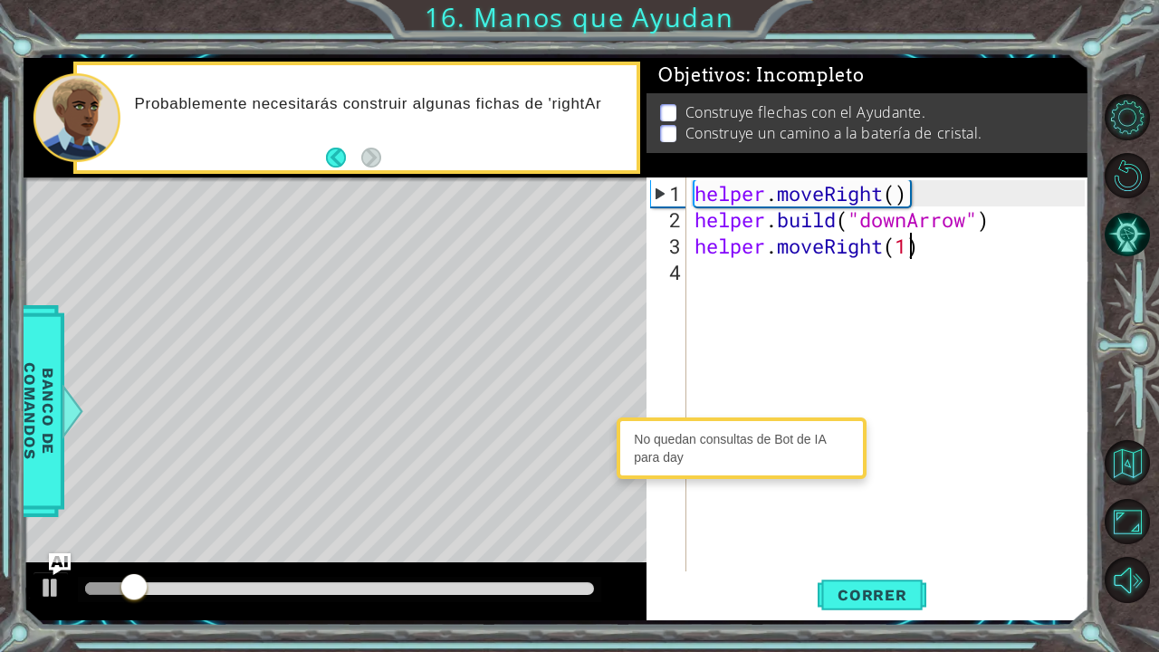
click at [721, 268] on div "helper . moveRight ( ) helper . build ( "downArrow" ) helper . moveRight ( 1 )" at bounding box center [892, 403] width 403 height 447
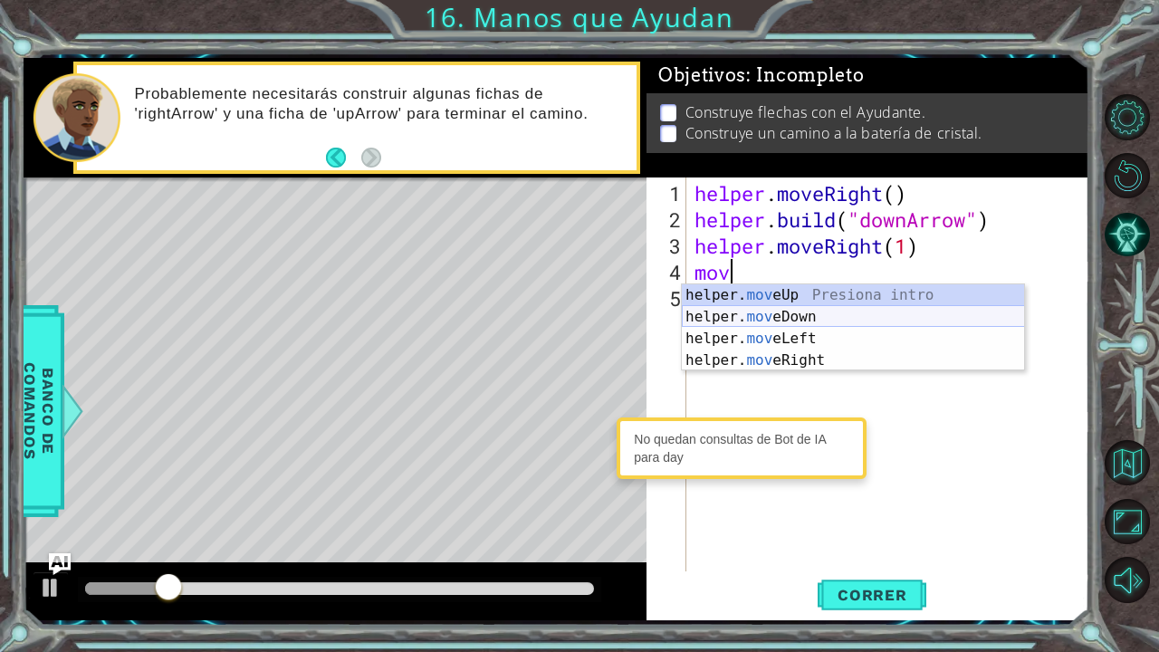
click at [798, 319] on div "helper. mov eUp Presiona intro helper. mov eDown Presiona intro helper. mov eLe…" at bounding box center [853, 349] width 343 height 130
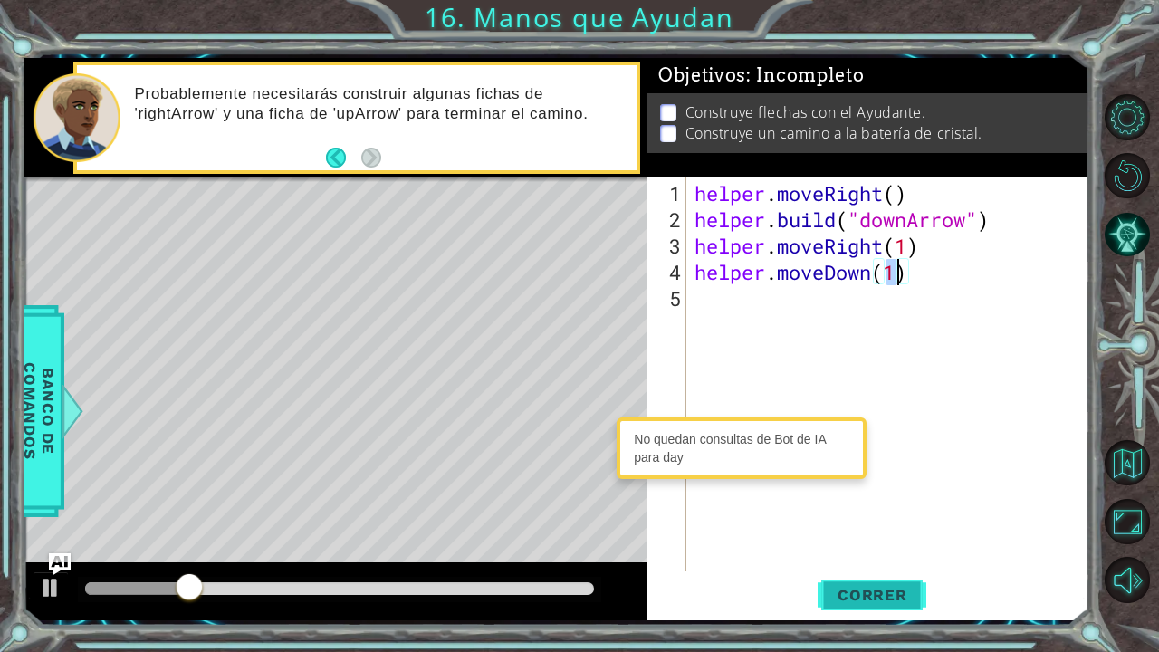
type textarea "helper.moveDown(1)"
click at [851, 537] on span "Correr" at bounding box center [873, 595] width 106 height 18
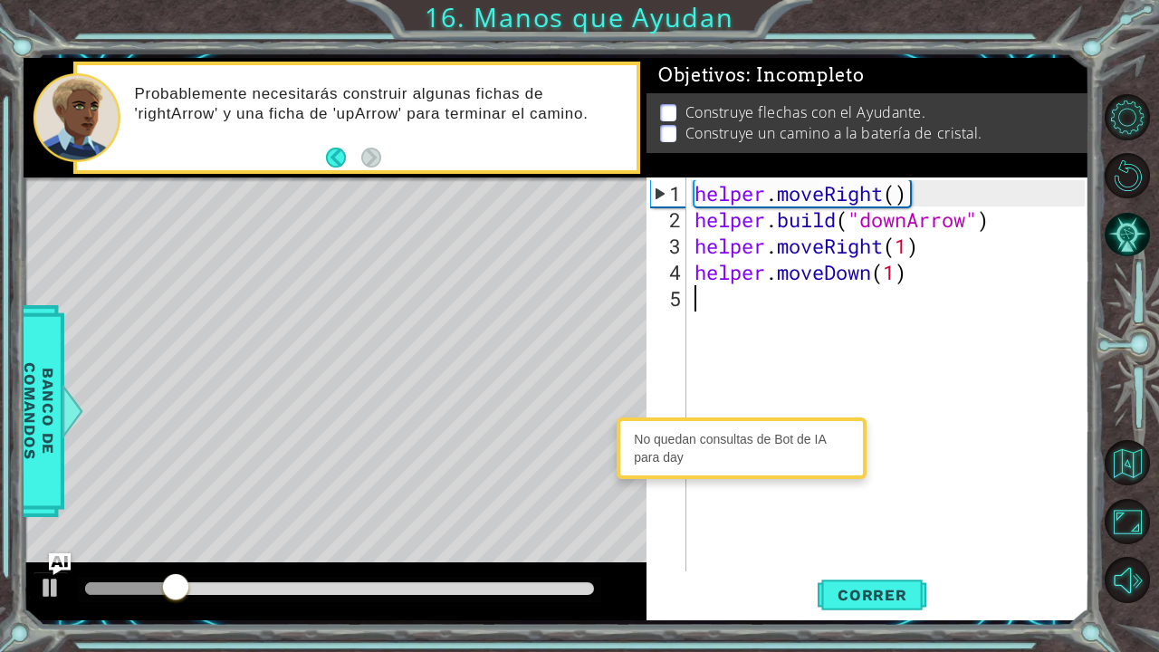
click at [746, 308] on div "helper . moveRight ( ) helper . build ( "downArrow" ) helper . moveRight ( 1 ) …" at bounding box center [892, 403] width 403 height 447
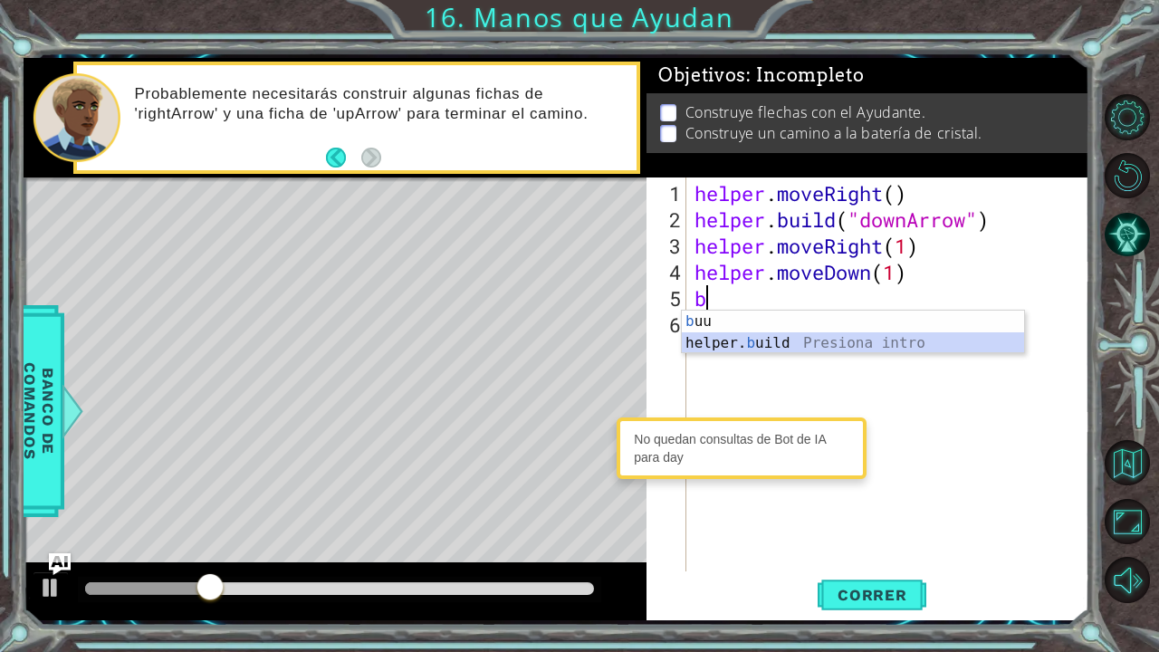
click at [775, 344] on div "b uu Presiona intro helper. b uild Presiona intro" at bounding box center [853, 354] width 343 height 87
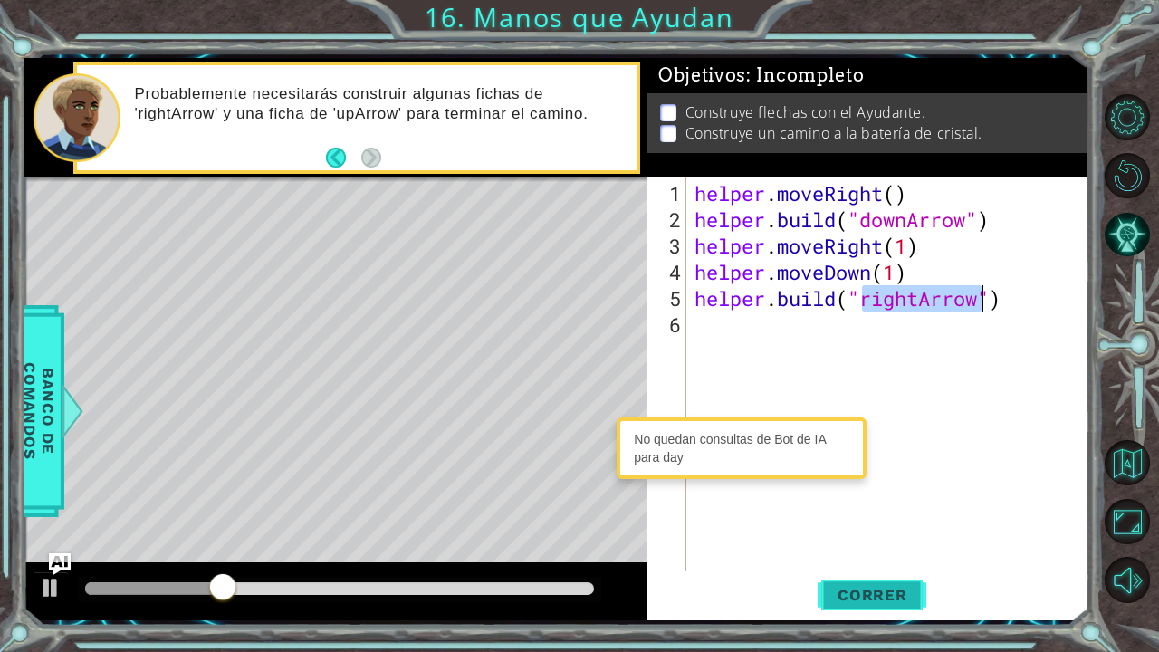
type textarea "[DOMAIN_NAME]("rightArrow")"
click at [890, 537] on button "Correr" at bounding box center [872, 594] width 109 height 44
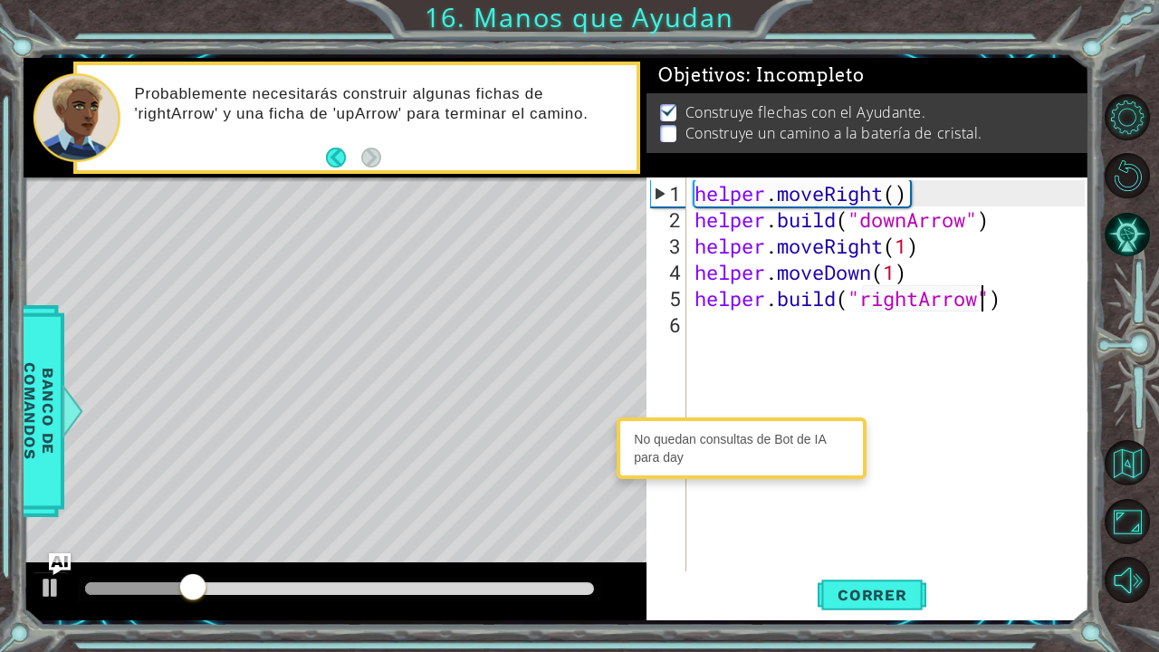
click at [716, 324] on div "helper . moveRight ( ) helper . build ( "downArrow" ) helper . moveRight ( 1 ) …" at bounding box center [892, 403] width 403 height 447
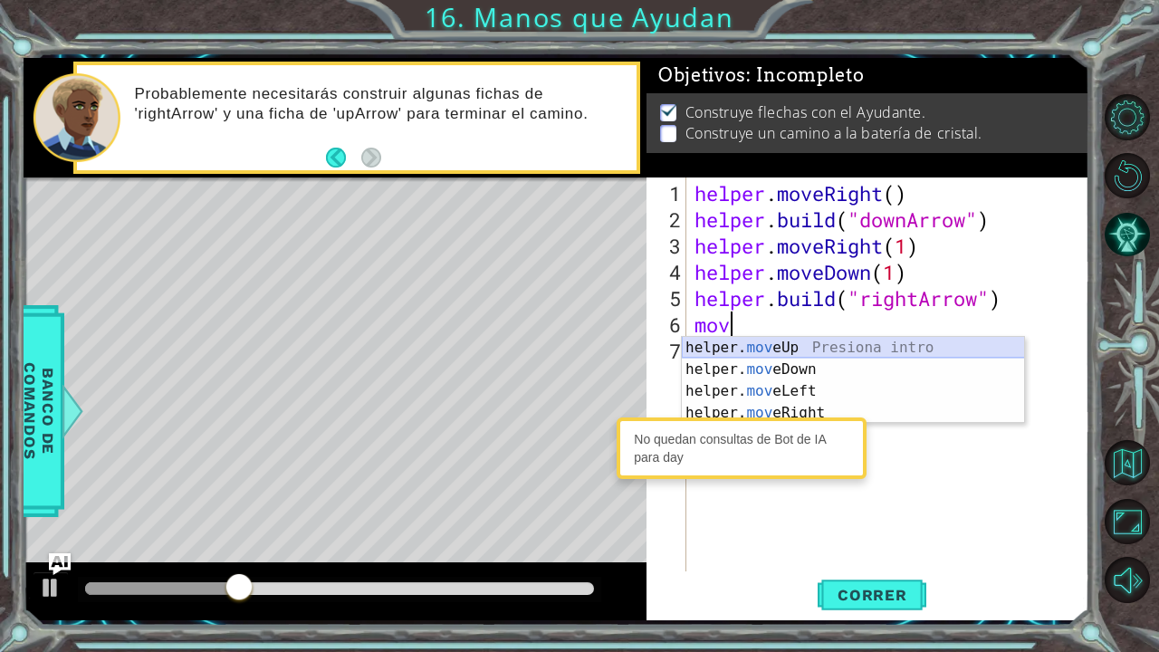
click at [832, 345] on div "helper. mov eUp Presiona intro helper. mov eDown Presiona intro helper. mov eLe…" at bounding box center [853, 402] width 343 height 130
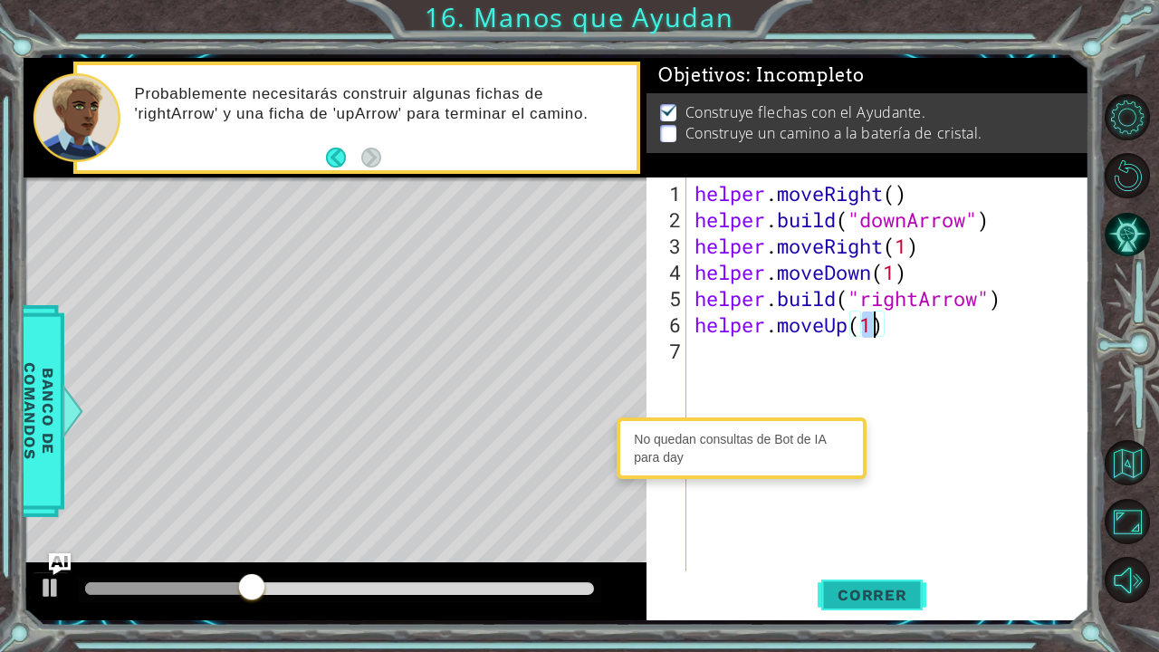
click at [897, 537] on span "Correr" at bounding box center [873, 595] width 106 height 18
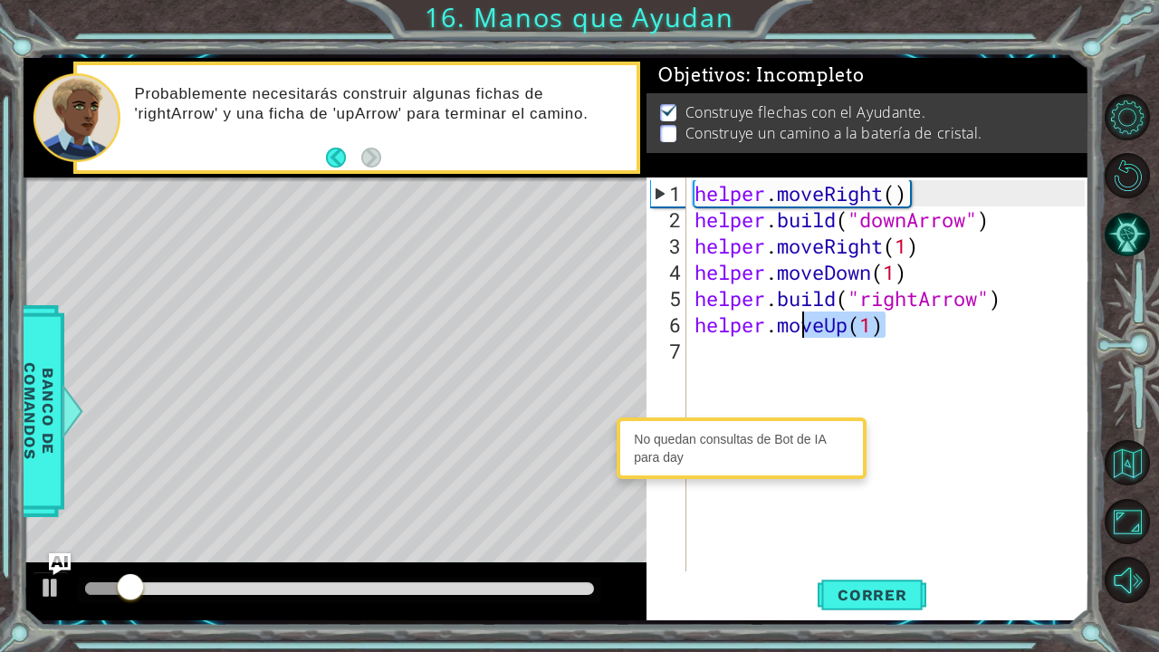
drag, startPoint x: 887, startPoint y: 335, endPoint x: 806, endPoint y: 328, distance: 80.9
click at [806, 328] on div "helper . moveRight ( ) helper . build ( "downArrow" ) helper . moveRight ( 1 ) …" at bounding box center [892, 403] width 403 height 447
click at [806, 328] on div "helper . moveRight ( ) helper . build ( "downArrow" ) helper . moveRight ( 1 ) …" at bounding box center [888, 375] width 394 height 394
click at [886, 326] on div "helper . moveRight ( ) helper . build ( "downArrow" ) helper . moveRight ( 1 ) …" at bounding box center [892, 403] width 403 height 447
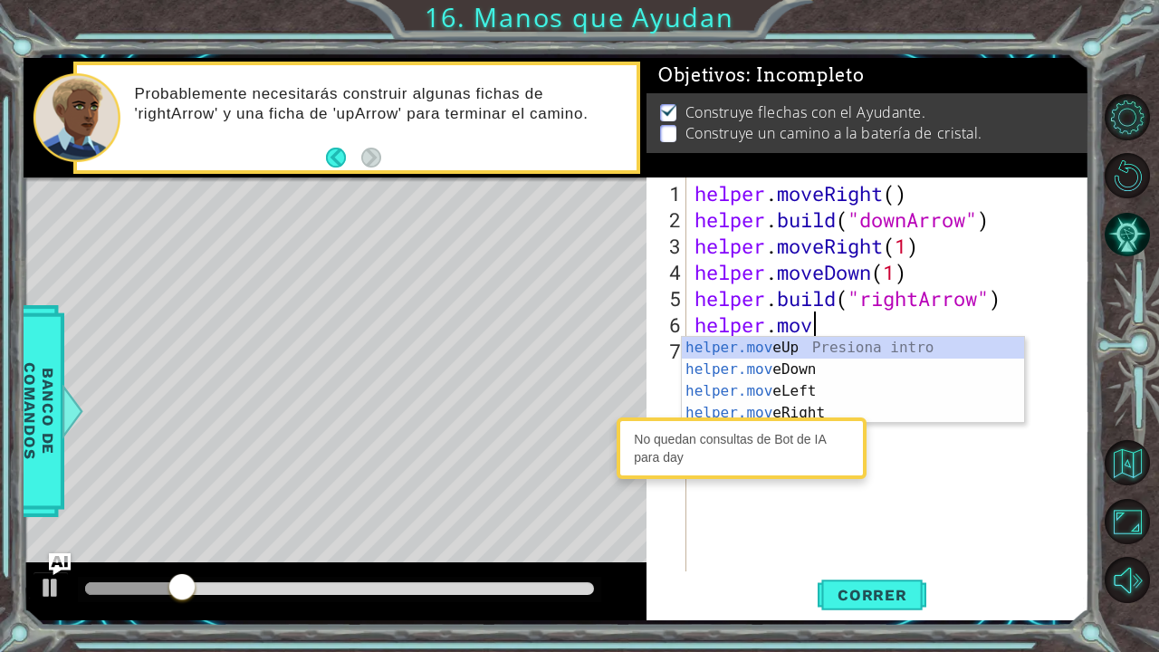
scroll to position [0, 5]
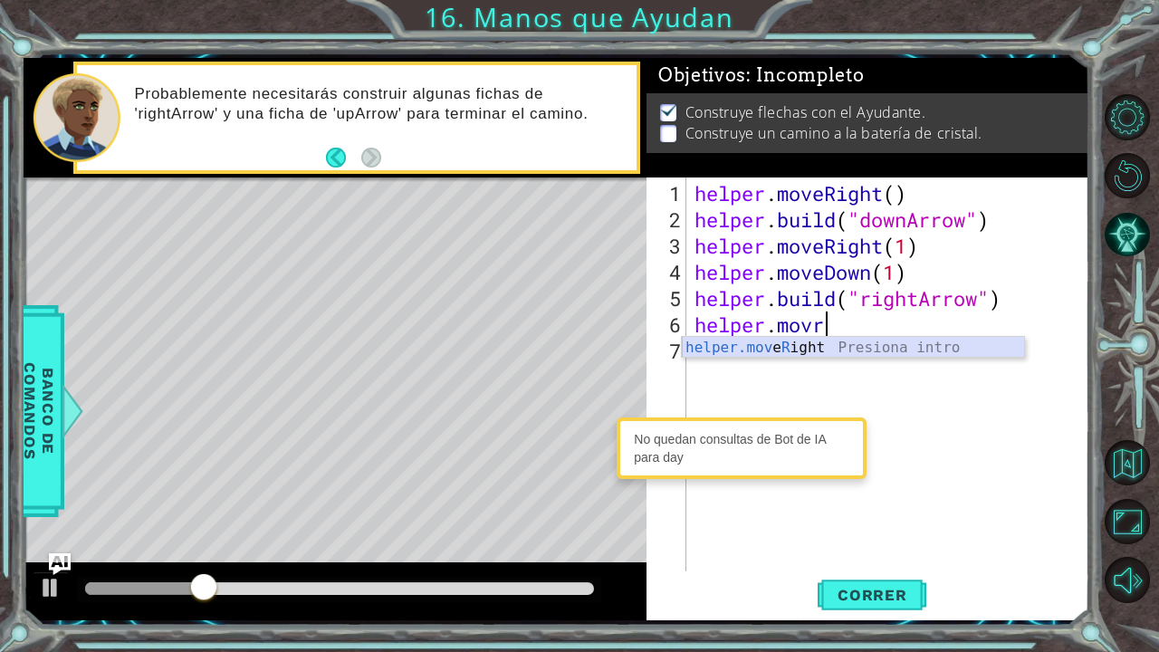
click at [864, 347] on div "helper.mov e R ight Presiona intro" at bounding box center [853, 369] width 343 height 65
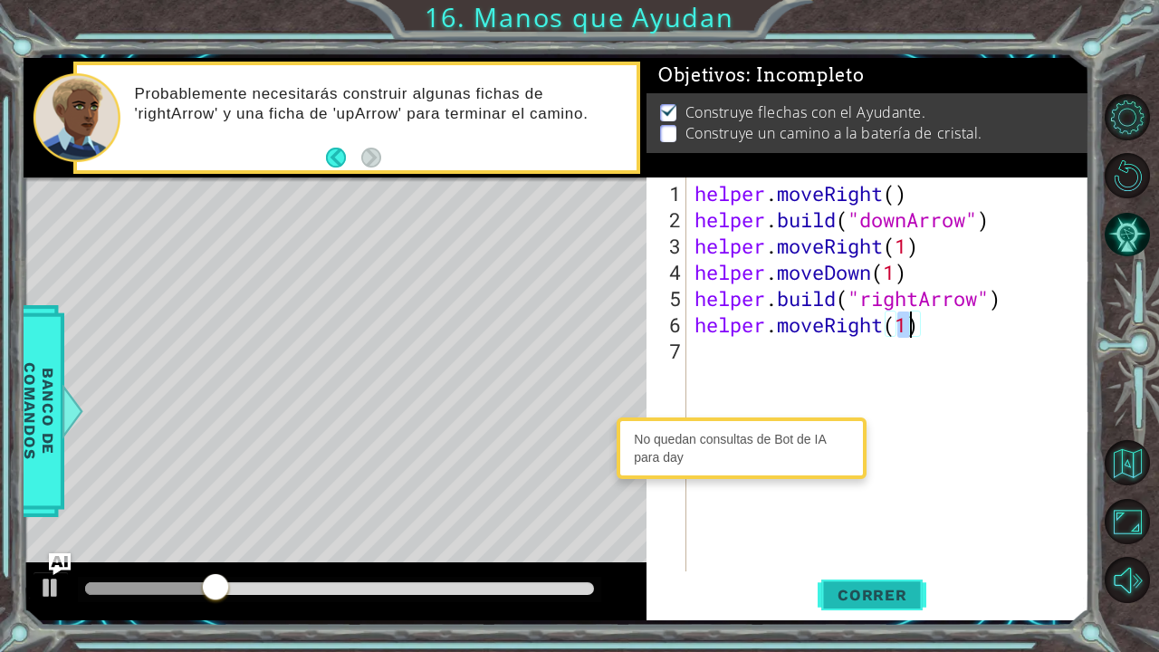
type textarea "helper.moveRight(1)"
click at [861, 537] on button "Correr" at bounding box center [872, 594] width 109 height 44
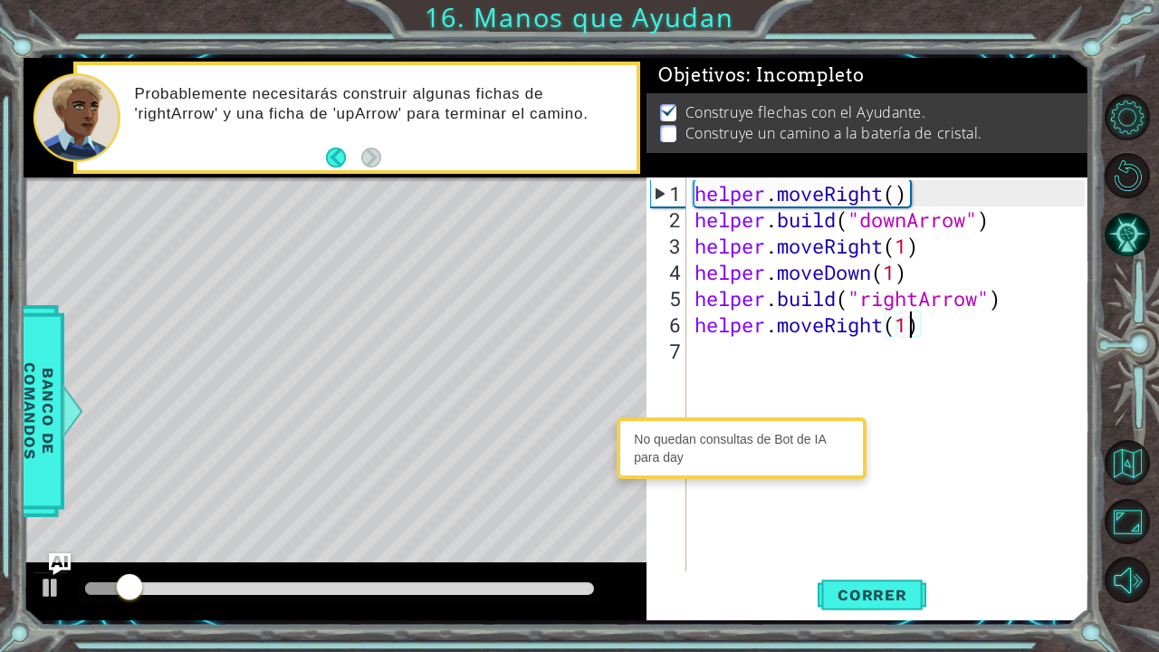
click at [772, 359] on div "helper . moveRight ( ) helper . build ( "downArrow" ) helper . moveRight ( 1 ) …" at bounding box center [892, 403] width 403 height 447
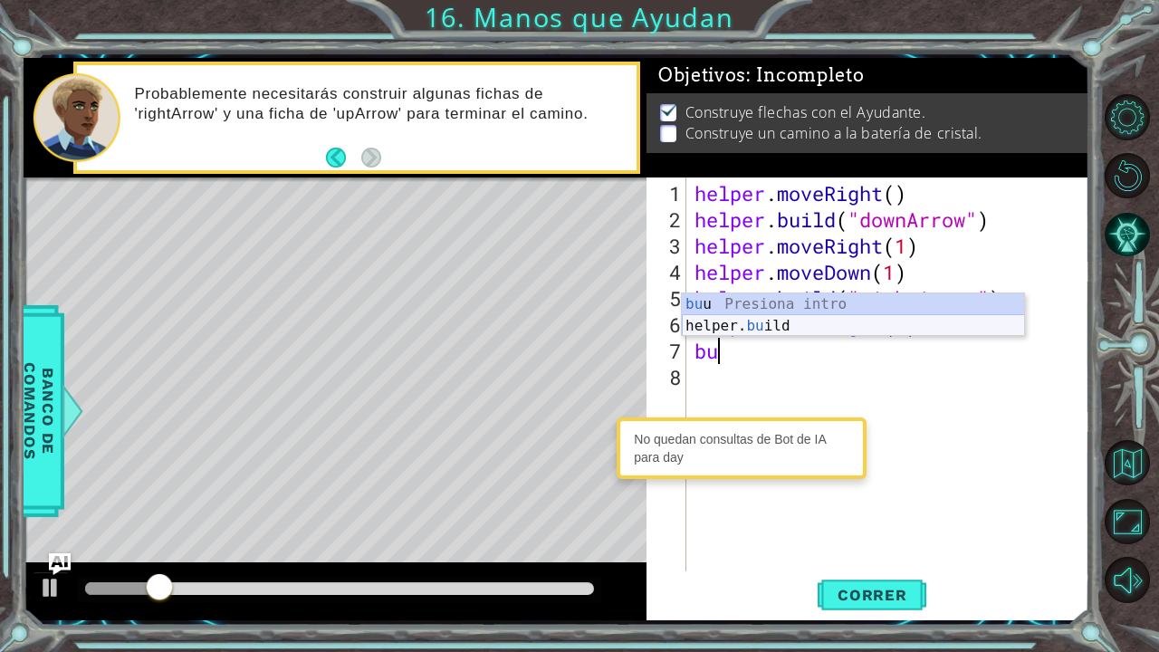
click at [799, 320] on div "bu u Presiona intro helper. bu ild Presiona intro" at bounding box center [853, 336] width 343 height 87
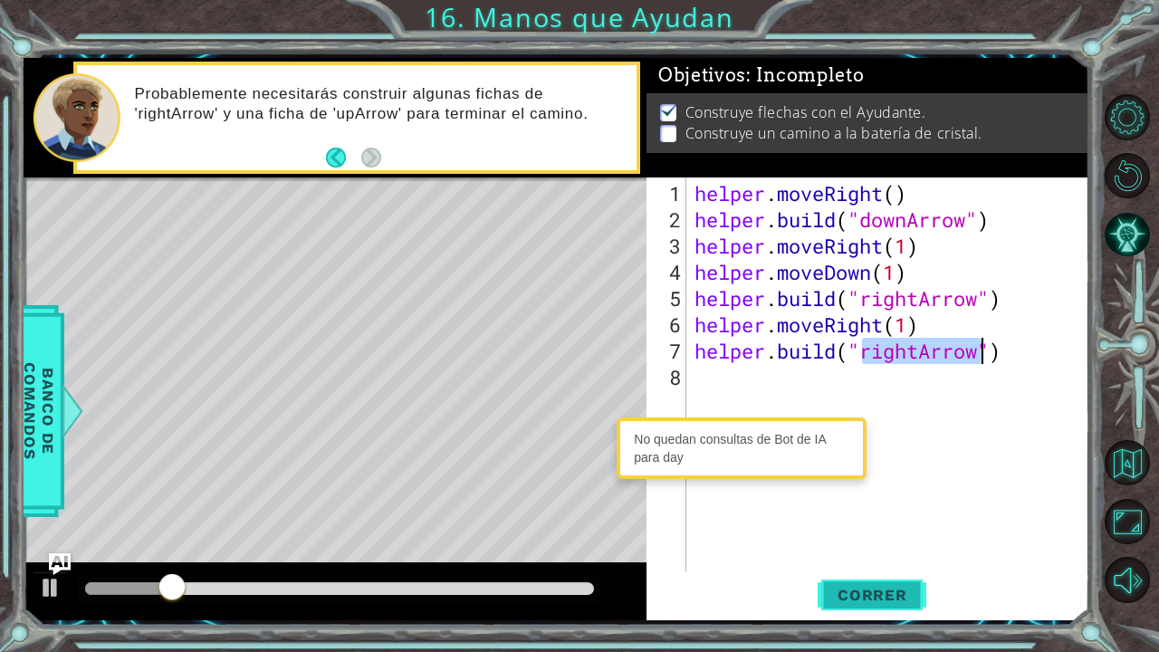
type textarea "[DOMAIN_NAME]("rightArrow")"
click at [856, 537] on span "Correr" at bounding box center [873, 595] width 106 height 18
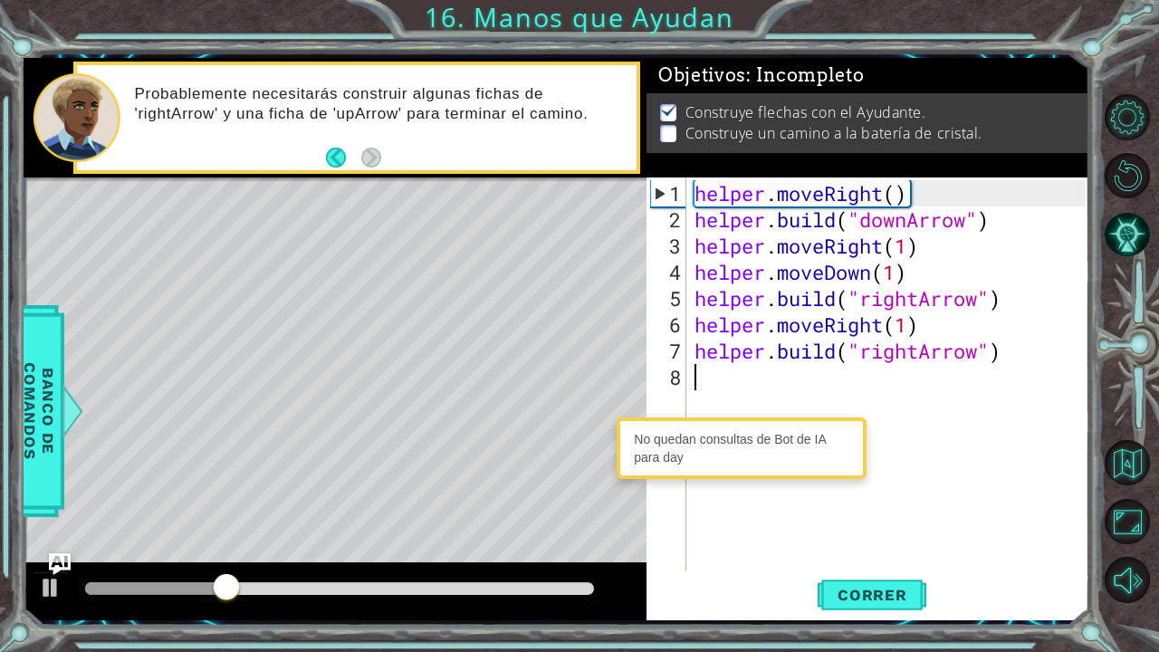
click at [842, 375] on div "helper . moveRight ( ) helper . build ( "downArrow" ) helper . moveRight ( 1 ) …" at bounding box center [892, 403] width 403 height 447
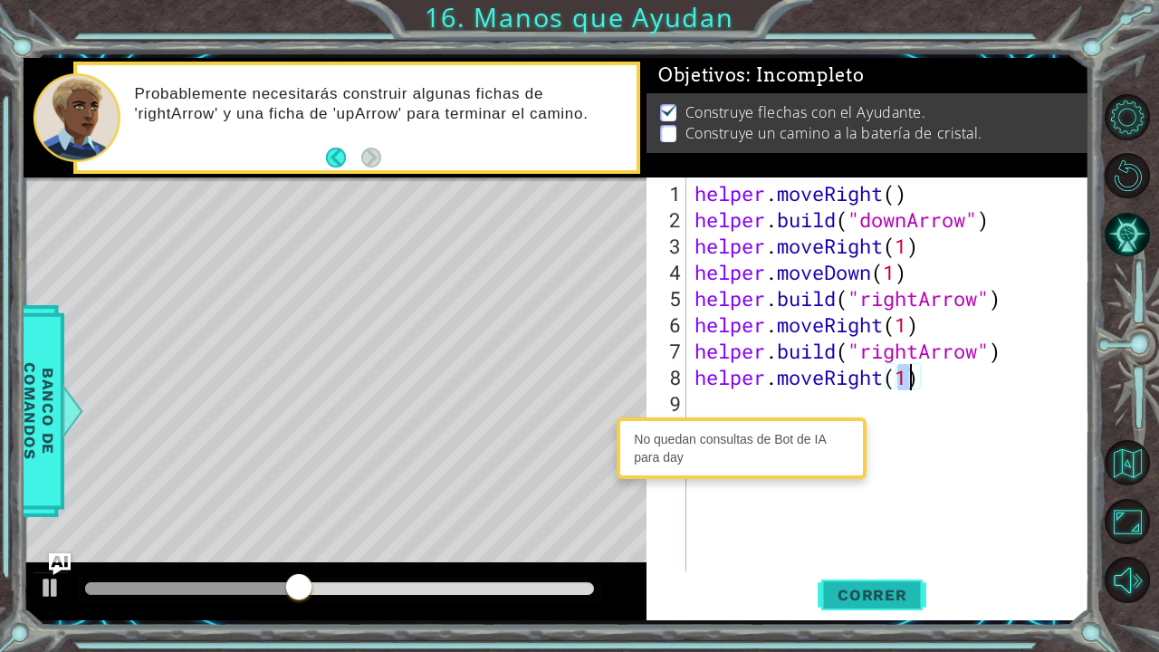
type textarea "helper.moveRight(1)"
click at [830, 537] on button "Correr" at bounding box center [872, 594] width 109 height 44
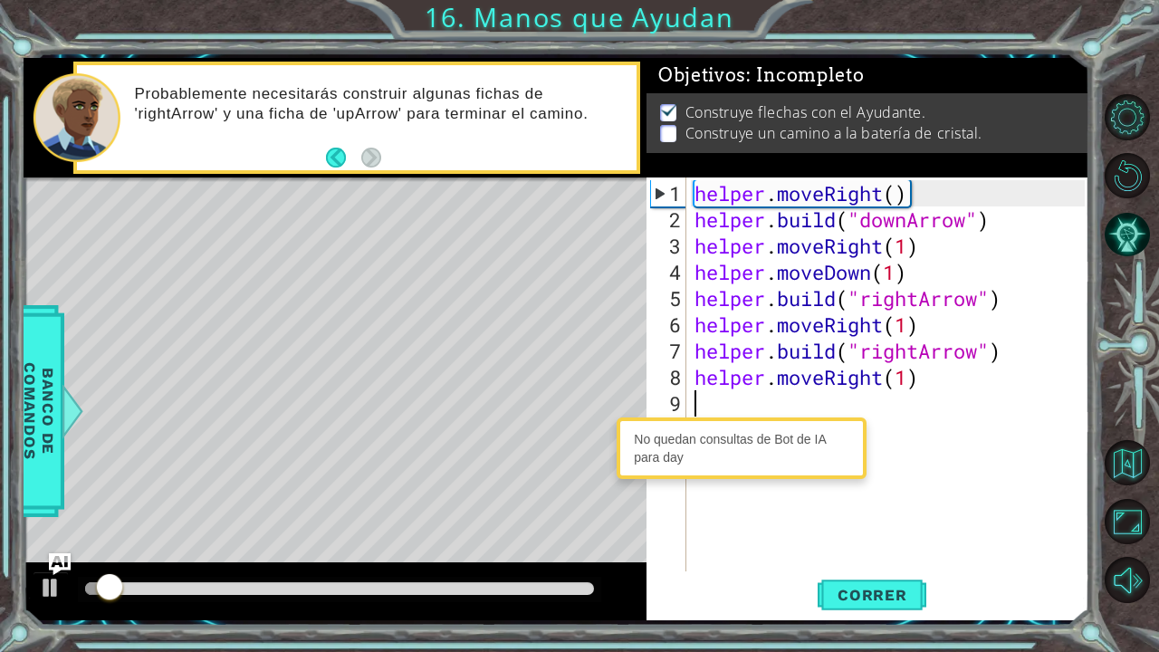
click at [817, 402] on div "helper . moveRight ( ) helper . build ( "downArrow" ) helper . moveRight ( 1 ) …" at bounding box center [892, 403] width 403 height 447
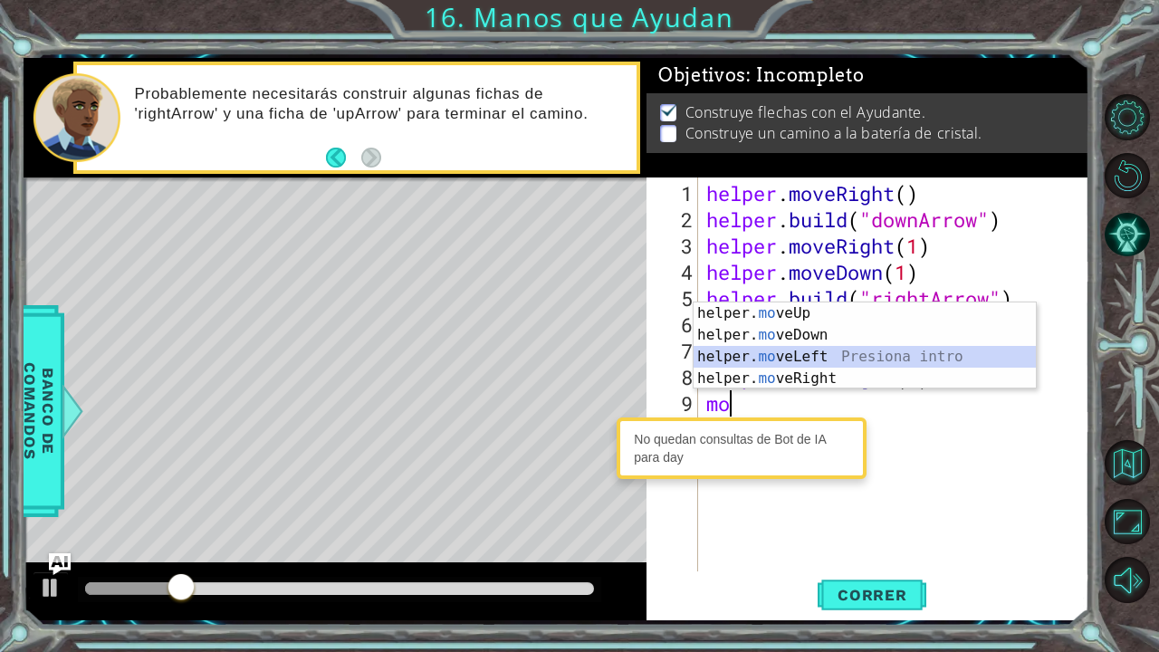
click at [850, 351] on div "helper. mo veUp Presiona intro helper. mo veDown Presiona intro helper. mo veLe…" at bounding box center [865, 368] width 343 height 130
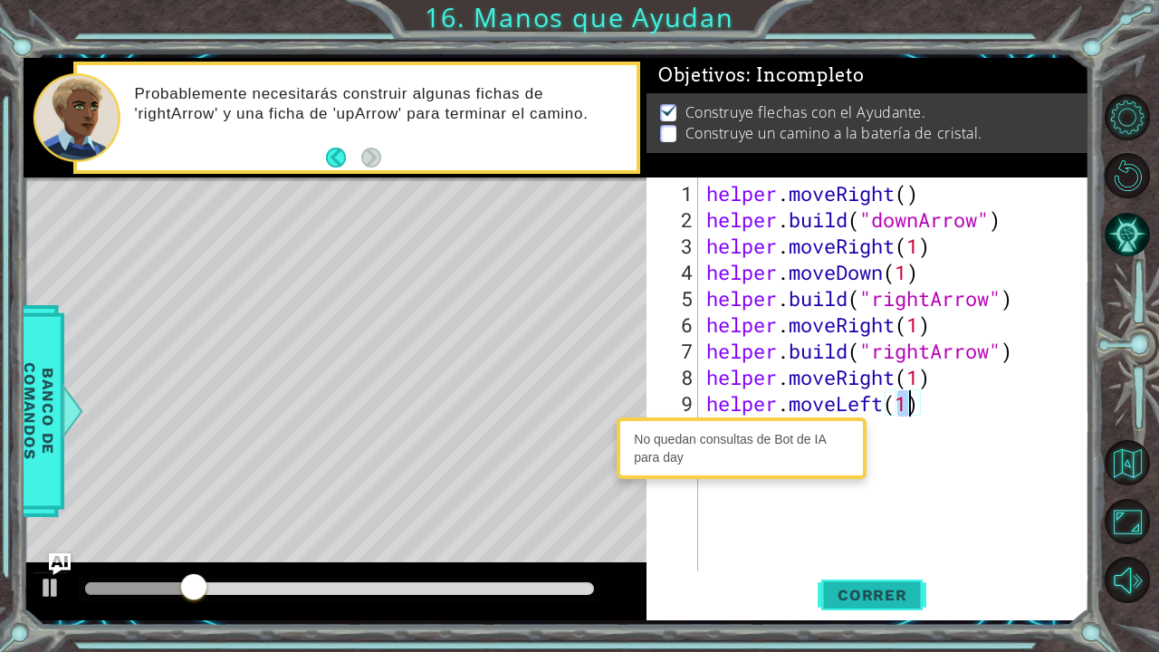
type textarea "helper.moveLeft(1)"
click at [896, 537] on span "Correr" at bounding box center [873, 595] width 106 height 18
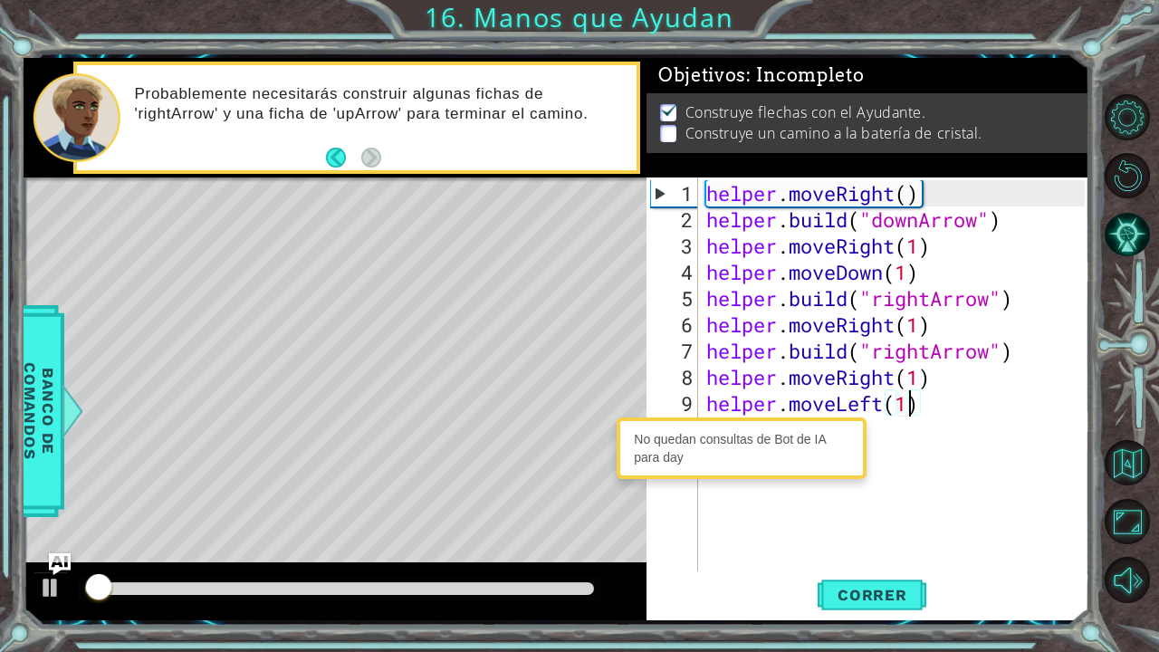
click at [885, 437] on div "helper . moveRight ( ) helper . build ( "downArrow" ) helper . moveRight ( 1 ) …" at bounding box center [898, 403] width 391 height 447
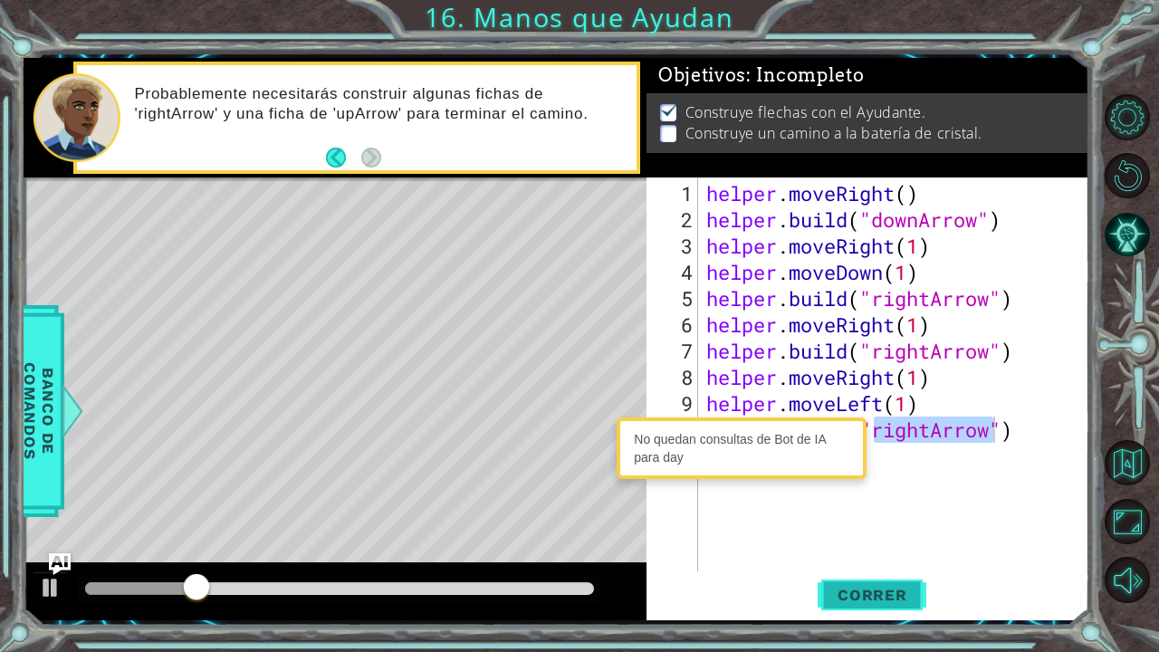
click at [866, 537] on span "Correr" at bounding box center [873, 595] width 106 height 18
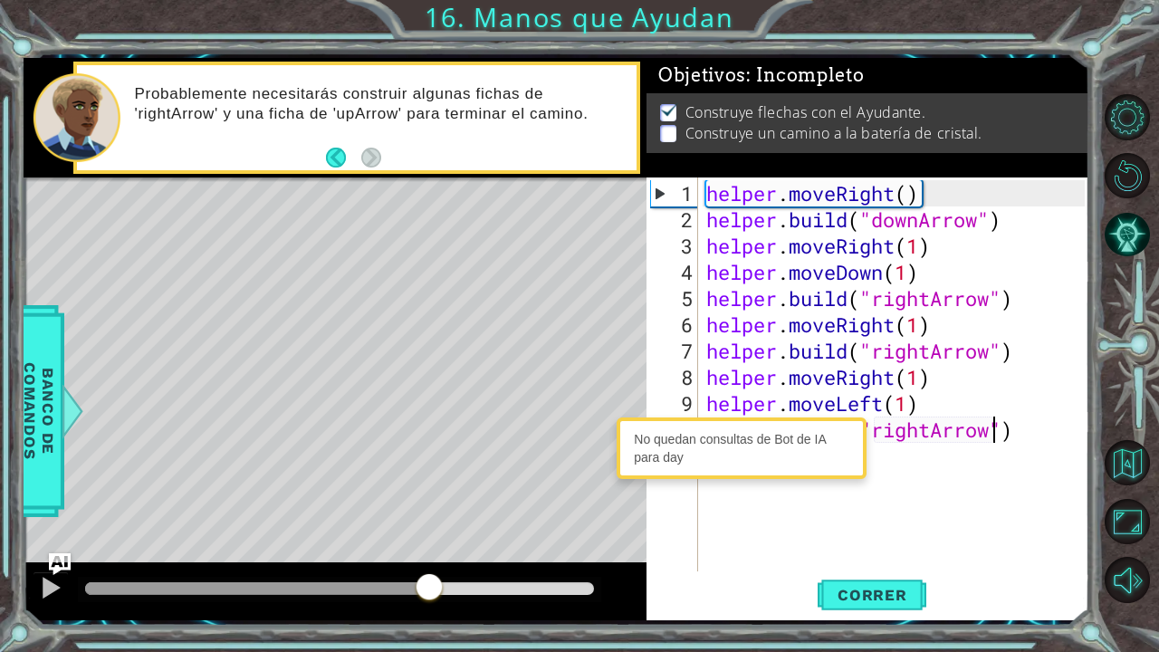
drag, startPoint x: 475, startPoint y: 590, endPoint x: 447, endPoint y: 591, distance: 28.1
click at [447, 537] on div at bounding box center [339, 588] width 509 height 13
drag, startPoint x: 886, startPoint y: 406, endPoint x: 815, endPoint y: 406, distance: 70.7
click at [815, 406] on div "helper . moveRight ( ) helper . build ( "downArrow" ) helper . moveRight ( 1 ) …" at bounding box center [898, 403] width 391 height 447
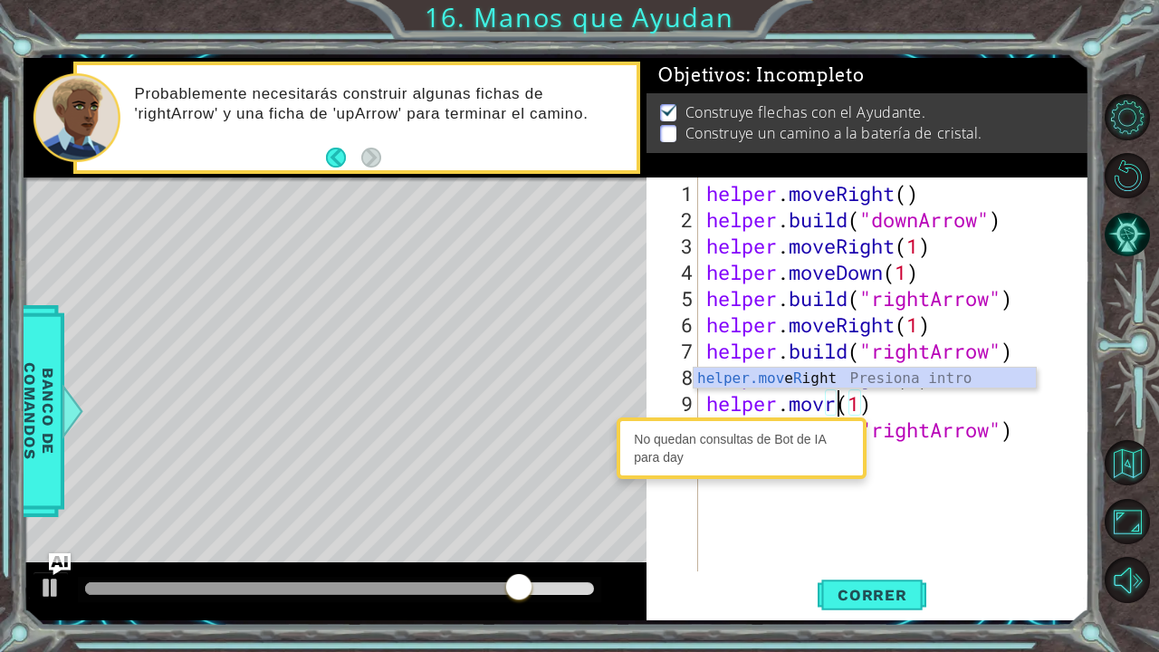
scroll to position [0, 5]
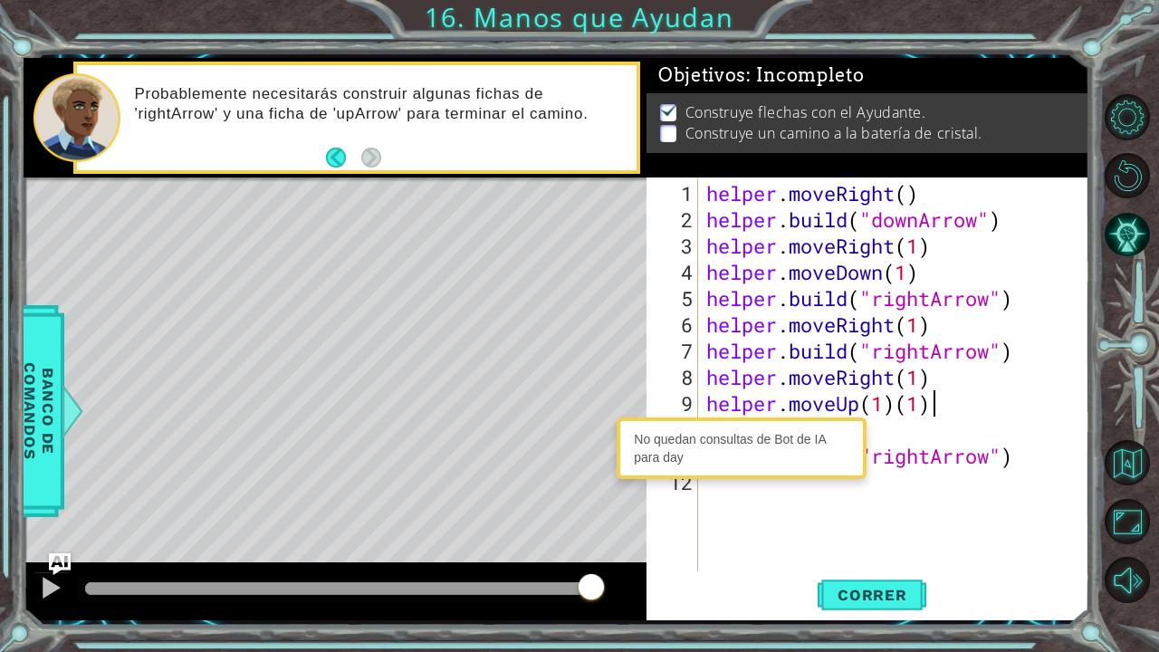
click at [944, 406] on div "helper . moveRight ( ) helper . build ( "downArrow" ) helper . moveRight ( 1 ) …" at bounding box center [898, 403] width 391 height 447
click at [951, 403] on div "helper . moveRight ( ) helper . build ( "downArrow" ) helper . moveRight ( 1 ) …" at bounding box center [898, 403] width 391 height 447
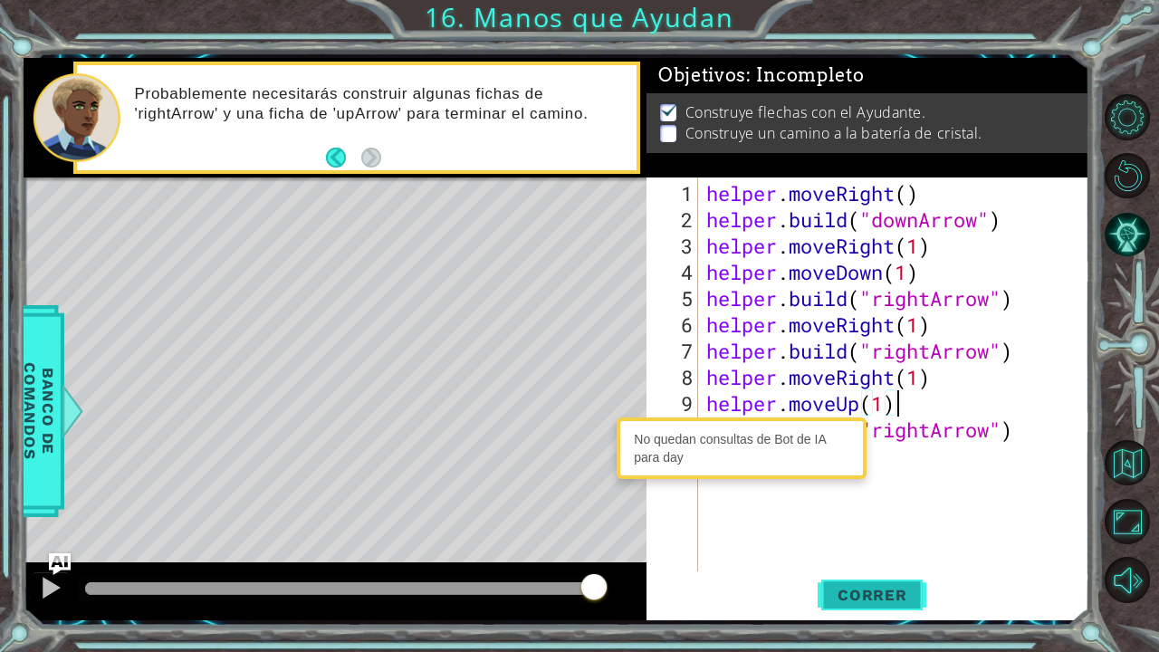
click at [881, 537] on span "Correr" at bounding box center [873, 595] width 106 height 18
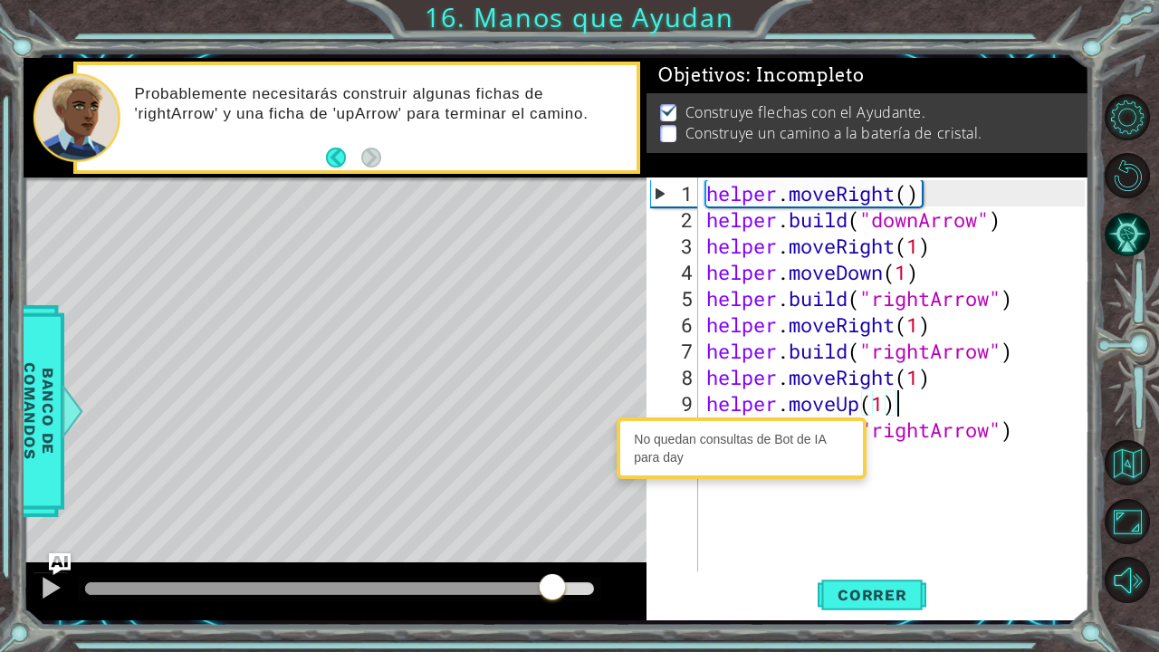
click at [548, 537] on div at bounding box center [339, 588] width 509 height 13
drag, startPoint x: 943, startPoint y: 380, endPoint x: 659, endPoint y: 386, distance: 284.5
click at [659, 386] on div "helper.moveUp(1) 1 2 3 4 5 6 7 8 9 10 11 helper . moveRight ( ) helper . build …" at bounding box center [866, 375] width 438 height 394
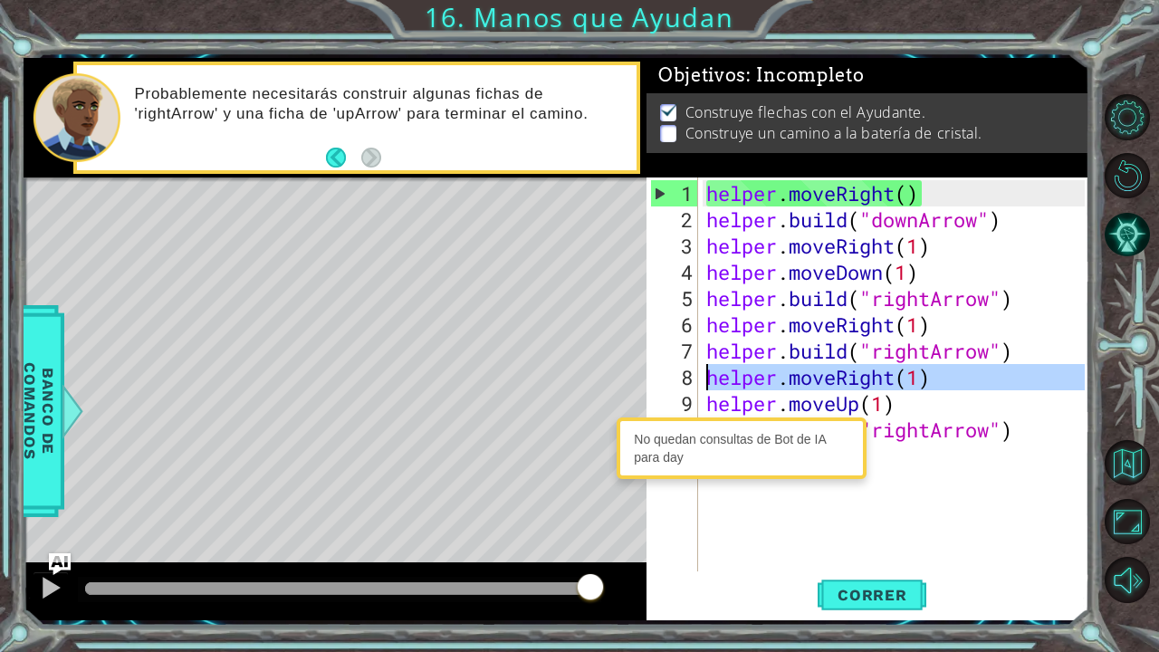
drag, startPoint x: 659, startPoint y: 386, endPoint x: 669, endPoint y: 385, distance: 10.0
click at [669, 385] on div "8" at bounding box center [674, 377] width 48 height 26
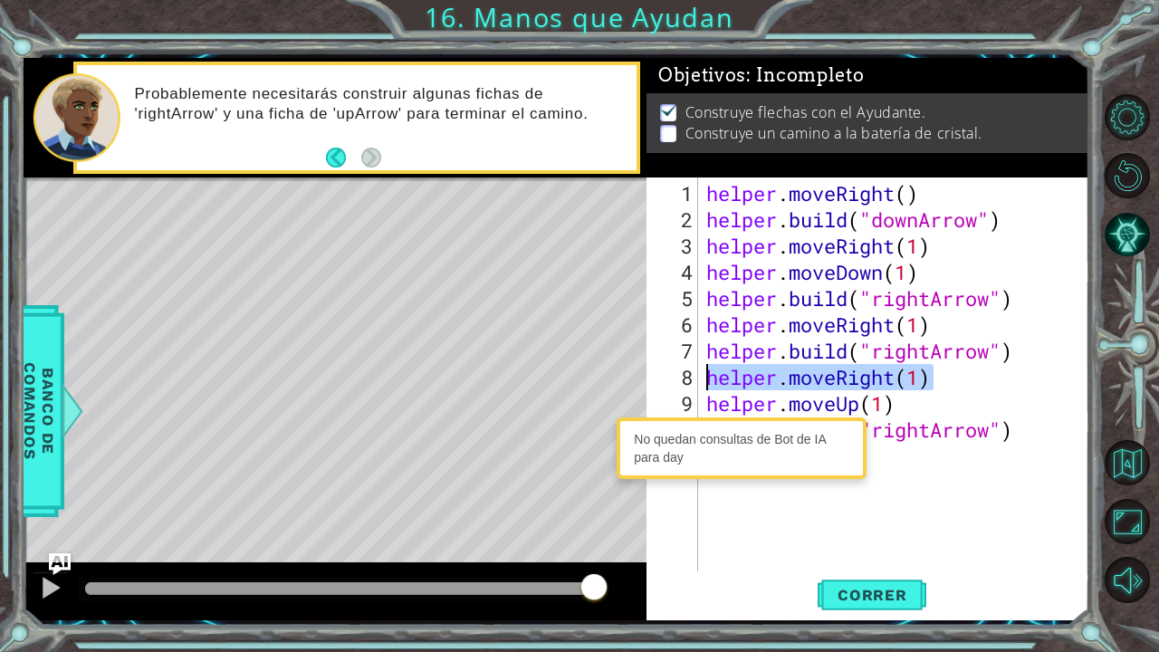
drag, startPoint x: 957, startPoint y: 378, endPoint x: 699, endPoint y: 372, distance: 258.2
click at [699, 372] on div "[DOMAIN_NAME]("rightArrow") helper.moveRight(1) 1 2 3 4 5 6 7 8 9 10 11 helper …" at bounding box center [866, 375] width 438 height 394
type textarea "helper.moveRight(1)"
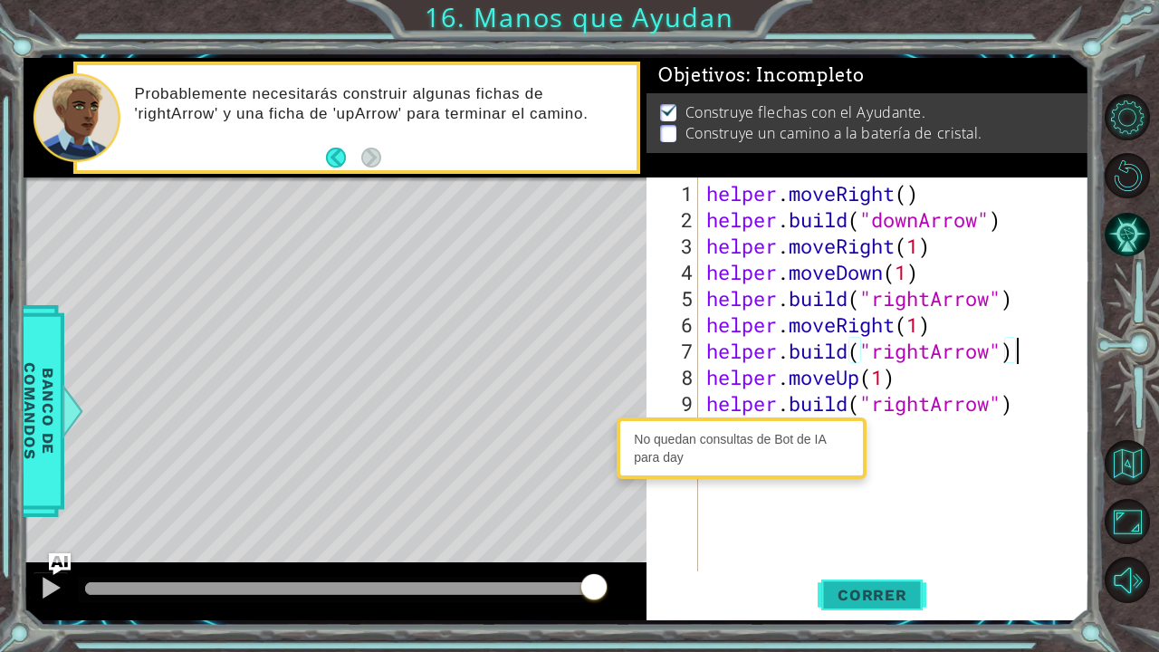
click at [892, 537] on button "Correr" at bounding box center [872, 594] width 109 height 44
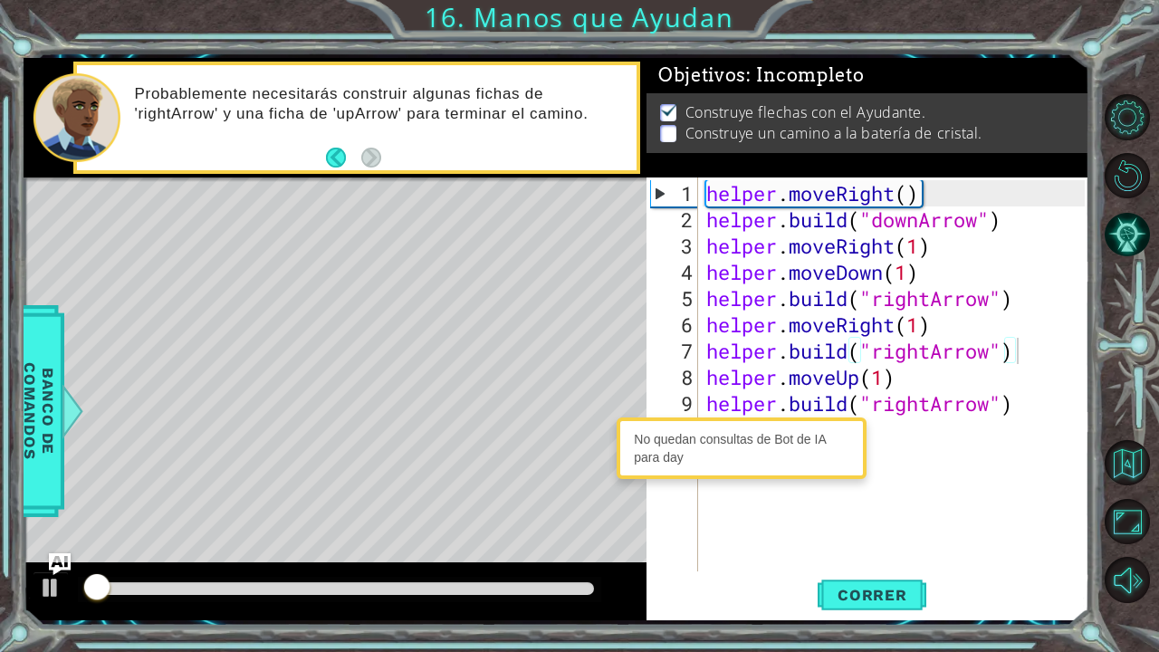
click at [538, 537] on div at bounding box center [340, 589] width 524 height 25
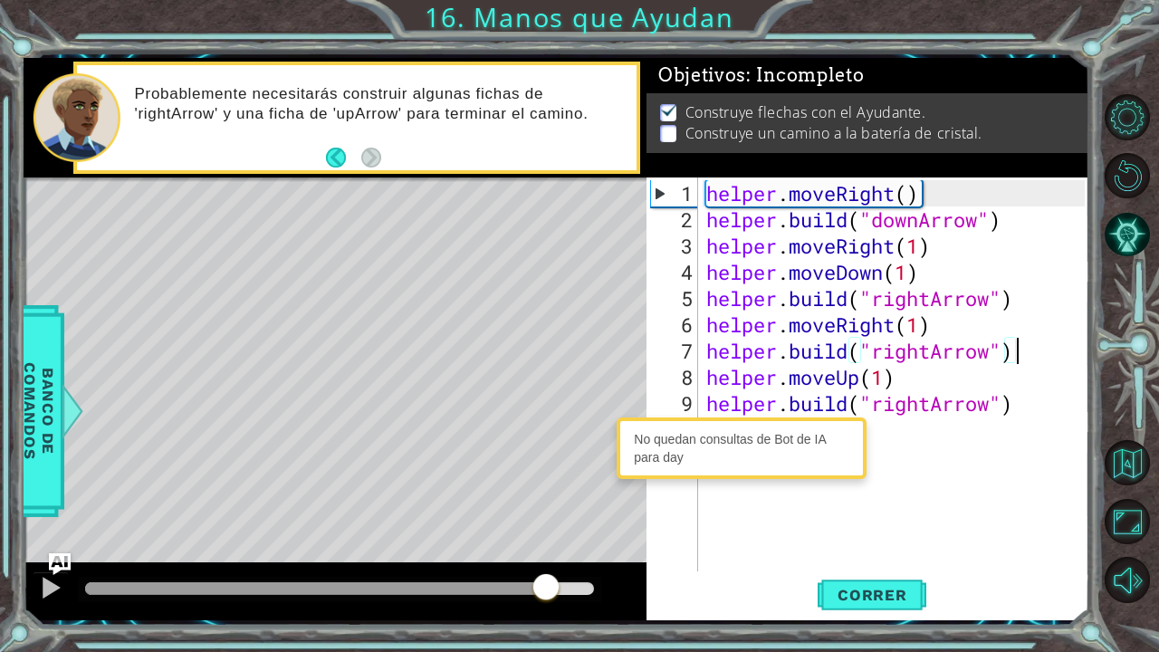
drag, startPoint x: 523, startPoint y: 585, endPoint x: 545, endPoint y: 588, distance: 22.8
click at [545, 537] on div at bounding box center [339, 588] width 509 height 13
click at [924, 361] on div "helper . moveRight ( ) helper . build ( "downArrow" ) helper . moveRight ( 1 ) …" at bounding box center [898, 403] width 391 height 447
click at [922, 371] on div "helper . moveRight ( ) helper . build ( "downArrow" ) helper . moveRight ( 1 ) …" at bounding box center [898, 403] width 391 height 447
type textarea "helper.moveUp(1)"
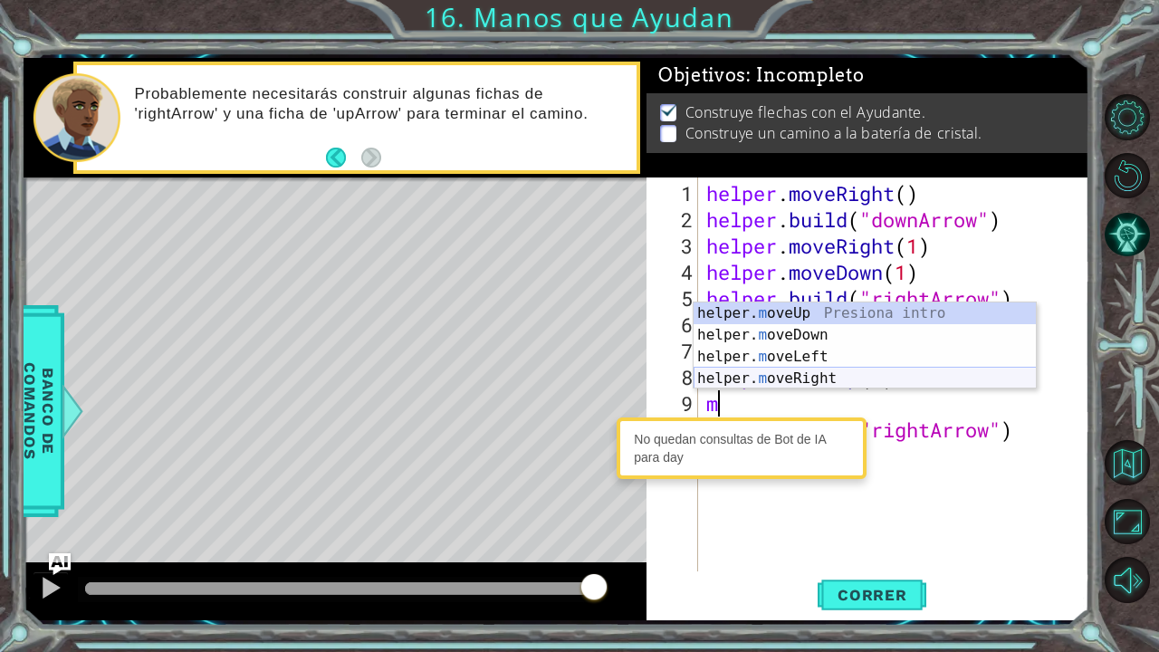
click at [906, 375] on div "helper. m oveUp Presiona intro helper. m oveDown Presiona intro helper. m oveLe…" at bounding box center [865, 368] width 343 height 130
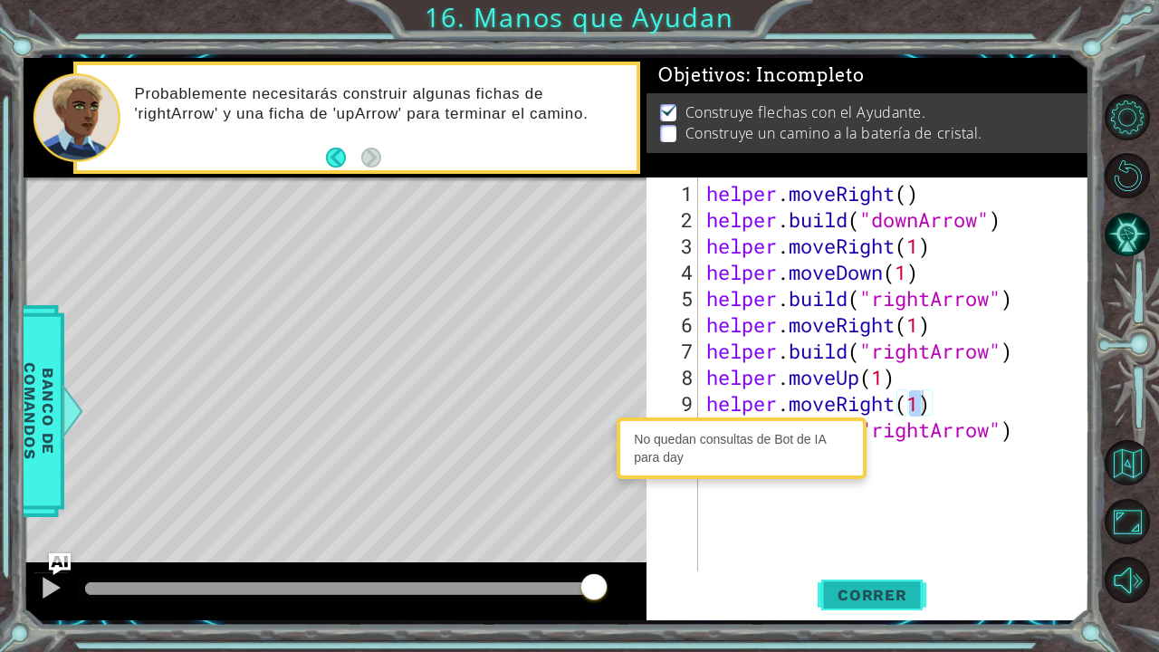
click at [859, 537] on button "Correr" at bounding box center [872, 594] width 109 height 44
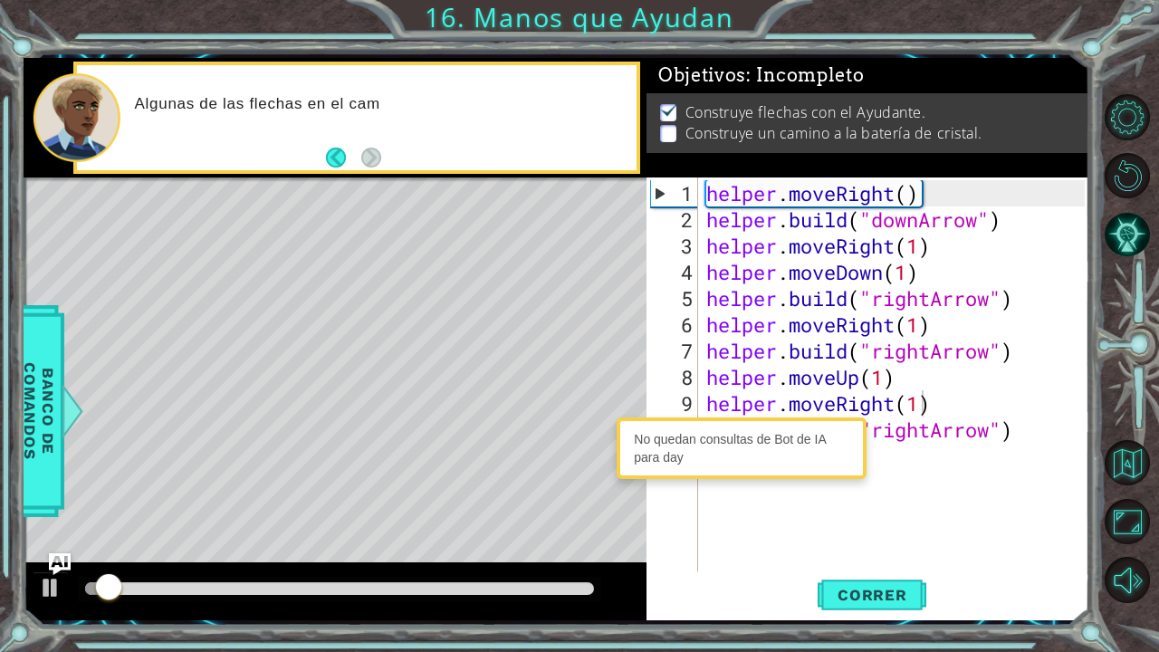
click at [504, 537] on div at bounding box center [340, 589] width 524 height 25
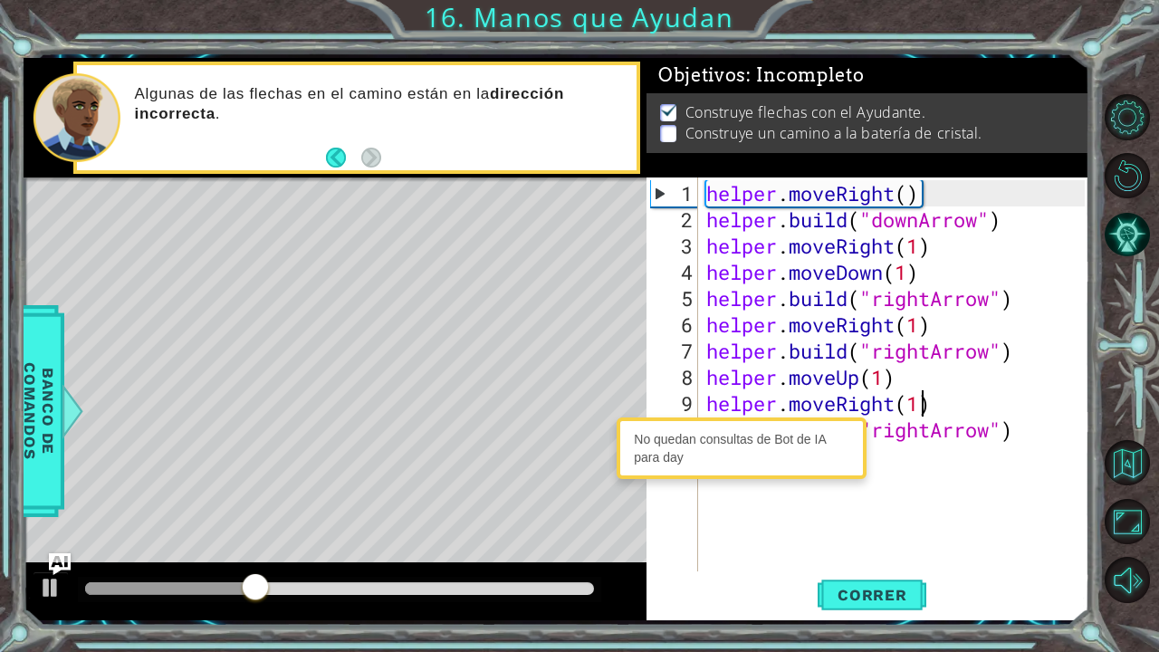
click at [665, 448] on div "No quedan consultas de Bot de IA para day" at bounding box center [741, 448] width 241 height 53
click at [671, 452] on div "No quedan consultas de Bot de IA para day" at bounding box center [741, 448] width 241 height 53
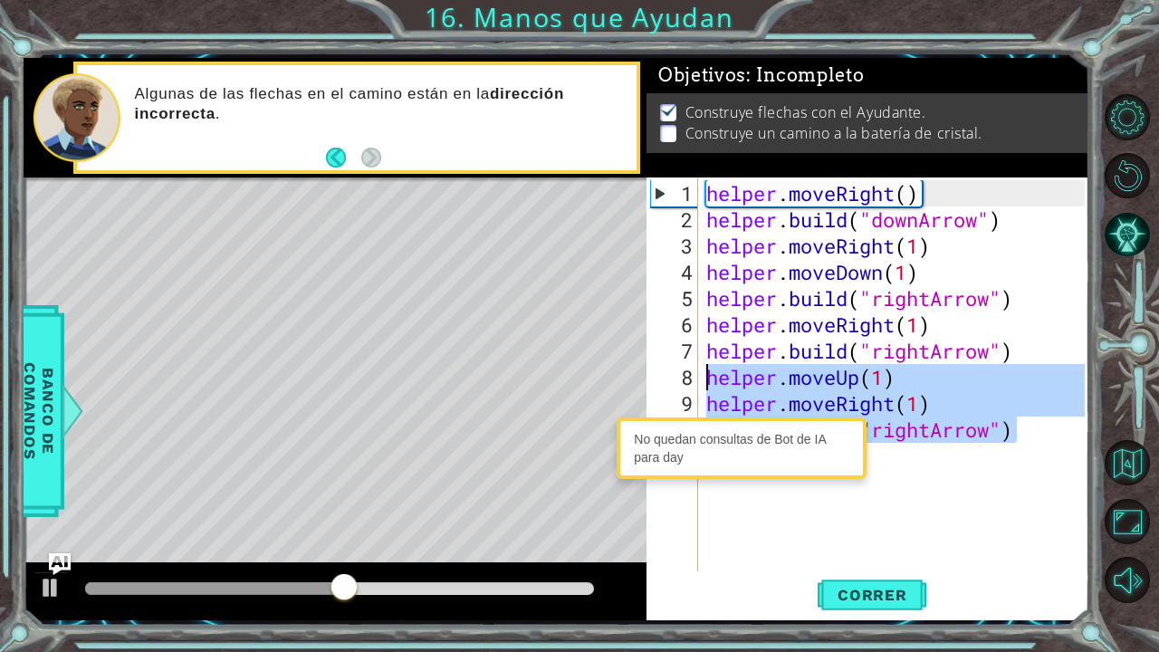
drag, startPoint x: 1026, startPoint y: 433, endPoint x: 692, endPoint y: 374, distance: 339.4
click at [692, 374] on div "[DOMAIN_NAME]("rightArrow") 1 2 3 4 5 6 7 8 9 10 11 helper . moveRight ( ) help…" at bounding box center [866, 375] width 438 height 394
type textarea "helper.moveUp(1) helper.moveRight(1)"
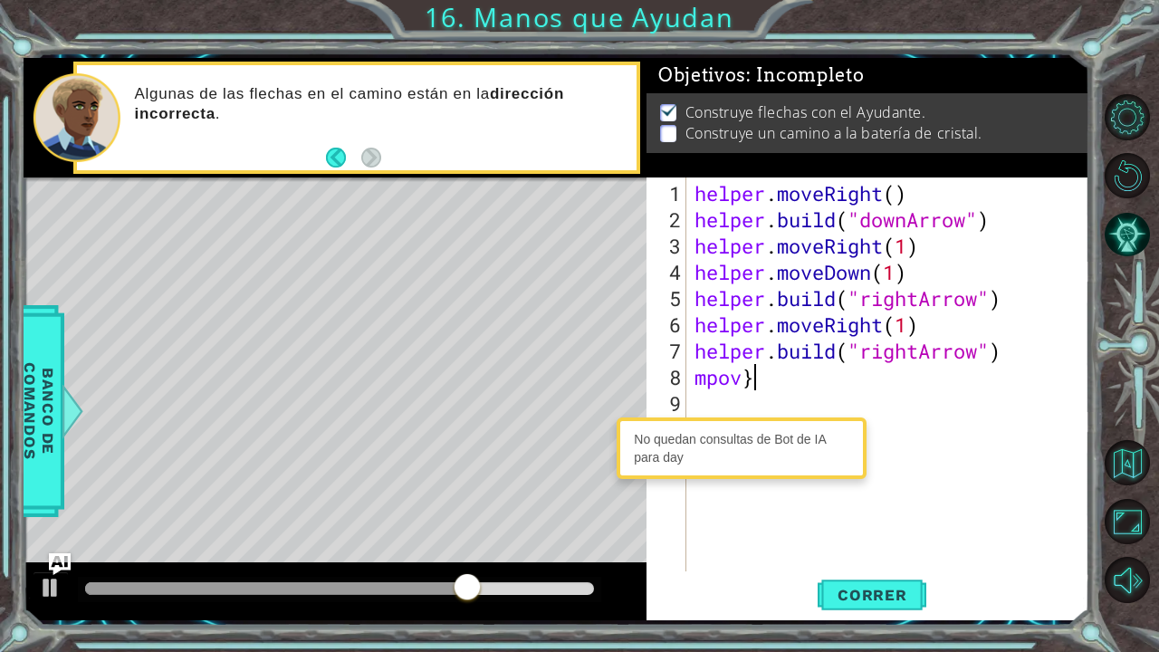
scroll to position [0, 2]
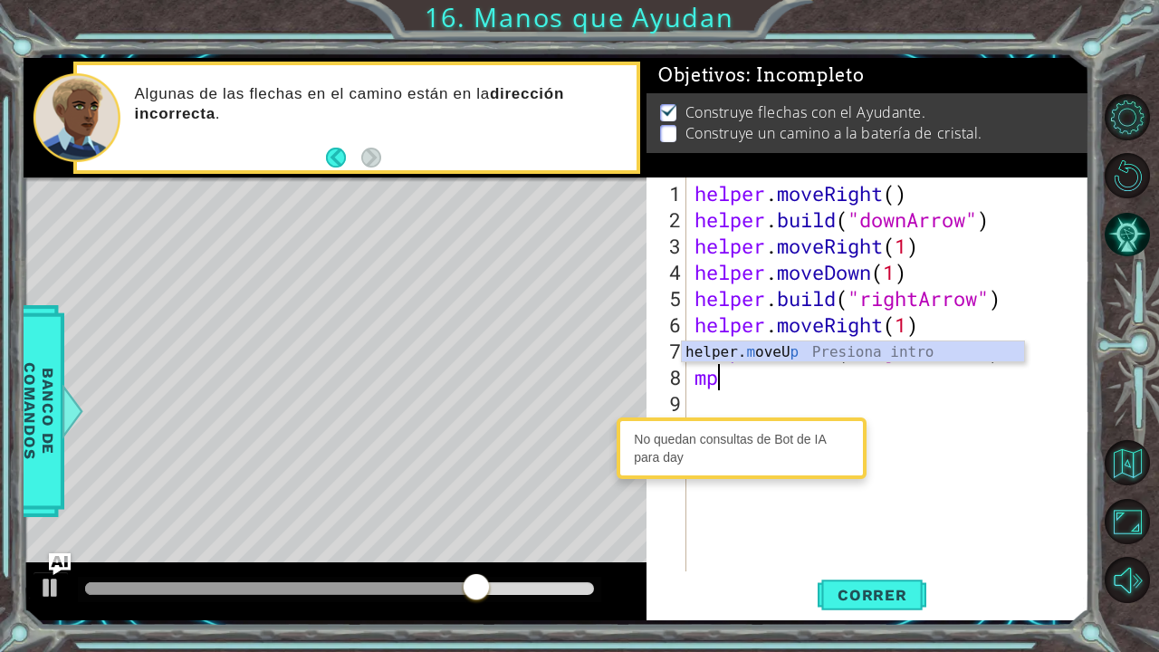
type textarea "m"
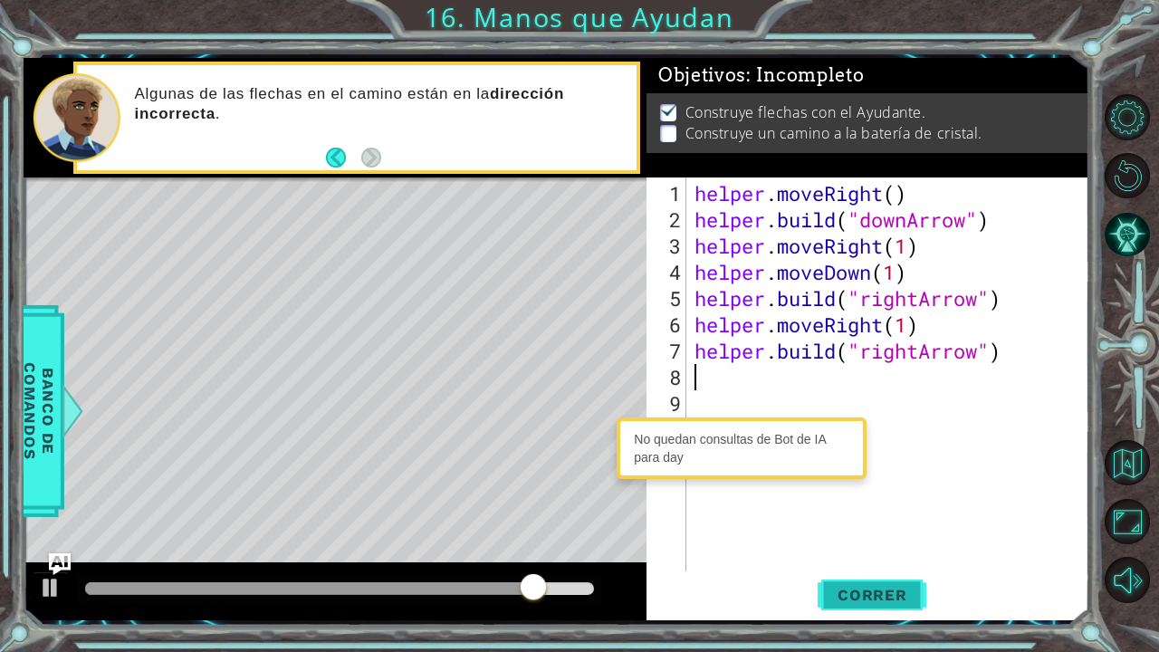
click at [828, 537] on span "Correr" at bounding box center [873, 595] width 106 height 18
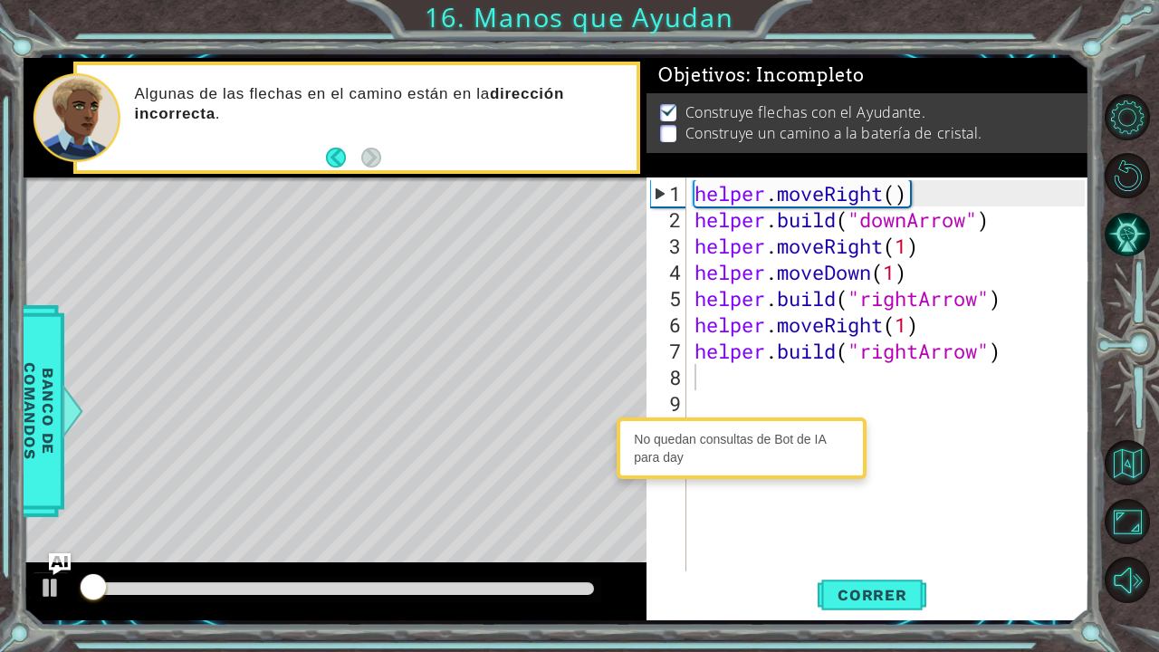
click at [526, 537] on div at bounding box center [335, 592] width 623 height 58
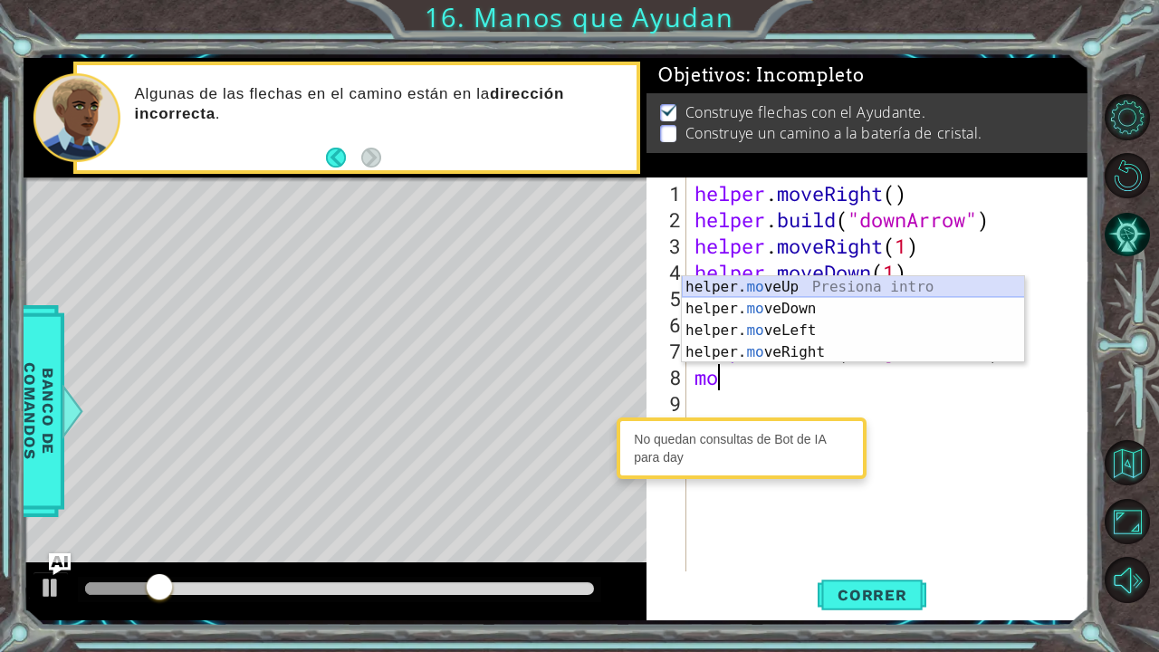
click at [807, 292] on div "helper. mo veUp Presiona intro helper. mo veDown Presiona intro helper. mo veLe…" at bounding box center [853, 341] width 343 height 130
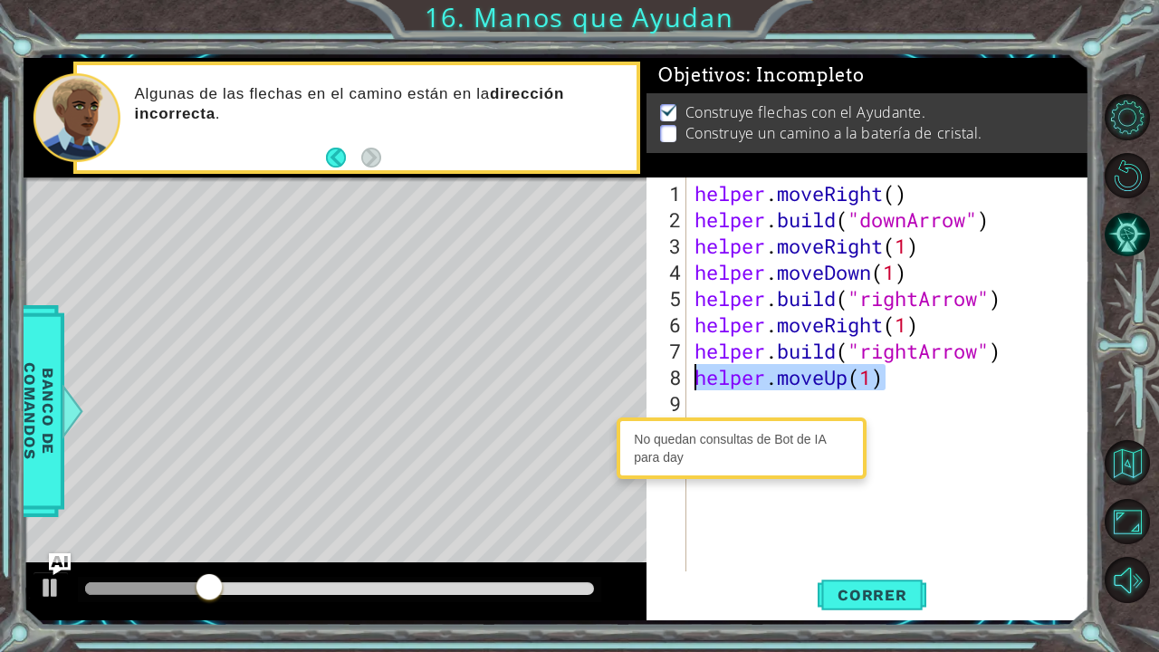
drag, startPoint x: 906, startPoint y: 366, endPoint x: 687, endPoint y: 380, distance: 219.7
click at [687, 380] on div "helper.moveUp(1) 1 2 3 4 5 6 7 8 9 helper . moveRight ( ) helper . build ( "dow…" at bounding box center [866, 375] width 438 height 394
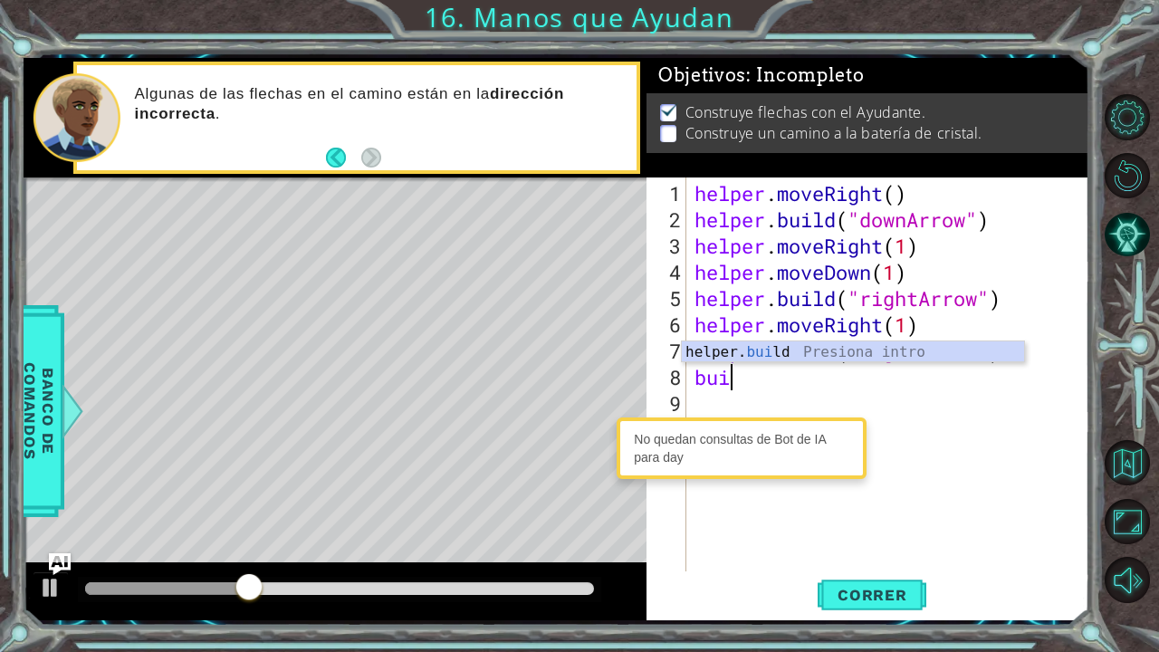
type textarea "[DOMAIN_NAME]("rightArrow")"
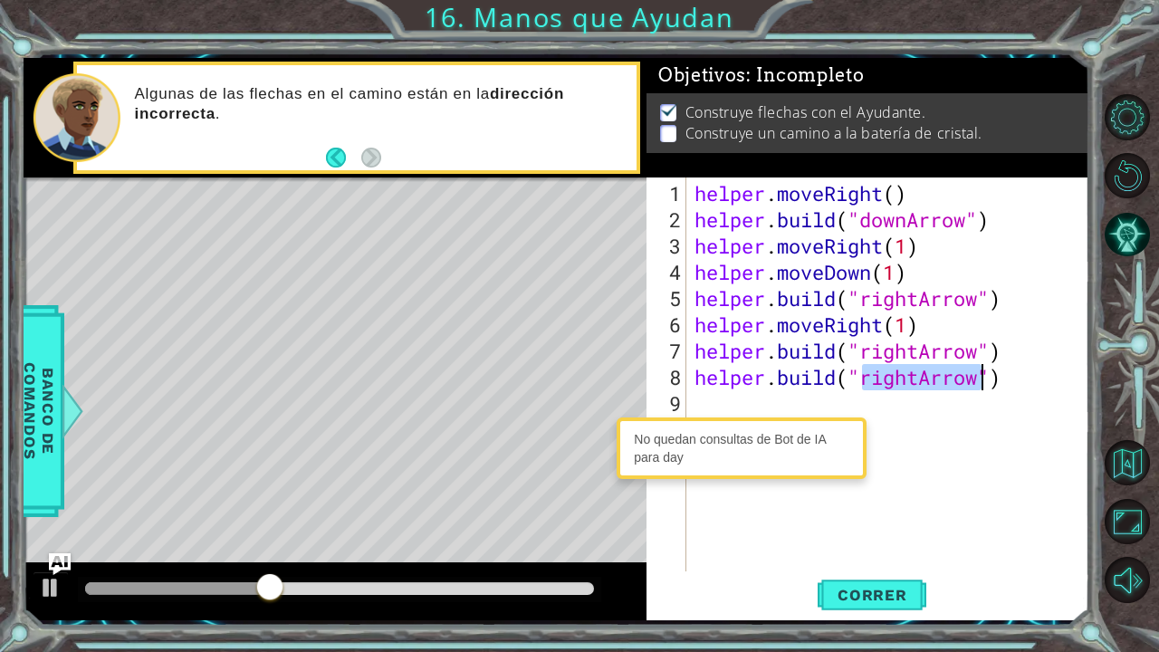
click at [697, 398] on div "helper . moveRight ( ) helper . build ( "downArrow" ) helper . moveRight ( 1 ) …" at bounding box center [892, 403] width 403 height 447
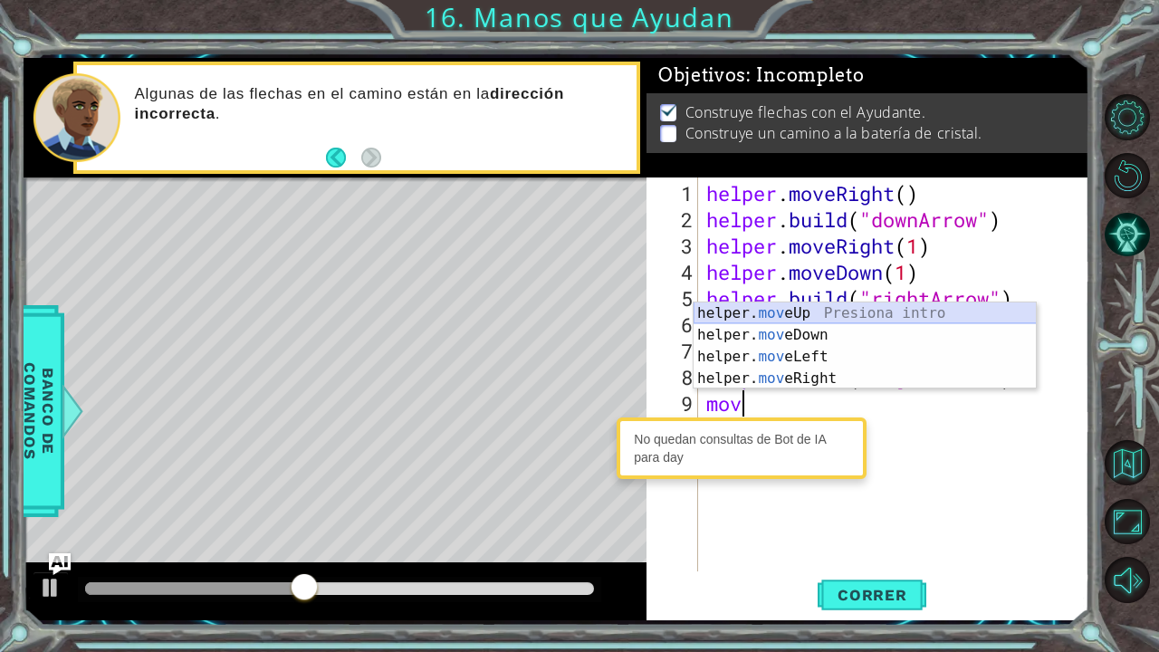
click at [800, 314] on div "helper. mov eUp Presiona intro helper. mov eDown Presiona intro helper. mov eLe…" at bounding box center [865, 368] width 343 height 130
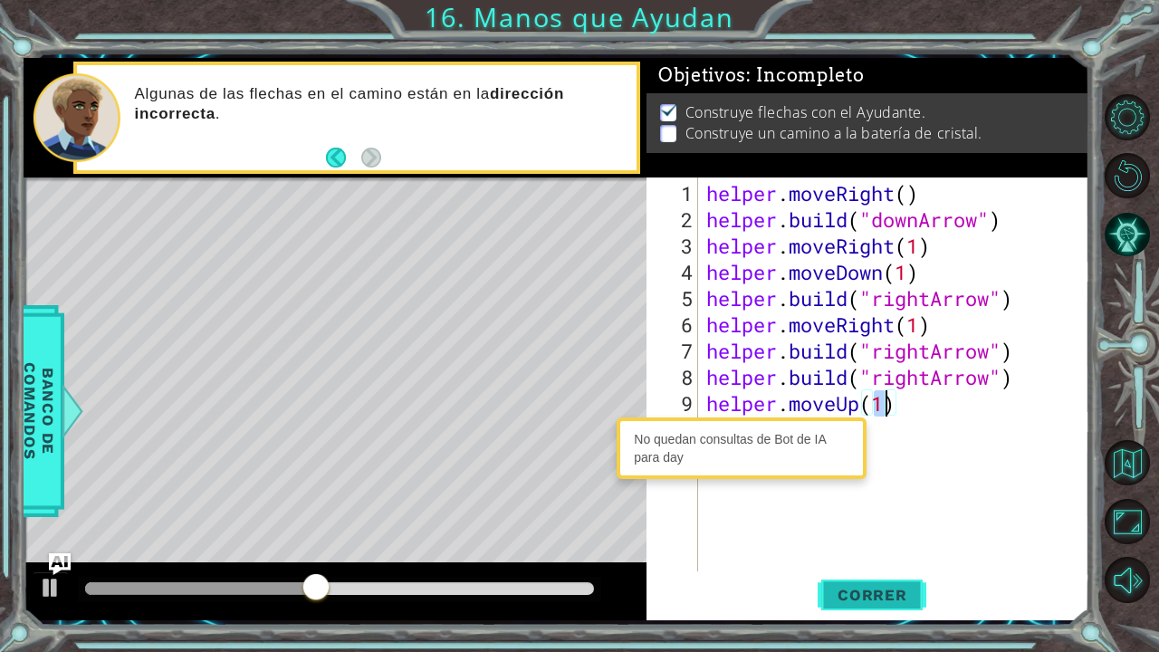
click at [891, 537] on button "Correr" at bounding box center [872, 594] width 109 height 44
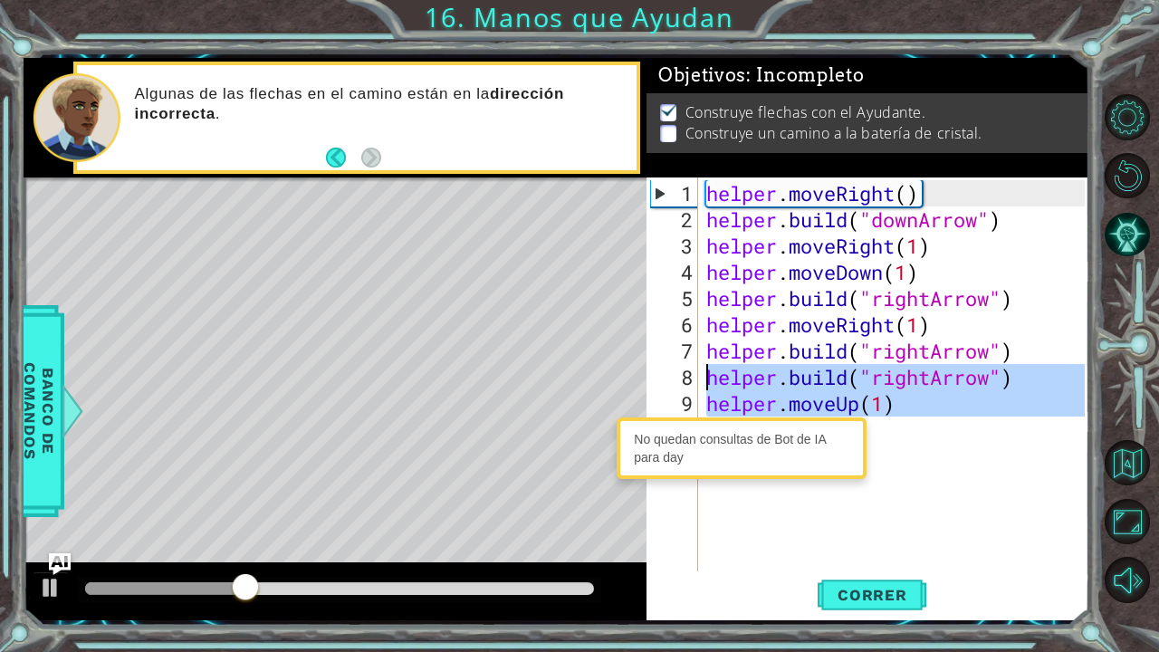
drag, startPoint x: 947, startPoint y: 426, endPoint x: 697, endPoint y: 379, distance: 254.4
click at [697, 379] on div "helper.moveUp(1) 1 2 3 4 5 6 7 8 9 10 helper . moveRight ( ) helper . build ( "…" at bounding box center [866, 375] width 438 height 394
type textarea "[DOMAIN_NAME]("rightArrow") helper.moveUp(1)"
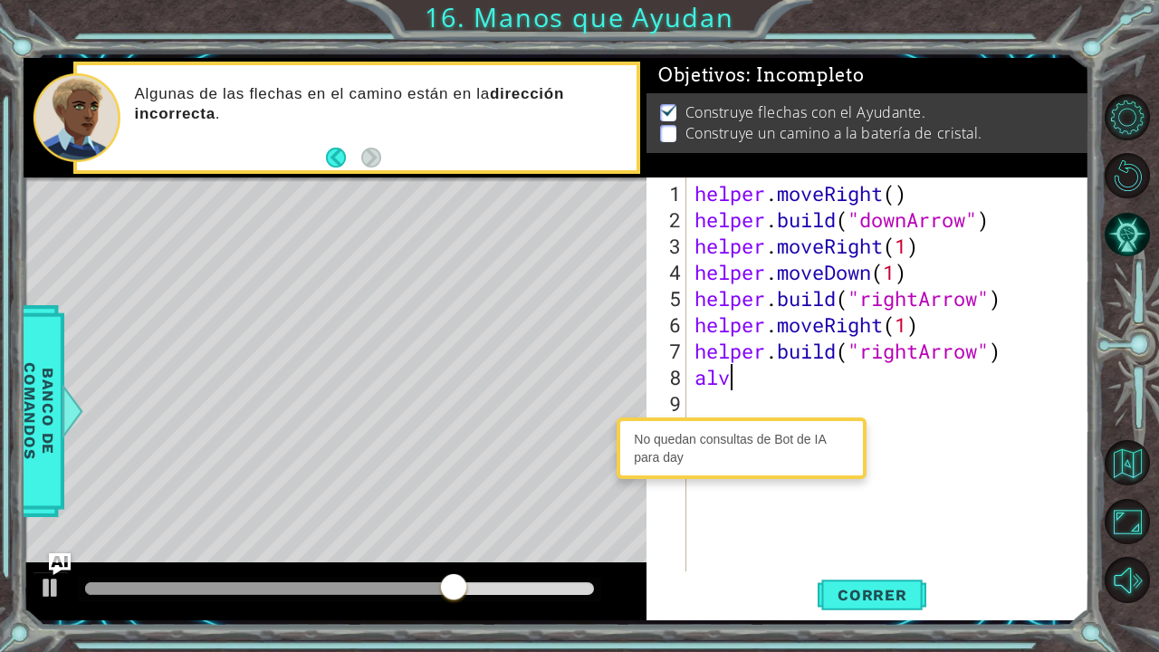
type textarea "a"
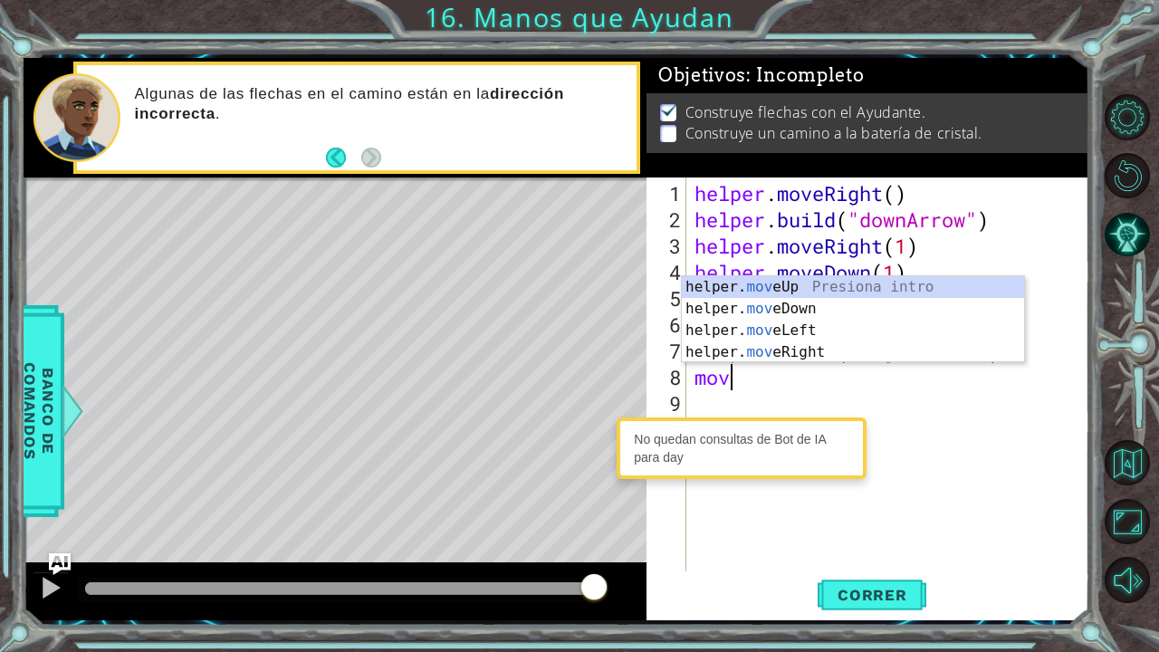
scroll to position [0, 1]
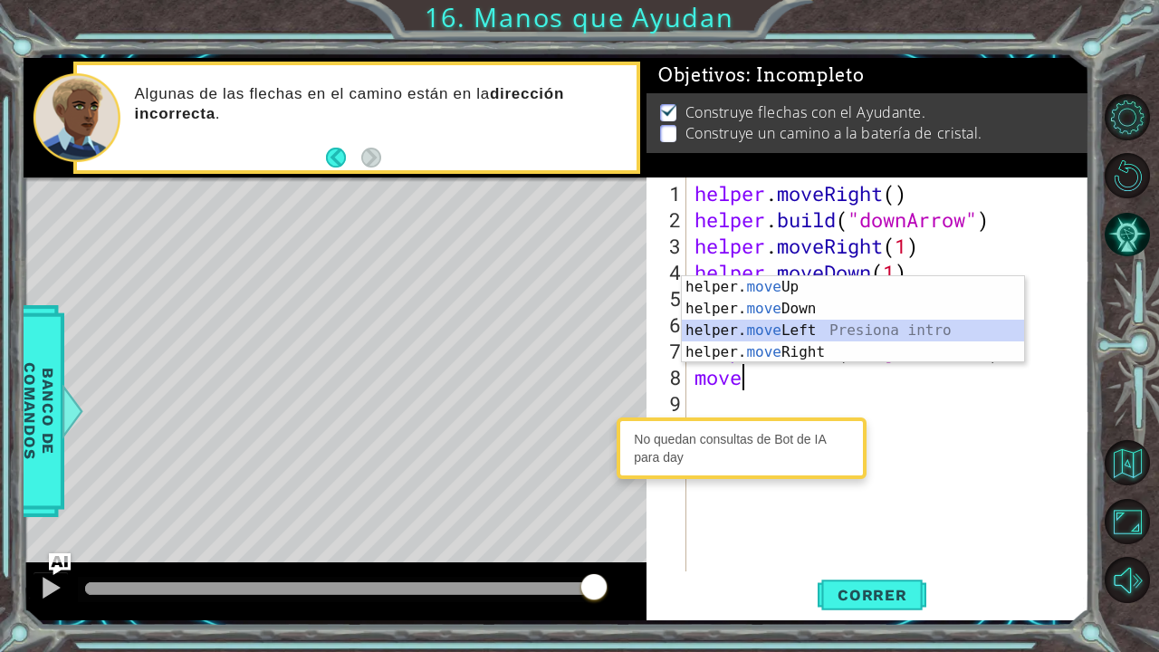
click at [799, 327] on div "helper. move Up Presiona intro helper. move Down Presiona intro helper. move Le…" at bounding box center [853, 341] width 343 height 130
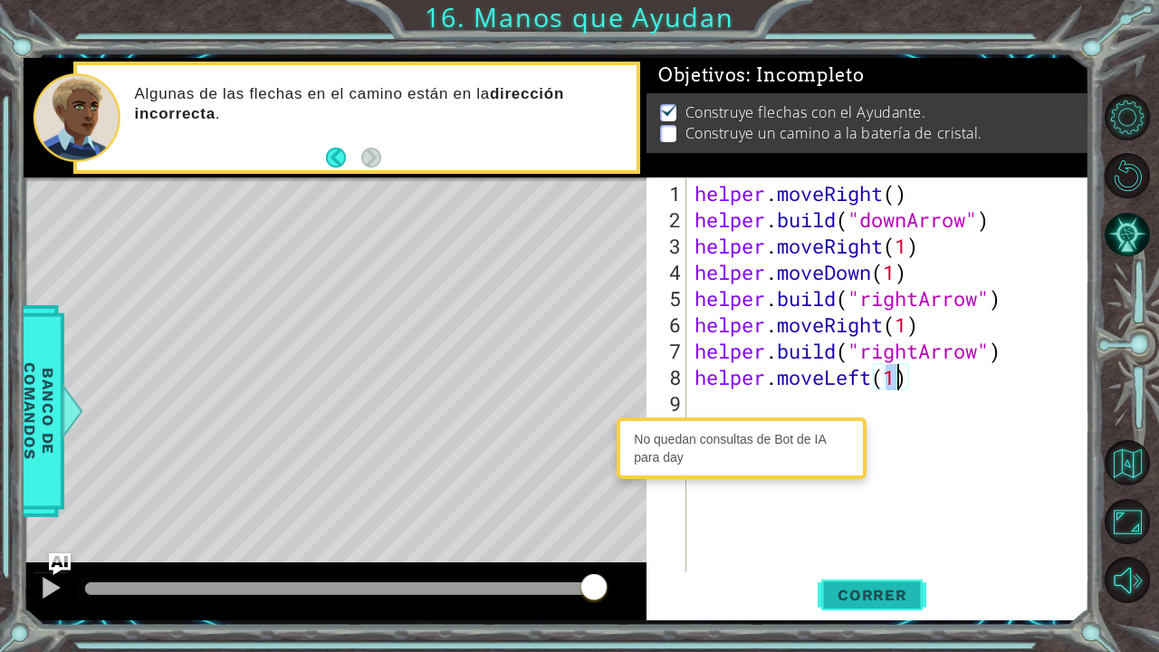
type textarea "helper.moveLeft(1)"
click at [864, 537] on span "Correr" at bounding box center [873, 595] width 106 height 18
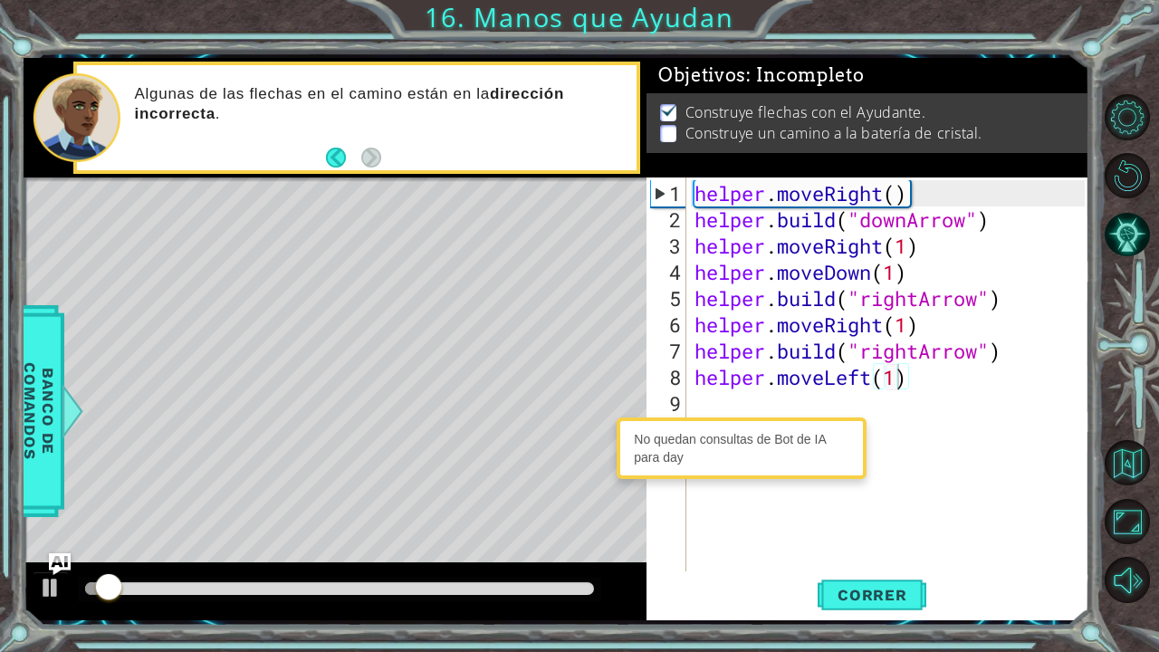
click at [559, 537] on div at bounding box center [340, 589] width 524 height 25
click at [556, 537] on div at bounding box center [340, 589] width 524 height 25
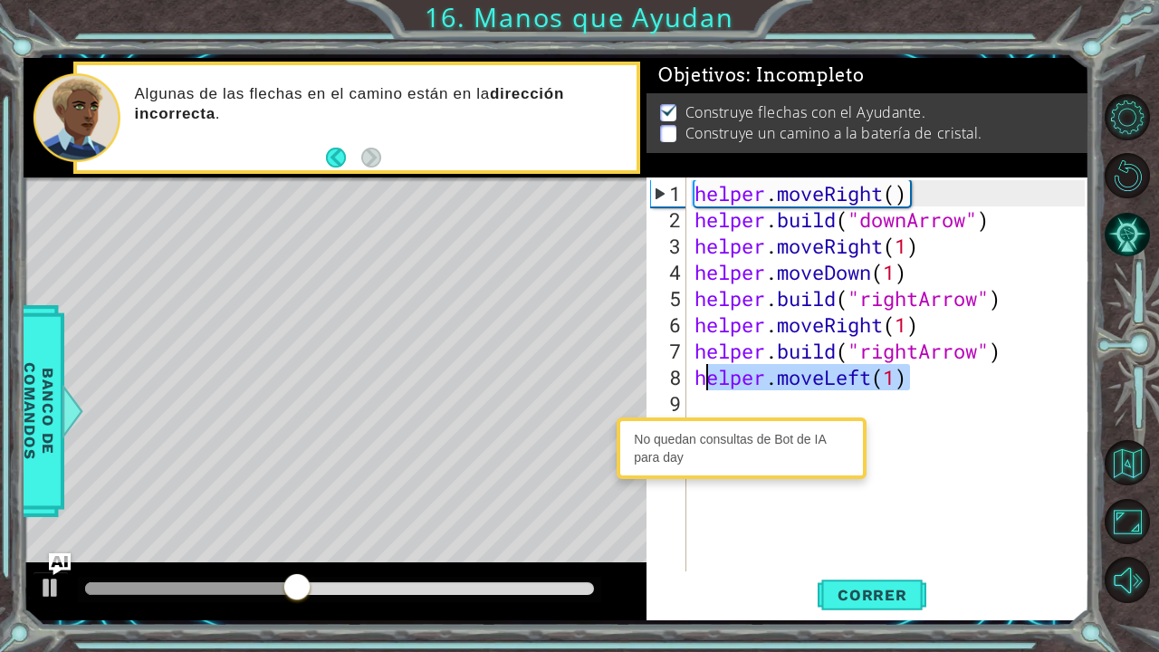
drag, startPoint x: 951, startPoint y: 383, endPoint x: 699, endPoint y: 379, distance: 251.9
click at [699, 379] on div "helper . moveRight ( ) helper . build ( "downArrow" ) helper . moveRight ( 1 ) …" at bounding box center [892, 403] width 403 height 447
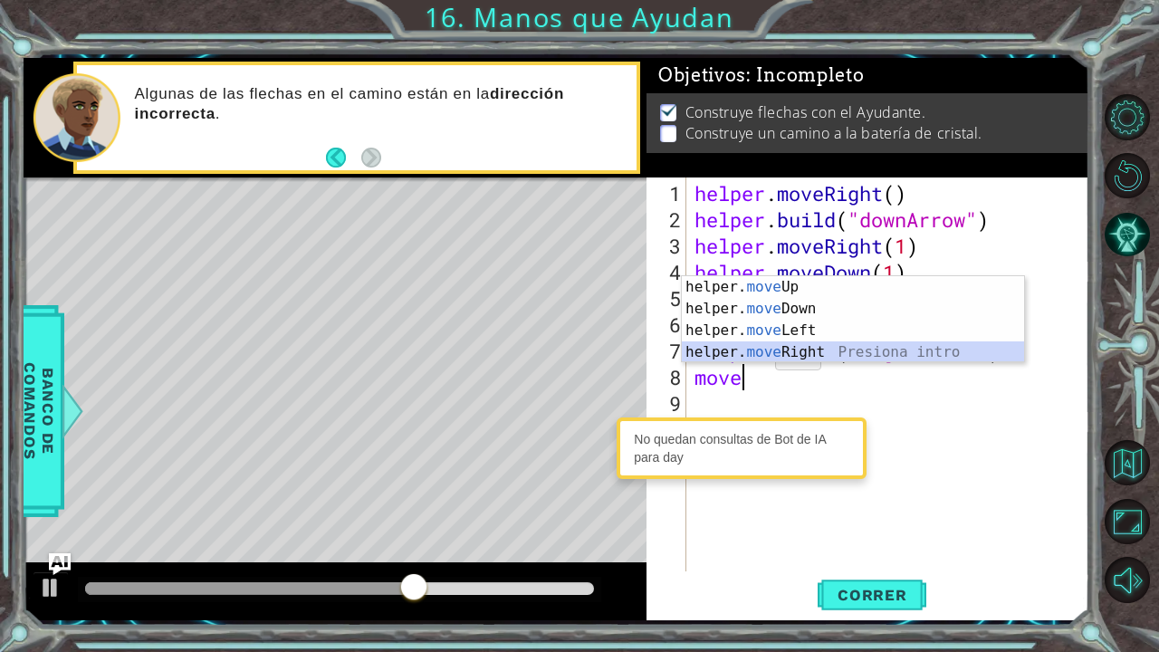
click at [807, 349] on div "helper. move Up Presiona intro helper. move Down Presiona intro helper. move Le…" at bounding box center [853, 341] width 343 height 130
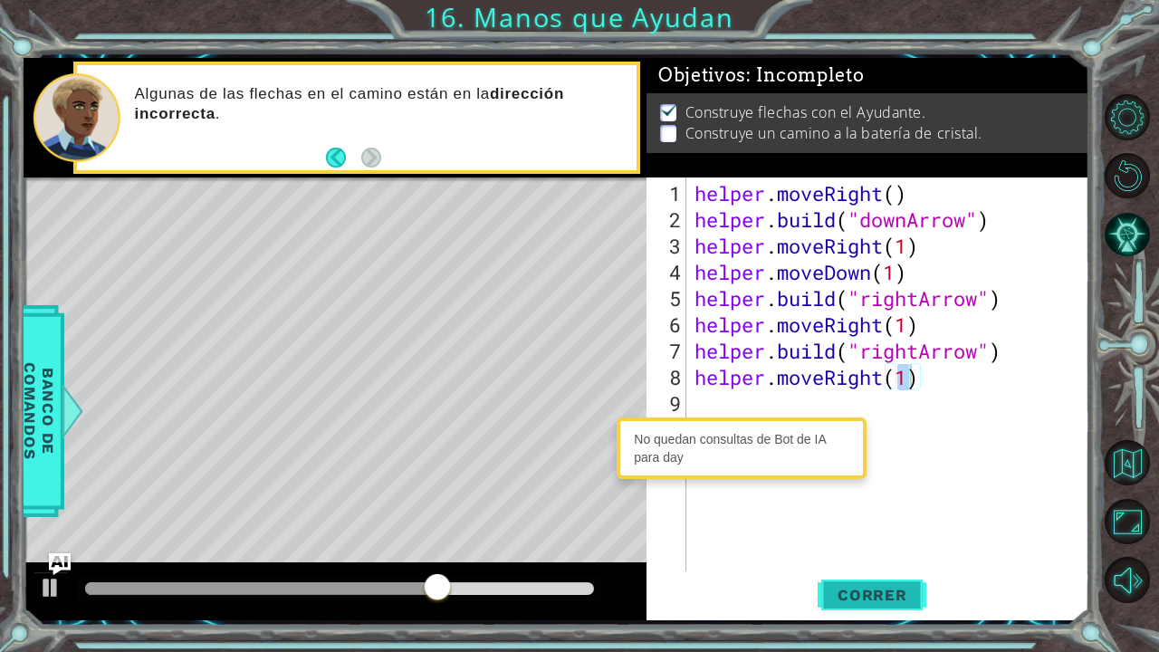
click at [884, 537] on span "Correr" at bounding box center [873, 595] width 106 height 18
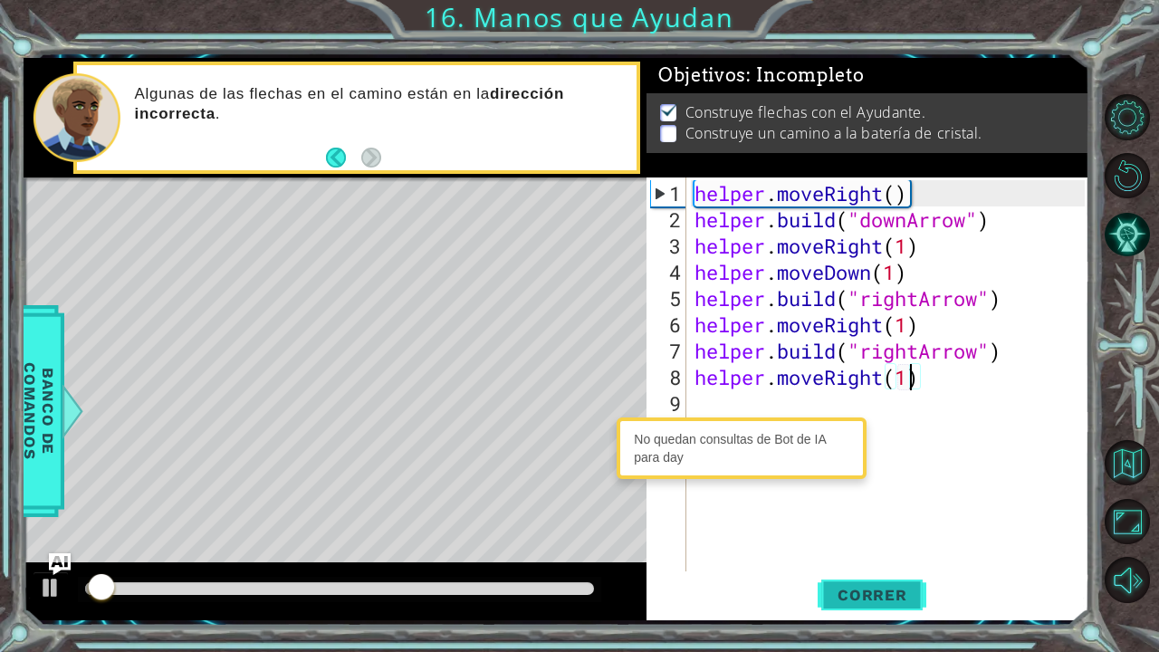
scroll to position [0, 9]
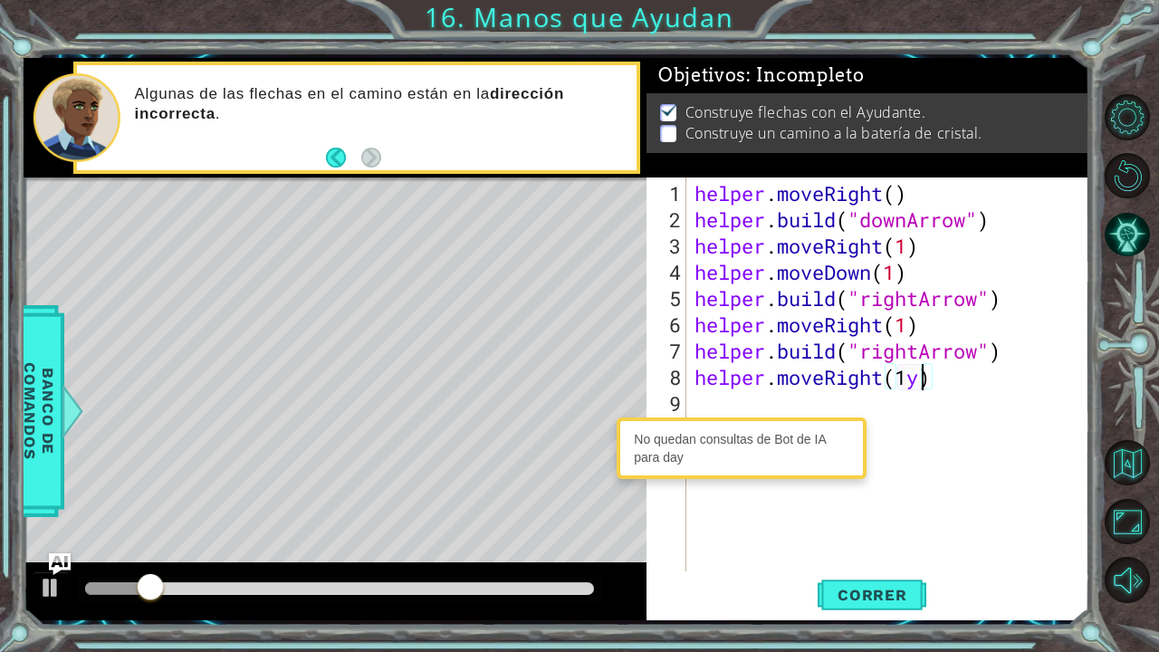
type textarea "helper.moveRight(1)"
click at [961, 428] on div "helper . moveRight ( ) helper . build ( "downArrow" ) helper . moveRight ( 1 ) …" at bounding box center [892, 403] width 403 height 447
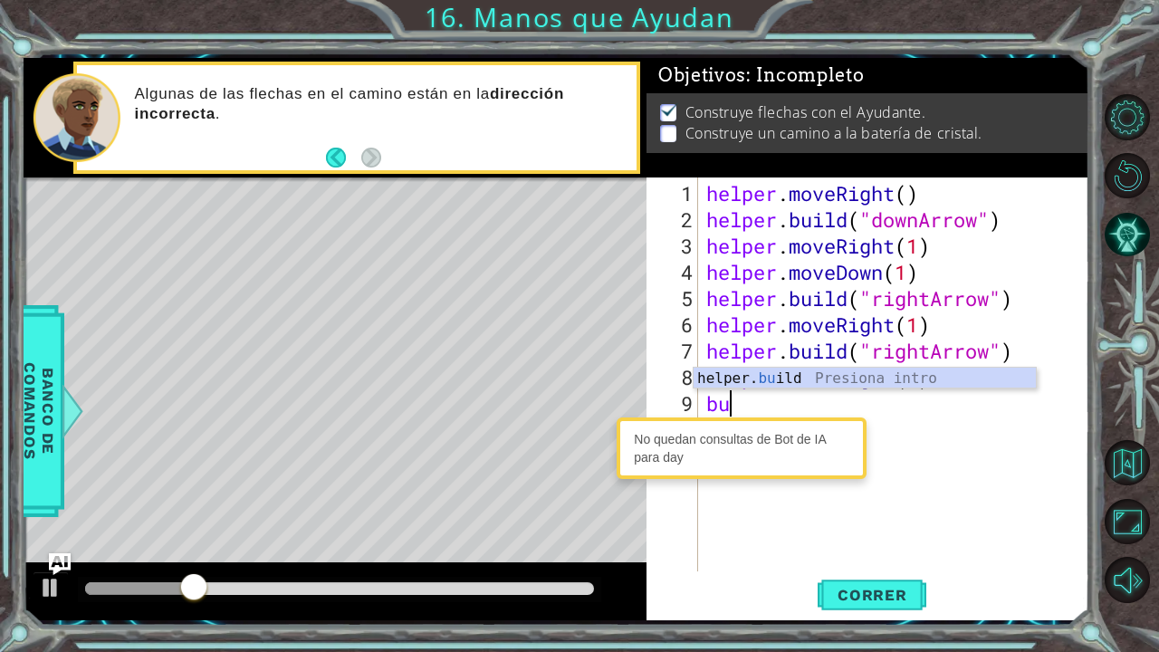
scroll to position [0, 0]
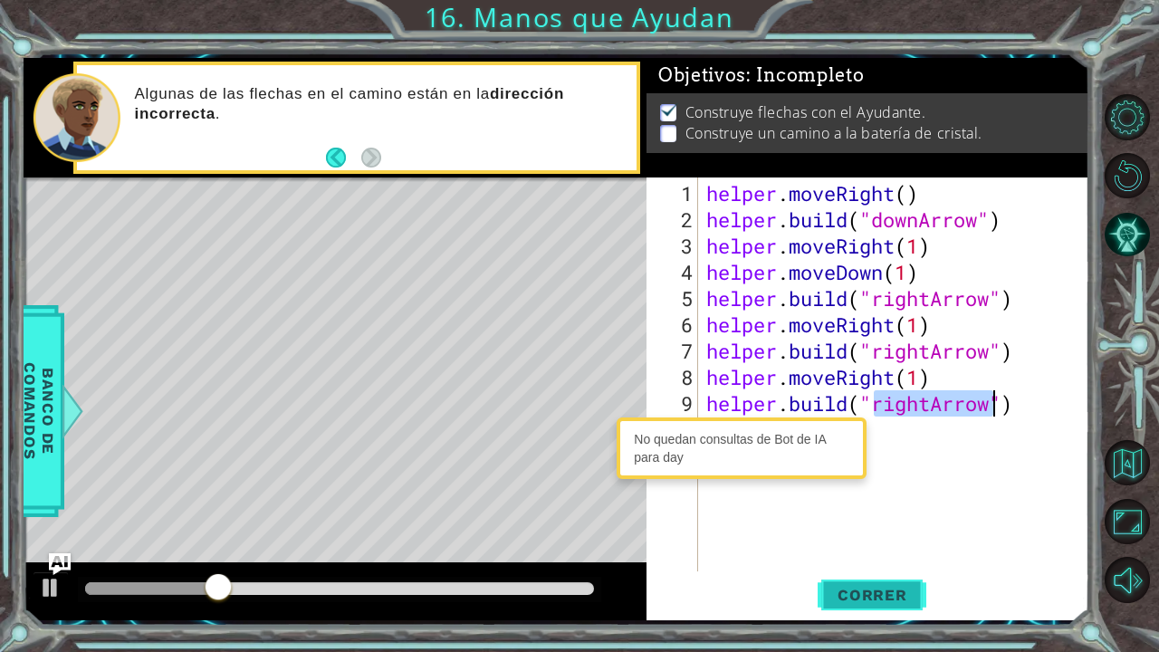
click at [867, 537] on span "Correr" at bounding box center [873, 595] width 106 height 18
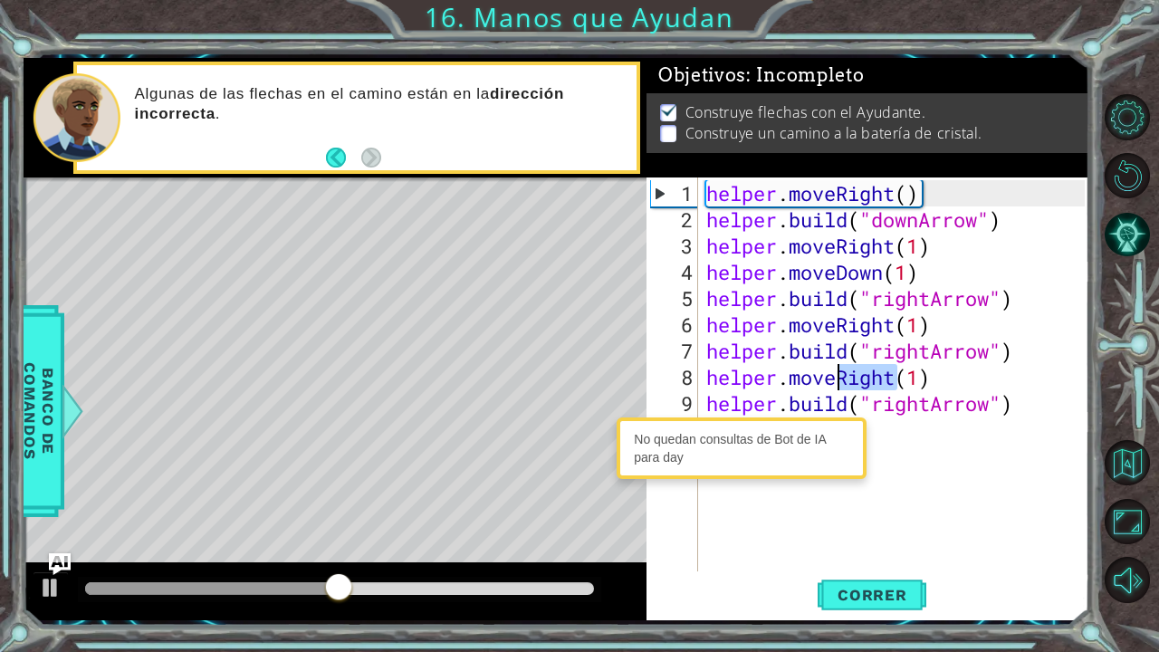
drag, startPoint x: 899, startPoint y: 375, endPoint x: 841, endPoint y: 376, distance: 58.0
click at [841, 376] on div "helper . moveRight ( ) helper . build ( "downArrow" ) helper . moveRight ( 1 ) …" at bounding box center [898, 403] width 391 height 447
click at [961, 372] on div "helper . moveRight ( ) helper . build ( "downArrow" ) helper . moveRight ( 1 ) …" at bounding box center [898, 403] width 391 height 447
click at [1061, 409] on div "helper . moveRight ( ) helper . build ( "downArrow" ) helper . moveRight ( 1 ) …" at bounding box center [898, 403] width 391 height 447
type textarea "[DOMAIN_NAME]("rightArrow")"
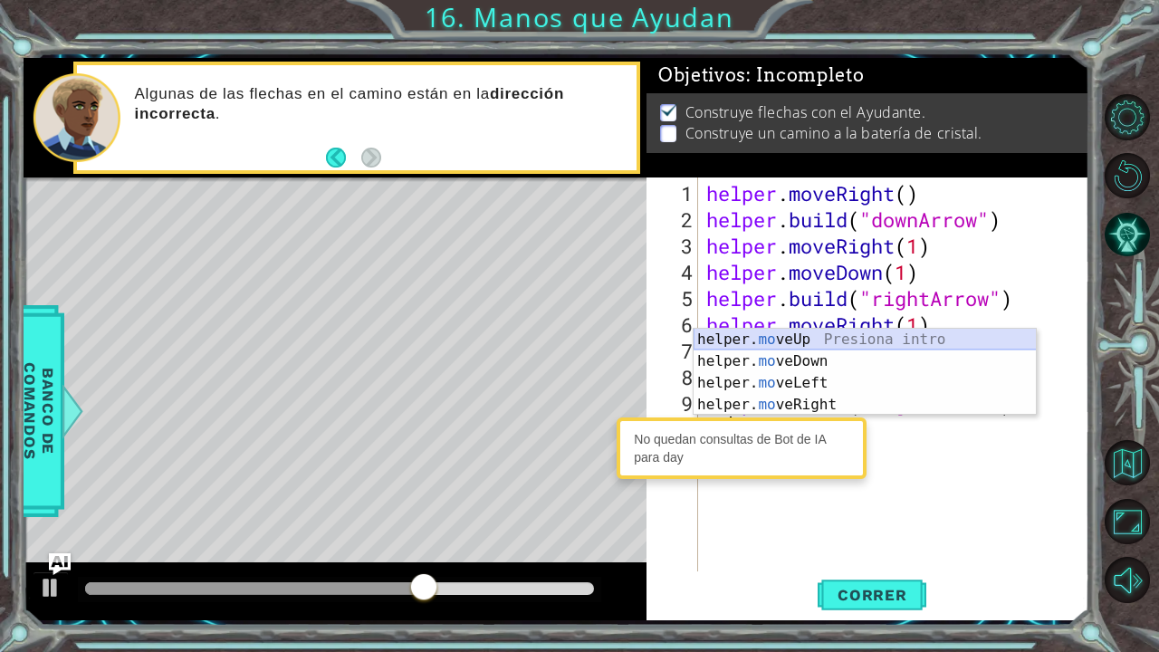
click at [894, 338] on div "helper. mo veUp Presiona intro helper. mo veDown Presiona intro helper. mo veLe…" at bounding box center [865, 394] width 343 height 130
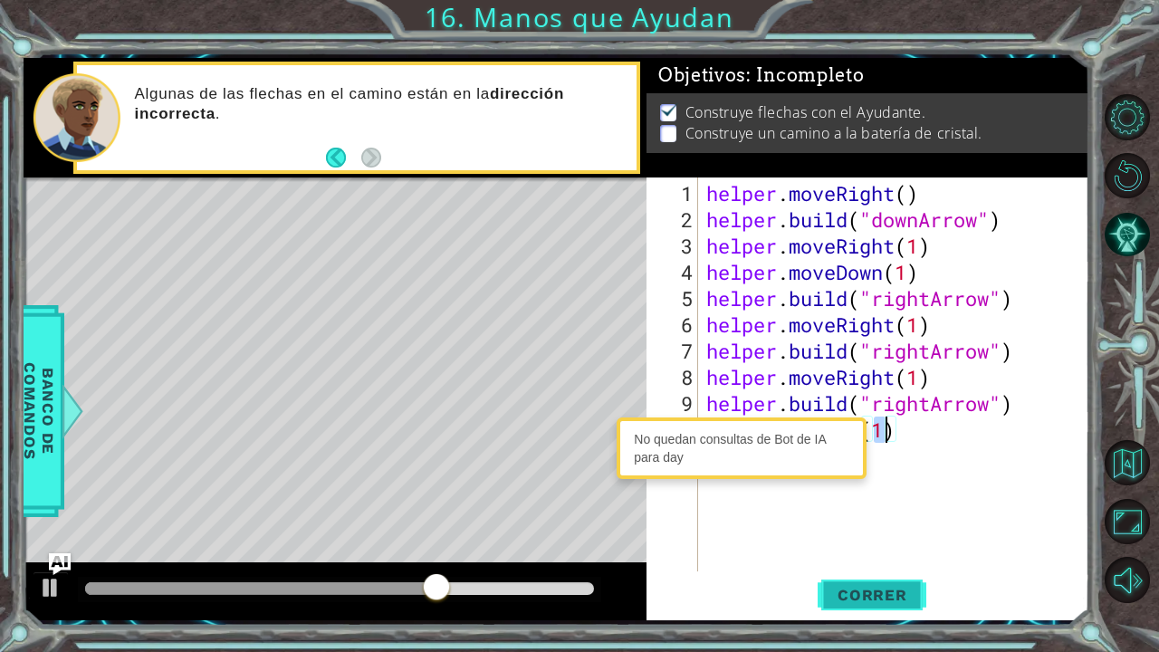
click at [879, 537] on span "Correr" at bounding box center [873, 595] width 106 height 18
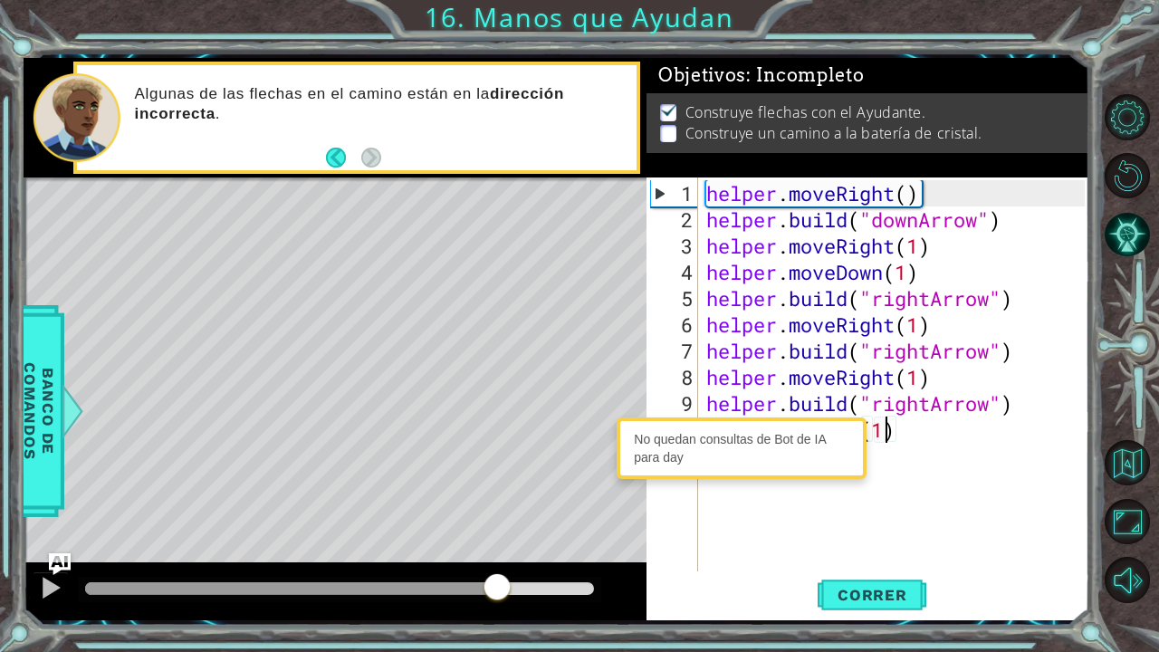
click at [497, 537] on div "methods helper moveUp() moveDown() moveLeft() moveRight() build(item) tools for…" at bounding box center [557, 339] width 1067 height 563
click at [1015, 397] on div "helper . moveRight ( ) helper . build ( "downArrow" ) helper . moveRight ( 1 ) …" at bounding box center [898, 403] width 391 height 447
drag, startPoint x: 970, startPoint y: 426, endPoint x: 723, endPoint y: 432, distance: 247.4
click at [723, 432] on body "1 2 3 4 5 6 7 helper . moveRight ( ) helper . build ( "downArrow" ) helper . mo…" at bounding box center [579, 326] width 1159 height 652
type textarea "h"
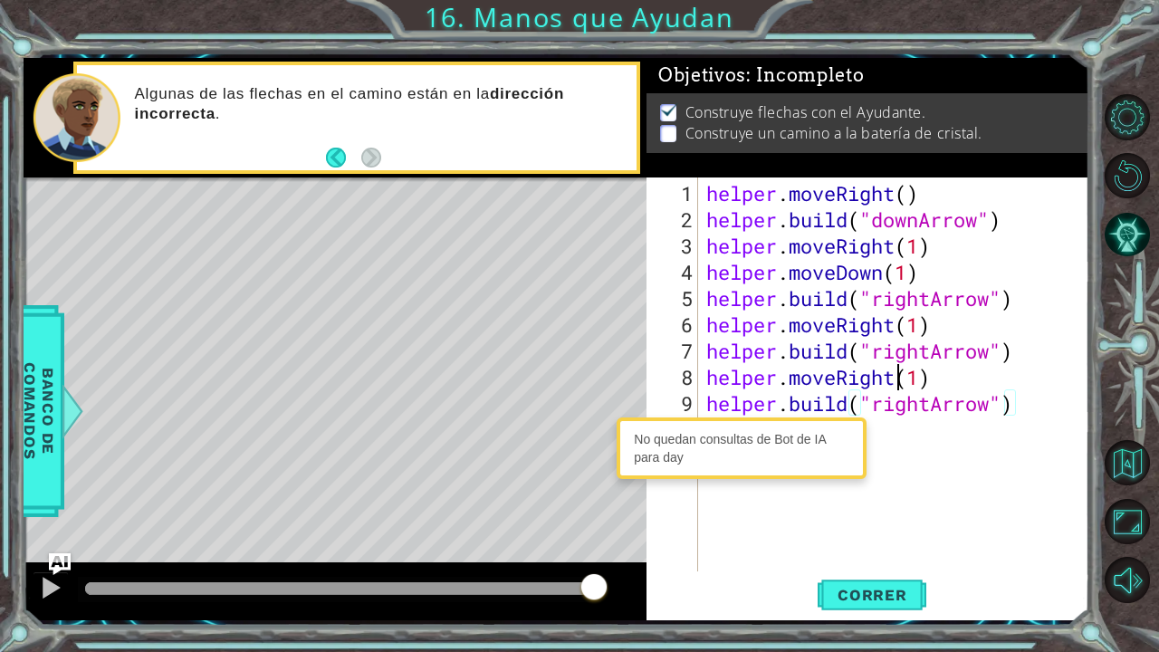
click at [896, 377] on div "helper . moveRight ( ) helper . build ( "downArrow" ) helper . moveRight ( 1 ) …" at bounding box center [898, 403] width 391 height 447
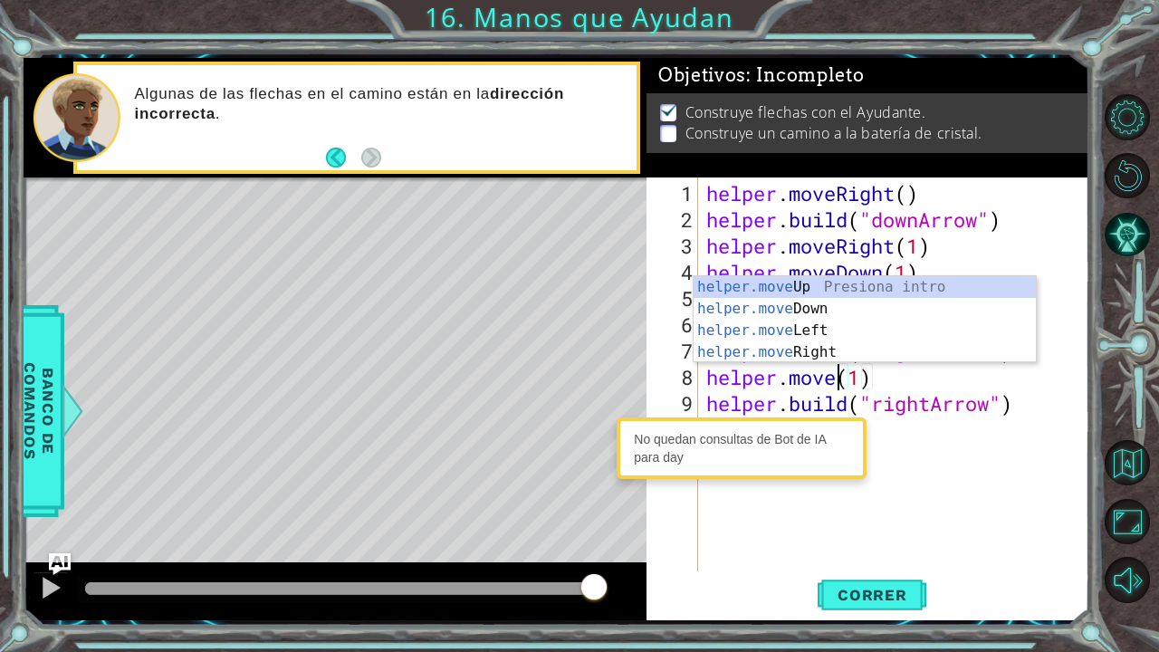
scroll to position [0, 6]
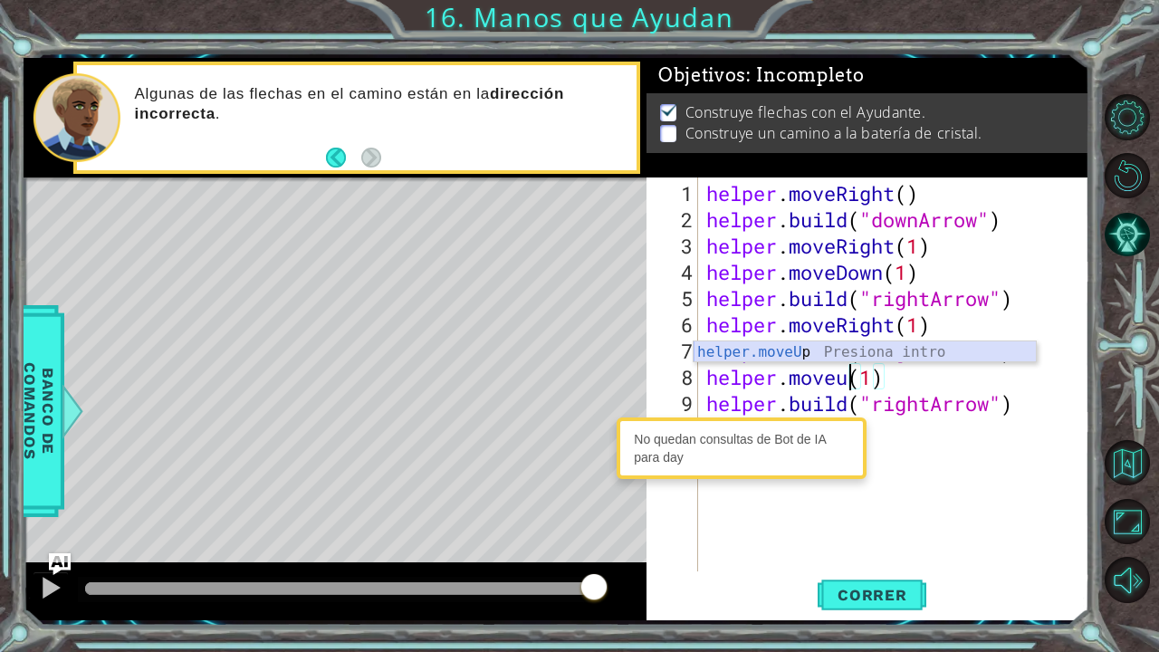
click at [903, 348] on div "helper.moveU p Presiona intro" at bounding box center [865, 374] width 343 height 65
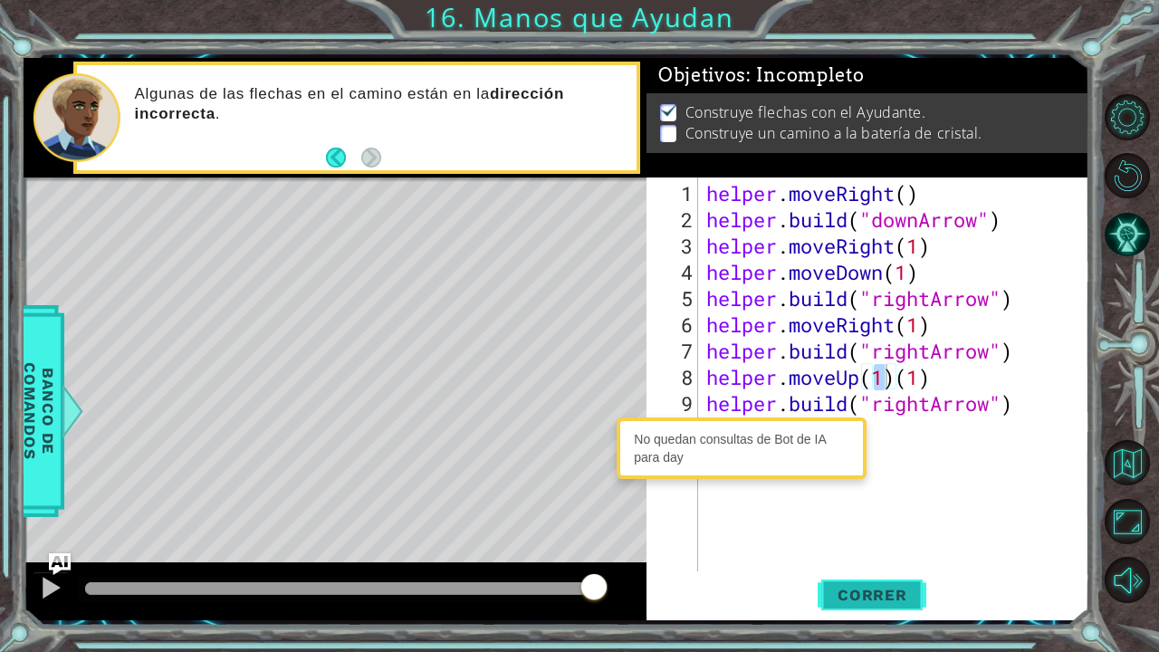
click at [856, 537] on span "Correr" at bounding box center [873, 595] width 106 height 18
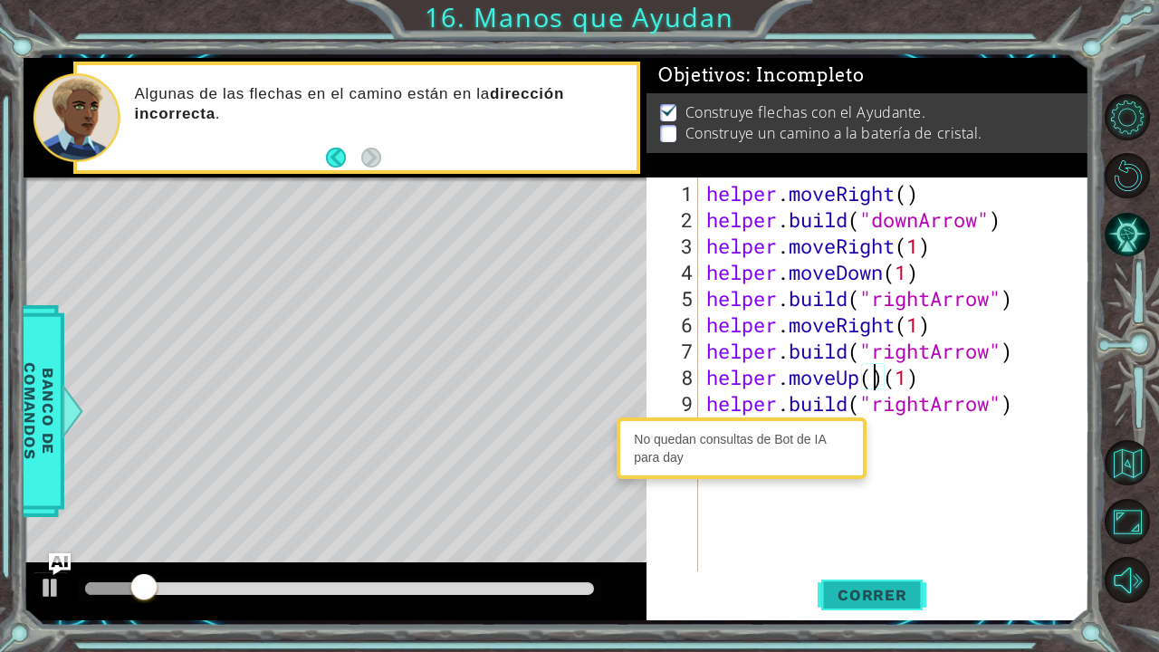
click at [840, 537] on span "Correr" at bounding box center [873, 595] width 106 height 18
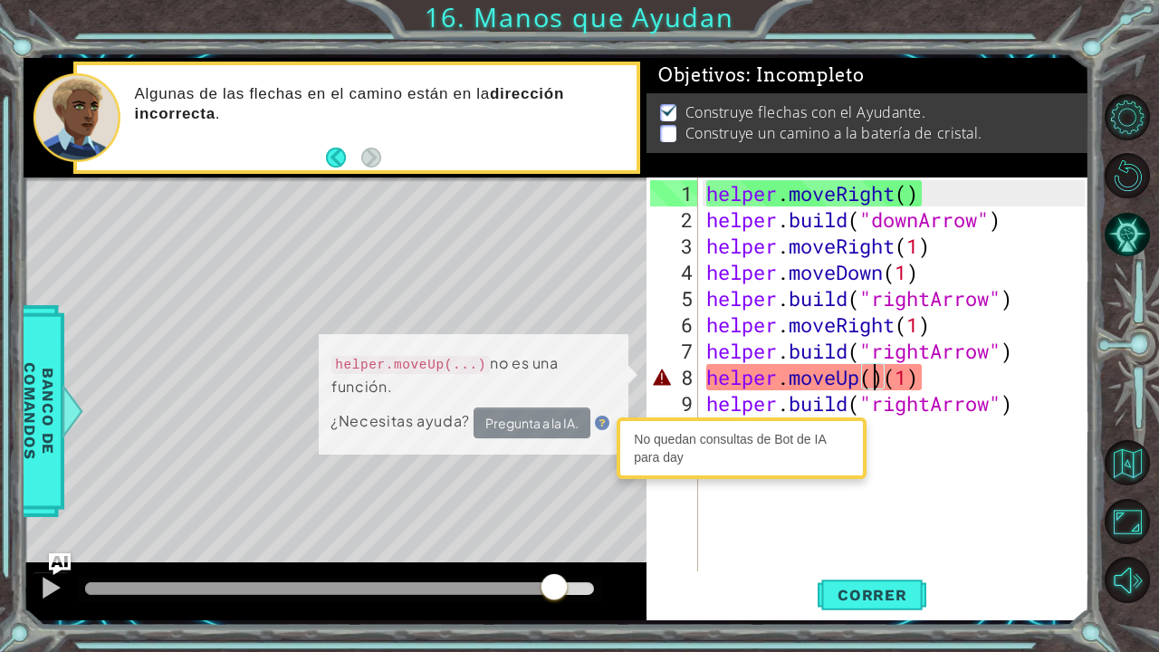
click at [554, 537] on div at bounding box center [339, 588] width 509 height 13
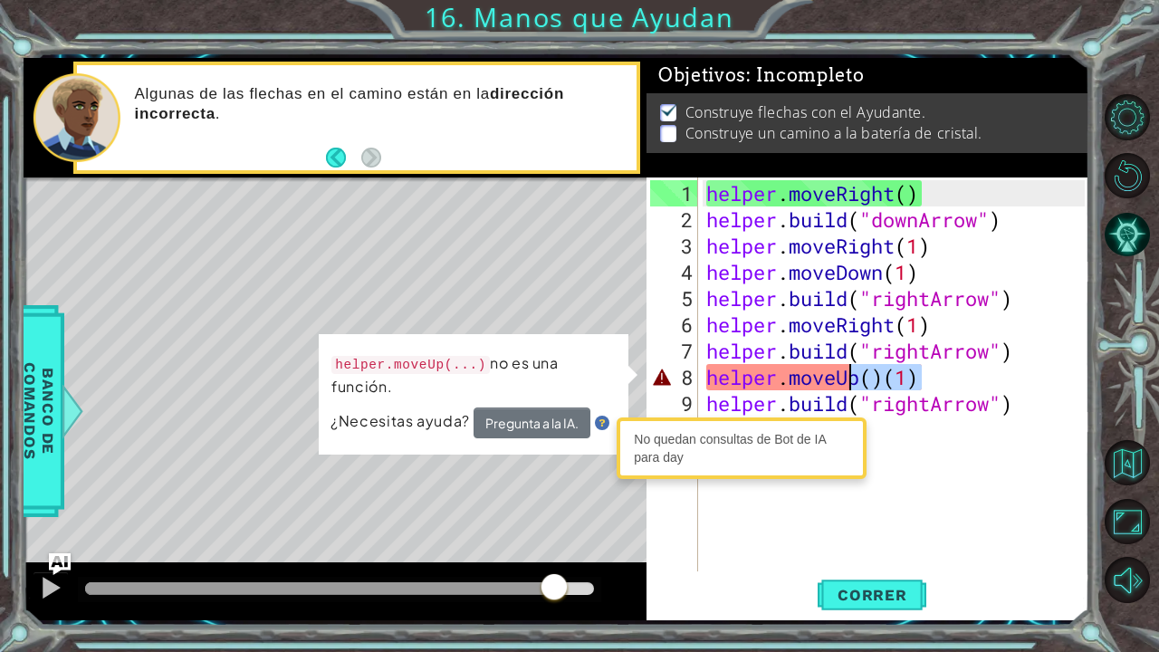
drag, startPoint x: 953, startPoint y: 385, endPoint x: 848, endPoint y: 370, distance: 106.2
click at [848, 370] on div "helper . moveRight ( ) helper . build ( "downArrow" ) helper . moveRight ( 1 ) …" at bounding box center [898, 403] width 391 height 447
click at [888, 377] on div "helper . moveRight ( ) helper . build ( "downArrow" ) helper . moveRight ( 1 ) …" at bounding box center [894, 375] width 382 height 394
click at [888, 377] on div "helper . moveRight ( ) helper . build ( "downArrow" ) helper . moveRight ( 1 ) …" at bounding box center [898, 403] width 391 height 447
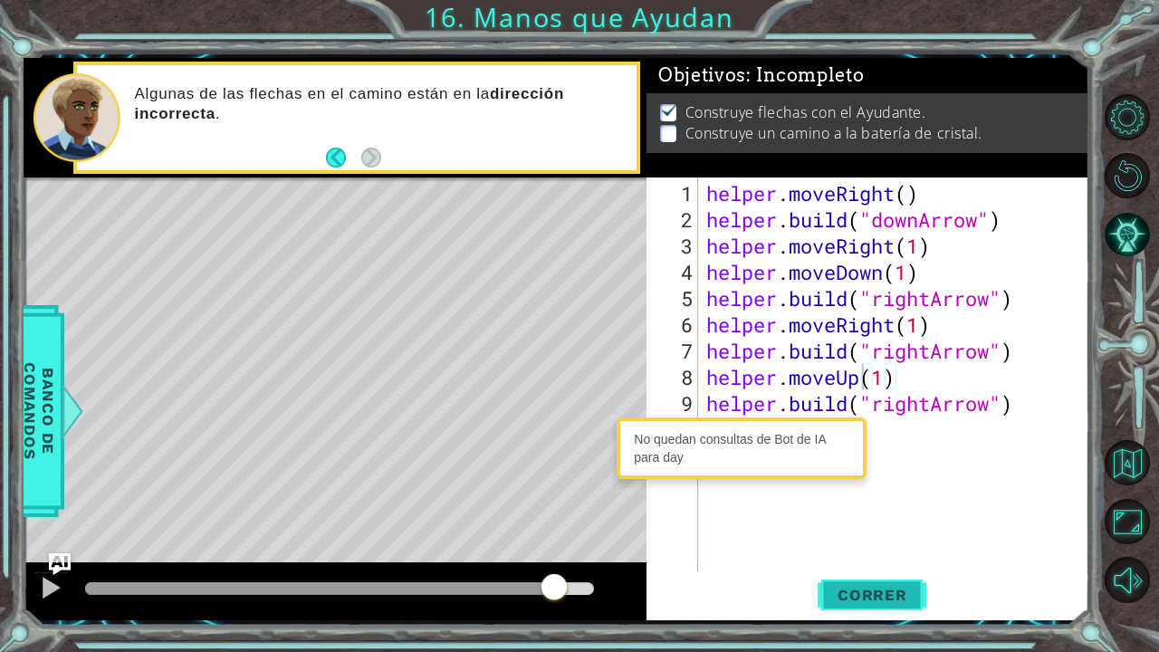
click at [896, 537] on span "Correr" at bounding box center [873, 595] width 106 height 18
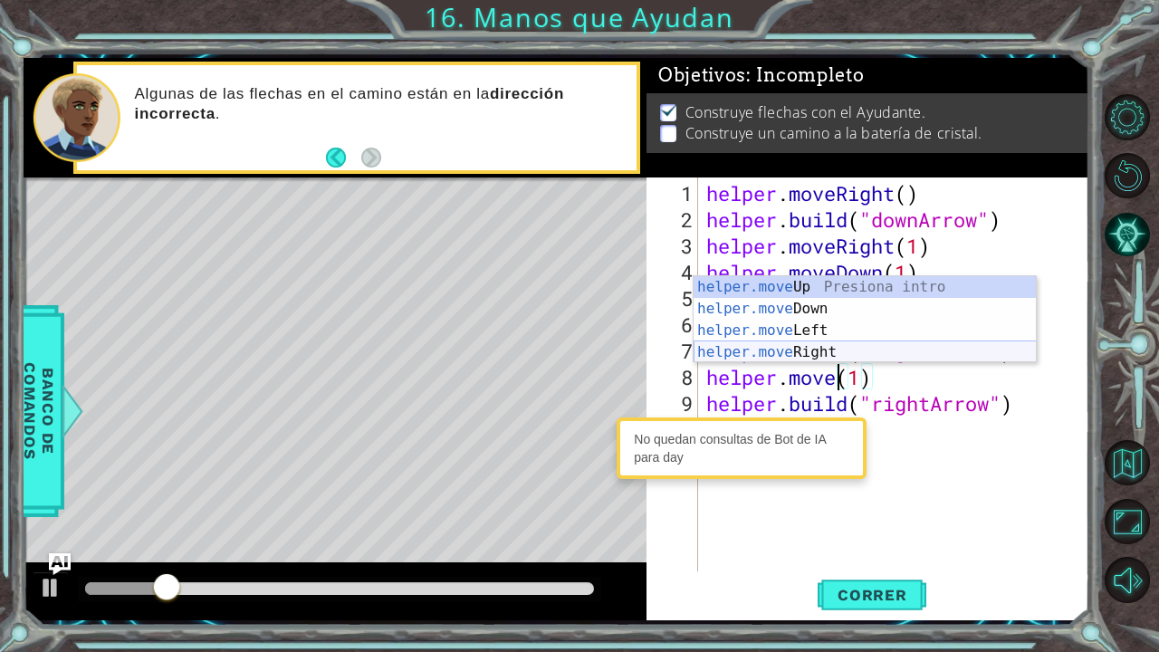
click at [890, 344] on div "helper.move Up Presiona intro helper.move Down Presiona intro helper.move Left …" at bounding box center [865, 341] width 343 height 130
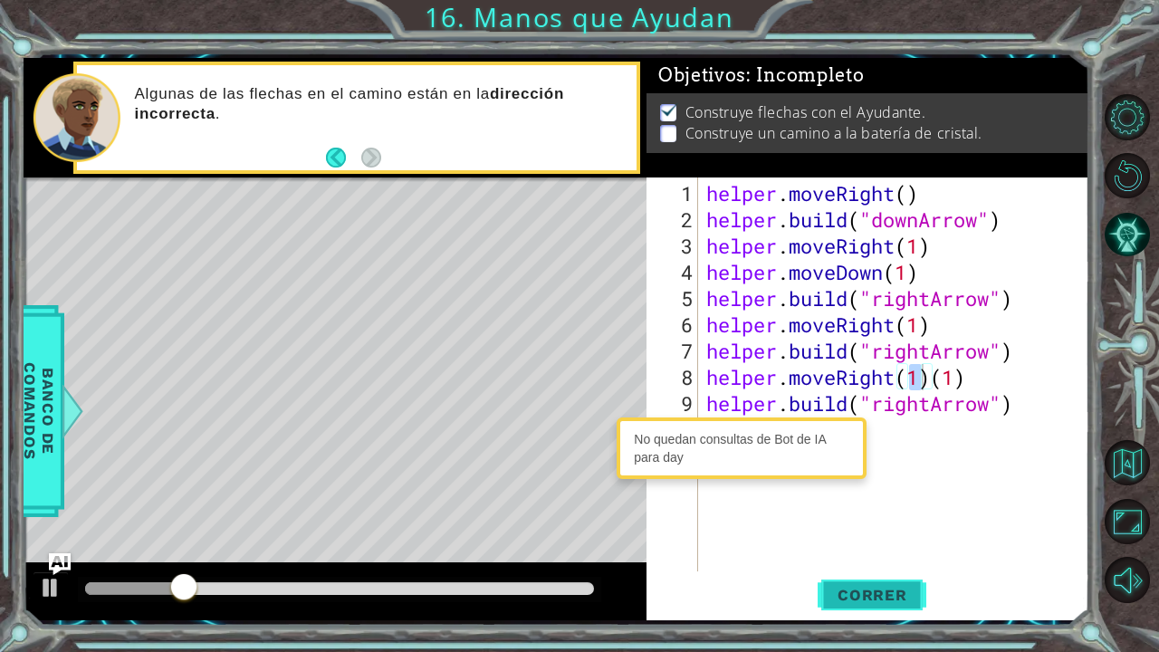
click at [839, 537] on span "Correr" at bounding box center [873, 595] width 106 height 18
click at [964, 413] on div "helper . moveRight ( ) helper . build ( "downArrow" ) helper . moveRight ( 1 ) …" at bounding box center [898, 403] width 391 height 447
type textarea "[DOMAIN_NAME]("rightArrow")"
click at [872, 537] on span "Correr" at bounding box center [873, 595] width 106 height 18
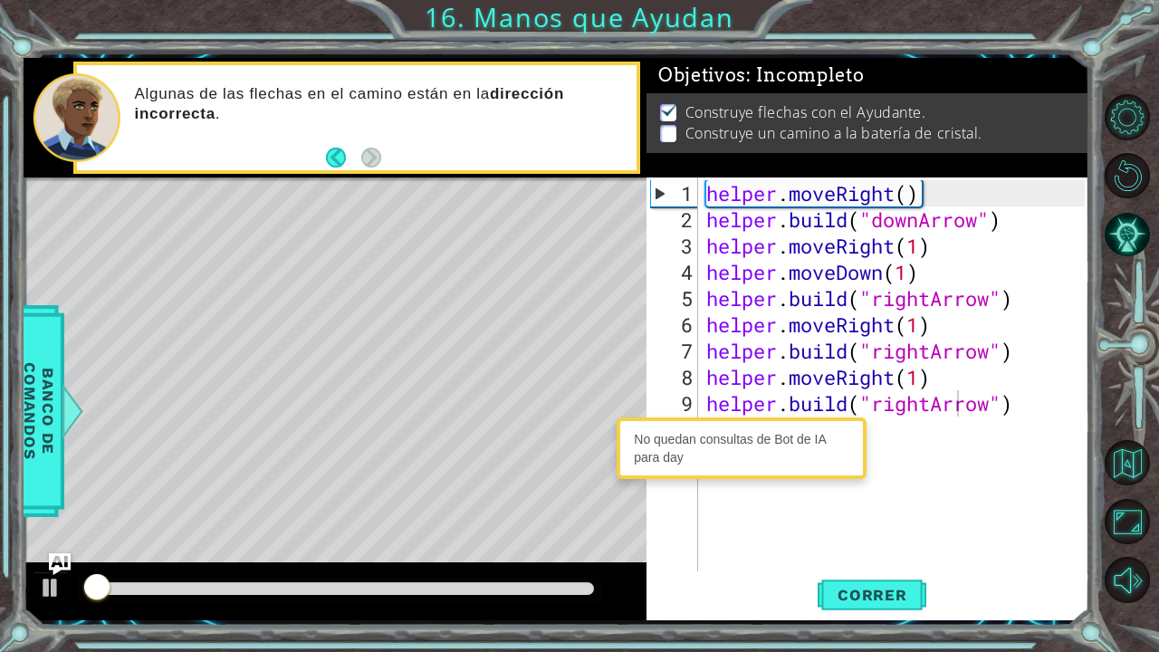
click at [548, 537] on div at bounding box center [335, 592] width 623 height 58
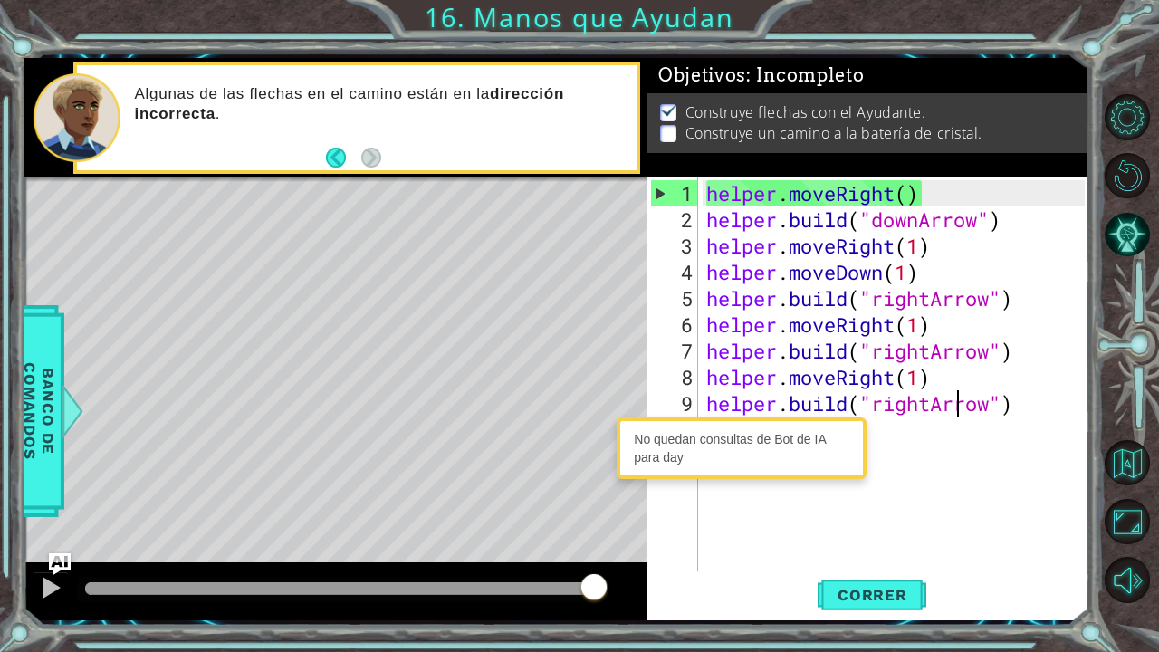
drag, startPoint x: 553, startPoint y: 583, endPoint x: 605, endPoint y: 592, distance: 53.3
click at [594, 537] on div at bounding box center [339, 588] width 509 height 13
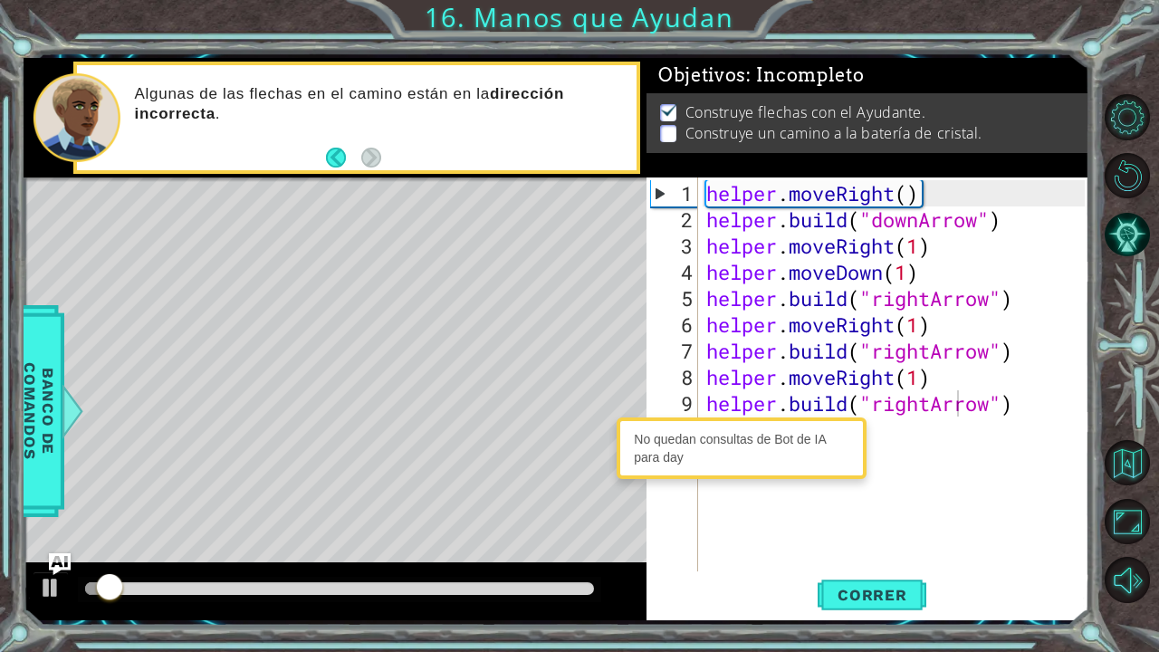
drag, startPoint x: 292, startPoint y: 570, endPoint x: 386, endPoint y: 602, distance: 99.7
click at [386, 537] on div at bounding box center [335, 592] width 623 height 58
drag, startPoint x: 428, startPoint y: 601, endPoint x: 518, endPoint y: 592, distance: 90.9
click at [518, 537] on div at bounding box center [335, 592] width 623 height 58
click at [39, 537] on div at bounding box center [51, 588] width 24 height 24
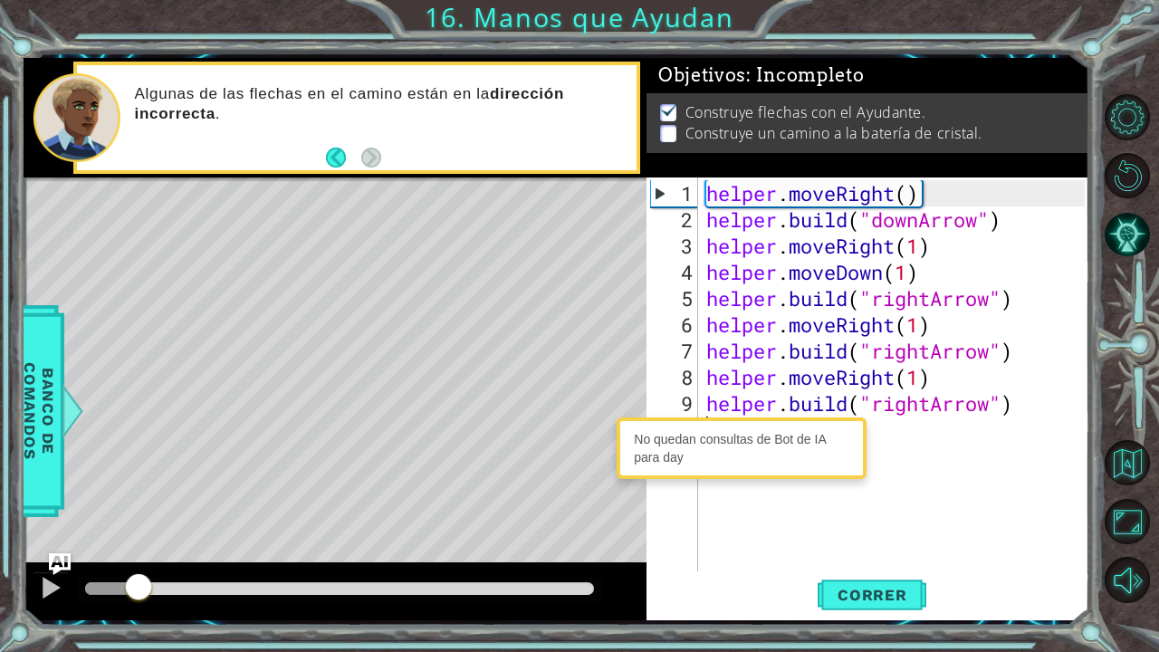
click at [925, 434] on div "helper . moveRight ( ) helper . build ( "downArrow" ) helper . moveRight ( 1 ) …" at bounding box center [898, 403] width 391 height 447
click at [793, 452] on div "No quedan consultas de Bot de IA para day" at bounding box center [741, 448] width 241 height 53
drag, startPoint x: 798, startPoint y: 435, endPoint x: 765, endPoint y: 442, distance: 33.4
click at [765, 442] on div "No quedan consultas de Bot de IA para day" at bounding box center [741, 448] width 241 height 53
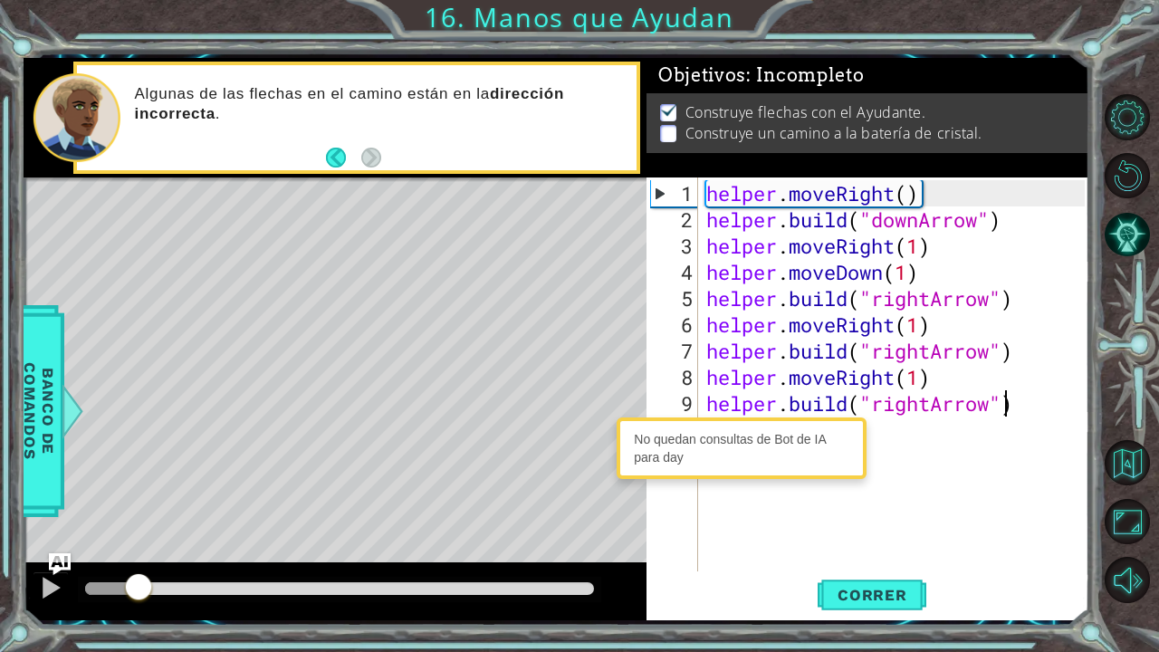
click at [1002, 392] on div "helper . moveRight ( ) helper . build ( "downArrow" ) helper . moveRight ( 1 ) …" at bounding box center [898, 403] width 391 height 447
click at [977, 387] on div "helper . moveRight ( ) helper . build ( "downArrow" ) helper . moveRight ( 1 ) …" at bounding box center [898, 403] width 391 height 447
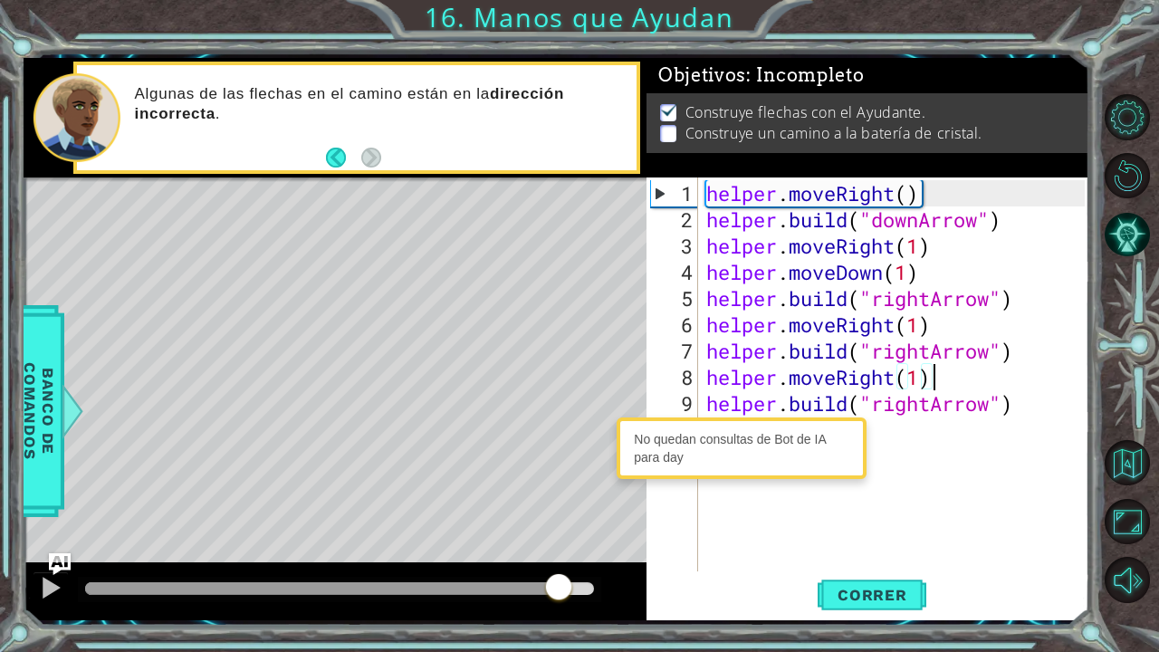
click at [558, 537] on div at bounding box center [339, 588] width 509 height 13
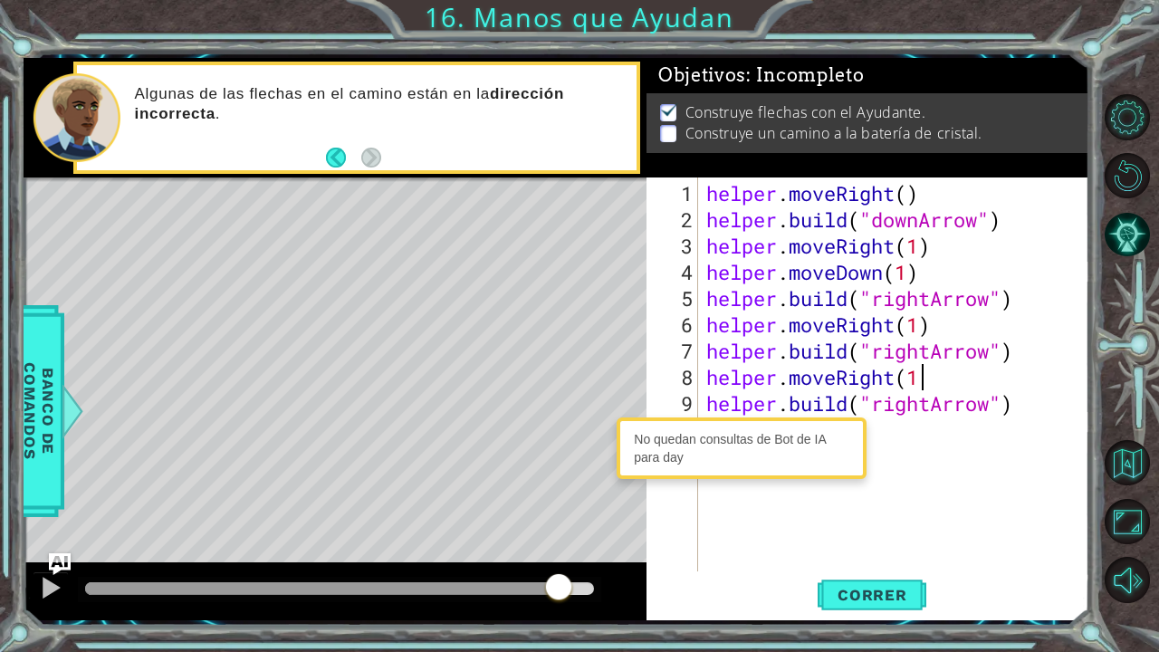
scroll to position [0, 9]
click at [861, 537] on button "Correr" at bounding box center [872, 594] width 109 height 44
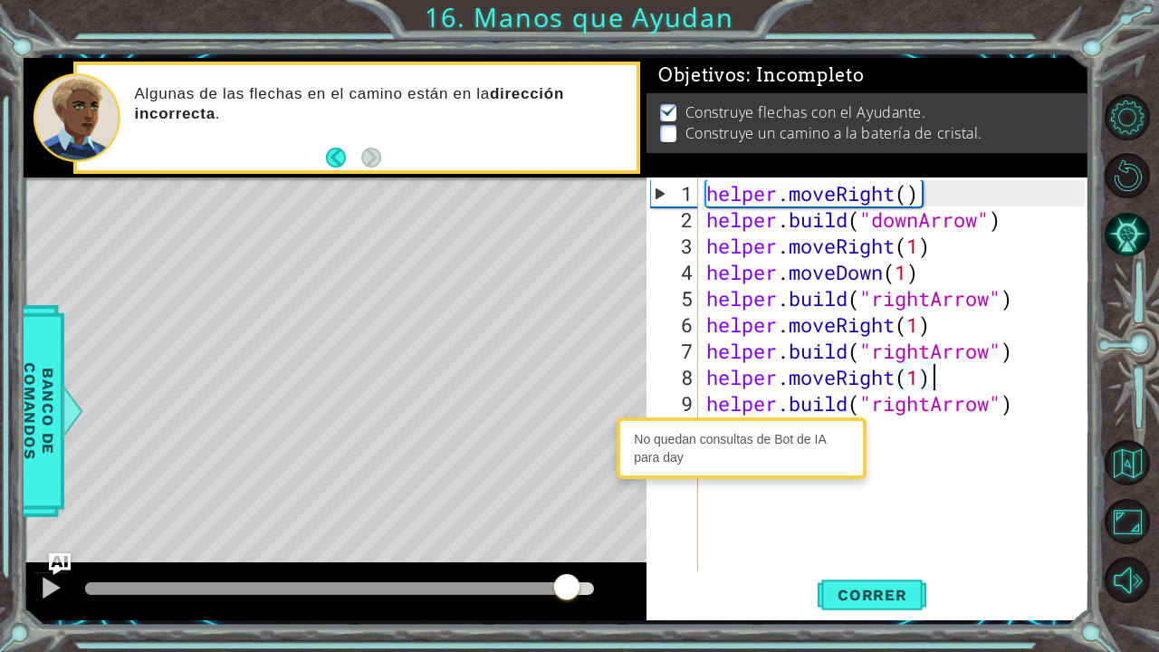
click at [567, 537] on div at bounding box center [339, 588] width 509 height 13
click at [1025, 400] on div "helper . moveRight ( ) helper . build ( "downArrow" ) helper . moveRight ( 1 ) …" at bounding box center [898, 403] width 391 height 447
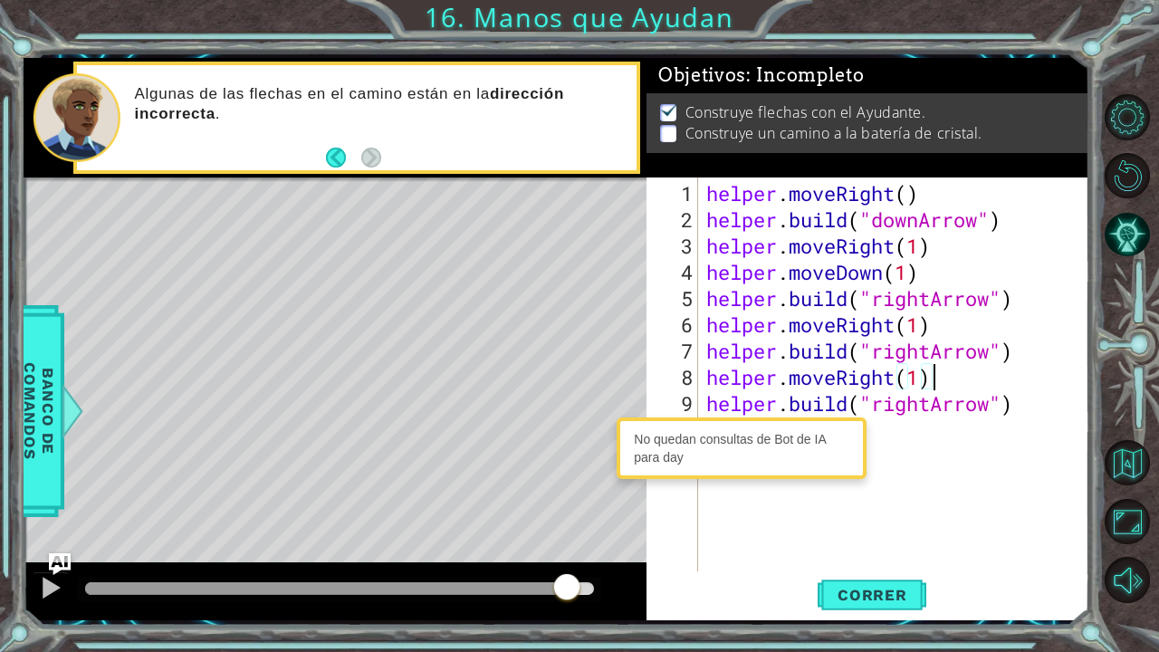
click at [934, 370] on div "helper . moveRight ( ) helper . build ( "downArrow" ) helper . moveRight ( 1 ) …" at bounding box center [898, 403] width 391 height 447
drag, startPoint x: 894, startPoint y: 380, endPoint x: 839, endPoint y: 370, distance: 56.0
click at [839, 370] on div "helper . moveRight ( ) helper . build ( "downArrow" ) helper . moveRight ( 1 ) …" at bounding box center [898, 403] width 391 height 447
click at [897, 537] on button "Correr" at bounding box center [872, 594] width 109 height 44
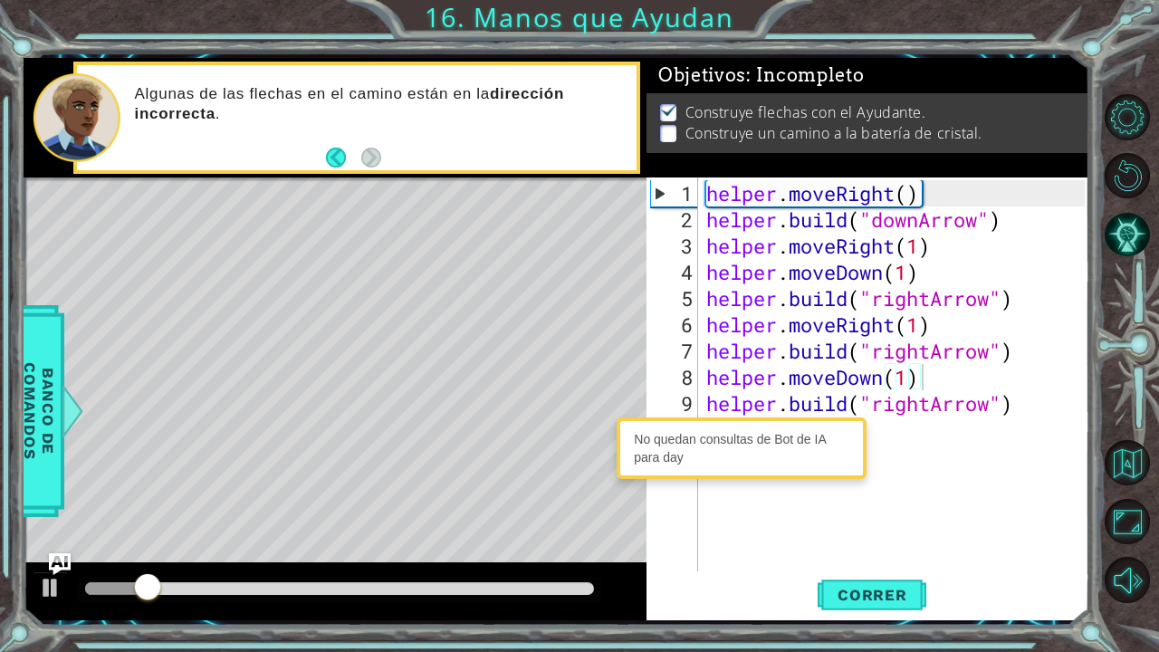
click at [529, 537] on div at bounding box center [340, 589] width 524 height 25
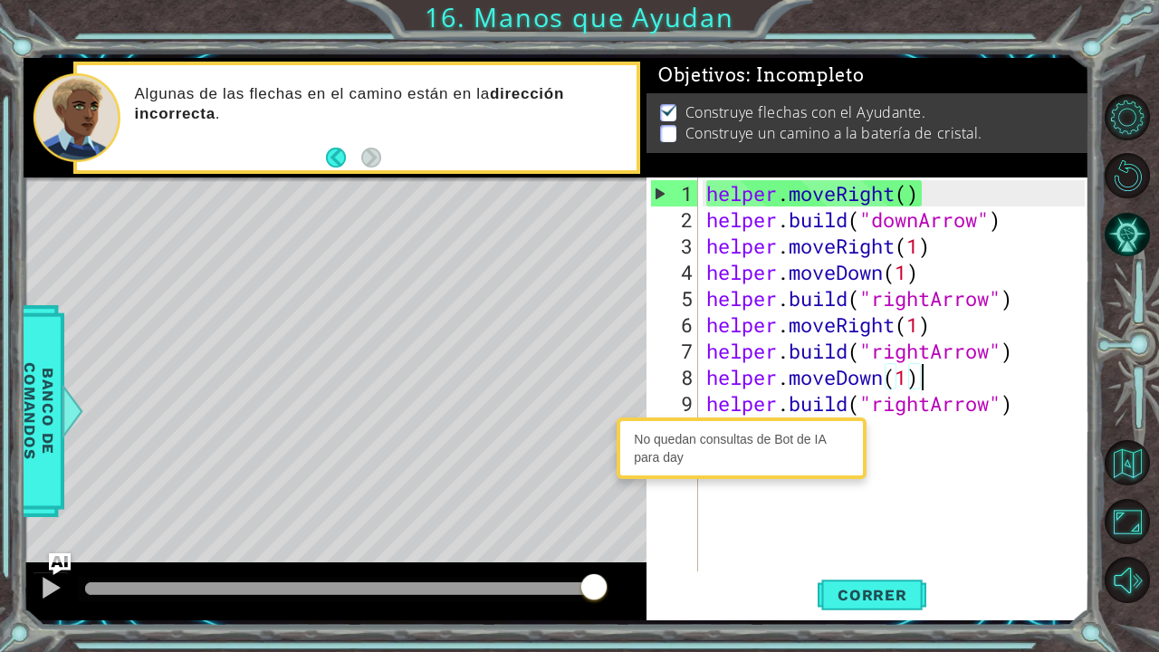
drag, startPoint x: 541, startPoint y: 591, endPoint x: 647, endPoint y: 592, distance: 106.0
click at [647, 537] on div "1 2 3 4 5 6 7 helper . moveRight ( ) helper . build ( "downArrow" ) helper . mo…" at bounding box center [557, 339] width 1067 height 563
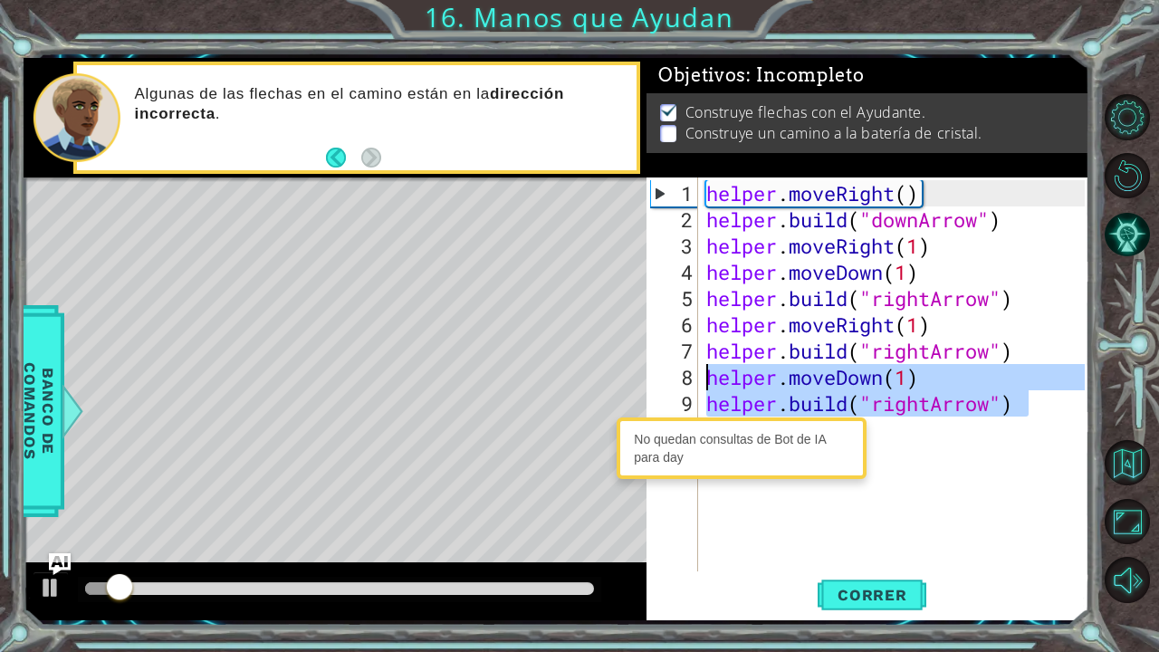
drag, startPoint x: 1027, startPoint y: 402, endPoint x: 658, endPoint y: 383, distance: 370.1
click at [658, 383] on div "helper.moveDown(1) 1 2 3 4 5 6 7 8 9 10 helper . moveRight ( ) helper . build (…" at bounding box center [866, 375] width 438 height 394
type textarea "helper.moveDown(1) [DOMAIN_NAME]("rightArrow")"
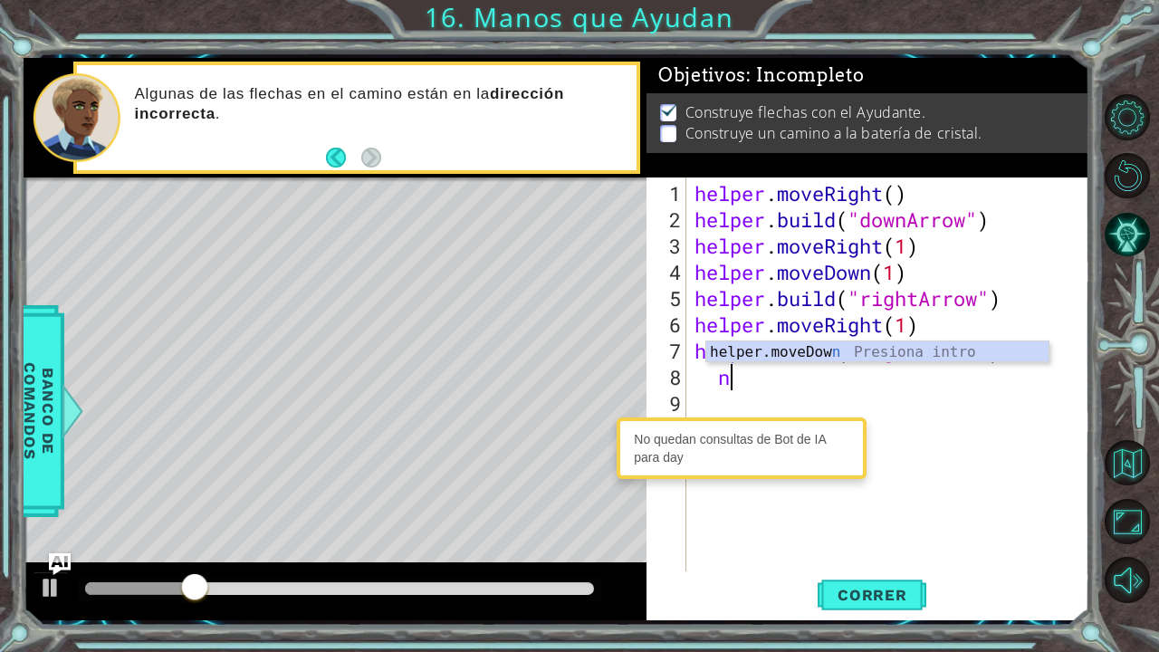
scroll to position [0, 0]
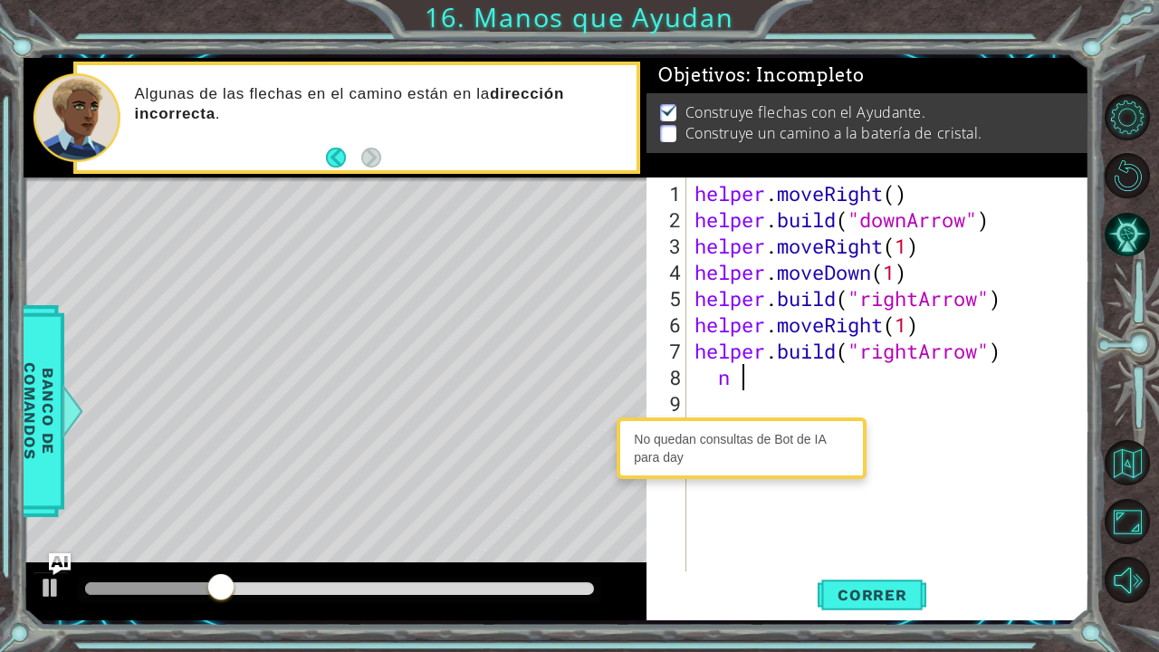
type textarea "n"
click at [39, 537] on div at bounding box center [51, 588] width 24 height 24
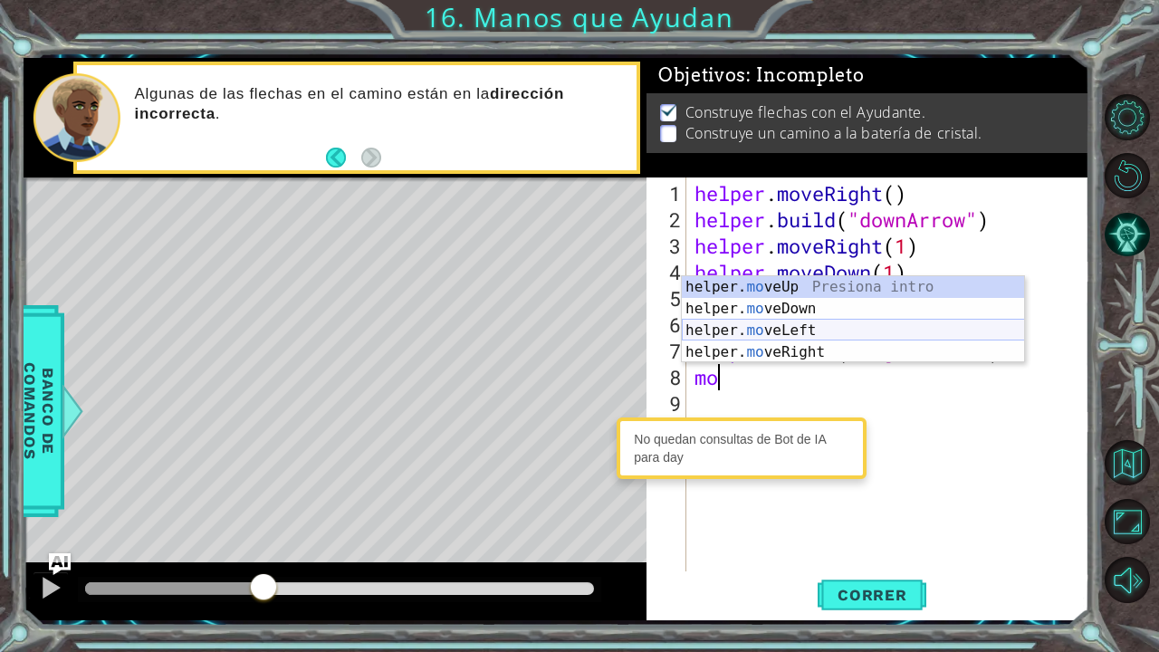
click at [807, 330] on div "helper. mo veUp Presiona intro helper. mo veDown Presiona intro helper. mo veLe…" at bounding box center [853, 341] width 343 height 130
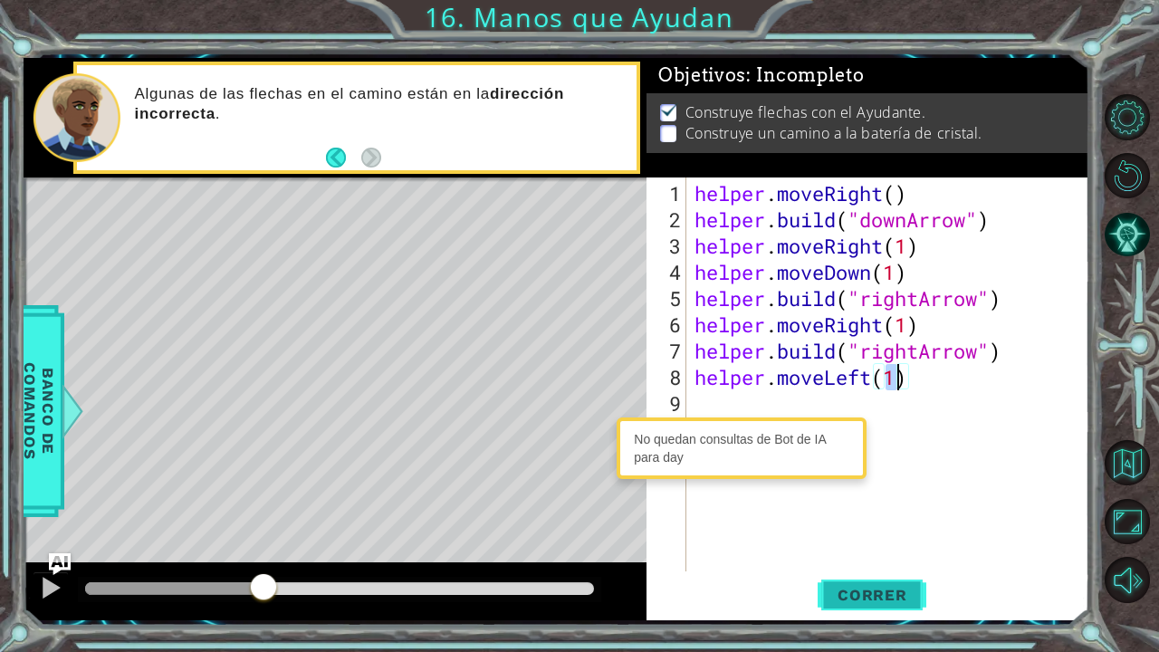
click at [911, 537] on button "Correr" at bounding box center [872, 594] width 109 height 44
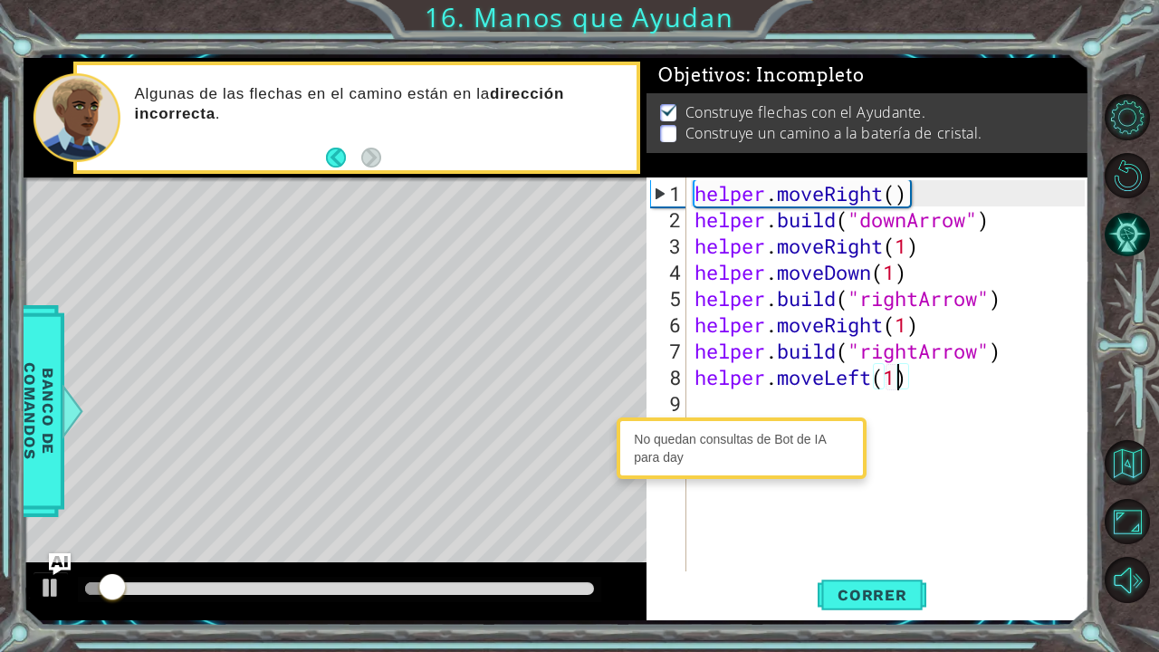
click at [876, 382] on div "helper . moveRight ( ) helper . build ( "downArrow" ) helper . moveRight ( 1 ) …" at bounding box center [892, 403] width 403 height 447
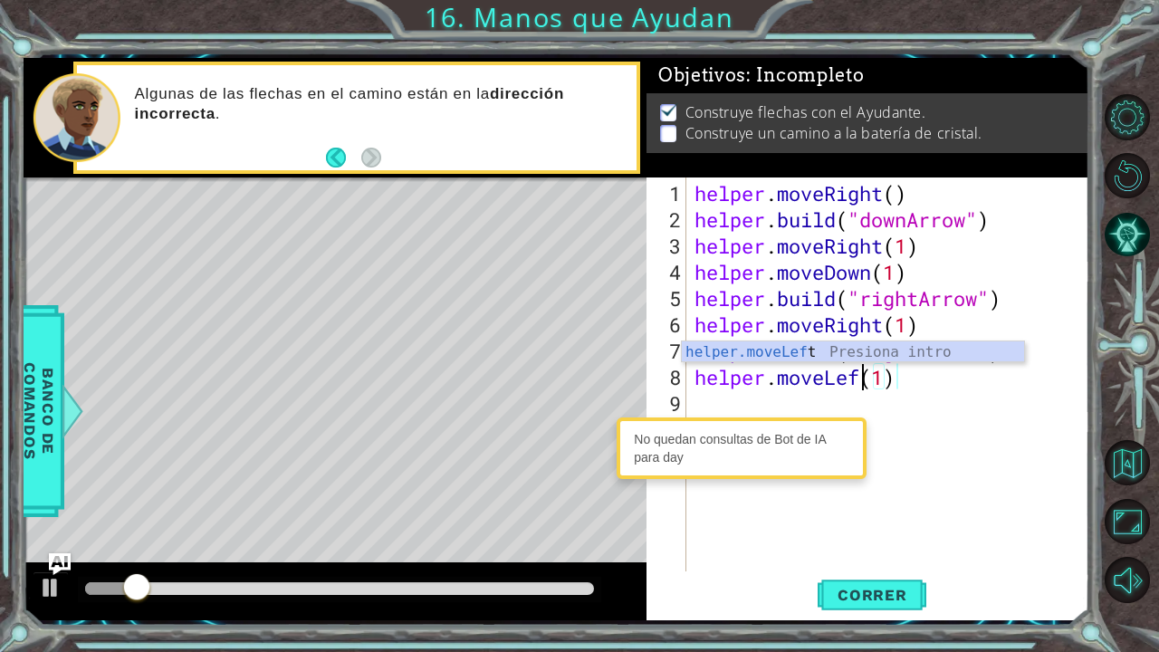
scroll to position [0, 5]
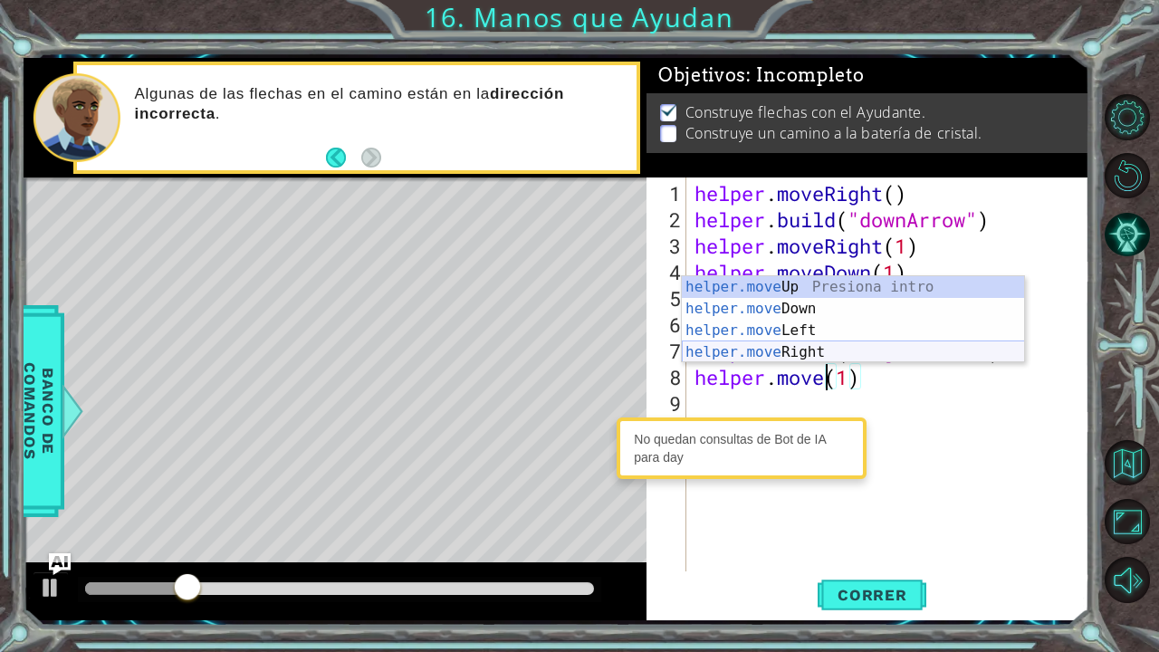
click at [808, 350] on div "helper.move Up Presiona intro helper.move Down Presiona intro helper.move Left …" at bounding box center [853, 341] width 343 height 130
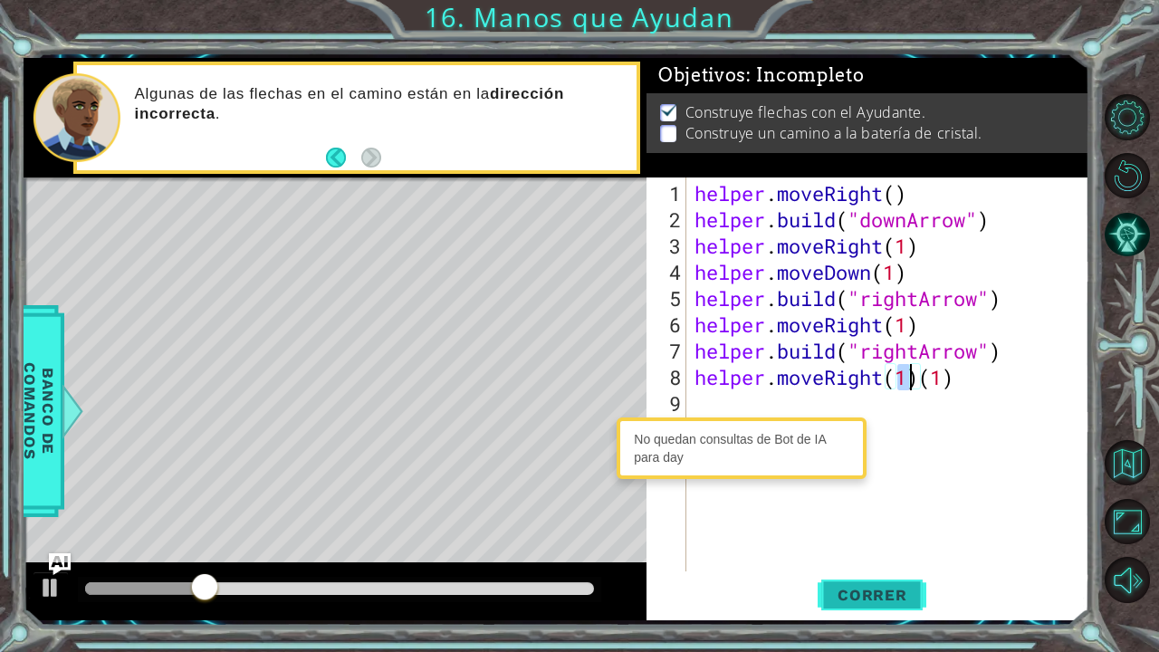
click at [853, 537] on span "Correr" at bounding box center [873, 595] width 106 height 18
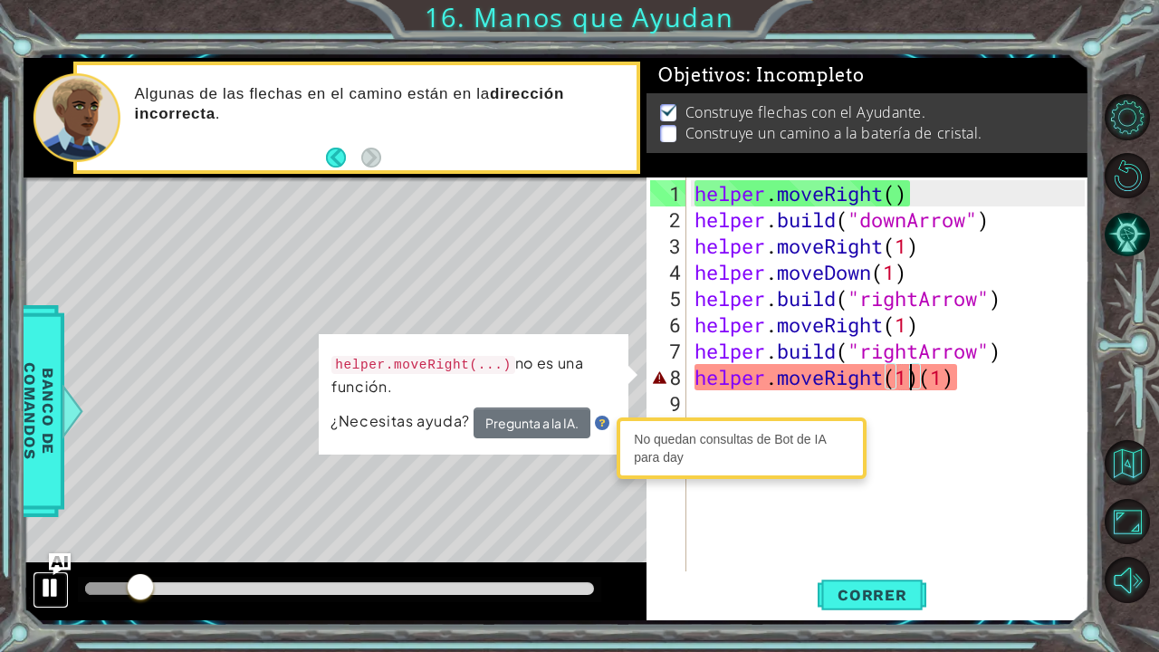
click at [37, 537] on button at bounding box center [51, 590] width 36 height 37
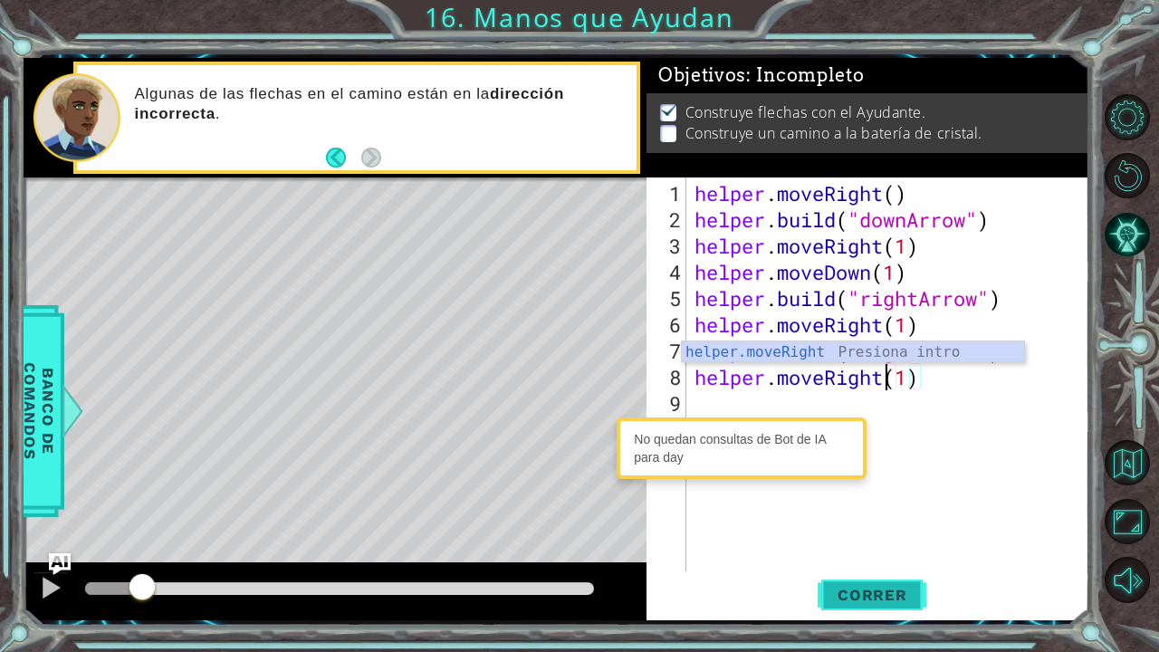
click at [906, 537] on span "Correr" at bounding box center [873, 595] width 106 height 18
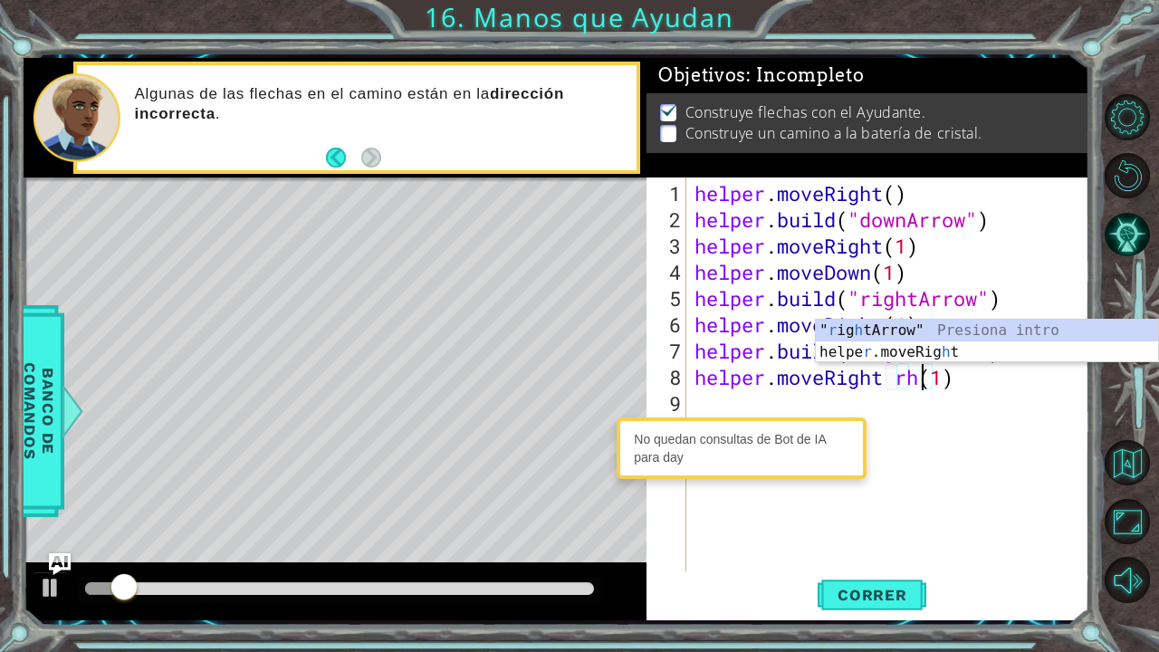
scroll to position [0, 9]
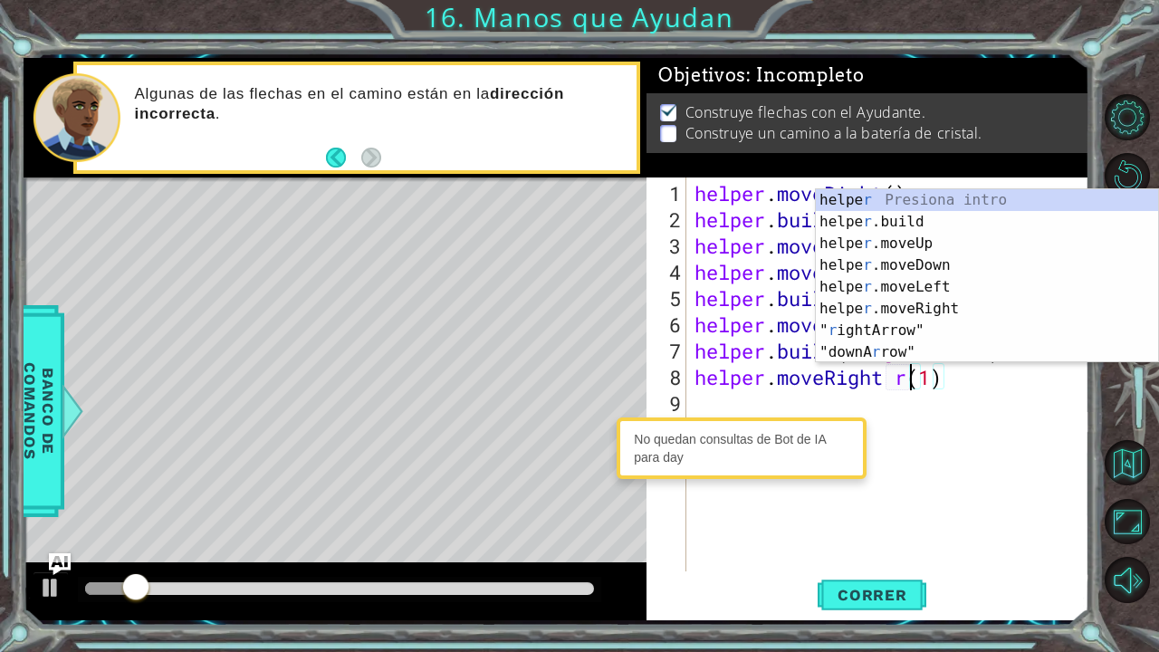
type textarea "helper.moveRight(1)"
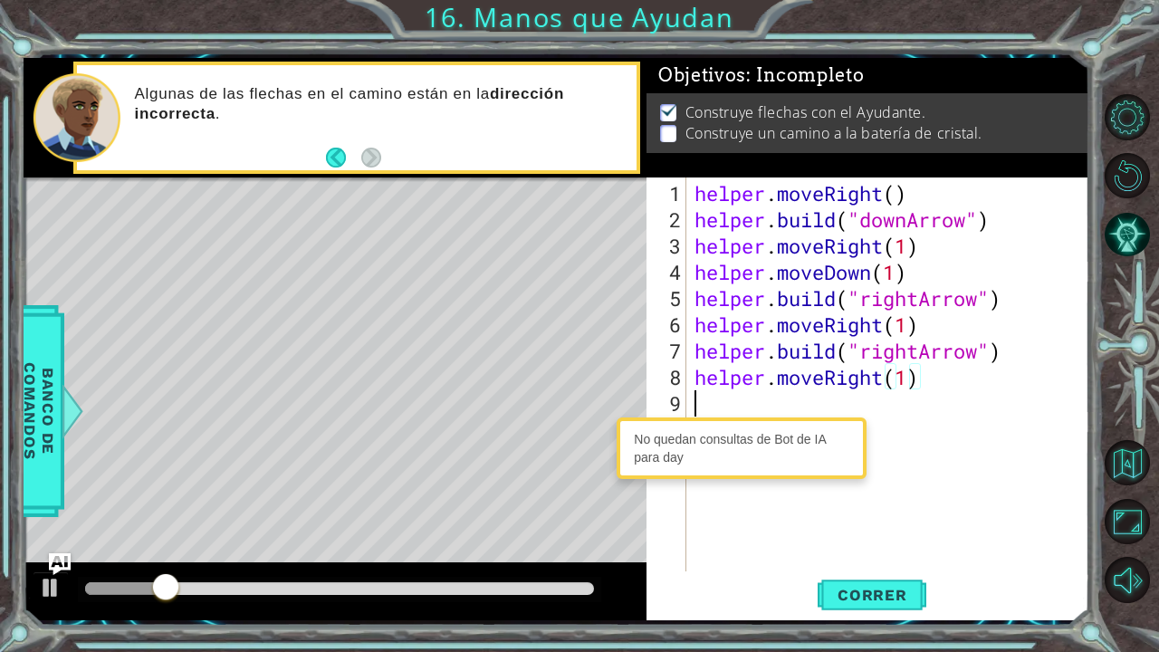
click at [696, 400] on div "helper . moveRight ( ) helper . build ( "downArrow" ) helper . moveRight ( 1 ) …" at bounding box center [892, 403] width 403 height 447
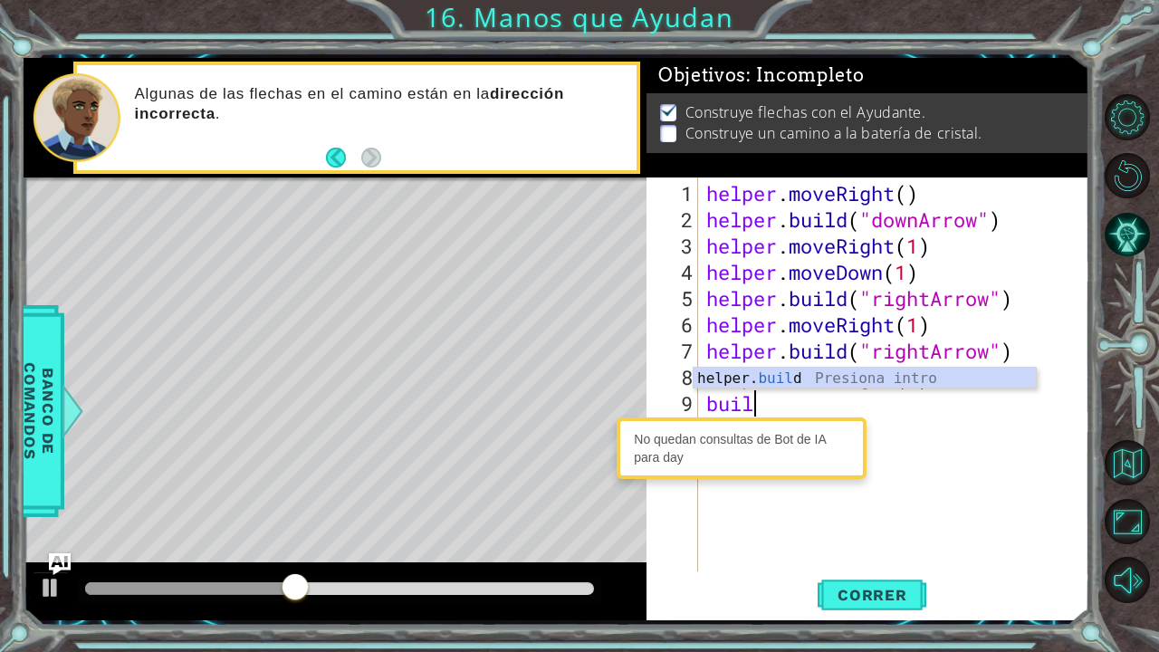
scroll to position [0, 1]
click at [953, 384] on div "helper. [PERSON_NAME] d Presiona intro" at bounding box center [865, 400] width 343 height 65
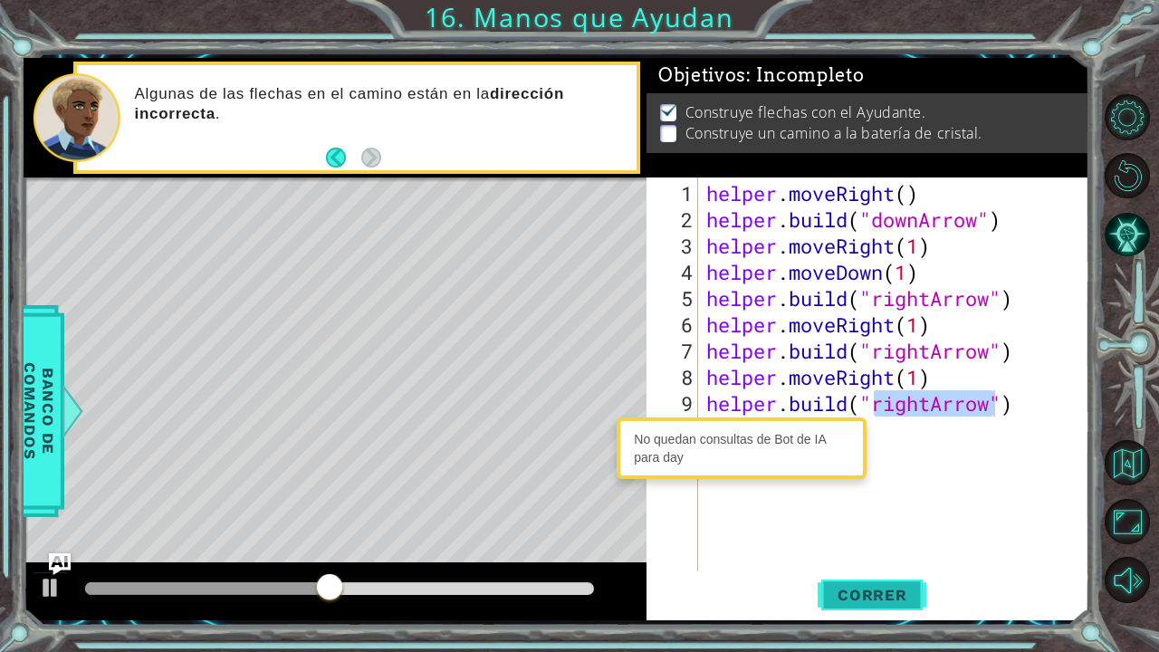
click at [876, 537] on button "Correr" at bounding box center [872, 594] width 109 height 44
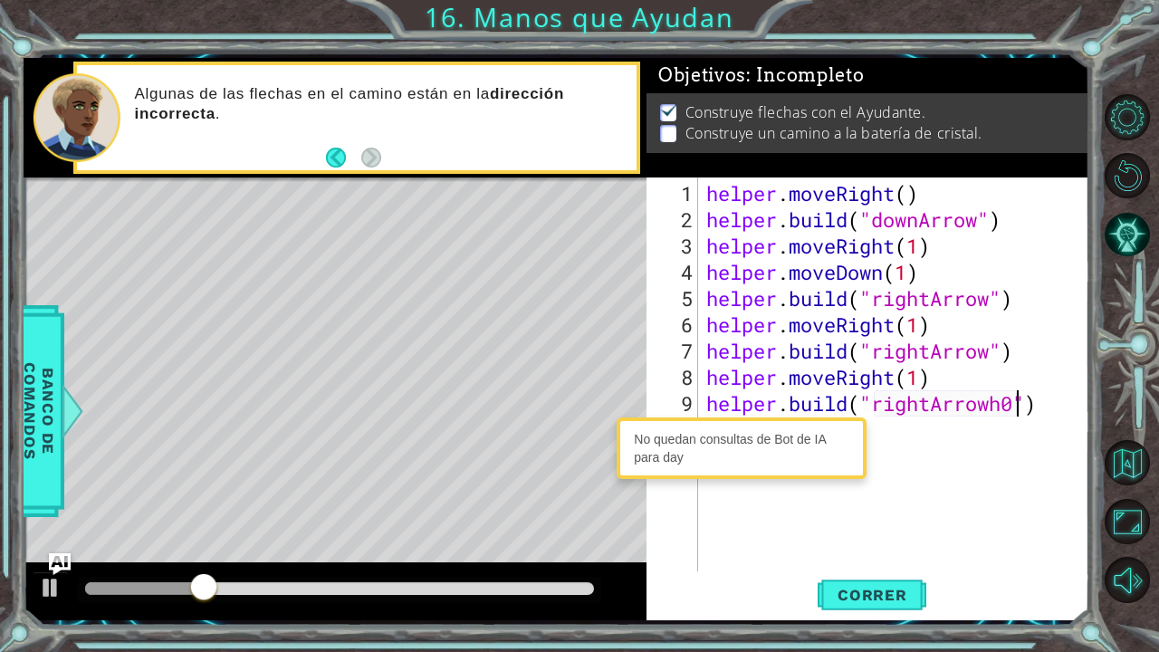
scroll to position [0, 14]
type textarea "[DOMAIN_NAME]("rightArrow")"
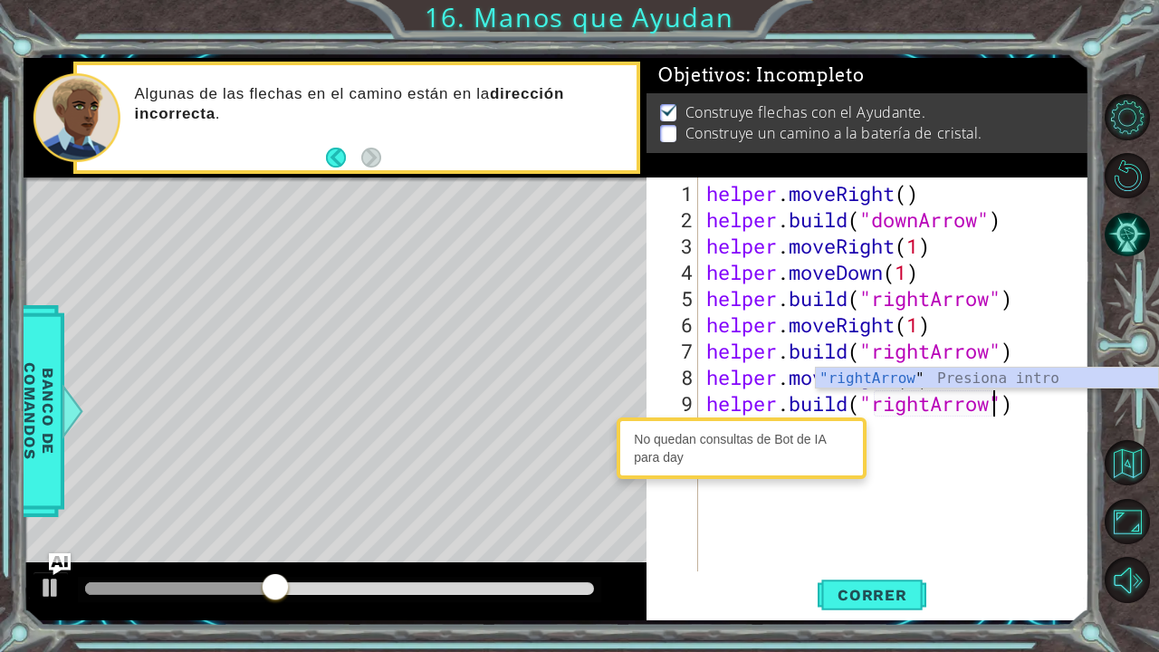
click at [1017, 416] on div "helper . moveRight ( ) helper . build ( "downArrow" ) helper . moveRight ( 1 ) …" at bounding box center [898, 403] width 391 height 447
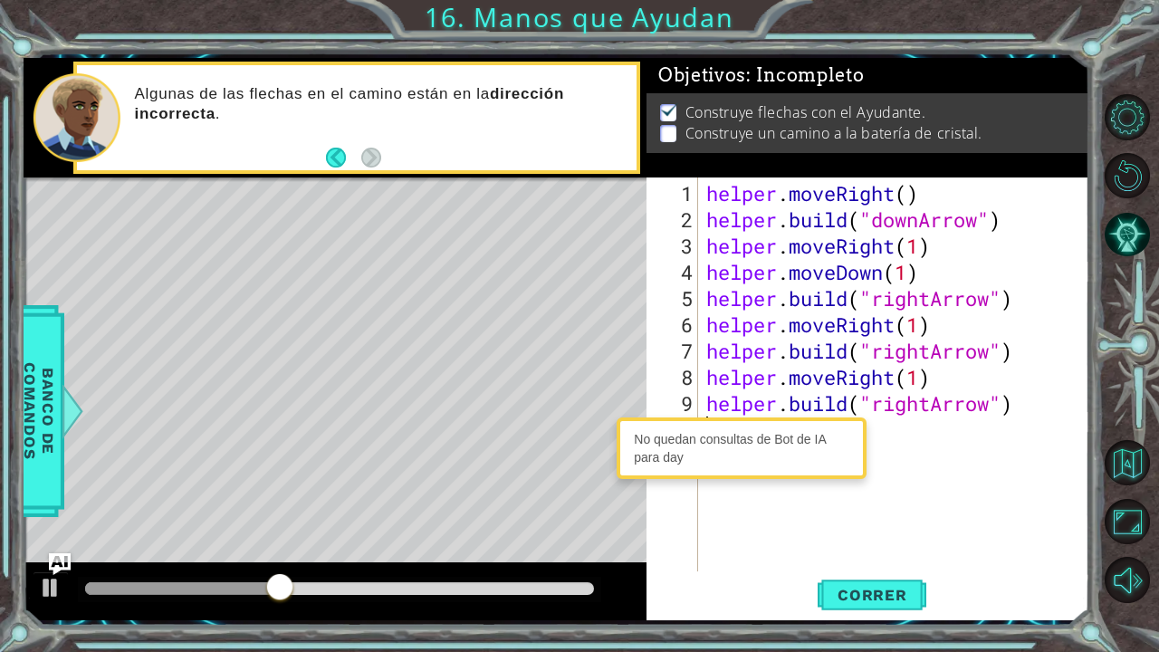
scroll to position [0, 0]
click at [897, 386] on div "helper . moveRight ( ) helper . build ( "downArrow" ) helper . moveRight ( 1 ) …" at bounding box center [898, 403] width 391 height 447
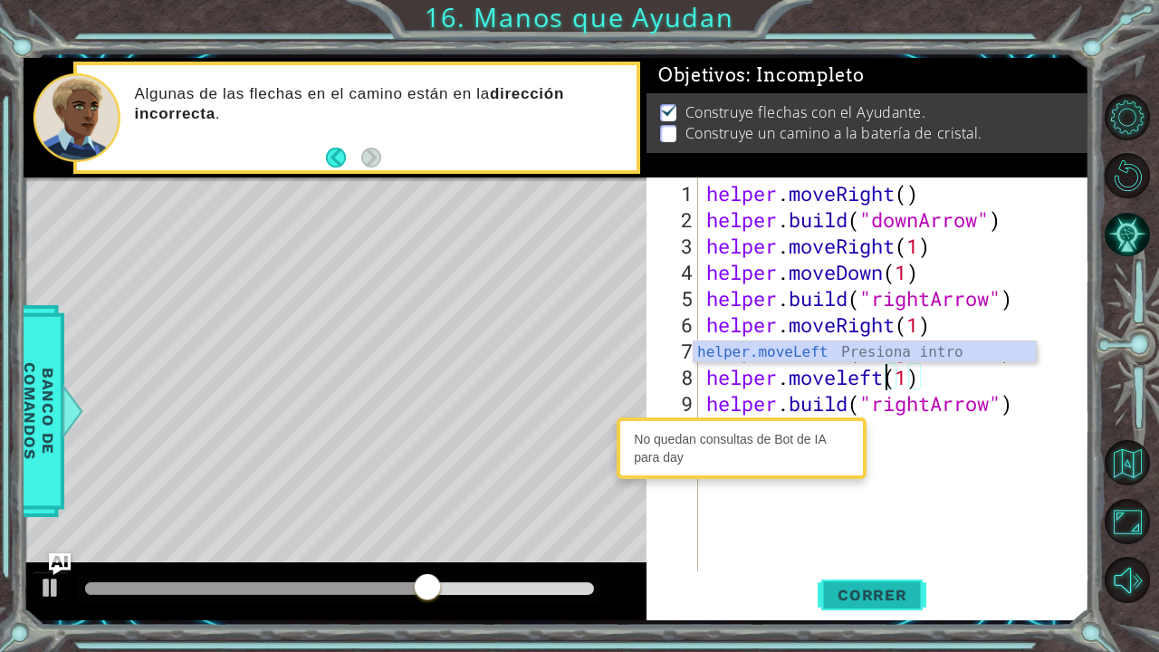
click at [878, 537] on button "Correr" at bounding box center [872, 594] width 109 height 44
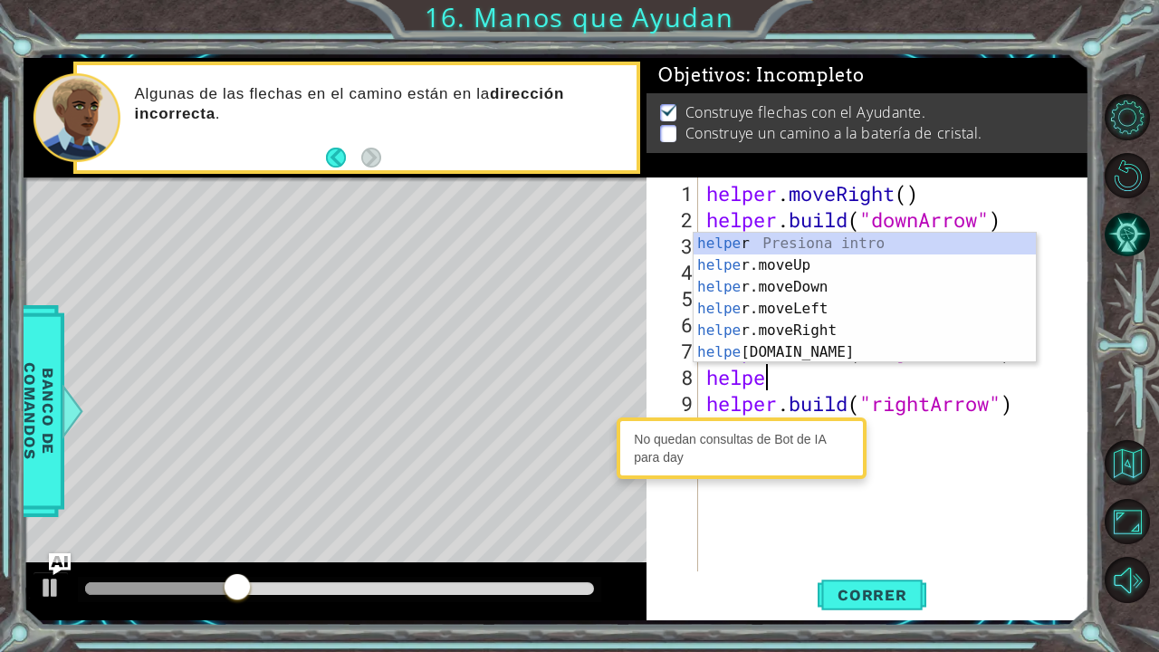
scroll to position [0, 2]
type textarea "h"
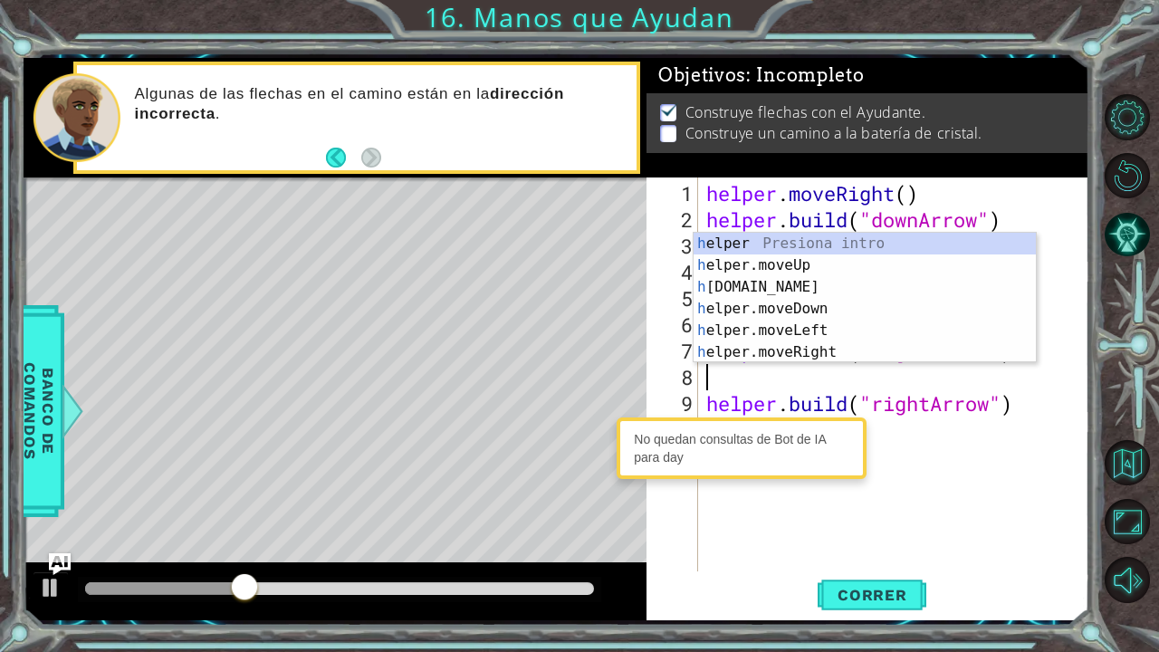
scroll to position [0, 0]
type textarea "[DOMAIN_NAME]("rightArrow")"
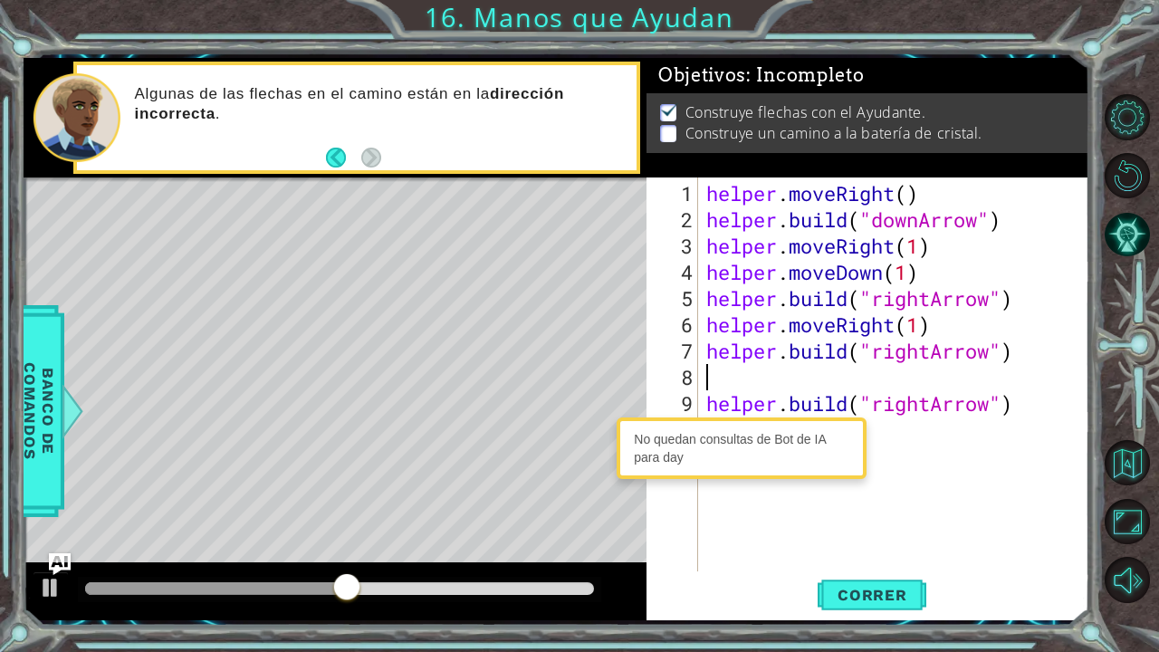
type textarea "J"
type textarea "M"
type textarea "B"
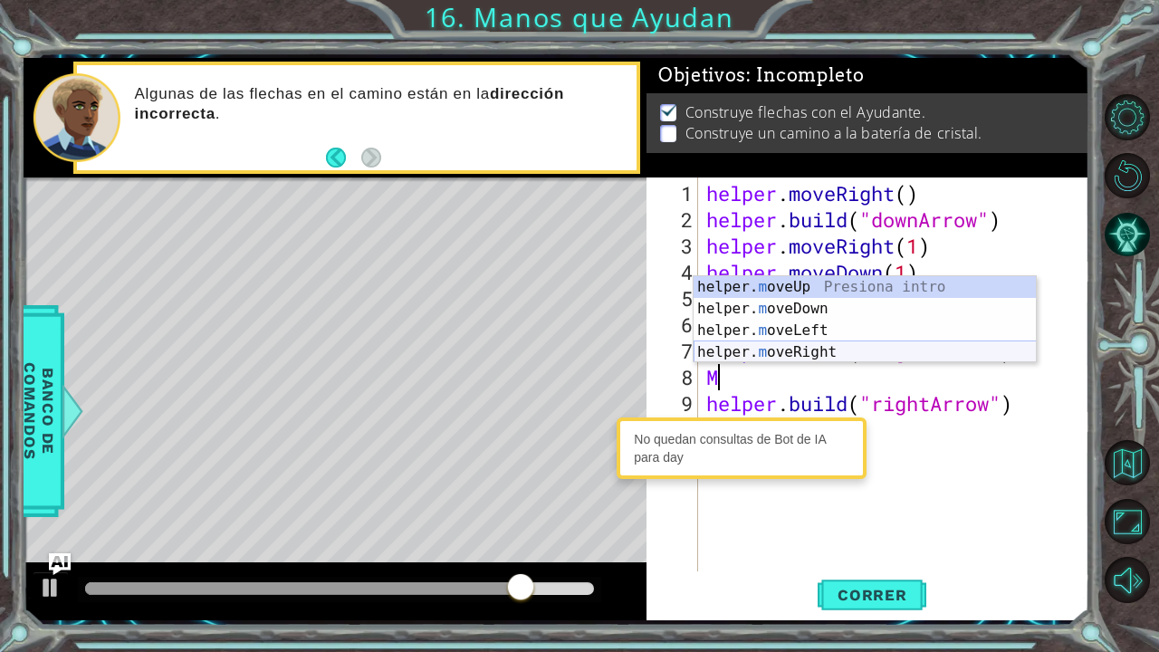
click at [801, 358] on div "helper. m oveUp Presiona intro helper. m oveDown Presiona intro helper. m oveLe…" at bounding box center [865, 341] width 343 height 130
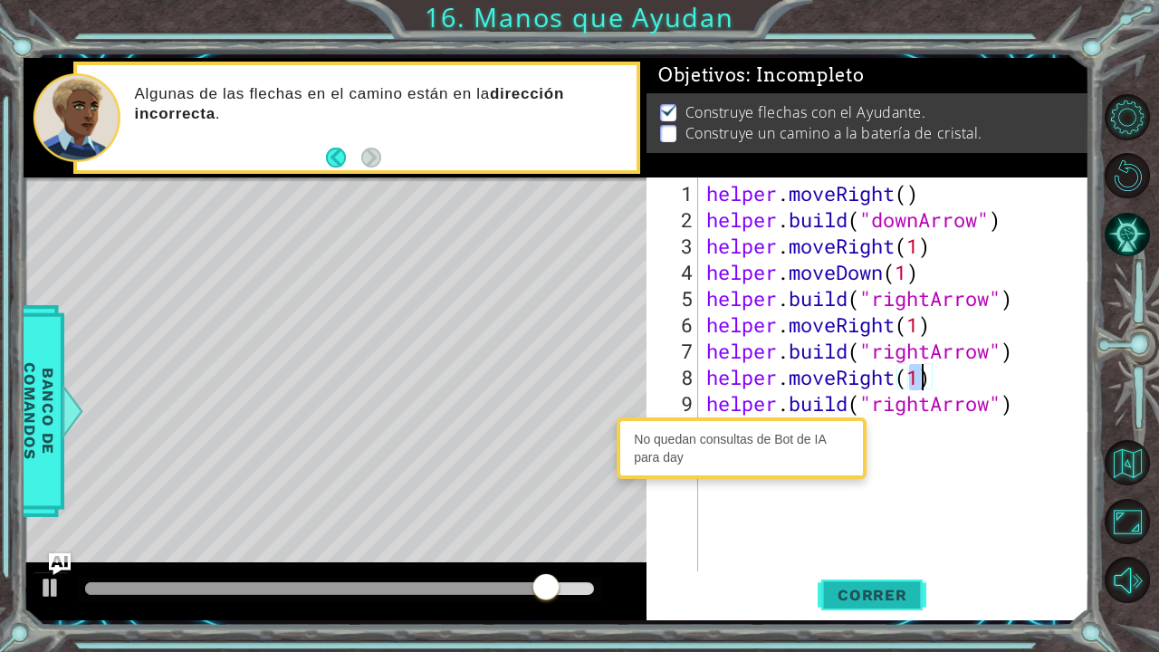
click at [865, 537] on span "Correr" at bounding box center [873, 595] width 106 height 18
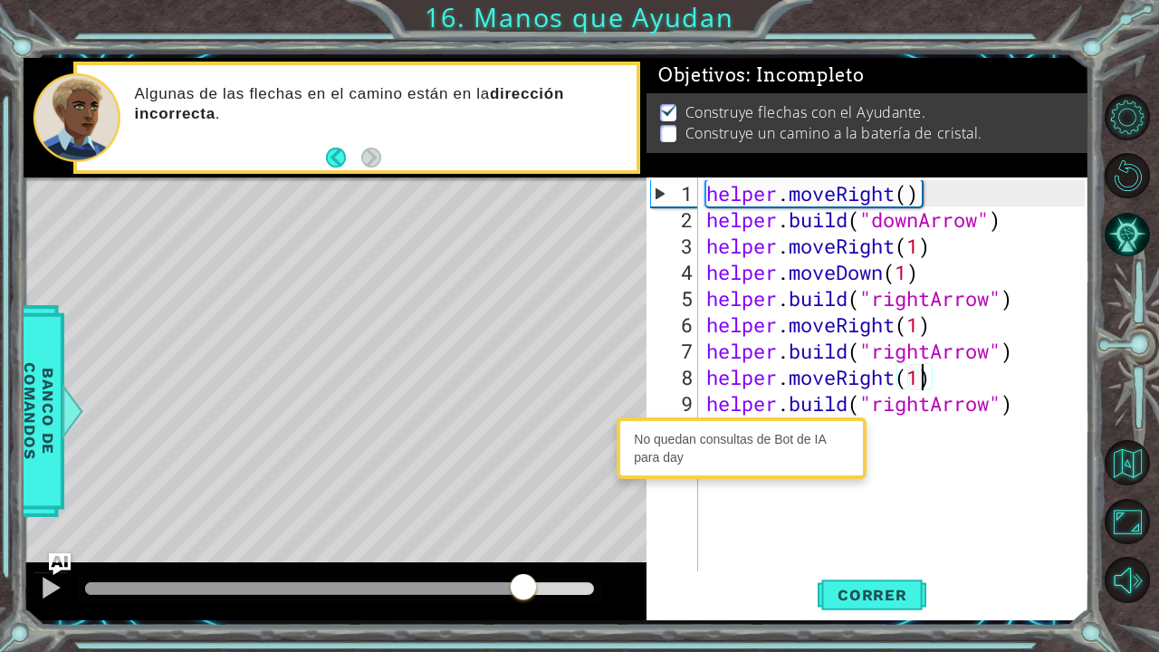
drag, startPoint x: 515, startPoint y: 585, endPoint x: 524, endPoint y: 569, distance: 18.2
click at [524, 537] on div at bounding box center [335, 592] width 623 height 58
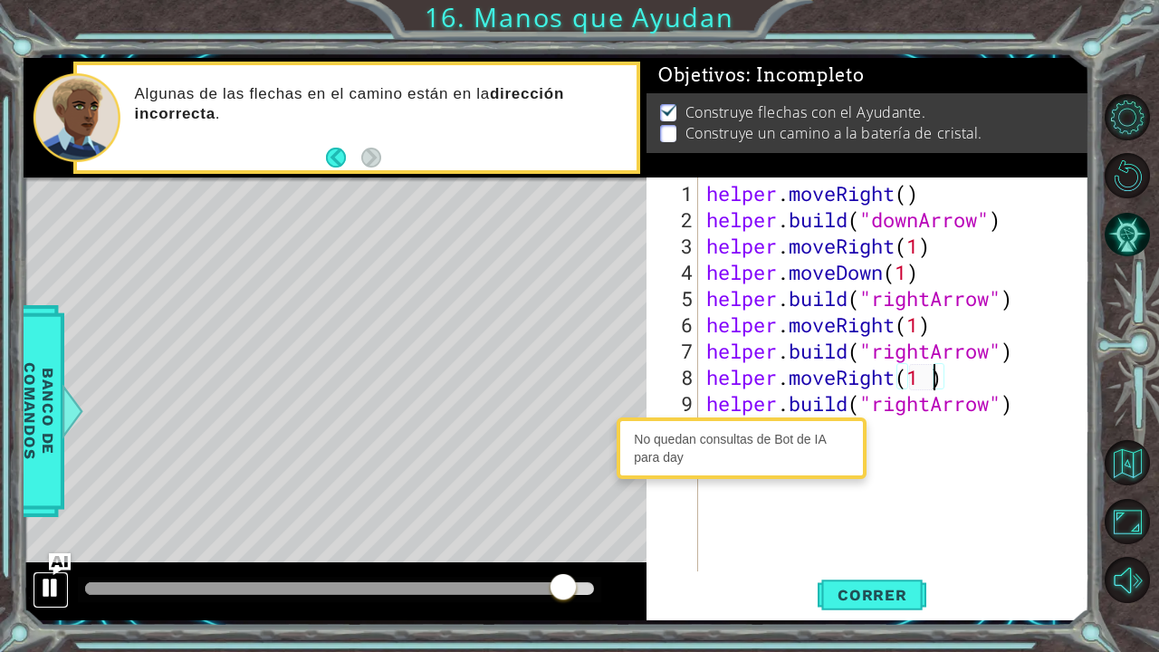
click at [54, 537] on div at bounding box center [51, 588] width 24 height 24
drag, startPoint x: 897, startPoint y: 369, endPoint x: 842, endPoint y: 365, distance: 54.5
click at [842, 365] on div "helper . moveRight ( ) helper . build ( "downArrow" ) helper . moveRight ( 1 ) …" at bounding box center [898, 403] width 391 height 447
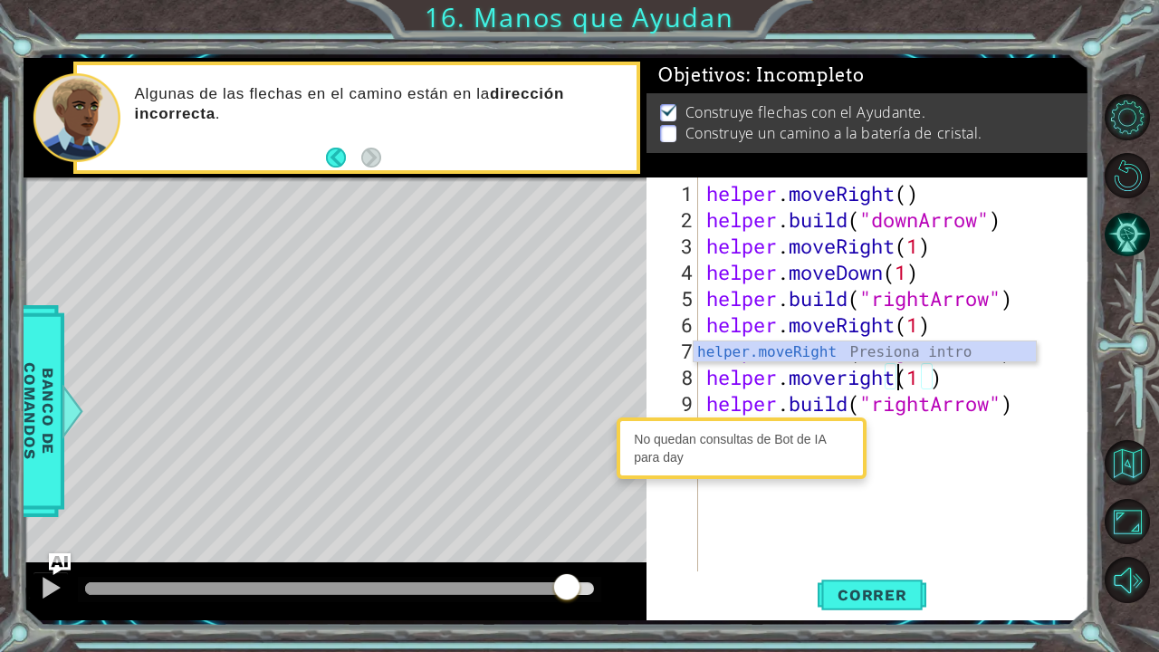
scroll to position [0, 9]
click at [969, 384] on div "helper . moveRight ( ) helper . build ( "downArrow" ) helper . moveRight ( 1 ) …" at bounding box center [898, 403] width 391 height 447
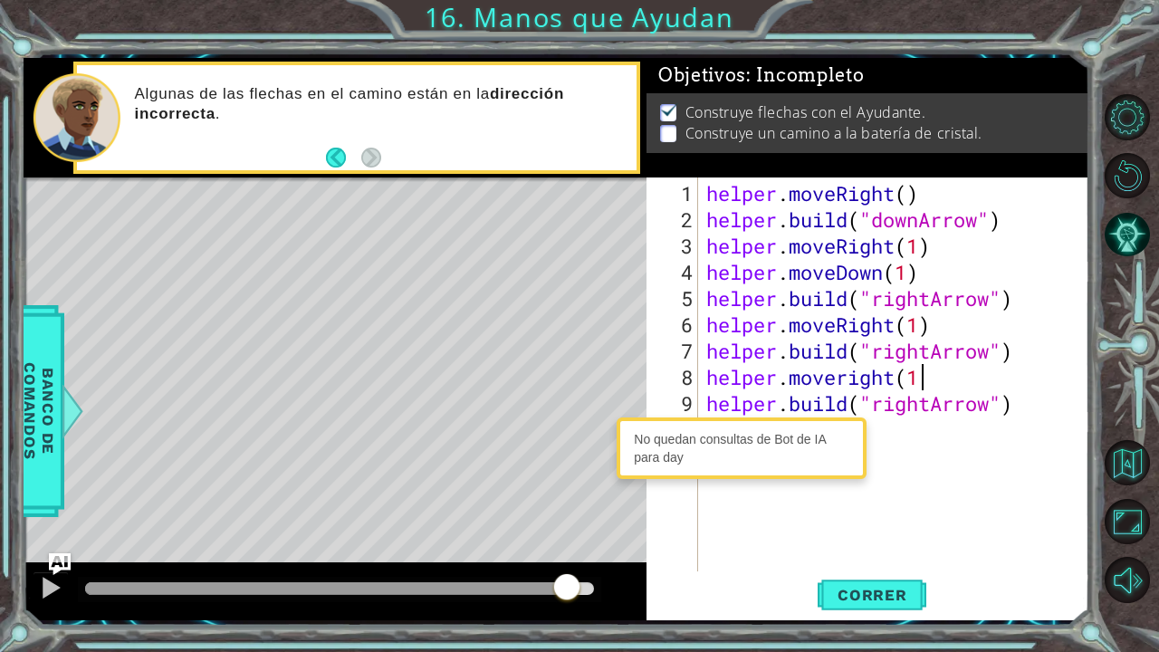
type textarea "helper.moveright(1)"
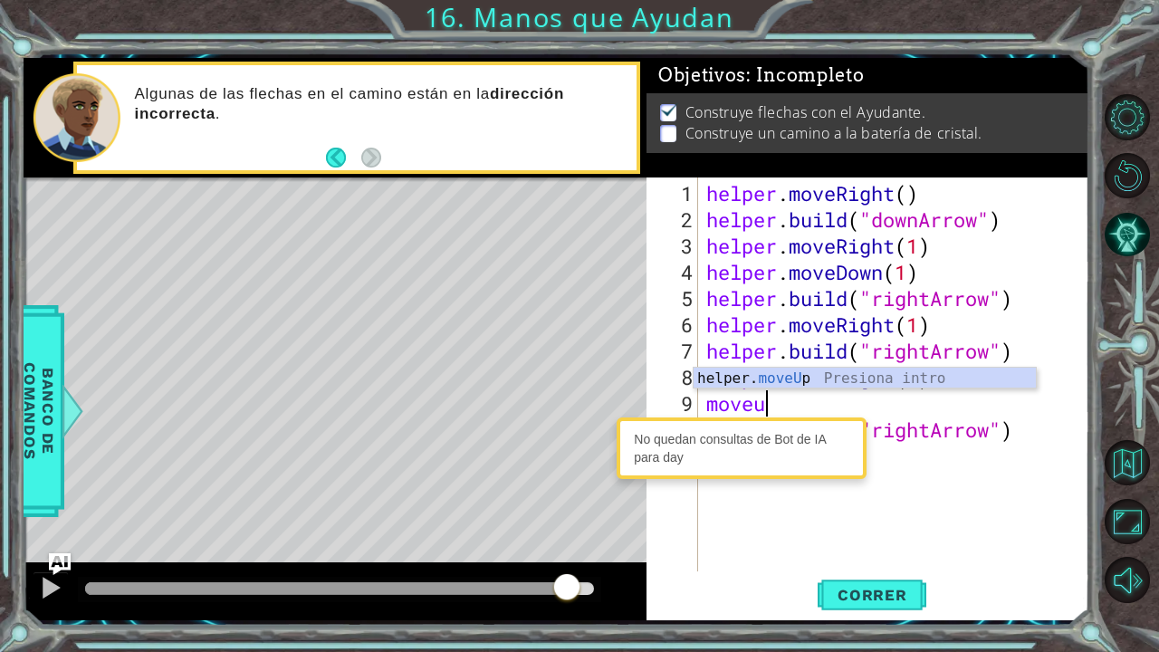
scroll to position [0, 2]
click at [946, 371] on div "helper. moveU p Presiona intro" at bounding box center [865, 400] width 343 height 65
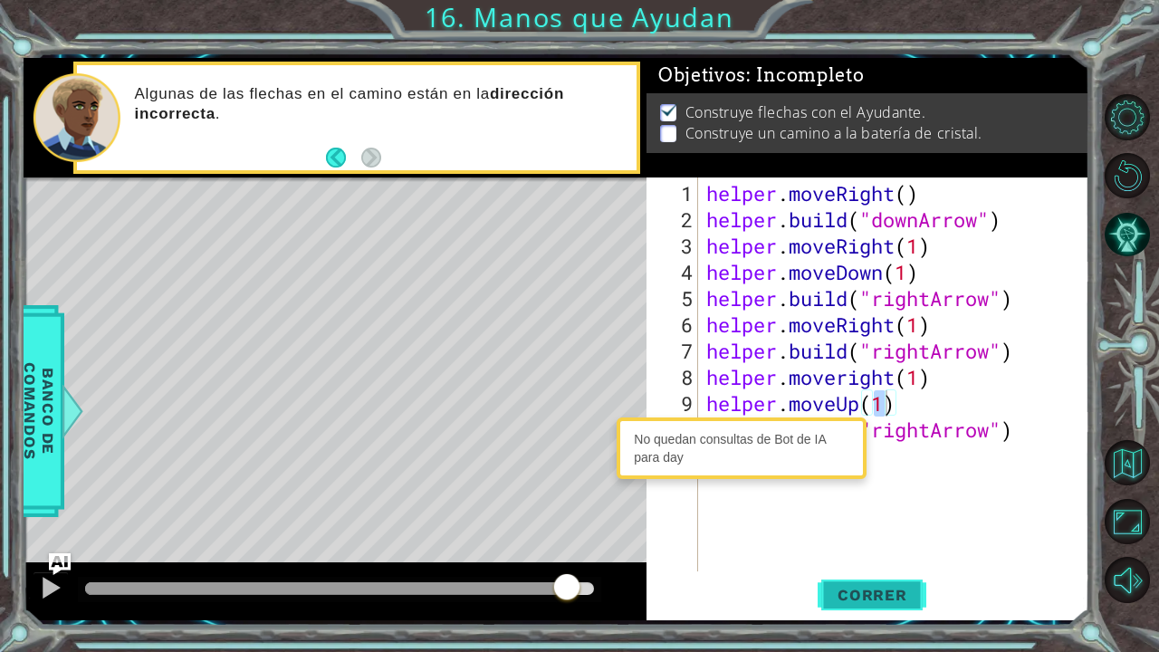
click at [880, 537] on span "Correr" at bounding box center [873, 595] width 106 height 18
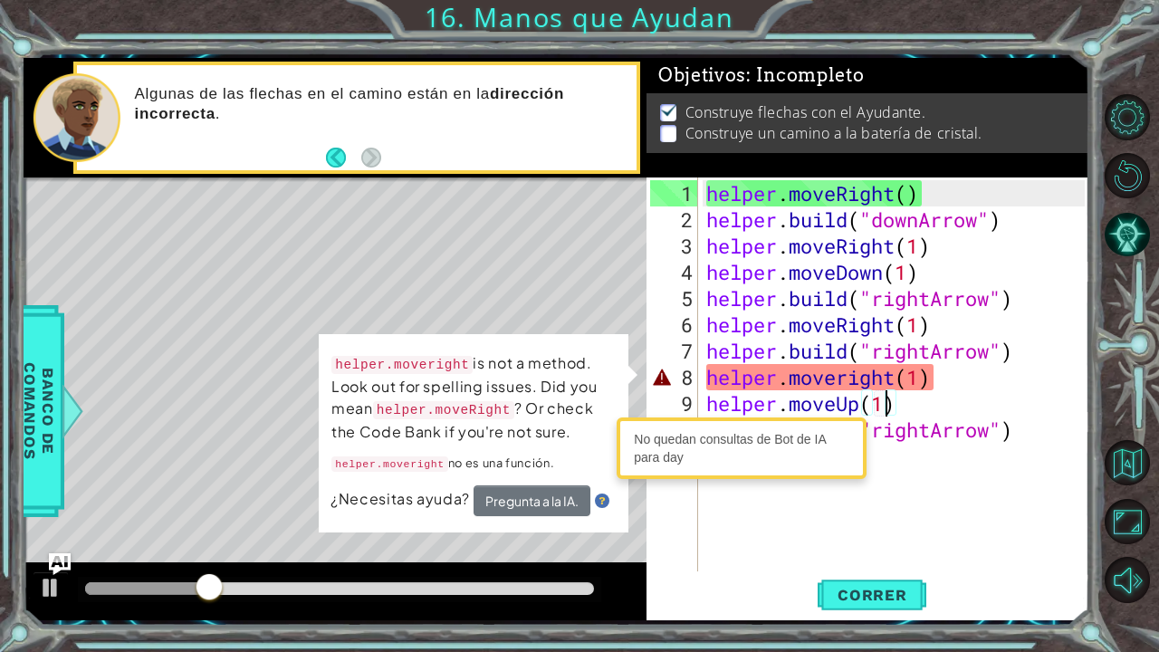
click at [928, 378] on div "helper . moveRight ( ) helper . build ( "downArrow" ) helper . moveRight ( 1 ) …" at bounding box center [898, 403] width 391 height 447
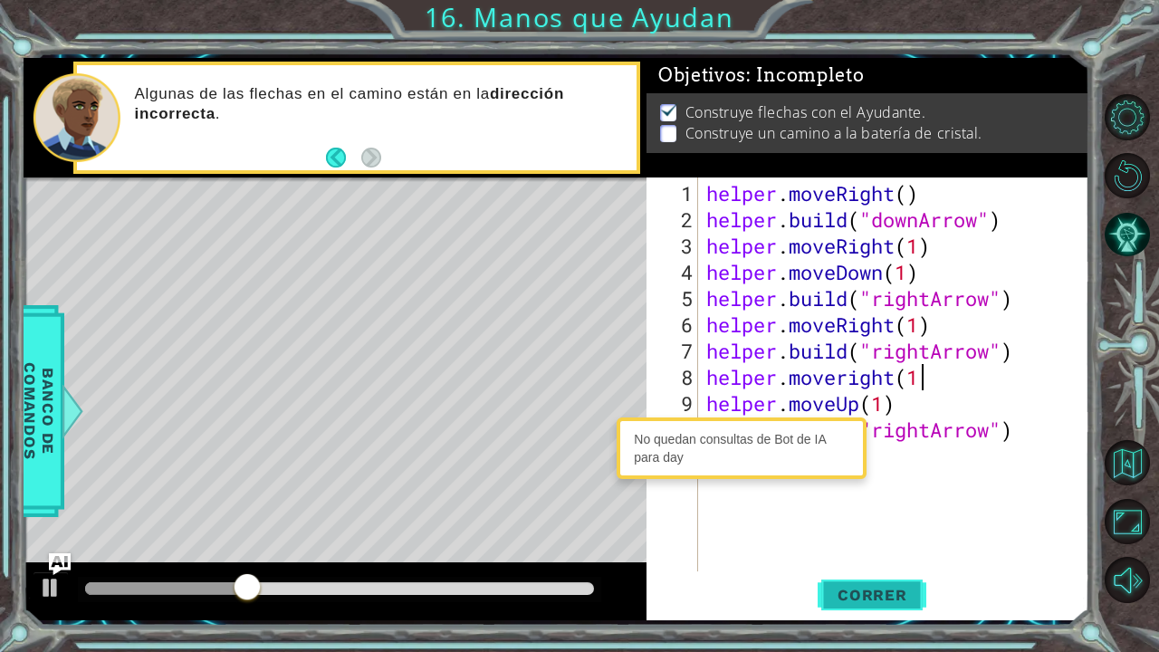
click at [868, 537] on span "Correr" at bounding box center [873, 595] width 106 height 18
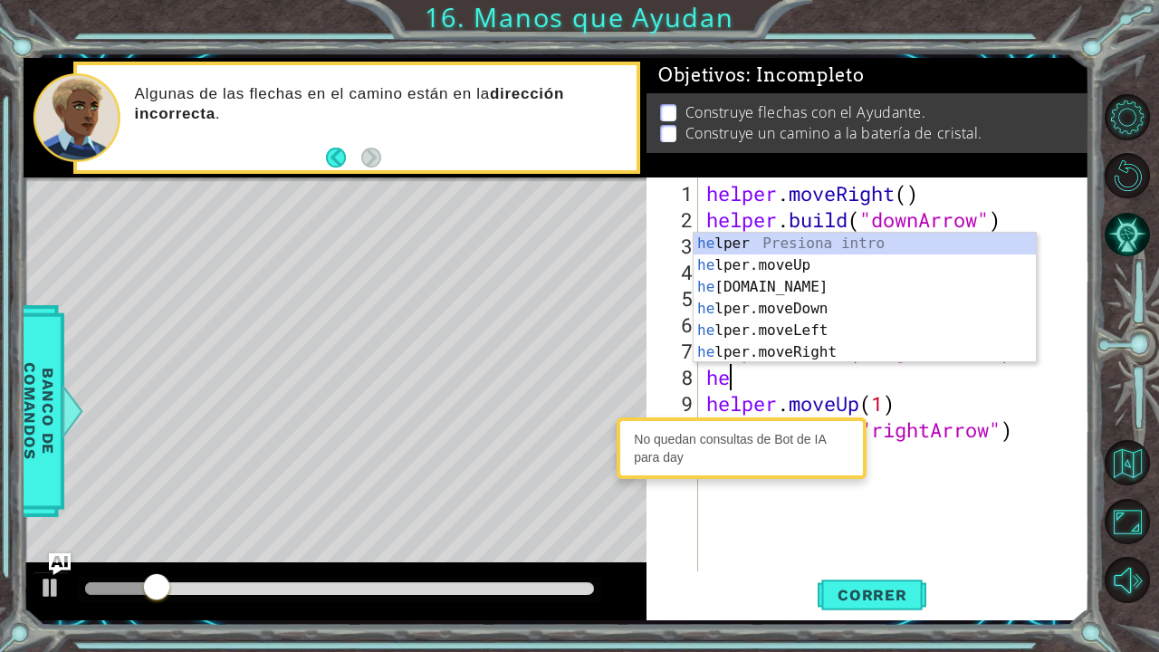
scroll to position [0, 0]
type textarea "h"
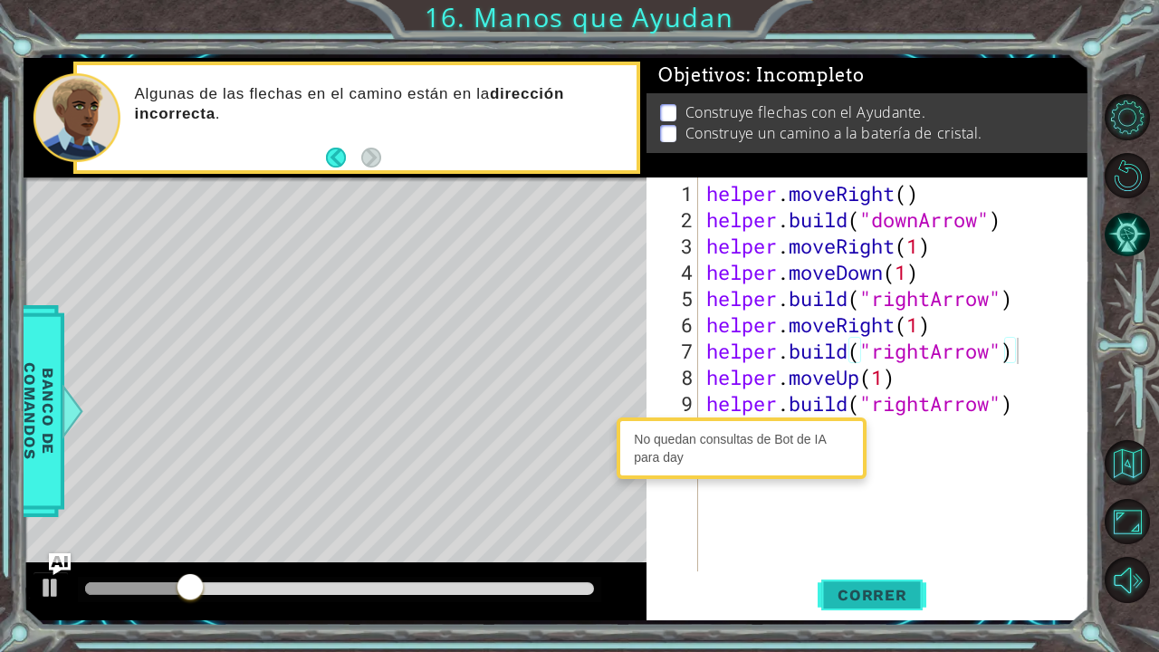
click at [857, 537] on span "Correr" at bounding box center [873, 595] width 106 height 18
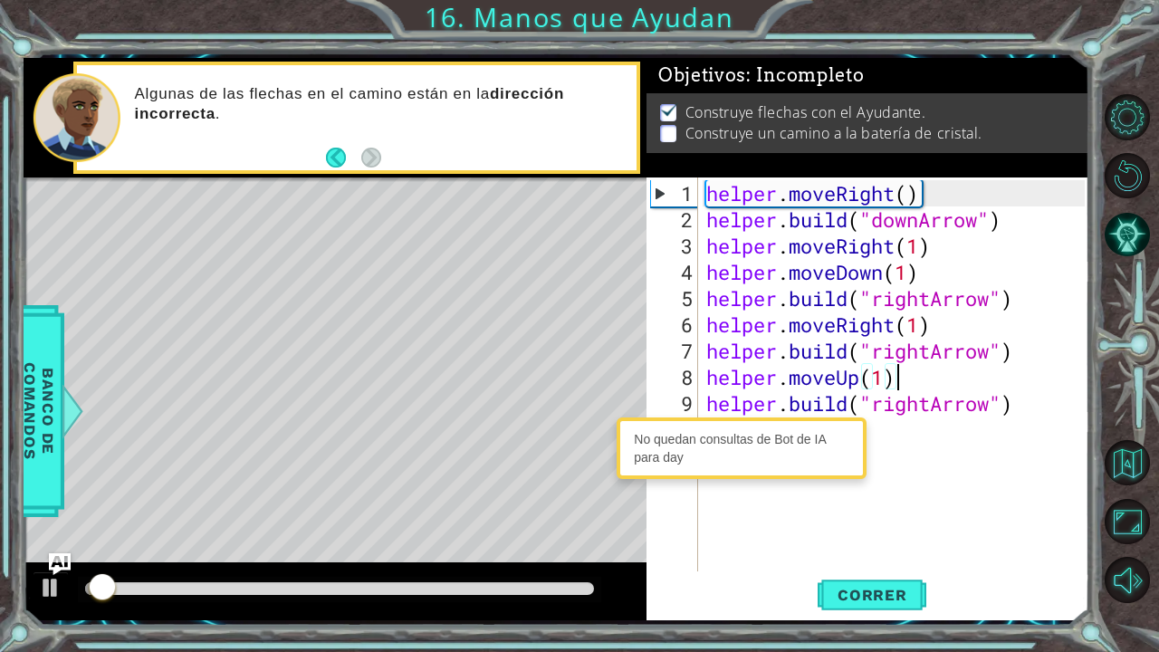
click at [897, 380] on div "helper . moveRight ( ) helper . build ( "downArrow" ) helper . moveRight ( 1 ) …" at bounding box center [898, 403] width 391 height 447
type textarea "helper.moveUp(1)"
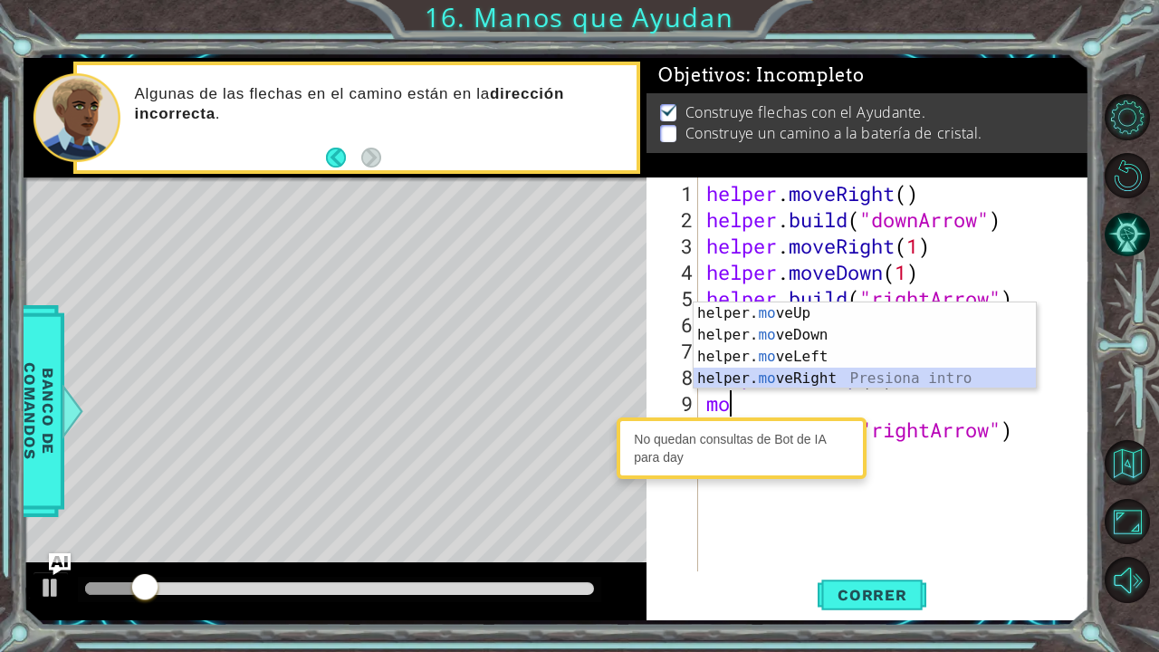
click at [814, 370] on div "helper. mo veUp Presiona intro helper. mo veDown Presiona intro helper. mo veLe…" at bounding box center [865, 368] width 343 height 130
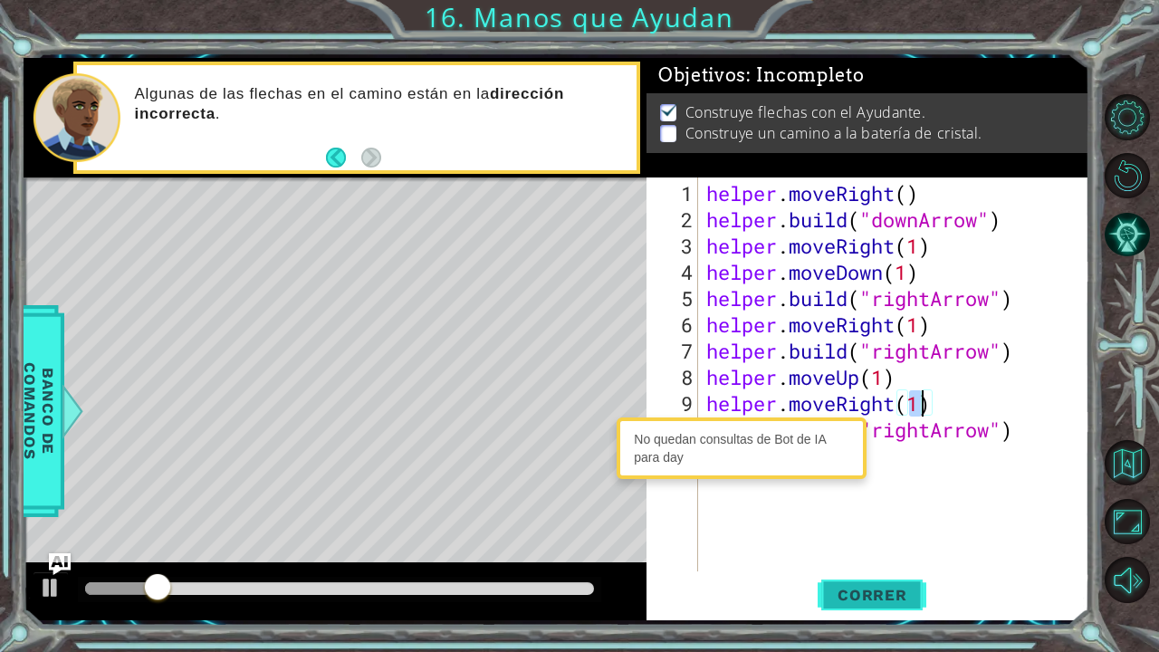
type textarea "helper.moveRight(1)"
click at [848, 537] on span "Correr" at bounding box center [873, 595] width 106 height 18
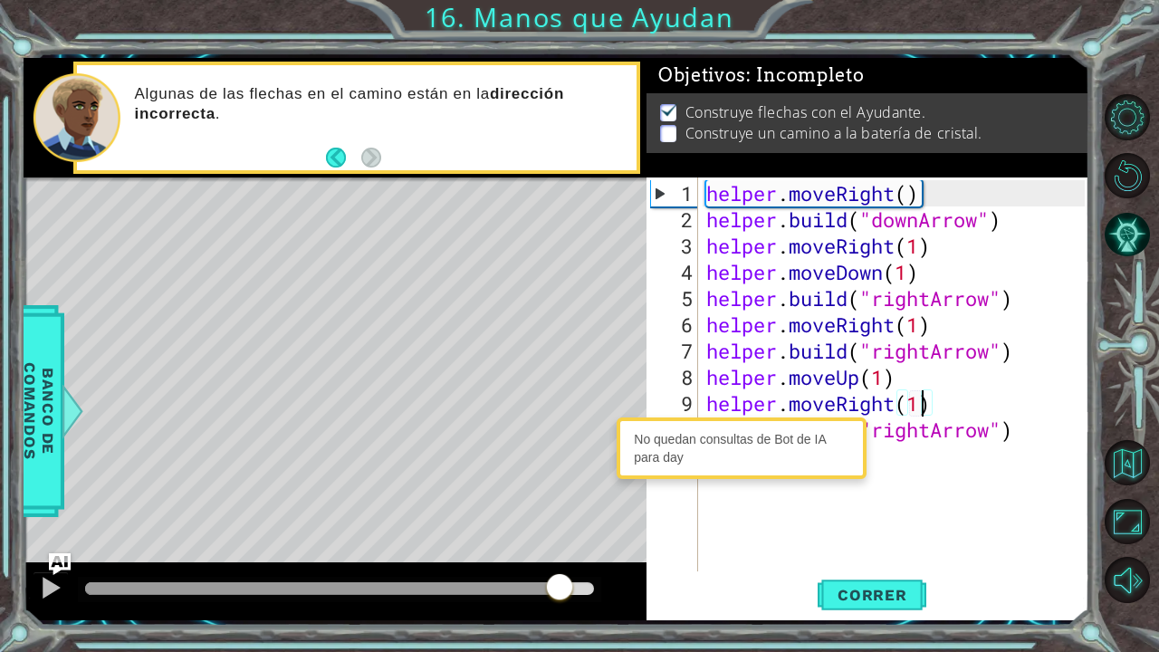
click at [559, 537] on div at bounding box center [339, 588] width 509 height 13
click at [40, 537] on div at bounding box center [51, 588] width 24 height 24
click at [1004, 443] on div "helper . moveRight ( ) helper . build ( "downArrow" ) helper . moveRight ( 1 ) …" at bounding box center [898, 403] width 391 height 447
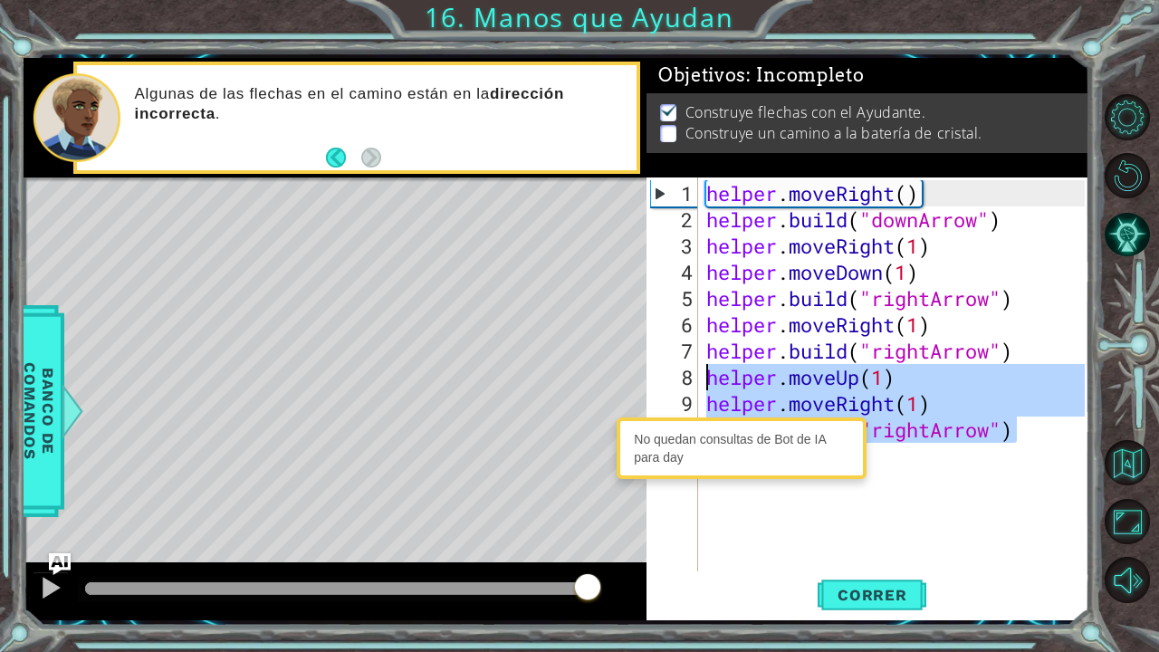
drag, startPoint x: 1029, startPoint y: 435, endPoint x: 707, endPoint y: 370, distance: 329.0
click at [707, 370] on div "helper . moveRight ( ) helper . build ( "downArrow" ) helper . moveRight ( 1 ) …" at bounding box center [898, 403] width 391 height 447
type textarea "helper.moveUp(1) helper.moveRight(1)"
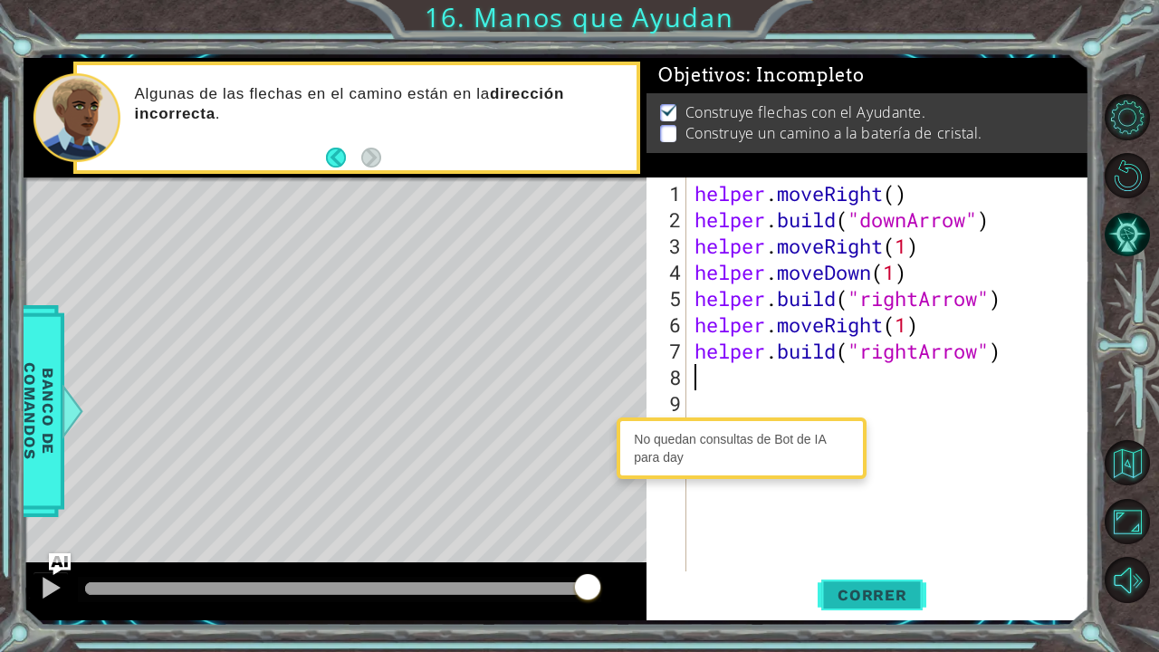
click at [825, 537] on span "Correr" at bounding box center [873, 595] width 106 height 18
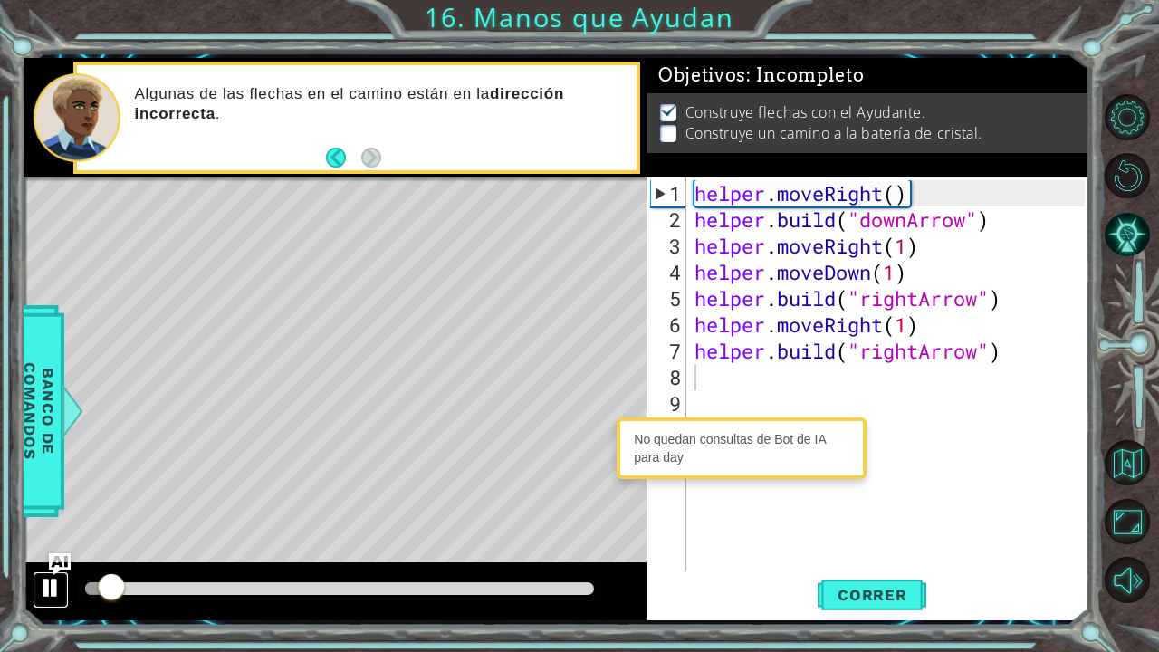
click at [43, 537] on div at bounding box center [51, 588] width 24 height 24
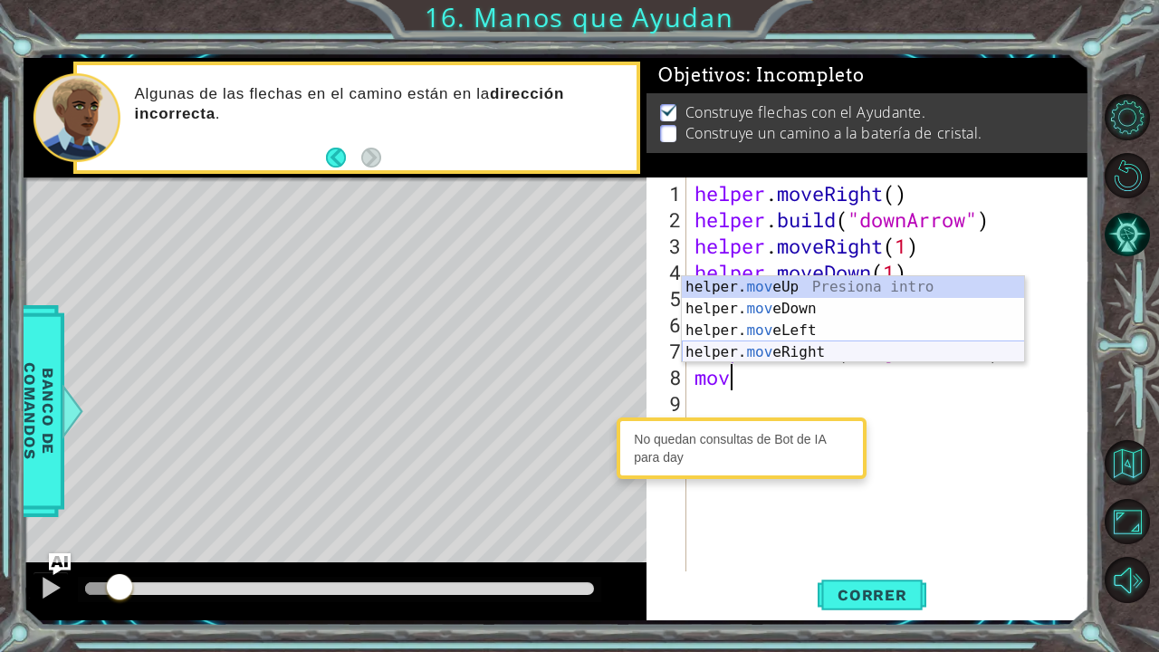
click at [701, 351] on div "helper. mov eUp Presiona intro helper. mov eDown Presiona intro helper. mov eLe…" at bounding box center [853, 341] width 343 height 130
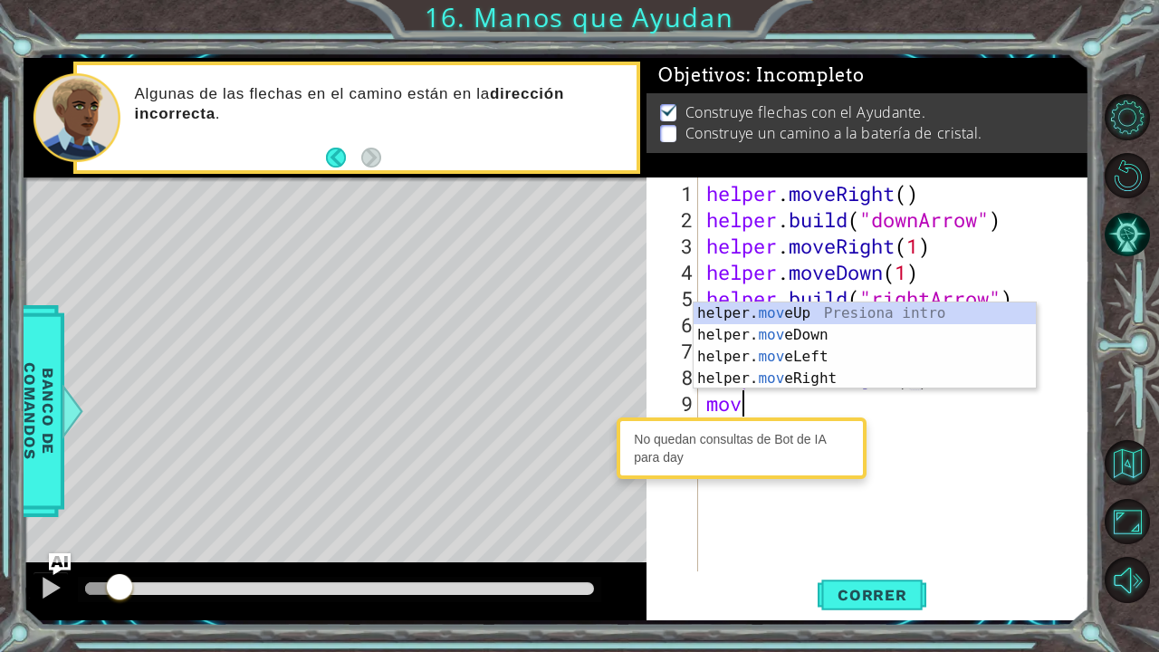
scroll to position [0, 11]
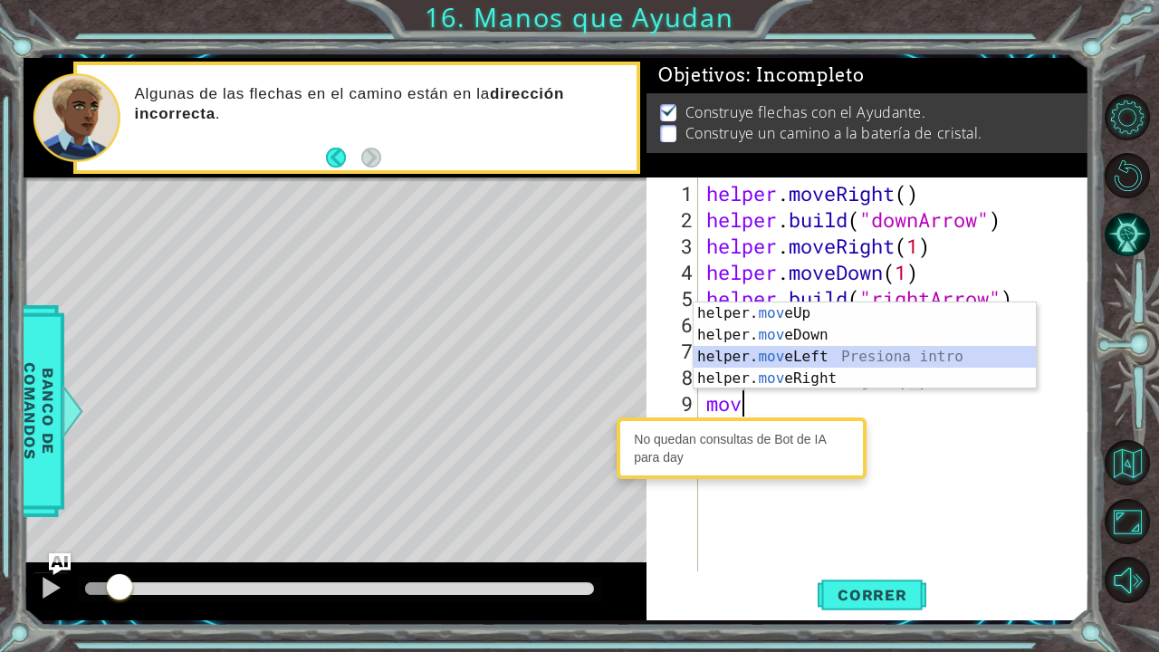
click at [734, 354] on div "helper. mov eUp Presiona intro helper. mov eDown Presiona intro helper. mov eLe…" at bounding box center [865, 368] width 343 height 130
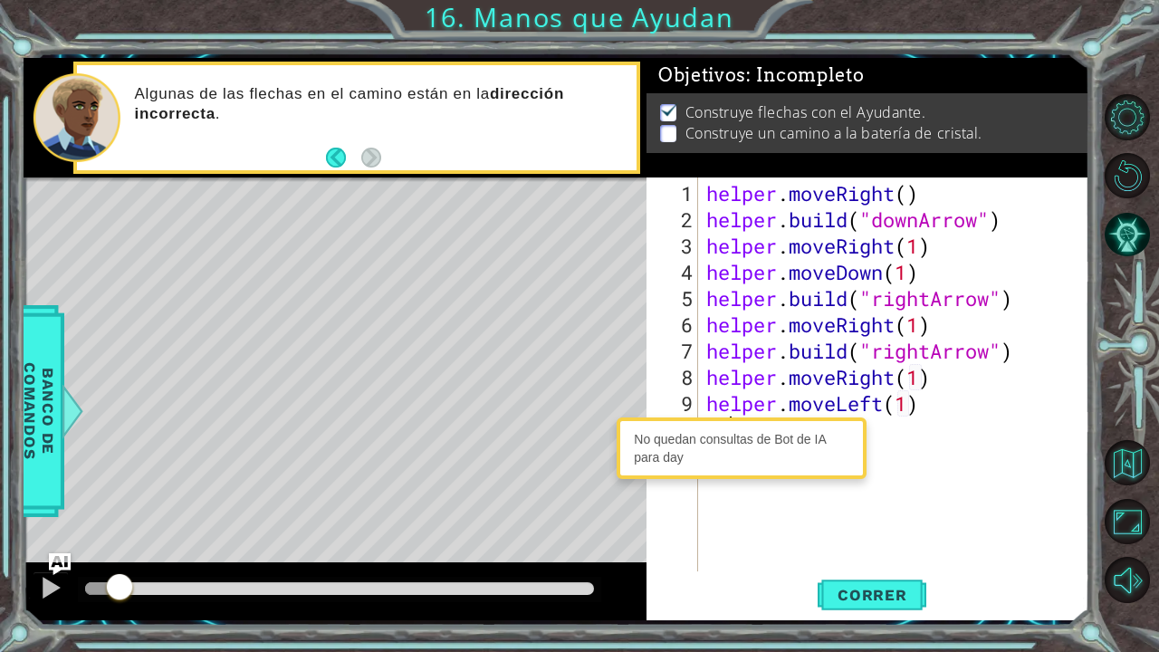
scroll to position [0, 10]
type textarea "helper.moveLeft(1)vbu"
click at [898, 440] on div "helper . moveRight ( ) helper . build ( "downArrow" ) helper . moveRight ( 1 ) …" at bounding box center [898, 403] width 391 height 447
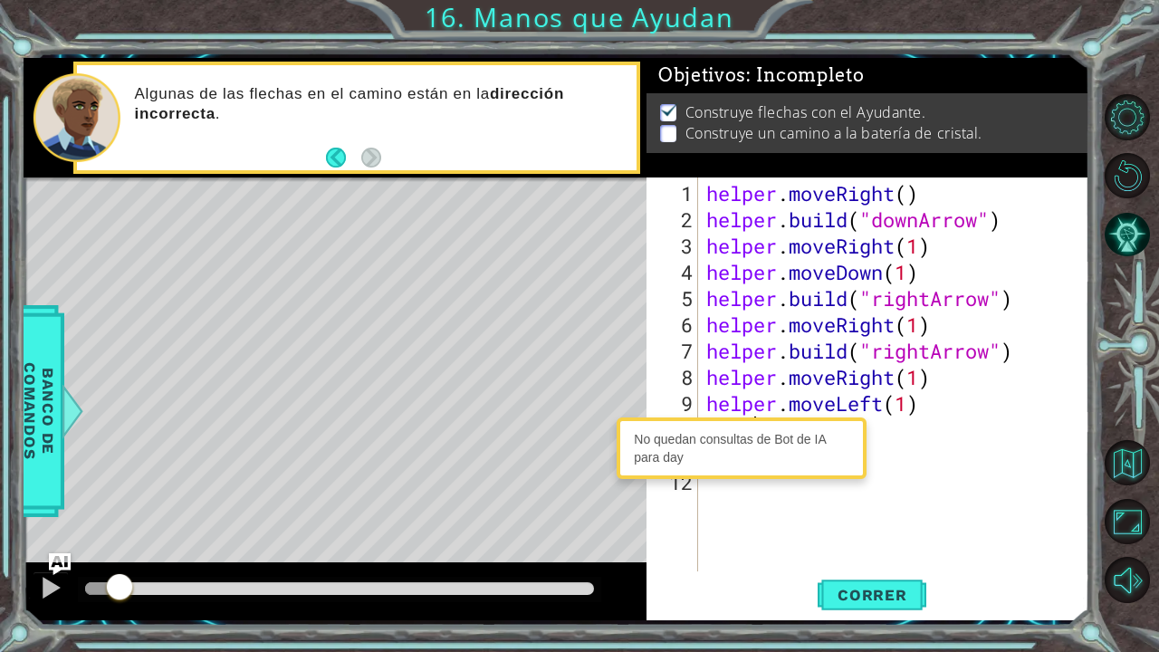
click at [953, 400] on div "helper . moveRight ( ) helper . build ( "downArrow" ) helper . moveRight ( 1 ) …" at bounding box center [898, 403] width 391 height 447
type textarea "helper.moveLeft(1)"
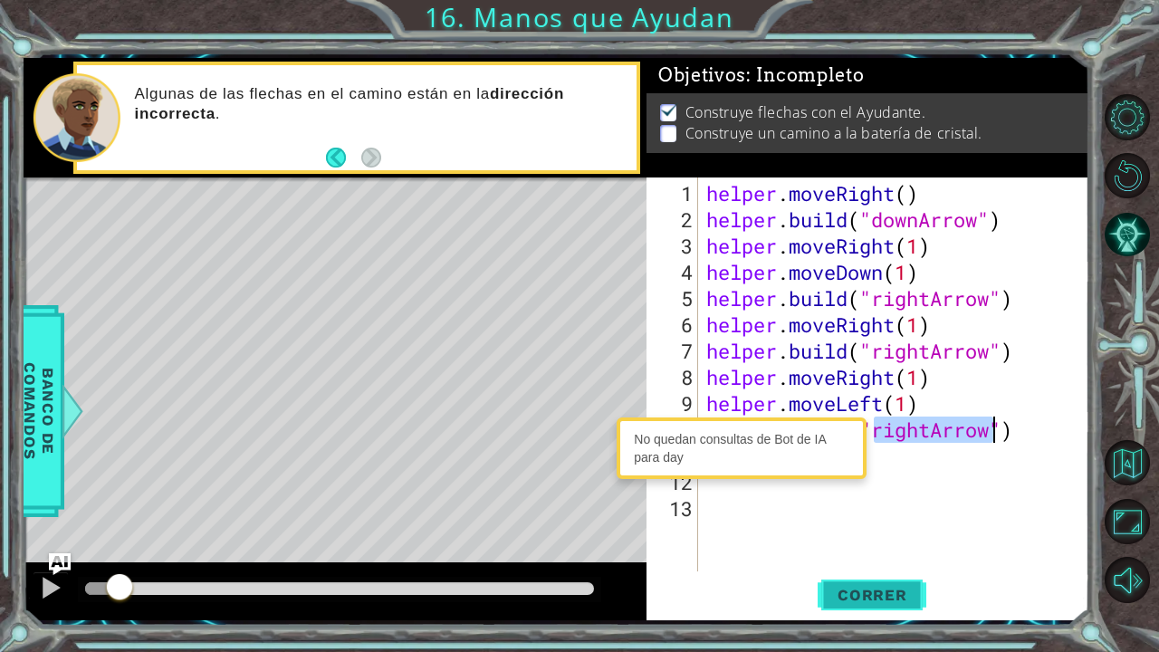
click at [868, 537] on span "Correr" at bounding box center [873, 595] width 106 height 18
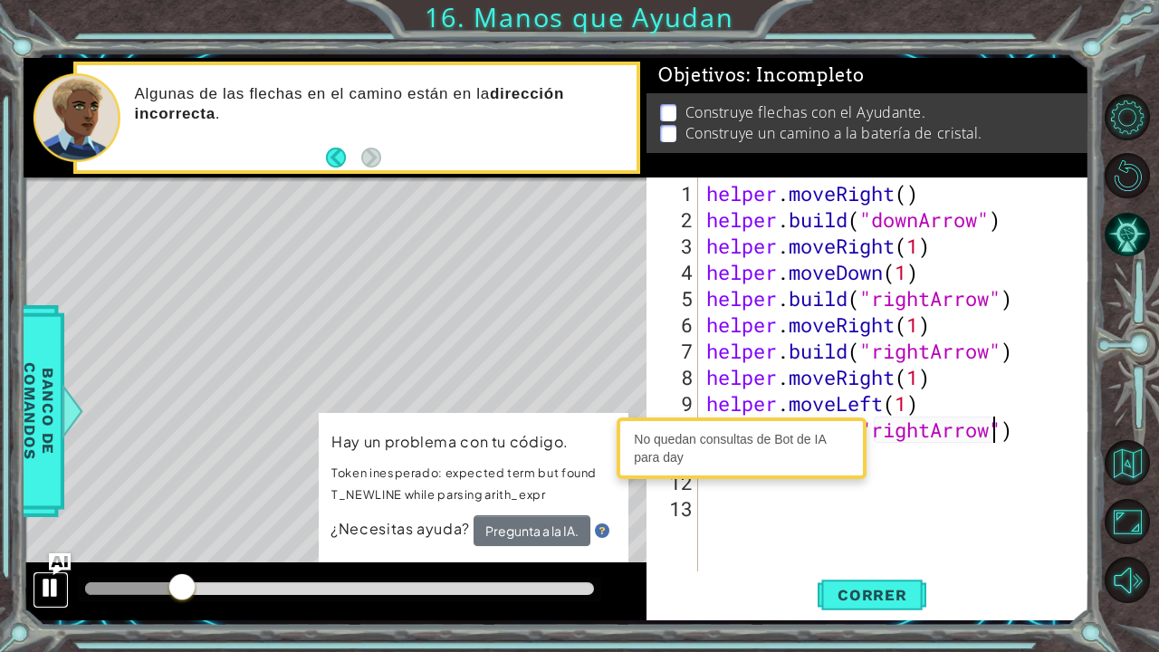
click at [45, 537] on div at bounding box center [51, 588] width 24 height 24
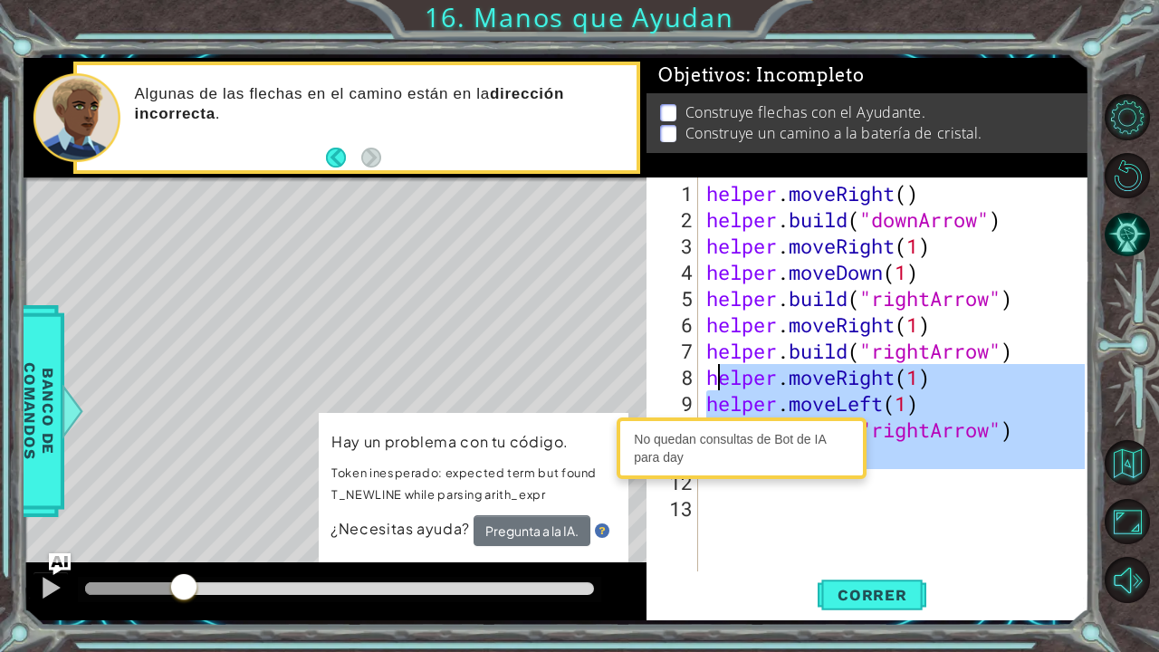
drag, startPoint x: 1036, startPoint y: 467, endPoint x: 722, endPoint y: 371, distance: 328.7
click at [722, 371] on div "helper . moveRight ( ) helper . build ( "downArrow" ) helper . moveRight ( 1 ) …" at bounding box center [898, 403] width 391 height 447
type textarea "h"
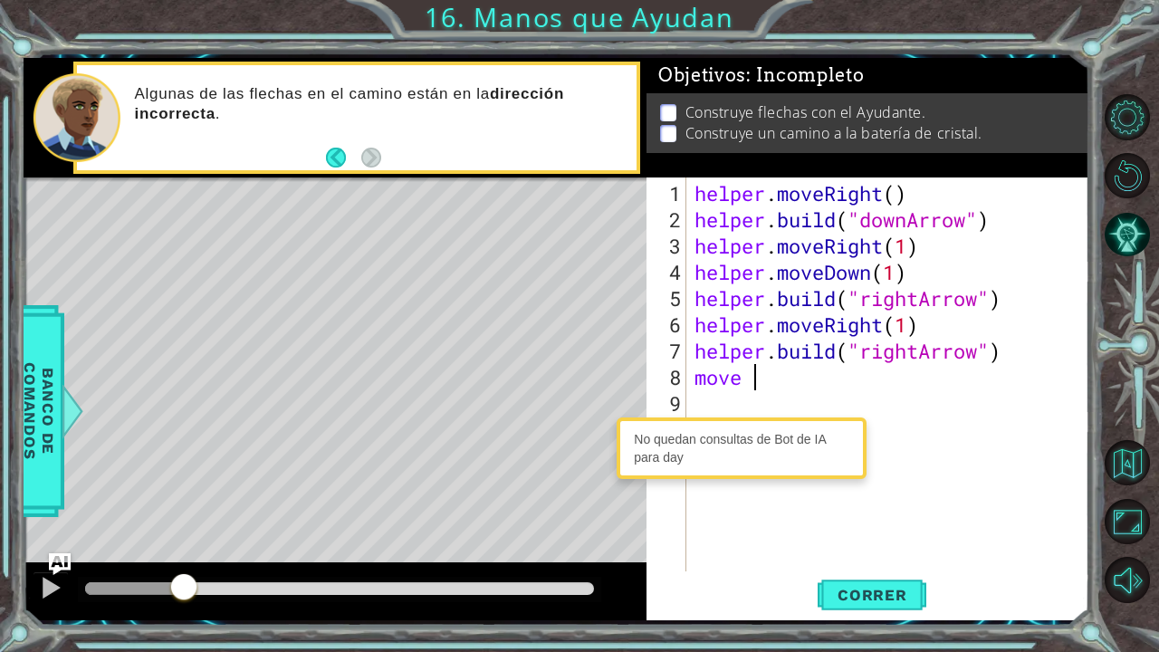
scroll to position [0, 1]
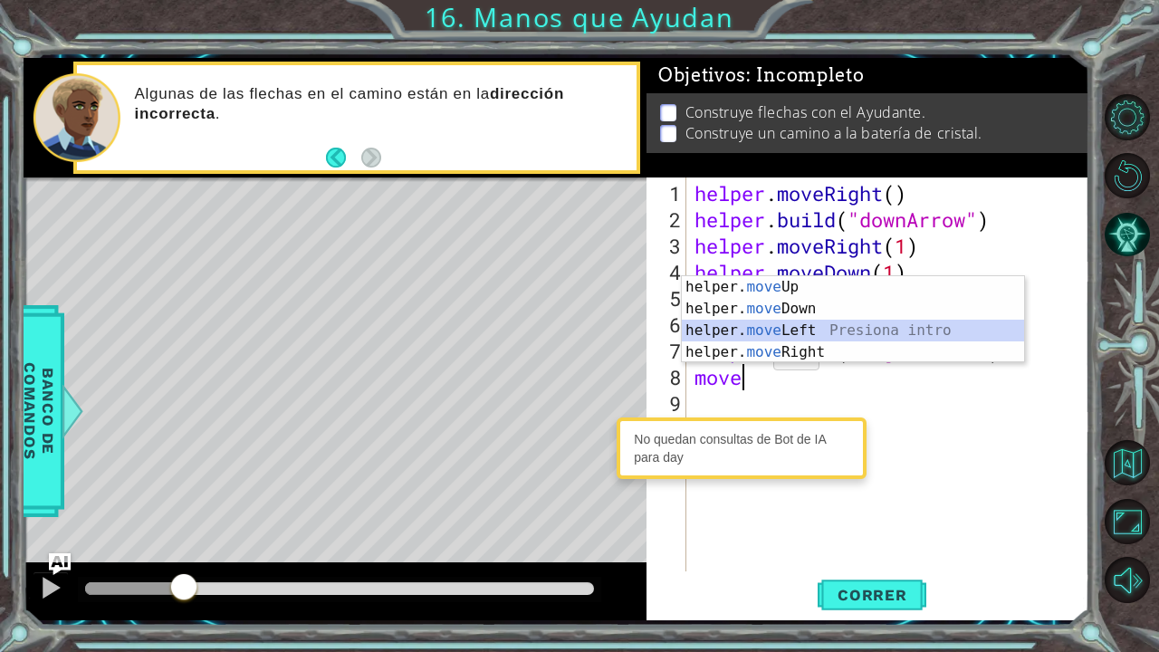
click at [781, 325] on div "helper. move Up Presiona intro helper. move Down Presiona intro helper. move Le…" at bounding box center [853, 341] width 343 height 130
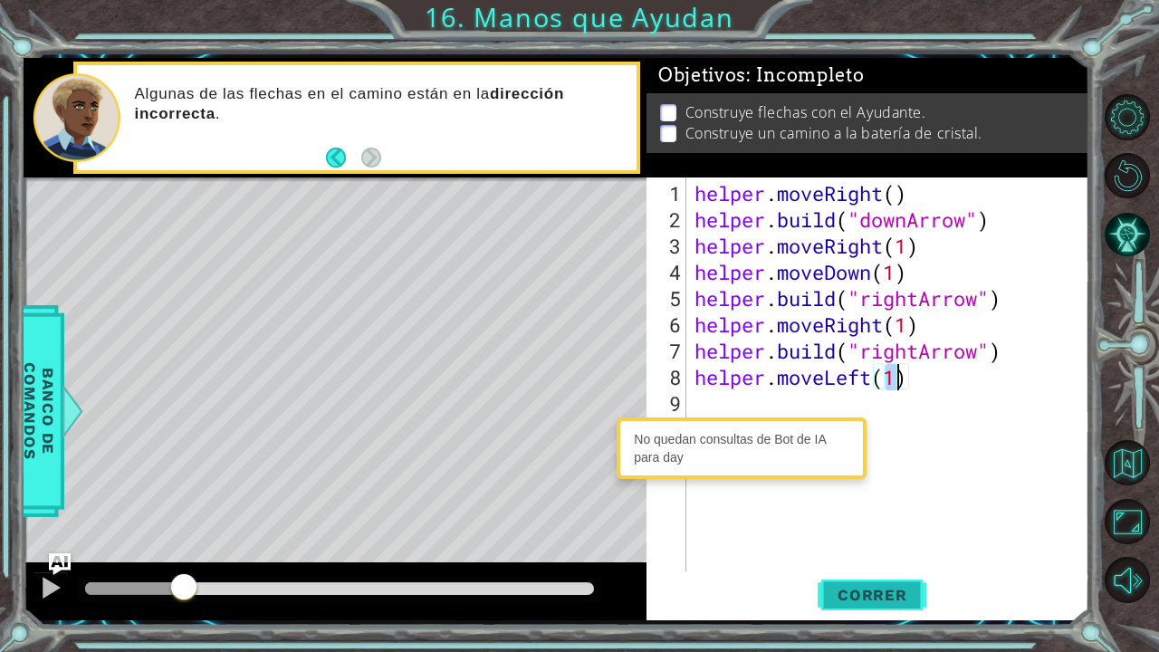
click at [863, 537] on span "Correr" at bounding box center [873, 595] width 106 height 18
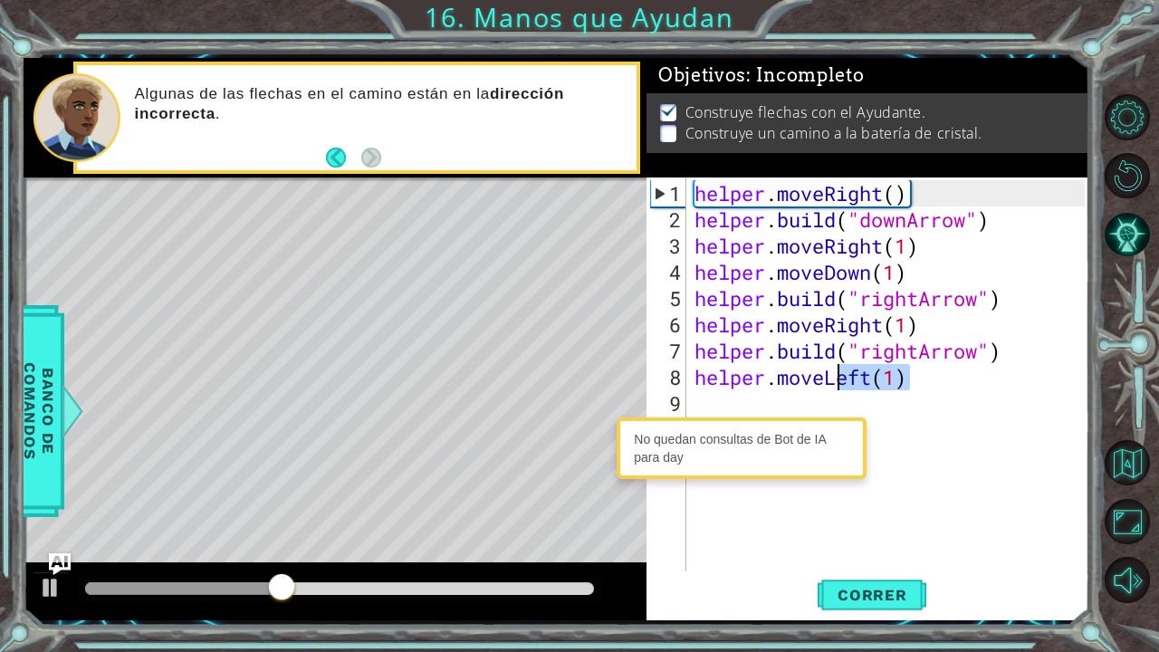
drag, startPoint x: 942, startPoint y: 383, endPoint x: 837, endPoint y: 384, distance: 105.1
click at [837, 384] on div "helper . moveRight ( ) helper . build ( "downArrow" ) helper . moveRight ( 1 ) …" at bounding box center [892, 403] width 403 height 447
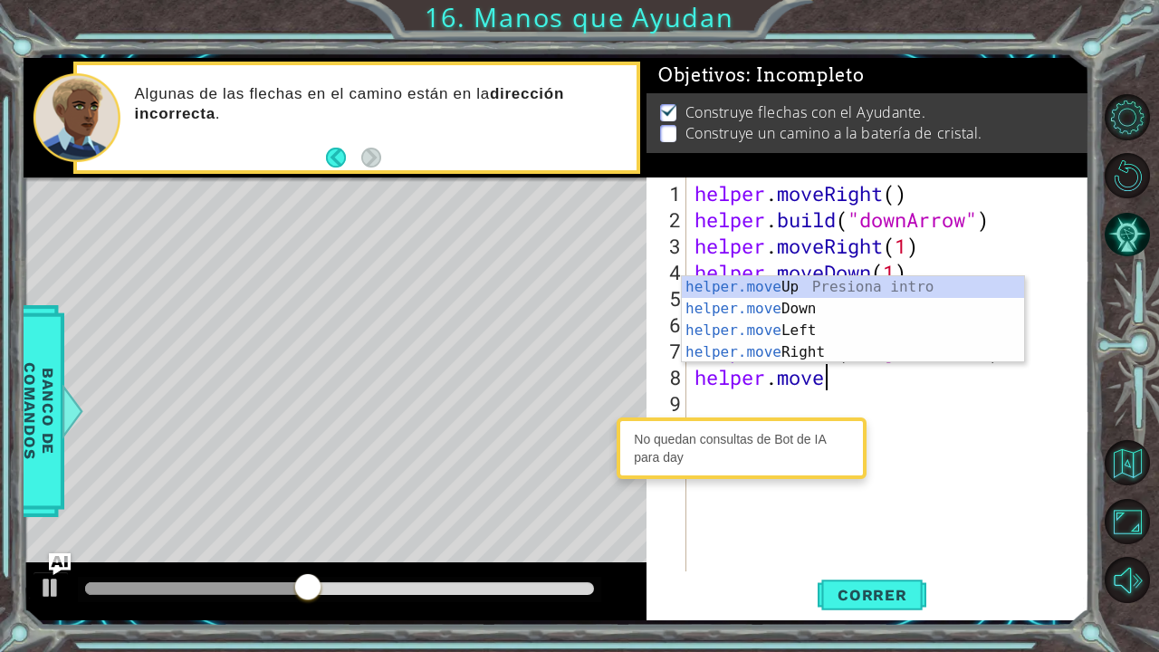
scroll to position [0, 5]
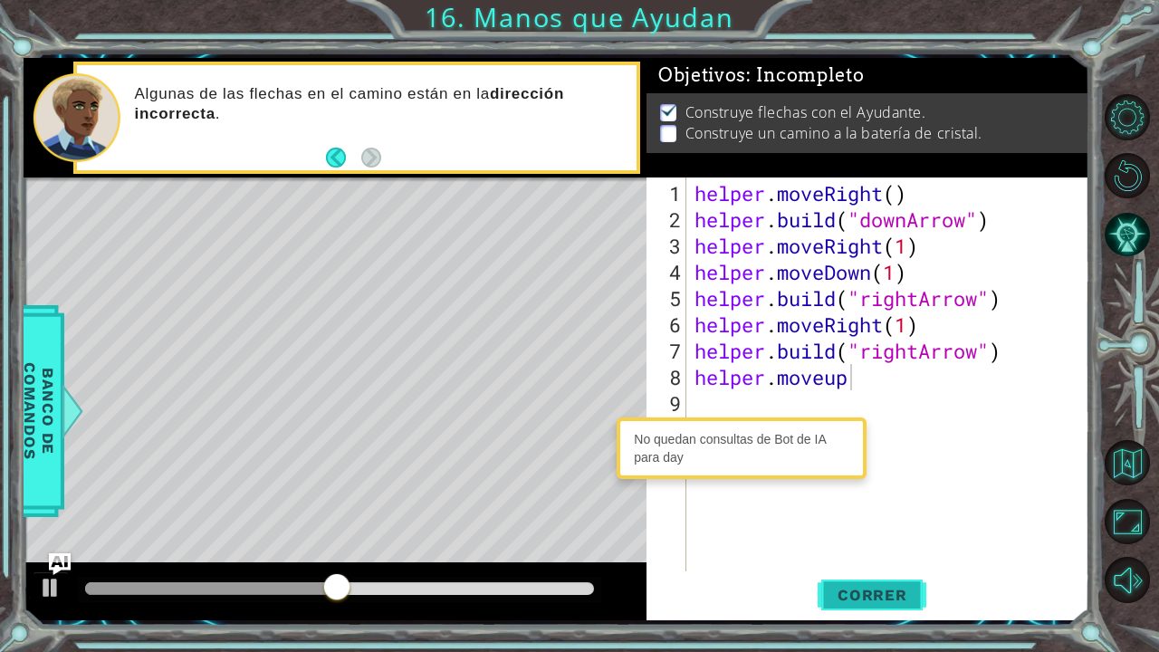
click at [866, 537] on span "Correr" at bounding box center [873, 595] width 106 height 18
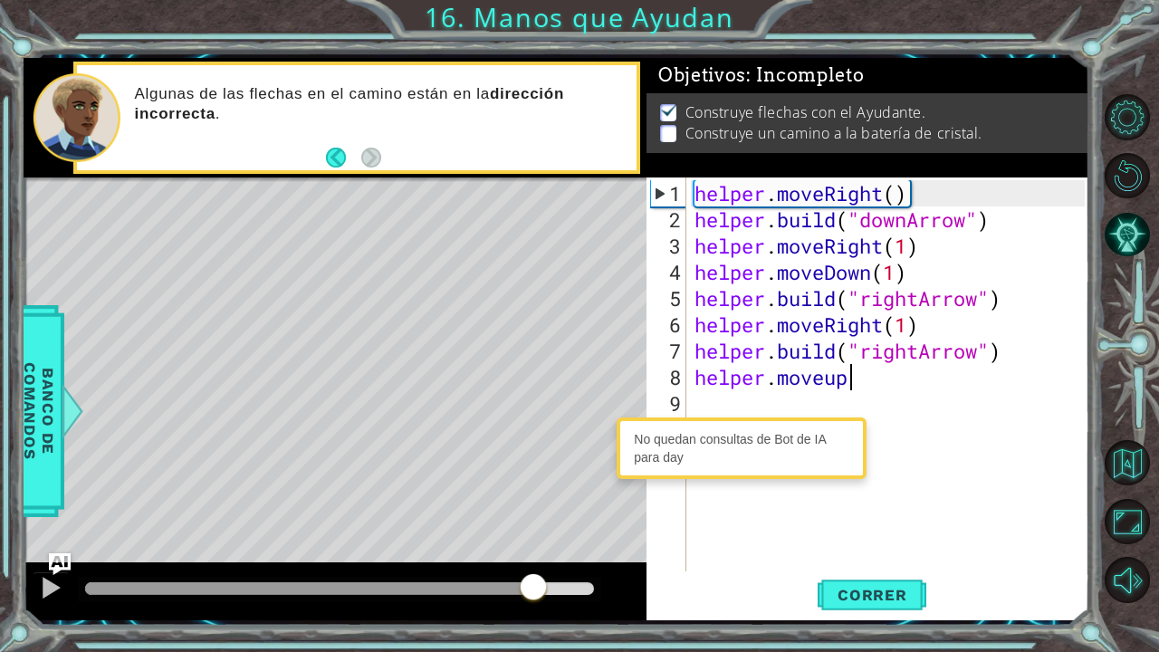
click at [533, 537] on div at bounding box center [339, 588] width 509 height 13
click at [35, 371] on span "Banco de comandos" at bounding box center [38, 411] width 47 height 188
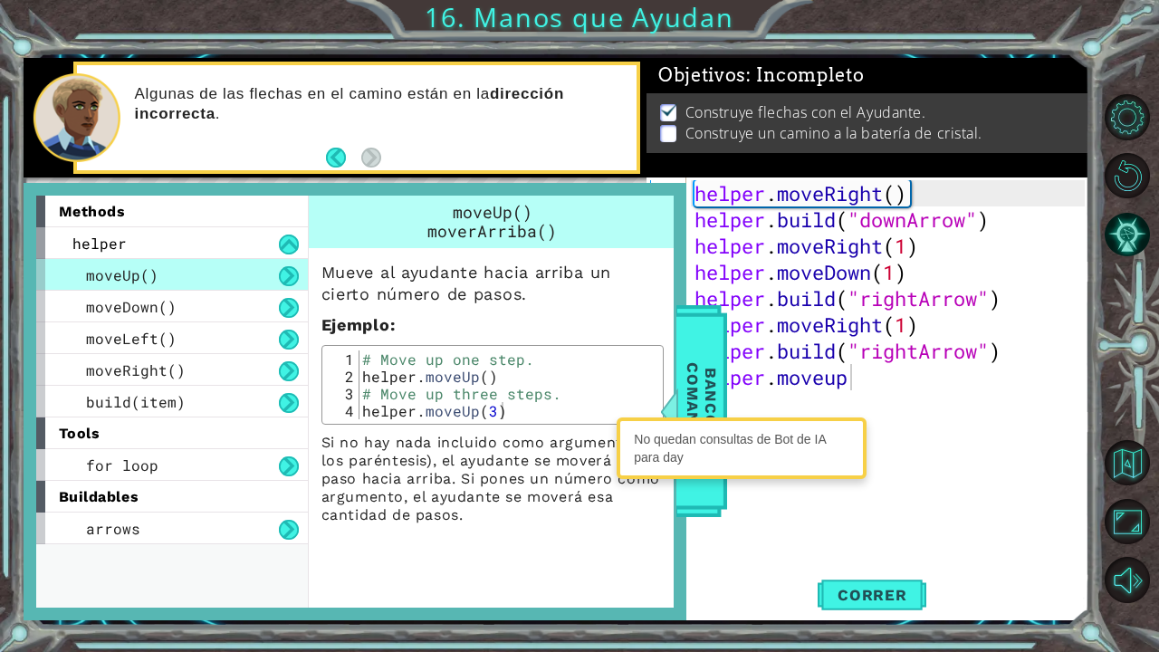
click at [156, 481] on div "buildables" at bounding box center [172, 497] width 272 height 32
click at [152, 467] on span "for loop" at bounding box center [122, 465] width 72 height 19
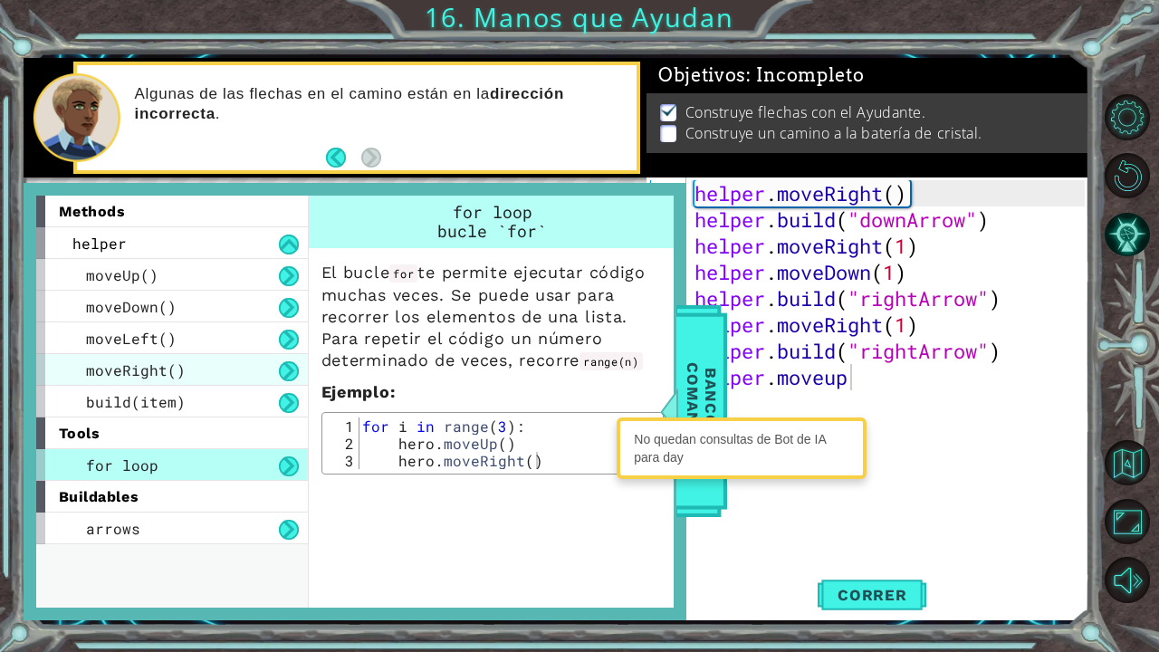
click at [164, 373] on span "moveRight()" at bounding box center [136, 370] width 100 height 19
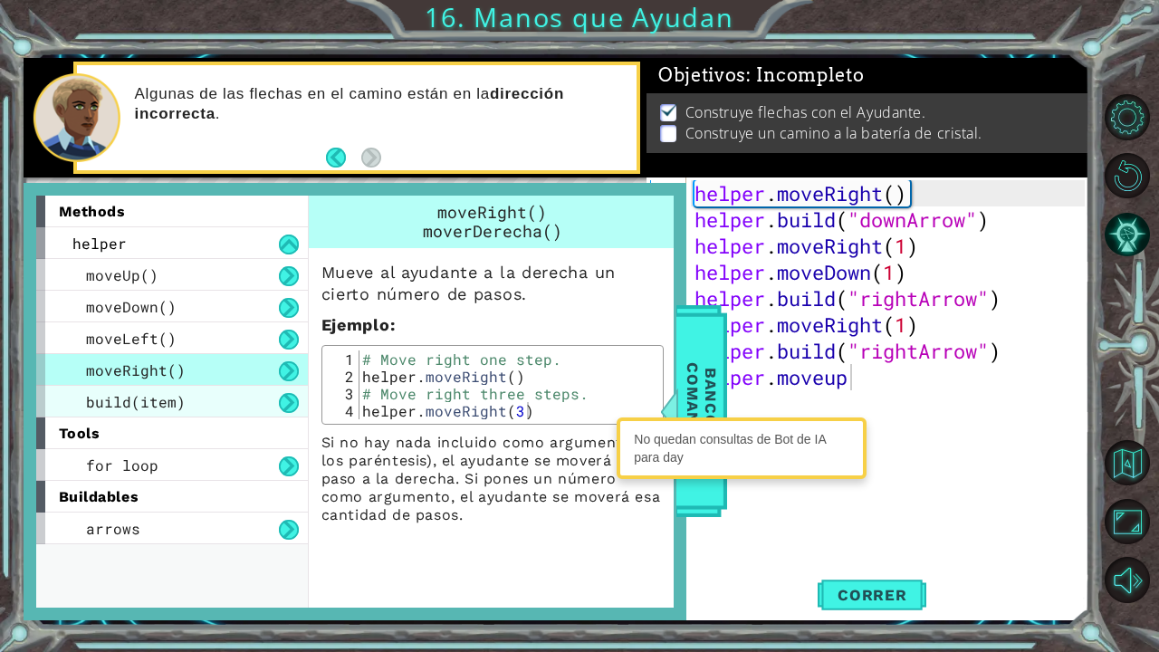
click at [166, 411] on div "build(item)" at bounding box center [172, 402] width 272 height 32
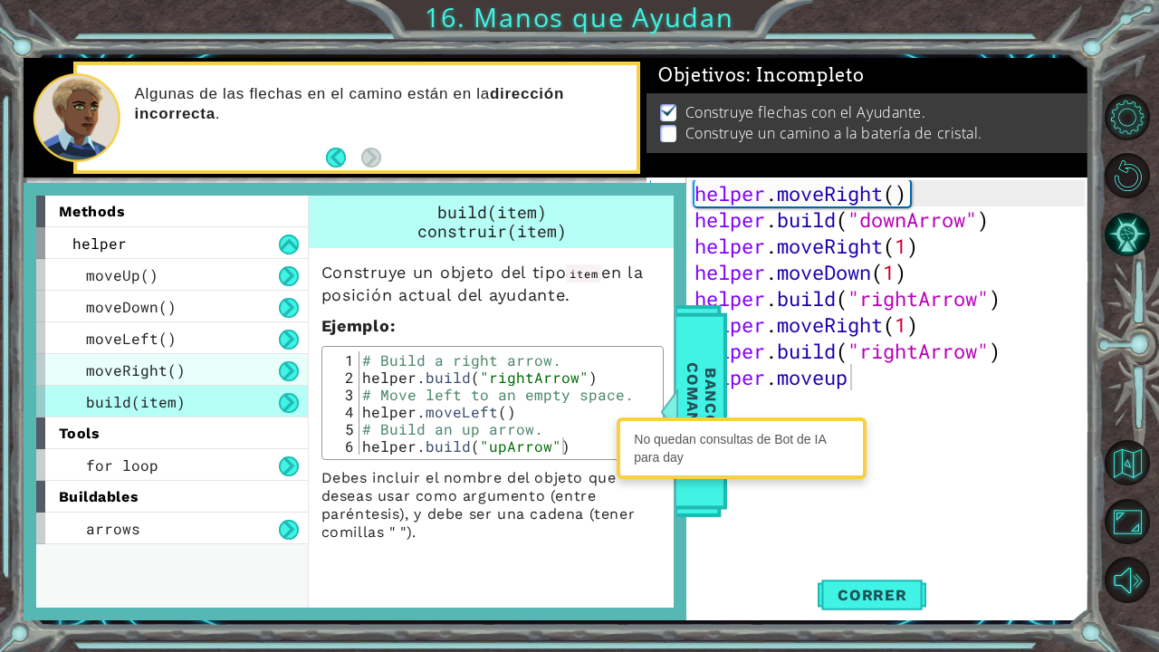
click at [170, 377] on span "moveRight()" at bounding box center [136, 370] width 100 height 19
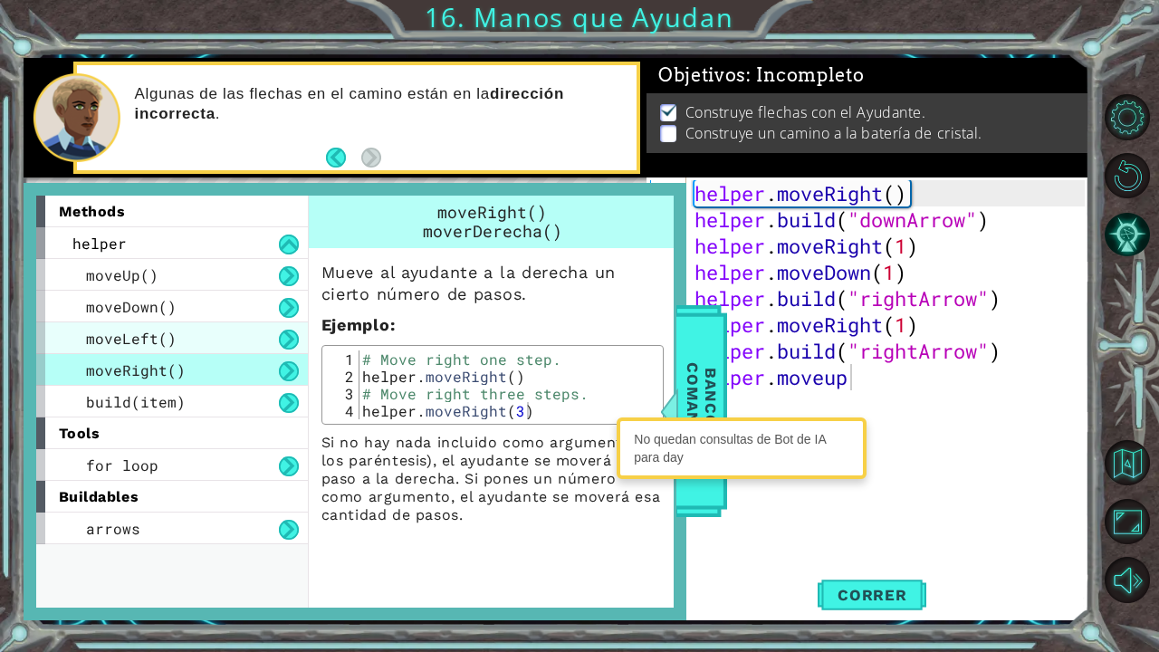
click at [172, 344] on div "moveLeft()" at bounding box center [172, 338] width 272 height 32
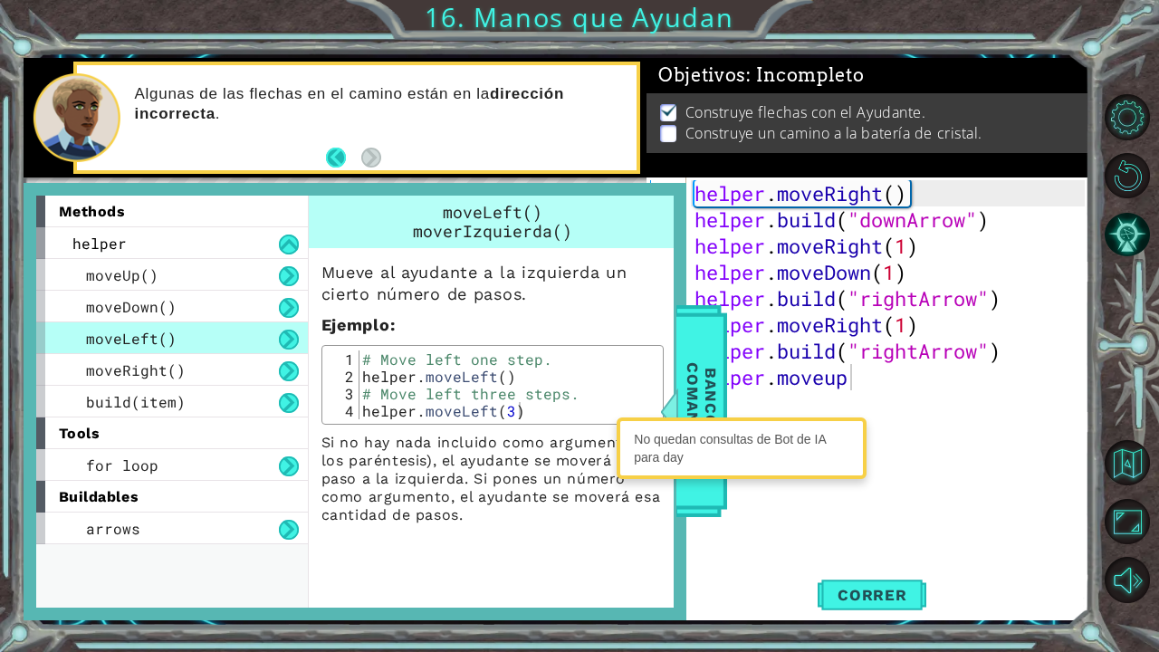
click at [346, 162] on button "Back" at bounding box center [343, 158] width 35 height 20
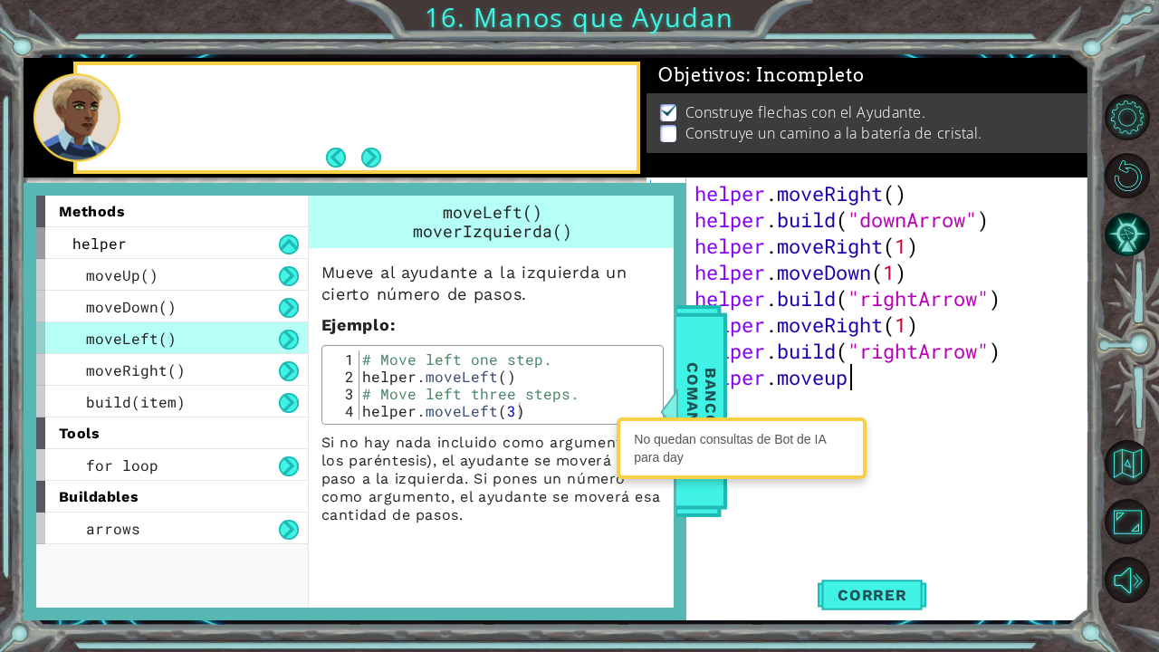
click at [406, 180] on div at bounding box center [335, 180] width 623 height 5
click at [388, 167] on div "Probablemente neces" at bounding box center [357, 117] width 560 height 105
click at [380, 168] on button "Next" at bounding box center [371, 158] width 21 height 21
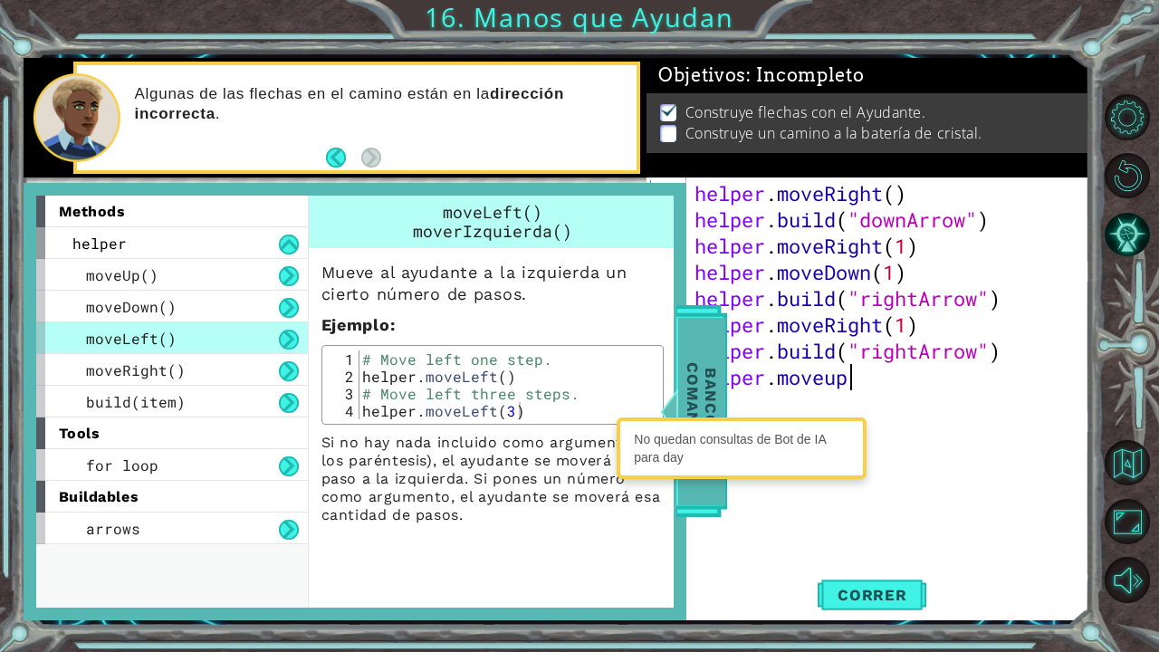
click at [682, 340] on span "Banco de comandos" at bounding box center [701, 411] width 47 height 188
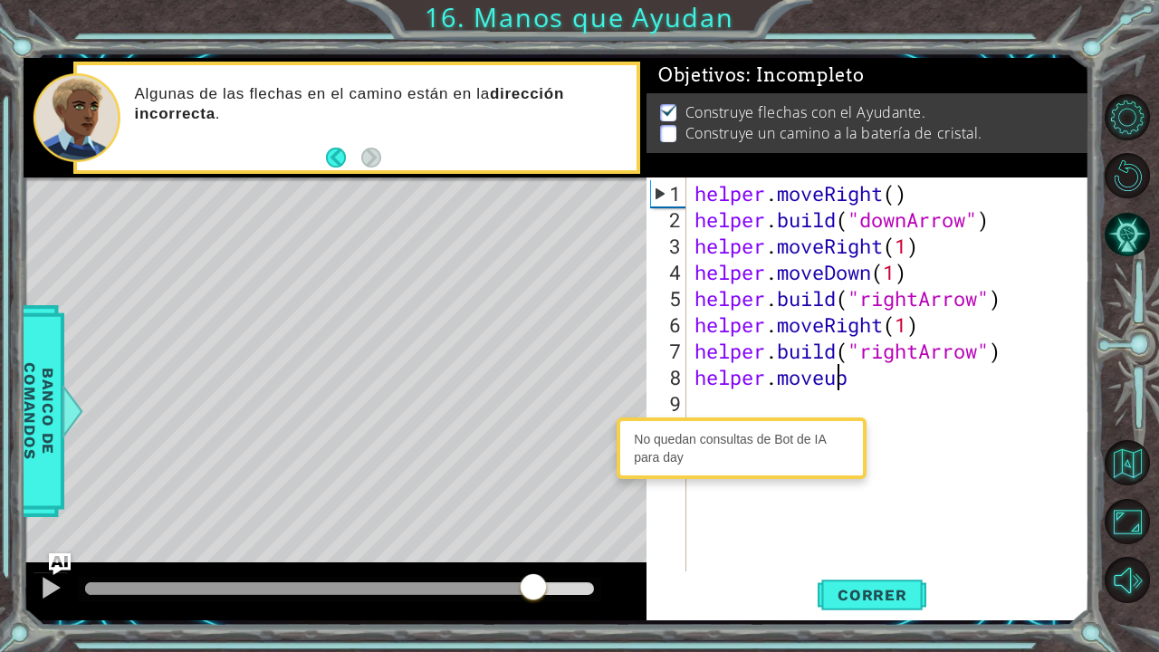
click at [842, 387] on div "helper . moveRight ( ) helper . build ( "downArrow" ) helper . moveRight ( 1 ) …" at bounding box center [892, 403] width 403 height 447
click at [852, 384] on div "helper . moveRight ( ) helper . build ( "downArrow" ) helper . moveRight ( 1 ) …" at bounding box center [892, 403] width 403 height 447
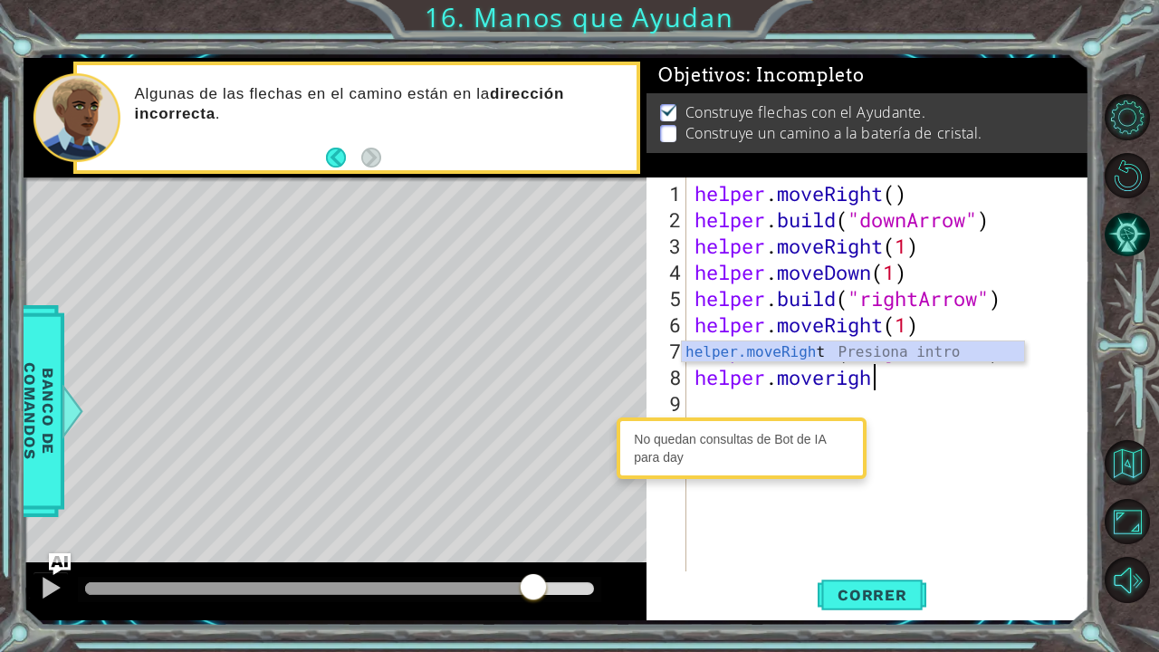
scroll to position [0, 7]
click at [870, 354] on div "helper.moveRigh t Presiona intro" at bounding box center [853, 374] width 343 height 65
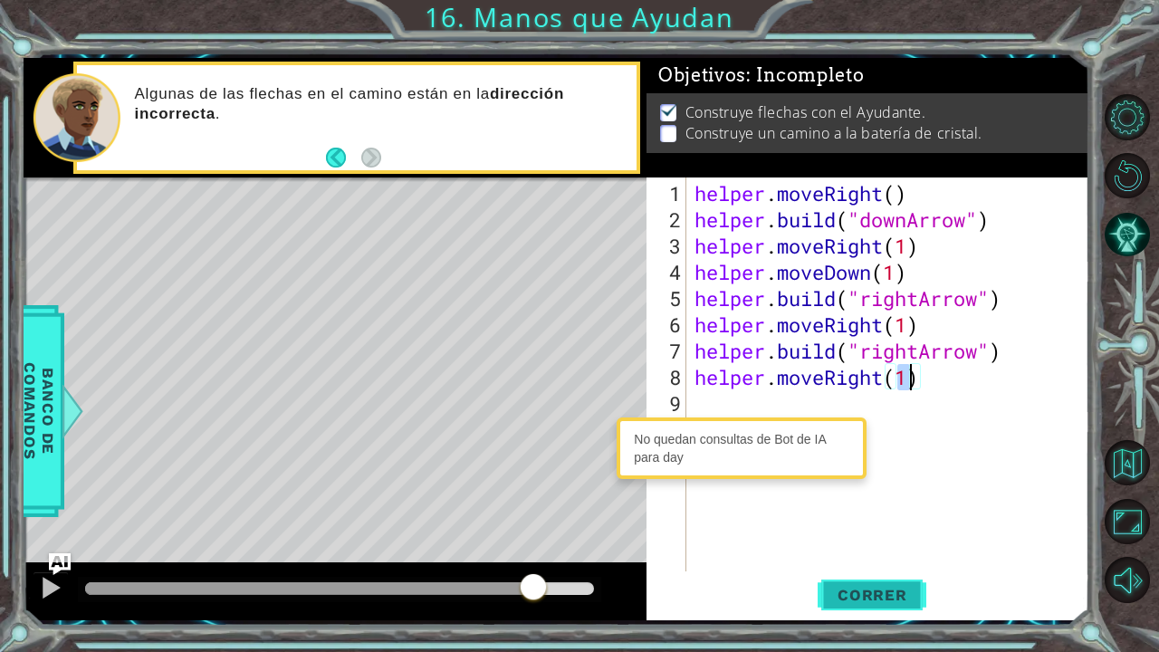
type textarea "helper.moveRight(1)"
click at [874, 537] on button "Correr" at bounding box center [872, 594] width 109 height 44
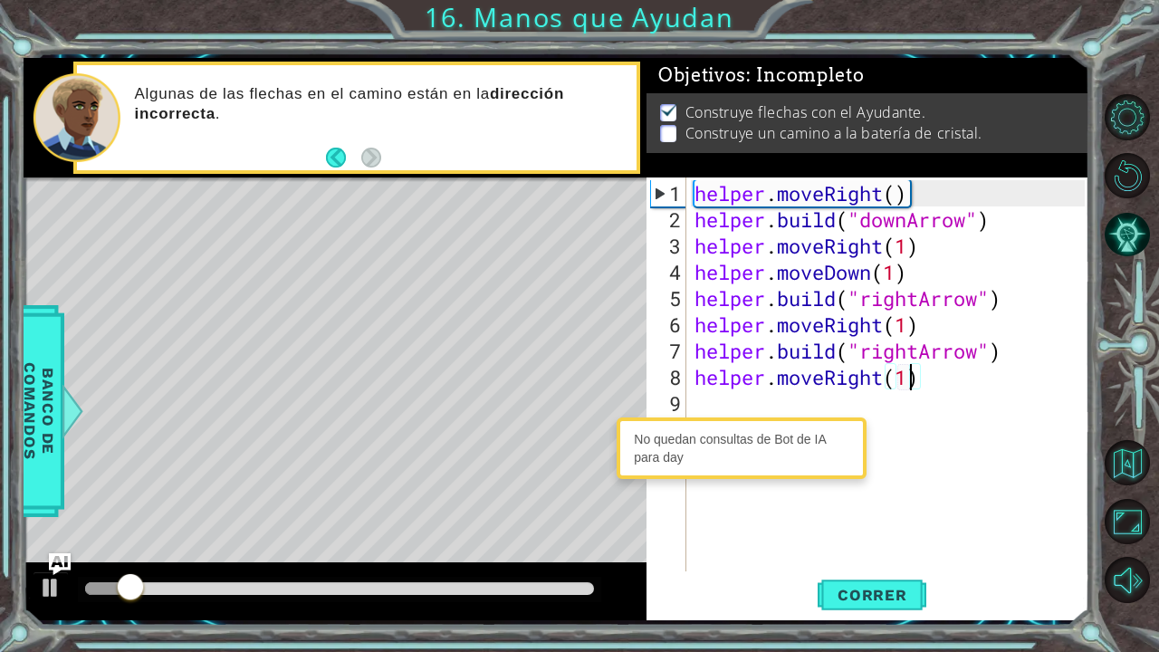
click at [731, 414] on div "helper . moveRight ( ) helper . build ( "downArrow" ) helper . moveRight ( 1 ) …" at bounding box center [892, 403] width 403 height 447
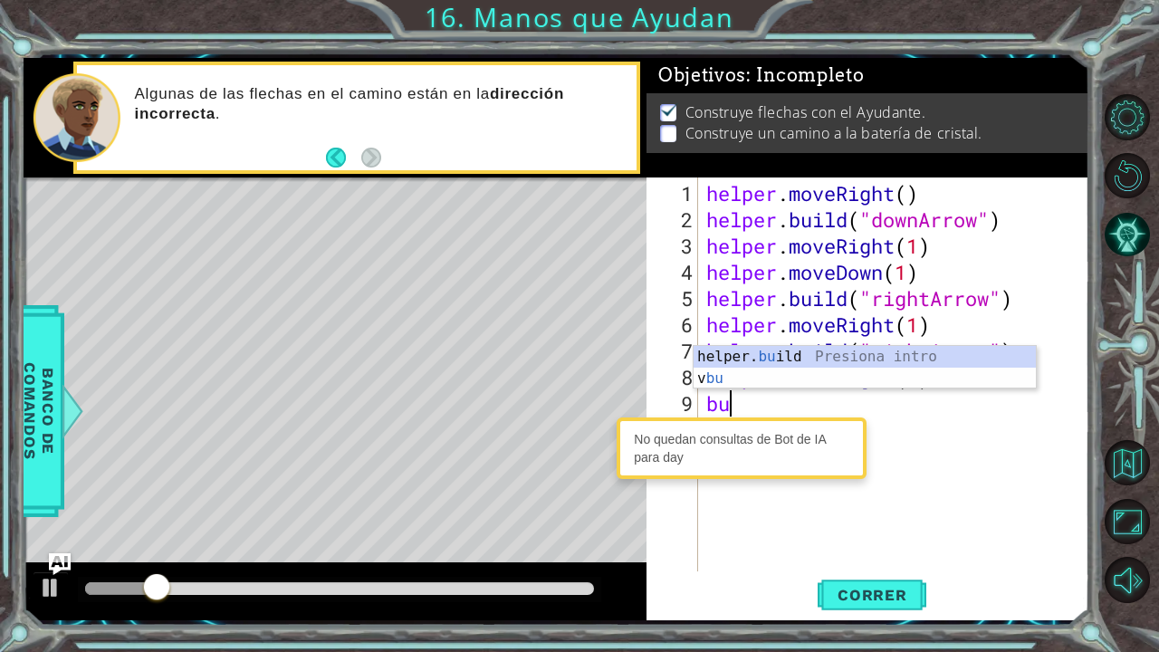
scroll to position [0, 0]
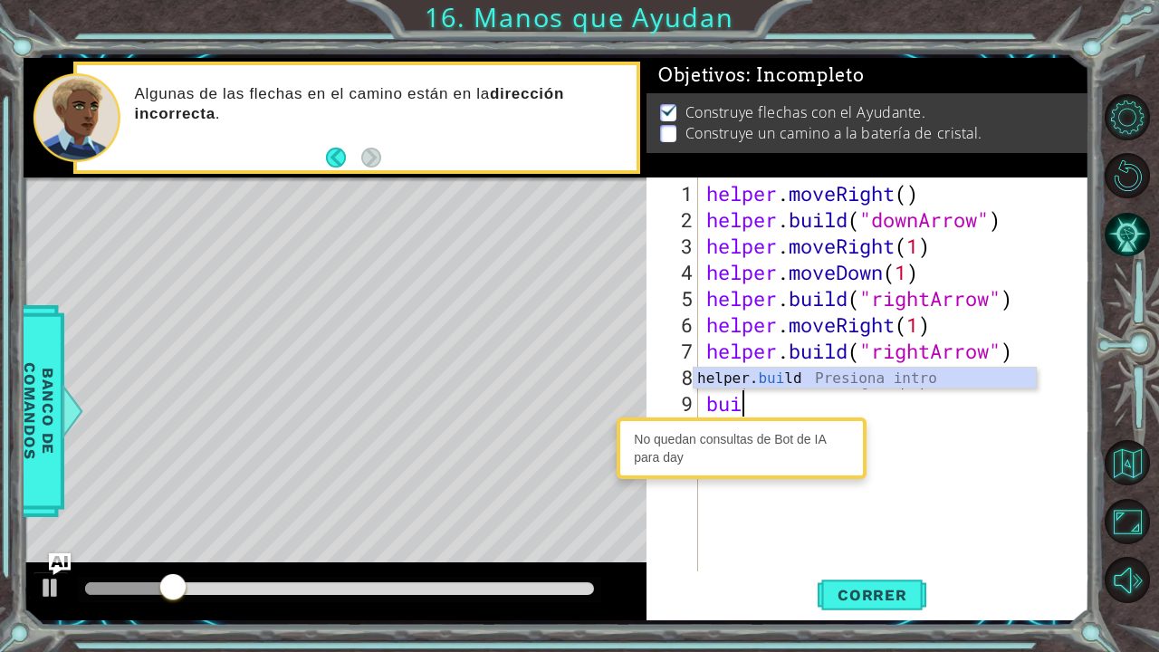
click at [773, 382] on div "helper. [PERSON_NAME] ld Presiona intro" at bounding box center [865, 400] width 343 height 65
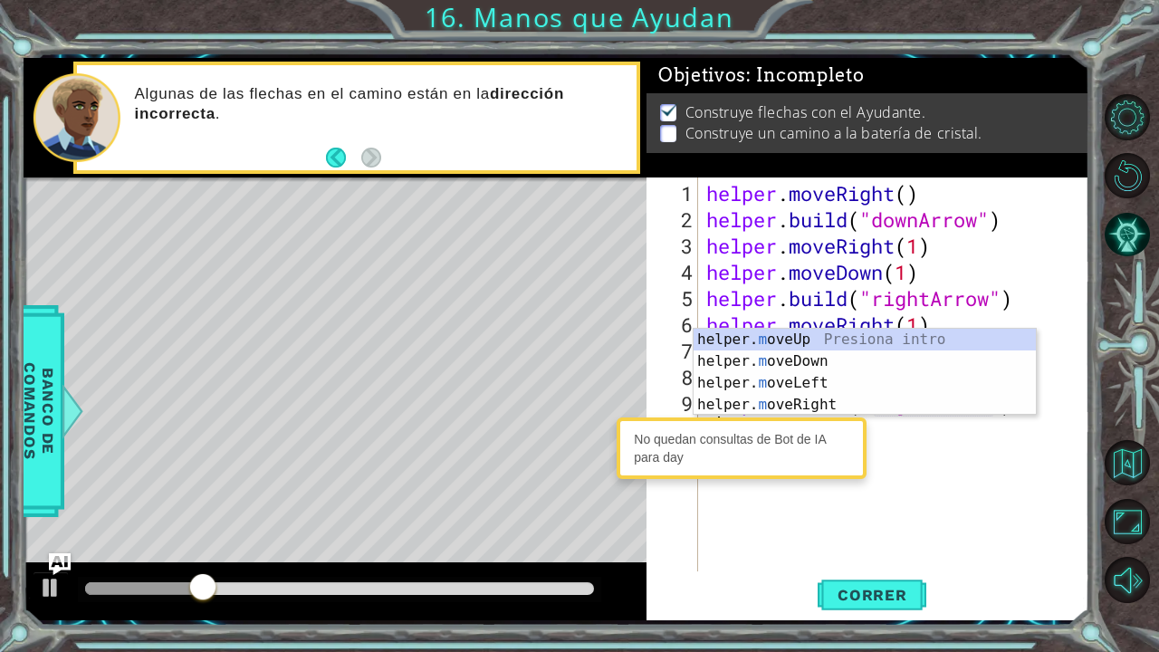
scroll to position [0, 14]
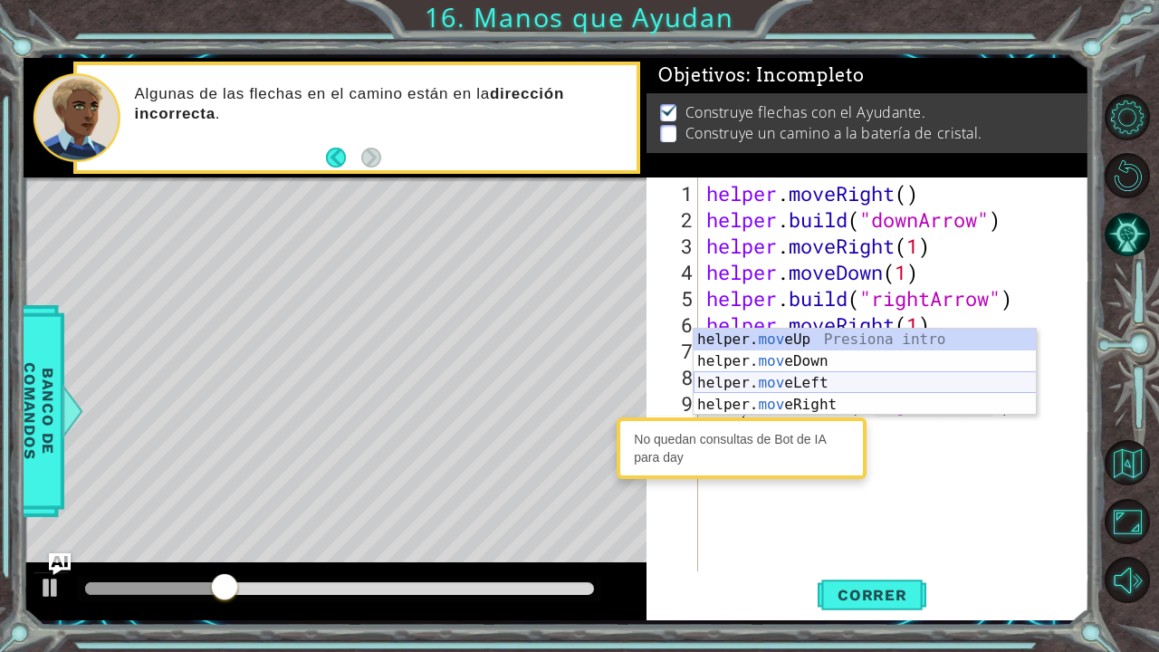
click at [782, 382] on div "helper. mov eUp Presiona intro helper. mov eDown Presiona intro helper. mov eLe…" at bounding box center [865, 394] width 343 height 130
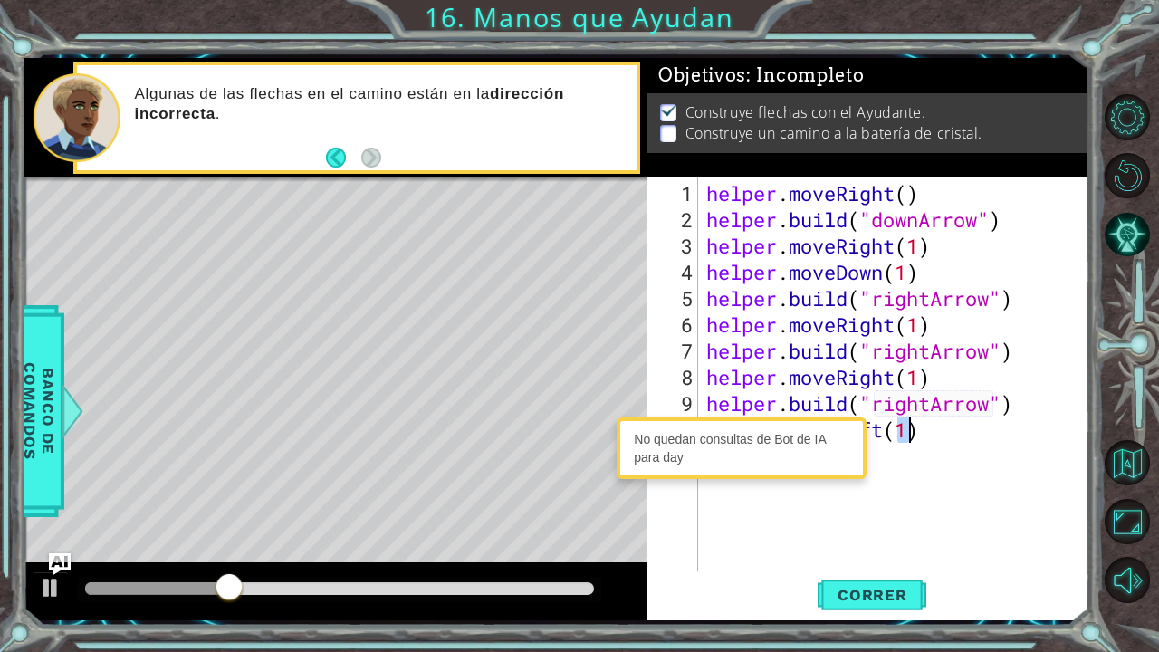
scroll to position [0, 9]
click at [850, 537] on span "Correr" at bounding box center [873, 595] width 106 height 18
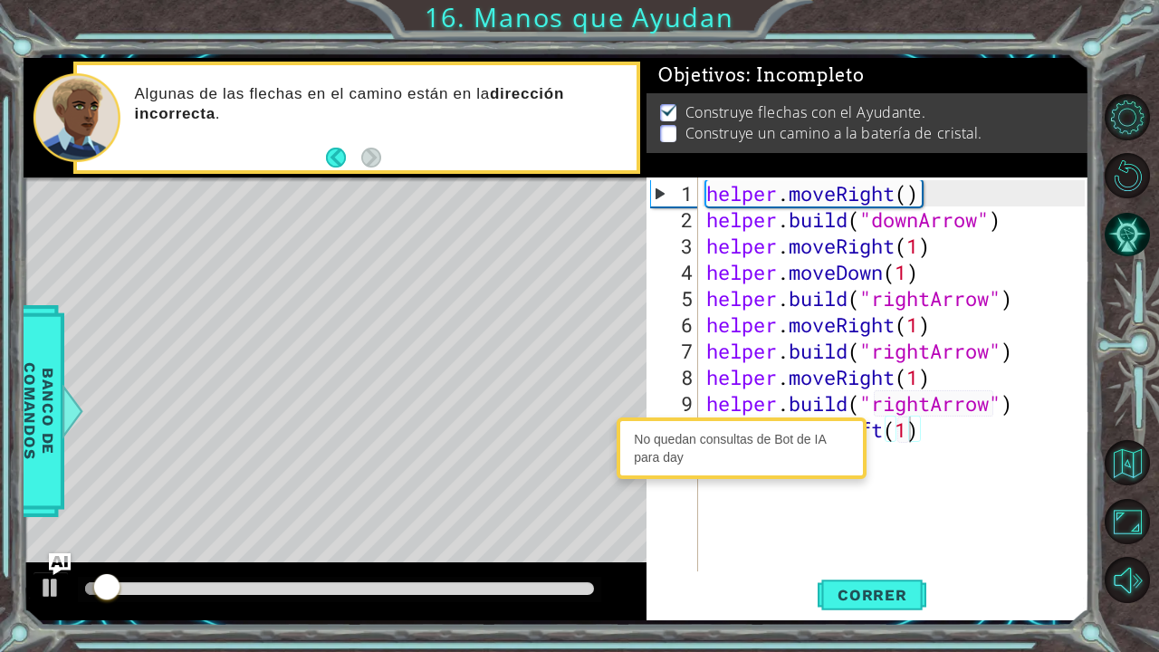
click at [528, 537] on div at bounding box center [340, 589] width 524 height 25
click at [540, 537] on div at bounding box center [339, 588] width 509 height 13
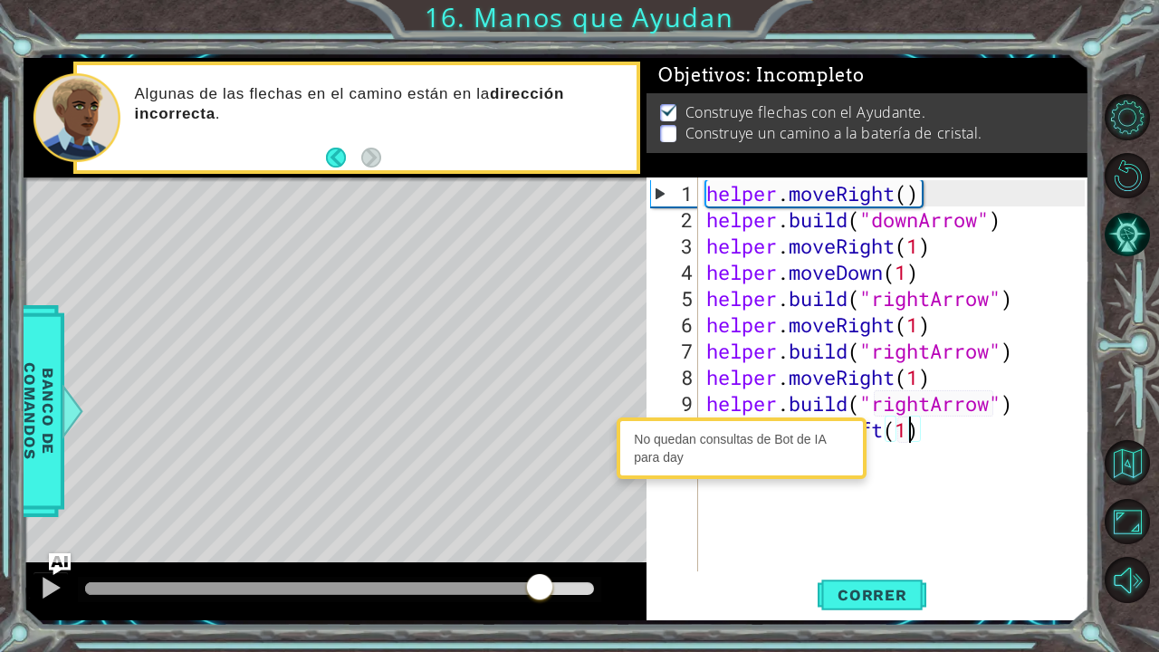
drag, startPoint x: 540, startPoint y: 583, endPoint x: 597, endPoint y: 580, distance: 57.2
drag, startPoint x: 597, startPoint y: 580, endPoint x: 520, endPoint y: 612, distance: 83.6
click at [520, 537] on div at bounding box center [335, 592] width 623 height 58
click at [516, 537] on div at bounding box center [335, 592] width 623 height 58
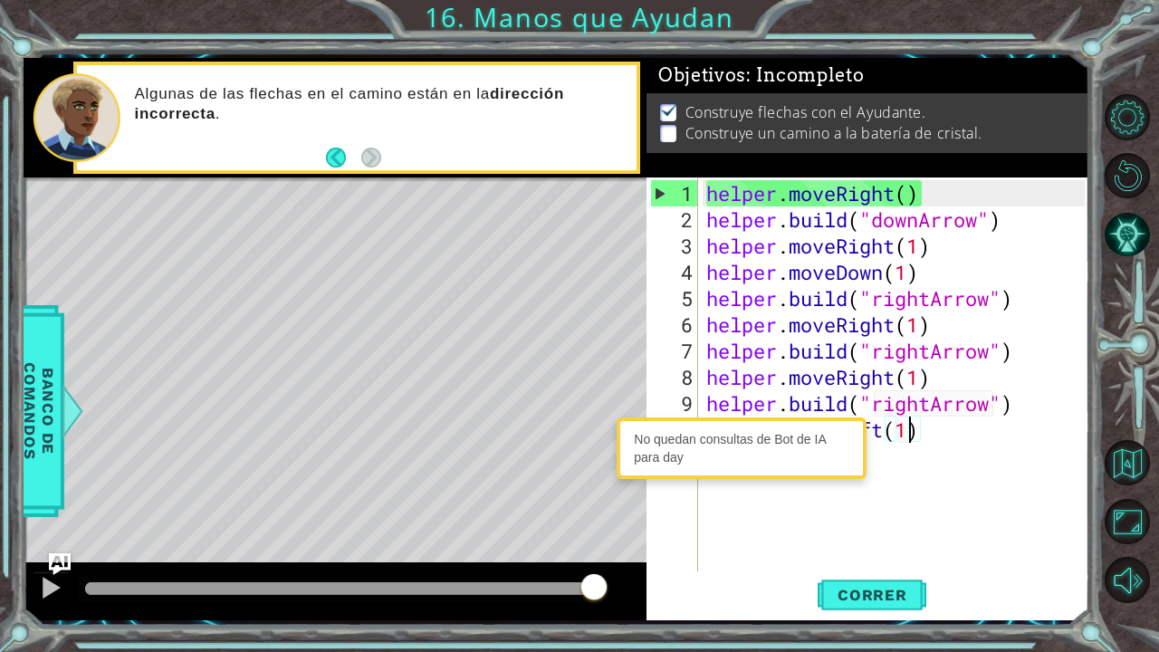
drag, startPoint x: 513, startPoint y: 598, endPoint x: 624, endPoint y: 627, distance: 115.1
click at [624, 537] on div "1 2 3 4 5 6 7 helper . moveRight ( ) helper . build ( "downArrow" ) helper . mo…" at bounding box center [579, 326] width 1159 height 652
drag, startPoint x: 939, startPoint y: 446, endPoint x: 714, endPoint y: 434, distance: 225.9
click at [714, 434] on body "1 2 3 4 5 6 7 helper . moveRight ( ) helper . build ( "downArrow" ) helper . mo…" at bounding box center [579, 326] width 1159 height 652
type textarea "h"
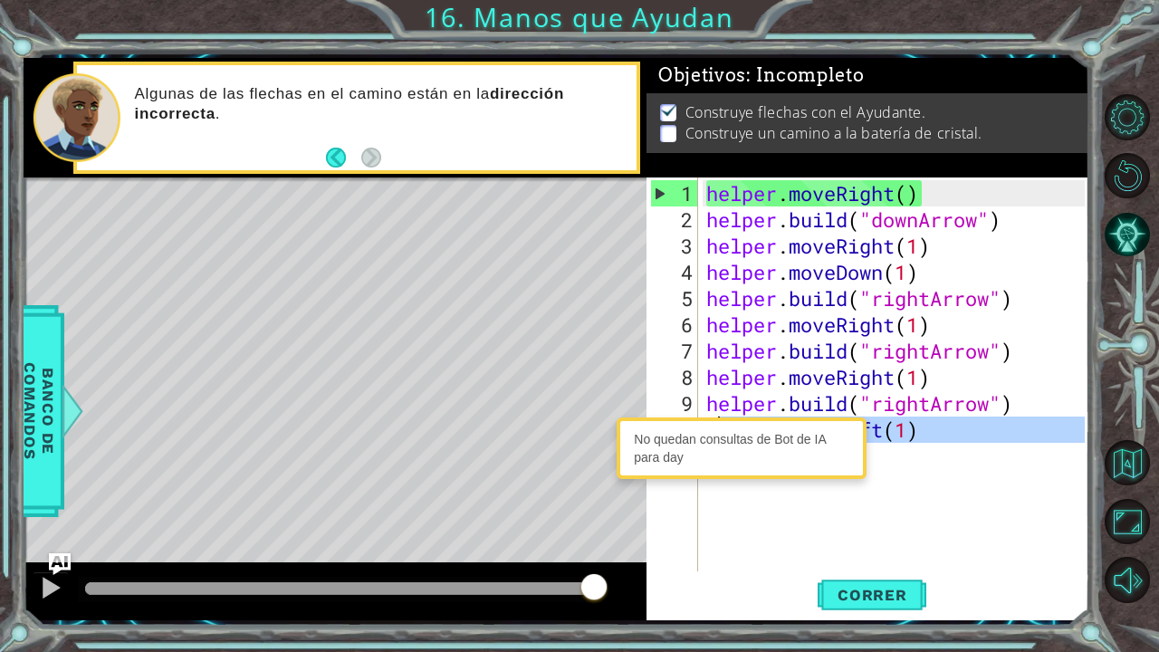
scroll to position [0, 0]
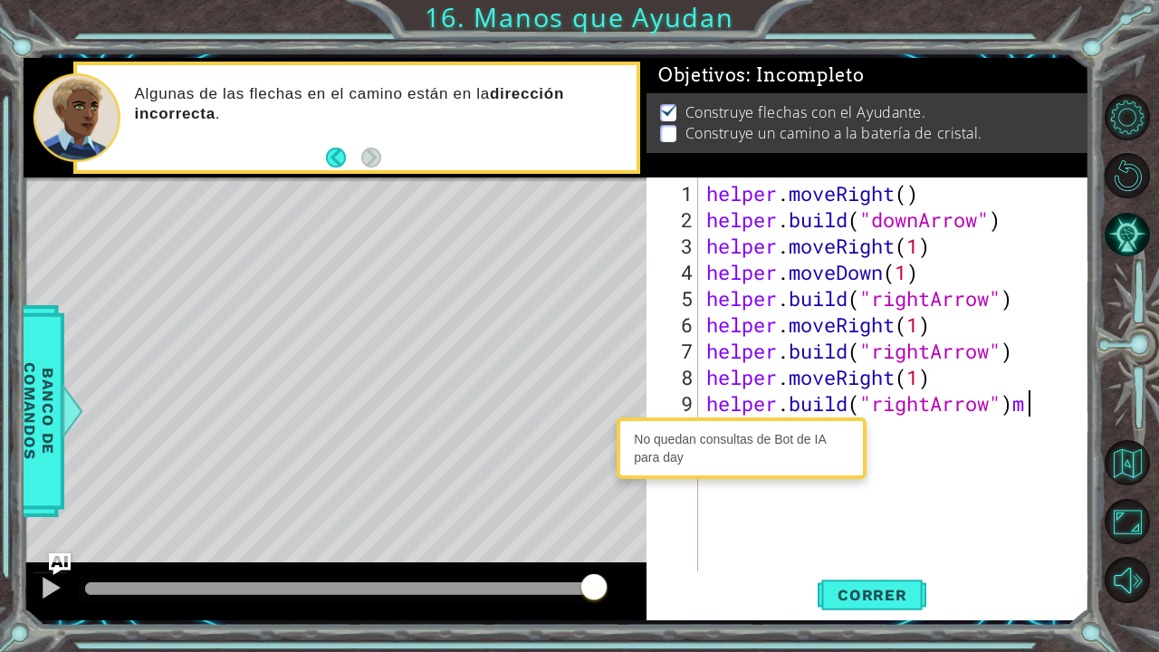
type textarea "[DOMAIN_NAME]("rightArrow")"
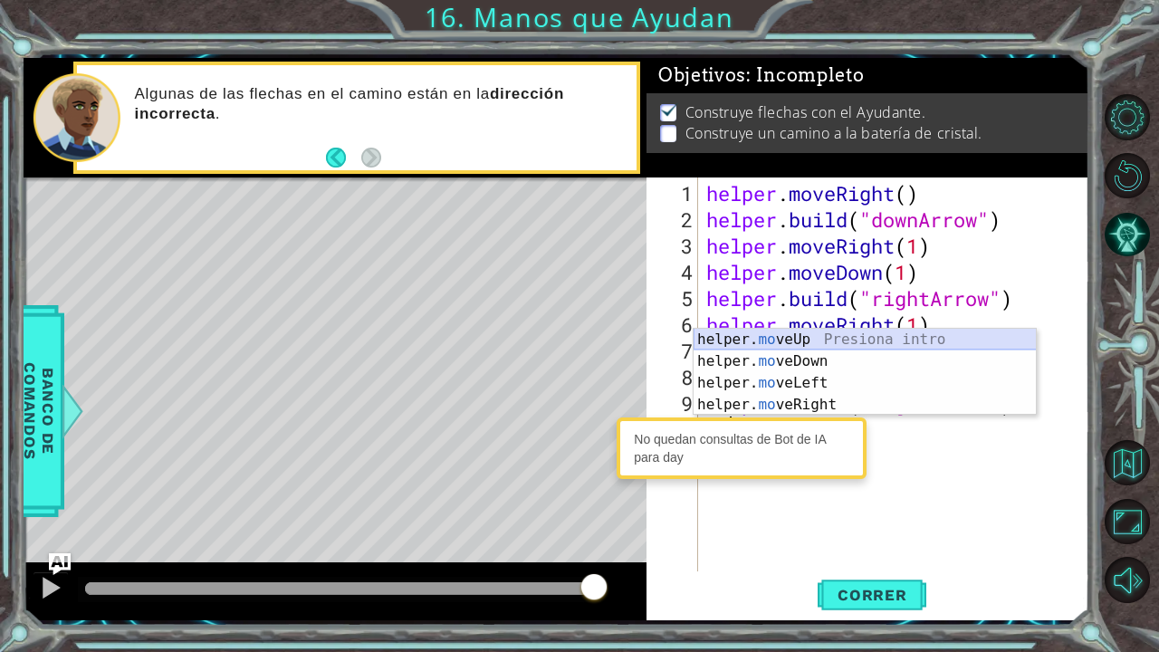
click at [815, 337] on div "helper. mo veUp Presiona intro helper. mo veDown Presiona intro helper. mo veLe…" at bounding box center [865, 394] width 343 height 130
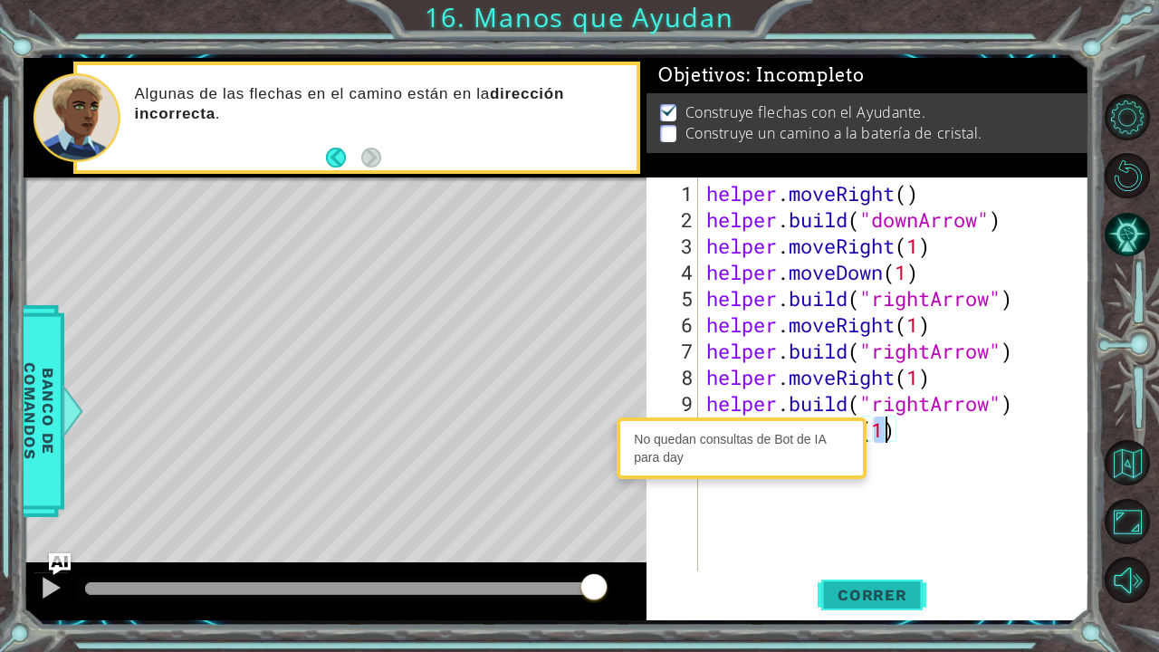
click at [848, 537] on span "Correr" at bounding box center [873, 595] width 106 height 18
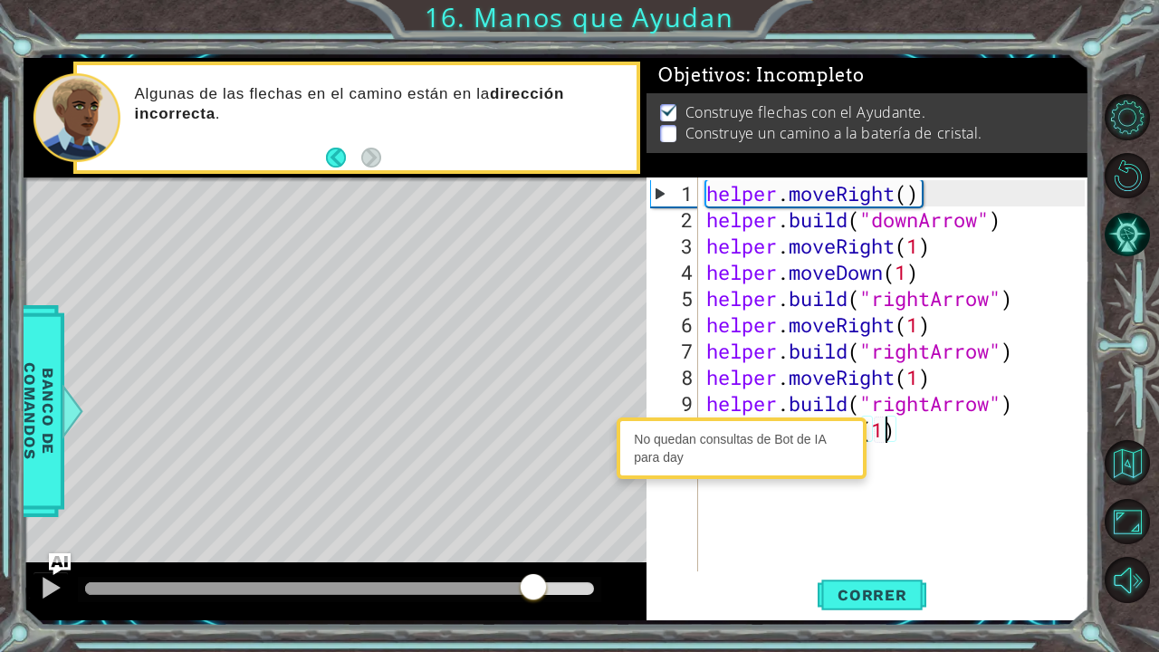
drag, startPoint x: 488, startPoint y: 582, endPoint x: 533, endPoint y: 592, distance: 45.3
click at [533, 537] on div at bounding box center [339, 588] width 509 height 13
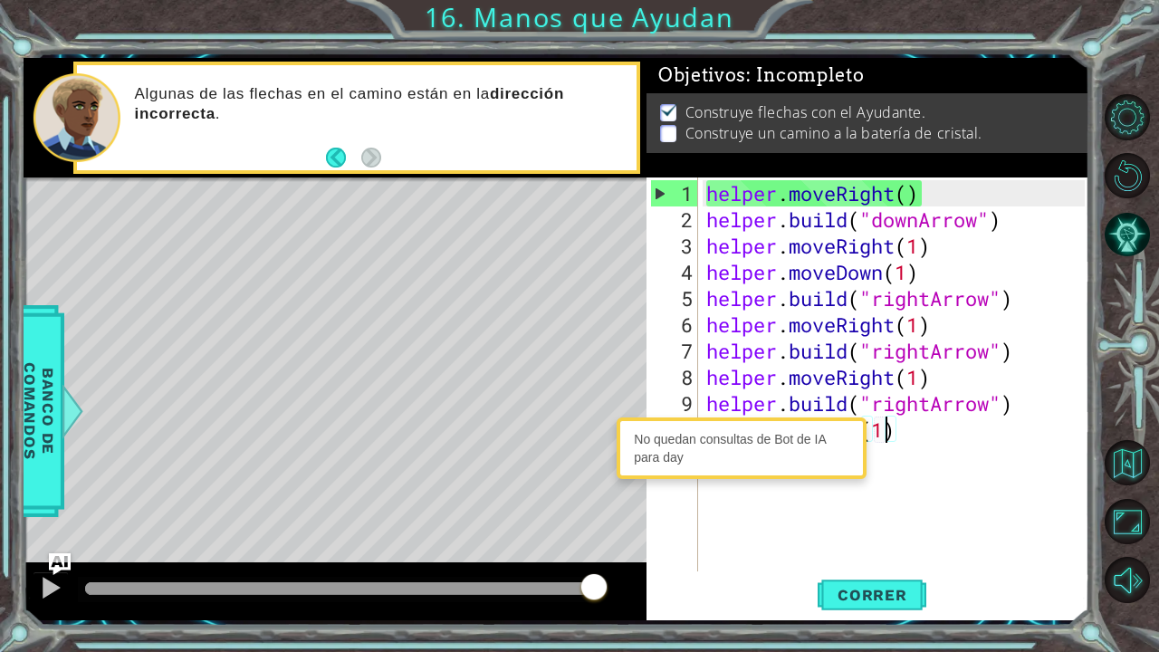
click at [172, 537] on div at bounding box center [339, 588] width 509 height 13
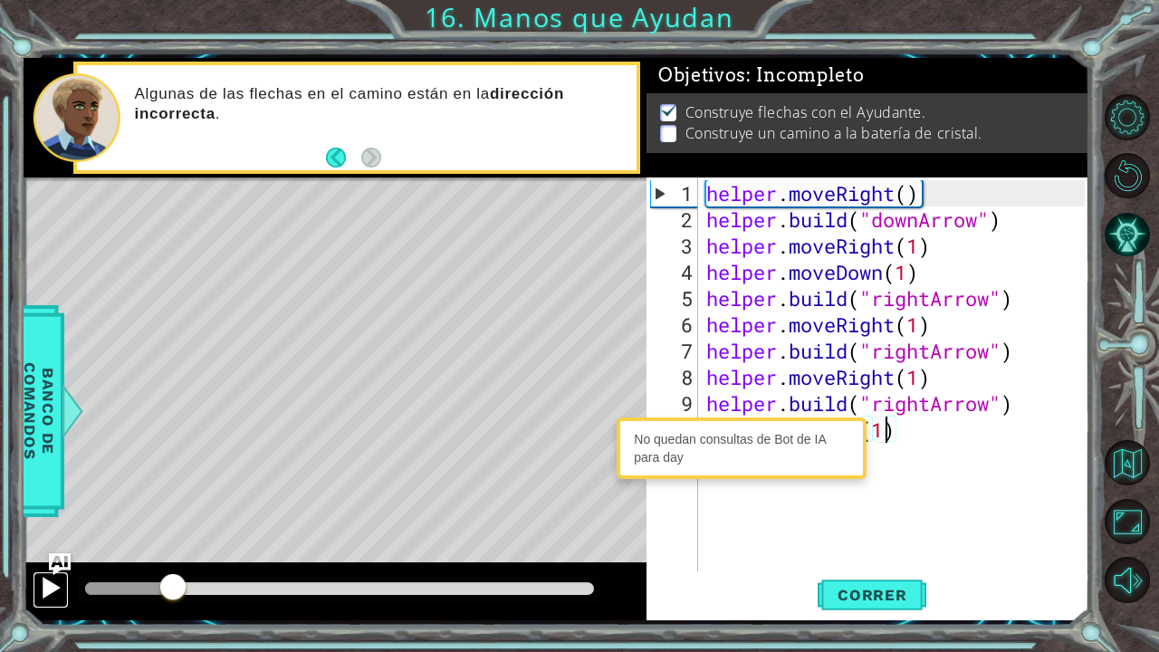
click at [52, 537] on div at bounding box center [51, 588] width 24 height 24
drag, startPoint x: 892, startPoint y: 375, endPoint x: 842, endPoint y: 371, distance: 50.9
click at [842, 371] on div "helper . moveRight ( ) helper . build ( "downArrow" ) helper . moveRight ( 1 ) …" at bounding box center [898, 403] width 391 height 447
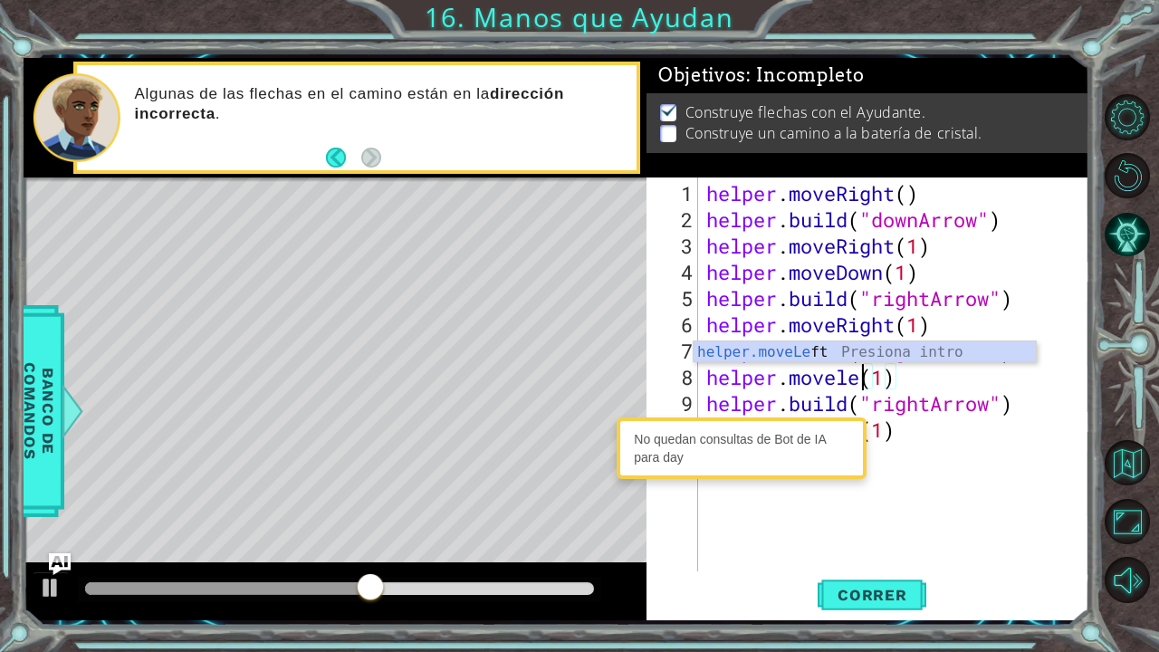
scroll to position [0, 7]
click at [880, 537] on button "Correr" at bounding box center [872, 594] width 109 height 44
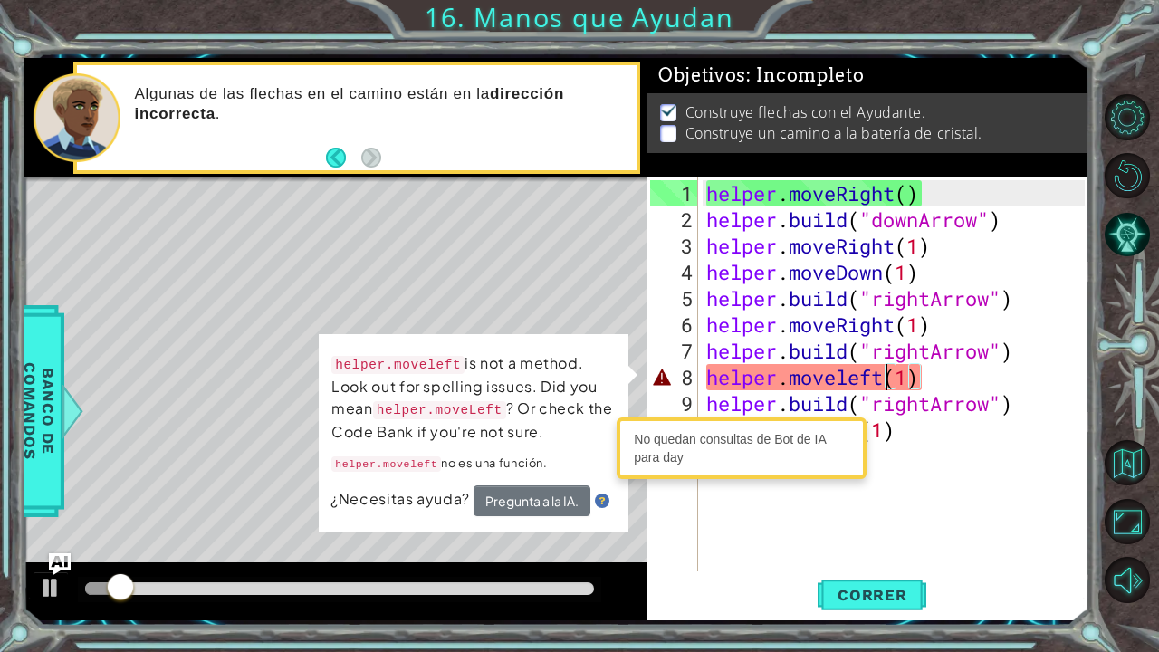
type textarea "helper.moveRight(1)"
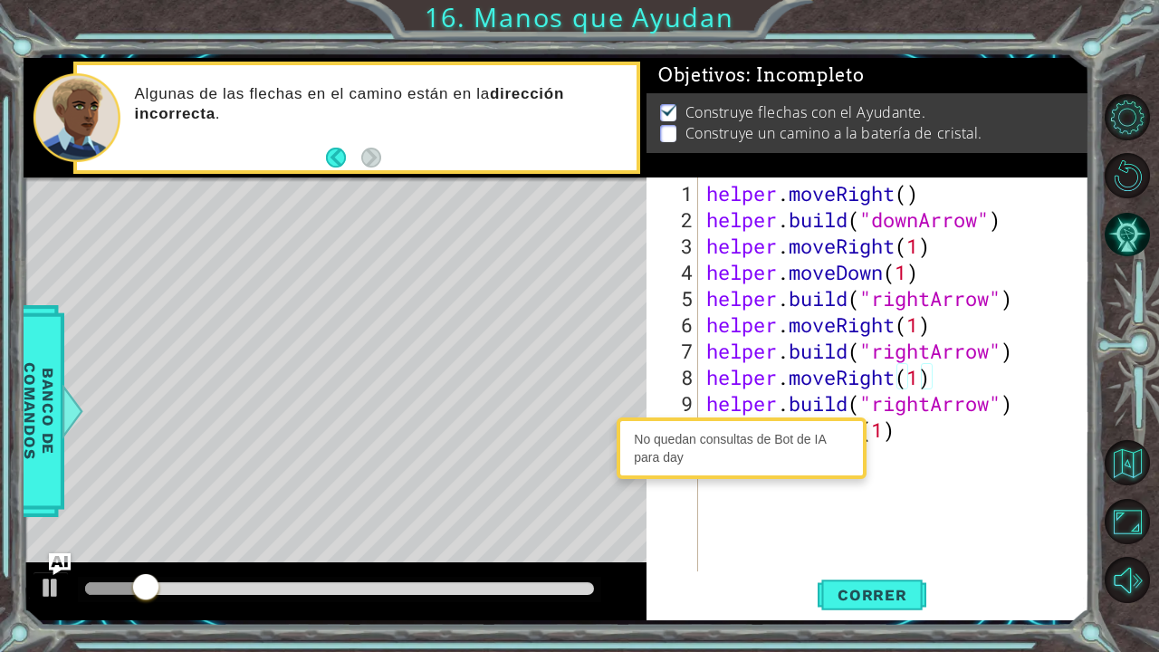
click at [796, 512] on div "helper . moveRight ( ) helper . build ( "downArrow" ) helper . moveRight ( 1 ) …" at bounding box center [898, 403] width 391 height 447
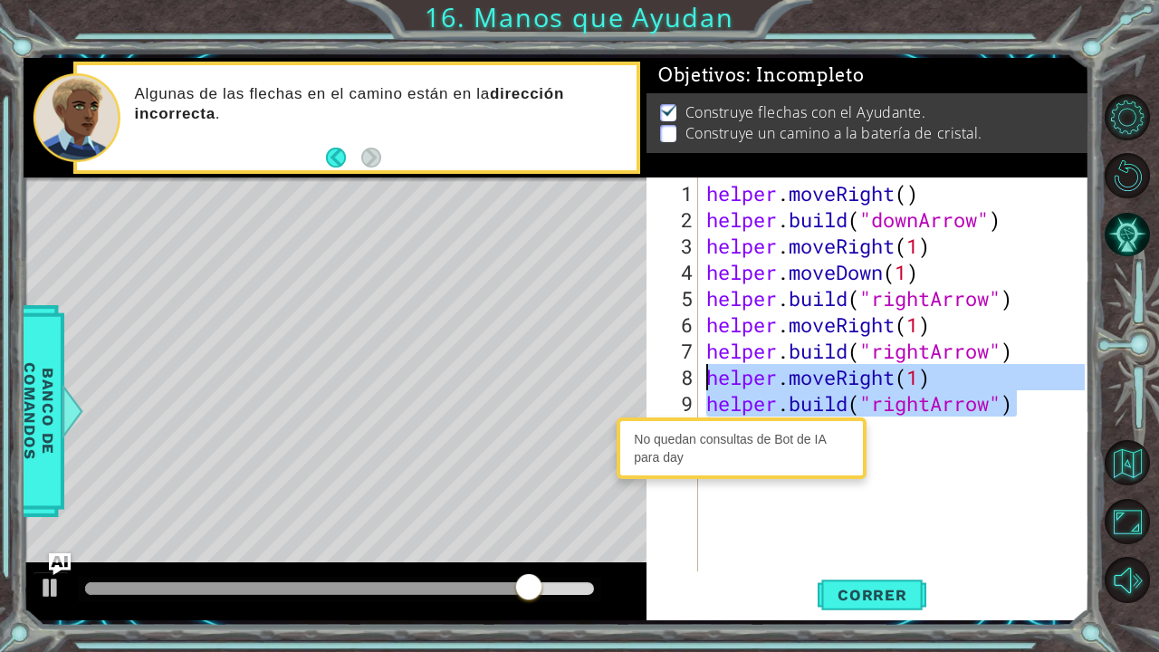
drag, startPoint x: 1038, startPoint y: 409, endPoint x: 703, endPoint y: 376, distance: 336.8
click at [703, 376] on div "helper . moveRight ( ) helper . build ( "downArrow" ) helper . moveRight ( 1 ) …" at bounding box center [898, 403] width 391 height 447
type textarea "helper.moveRight(1) [DOMAIN_NAME]("rightArrow")"
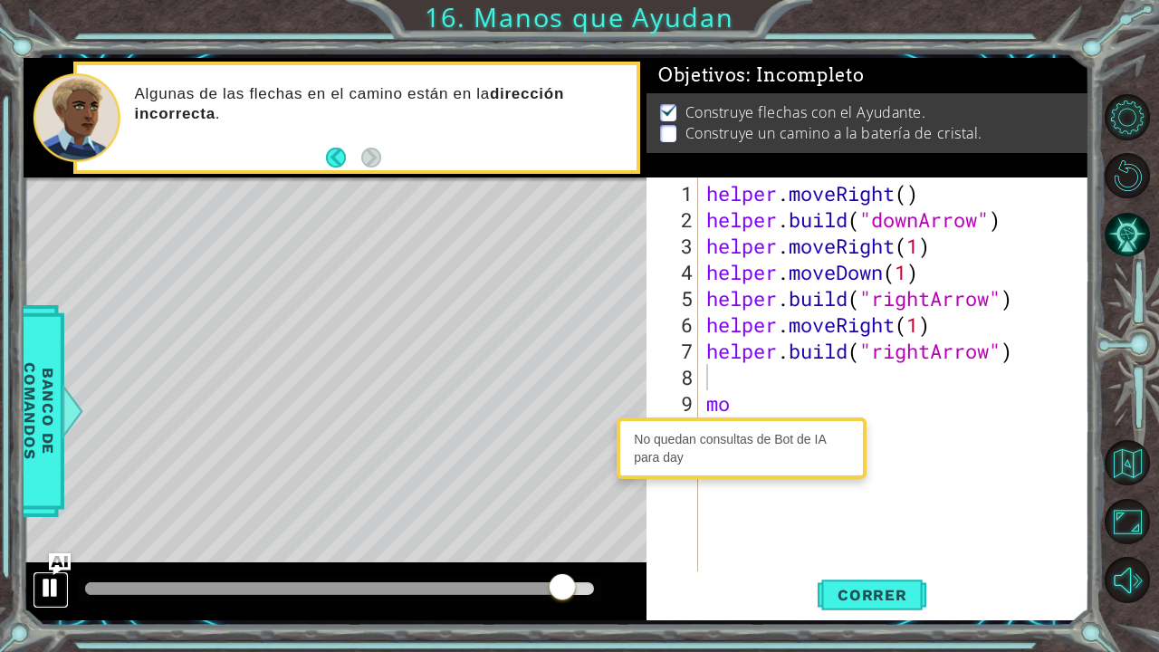
click at [46, 537] on button at bounding box center [51, 590] width 36 height 37
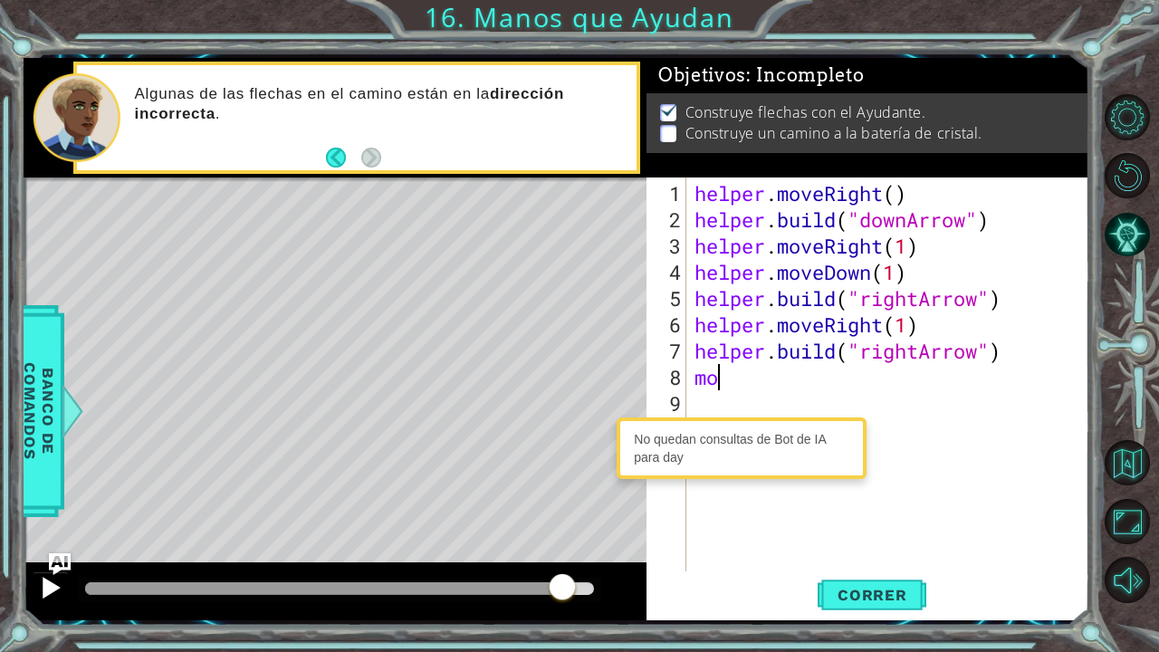
type textarea "m"
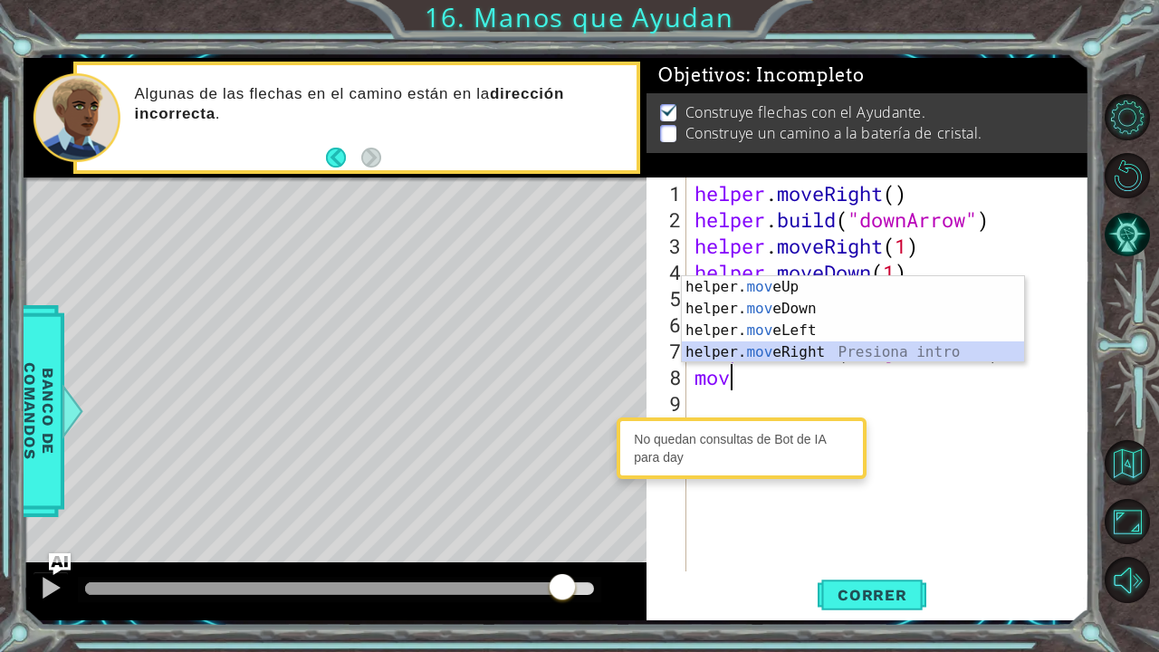
click at [745, 351] on div "helper. mov eUp Presiona intro helper. mov eDown Presiona intro helper. mov eLe…" at bounding box center [853, 341] width 343 height 130
type textarea "helper.moveRight(1)"
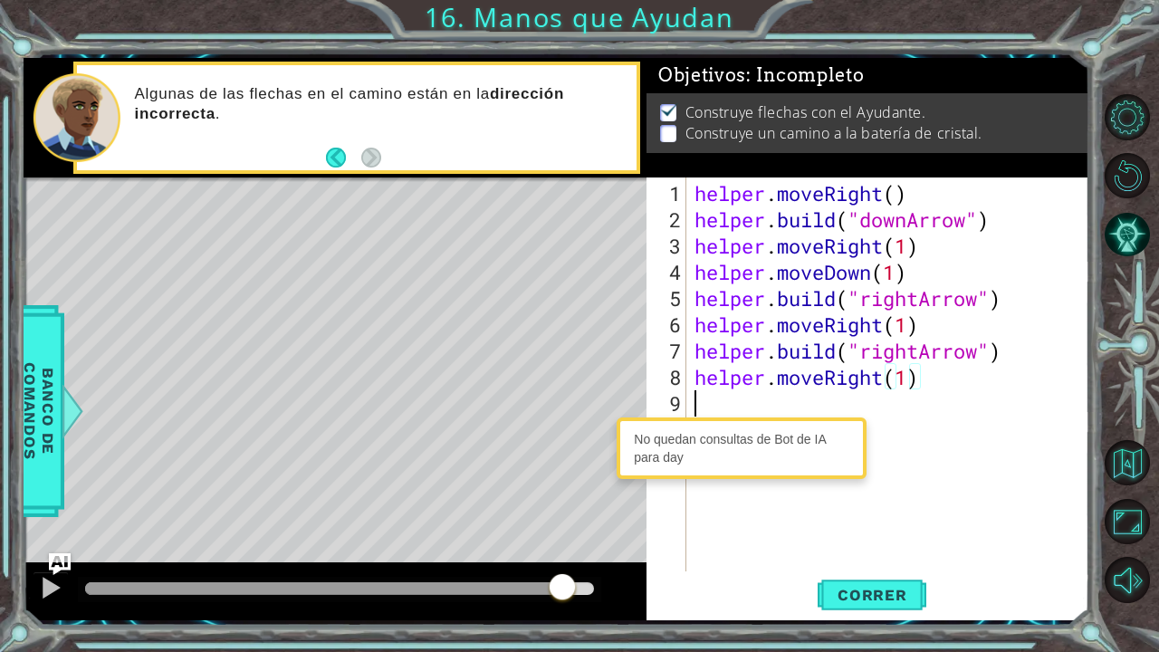
click at [756, 390] on div "helper . moveRight ( ) helper . build ( "downArrow" ) helper . moveRight ( 1 ) …" at bounding box center [892, 403] width 403 height 447
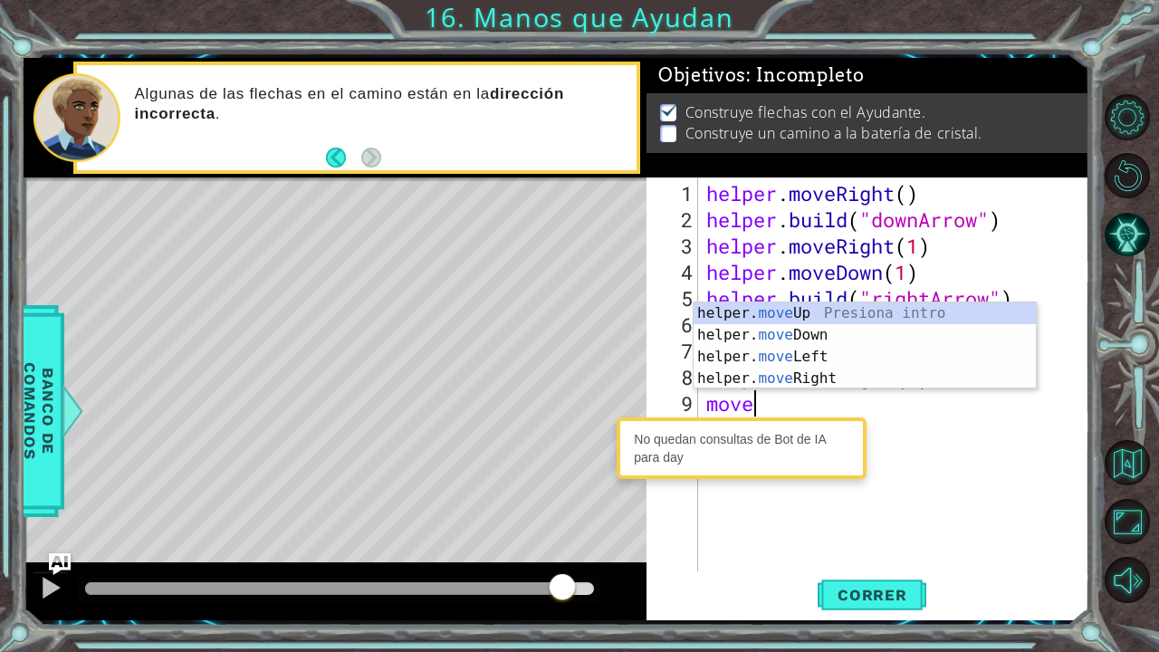
scroll to position [0, 1]
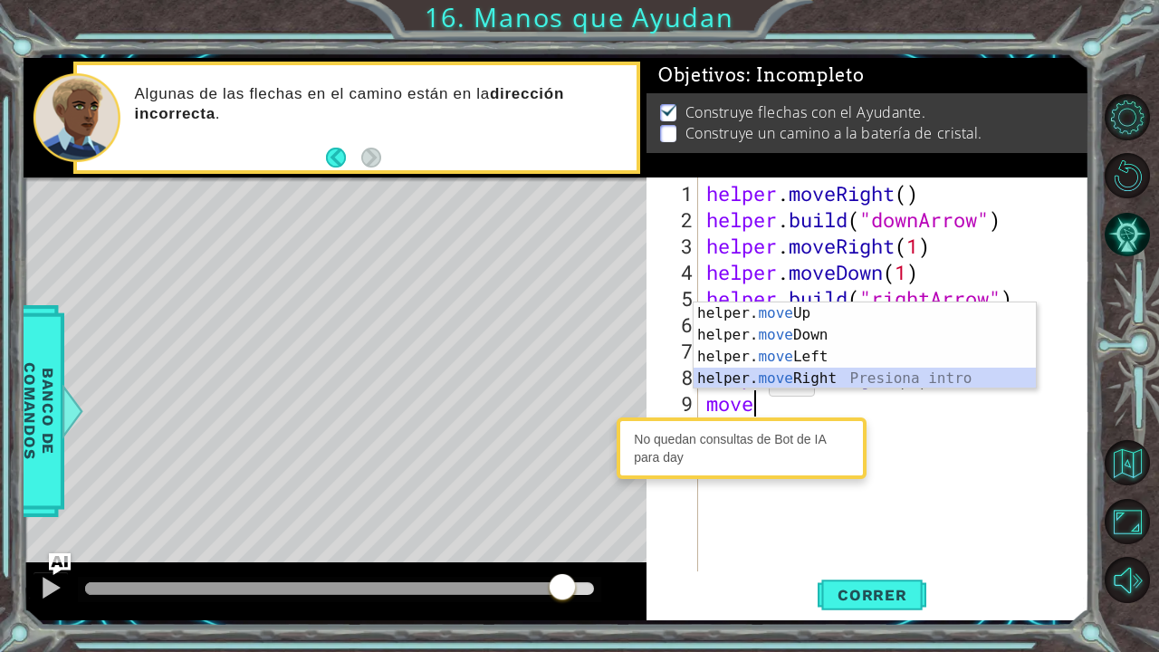
click at [785, 377] on div "helper. move Up Presiona intro helper. move Down Presiona intro helper. move Le…" at bounding box center [865, 368] width 343 height 130
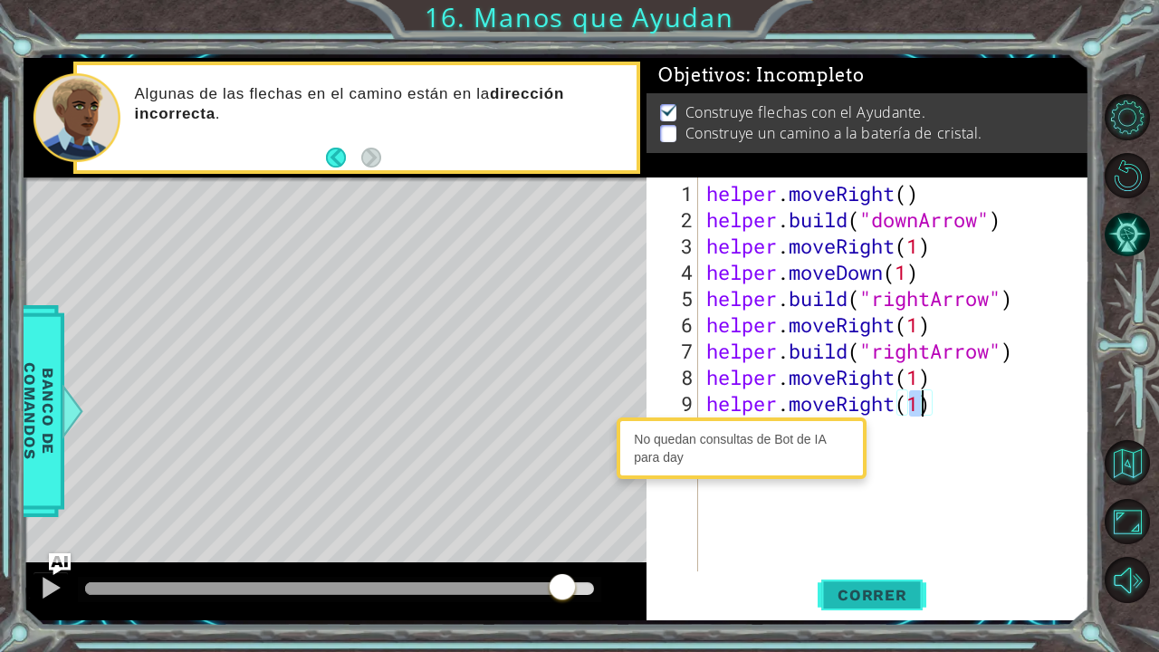
type textarea "helper.moveRight(1)"
click at [917, 537] on span "Correr" at bounding box center [873, 595] width 106 height 18
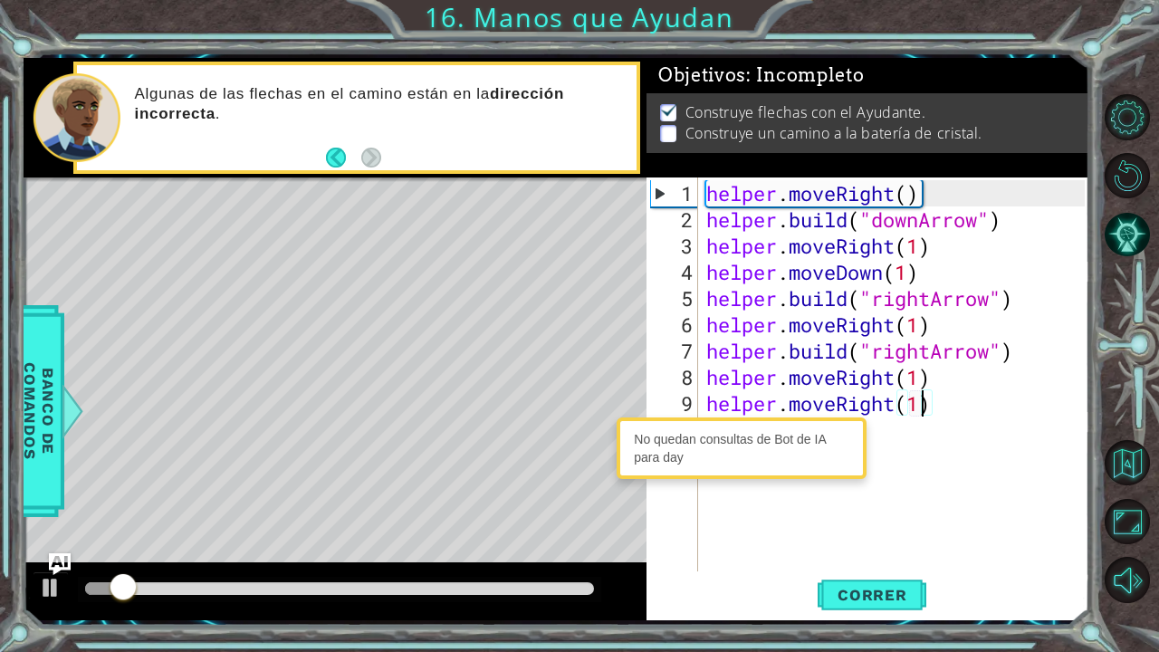
click at [774, 428] on div "No quedan consultas de Bot de IA para day" at bounding box center [741, 448] width 241 height 53
click at [897, 427] on div "helper . moveRight ( ) helper . build ( "downArrow" ) helper . moveRight ( 1 ) …" at bounding box center [898, 403] width 391 height 447
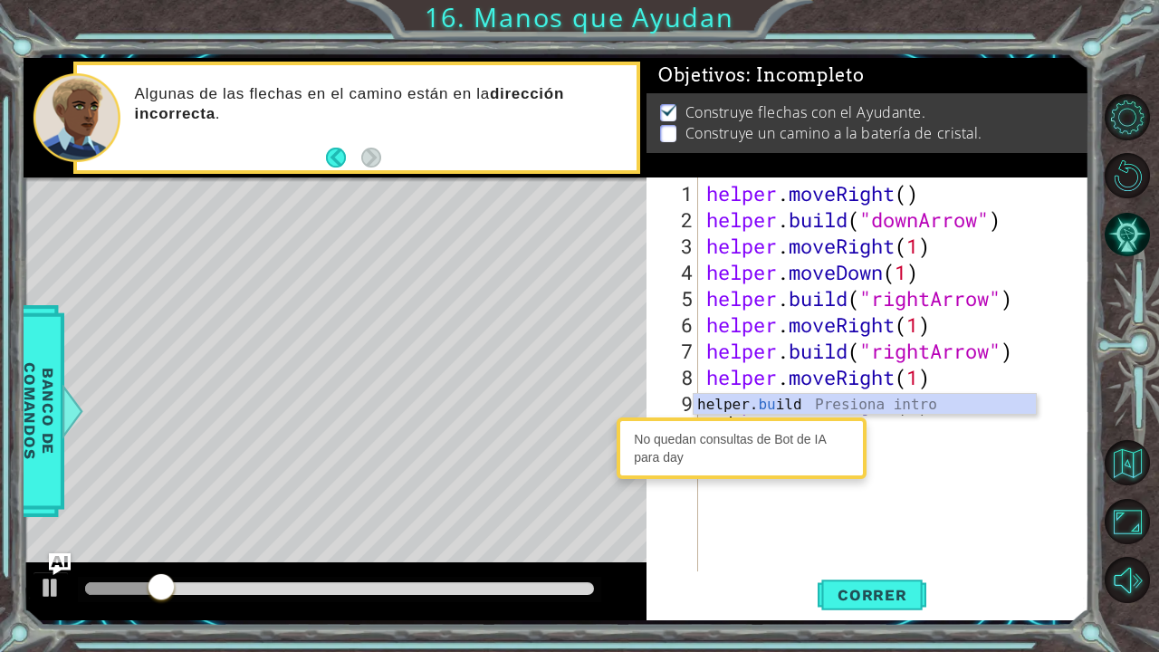
scroll to position [0, 0]
type textarea "[DOMAIN_NAME]("rightArrow")"
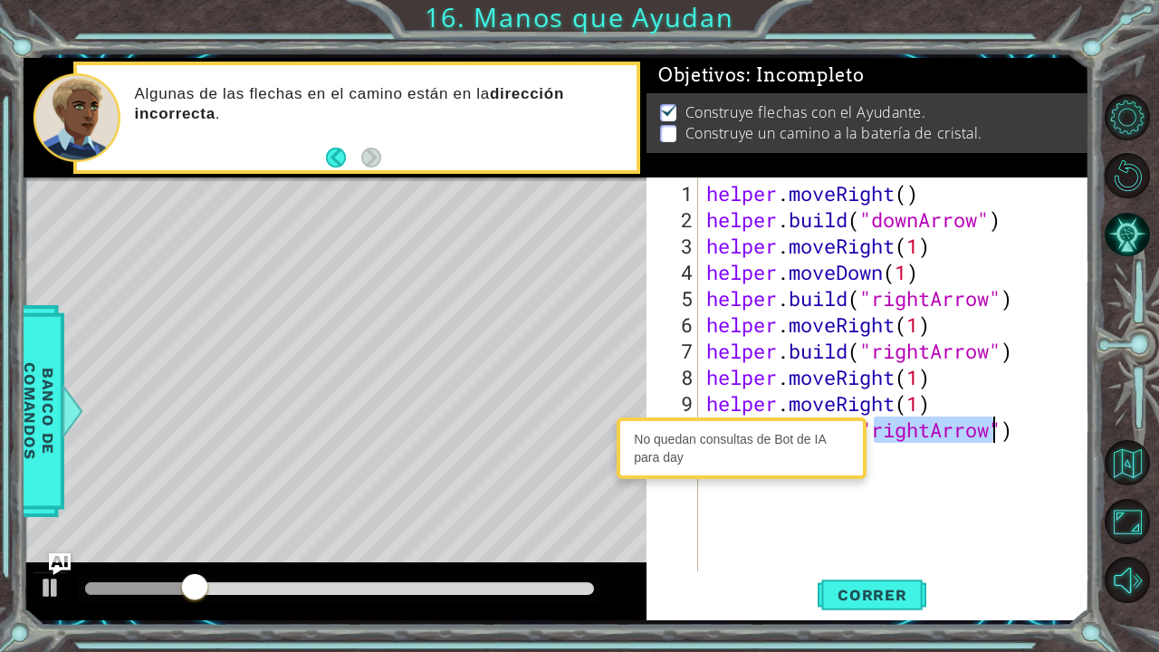
click at [964, 457] on div "helper . moveRight ( ) helper . build ( "downArrow" ) helper . moveRight ( 1 ) …" at bounding box center [898, 403] width 391 height 447
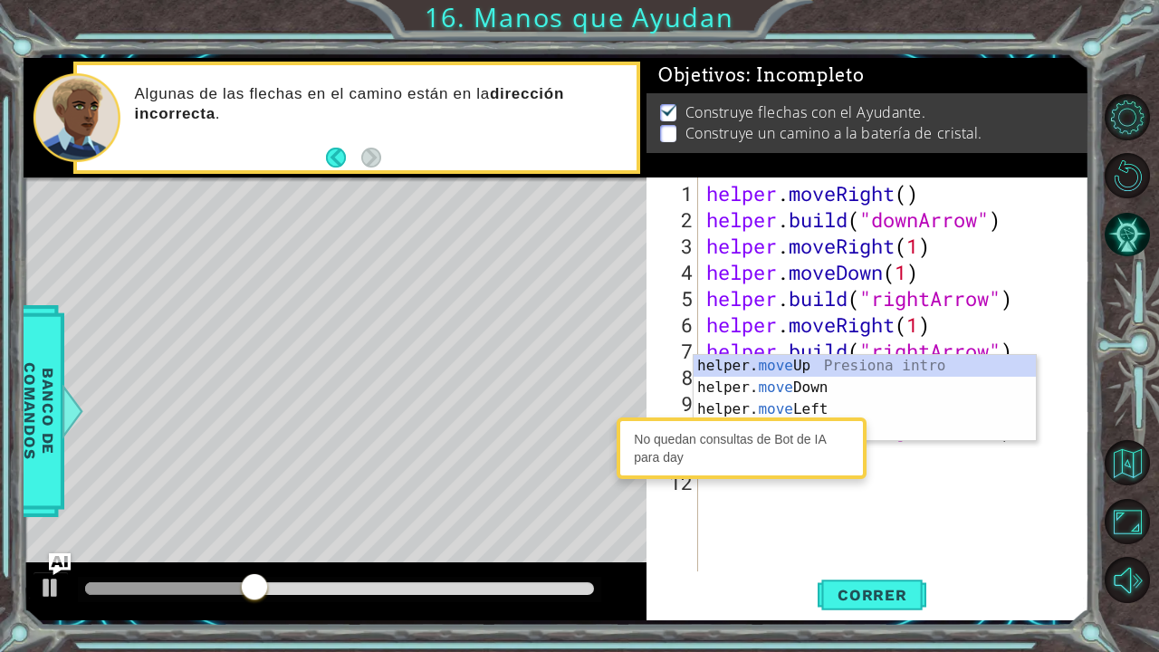
scroll to position [0, 1]
click at [896, 411] on div "helper. move Up Presiona intro helper. move Down Presiona intro helper. move Le…" at bounding box center [865, 420] width 343 height 130
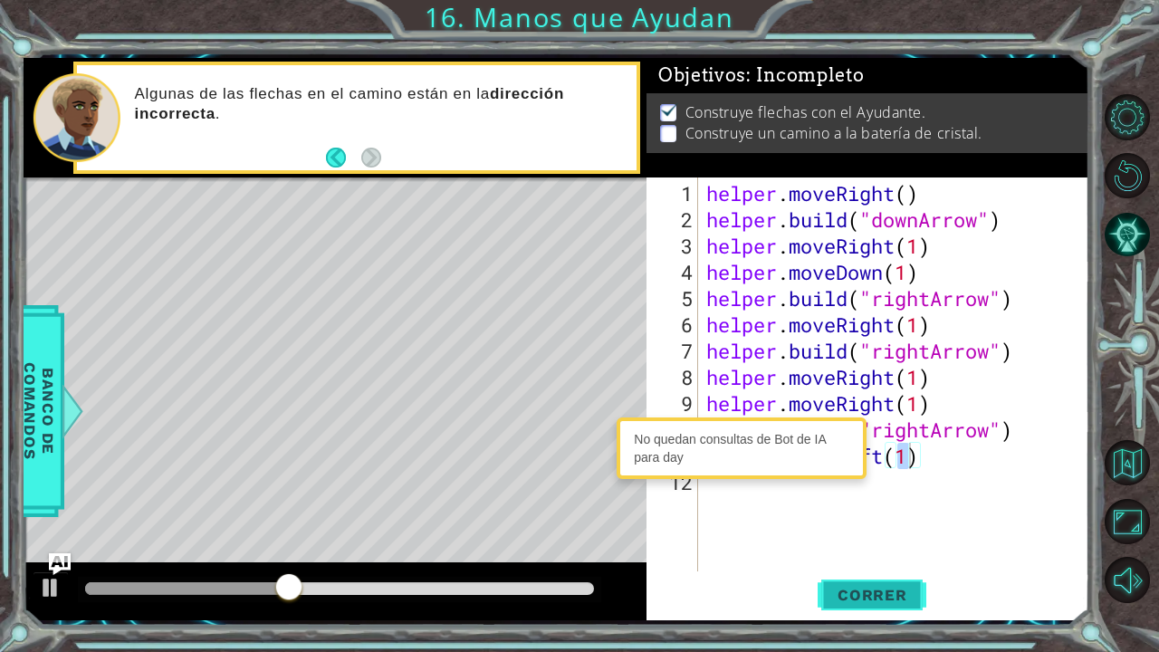
click at [862, 537] on span "Correr" at bounding box center [873, 595] width 106 height 18
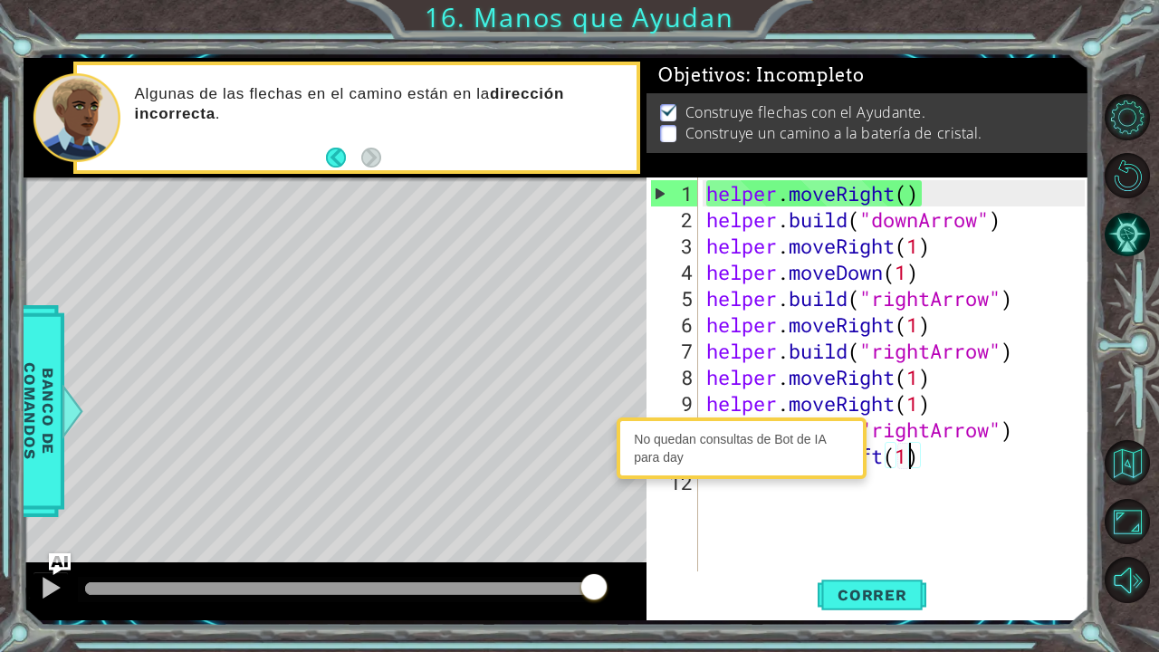
drag, startPoint x: 495, startPoint y: 587, endPoint x: 638, endPoint y: 588, distance: 143.1
click at [638, 537] on div at bounding box center [335, 592] width 623 height 58
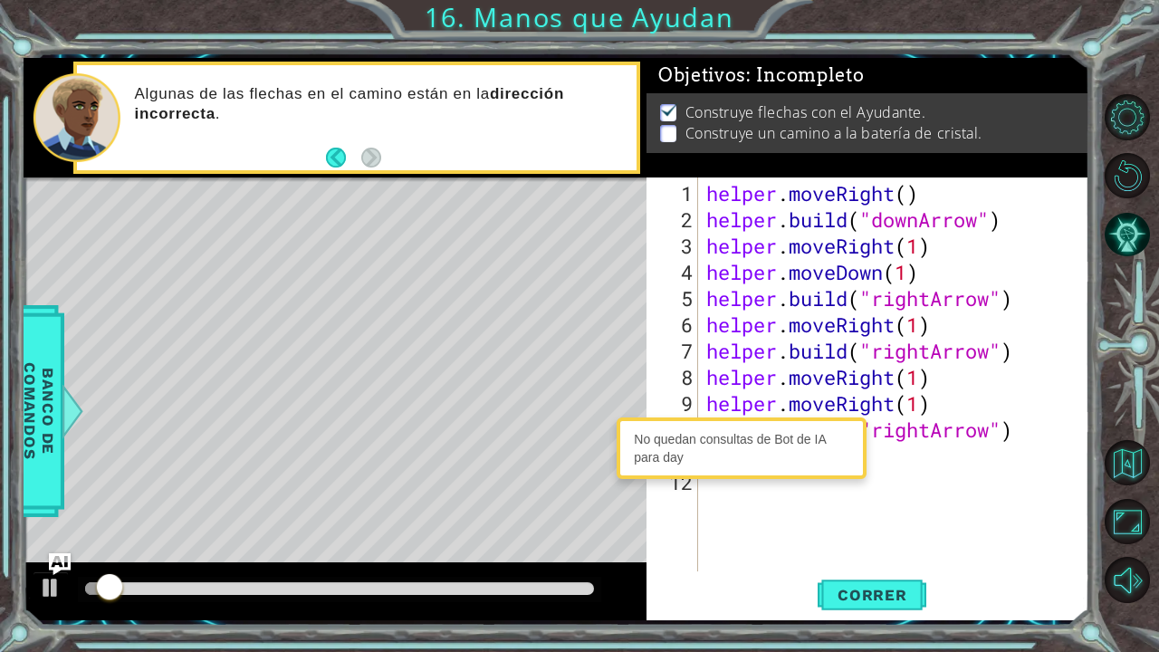
type textarea "m"
type textarea "b"
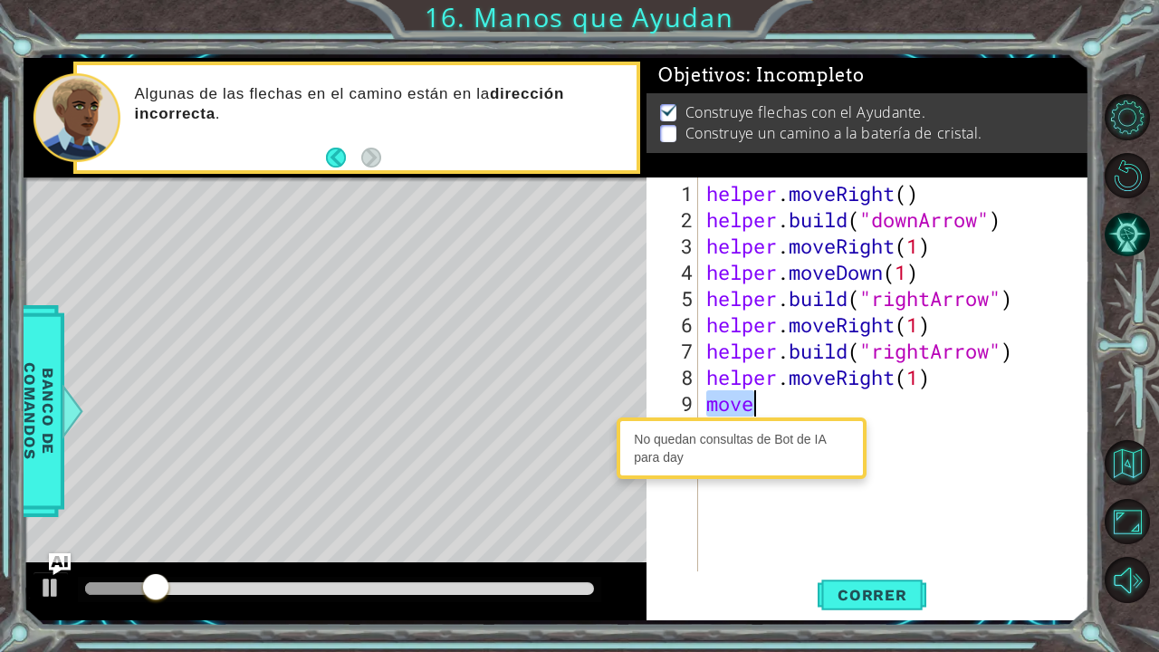
type textarea "m"
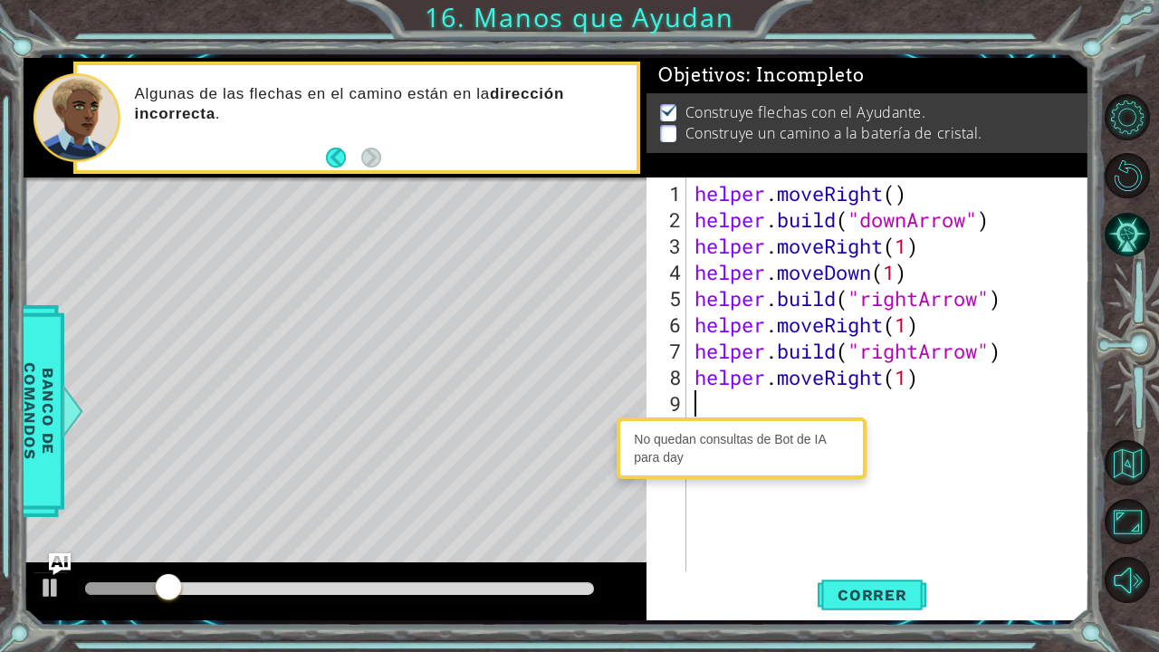
type textarea "mov"
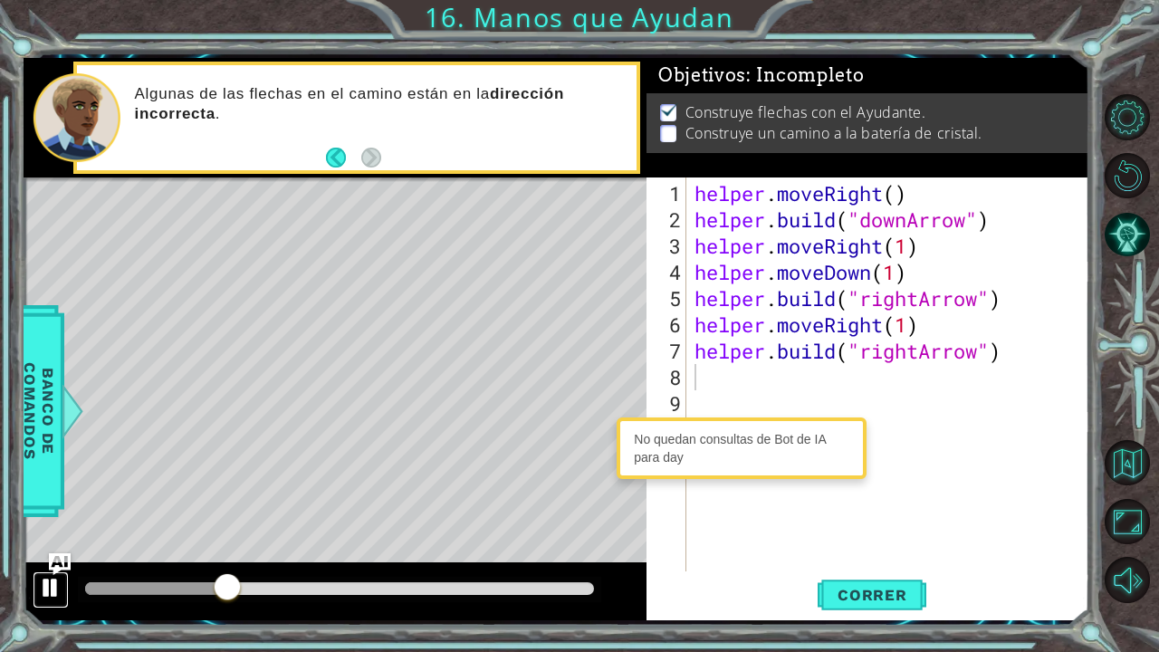
click at [58, 537] on div at bounding box center [51, 588] width 24 height 24
type textarea "b"
type textarea "m"
type textarea "g"
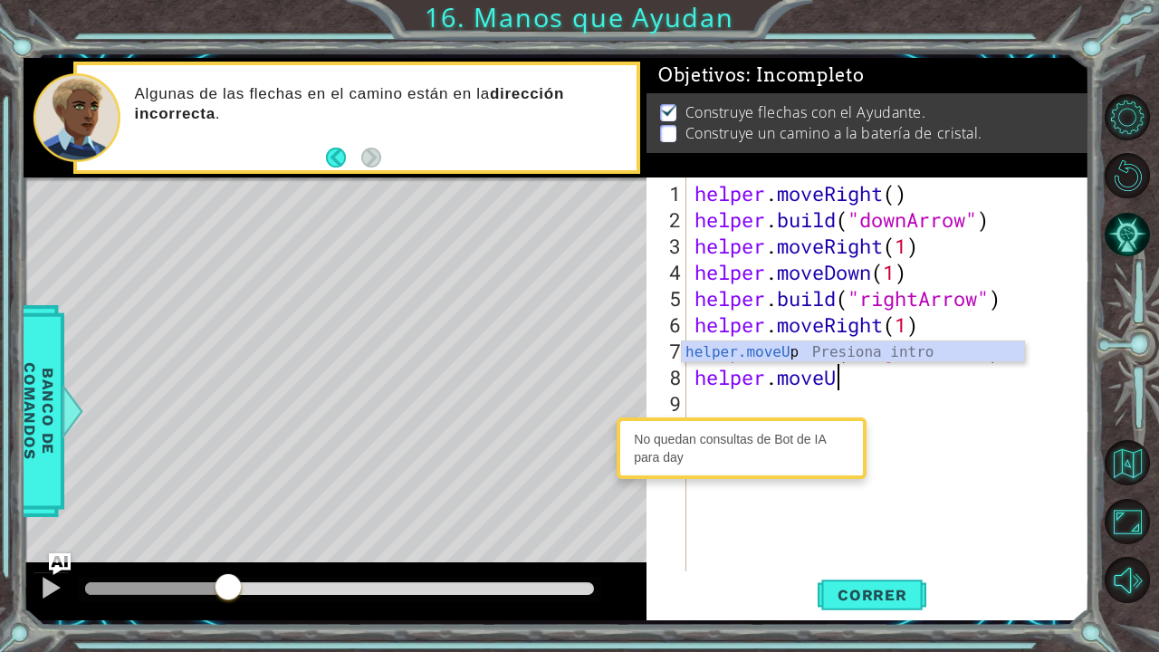
type textarea "h"
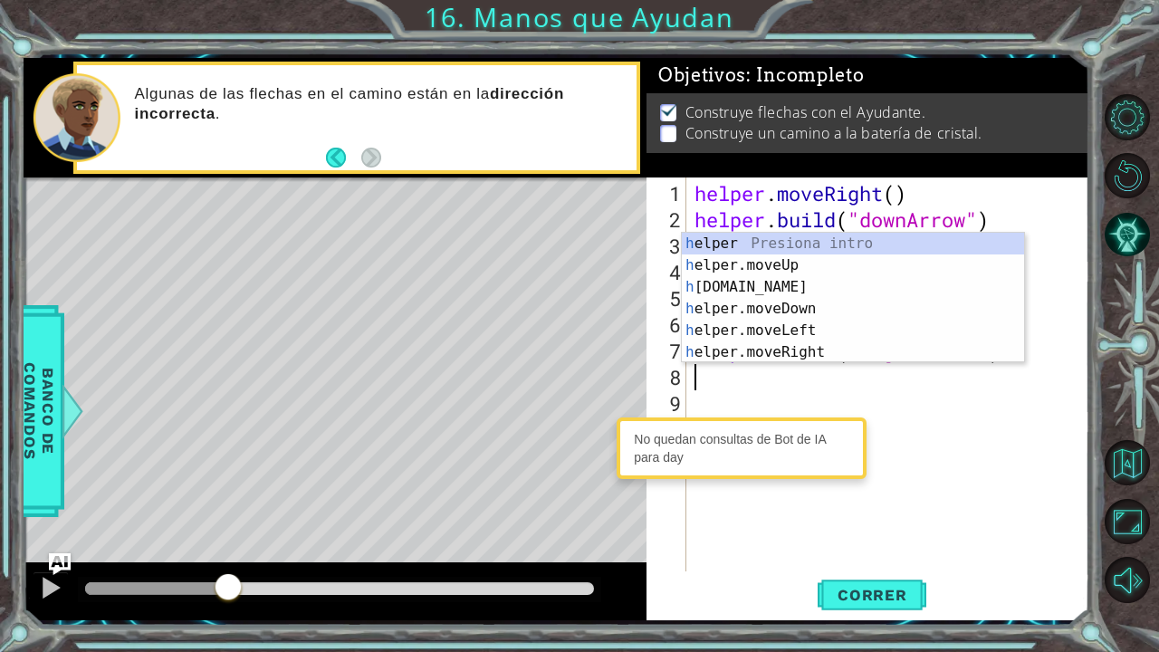
type textarea "[DOMAIN_NAME]("rightArrow")"
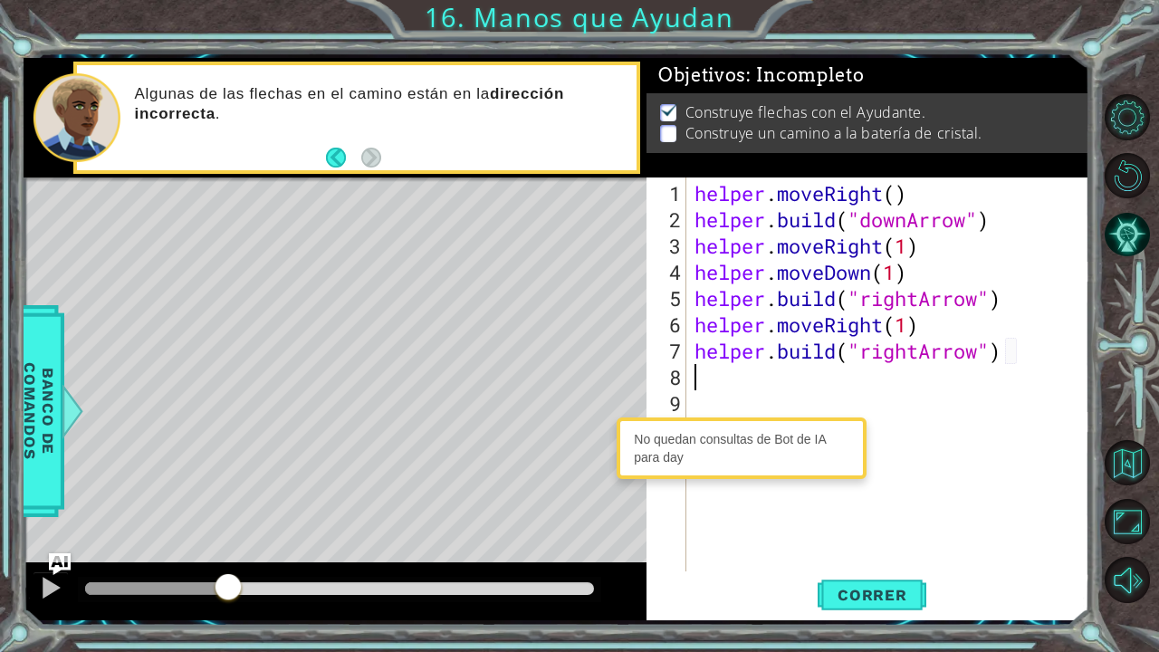
type textarea "}"
type textarea "[DOMAIN_NAME]("rightArrow")}"
type textarea "[DOMAIN_NAME]("rightArrow")"
click at [879, 591] on span "Correr" at bounding box center [873, 595] width 106 height 18
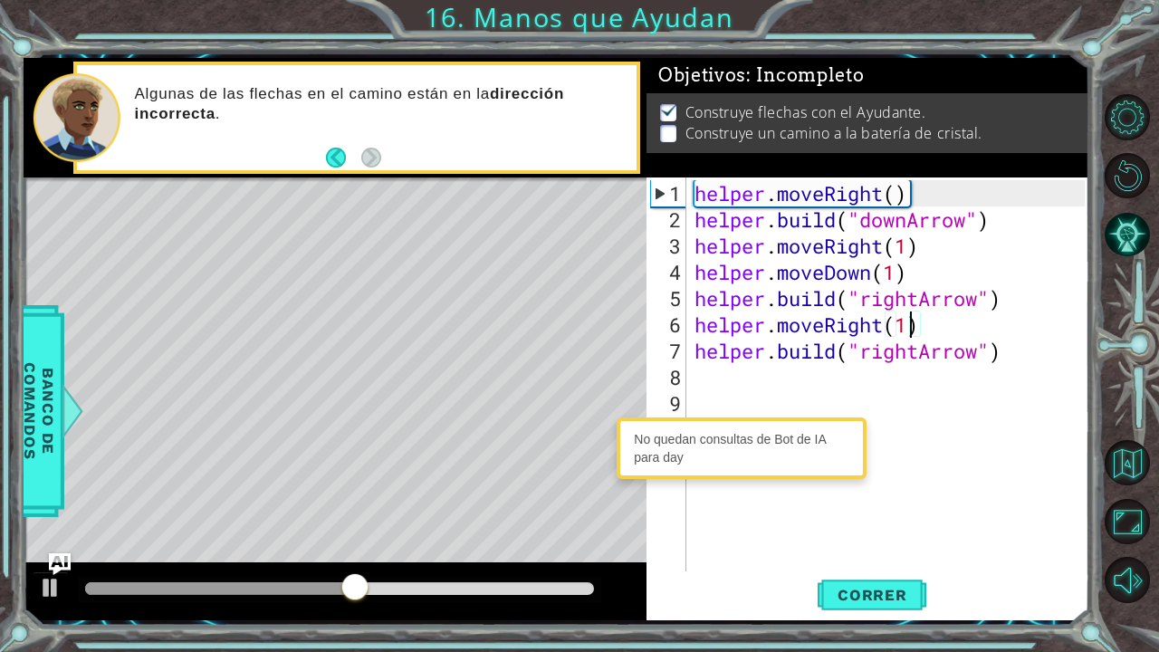
click at [909, 326] on div "helper . moveRight ( ) helper . build ( "downArrow" ) helper . moveRight ( 1 ) …" at bounding box center [892, 403] width 403 height 447
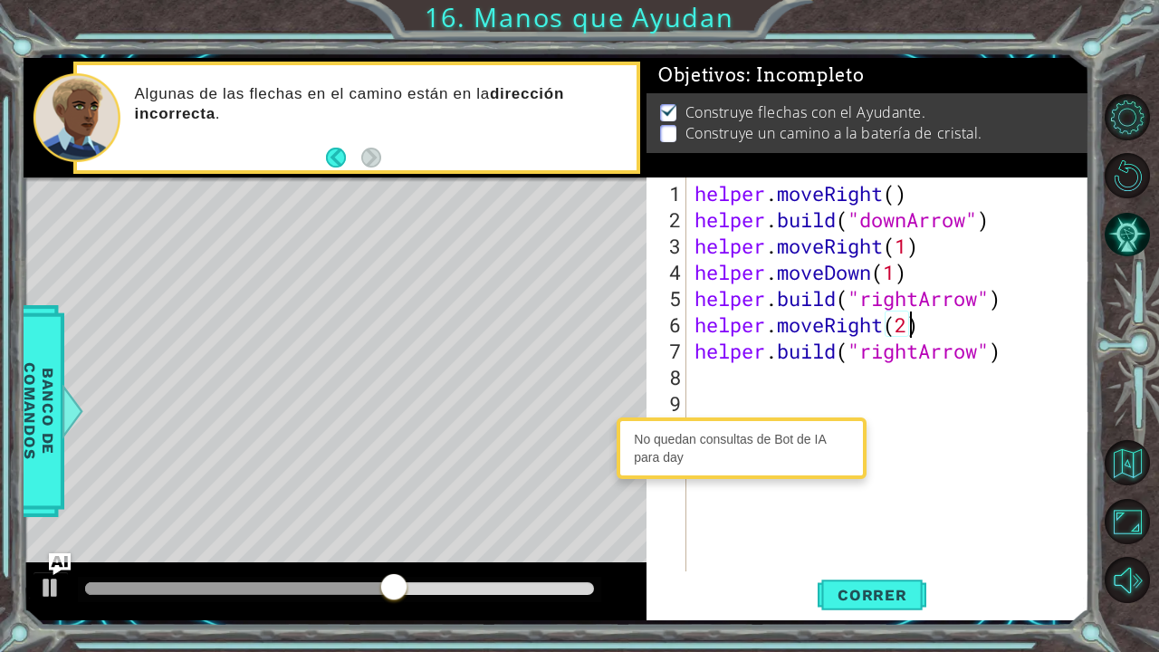
scroll to position [0, 9]
click at [880, 594] on span "Correr" at bounding box center [873, 595] width 106 height 18
click at [916, 356] on div "helper . moveRight ( ) helper . build ( "downArrow" ) helper . moveRight ( 1 ) …" at bounding box center [892, 403] width 403 height 447
type textarea "[DOMAIN_NAME]("rightArrow")"
click at [864, 384] on div "helper . moveRight ( ) helper . build ( "downArrow" ) helper . moveRight ( 1 ) …" at bounding box center [892, 403] width 403 height 447
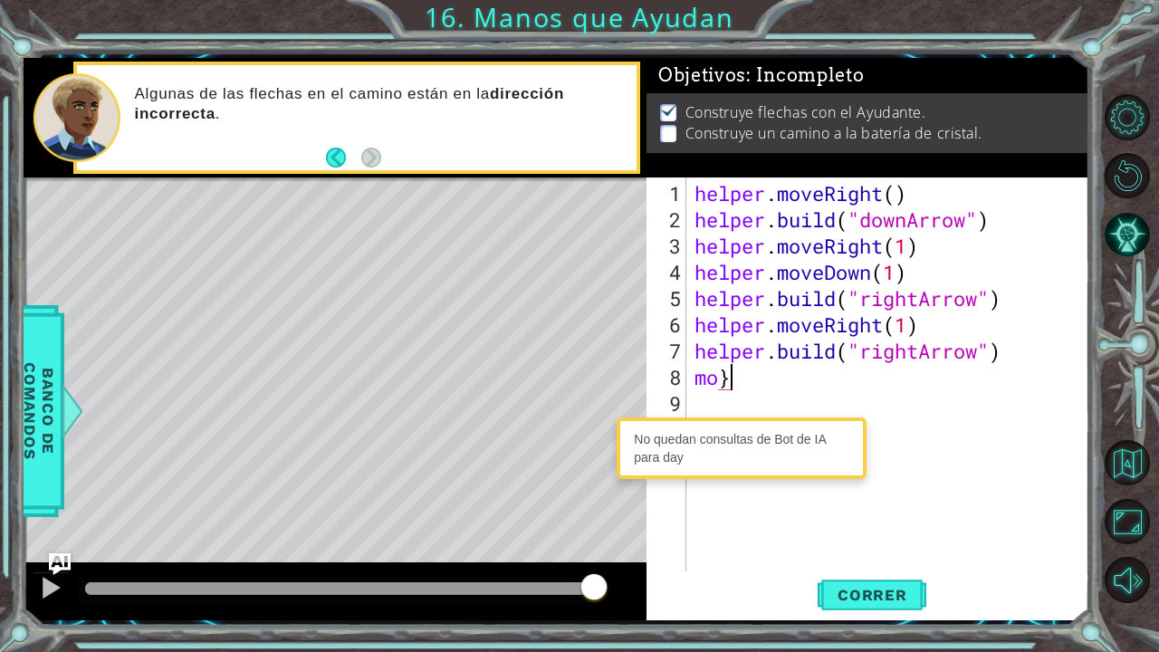
scroll to position [0, 0]
type textarea "m"
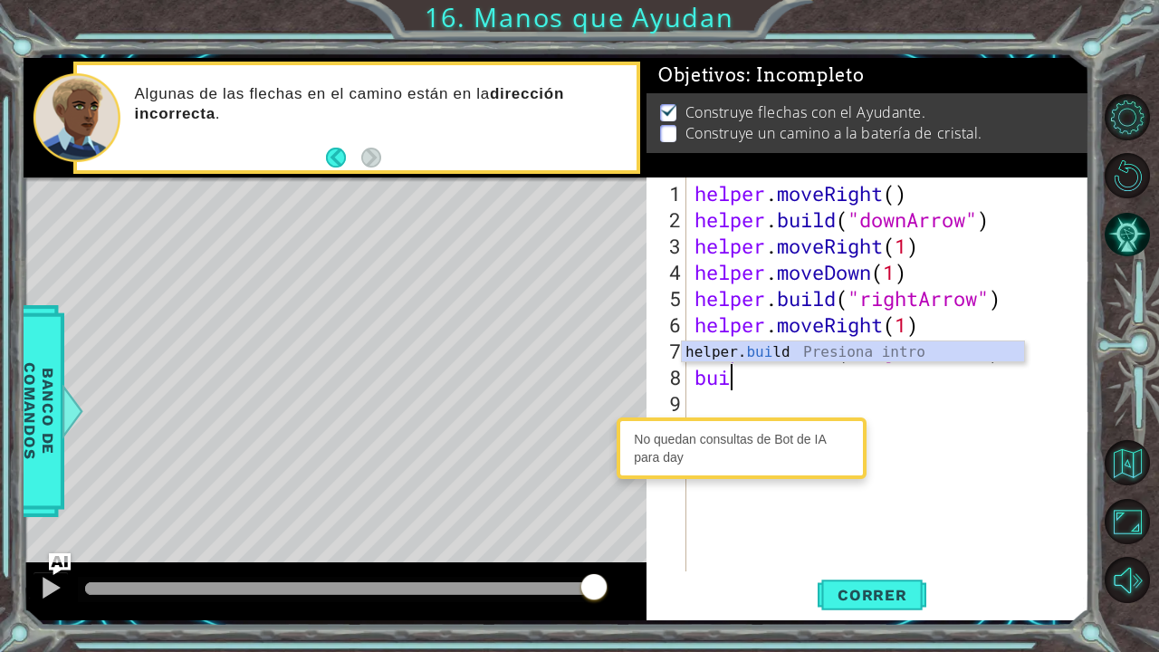
click at [846, 342] on div "helper. [PERSON_NAME] ld Presiona intro" at bounding box center [853, 374] width 343 height 65
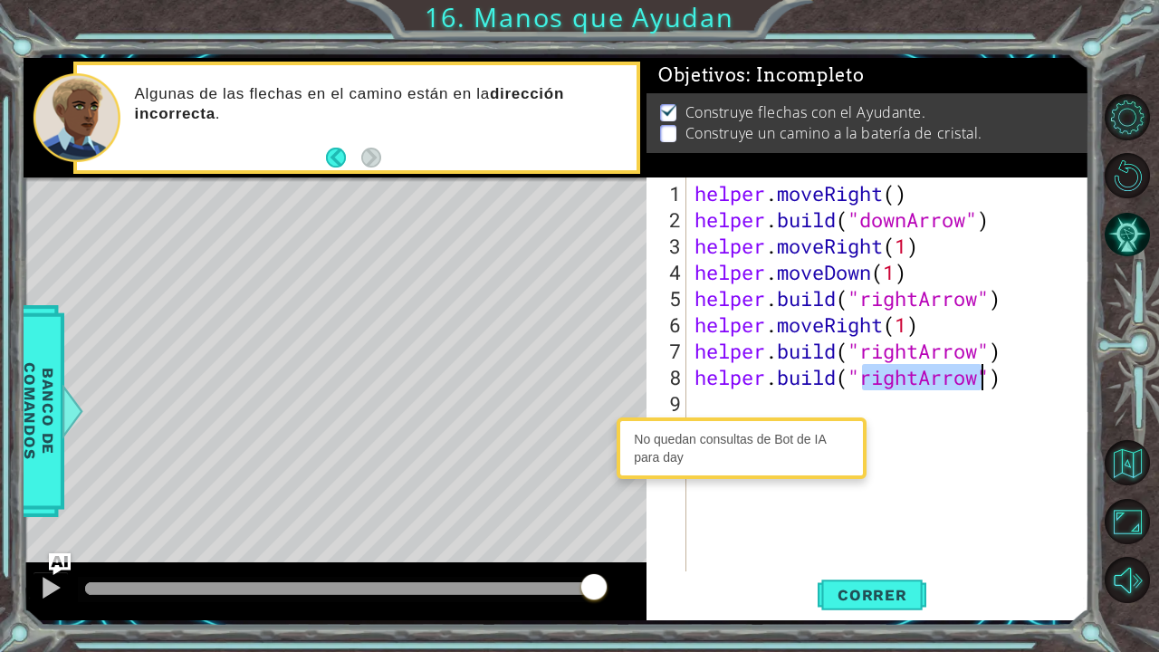
click at [904, 377] on div "helper . moveRight ( ) helper . build ( "downArrow" ) helper . moveRight ( 1 ) …" at bounding box center [888, 375] width 394 height 394
click at [908, 377] on div "helper . moveRight ( ) helper . build ( "downArrow" ) helper . moveRight ( 1 ) …" at bounding box center [892, 403] width 403 height 447
click at [890, 603] on span "Correr" at bounding box center [873, 595] width 106 height 18
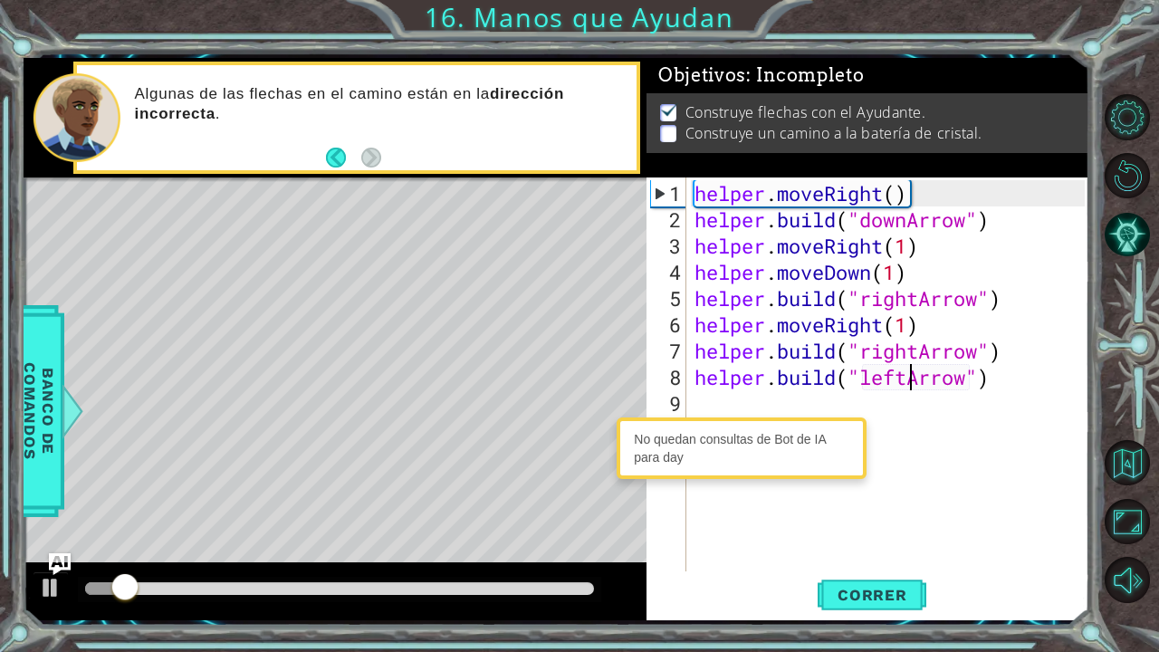
click at [1007, 358] on div "helper . moveRight ( ) helper . build ( "downArrow" ) helper . moveRight ( 1 ) …" at bounding box center [892, 403] width 403 height 447
type textarea "[DOMAIN_NAME]("rightArrow")"
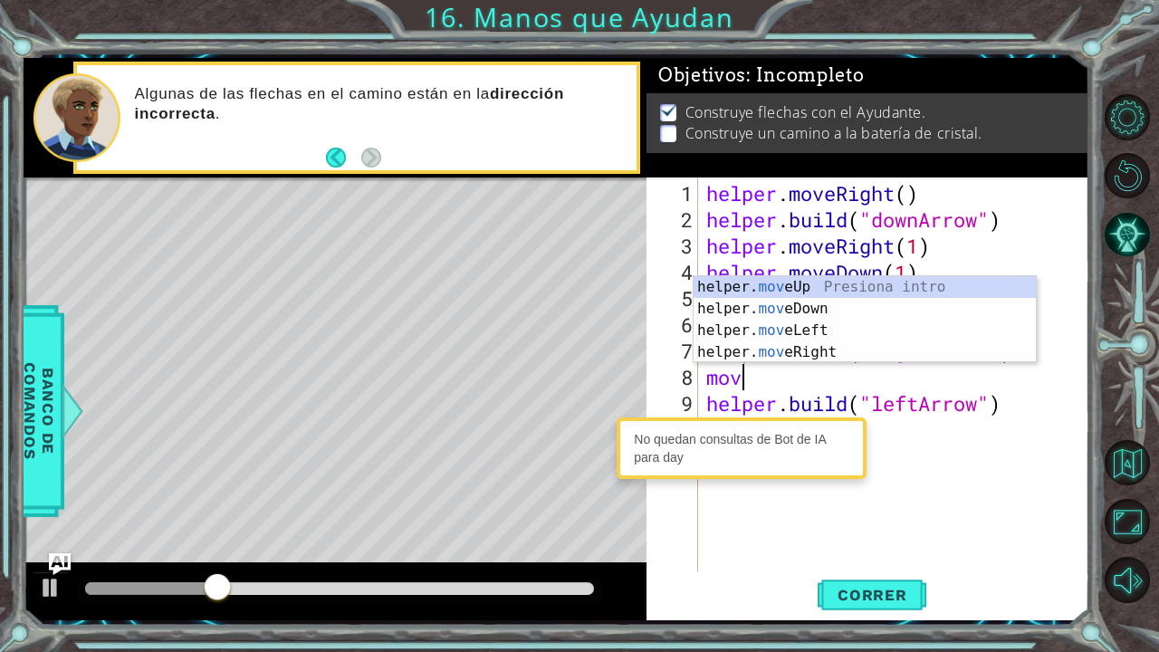
scroll to position [0, 0]
click at [931, 351] on div "helper. mov eUp Presiona intro helper. mov eDown Presiona intro helper. mov eLe…" at bounding box center [865, 341] width 343 height 130
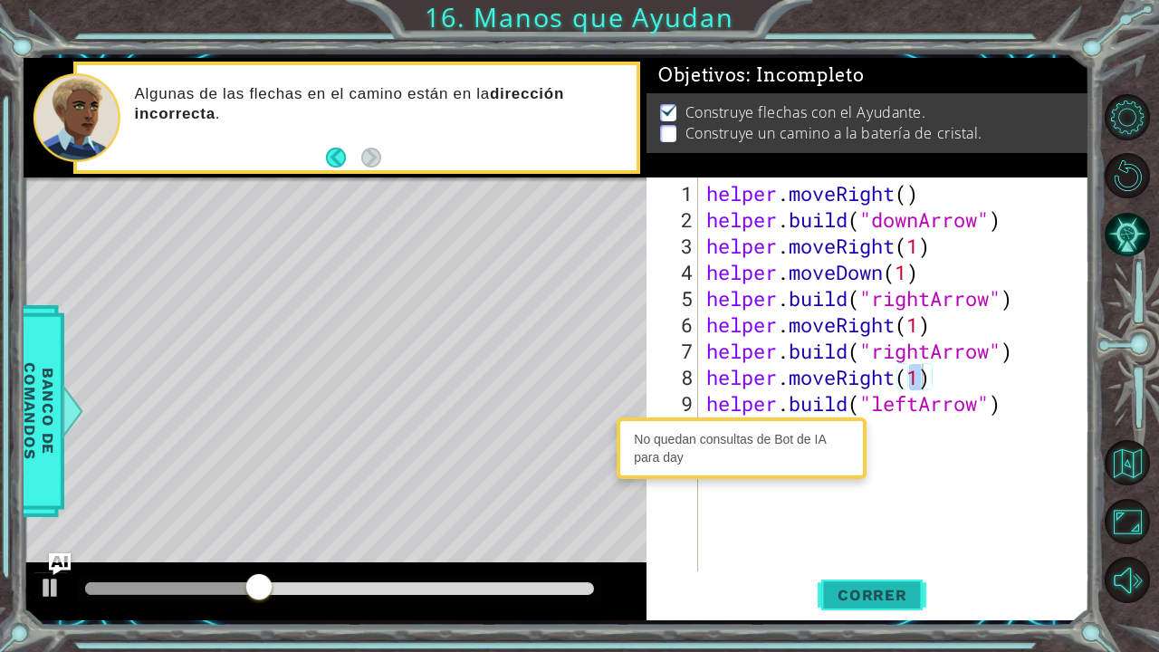
click at [875, 605] on button "Correr" at bounding box center [872, 594] width 109 height 44
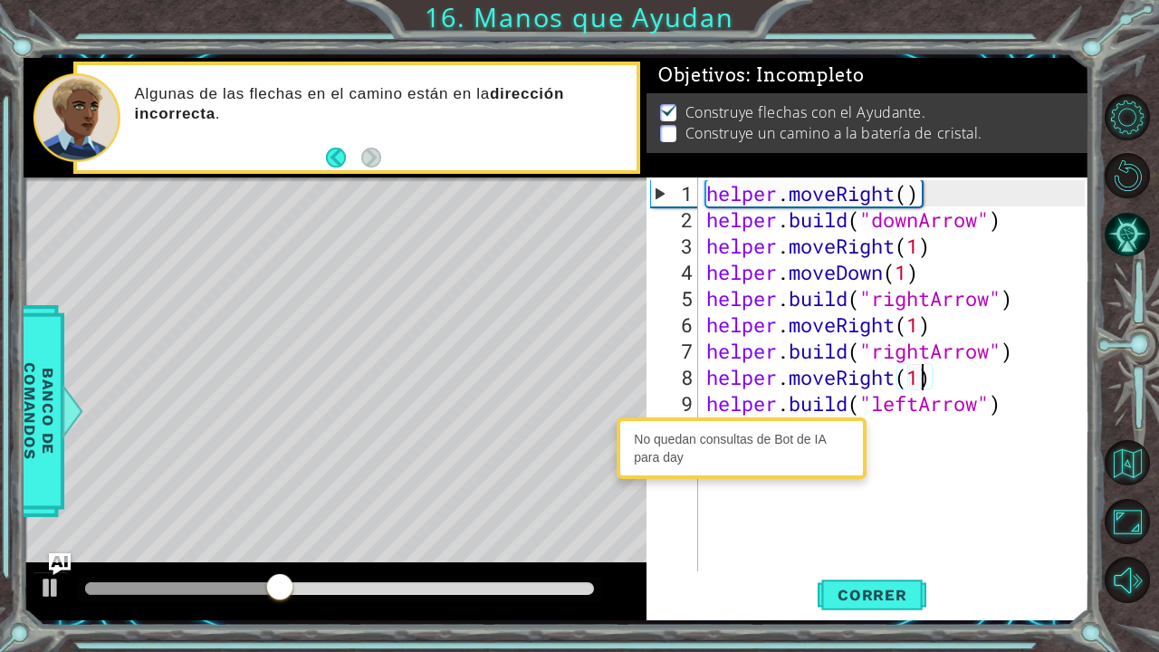
click at [919, 401] on div "helper . moveRight ( ) helper . build ( "downArrow" ) helper . moveRight ( 1 ) …" at bounding box center [898, 403] width 391 height 447
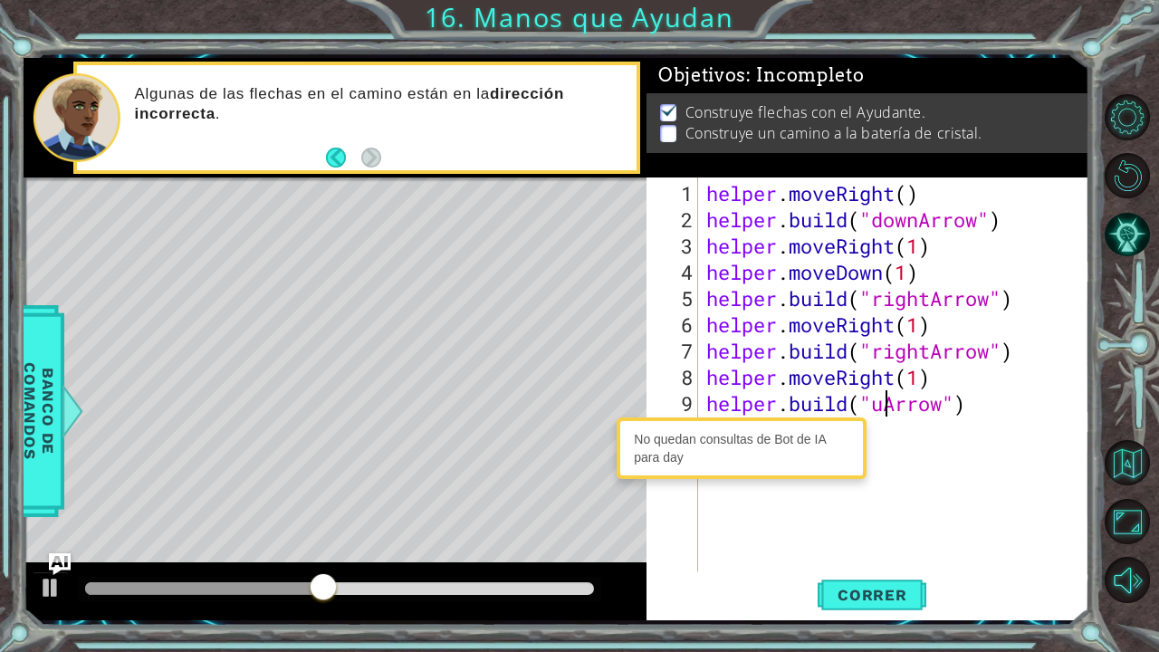
scroll to position [0, 9]
type textarea "helper.build("upArrow")"
click at [891, 590] on span "Correr" at bounding box center [873, 595] width 106 height 18
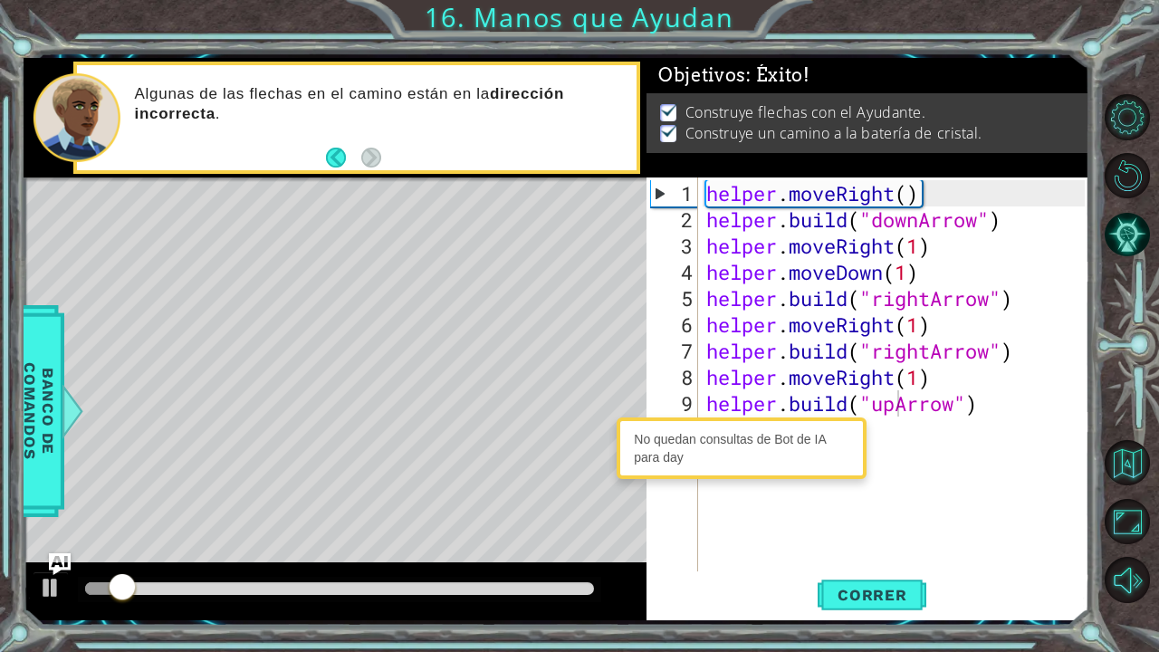
drag, startPoint x: 486, startPoint y: 582, endPoint x: 536, endPoint y: 583, distance: 50.8
click at [536, 583] on div at bounding box center [340, 589] width 524 height 25
click at [536, 583] on div at bounding box center [339, 588] width 509 height 13
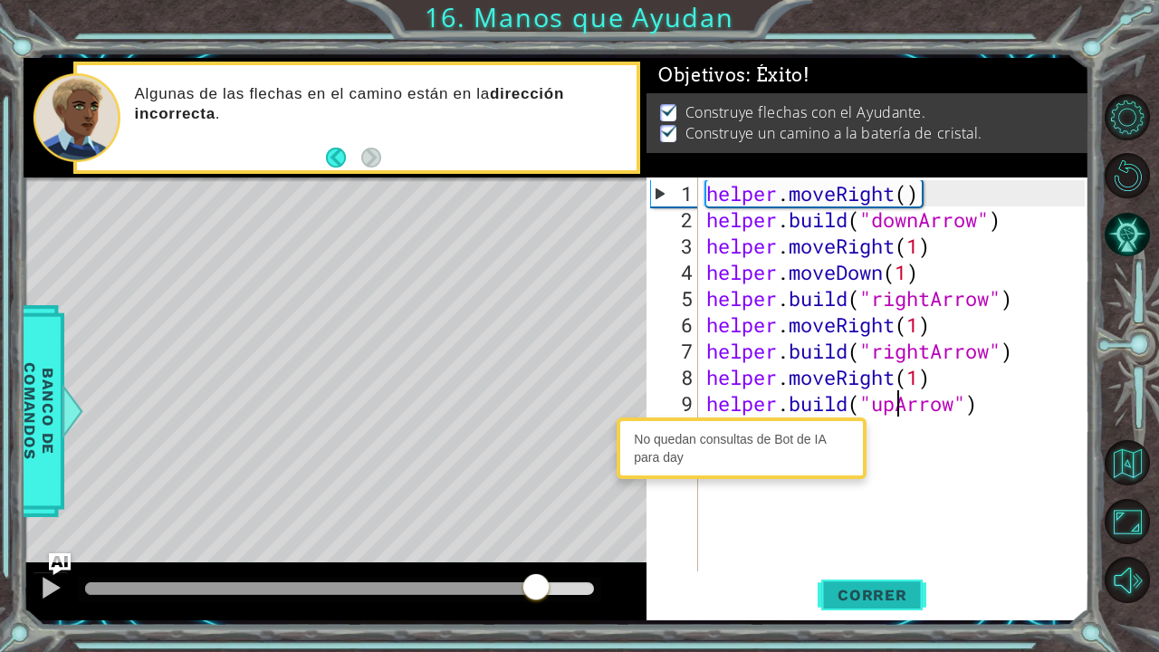
click at [830, 605] on button "Correr" at bounding box center [872, 594] width 109 height 44
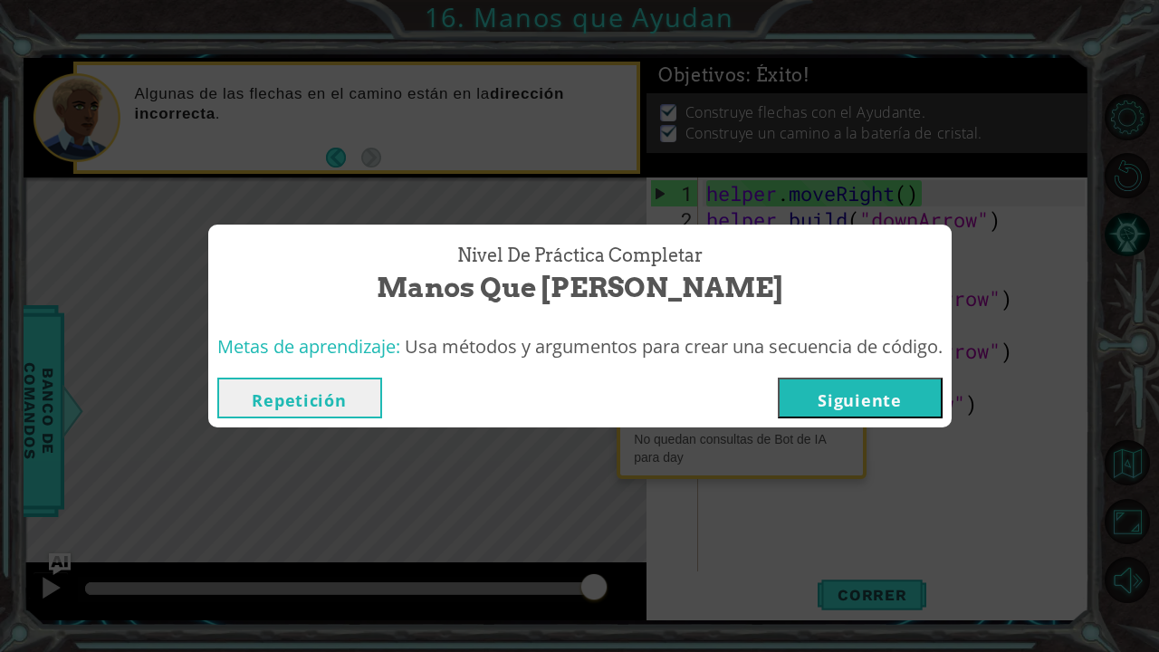
click at [873, 399] on button "Siguiente" at bounding box center [860, 398] width 165 height 41
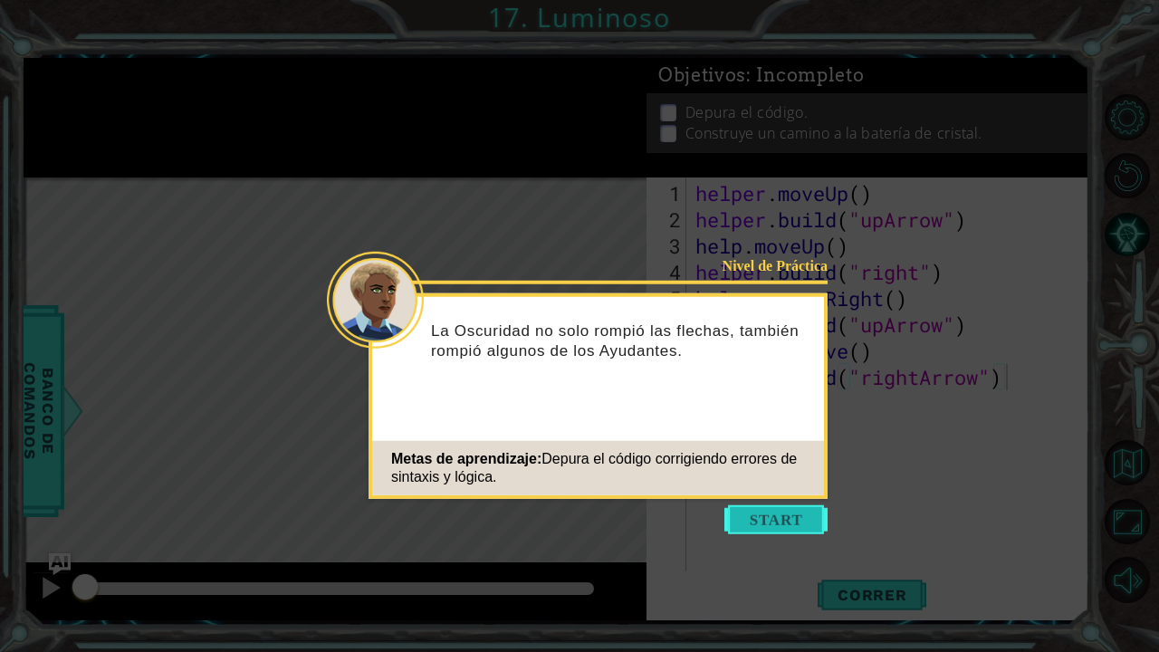
click at [755, 528] on button "Start" at bounding box center [776, 519] width 103 height 29
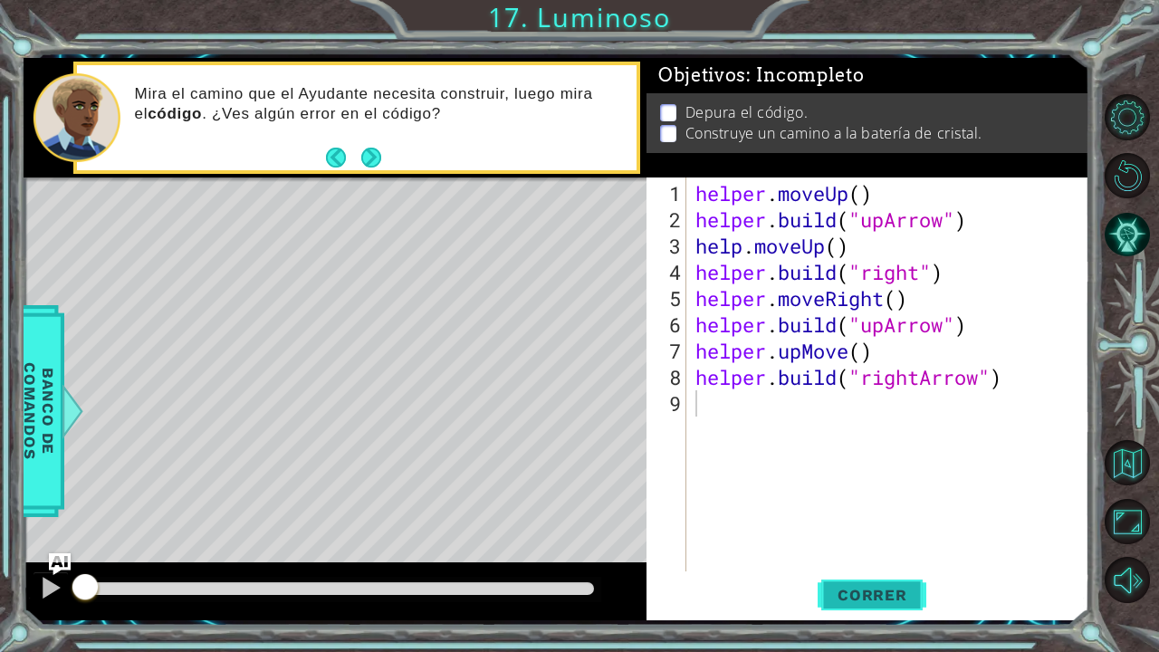
click at [877, 600] on span "Correr" at bounding box center [873, 595] width 106 height 18
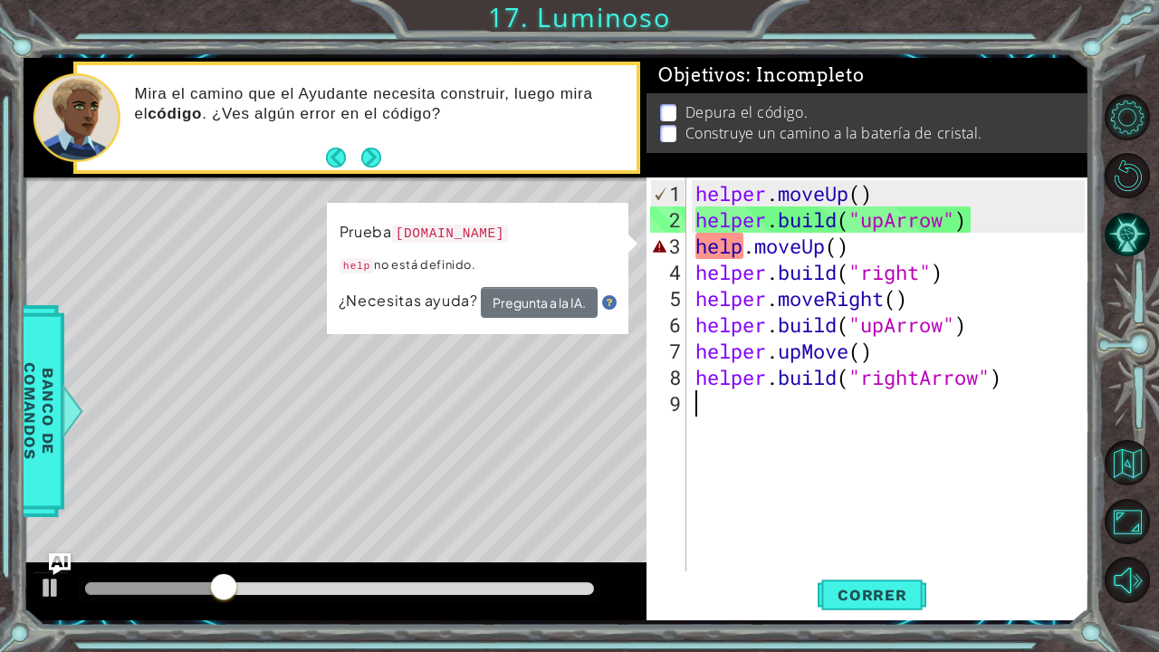
click at [746, 251] on div "helper . moveUp ( ) helper . build ( "upArrow" ) help . moveUp ( ) helper . bui…" at bounding box center [893, 403] width 402 height 447
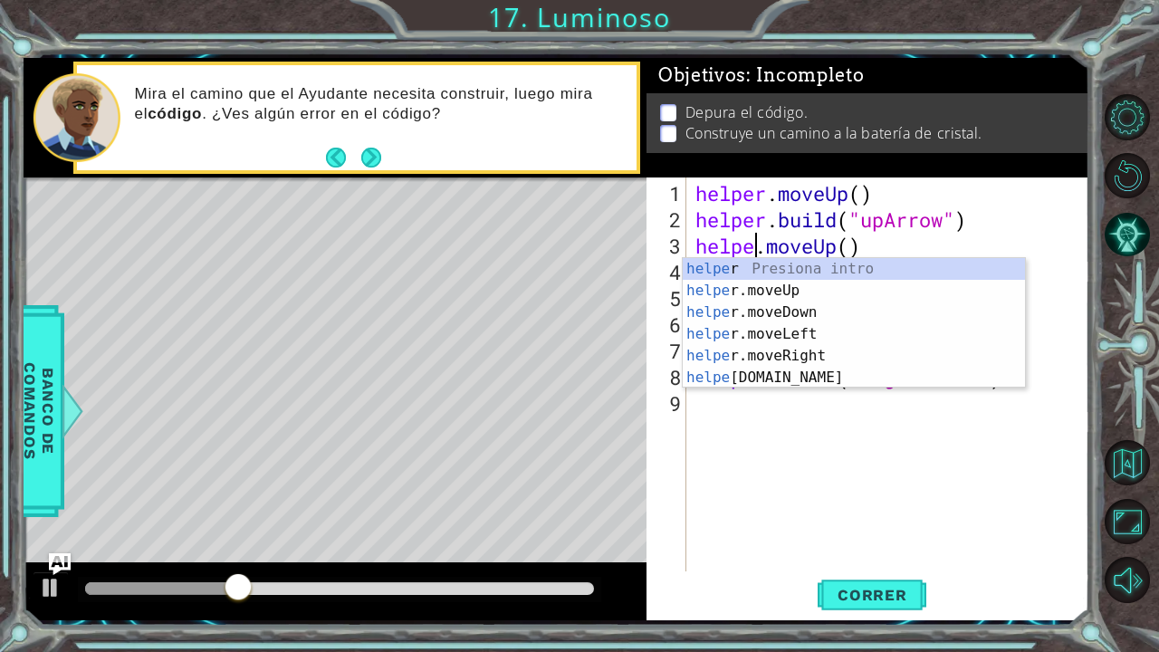
scroll to position [0, 4]
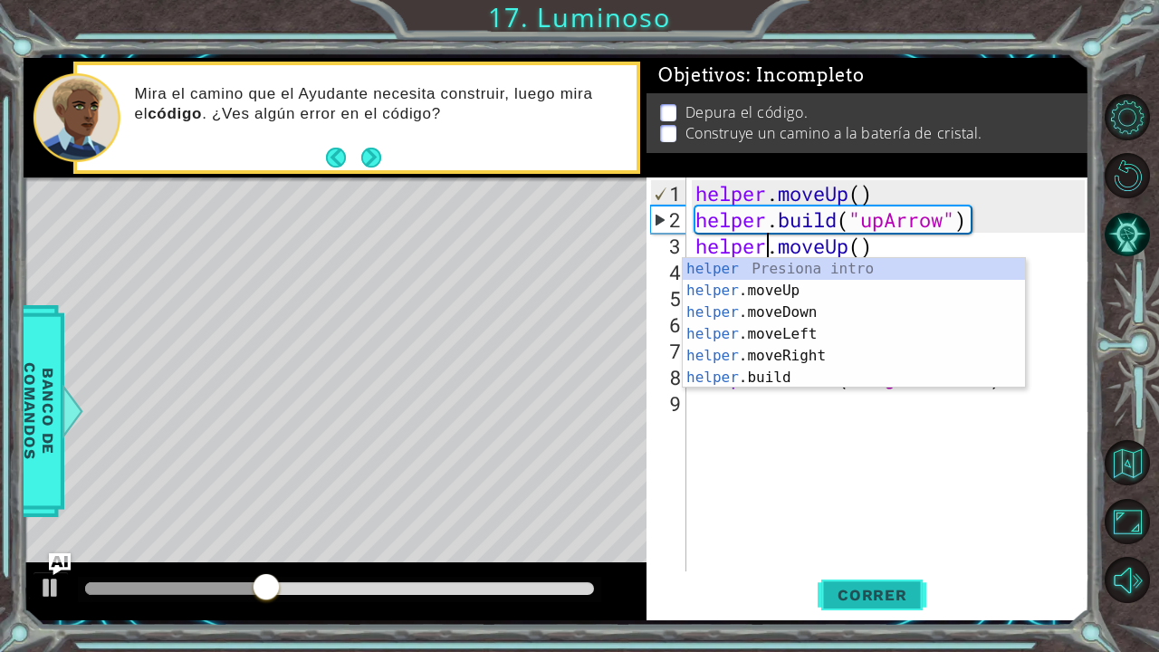
click at [853, 582] on button "Correr" at bounding box center [872, 594] width 109 height 44
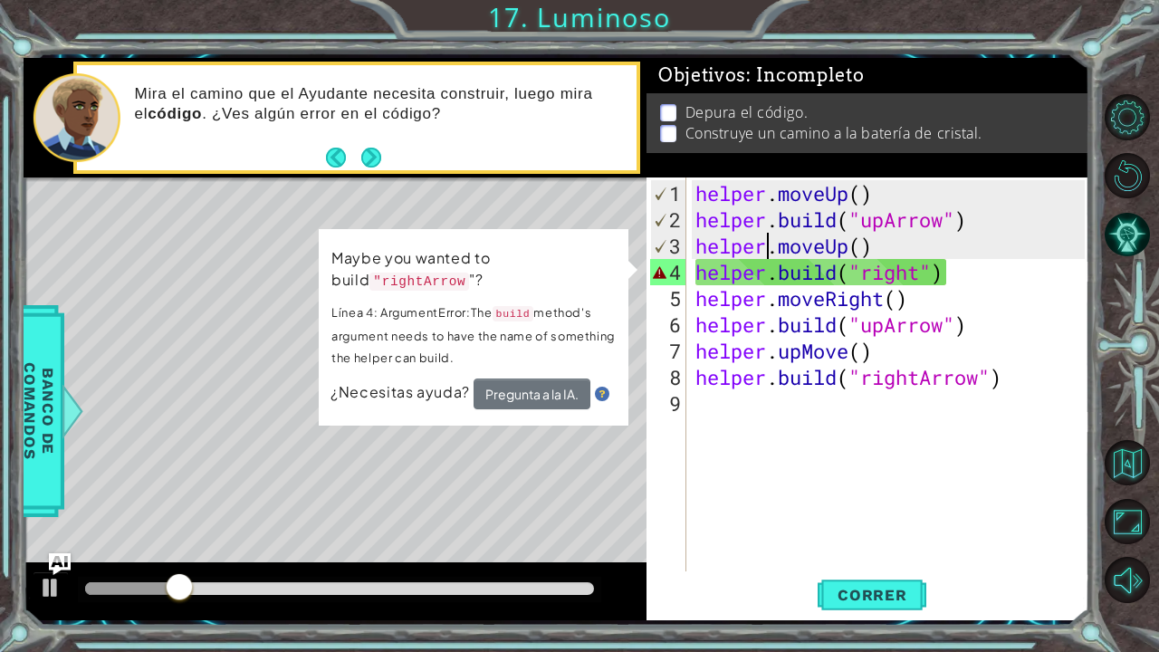
click at [924, 275] on div "helper . moveUp ( ) helper . build ( "upArrow" ) helper . moveUp ( ) helper . b…" at bounding box center [893, 403] width 402 height 447
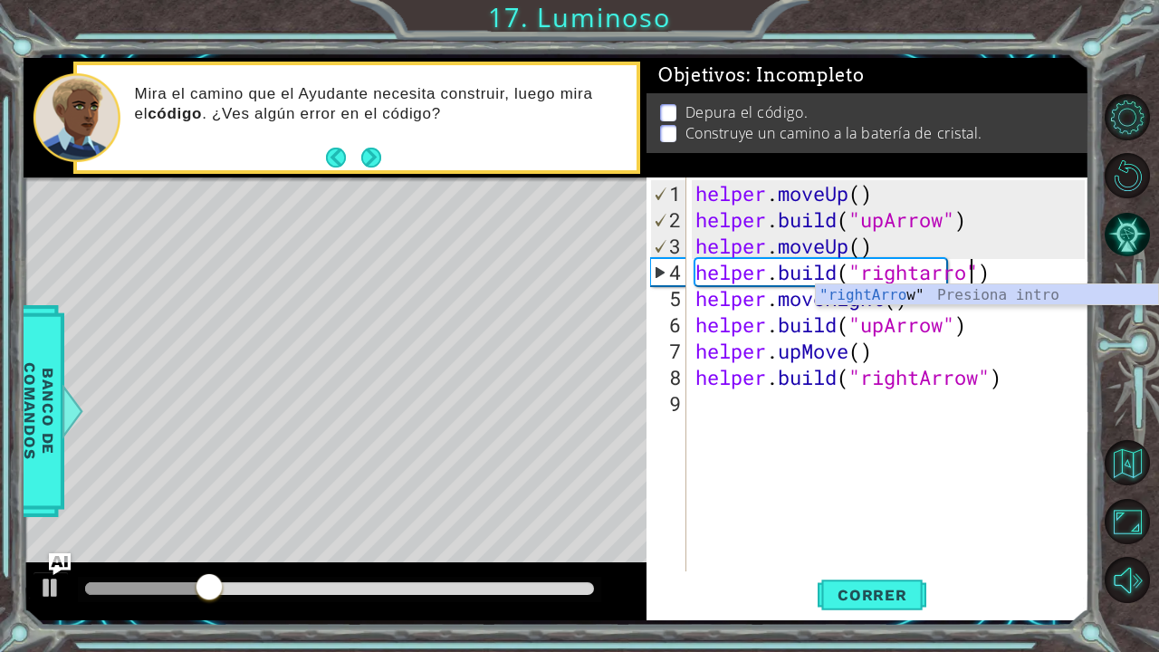
scroll to position [0, 13]
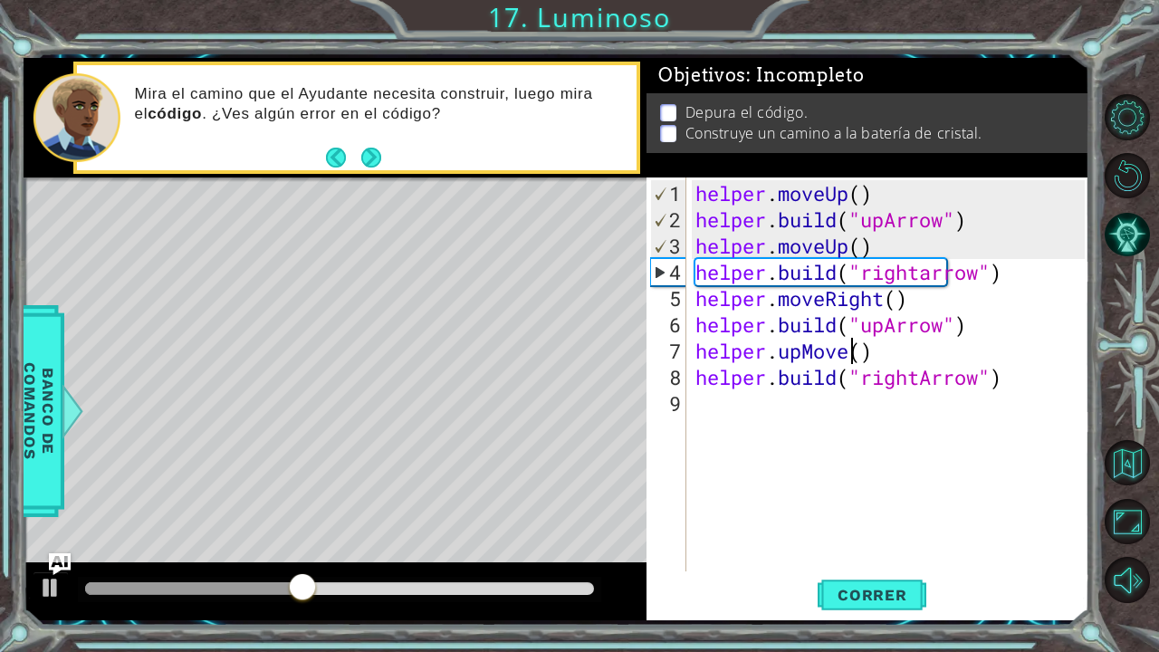
click at [851, 350] on div "helper . moveUp ( ) helper . build ( "upArrow" ) helper . moveUp ( ) helper . b…" at bounding box center [893, 403] width 402 height 447
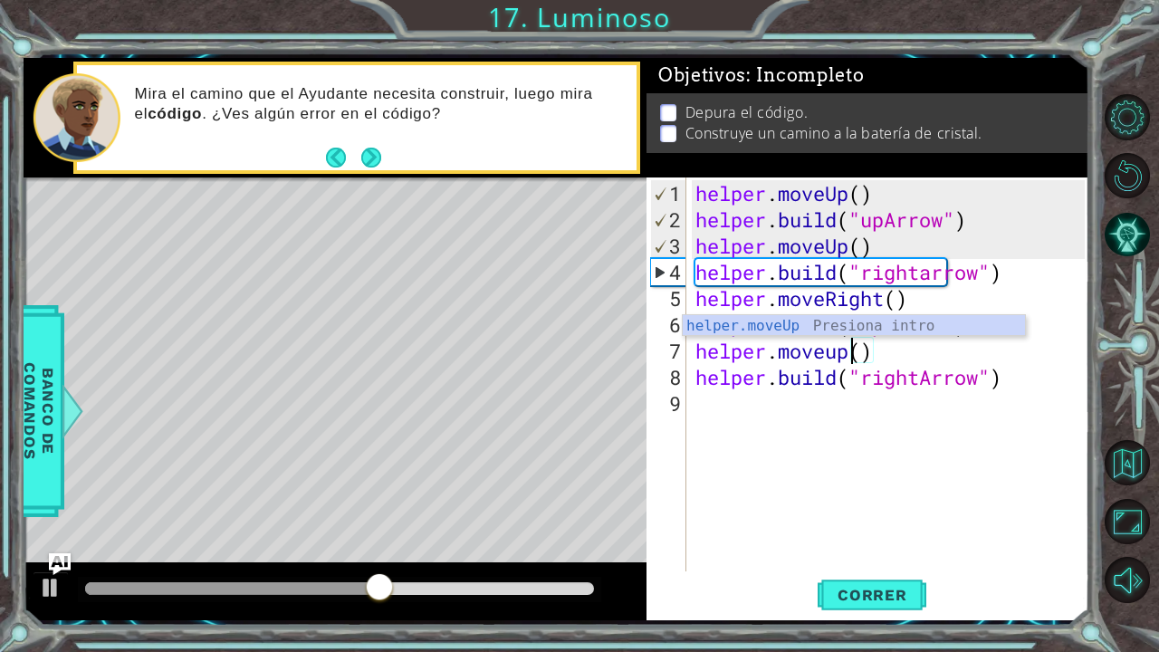
scroll to position [0, 7]
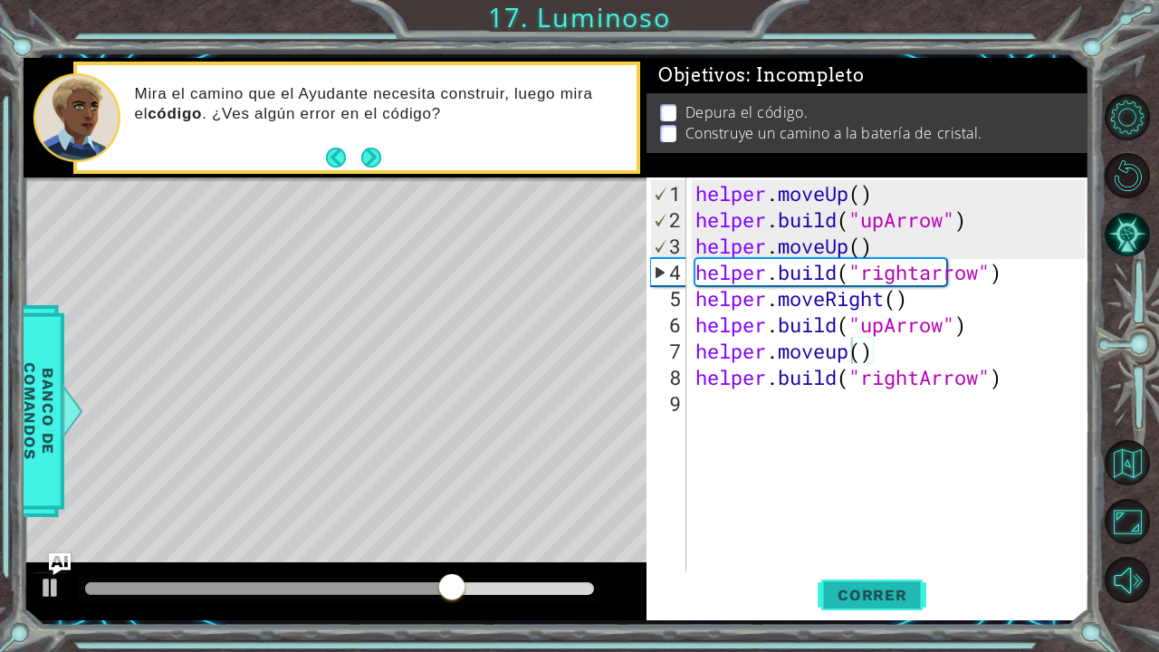
click at [868, 596] on span "Correr" at bounding box center [873, 595] width 106 height 18
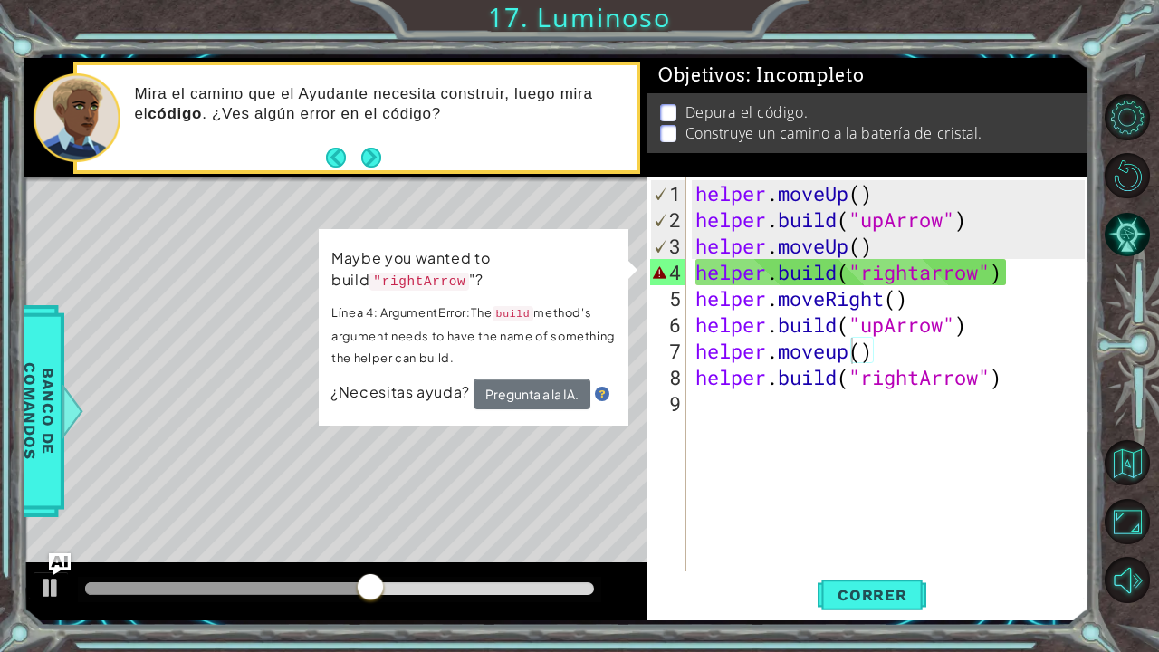
click at [617, 446] on div "Level Map" at bounding box center [442, 445] width 837 height 534
click at [934, 274] on div "helper . moveUp ( ) helper . build ( "upArrow" ) helper . moveUp ( ) helper . b…" at bounding box center [893, 403] width 402 height 447
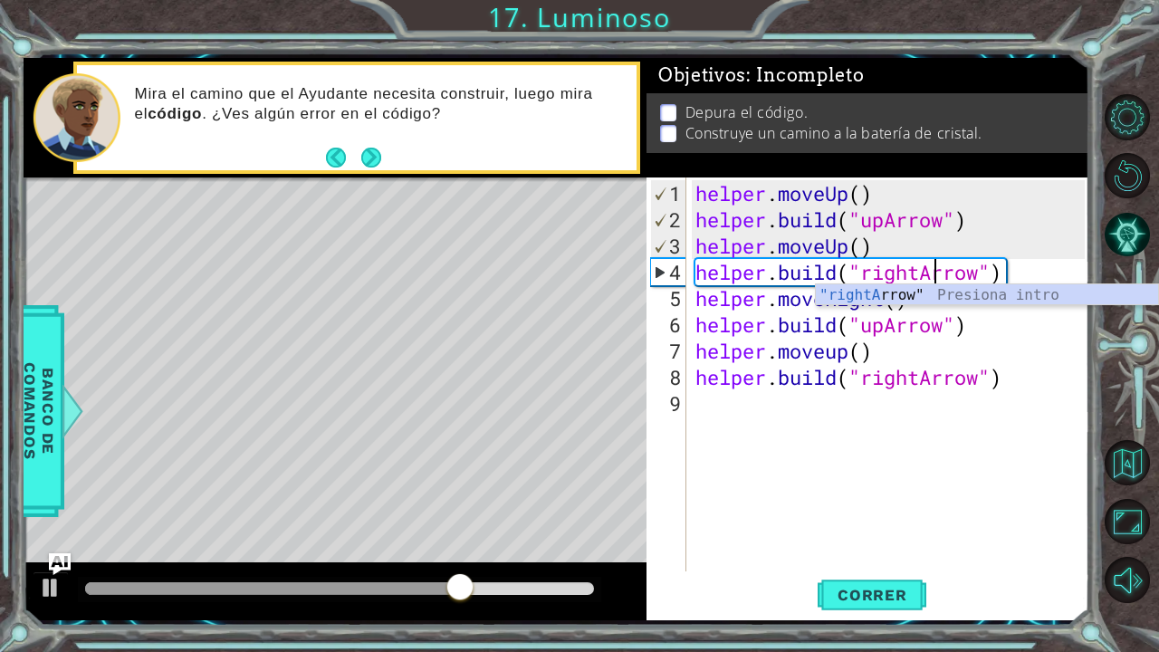
scroll to position [0, 10]
click at [884, 589] on span "Correr" at bounding box center [873, 595] width 106 height 18
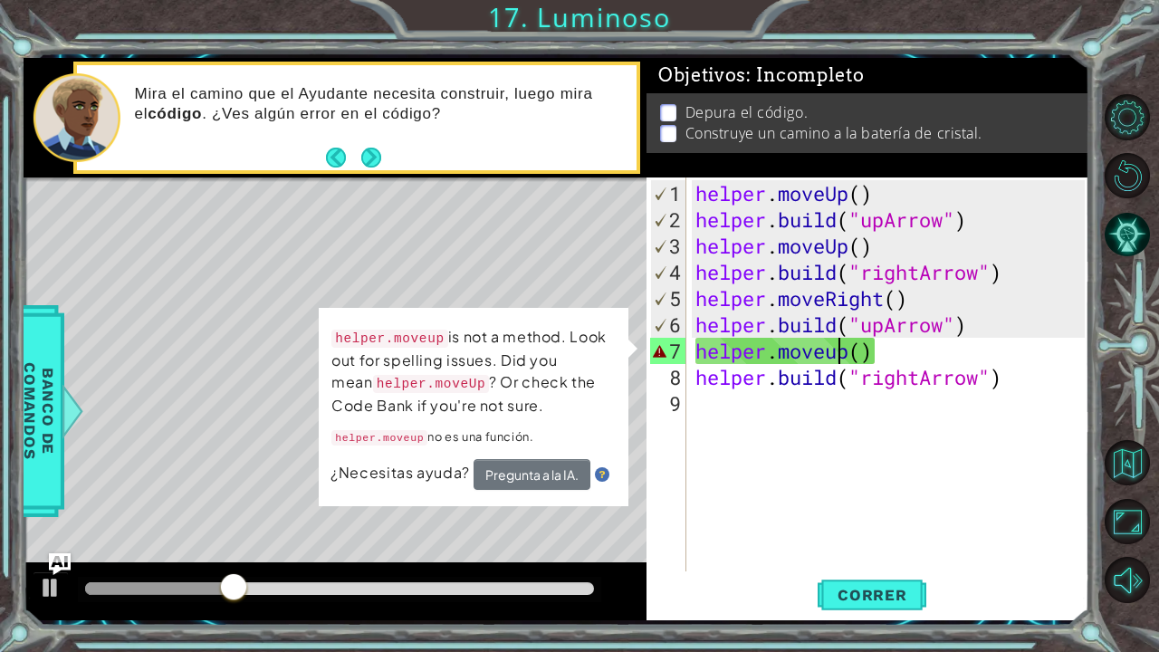
click at [837, 354] on div "helper . moveUp ( ) helper . build ( "upArrow" ) helper . moveUp ( ) helper . b…" at bounding box center [893, 403] width 402 height 447
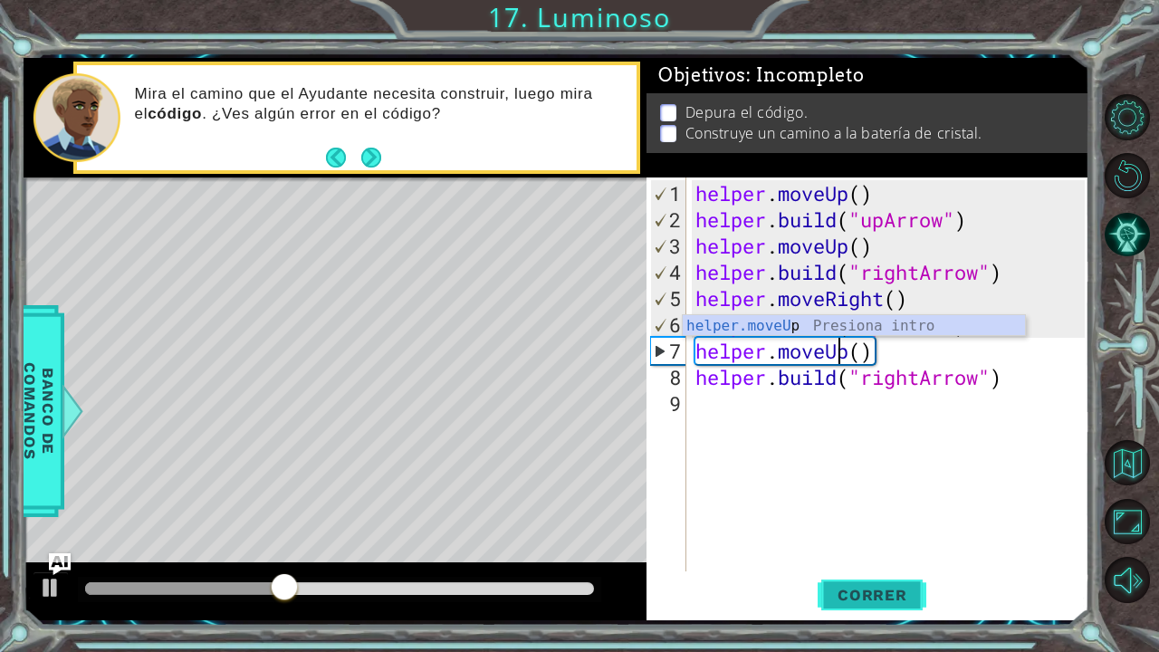
type textarea "helper.moveUp()"
click at [865, 584] on button "Correr" at bounding box center [872, 594] width 109 height 44
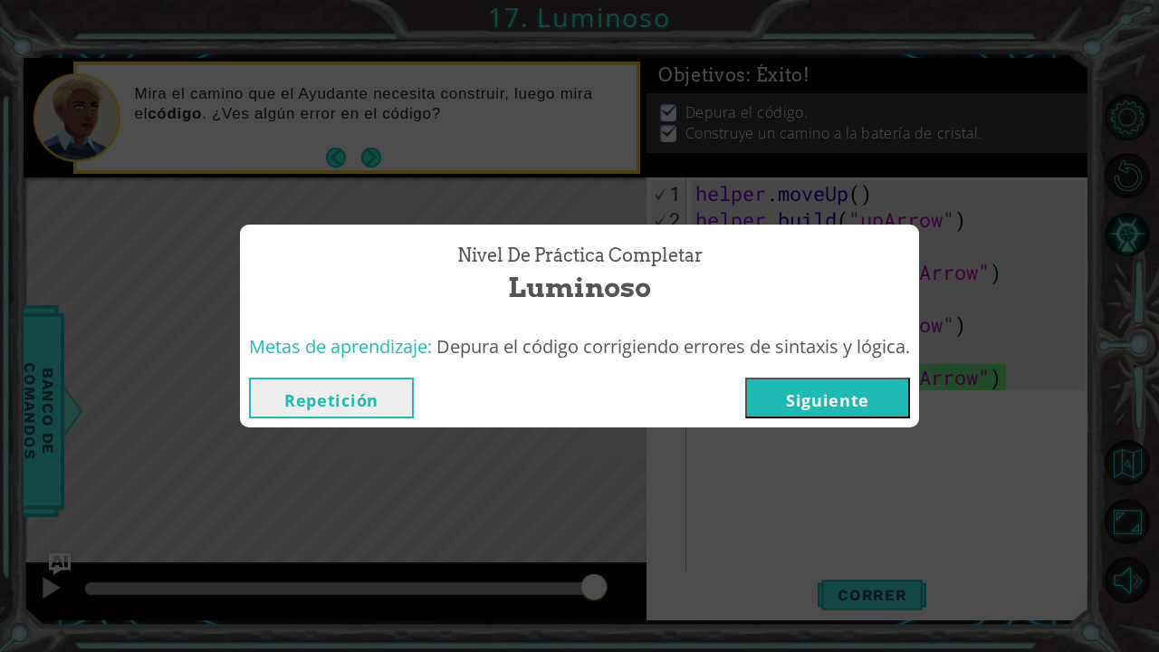
click at [829, 397] on button "Siguiente" at bounding box center [828, 398] width 165 height 41
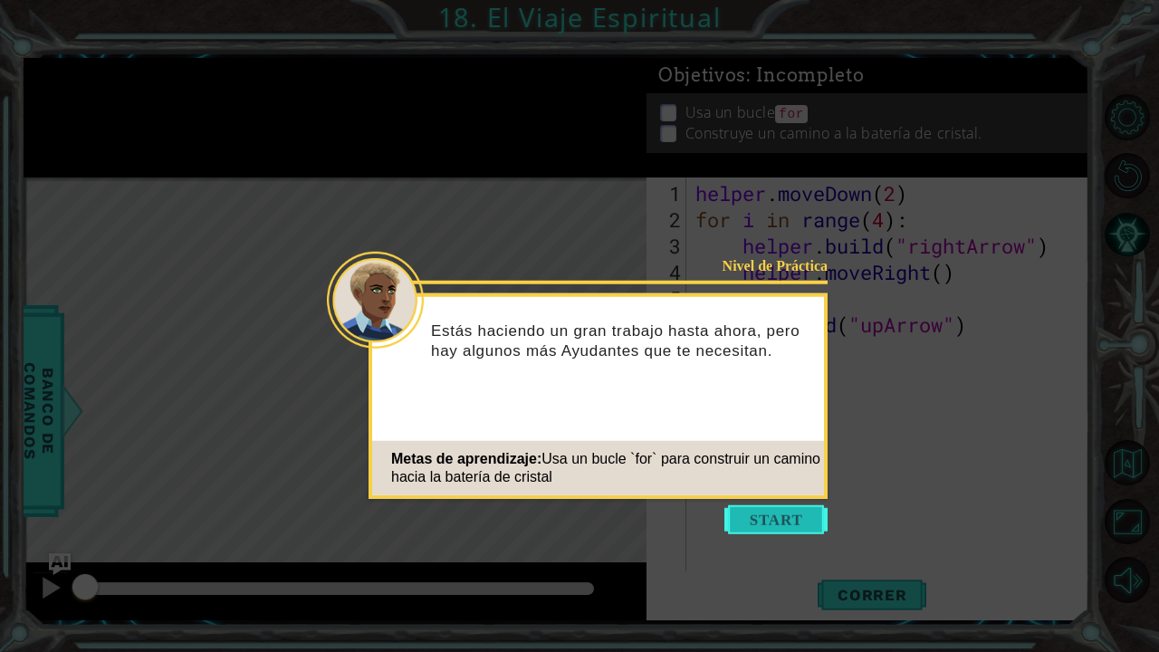
click at [786, 511] on button "Start" at bounding box center [776, 519] width 103 height 29
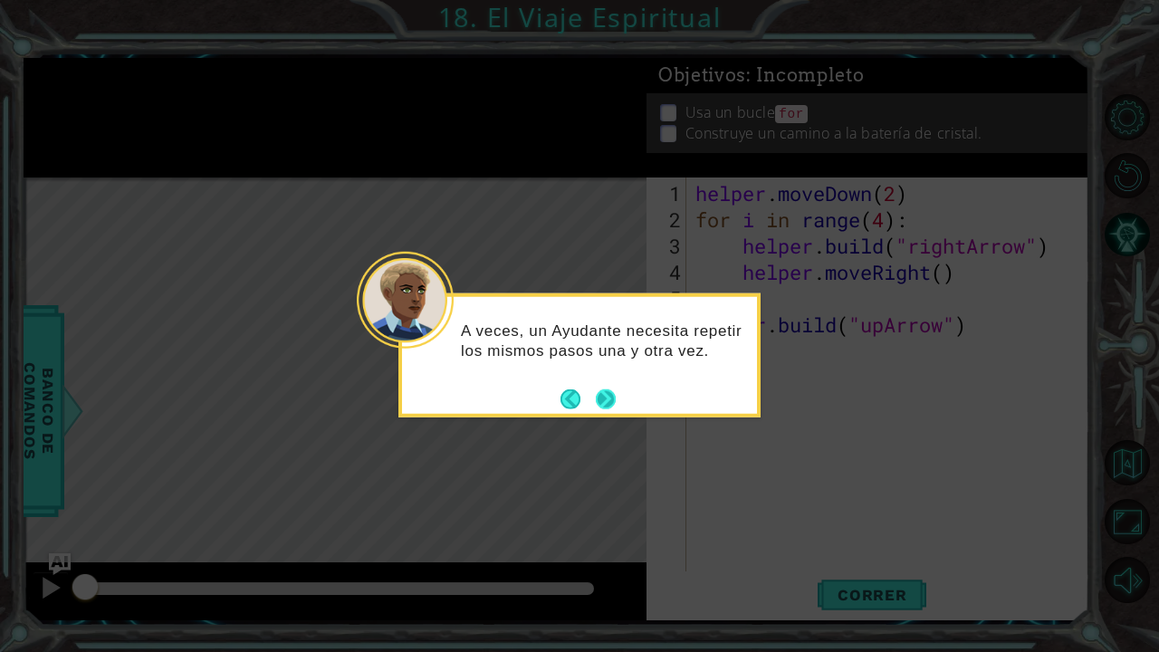
click at [606, 399] on button "Next" at bounding box center [606, 399] width 20 height 20
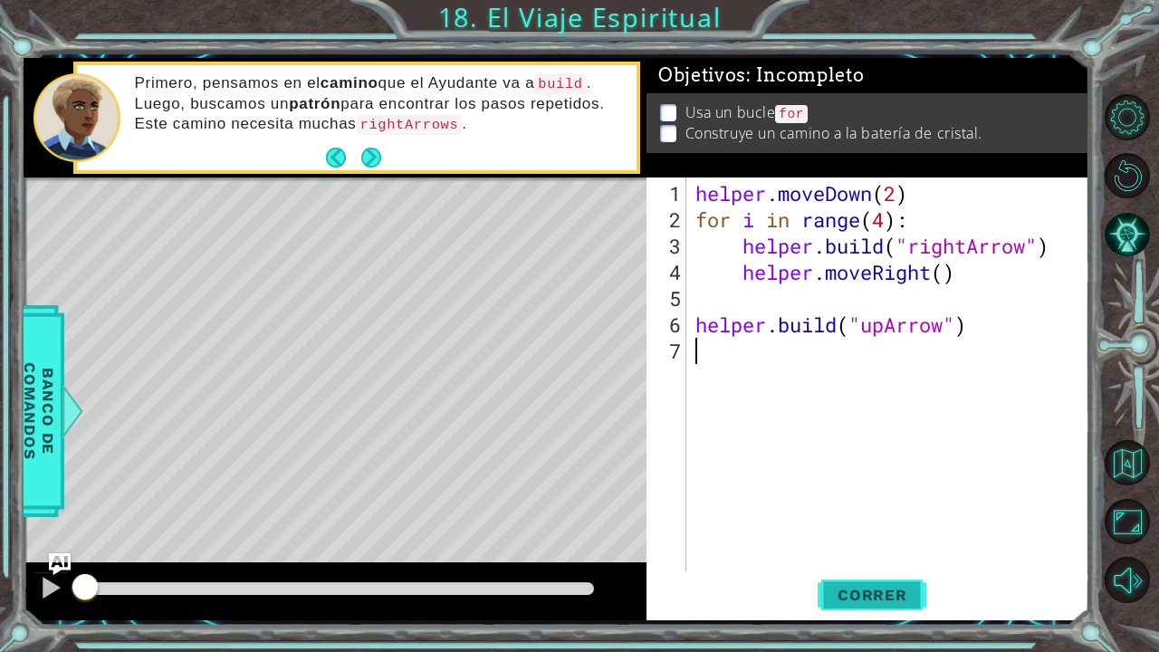
click at [870, 583] on button "Correr" at bounding box center [872, 594] width 109 height 44
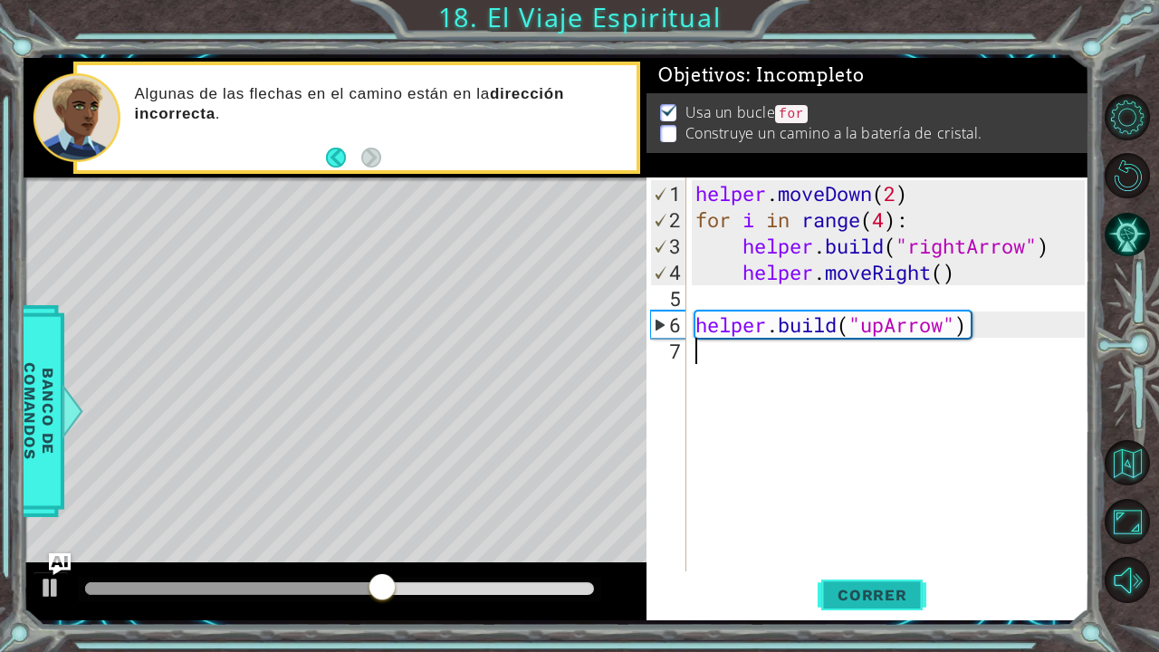
type textarea "H"
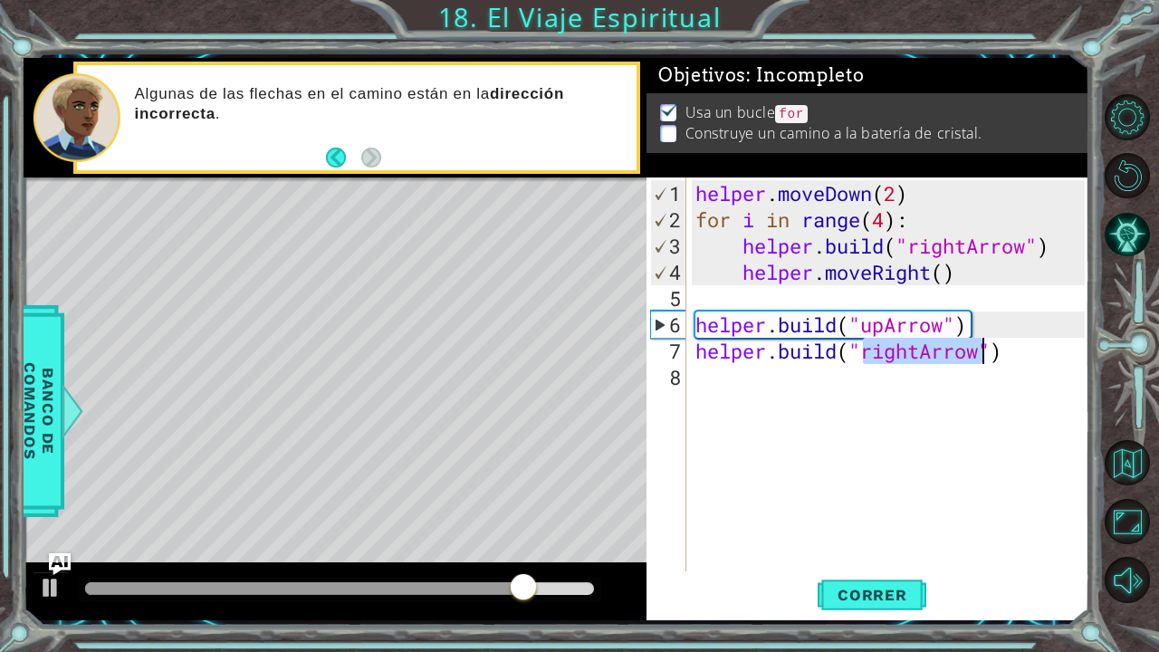
click at [921, 351] on div "helper . moveDown ( 2 ) for i in range ( 4 ) : helper . build ( "rightArrow" ) …" at bounding box center [888, 375] width 393 height 394
drag, startPoint x: 921, startPoint y: 351, endPoint x: 867, endPoint y: 348, distance: 54.5
click at [867, 348] on div "helper . moveDown ( 2 ) for i in range ( 4 ) : helper . build ( "rightArrow" ) …" at bounding box center [893, 403] width 402 height 447
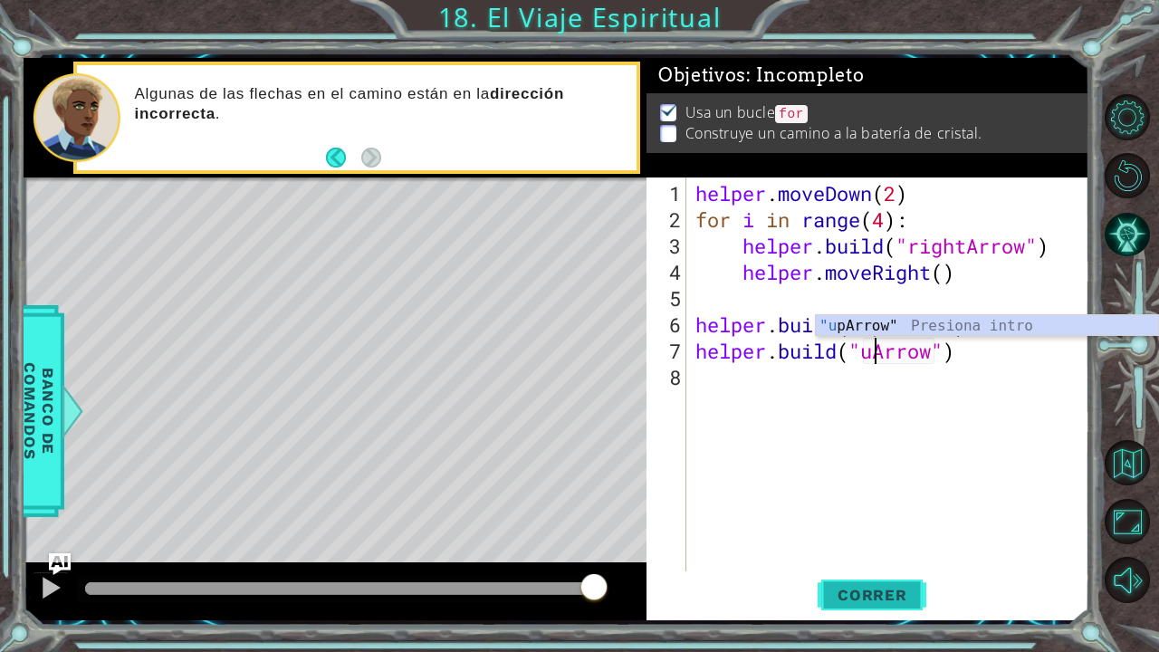
scroll to position [0, 9]
click at [887, 588] on span "Correr" at bounding box center [873, 595] width 106 height 18
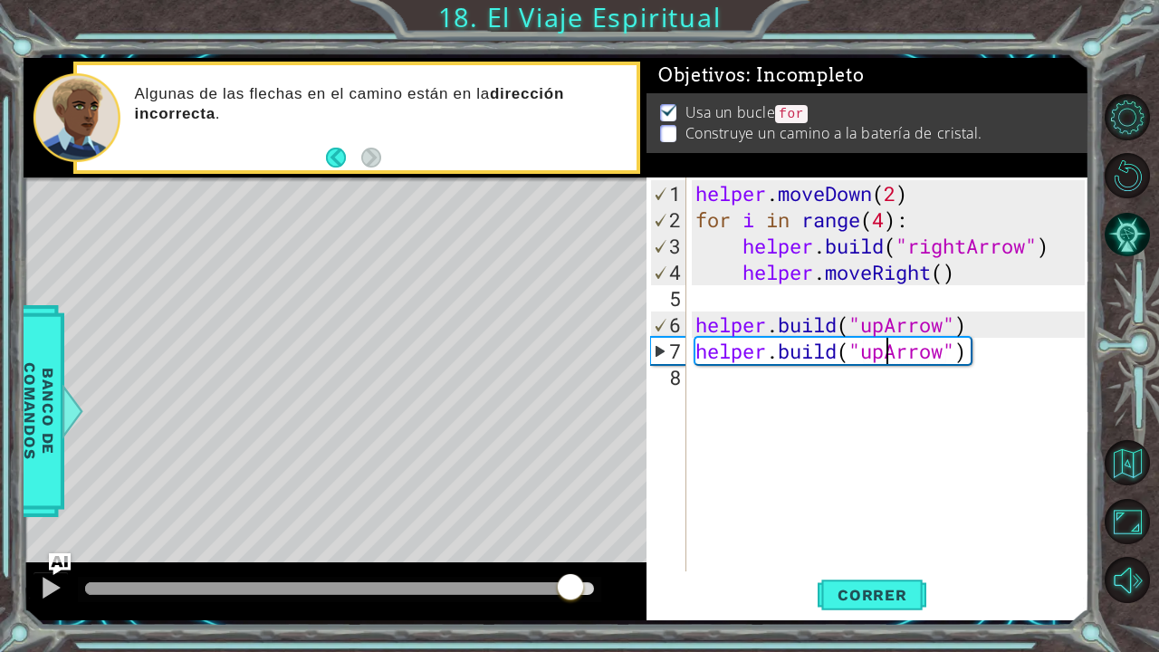
click at [571, 591] on div at bounding box center [339, 588] width 509 height 13
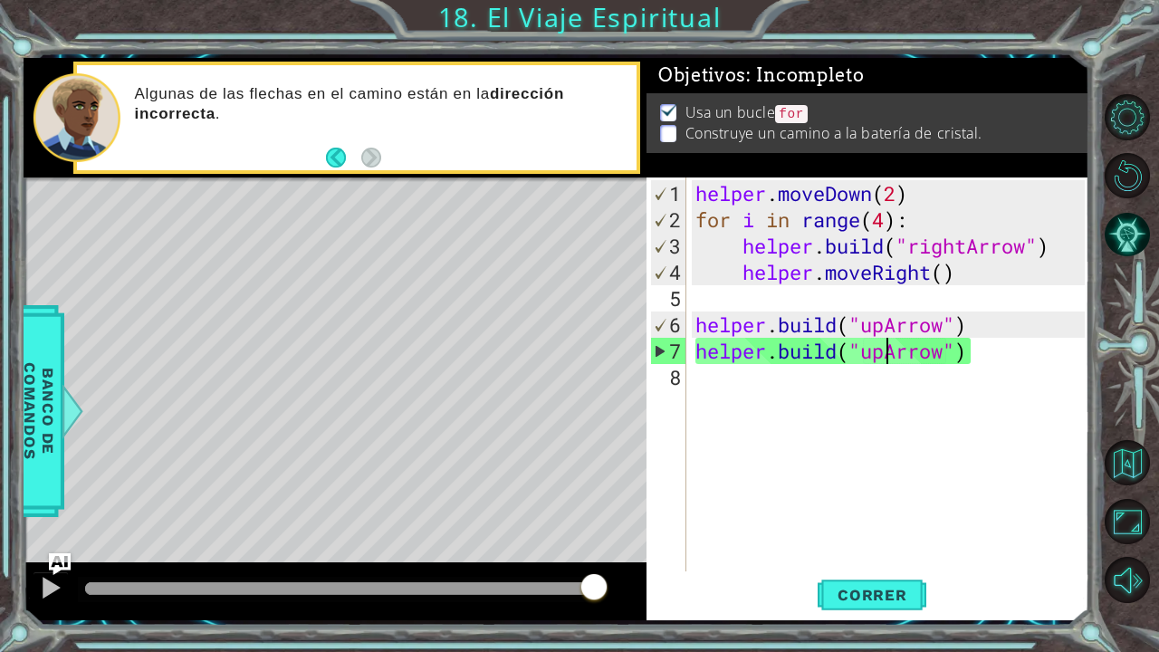
click at [603, 560] on div "methods helper moveUp() moveDown() moveLeft() moveRight() build(item) tools for…" at bounding box center [557, 339] width 1067 height 563
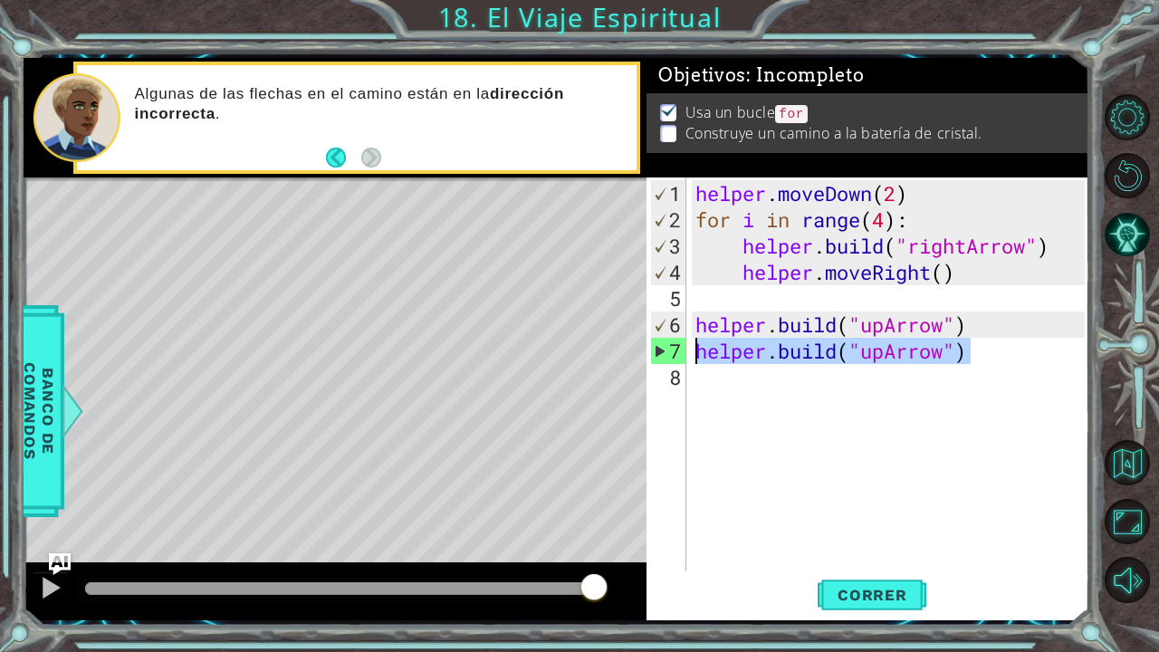
drag, startPoint x: 1002, startPoint y: 351, endPoint x: 687, endPoint y: 343, distance: 315.3
click at [687, 343] on div "helper.build("upArrow") 1 2 3 4 5 6 7 8 helper . moveDown ( 2 ) for i in range …" at bounding box center [866, 375] width 438 height 394
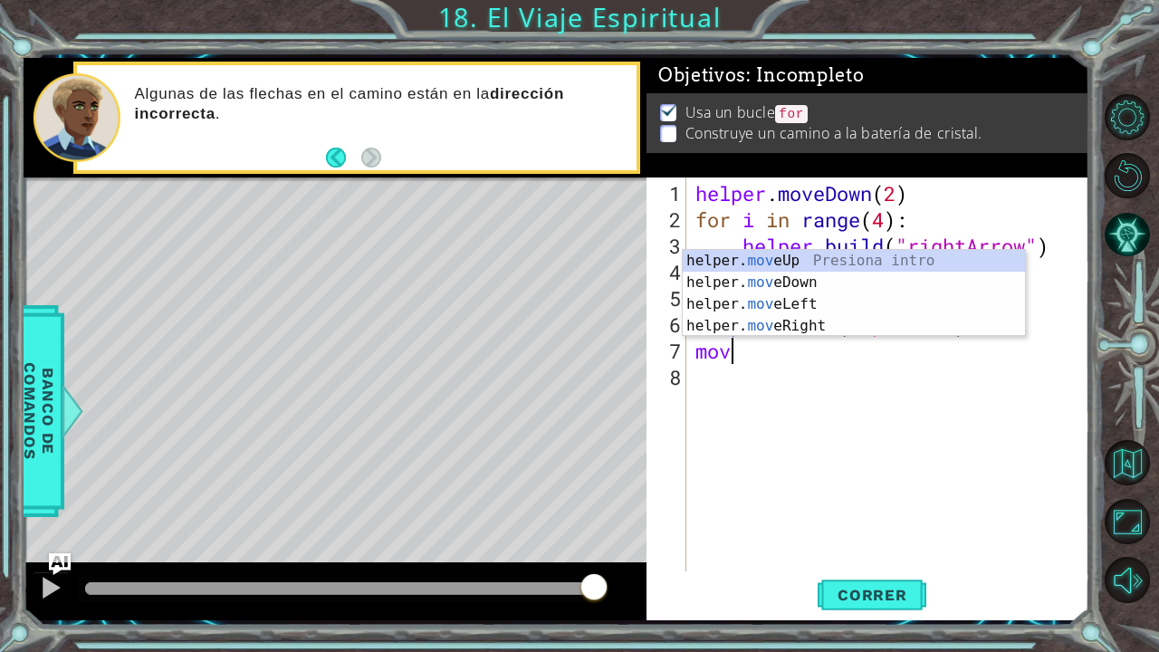
scroll to position [0, 1]
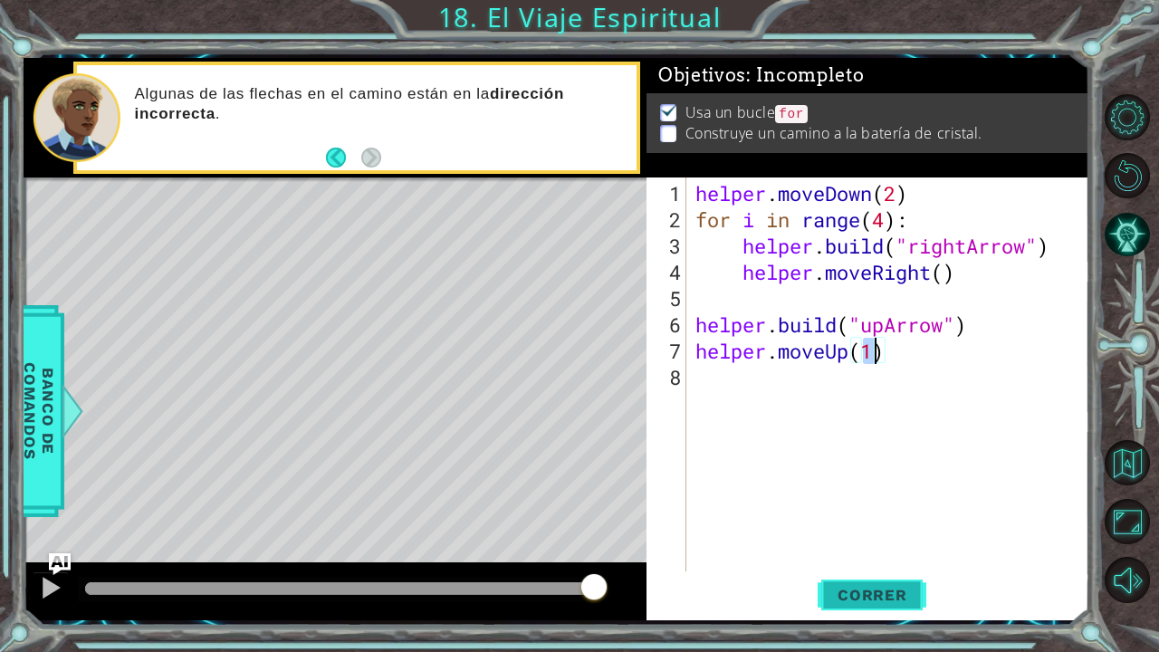
type textarea "helper.moveUp(1)"
click at [864, 586] on span "Correr" at bounding box center [873, 595] width 106 height 18
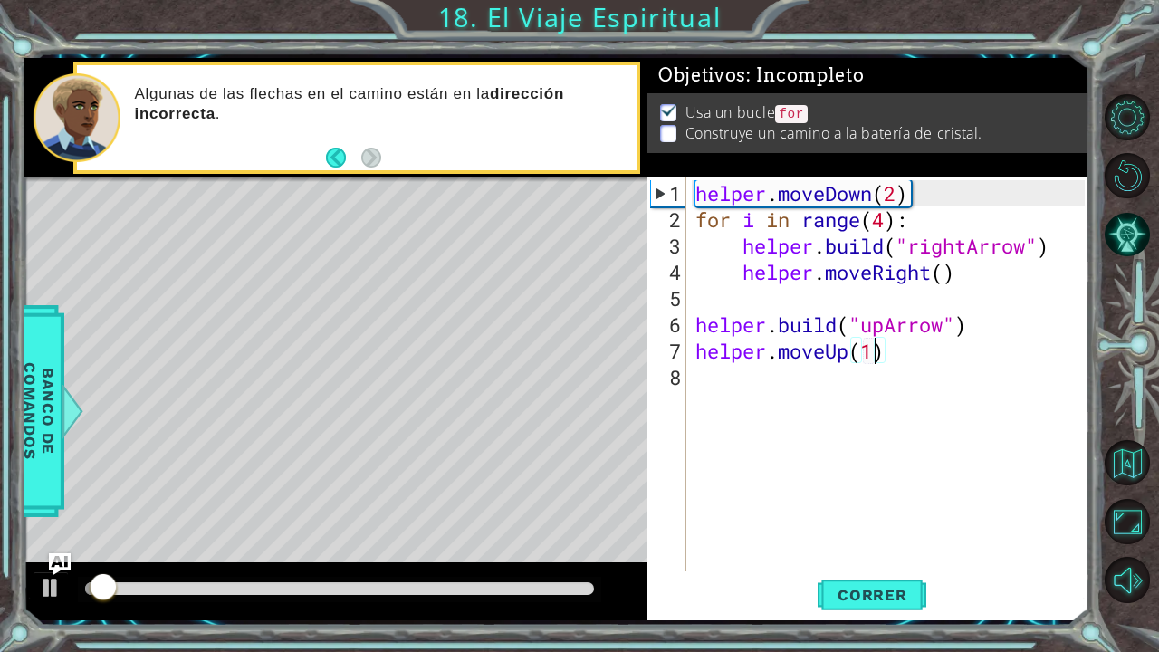
click at [855, 397] on div "helper . moveDown ( 2 ) for i in range ( 4 ) : helper . build ( "rightArrow" ) …" at bounding box center [893, 403] width 402 height 447
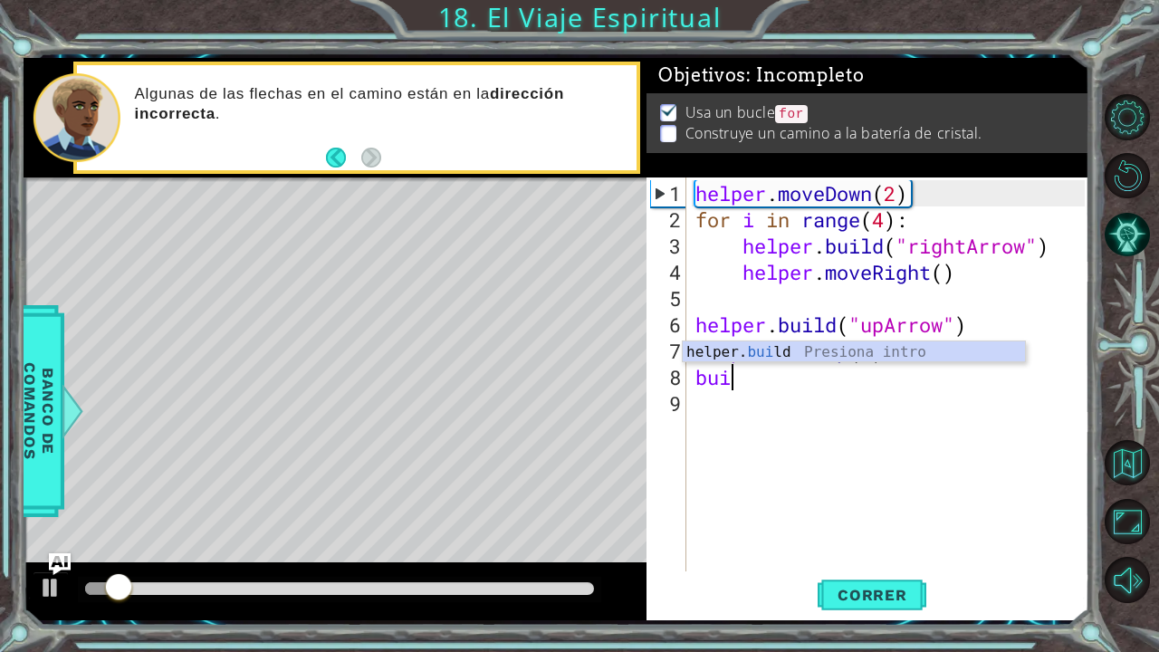
scroll to position [0, 0]
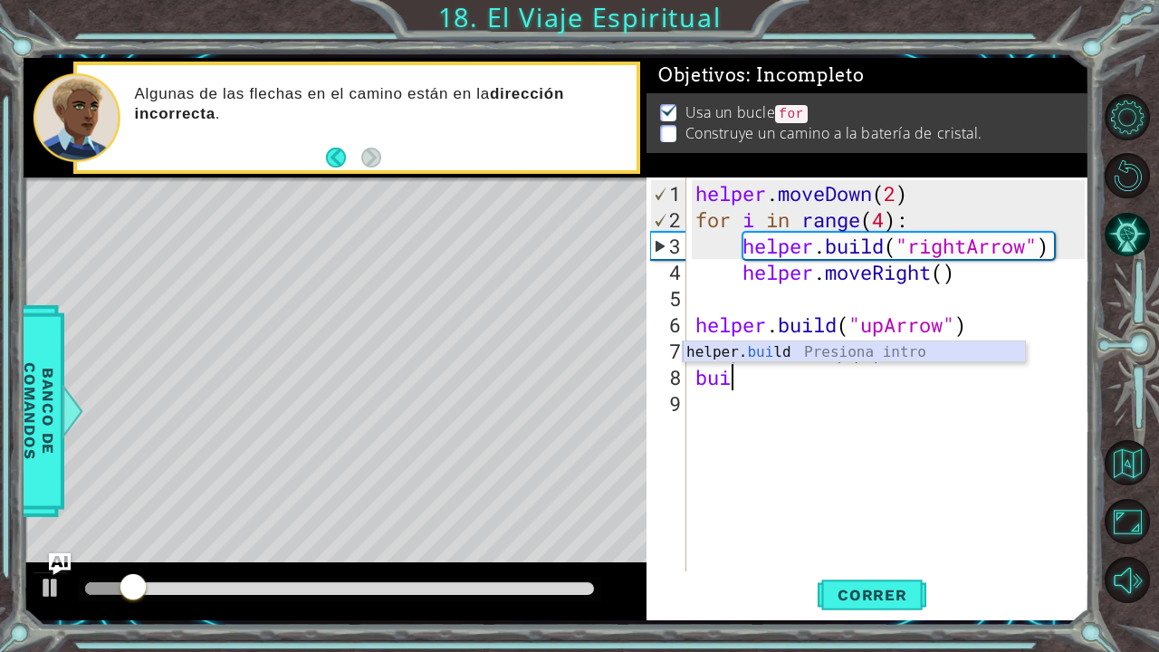
click at [847, 351] on div "helper. [PERSON_NAME] ld Presiona intro" at bounding box center [854, 374] width 343 height 65
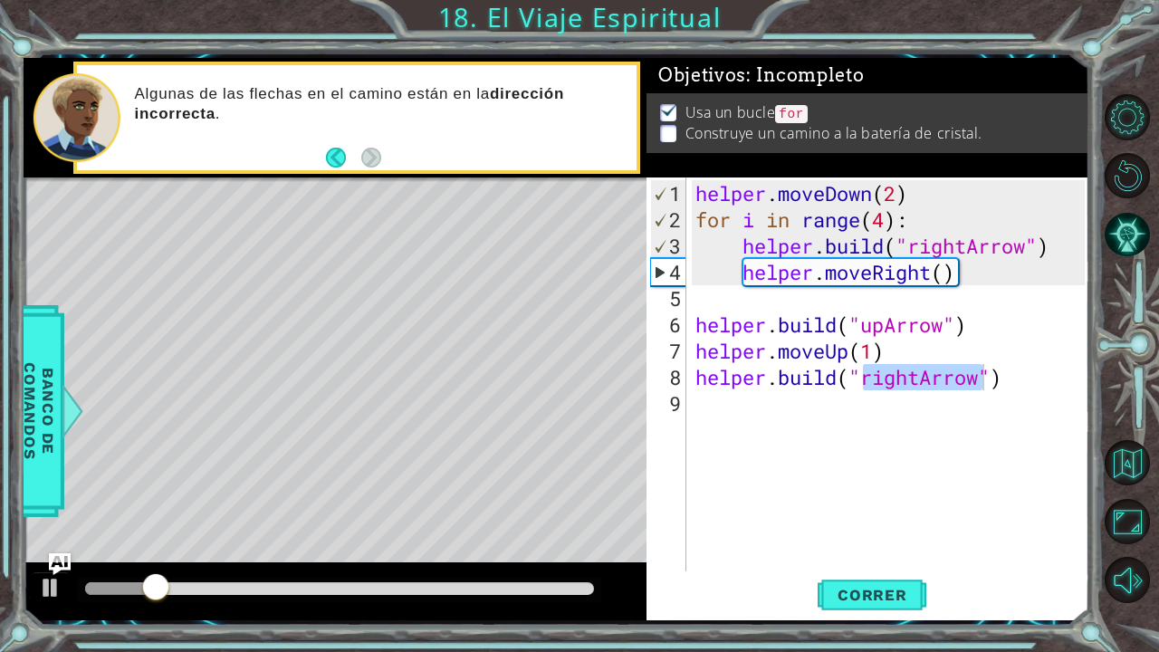
click at [915, 377] on div "helper . moveDown ( 2 ) for i in range ( 4 ) : helper . build ( "rightArrow" ) …" at bounding box center [888, 375] width 393 height 394
click at [915, 377] on div "helper . moveDown ( 2 ) for i in range ( 4 ) : helper . build ( "rightArrow" ) …" at bounding box center [893, 403] width 402 height 447
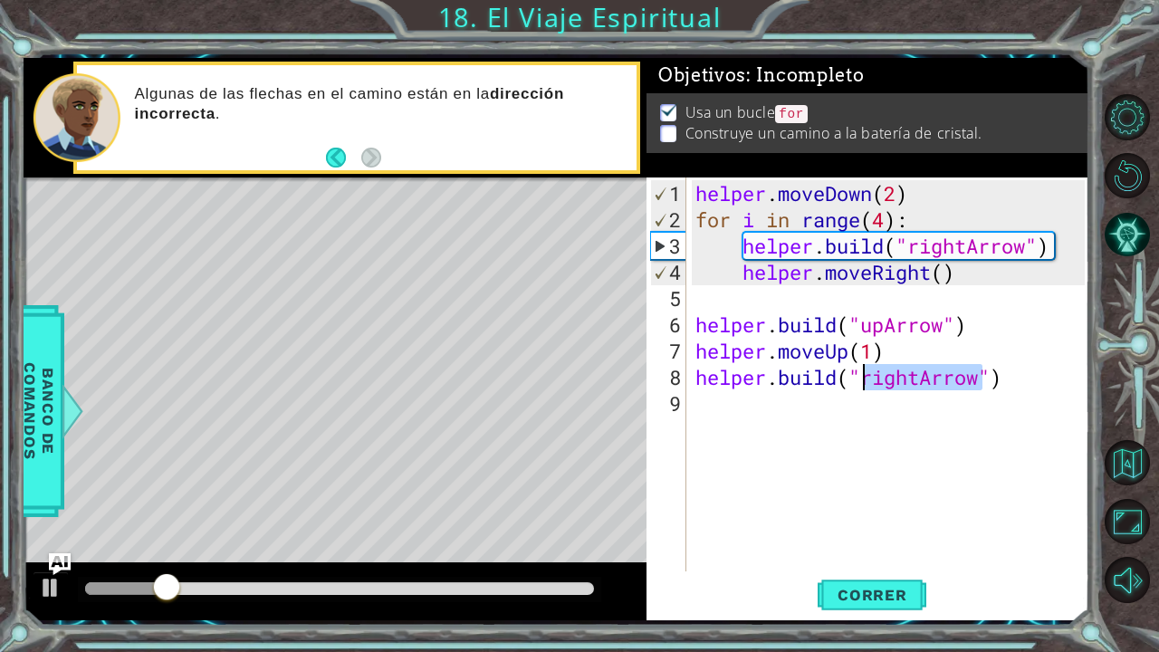
click at [918, 377] on div "helper . moveDown ( 2 ) for i in range ( 4 ) : helper . build ( "rightArrow" ) …" at bounding box center [888, 375] width 393 height 394
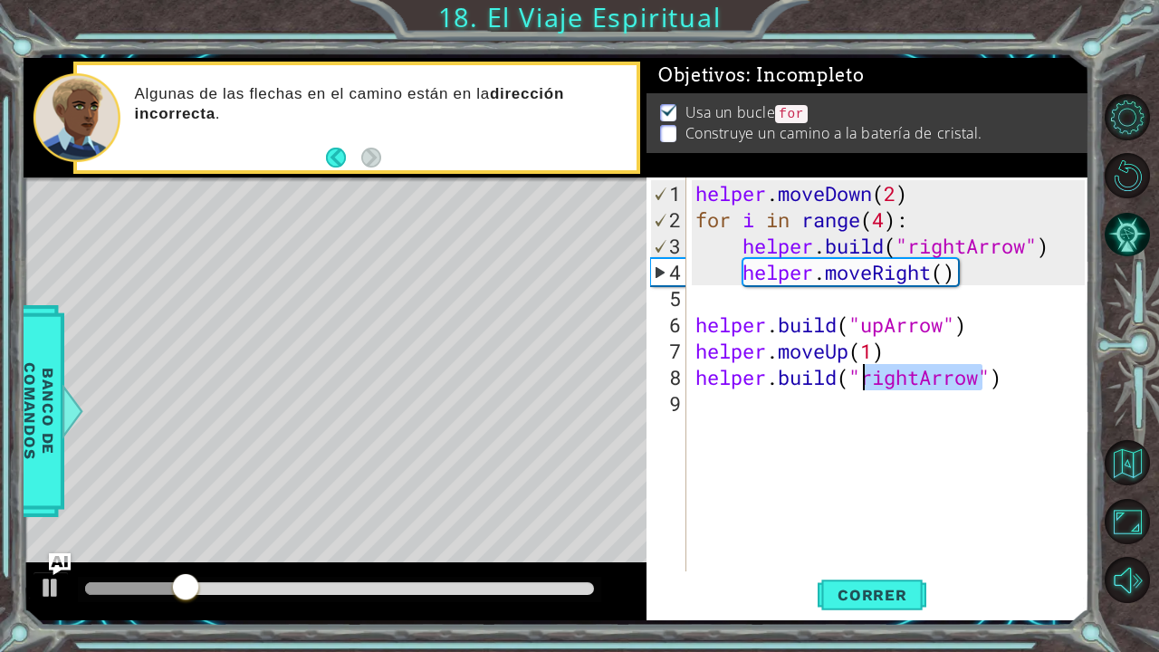
drag, startPoint x: 918, startPoint y: 377, endPoint x: 861, endPoint y: 382, distance: 57.3
click at [861, 382] on div "helper . moveDown ( 2 ) for i in range ( 4 ) : helper . build ( "rightArrow" ) …" at bounding box center [893, 403] width 402 height 447
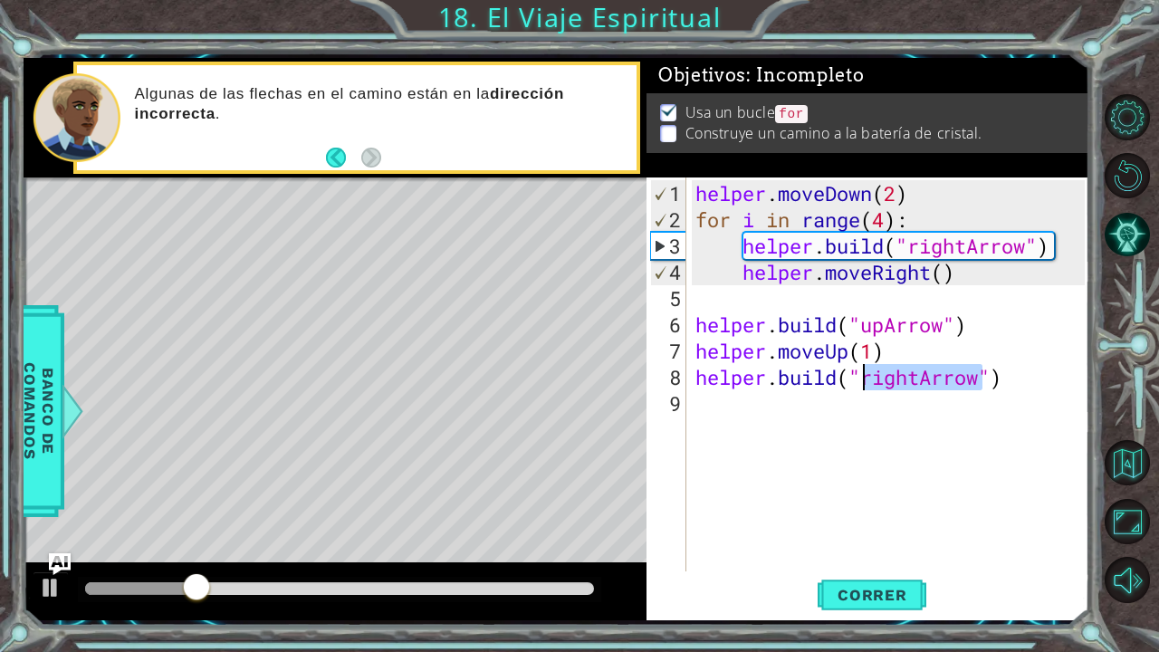
click at [861, 382] on div "helper . moveDown ( 2 ) for i in range ( 4 ) : helper . build ( "rightArrow" ) …" at bounding box center [888, 375] width 393 height 394
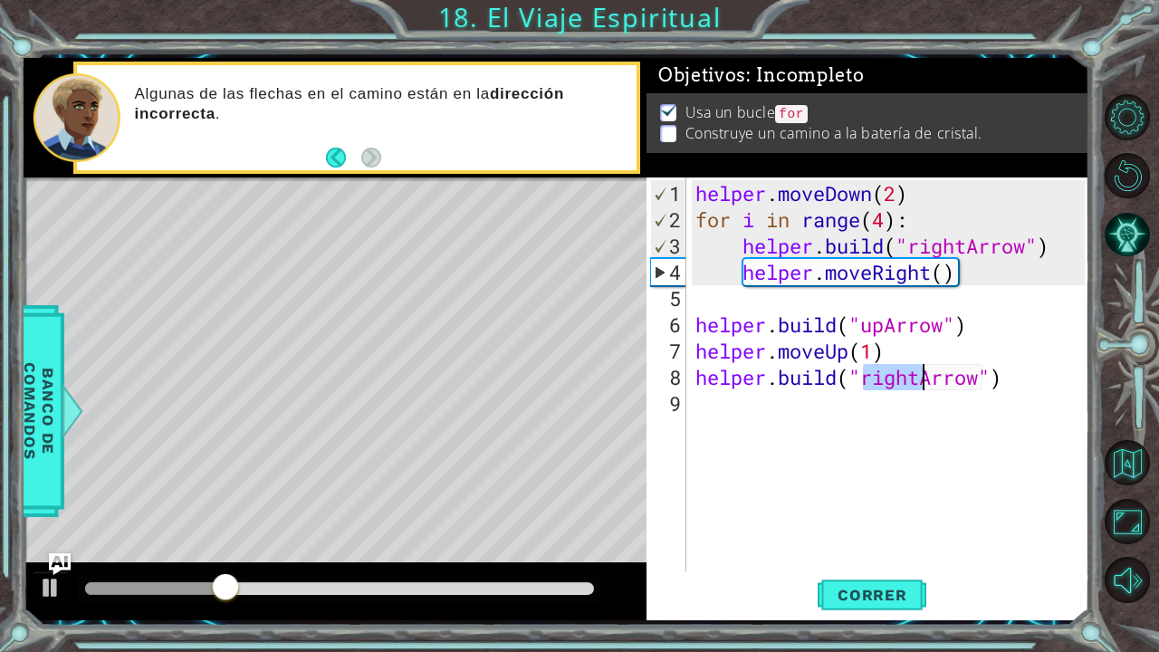
drag, startPoint x: 862, startPoint y: 379, endPoint x: 919, endPoint y: 381, distance: 57.1
click at [919, 381] on div "helper . moveDown ( 2 ) for i in range ( 4 ) : helper . build ( "rightArrow" ) …" at bounding box center [893, 403] width 402 height 447
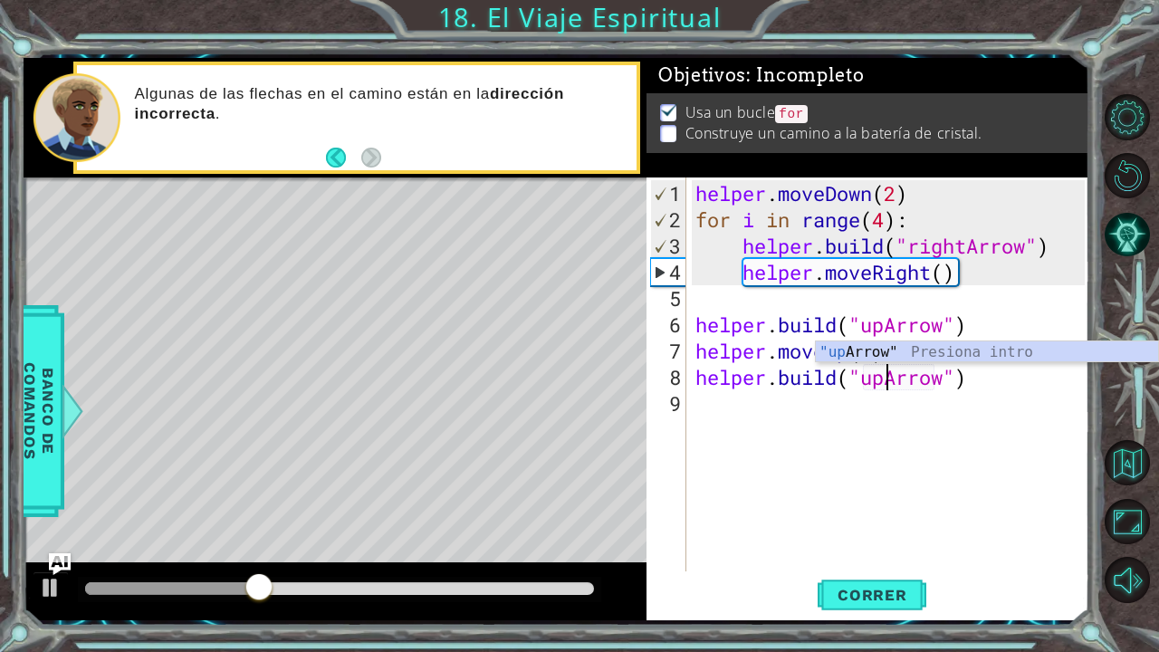
scroll to position [0, 9]
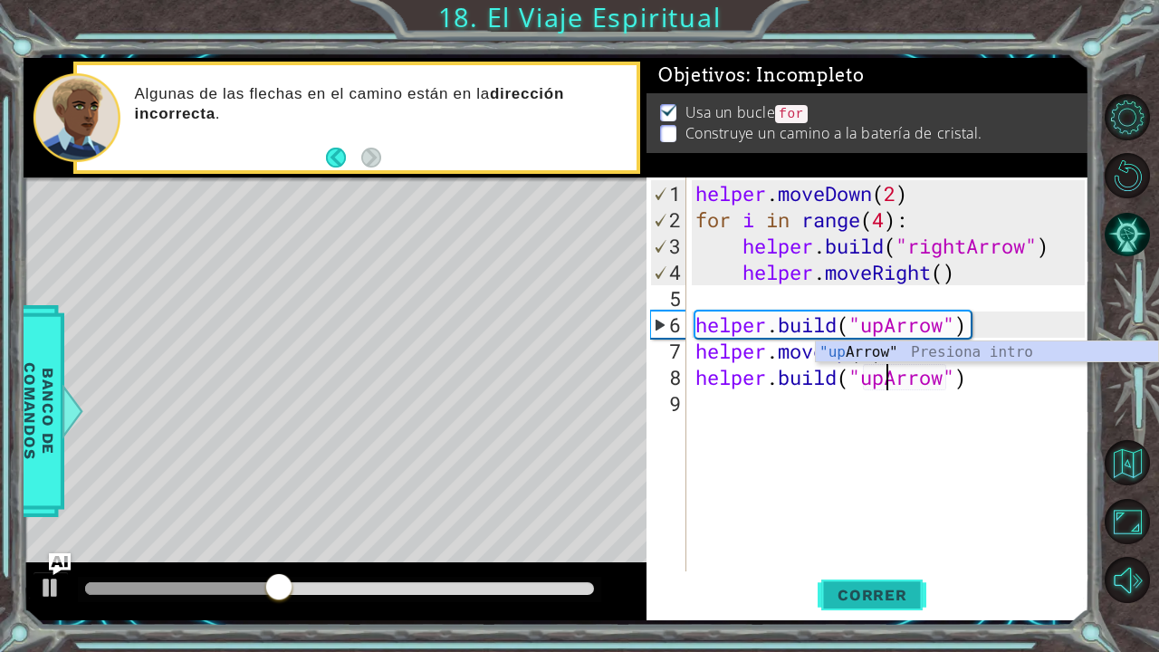
type textarea "helper.build("upArrow")"
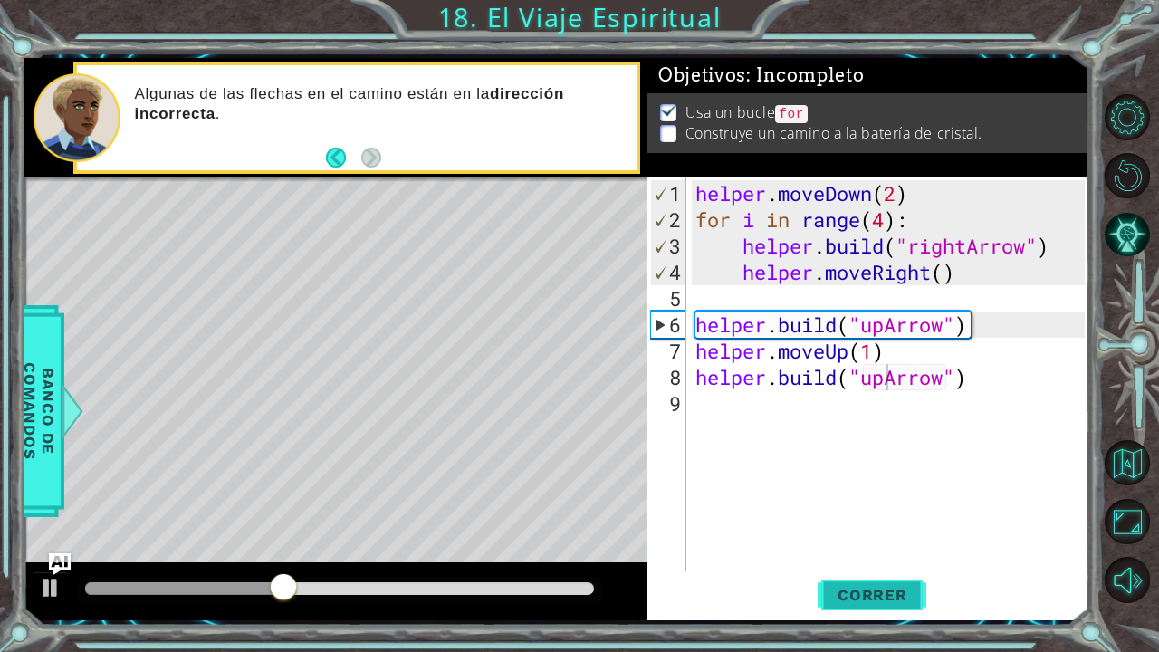
click at [853, 601] on span "Correr" at bounding box center [873, 595] width 106 height 18
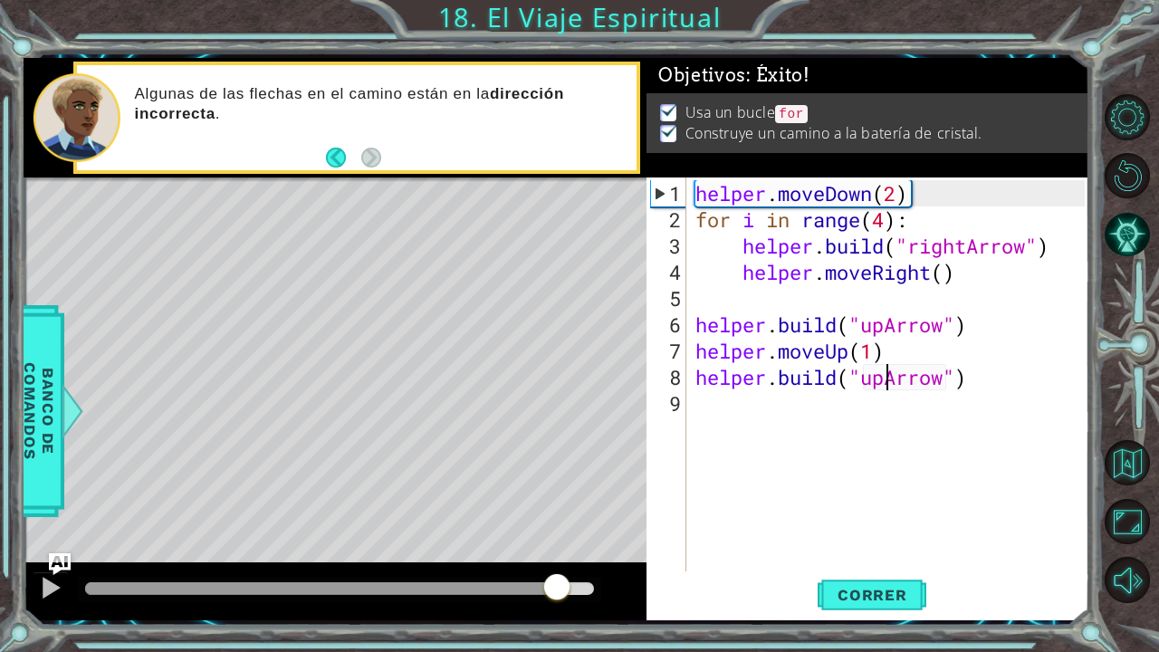
click at [556, 588] on div at bounding box center [339, 588] width 509 height 13
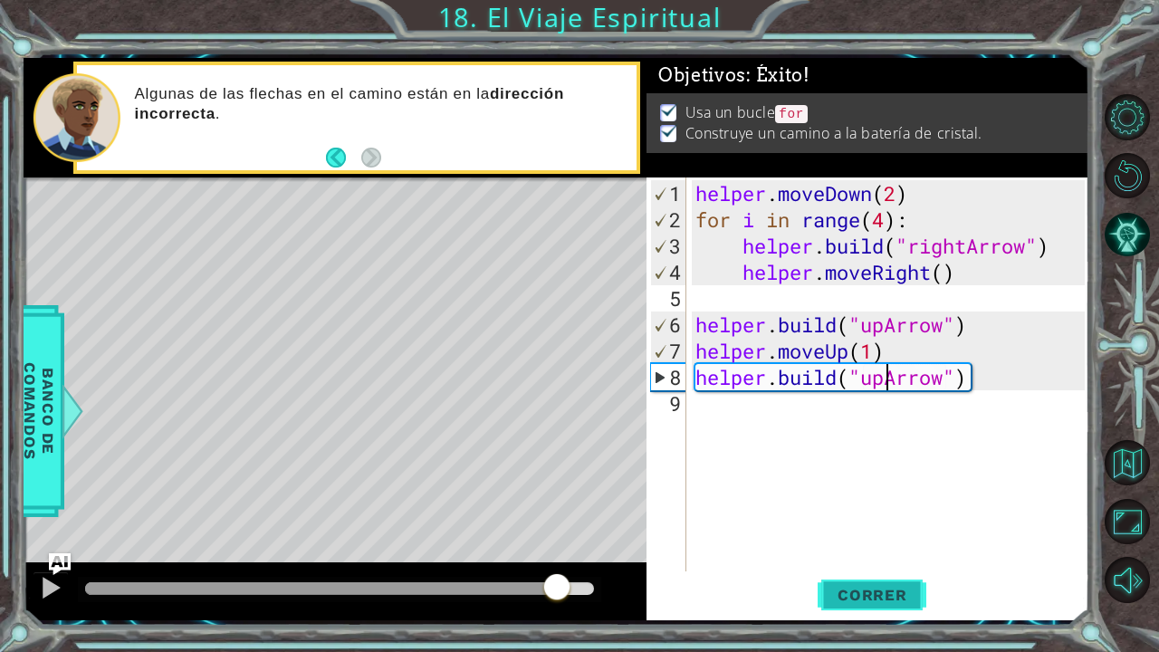
click at [842, 599] on span "Correr" at bounding box center [873, 595] width 106 height 18
click at [529, 584] on div at bounding box center [339, 588] width 509 height 13
drag, startPoint x: 550, startPoint y: 586, endPoint x: 567, endPoint y: 587, distance: 17.2
click at [567, 587] on div at bounding box center [339, 588] width 509 height 13
click at [61, 587] on div at bounding box center [51, 588] width 24 height 24
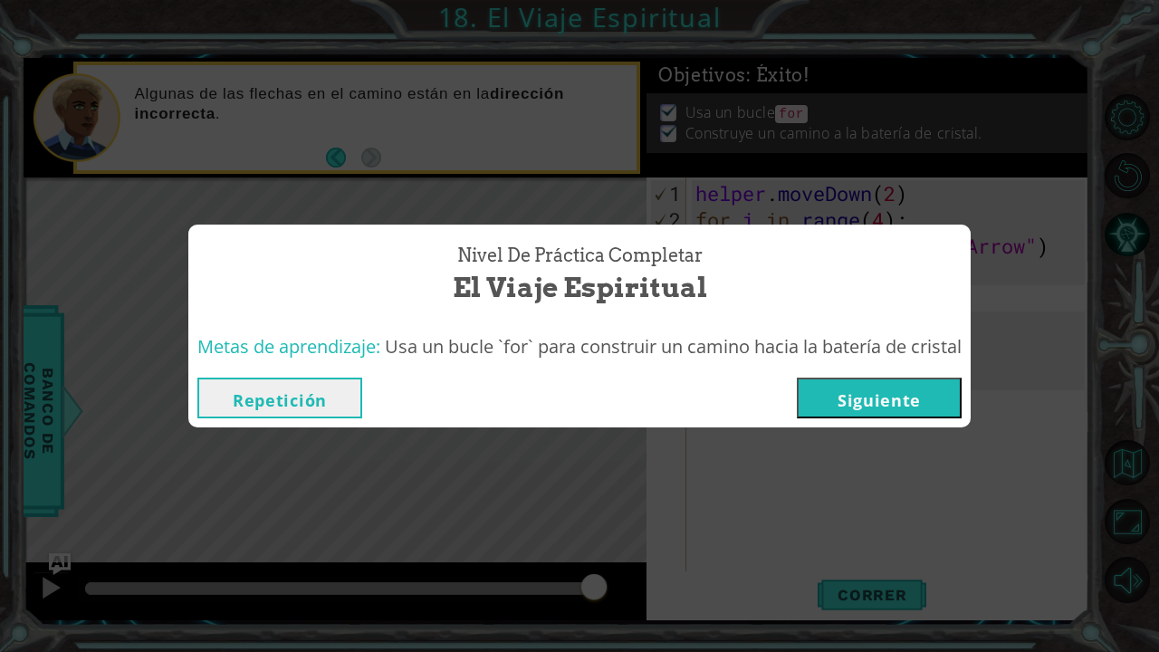
click at [840, 413] on button "Siguiente" at bounding box center [879, 398] width 165 height 41
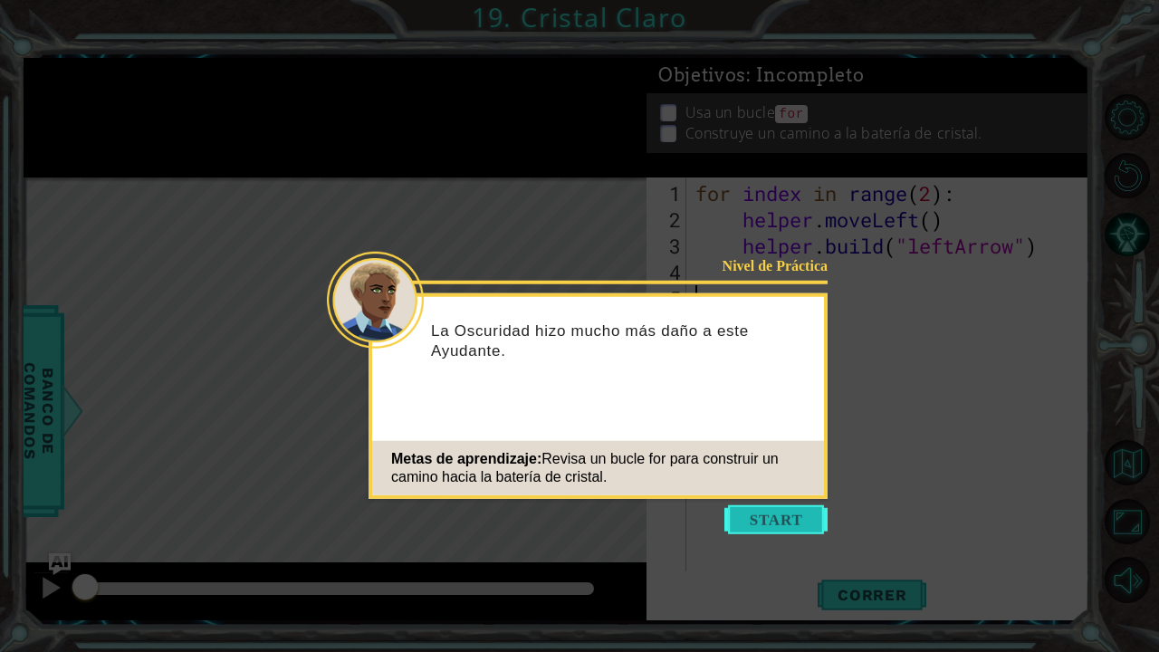
click at [786, 522] on button "Start" at bounding box center [776, 519] width 103 height 29
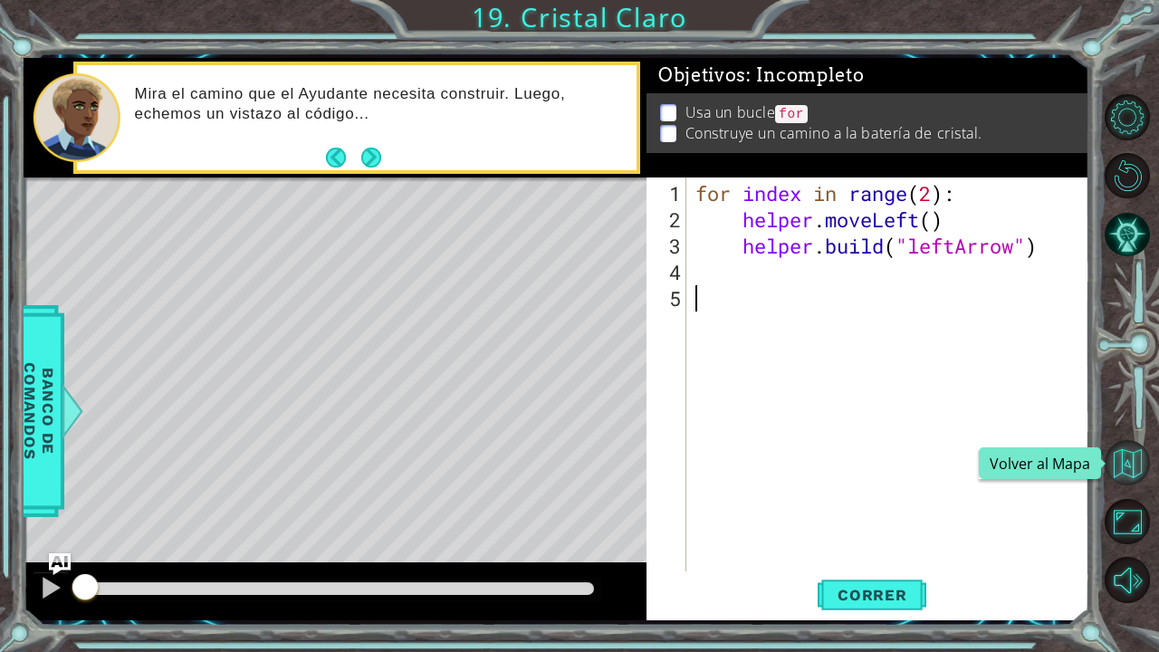
click at [1117, 469] on button "Volver al Mapa" at bounding box center [1127, 462] width 45 height 45
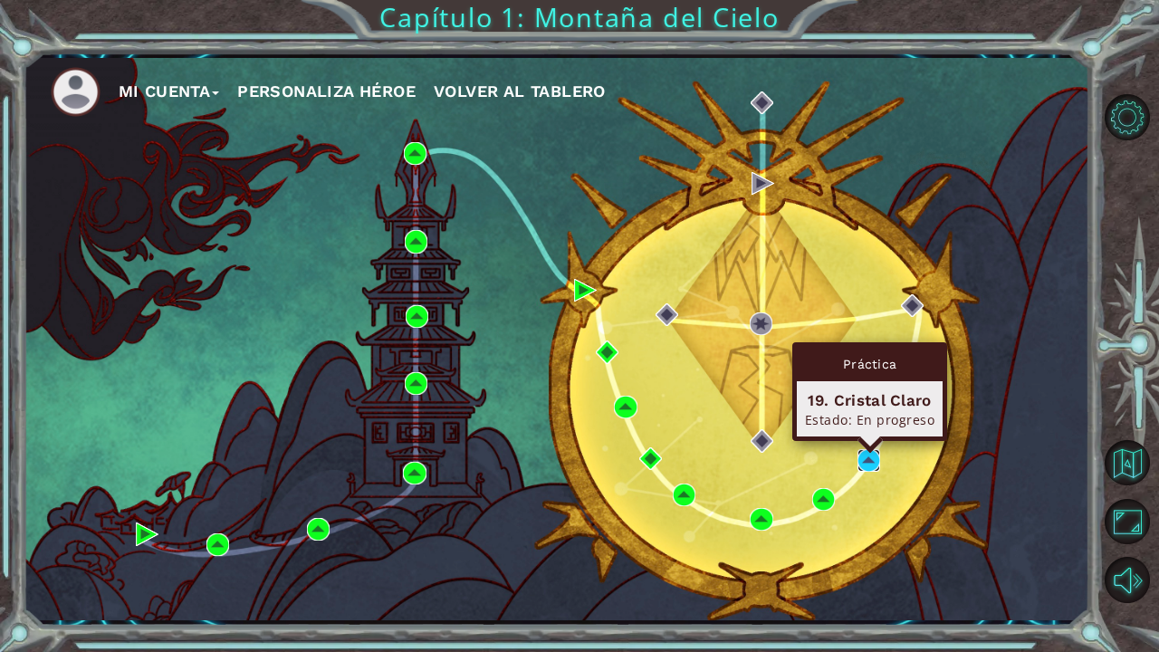
click at [876, 462] on img at bounding box center [869, 460] width 23 height 23
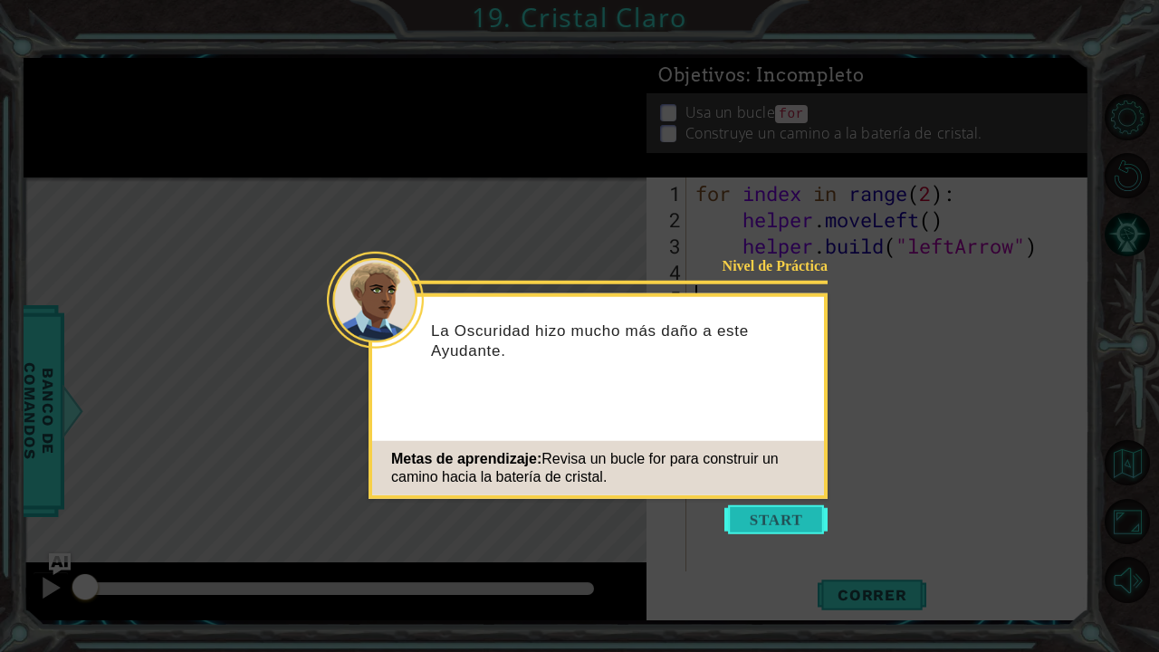
click at [783, 520] on button "Start" at bounding box center [776, 519] width 103 height 29
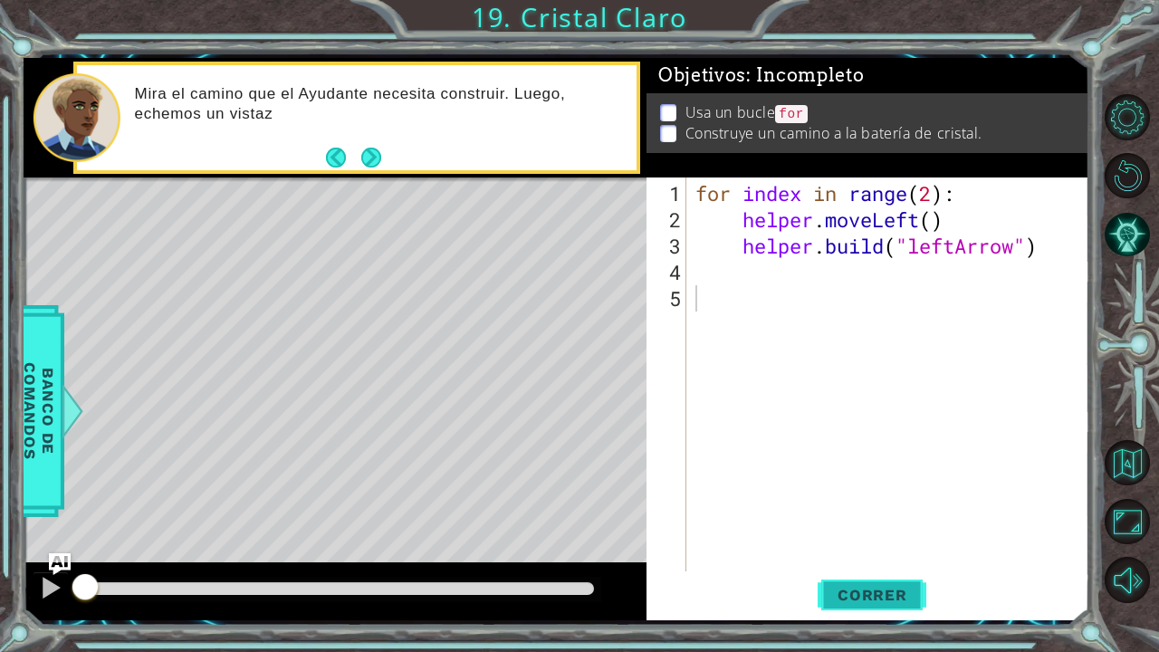
click at [877, 596] on span "Correr" at bounding box center [873, 595] width 106 height 18
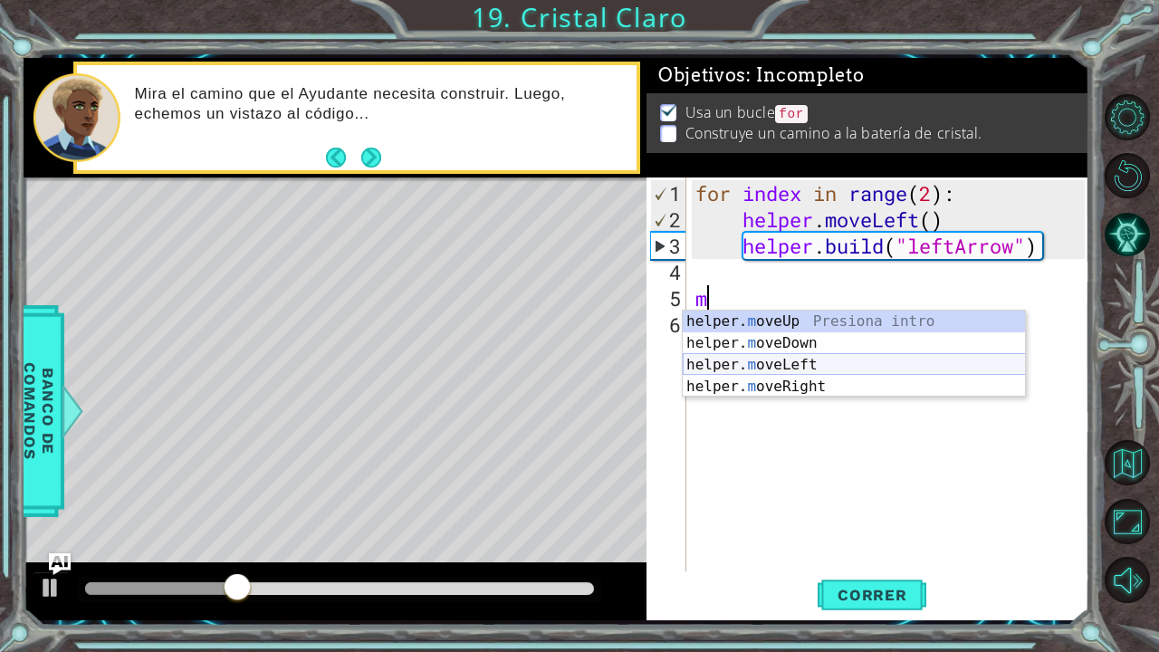
click at [788, 363] on div "helper. m oveUp Presiona intro helper. m oveDown Presiona intro helper. m oveLe…" at bounding box center [854, 376] width 343 height 130
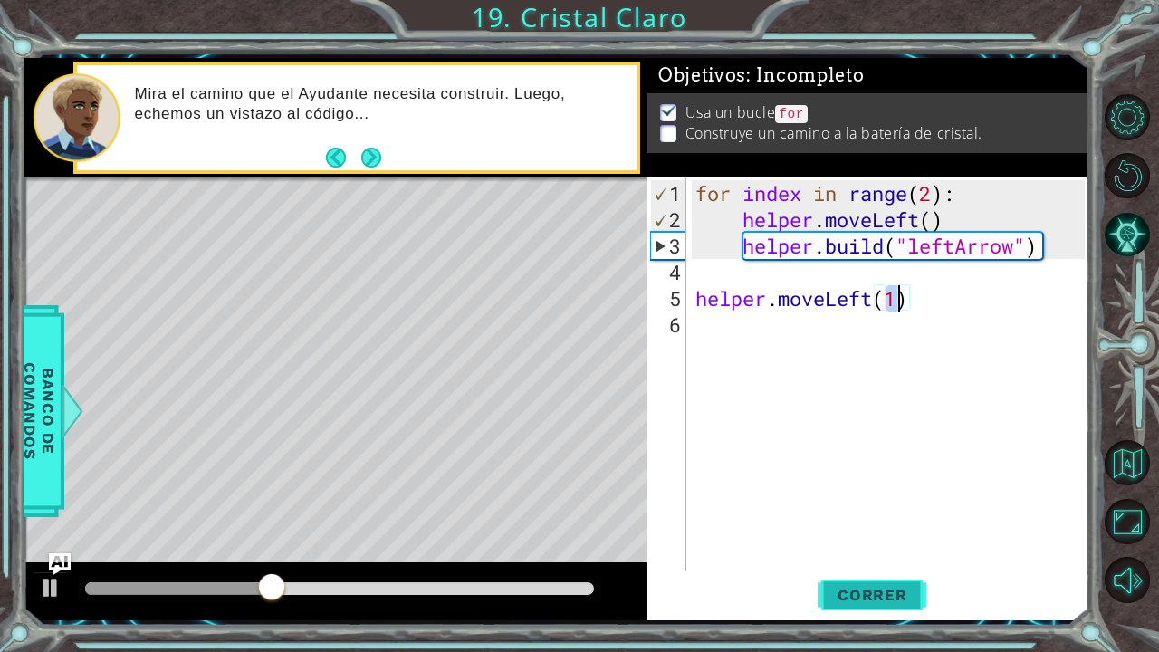
type textarea "helper.moveLeft(1)"
click at [843, 594] on span "Correr" at bounding box center [873, 595] width 106 height 18
click at [804, 325] on div "for index in range ( 2 ) : helper . moveLeft ( ) helper . build ( "leftArrow" )…" at bounding box center [893, 403] width 402 height 447
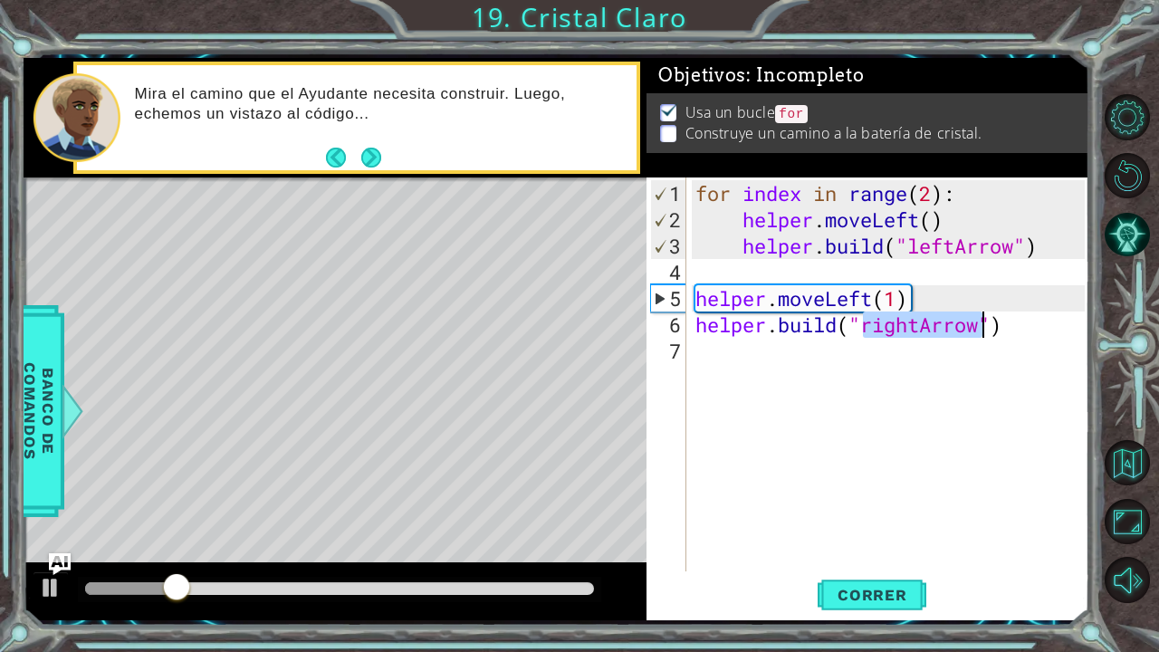
click at [913, 324] on div "for index in range ( 2 ) : helper . moveLeft ( ) helper . build ( "leftArrow" )…" at bounding box center [888, 375] width 393 height 394
drag, startPoint x: 912, startPoint y: 324, endPoint x: 862, endPoint y: 324, distance: 49.8
click at [862, 324] on div "for index in range ( 2 ) : helper . moveLeft ( ) helper . build ( "leftArrow" )…" at bounding box center [893, 403] width 402 height 447
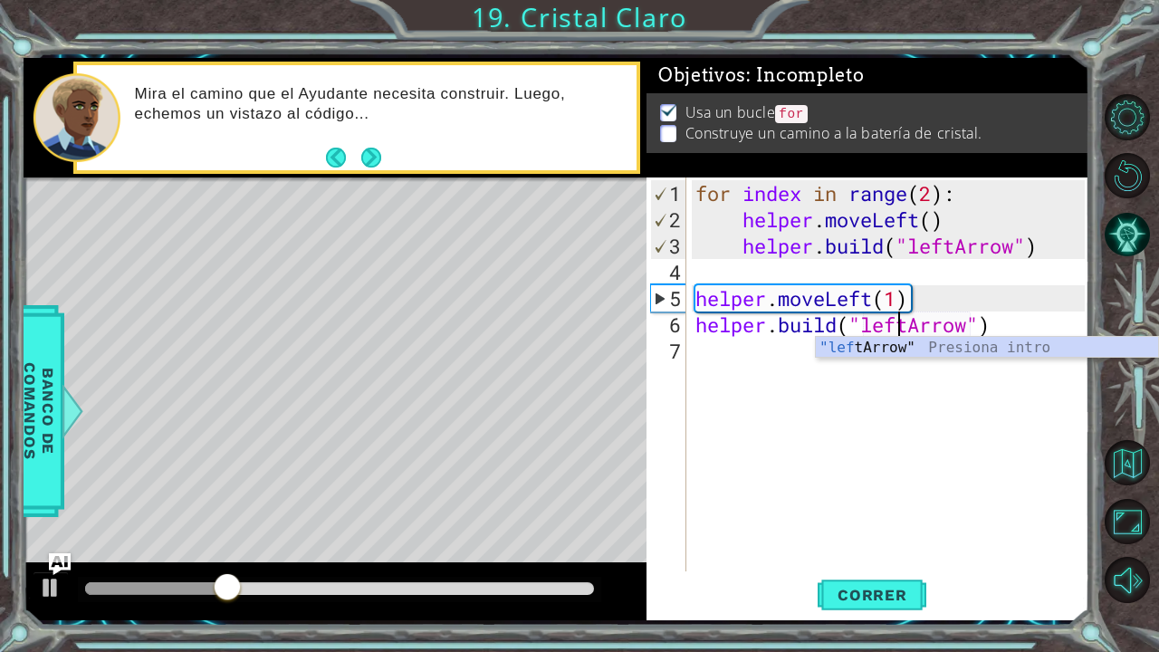
scroll to position [0, 9]
click at [883, 589] on span "Correr" at bounding box center [873, 595] width 106 height 18
click at [863, 589] on span "Correr" at bounding box center [873, 595] width 106 height 18
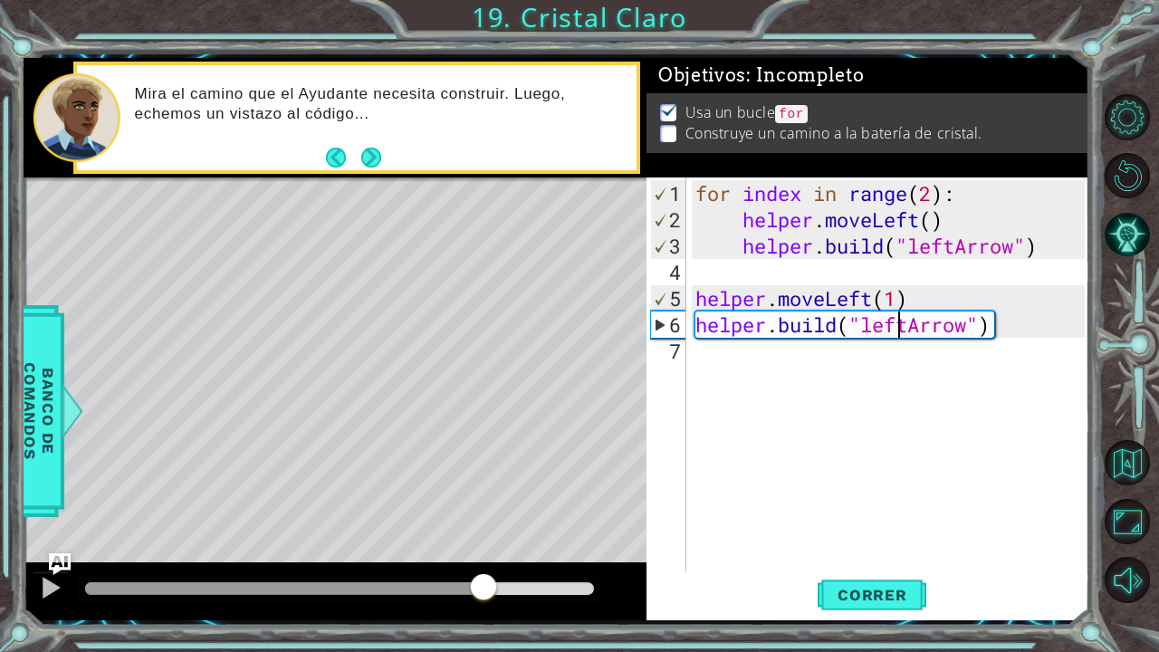
drag, startPoint x: 430, startPoint y: 587, endPoint x: 505, endPoint y: 582, distance: 74.4
click at [505, 582] on div at bounding box center [339, 588] width 509 height 13
click at [900, 293] on div "for index in range ( 2 ) : helper . moveLeft ( ) helper . build ( "leftArrow" )…" at bounding box center [893, 403] width 402 height 447
type textarea "helper.moveLeft(1)"
click at [911, 362] on div "for index in range ( 2 ) : helper . moveLeft ( ) helper . build ( "leftArrow" )…" at bounding box center [893, 403] width 402 height 447
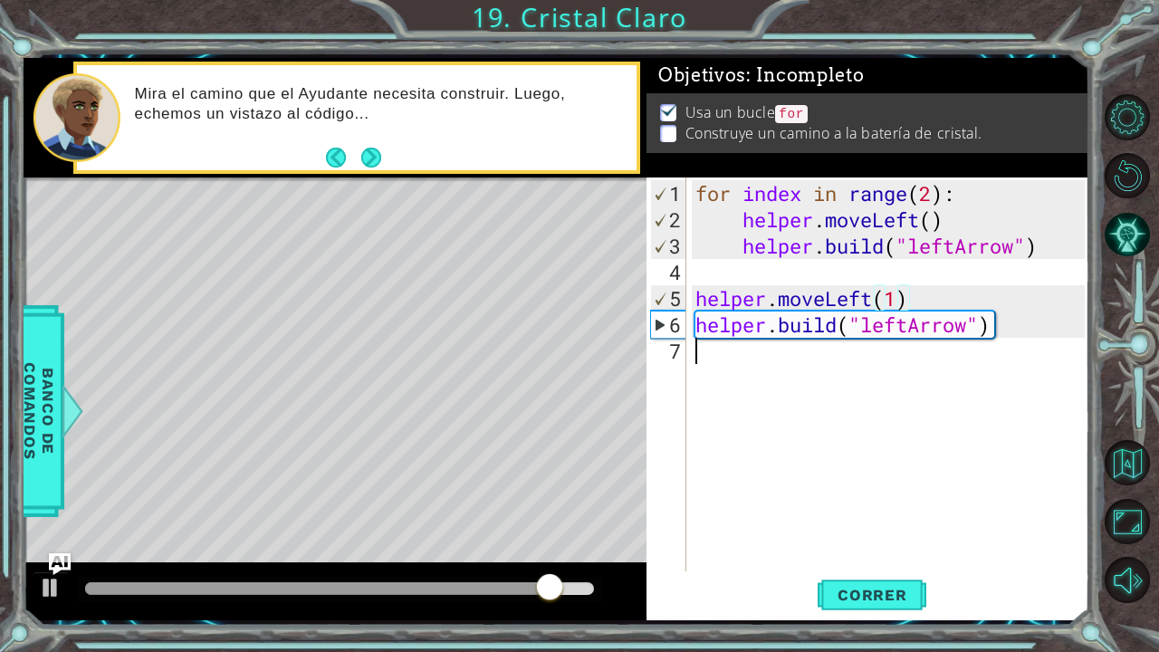
scroll to position [0, 0]
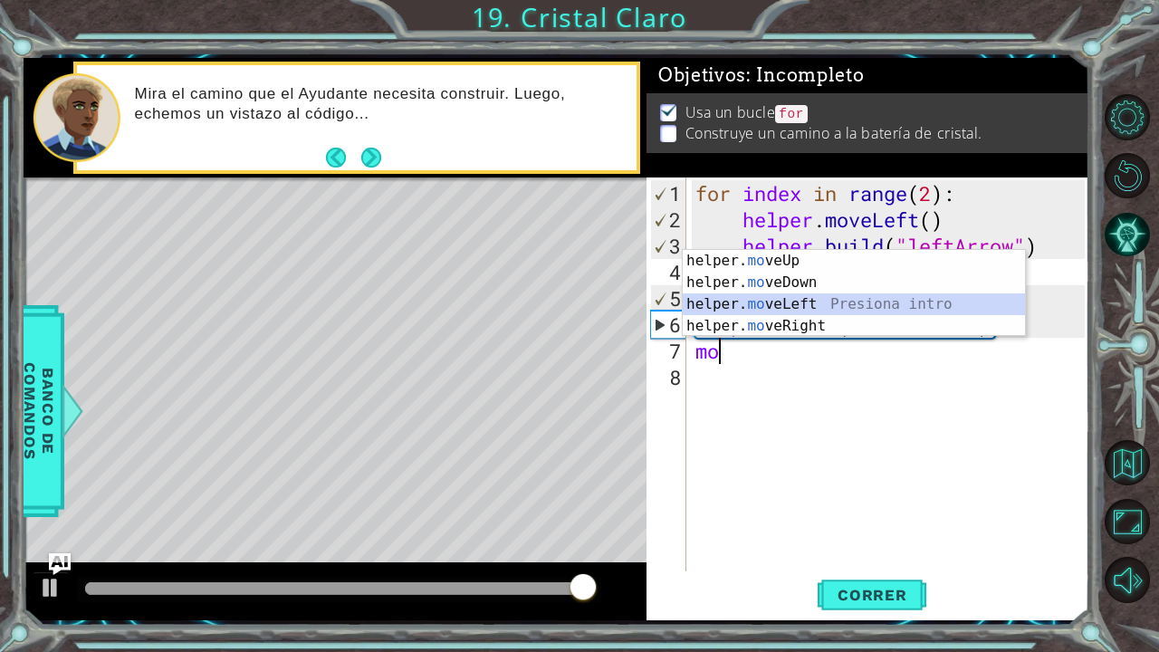
click at [848, 306] on div "helper. mo veUp Presiona intro helper. mo veDown Presiona intro helper. mo veLe…" at bounding box center [854, 315] width 343 height 130
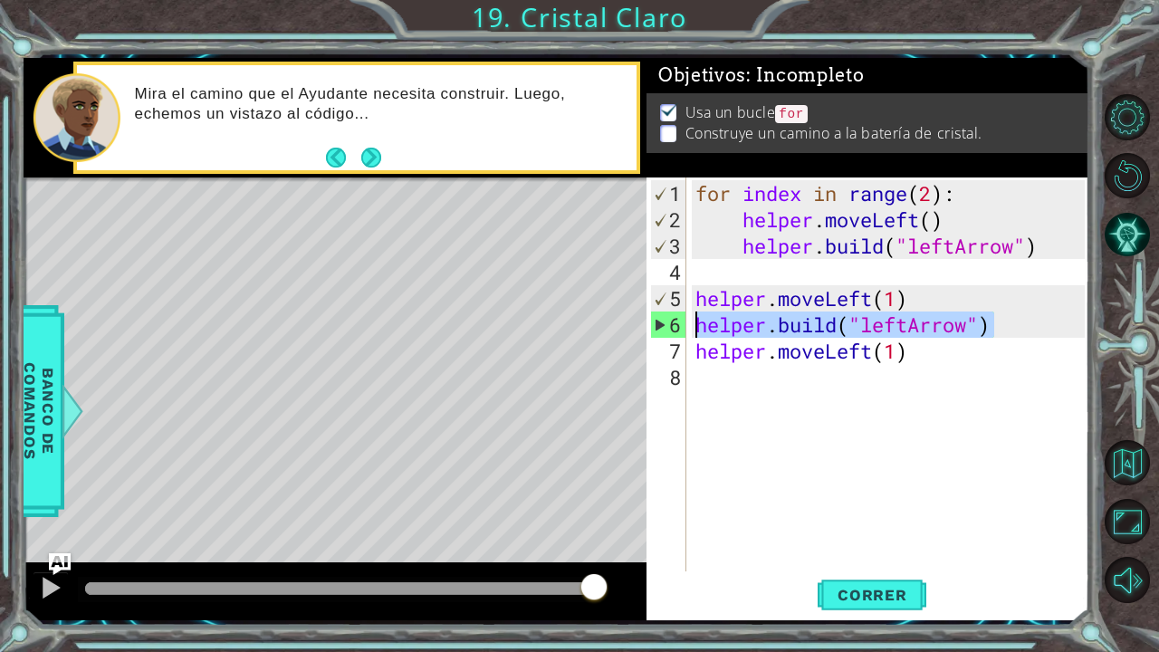
drag, startPoint x: 996, startPoint y: 326, endPoint x: 697, endPoint y: 322, distance: 298.9
click at [697, 322] on div "for index in range ( 2 ) : helper . moveLeft ( ) helper . build ( "leftArrow" )…" at bounding box center [893, 403] width 402 height 447
type textarea "helper.build("leftArrow")"
click at [717, 377] on div "for index in range ( 2 ) : helper . moveLeft ( ) helper . build ( "leftArrow" )…" at bounding box center [893, 403] width 402 height 447
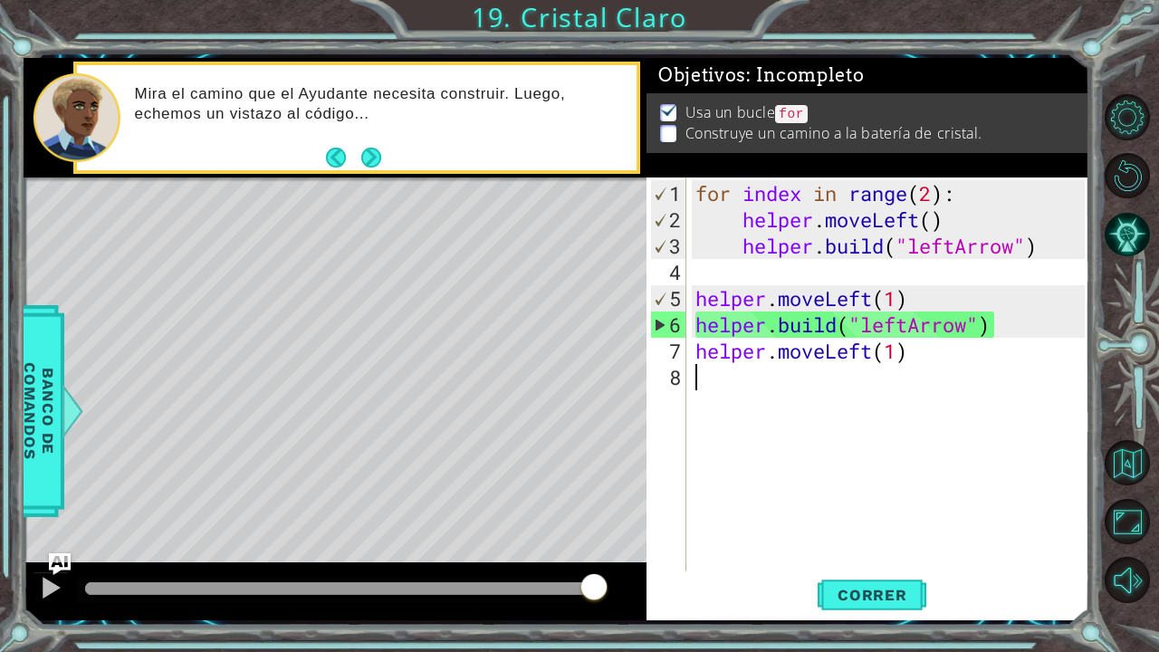
paste textarea "helper.build("leftArrow")"
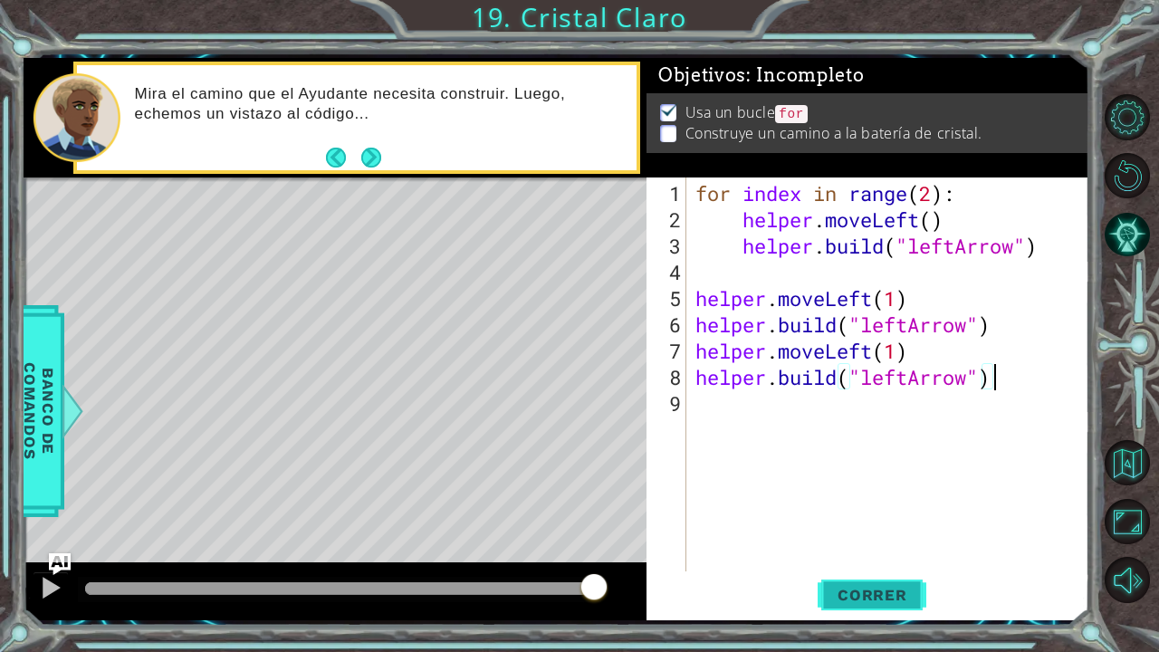
click at [880, 601] on span "Correr" at bounding box center [873, 595] width 106 height 18
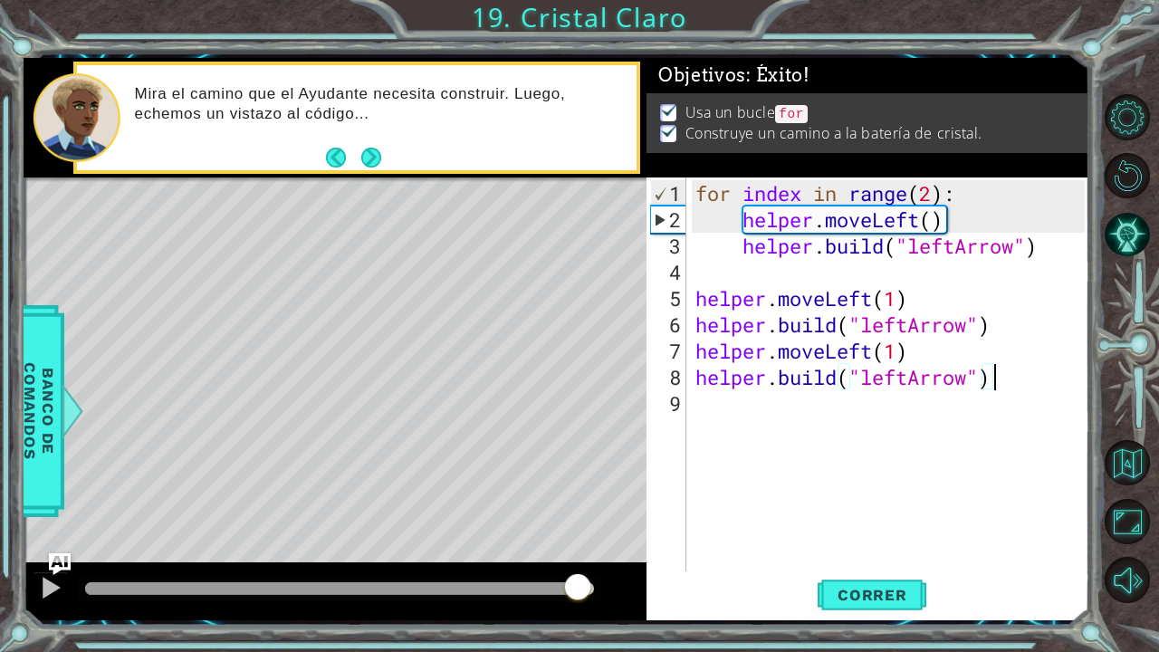
click at [576, 583] on div at bounding box center [339, 588] width 509 height 13
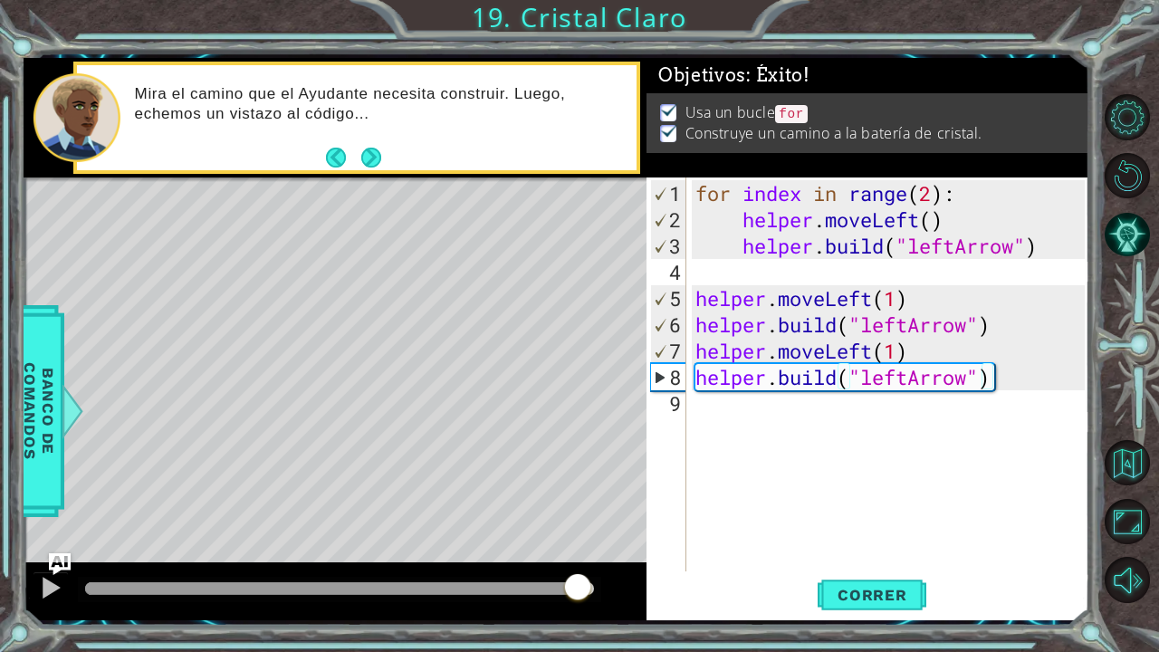
click at [359, 145] on footer at bounding box center [353, 157] width 55 height 27
click at [361, 148] on button "Next" at bounding box center [371, 158] width 20 height 20
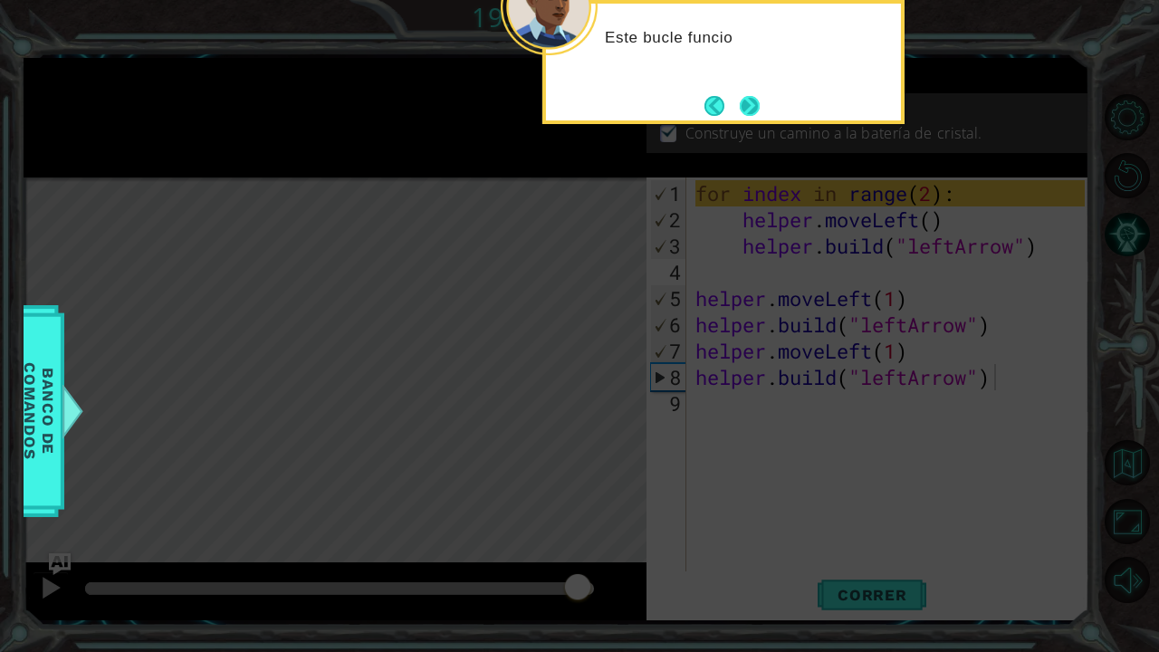
click at [748, 100] on button "Next" at bounding box center [750, 106] width 20 height 20
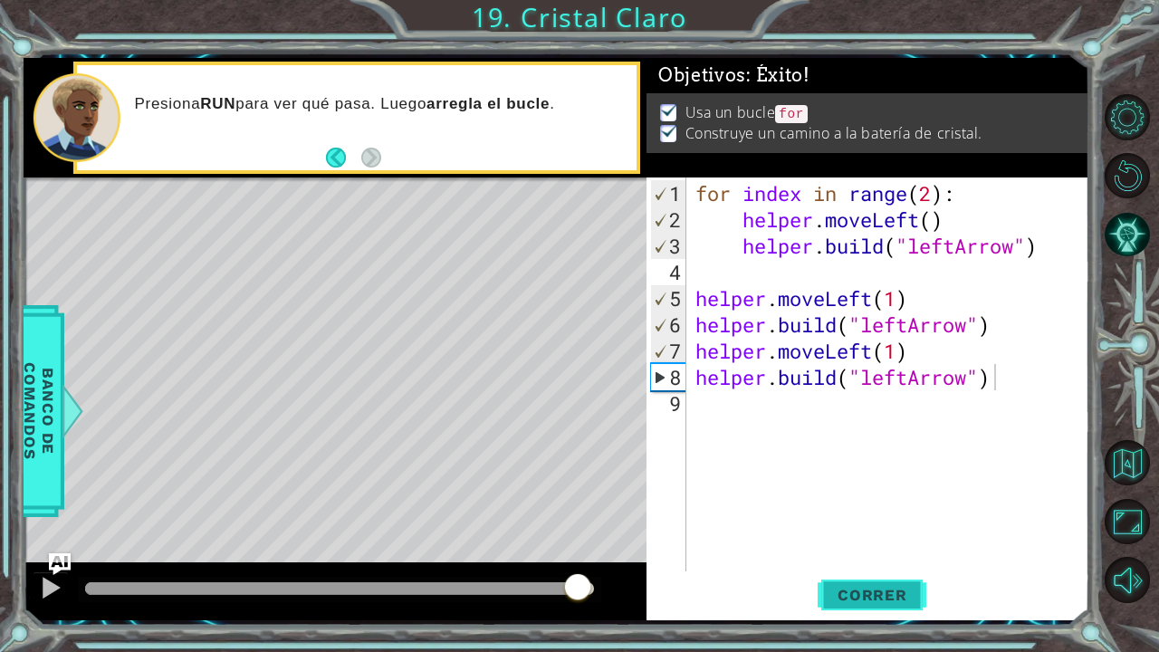
click at [882, 599] on span "Correr" at bounding box center [873, 595] width 106 height 18
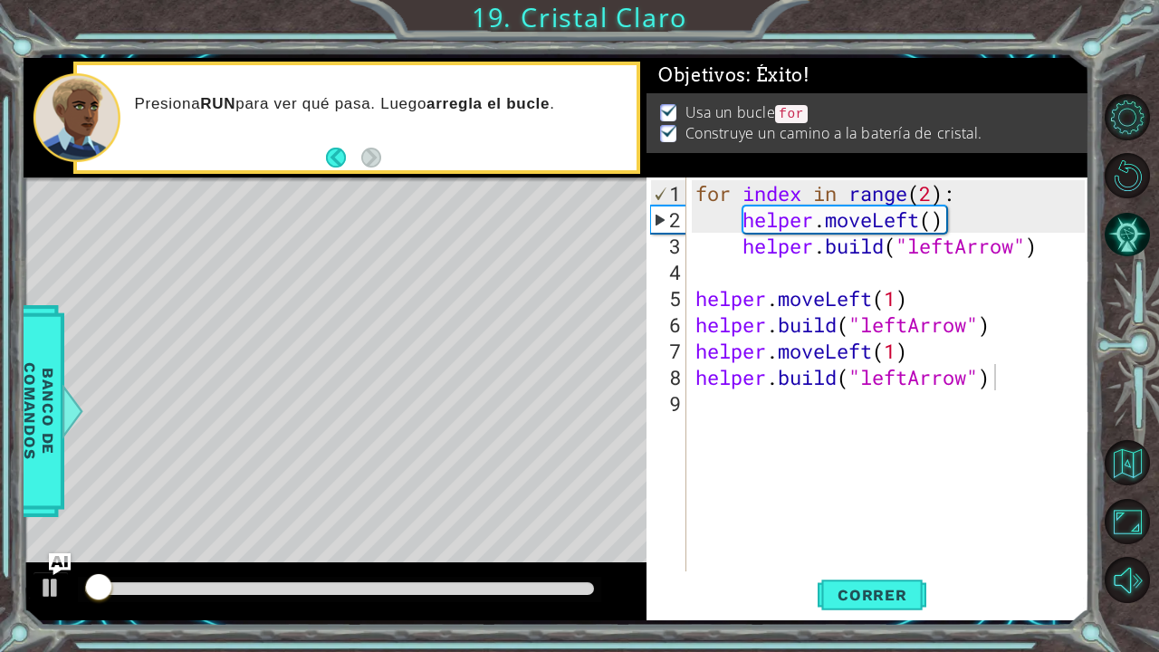
click at [572, 578] on div at bounding box center [340, 589] width 524 height 25
click at [579, 584] on div at bounding box center [339, 588] width 509 height 13
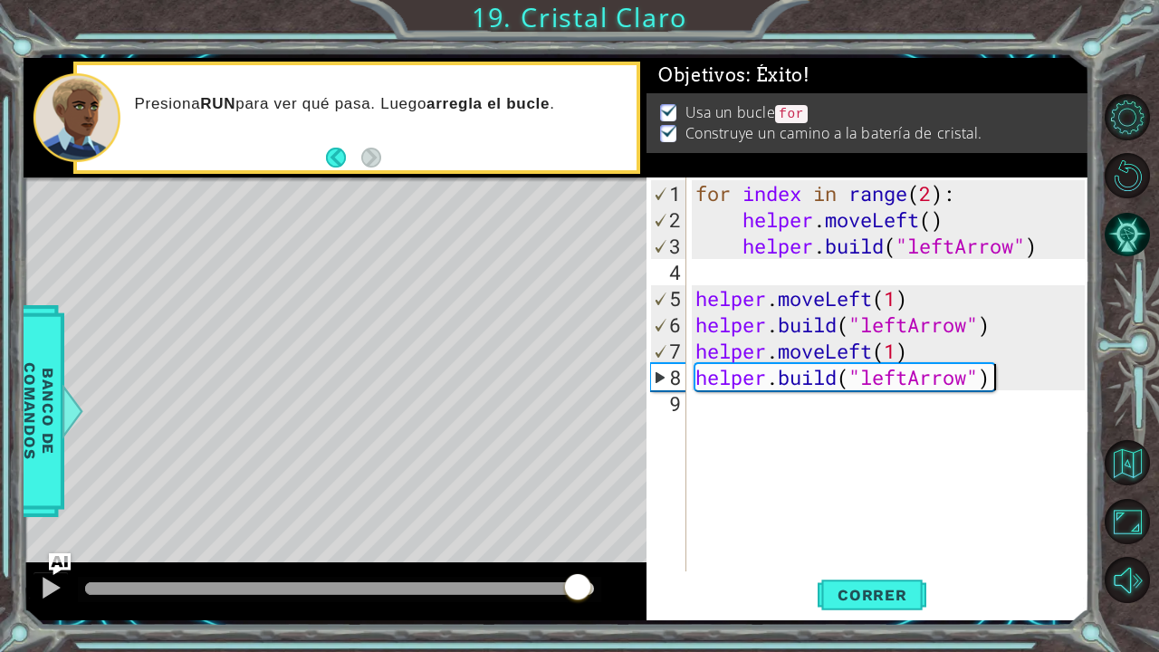
type textarea "helper.build("leftArrow")"
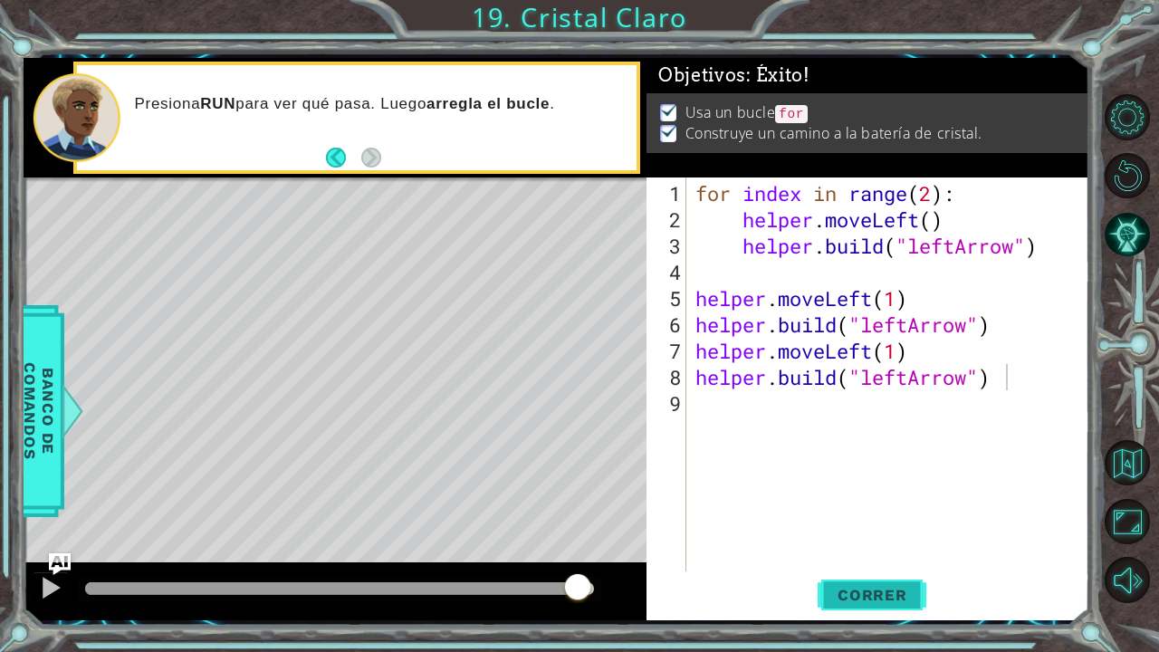
click at [915, 587] on span "Correr" at bounding box center [873, 595] width 106 height 18
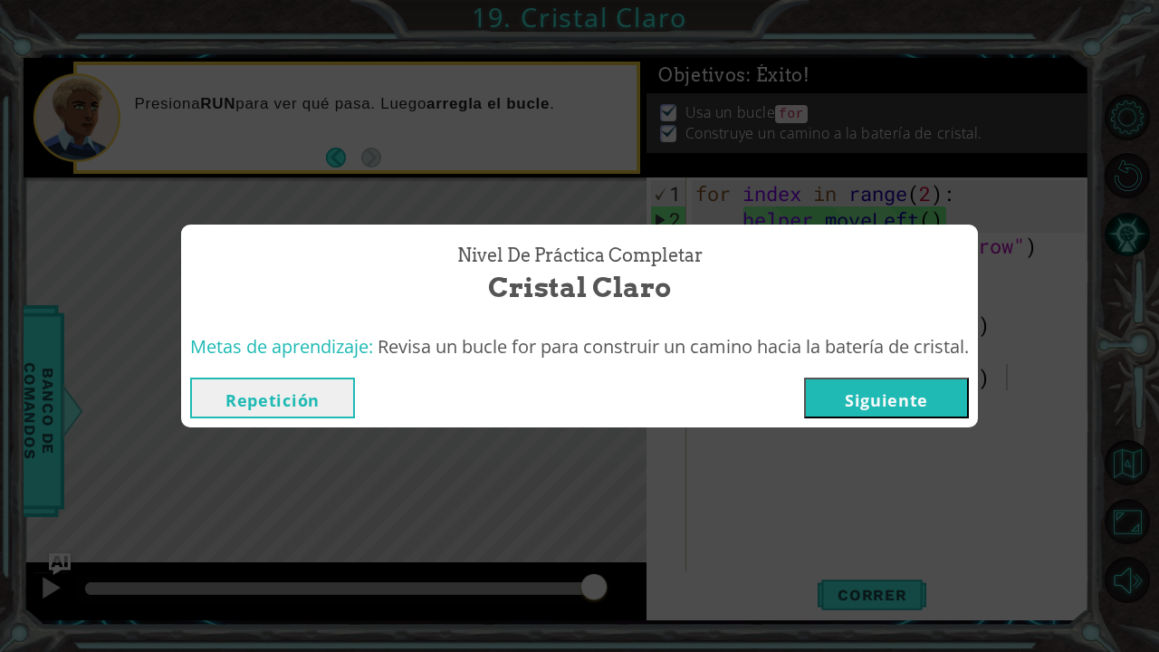
click at [882, 390] on button "Siguiente" at bounding box center [886, 398] width 165 height 41
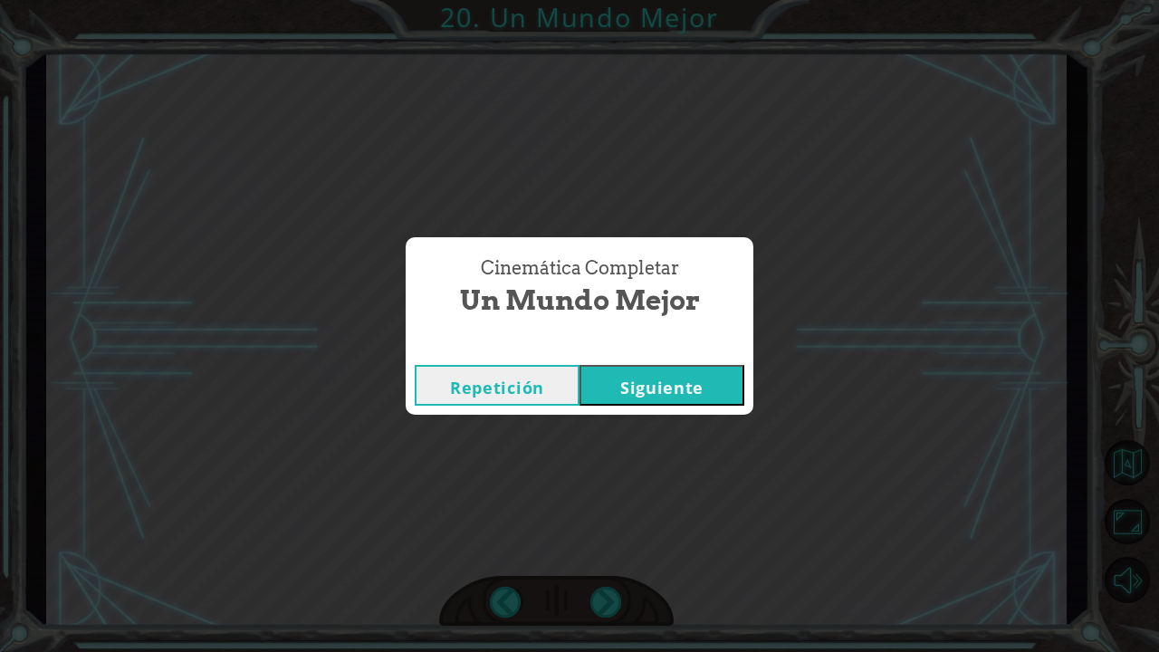
click at [721, 393] on button "Siguiente" at bounding box center [662, 385] width 165 height 41
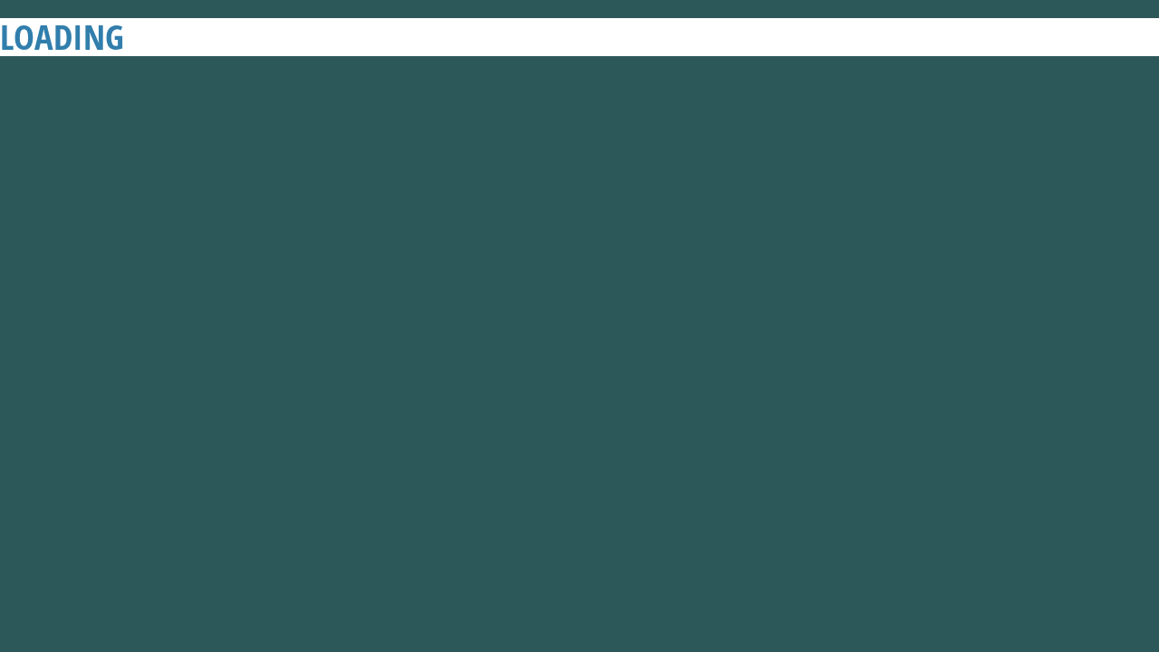
click at [721, 393] on button "Siguiente" at bounding box center [662, 385] width 165 height 41
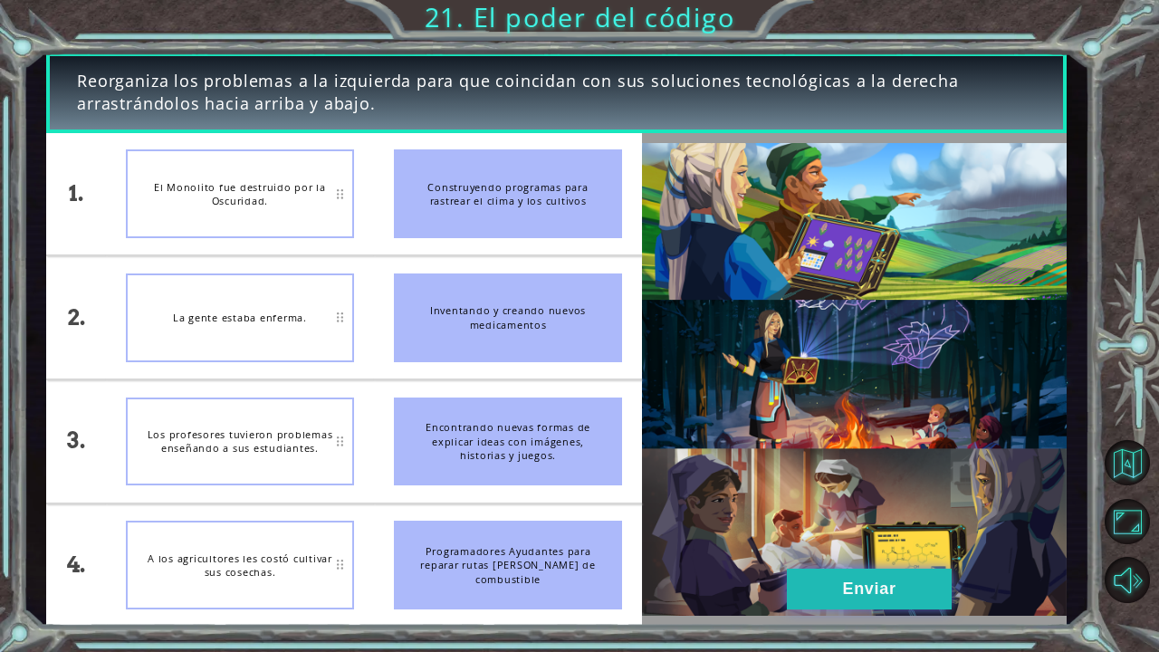
click at [858, 605] on button "Enviar" at bounding box center [869, 589] width 165 height 41
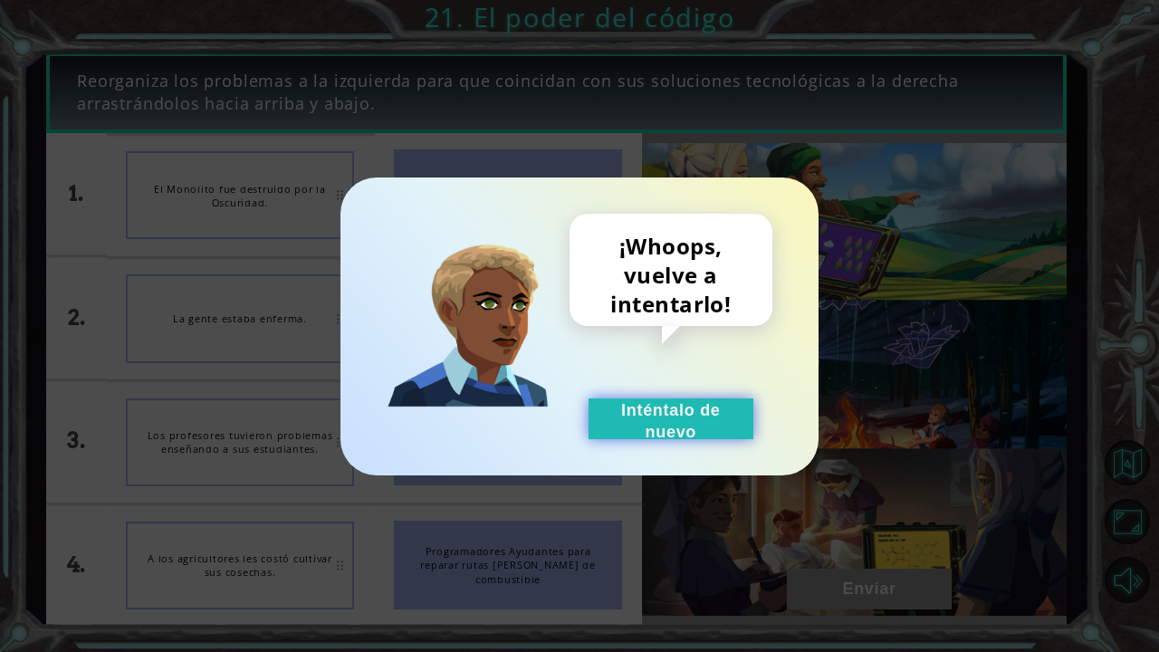
click at [730, 411] on button "Inténtalo de nuevo" at bounding box center [671, 419] width 165 height 41
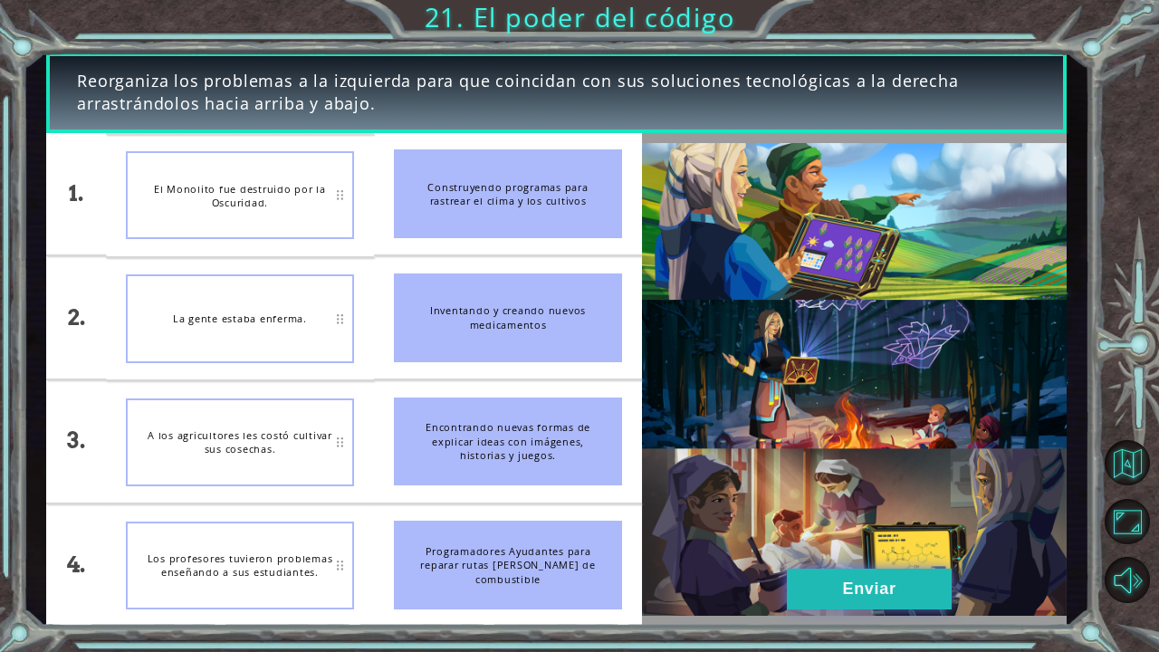
click at [823, 597] on button "Enviar" at bounding box center [869, 589] width 165 height 41
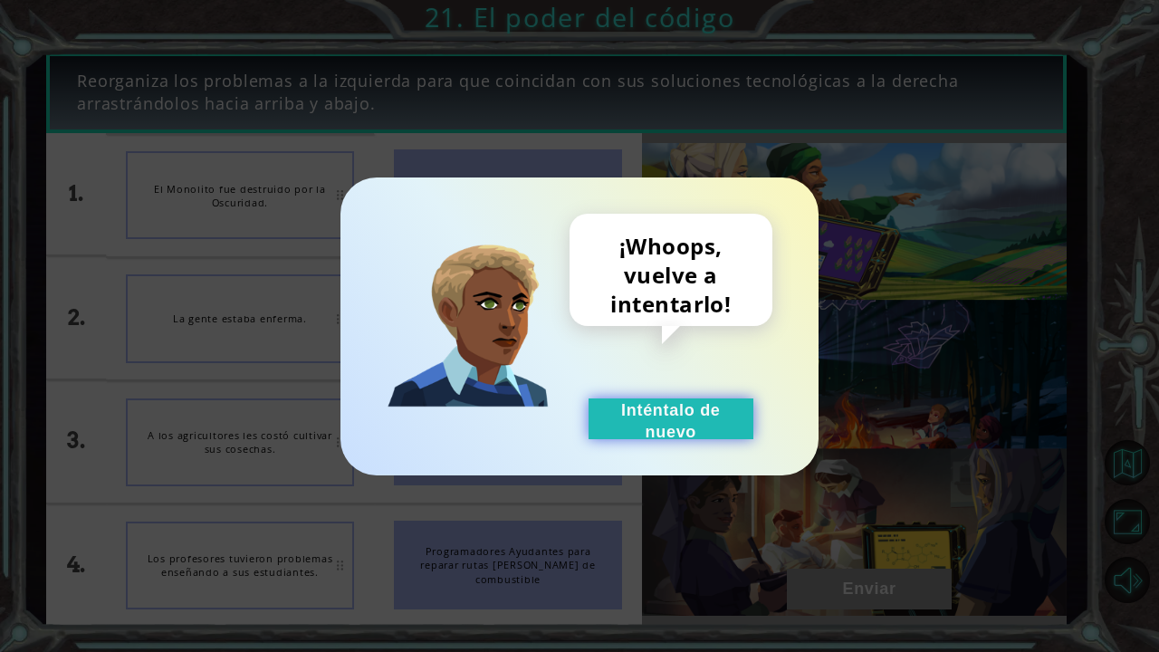
click at [705, 429] on button "Inténtalo de nuevo" at bounding box center [671, 419] width 165 height 41
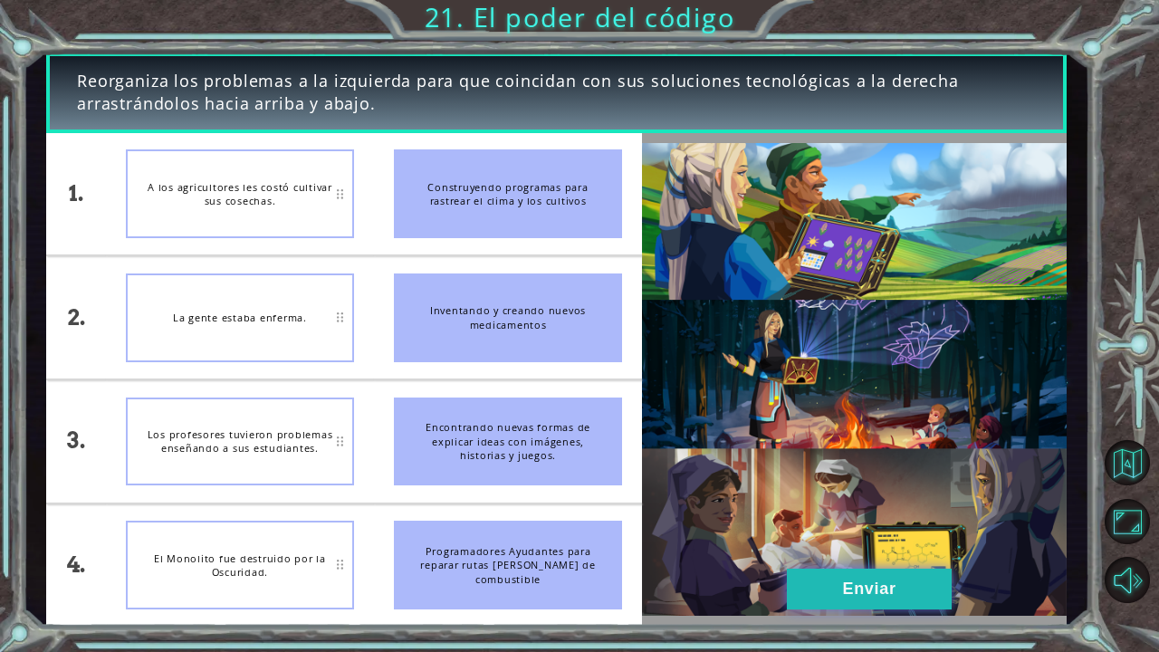
click at [853, 604] on button "Enviar" at bounding box center [869, 589] width 165 height 41
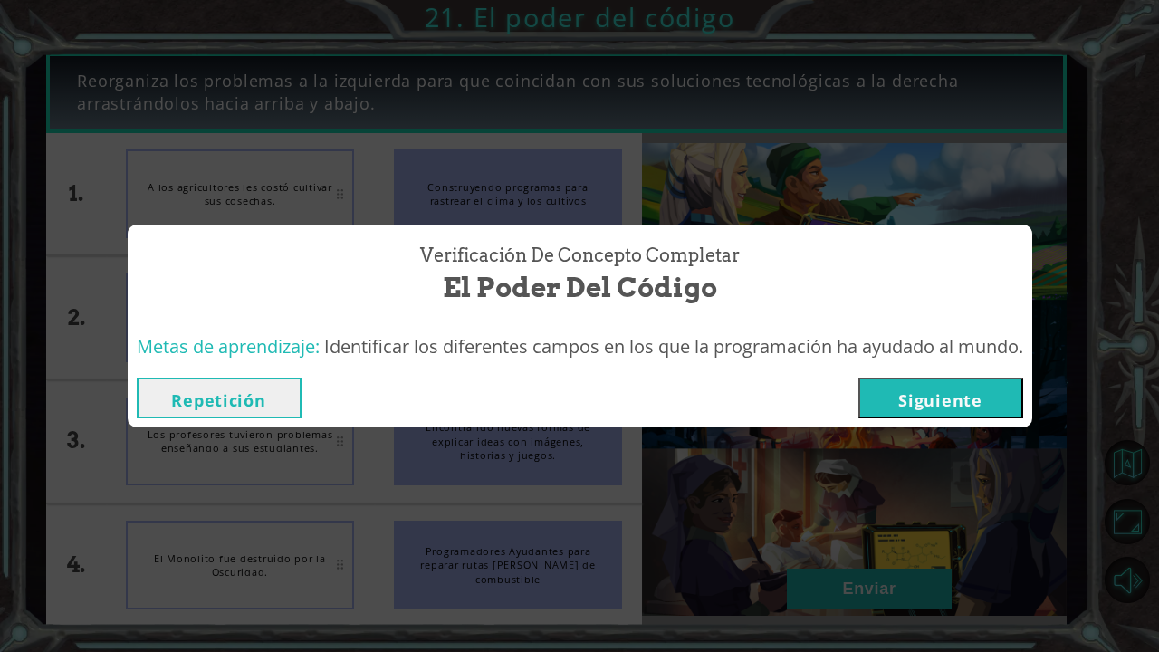
click at [921, 395] on button "Siguiente" at bounding box center [941, 398] width 165 height 41
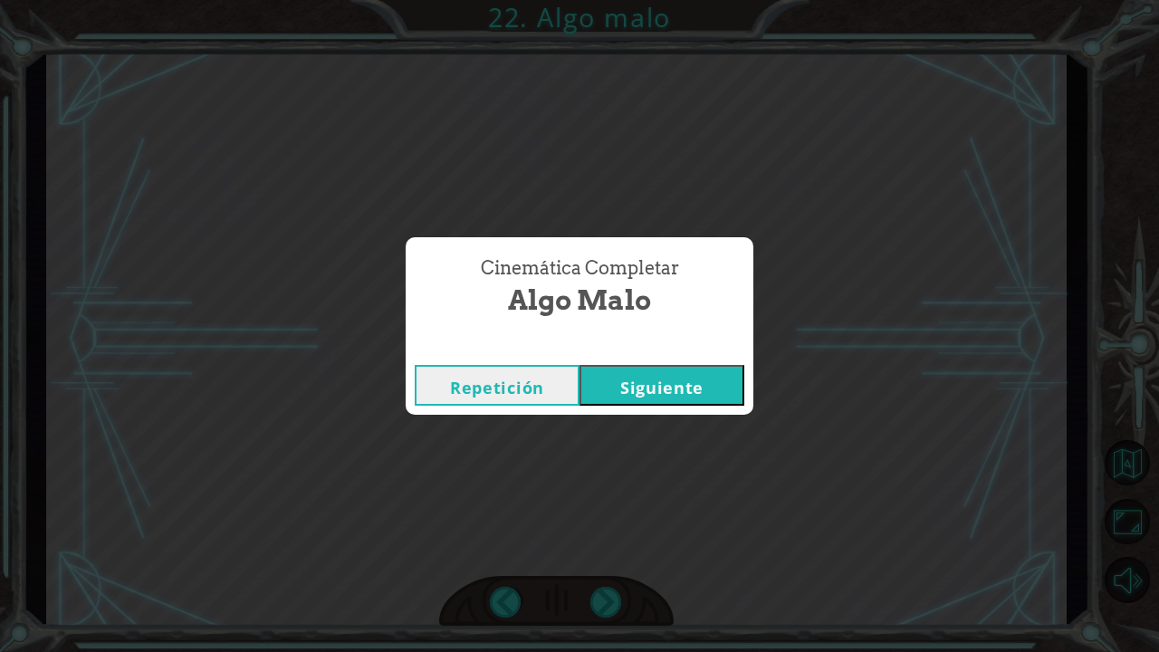
click at [611, 388] on button "Siguiente" at bounding box center [662, 385] width 165 height 41
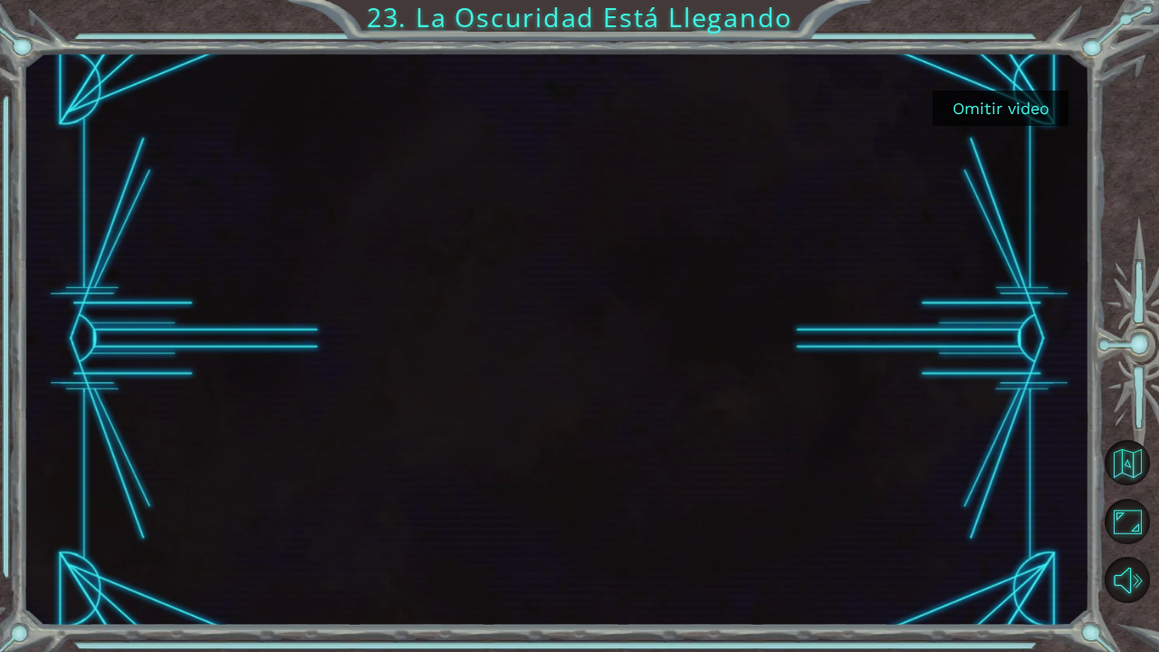
click at [1015, 109] on button "Omitir video" at bounding box center [1001, 108] width 136 height 35
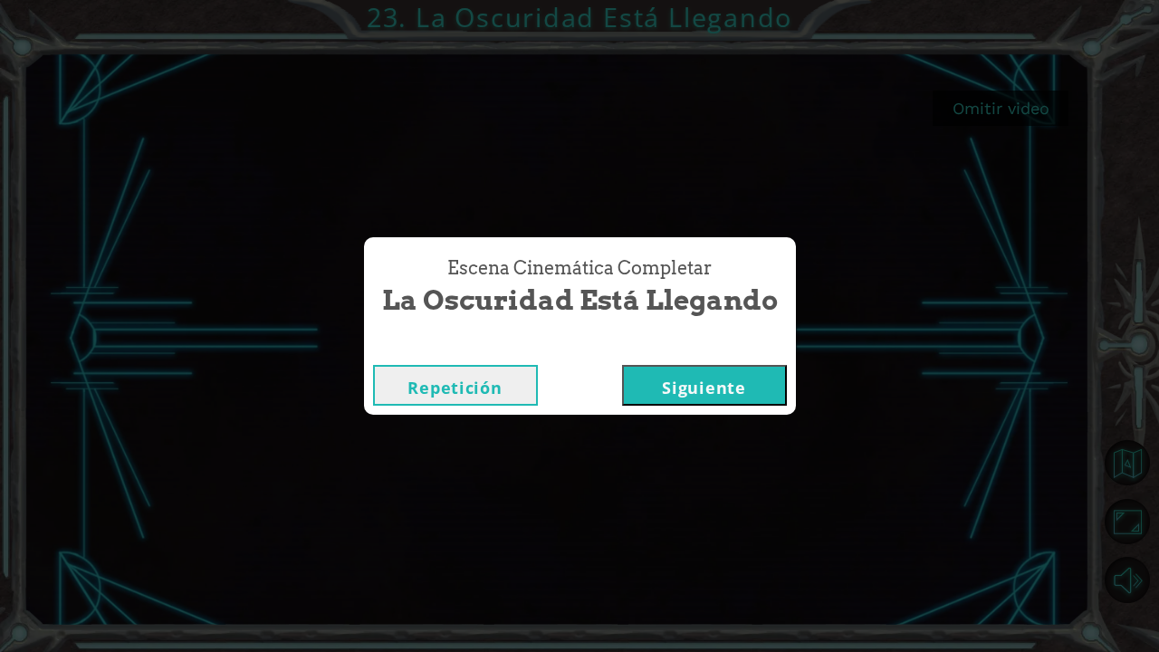
click at [727, 393] on button "Siguiente" at bounding box center [704, 385] width 165 height 41
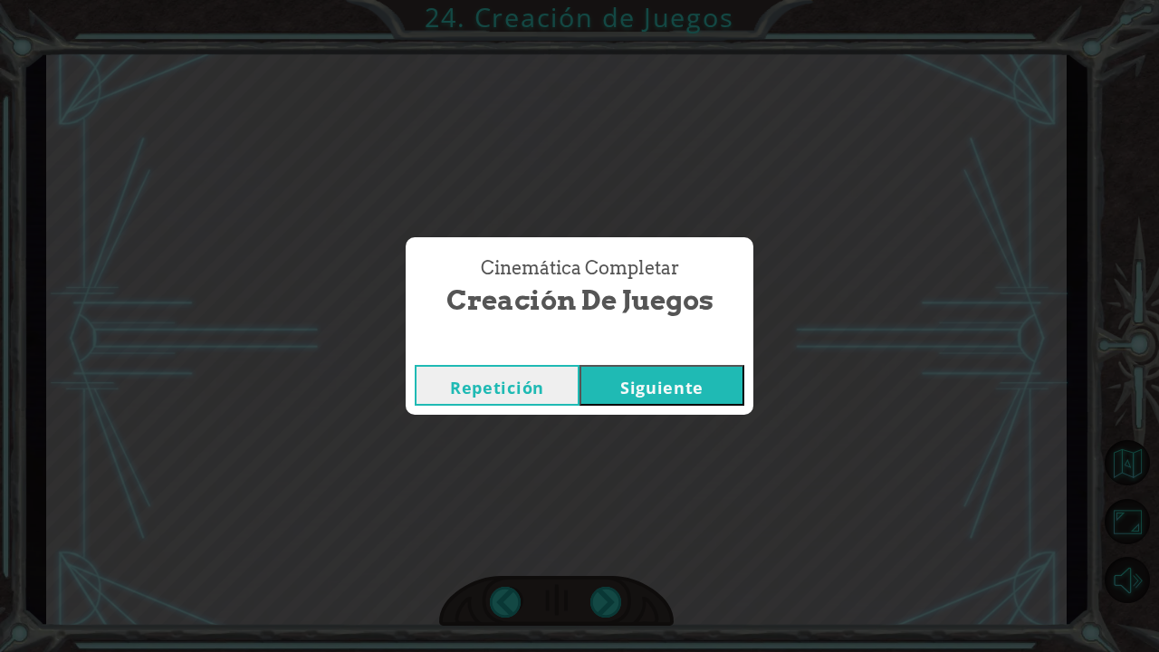
click at [727, 393] on button "Siguiente" at bounding box center [662, 385] width 165 height 41
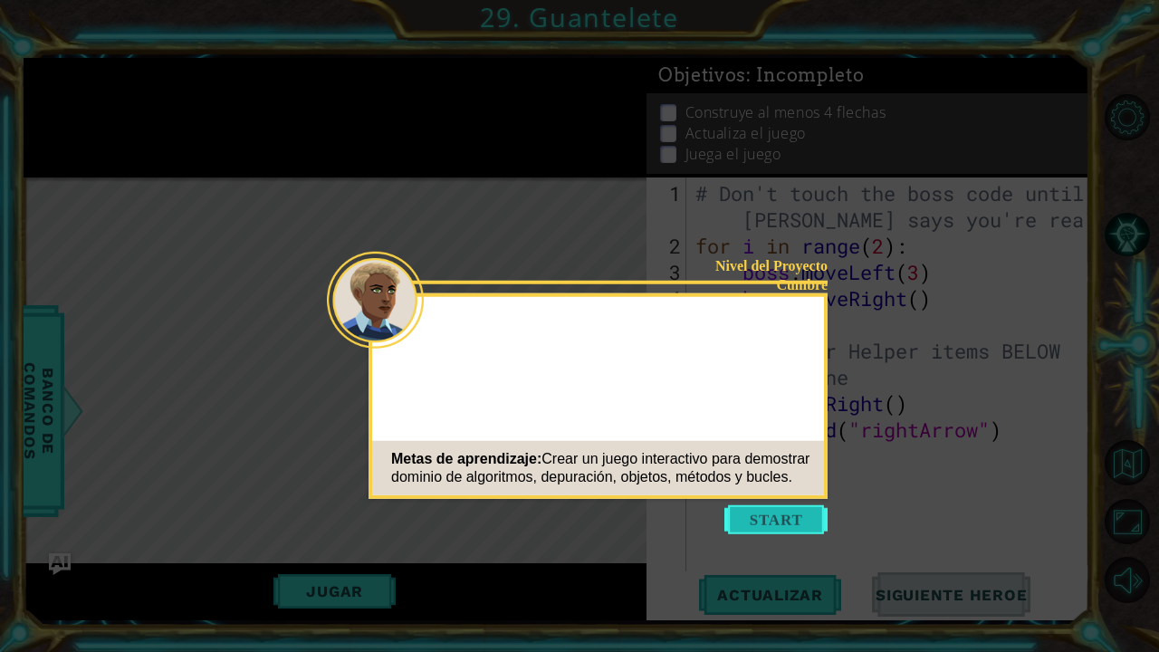
click at [772, 522] on button "Start" at bounding box center [776, 519] width 103 height 29
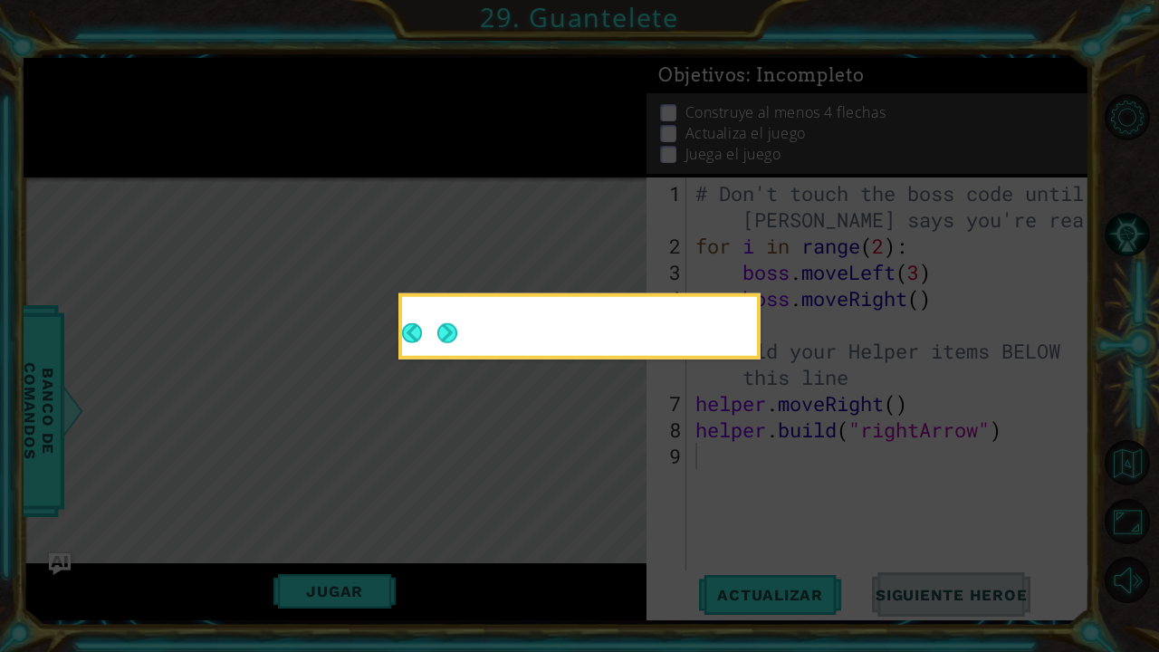
click at [810, 553] on icon at bounding box center [579, 326] width 1159 height 652
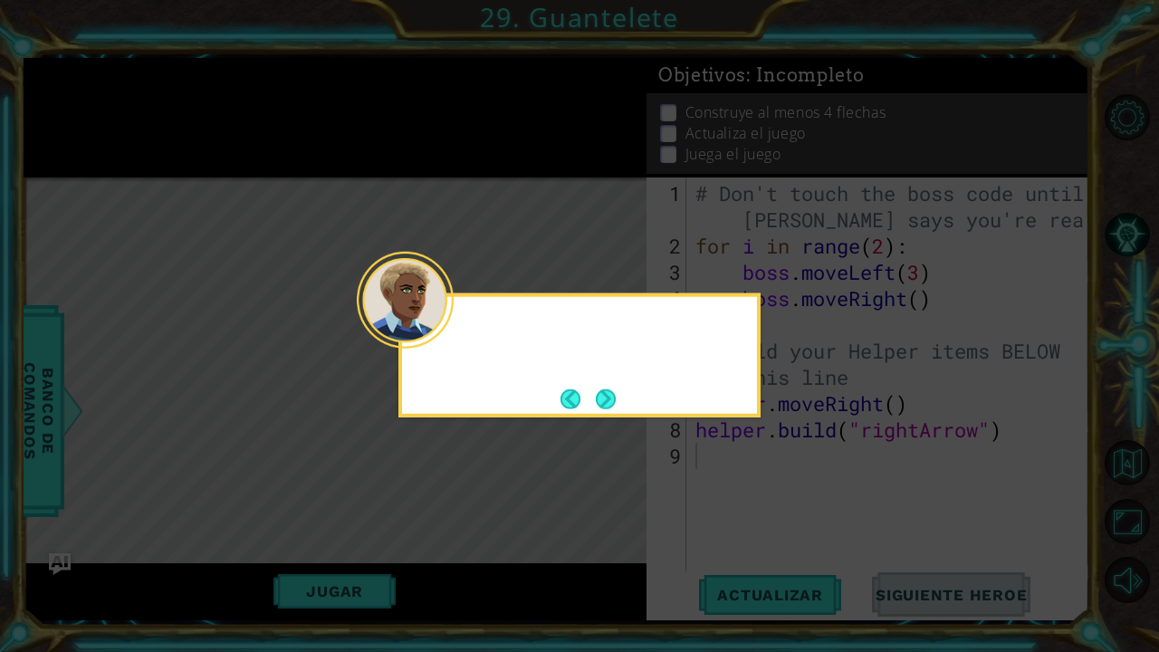
click at [457, 322] on div at bounding box center [579, 329] width 355 height 52
click at [609, 406] on button "Next" at bounding box center [606, 399] width 20 height 20
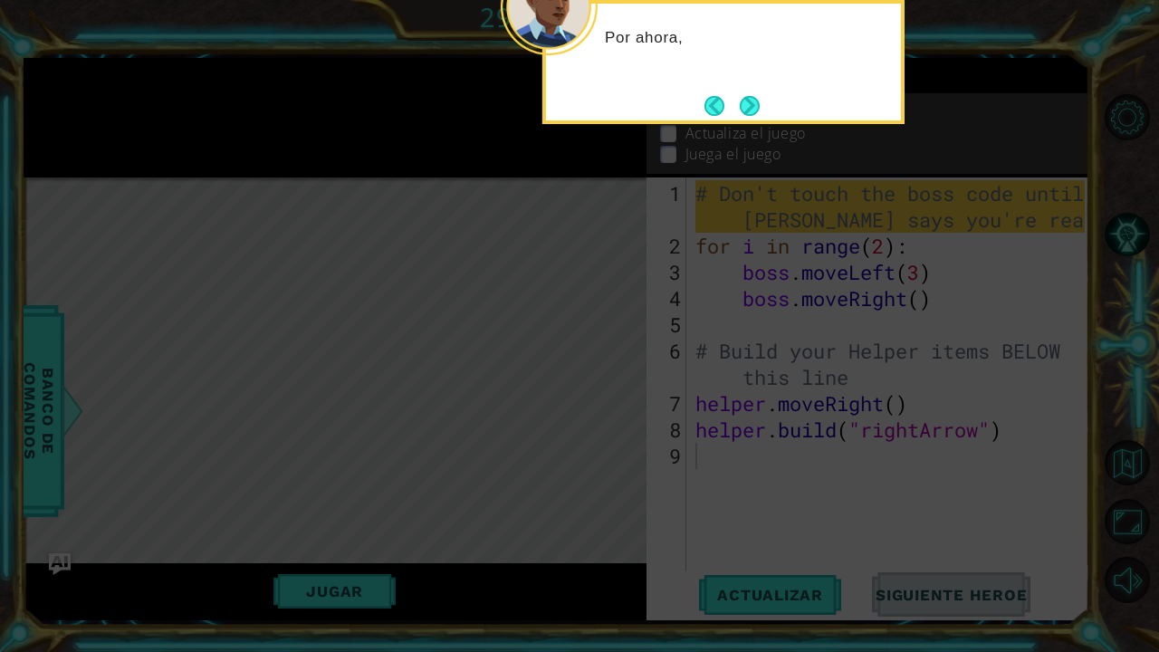
click at [709, 399] on icon at bounding box center [579, 105] width 1159 height 1093
click at [740, 96] on button "Next" at bounding box center [750, 106] width 20 height 20
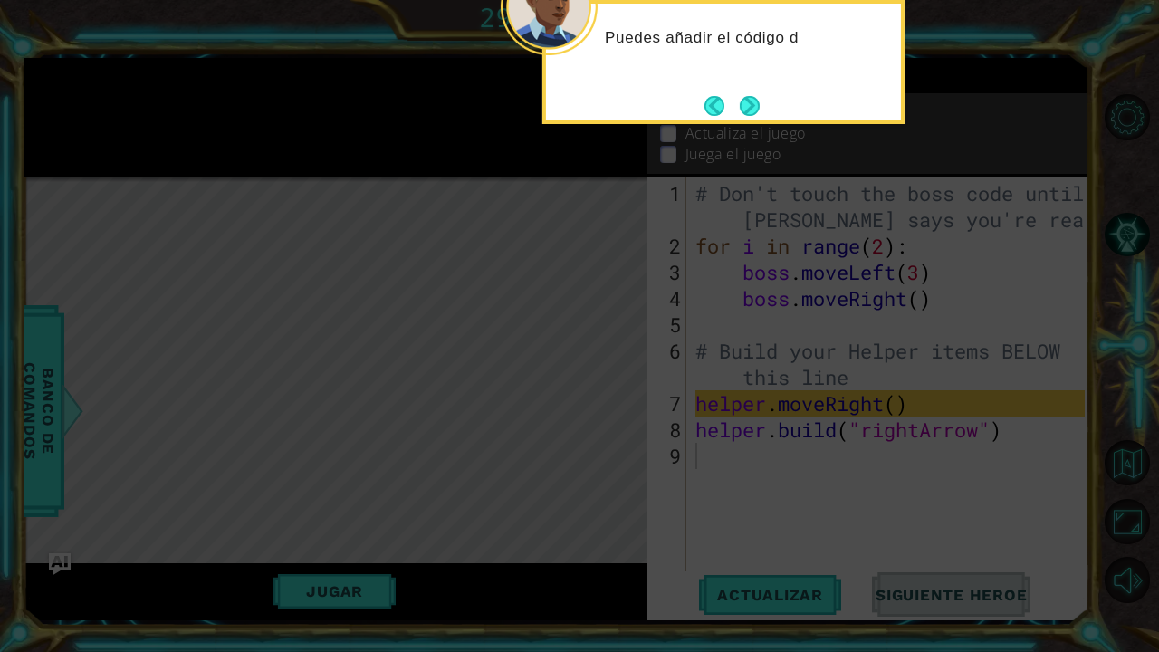
click at [768, 110] on div "Puedes añadir el código d" at bounding box center [724, 62] width 362 height 124
click at [760, 105] on button "Next" at bounding box center [750, 106] width 20 height 20
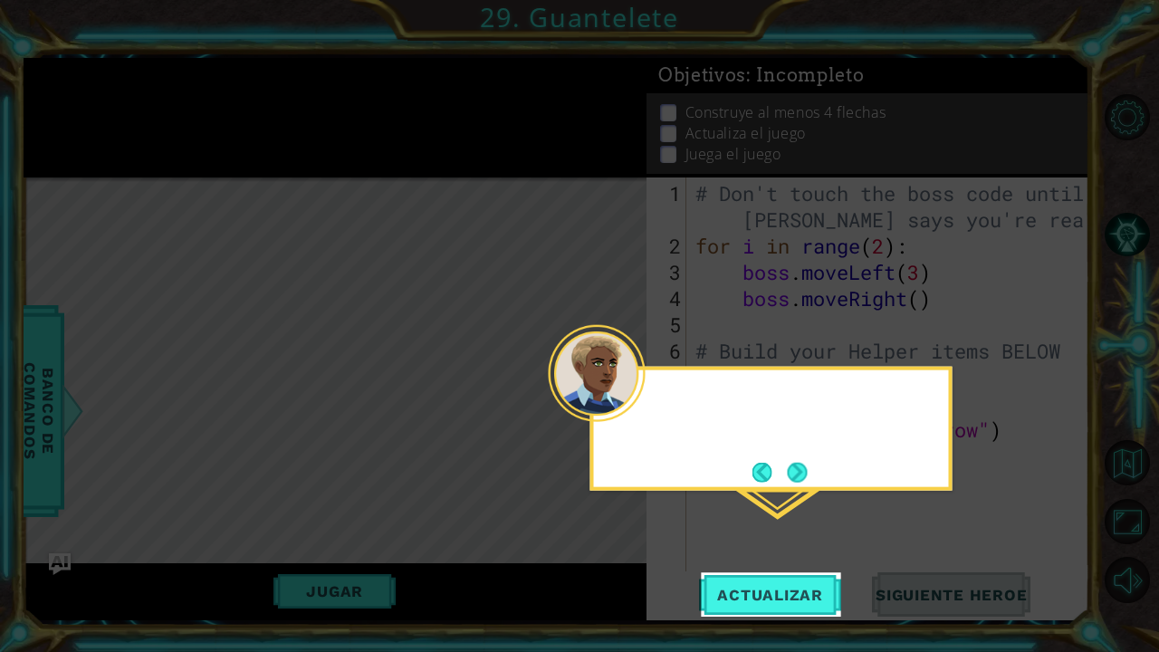
click at [762, 105] on icon at bounding box center [579, 326] width 1159 height 652
click at [804, 462] on button "Next" at bounding box center [797, 472] width 20 height 20
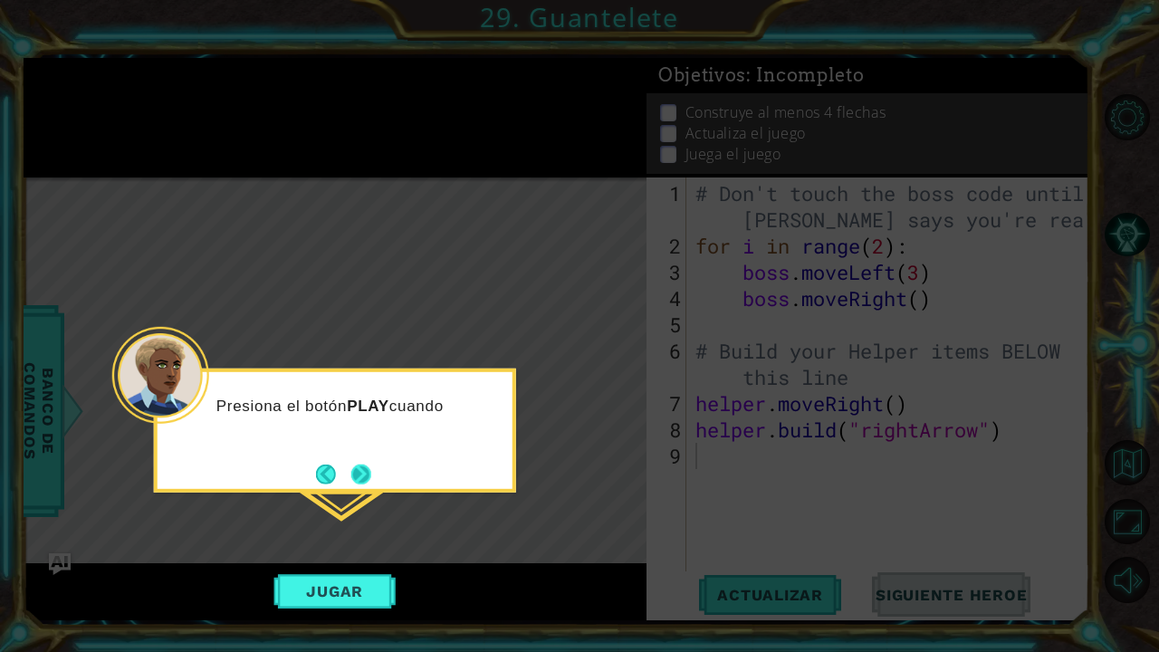
click at [359, 467] on button "Next" at bounding box center [361, 474] width 20 height 20
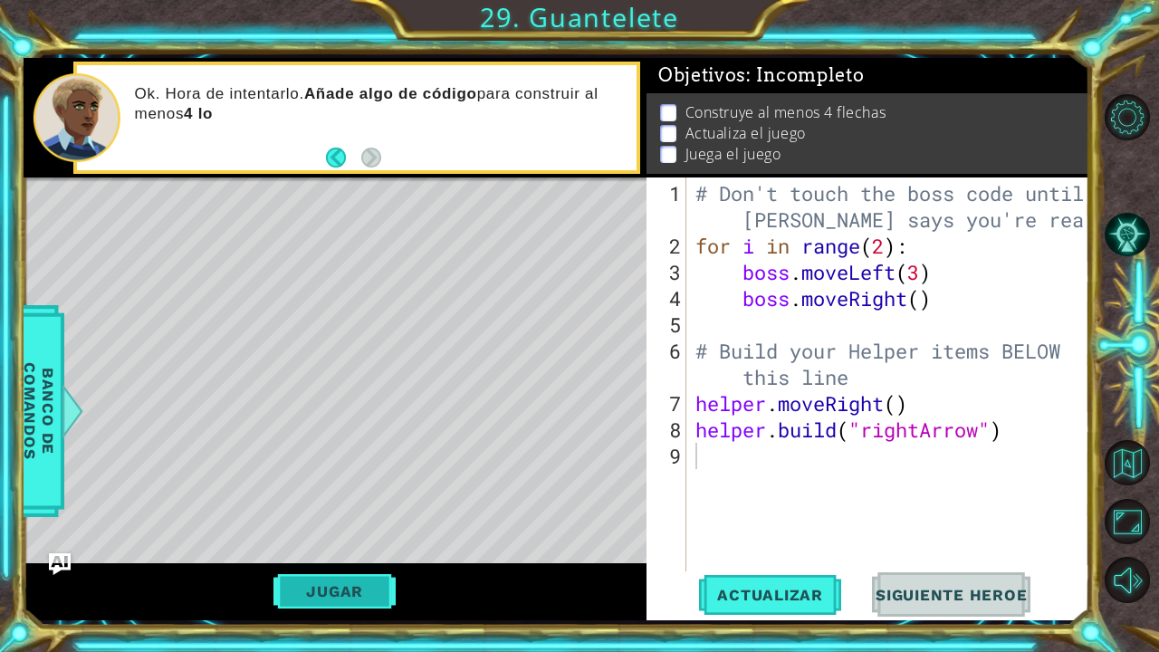
click at [353, 589] on button "Jugar" at bounding box center [335, 591] width 122 height 34
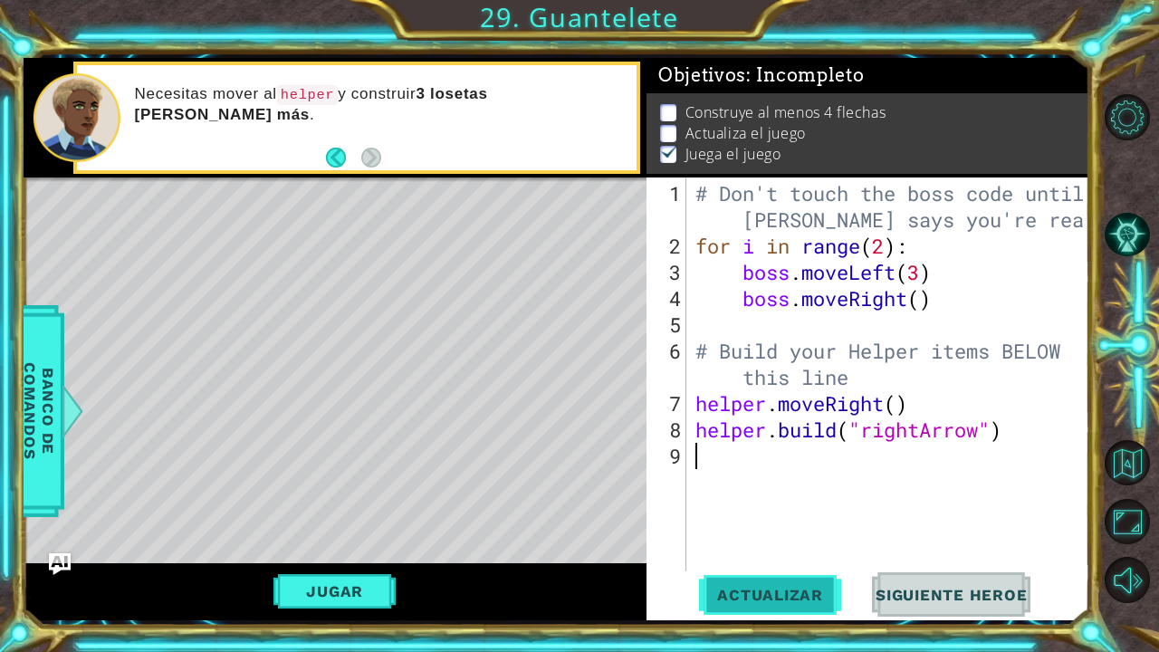
click at [778, 600] on span "Actualizar" at bounding box center [770, 595] width 142 height 18
drag, startPoint x: 495, startPoint y: 529, endPoint x: 348, endPoint y: 462, distance: 162.2
click at [348, 462] on div "Level Map" at bounding box center [442, 445] width 837 height 534
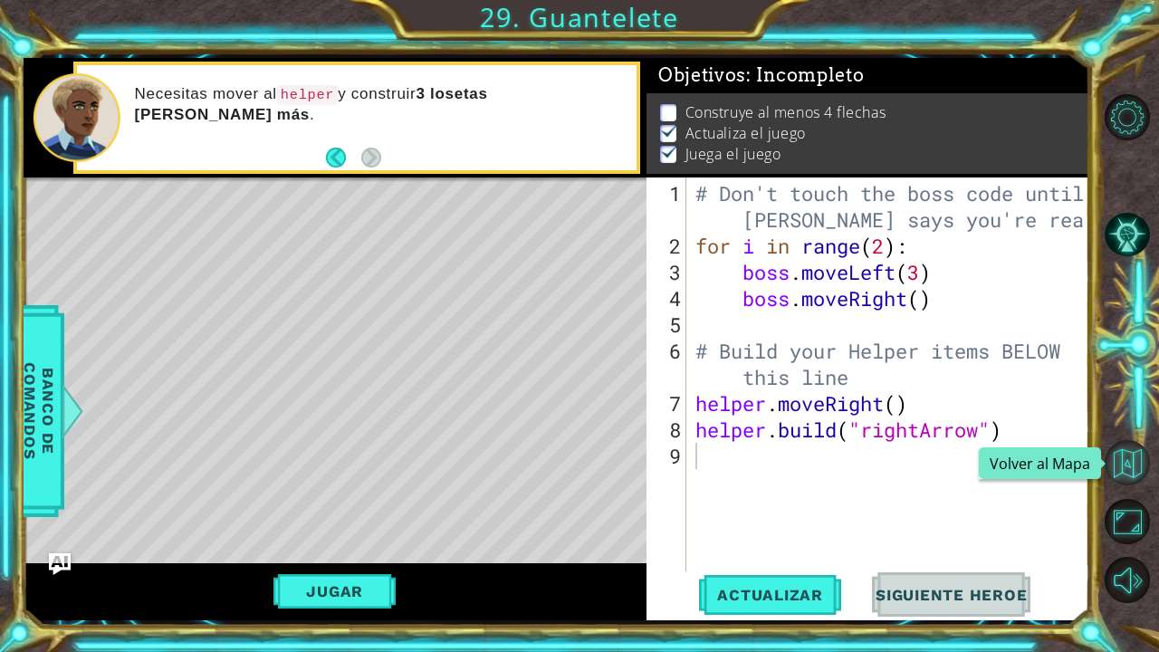
click at [1121, 456] on button "Volver al Mapa" at bounding box center [1127, 462] width 45 height 45
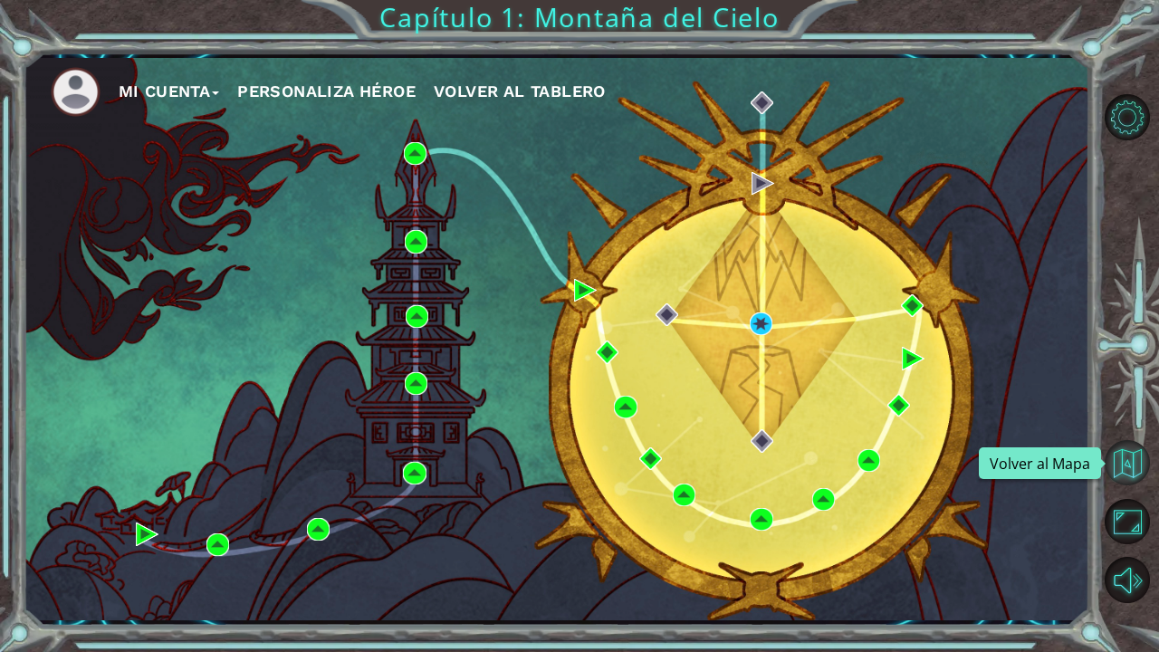
click at [1136, 453] on button "Volver al Mapa" at bounding box center [1127, 462] width 45 height 45
click at [1130, 454] on button "Volver al Mapa" at bounding box center [1127, 462] width 45 height 45
click at [1120, 456] on button "Volver al Mapa" at bounding box center [1127, 462] width 45 height 45
click at [1141, 315] on div at bounding box center [1133, 348] width 53 height 169
click at [752, 314] on img at bounding box center [761, 324] width 23 height 23
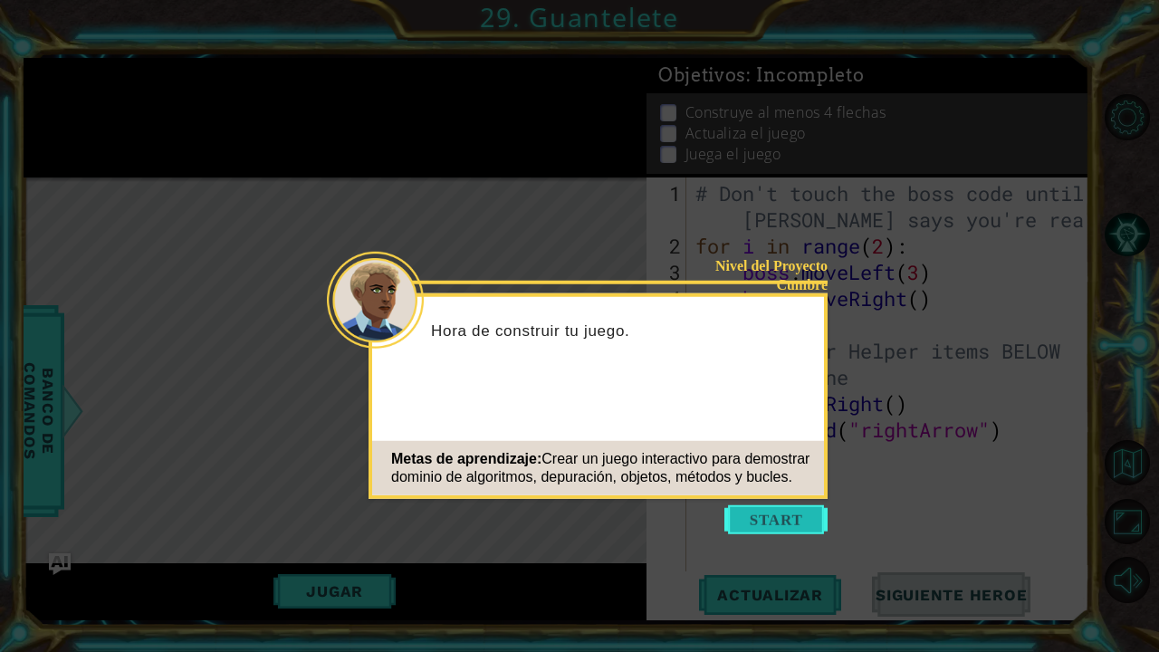
click at [770, 518] on button "Start" at bounding box center [776, 519] width 103 height 29
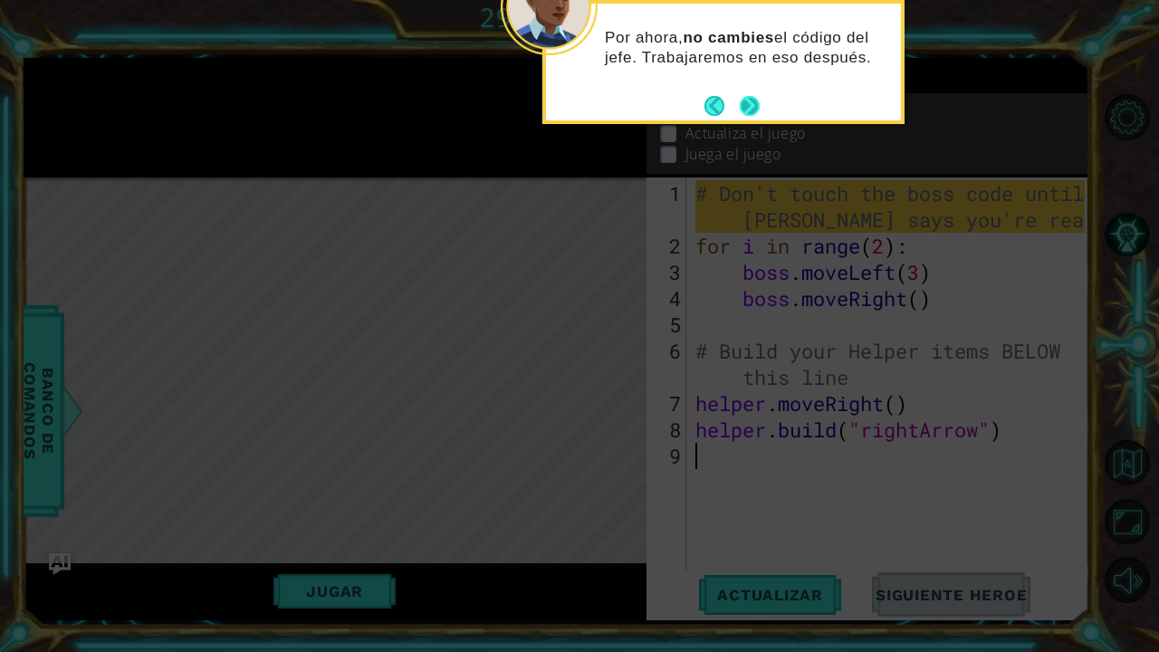
click at [743, 116] on button "Next" at bounding box center [750, 106] width 20 height 20
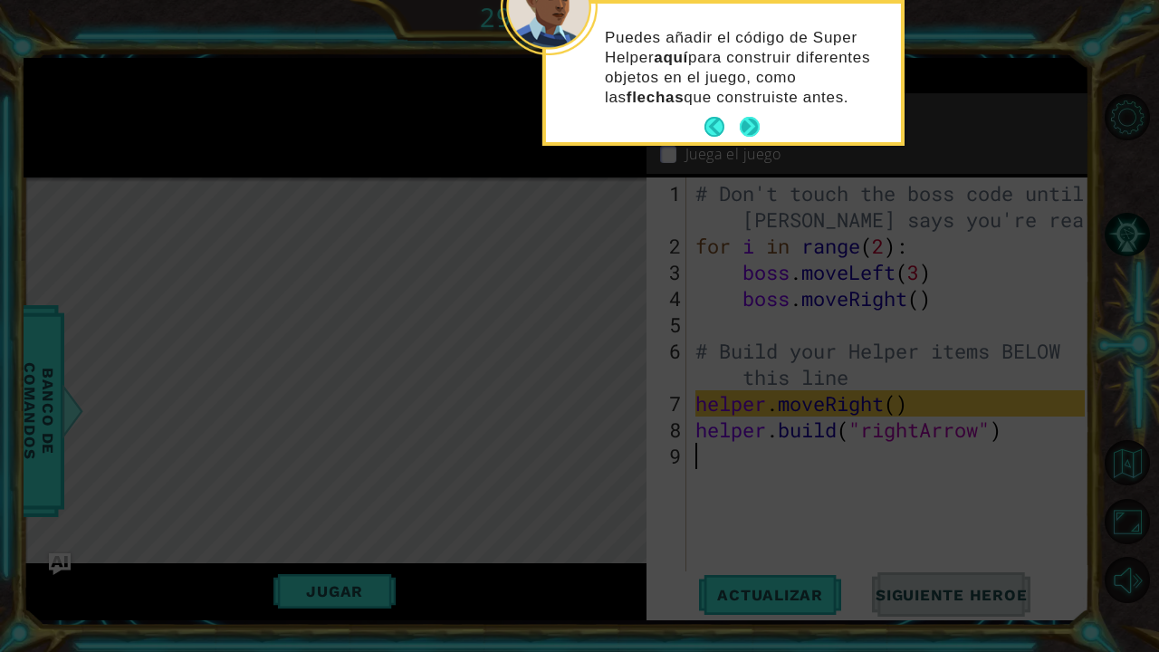
click at [759, 121] on button "Next" at bounding box center [750, 127] width 20 height 20
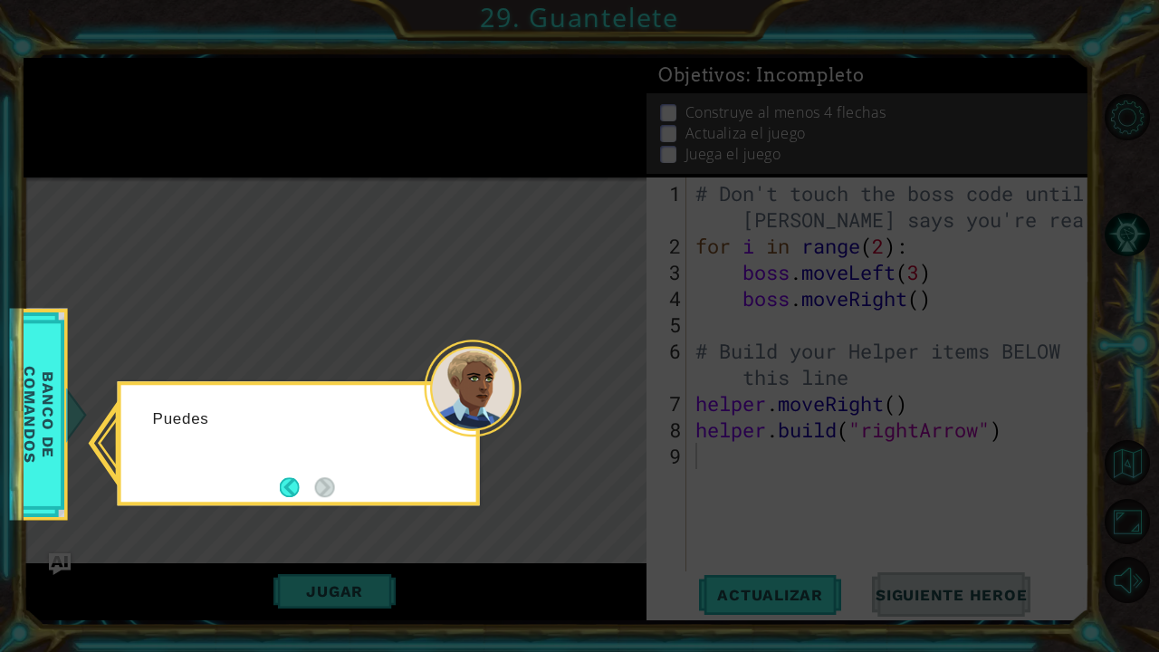
drag, startPoint x: 794, startPoint y: 515, endPoint x: 632, endPoint y: 411, distance: 192.0
click at [632, 411] on icon at bounding box center [579, 326] width 1159 height 652
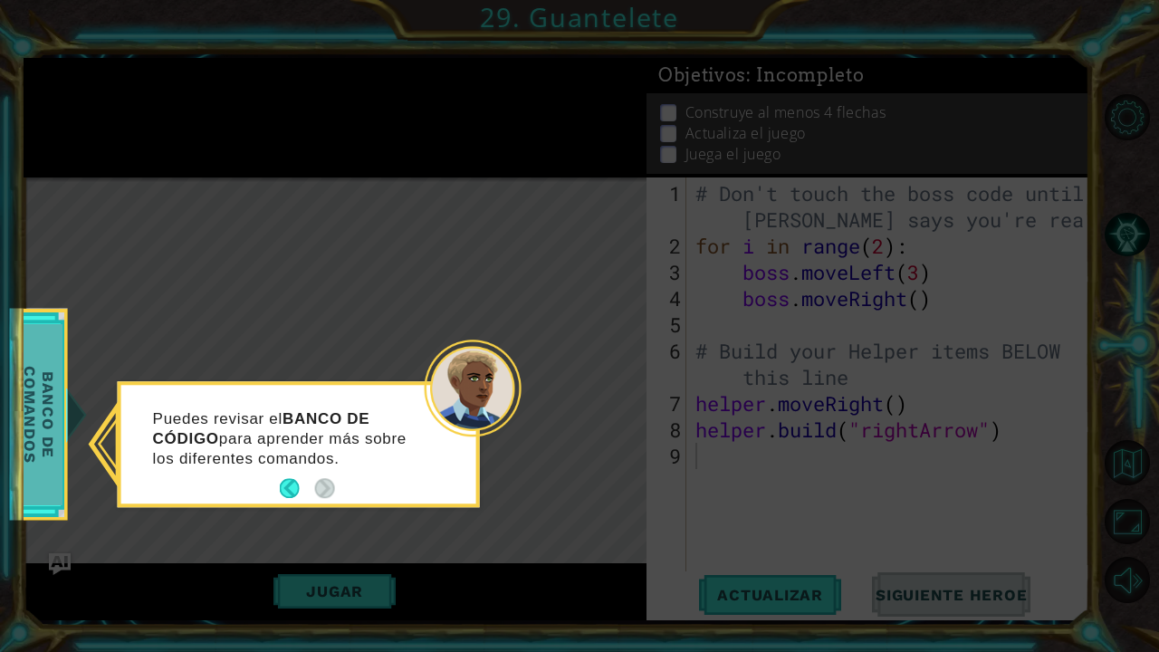
click at [50, 449] on span "Banco de comandos" at bounding box center [38, 414] width 47 height 181
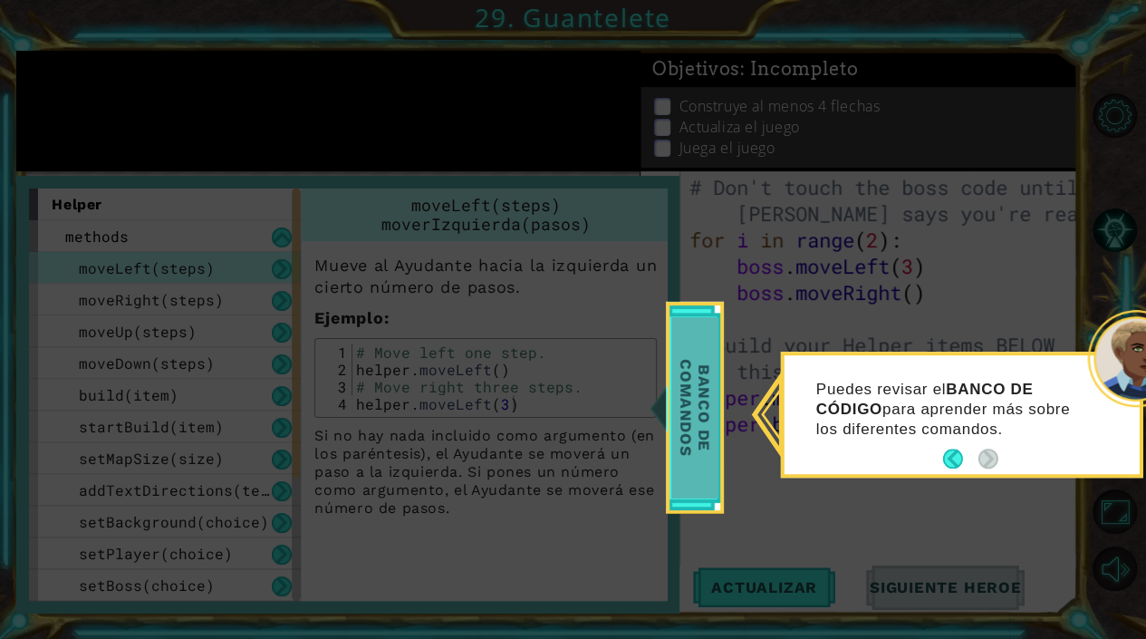
click at [695, 409] on span "Banco de comandos" at bounding box center [694, 407] width 47 height 181
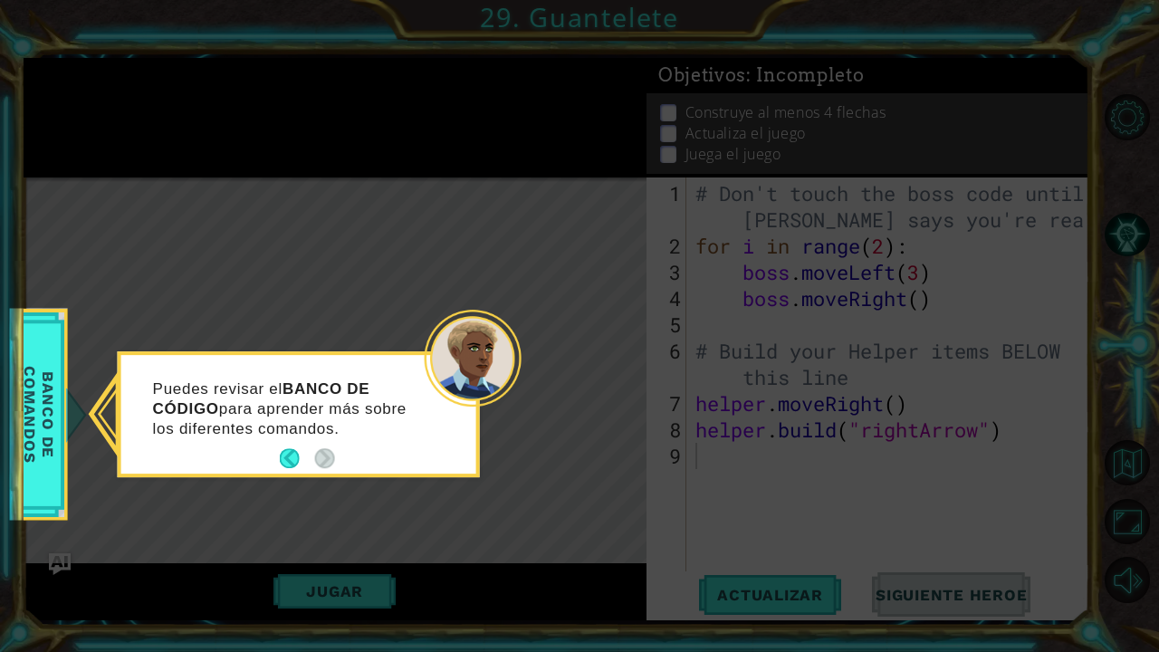
click at [12, 429] on div "1 ההההההההההההההההההההההההההההההההההההההההההההההההההההההההההההההההההההההההההההה…" at bounding box center [579, 326] width 1159 height 652
click at [40, 429] on span "Banco de comandos" at bounding box center [38, 414] width 47 height 181
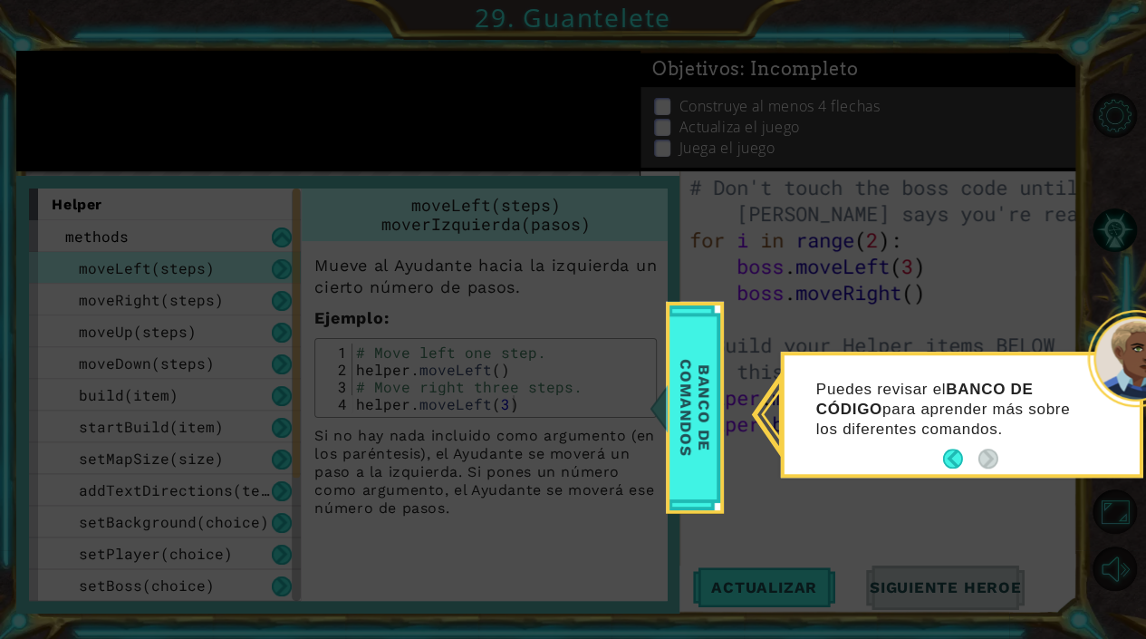
click at [524, 389] on icon at bounding box center [579, 326] width 1159 height 652
click at [491, 431] on icon at bounding box center [579, 326] width 1159 height 652
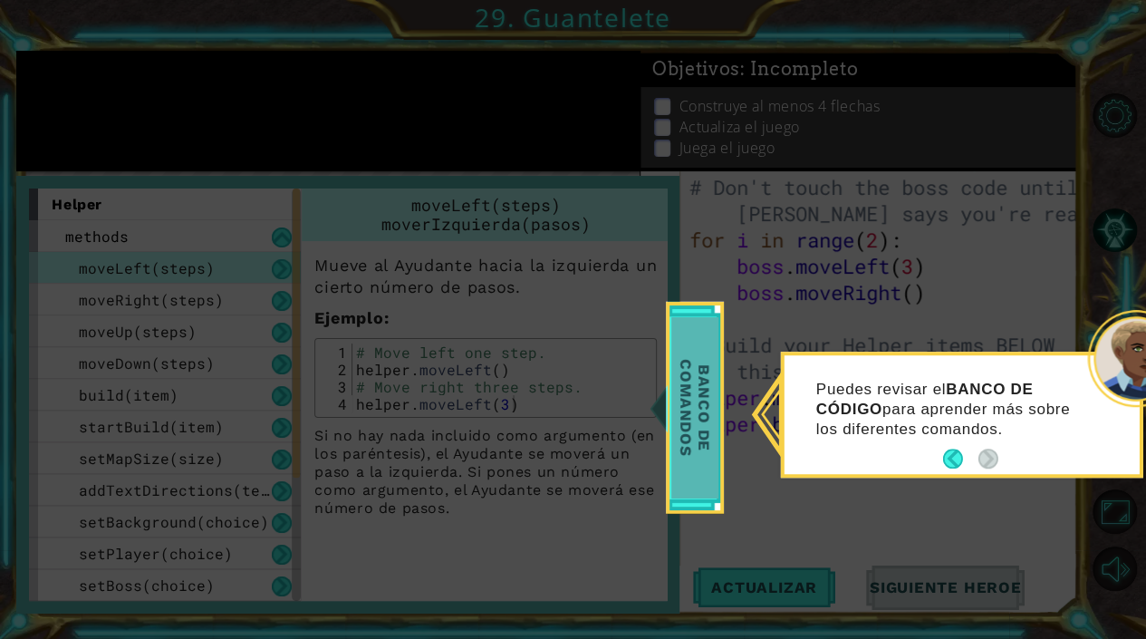
click at [716, 405] on span "Banco de comandos" at bounding box center [694, 407] width 47 height 181
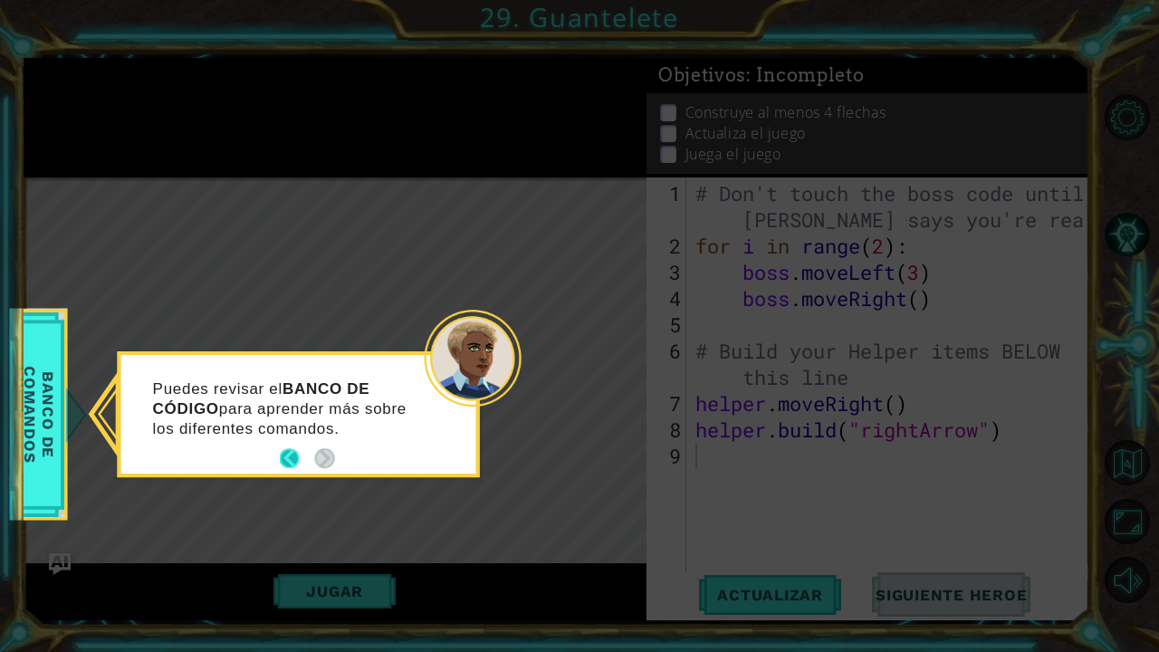
click at [290, 452] on button "Back" at bounding box center [297, 459] width 35 height 20
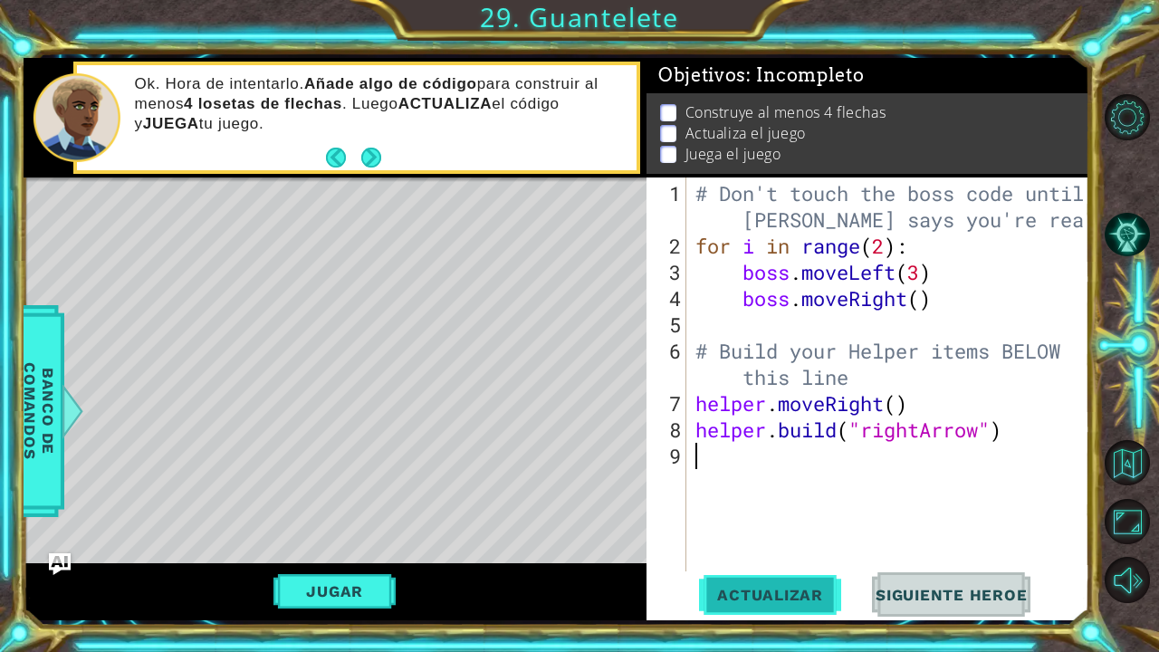
click at [703, 584] on button "Actualizar" at bounding box center [770, 594] width 142 height 44
type textarea "mo"
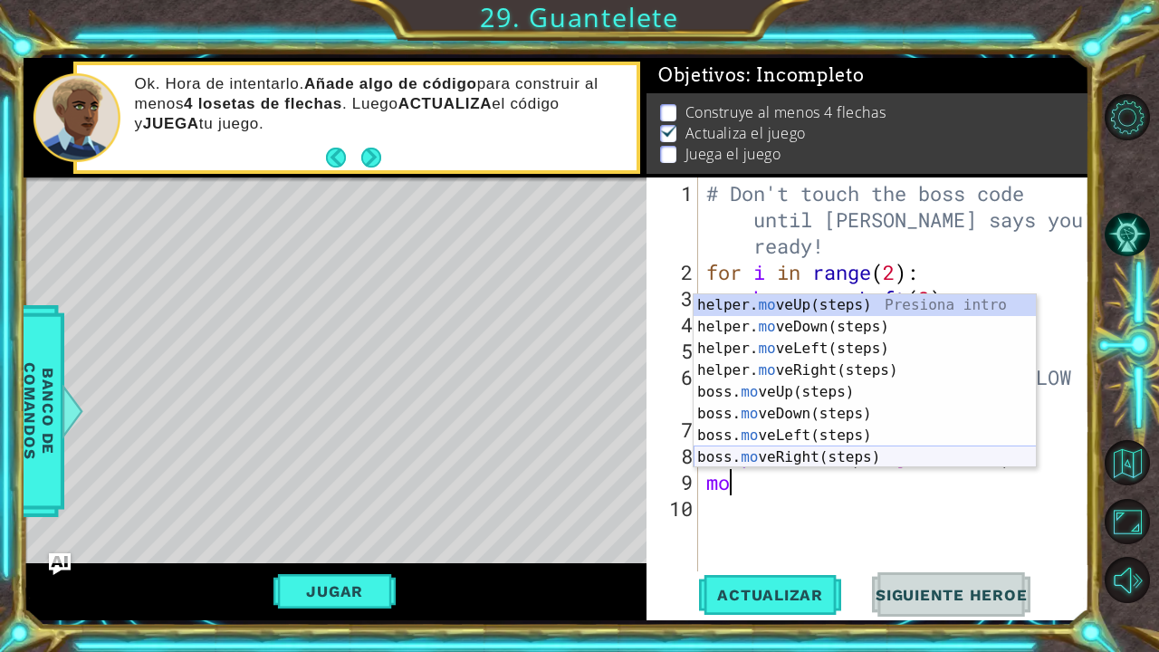
click at [814, 455] on div "helper. mo veUp(steps) Presiona intro helper. mo veDown(steps) Presiona intro h…" at bounding box center [865, 402] width 343 height 217
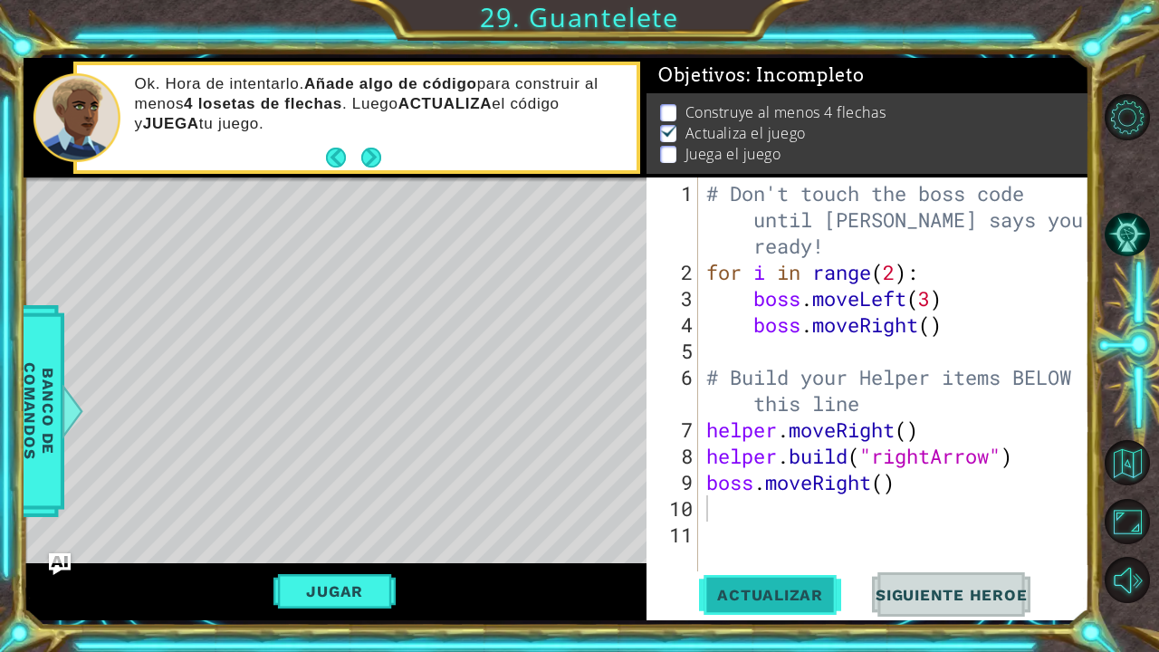
click at [742, 580] on button "Actualizar" at bounding box center [770, 594] width 142 height 44
click at [754, 596] on span "Actualizar" at bounding box center [770, 595] width 142 height 18
click at [390, 582] on button "Jugar" at bounding box center [335, 591] width 122 height 34
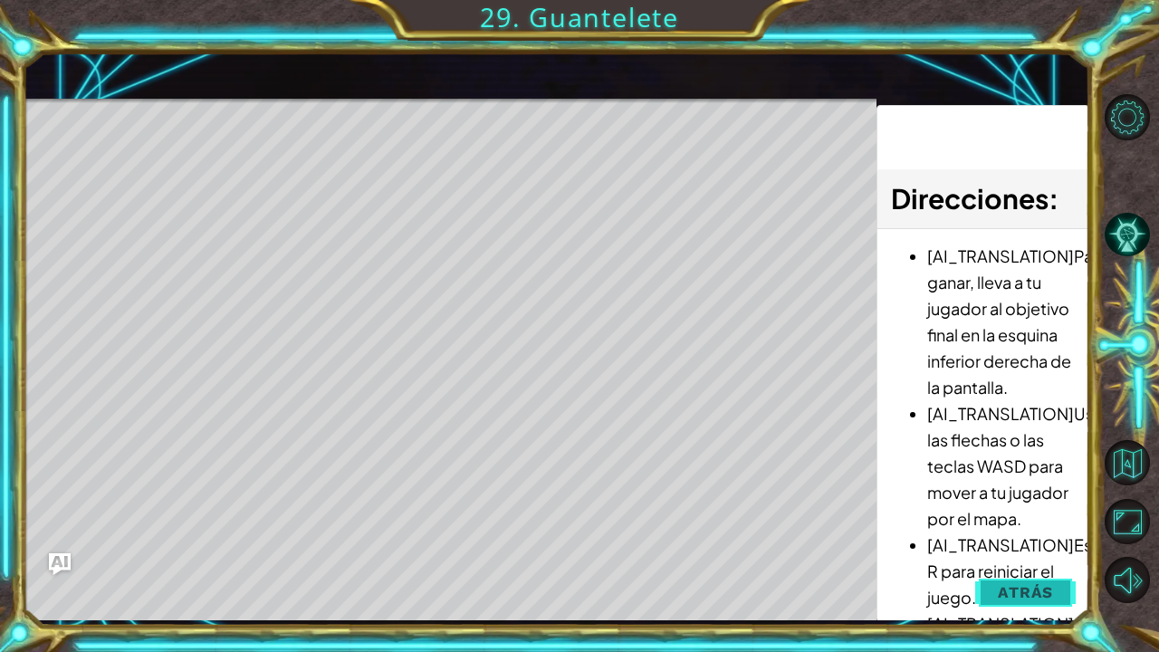
click at [1009, 590] on span "Atrás" at bounding box center [1025, 592] width 55 height 18
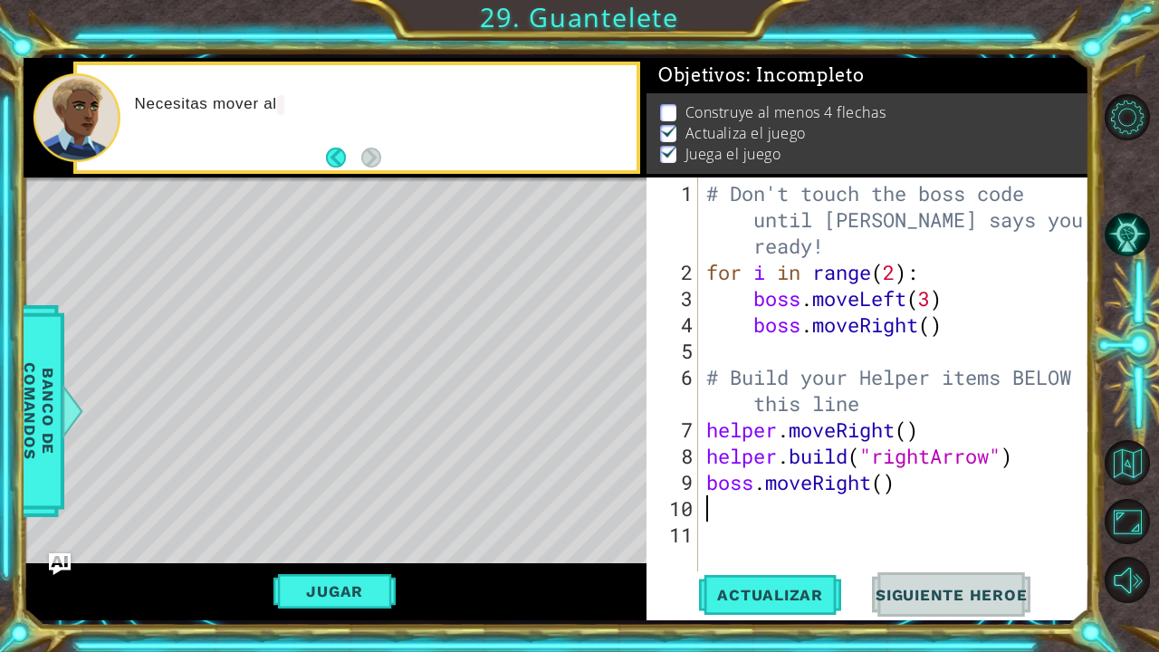
click at [770, 572] on div "1 2 3 4 5 6 7 8 9 10 11 # Don't touch the boss code until Vega says you're read…" at bounding box center [868, 399] width 443 height 443
click at [770, 578] on button "Actualizar" at bounding box center [770, 594] width 142 height 44
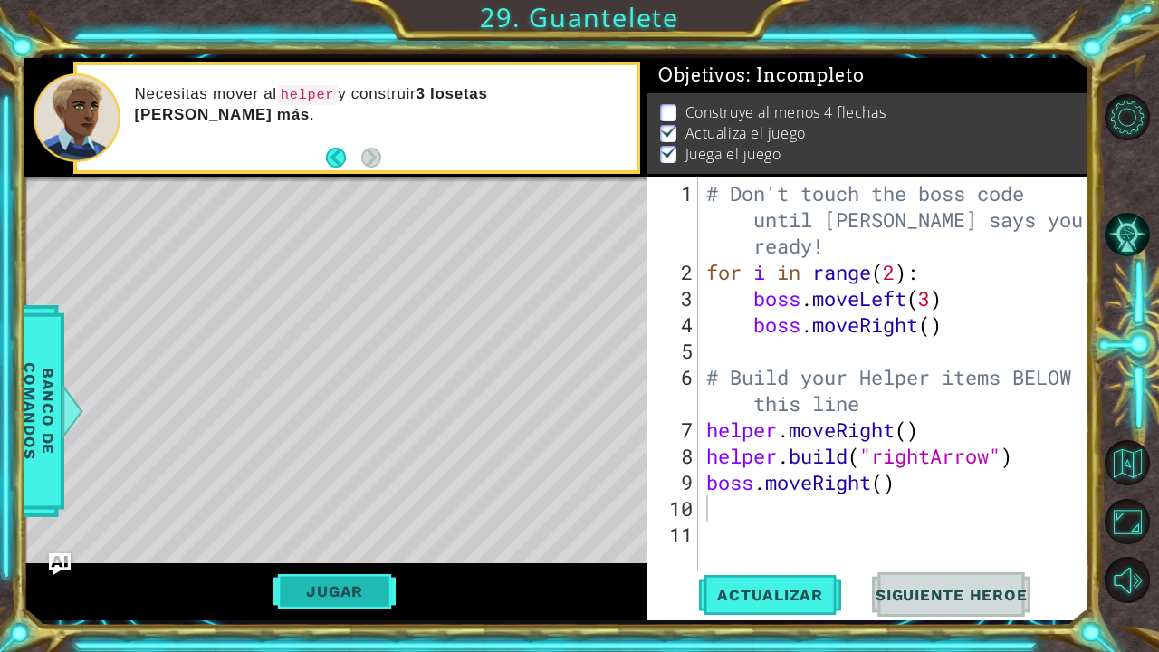
click at [317, 587] on button "Jugar" at bounding box center [335, 591] width 122 height 34
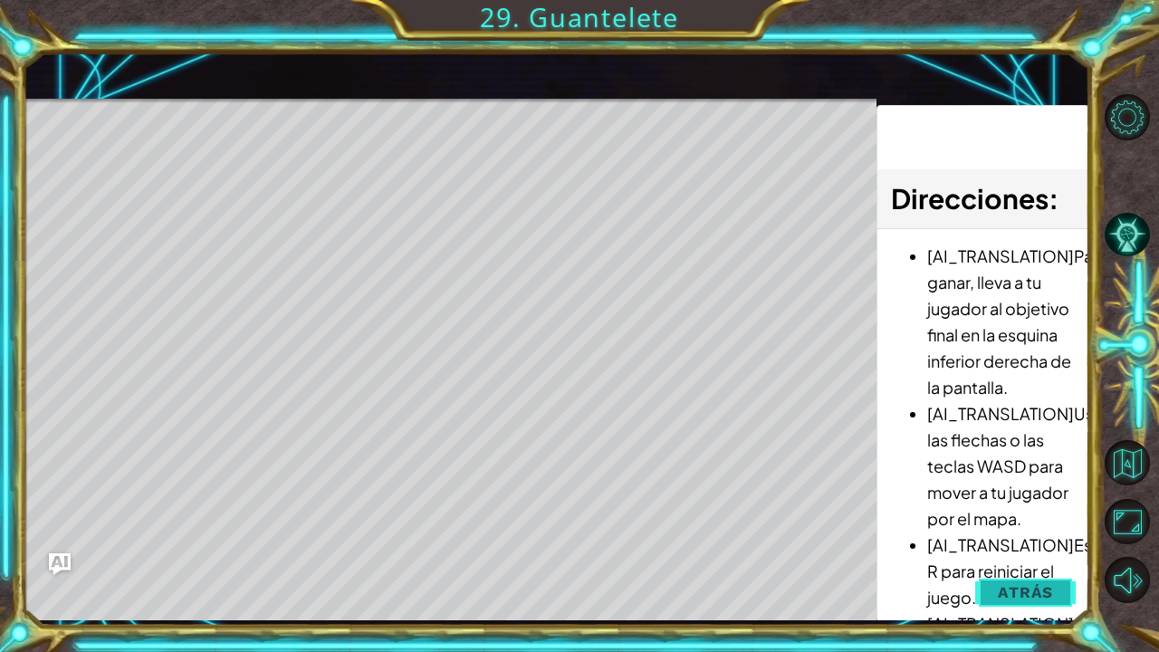
click at [995, 596] on button "Atrás" at bounding box center [1026, 592] width 101 height 36
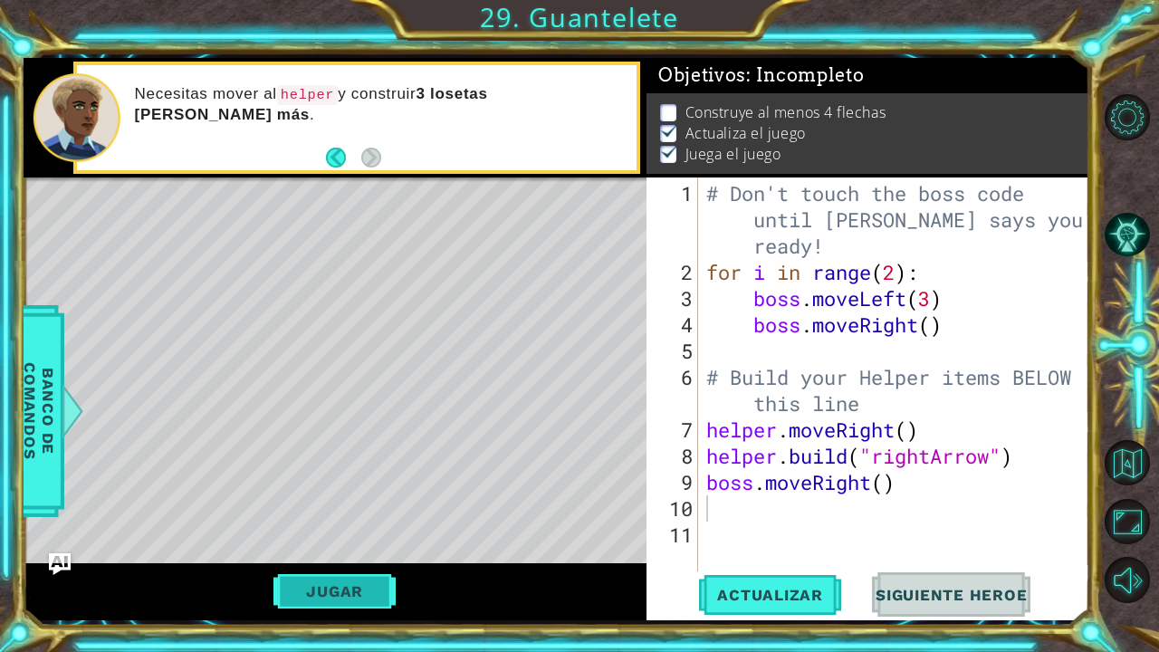
click at [332, 587] on button "Jugar" at bounding box center [335, 591] width 122 height 34
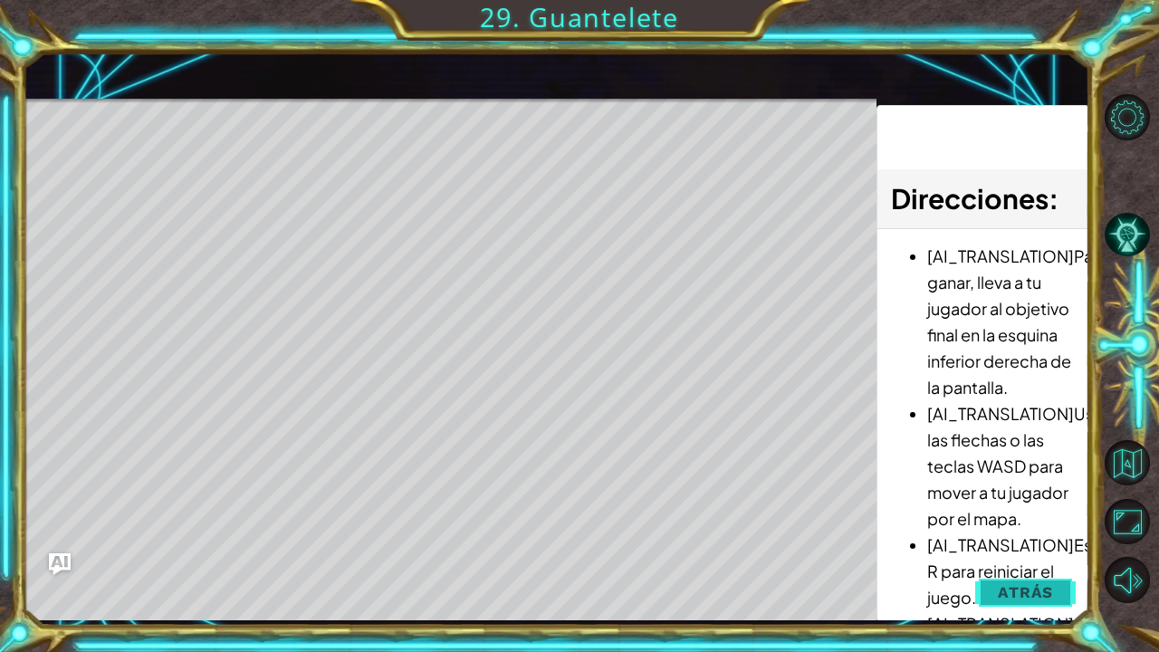
click at [1053, 592] on span "Atrás" at bounding box center [1025, 592] width 55 height 18
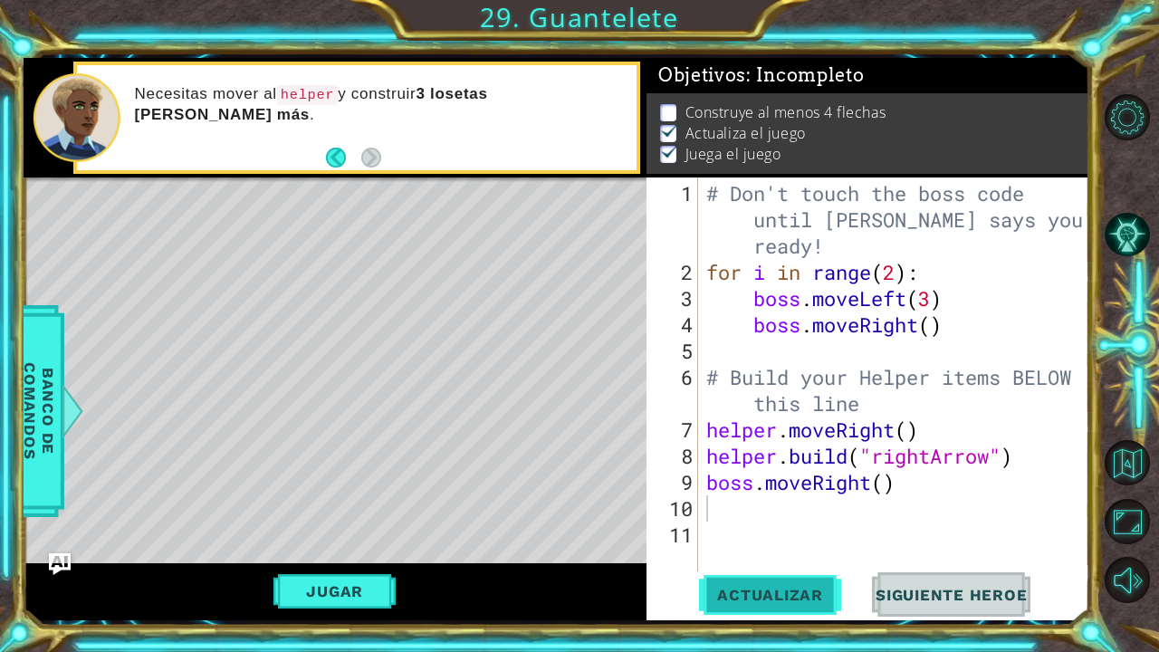
click at [803, 588] on span "Actualizar" at bounding box center [770, 595] width 142 height 18
click at [808, 596] on span "Actualizar" at bounding box center [770, 595] width 142 height 18
click at [1021, 593] on span "Siguiente Heroe" at bounding box center [952, 595] width 188 height 18
click at [971, 589] on span "Siguiente Heroe" at bounding box center [952, 595] width 188 height 18
click at [752, 295] on div "# Don't touch the boss code until Vega says you're ready! for i in range ( 2 ) …" at bounding box center [898, 429] width 391 height 499
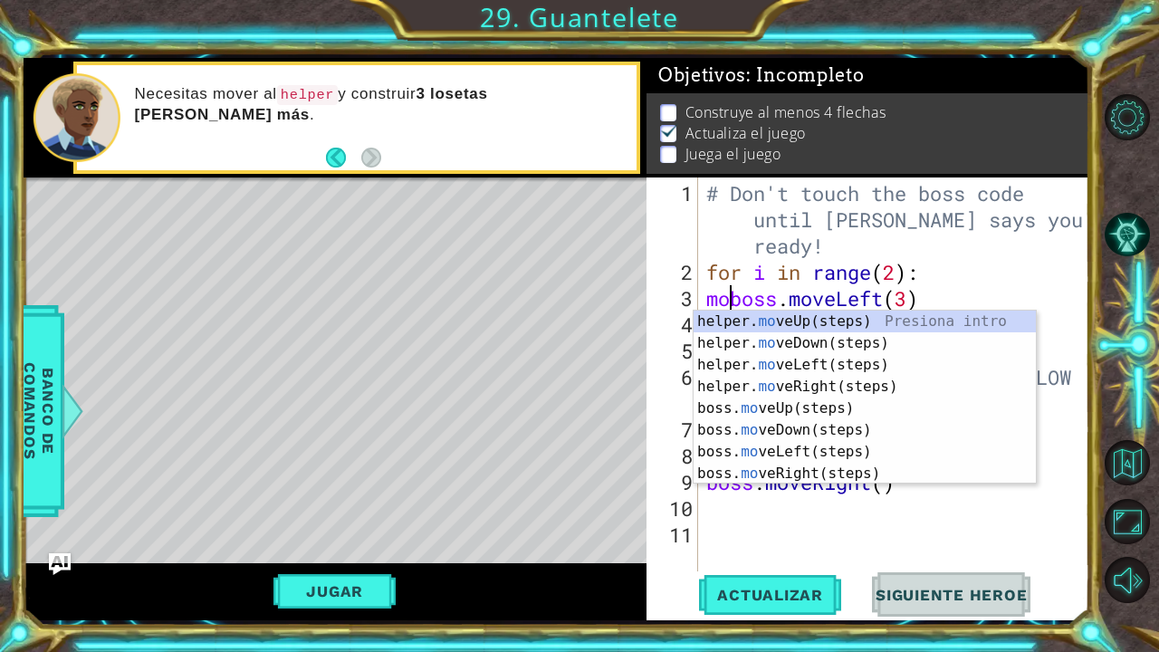
scroll to position [0, 1]
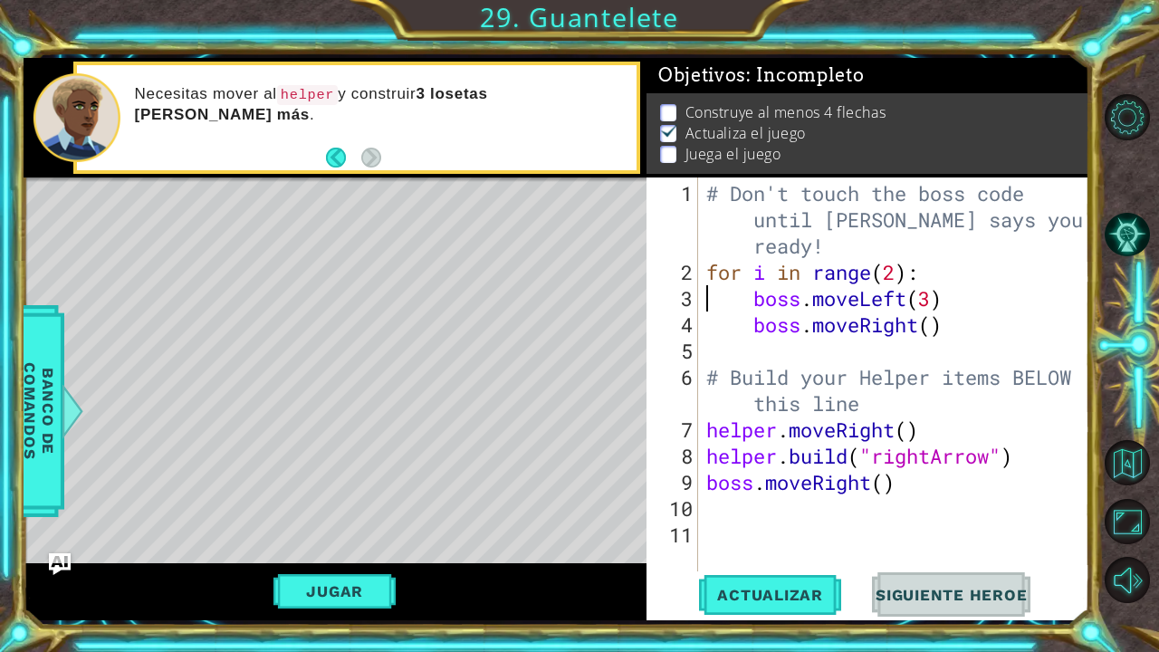
type textarea "boss.moveRight()"
click at [669, 104] on p at bounding box center [668, 112] width 16 height 17
click at [725, 507] on div "# Don't touch the boss code until Vega says you're ready! for i in range ( 2 ) …" at bounding box center [898, 429] width 391 height 499
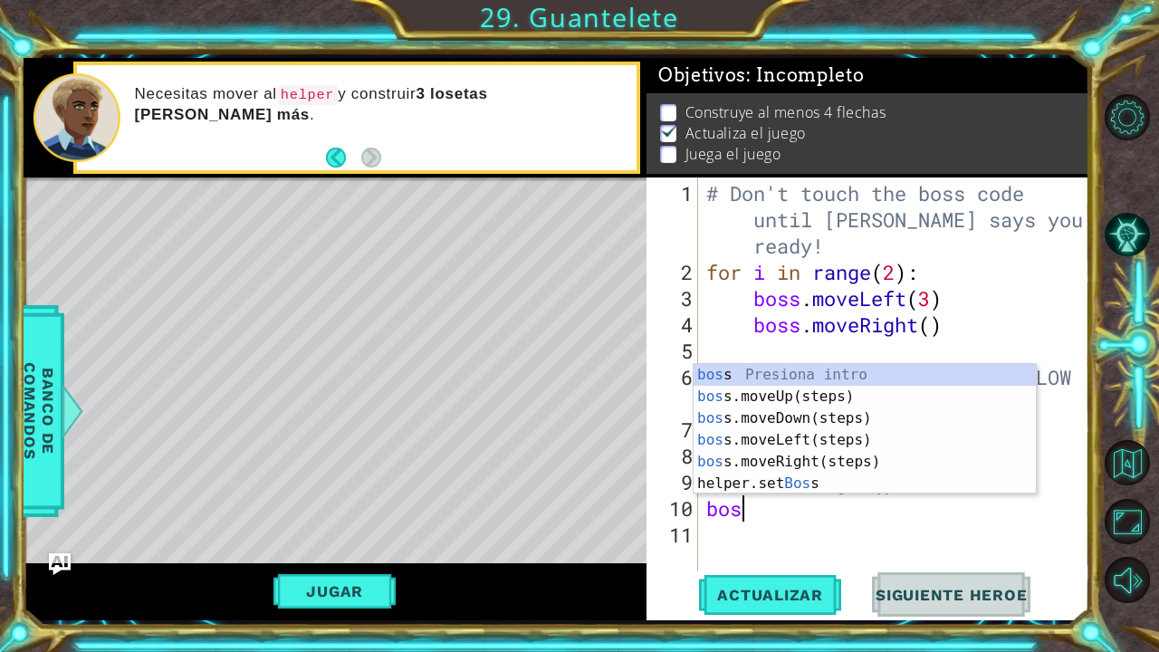
type textarea "boss"
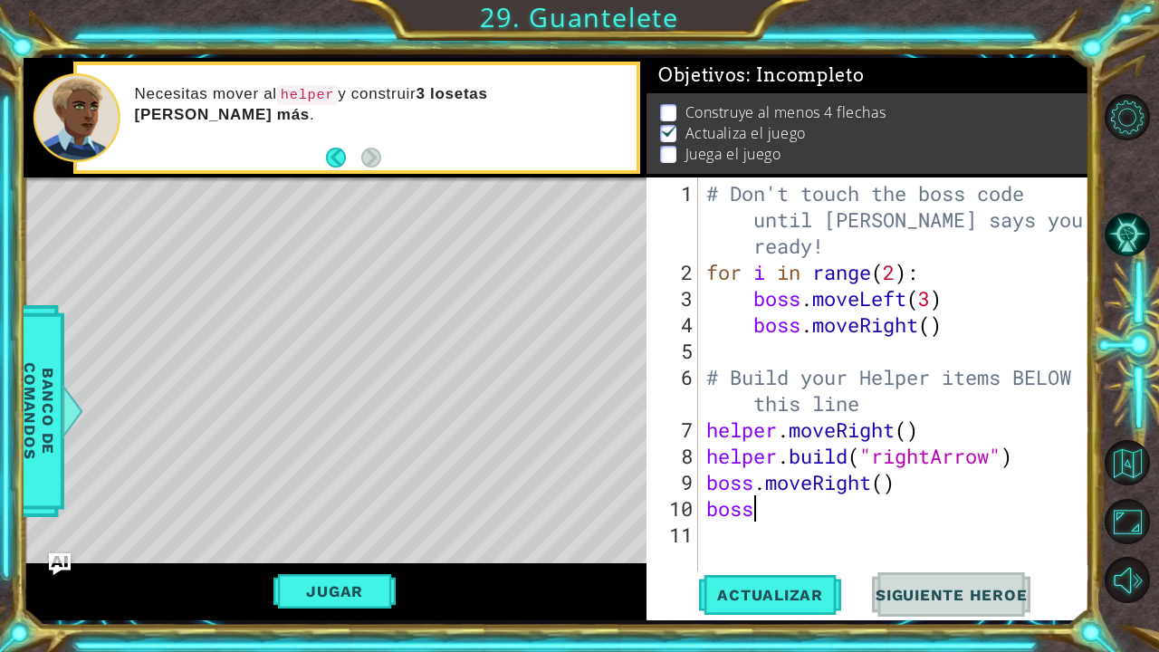
scroll to position [0, 2]
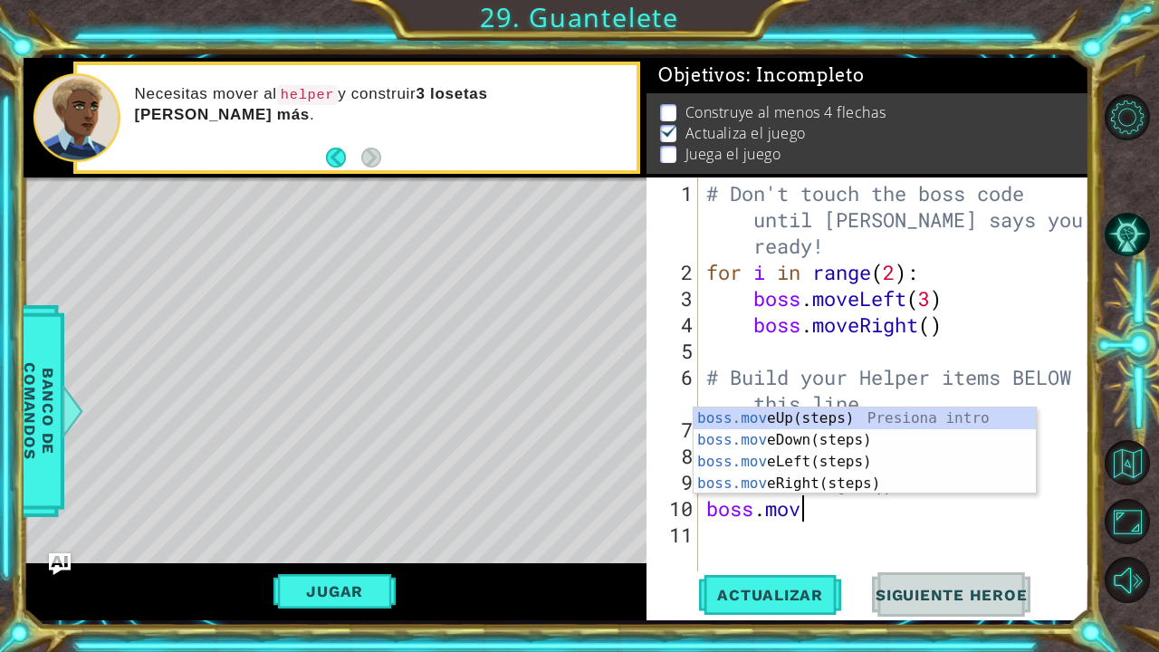
type textarea "boss.move"
click at [815, 417] on div "boss.move Up(steps) Presiona intro boss.move Down(steps) Presiona intro boss.mo…" at bounding box center [865, 473] width 343 height 130
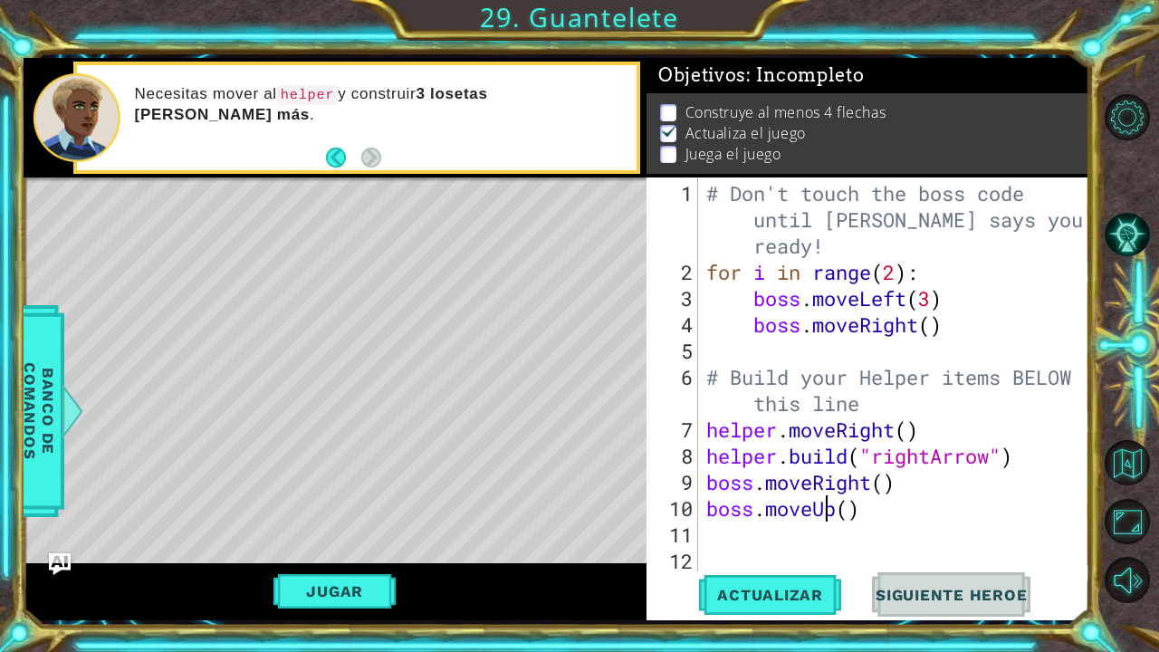
click at [830, 513] on div "# Don't touch the boss code until Vega says you're ready! for i in range ( 2 ) …" at bounding box center [898, 429] width 391 height 499
click at [837, 510] on div "# Don't touch the boss code until Vega says you're ready! for i in range ( 2 ) …" at bounding box center [898, 429] width 391 height 499
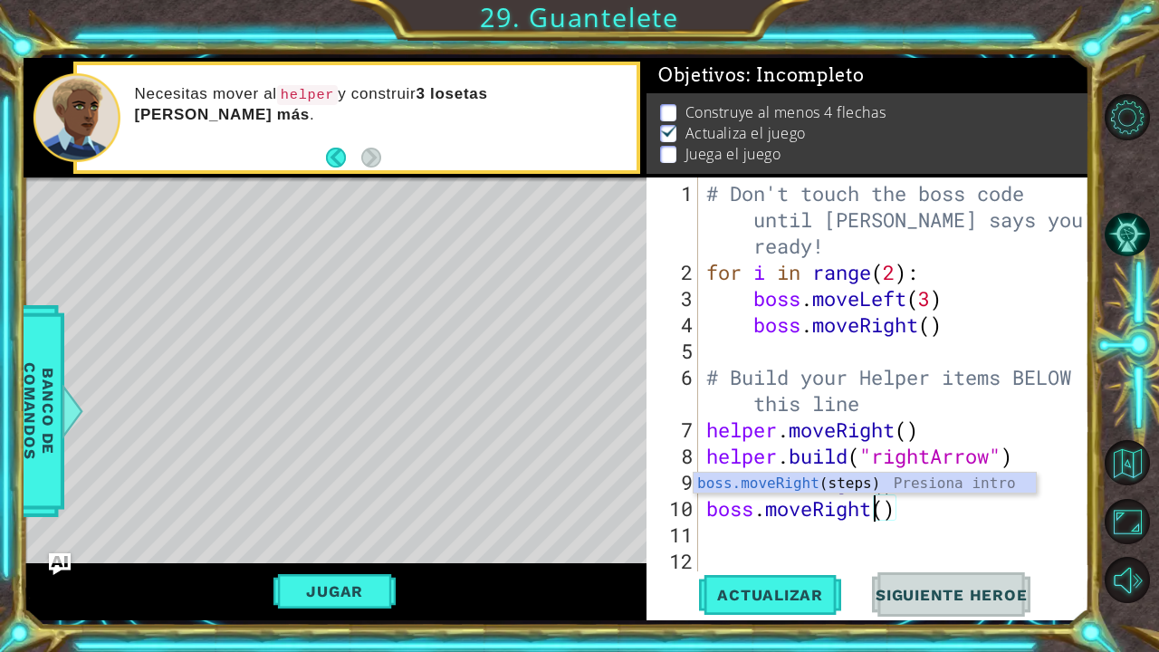
scroll to position [0, 6]
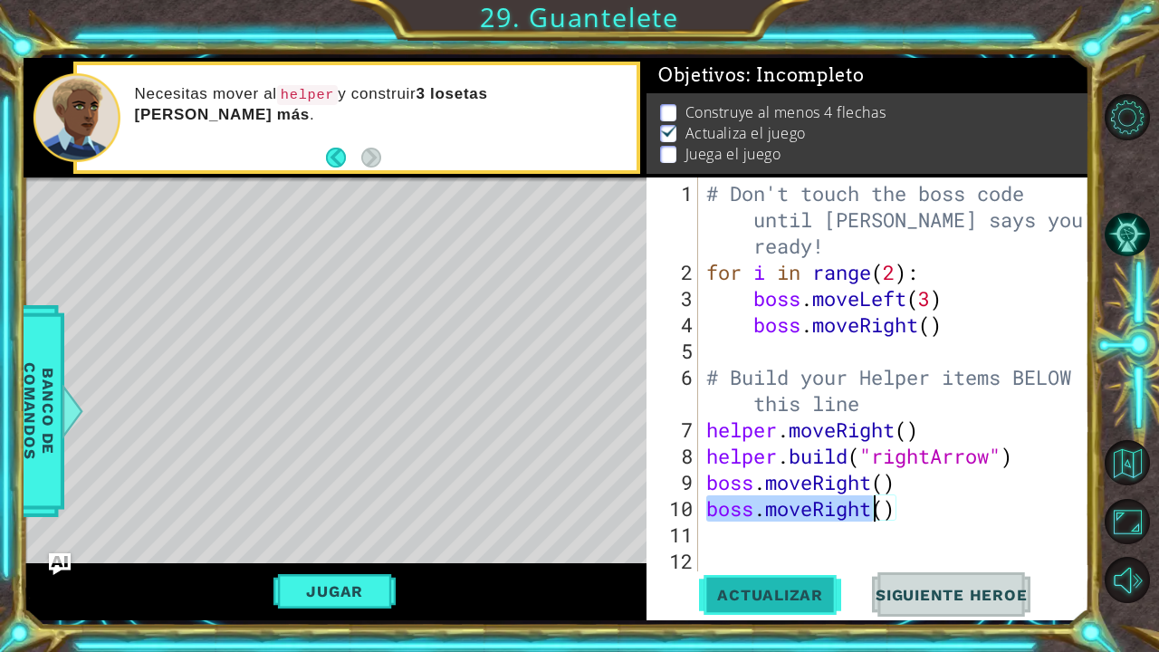
type textarea "boss.moveRight()"
click at [803, 588] on span "Actualizar" at bounding box center [770, 595] width 142 height 18
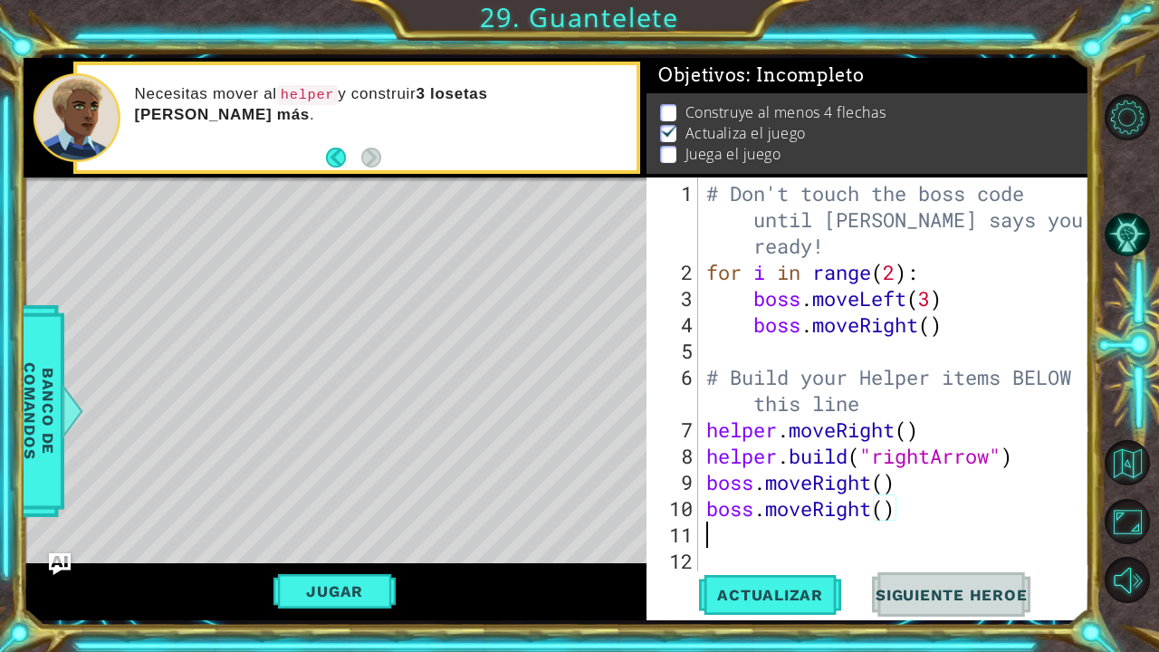
click at [886, 527] on div "# Don't touch the boss code until Vega says you're ready! for i in range ( 2 ) …" at bounding box center [898, 429] width 391 height 499
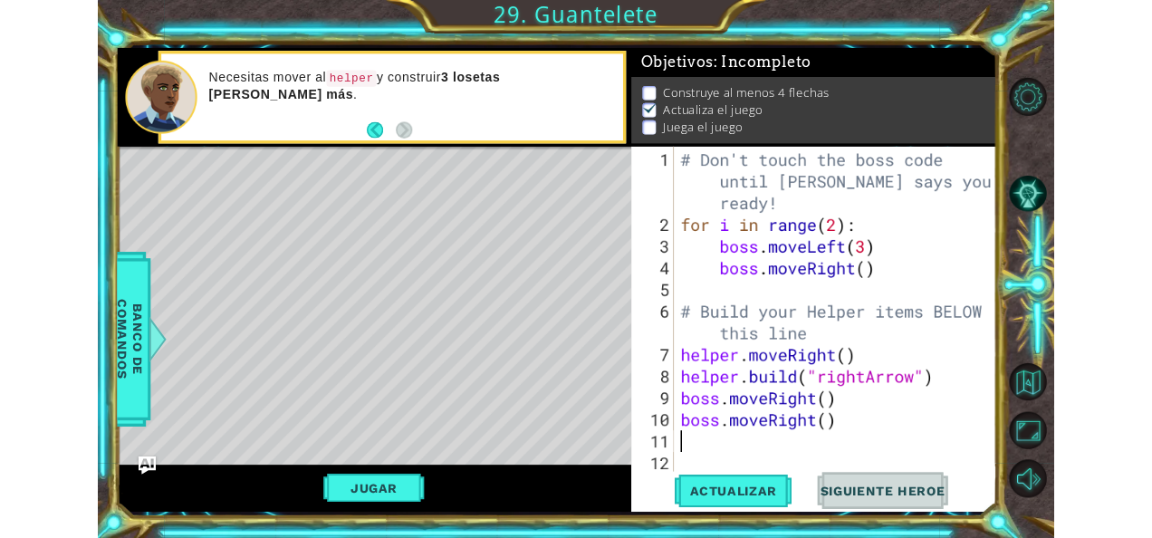
scroll to position [0, 0]
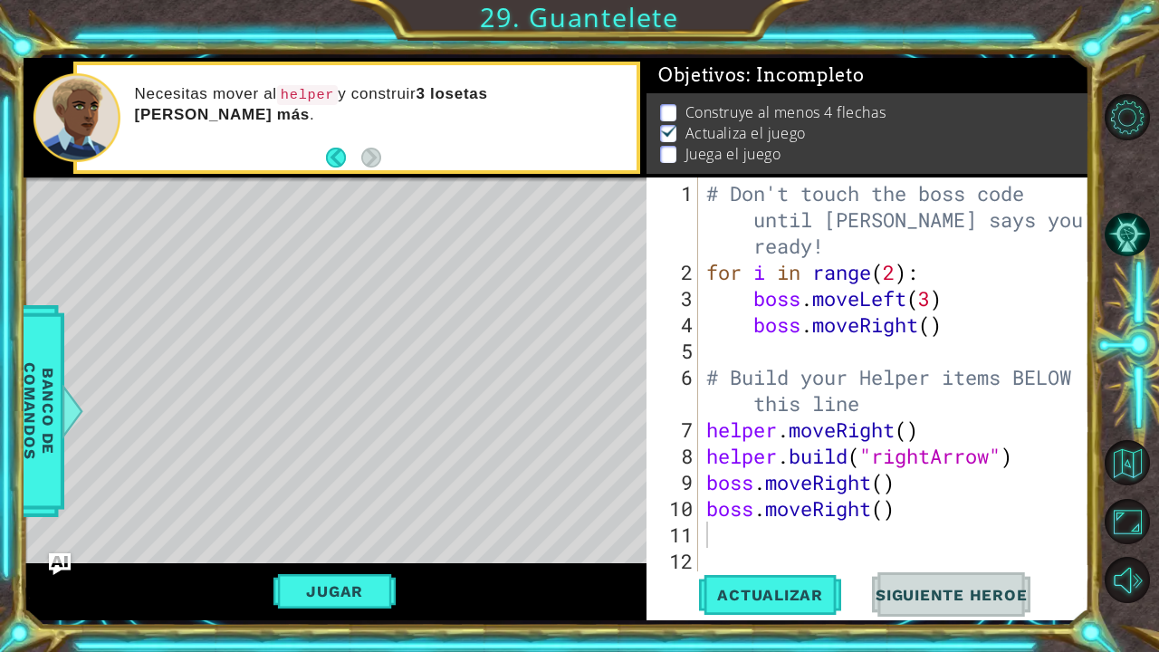
click at [366, 569] on div "Jugar" at bounding box center [335, 592] width 623 height 58
click at [750, 598] on span "Actualizar" at bounding box center [770, 595] width 142 height 18
click at [295, 596] on button "Jugar" at bounding box center [335, 591] width 122 height 34
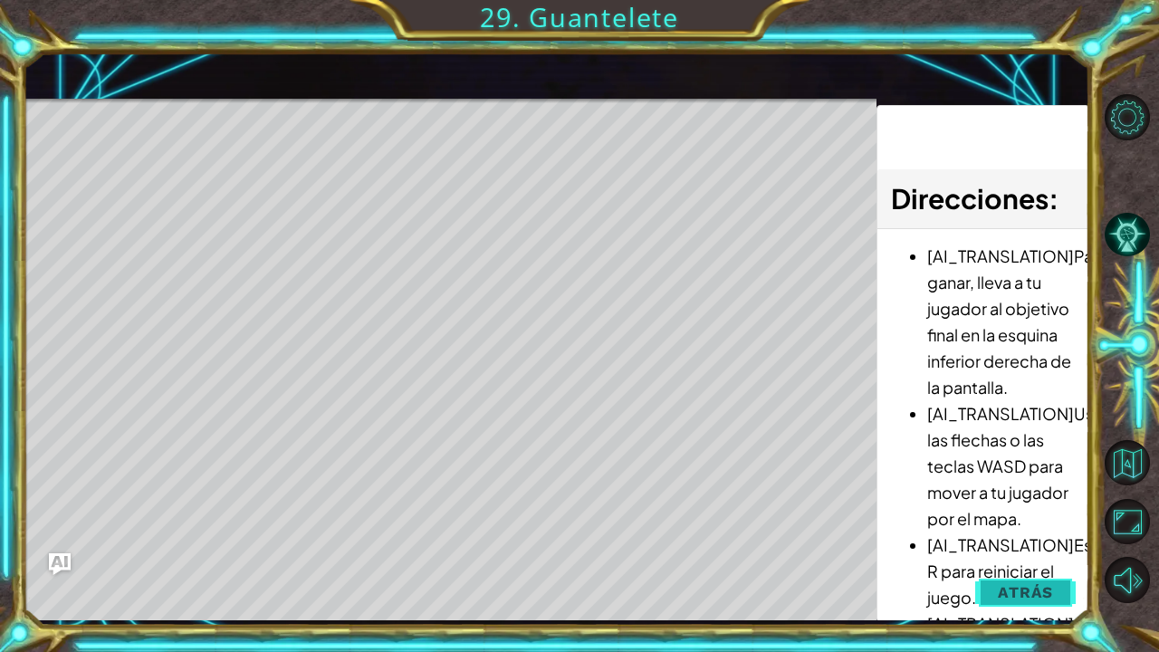
click at [1019, 575] on button "Atrás" at bounding box center [1026, 592] width 101 height 36
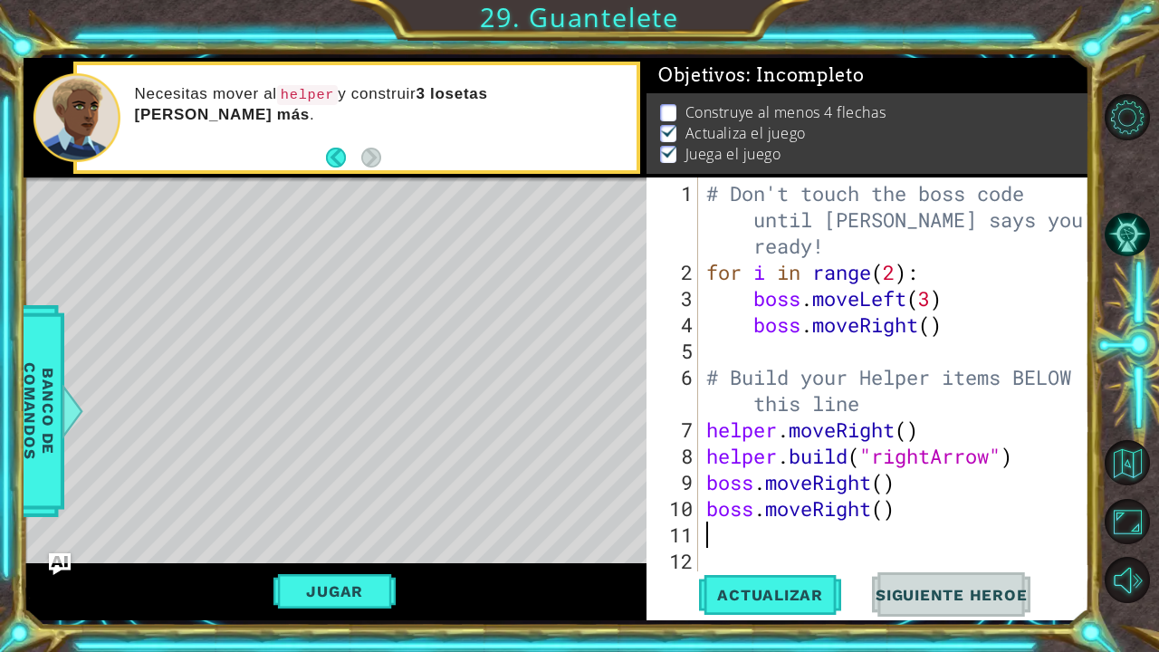
click at [896, 526] on div "# Don't touch the boss code until Vega says you're ready! for i in range ( 2 ) …" at bounding box center [898, 429] width 391 height 499
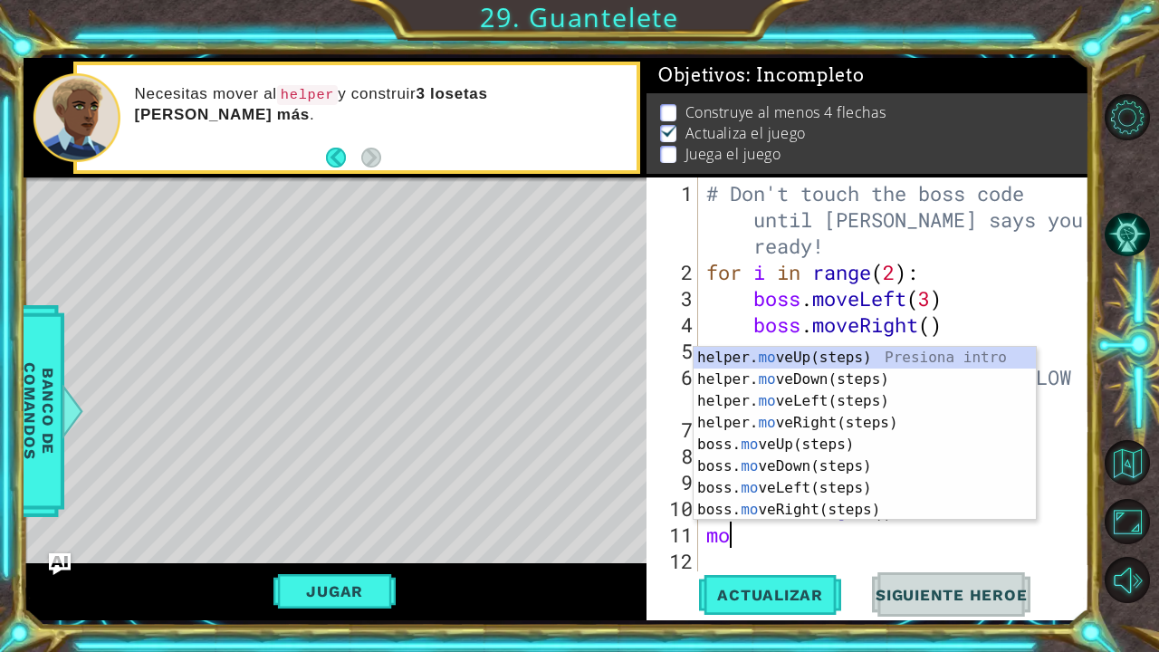
type textarea "m"
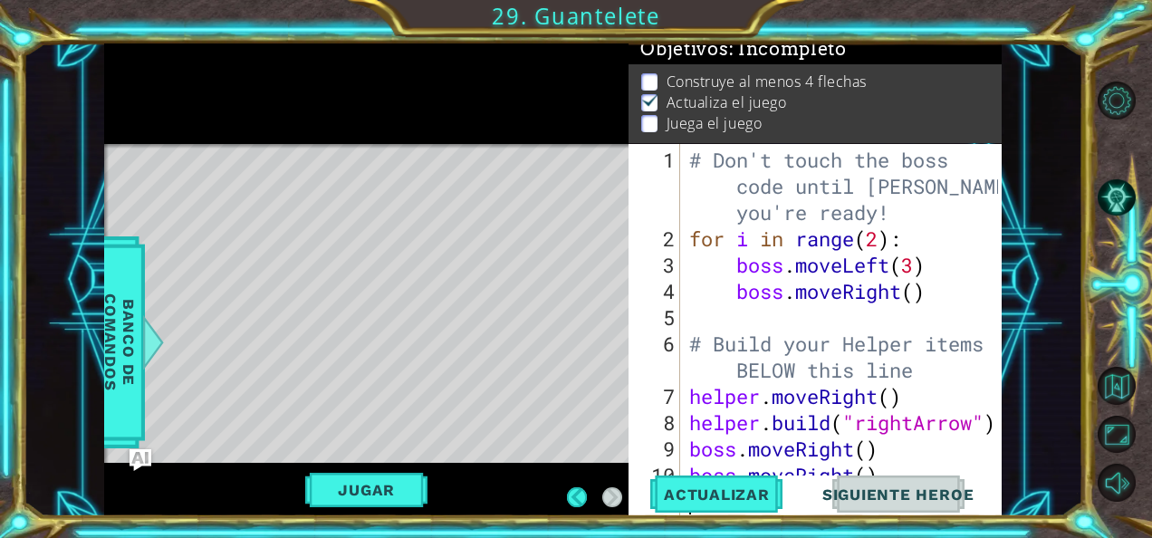
scroll to position [7, 0]
